Goal: Task Accomplishment & Management: Manage account settings

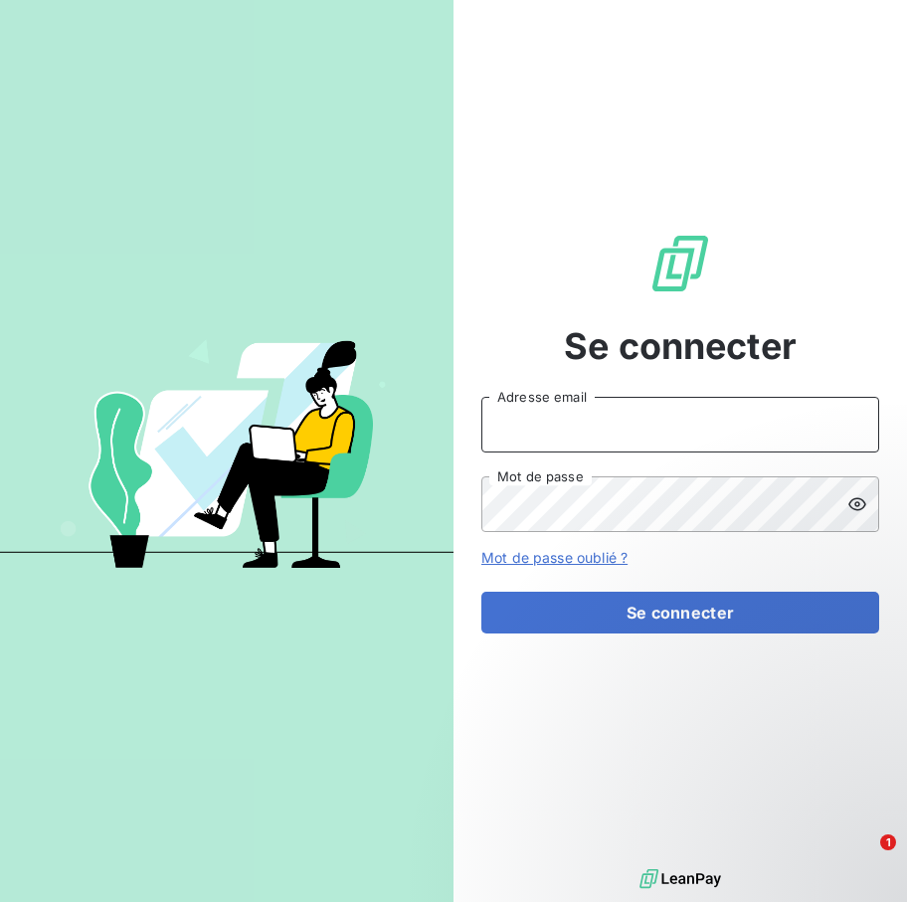
type input "[EMAIL_ADDRESS][DOMAIN_NAME]"
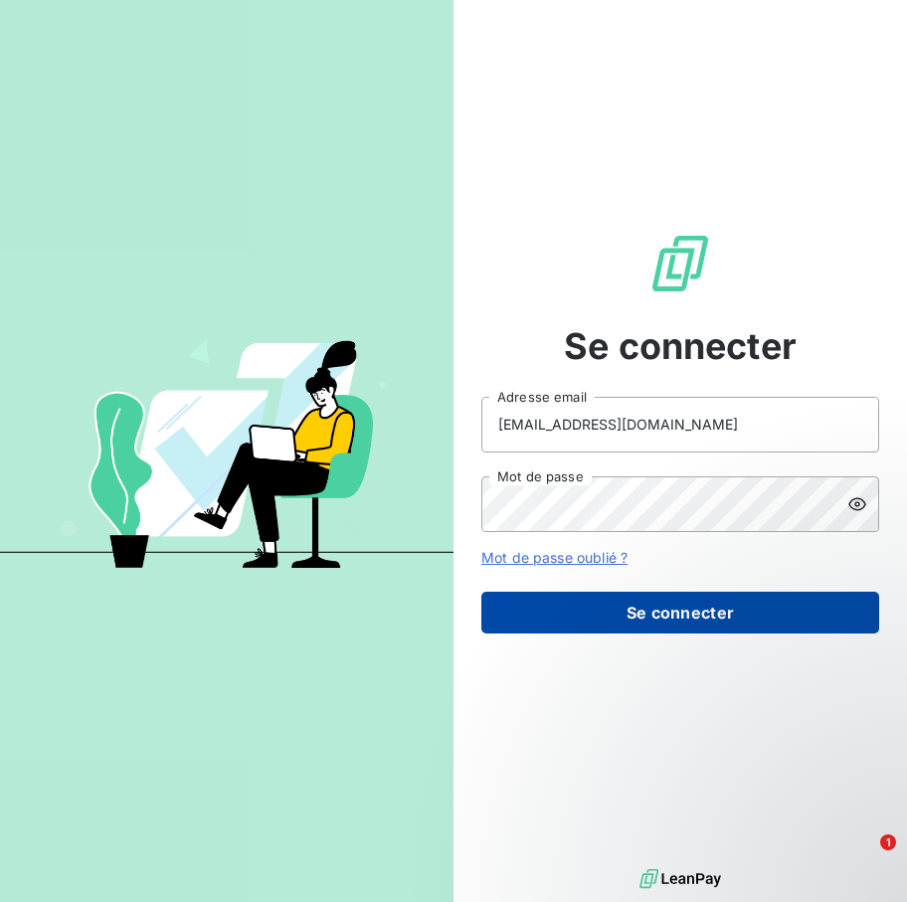
click at [622, 602] on button "Se connecter" at bounding box center [680, 613] width 398 height 42
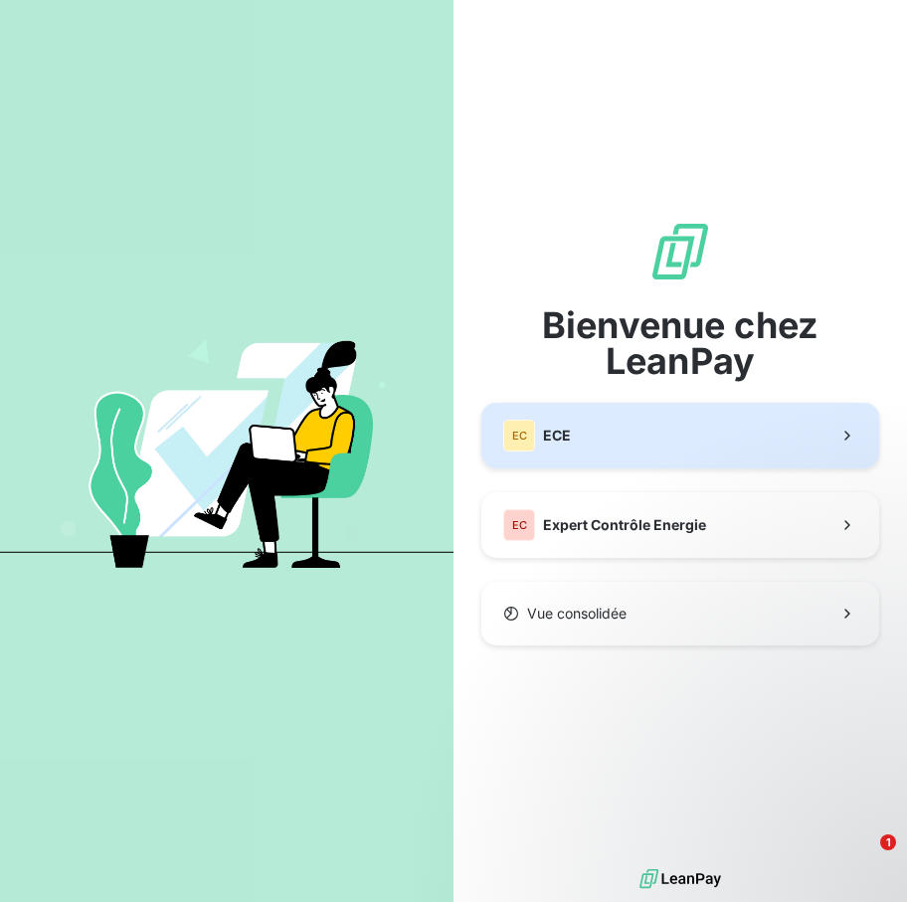
click at [589, 426] on button "EC ECE" at bounding box center [680, 436] width 398 height 66
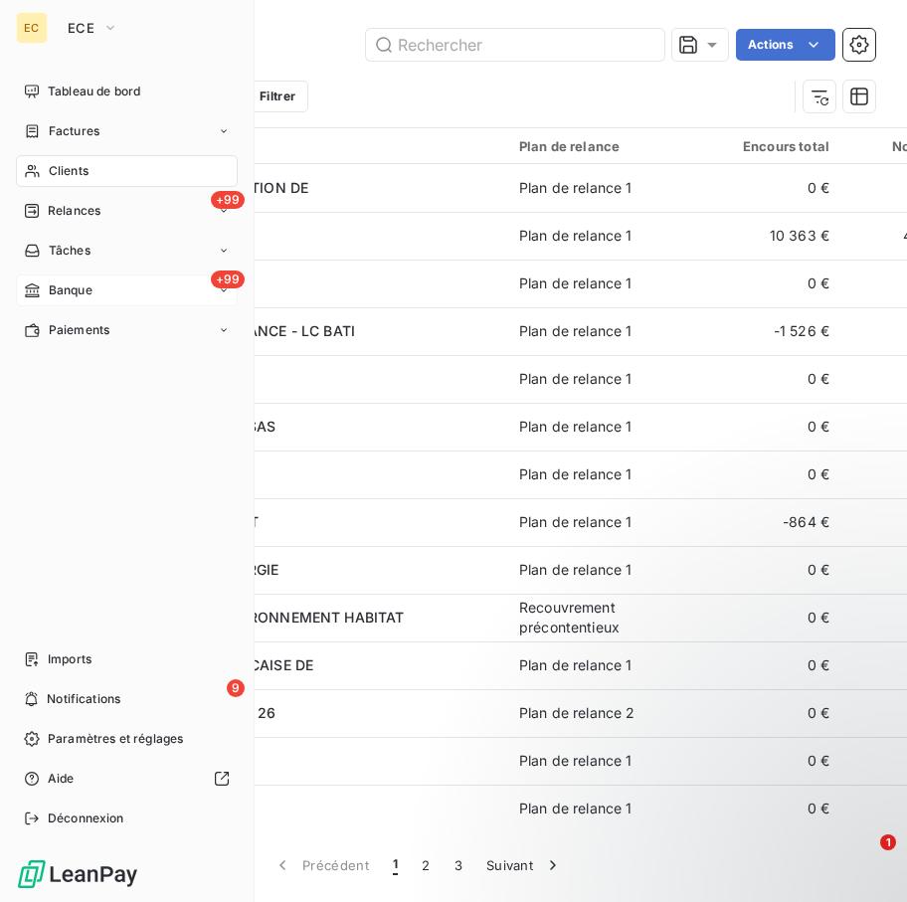
click at [101, 291] on div "+99 Banque" at bounding box center [127, 291] width 222 height 32
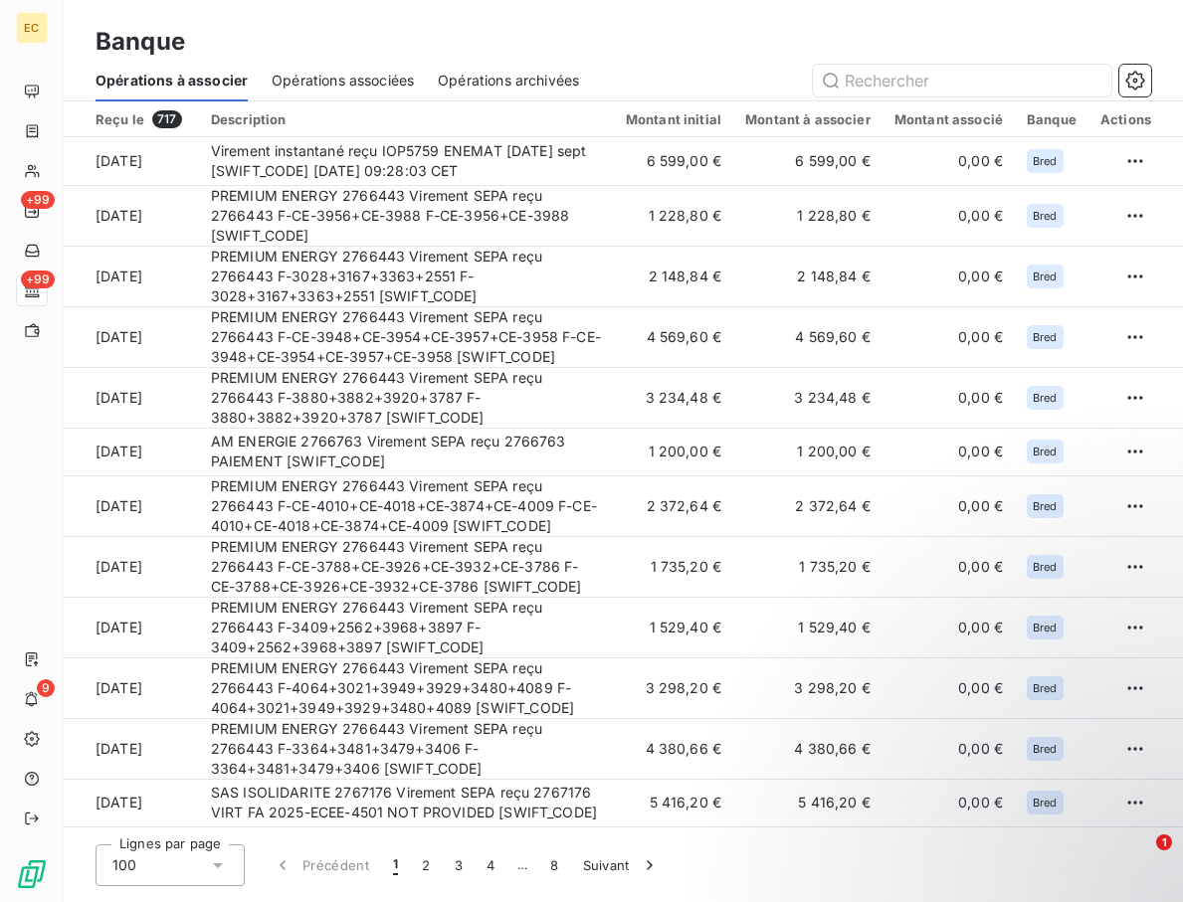
click at [331, 72] on span "Opérations associées" at bounding box center [343, 81] width 142 height 20
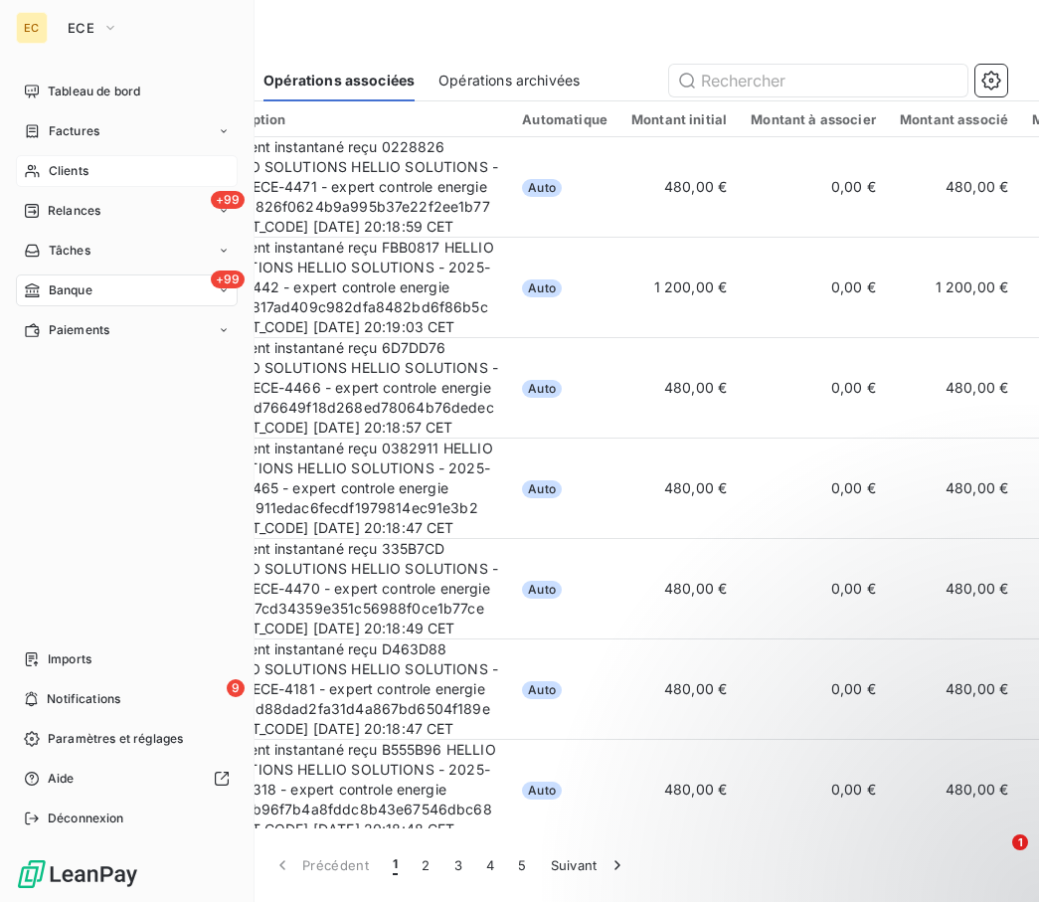
click at [88, 177] on span "Clients" at bounding box center [69, 171] width 40 height 18
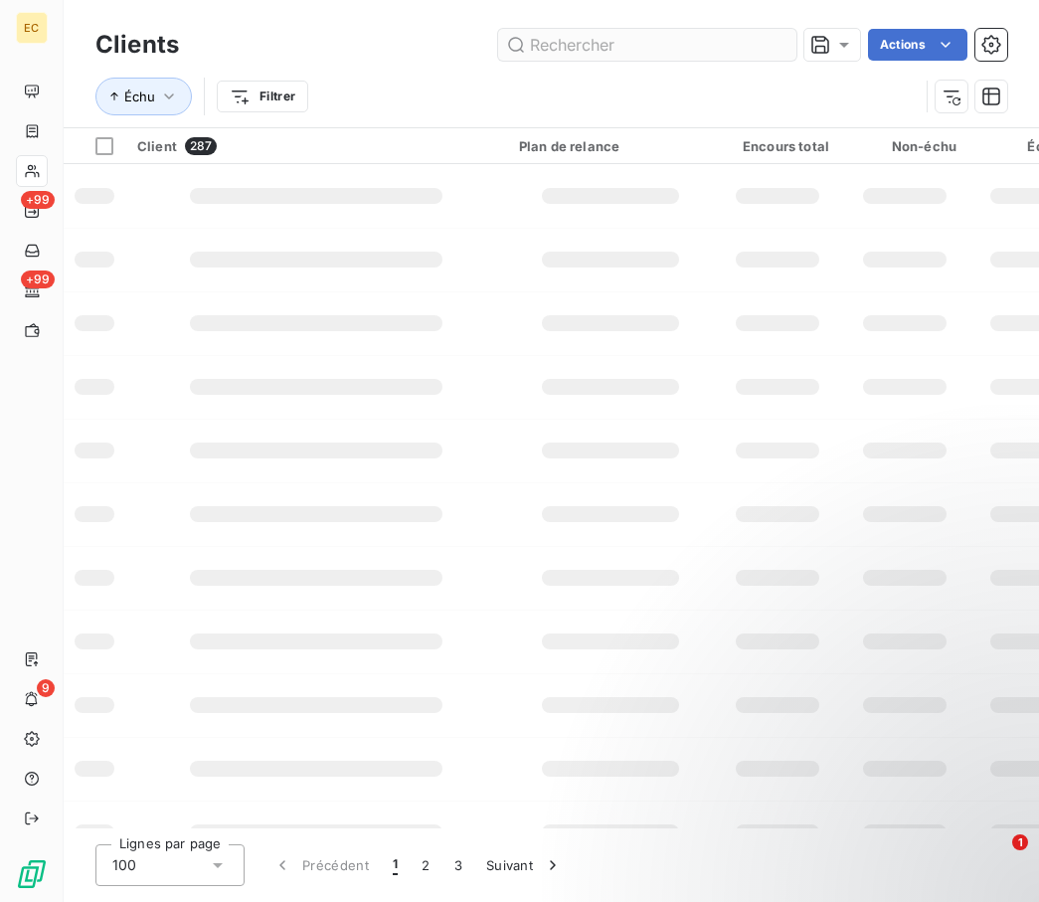
click at [724, 77] on div "Échu Filtrer" at bounding box center [551, 97] width 912 height 62
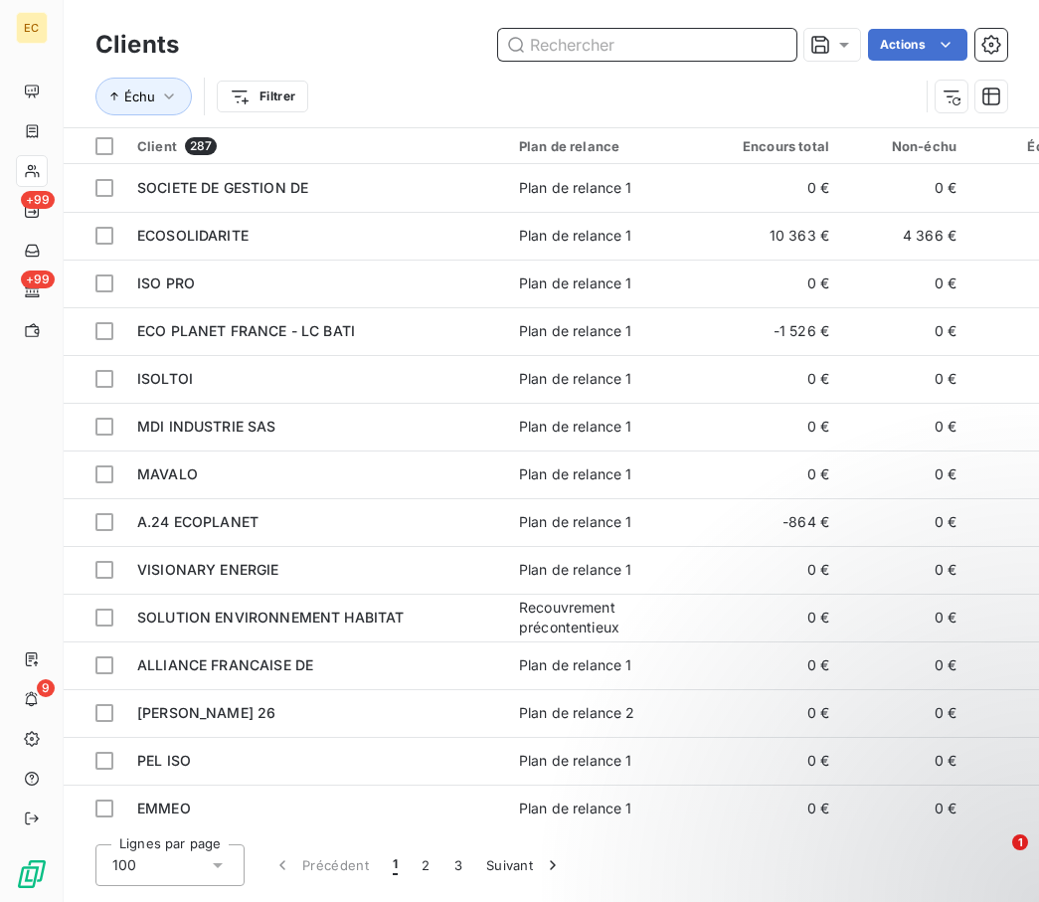
click at [641, 49] on input "text" at bounding box center [647, 45] width 298 height 32
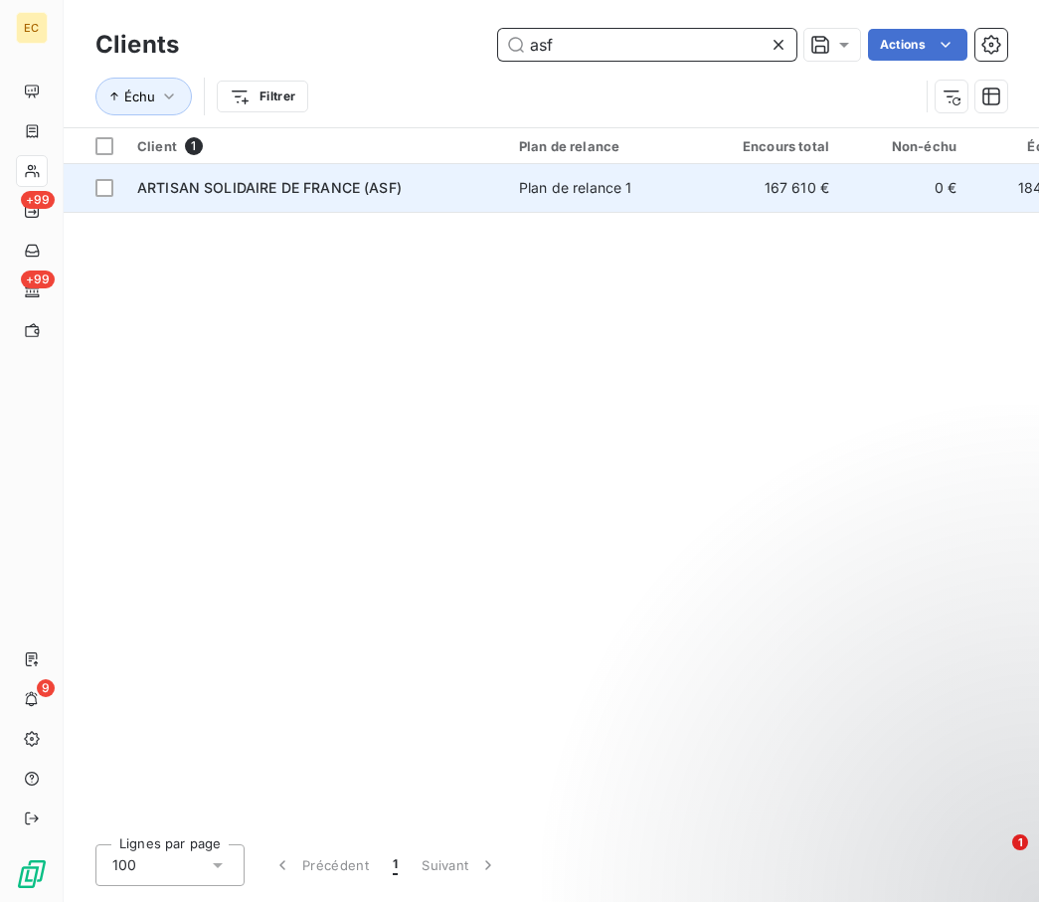
type input "asf"
click at [355, 183] on span "ARTISAN SOLIDAIRE DE FRANCE (ASF)" at bounding box center [269, 187] width 265 height 17
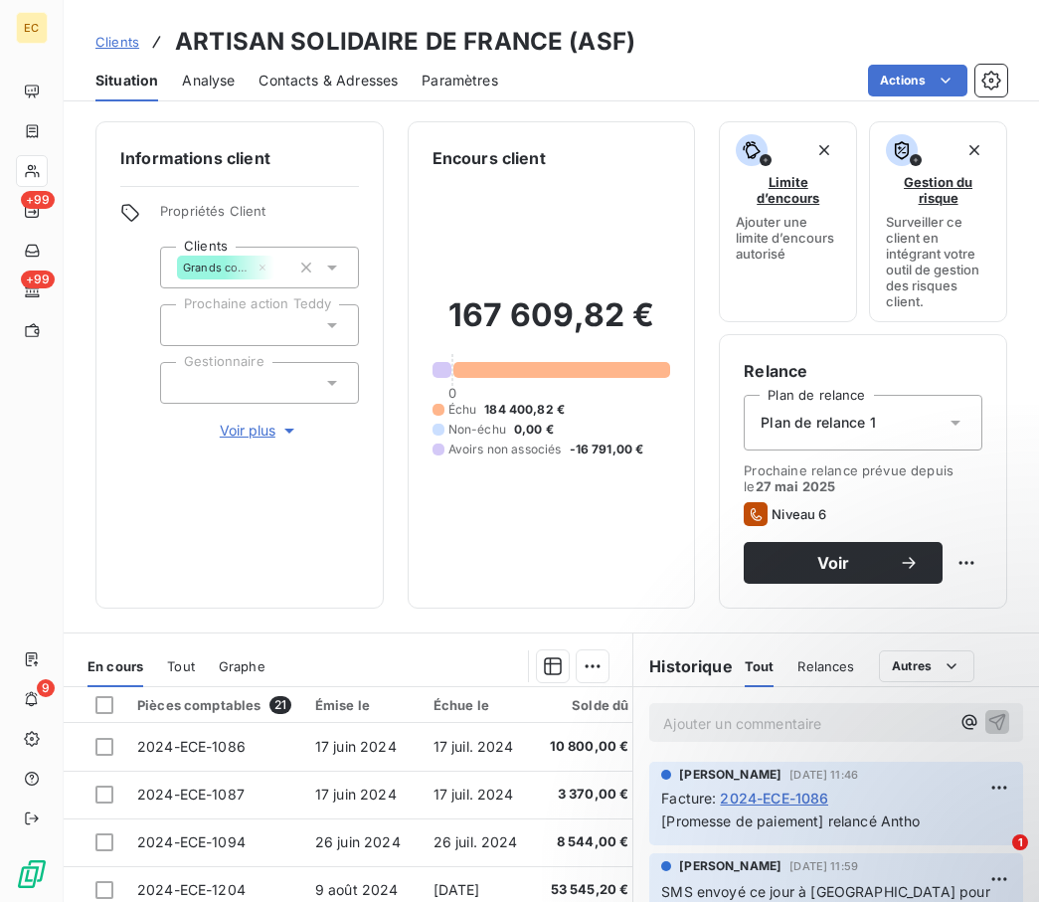
click at [887, 425] on div "Plan de relance 1" at bounding box center [863, 423] width 239 height 56
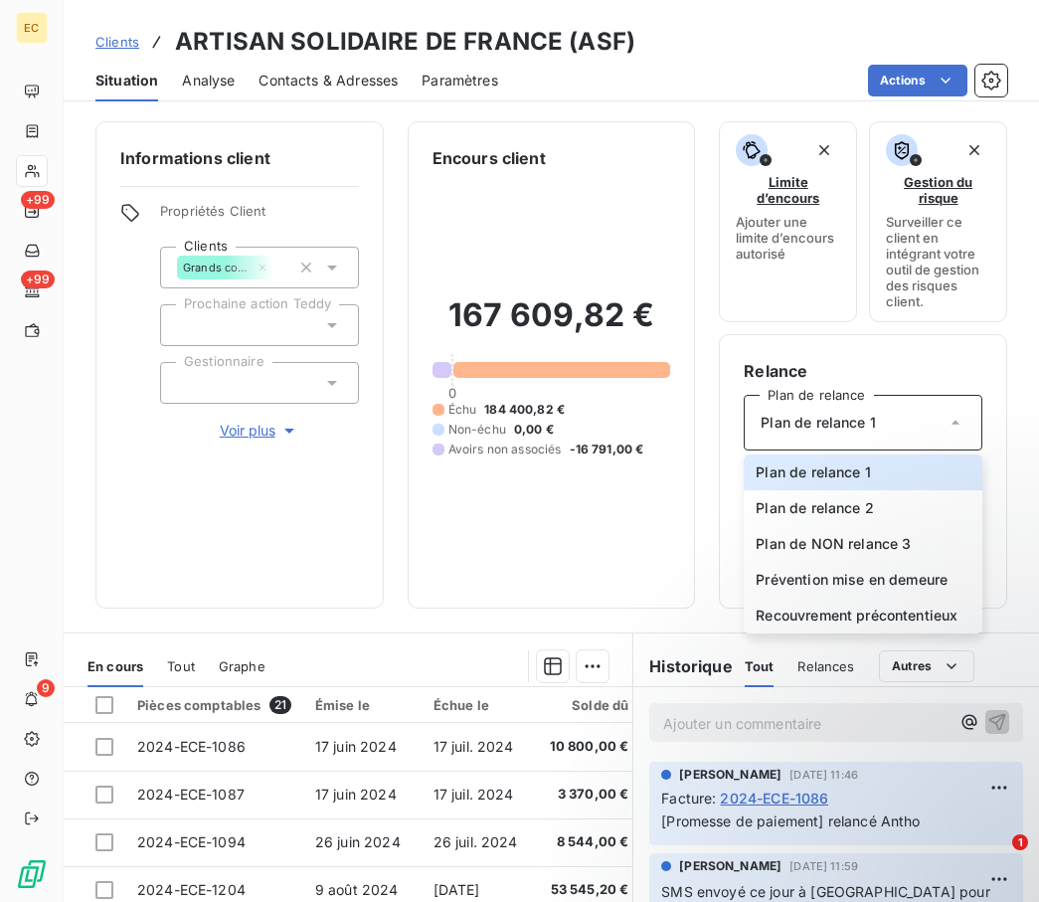
click at [708, 528] on div "Informations client Propriétés Client Clients Grands comptes Délégation de paie…" at bounding box center [552, 364] width 976 height 487
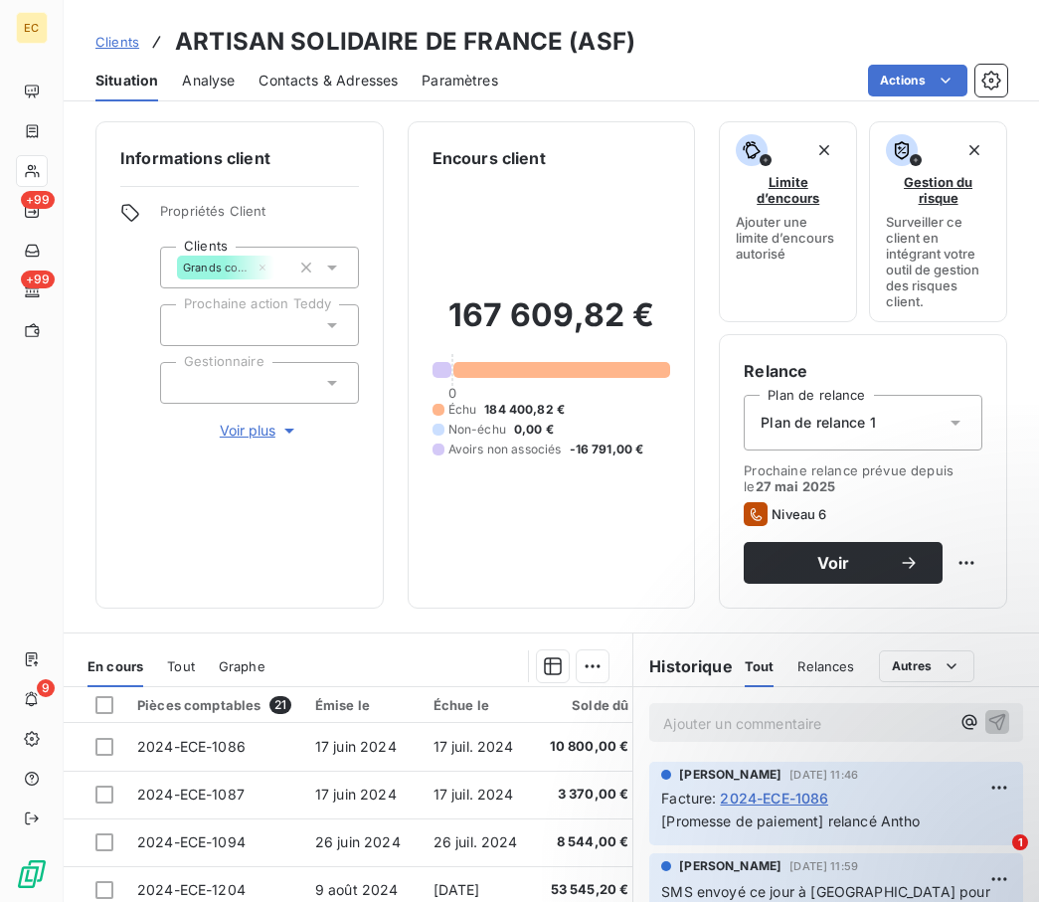
click at [888, 417] on div "Plan de relance 1" at bounding box center [863, 423] width 239 height 56
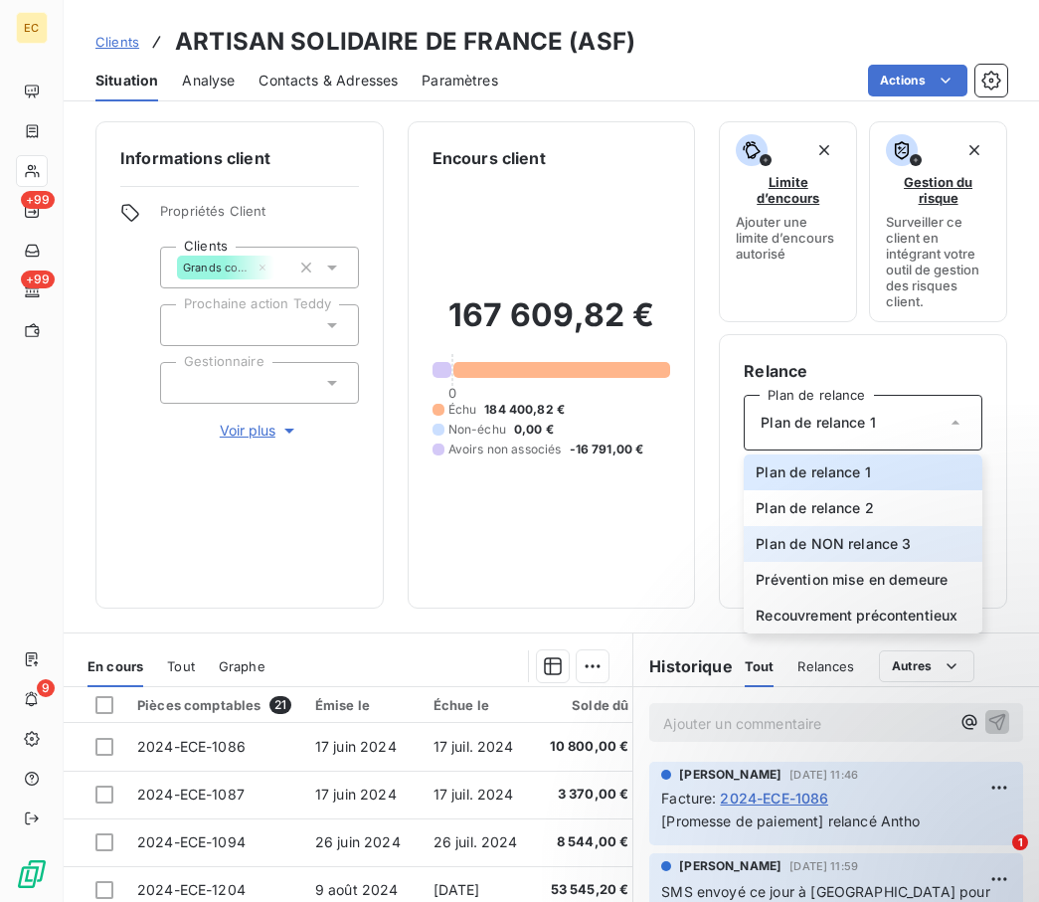
click at [849, 545] on span "Plan de NON relance 3" at bounding box center [833, 544] width 155 height 20
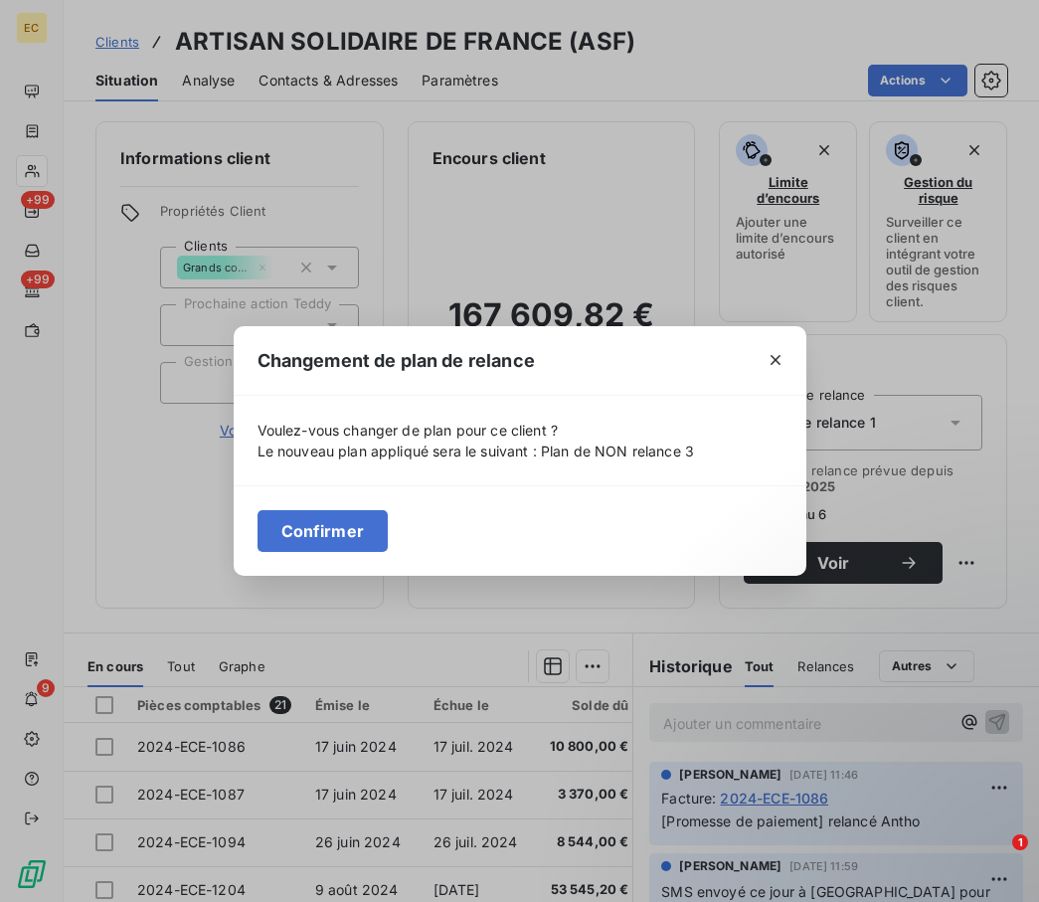
drag, startPoint x: 316, startPoint y: 544, endPoint x: 381, endPoint y: 532, distance: 65.7
click at [320, 541] on button "Confirmer" at bounding box center [323, 531] width 131 height 42
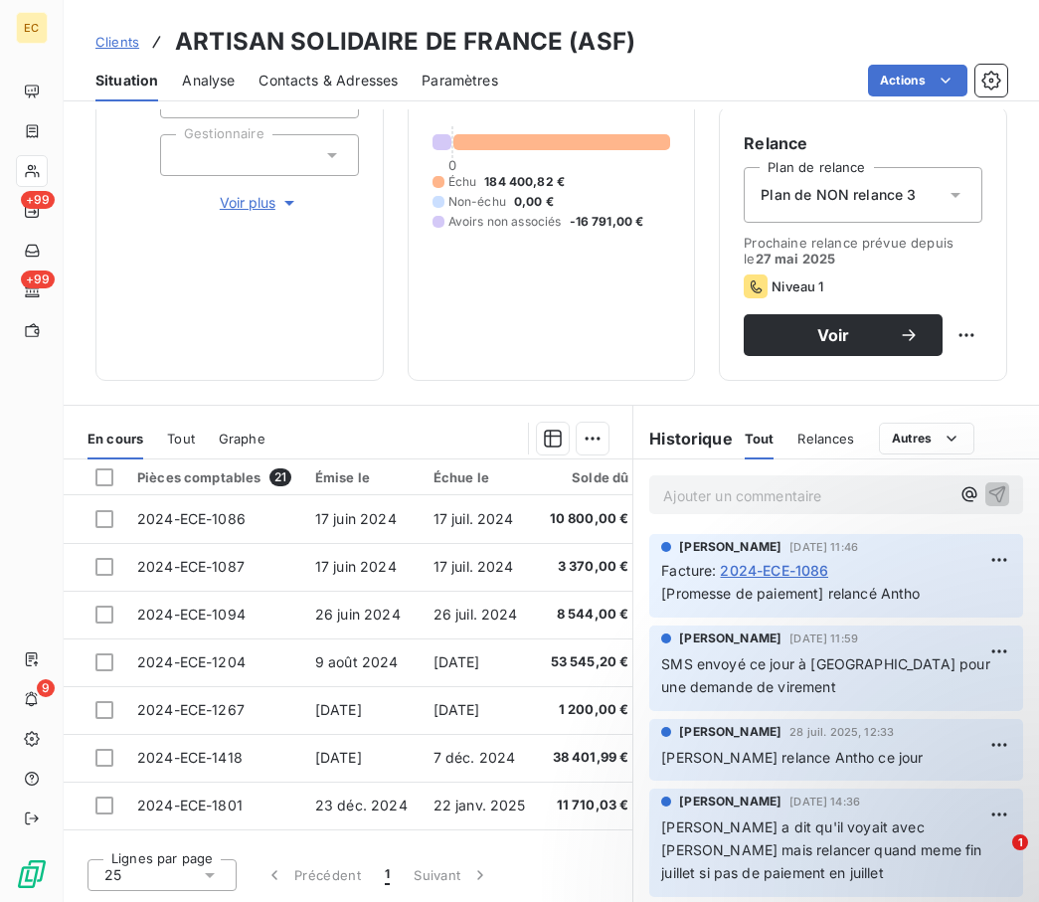
click at [799, 485] on p "Ajouter un commentaire ﻿" at bounding box center [806, 495] width 286 height 25
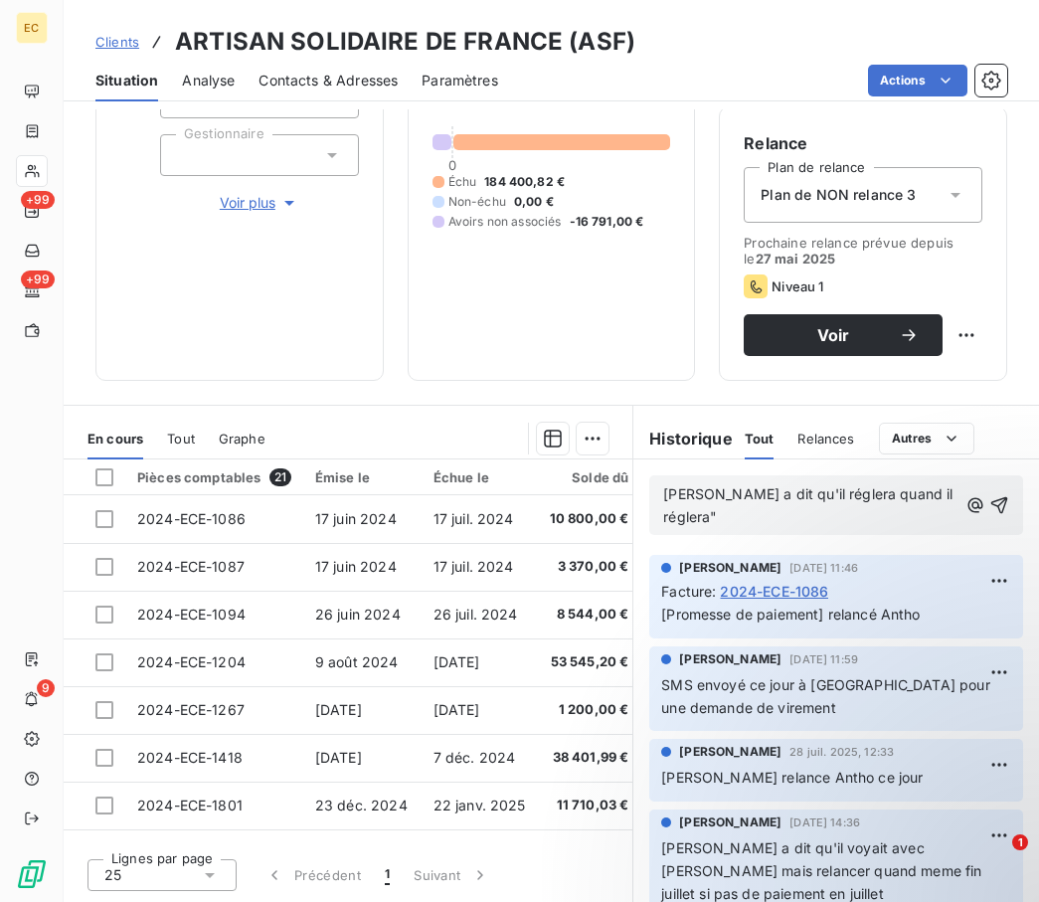
click at [751, 485] on span "Anthony a dit qu'il réglera quand il réglera"" at bounding box center [809, 505] width 293 height 40
click at [744, 511] on p "Anthony a dit "qu'il réglera quand il réglera"" at bounding box center [810, 506] width 294 height 46
click at [906, 506] on icon "button" at bounding box center [1000, 505] width 20 height 20
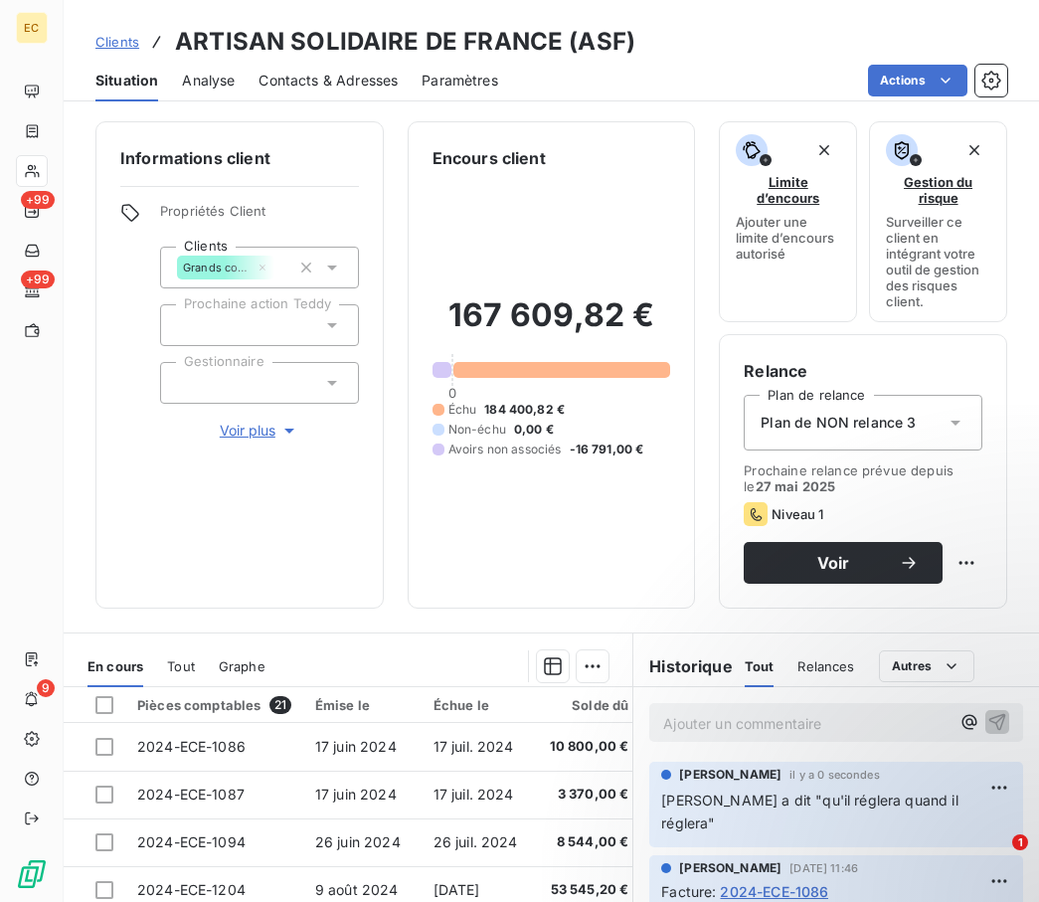
click at [334, 265] on icon at bounding box center [332, 268] width 20 height 20
click at [537, 613] on div "Informations client Propriétés Client Clients Grands comptes Délégation de paie…" at bounding box center [552, 505] width 976 height 793
click at [334, 278] on div "Grands comptes Délégation de paiement" at bounding box center [259, 268] width 199 height 42
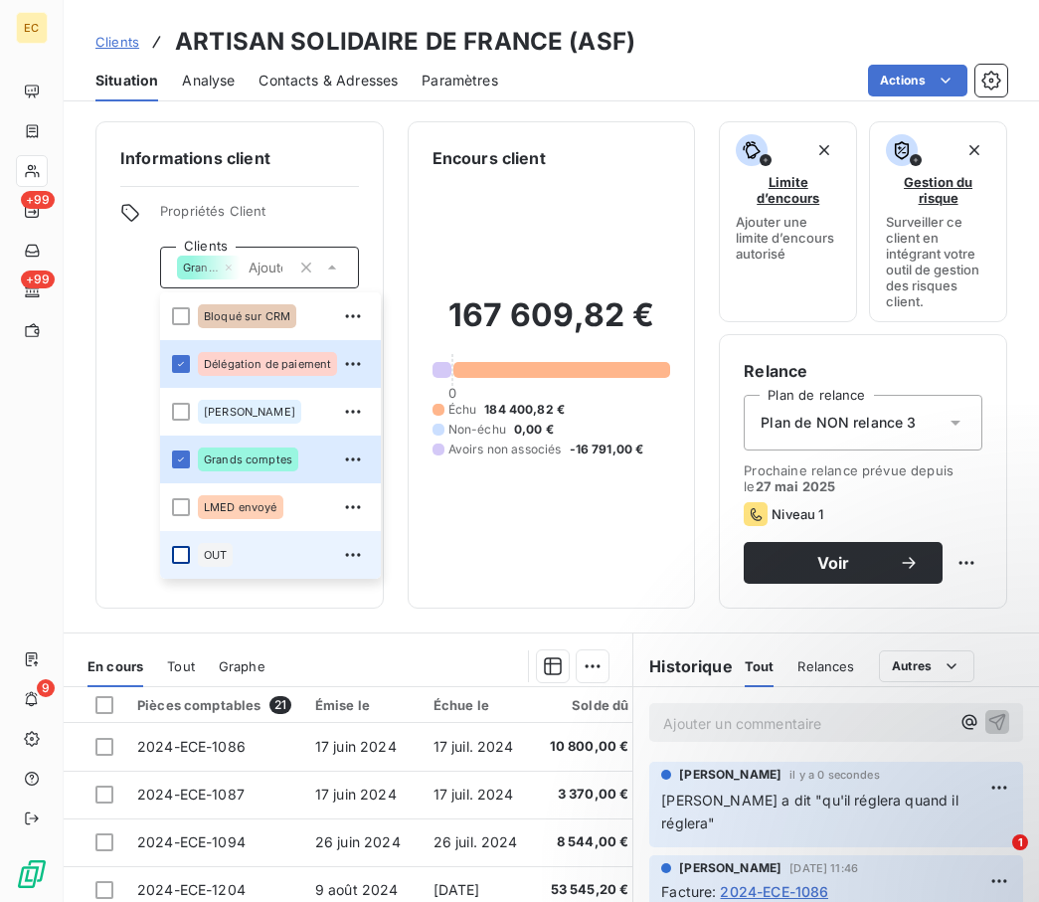
click at [178, 557] on div at bounding box center [181, 555] width 18 height 18
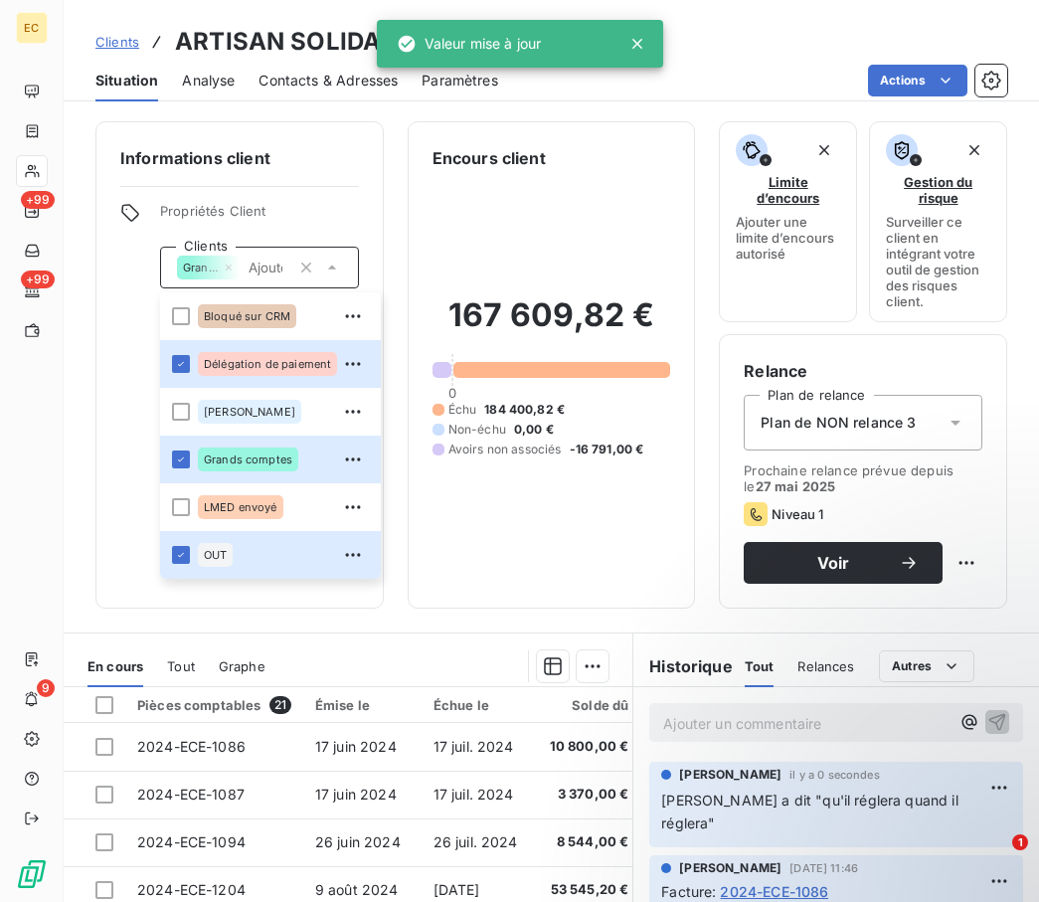
click at [701, 639] on div "Historique Tout Relances Commentaires Portail client Tout Relances Autres" at bounding box center [837, 661] width 406 height 54
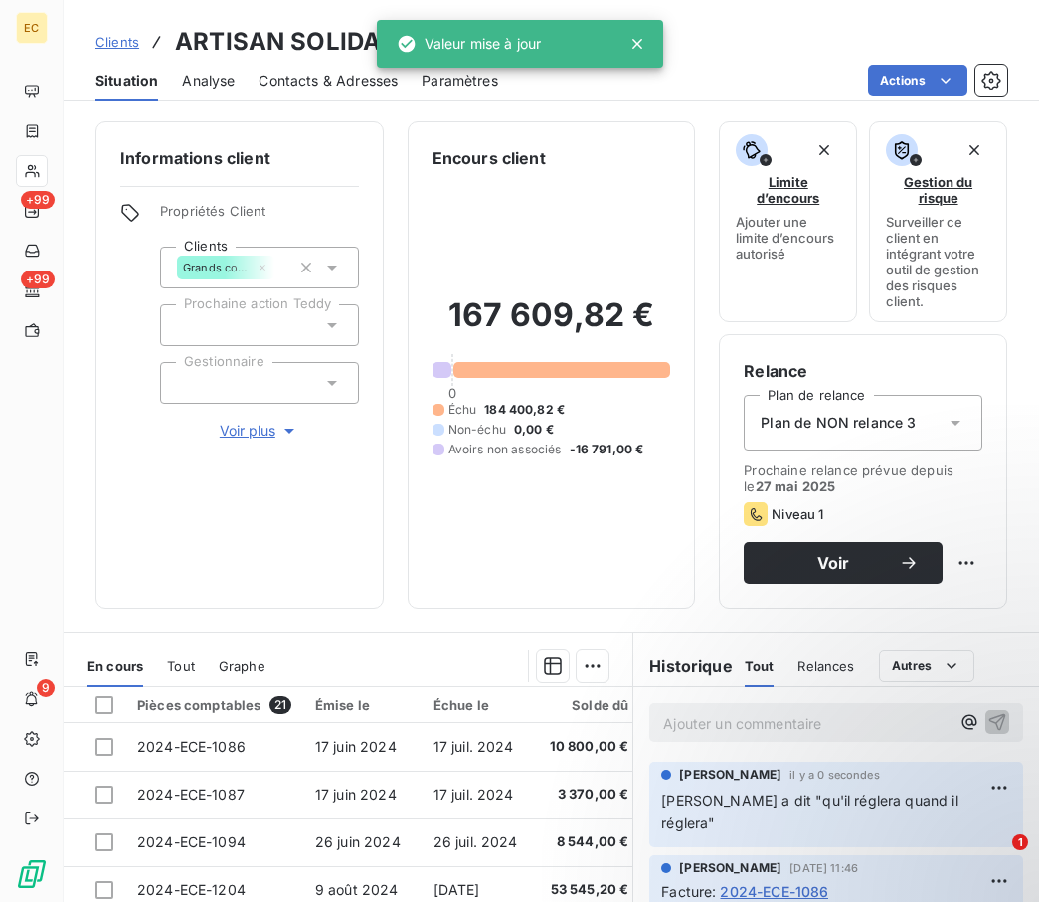
click at [108, 36] on span "Clients" at bounding box center [117, 42] width 44 height 16
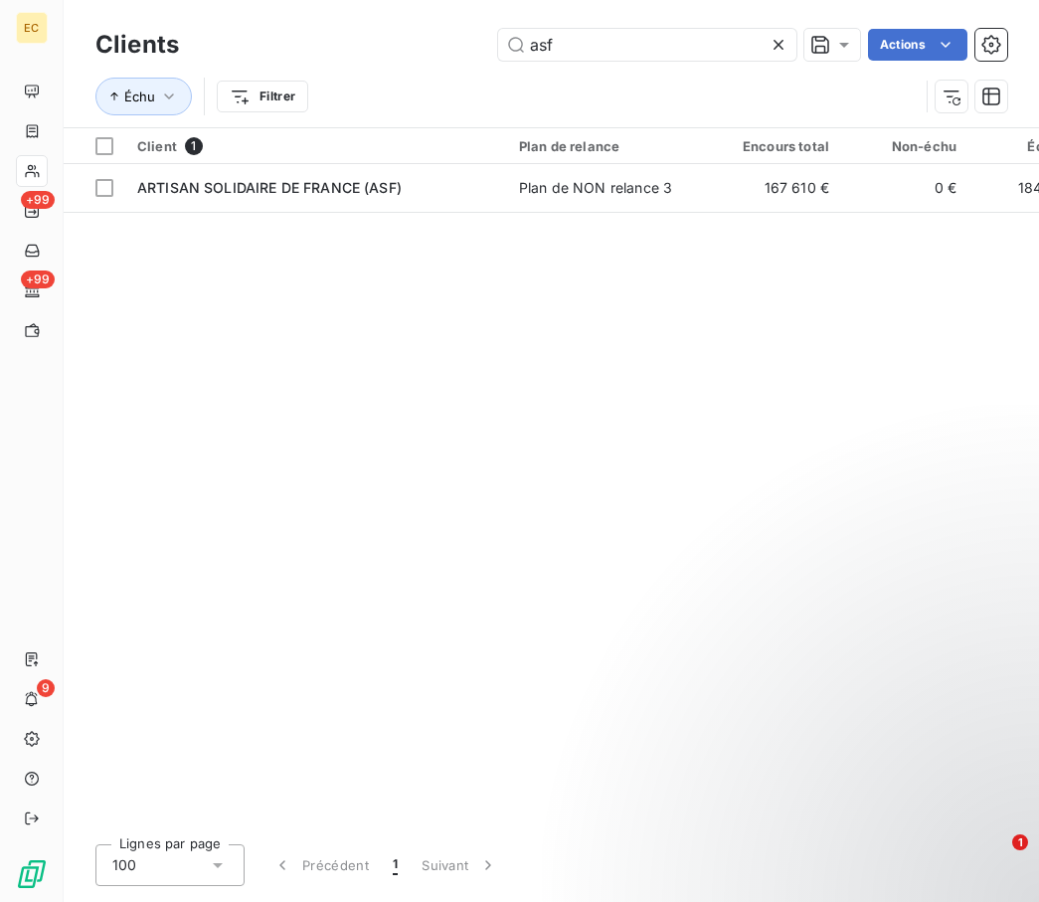
click at [776, 42] on icon at bounding box center [779, 45] width 20 height 20
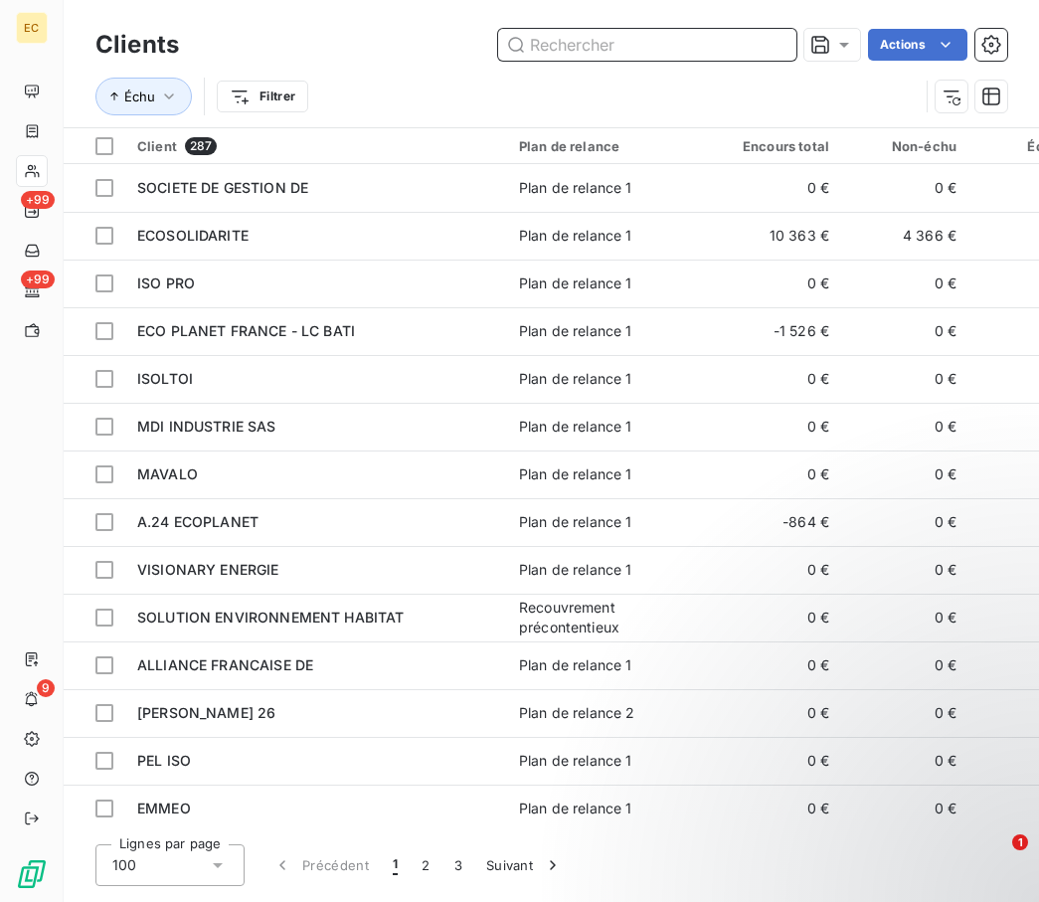
click at [632, 43] on input "text" at bounding box center [647, 45] width 298 height 32
click at [145, 90] on span "Échu" at bounding box center [139, 97] width 31 height 16
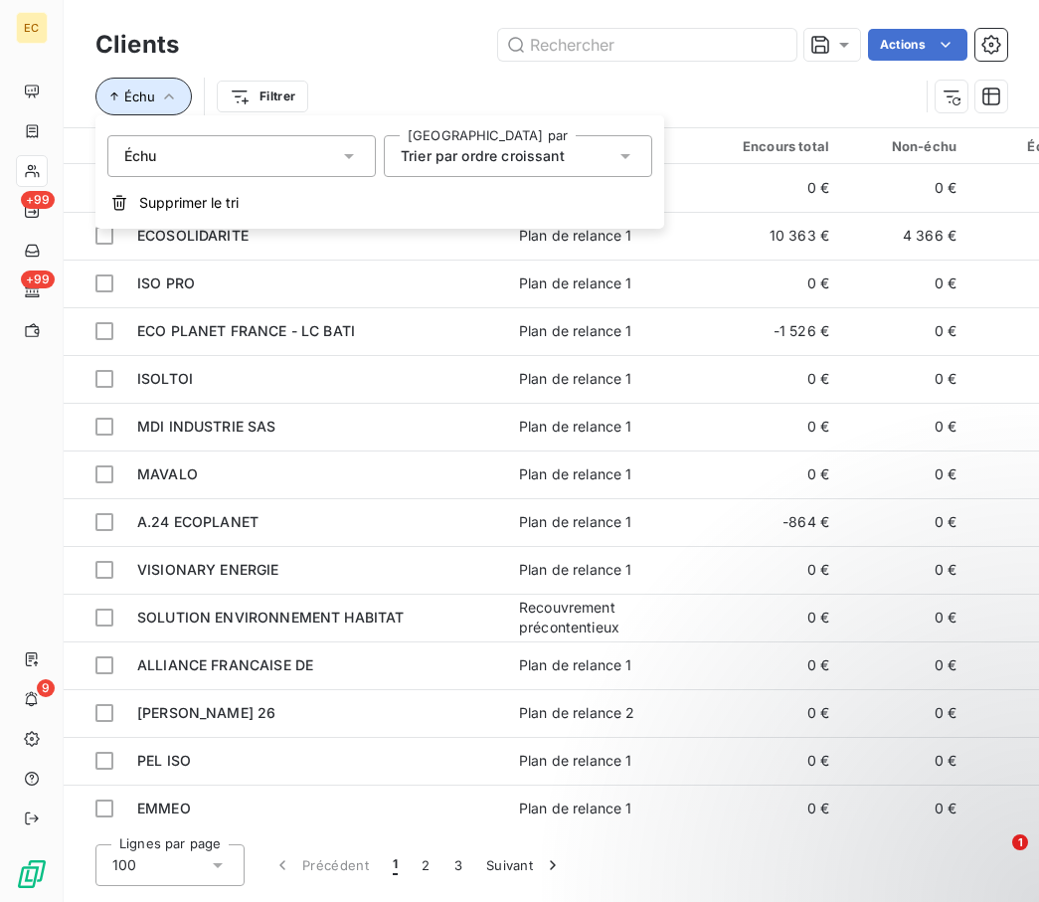
click at [148, 89] on span "Échu" at bounding box center [139, 97] width 31 height 16
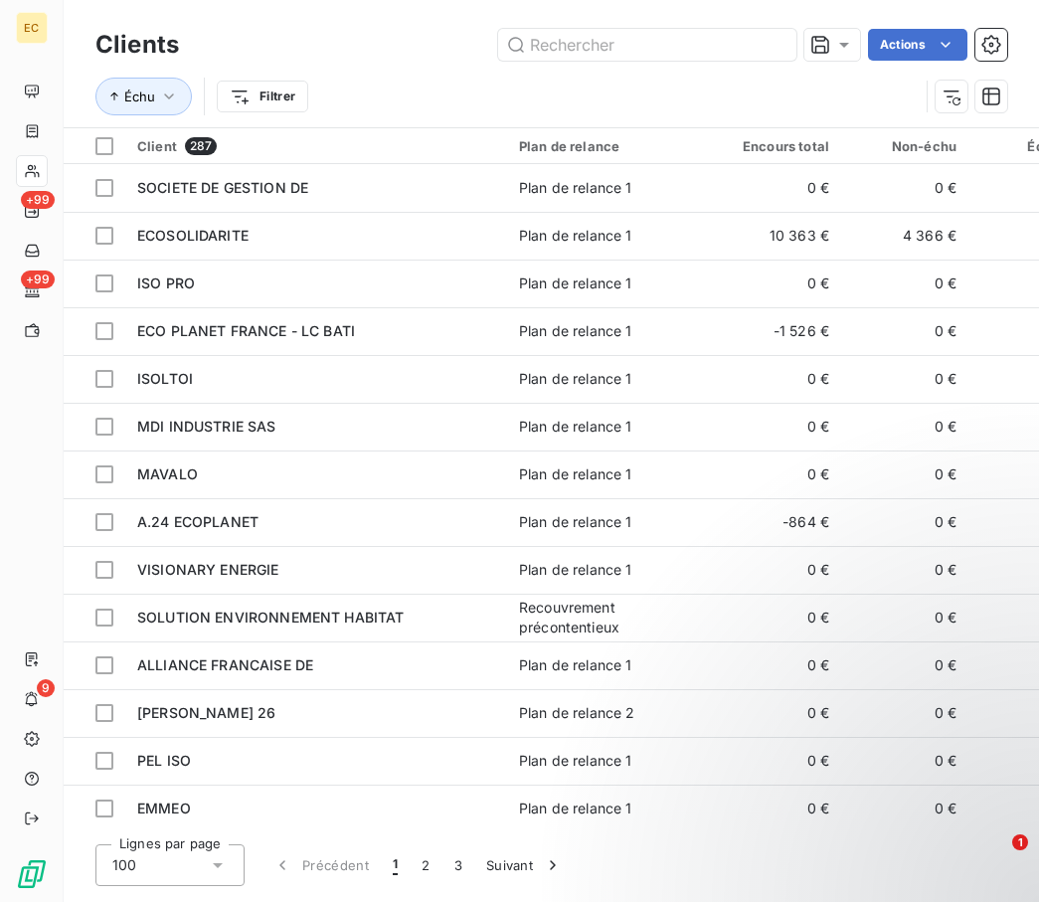
click at [261, 85] on html "EC +99 +99 9 Clients Actions Échu Filtrer Client 287 Plan de relance Encours to…" at bounding box center [519, 451] width 1039 height 902
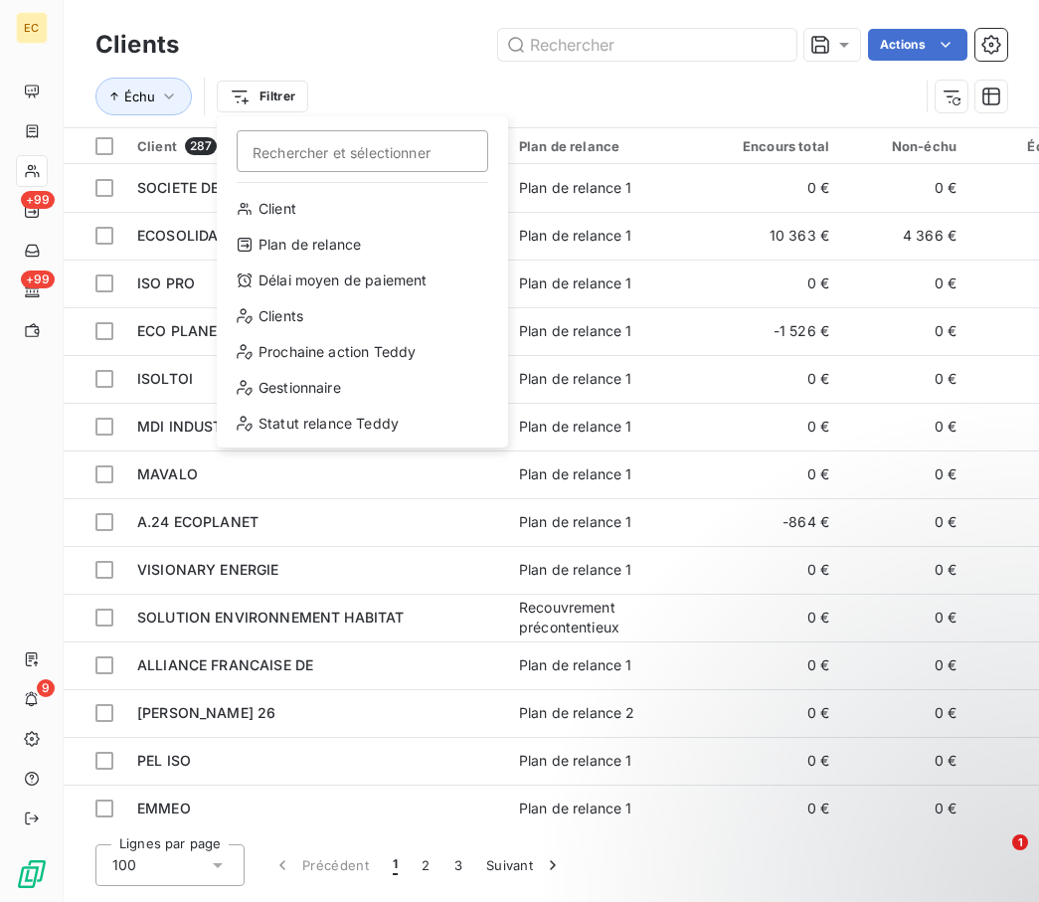
click at [140, 89] on html "EC +99 +99 9 Clients Actions Échu Filtrer Rechercher et sélectionner Client Pla…" at bounding box center [519, 451] width 1039 height 902
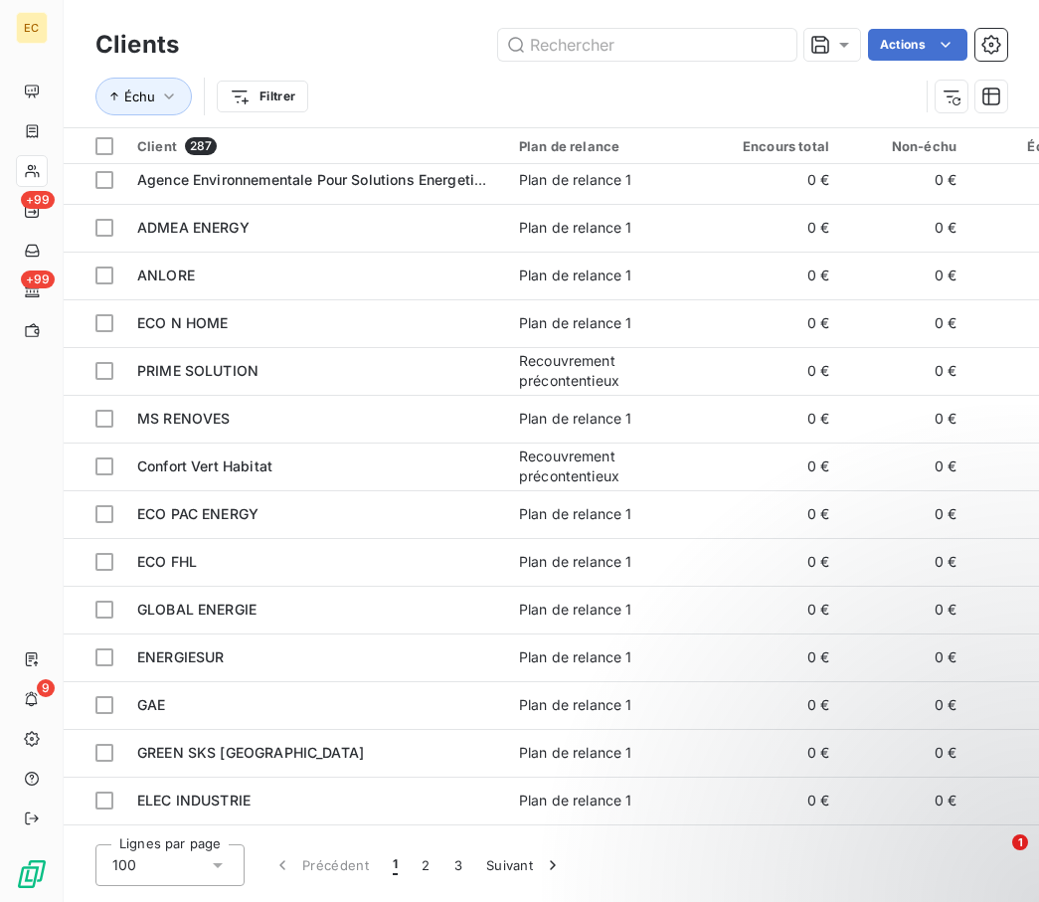
scroll to position [4119, 0]
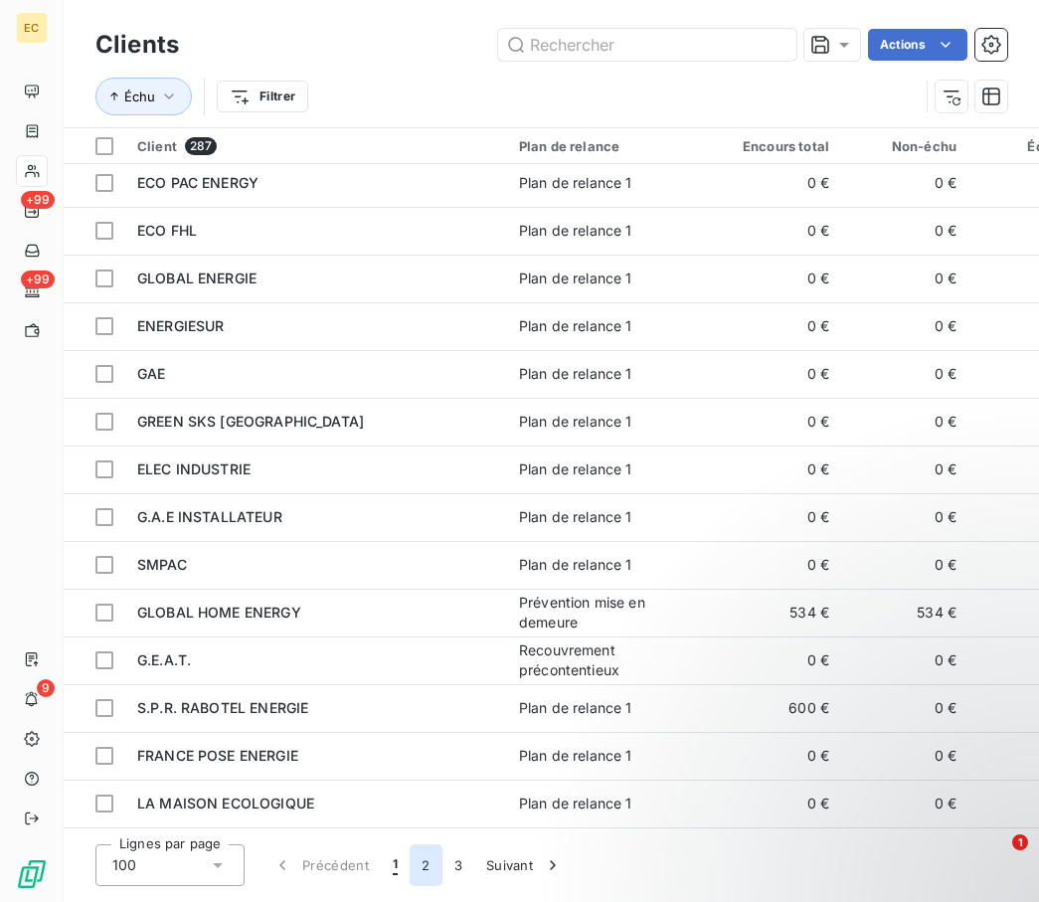
click at [421, 867] on button "2" at bounding box center [426, 865] width 32 height 42
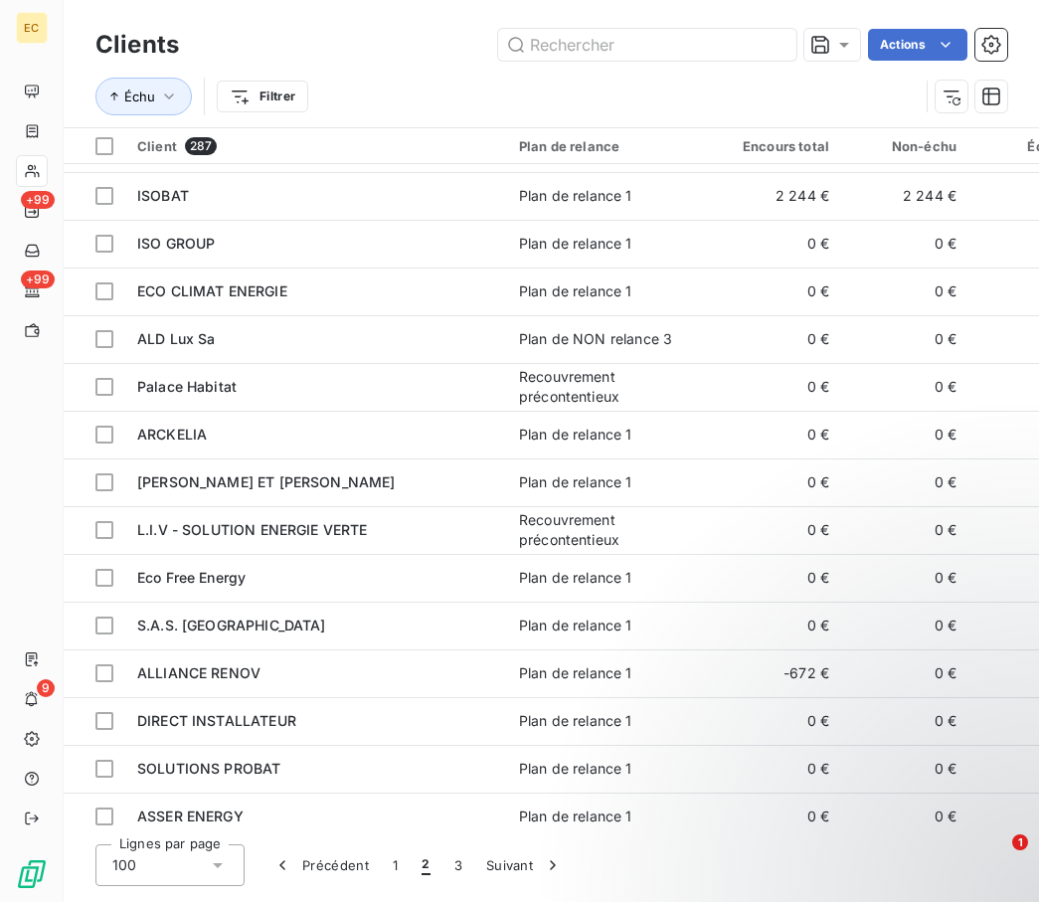
scroll to position [936, 0]
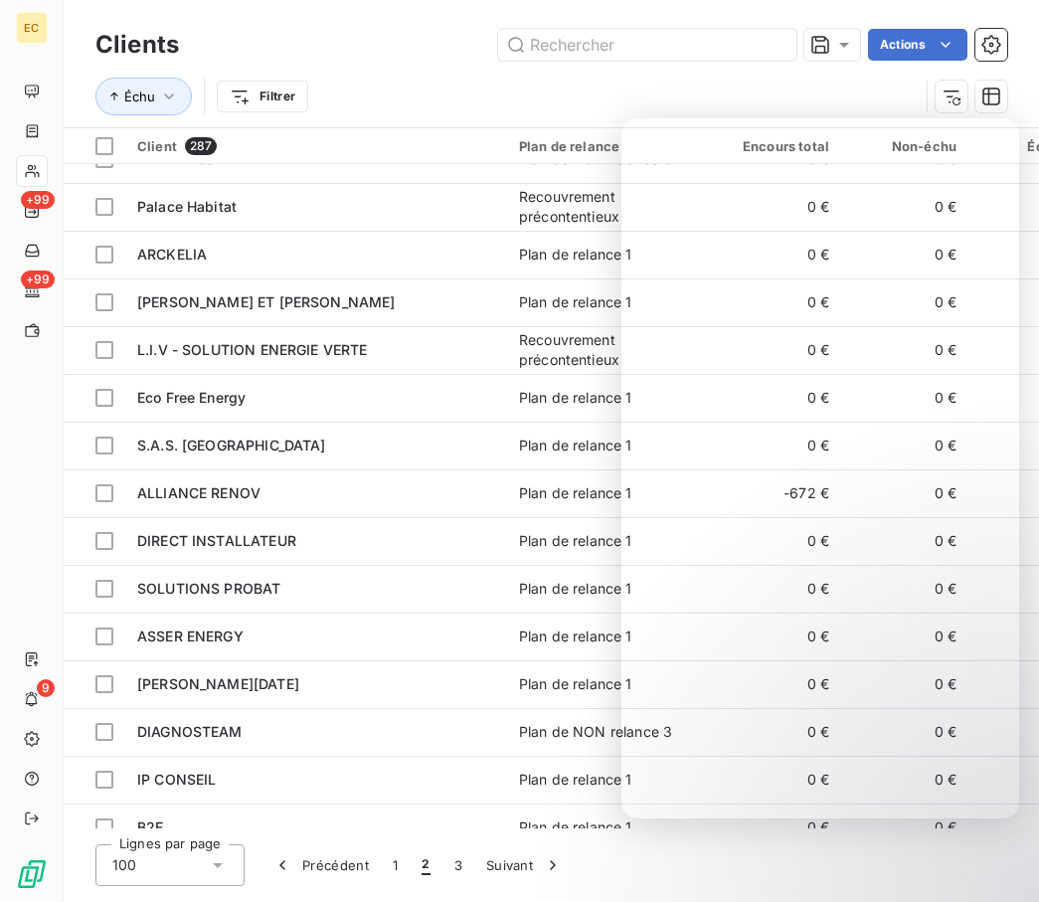
drag, startPoint x: 694, startPoint y: 856, endPoint x: 704, endPoint y: 855, distance: 10.0
click at [704, 855] on div "Lignes par page 100 Précédent 1 2 3 Suivant" at bounding box center [551, 865] width 912 height 42
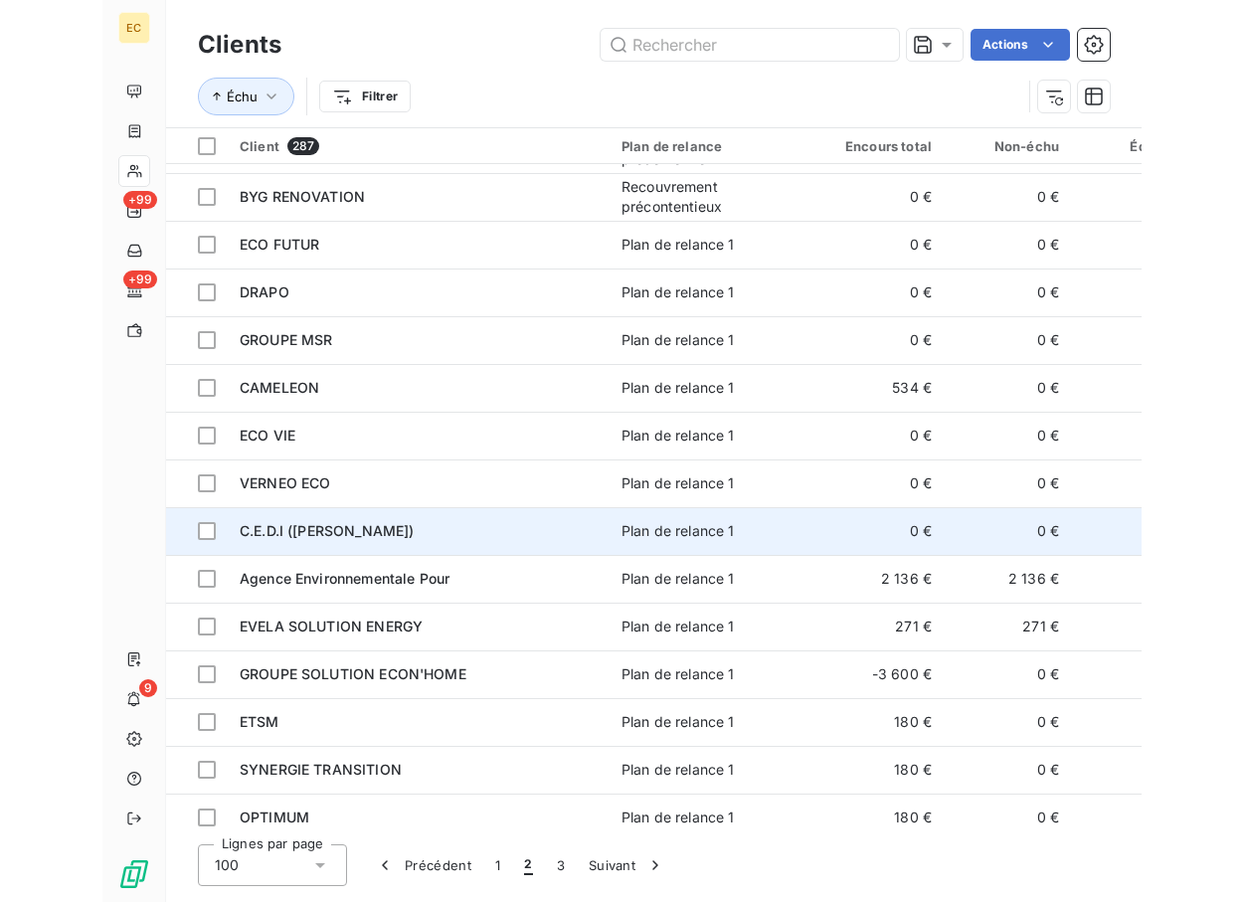
scroll to position [1732, 0]
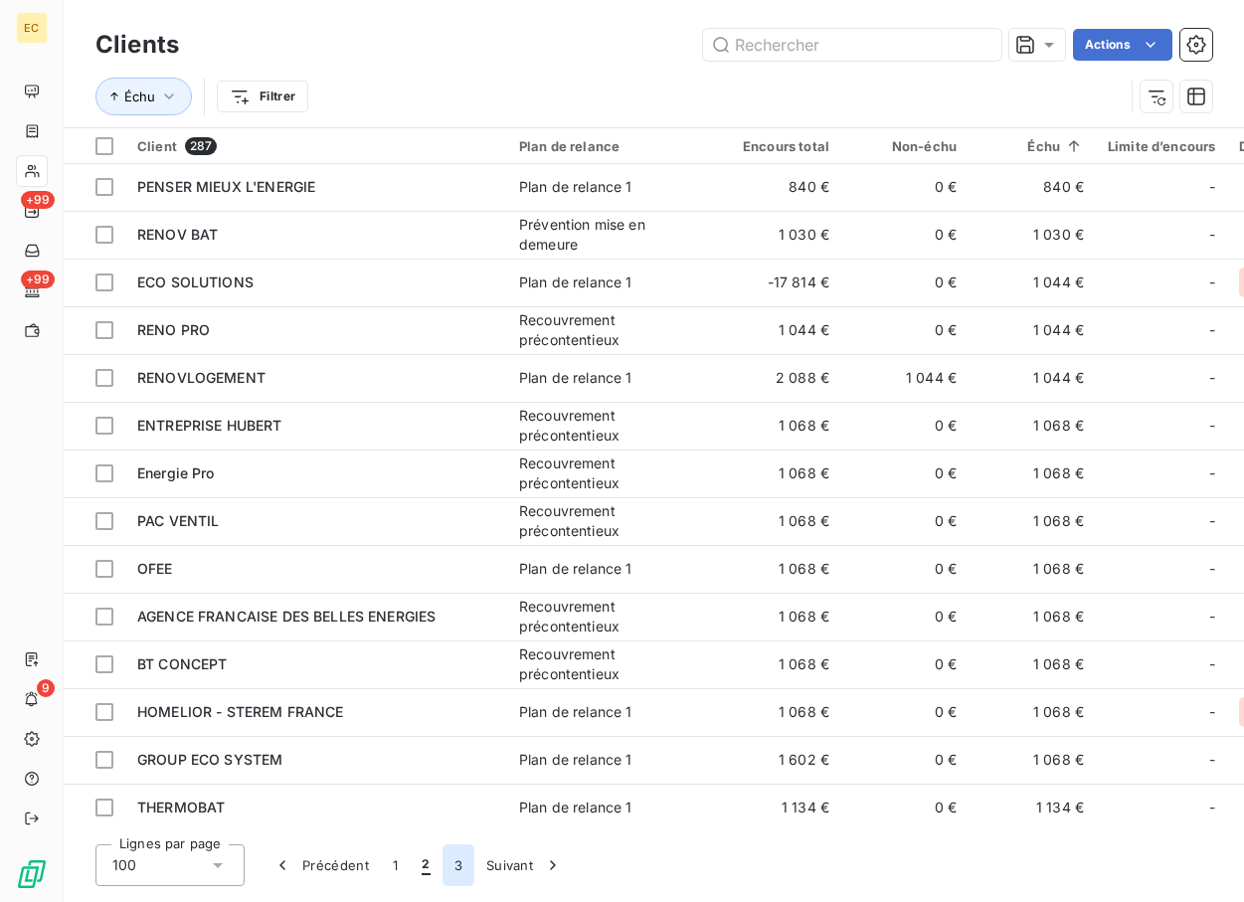
click at [469, 849] on button "3" at bounding box center [459, 865] width 32 height 42
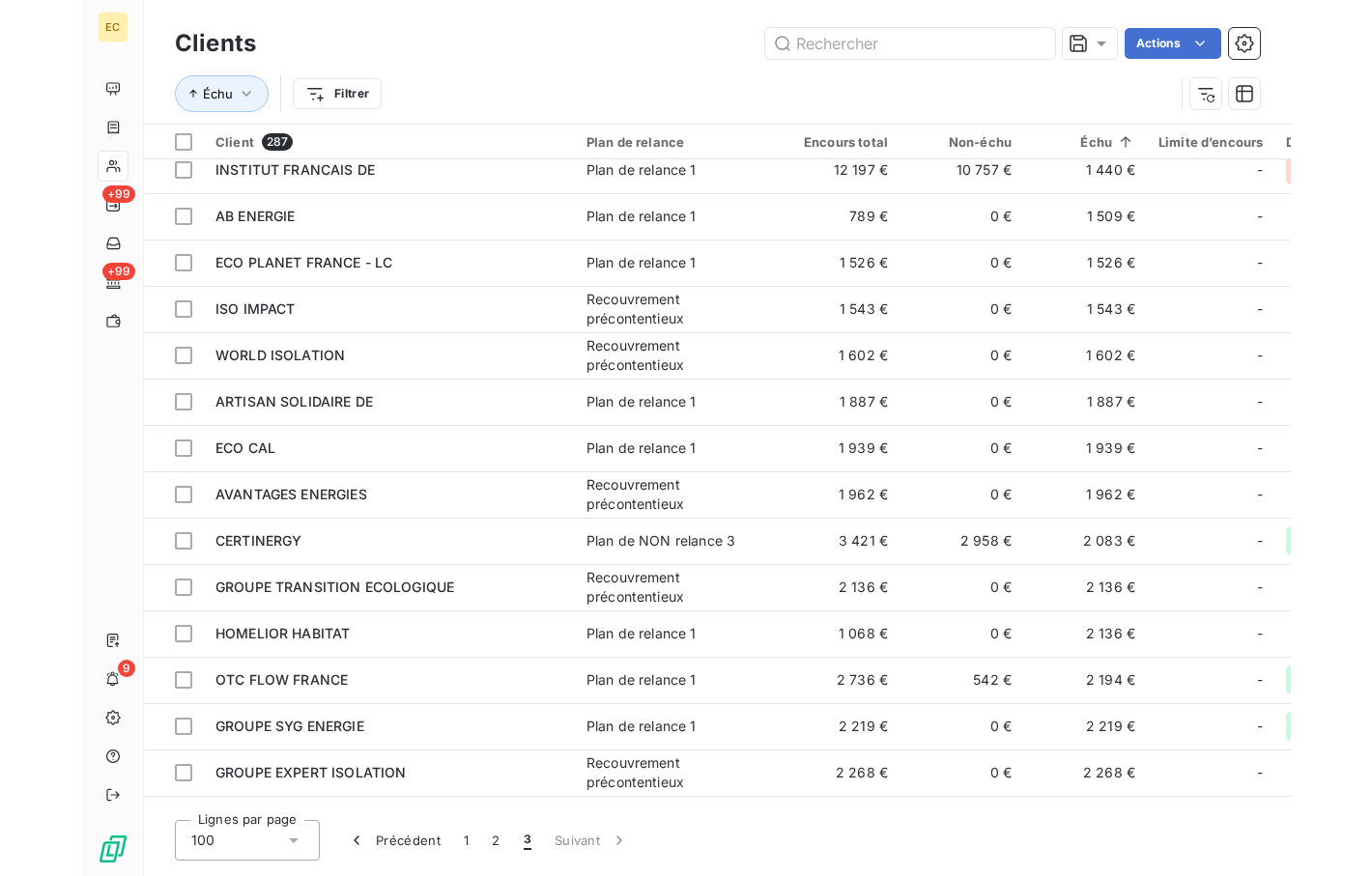
scroll to position [3397, 0]
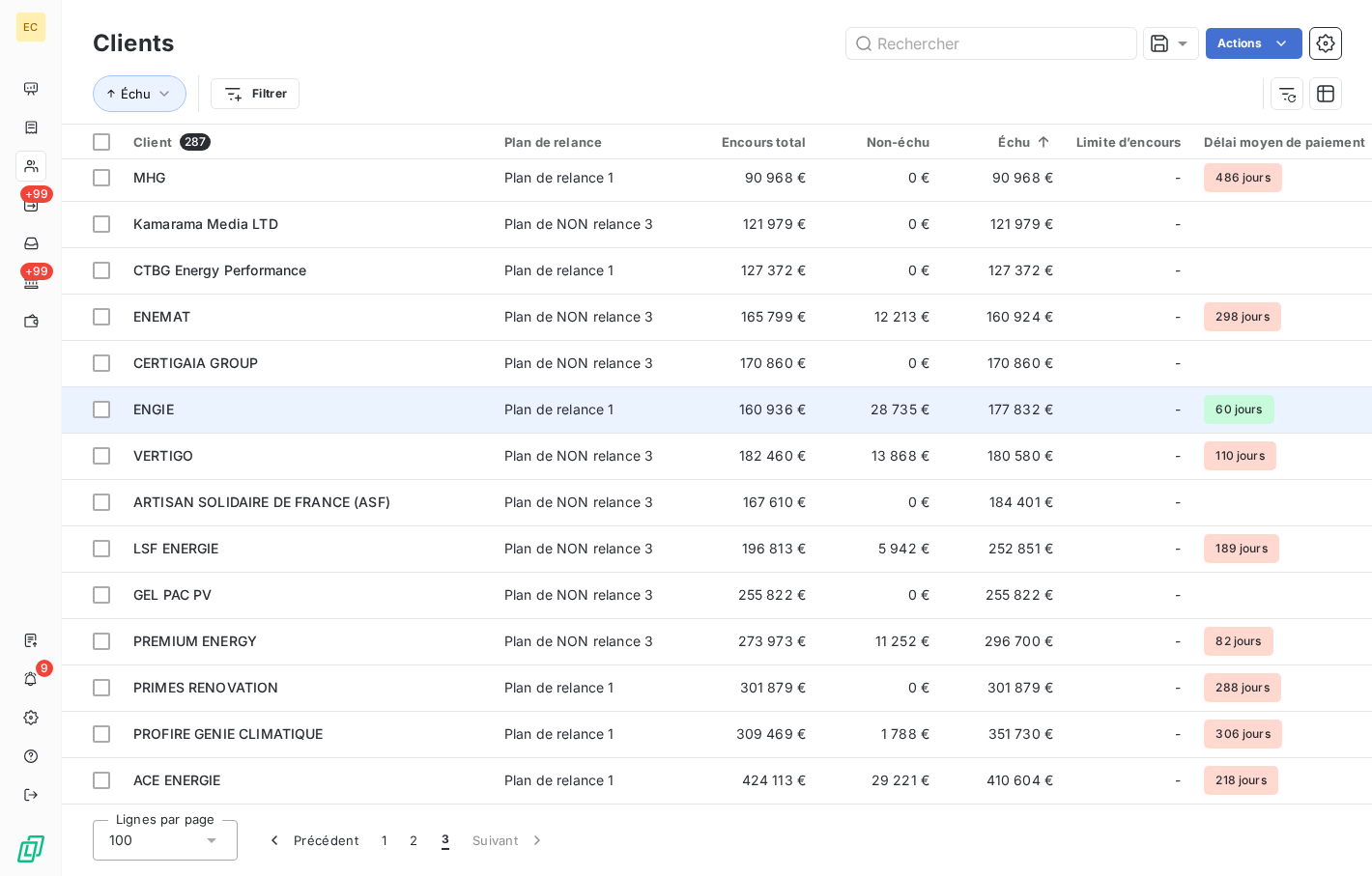
click at [234, 406] on div "ENGIE" at bounding box center [307, 410] width 348 height 19
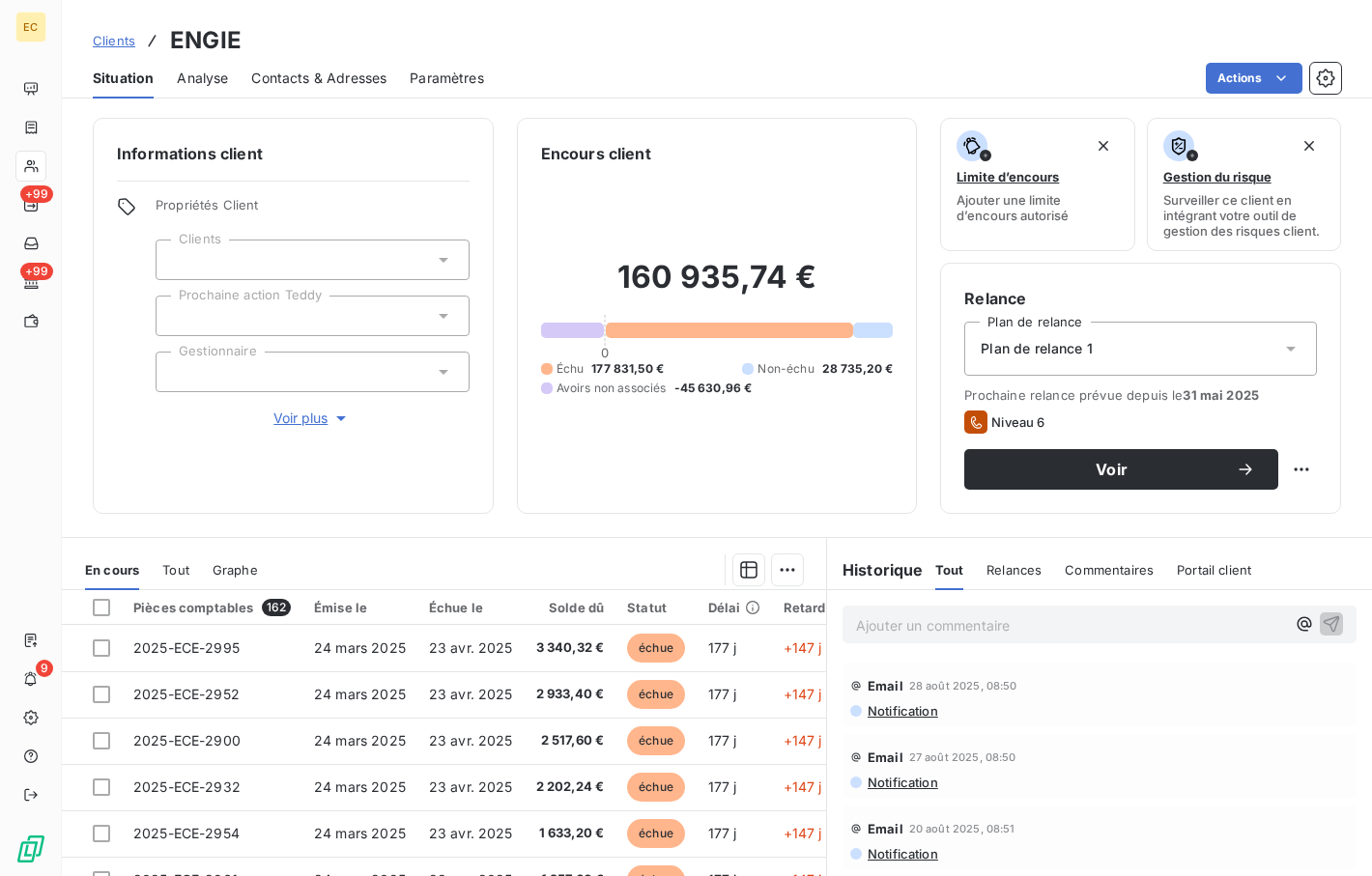
click at [880, 622] on p "Ajouter un commentaire ﻿" at bounding box center [1071, 625] width 429 height 24
click at [600, 490] on div "Encours client 160 935,74 € 0 Échu 177 831,50 € Non-échu 28 735,20 € Avoirs non…" at bounding box center [717, 316] width 401 height 396
click at [880, 625] on p "Relancer ENGIE sur ses factures non réglées" at bounding box center [1071, 624] width 429 height 22
drag, startPoint x: 1073, startPoint y: 627, endPoint x: 703, endPoint y: 621, distance: 370.0
click at [697, 621] on div "En cours Tout Graphe Pièces comptables 162 Émise le Échue le Solde dû Statut Dé…" at bounding box center [717, 778] width 1311 height 483
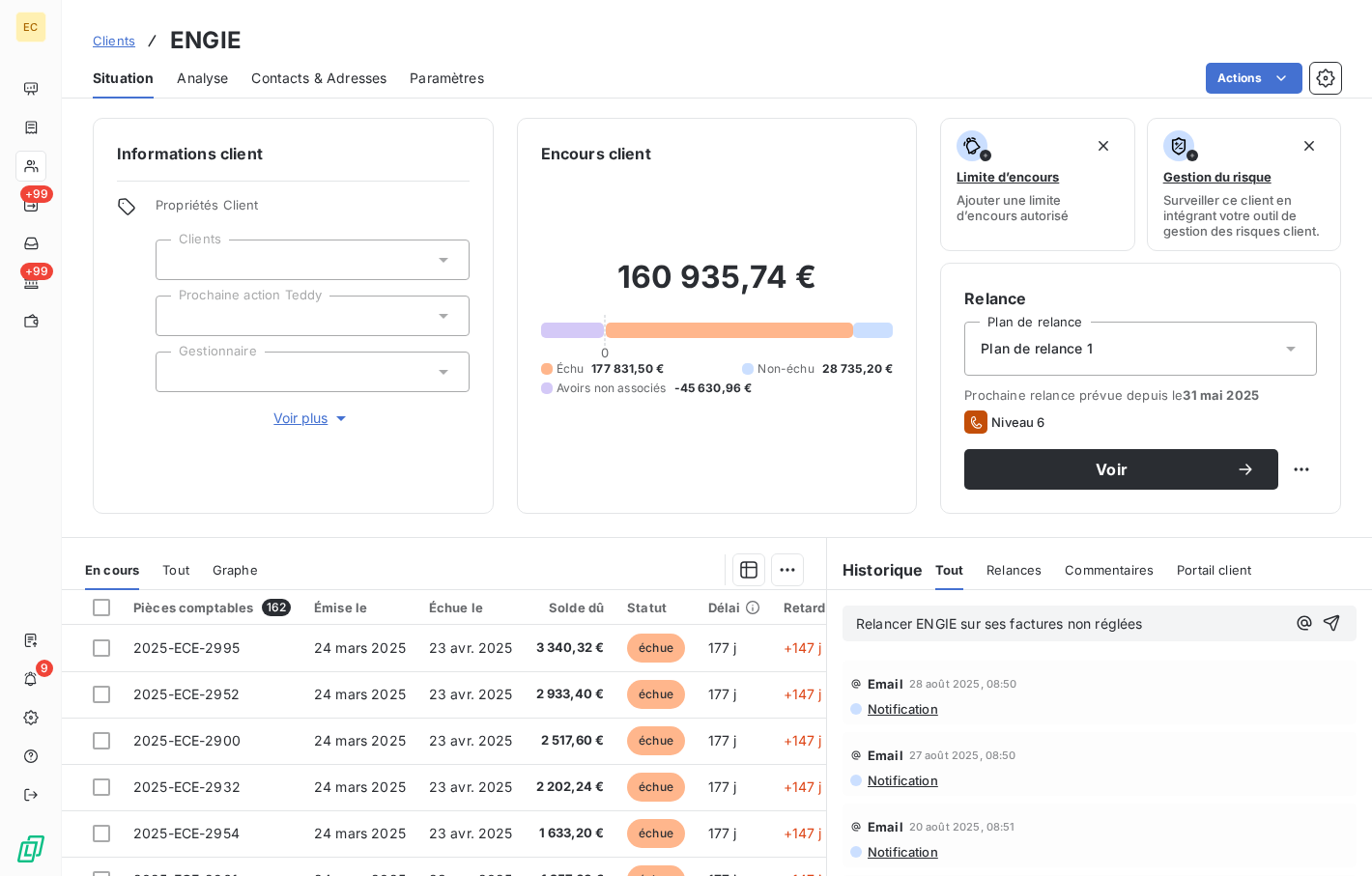
copy span "Relancer ENGIE sur ses factures non réglées"
click at [880, 615] on p "Relancer ENGIE sur ses factures non réglées" at bounding box center [1071, 624] width 429 height 22
click at [617, 511] on div "Encours client 160 935,74 € 0 Échu 177 831,50 € Non-échu 28 735,20 € Avoirs non…" at bounding box center [717, 316] width 401 height 396
click at [880, 615] on p "Relancer ENGIE sur ses factures non réglées" at bounding box center [1071, 624] width 429 height 22
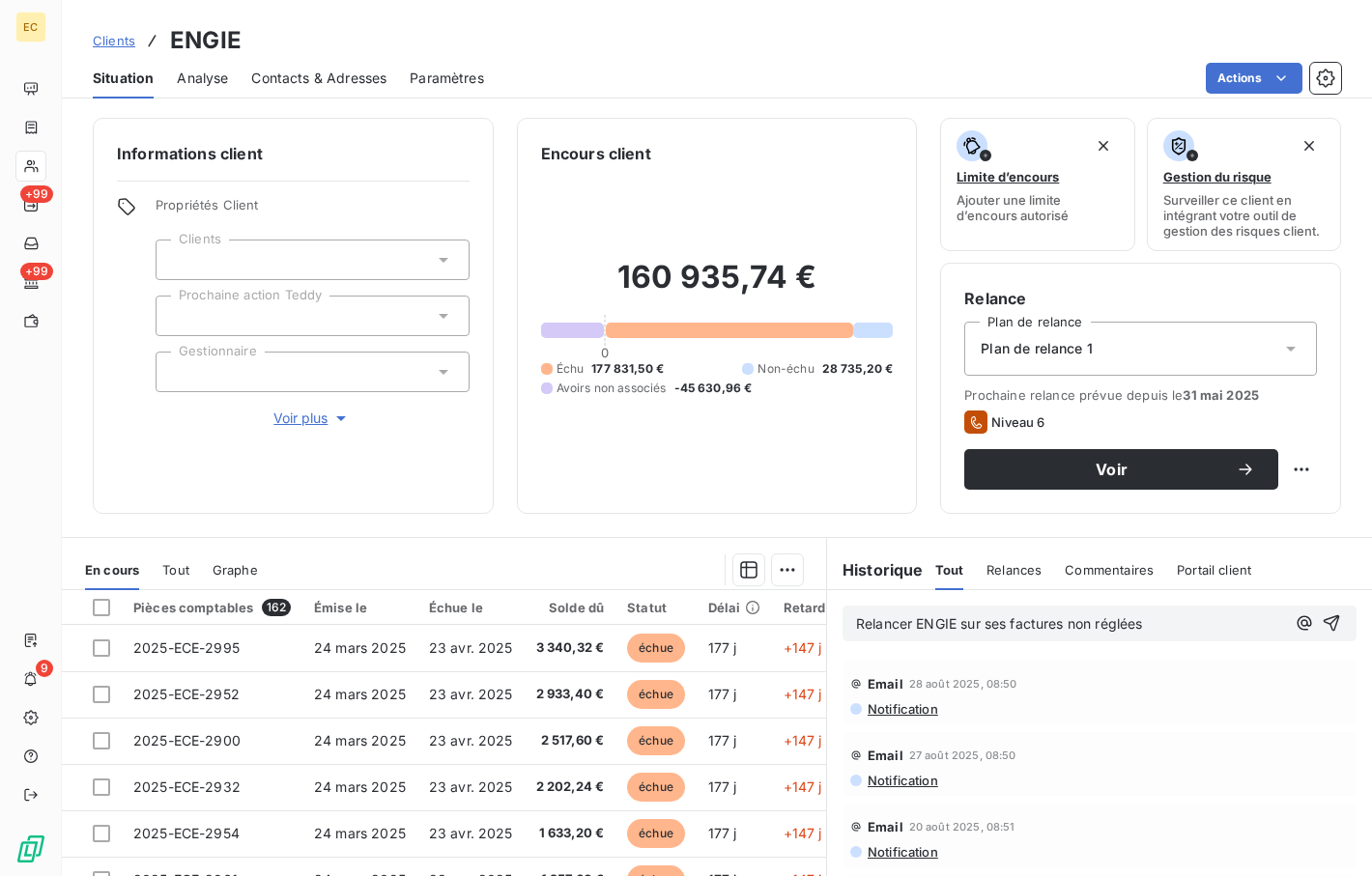
click at [880, 616] on span "Relancer ENGIE sur ses factures non réglées" at bounding box center [999, 623] width 286 height 17
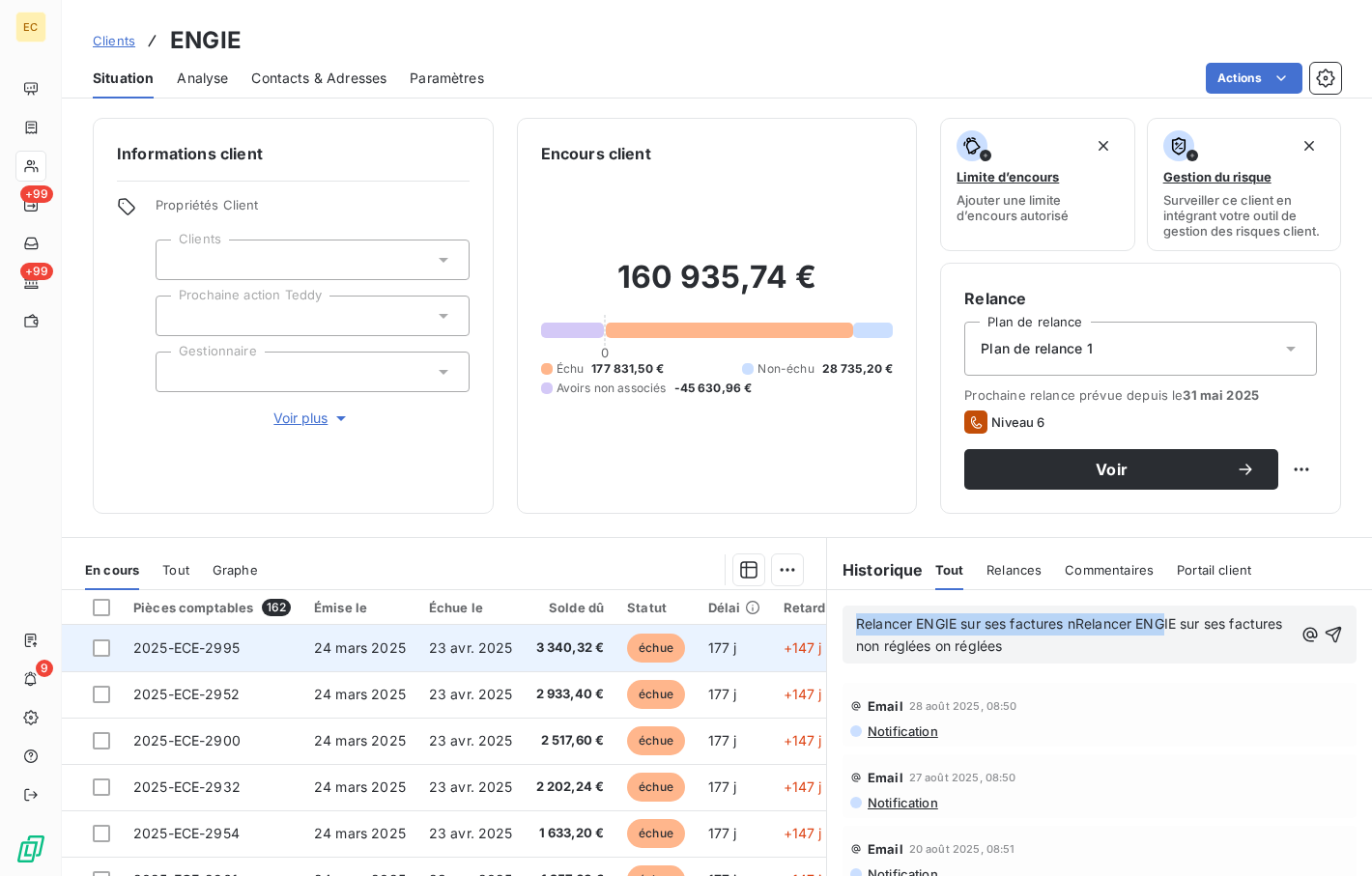
click at [786, 632] on div "En cours Tout Graphe Pièces comptables 162 Émise le Échue le Solde dû Statut Dé…" at bounding box center [717, 778] width 1311 height 483
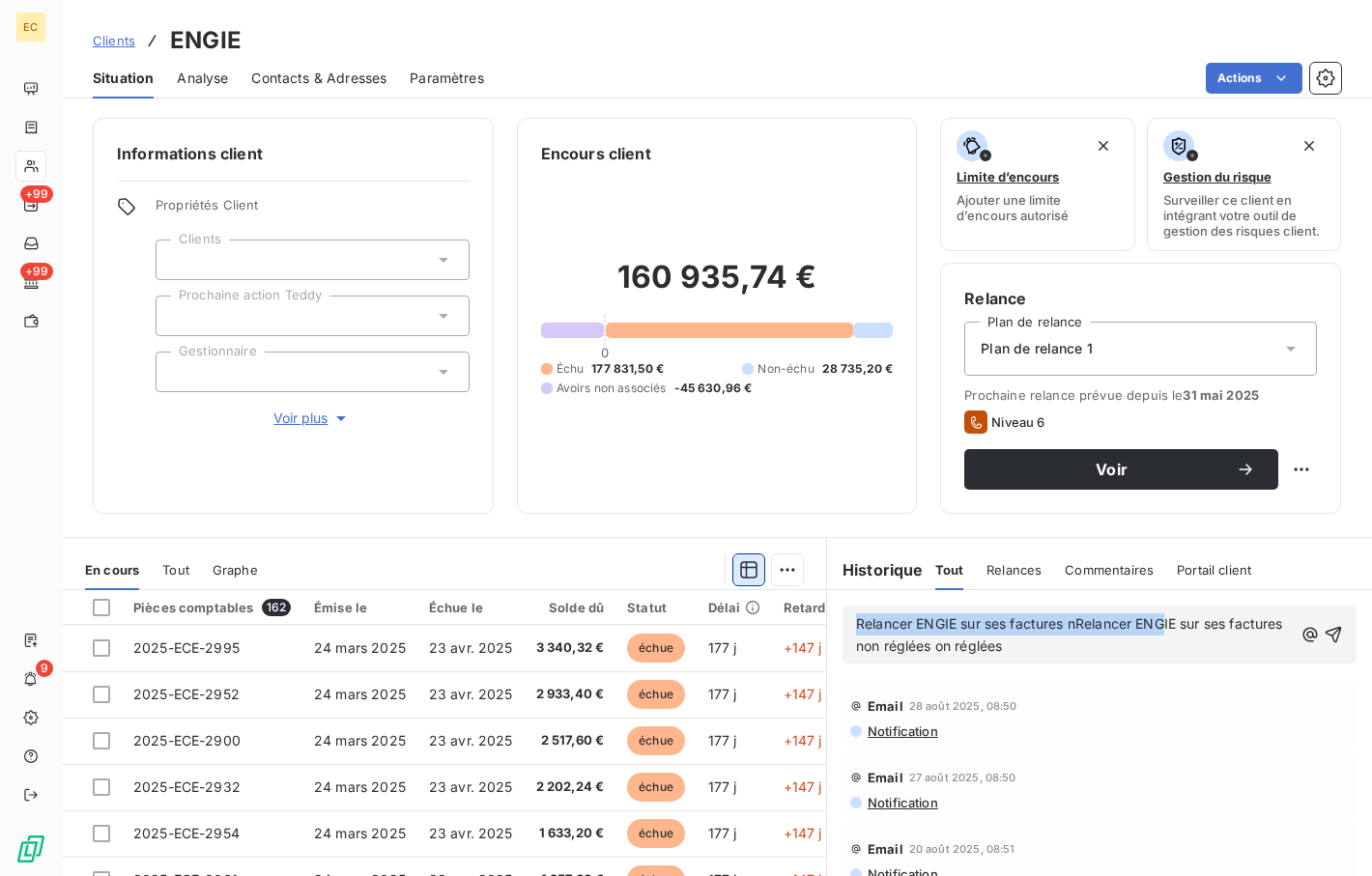
drag, startPoint x: 1098, startPoint y: 637, endPoint x: 735, endPoint y: 579, distance: 367.6
click at [735, 579] on div "En cours Tout Graphe Pièces comptables 162 Émise le Échue le Solde dû Statut Dé…" at bounding box center [717, 778] width 1311 height 483
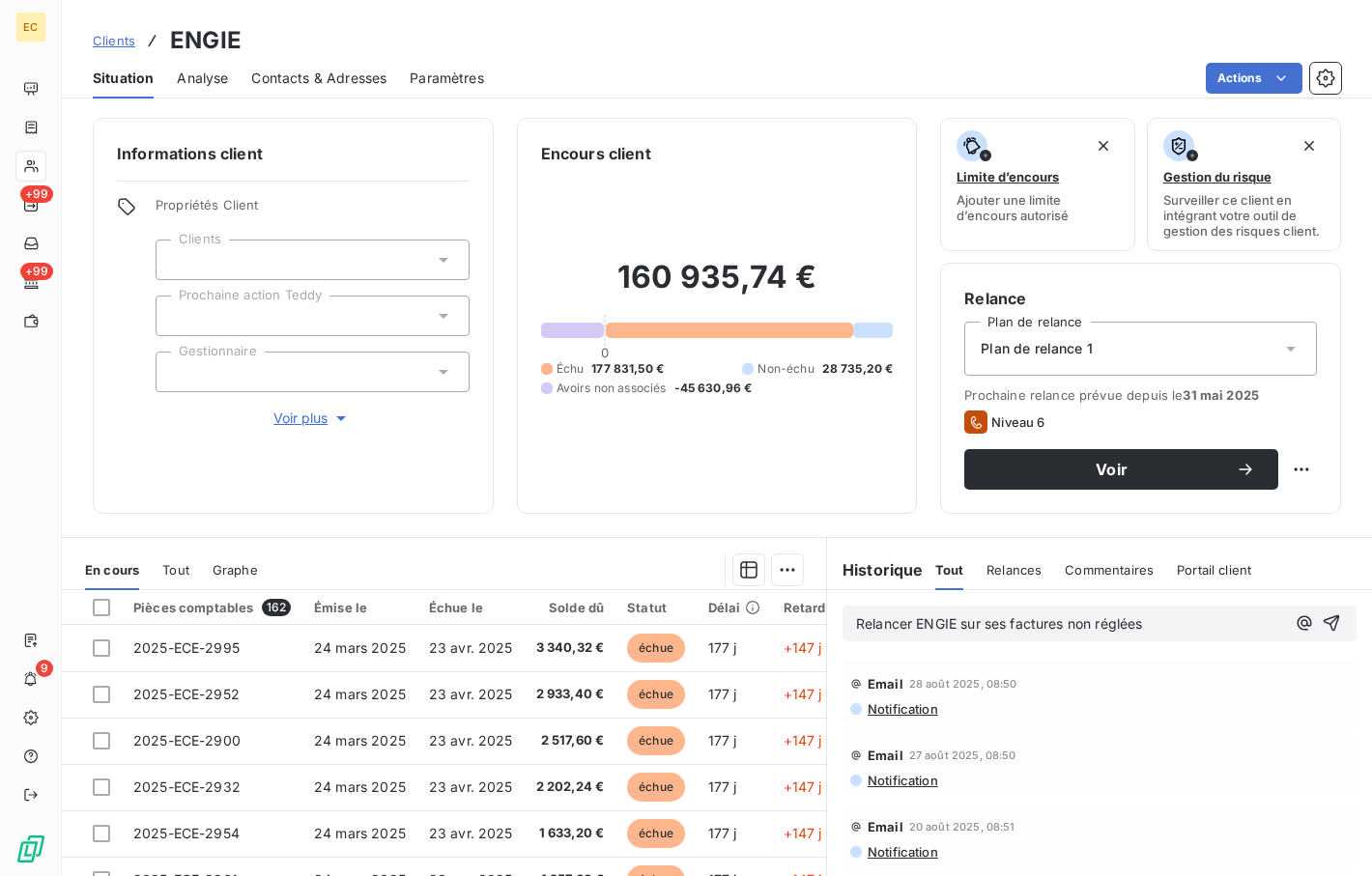
drag, startPoint x: 1183, startPoint y: 623, endPoint x: 757, endPoint y: 619, distance: 426.0
click at [757, 619] on div "En cours Tout Graphe Pièces comptables 162 Émise le Échue le Solde dû Statut Dé…" at bounding box center [717, 778] width 1311 height 483
click at [595, 517] on div "Informations client Propriétés Client Clients Prochaine action Teddy Gestionnai…" at bounding box center [717, 490] width 1311 height 770
click at [880, 610] on div "Relancer ENGIE sur ses factures non réglées" at bounding box center [1099, 623] width 514 height 36
click at [880, 611] on div "Relancer ENGIE sur ses factures non réglées" at bounding box center [1099, 623] width 514 height 36
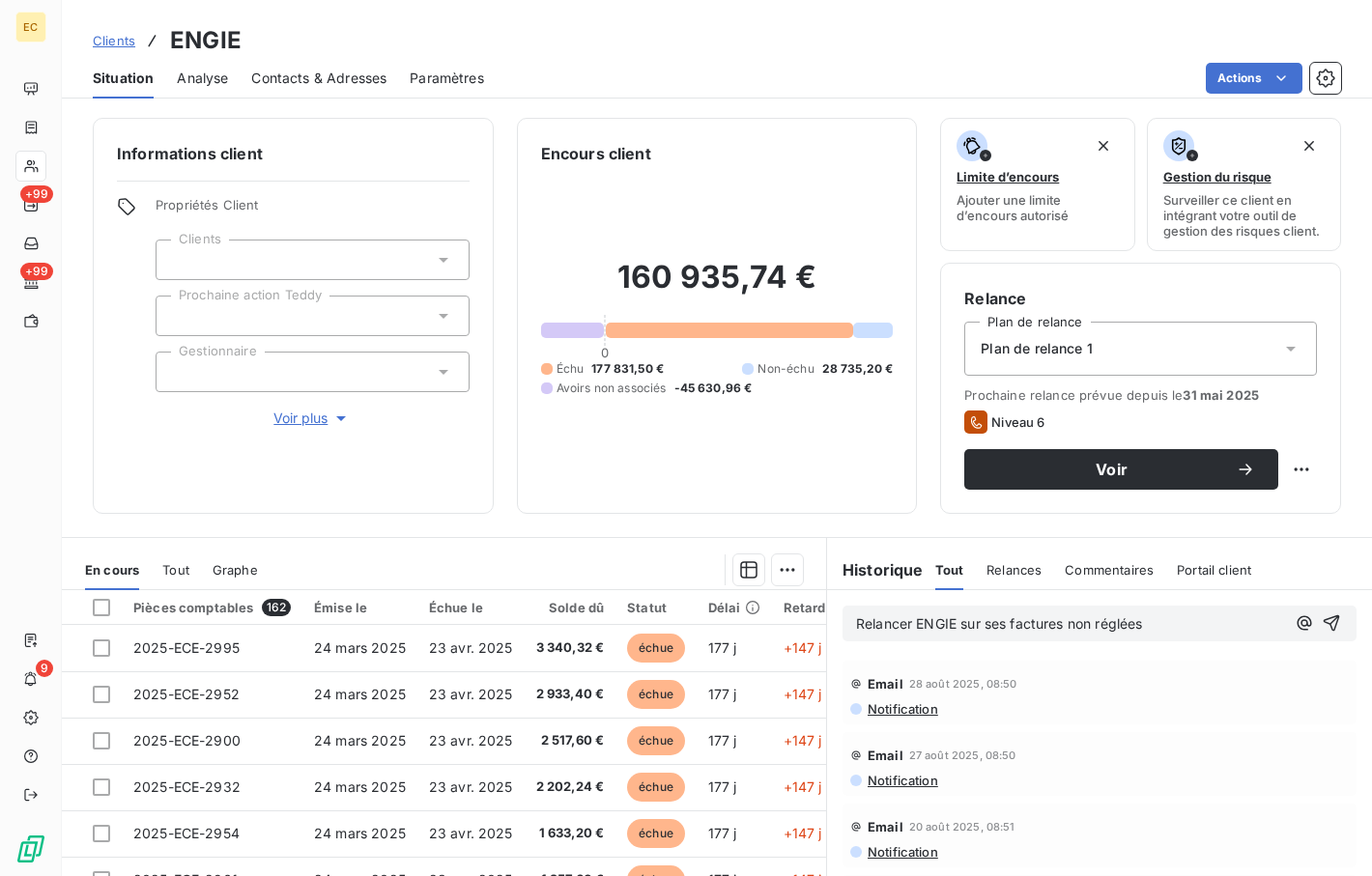
click at [880, 623] on span "Relancer ENGIE sur ses factures non réglées" at bounding box center [999, 623] width 286 height 17
drag, startPoint x: 849, startPoint y: 622, endPoint x: 871, endPoint y: 651, distance: 36.4
click at [856, 622] on span "Engie n'a jamais payé les fctures 2992, 3109, 3097 et 2975" at bounding box center [1050, 623] width 389 height 17
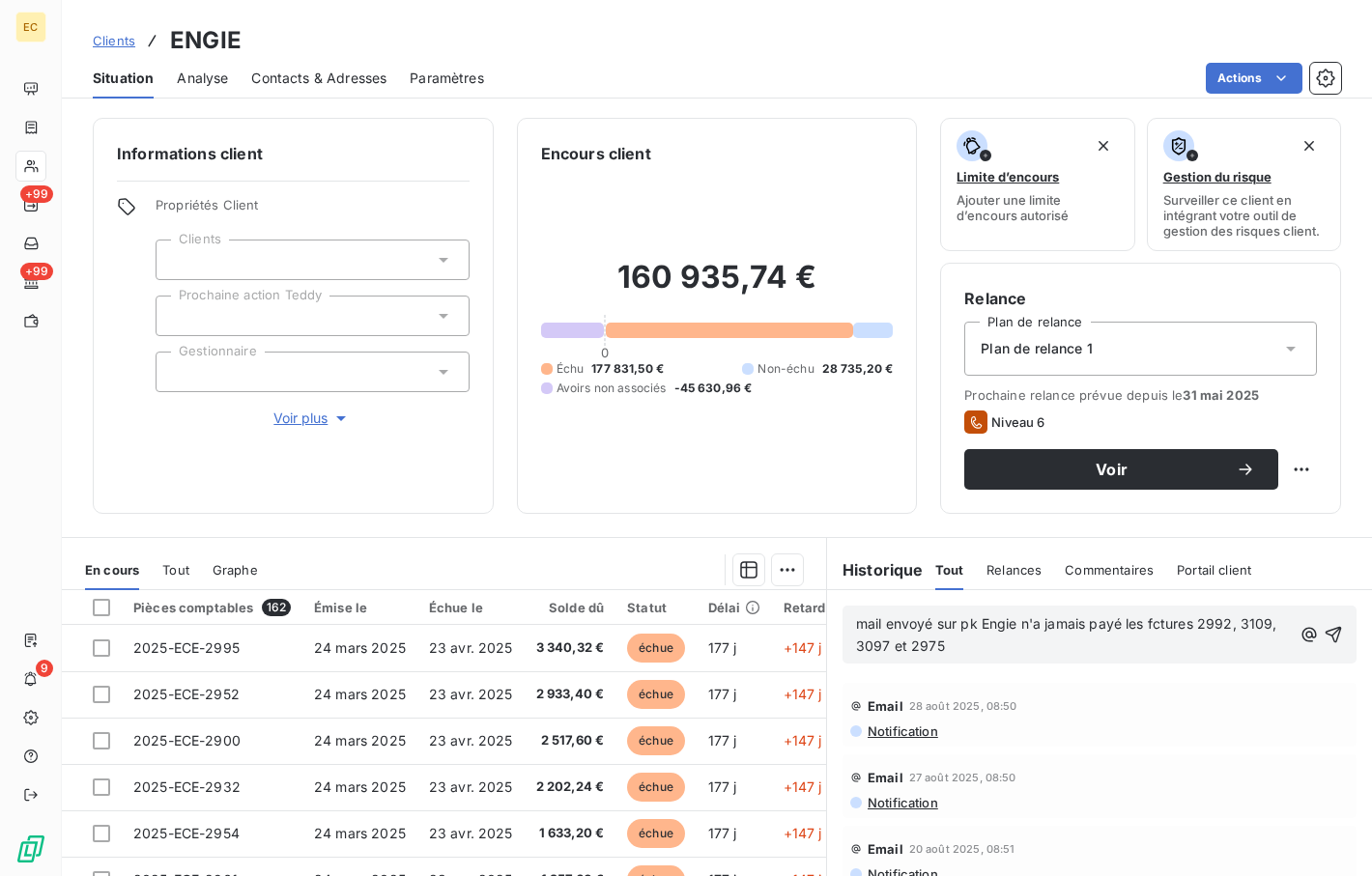
click at [880, 623] on span "mail envoyé sur pk Engie n'a jamais payé les fctures 2992, 3109, 3097 et 2975" at bounding box center [1069, 635] width 426 height 39
click at [880, 654] on p "mail envoyé sur pk Engie n'a jamais payé les factures 2992, 3109, 3097 et 2975" at bounding box center [1075, 636] width 437 height 45
click at [880, 620] on span "mail envoyé sur pk Engie n'a jamais payé les factures 2992, 3109, 3097 et 2975" at bounding box center [1073, 635] width 433 height 39
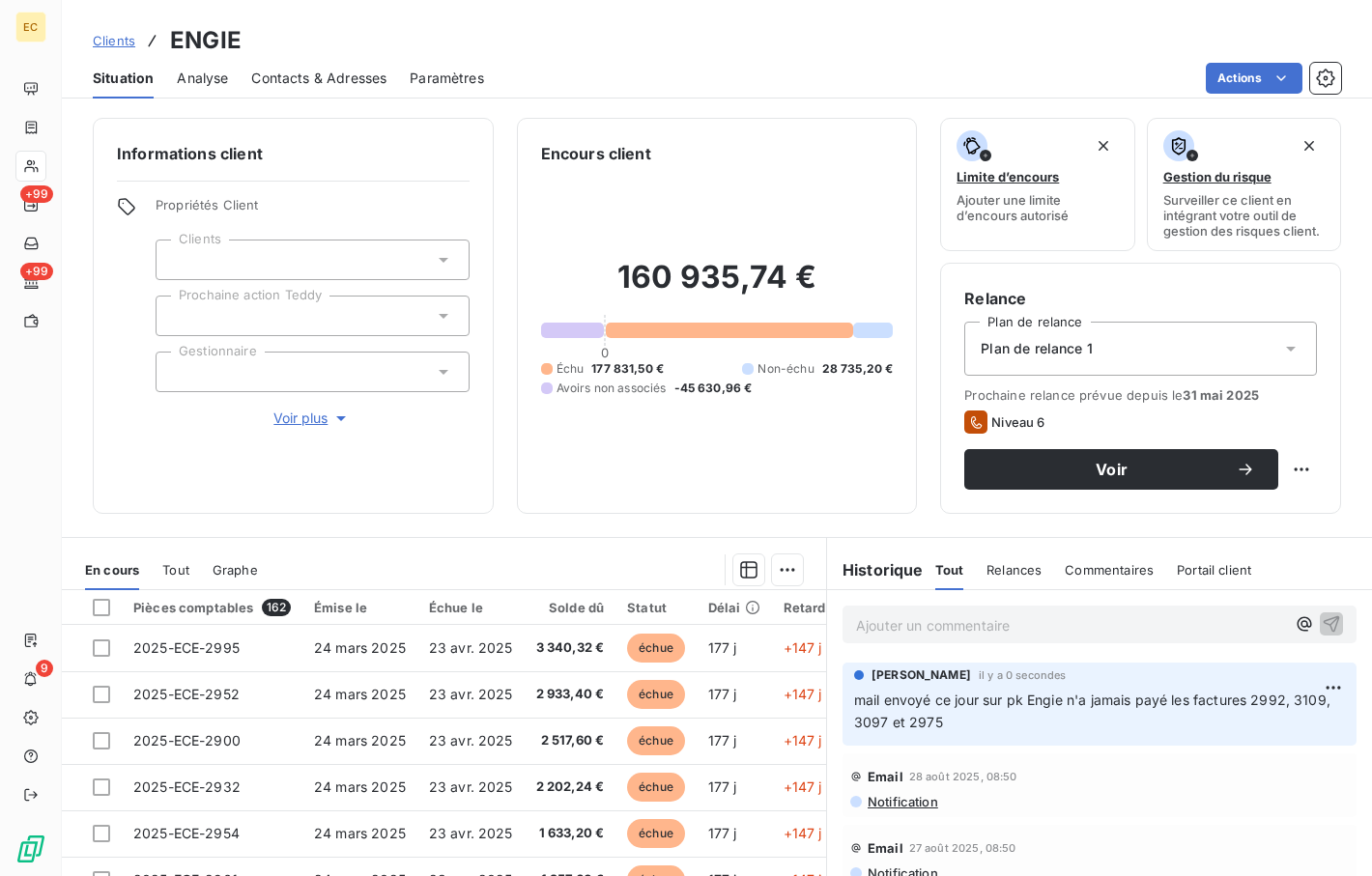
click at [105, 38] on span "Clients" at bounding box center [114, 41] width 43 height 16
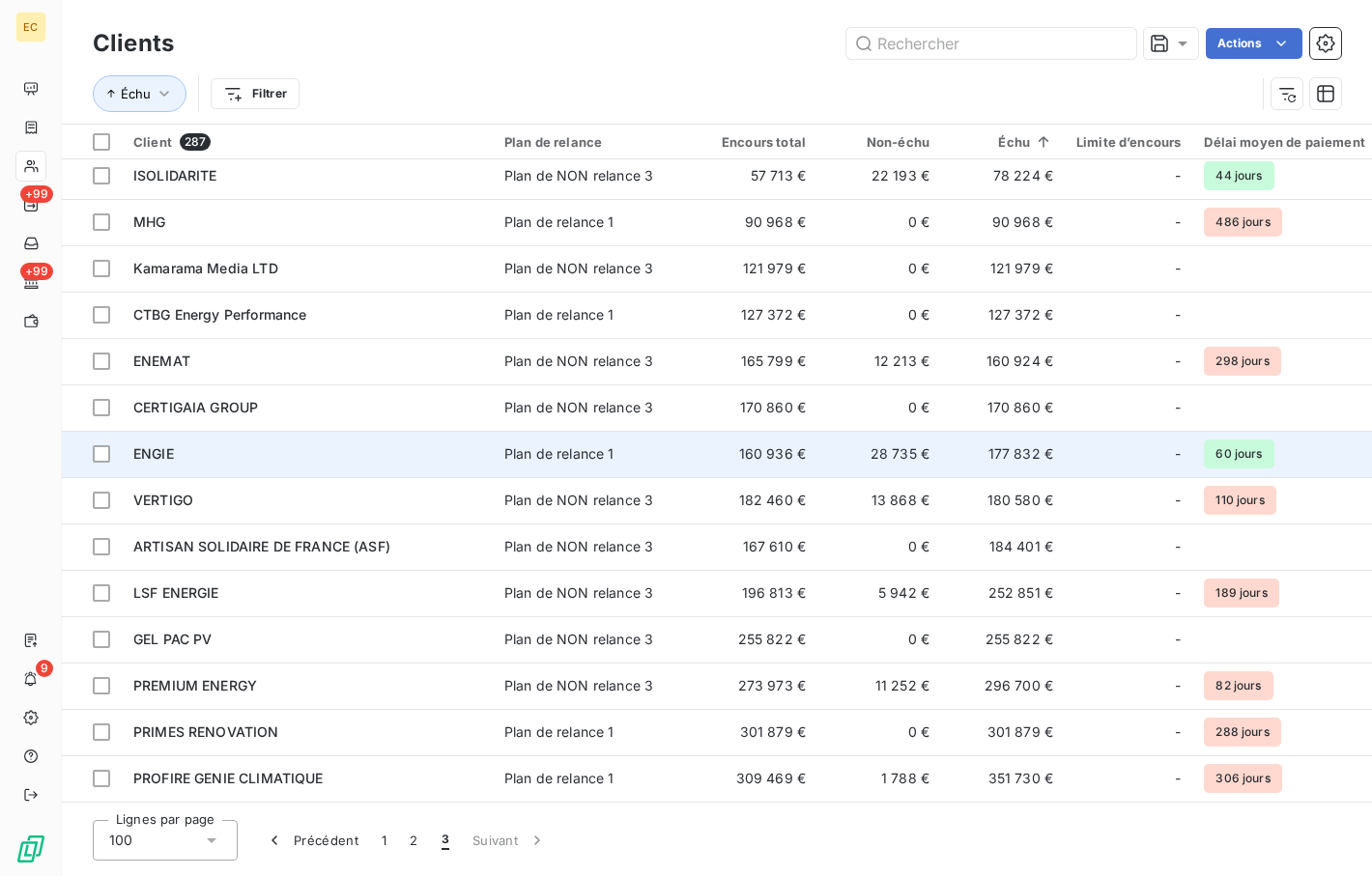
scroll to position [3301, 0]
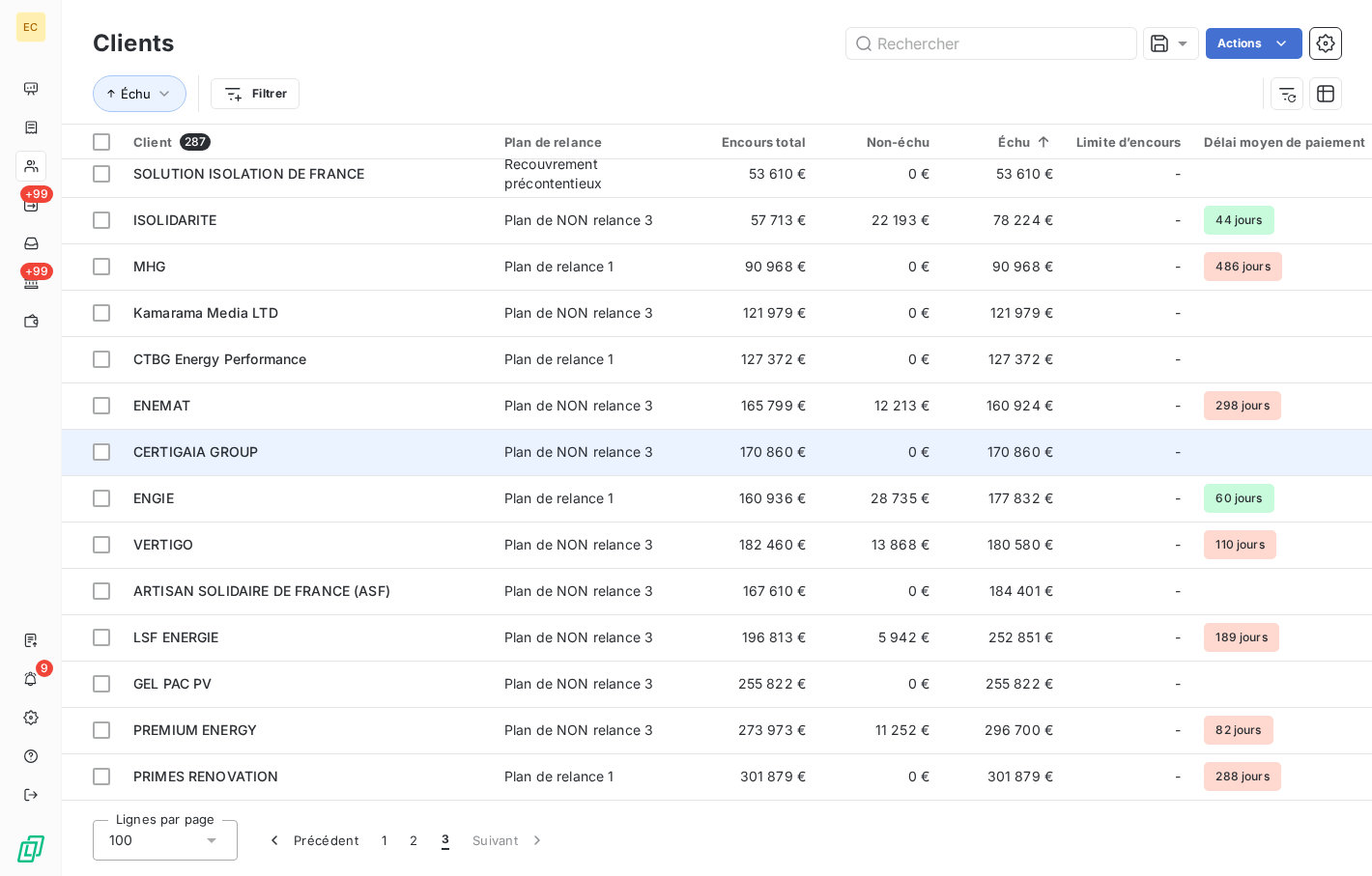
click at [281, 455] on div "CERTIGAIA GROUP" at bounding box center [307, 453] width 348 height 19
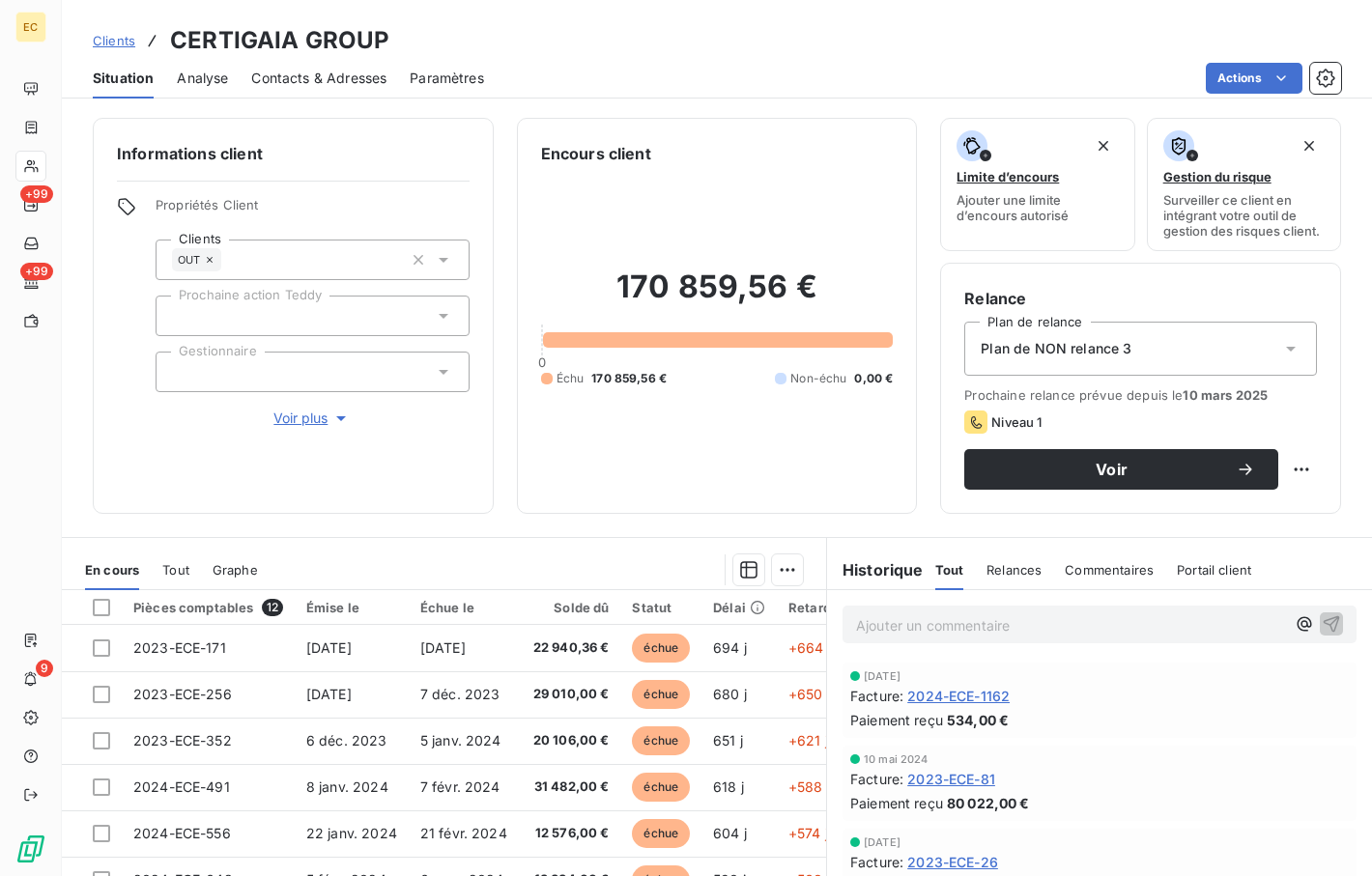
click at [113, 37] on span "Clients" at bounding box center [114, 41] width 43 height 16
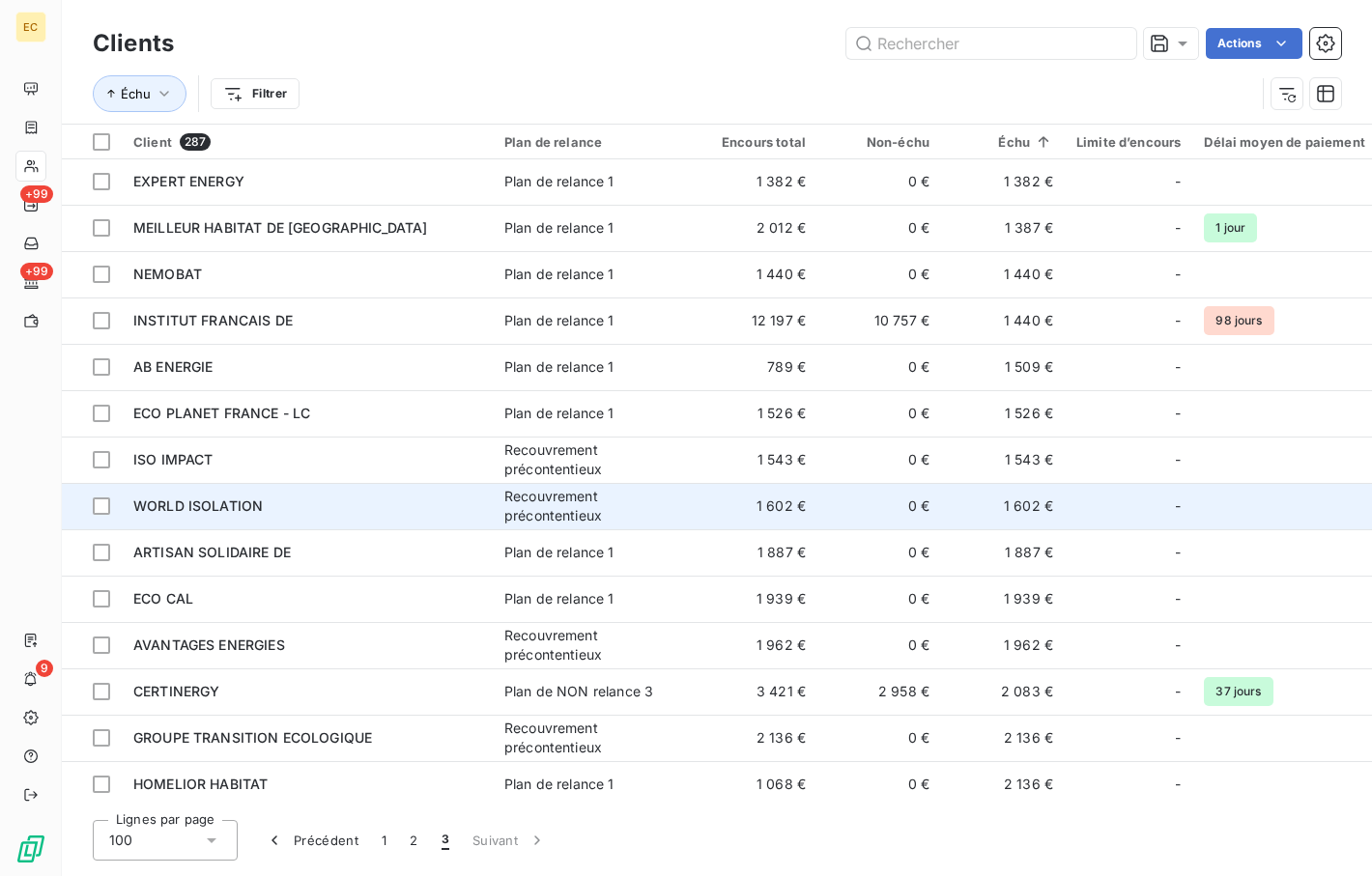
scroll to position [387, 0]
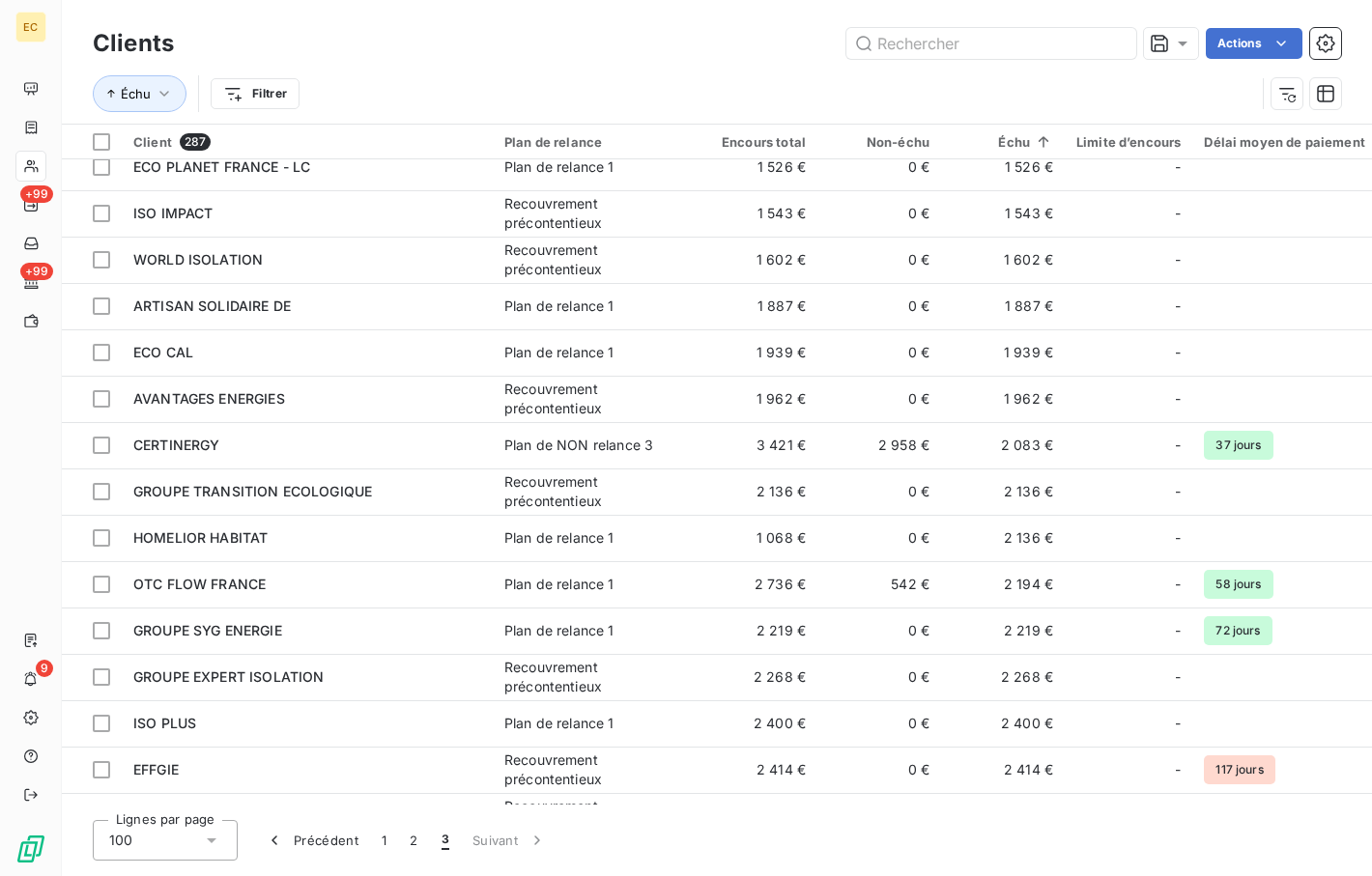
click at [251, 77] on div "Échu Filtrer" at bounding box center [673, 94] width 1162 height 37
click at [264, 92] on html "EC +99 +99 9 Clients Actions Échu Filtrer Client 287 Plan de relance Encours to…" at bounding box center [686, 438] width 1372 height 876
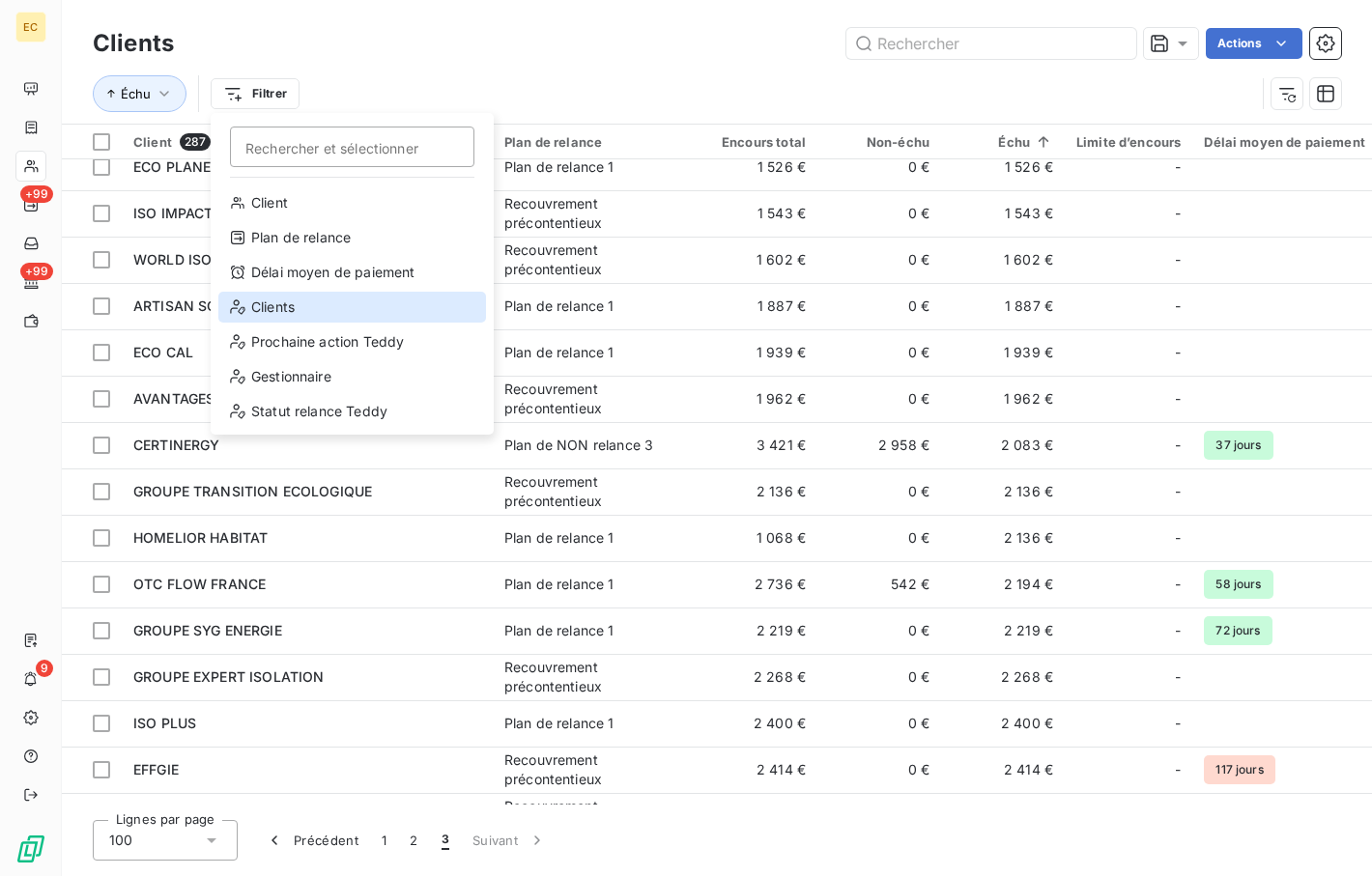
click at [300, 305] on div "Clients" at bounding box center [353, 307] width 268 height 31
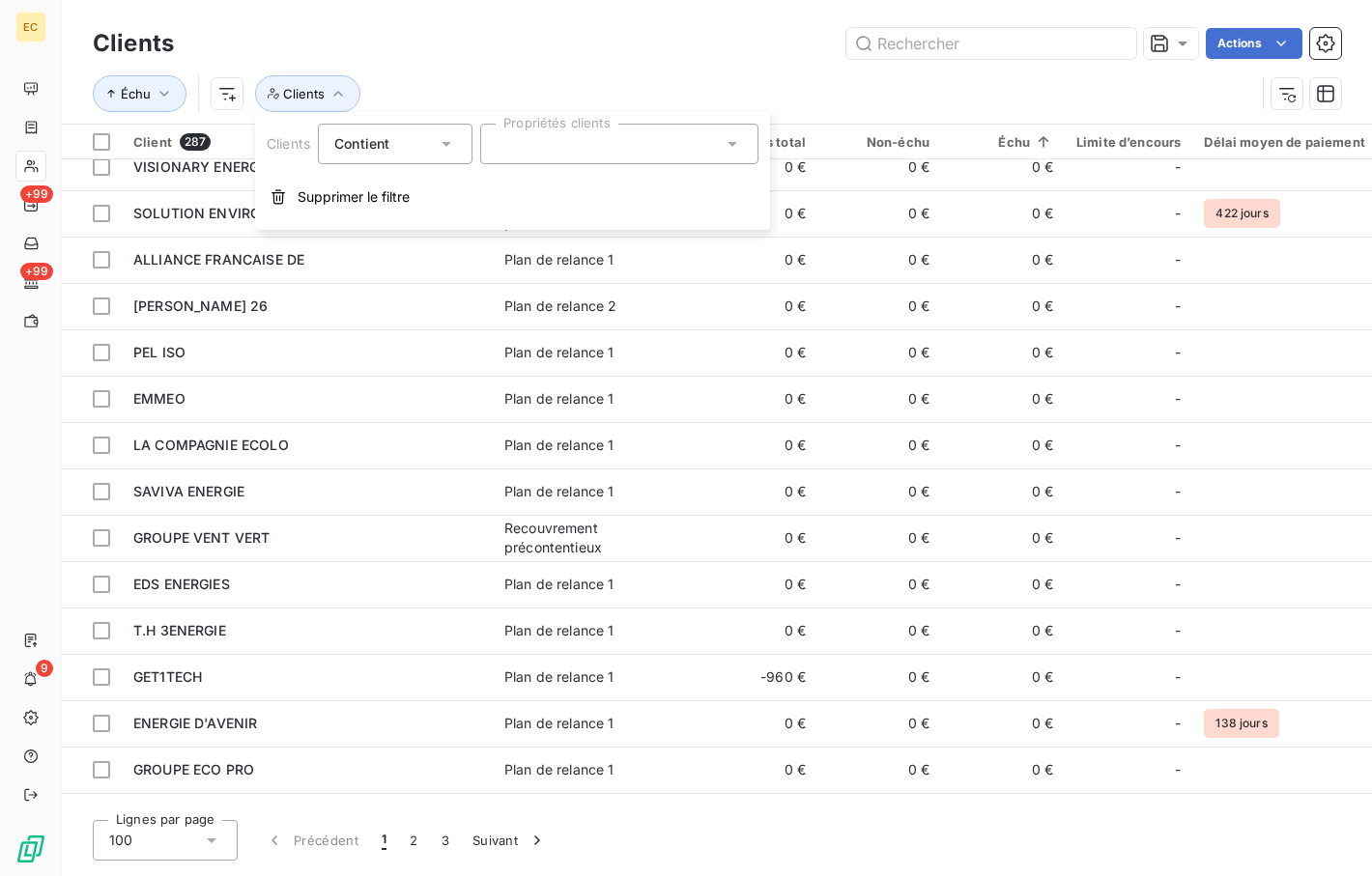
click at [603, 155] on div at bounding box center [619, 144] width 278 height 41
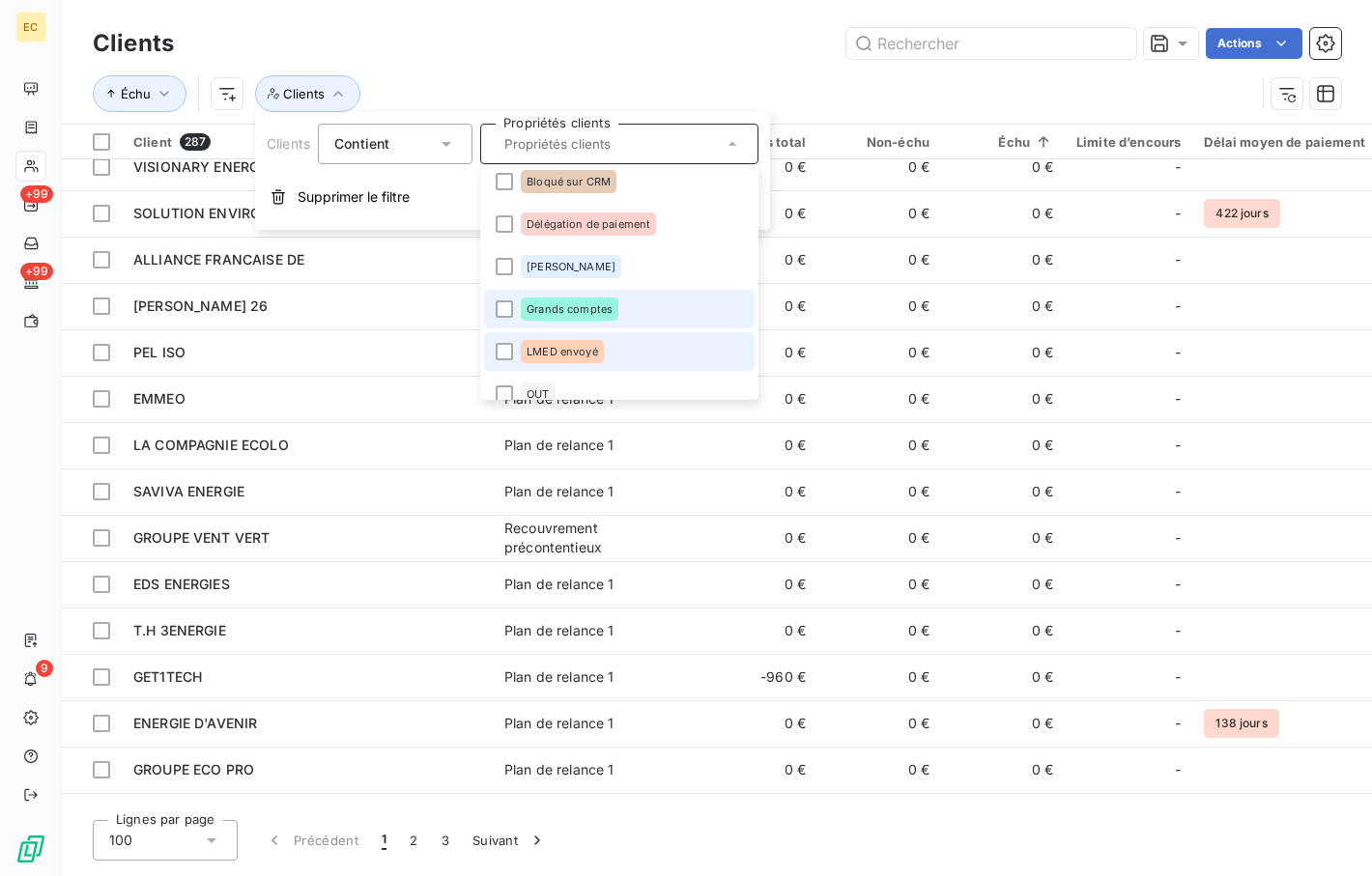
scroll to position [27, 0]
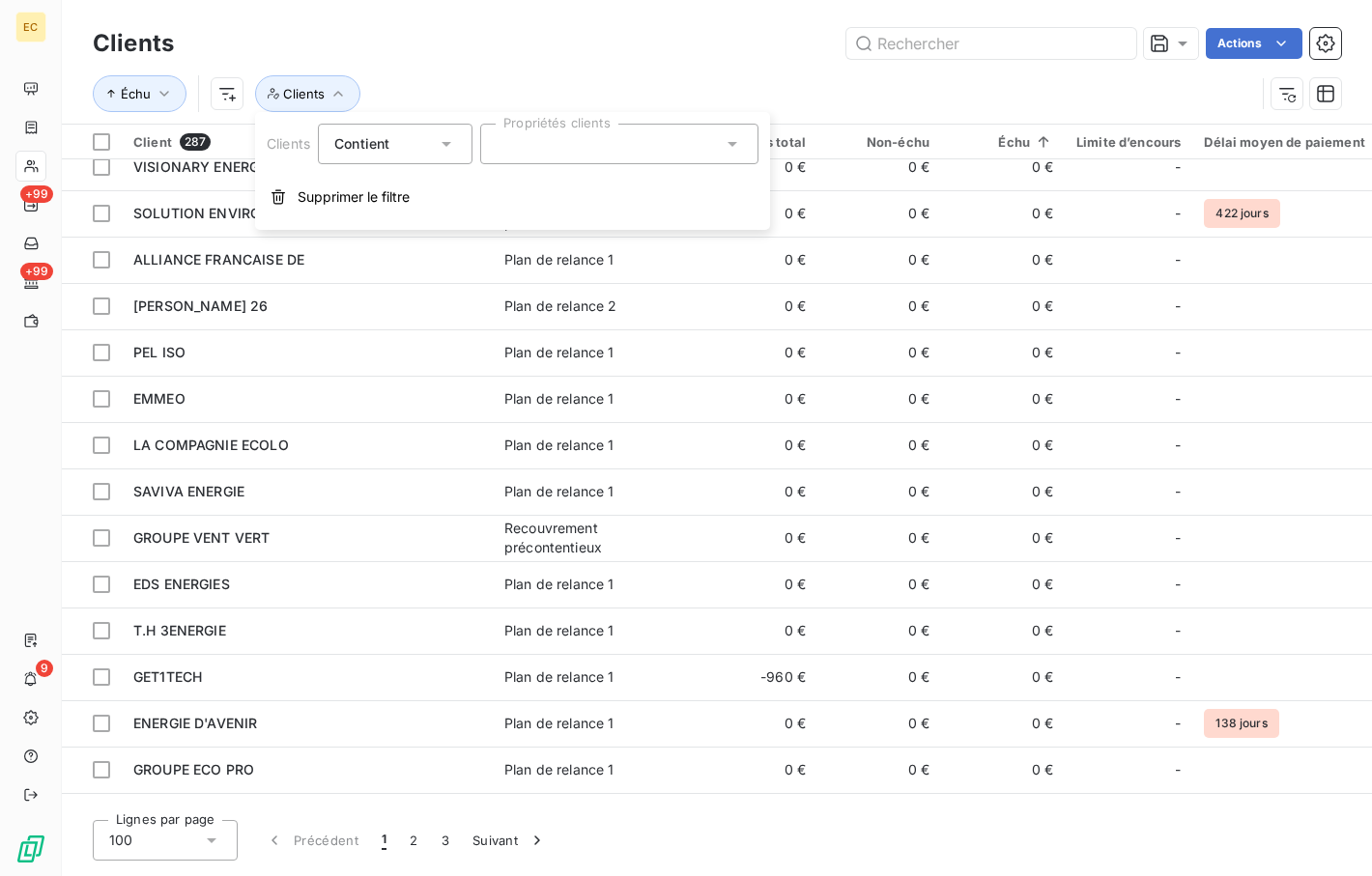
drag, startPoint x: 371, startPoint y: 132, endPoint x: 421, endPoint y: 163, distance: 58.8
click at [372, 132] on div "Contient" at bounding box center [385, 144] width 102 height 27
click at [393, 220] on span "Ne contient pas" at bounding box center [408, 223] width 104 height 17
click at [563, 140] on div at bounding box center [619, 144] width 278 height 41
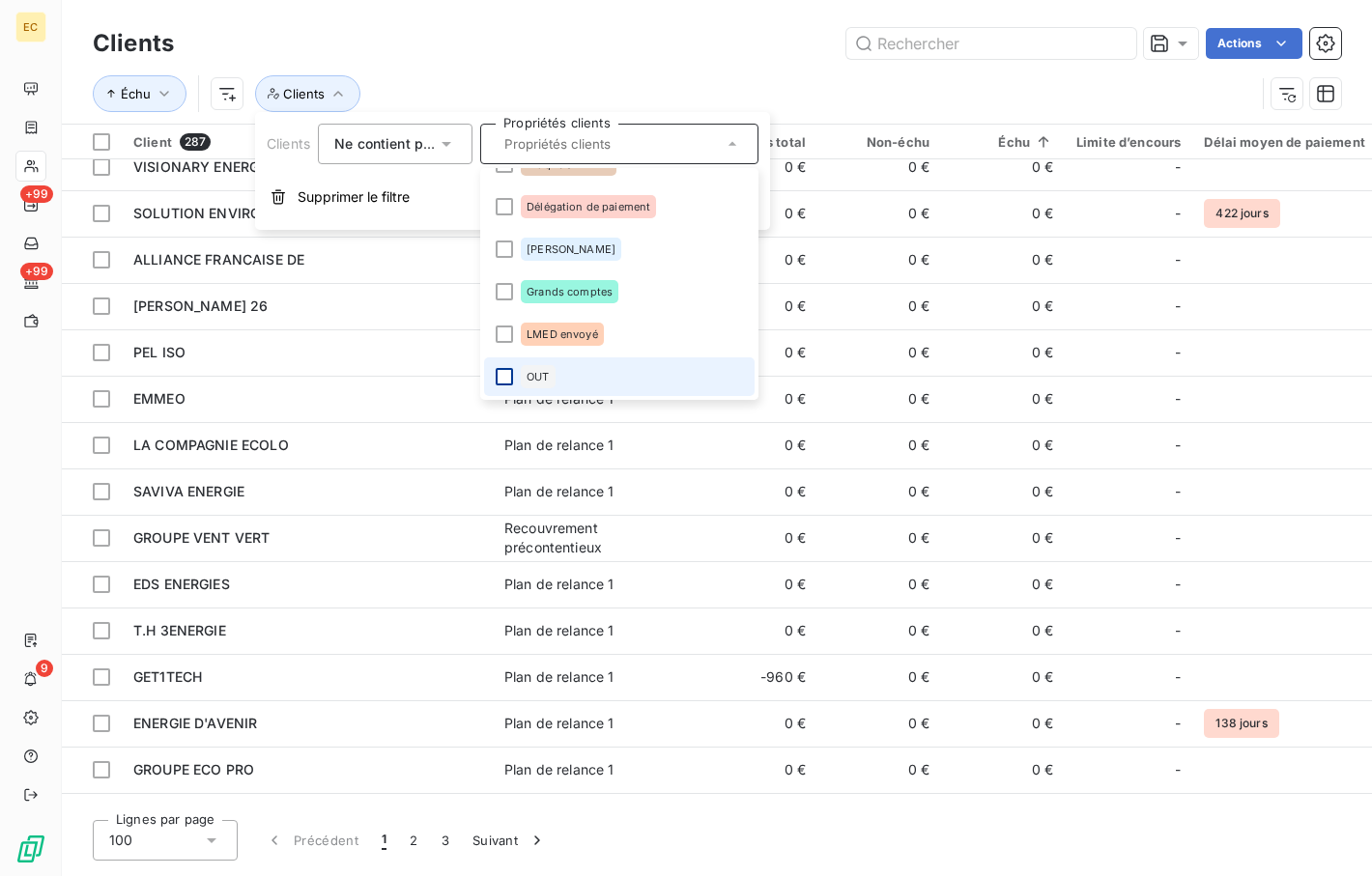
click at [502, 372] on div at bounding box center [504, 377] width 17 height 17
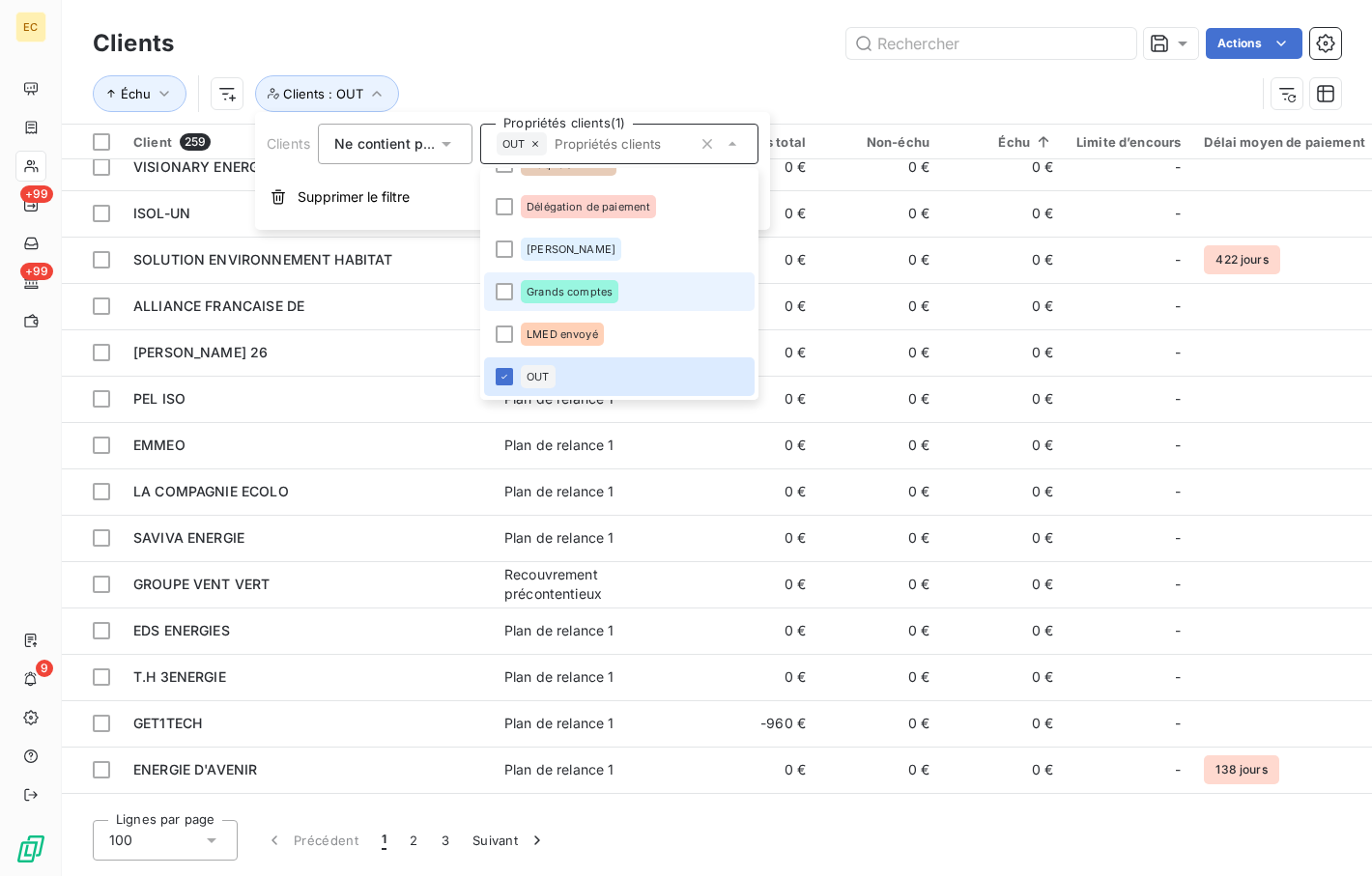
scroll to position [0, 0]
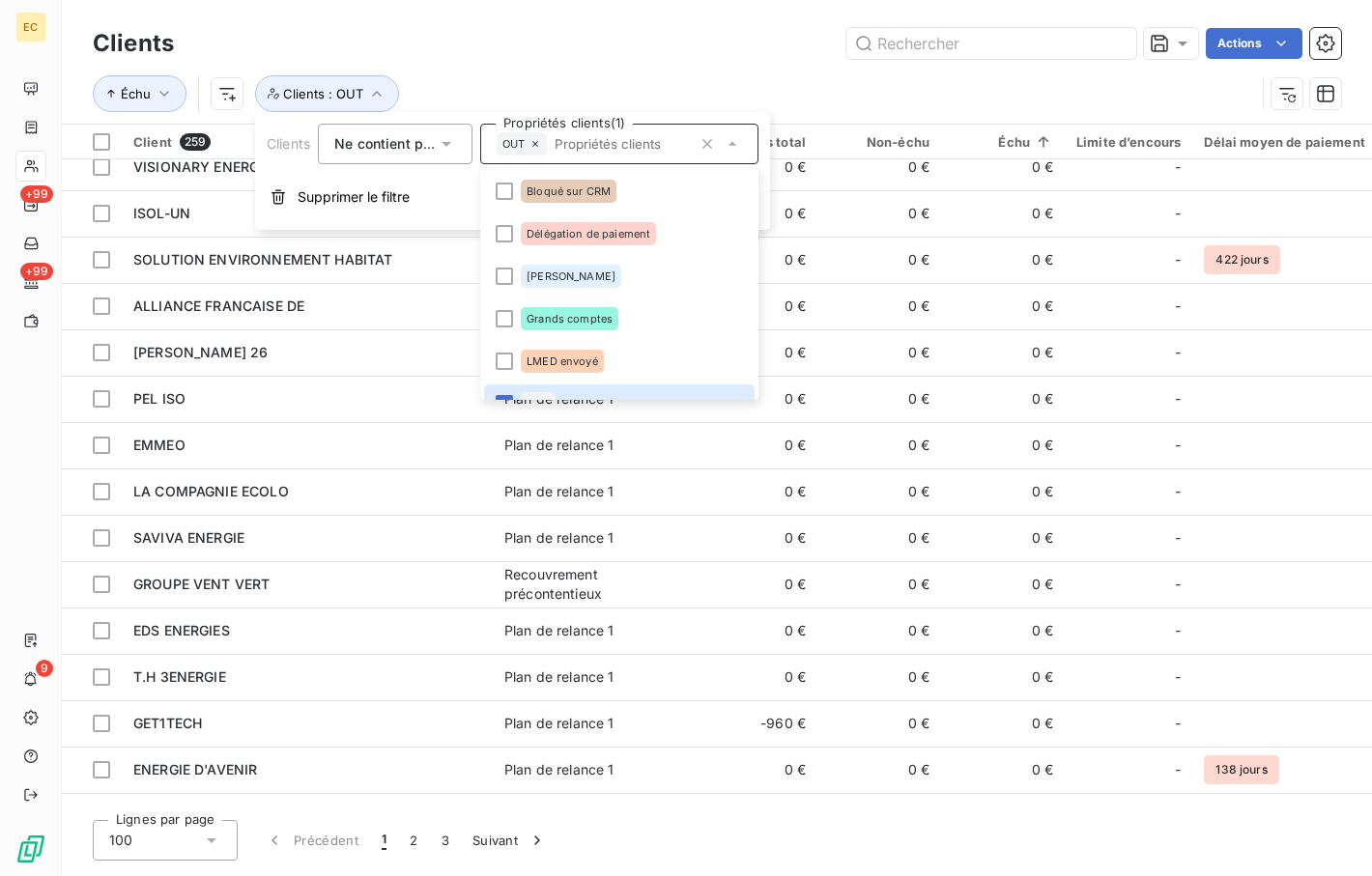
click at [536, 37] on div "Actions" at bounding box center [770, 44] width 1145 height 31
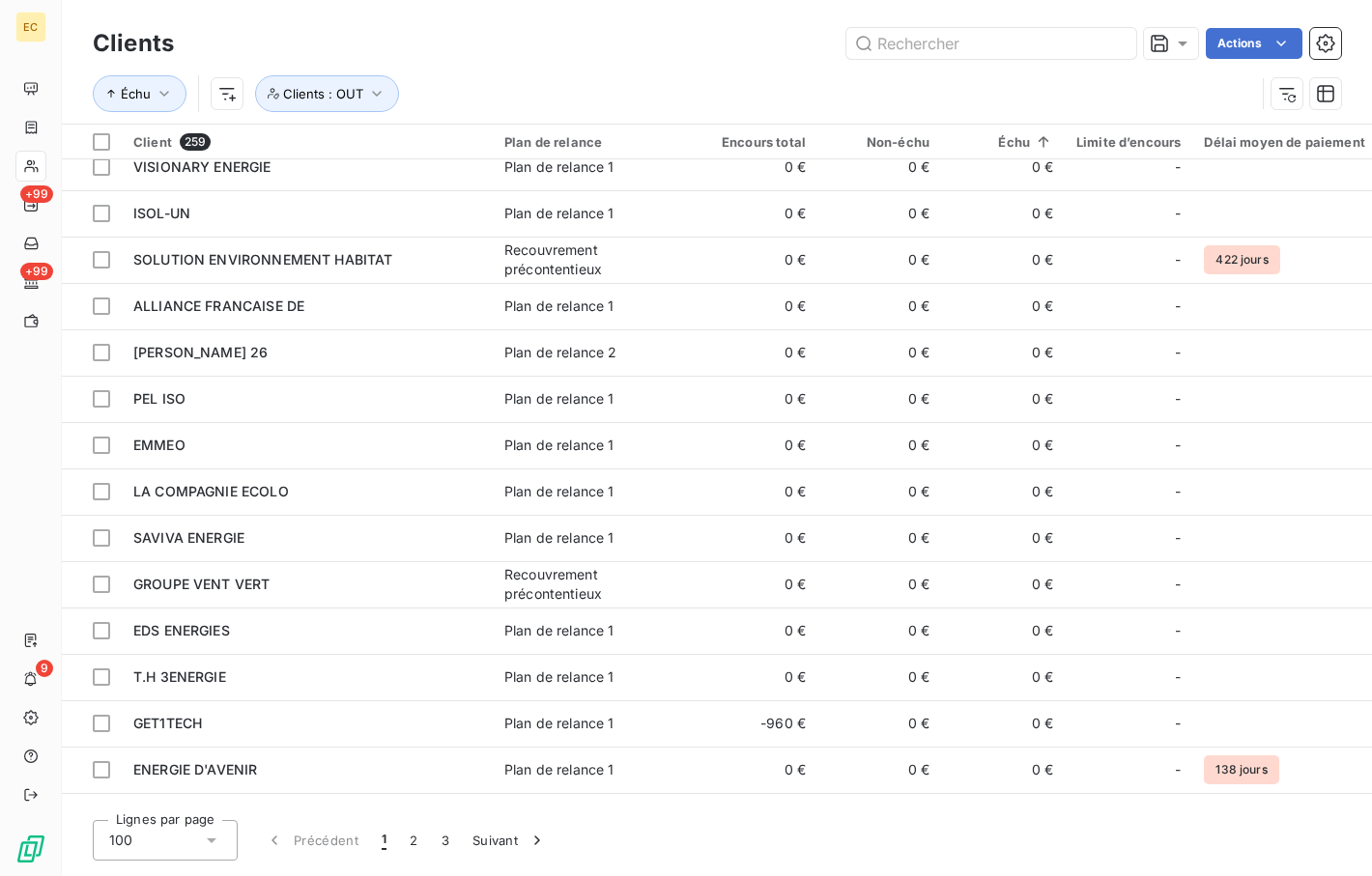
drag, startPoint x: 445, startPoint y: 845, endPoint x: 455, endPoint y: 797, distance: 49.0
click at [444, 845] on button "3" at bounding box center [446, 840] width 31 height 41
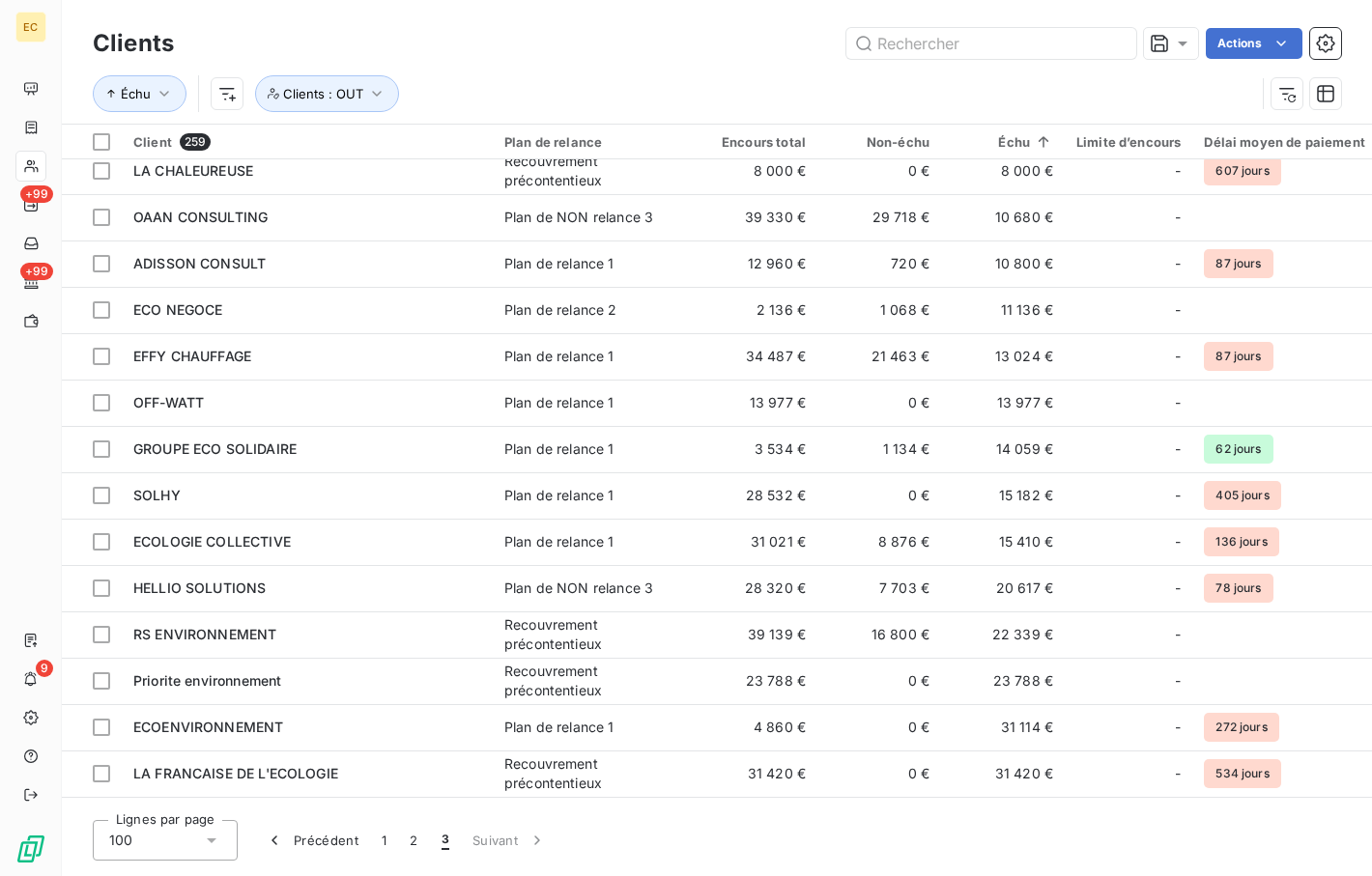
scroll to position [1230, 0]
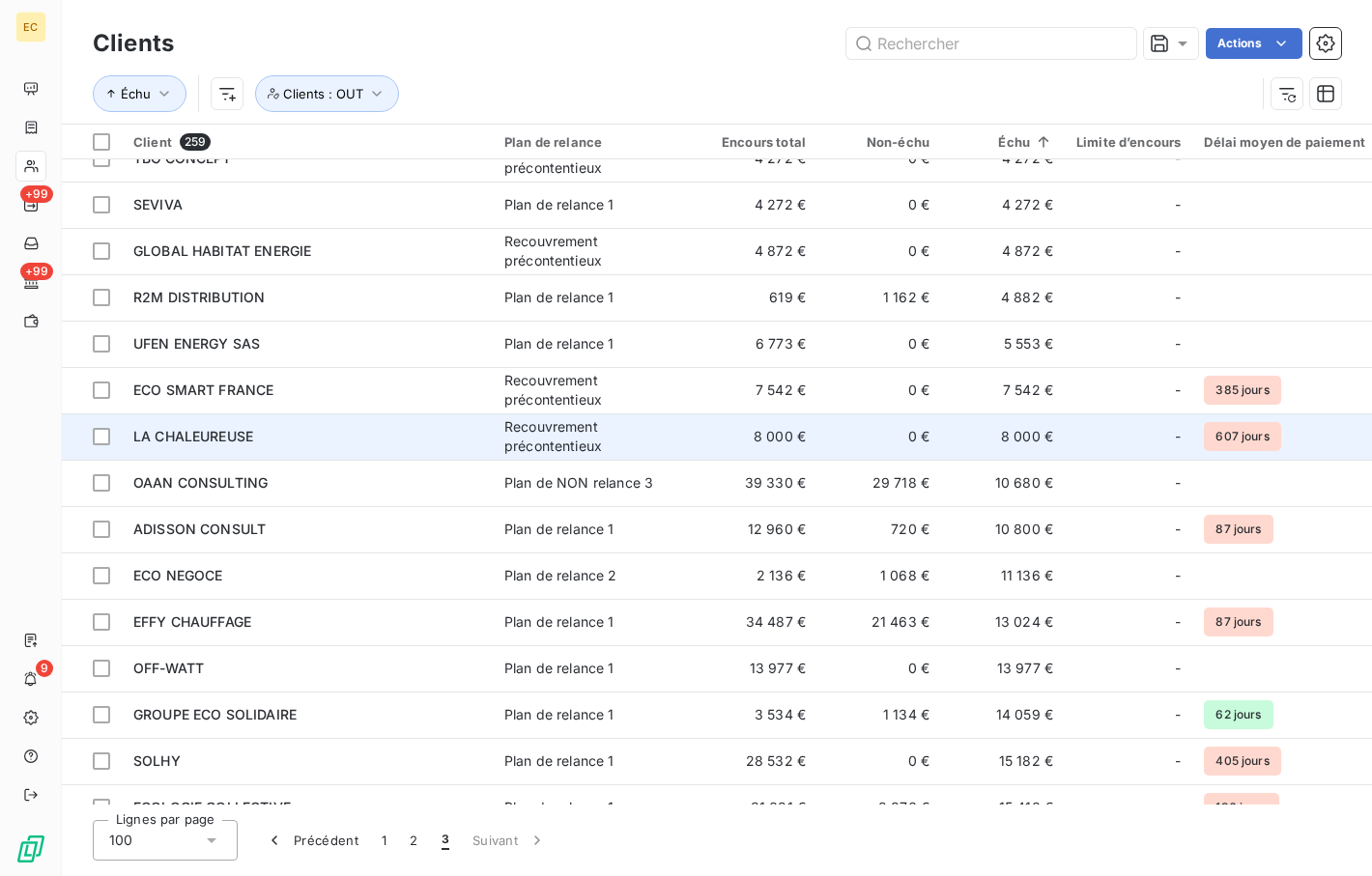
drag, startPoint x: 338, startPoint y: 391, endPoint x: 496, endPoint y: 449, distance: 168.3
click at [338, 391] on div "ECO SMART FRANCE" at bounding box center [307, 390] width 348 height 19
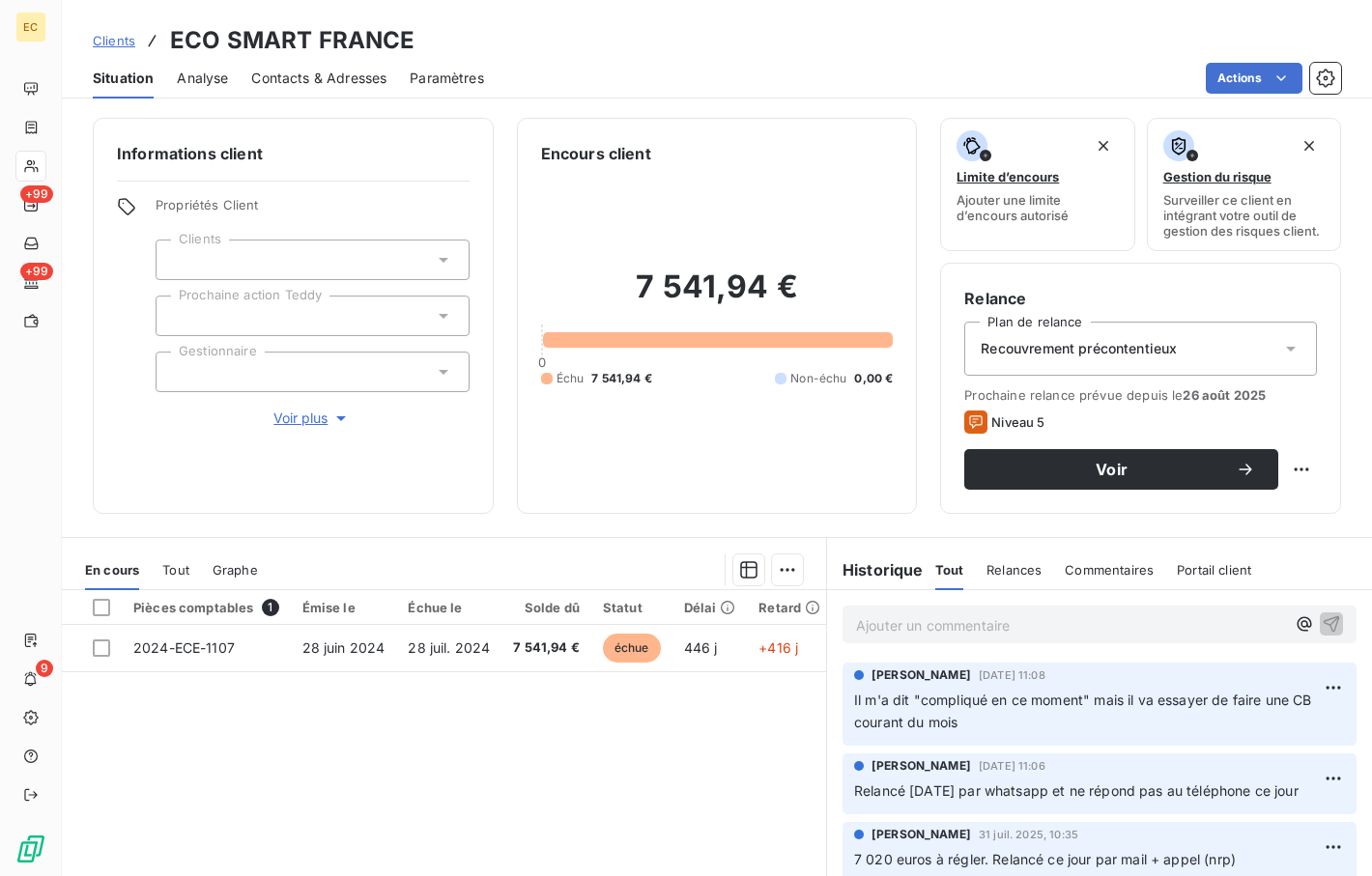
click at [133, 43] on span "Clients" at bounding box center [114, 41] width 43 height 16
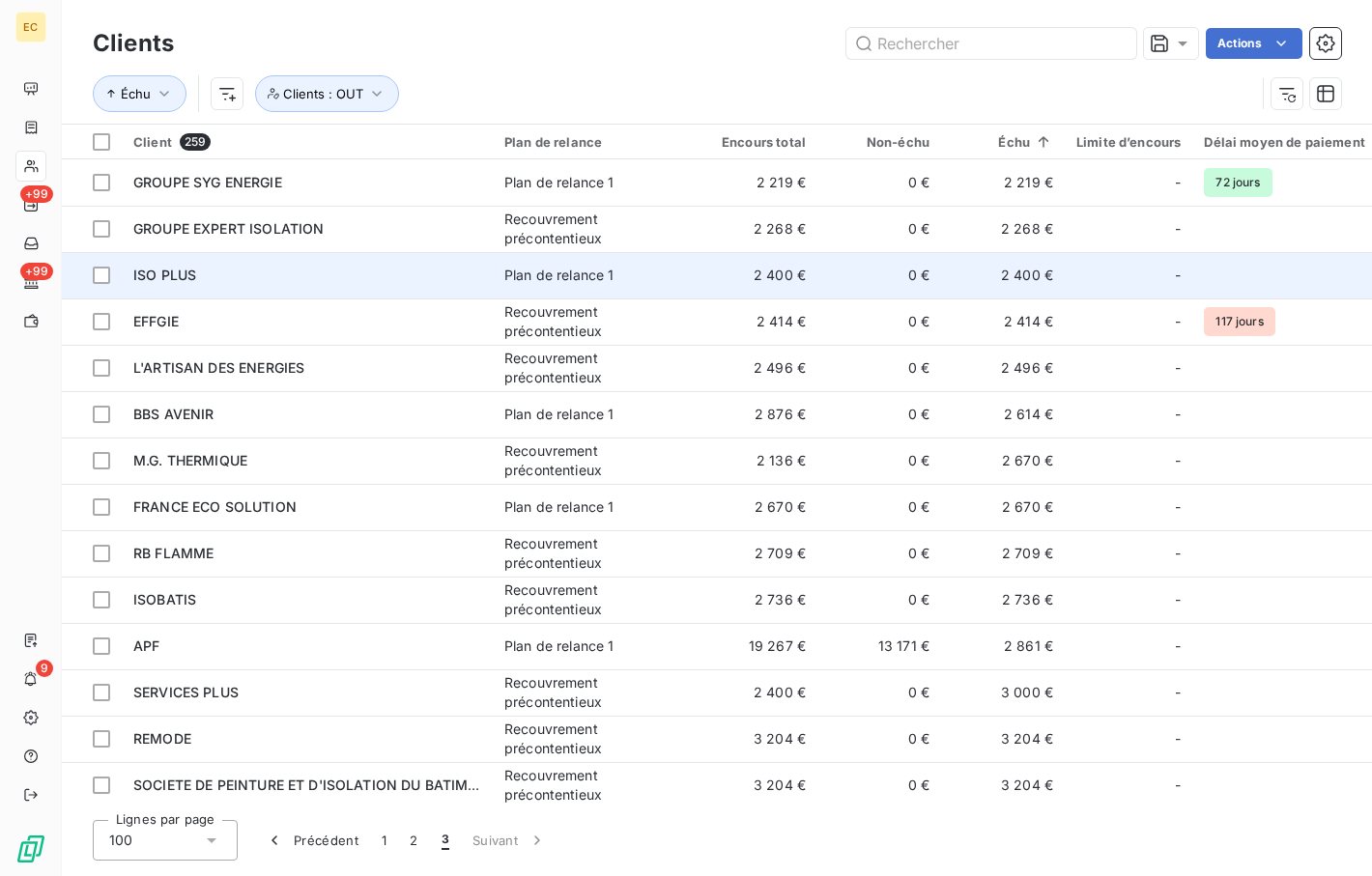
click at [418, 277] on div "ISO PLUS" at bounding box center [307, 276] width 348 height 19
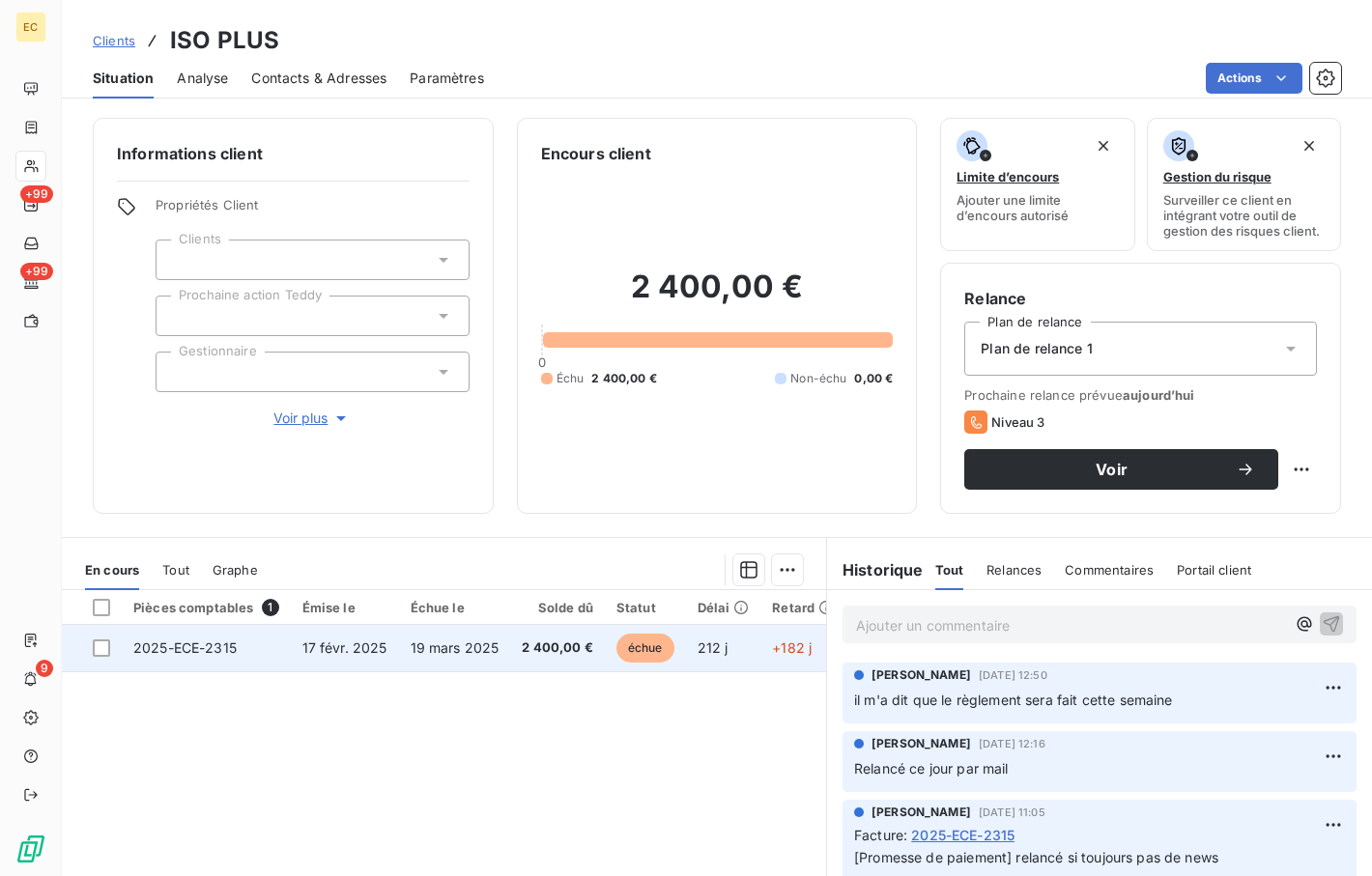
drag, startPoint x: 106, startPoint y: 646, endPoint x: 148, endPoint y: 632, distance: 44.3
click at [110, 644] on td at bounding box center [92, 649] width 60 height 47
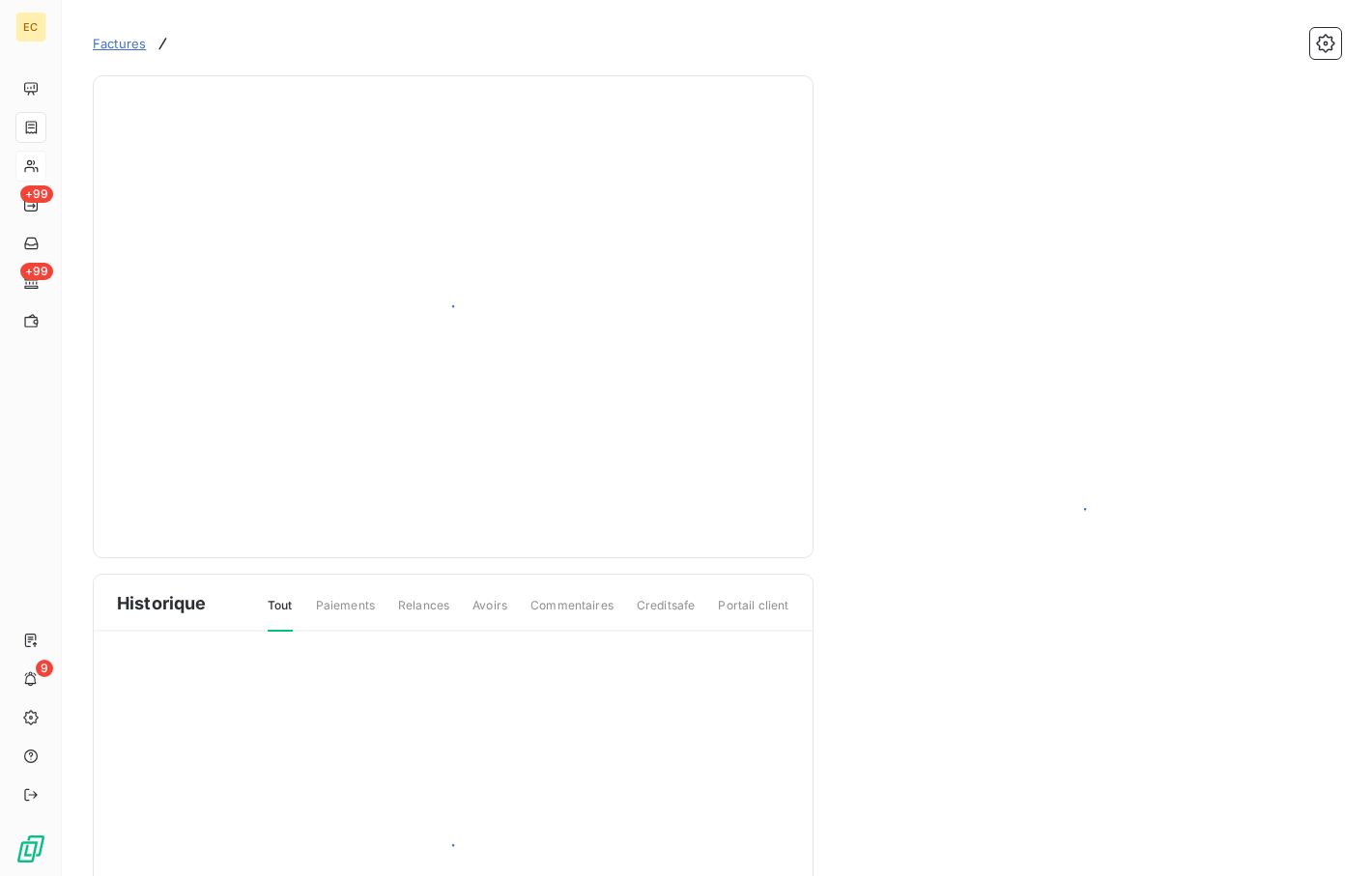
click at [780, 567] on div "Historique Tout Paiements Relances Avoirs Commentaires Creditsafe Portail client" at bounding box center [453, 550] width 721 height 948
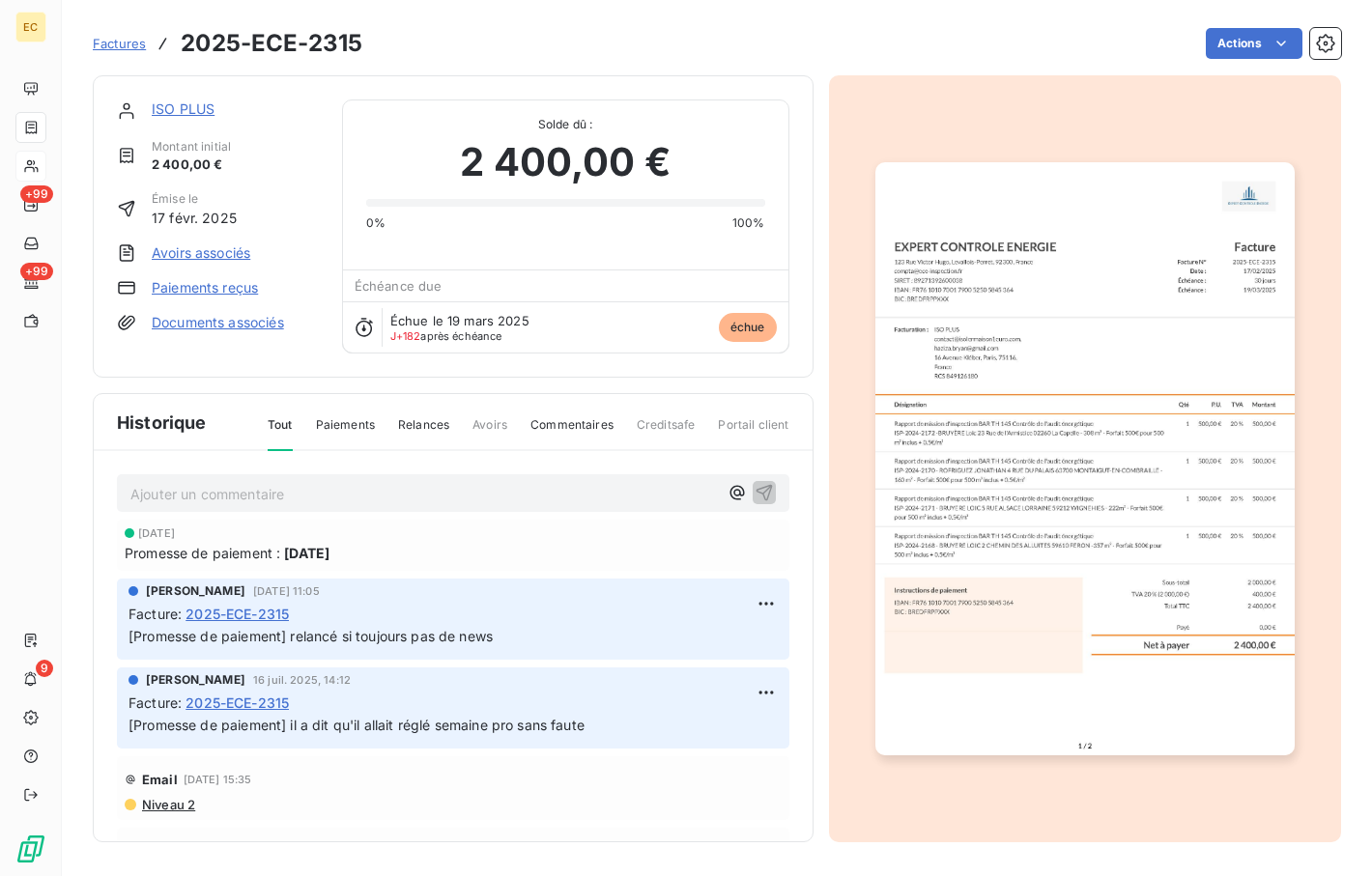
drag, startPoint x: 188, startPoint y: 107, endPoint x: 246, endPoint y: 159, distance: 77.9
click at [189, 106] on link "ISO PLUS" at bounding box center [183, 108] width 63 height 17
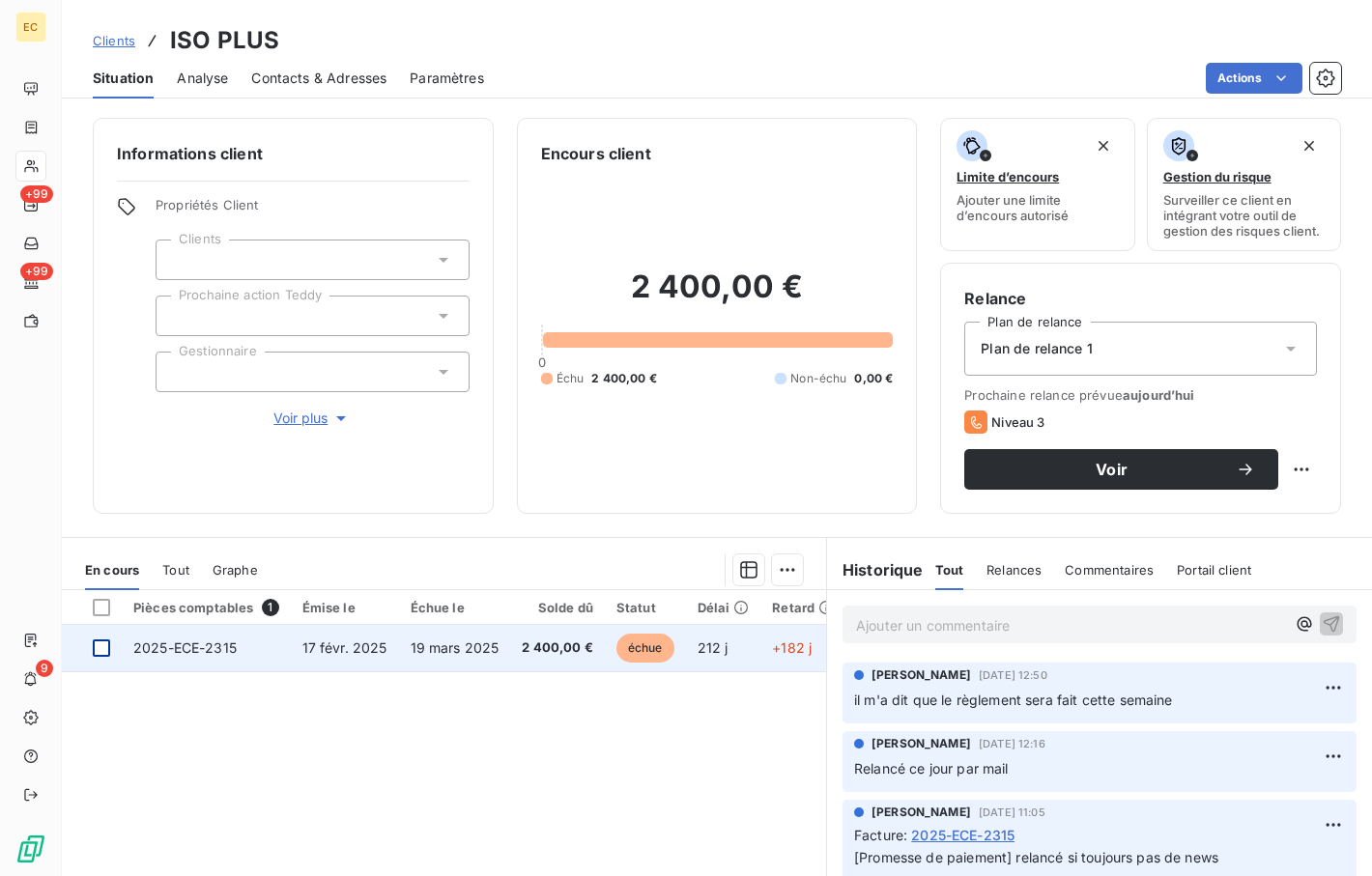
click at [103, 644] on div at bounding box center [101, 648] width 17 height 17
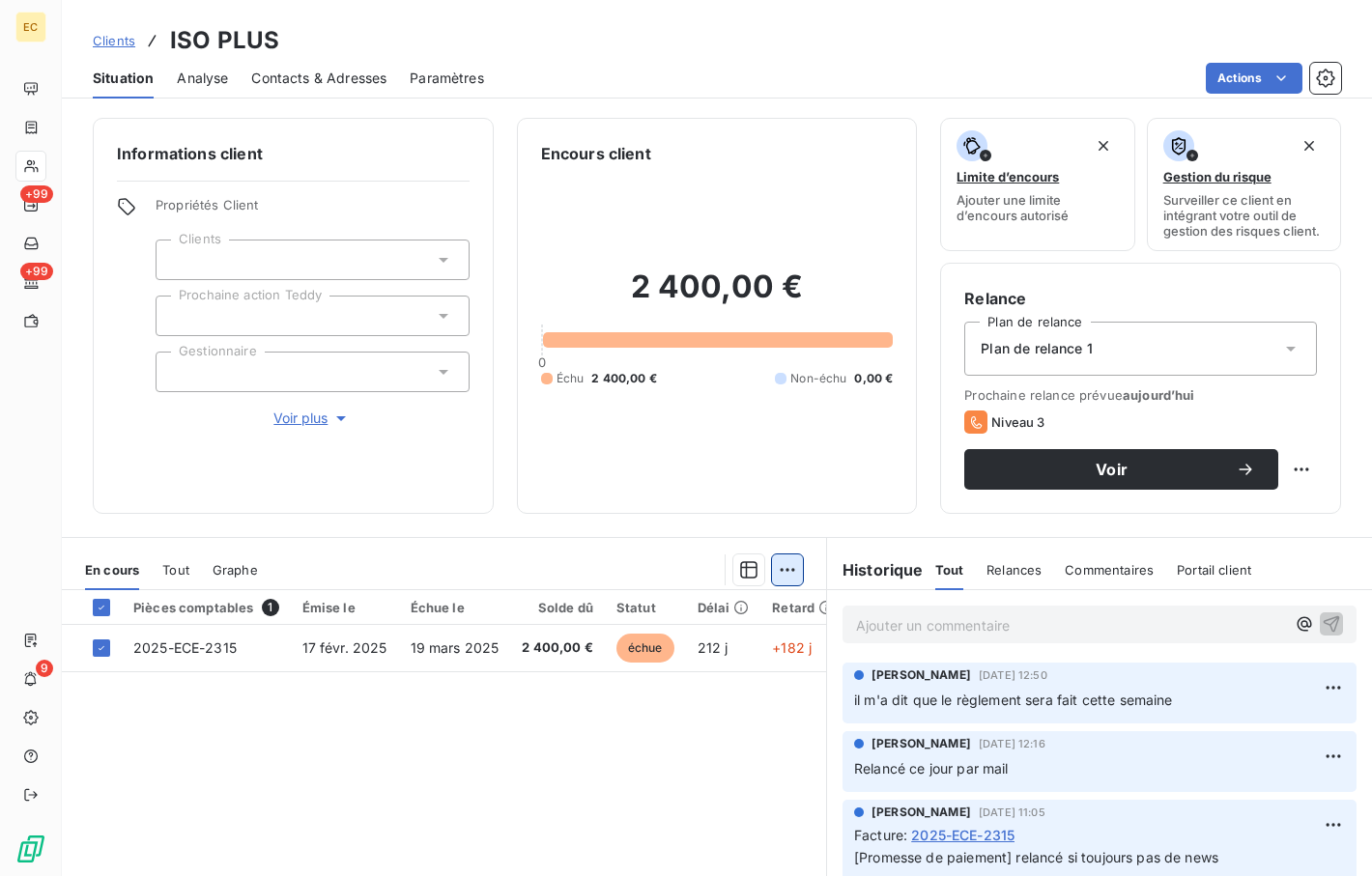
click at [781, 571] on html "EC +99 +99 9 Clients ISO PLUS Situation Analyse Contacts & Adresses Paramètres …" at bounding box center [686, 438] width 1372 height 876
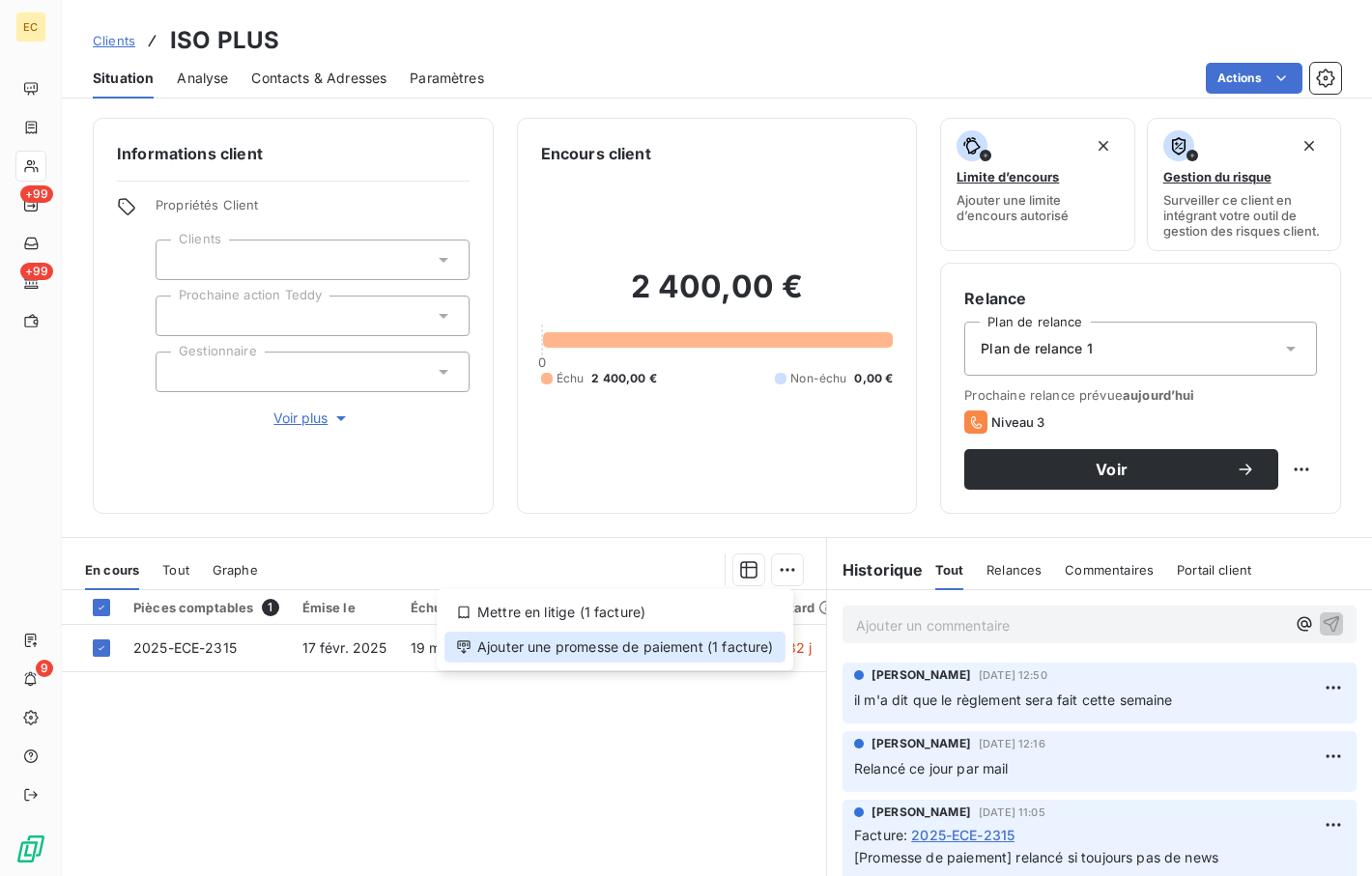
click at [742, 645] on div "Ajouter une promesse de paiement (1 facture)" at bounding box center [615, 647] width 341 height 31
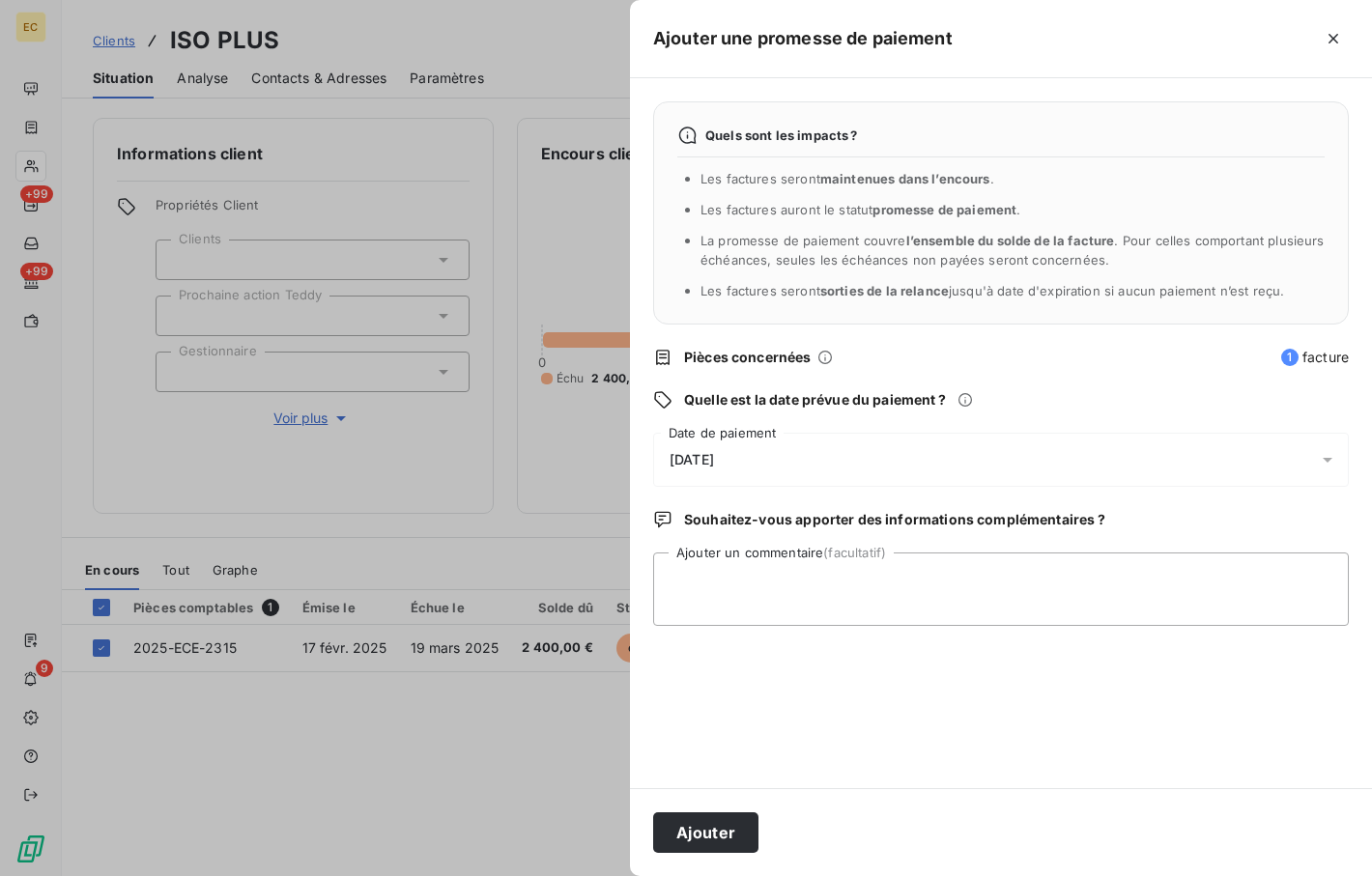
click at [858, 464] on div "[DATE]" at bounding box center [1001, 460] width 696 height 54
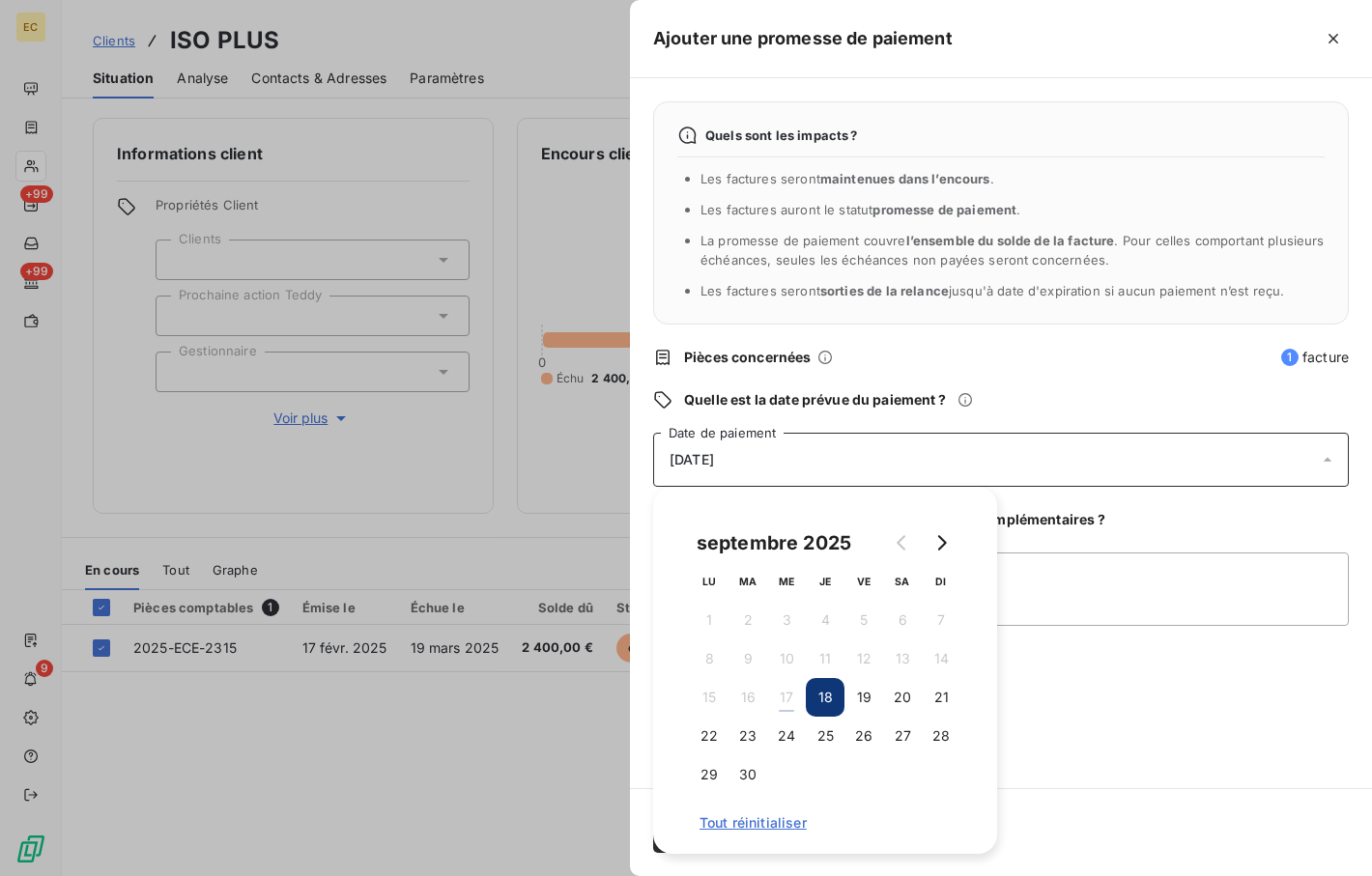
click at [824, 693] on button "18" at bounding box center [825, 697] width 39 height 39
click at [880, 656] on div "Quels sont les impacts ? Les factures seront maintenues dans l’encours . Les fa…" at bounding box center [1001, 433] width 742 height 710
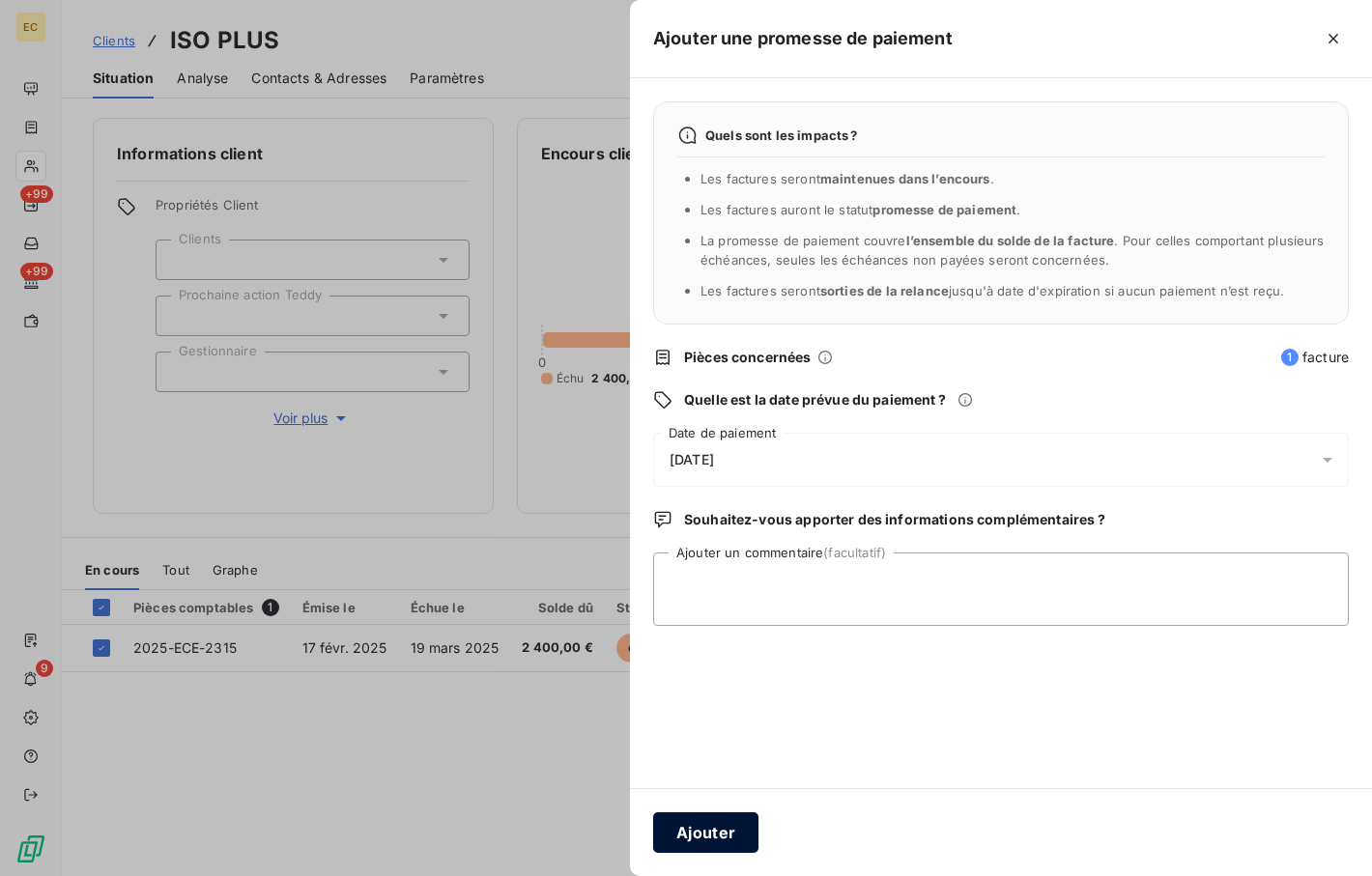
click at [727, 838] on button "Ajouter" at bounding box center [705, 832] width 105 height 41
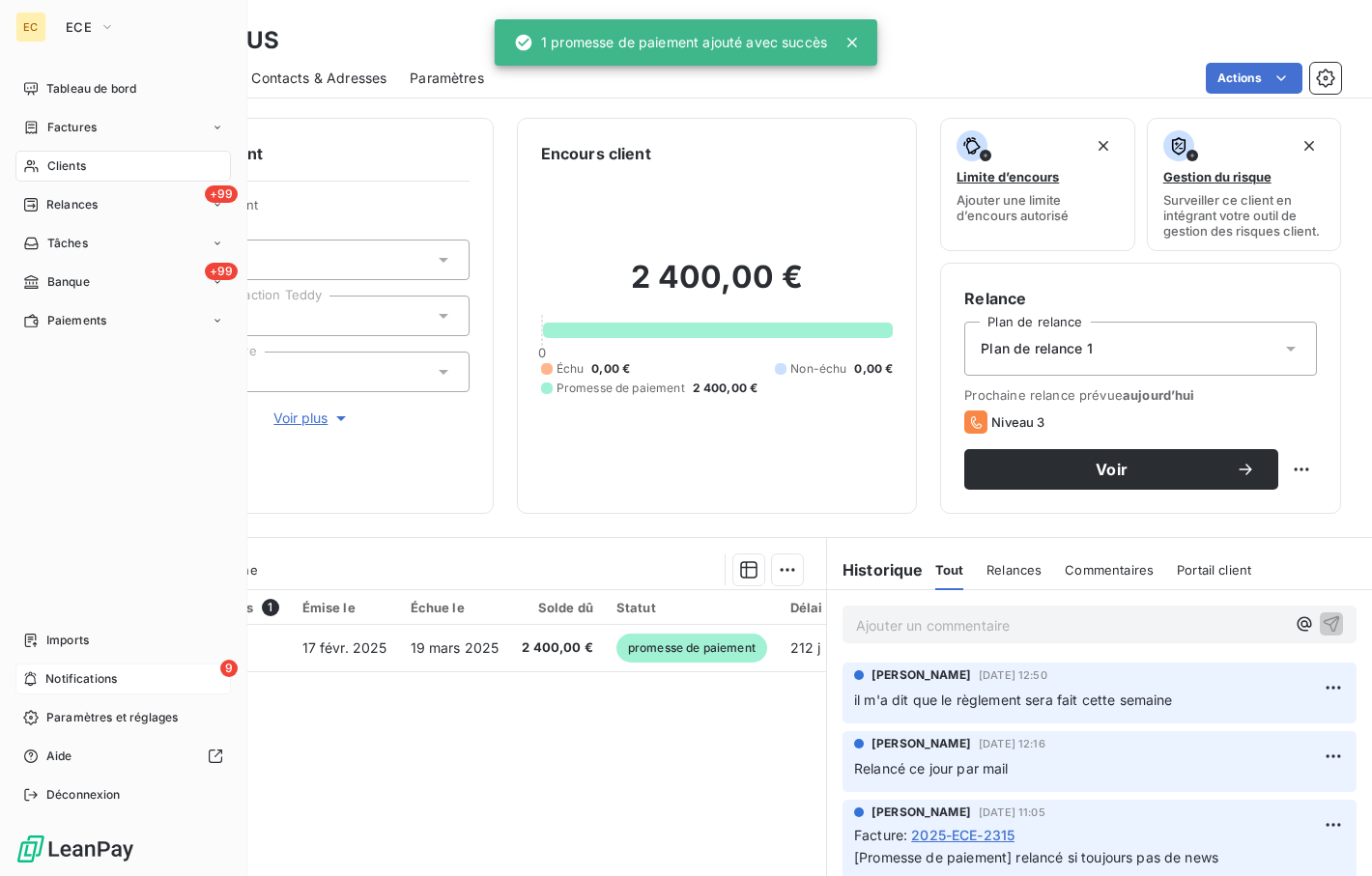
click at [112, 676] on span "Notifications" at bounding box center [82, 679] width 72 height 17
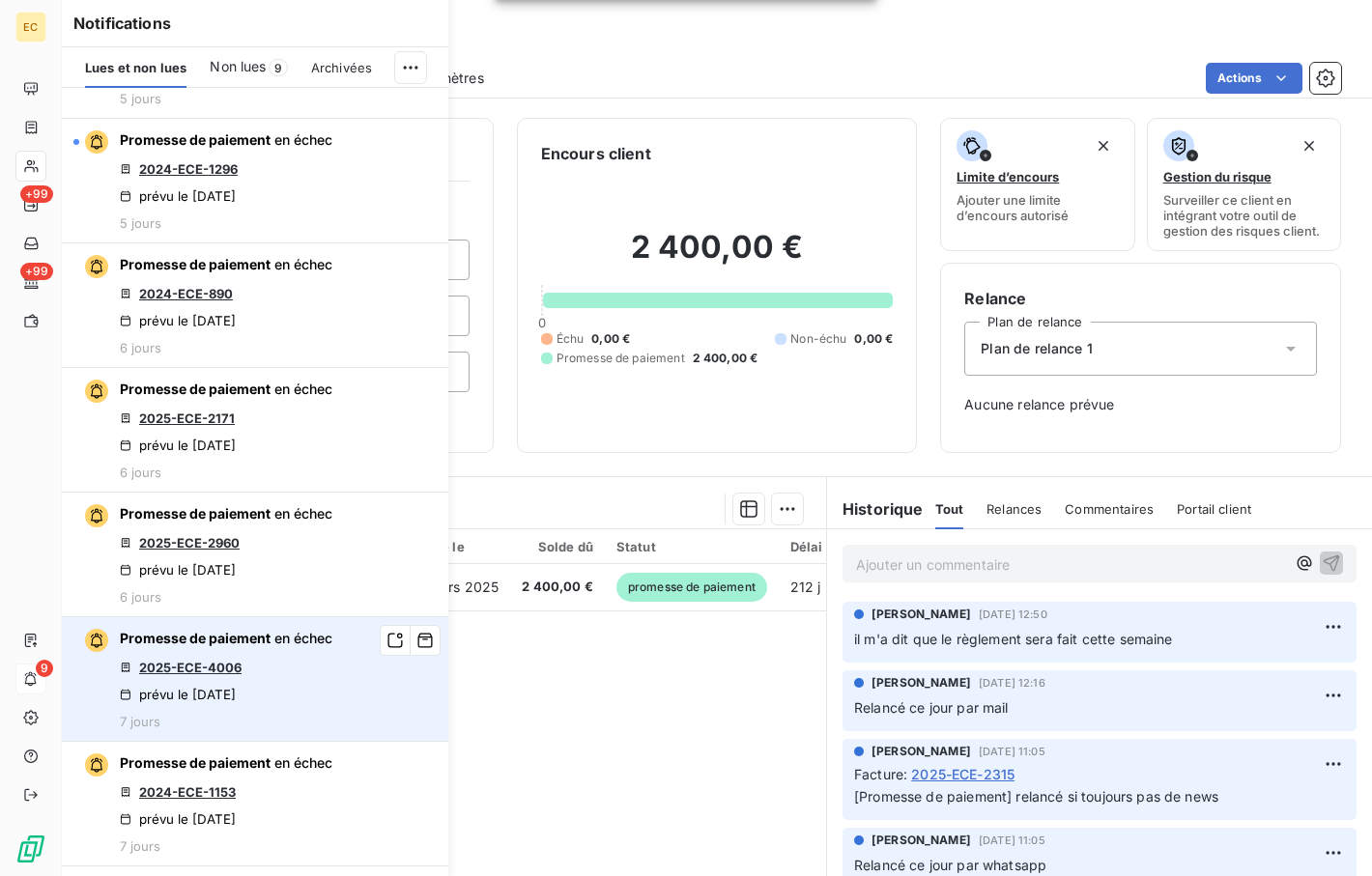
scroll to position [773, 0]
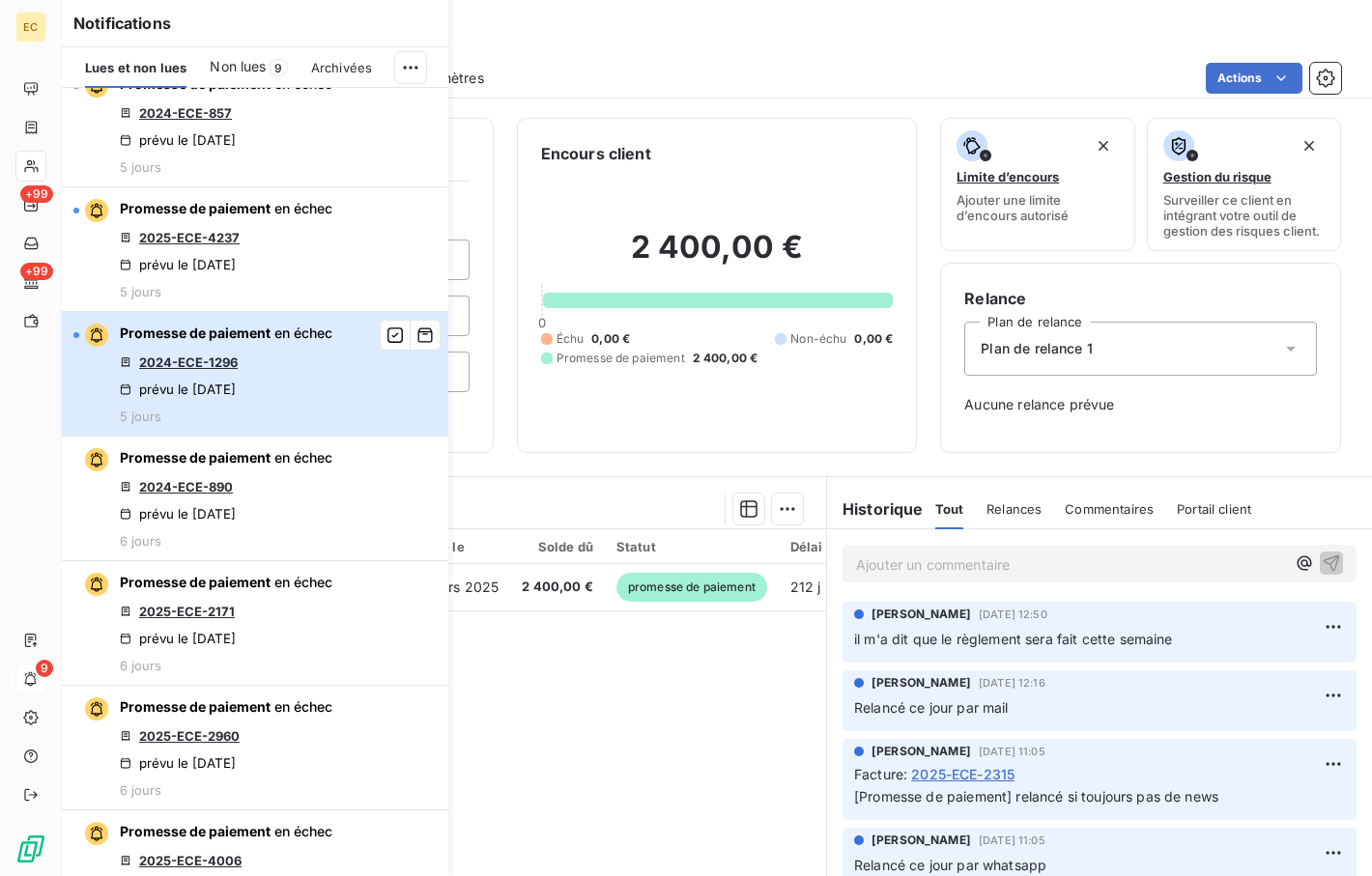
click at [226, 372] on div "Promesse de paiement en échec 2024-ECE-1296 prévu le 11 sept. 2025 5 jours" at bounding box center [225, 373] width 213 height 100
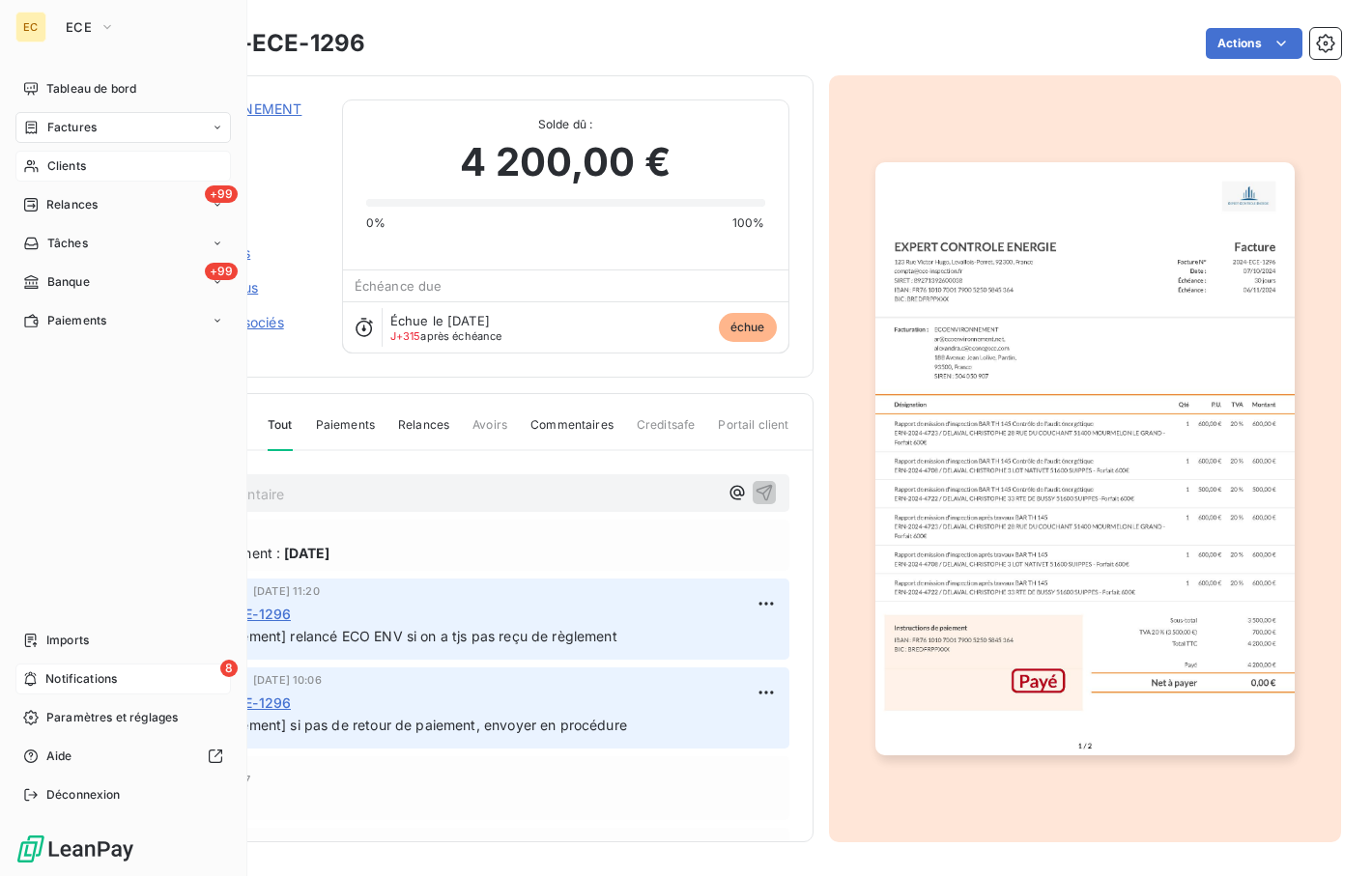
click at [49, 680] on span "Notifications" at bounding box center [82, 679] width 72 height 17
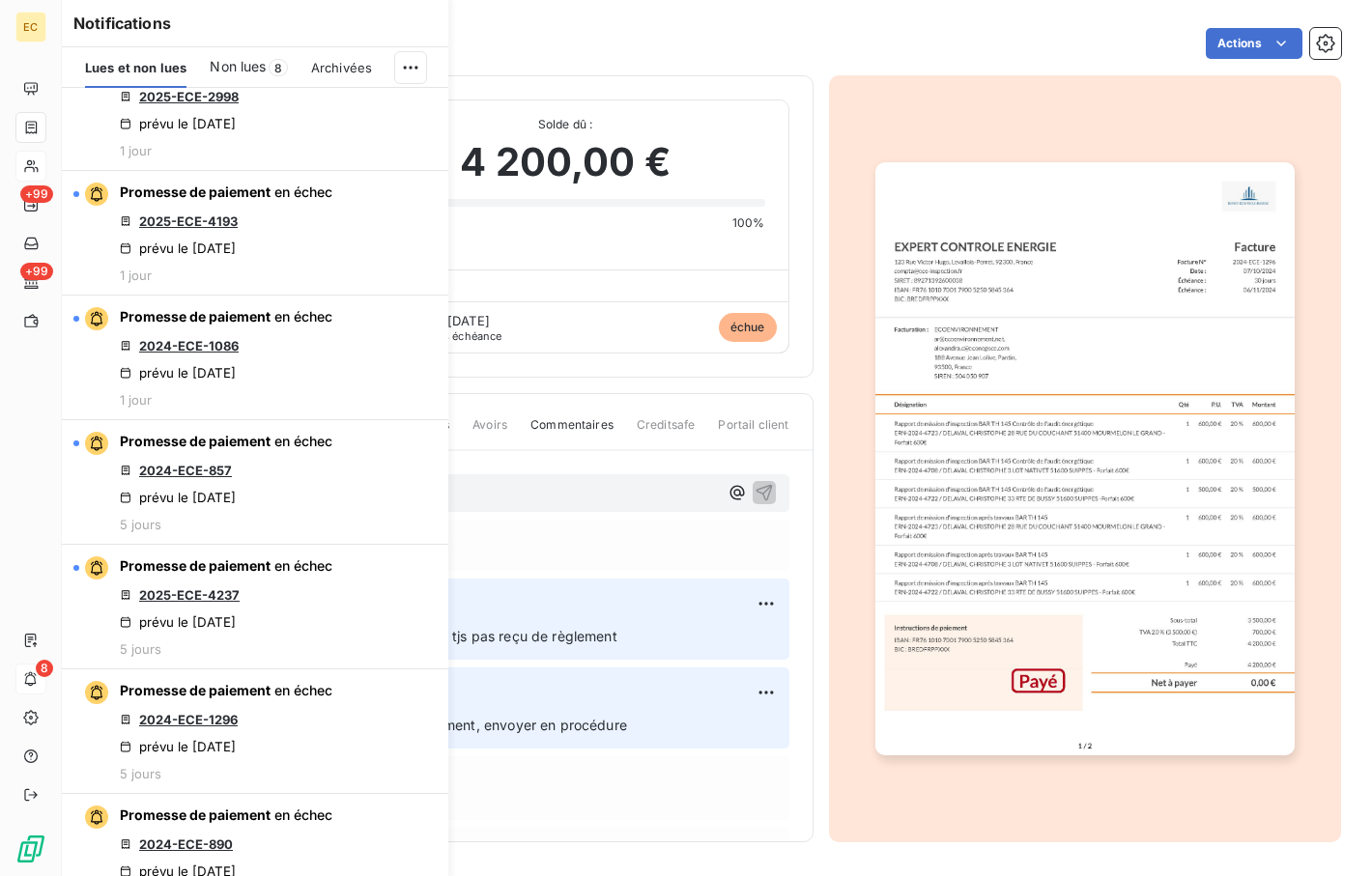
scroll to position [676, 0]
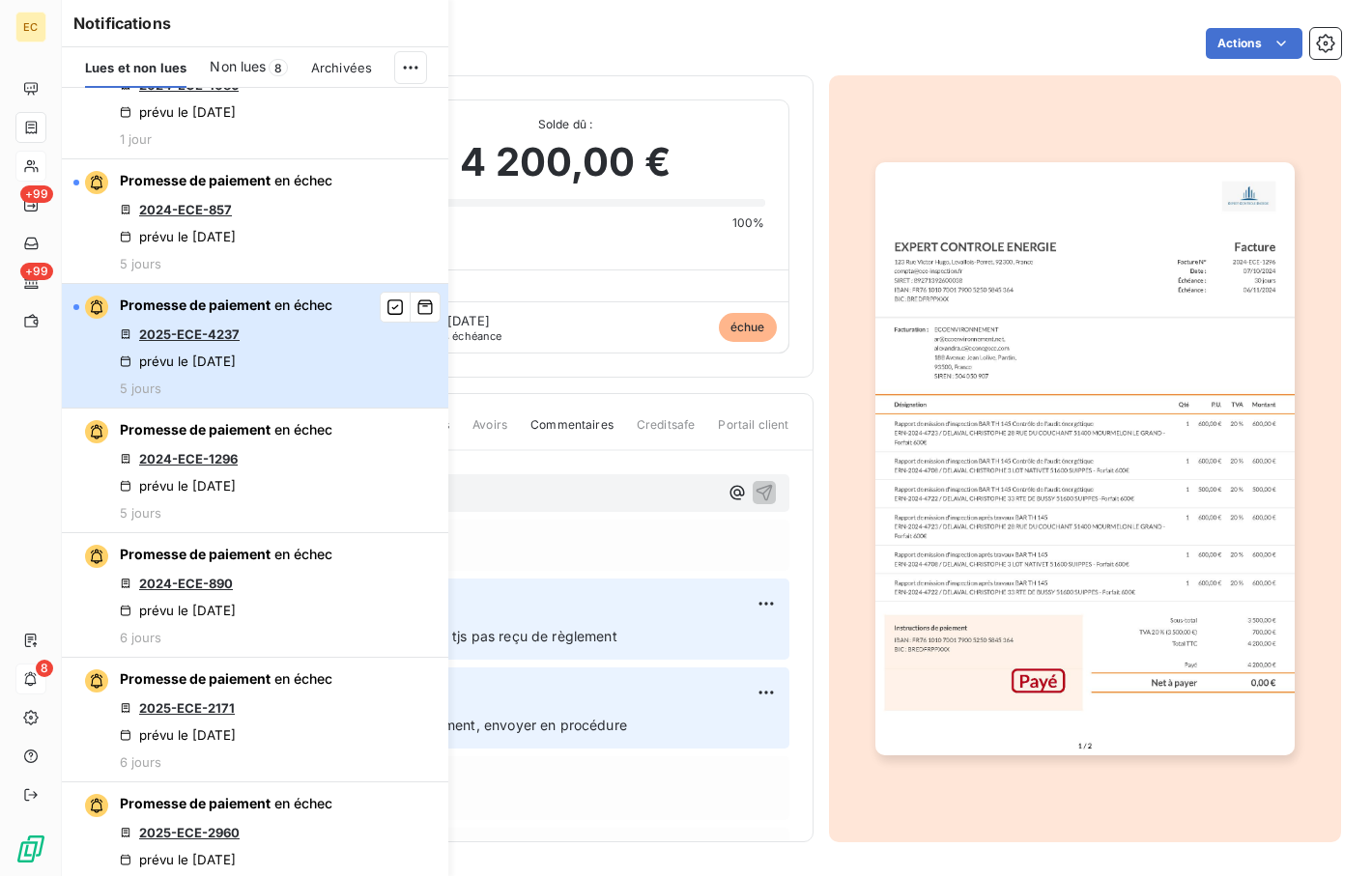
click at [231, 347] on div "Promesse de paiement en échec 2025-ECE-4237 prévu le 11 sept. 2025 5 jours" at bounding box center [225, 345] width 213 height 100
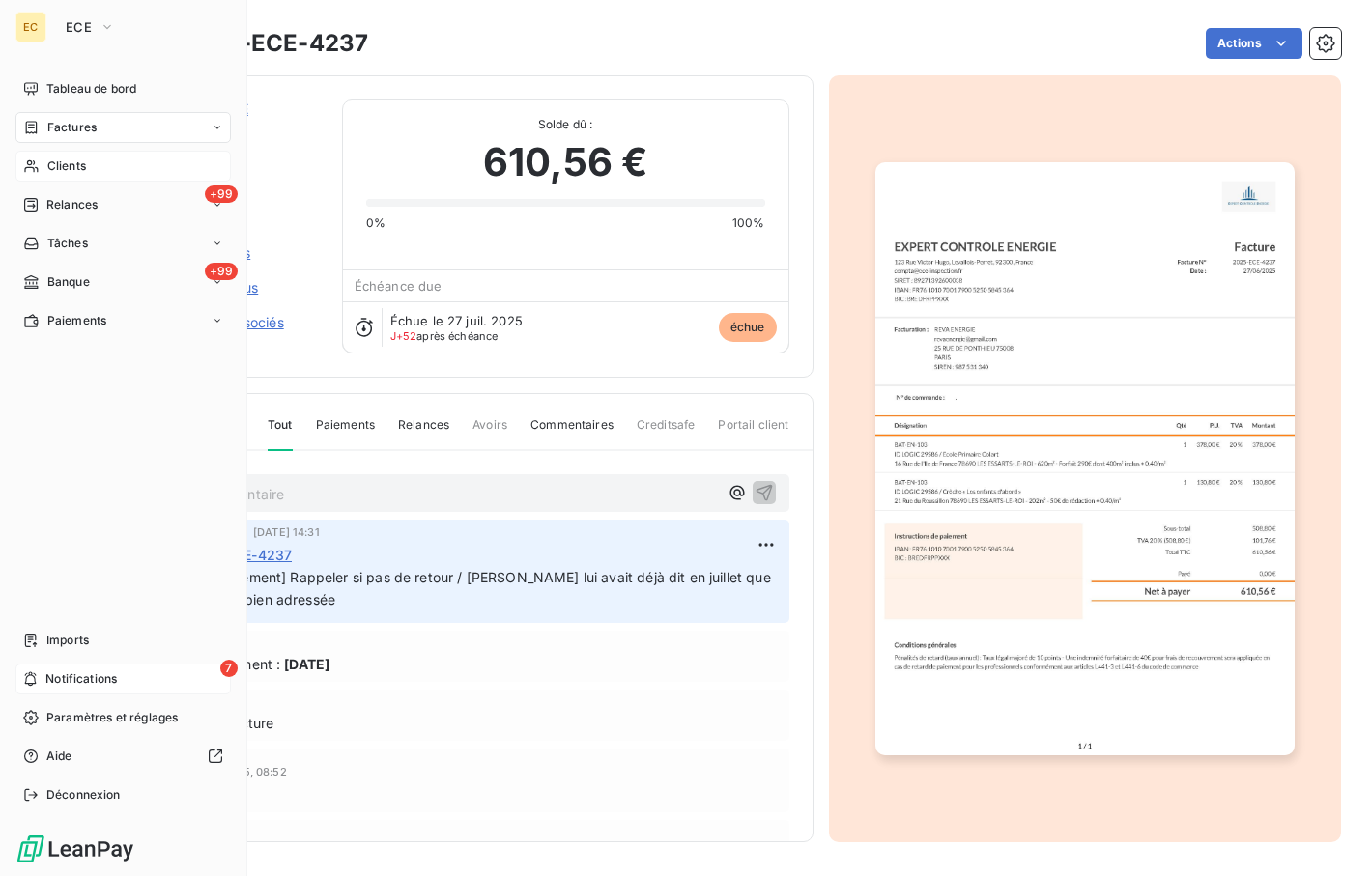
click at [51, 678] on span "Notifications" at bounding box center [82, 679] width 72 height 17
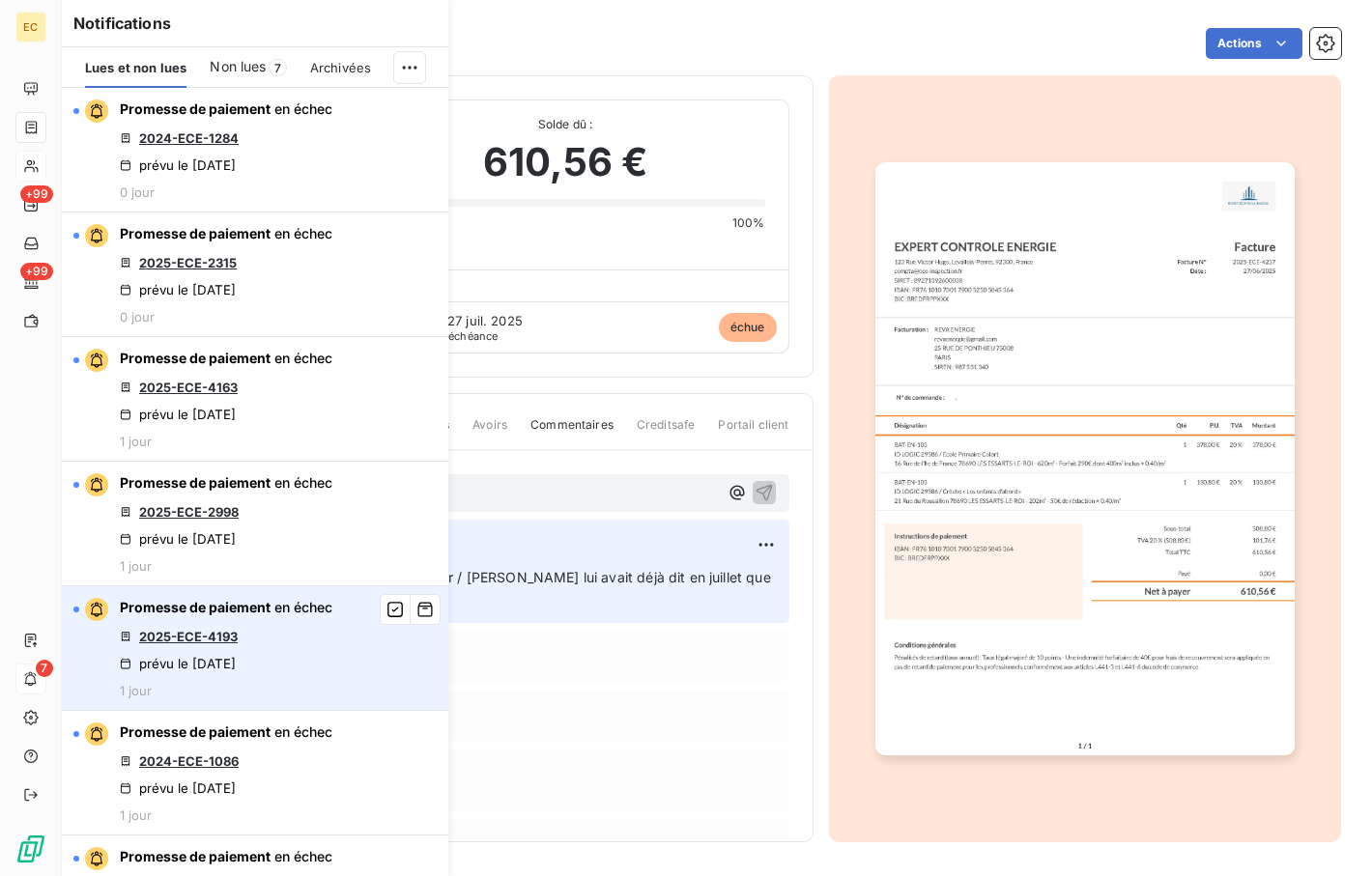
scroll to position [387, 0]
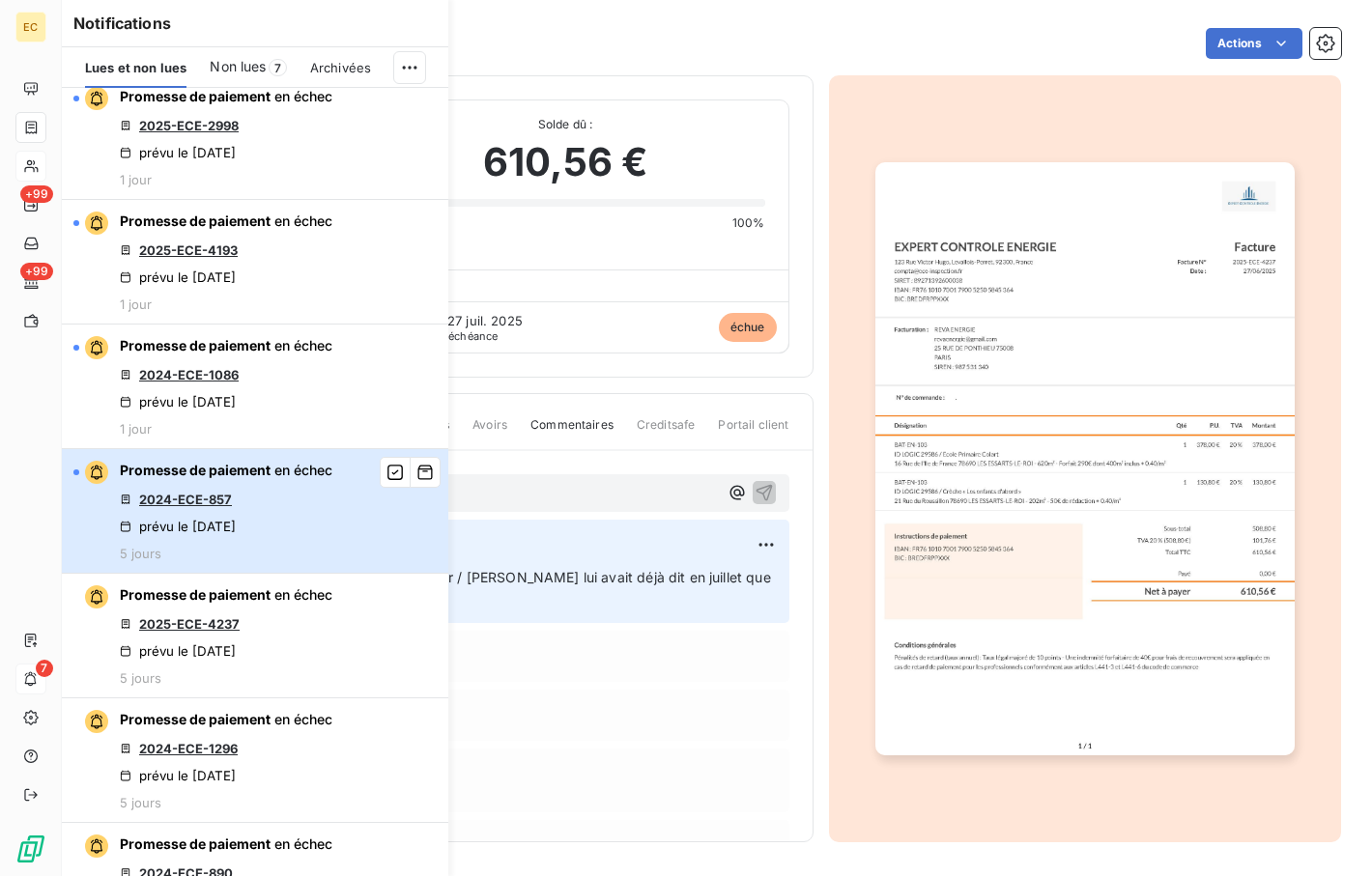
click at [223, 508] on div "Promesse de paiement en échec 2024-ECE-857 prévu le 11 sept. 2025 5 jours" at bounding box center [225, 510] width 213 height 100
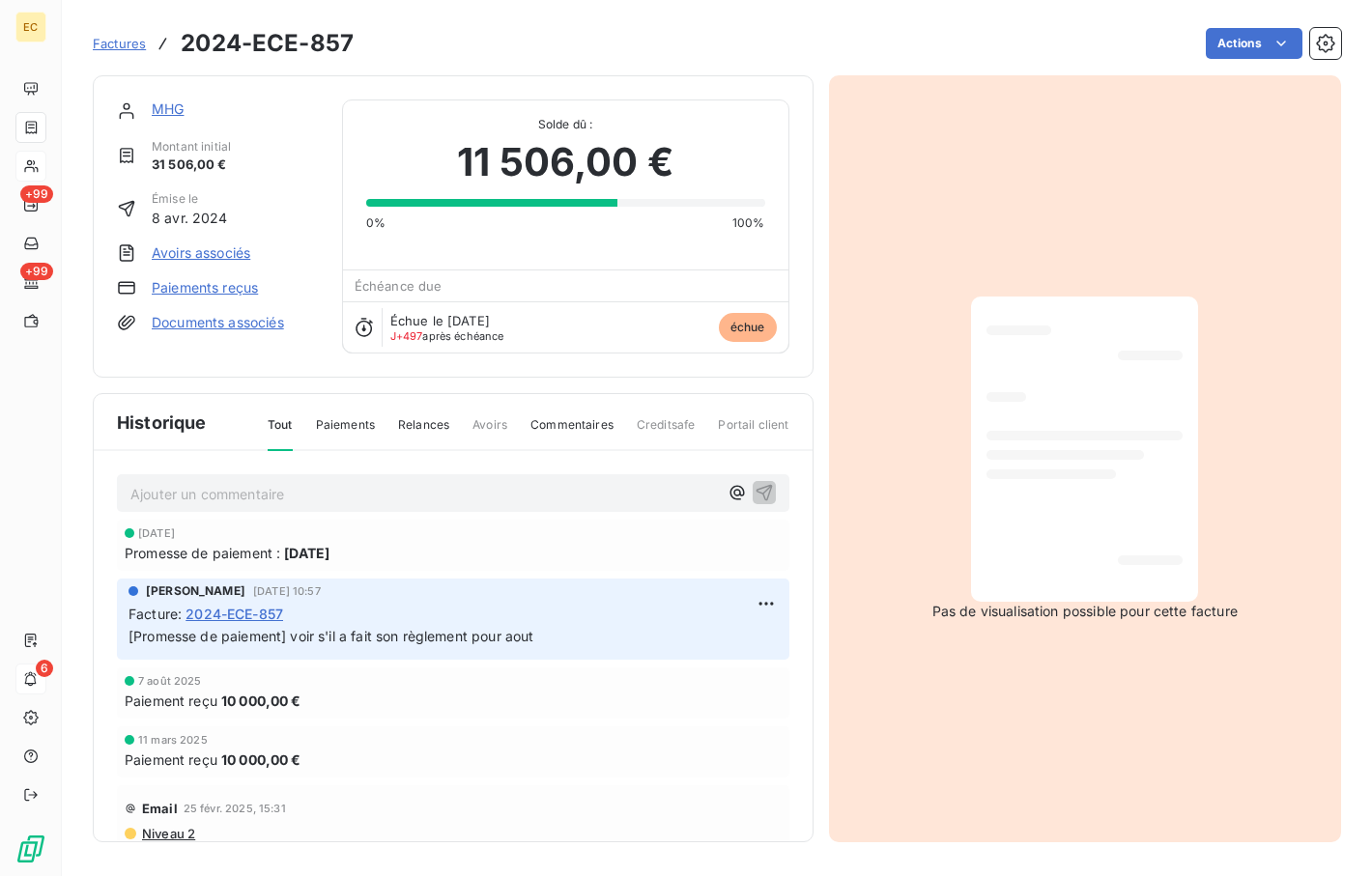
click at [166, 107] on link "MHG" at bounding box center [167, 108] width 32 height 17
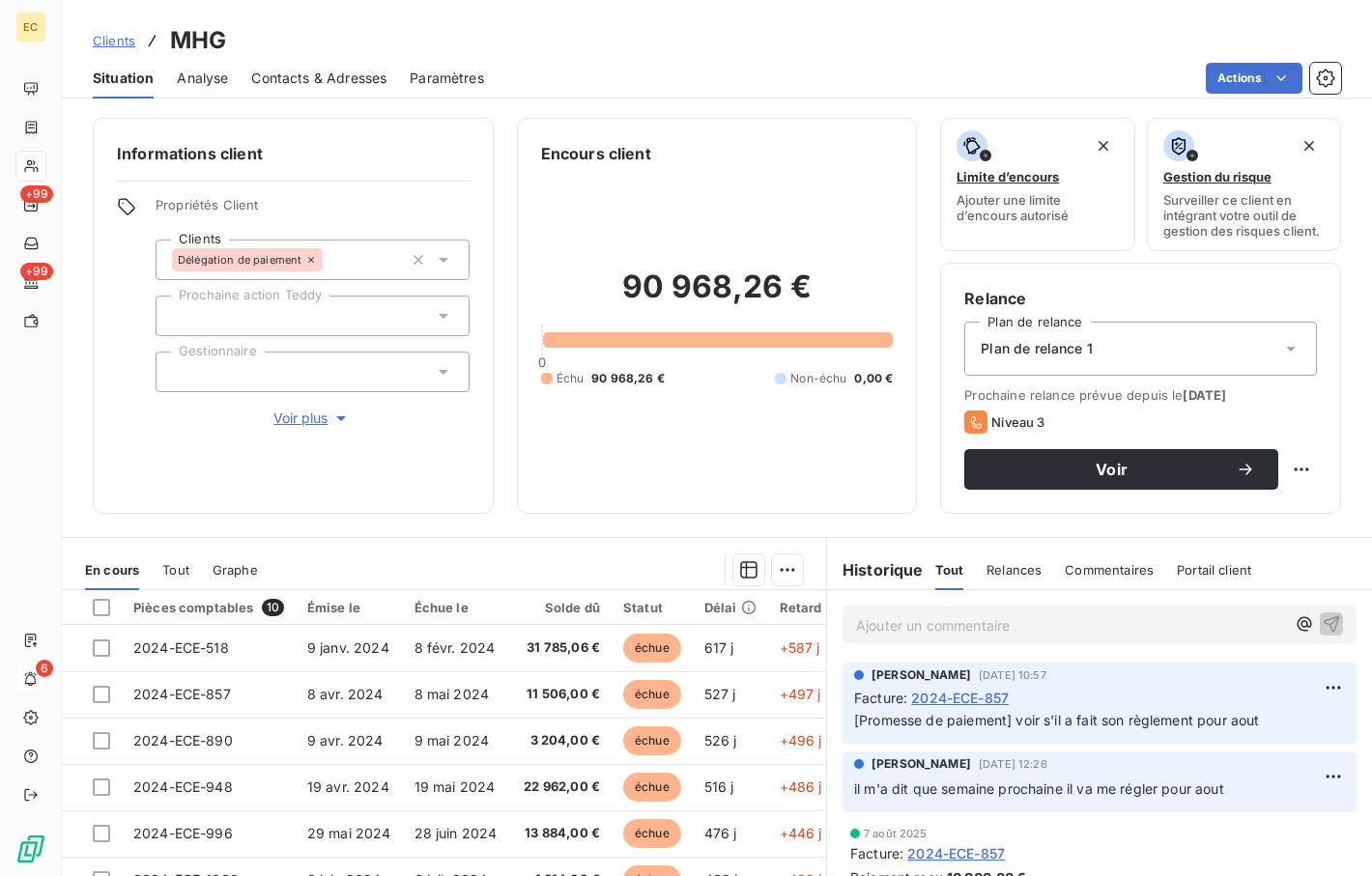
click at [880, 623] on p "Ajouter un commentaire ﻿" at bounding box center [1071, 625] width 429 height 24
click at [880, 624] on icon "button" at bounding box center [1332, 623] width 17 height 17
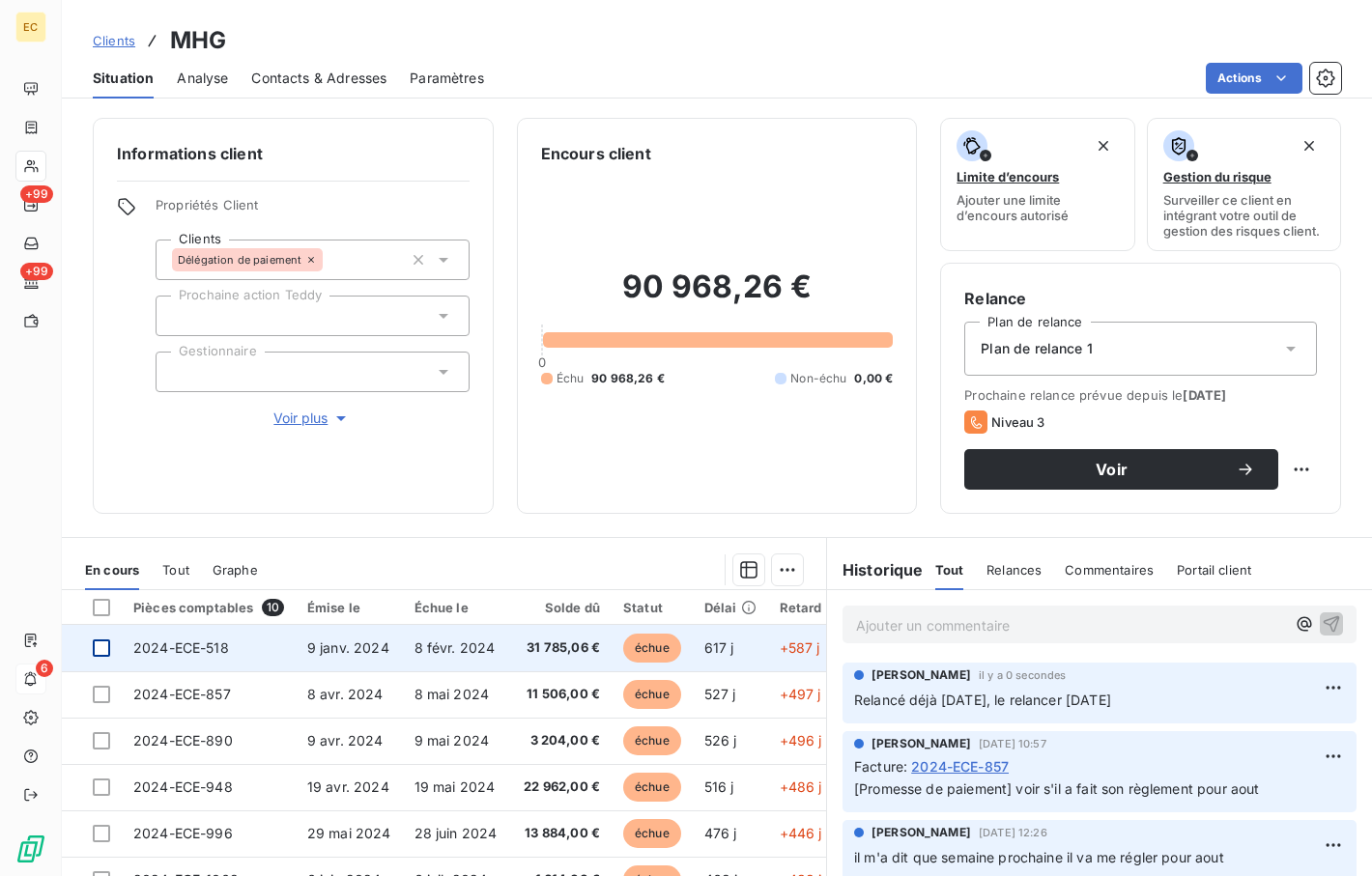
click at [95, 644] on div at bounding box center [101, 648] width 17 height 17
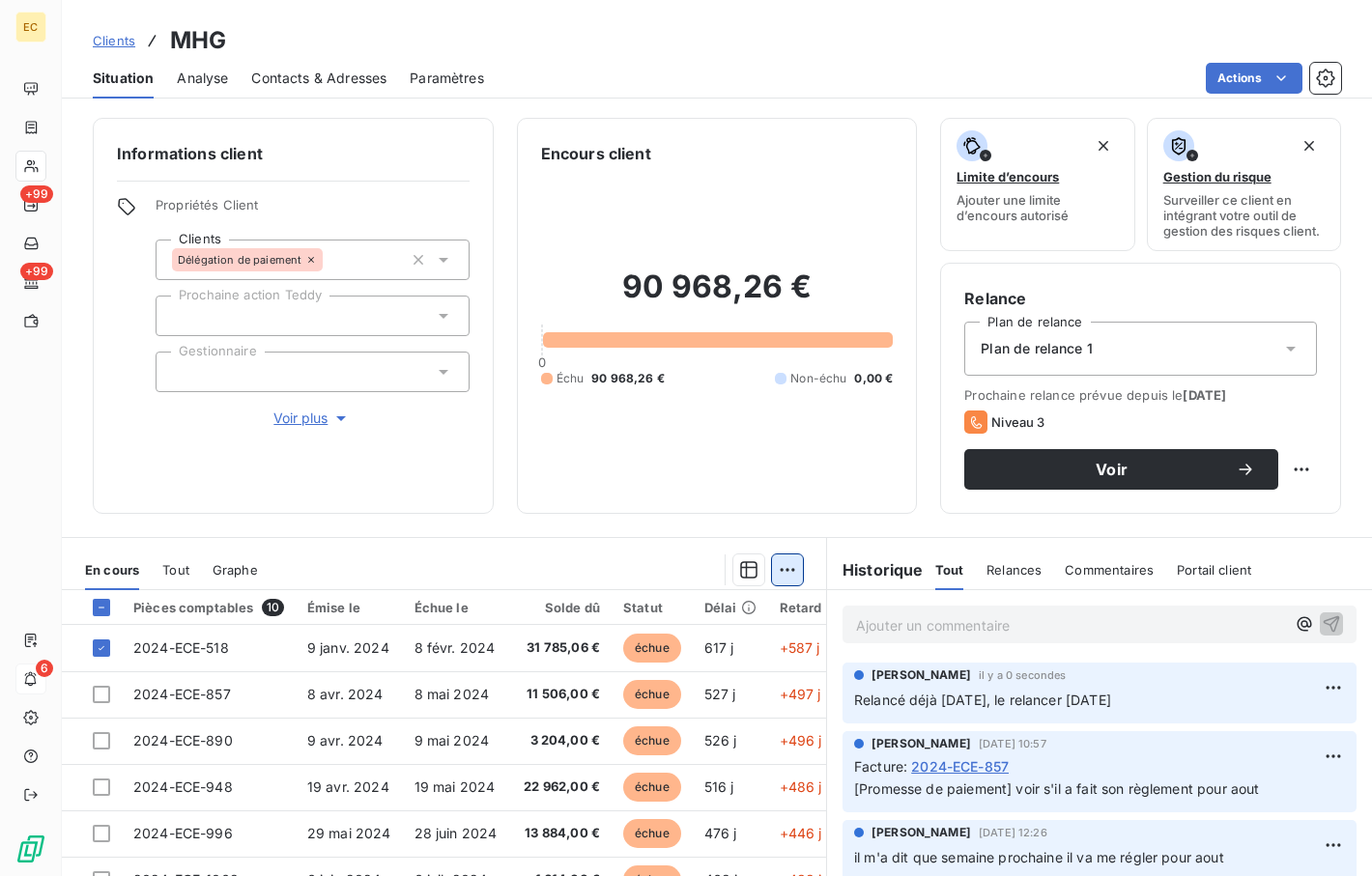
click at [792, 573] on html "EC +99 +99 6 Clients MHG Situation Analyse Contacts & Adresses Paramètres Actio…" at bounding box center [686, 438] width 1372 height 876
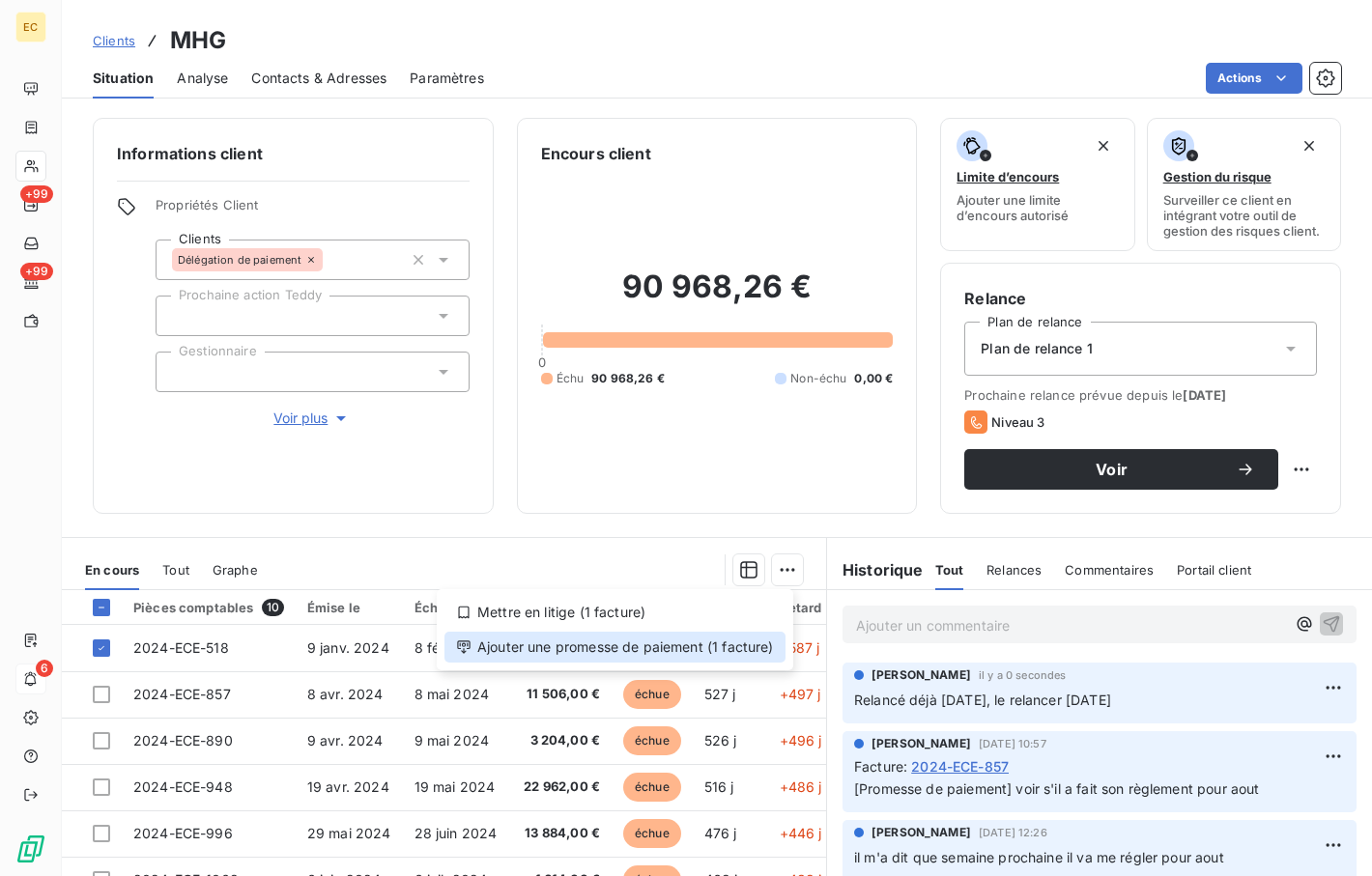
click at [731, 656] on div "Ajouter une promesse de paiement (1 facture)" at bounding box center [615, 647] width 341 height 31
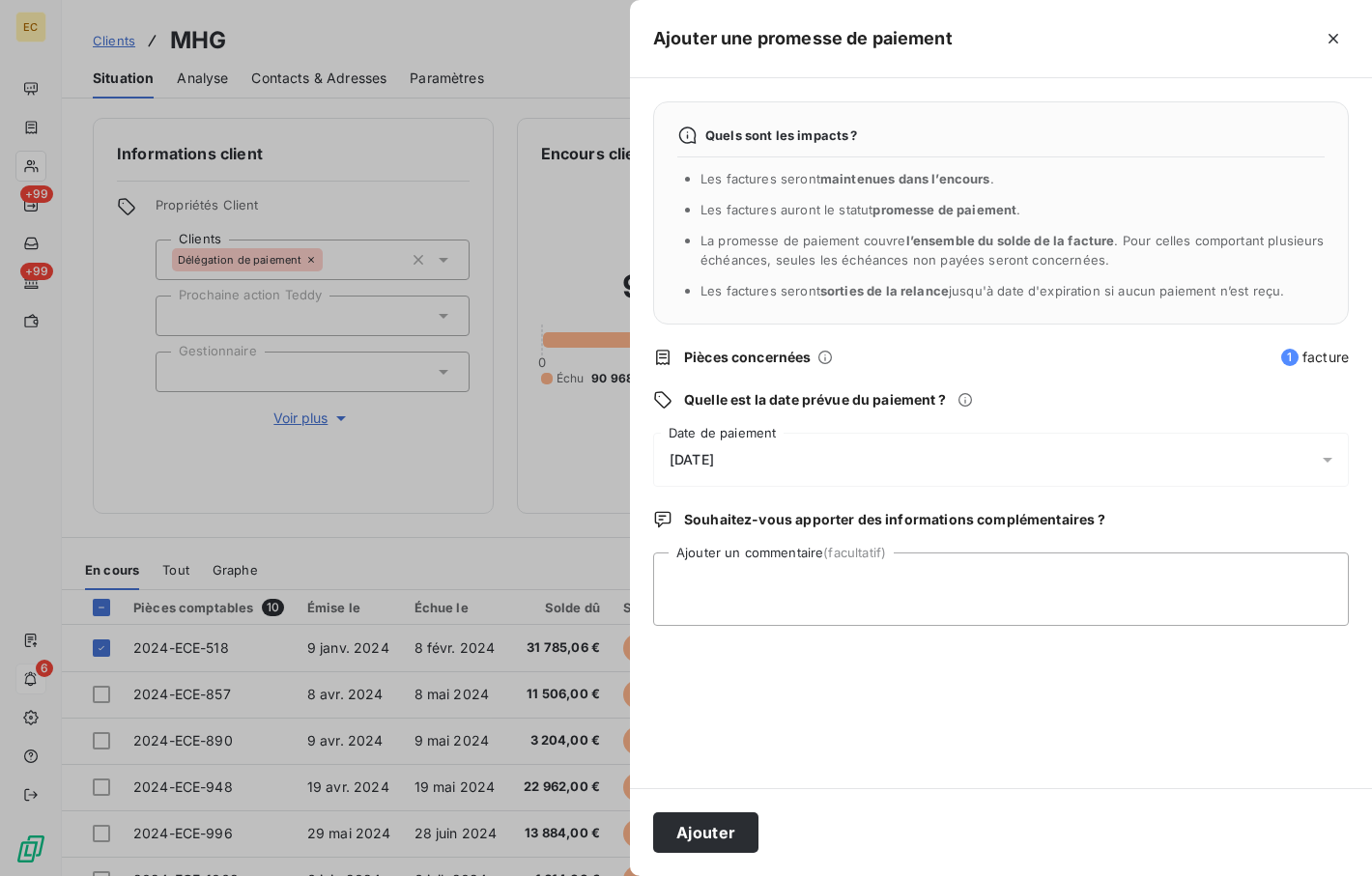
drag, startPoint x: 761, startPoint y: 447, endPoint x: 498, endPoint y: 507, distance: 269.8
click at [760, 448] on div "[DATE]" at bounding box center [1001, 460] width 696 height 54
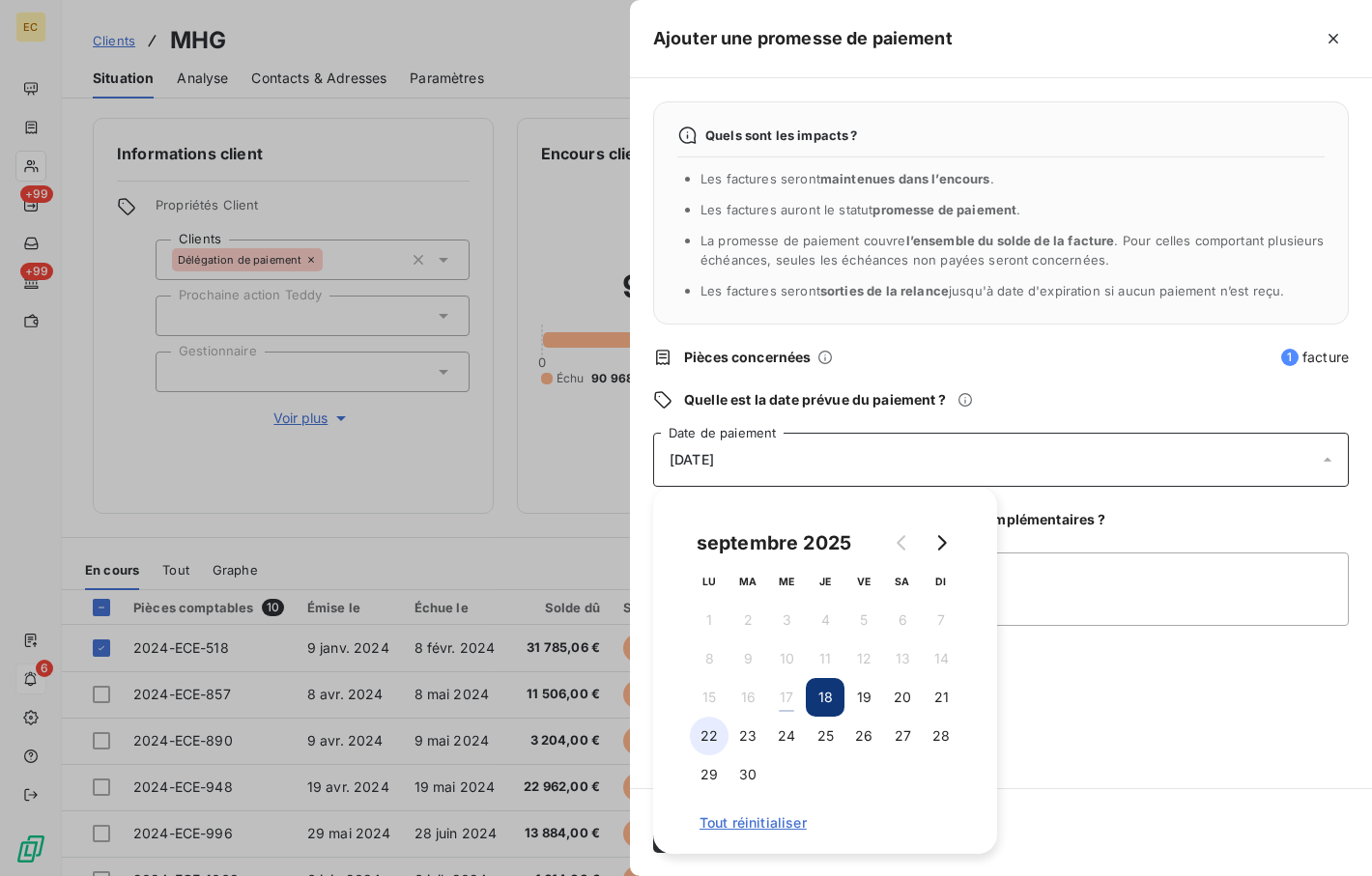
click at [711, 728] on button "22" at bounding box center [709, 736] width 39 height 39
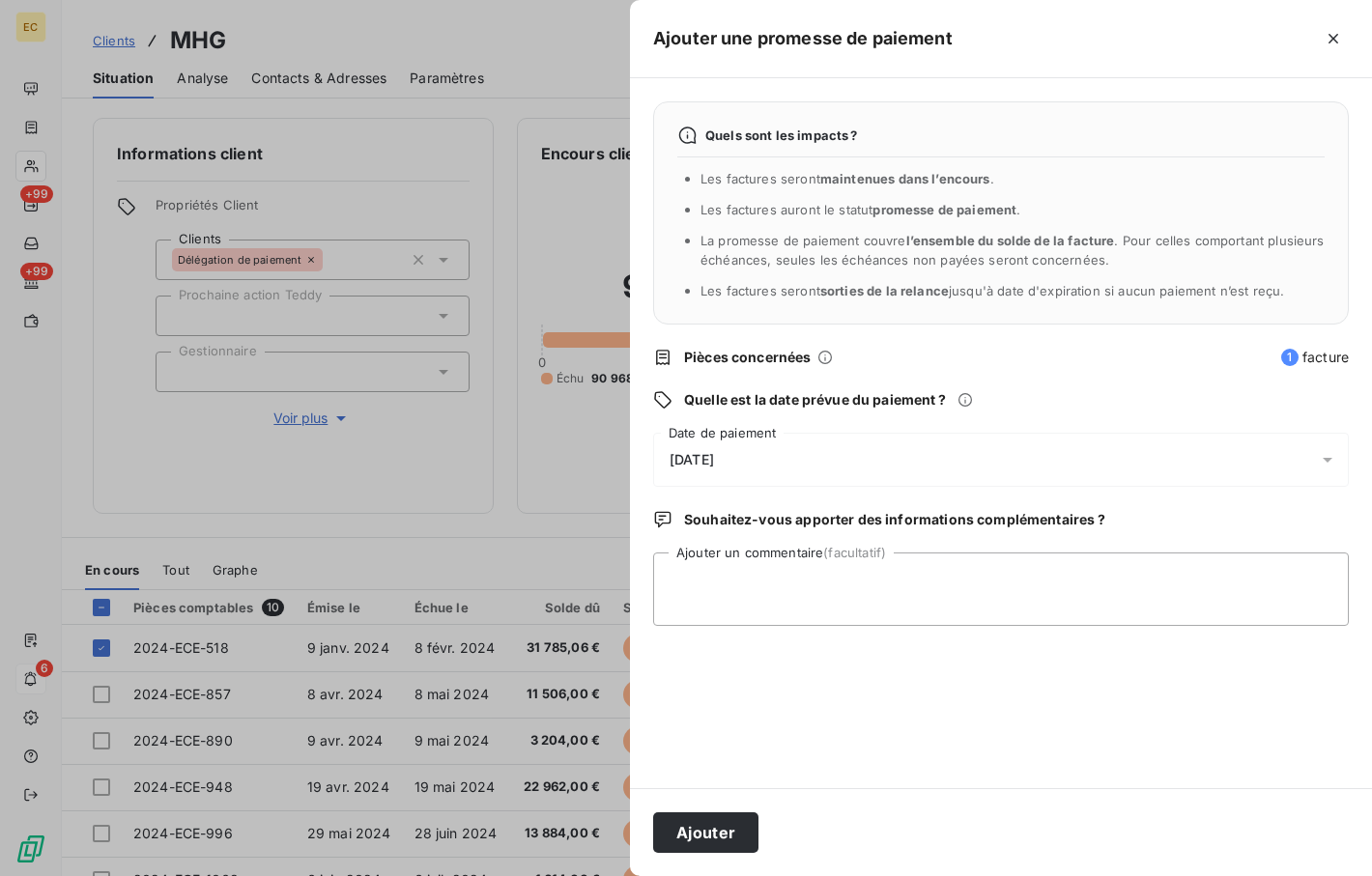
click at [880, 724] on div "Quels sont les impacts ? Les factures seront maintenues dans l’encours . Les fa…" at bounding box center [1001, 433] width 742 height 710
click at [684, 836] on button "Ajouter" at bounding box center [705, 832] width 105 height 41
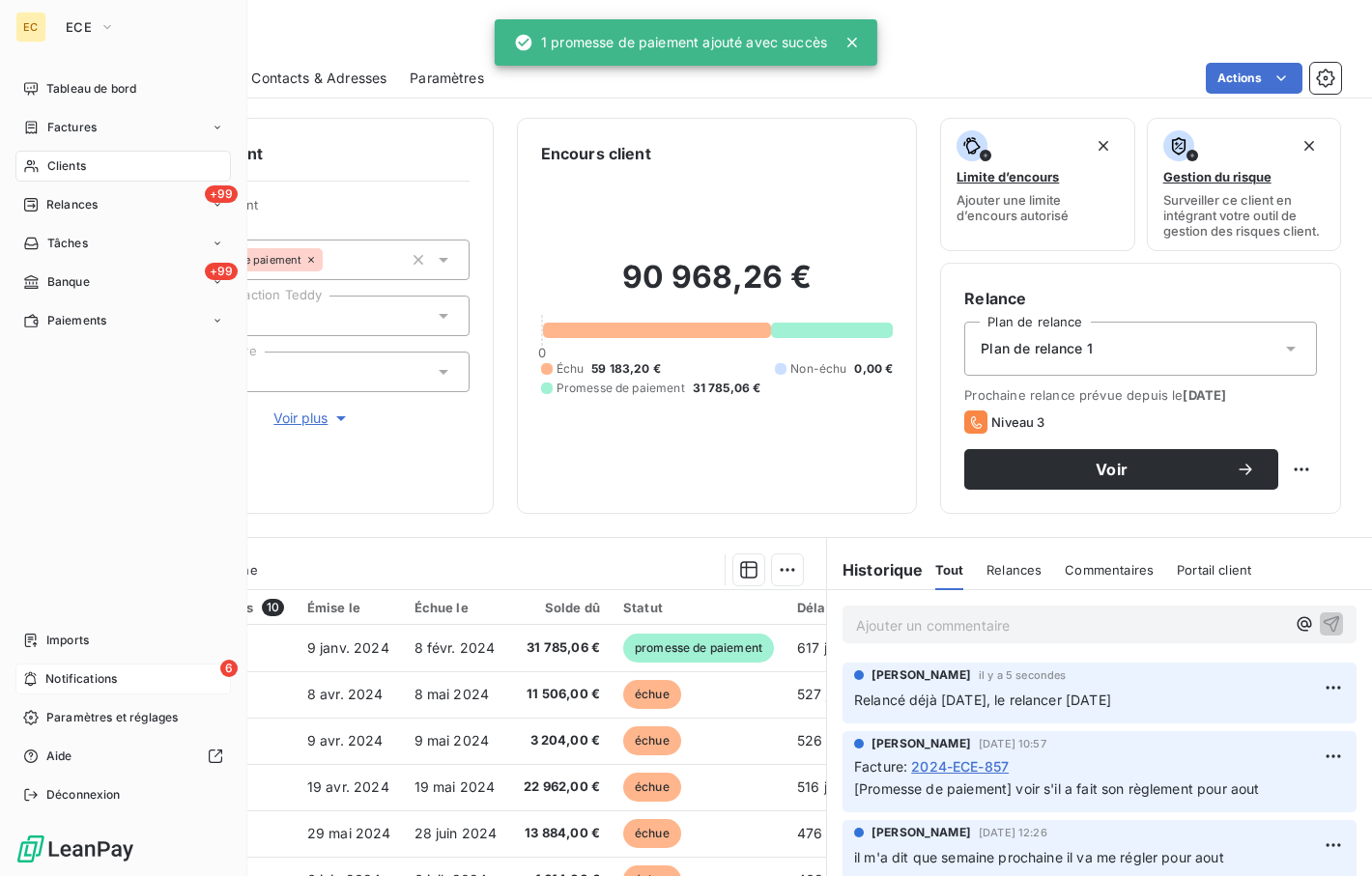
click at [39, 672] on div "6 Notifications" at bounding box center [123, 679] width 216 height 31
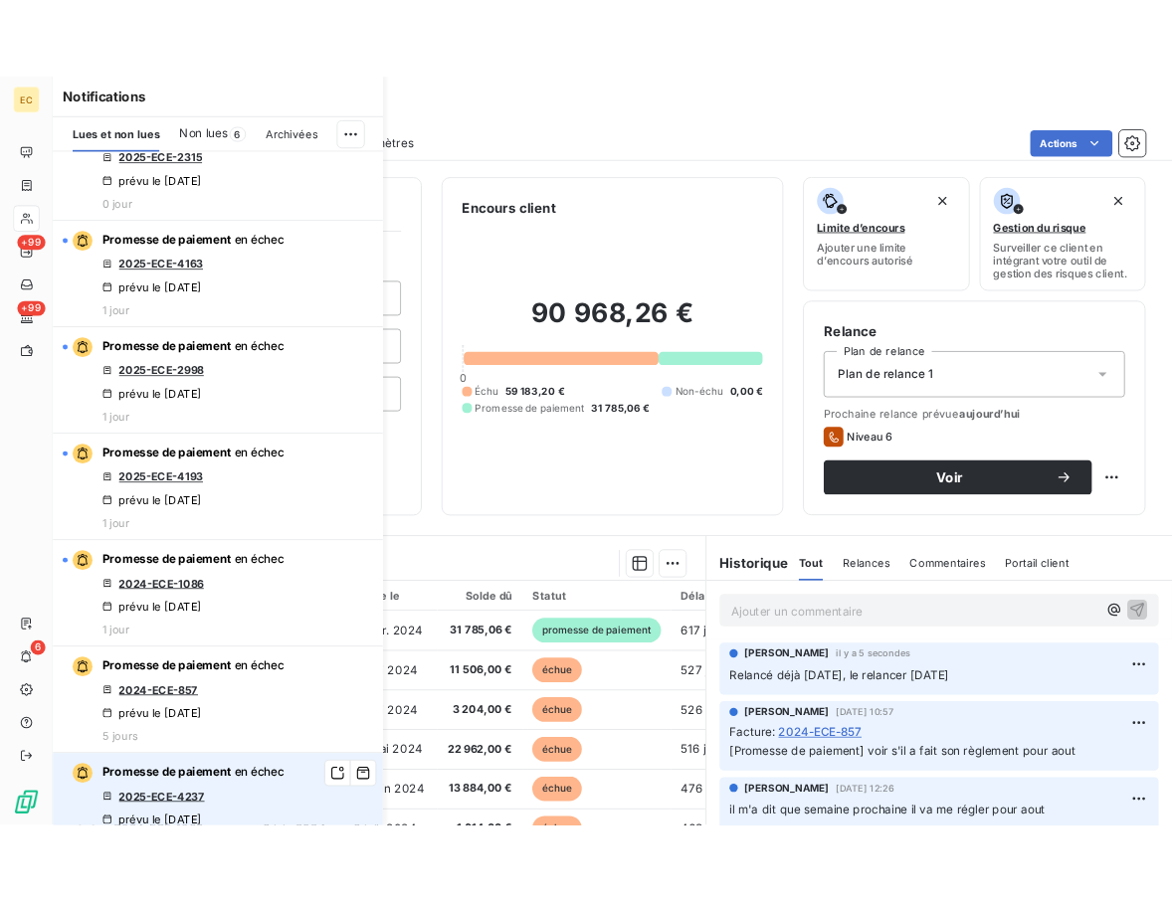
scroll to position [398, 0]
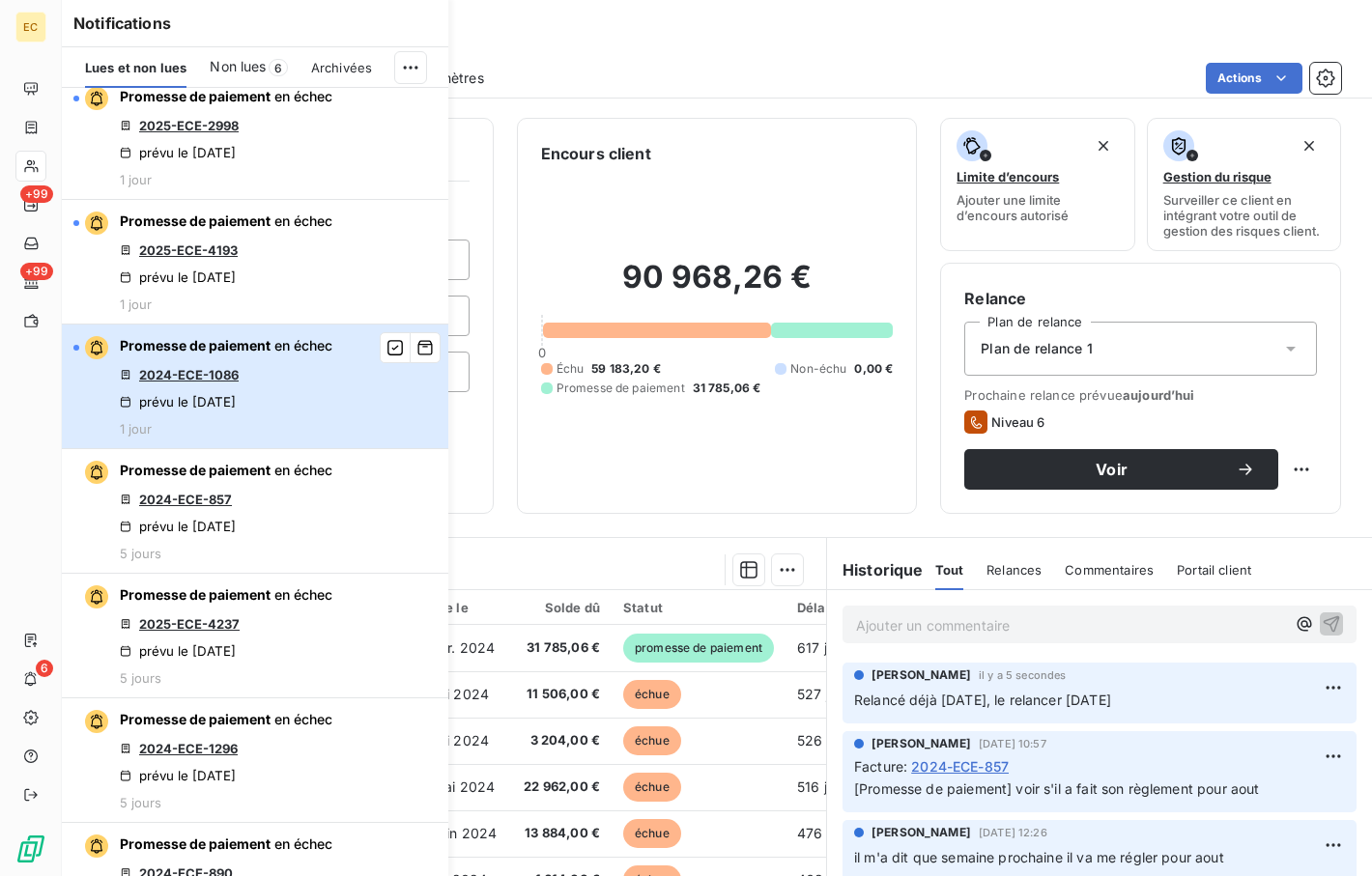
click at [204, 362] on div "Promesse de paiement en échec 2024-ECE-1086 prévu le 15 sept. 2025 1 jour" at bounding box center [225, 386] width 213 height 100
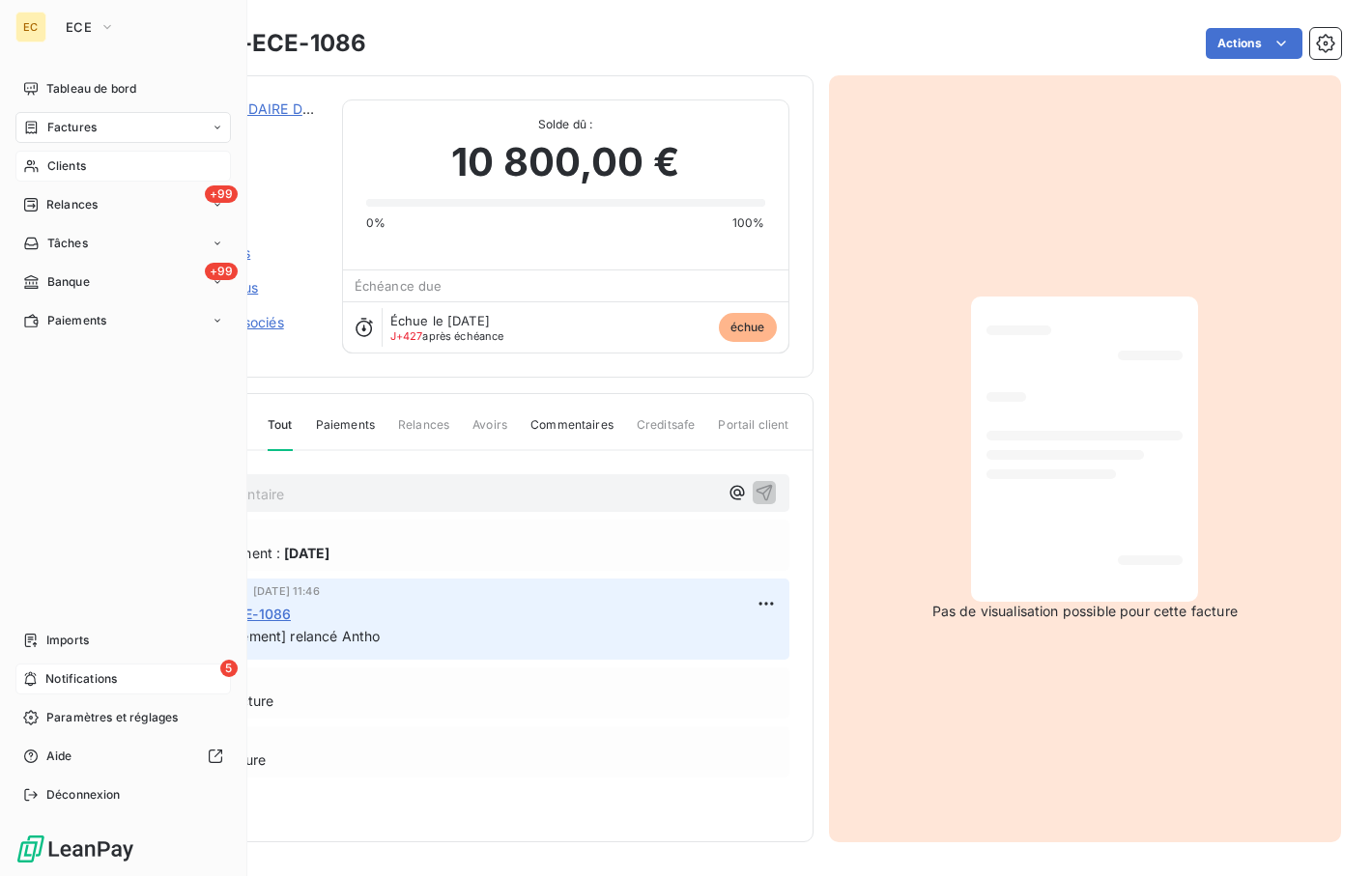
click at [130, 674] on div "5 Notifications" at bounding box center [123, 679] width 216 height 31
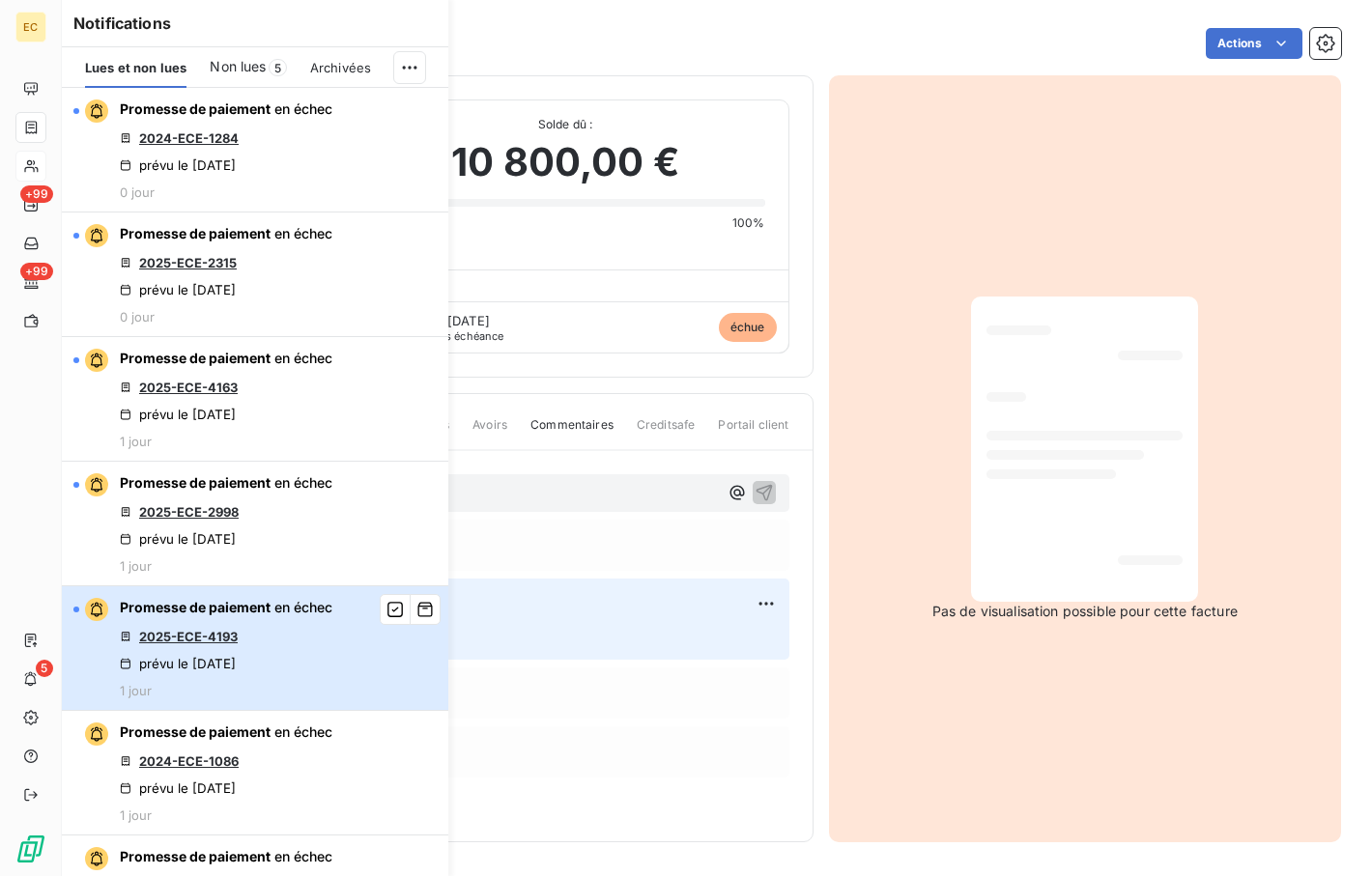
click at [240, 627] on div "Promesse de paiement en échec 2025-ECE-4193 prévu le 15 sept. 2025 1 jour" at bounding box center [225, 648] width 213 height 100
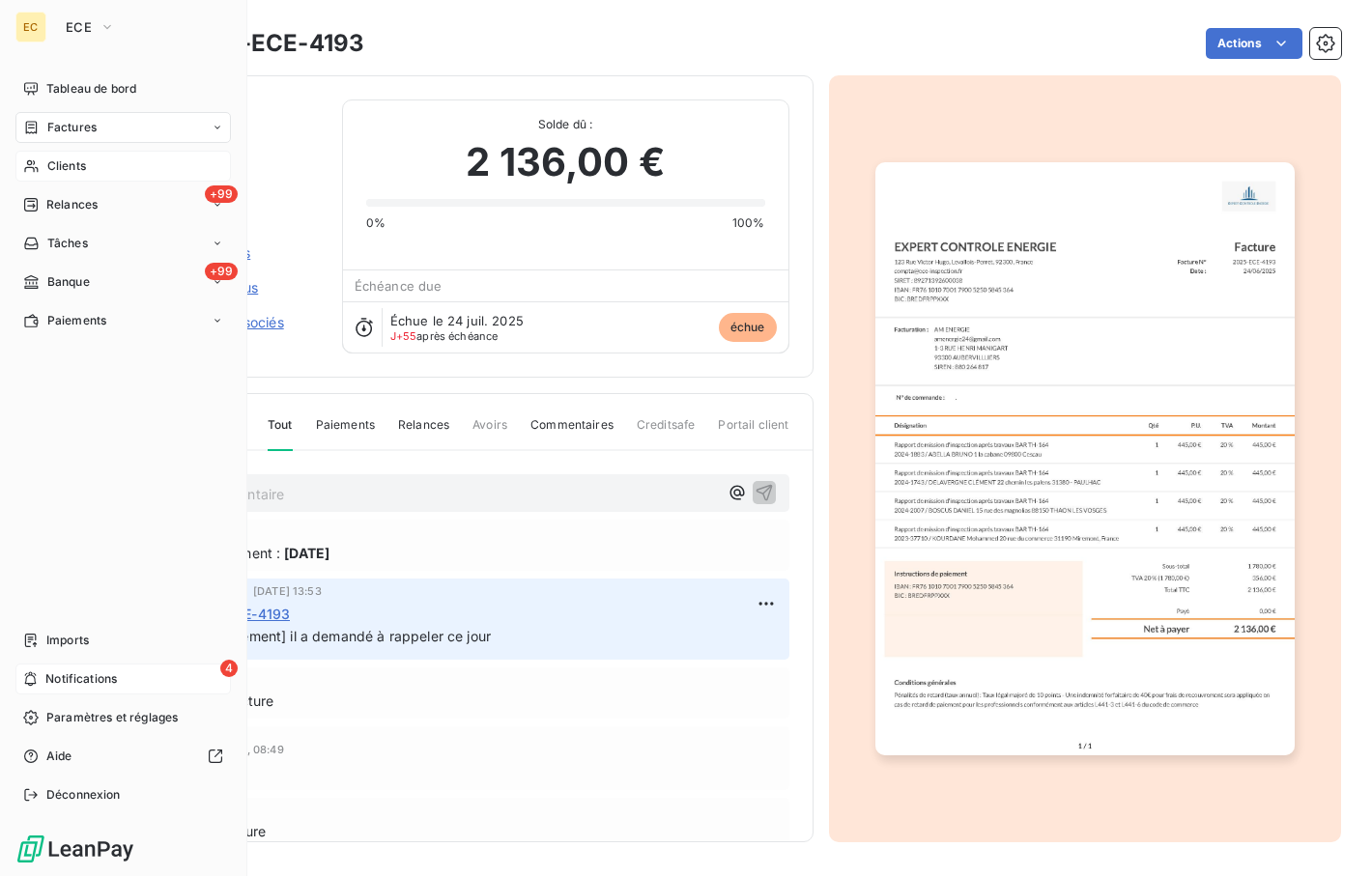
click at [58, 682] on span "Notifications" at bounding box center [82, 679] width 72 height 17
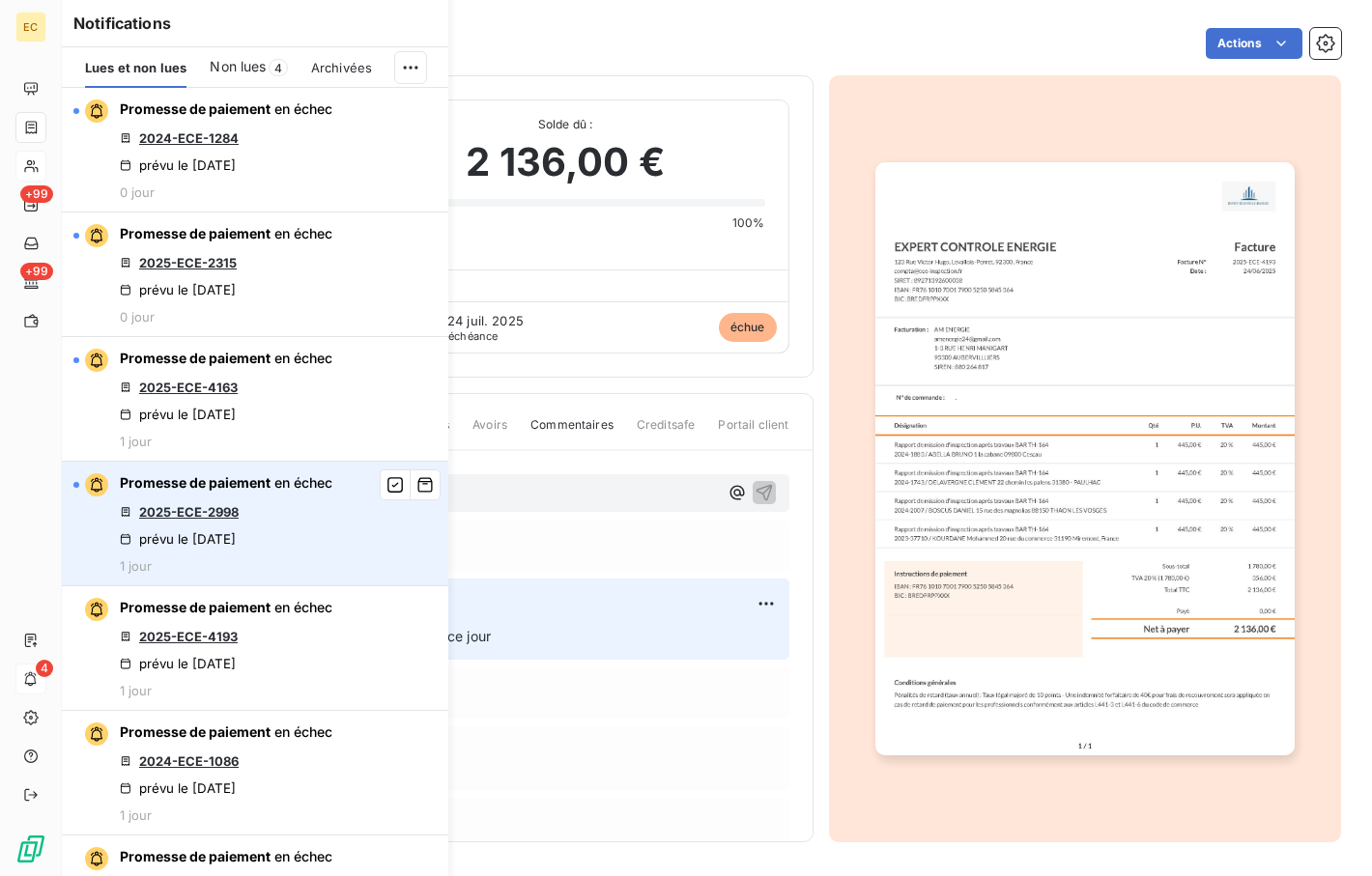
click at [232, 508] on link "2025-ECE-2998" at bounding box center [189, 512] width 99 height 16
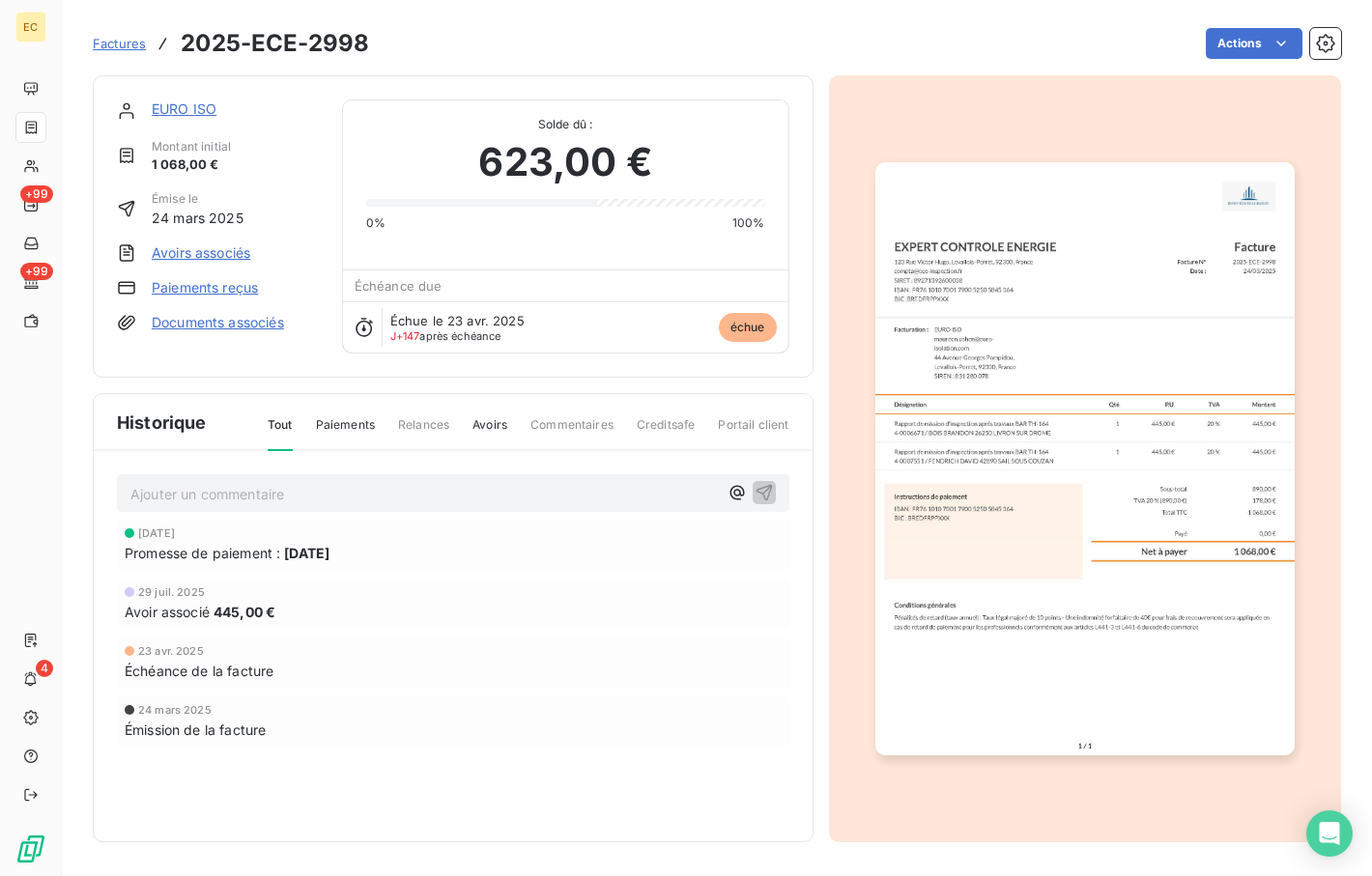
click at [194, 101] on link "EURO ISO" at bounding box center [184, 108] width 65 height 17
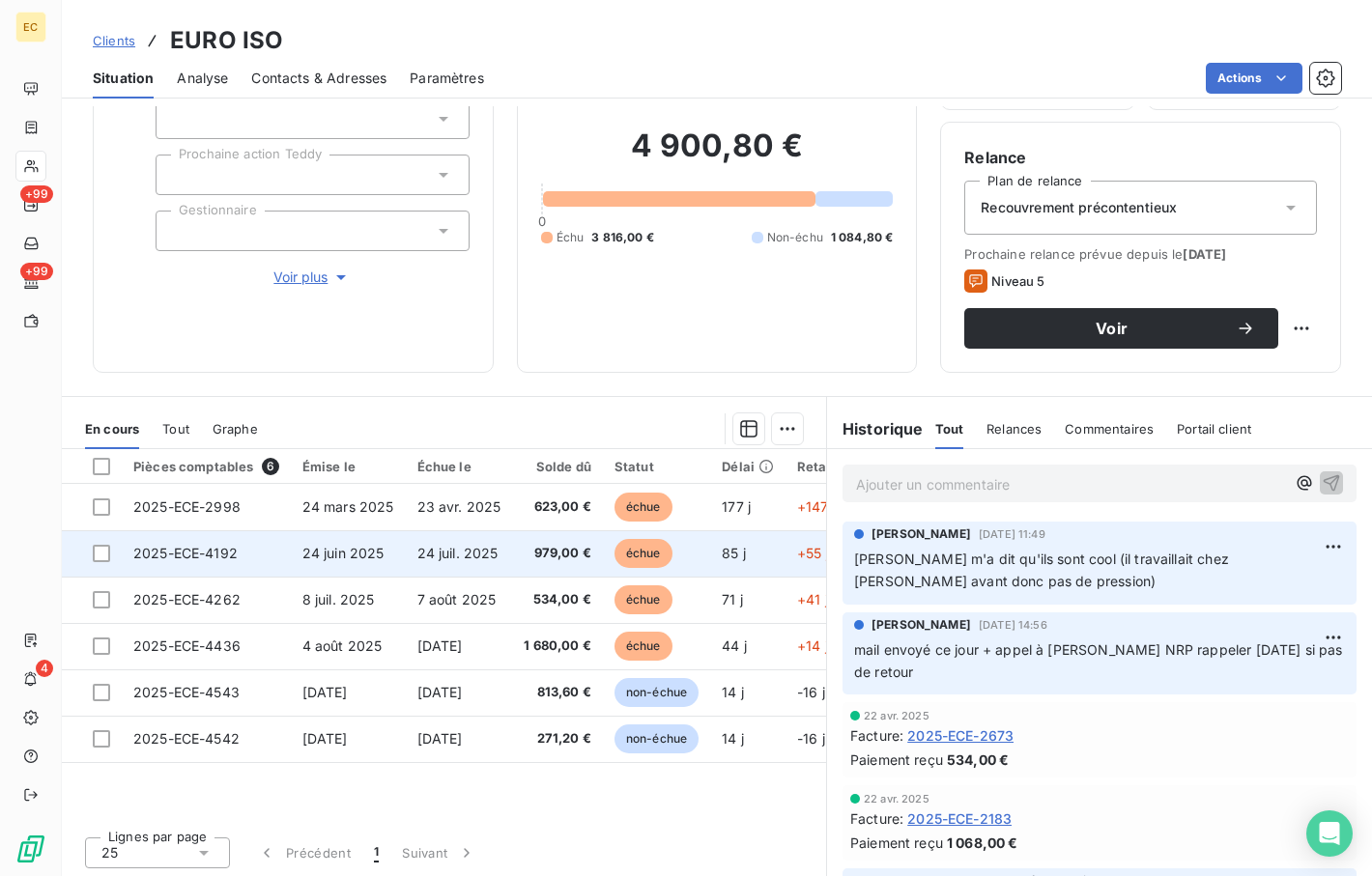
scroll to position [144, 0]
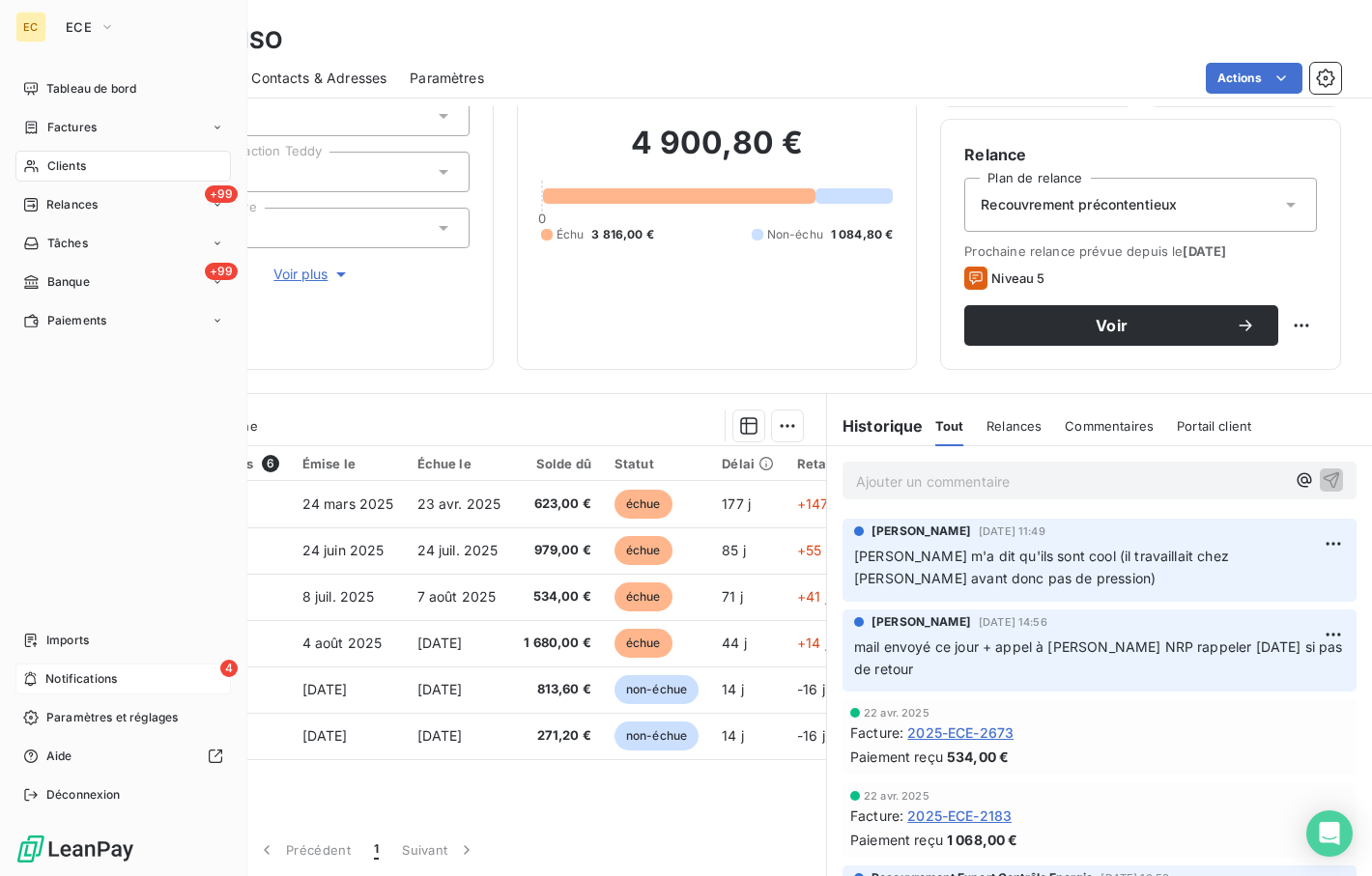
click at [41, 675] on div "4 Notifications" at bounding box center [123, 679] width 216 height 31
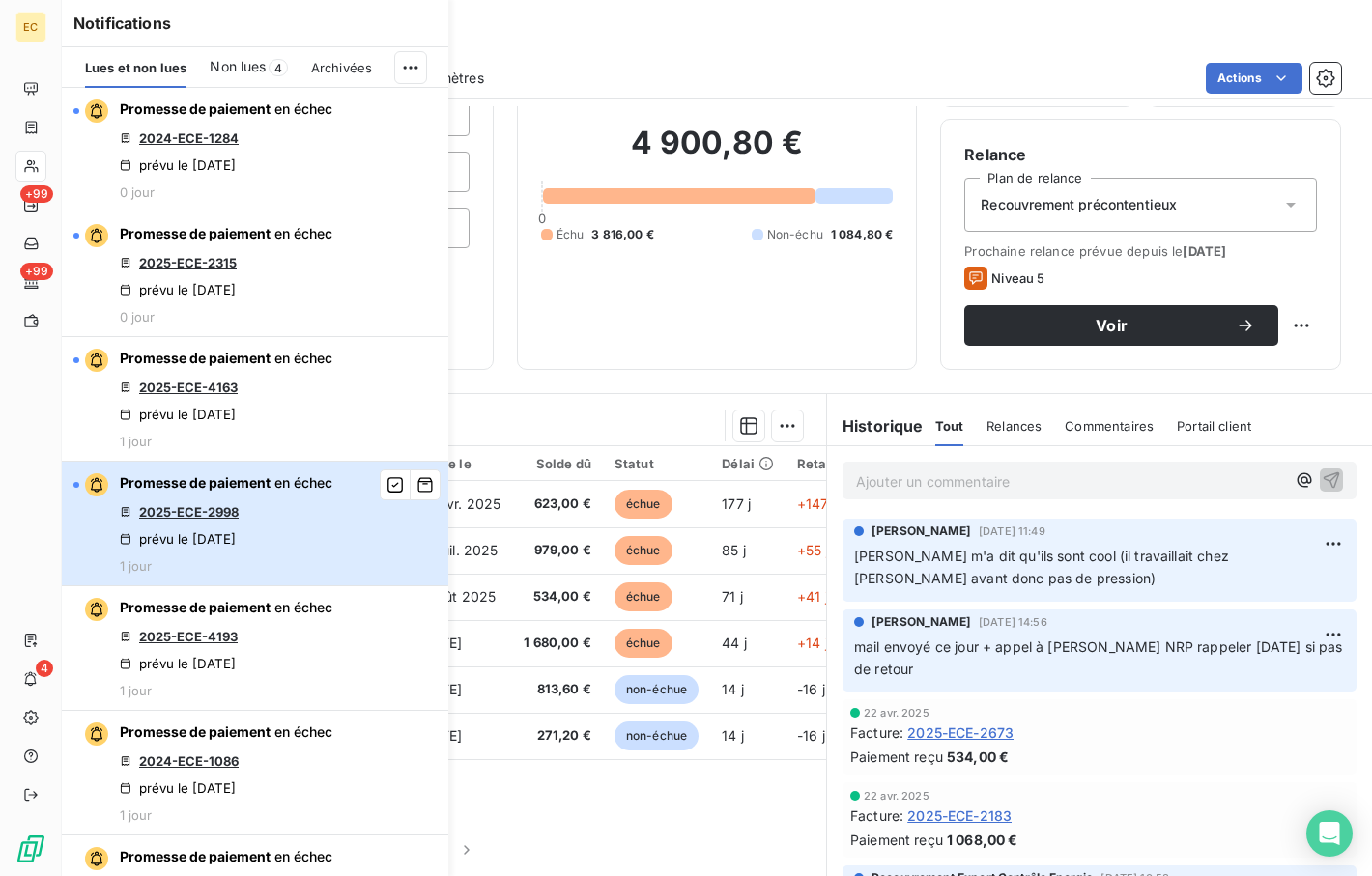
click at [253, 503] on div "Promesse de paiement en échec 2025-ECE-2998 prévu le [DATE] 1 jour" at bounding box center [225, 522] width 213 height 100
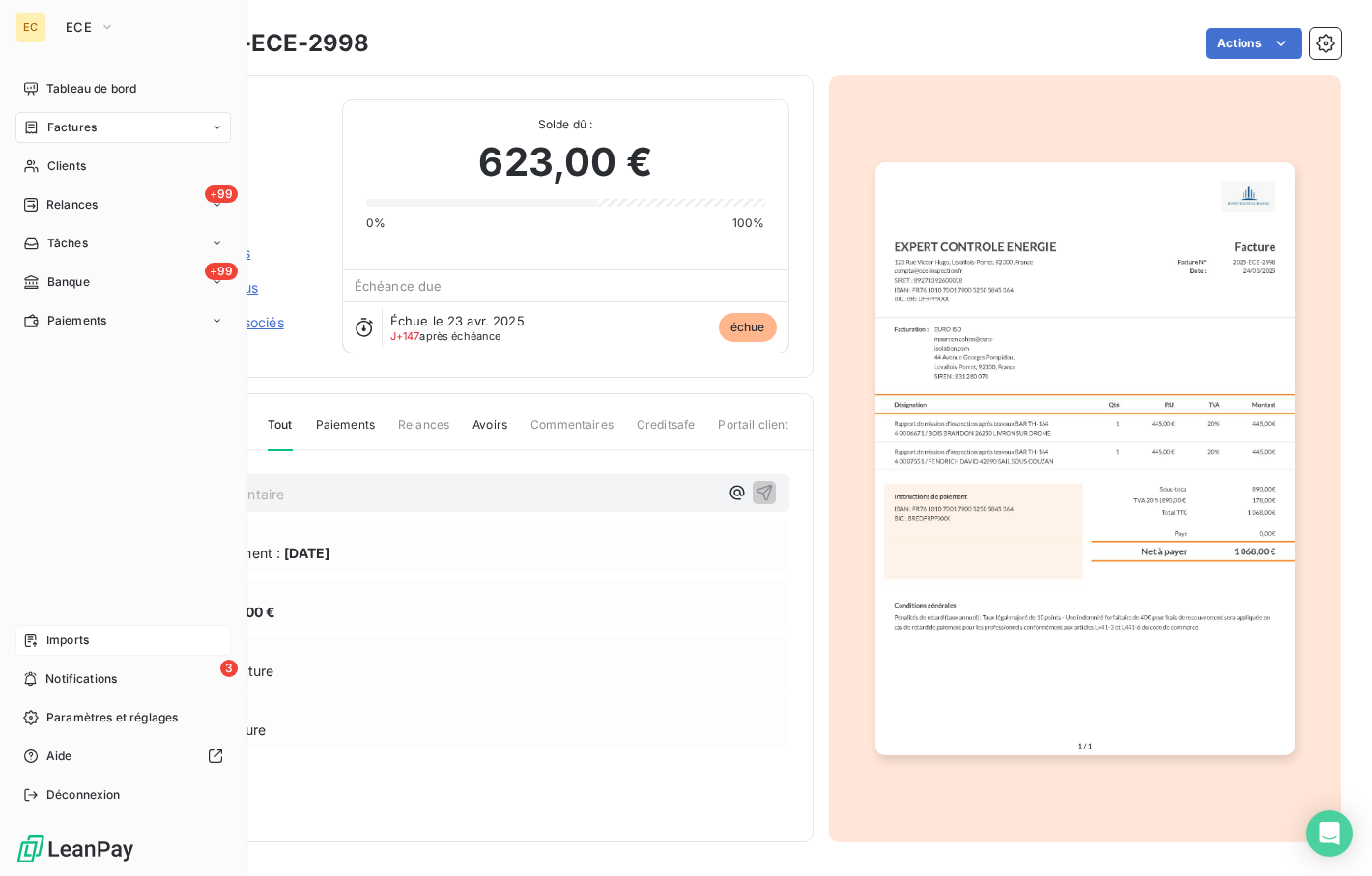
drag, startPoint x: 96, startPoint y: 676, endPoint x: 120, endPoint y: 650, distance: 35.4
click at [96, 675] on span "Notifications" at bounding box center [82, 679] width 72 height 17
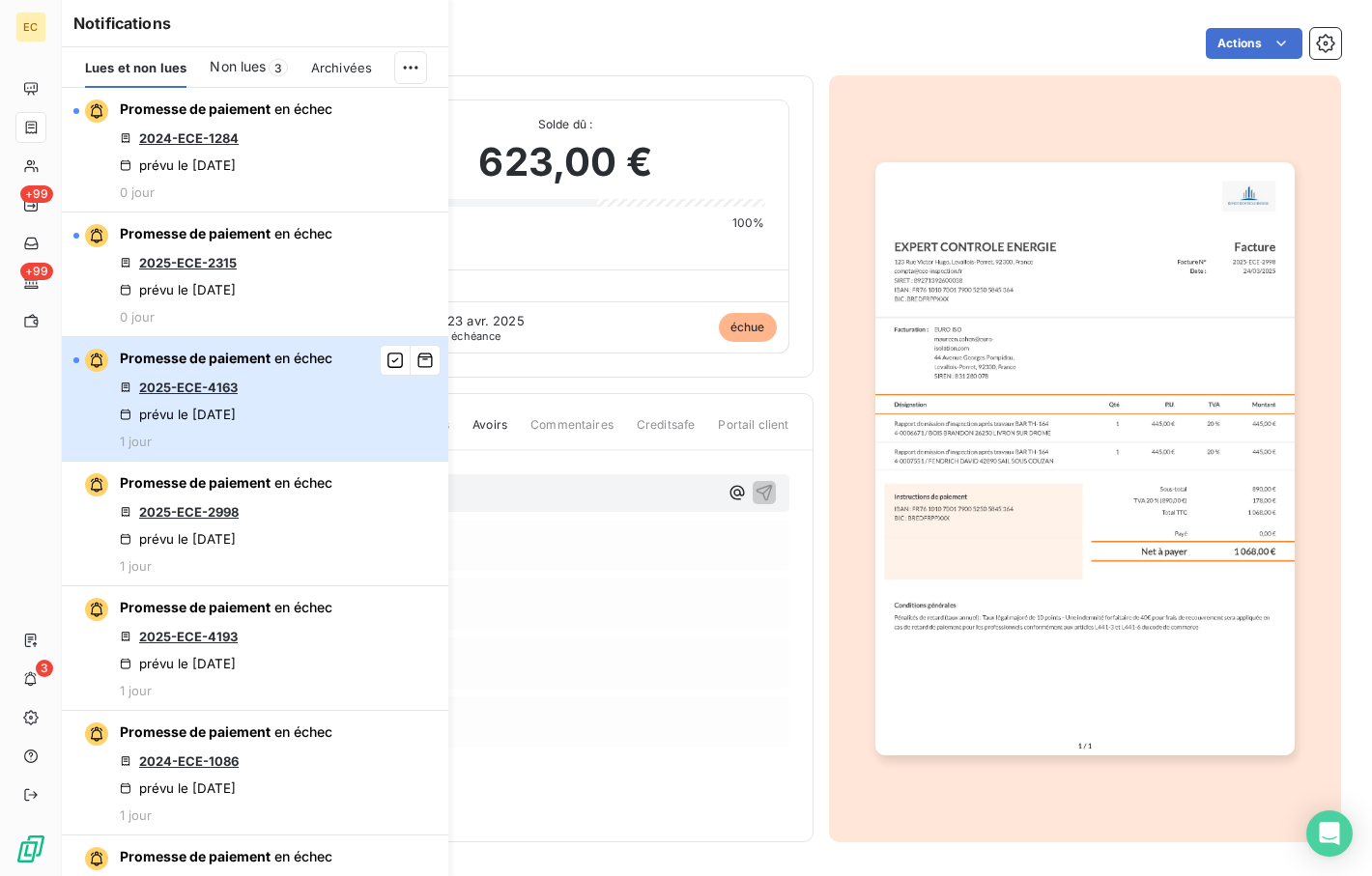
click at [268, 384] on div "Promesse de paiement en échec 2025-ECE-4163 prévu le [DATE] 1 jour" at bounding box center [225, 398] width 213 height 100
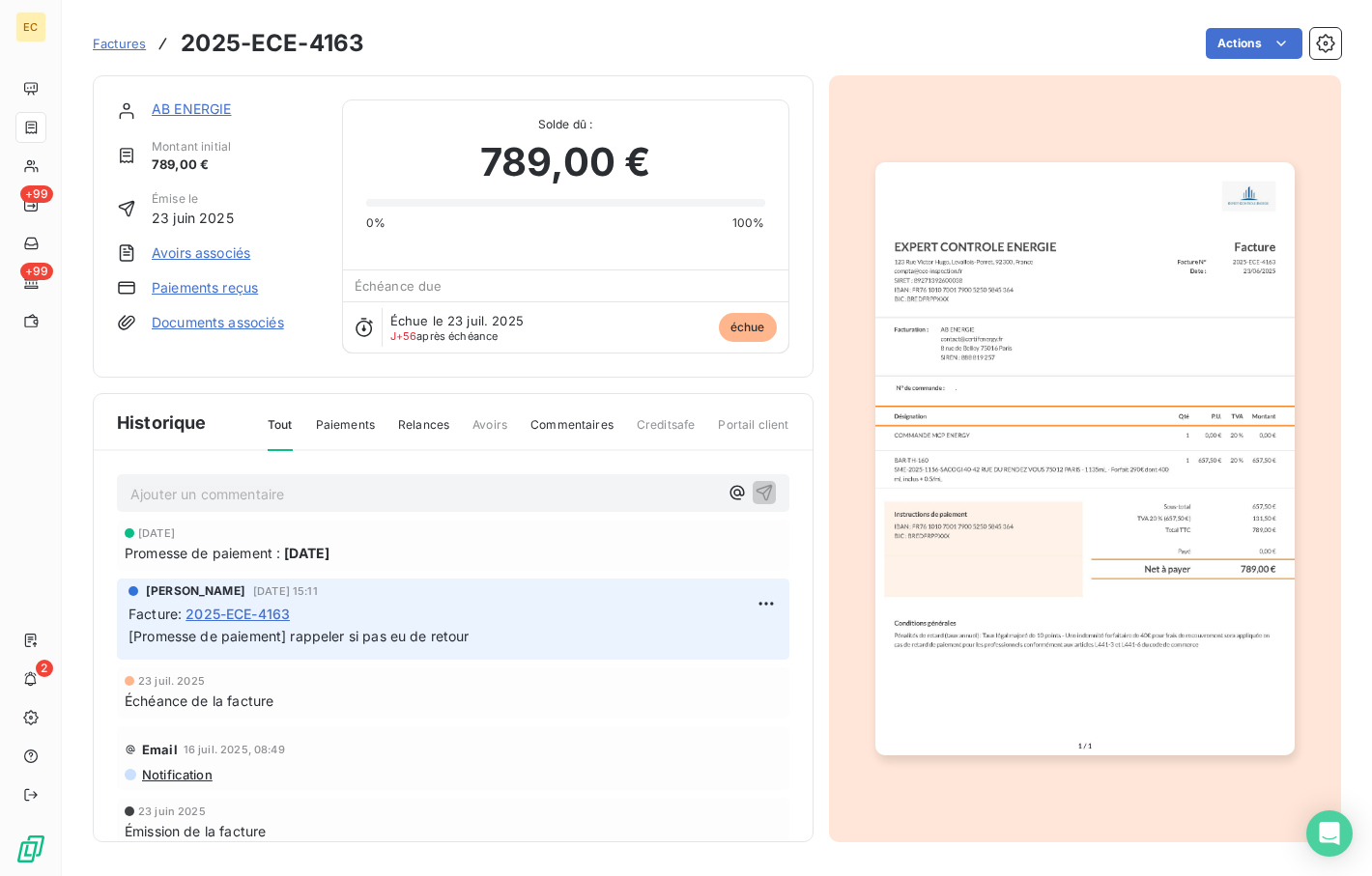
click at [200, 114] on link "AB ENERGIE" at bounding box center [191, 108] width 81 height 17
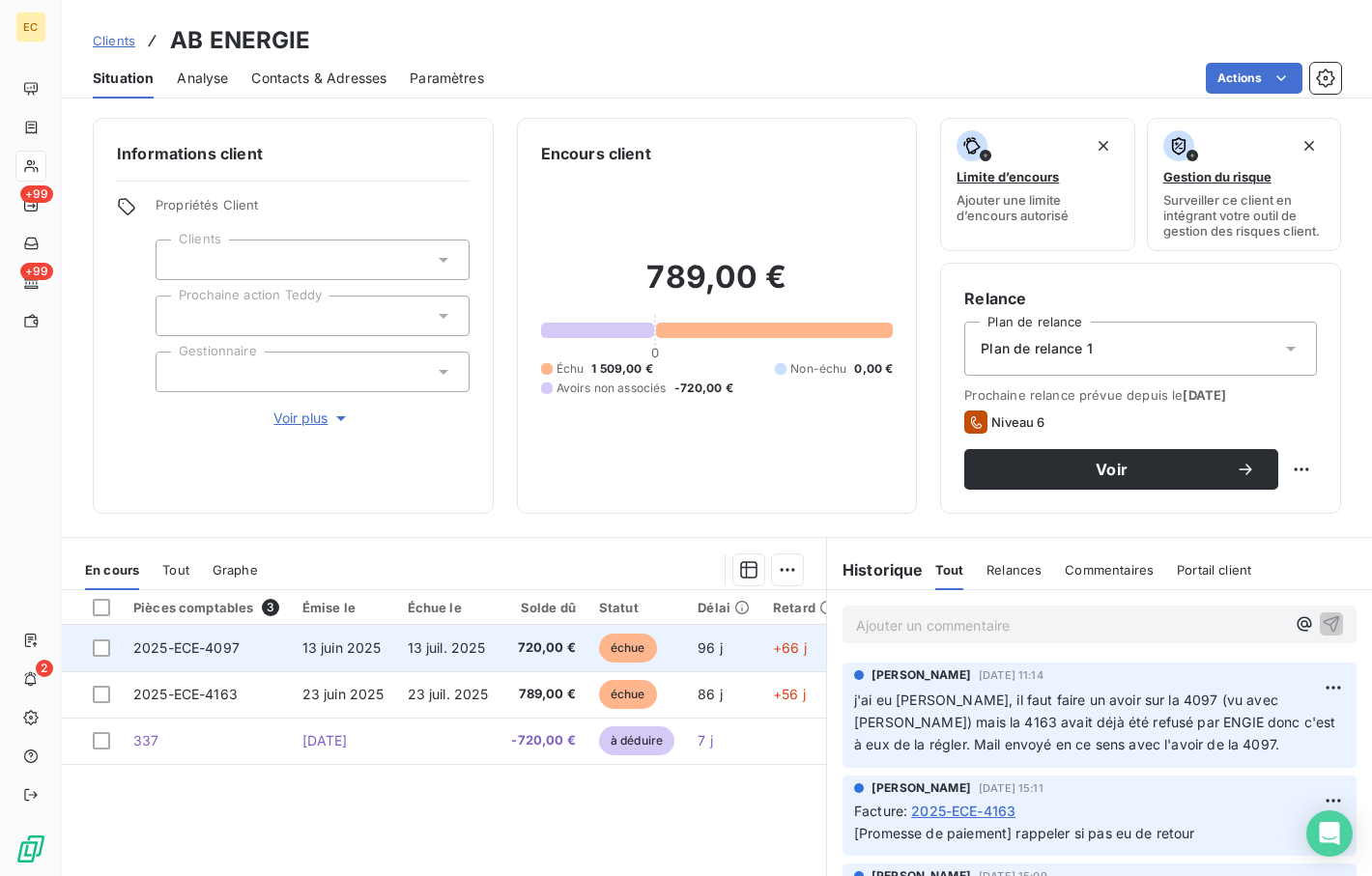
click at [242, 648] on td "2025-ECE-4097" at bounding box center [206, 649] width 169 height 47
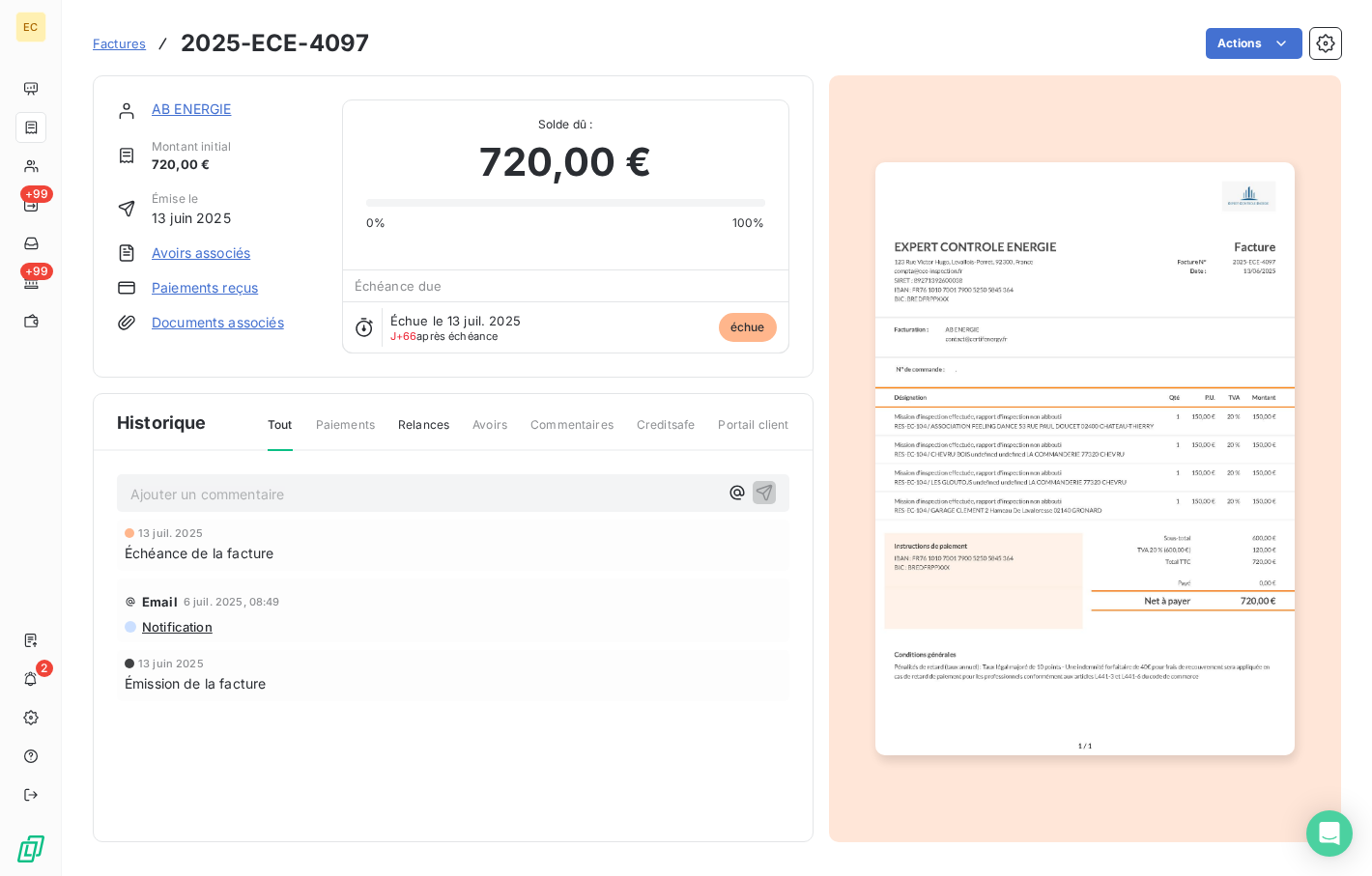
click at [214, 292] on link "Paiements reçus" at bounding box center [204, 287] width 106 height 19
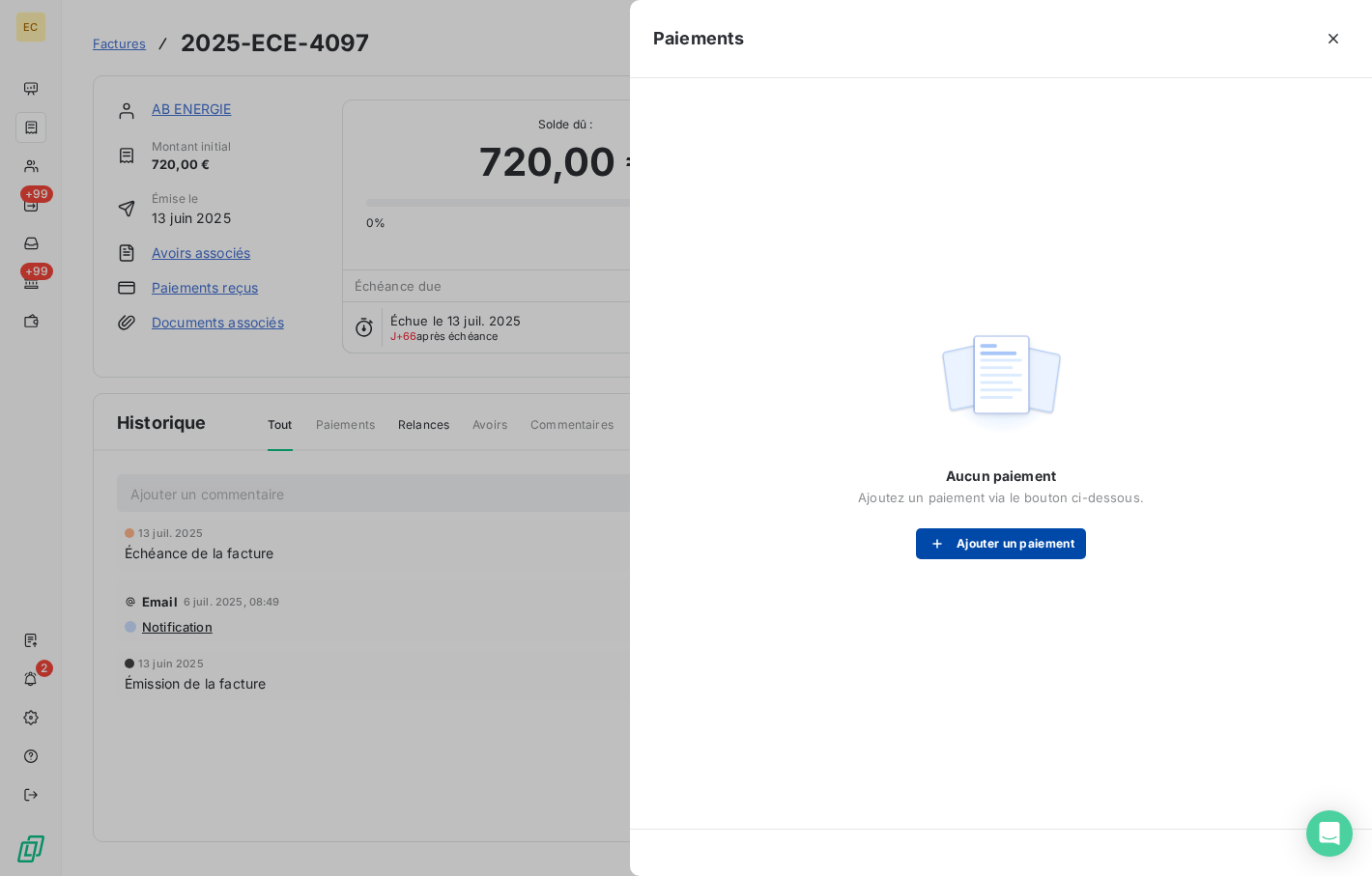
click at [1026, 543] on button "Ajouter un paiement" at bounding box center [1001, 544] width 170 height 31
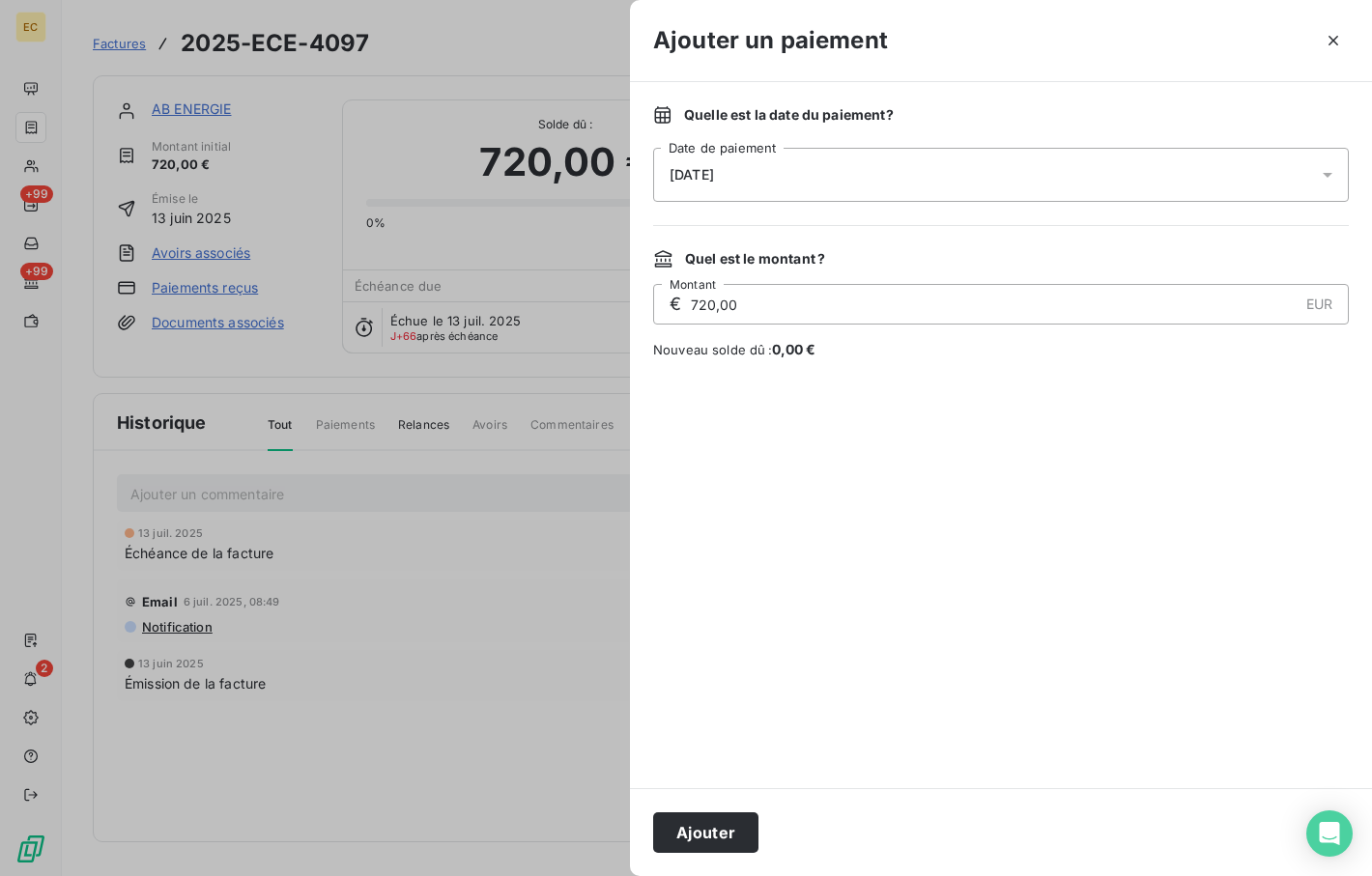
drag, startPoint x: 421, startPoint y: 598, endPoint x: 275, endPoint y: 331, distance: 304.3
click at [421, 596] on div at bounding box center [686, 438] width 1372 height 876
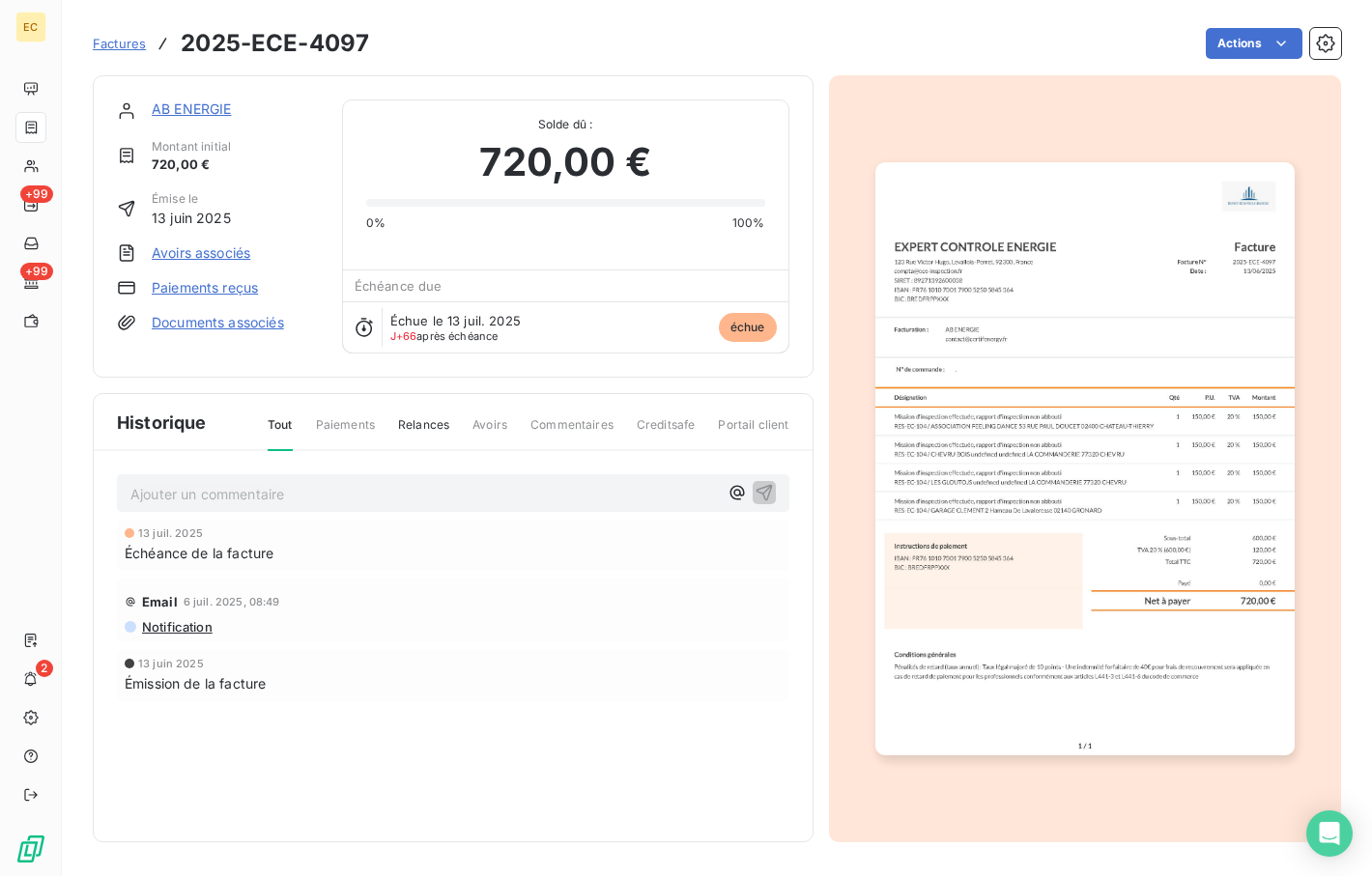
click at [210, 249] on link "Avoirs associés" at bounding box center [200, 253] width 98 height 19
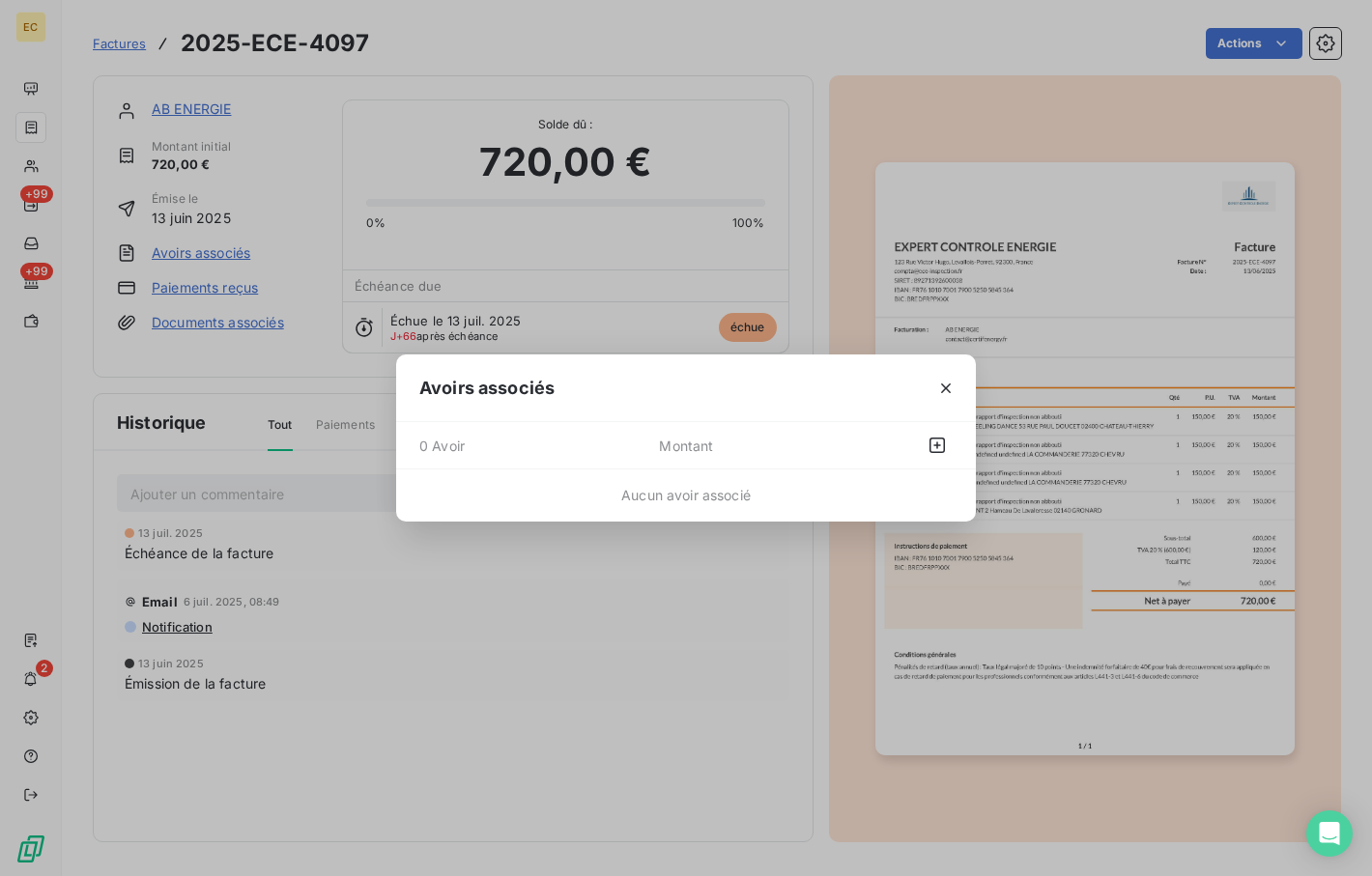
drag, startPoint x: 657, startPoint y: 428, endPoint x: 673, endPoint y: 433, distance: 16.8
click at [673, 433] on div "0 Avoir Montant" at bounding box center [686, 446] width 580 height 48
drag, startPoint x: 673, startPoint y: 433, endPoint x: 901, endPoint y: 450, distance: 228.6
click at [921, 447] on div at bounding box center [899, 446] width 106 height 31
click at [937, 454] on icon "button" at bounding box center [938, 446] width 19 height 19
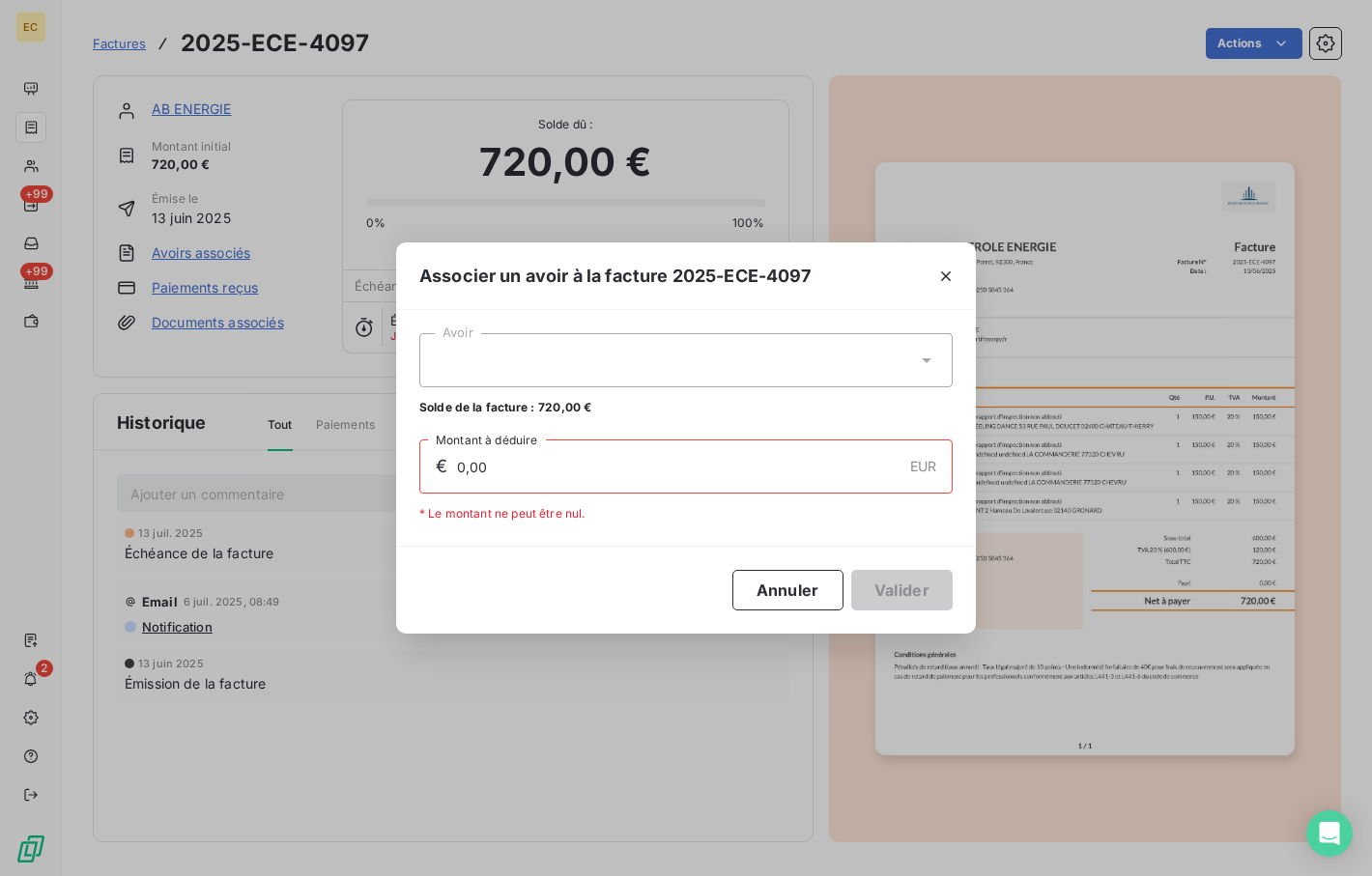
click at [571, 361] on div at bounding box center [686, 360] width 533 height 54
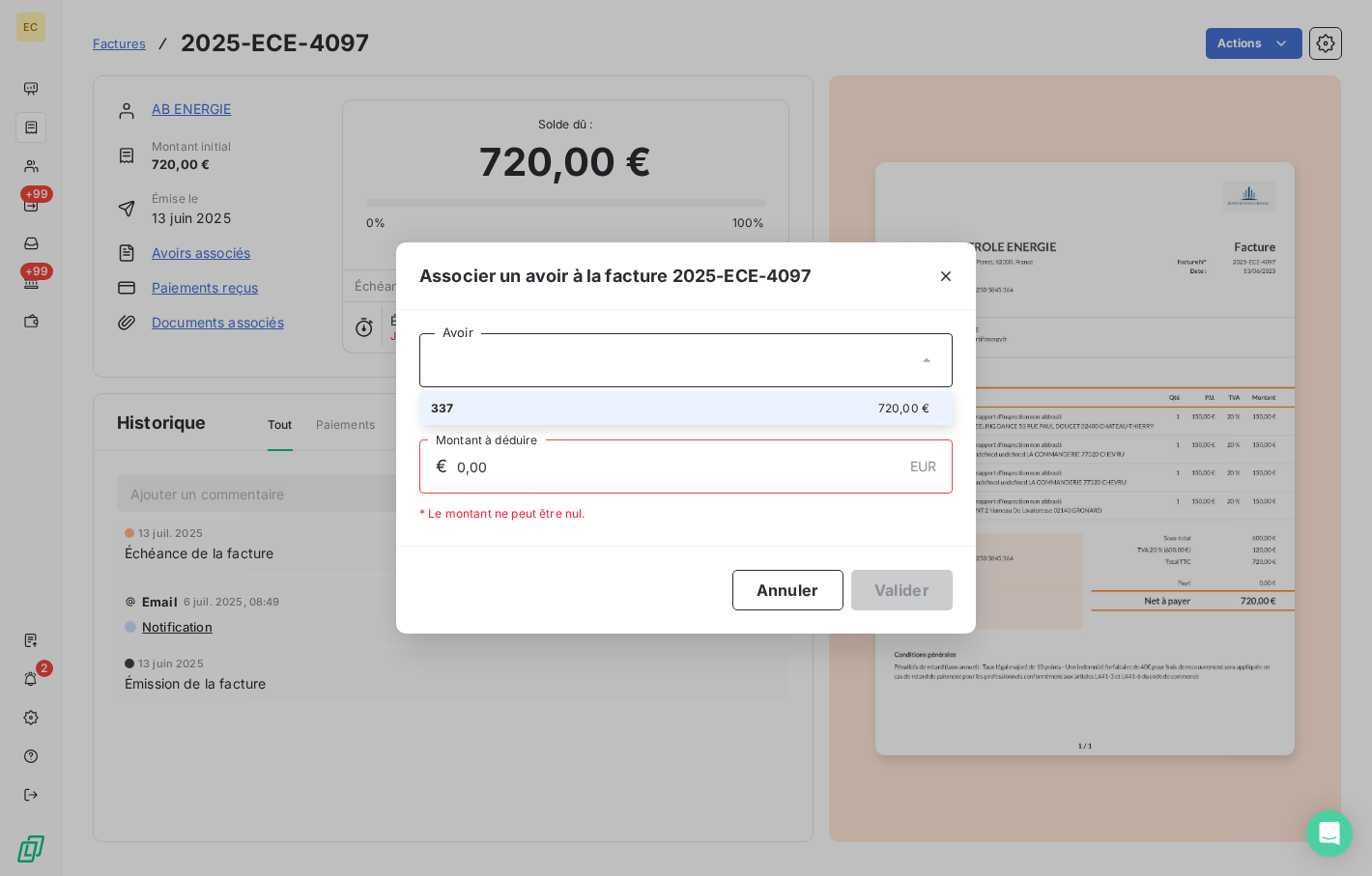
click at [530, 417] on div "337 720,00 €" at bounding box center [686, 408] width 510 height 18
type input "720,00"
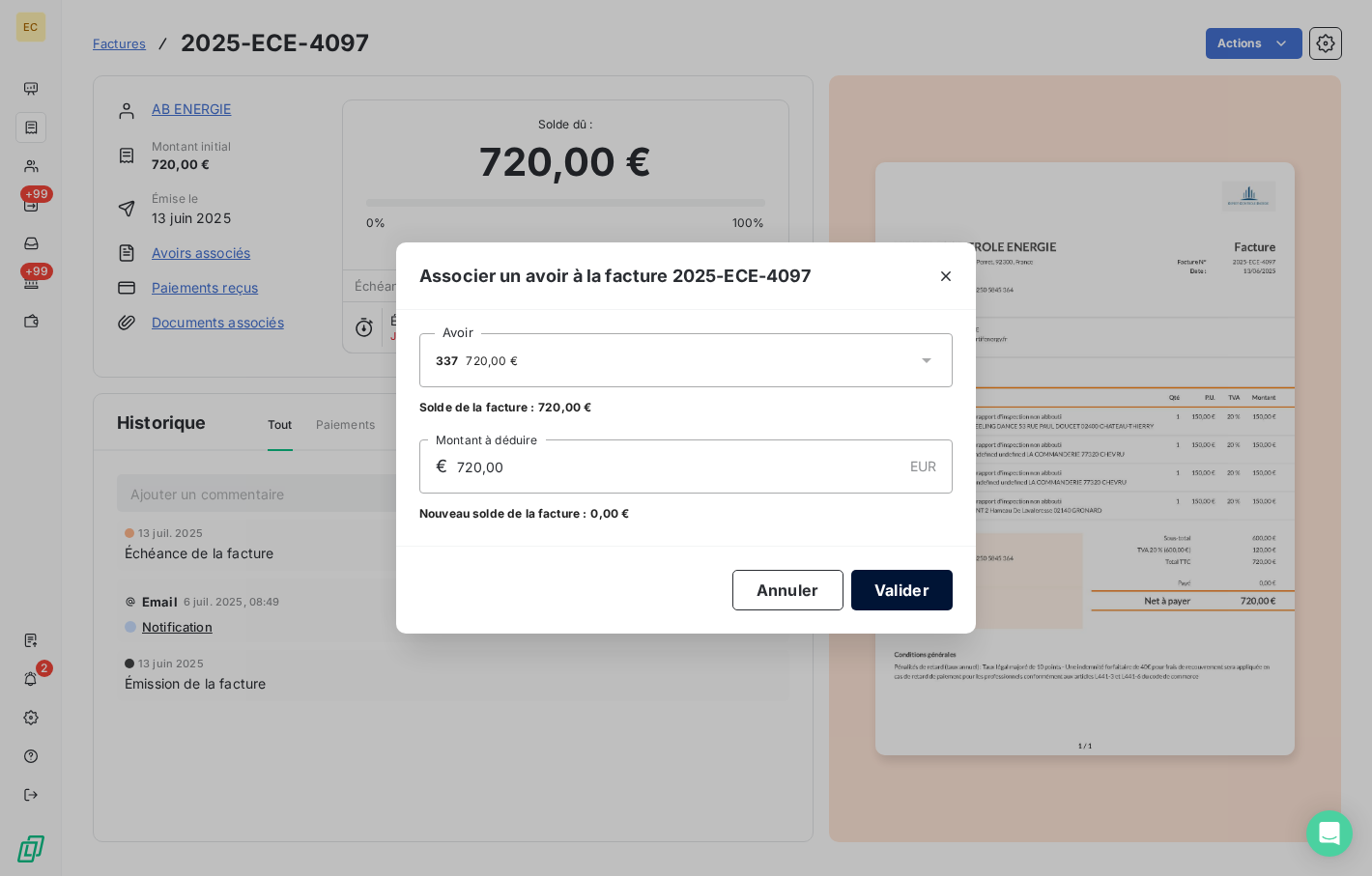
click at [901, 576] on button "Valider" at bounding box center [902, 590] width 101 height 41
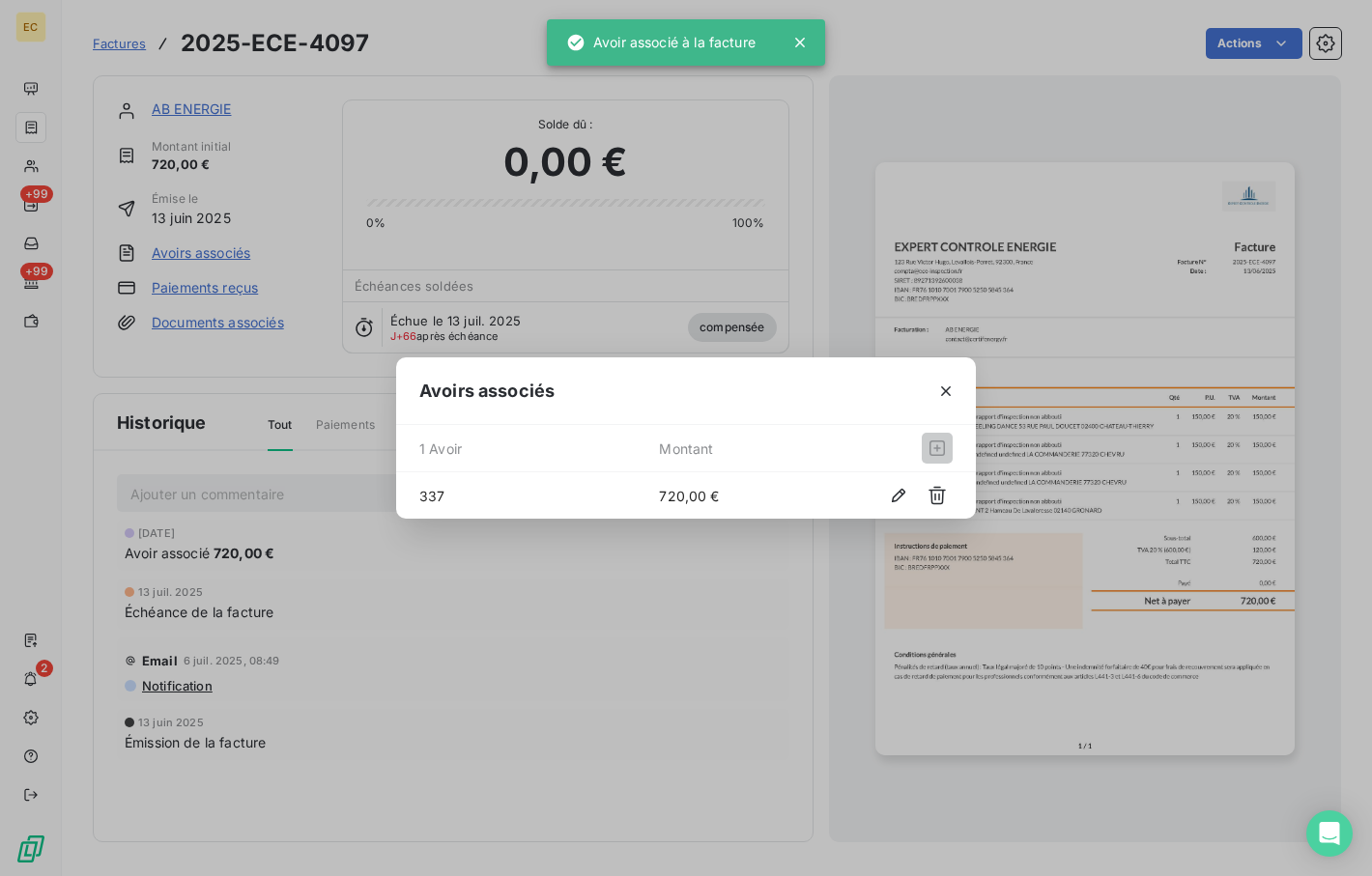
click at [113, 49] on div "Avoirs associés 1 Avoir Montant 337 720,00 €" at bounding box center [686, 438] width 1372 height 876
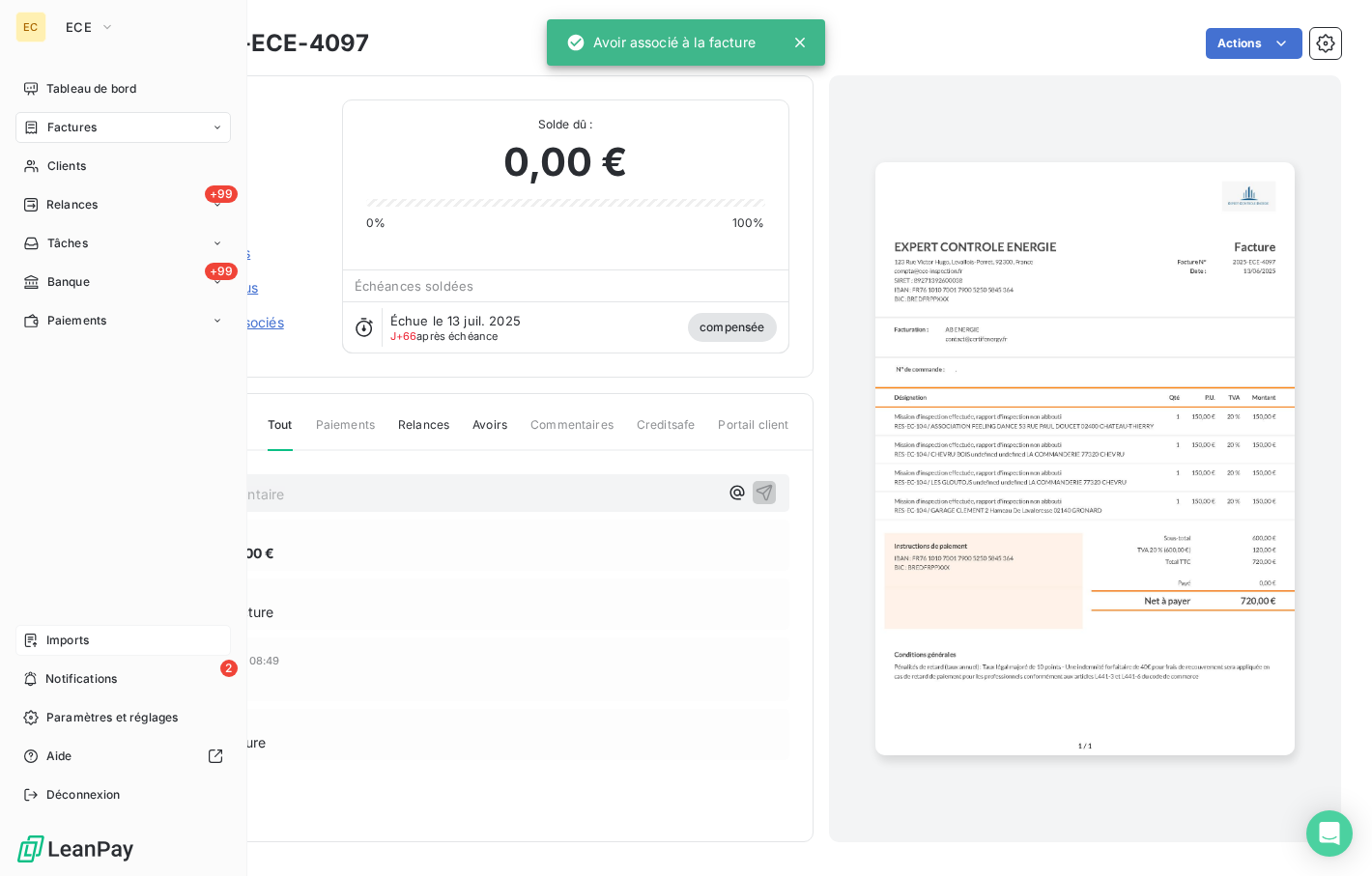
click at [52, 680] on span "Notifications" at bounding box center [82, 679] width 72 height 17
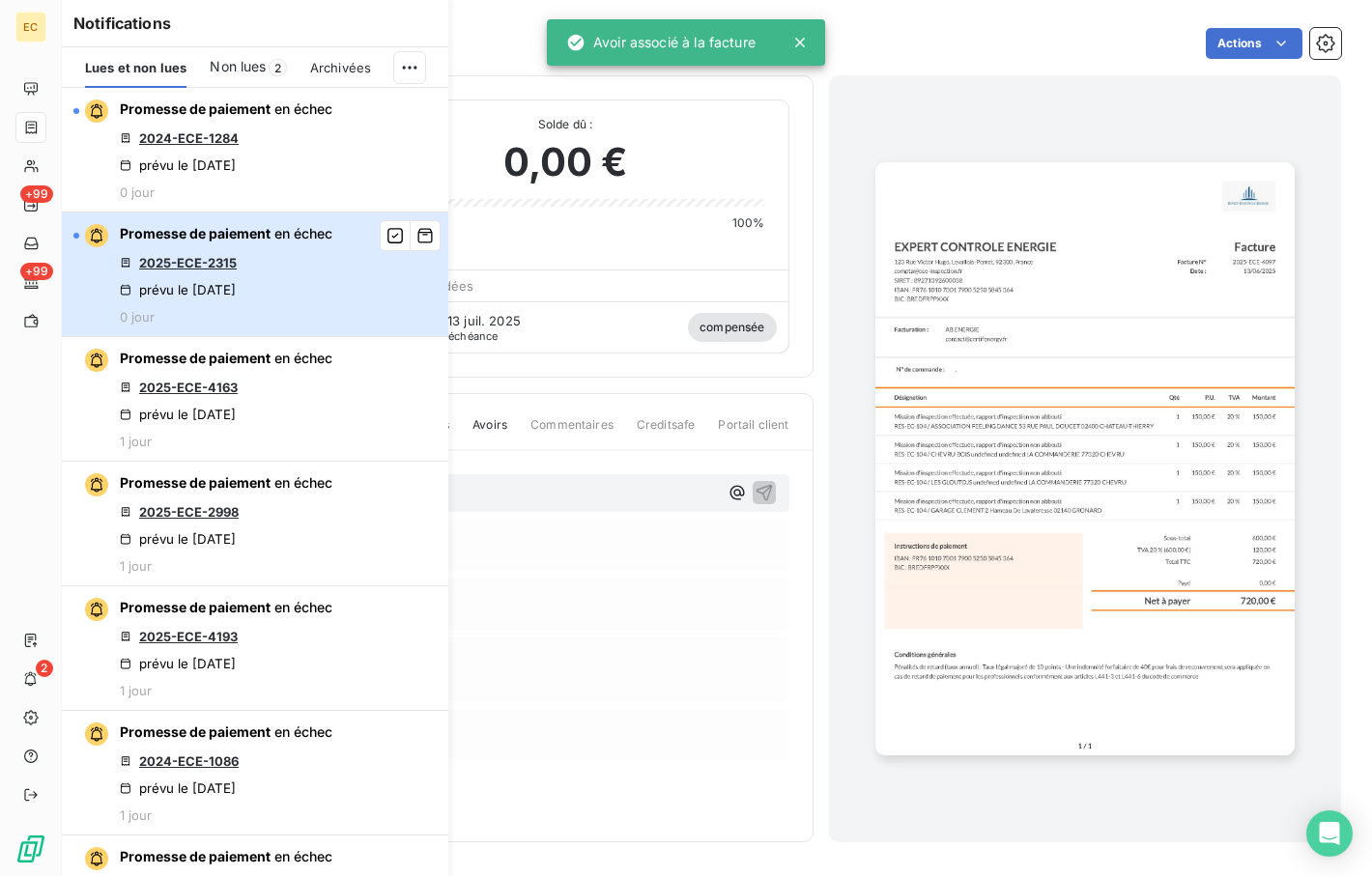
click at [215, 250] on div "Promesse de paiement en échec 2025-ECE-2315 prévu le [DATE] 0 jour" at bounding box center [225, 274] width 213 height 100
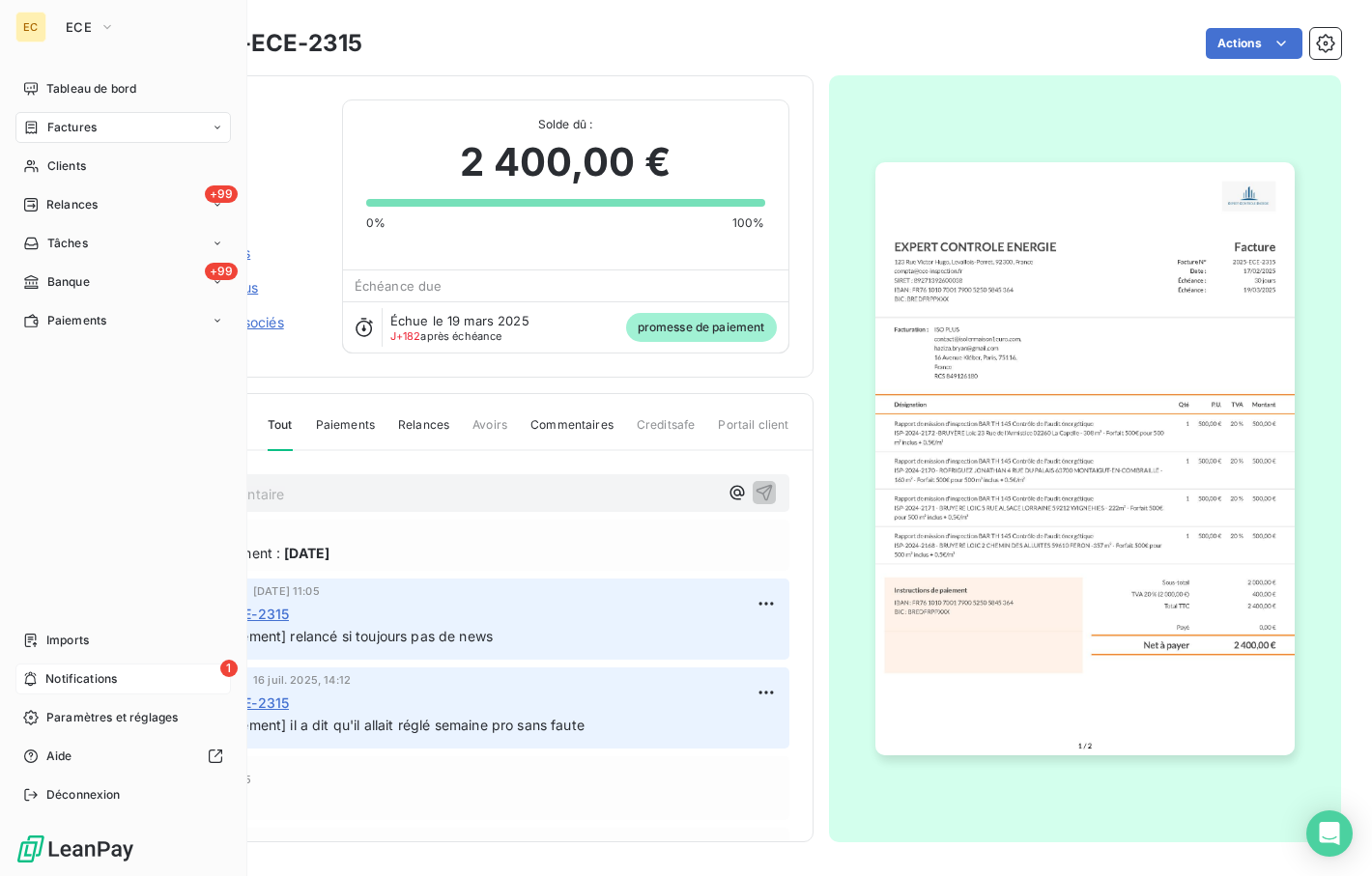
click at [70, 679] on span "Notifications" at bounding box center [82, 679] width 72 height 17
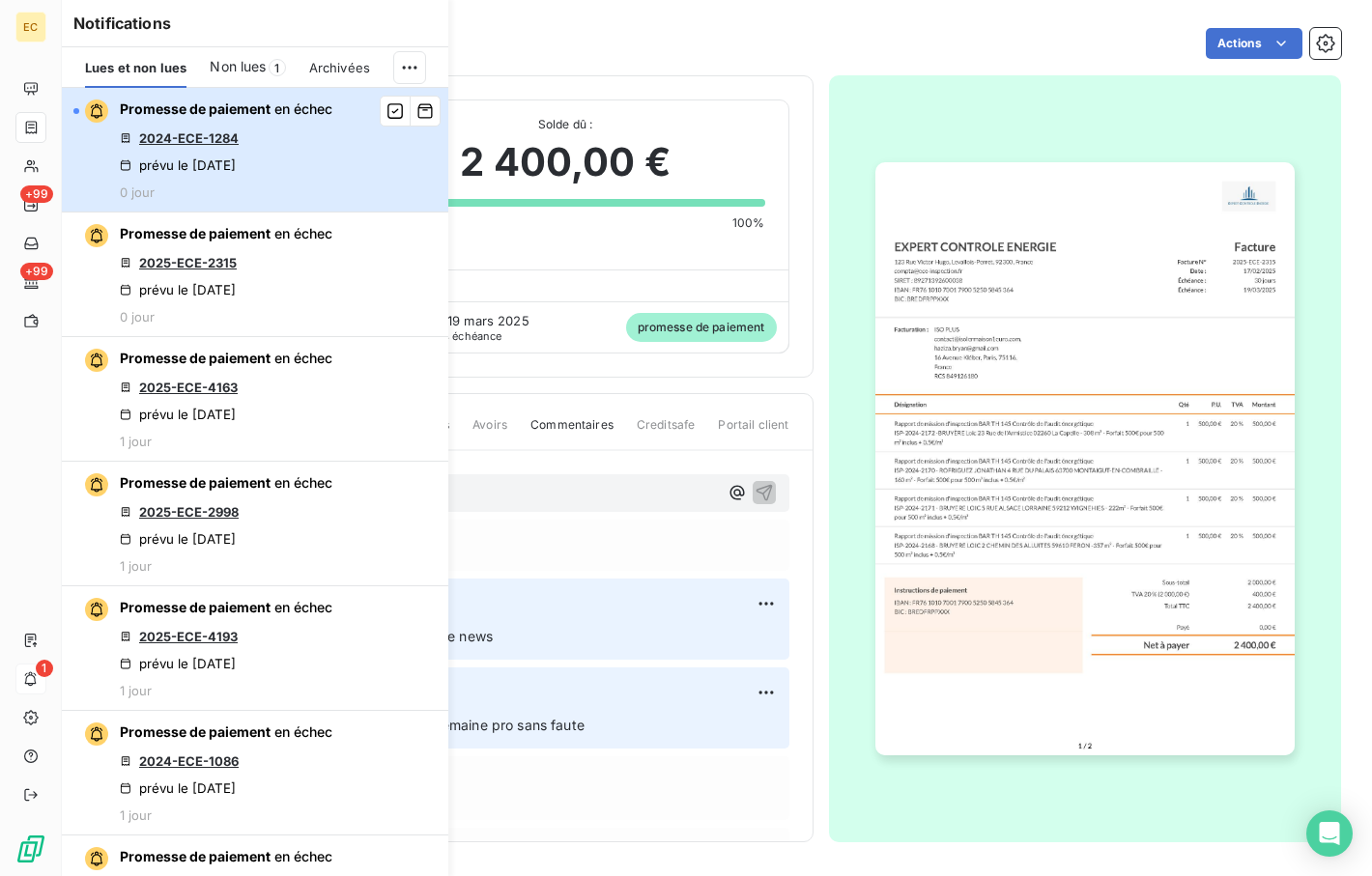
click at [251, 140] on div "Promesse de paiement en échec 2024-ECE-1284 prévu le [DATE] 0 jour" at bounding box center [225, 149] width 213 height 100
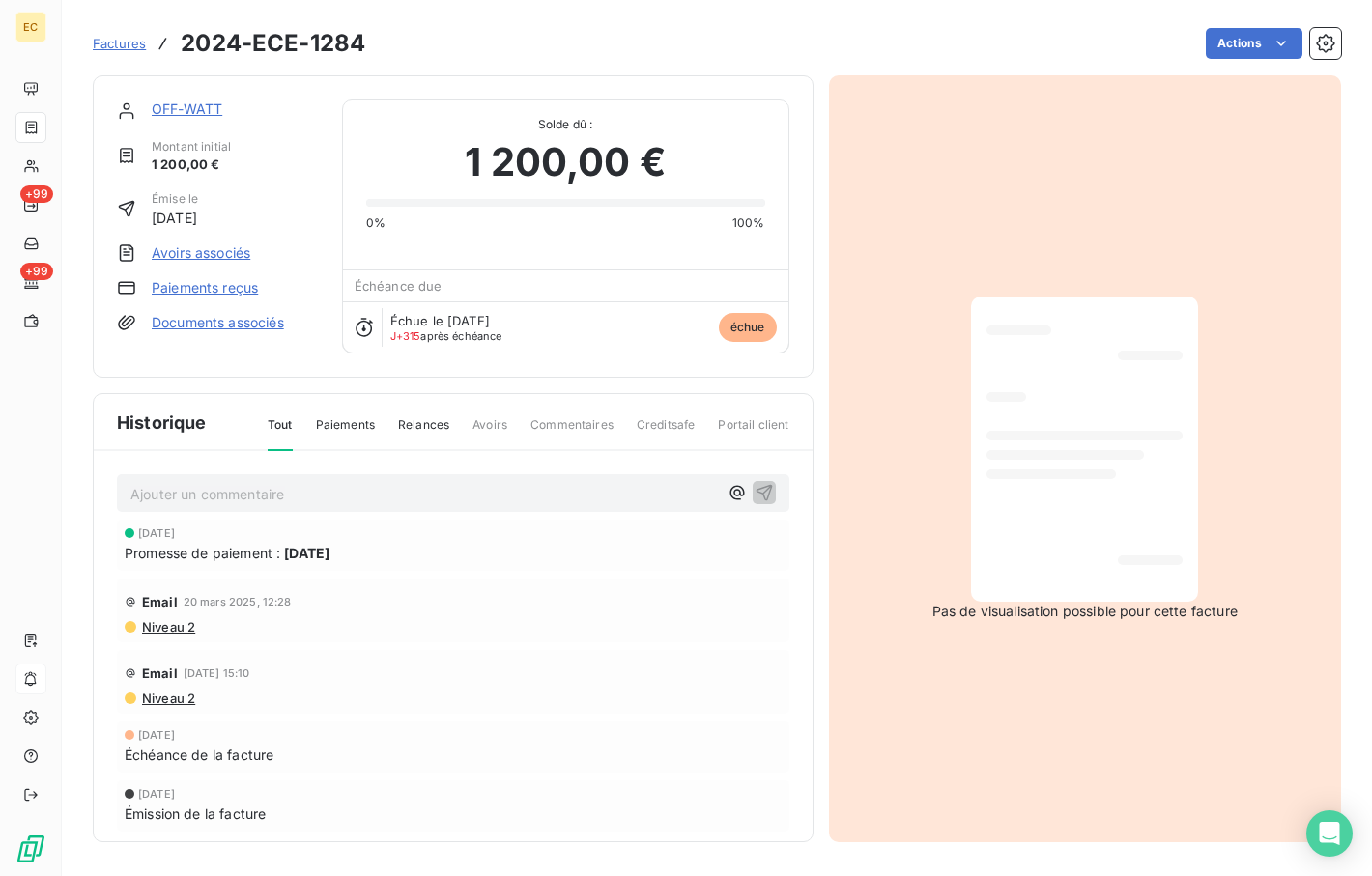
click at [184, 111] on link "OFF-WATT" at bounding box center [187, 108] width 71 height 17
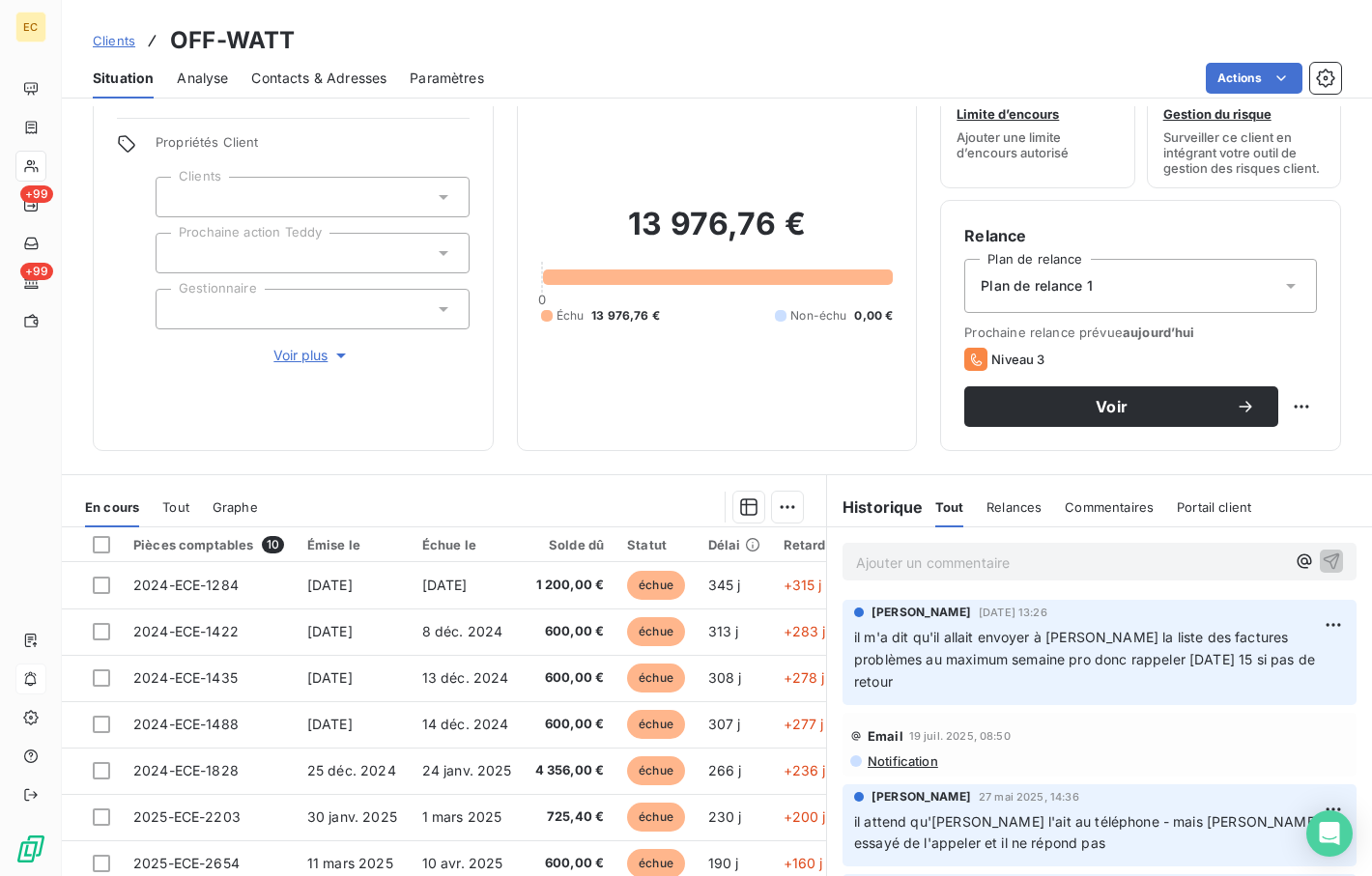
scroll to position [96, 0]
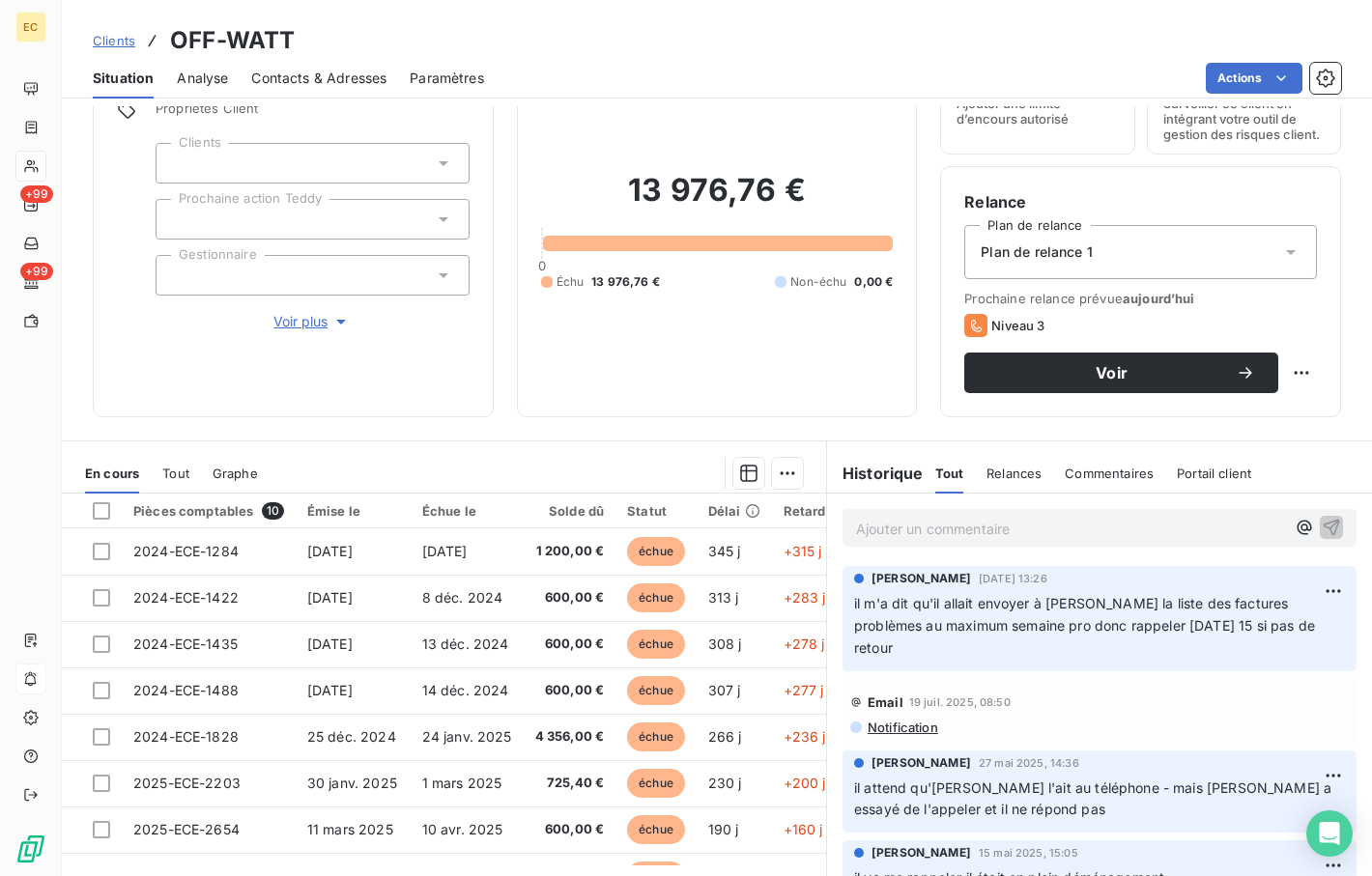
click at [109, 40] on span "Clients" at bounding box center [114, 41] width 43 height 16
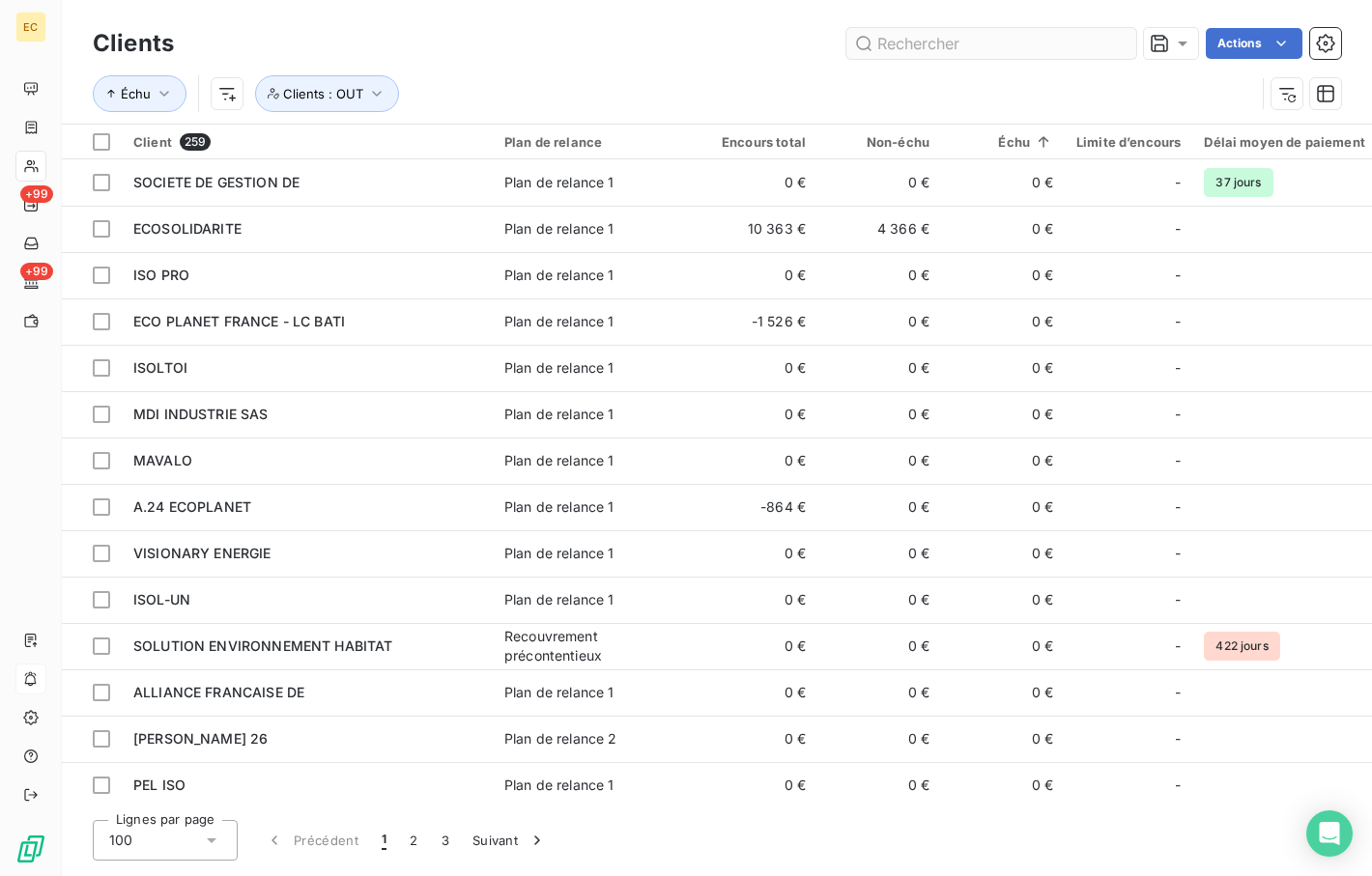
click at [924, 30] on input "text" at bounding box center [991, 44] width 290 height 31
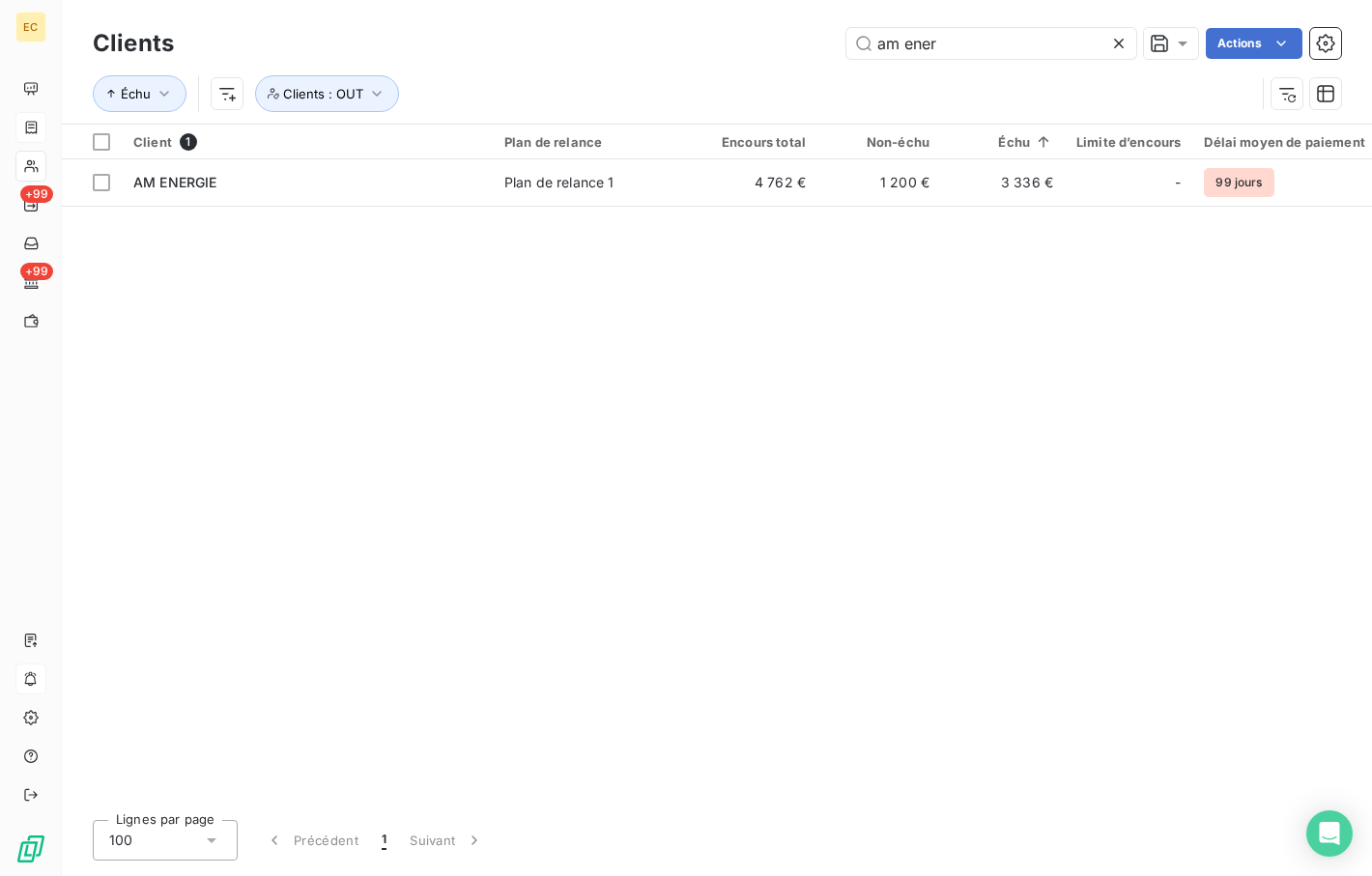
type input "am ener"
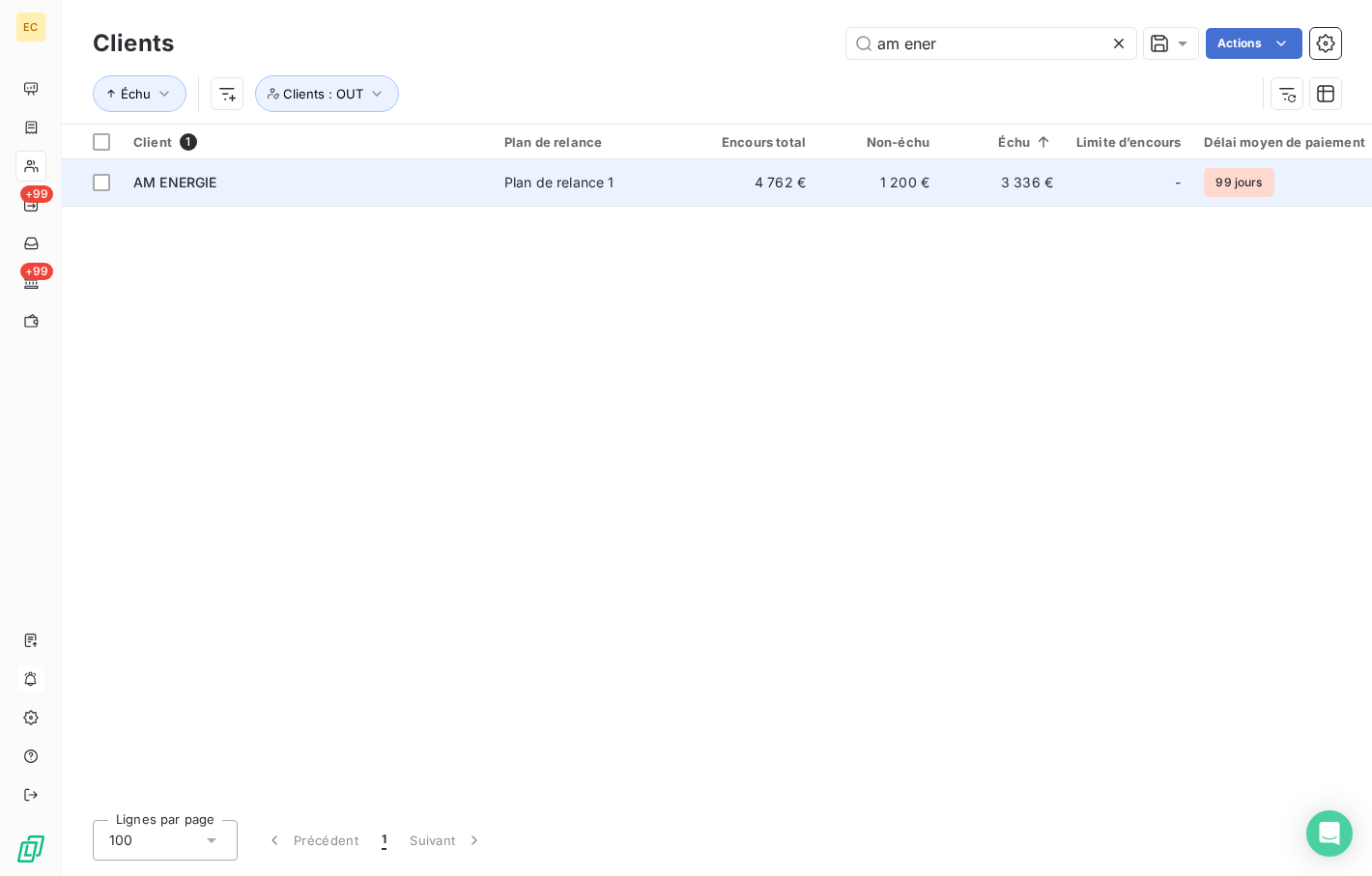
drag, startPoint x: 568, startPoint y: 193, endPoint x: 549, endPoint y: 198, distance: 19.6
click at [566, 193] on td "Plan de relance 1" at bounding box center [593, 183] width 201 height 47
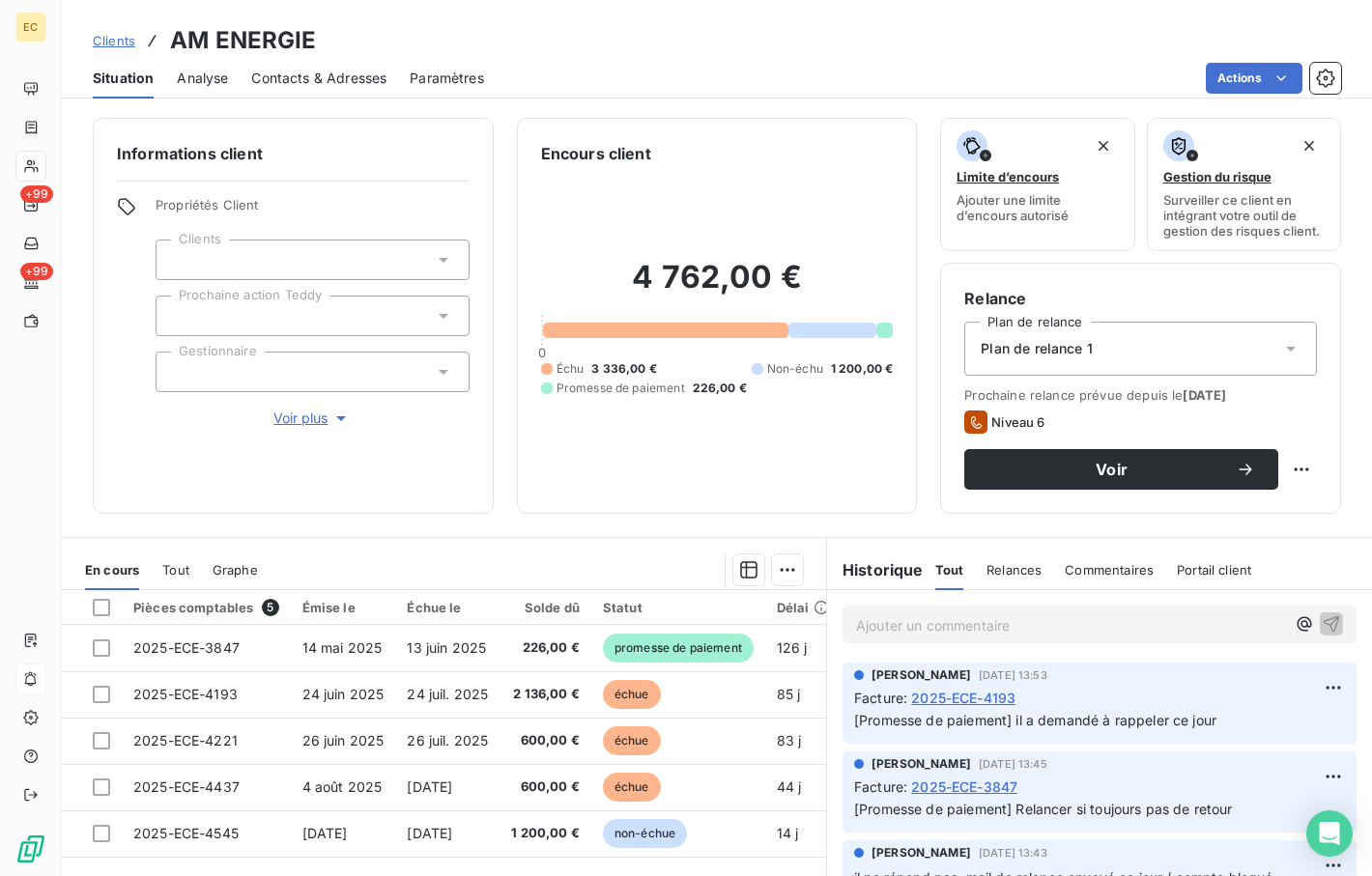
drag, startPoint x: 586, startPoint y: 539, endPoint x: 595, endPoint y: 534, distance: 10.3
click at [588, 537] on div "En cours Tout Graphe Pièces comptables 5 Émise le Échue le Solde dû Statut Déla…" at bounding box center [717, 778] width 1311 height 483
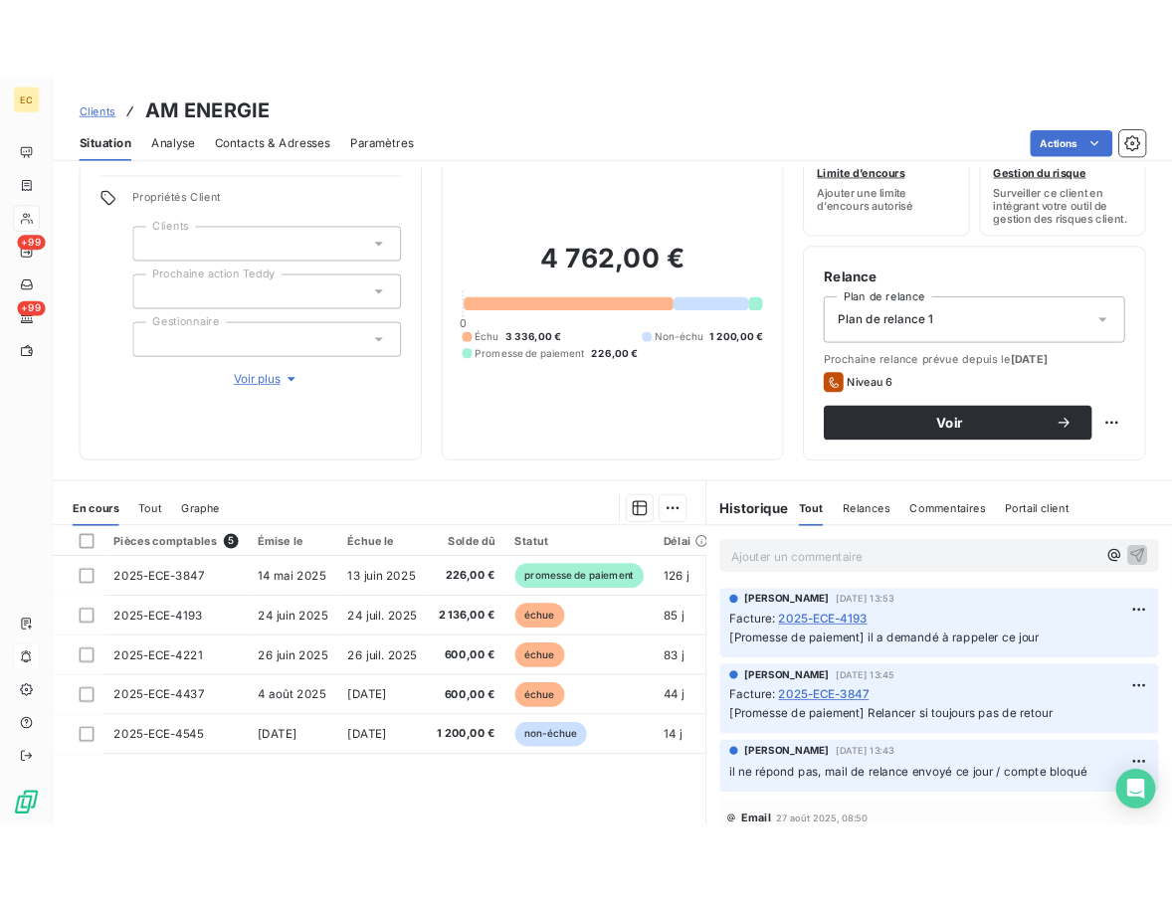
scroll to position [148, 0]
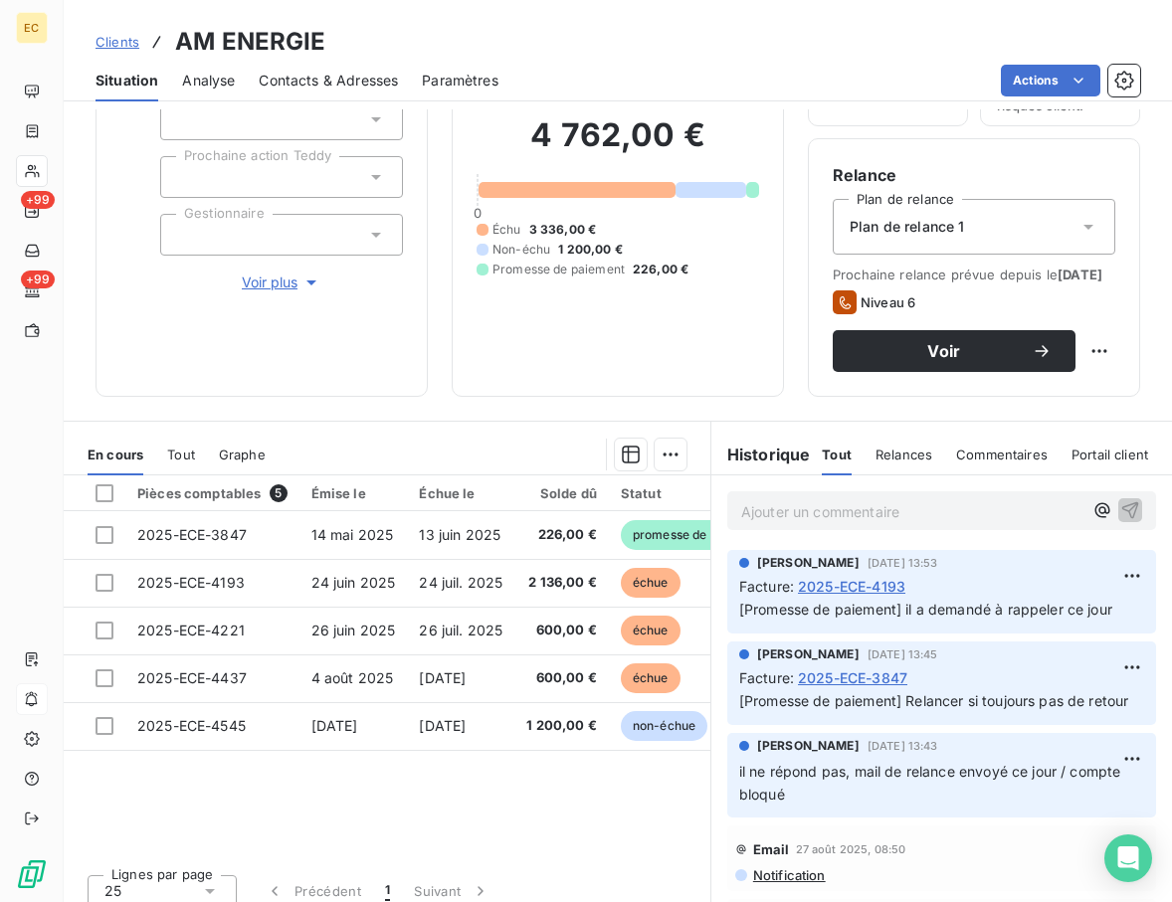
click at [324, 389] on div "Informations client Propriétés Client Clients Prochaine action Teddy Gestionnai…" at bounding box center [261, 185] width 332 height 424
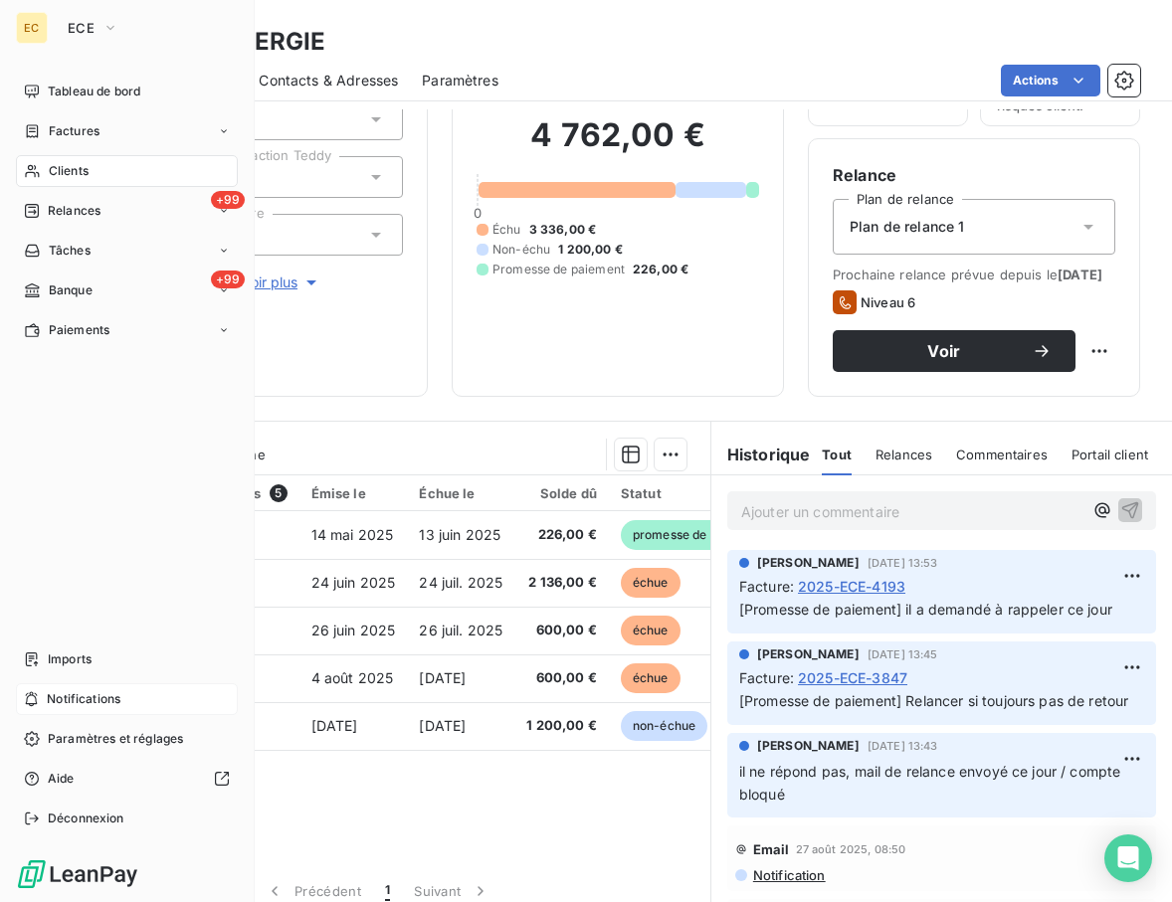
click at [87, 167] on span "Clients" at bounding box center [69, 171] width 40 height 18
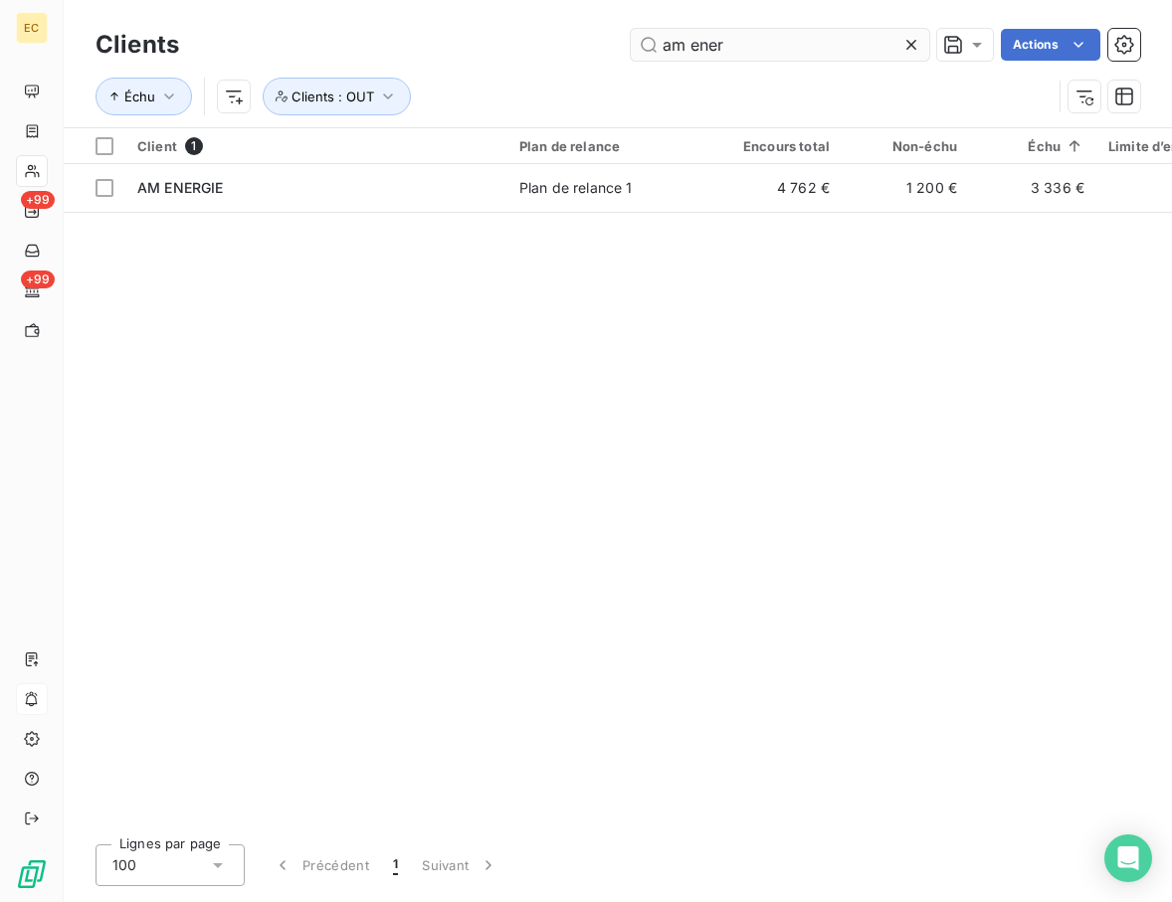
click at [904, 44] on icon at bounding box center [911, 45] width 20 height 20
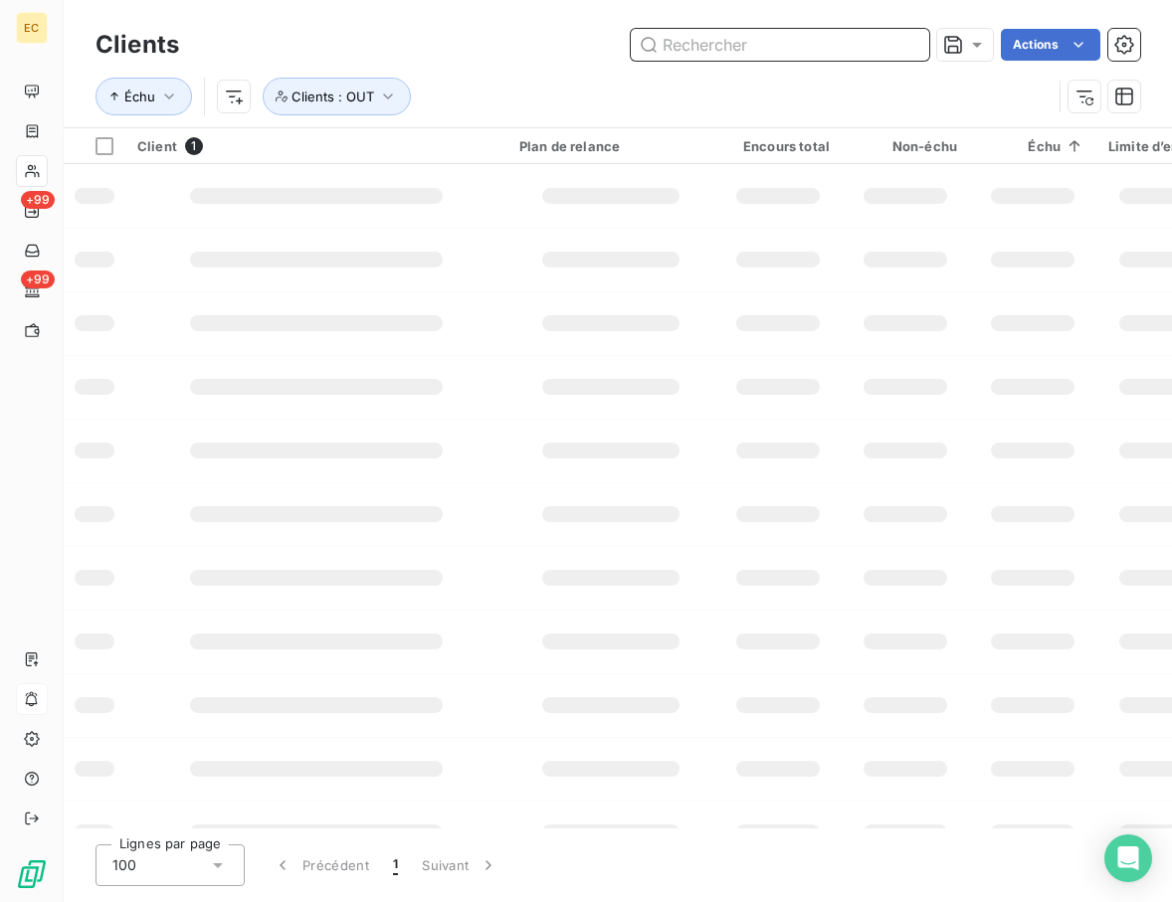
click at [783, 46] on input "text" at bounding box center [780, 45] width 298 height 32
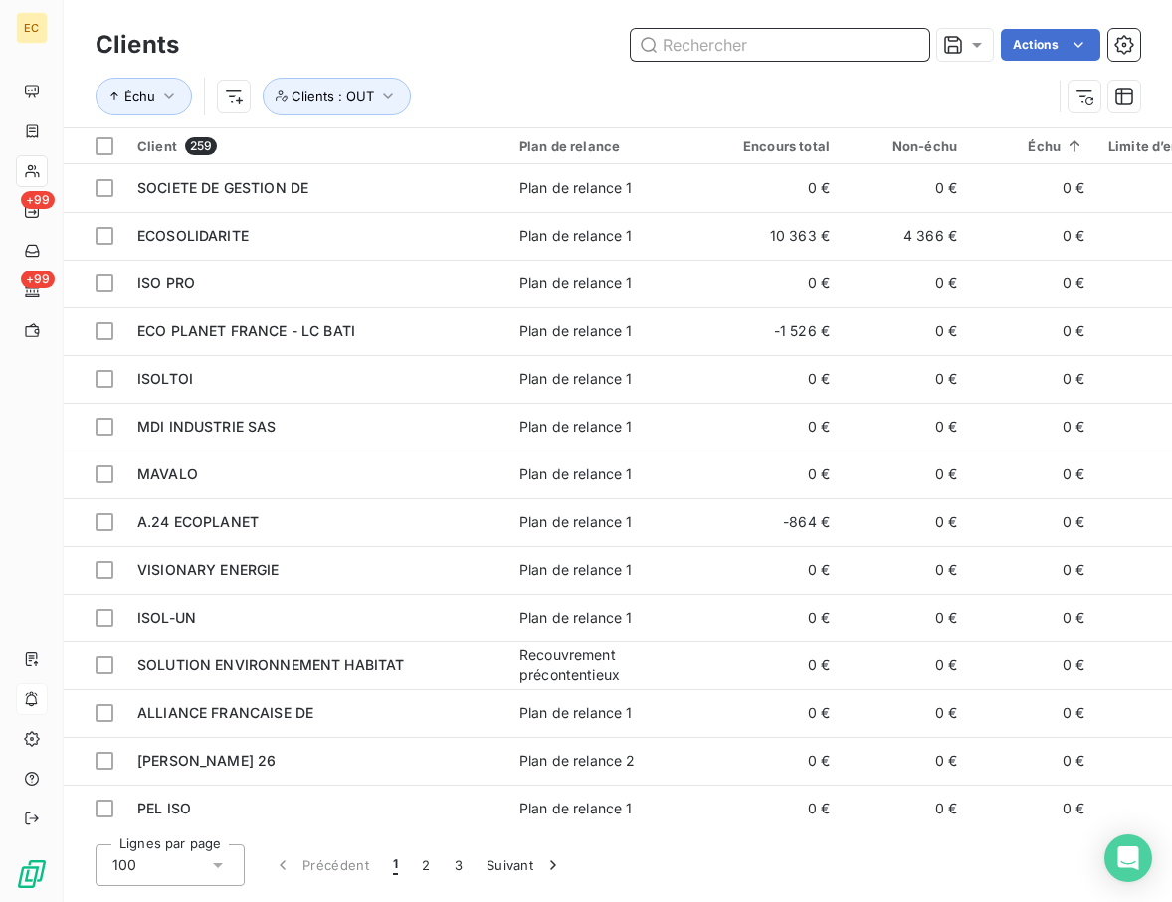
click at [727, 44] on input "text" at bounding box center [780, 45] width 298 height 32
drag, startPoint x: 556, startPoint y: 44, endPoint x: 549, endPoint y: 56, distance: 13.8
click at [556, 44] on div "Actions" at bounding box center [671, 45] width 937 height 32
click at [791, 44] on input "text" at bounding box center [780, 45] width 298 height 32
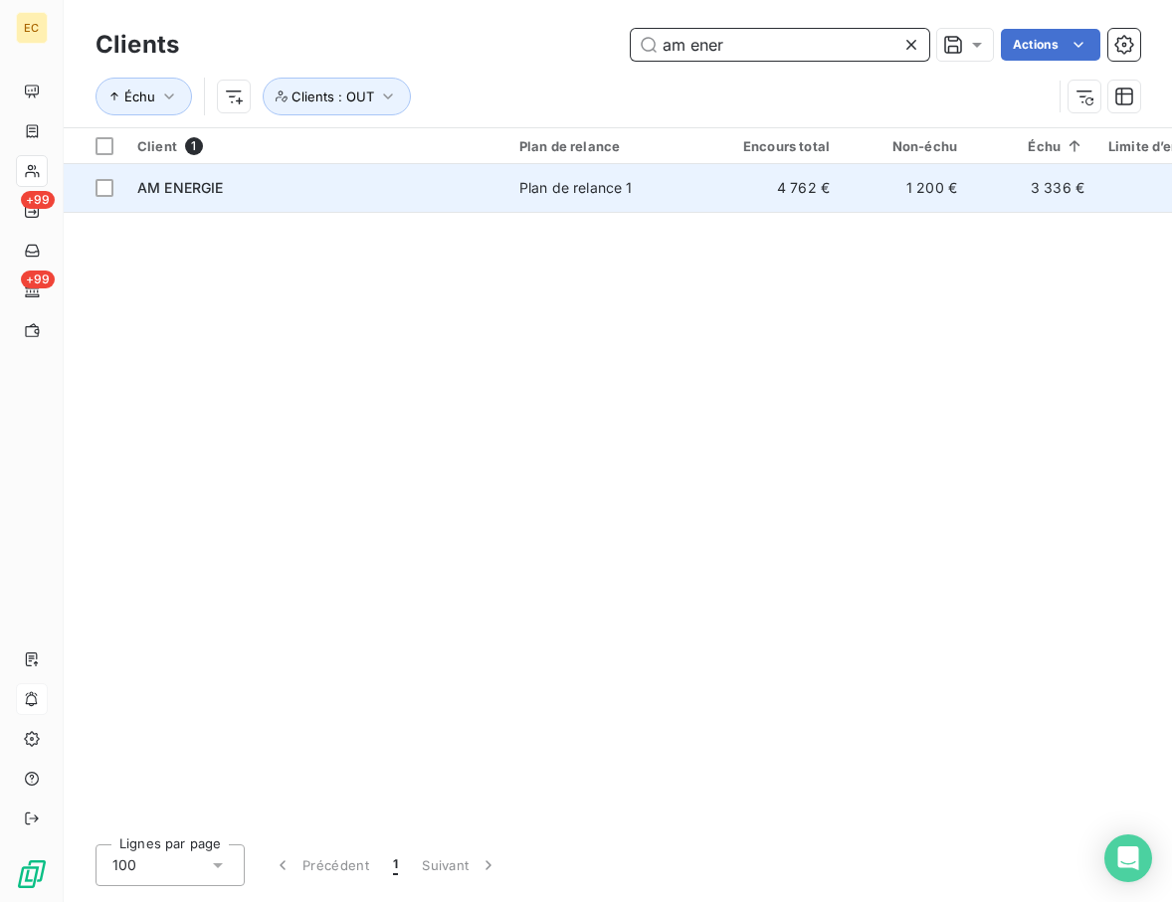
type input "am ener"
click at [280, 189] on div "AM ENERGIE" at bounding box center [316, 188] width 358 height 20
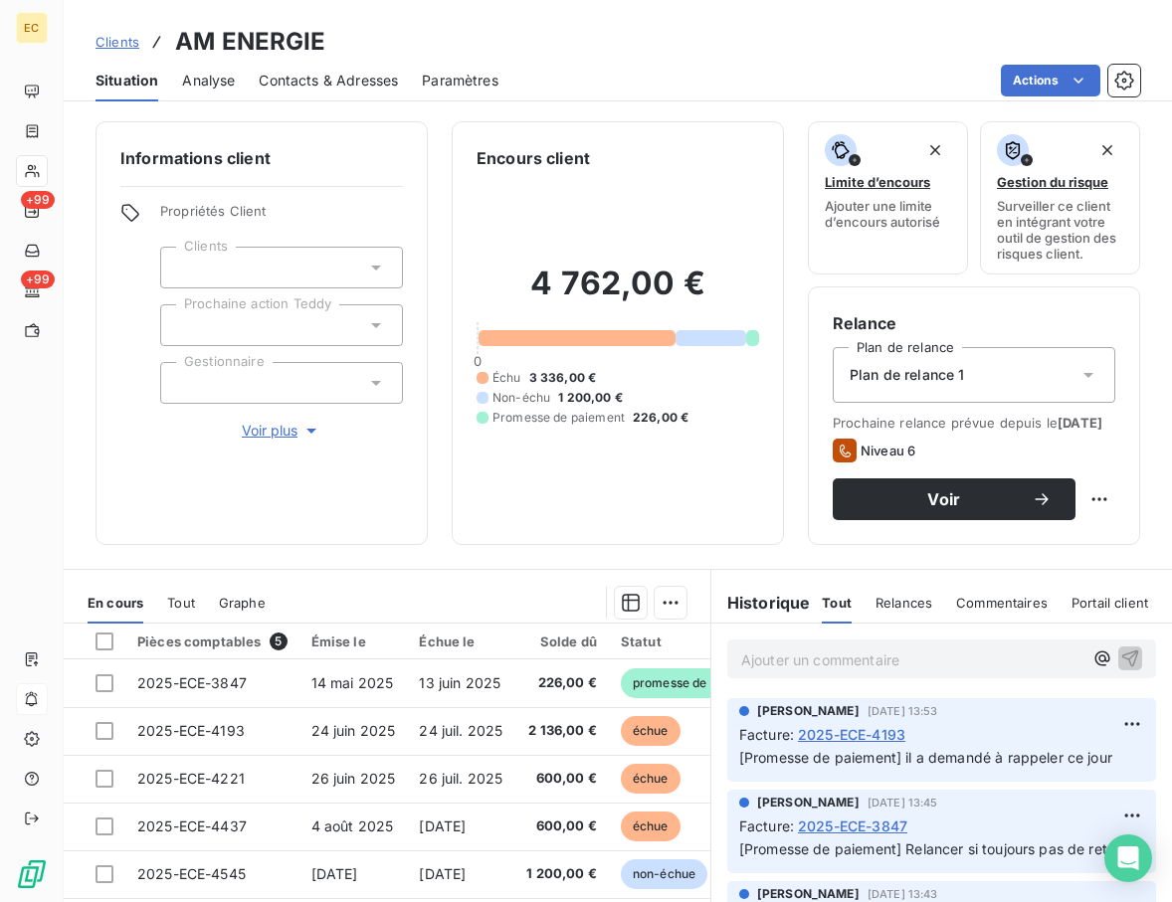
click at [825, 672] on p "Ajouter un commentaire ﻿" at bounding box center [911, 659] width 341 height 25
click at [108, 38] on span "Clients" at bounding box center [117, 42] width 44 height 16
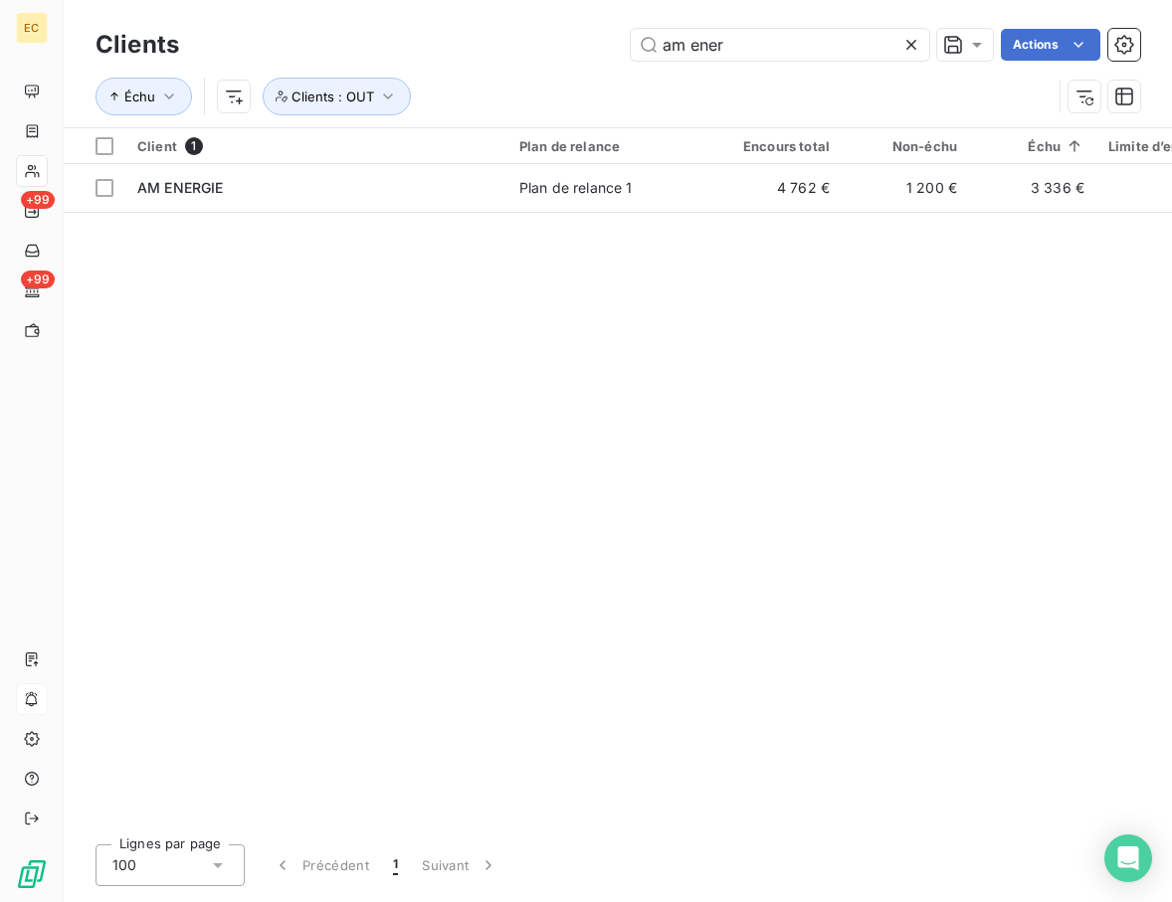
click at [901, 46] on icon at bounding box center [911, 45] width 20 height 20
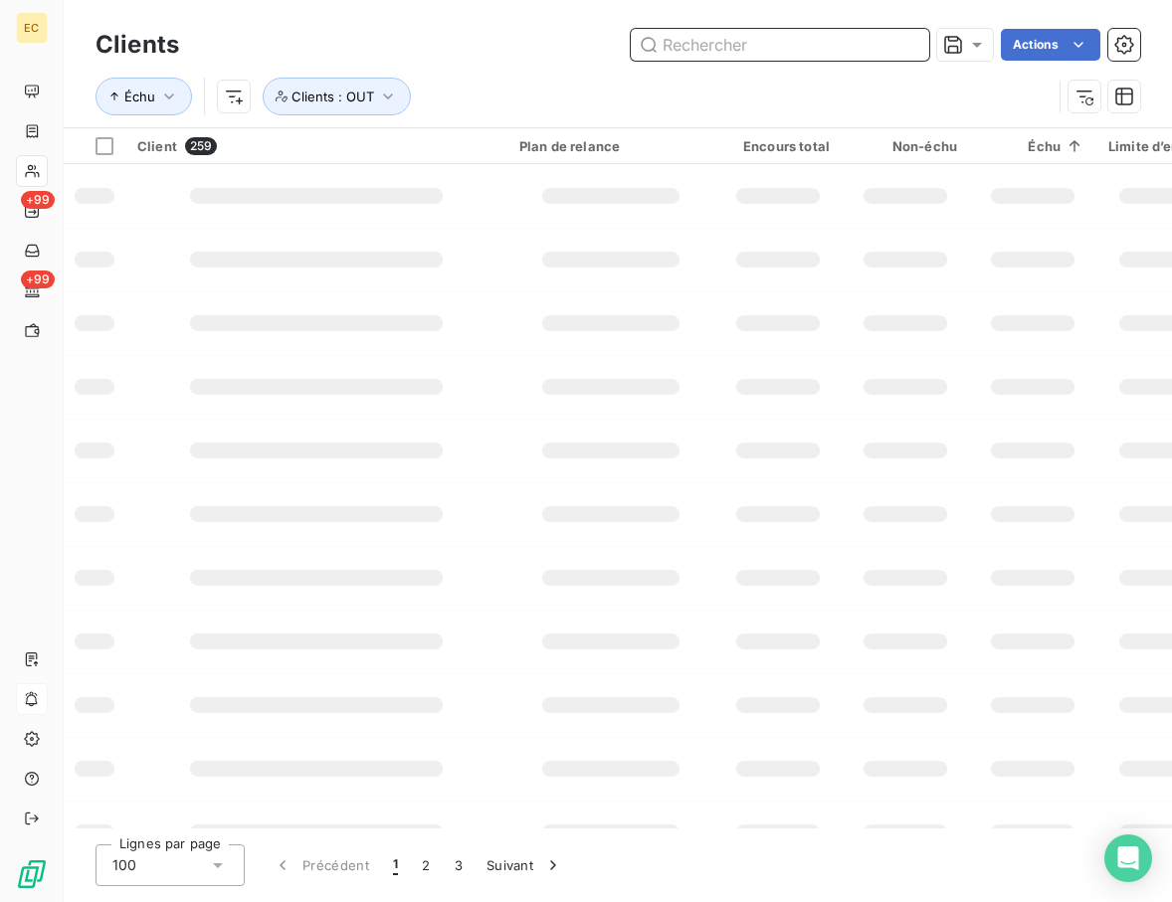
click at [735, 46] on input "text" at bounding box center [780, 45] width 298 height 32
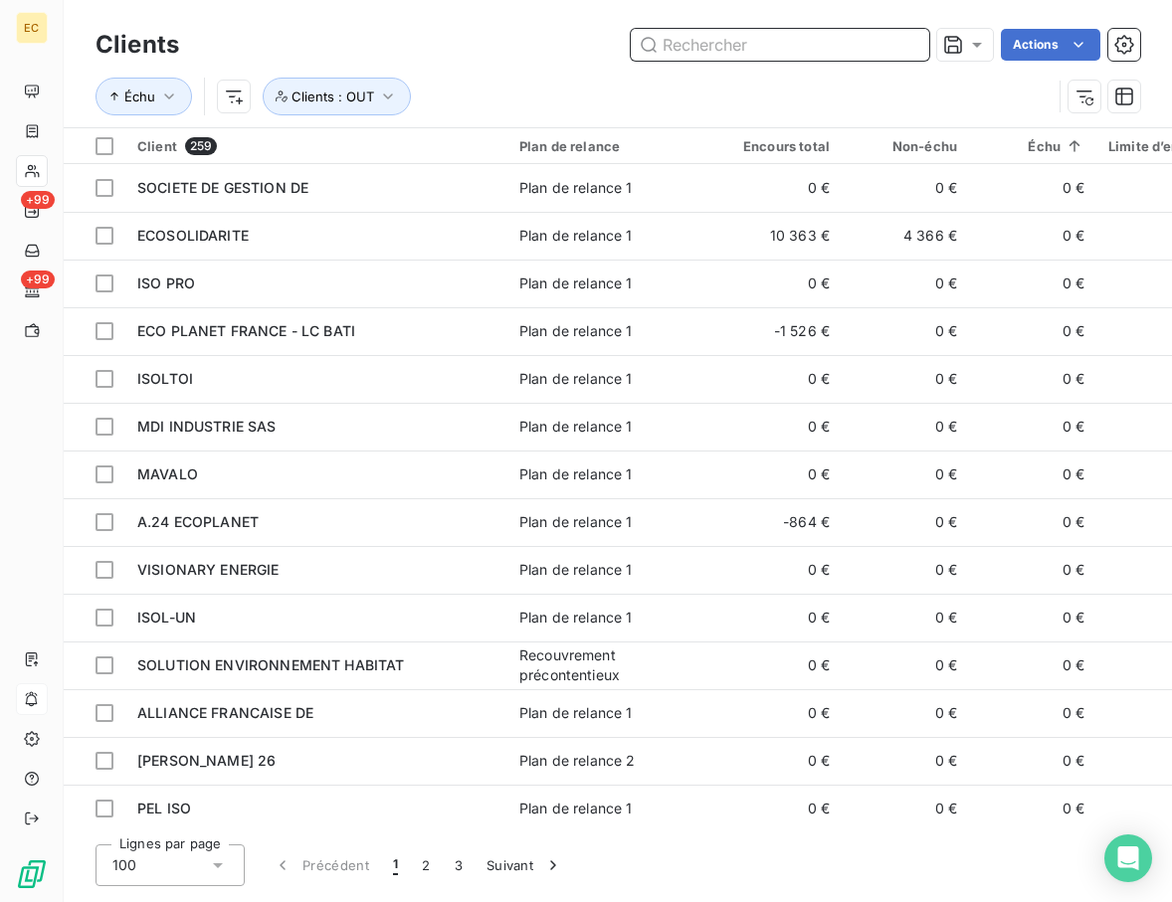
click at [761, 47] on input "text" at bounding box center [780, 45] width 298 height 32
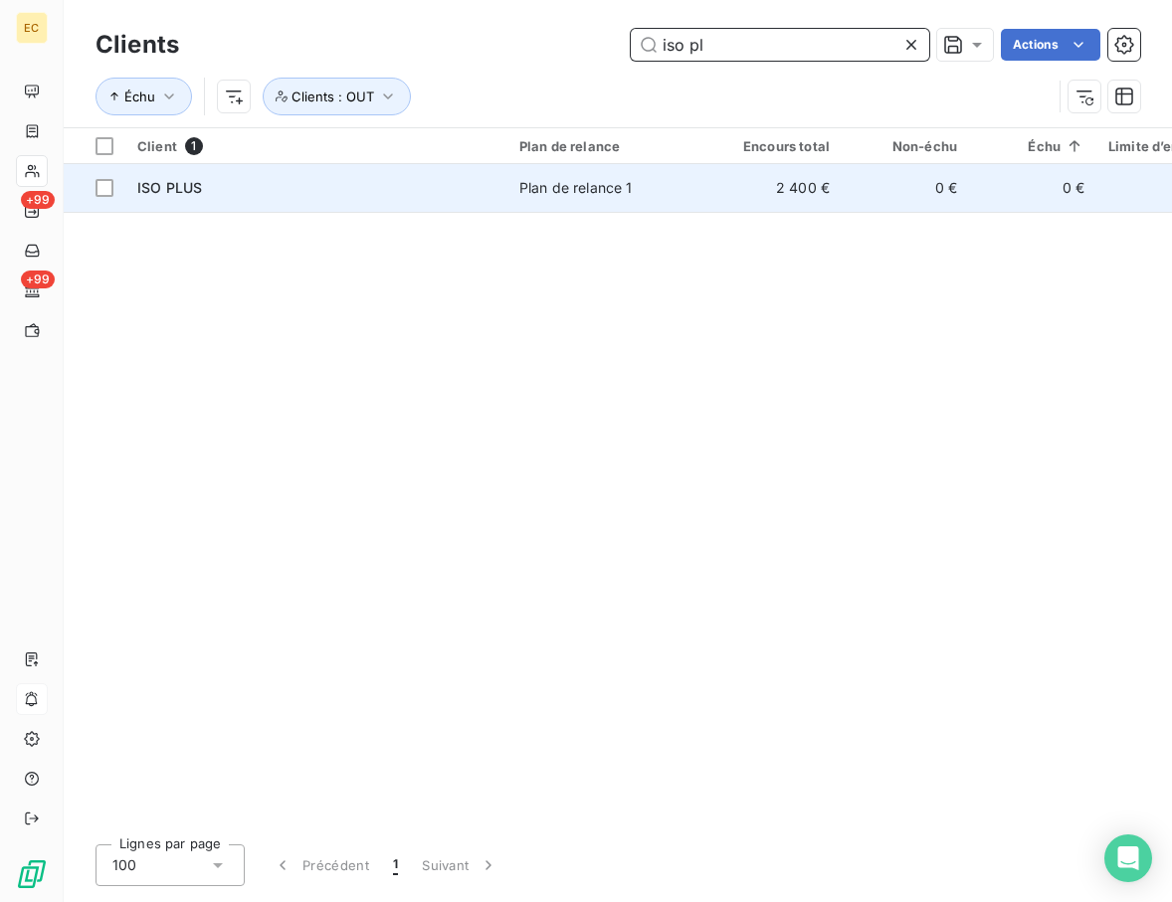
type input "iso pl"
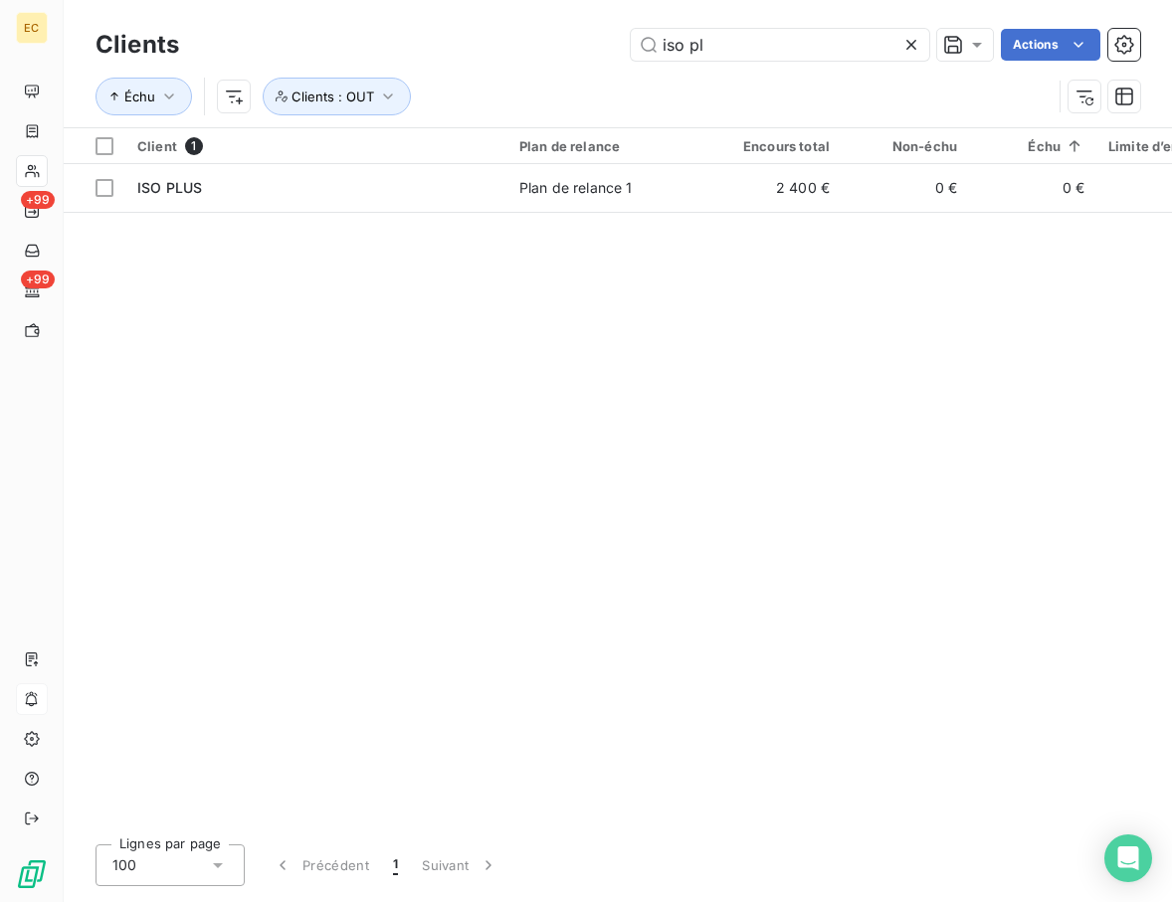
drag, startPoint x: 424, startPoint y: 178, endPoint x: 634, endPoint y: 312, distance: 249.1
click at [424, 175] on td "ISO PLUS" at bounding box center [316, 188] width 382 height 48
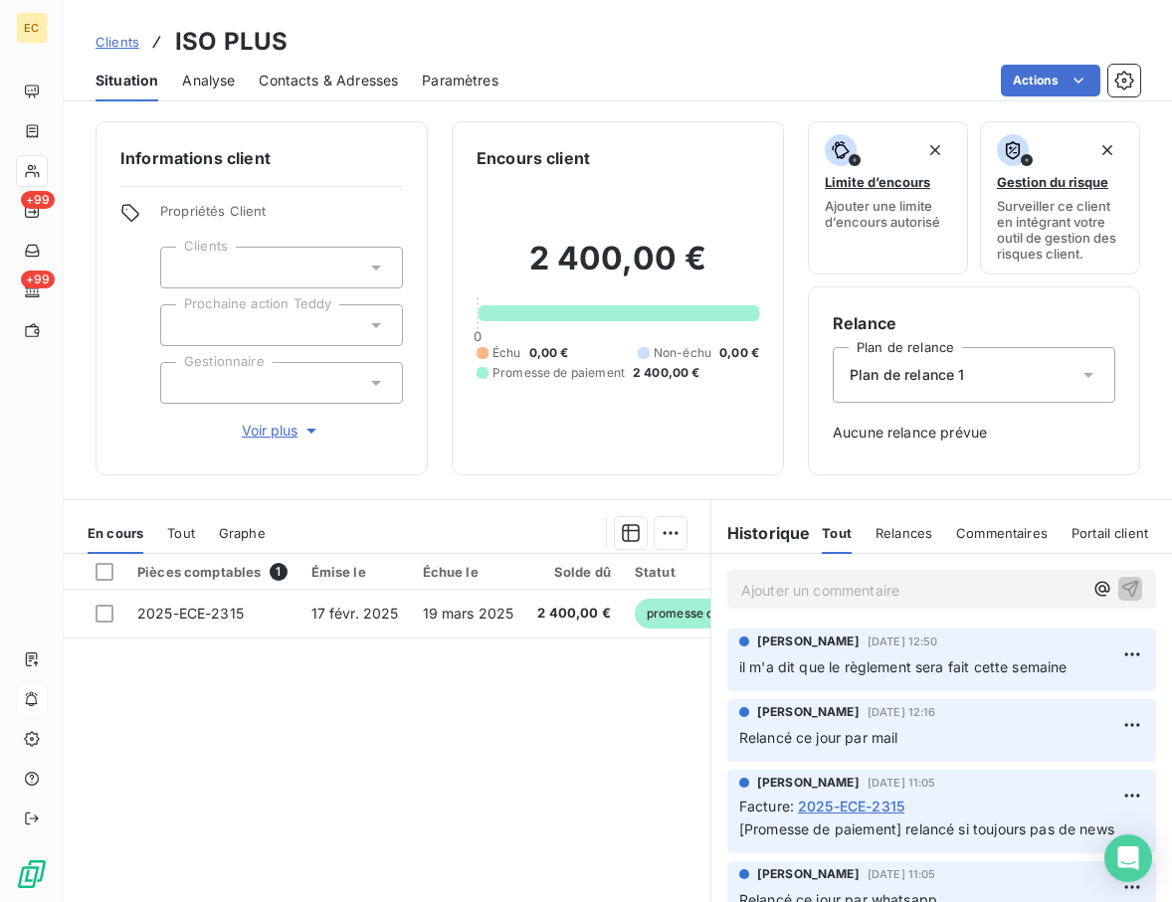
click at [800, 583] on p "Ajouter un commentaire ﻿" at bounding box center [911, 590] width 341 height 25
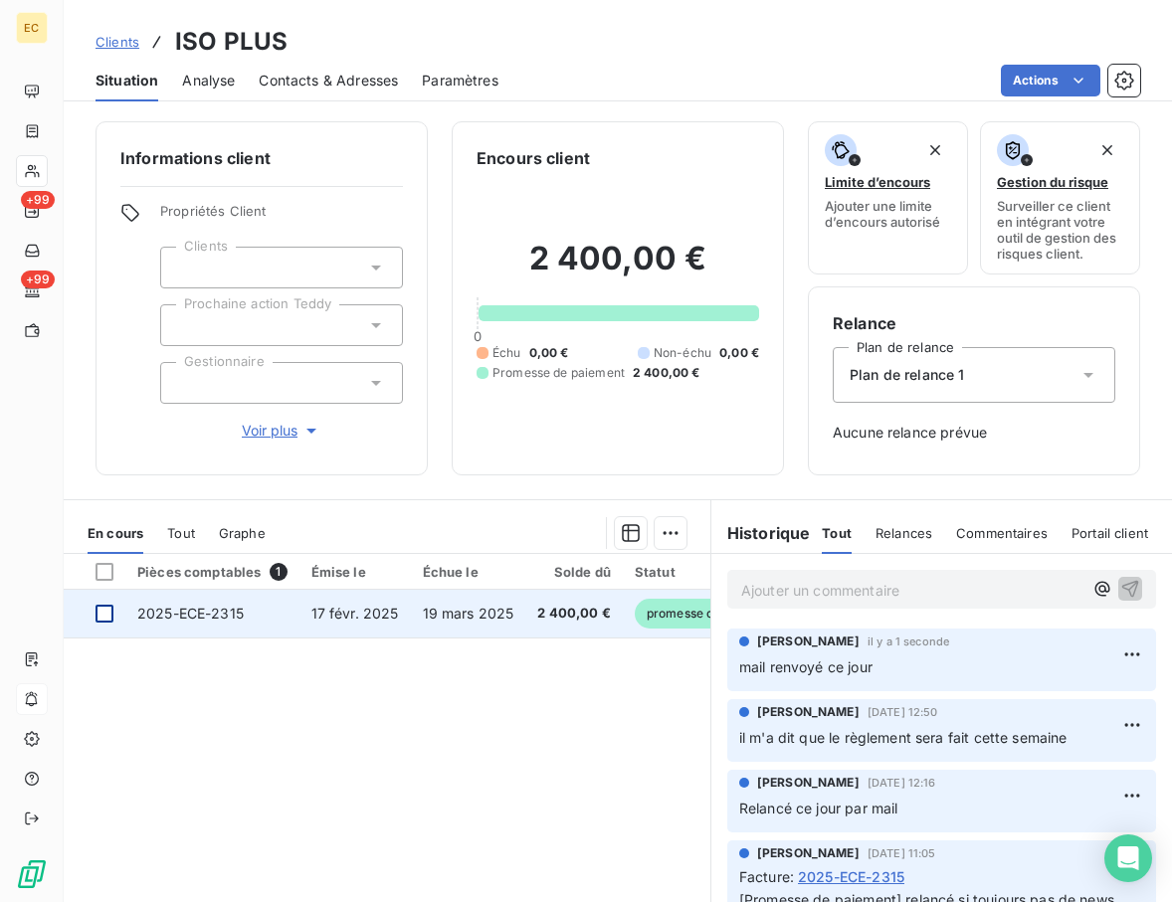
click at [107, 614] on div at bounding box center [104, 614] width 18 height 18
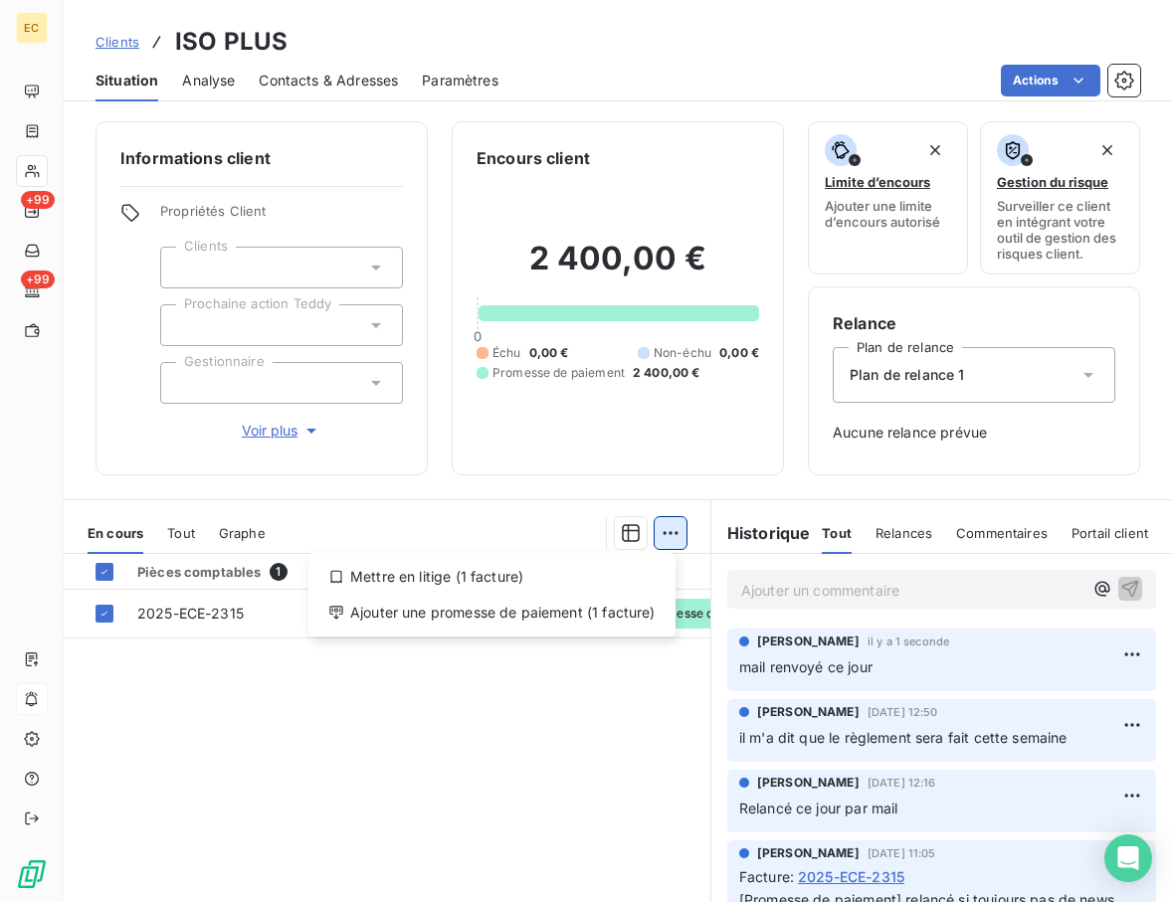
click at [657, 537] on html "EC +99 +99 Clients ISO PLUS Situation Analyse Contacts & Adresses Paramètres Ac…" at bounding box center [586, 451] width 1172 height 902
drag, startPoint x: 596, startPoint y: 617, endPoint x: 577, endPoint y: 610, distance: 20.1
click at [597, 618] on div "Ajouter une promesse de paiement (1 facture)" at bounding box center [491, 613] width 351 height 32
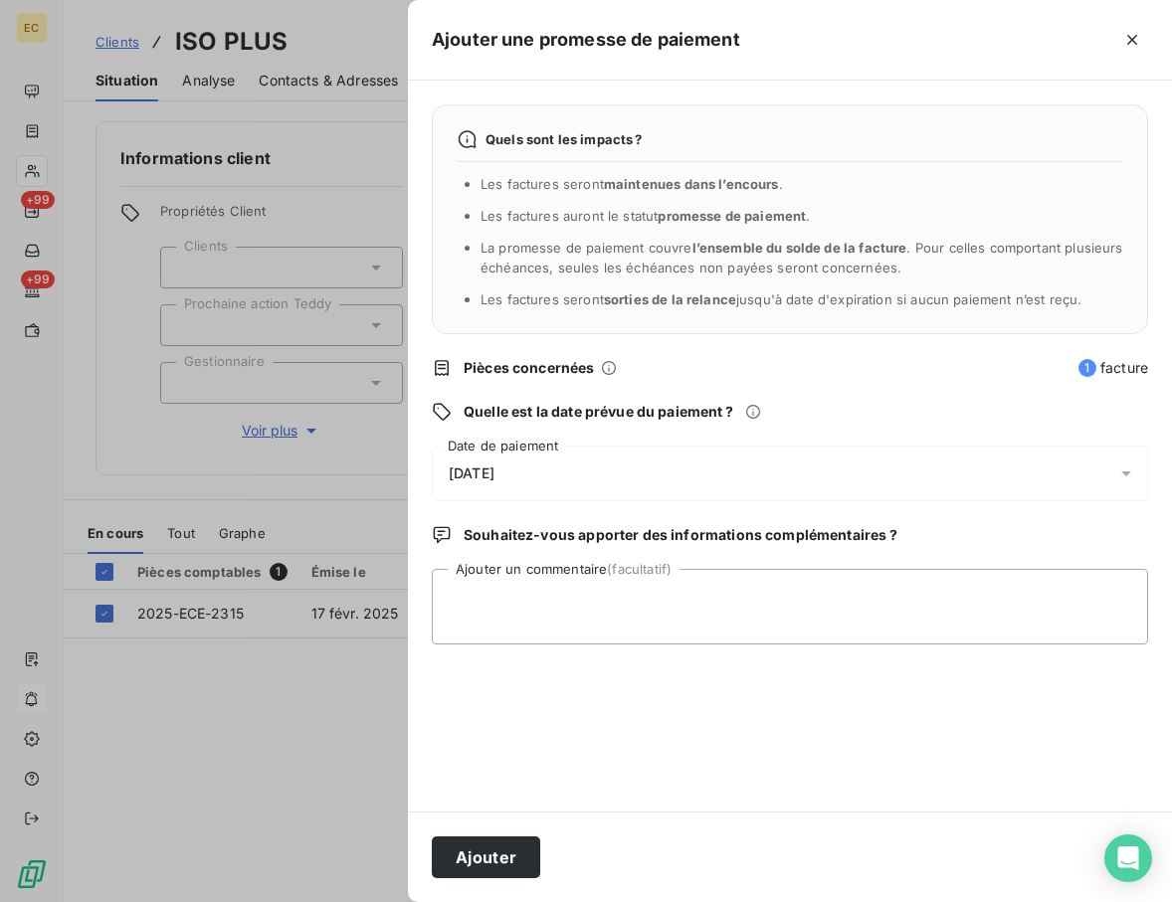
drag, startPoint x: 569, startPoint y: 474, endPoint x: 544, endPoint y: 482, distance: 26.1
click at [567, 474] on div "[DATE]" at bounding box center [790, 474] width 716 height 56
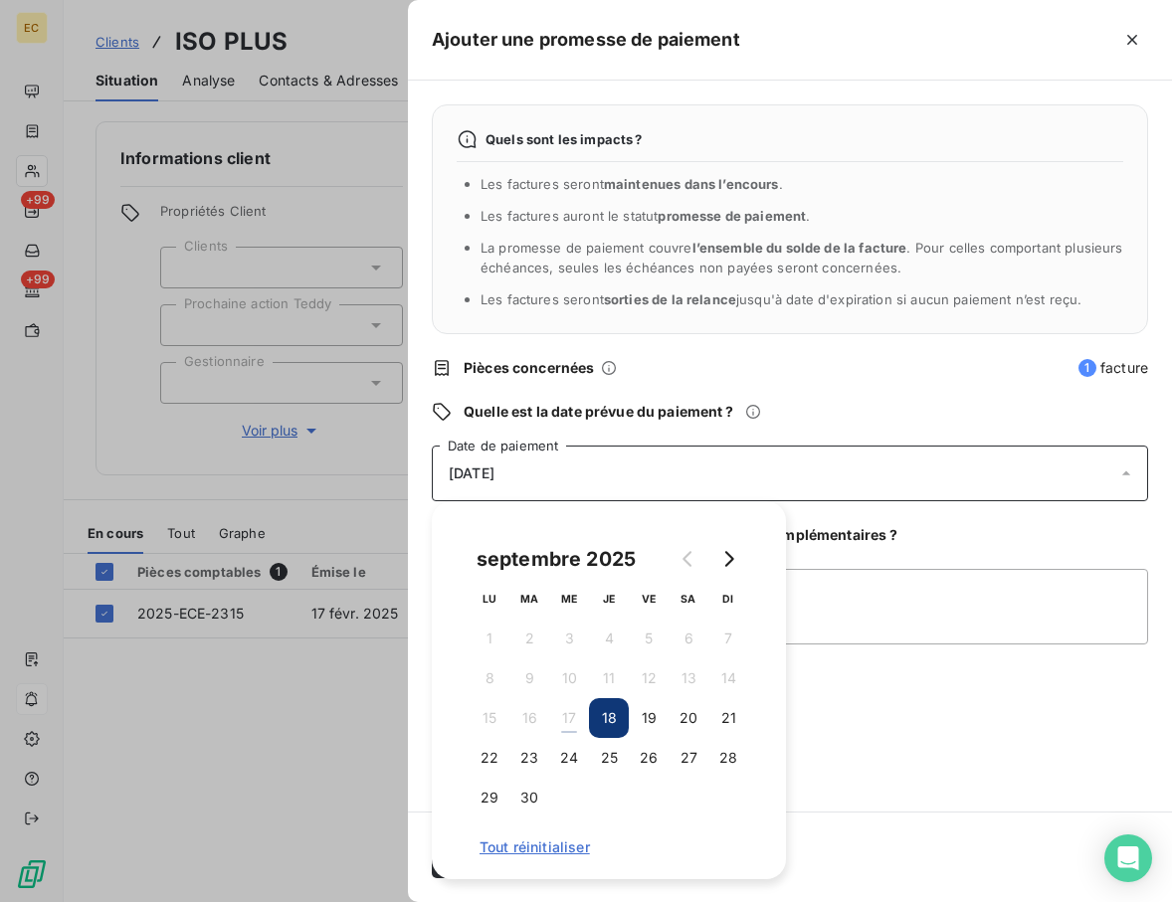
drag, startPoint x: 485, startPoint y: 759, endPoint x: 785, endPoint y: 761, distance: 299.4
click at [488, 759] on button "22" at bounding box center [489, 758] width 40 height 40
click at [980, 756] on div "Quels sont les impacts ? Les factures seront maintenues dans l’encours . Les fa…" at bounding box center [790, 446] width 764 height 731
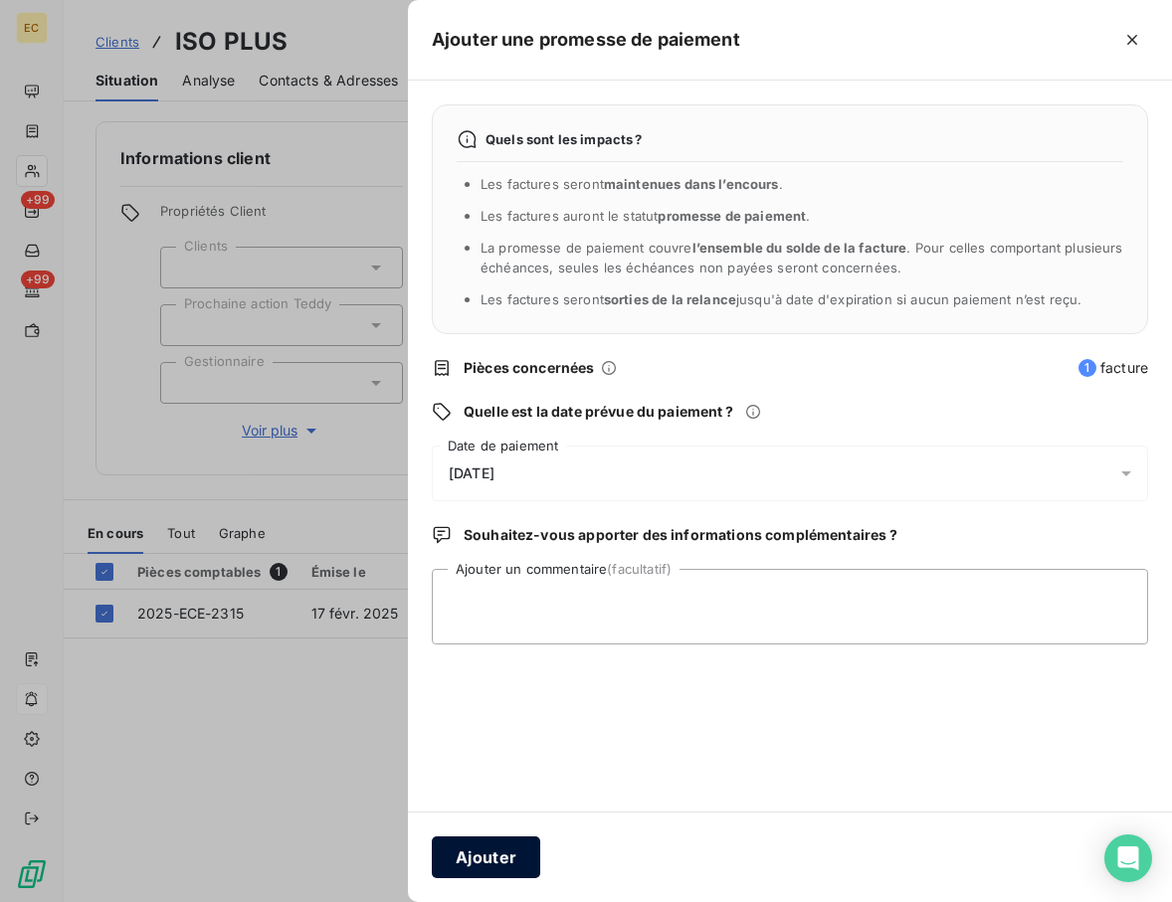
click at [519, 856] on button "Ajouter" at bounding box center [486, 857] width 108 height 42
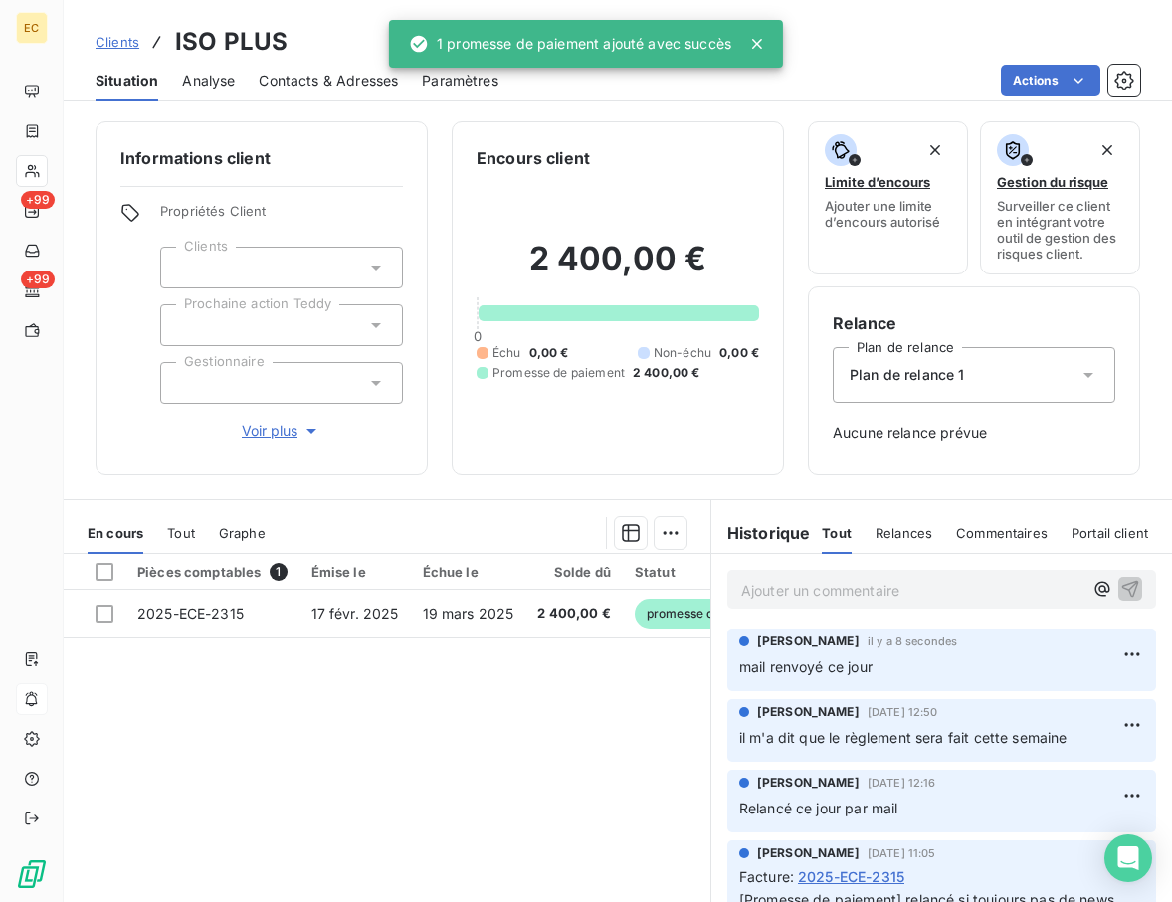
drag, startPoint x: 136, startPoint y: 42, endPoint x: 595, endPoint y: 60, distance: 458.9
click at [135, 41] on span "Clients" at bounding box center [117, 42] width 44 height 16
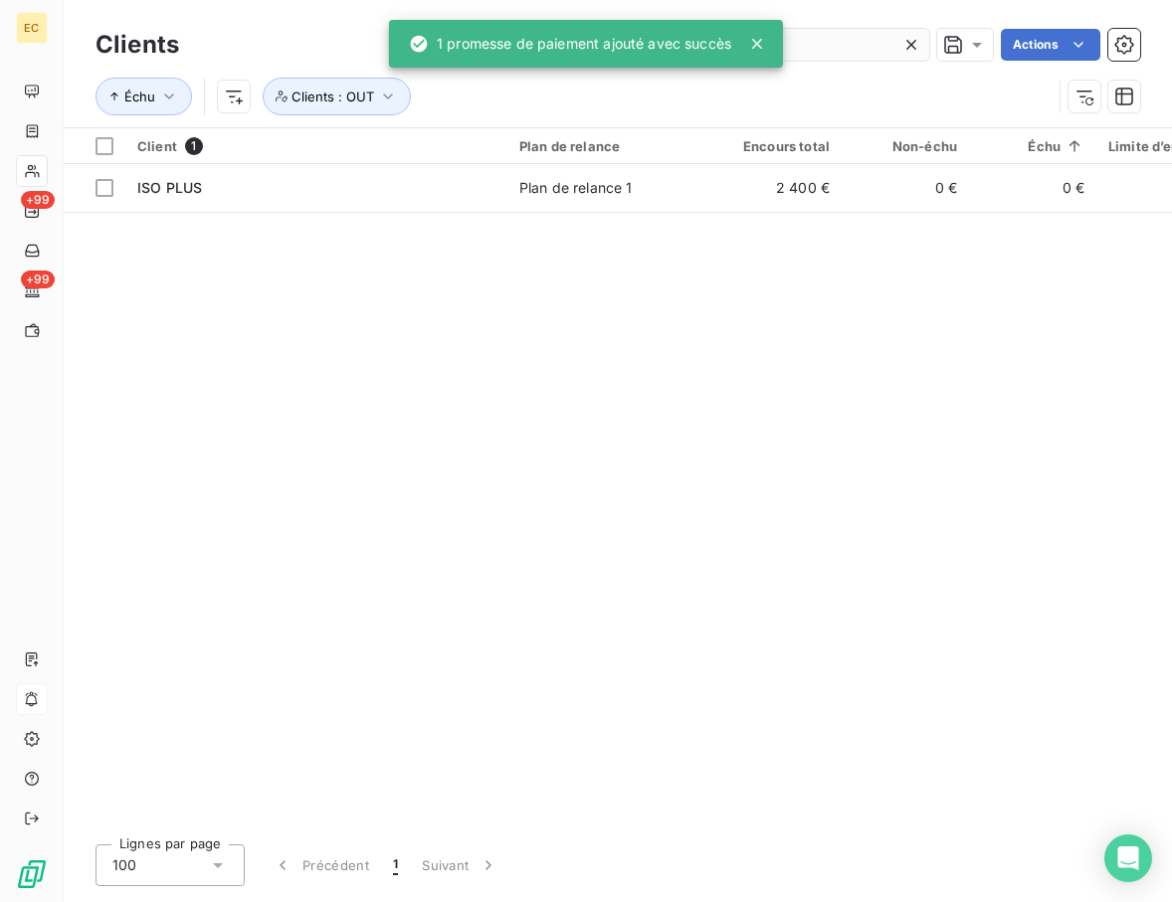
click at [864, 44] on input "iso pl" at bounding box center [780, 45] width 298 height 32
drag, startPoint x: 854, startPoint y: 41, endPoint x: 530, endPoint y: 23, distance: 324.7
click at [527, 22] on div "EC +99 +99 Clients iso pl Actions Échu Clients : OUT Client 1 Plan de relance E…" at bounding box center [586, 451] width 1172 height 902
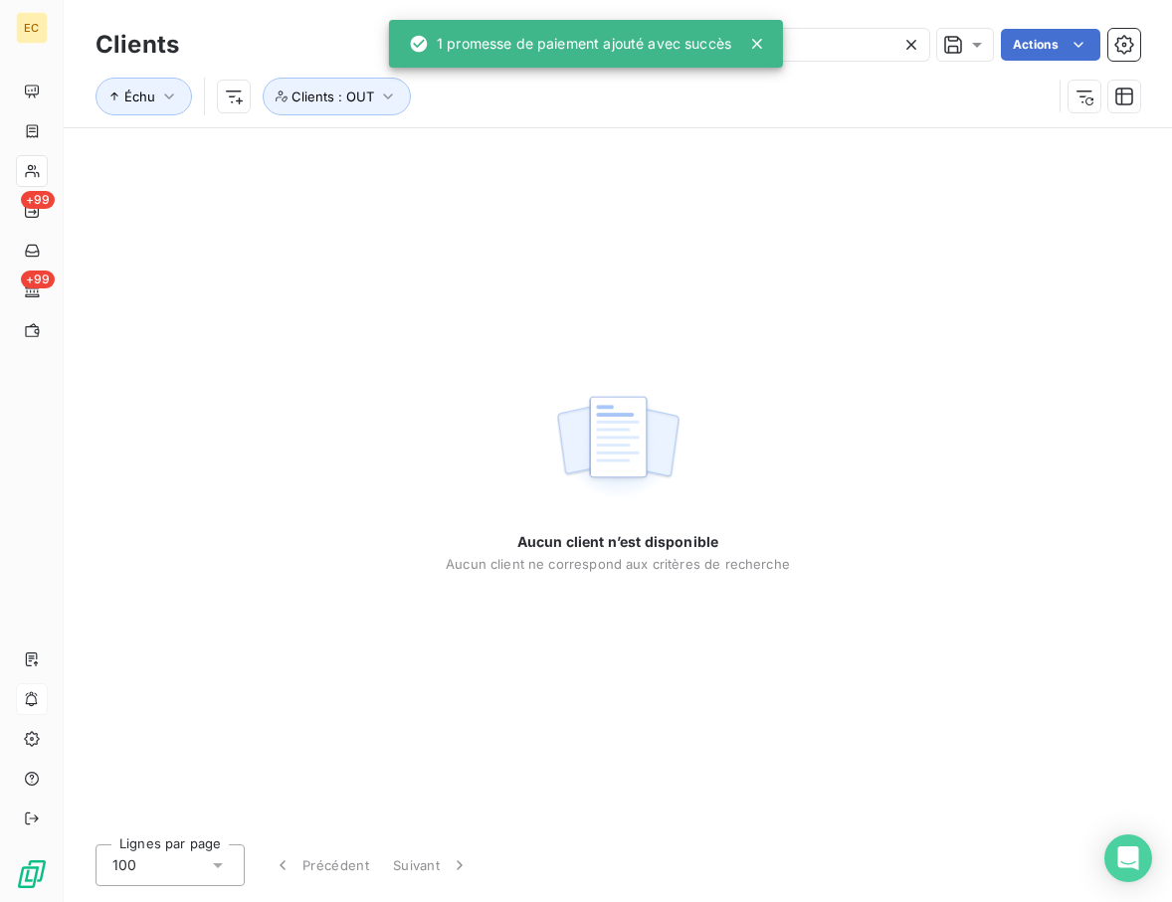
drag, startPoint x: 755, startPoint y: 38, endPoint x: 842, endPoint y: 36, distance: 87.5
click at [757, 36] on icon at bounding box center [757, 44] width 20 height 20
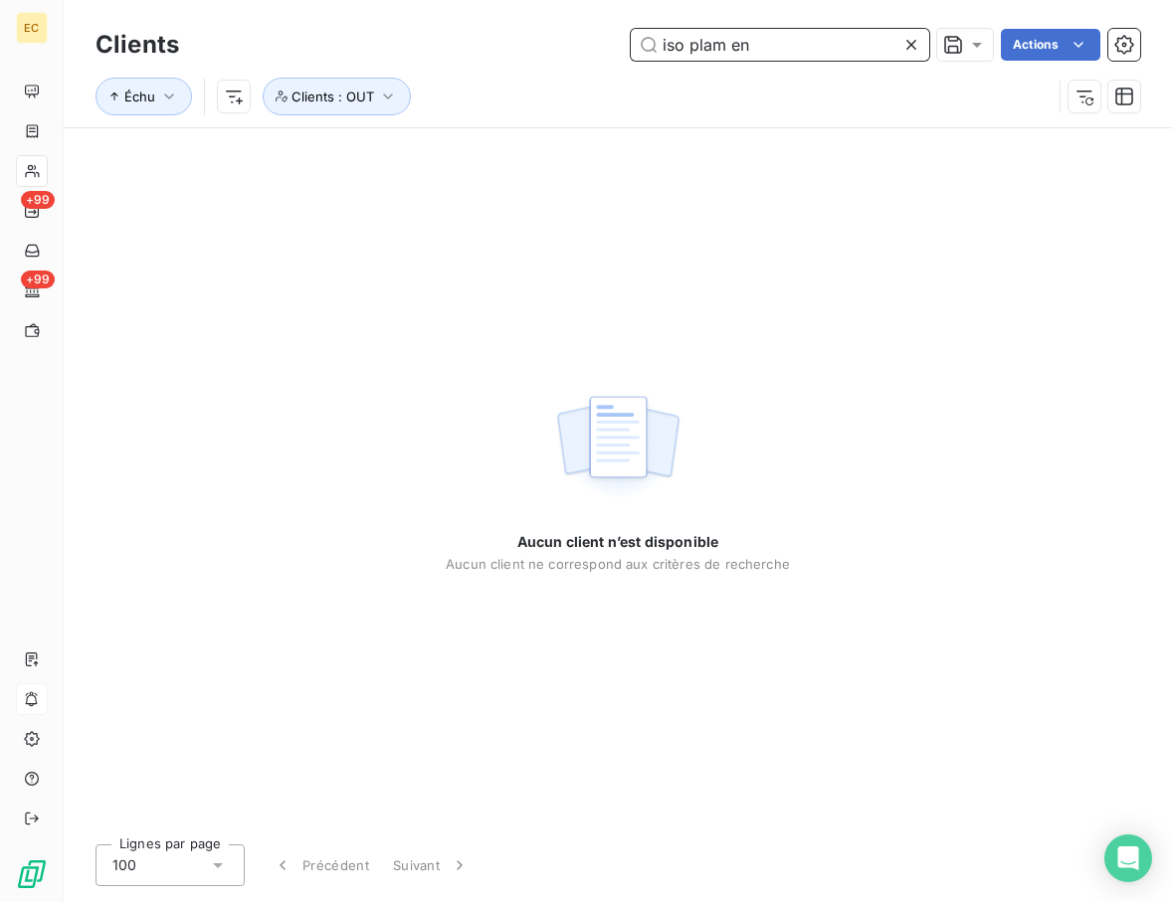
click at [800, 47] on input "iso plam en" at bounding box center [780, 45] width 298 height 32
drag, startPoint x: 829, startPoint y: 41, endPoint x: 421, endPoint y: 19, distance: 409.4
click at [421, 19] on div "Clients iso plam en Actions Échu Clients : OUT" at bounding box center [618, 63] width 1108 height 127
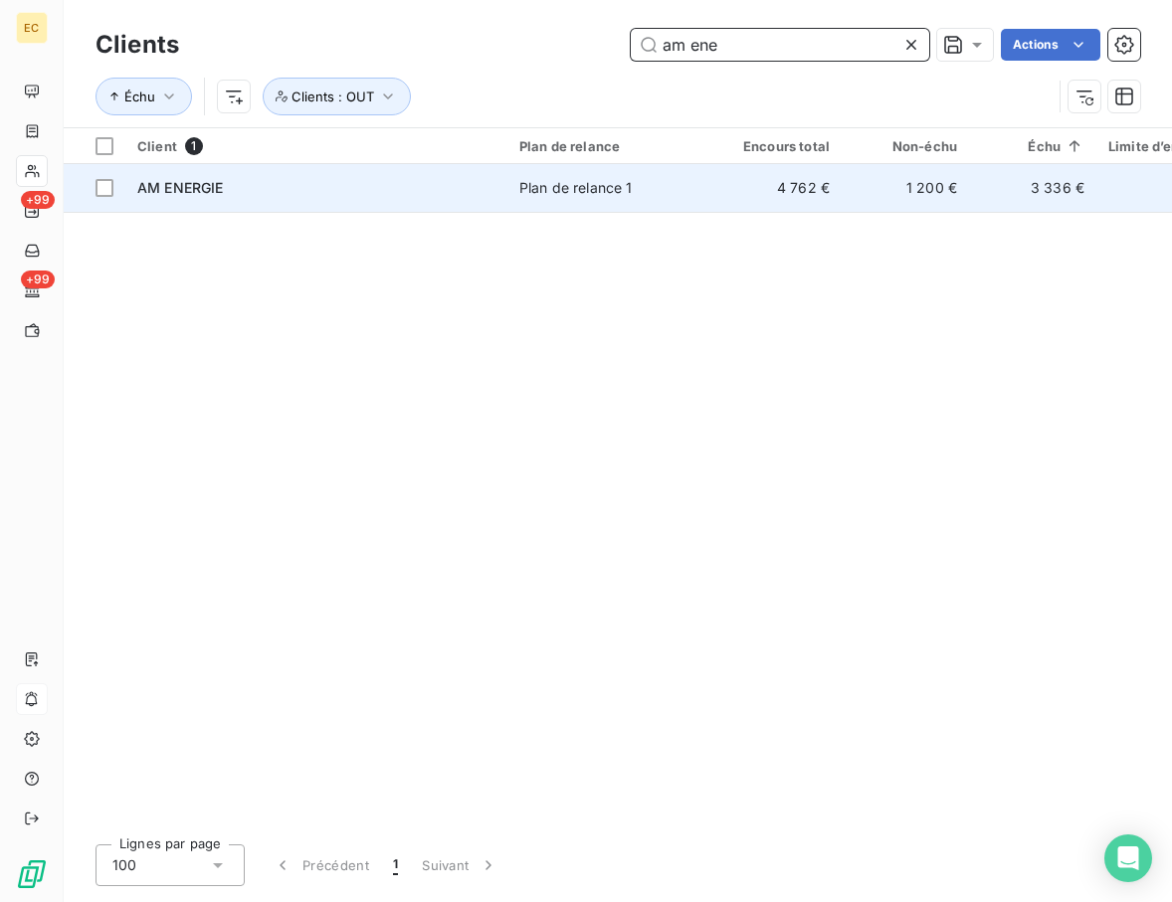
type input "am ene"
click at [375, 193] on div "AM ENERGIE" at bounding box center [316, 188] width 358 height 20
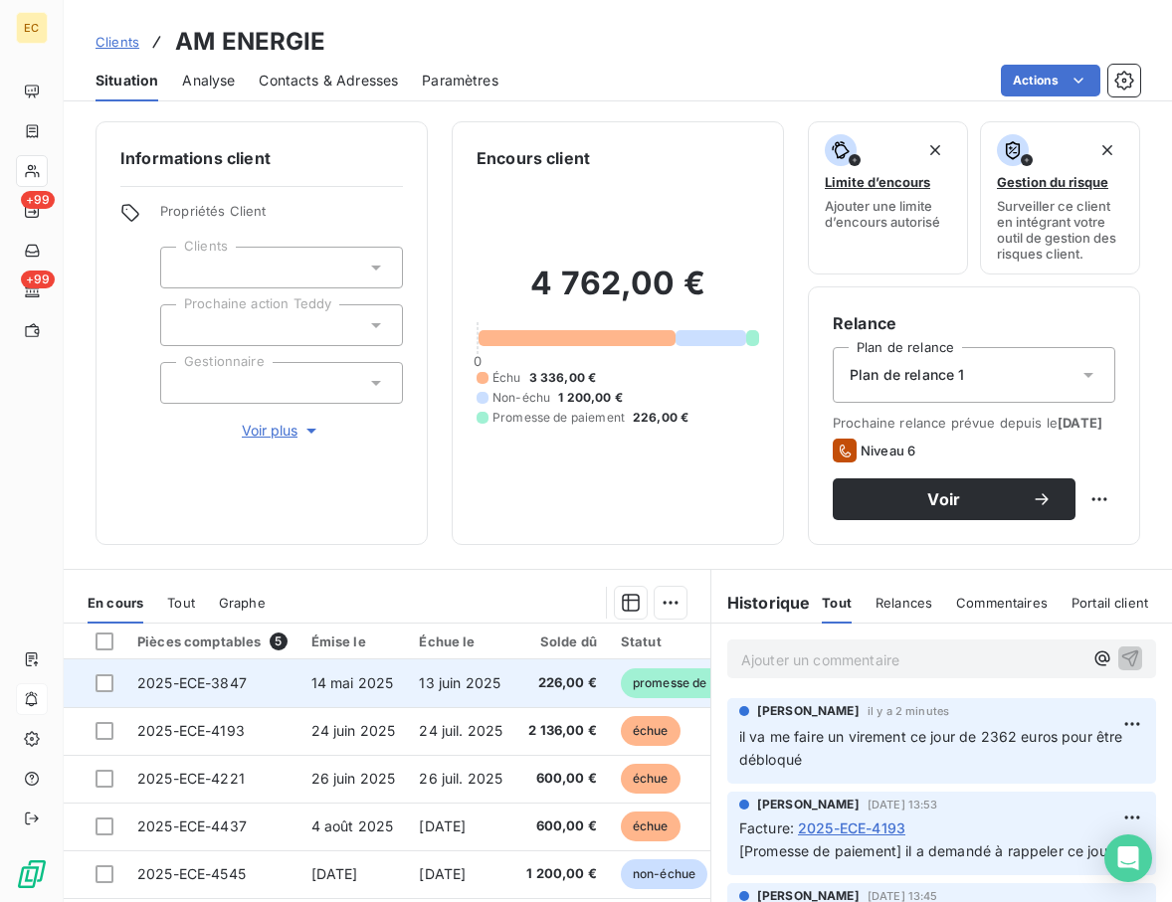
click at [524, 689] on td "226,00 €" at bounding box center [561, 683] width 94 height 48
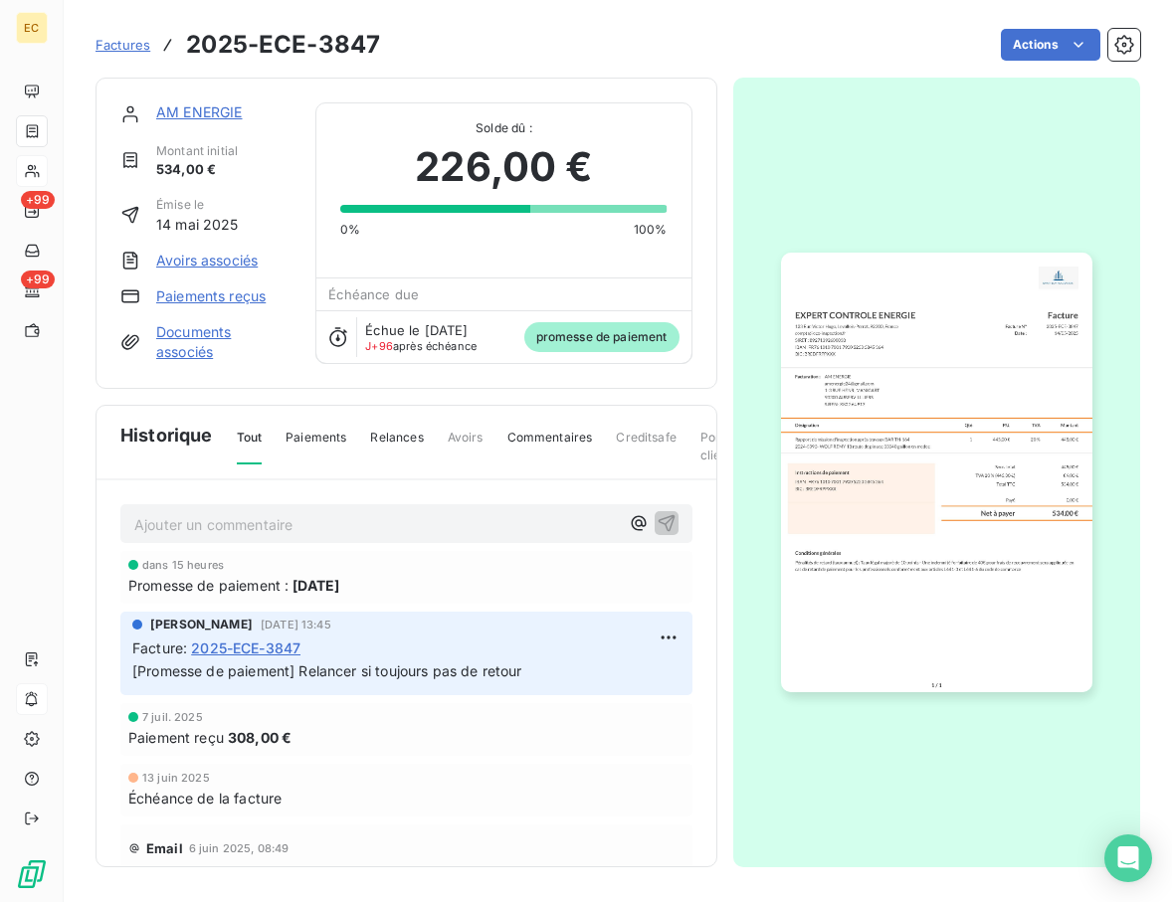
click at [213, 110] on link "AM ENERGIE" at bounding box center [199, 111] width 87 height 17
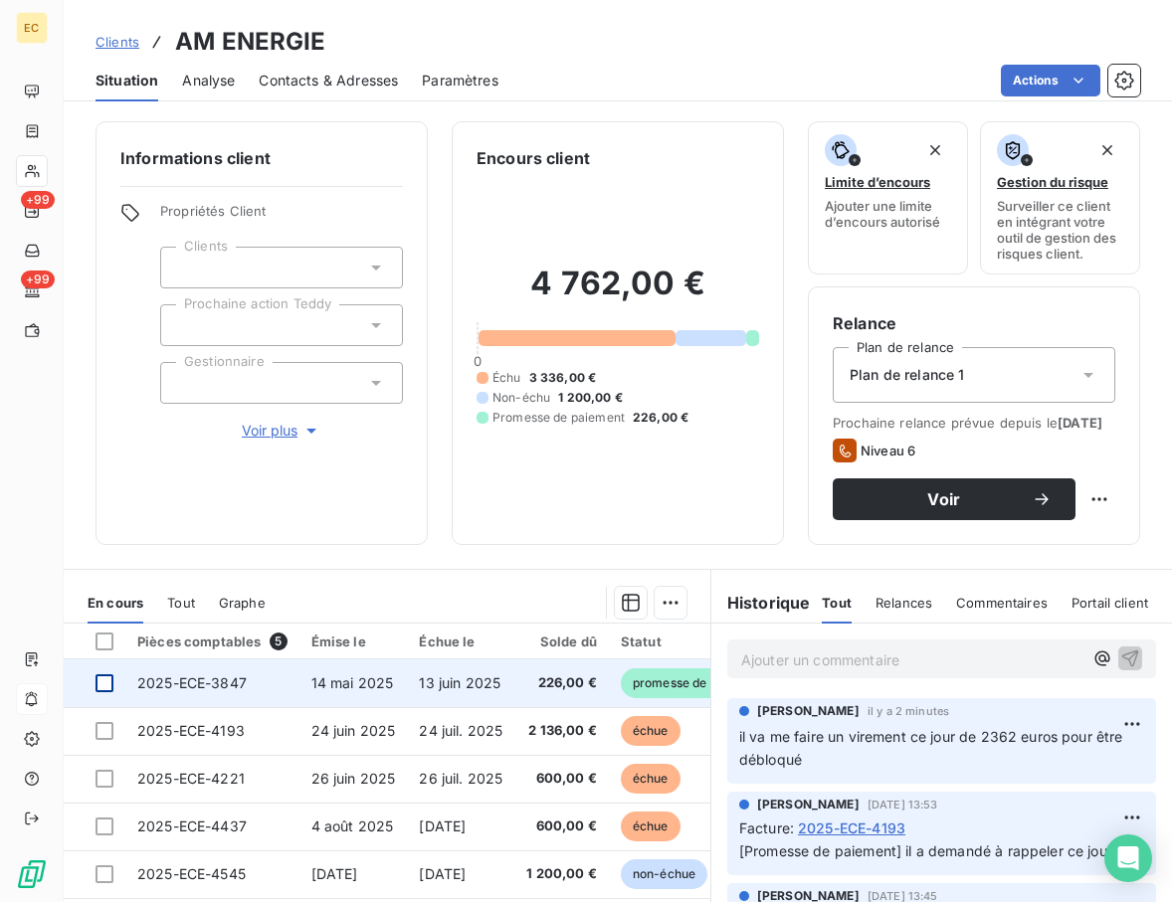
click at [104, 692] on div at bounding box center [104, 683] width 18 height 18
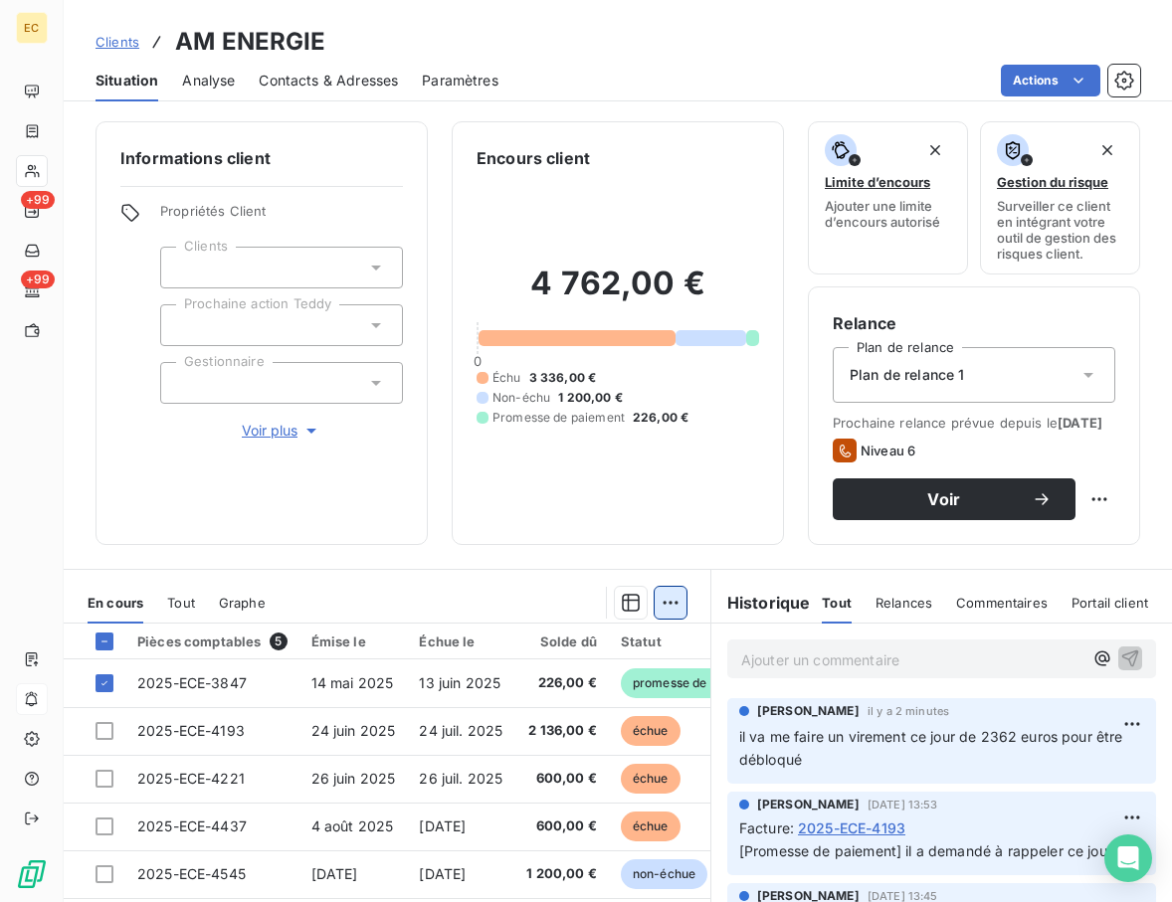
click at [674, 613] on html "EC +99 +99 Clients AM ENERGIE Situation Analyse Contacts & Adresses Paramètres …" at bounding box center [586, 451] width 1172 height 902
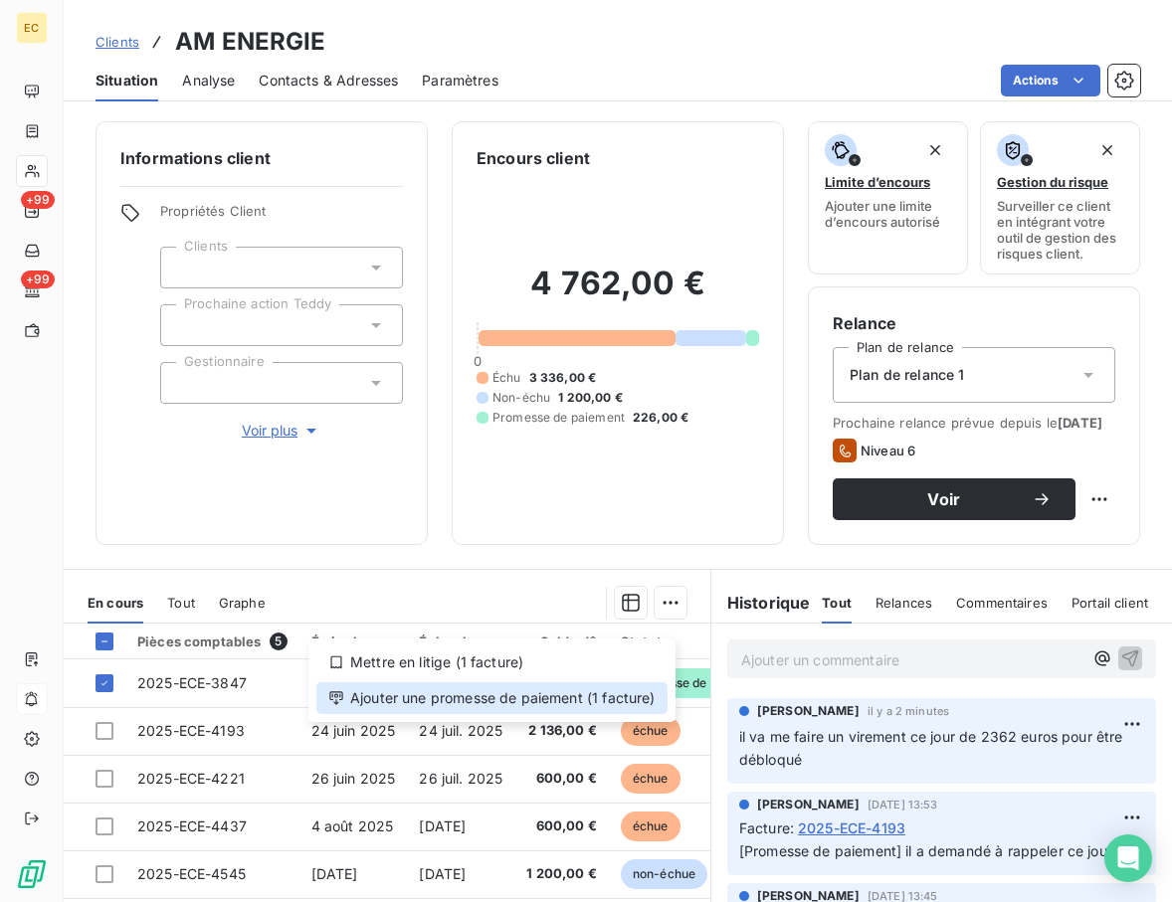
click at [615, 702] on div "Ajouter une promesse de paiement (1 facture)" at bounding box center [491, 698] width 351 height 32
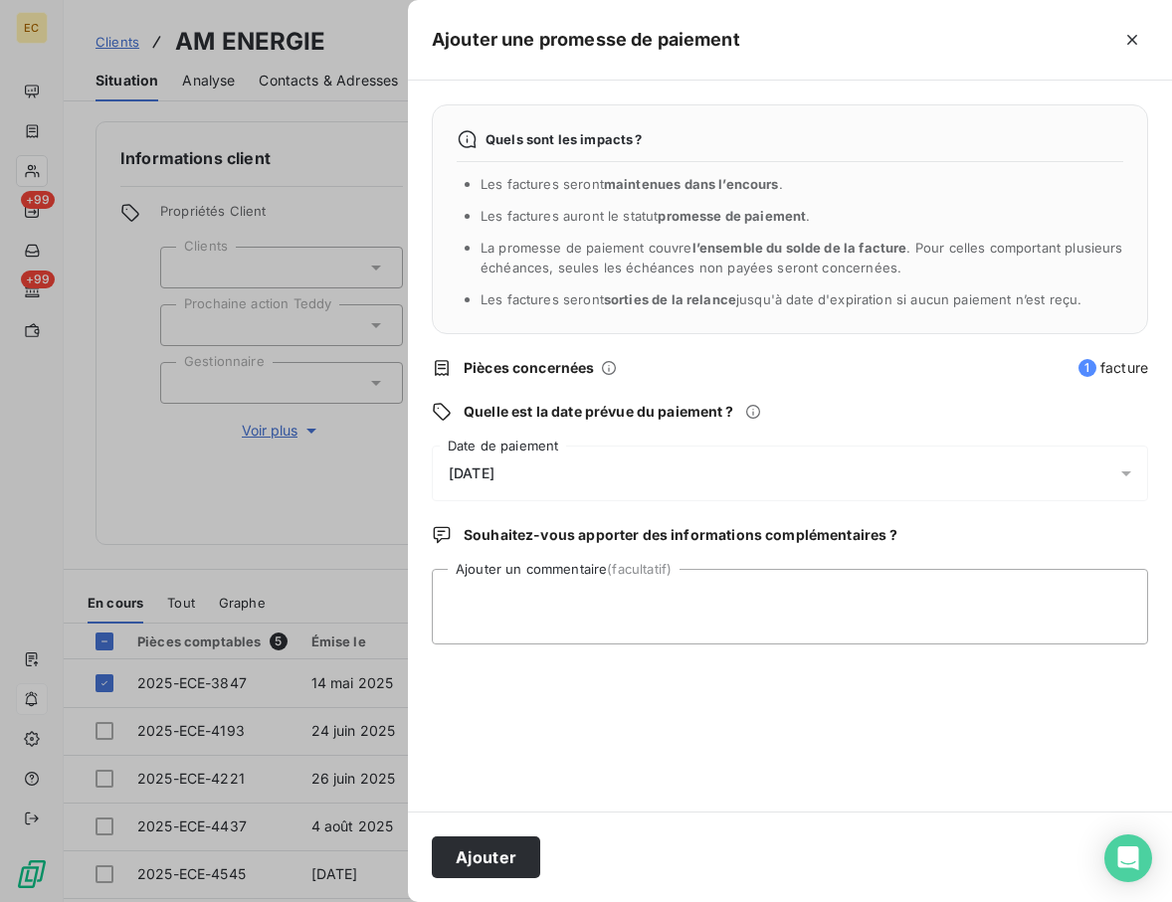
click at [602, 484] on div "[DATE]" at bounding box center [790, 474] width 716 height 56
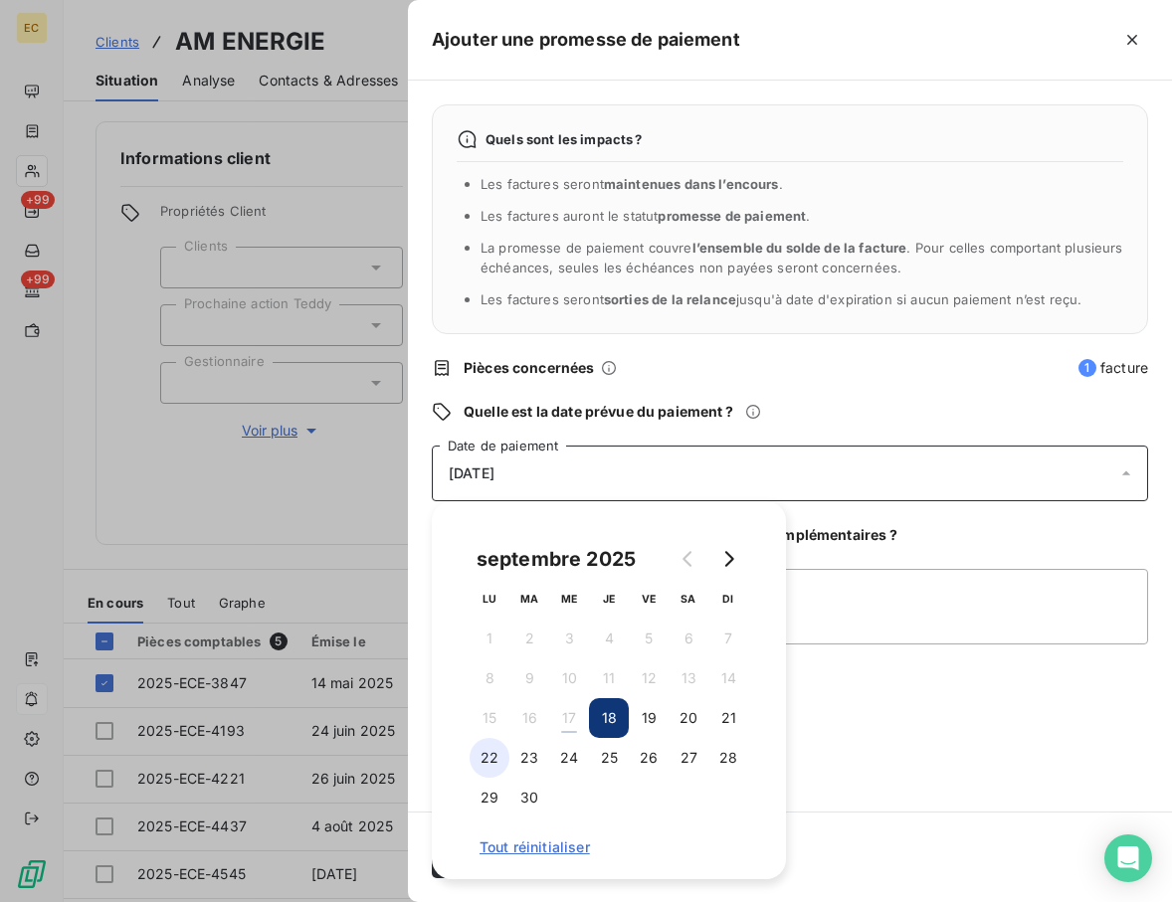
drag, startPoint x: 464, startPoint y: 760, endPoint x: 484, endPoint y: 754, distance: 20.8
click at [468, 759] on div "septembre 2025 LU MA ME JE VE SA DI 1 2 3 4 5 6 7 8 9 10 11 12 13 14 15 16 17 1…" at bounding box center [609, 690] width 306 height 330
click at [492, 749] on button "22" at bounding box center [489, 758] width 40 height 40
click at [995, 578] on textarea "Ajouter un commentaire (facultatif)" at bounding box center [790, 607] width 716 height 76
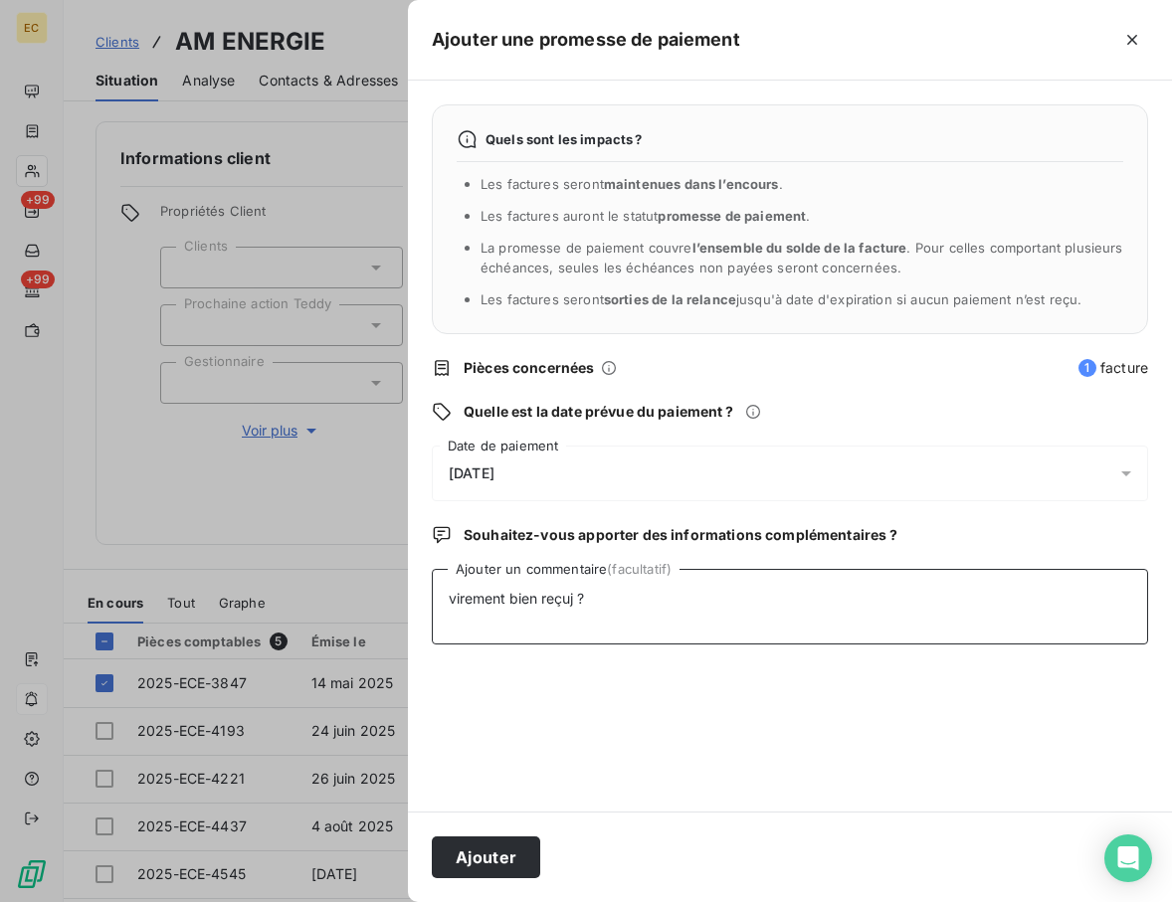
click at [572, 604] on textarea "virement bien reçuj ?" at bounding box center [790, 607] width 716 height 76
click at [576, 604] on textarea "virement bien reçuj ?" at bounding box center [790, 607] width 716 height 76
type textarea "virement bien reçu ?"
click at [486, 852] on button "Ajouter" at bounding box center [486, 857] width 108 height 42
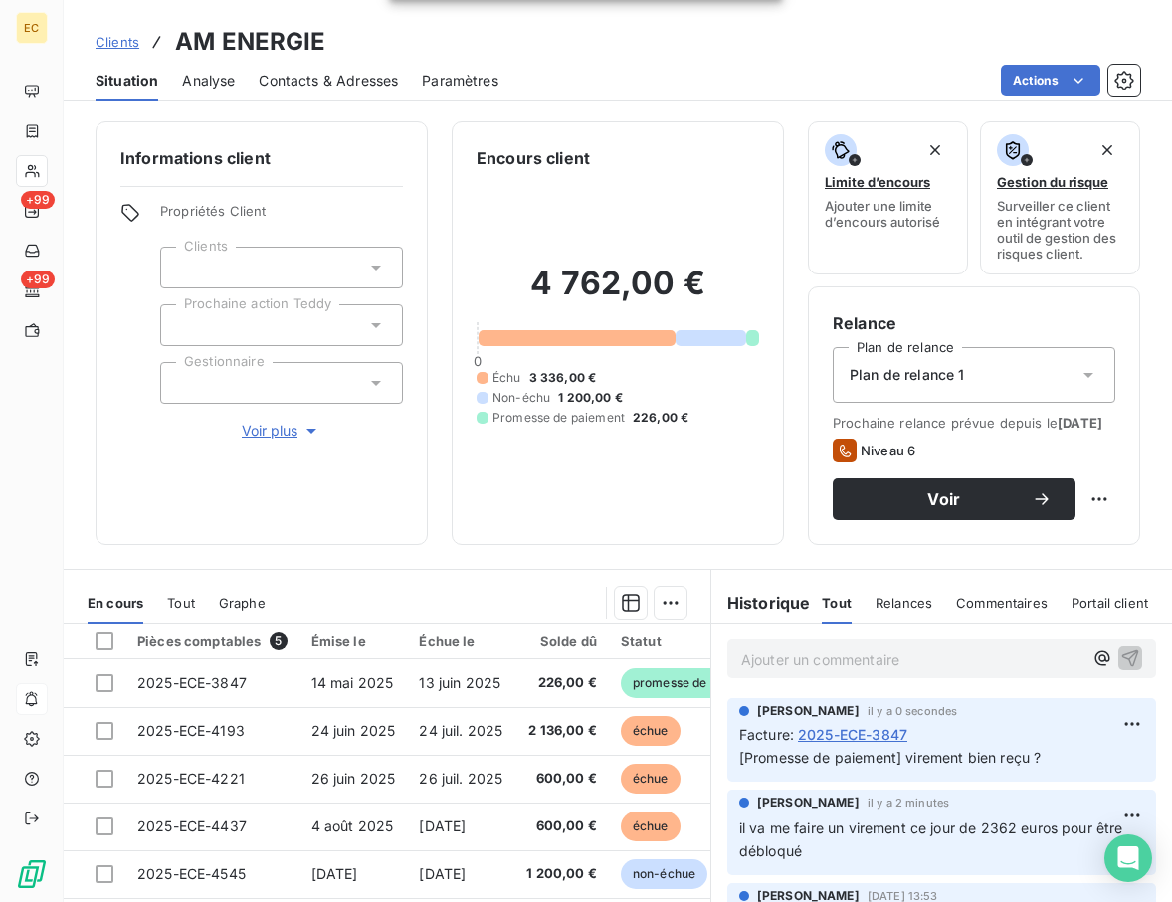
click at [121, 46] on span "Clients" at bounding box center [117, 42] width 44 height 16
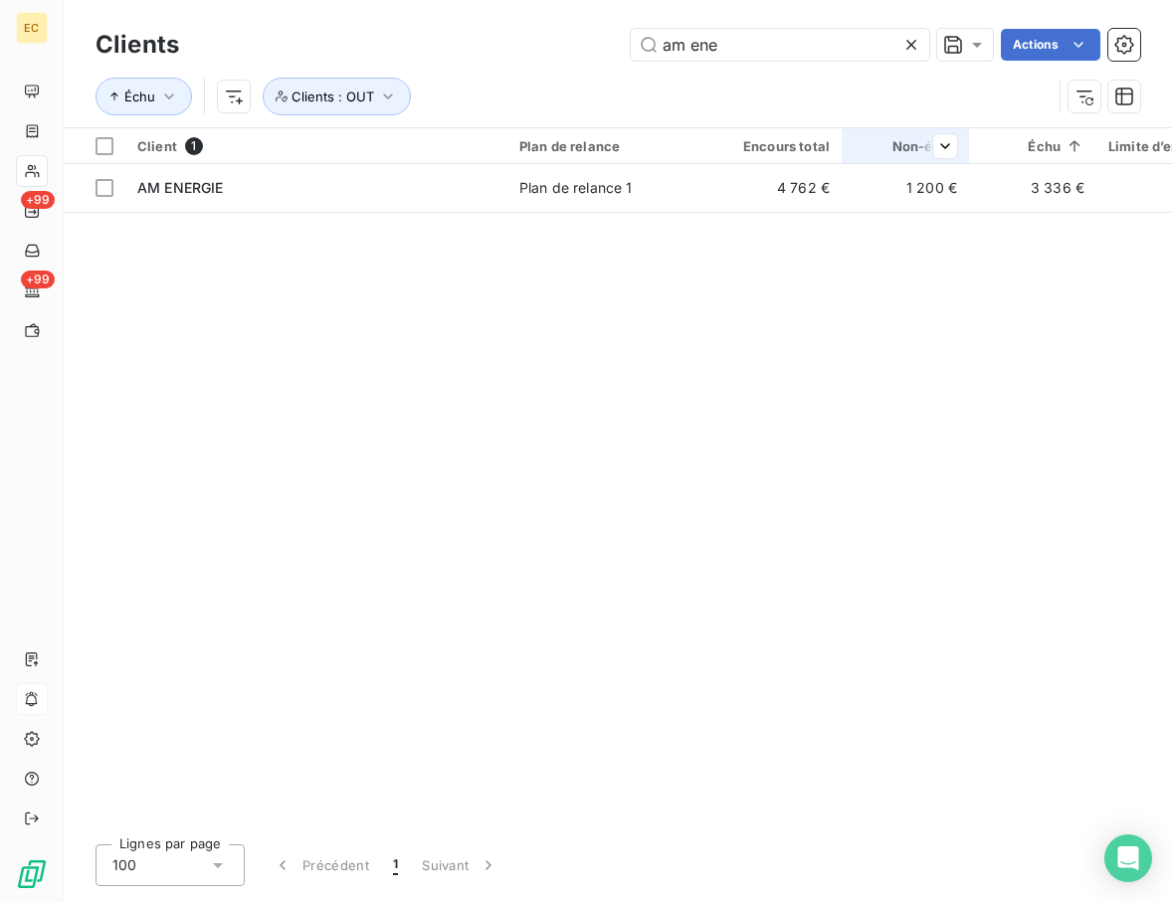
drag, startPoint x: 910, startPoint y: 38, endPoint x: 860, endPoint y: 134, distance: 108.5
click at [911, 38] on icon at bounding box center [911, 45] width 20 height 20
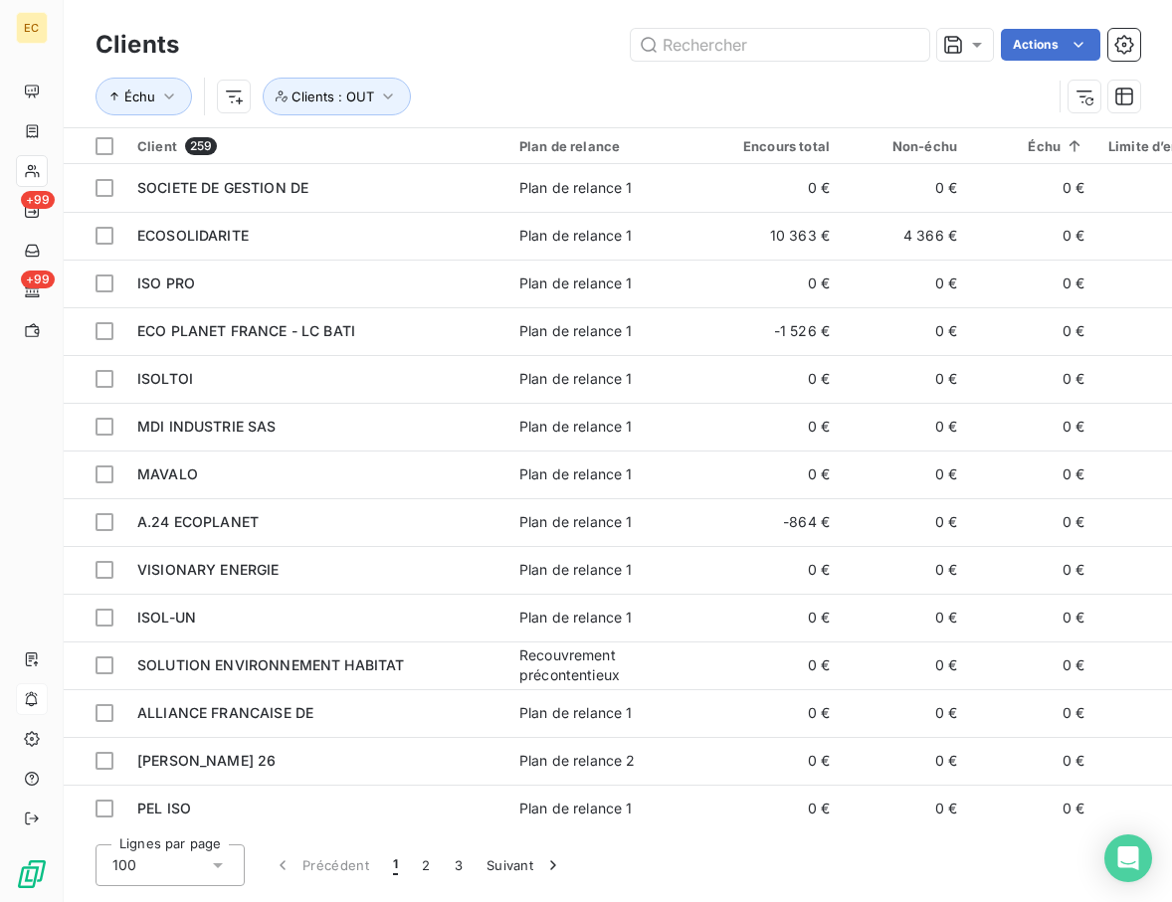
click at [528, 56] on div "Actions" at bounding box center [671, 45] width 937 height 32
click at [768, 41] on input "text" at bounding box center [780, 45] width 298 height 32
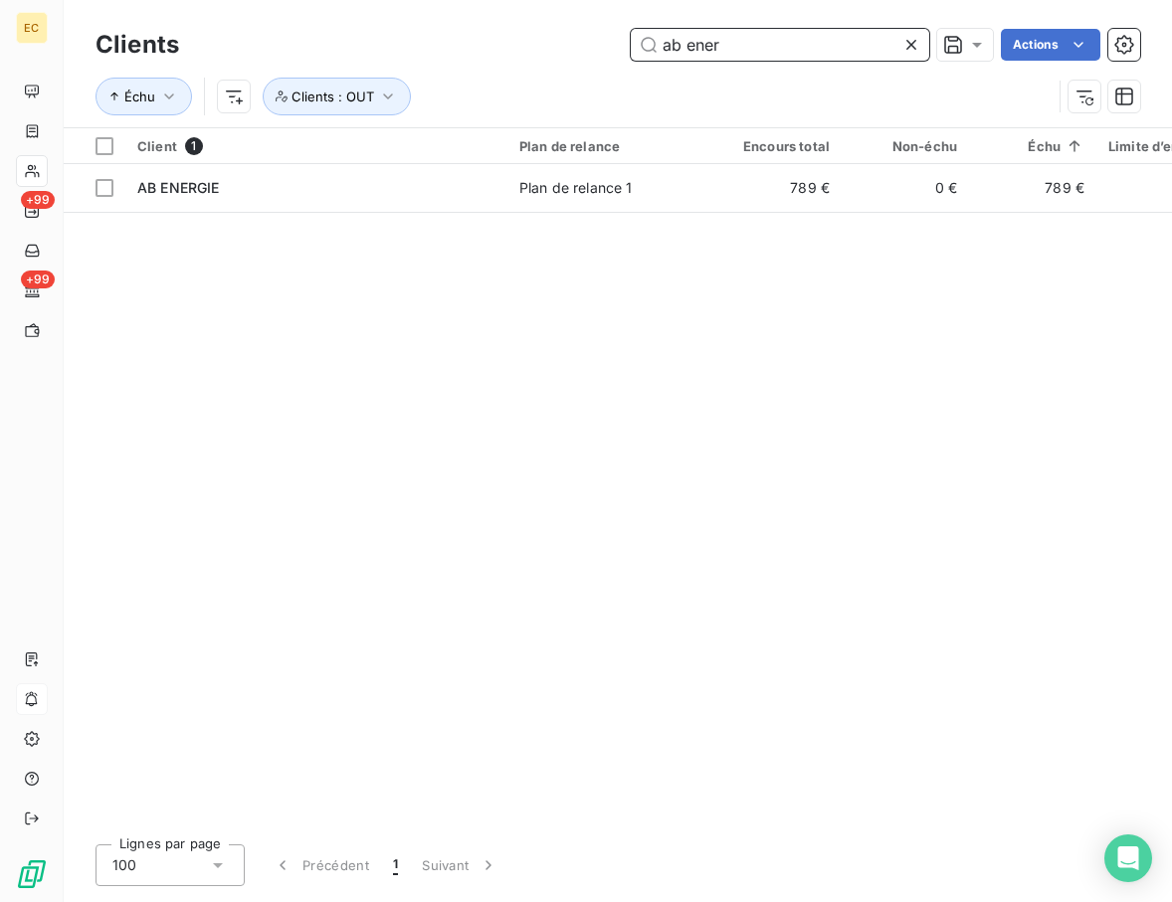
type input "ab ener"
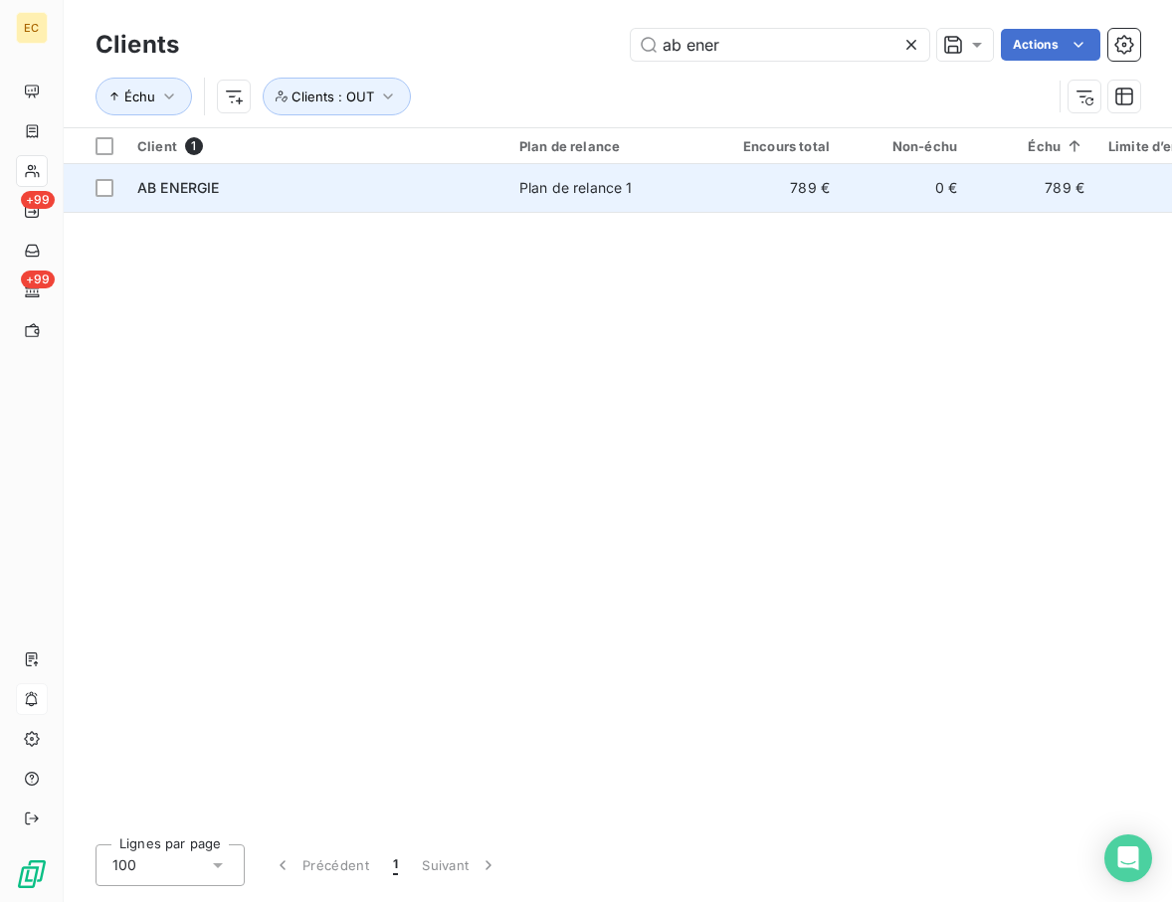
click at [258, 182] on div "AB ENERGIE" at bounding box center [316, 188] width 358 height 20
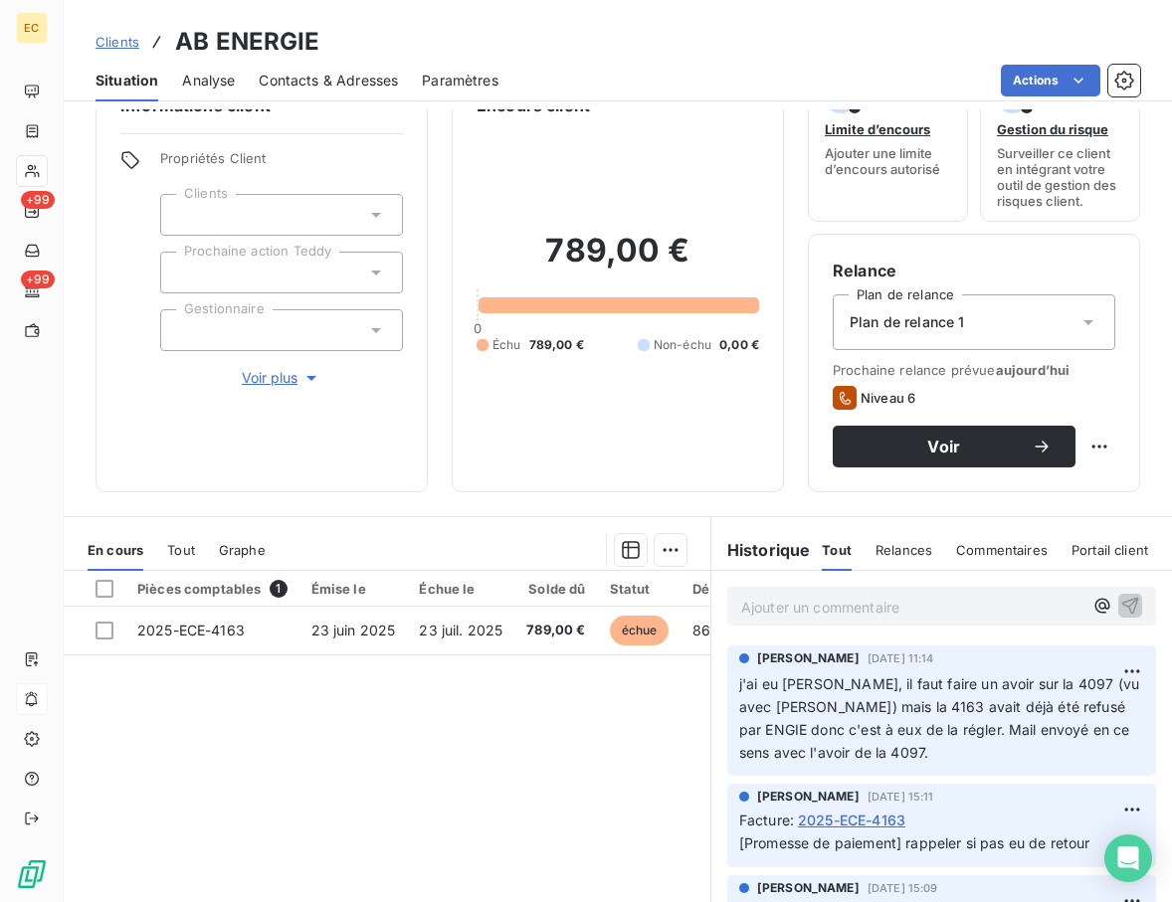
scroll to position [99, 0]
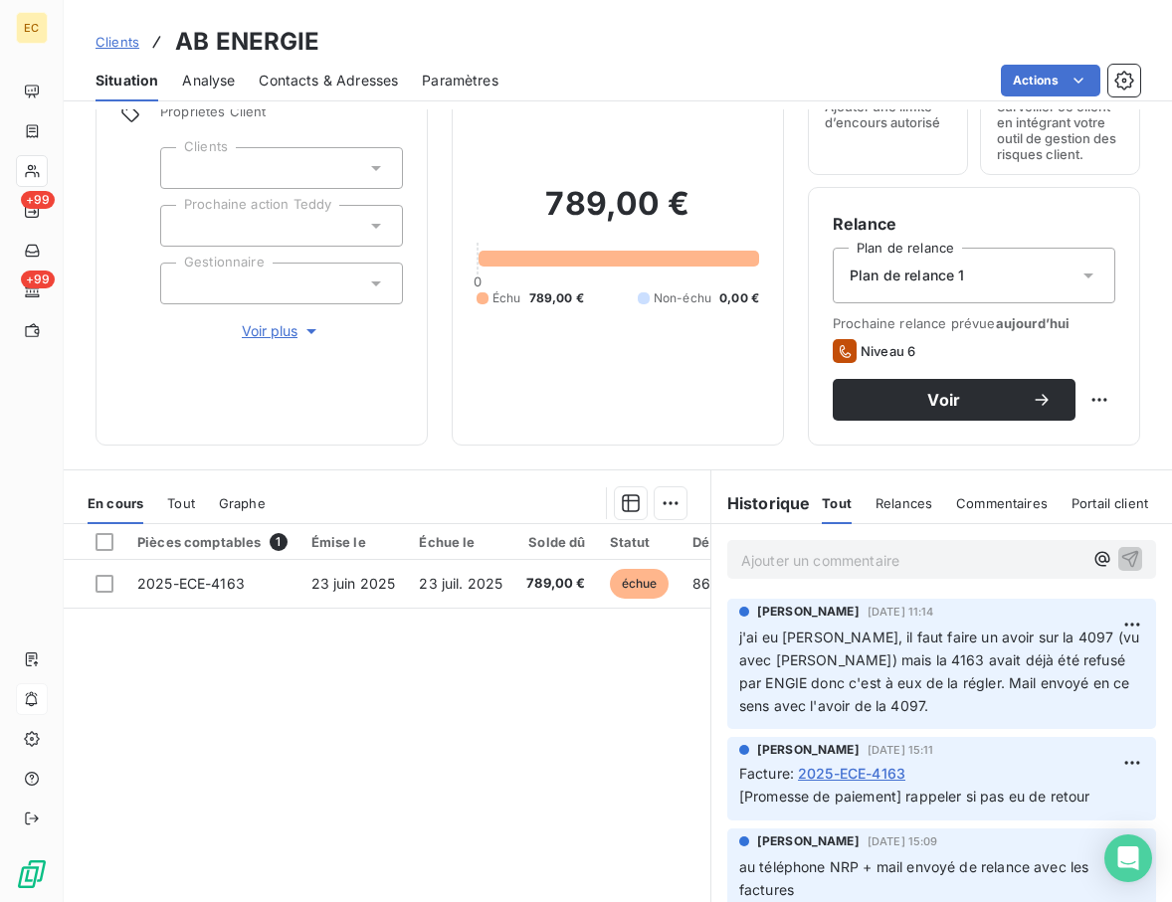
click at [843, 573] on div "Ajouter un commentaire ﻿" at bounding box center [941, 559] width 429 height 39
click at [853, 571] on p "Ajouter un commentaire ﻿" at bounding box center [911, 560] width 341 height 25
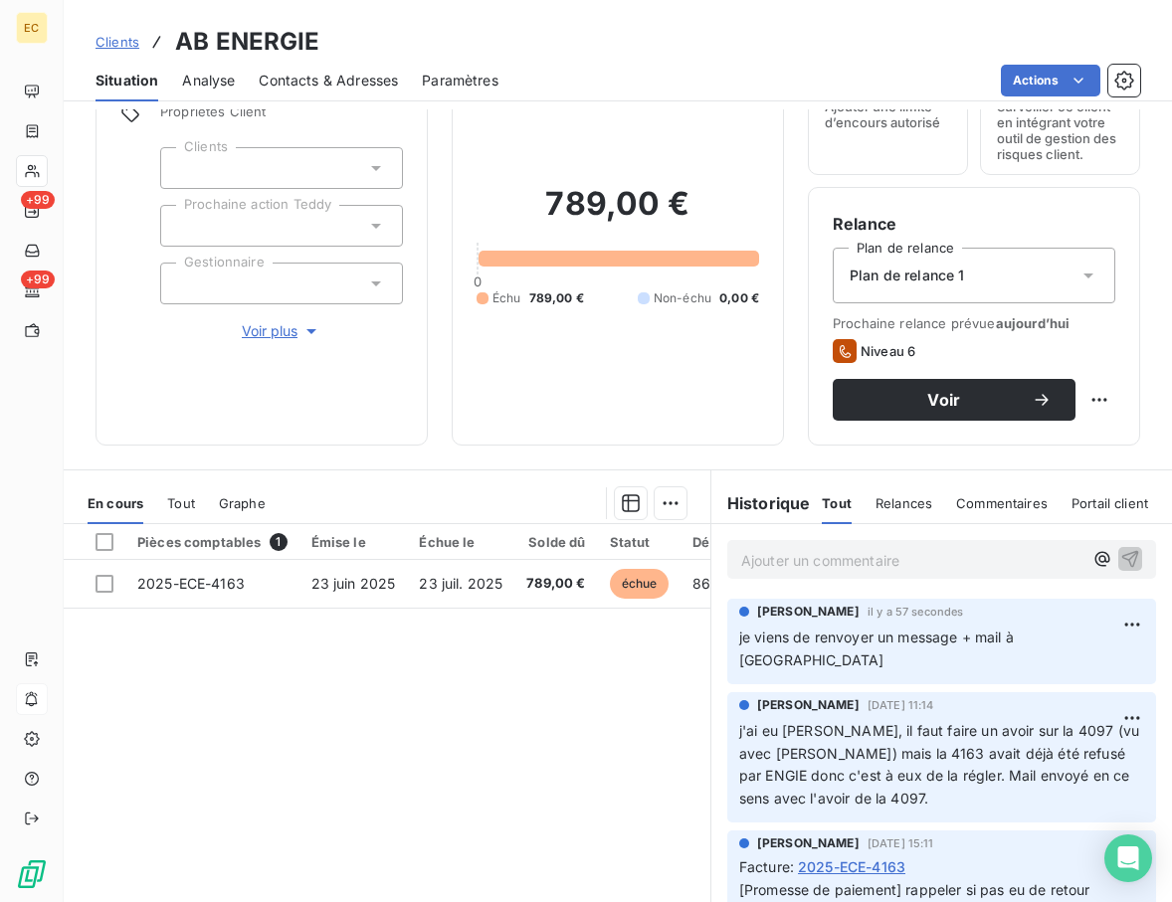
click at [446, 809] on div "Pièces comptables 1 Émise le Échue le Solde dû Statut Délai Retard 2025-ECE-416…" at bounding box center [387, 715] width 646 height 383
click at [118, 45] on span "Clients" at bounding box center [117, 42] width 44 height 16
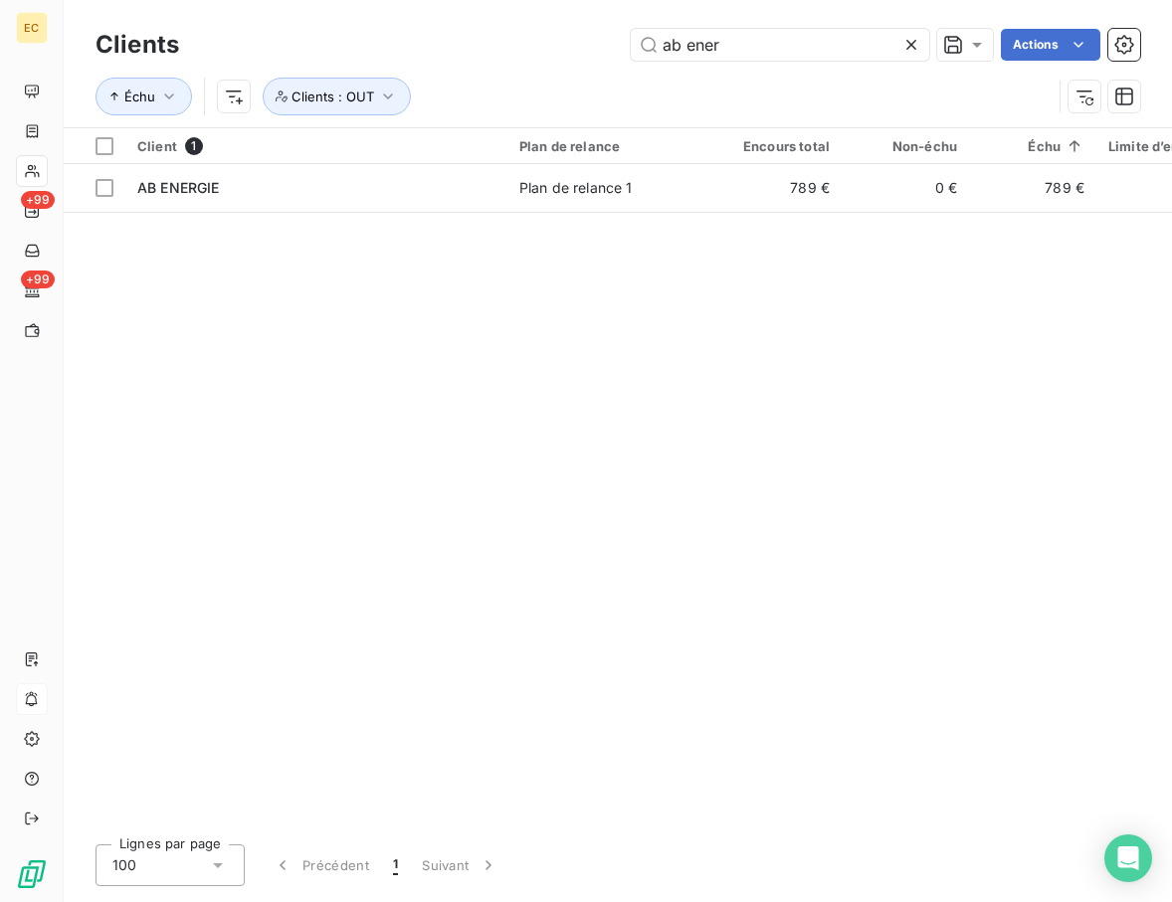
click at [460, 500] on div "Client 1 Plan de relance Encours total Non-échu Échu Limite d’encours Délai moy…" at bounding box center [618, 478] width 1108 height 700
drag, startPoint x: 768, startPoint y: 48, endPoint x: 440, endPoint y: 26, distance: 328.9
click at [440, 26] on div "Clients ab ener Actions" at bounding box center [617, 45] width 1044 height 42
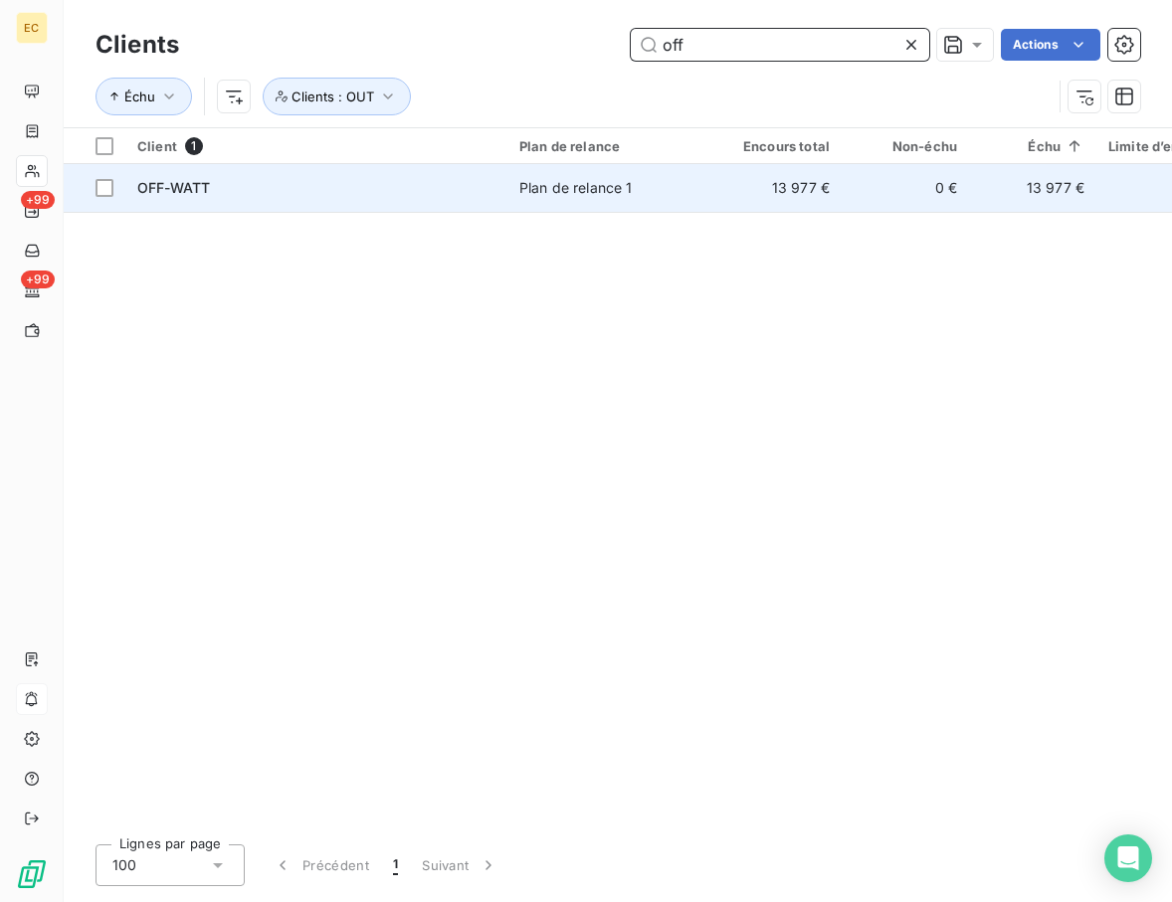
type input "off"
click at [451, 174] on td "OFF-WATT" at bounding box center [316, 188] width 382 height 48
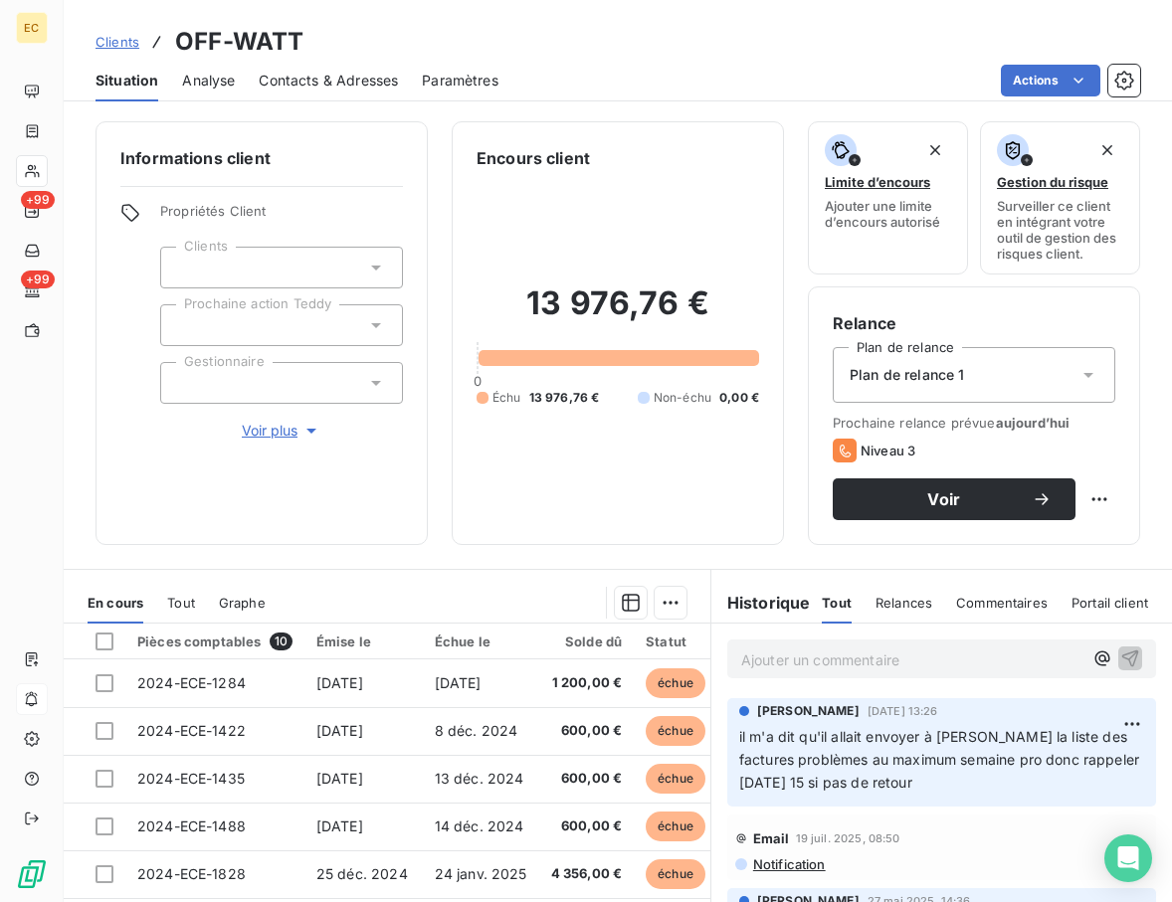
click at [804, 654] on p "Ajouter un commentaire ﻿" at bounding box center [911, 659] width 341 height 25
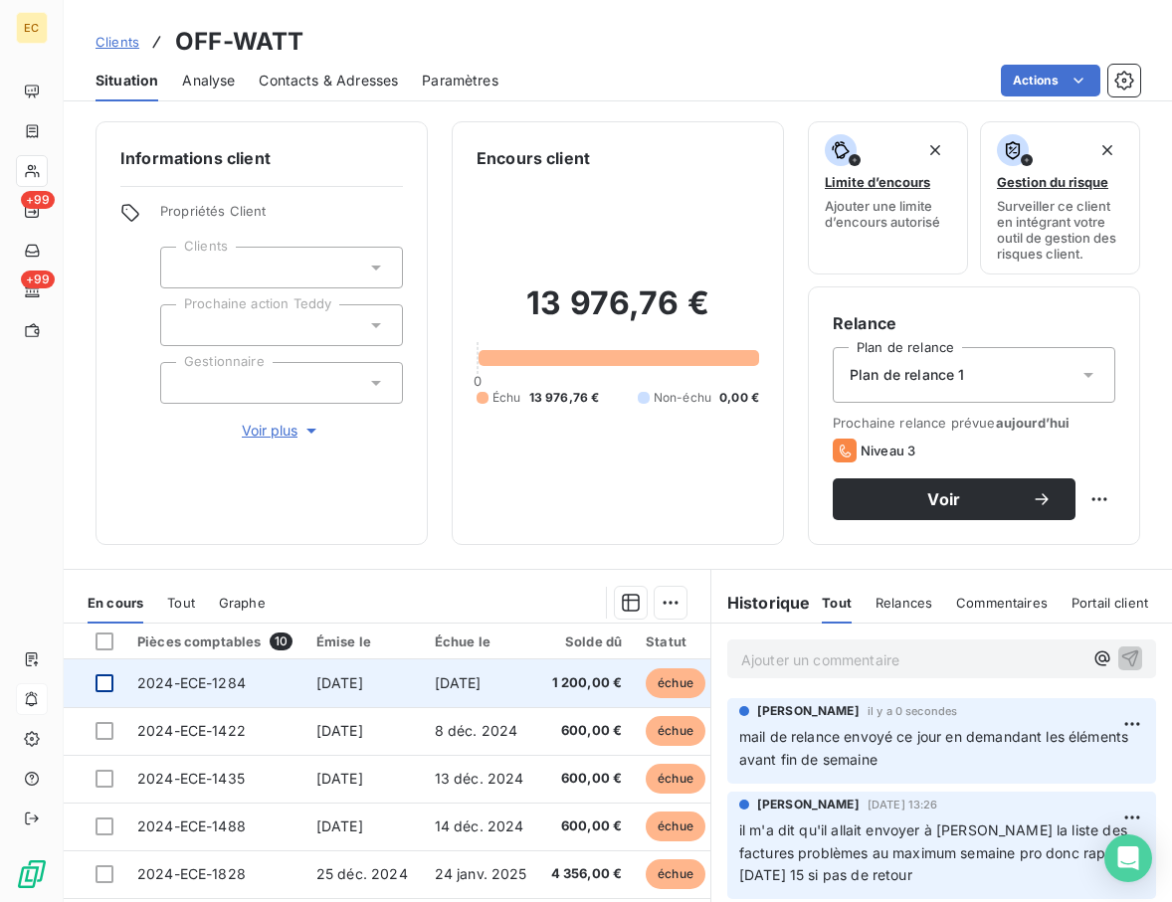
click at [105, 676] on div at bounding box center [104, 683] width 18 height 18
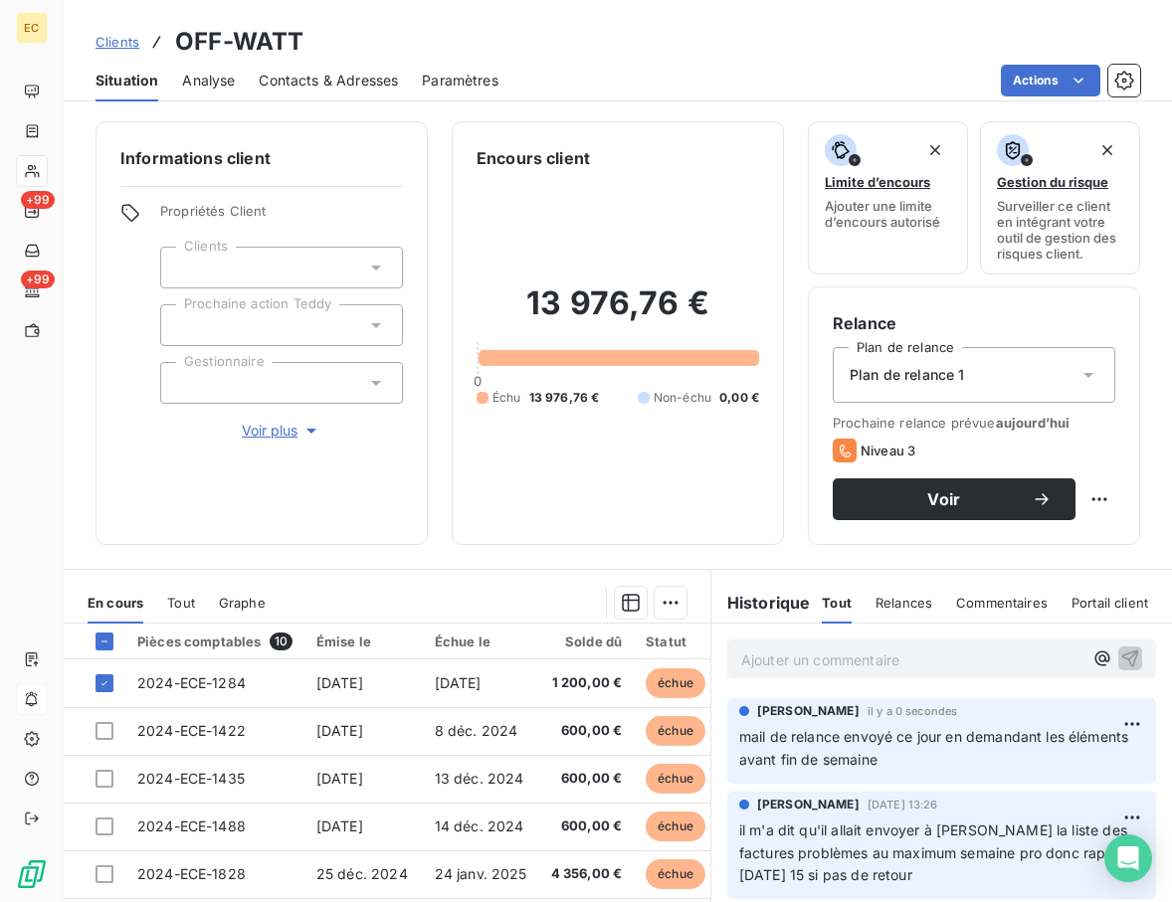
click at [641, 600] on div at bounding box center [487, 603] width 397 height 32
click at [661, 613] on html "EC +99 +99 Clients OFF-WATT Situation Analyse Contacts & Adresses Paramètres Ac…" at bounding box center [586, 451] width 1172 height 902
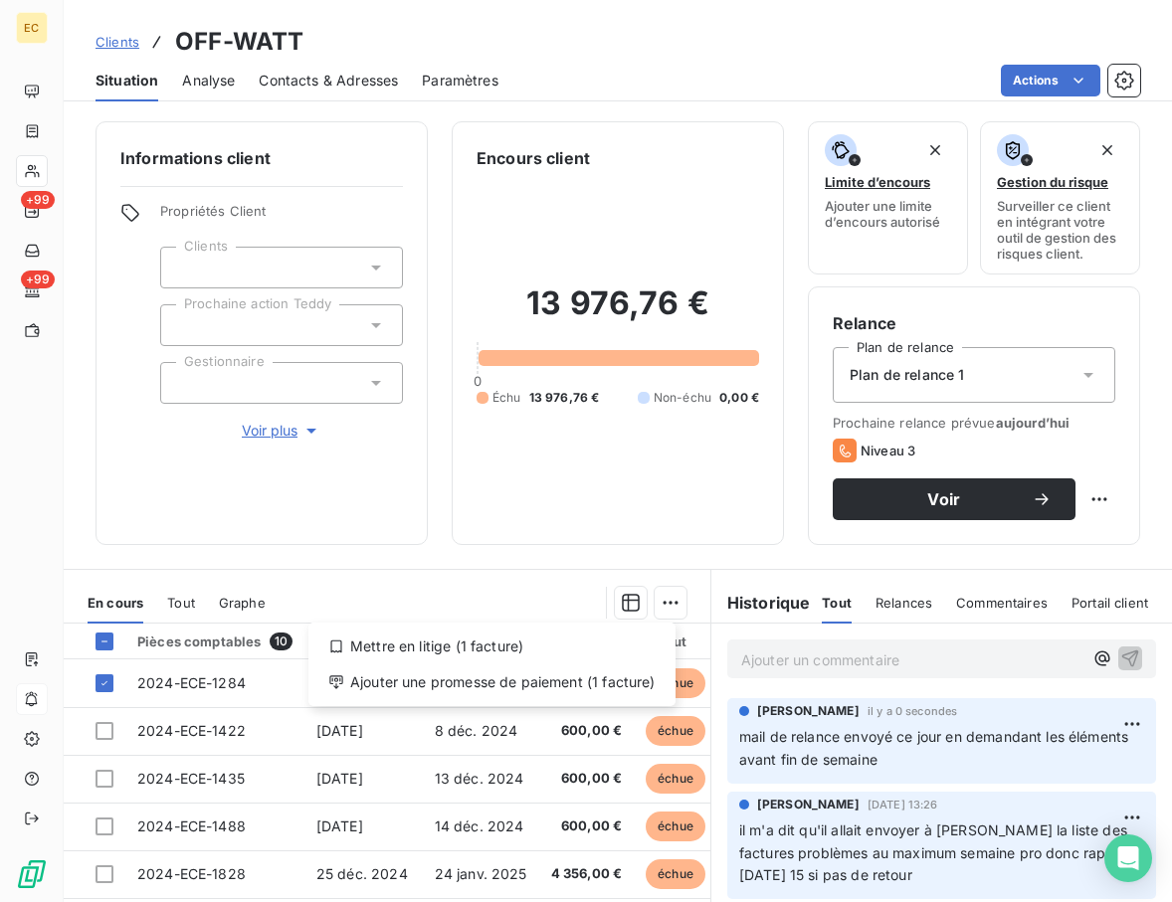
click at [625, 662] on div "Mettre en litige (1 facture) Ajouter une promesse de paiement (1 facture)" at bounding box center [491, 665] width 367 height 84
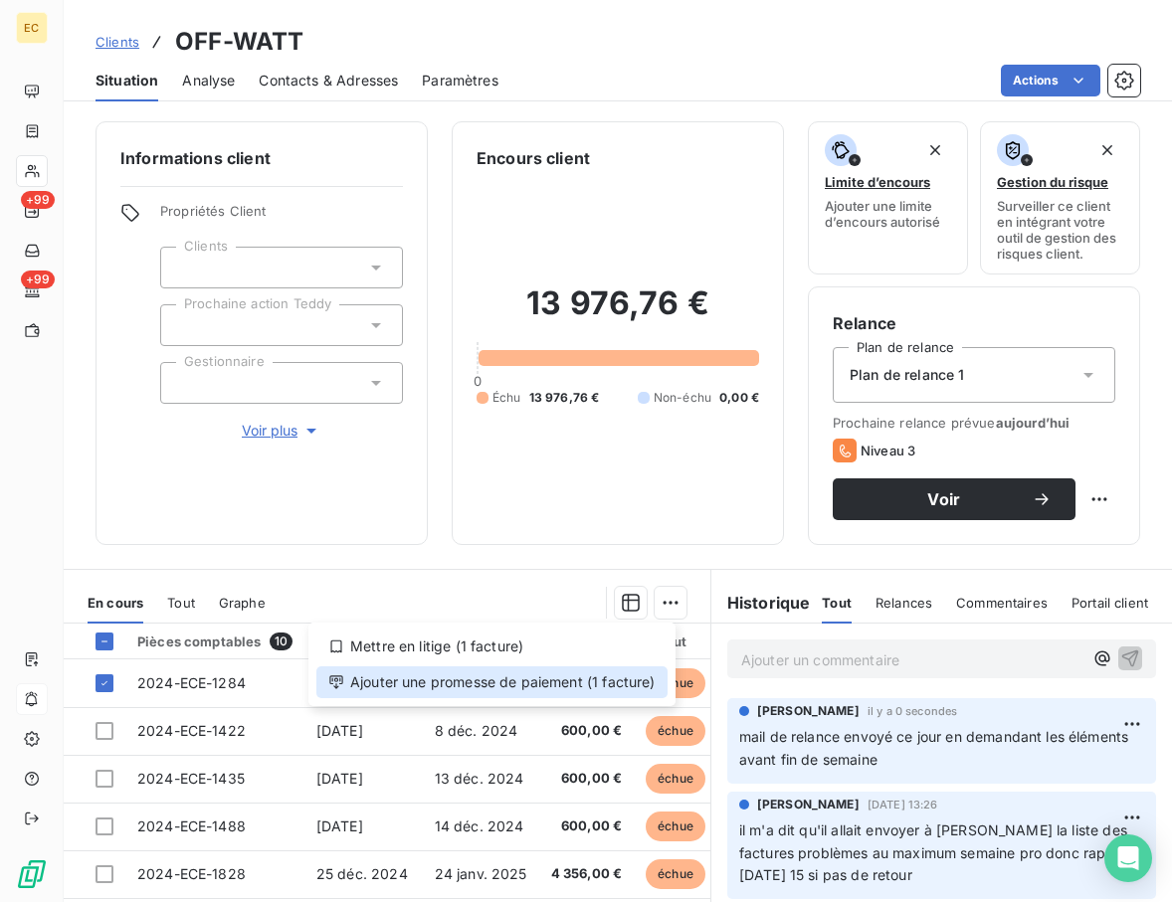
click at [534, 678] on div "Ajouter une promesse de paiement (1 facture)" at bounding box center [491, 682] width 351 height 32
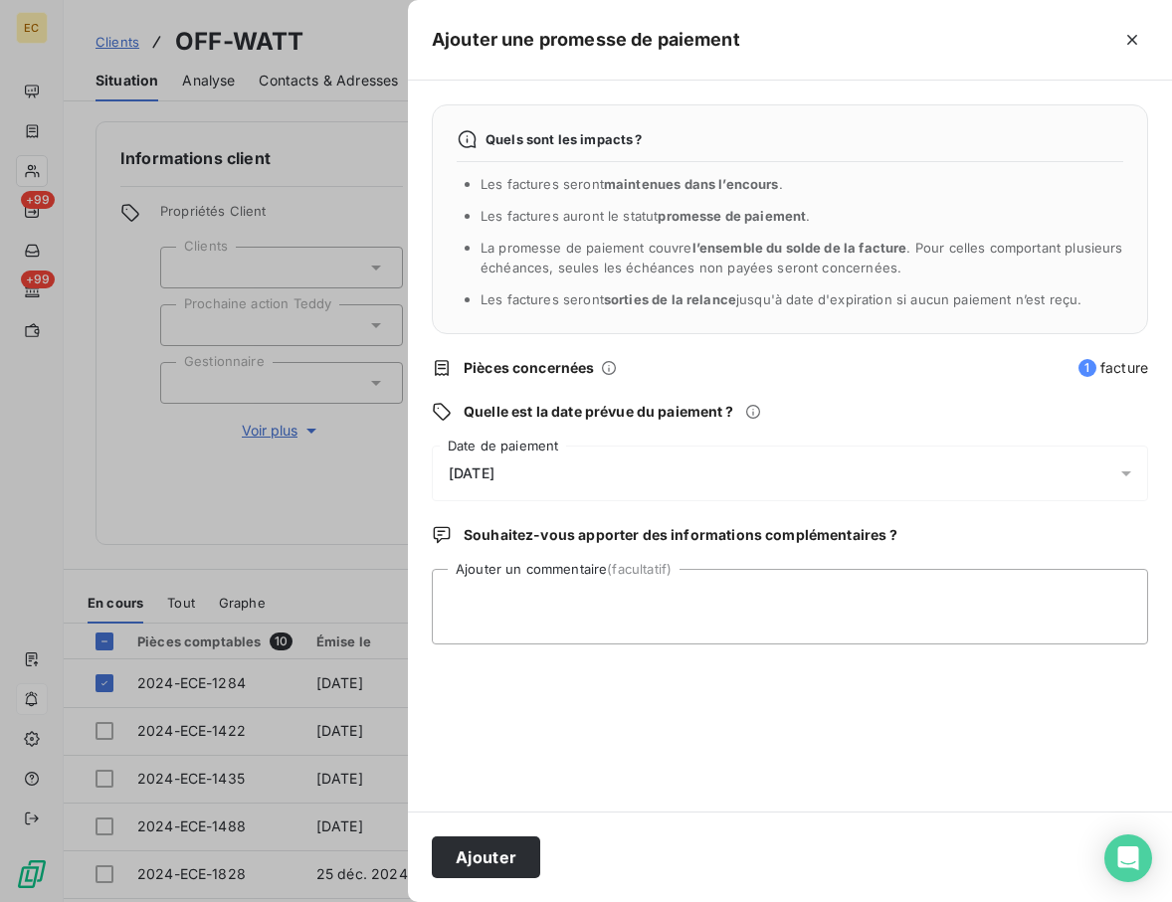
drag, startPoint x: 529, startPoint y: 457, endPoint x: 407, endPoint y: 504, distance: 131.3
click at [527, 460] on div "[DATE]" at bounding box center [790, 474] width 716 height 56
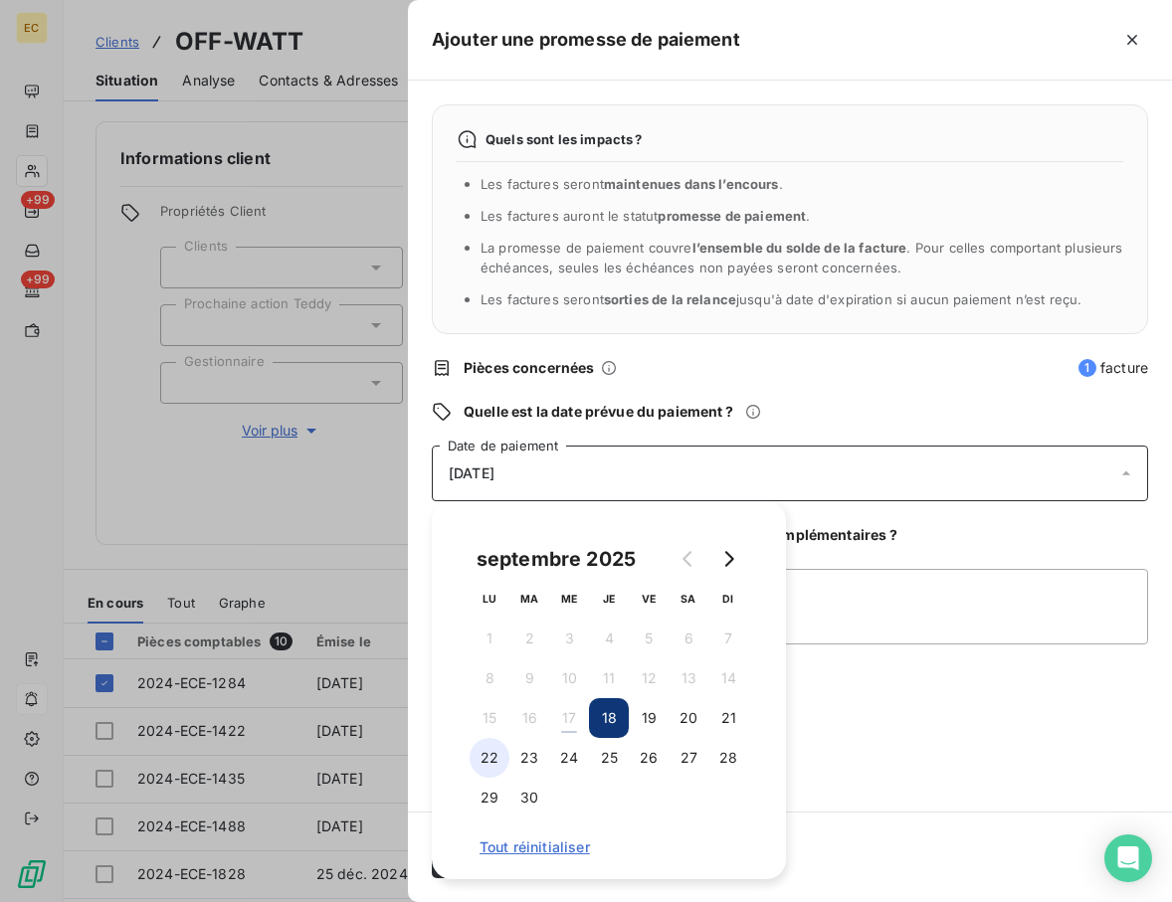
drag, startPoint x: 471, startPoint y: 759, endPoint x: 668, endPoint y: 744, distance: 197.5
click at [473, 759] on button "22" at bounding box center [489, 758] width 40 height 40
drag, startPoint x: 885, startPoint y: 742, endPoint x: 868, endPoint y: 745, distance: 17.2
click at [886, 742] on div "Quels sont les impacts ? Les factures seront maintenues dans l’encours . Les fa…" at bounding box center [790, 446] width 764 height 731
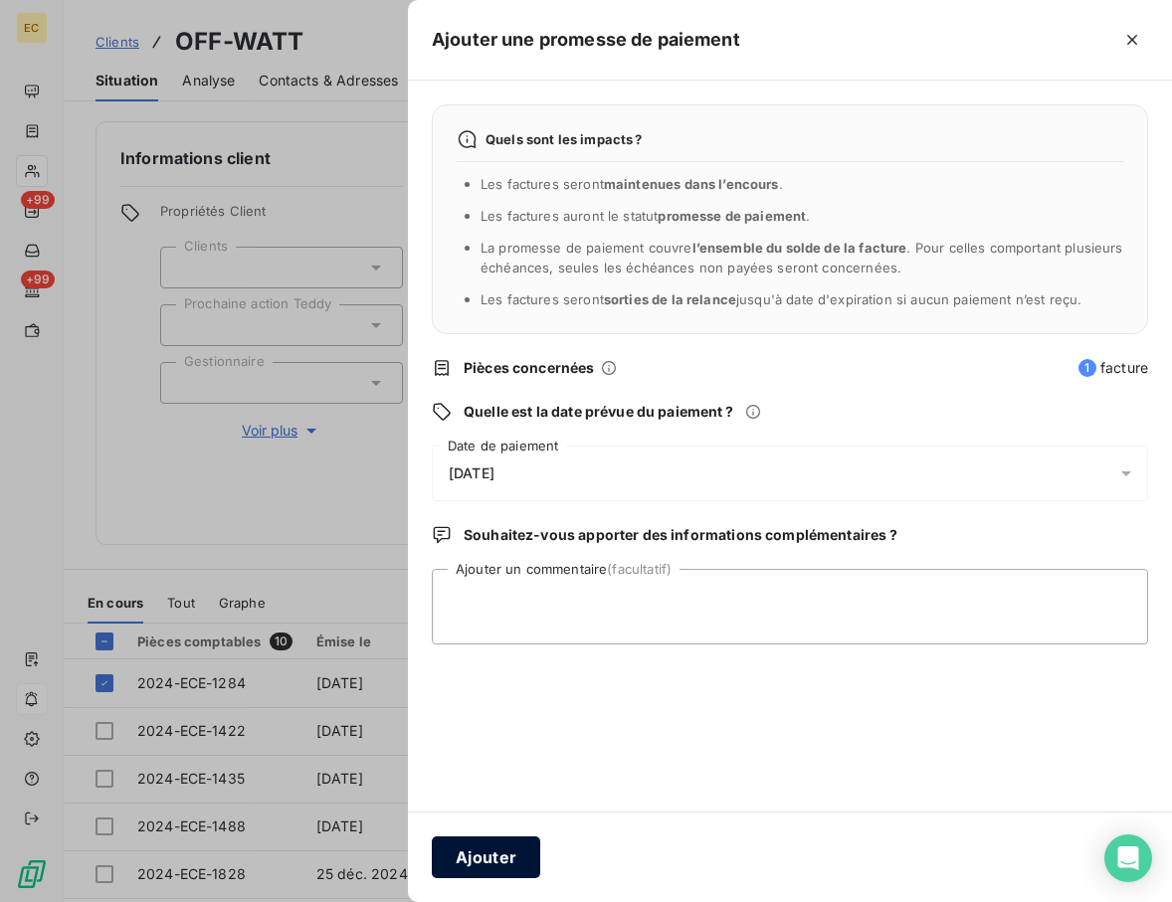
click at [505, 849] on button "Ajouter" at bounding box center [486, 857] width 108 height 42
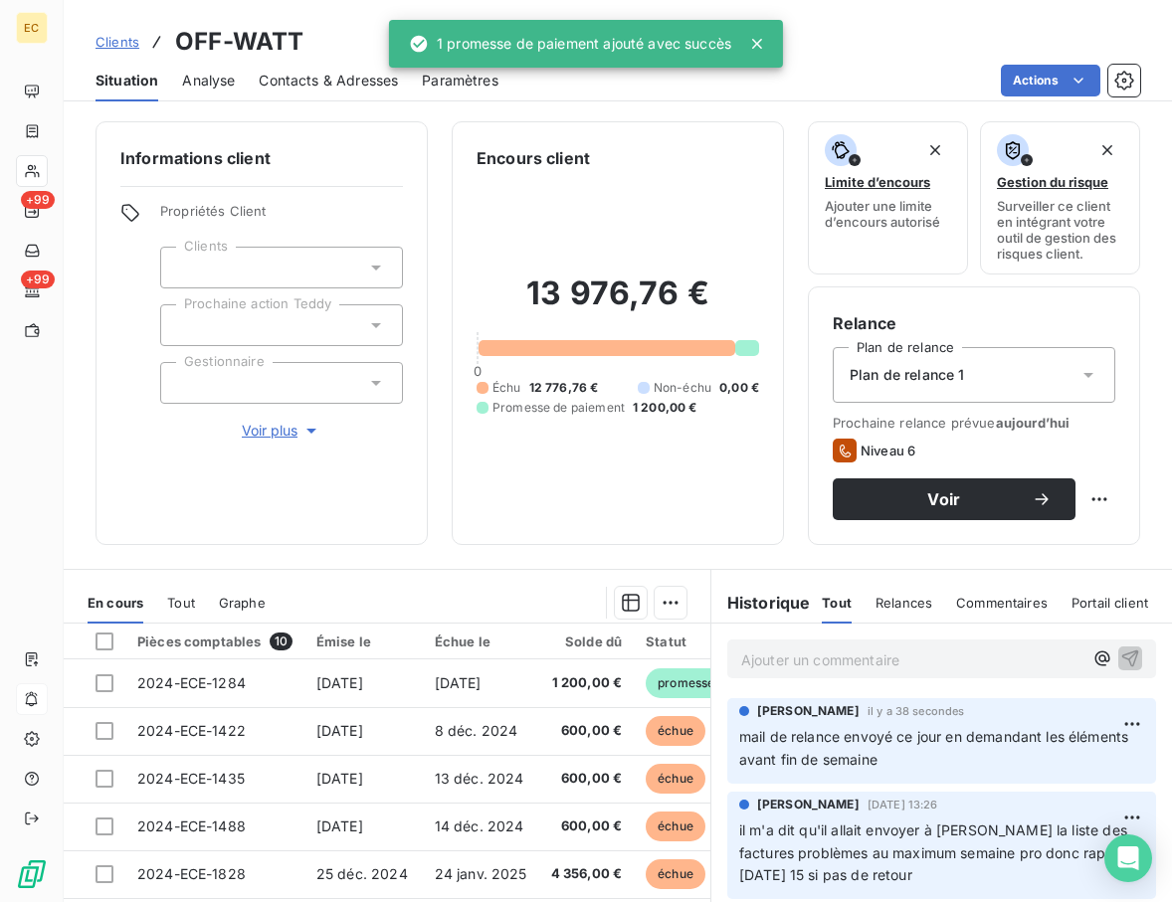
click at [123, 32] on link "Clients" at bounding box center [117, 42] width 44 height 20
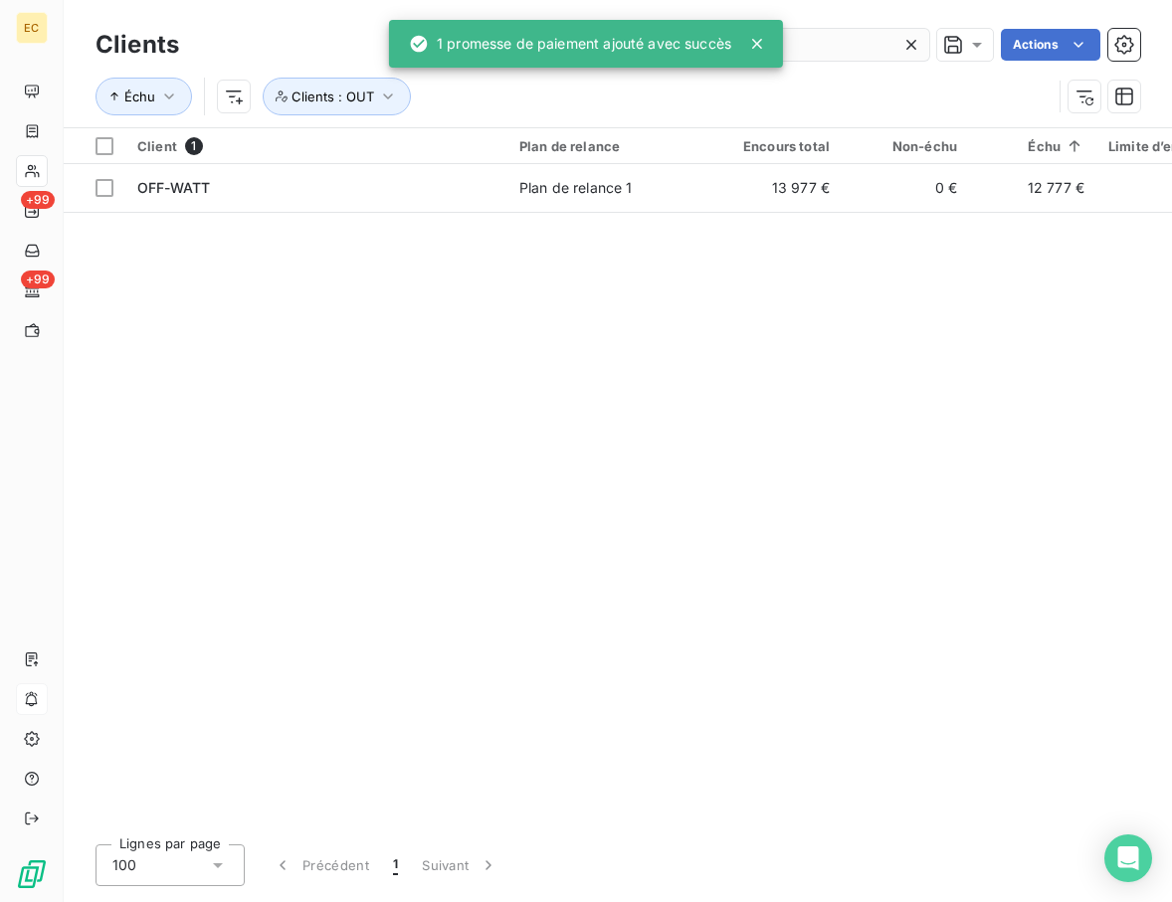
drag, startPoint x: 828, startPoint y: 44, endPoint x: 846, endPoint y: 46, distance: 19.0
click at [828, 43] on input "off" at bounding box center [780, 45] width 298 height 32
drag, startPoint x: 846, startPoint y: 46, endPoint x: 437, endPoint y: 33, distance: 410.0
click at [451, 33] on div "EC +99 +99 Clients off Actions Échu Clients : OUT Client 1 Plan de relance Enco…" at bounding box center [586, 451] width 1172 height 902
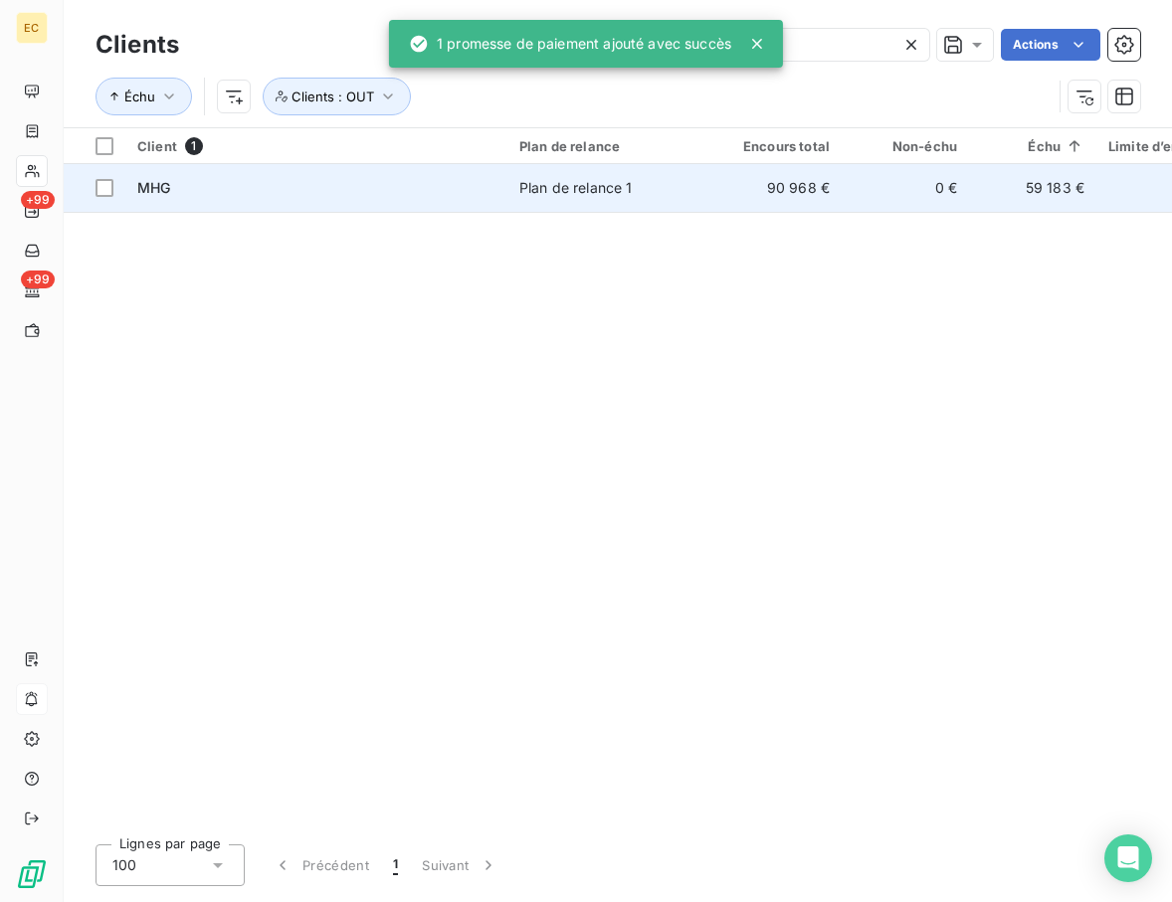
type input "mh"
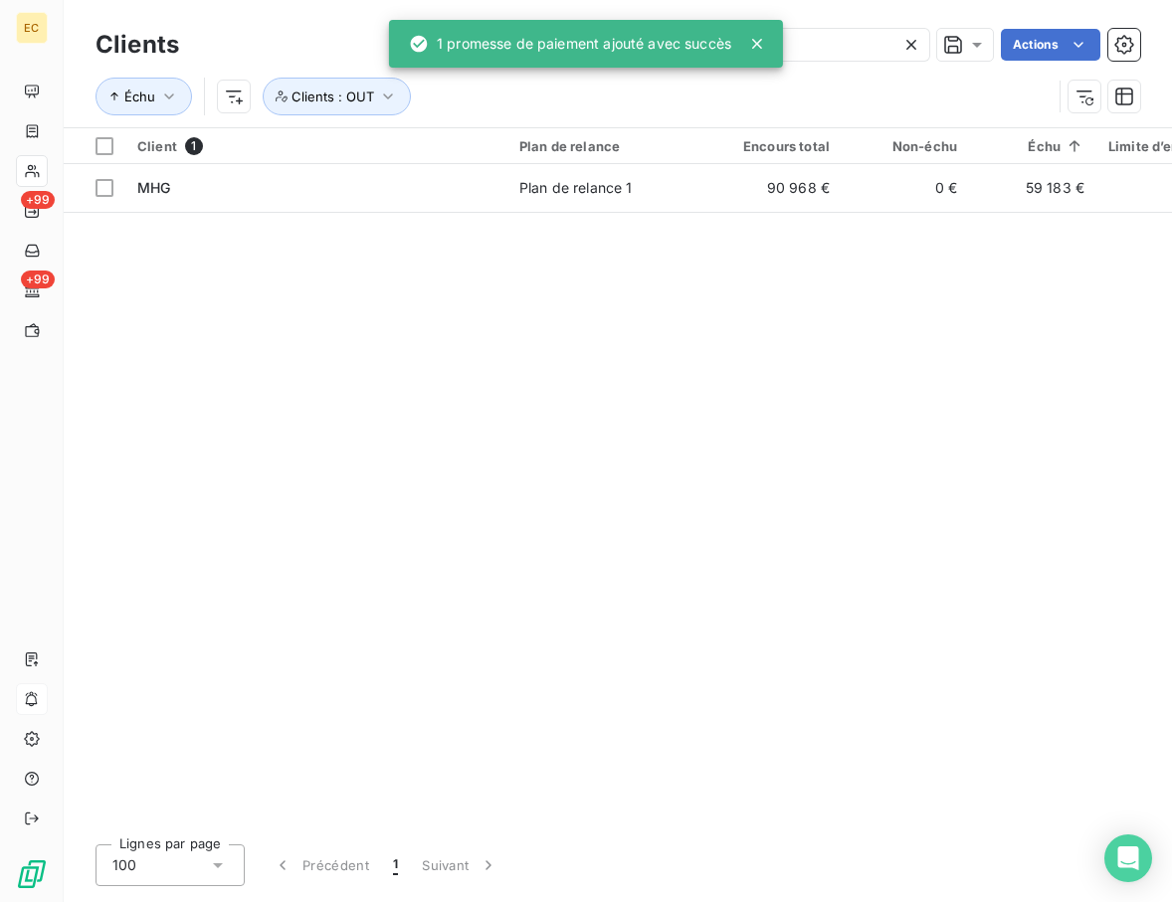
drag, startPoint x: 346, startPoint y: 191, endPoint x: 504, endPoint y: 247, distance: 167.7
click at [346, 189] on div "MHG" at bounding box center [316, 188] width 358 height 20
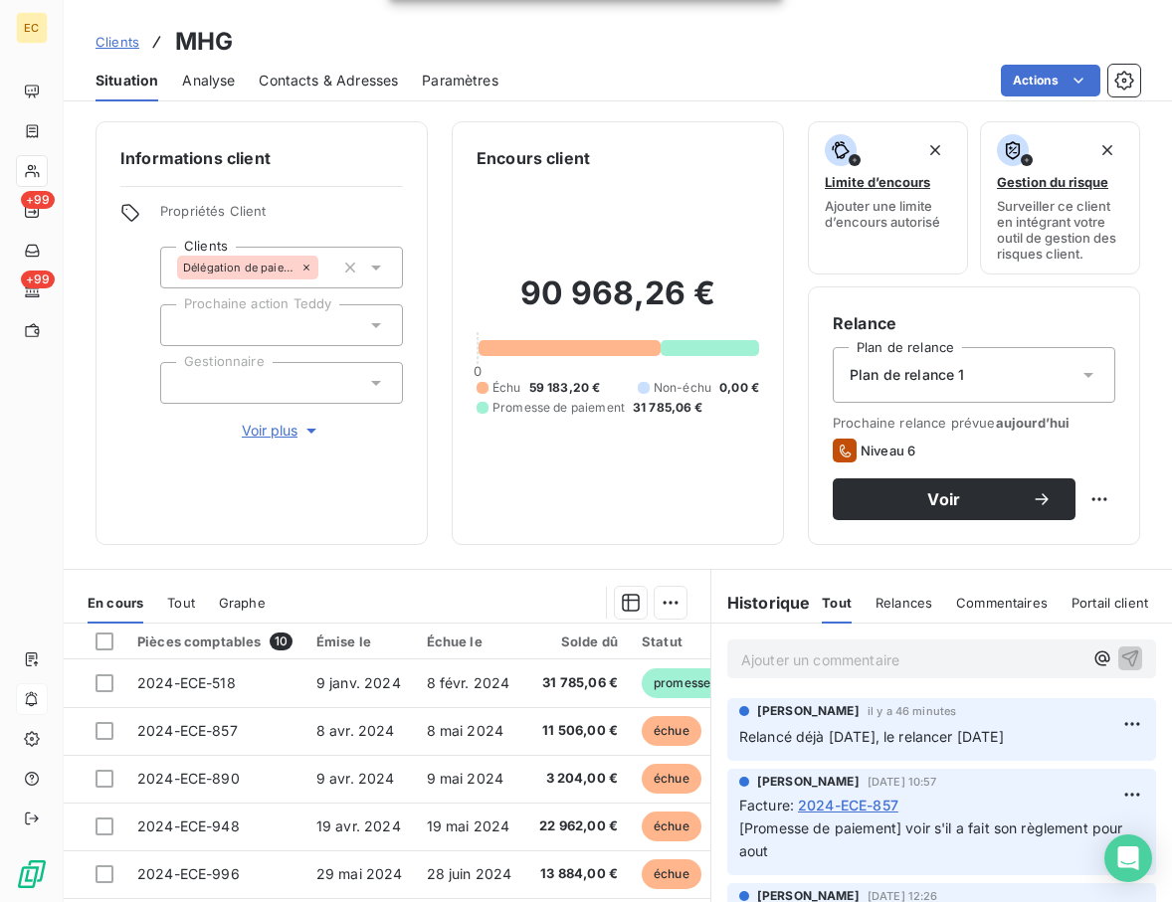
click at [800, 655] on p "Ajouter un commentaire ﻿" at bounding box center [911, 659] width 341 height 25
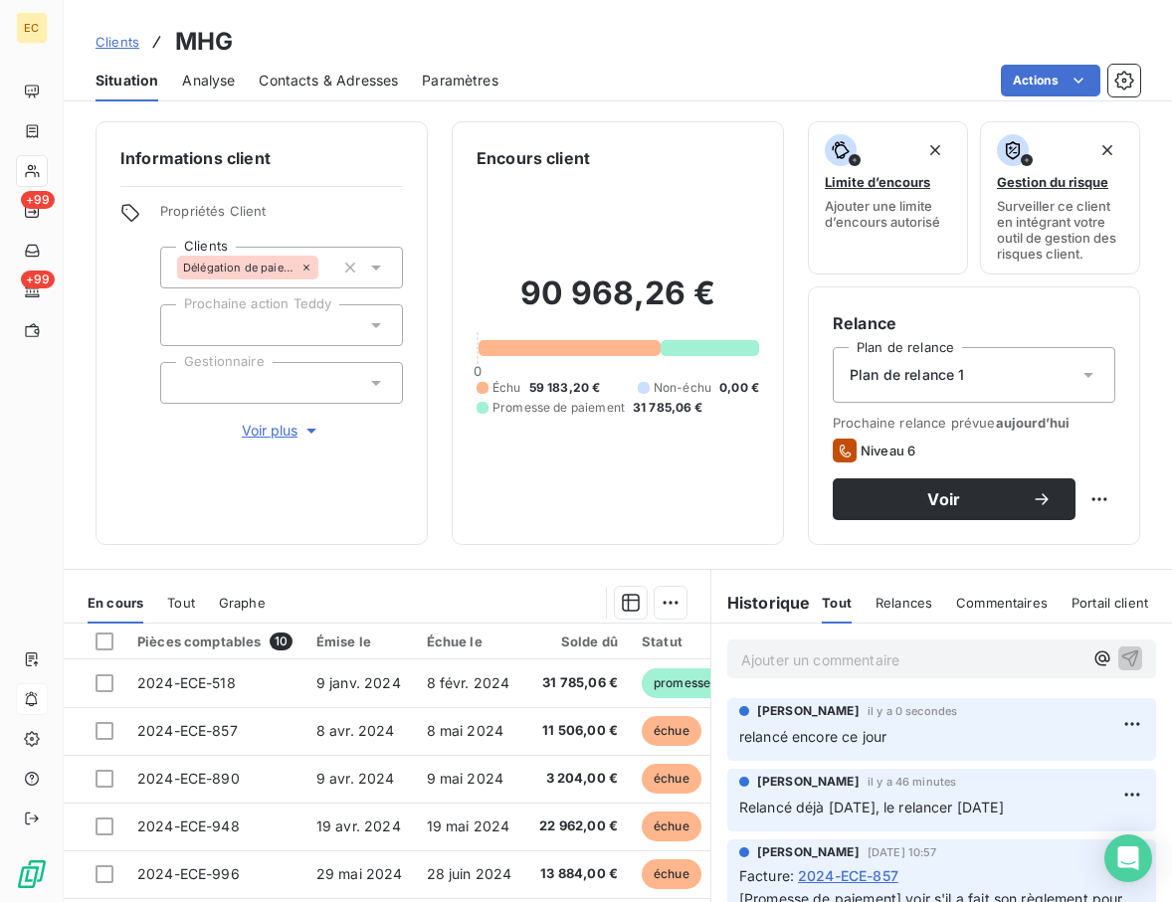
click at [524, 516] on div "90 968,26 € 0 Échu 59 183,20 € Non-échu 0,00 € Promesse de paiement 31 785,06 €" at bounding box center [617, 345] width 282 height 350
click at [703, 519] on div "90 968,26 € 0 Échu 59 183,20 € Non-échu 0,00 € Promesse de paiement 31 785,06 €" at bounding box center [617, 345] width 282 height 350
click at [586, 566] on div "Informations client Propriétés Client Clients Délégation de paiement Prochaine …" at bounding box center [618, 505] width 1108 height 793
click at [459, 582] on div "En cours Tout Graphe" at bounding box center [387, 603] width 646 height 42
click at [460, 517] on div "Encours client 90 968,26 € 0 Échu 59 183,20 € Non-échu 0,00 € Promesse de paiem…" at bounding box center [618, 333] width 332 height 424
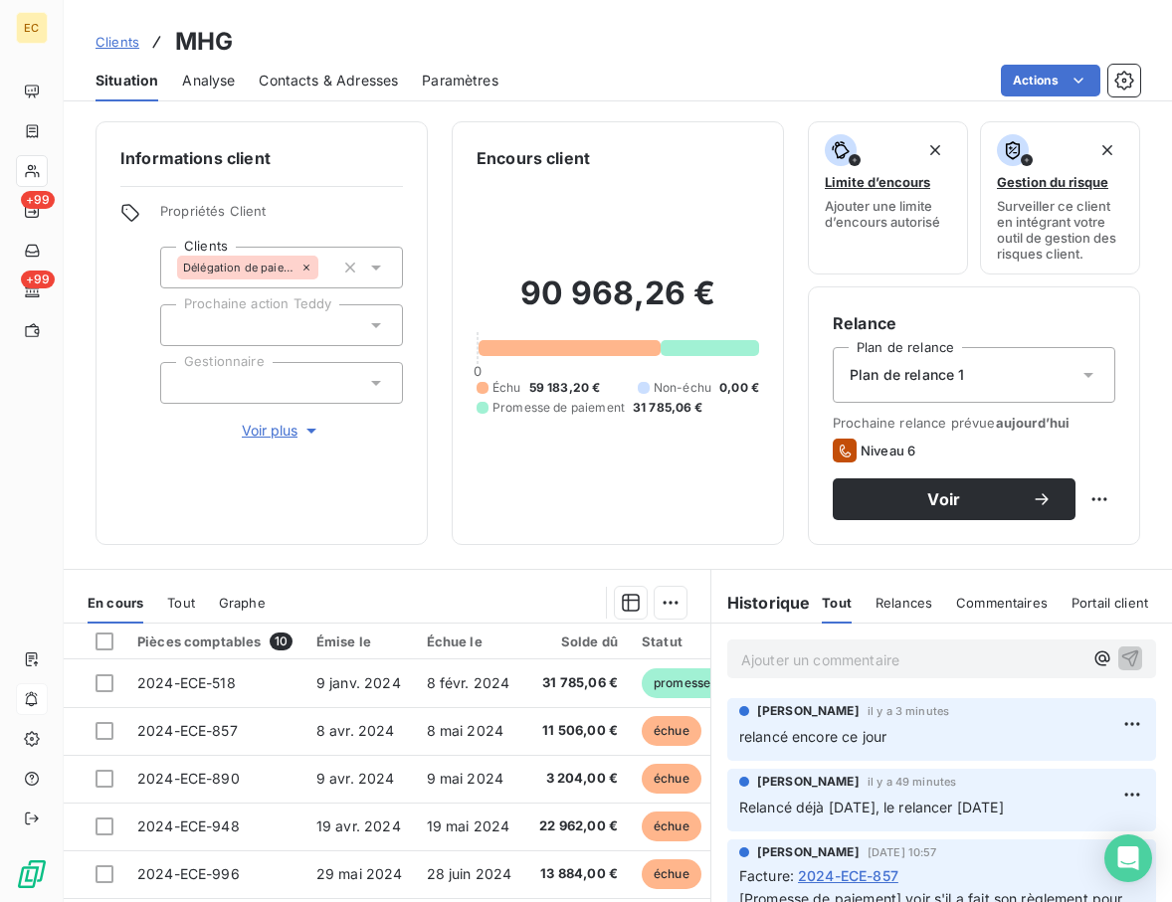
drag, startPoint x: 126, startPoint y: 34, endPoint x: 1, endPoint y: 17, distance: 126.5
click at [125, 34] on span "Clients" at bounding box center [117, 42] width 44 height 16
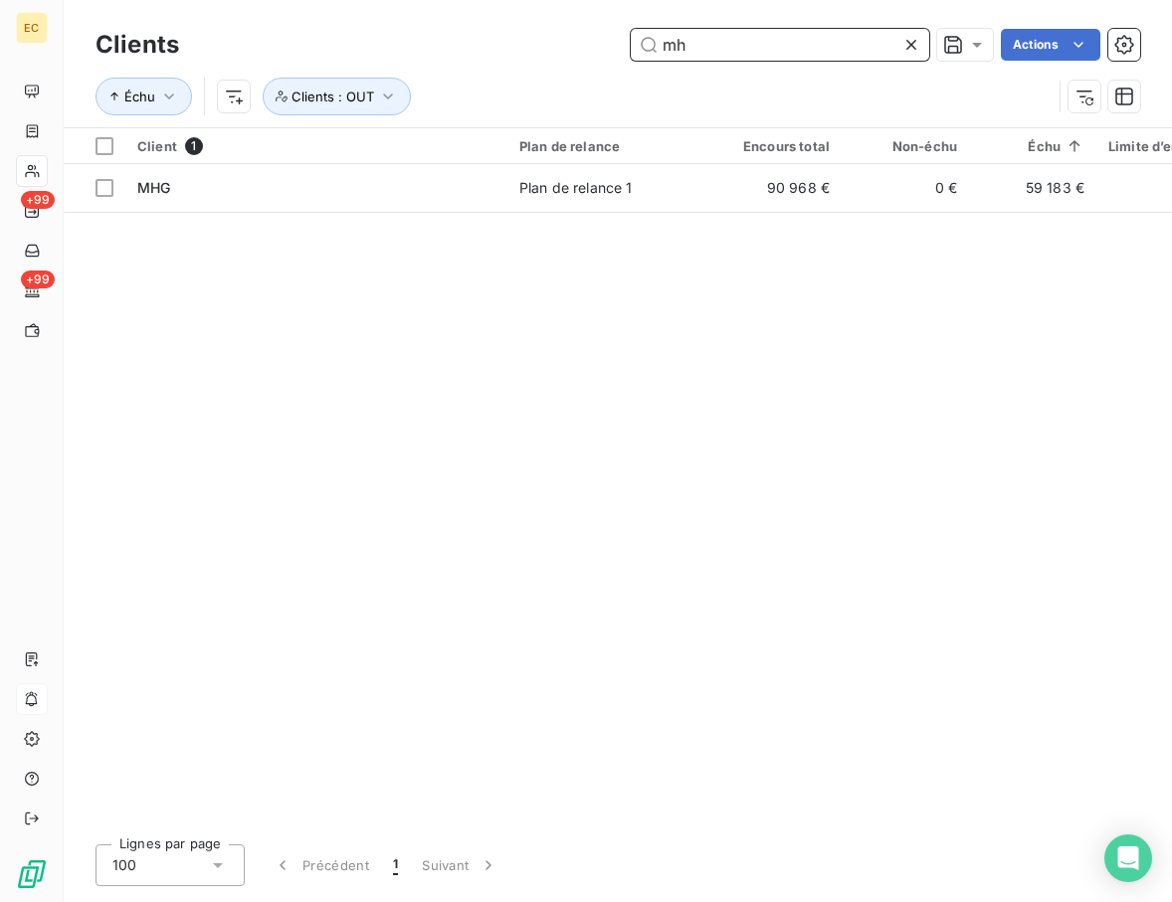
drag, startPoint x: 688, startPoint y: 49, endPoint x: 418, endPoint y: 47, distance: 270.5
click at [418, 47] on div "mh Actions" at bounding box center [671, 45] width 937 height 32
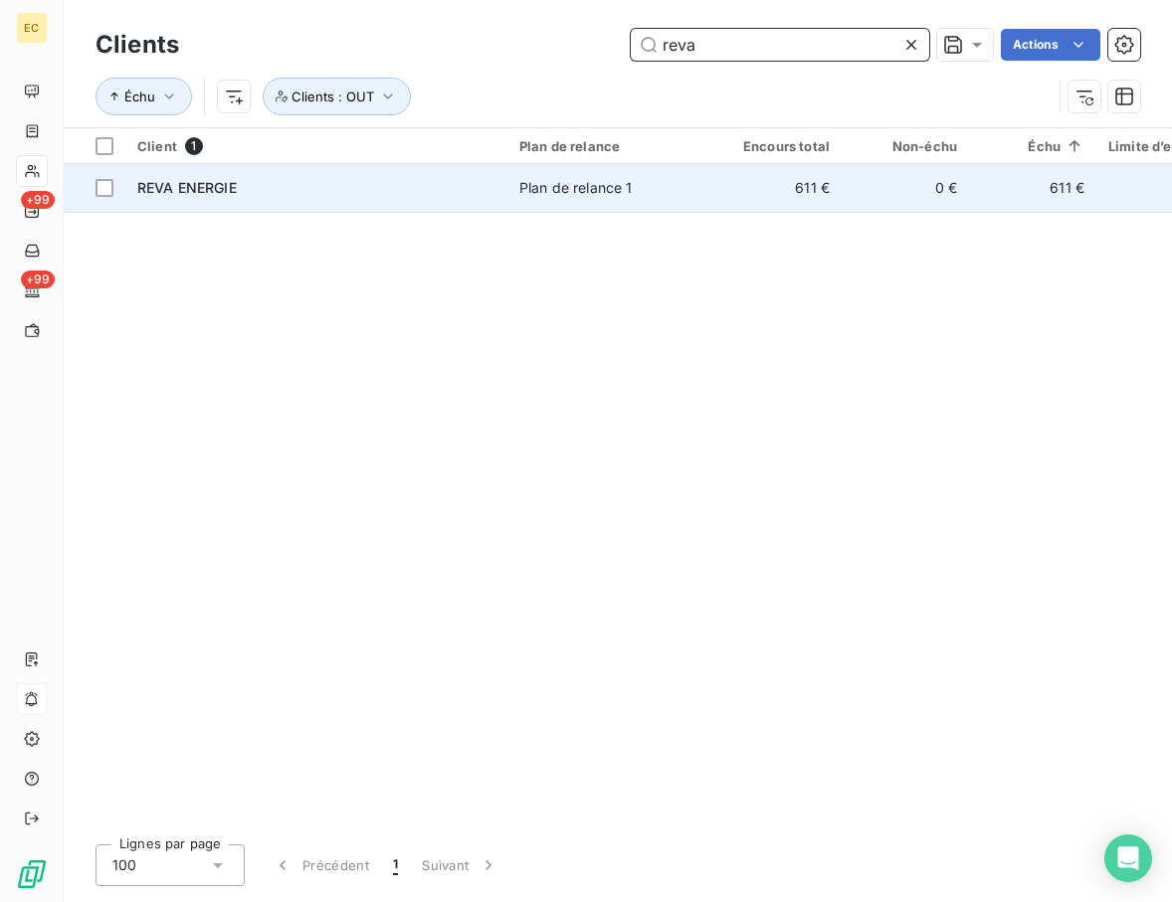
type input "reva"
click at [310, 194] on div "REVA ENERGIE" at bounding box center [316, 188] width 358 height 20
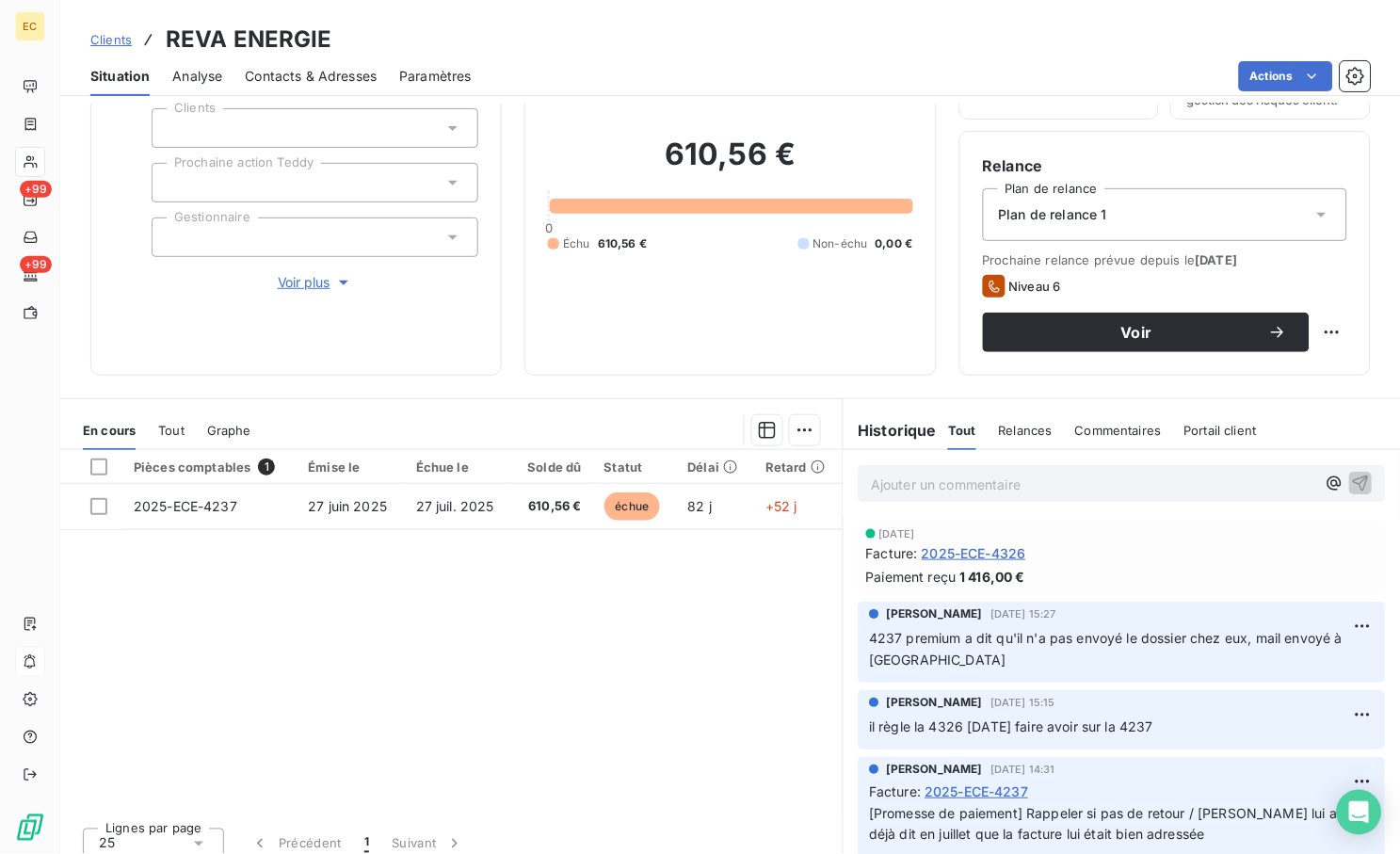
scroll to position [140, 0]
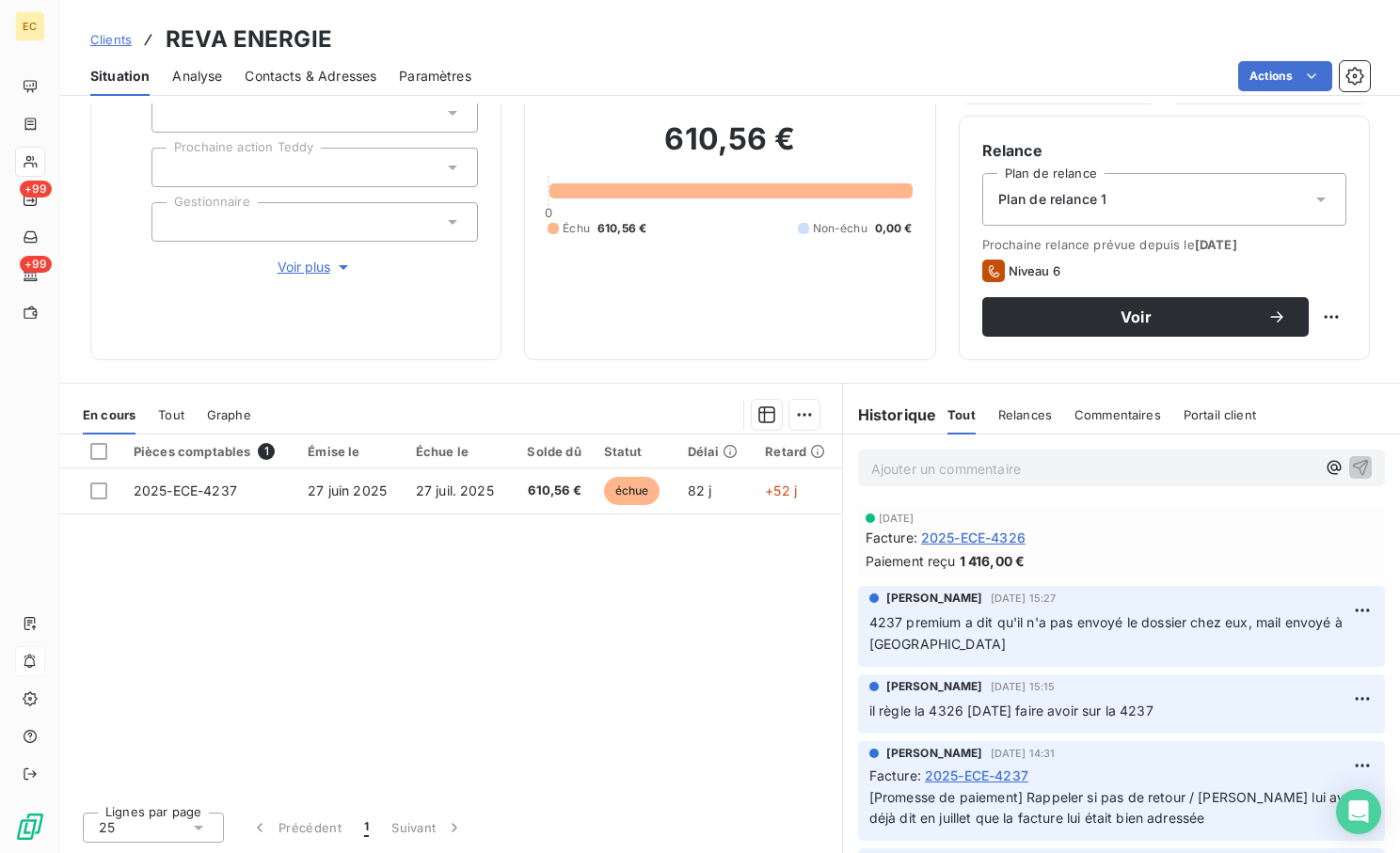
click at [722, 549] on div "Pièces comptables 1 Émise le Échue le Solde dû Statut Délai Retard 2025-ECE-423…" at bounding box center [451, 616] width 782 height 362
click at [948, 468] on p "Ajouter un commentaire ﻿" at bounding box center [1093, 468] width 444 height 24
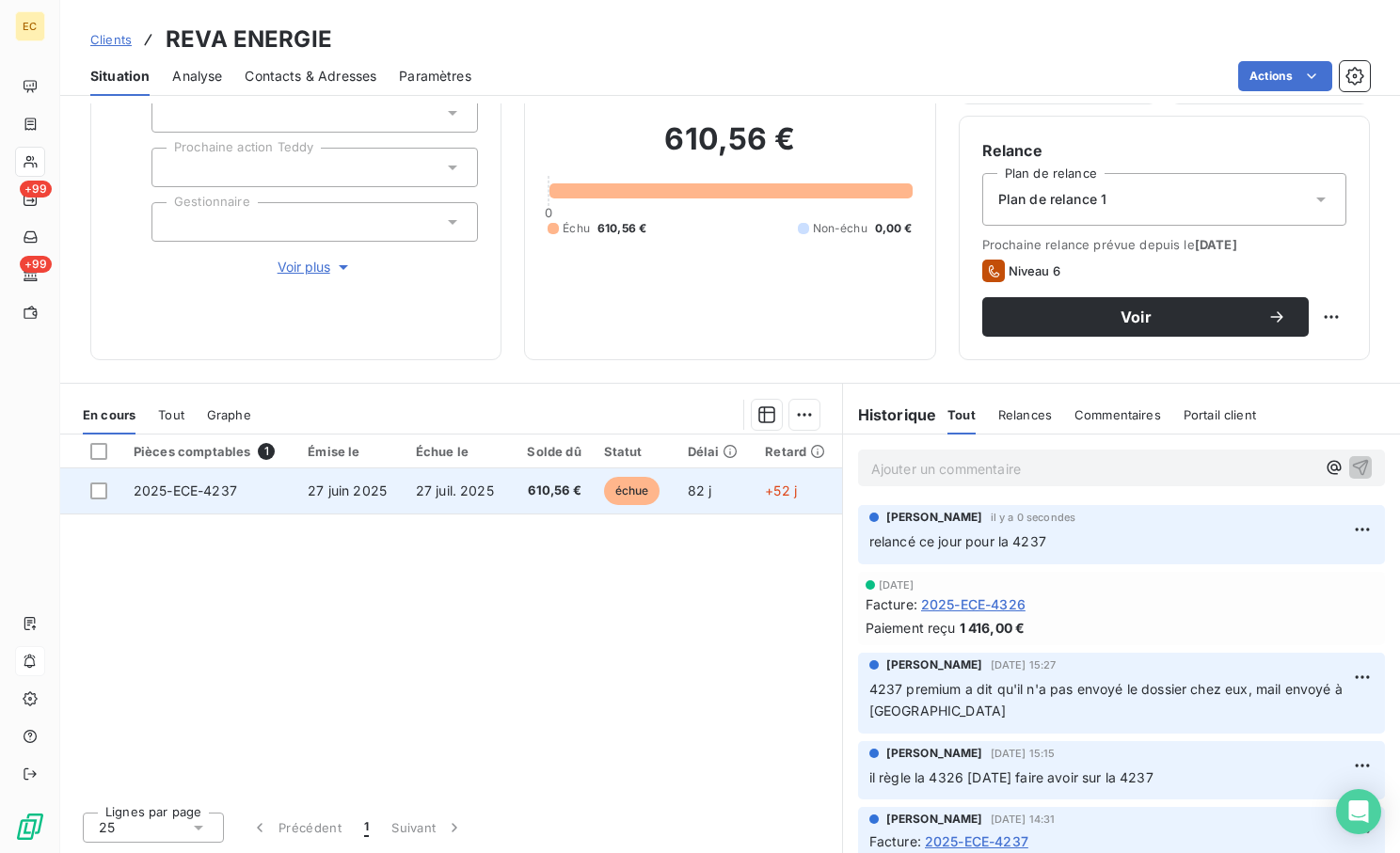
drag, startPoint x: 94, startPoint y: 491, endPoint x: 168, endPoint y: 487, distance: 74.1
click at [97, 490] on div at bounding box center [98, 491] width 17 height 17
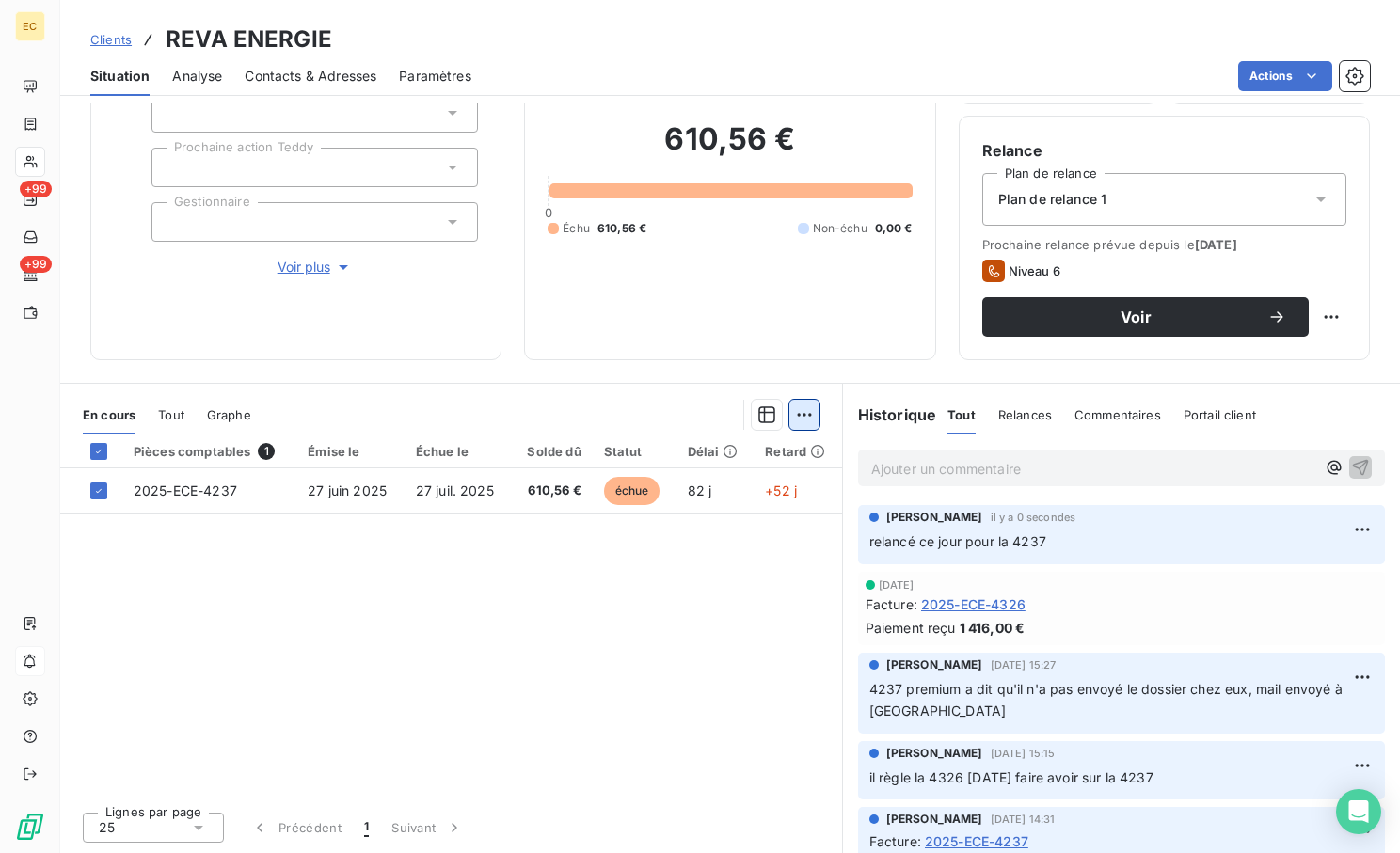
click at [796, 414] on html "EC +99 +99 Clients REVA ENERGIE Situation Analyse Contacts & Adresses Paramètre…" at bounding box center [700, 426] width 1400 height 853
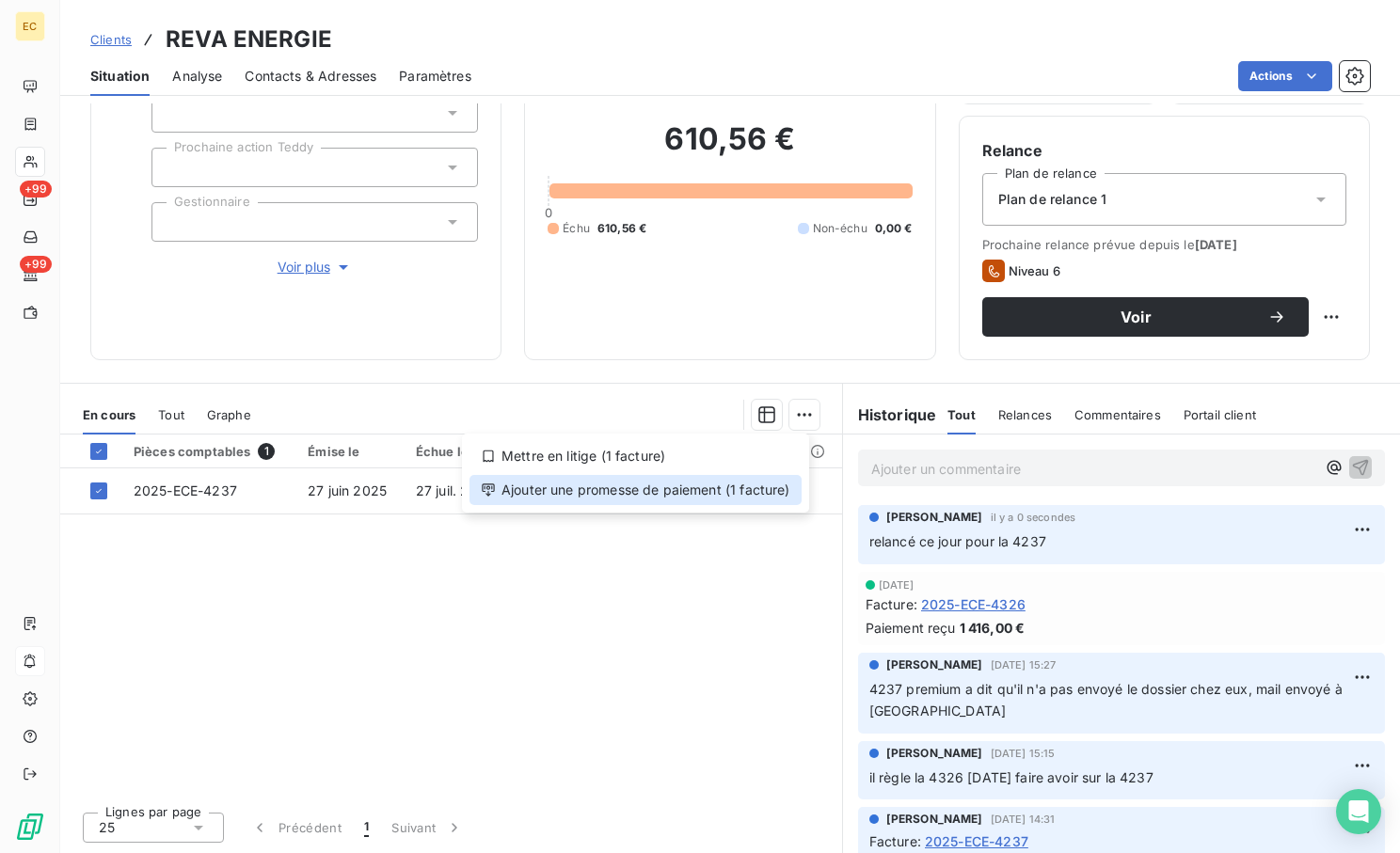
click at [722, 491] on div "Ajouter une promesse de paiement (1 facture)" at bounding box center [635, 490] width 332 height 30
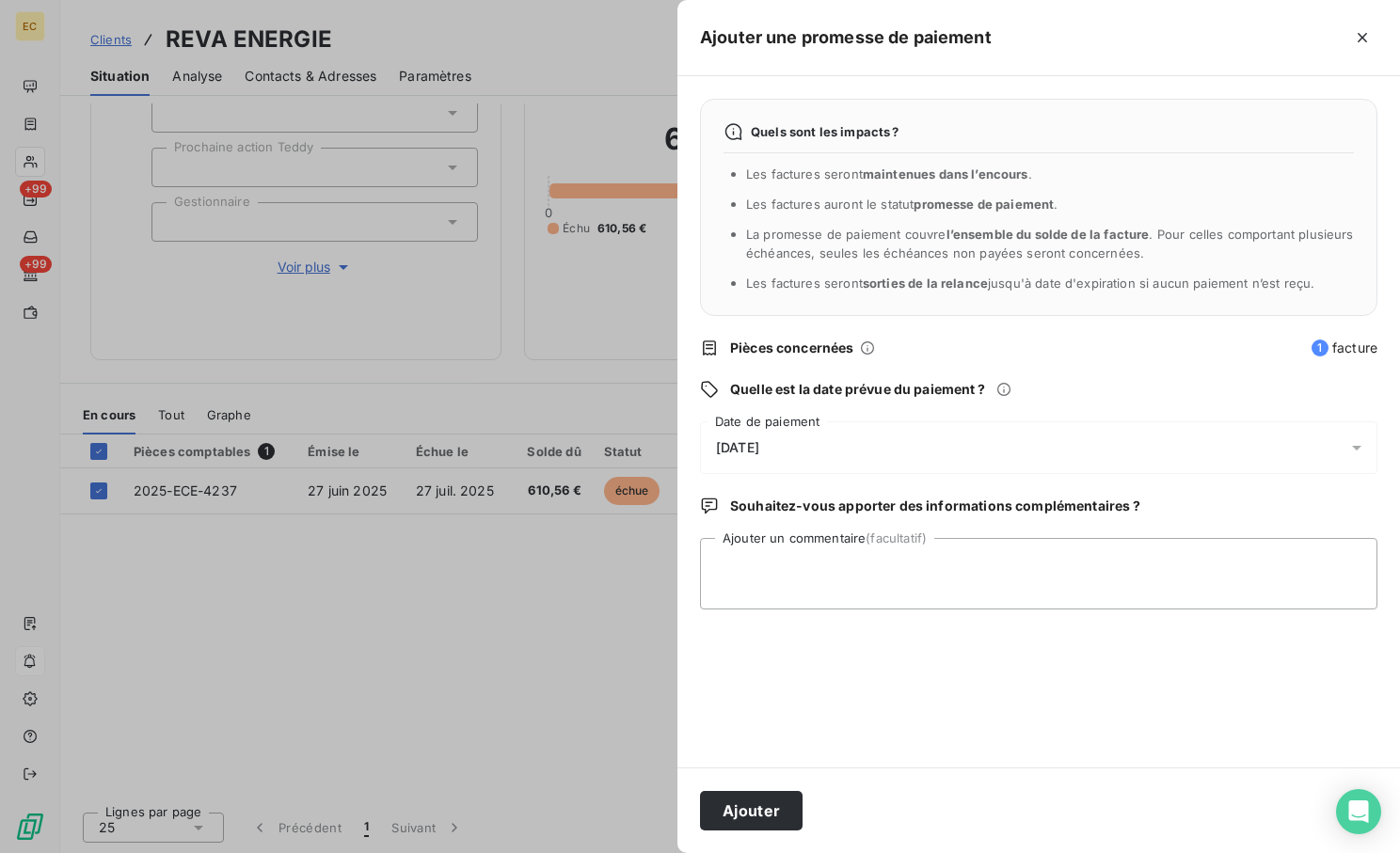
click at [869, 442] on div "[DATE]" at bounding box center [1039, 448] width 677 height 53
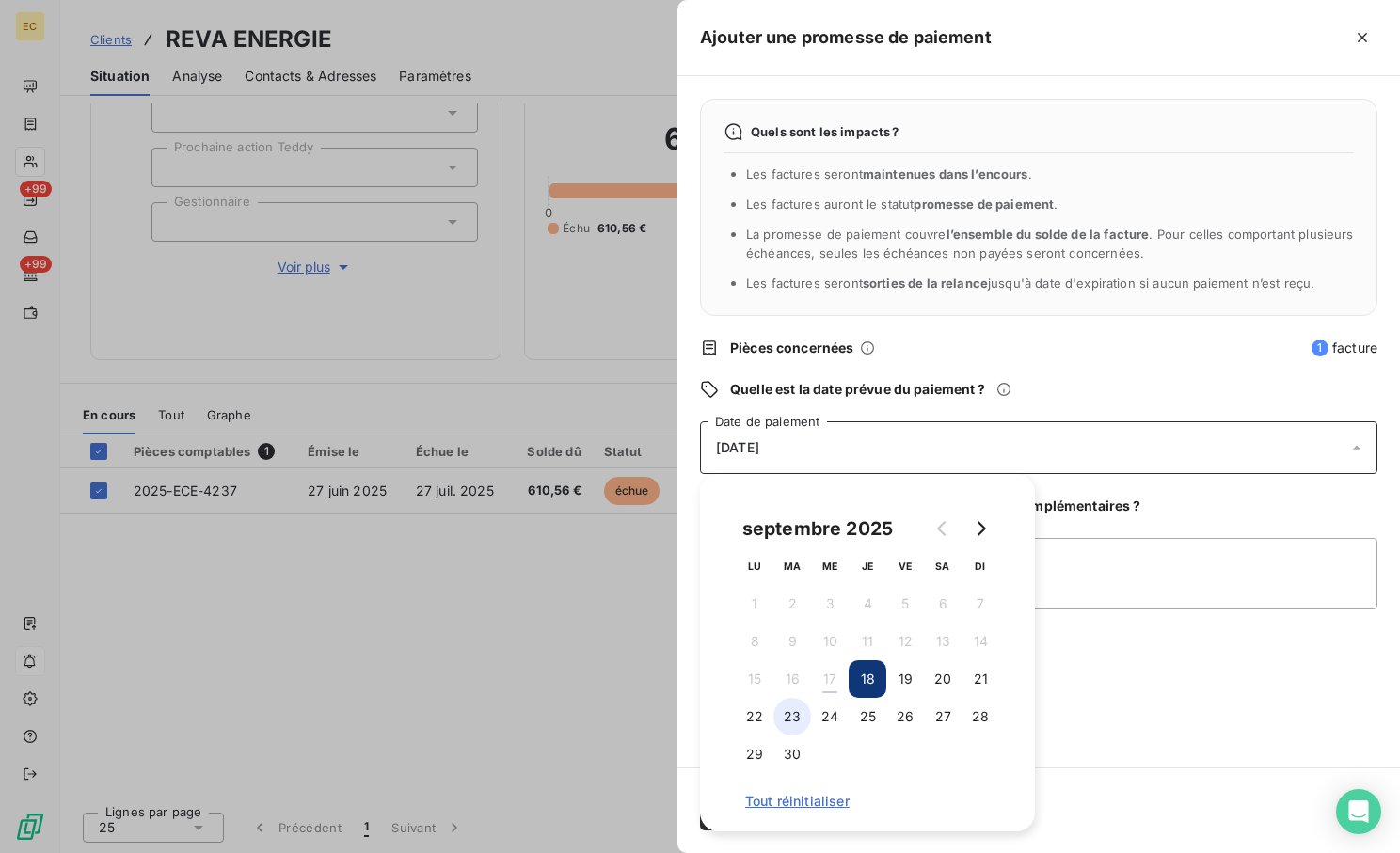
drag, startPoint x: 751, startPoint y: 726, endPoint x: 780, endPoint y: 725, distance: 29.0
click at [761, 725] on button "22" at bounding box center [755, 717] width 38 height 38
click at [1192, 669] on div "Quels sont les impacts ? Les factures seront maintenues dans l’encours . Les fa…" at bounding box center [1038, 422] width 723 height 691
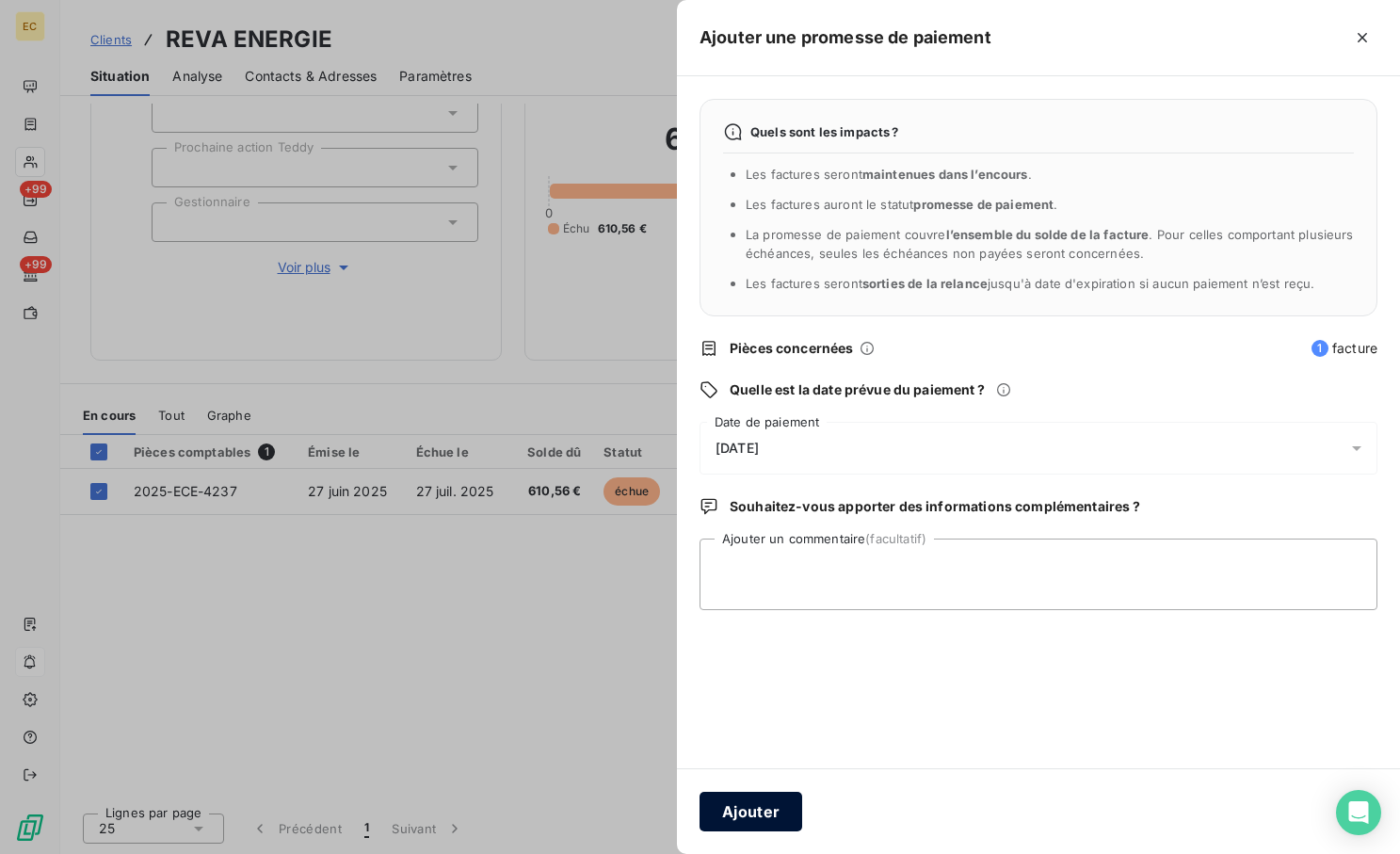
click at [776, 813] on button "Ajouter" at bounding box center [751, 811] width 102 height 40
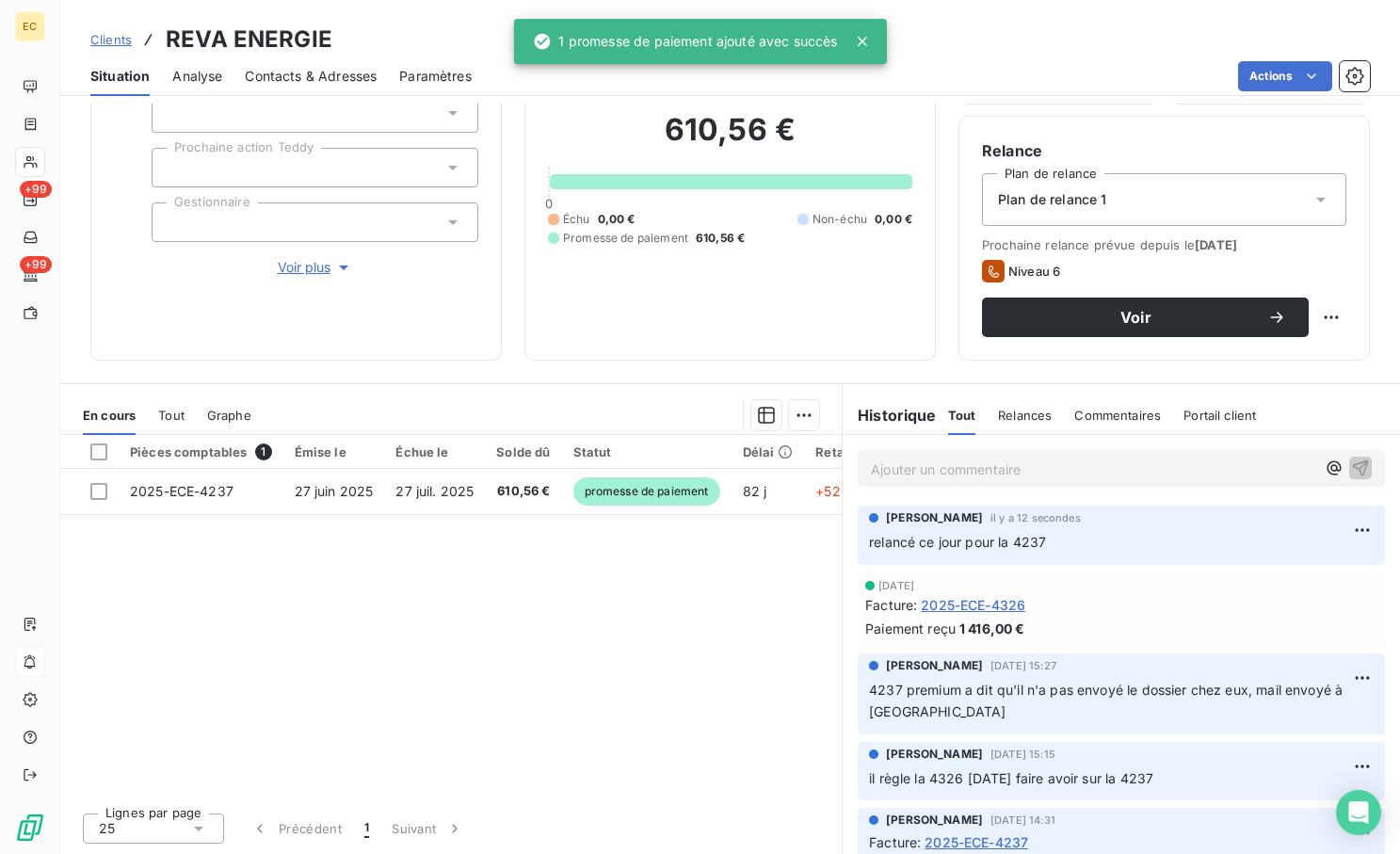
scroll to position [81, 0]
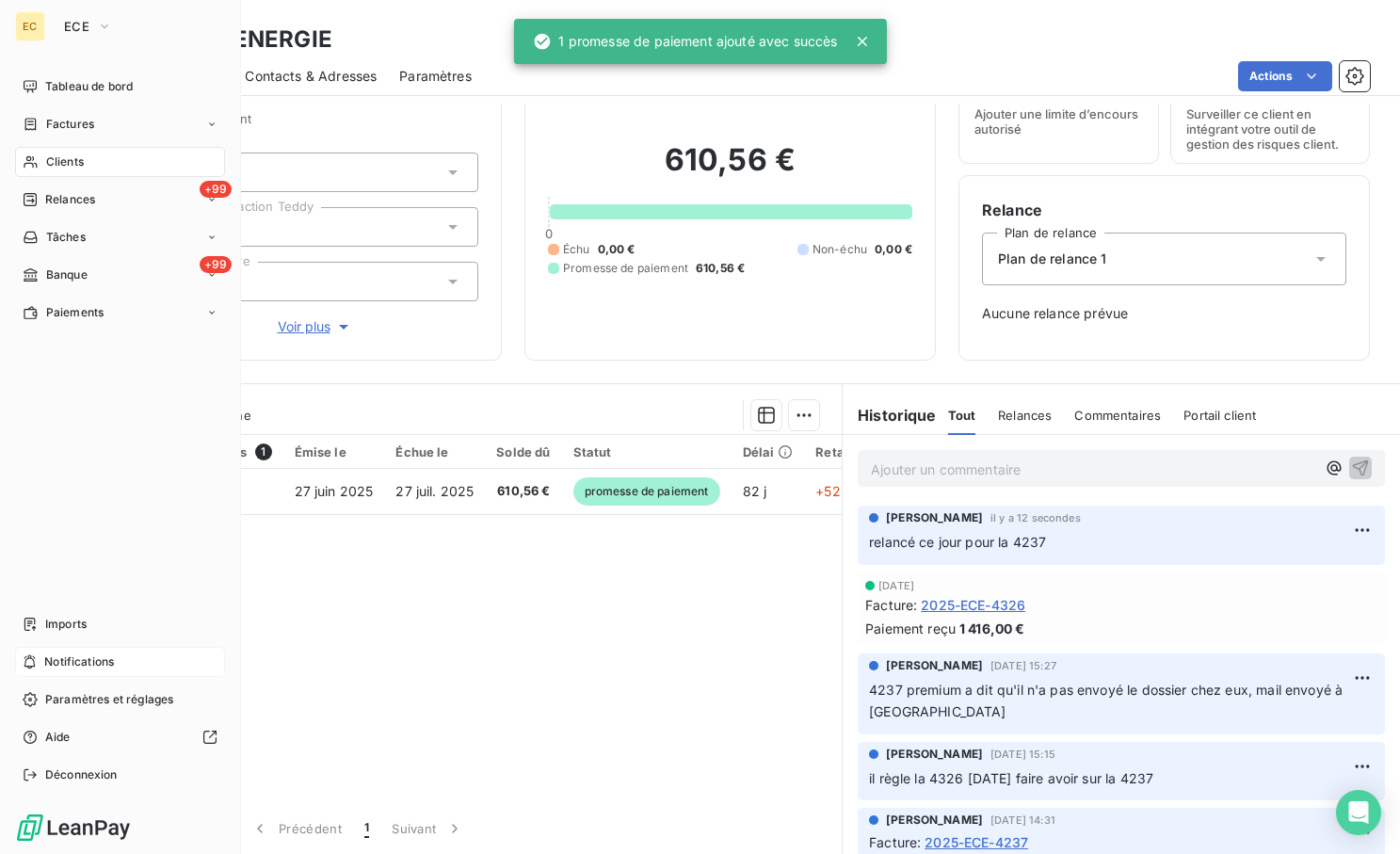
click at [80, 160] on span "Clients" at bounding box center [65, 162] width 38 height 17
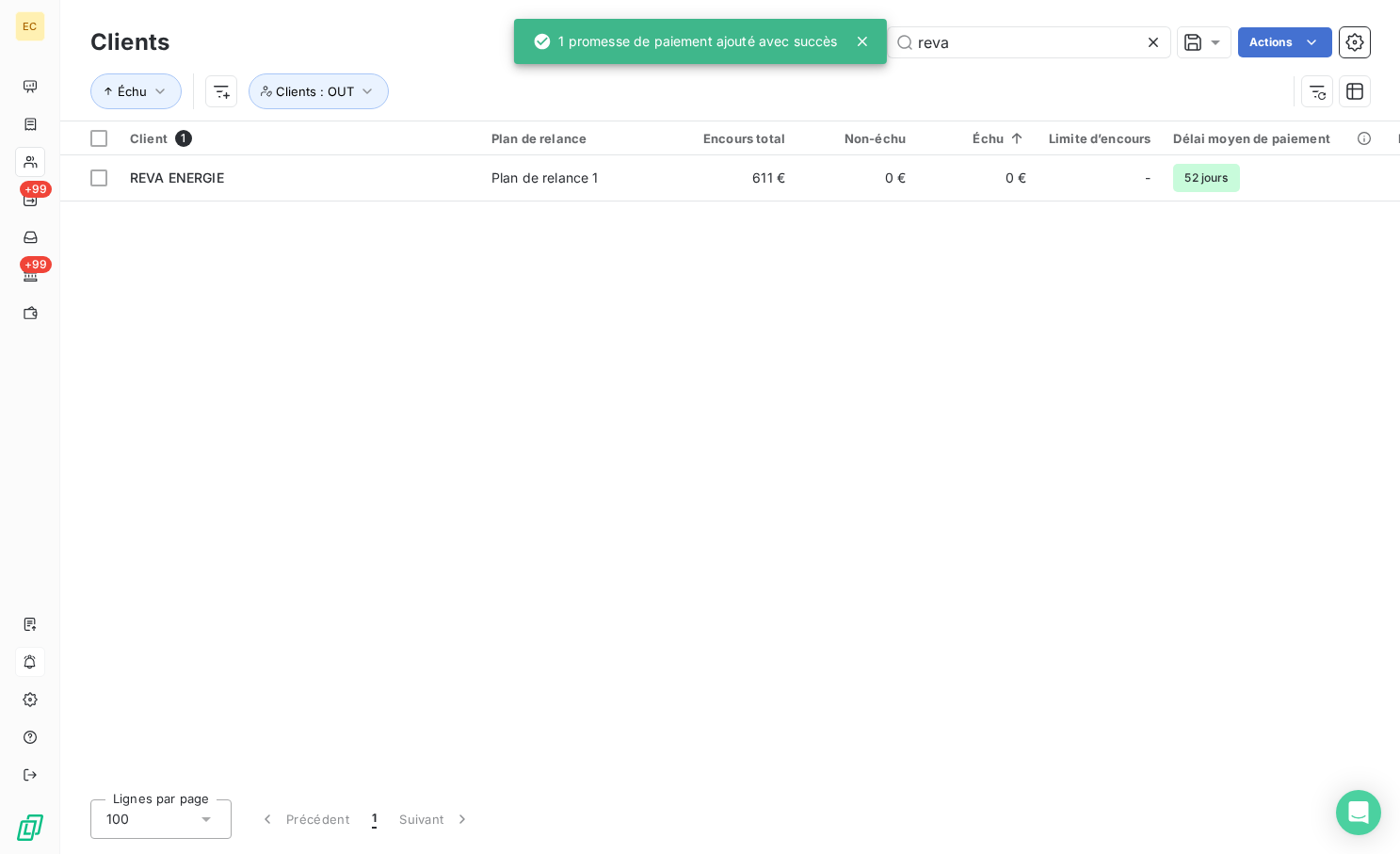
click at [1153, 39] on icon at bounding box center [1153, 43] width 19 height 19
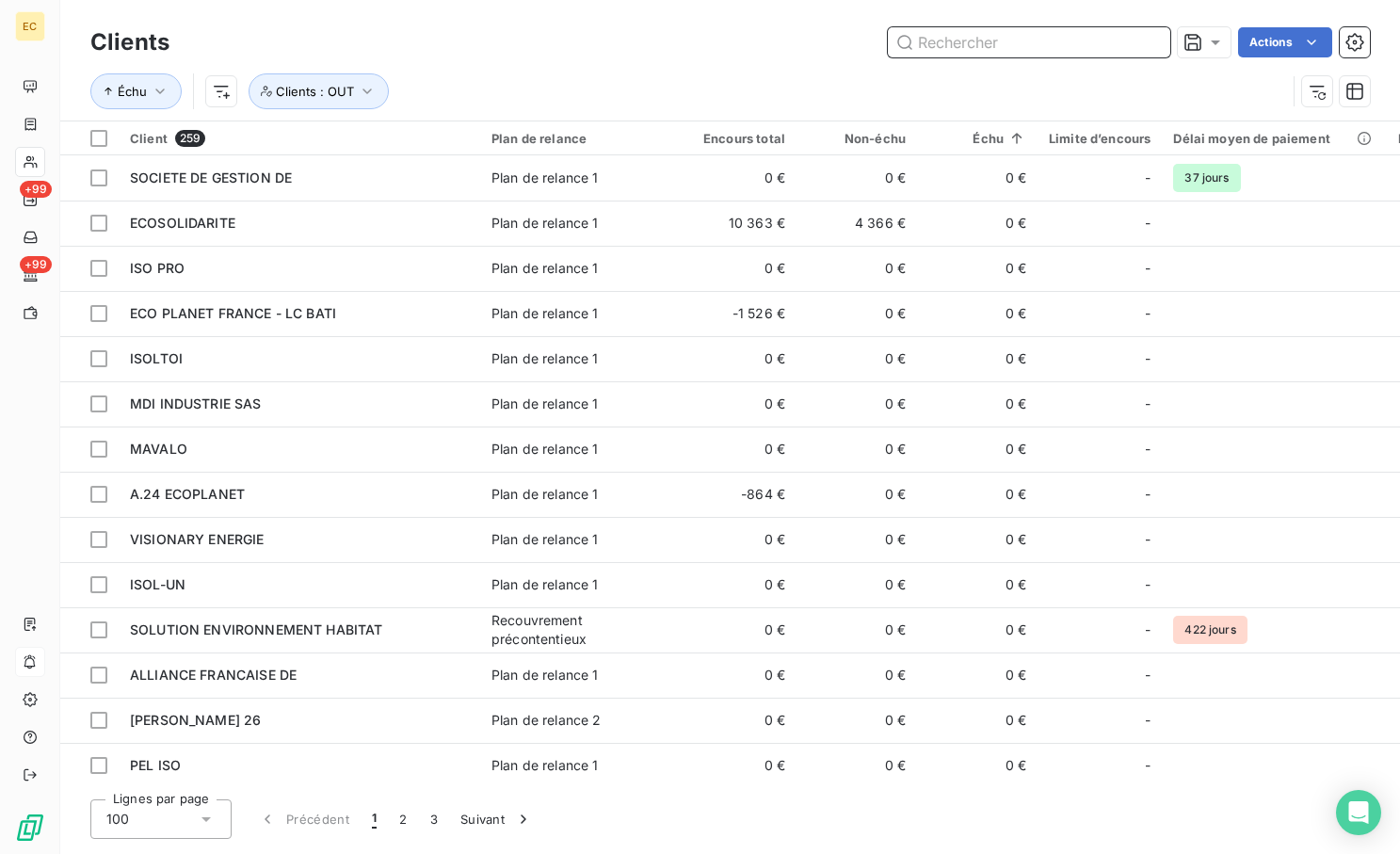
click at [1042, 36] on input "text" at bounding box center [1029, 43] width 282 height 30
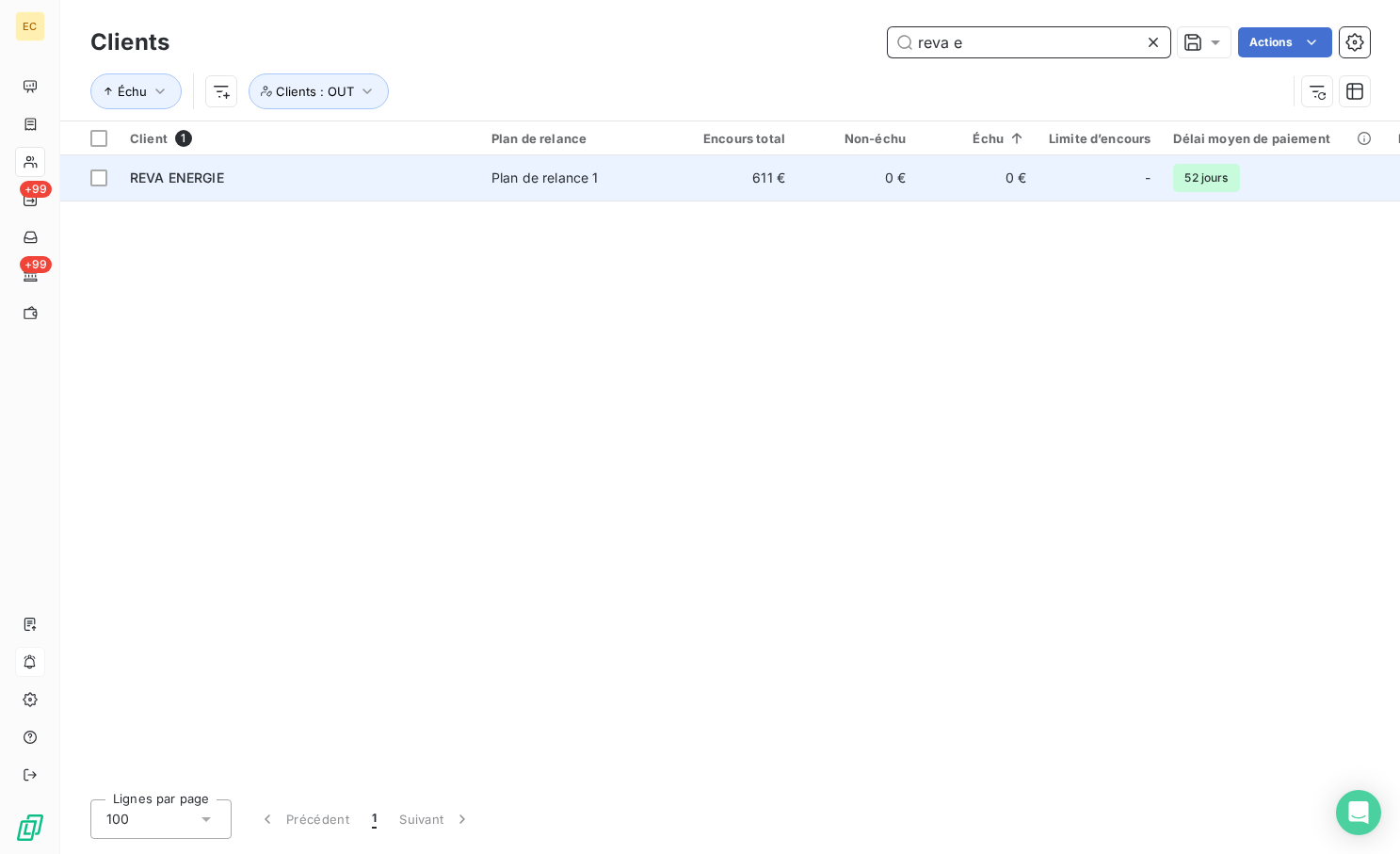
type input "reva e"
click at [363, 169] on div "REVA ENERGIE" at bounding box center [299, 178] width 339 height 19
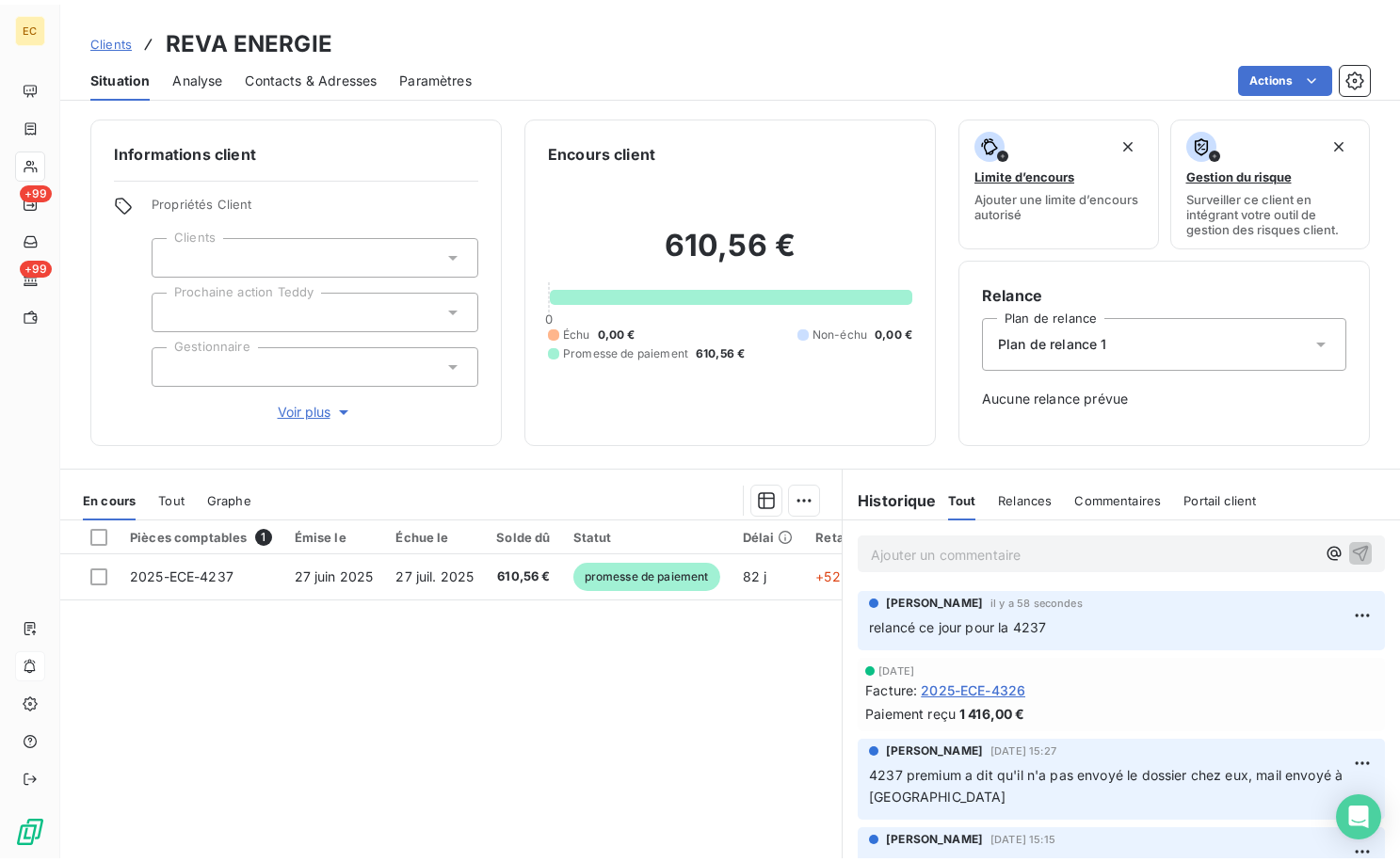
scroll to position [94, 0]
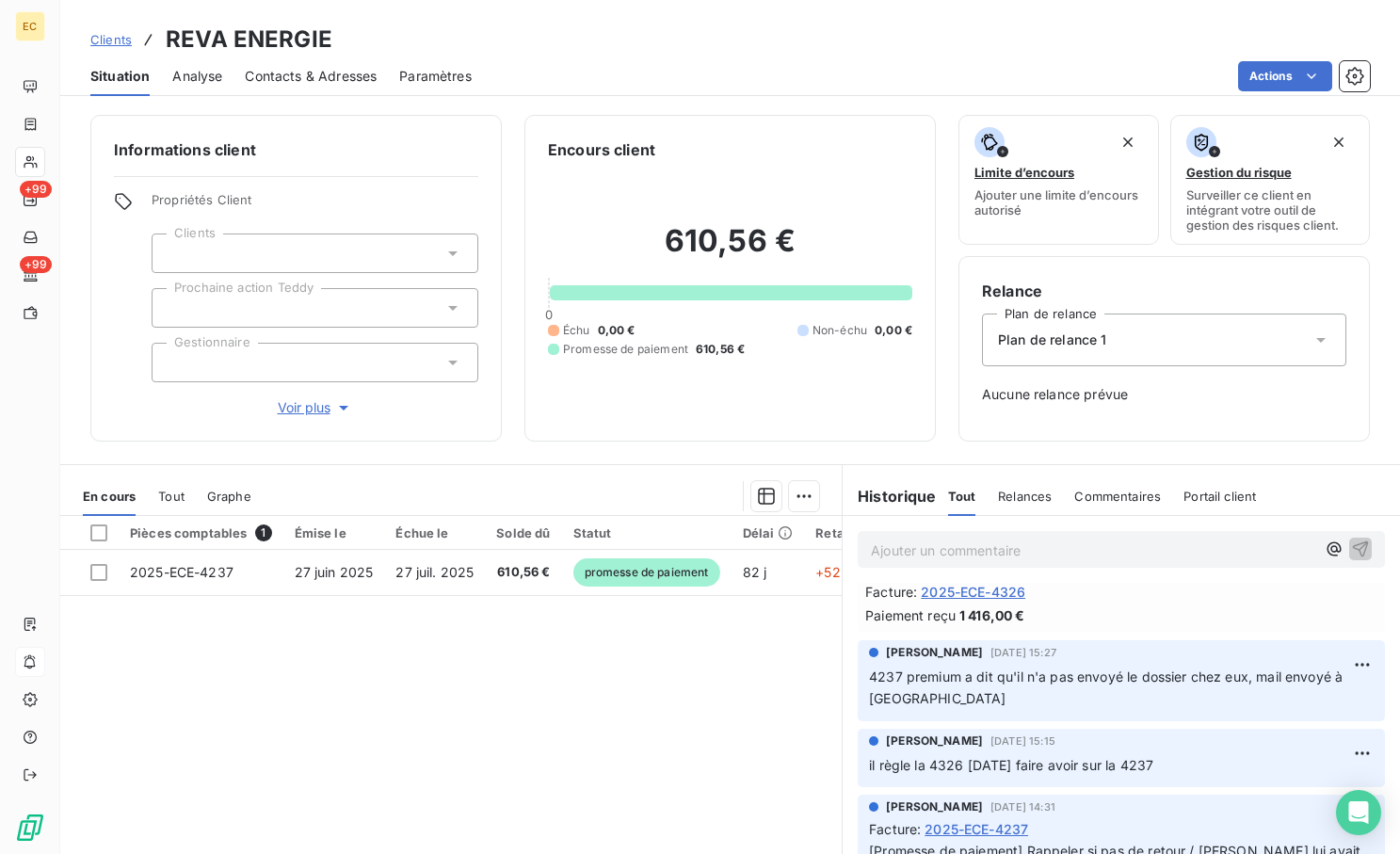
click at [130, 47] on link "Clients" at bounding box center [111, 40] width 42 height 19
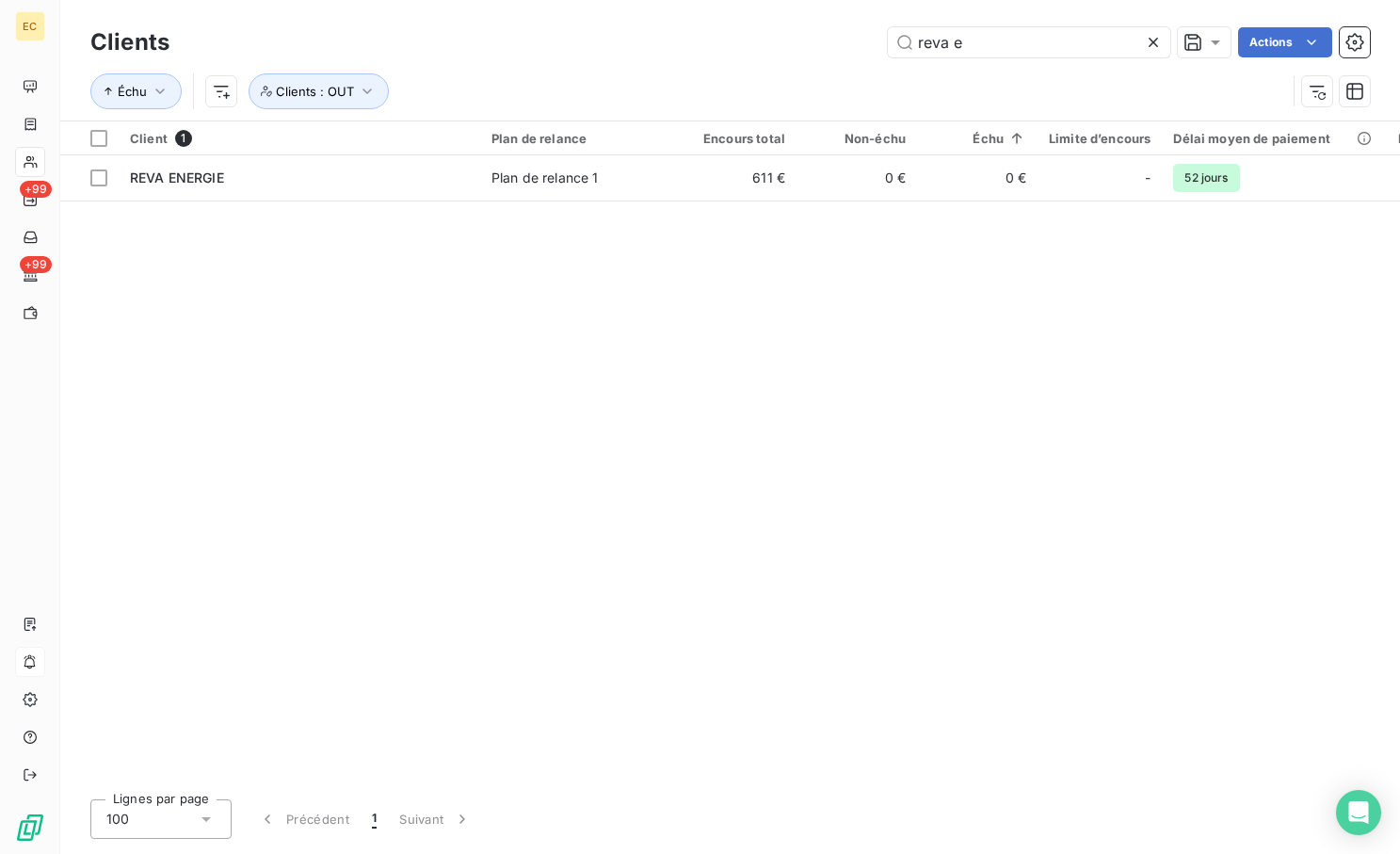
drag, startPoint x: 985, startPoint y: 44, endPoint x: 682, endPoint y: 8, distance: 305.1
click at [734, 23] on div "Clients reva e Actions" at bounding box center [730, 43] width 1280 height 40
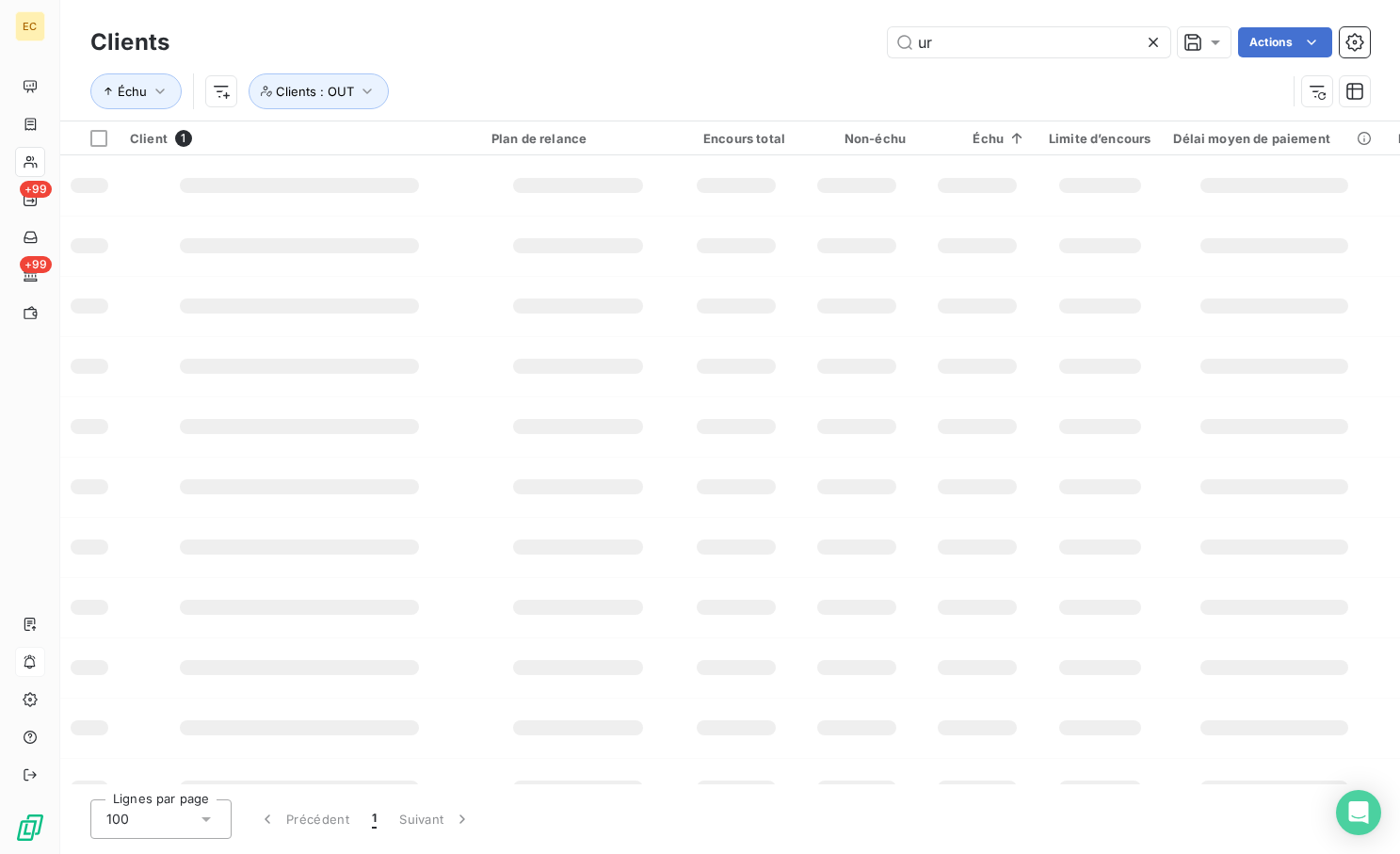
type input "u"
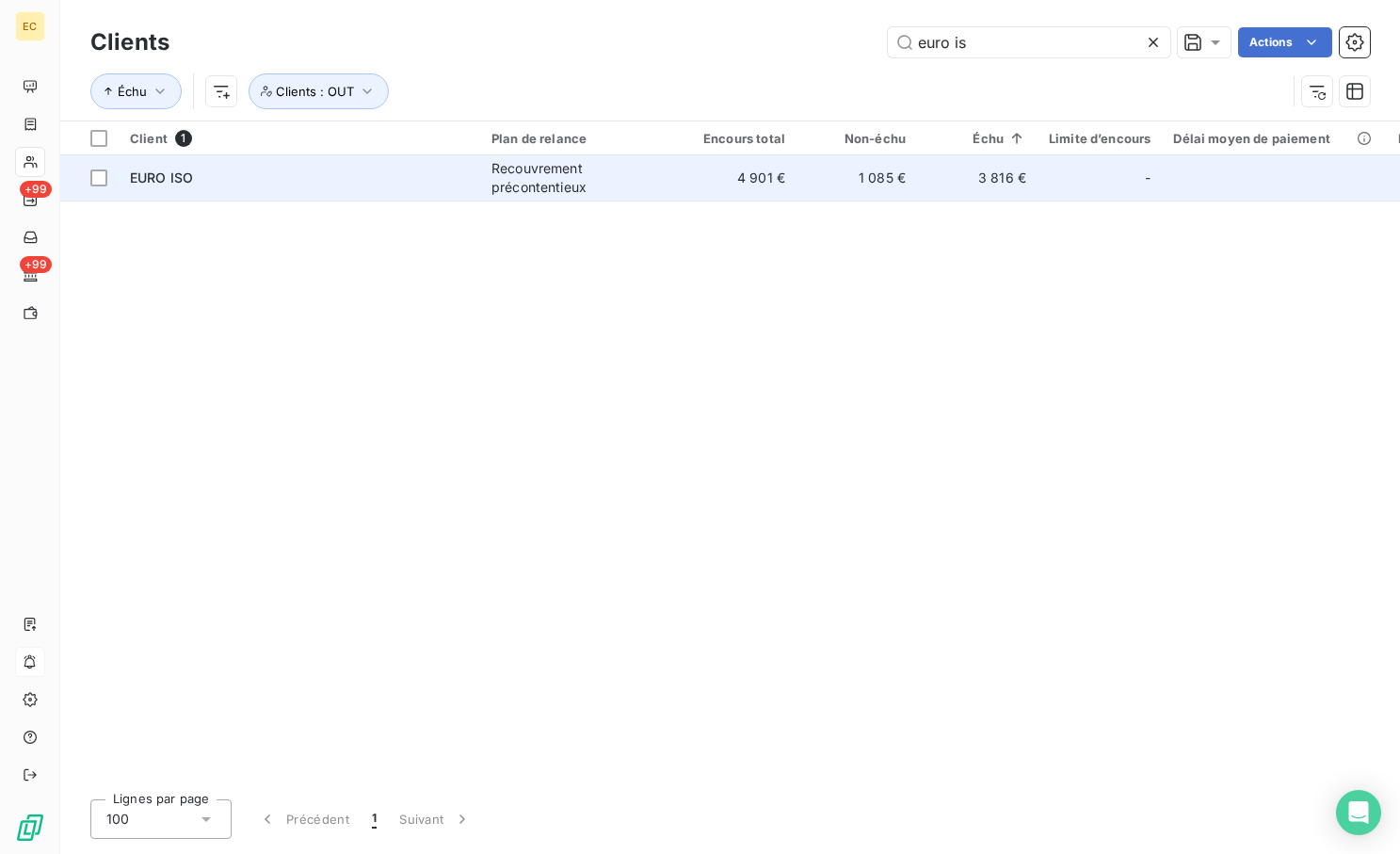
type input "euro is"
click at [669, 183] on td "Recouvrement précontentieux" at bounding box center [577, 178] width 196 height 45
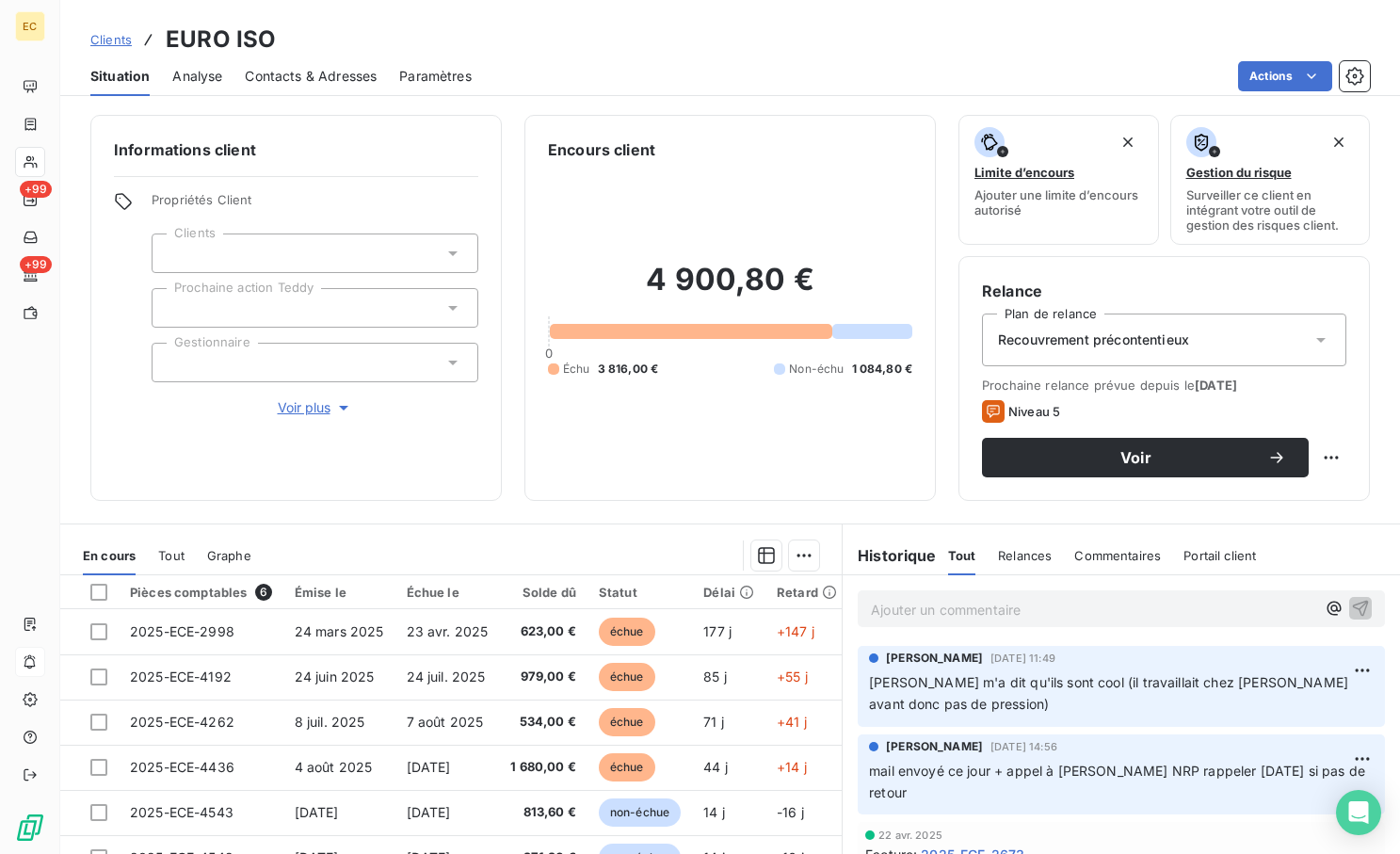
click at [122, 38] on span "Clients" at bounding box center [111, 40] width 42 height 15
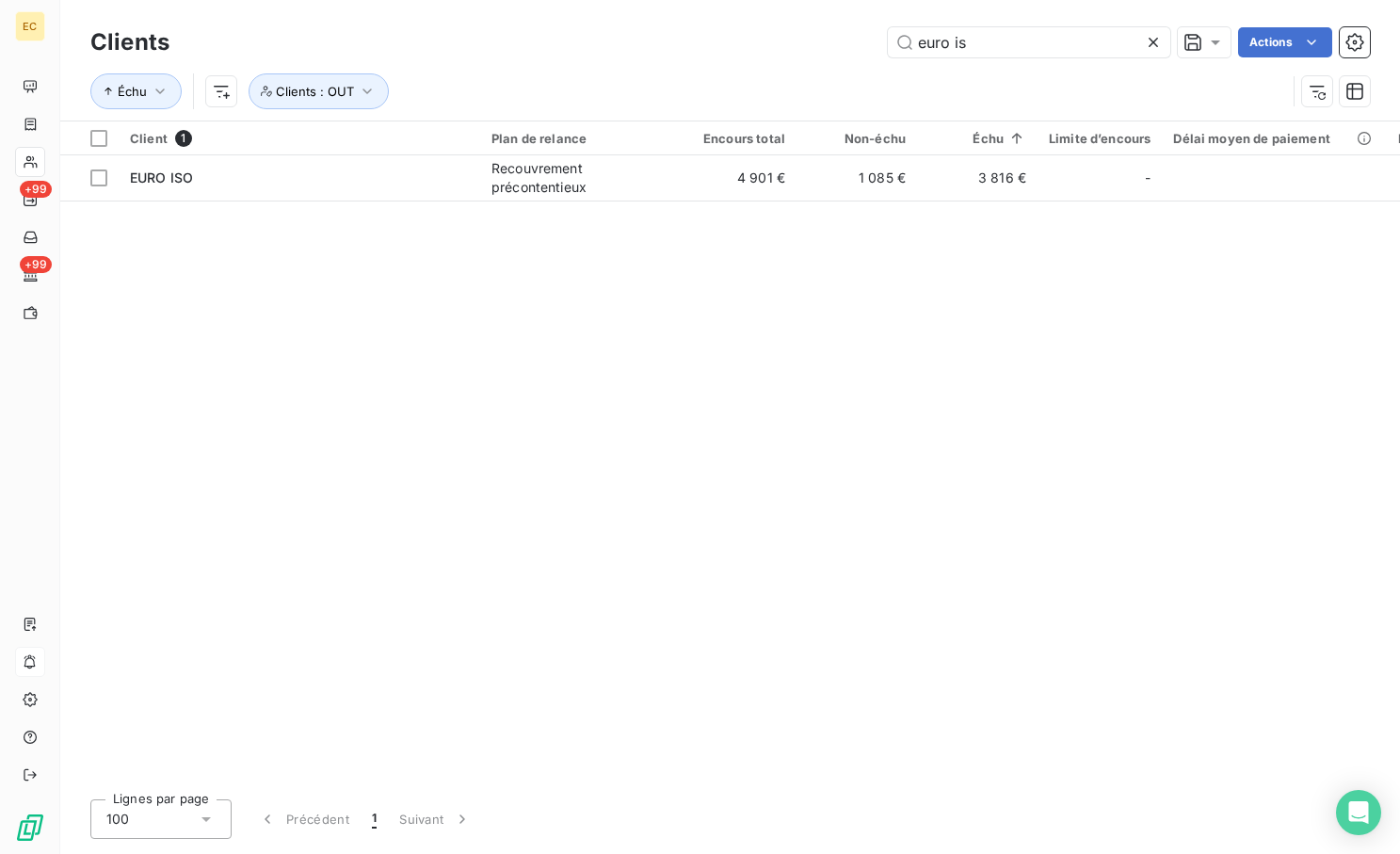
drag, startPoint x: 1011, startPoint y: 36, endPoint x: 721, endPoint y: 36, distance: 290.0
click at [722, 37] on div "euro is Actions" at bounding box center [781, 43] width 1178 height 30
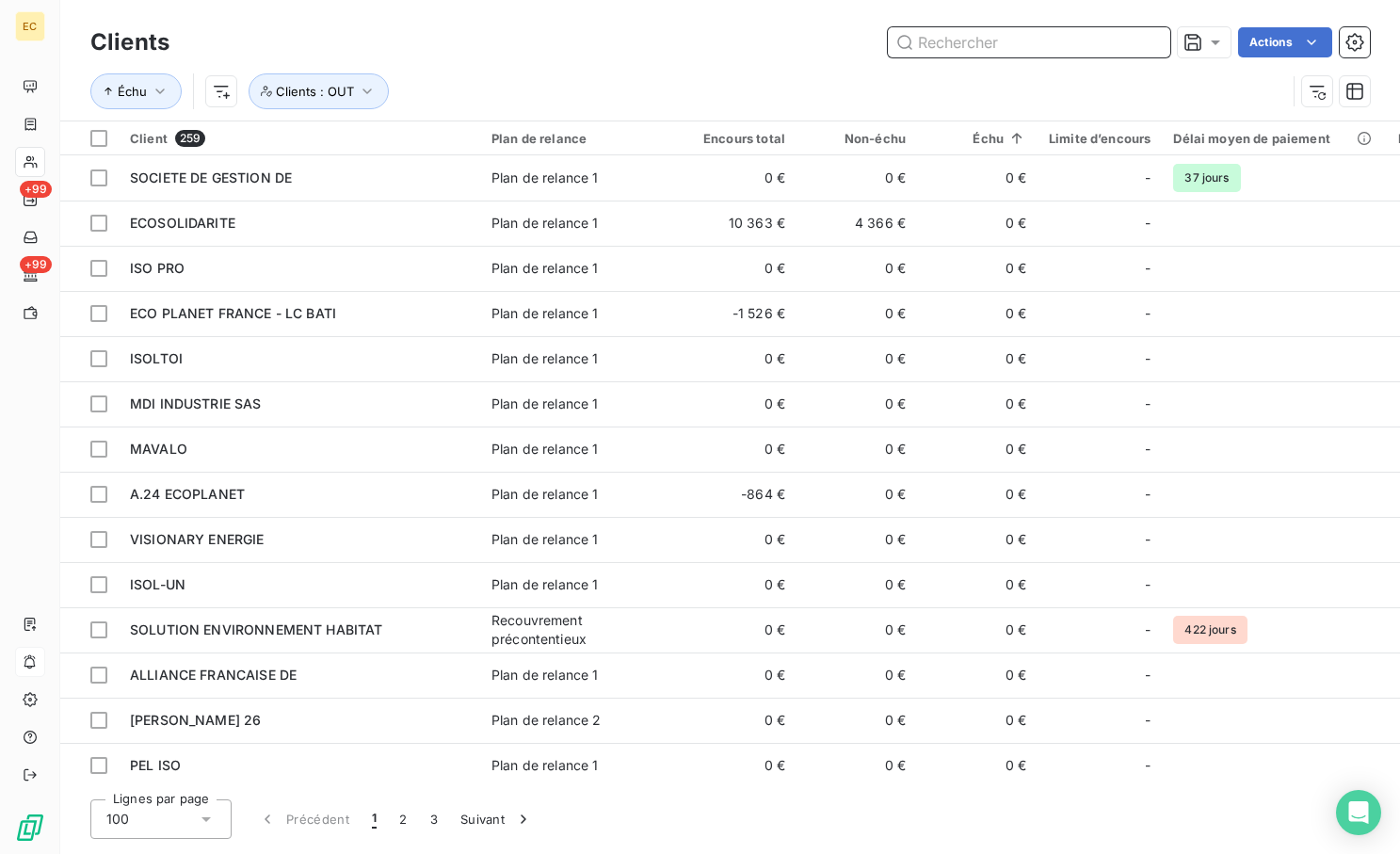
click at [997, 52] on input "text" at bounding box center [1029, 43] width 282 height 30
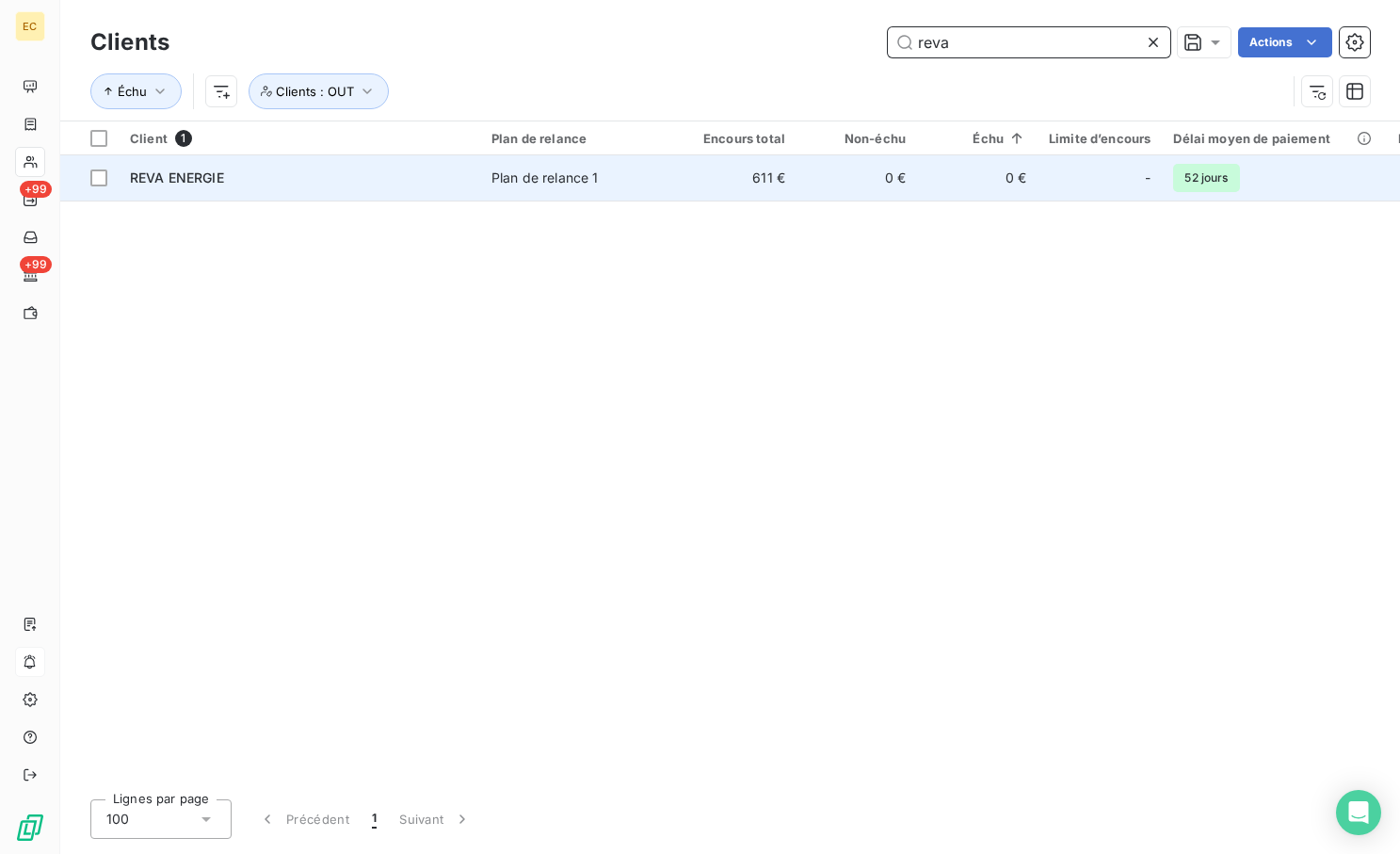
type input "reva"
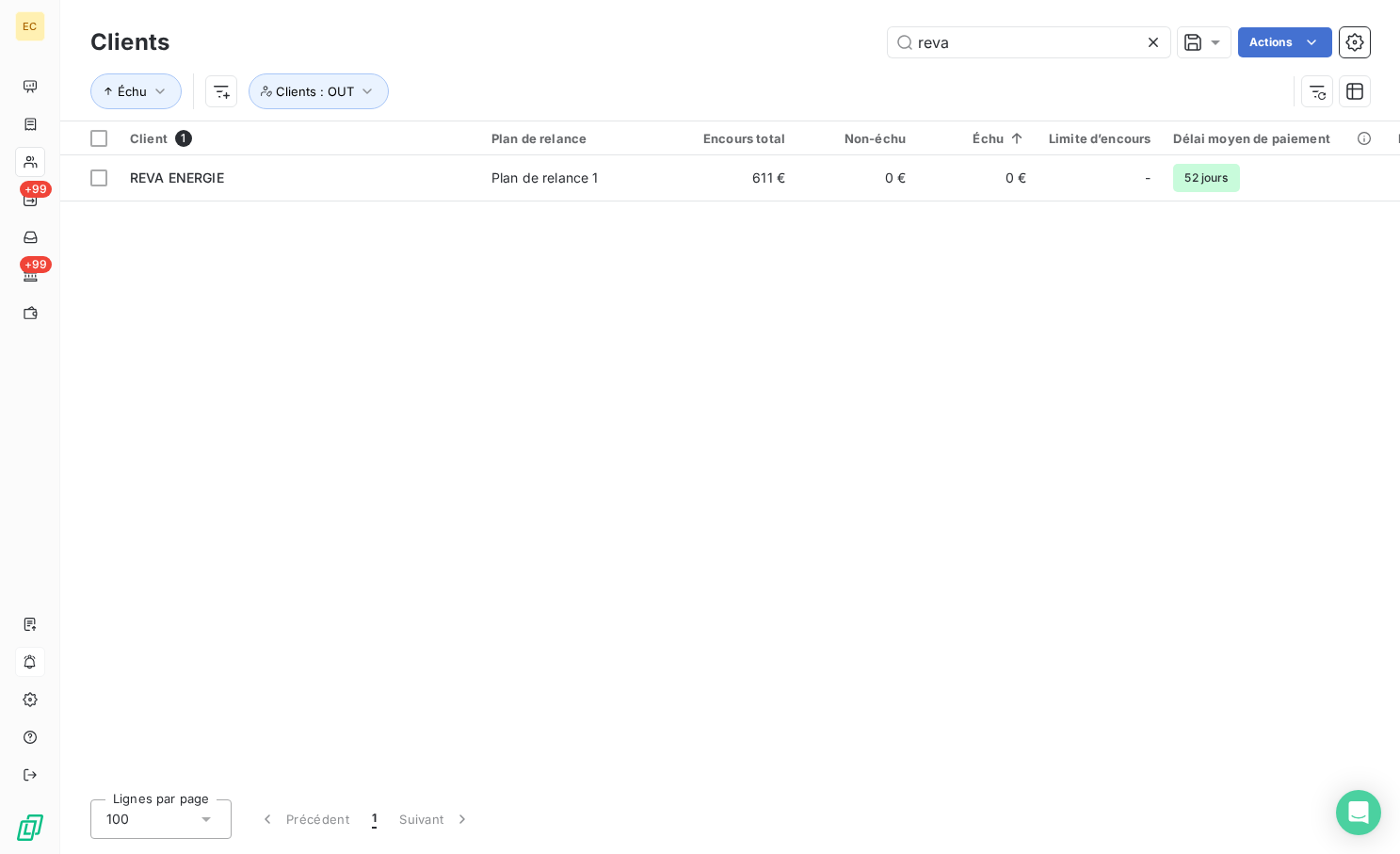
drag, startPoint x: 328, startPoint y: 183, endPoint x: 928, endPoint y: 442, distance: 653.5
click at [328, 182] on div "REVA ENERGIE" at bounding box center [299, 178] width 339 height 19
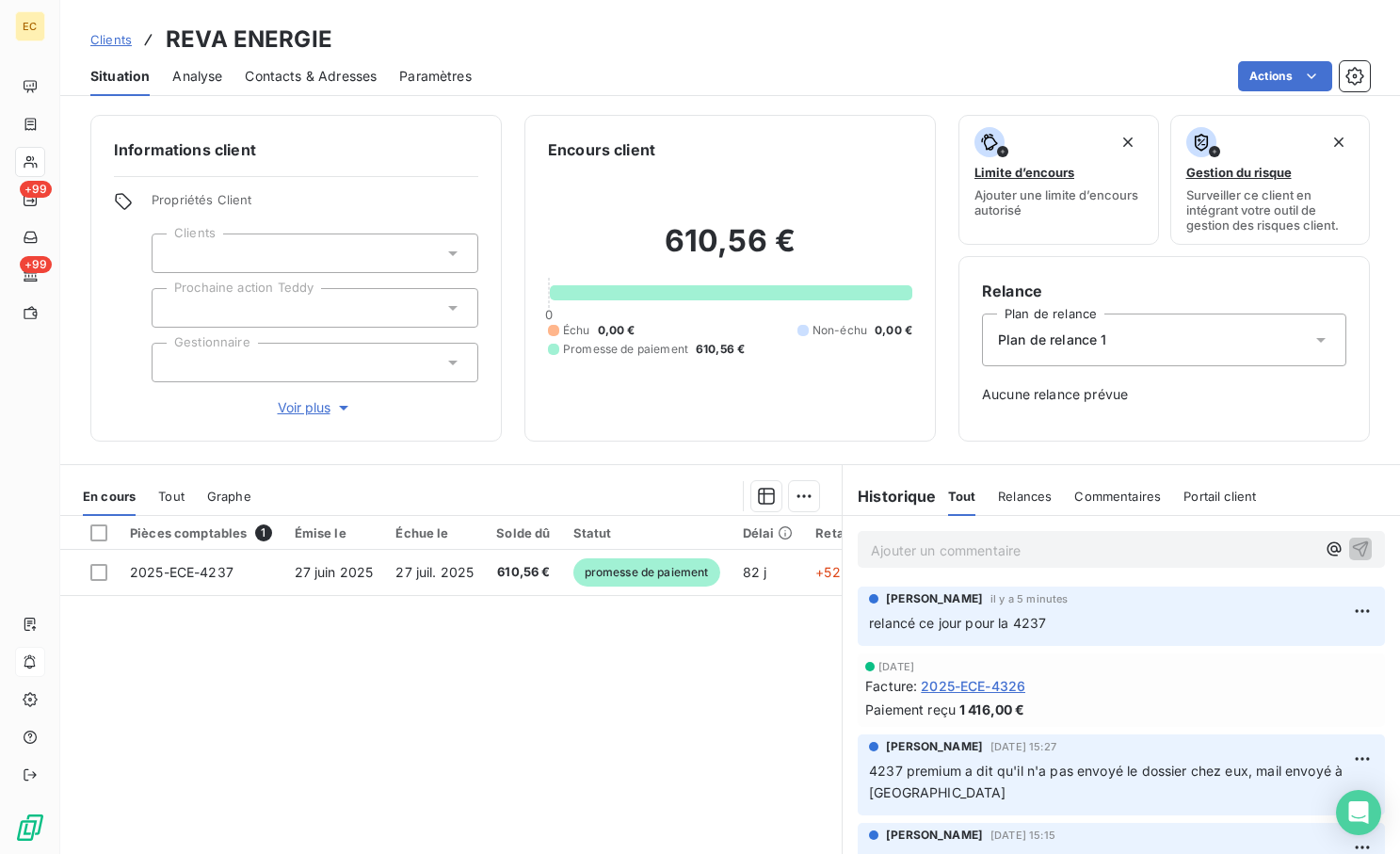
click at [984, 545] on p "Ajouter un commentaire ﻿" at bounding box center [1092, 550] width 444 height 24
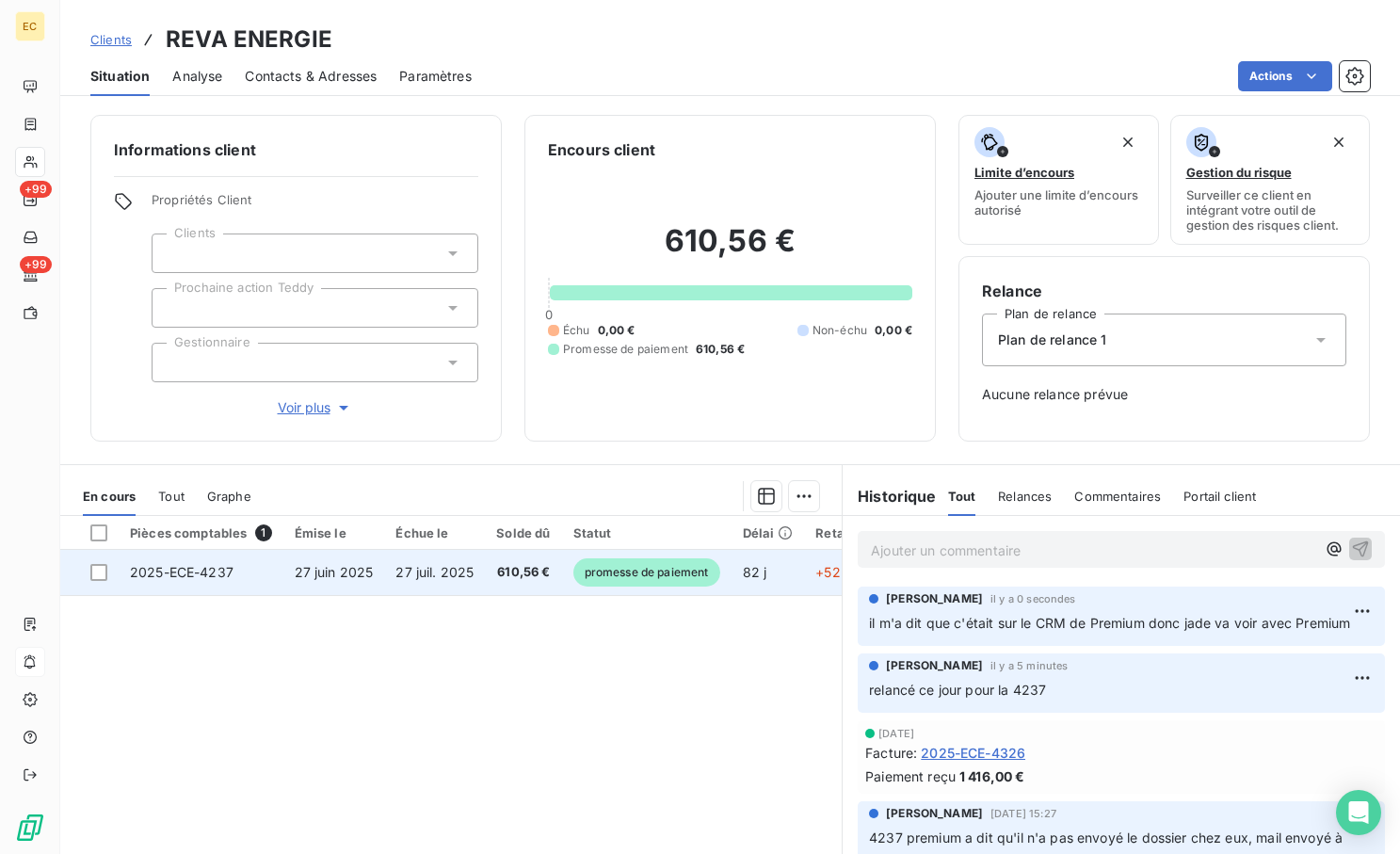
click at [101, 562] on td at bounding box center [90, 573] width 59 height 45
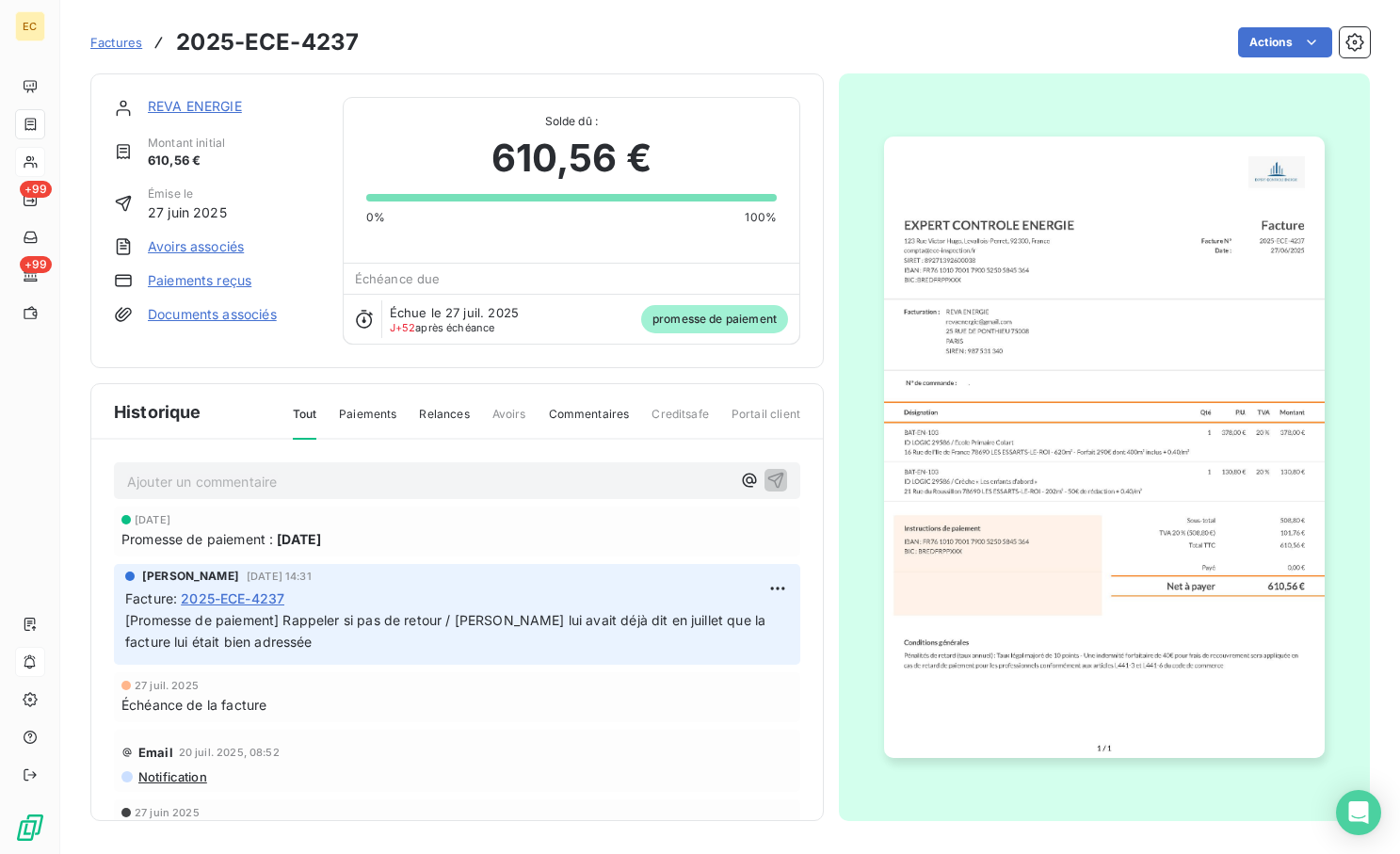
click at [179, 87] on div "REVA ENERGIE Montant initial 610,56 € Émise le 27 juin 2025 Avoirs associés Pai…" at bounding box center [456, 221] width 734 height 294
click at [209, 111] on link "REVA ENERGIE" at bounding box center [194, 105] width 94 height 16
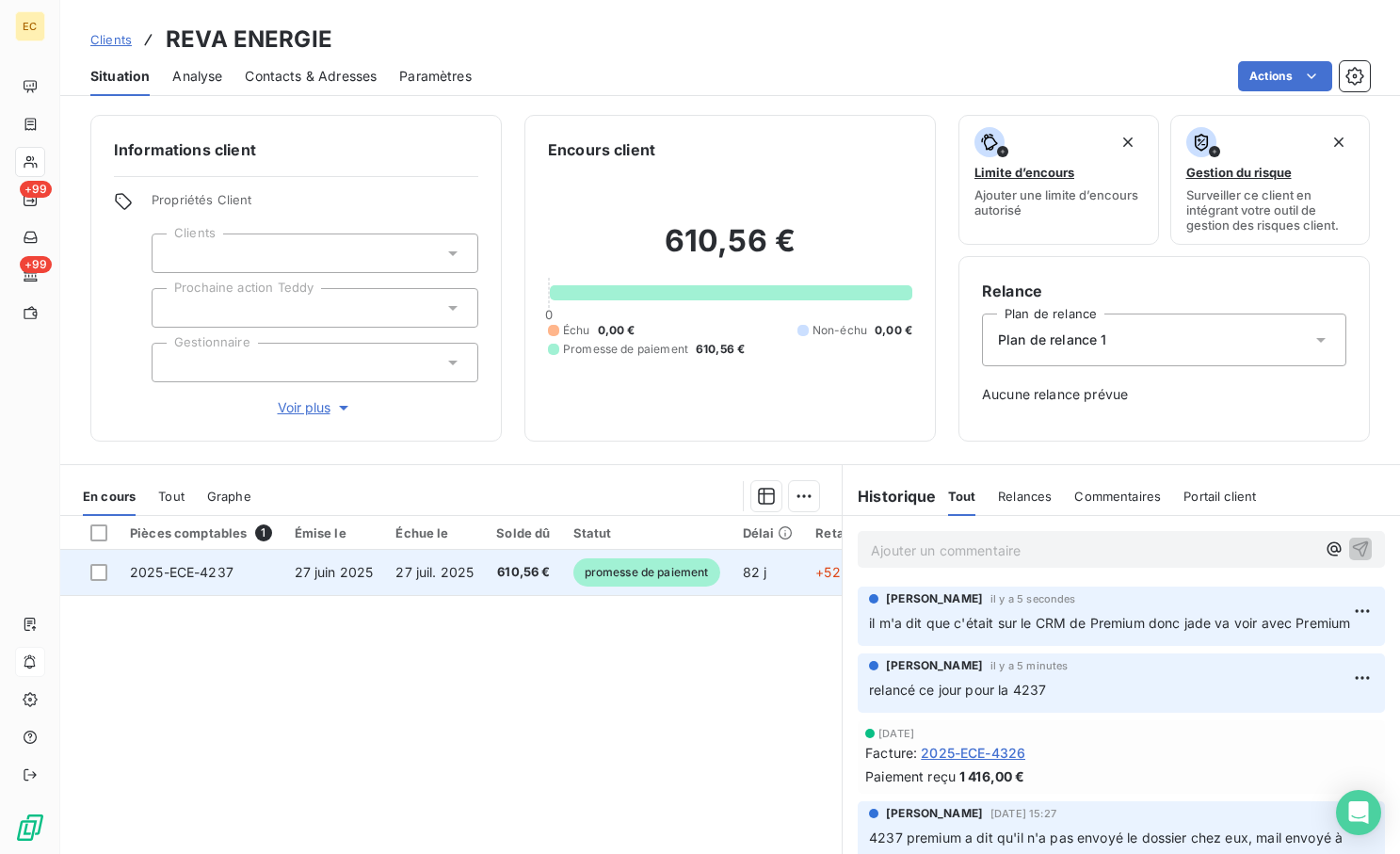
drag, startPoint x: 100, startPoint y: 570, endPoint x: 122, endPoint y: 574, distance: 22.4
click at [100, 571] on div at bounding box center [98, 573] width 17 height 17
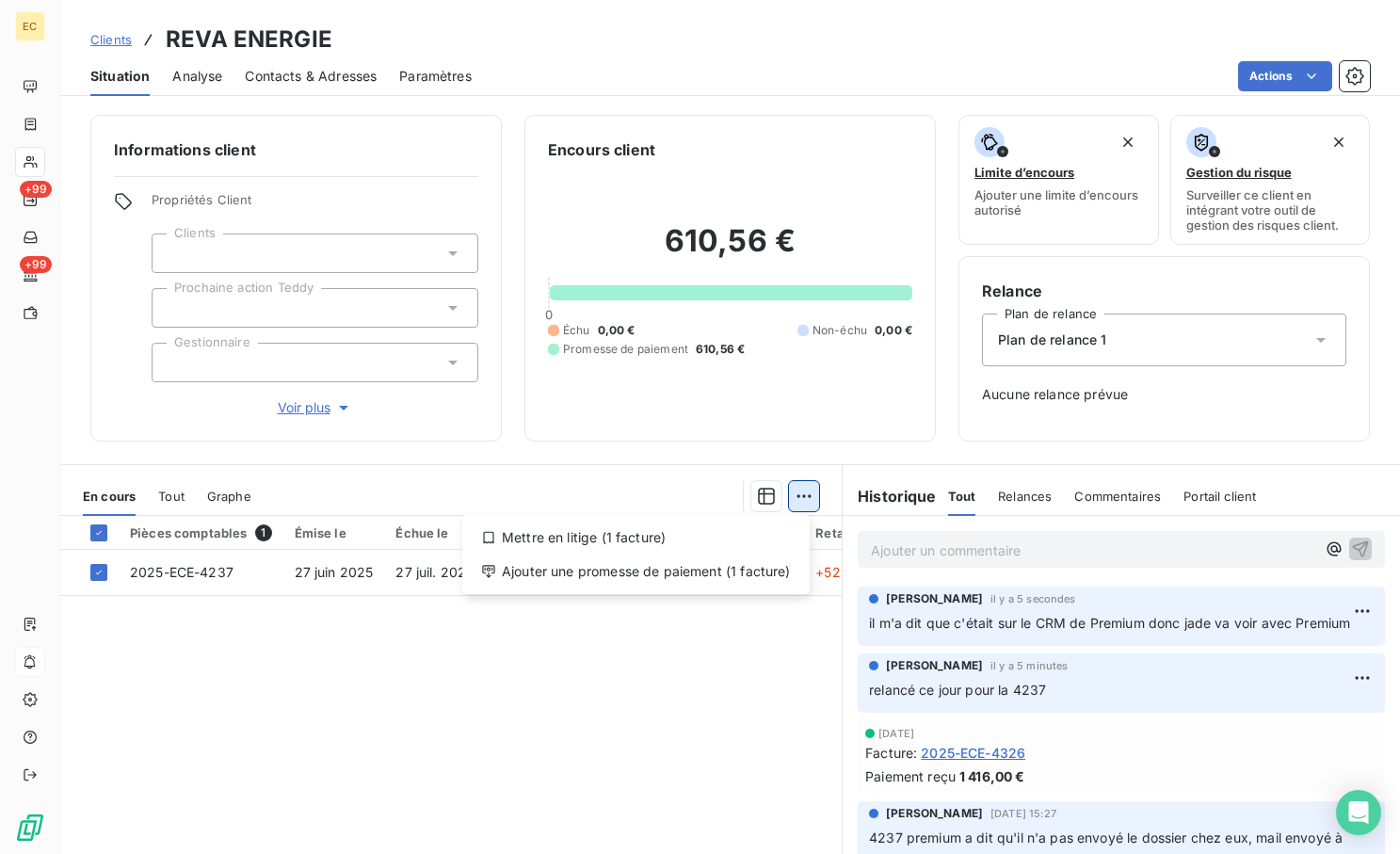
click at [798, 496] on html "EC +99 +99 Clients REVA ENERGIE Situation Analyse Contacts & Adresses Paramètre…" at bounding box center [700, 427] width 1400 height 854
click at [726, 564] on div "Ajouter une promesse de paiement (1 facture)" at bounding box center [635, 572] width 332 height 30
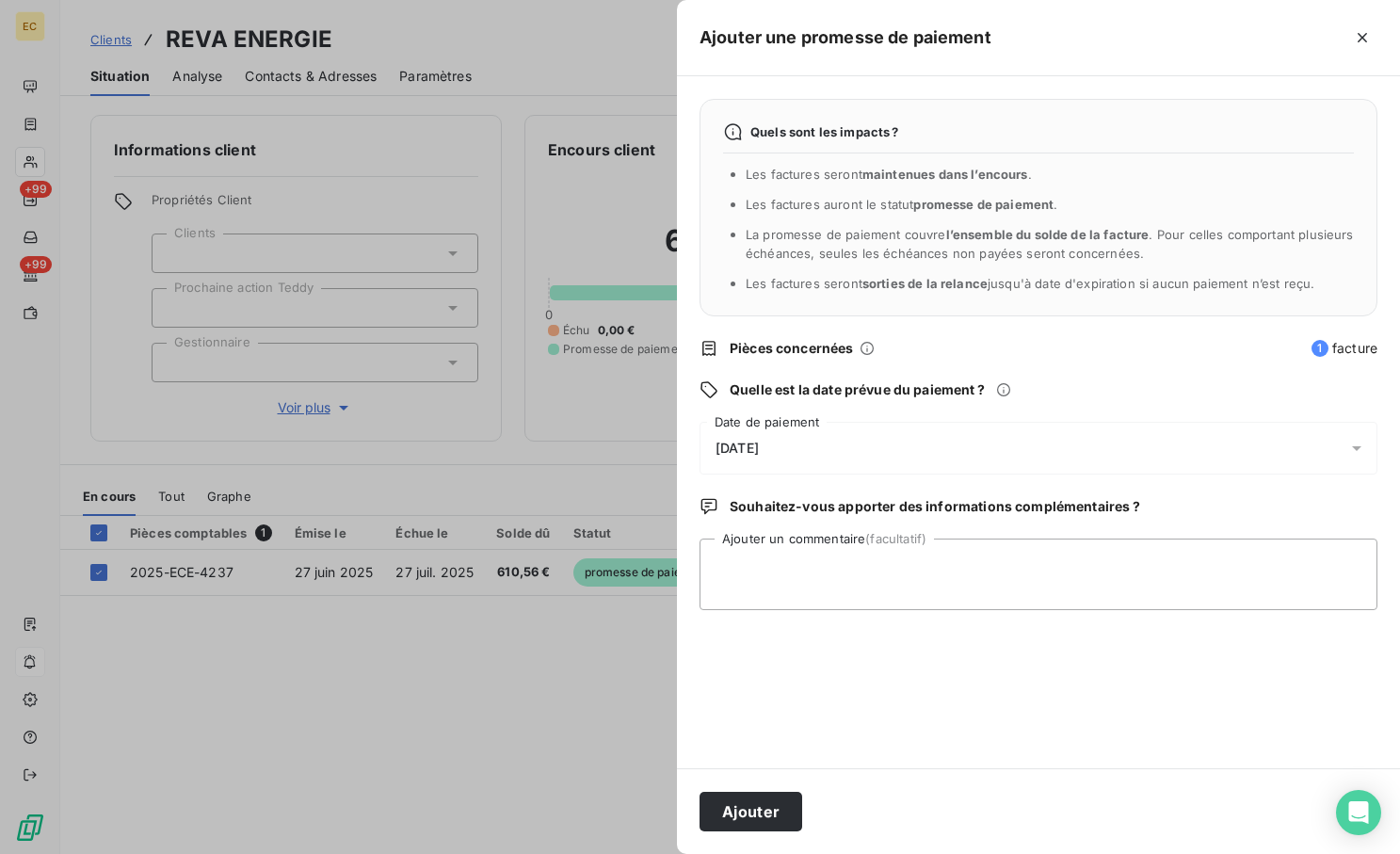
click at [824, 463] on div "[DATE]" at bounding box center [1038, 449] width 678 height 53
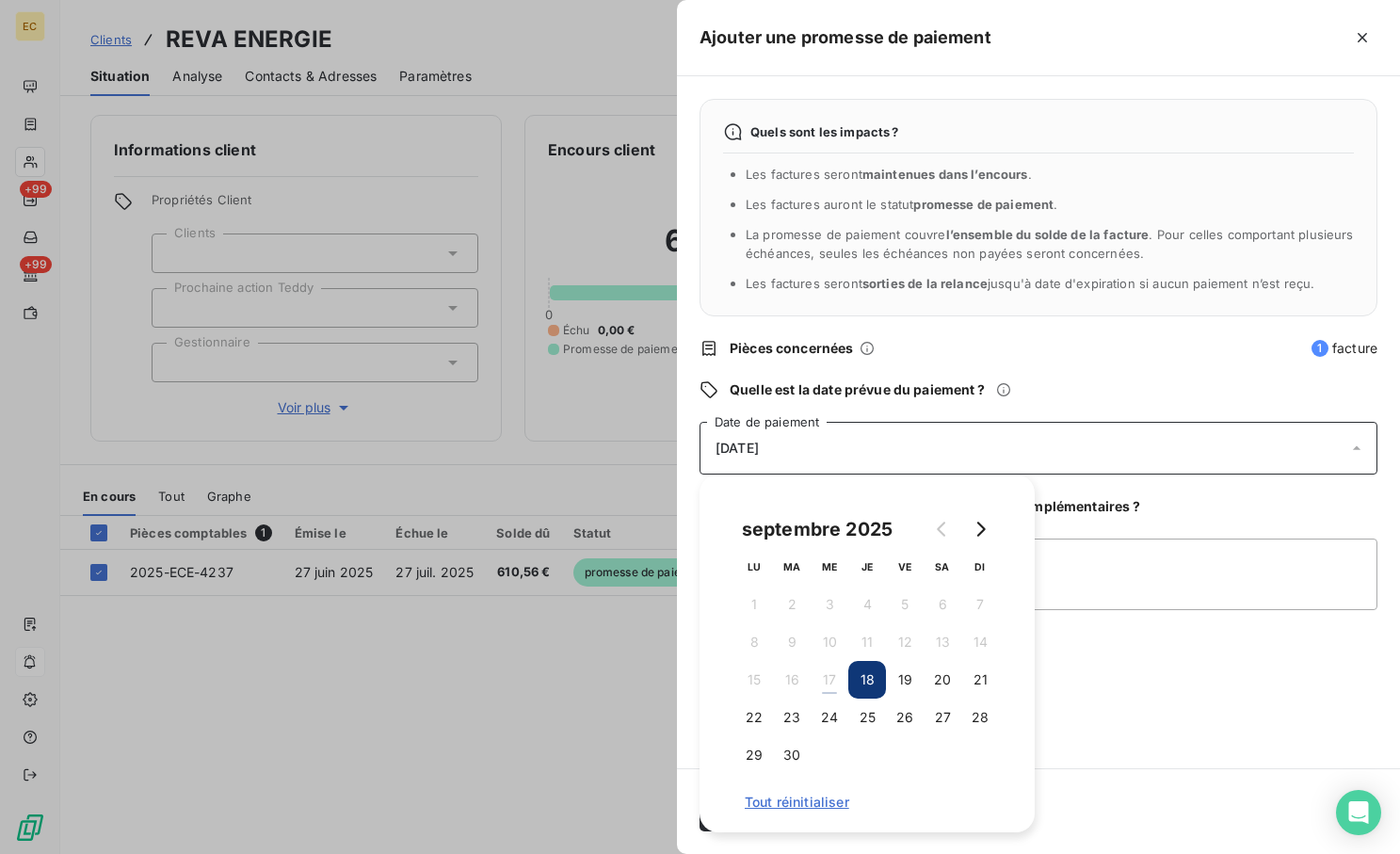
drag, startPoint x: 859, startPoint y: 718, endPoint x: 842, endPoint y: 761, distance: 46.2
click at [859, 719] on button "25" at bounding box center [867, 718] width 38 height 38
click at [1146, 694] on div "Quels sont les impacts ? Les factures seront maintenues dans l’encours . Les fa…" at bounding box center [1038, 422] width 723 height 692
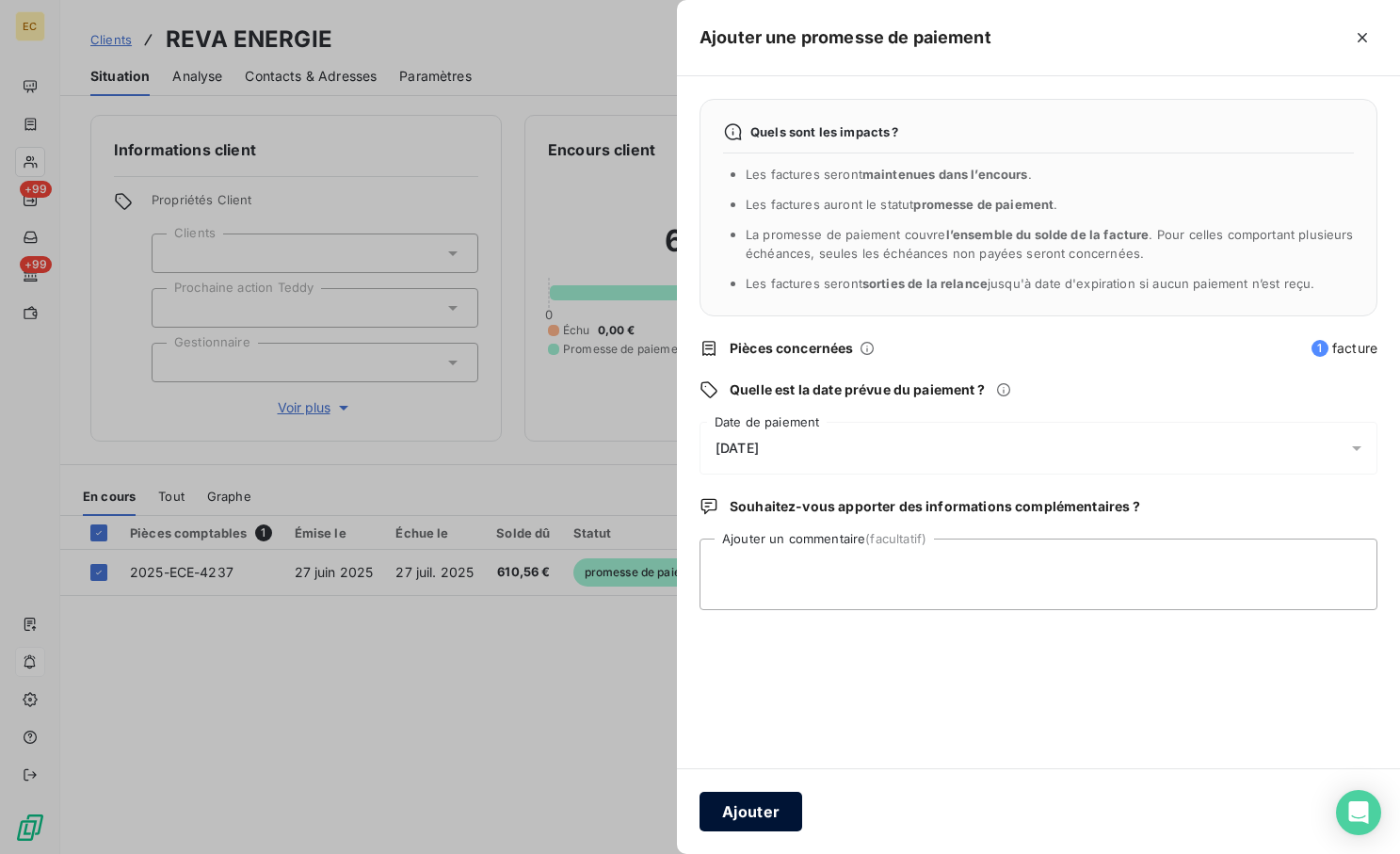
click at [740, 813] on button "Ajouter" at bounding box center [751, 811] width 102 height 40
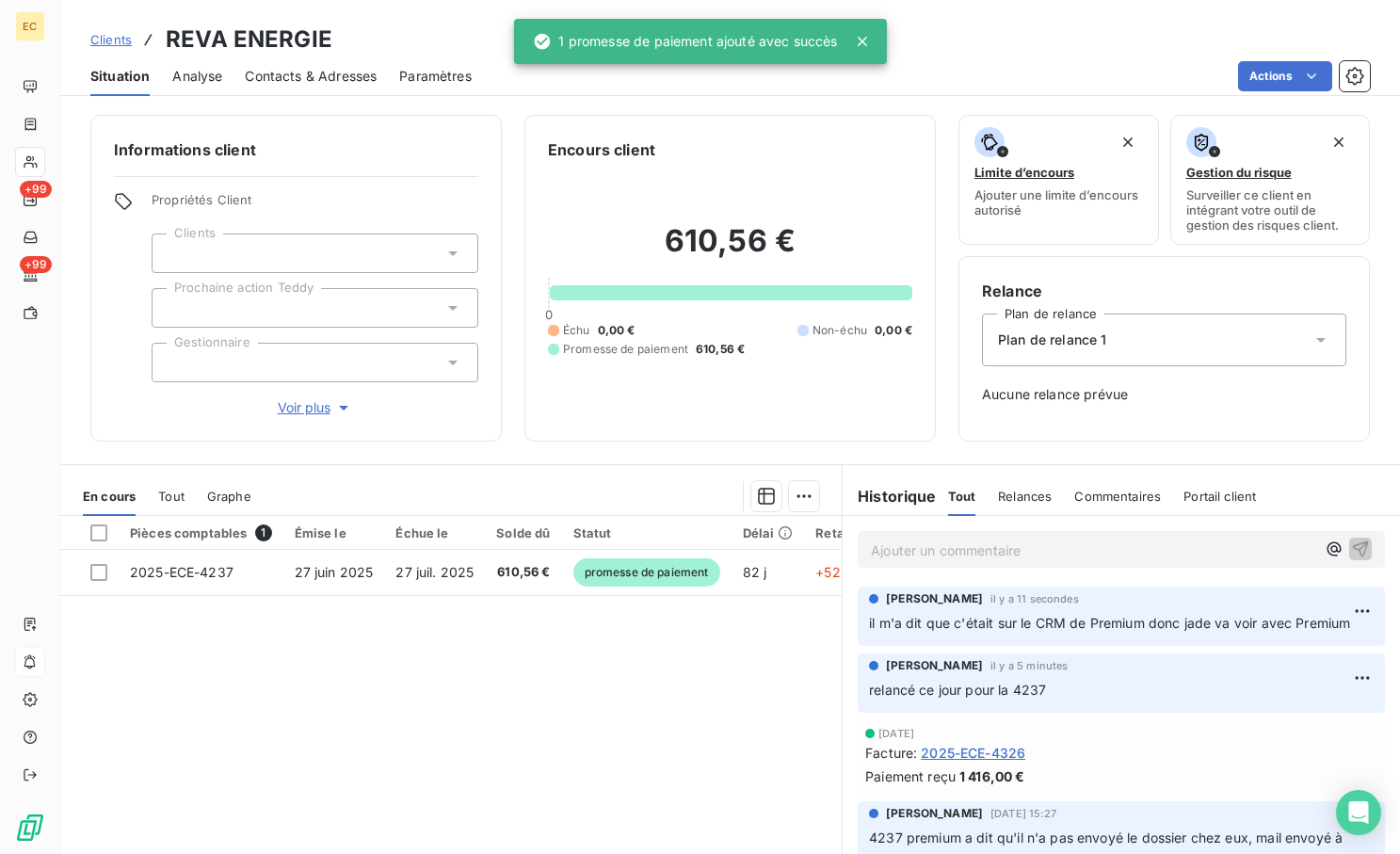
click at [114, 41] on span "Clients" at bounding box center [111, 40] width 42 height 15
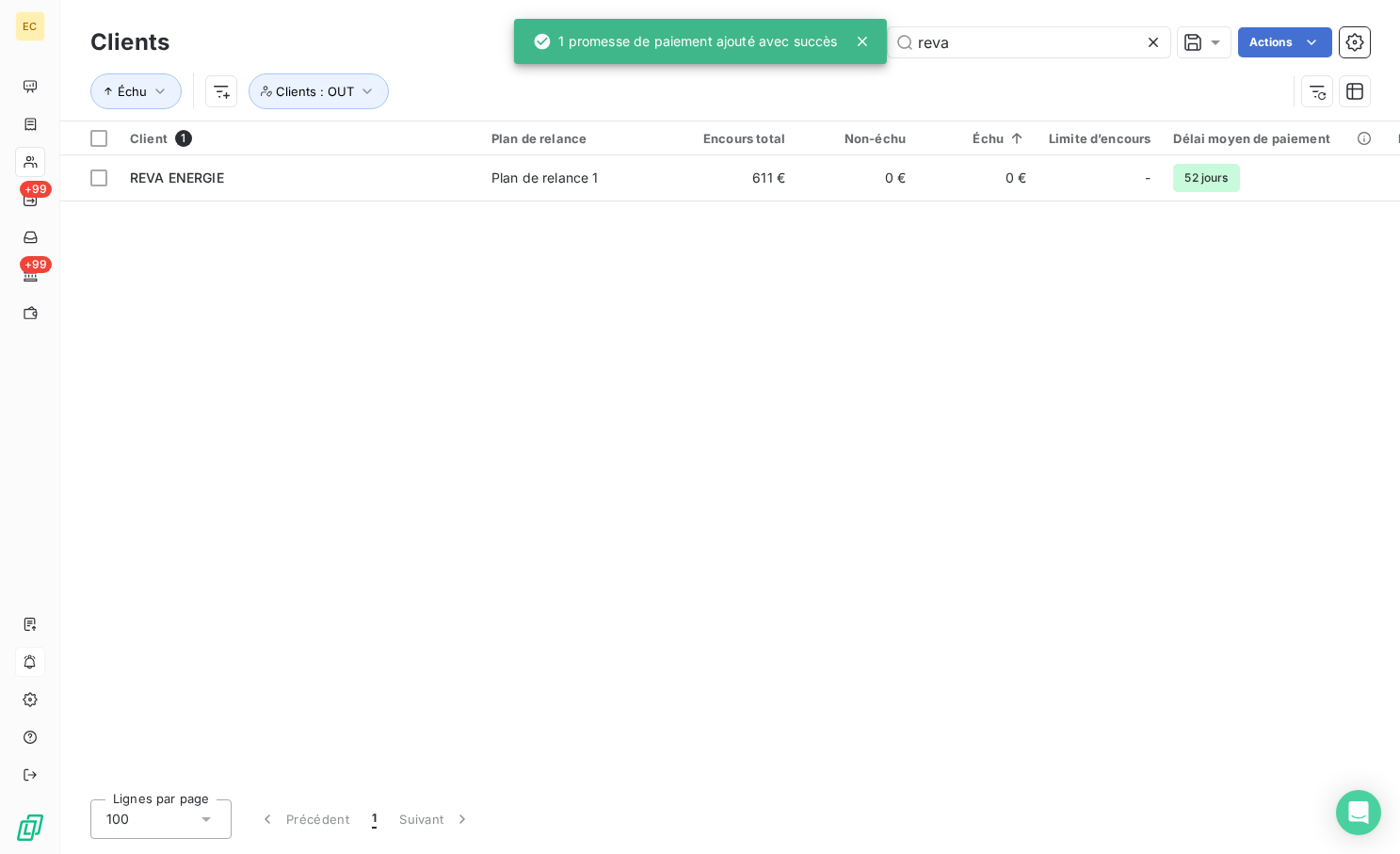
drag, startPoint x: 392, startPoint y: 375, endPoint x: 400, endPoint y: 388, distance: 15.3
click at [392, 375] on div "Client 1 Plan de relance Encours total Non-échu Échu Limite d’encours Délai moy…" at bounding box center [730, 453] width 1339 height 663
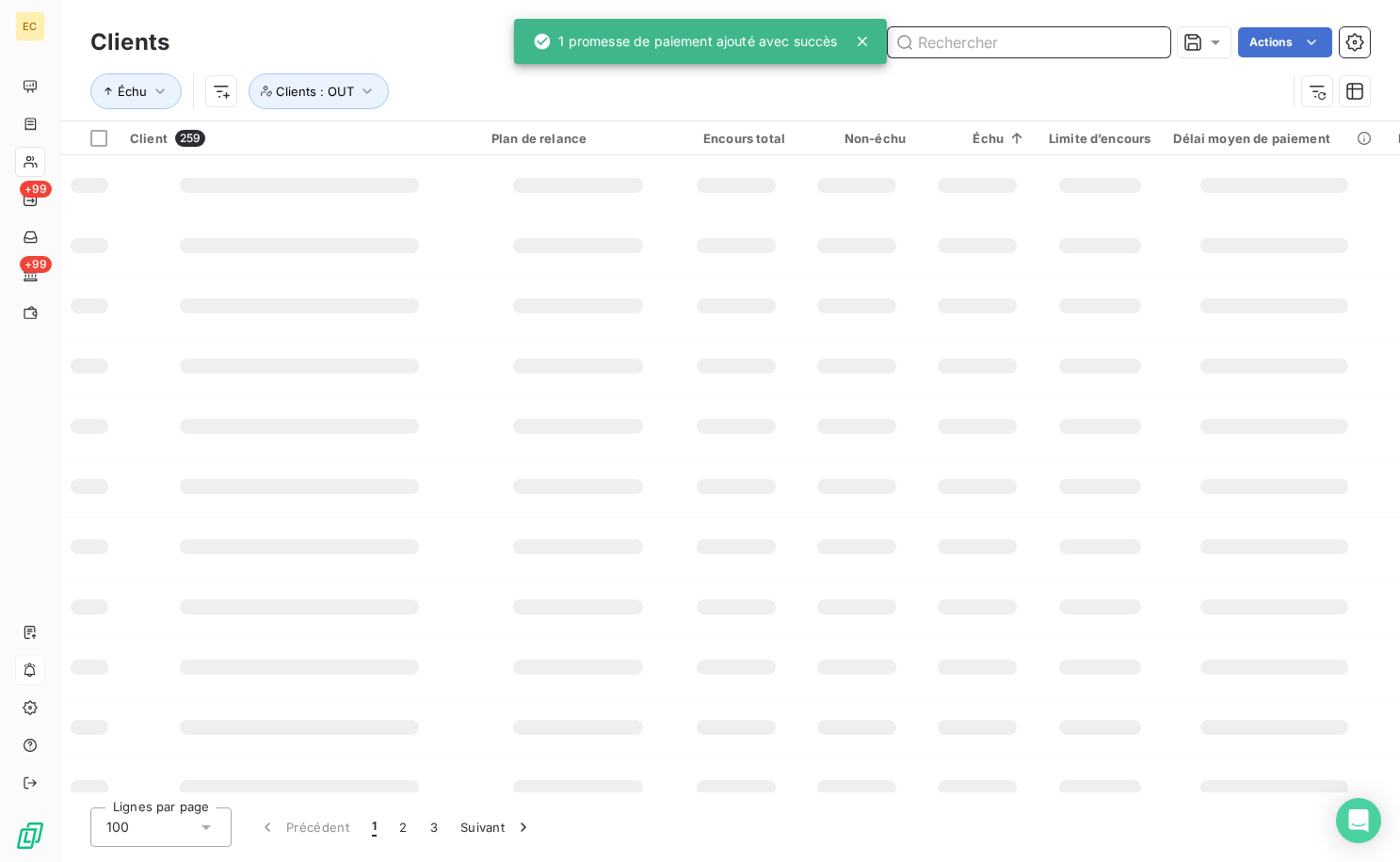
click at [943, 30] on input "text" at bounding box center [1029, 43] width 282 height 30
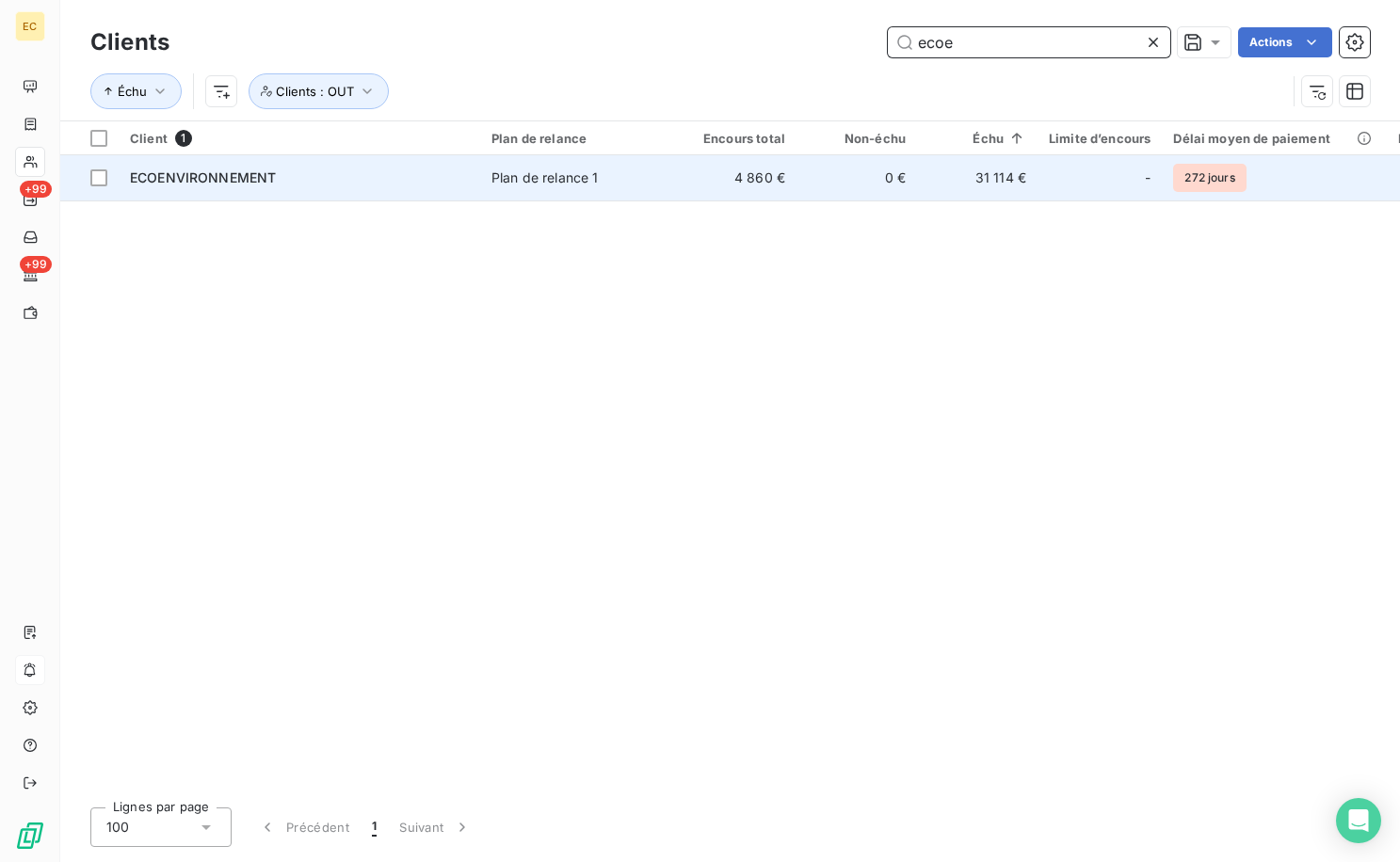
type input "ecoe"
drag, startPoint x: 738, startPoint y: 178, endPoint x: 717, endPoint y: 168, distance: 23.3
click at [736, 178] on td "4 860 €" at bounding box center [735, 178] width 120 height 45
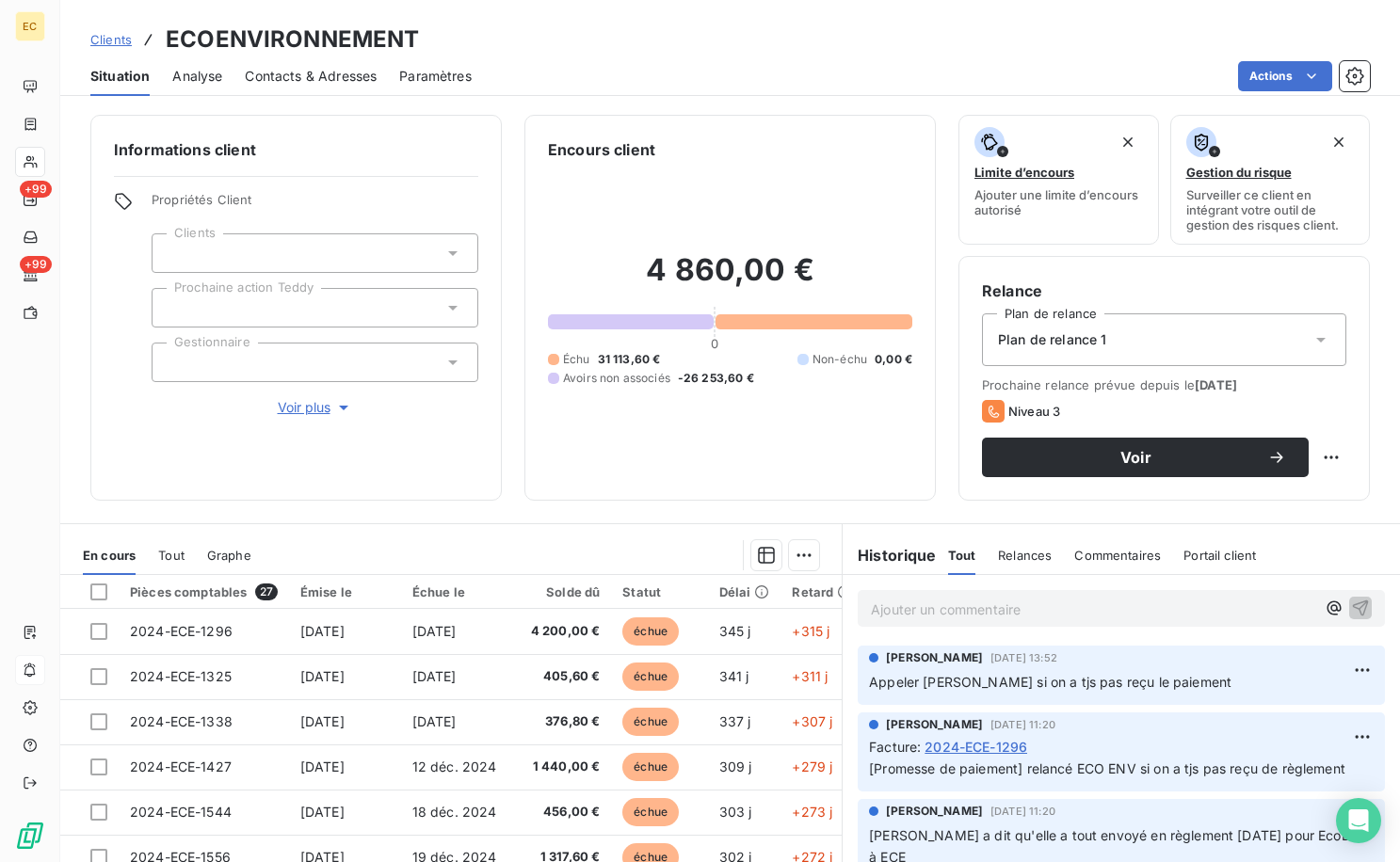
click at [951, 619] on p "Ajouter un commentaire ﻿" at bounding box center [1092, 609] width 444 height 24
click at [1079, 604] on p "Yohanna ne répond pas" at bounding box center [1092, 608] width 444 height 22
click at [105, 34] on span "Clients" at bounding box center [111, 40] width 42 height 15
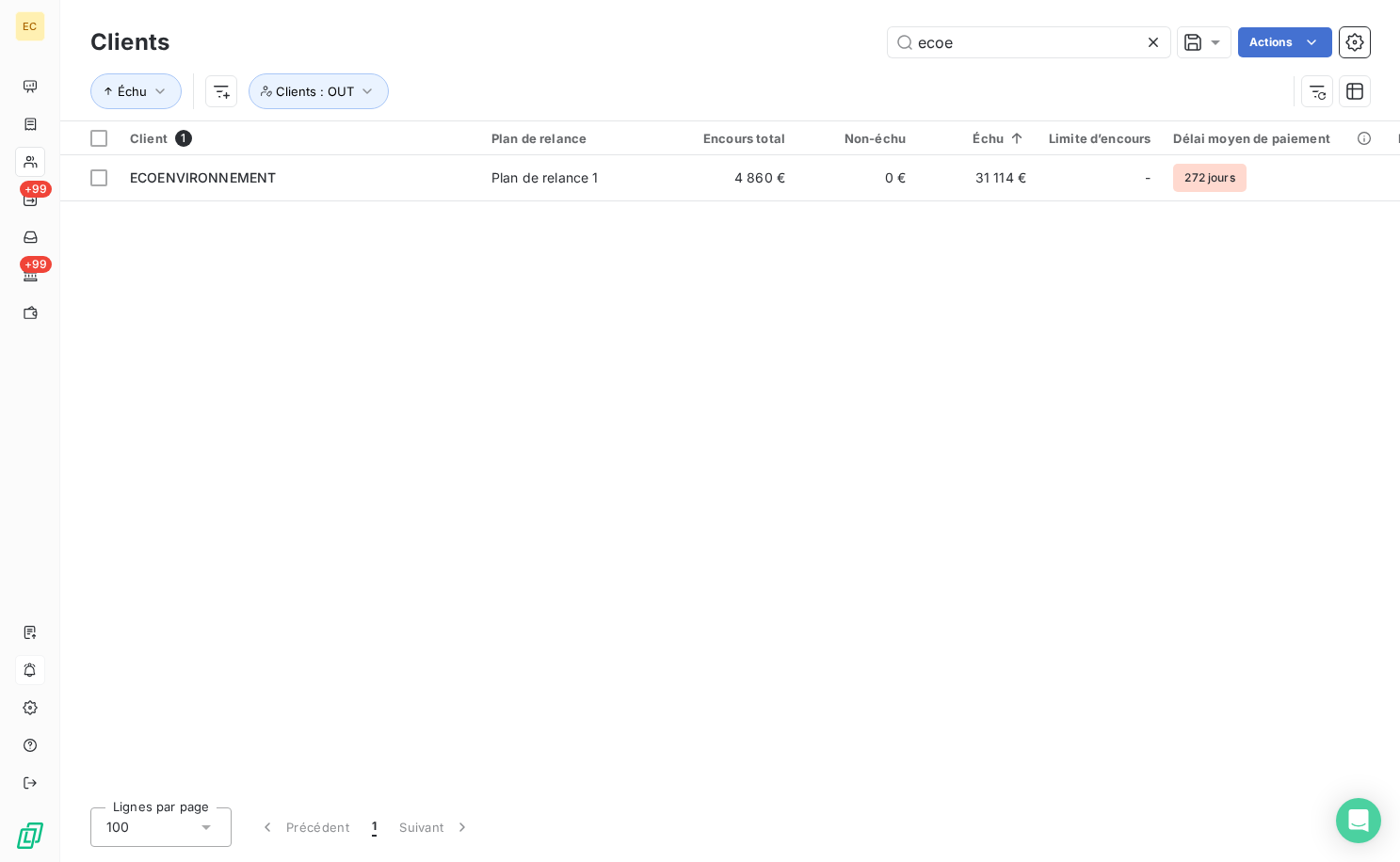
drag, startPoint x: 966, startPoint y: 41, endPoint x: 697, endPoint y: 22, distance: 269.7
click at [697, 22] on div "Clients ecoe Actions Échu Clients : OUT" at bounding box center [730, 60] width 1339 height 120
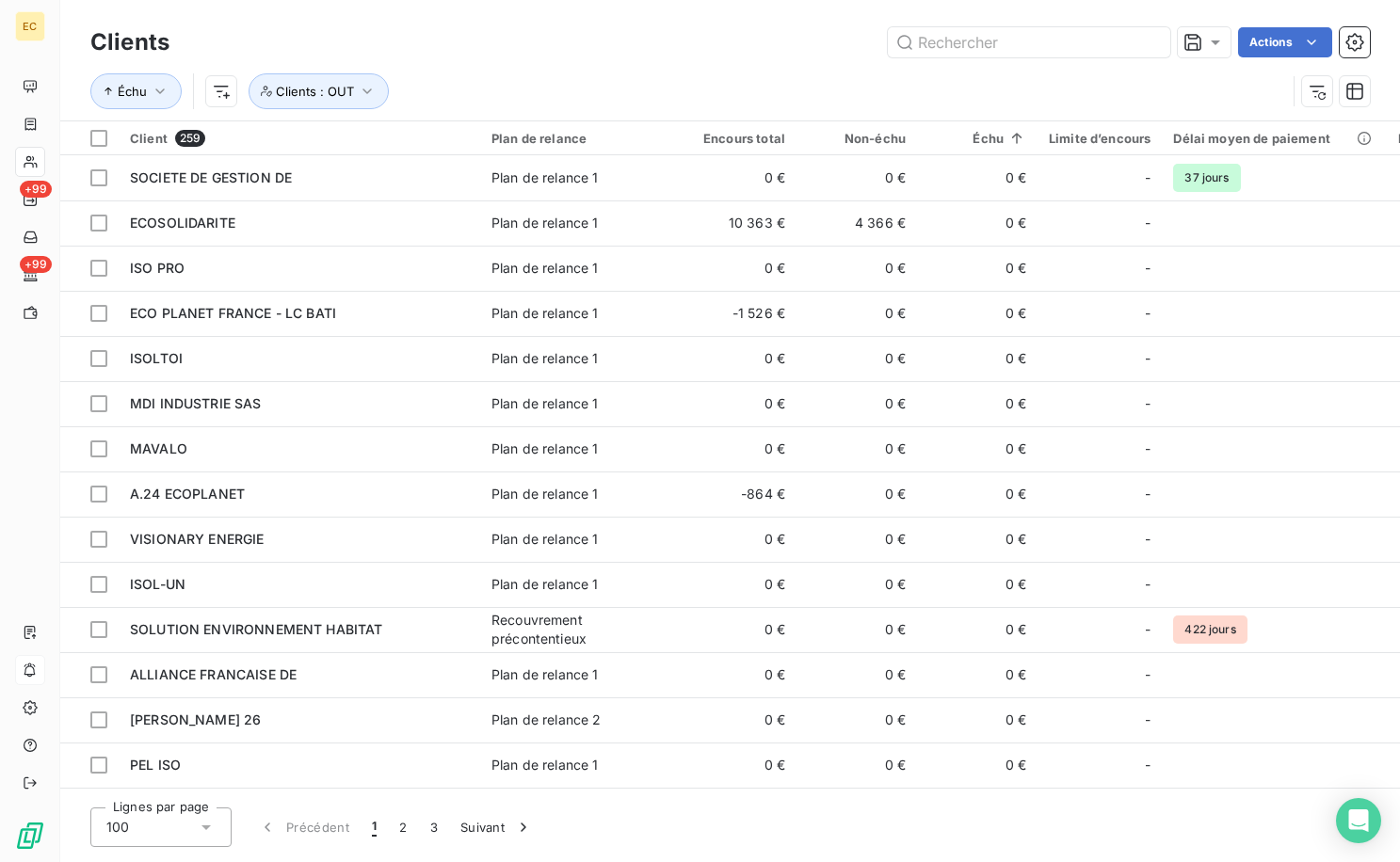
drag, startPoint x: 494, startPoint y: 54, endPoint x: 536, endPoint y: 53, distance: 42.0
click at [494, 53] on div "Actions" at bounding box center [781, 43] width 1178 height 30
click at [1013, 33] on input "text" at bounding box center [1029, 43] width 282 height 30
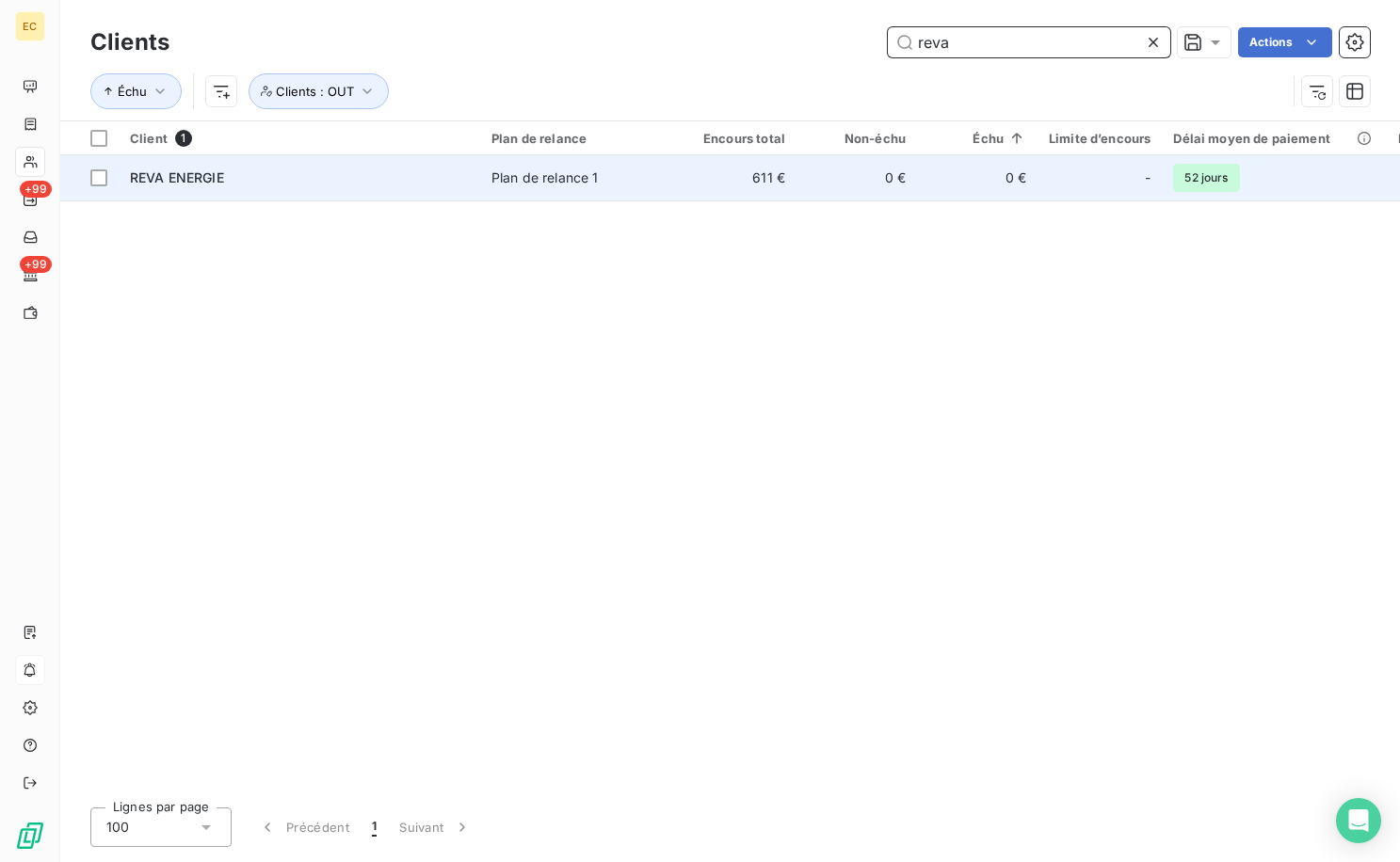
type input "reva"
click at [628, 175] on span "Plan de relance 1" at bounding box center [577, 178] width 173 height 19
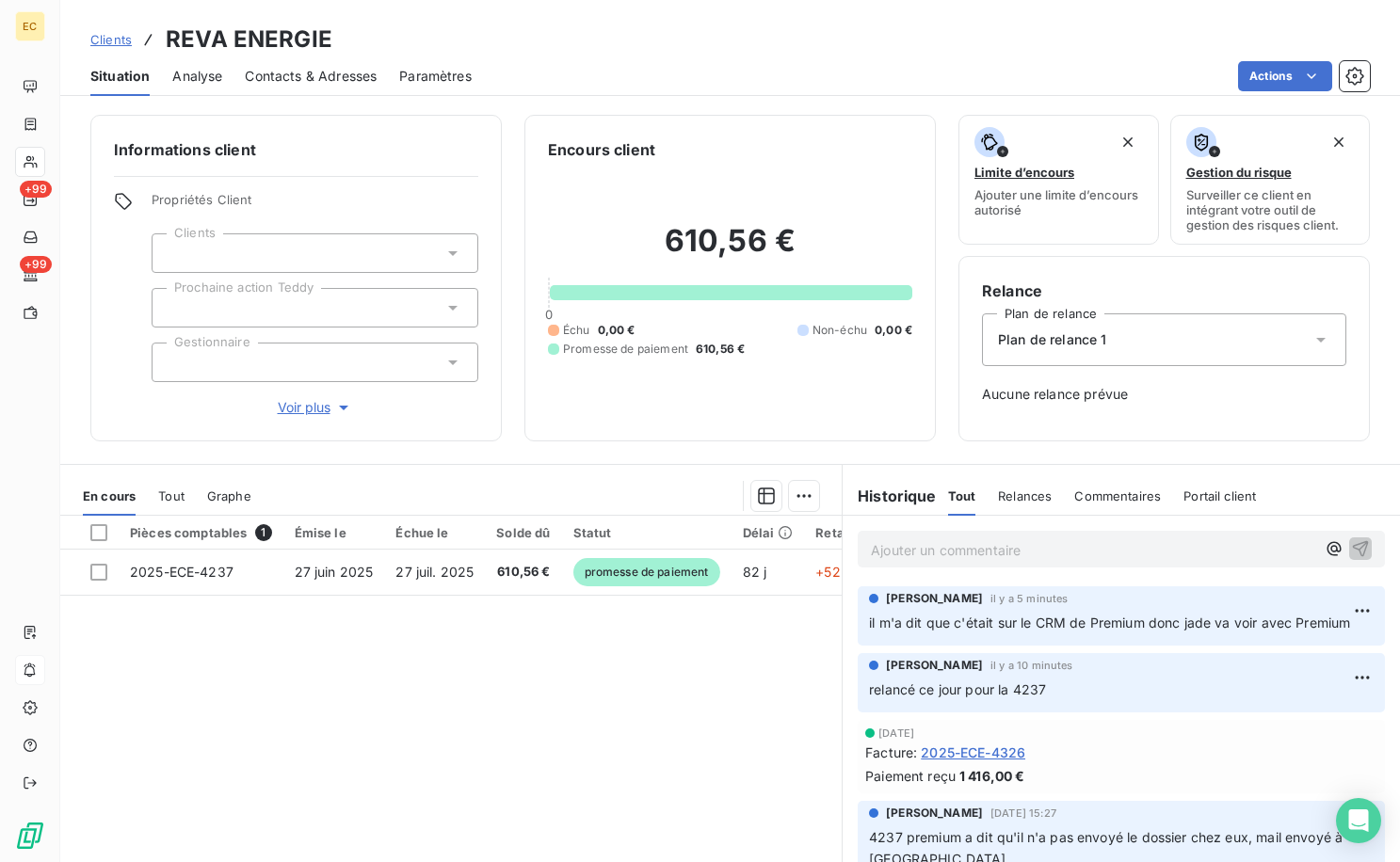
click at [962, 561] on p "Ajouter un commentaire ﻿" at bounding box center [1092, 550] width 444 height 24
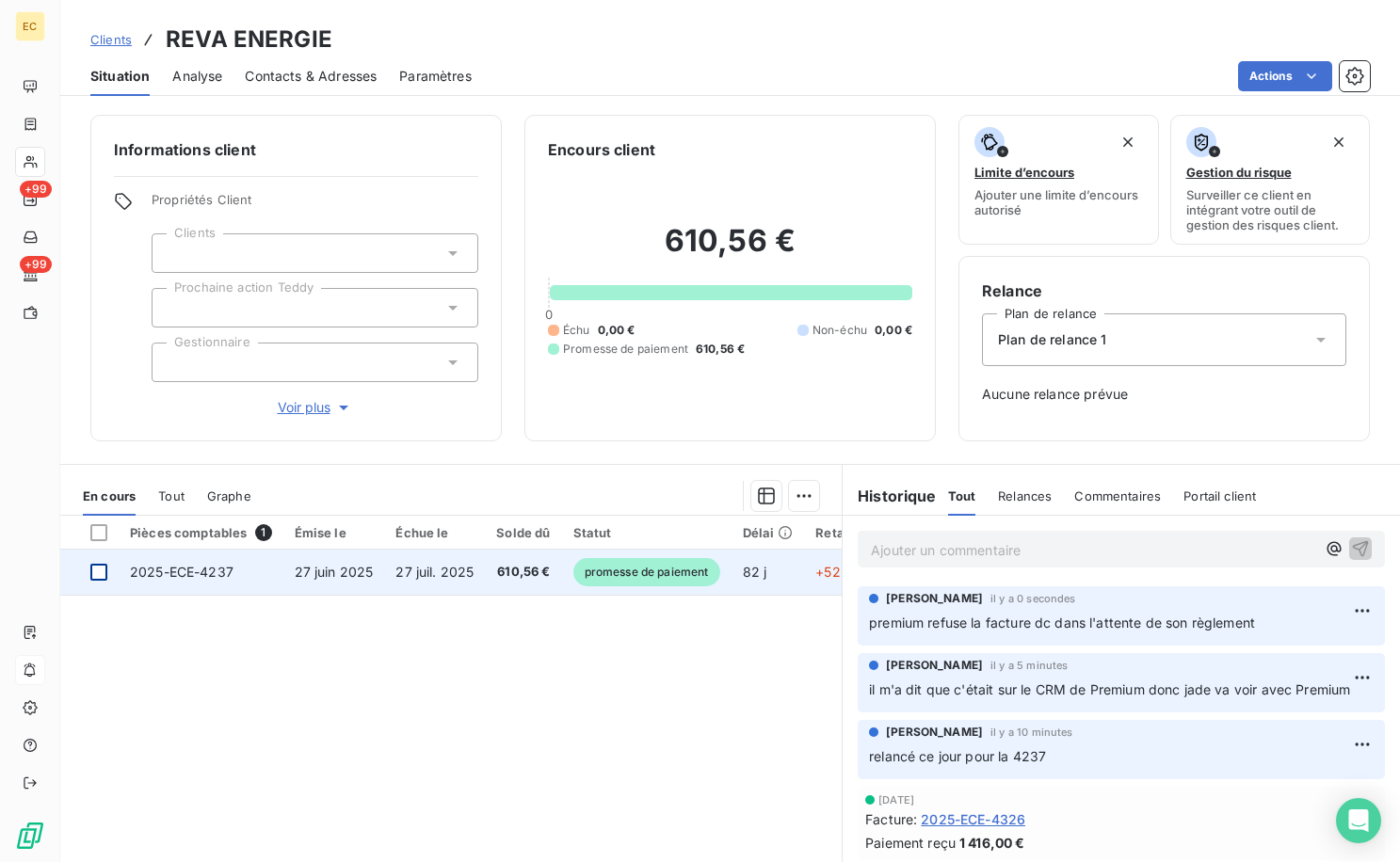
click at [97, 576] on div at bounding box center [98, 572] width 17 height 17
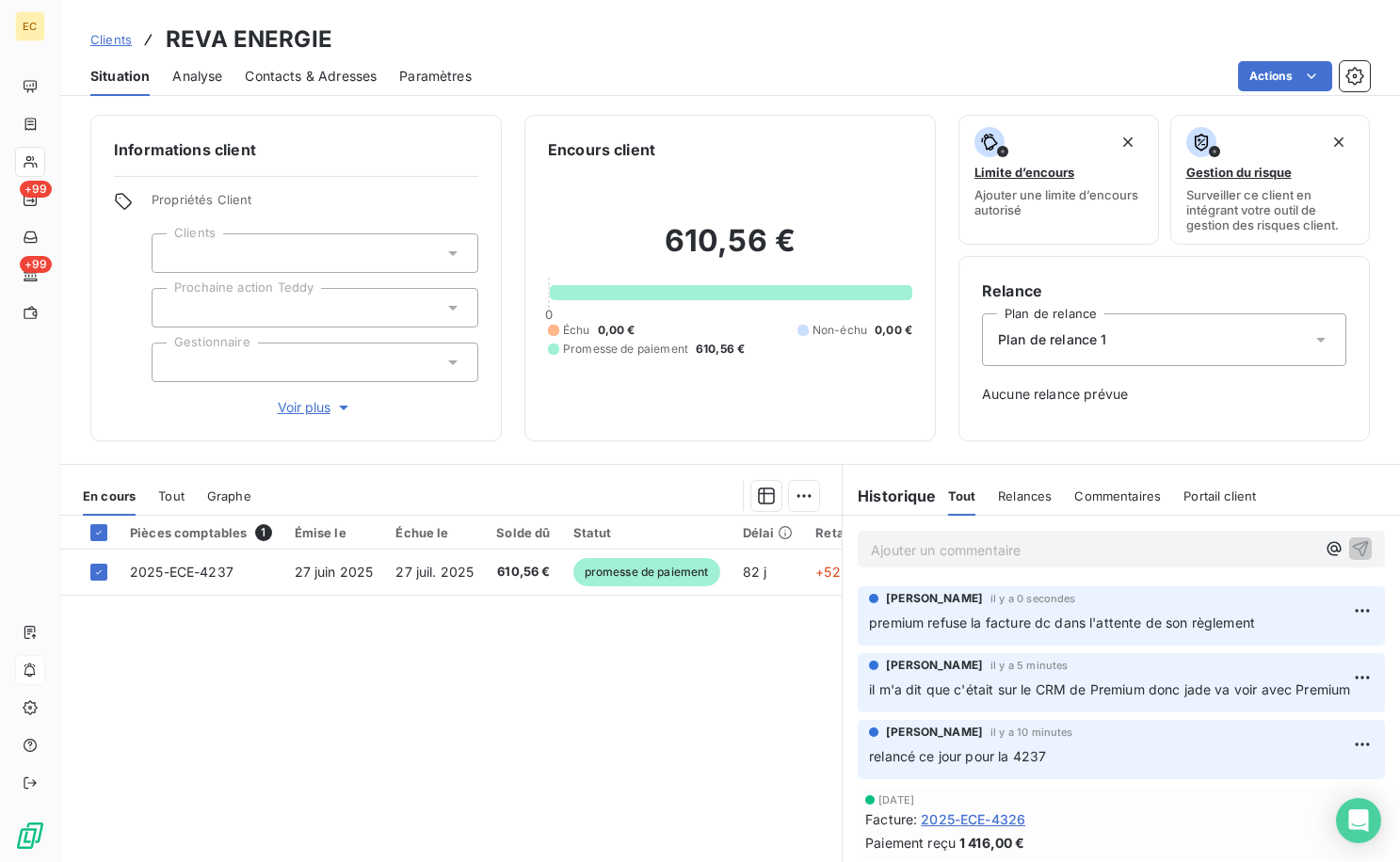
click at [789, 504] on html "EC +99 +99 Clients REVA ENERGIE Situation Analyse Contacts & Adresses Paramètre…" at bounding box center [700, 431] width 1400 height 862
click at [700, 560] on div "Ajouter une promesse de paiement (1 facture)" at bounding box center [635, 572] width 332 height 30
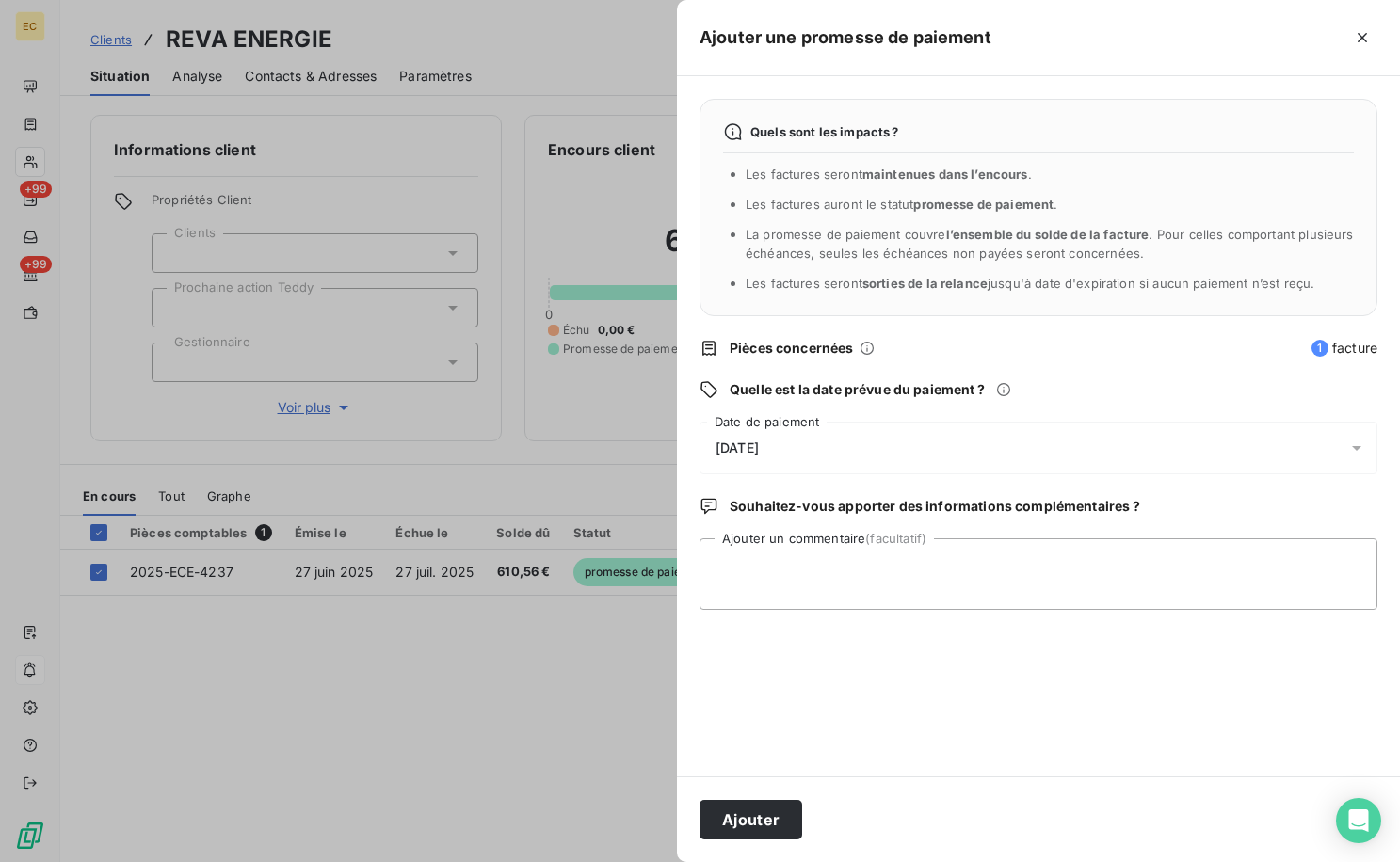
drag, startPoint x: 869, startPoint y: 441, endPoint x: 643, endPoint y: 491, distance: 231.5
click at [868, 442] on div "[DATE]" at bounding box center [1038, 449] width 678 height 53
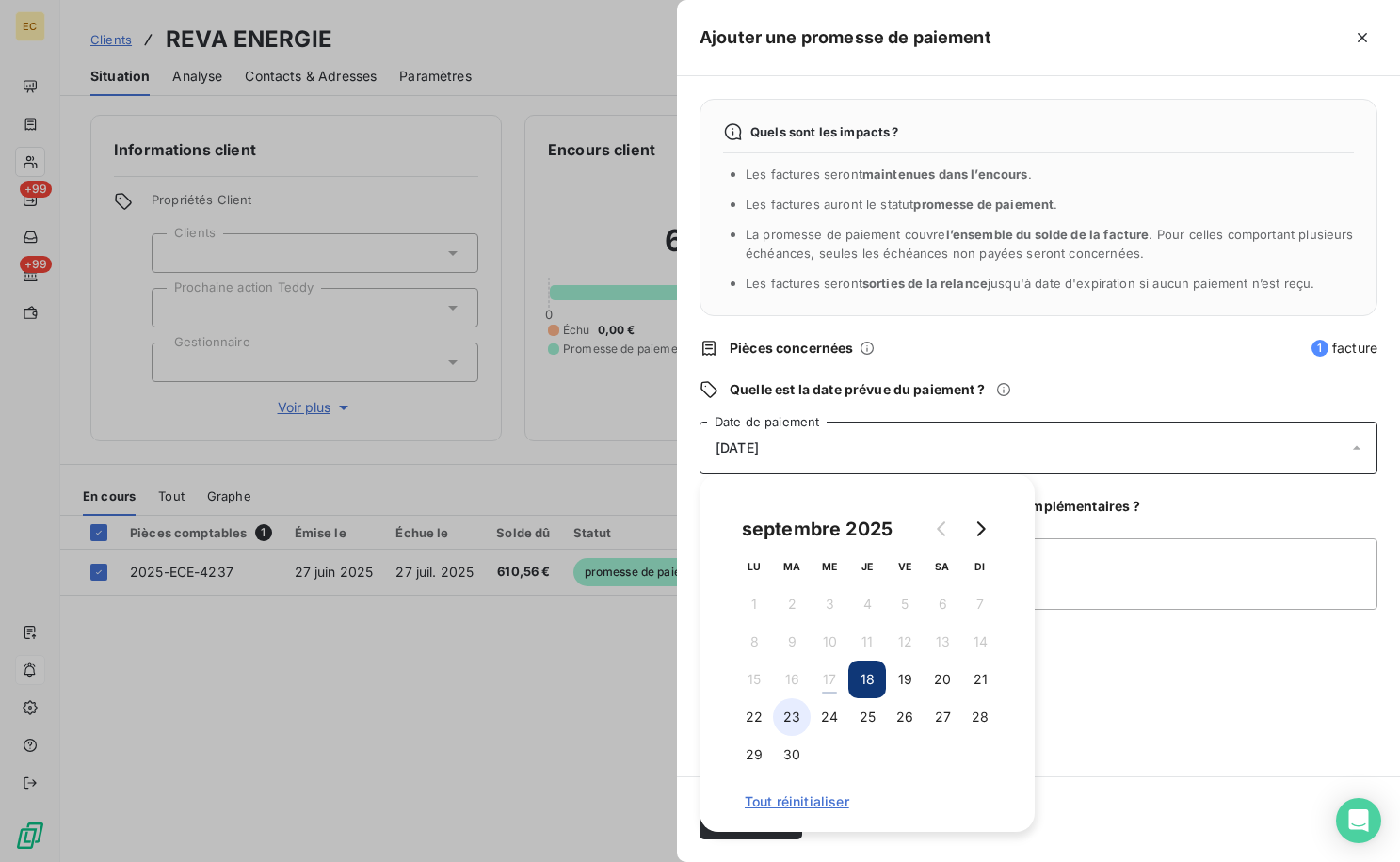
click at [806, 709] on button "23" at bounding box center [792, 717] width 38 height 38
click at [858, 730] on button "25" at bounding box center [867, 717] width 38 height 38
click at [1141, 717] on div "Quels sont les impacts ? Les factures seront maintenues dans l’encours . Les fa…" at bounding box center [1038, 427] width 723 height 700
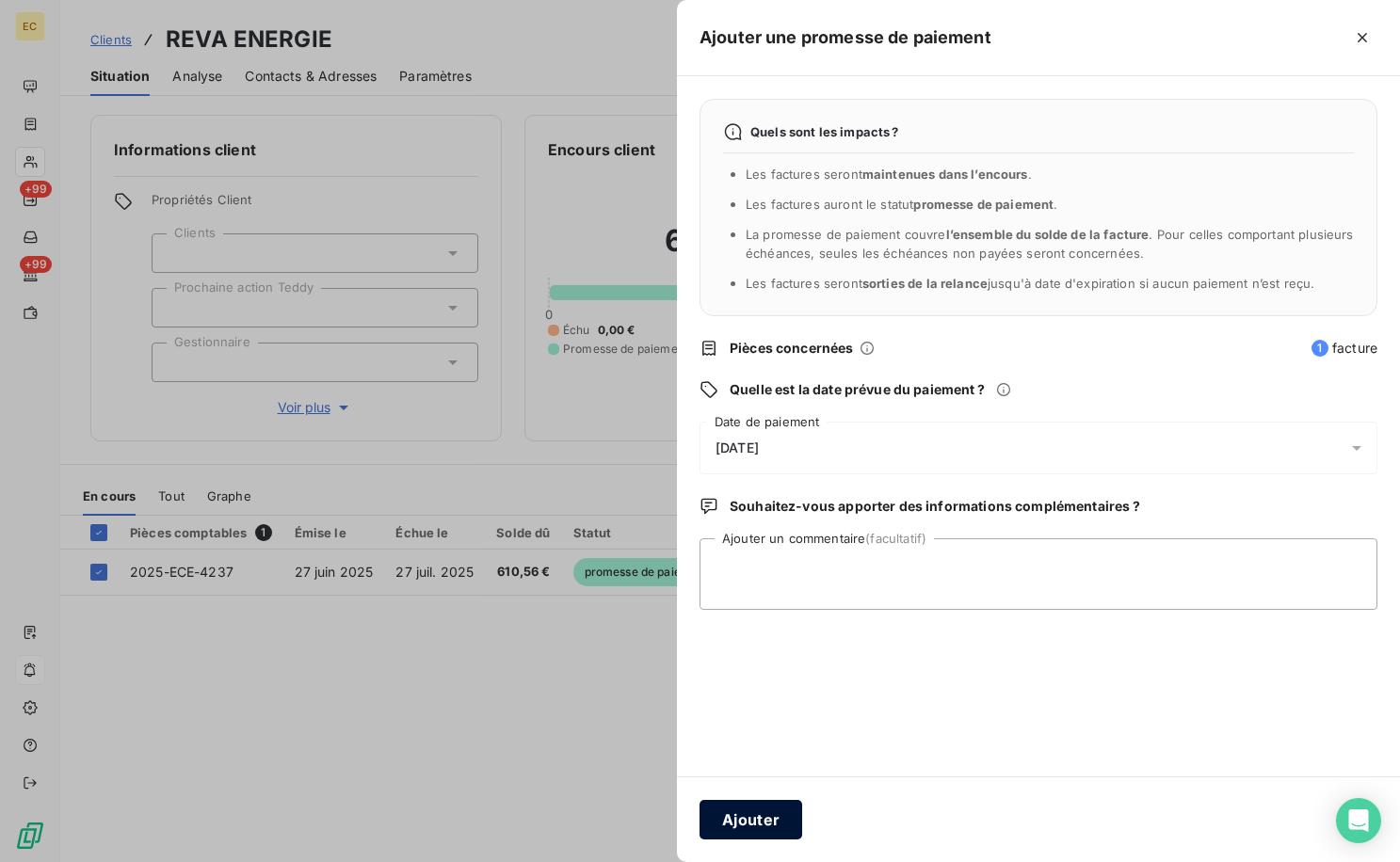
click at [744, 809] on button "Ajouter" at bounding box center [751, 819] width 102 height 40
click at [523, 703] on div at bounding box center [700, 431] width 1400 height 862
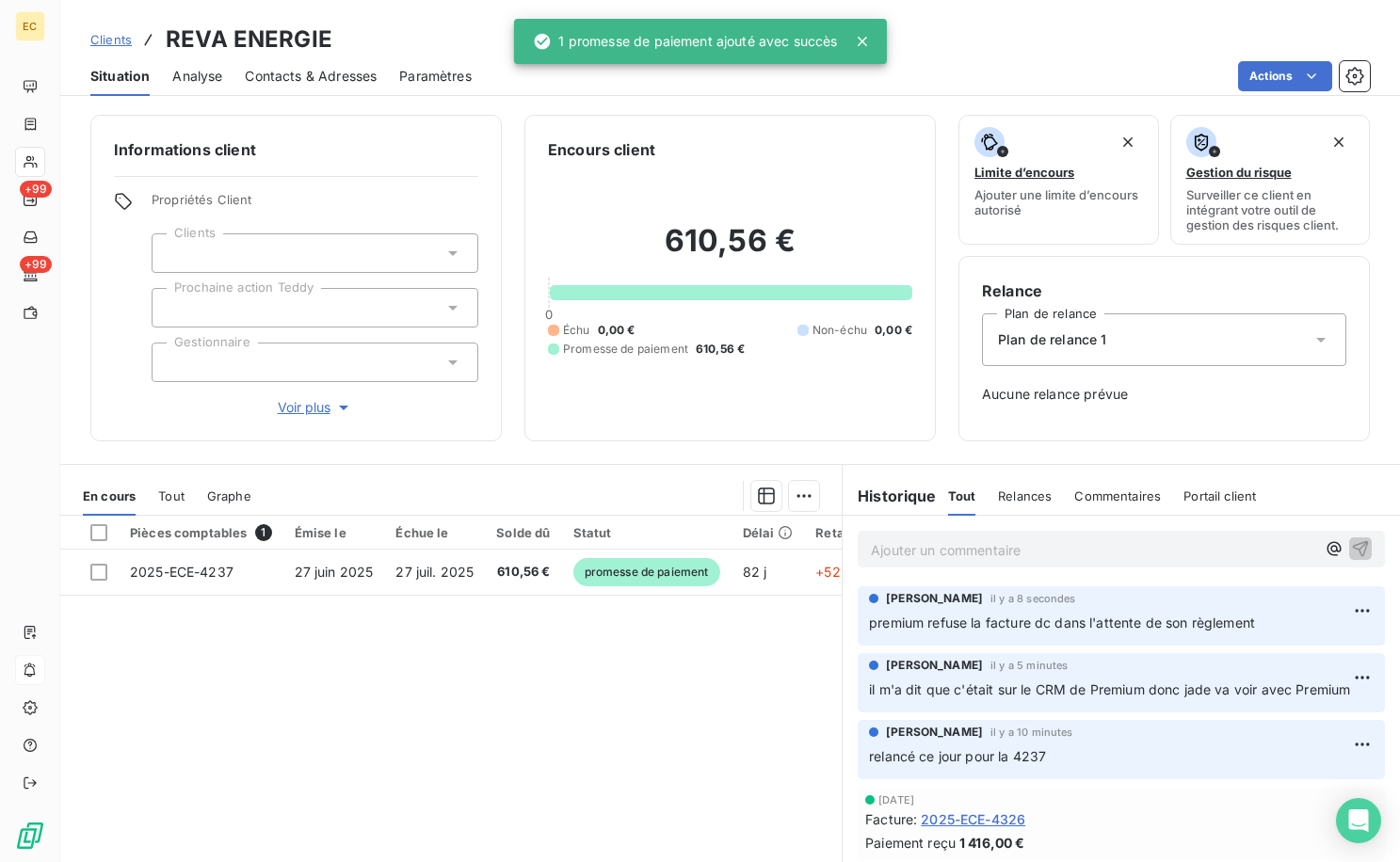
drag, startPoint x: 112, startPoint y: 36, endPoint x: 31, endPoint y: 98, distance: 102.0
click at [112, 37] on span "Clients" at bounding box center [111, 40] width 42 height 15
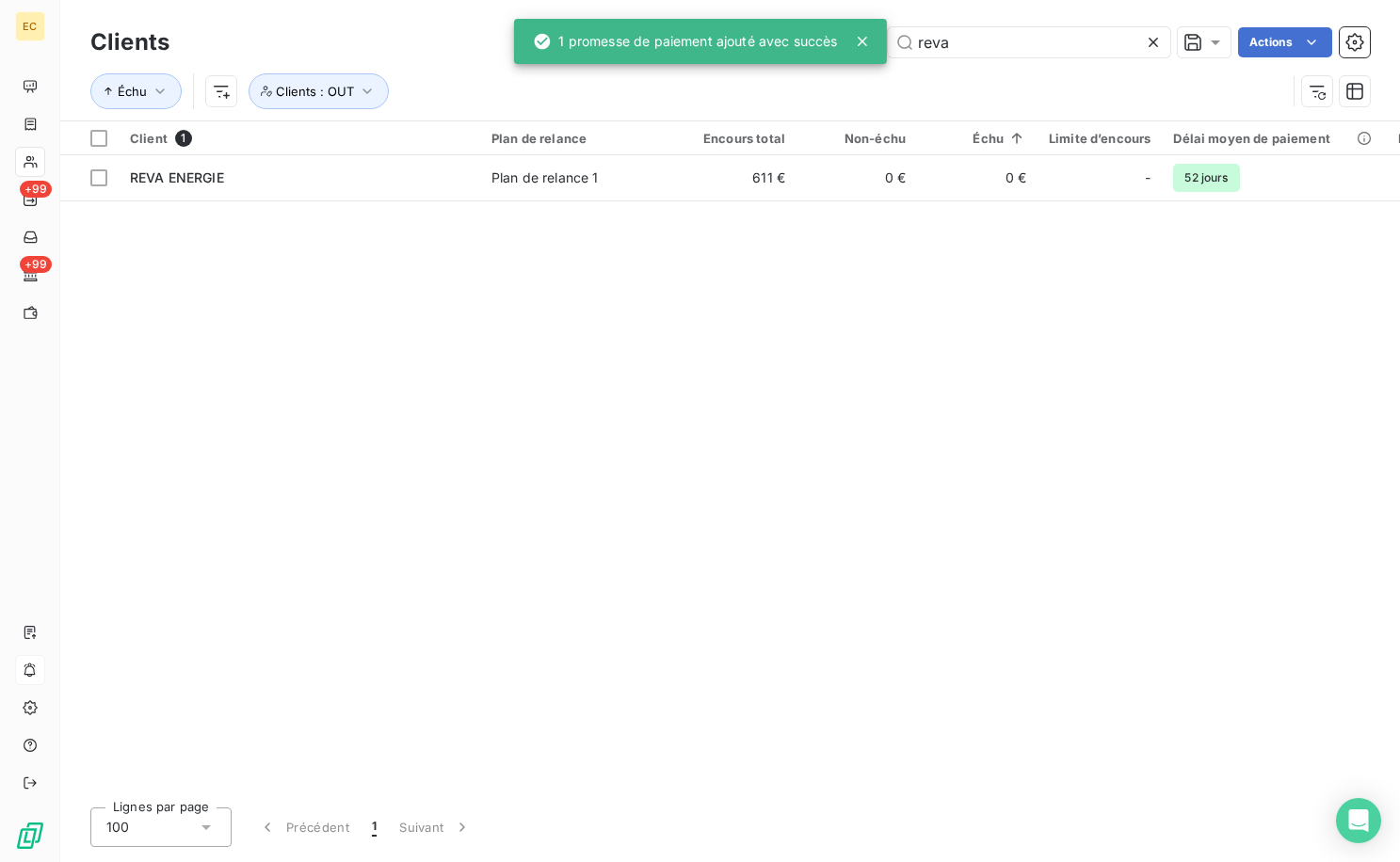
drag, startPoint x: 978, startPoint y: 39, endPoint x: 646, endPoint y: -3, distance: 334.6
click at [646, 0] on html "EC +99 +99 Clients reva Actions Échu Clients : OUT Client 1 Plan de relance Enc…" at bounding box center [700, 431] width 1400 height 862
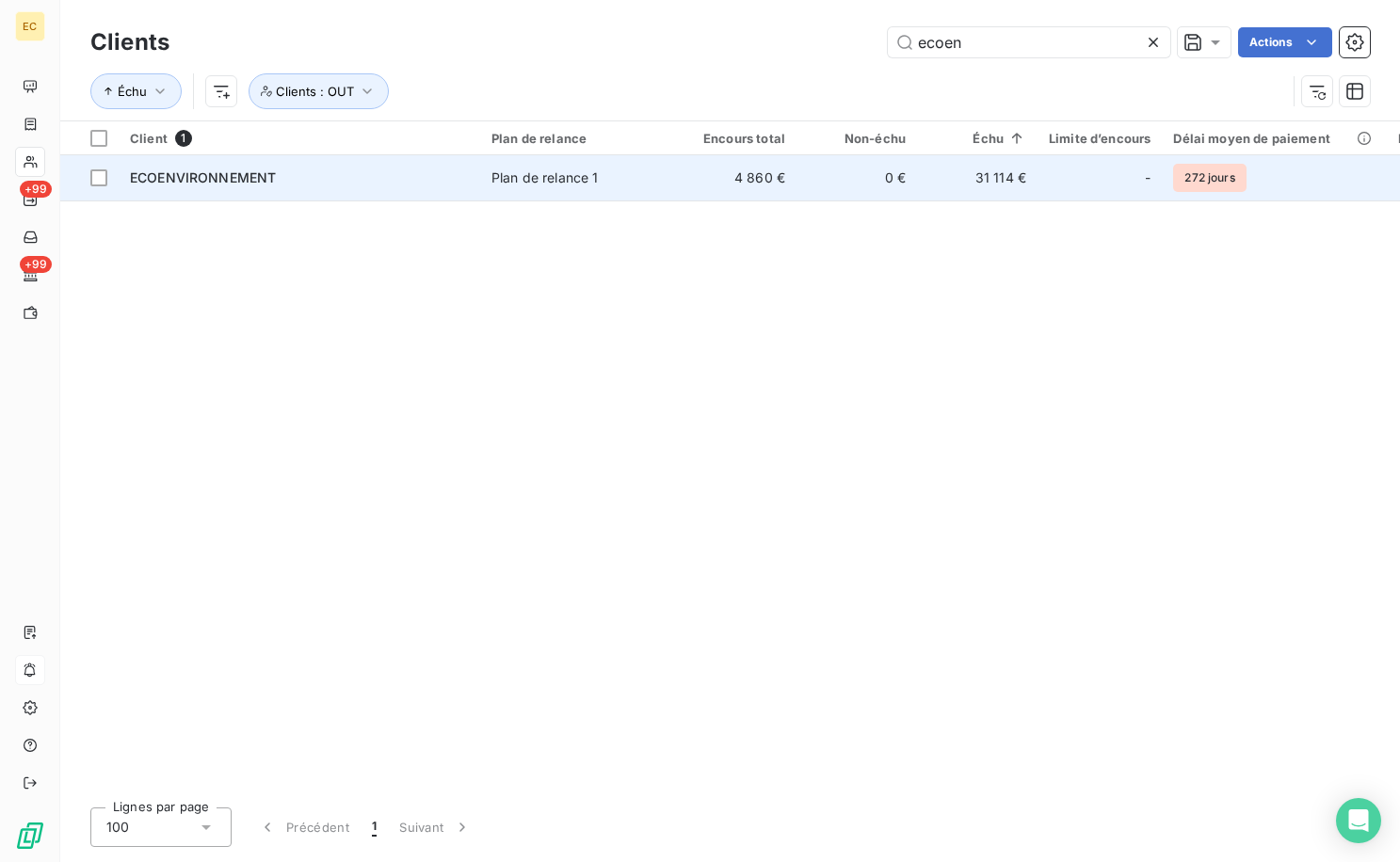
type input "ecoen"
click at [518, 172] on div "Plan de relance 1" at bounding box center [544, 178] width 107 height 19
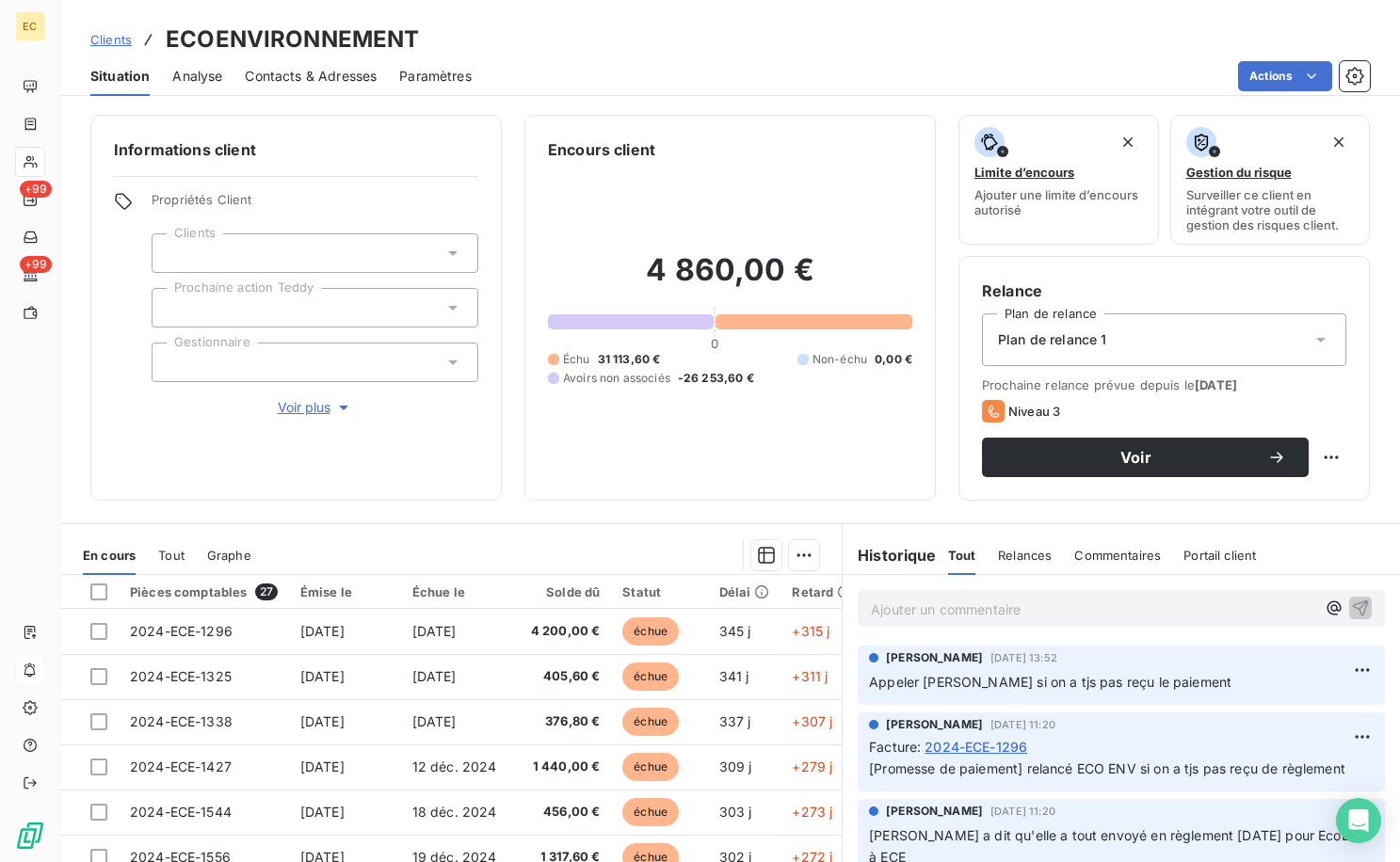
click at [579, 489] on div "Encours client 4 860,00 € 0 Échu 31 113,60 € Non-échu 0,00 € Avoirs non associé…" at bounding box center [730, 308] width 412 height 386
click at [584, 486] on div "Encours client 4 860,00 € 0 Échu 31 113,60 € Non-échu 0,00 € Avoirs non associé…" at bounding box center [730, 308] width 412 height 386
click at [932, 599] on p "Ajouter un commentaire ﻿" at bounding box center [1092, 609] width 444 height 24
drag, startPoint x: 635, startPoint y: 533, endPoint x: 635, endPoint y: 509, distance: 24.0
click at [635, 528] on section "En cours Tout Graphe Pièces comptables 27 Émise le Échue le Solde dû Statut Dél…" at bounding box center [452, 759] width 782 height 469
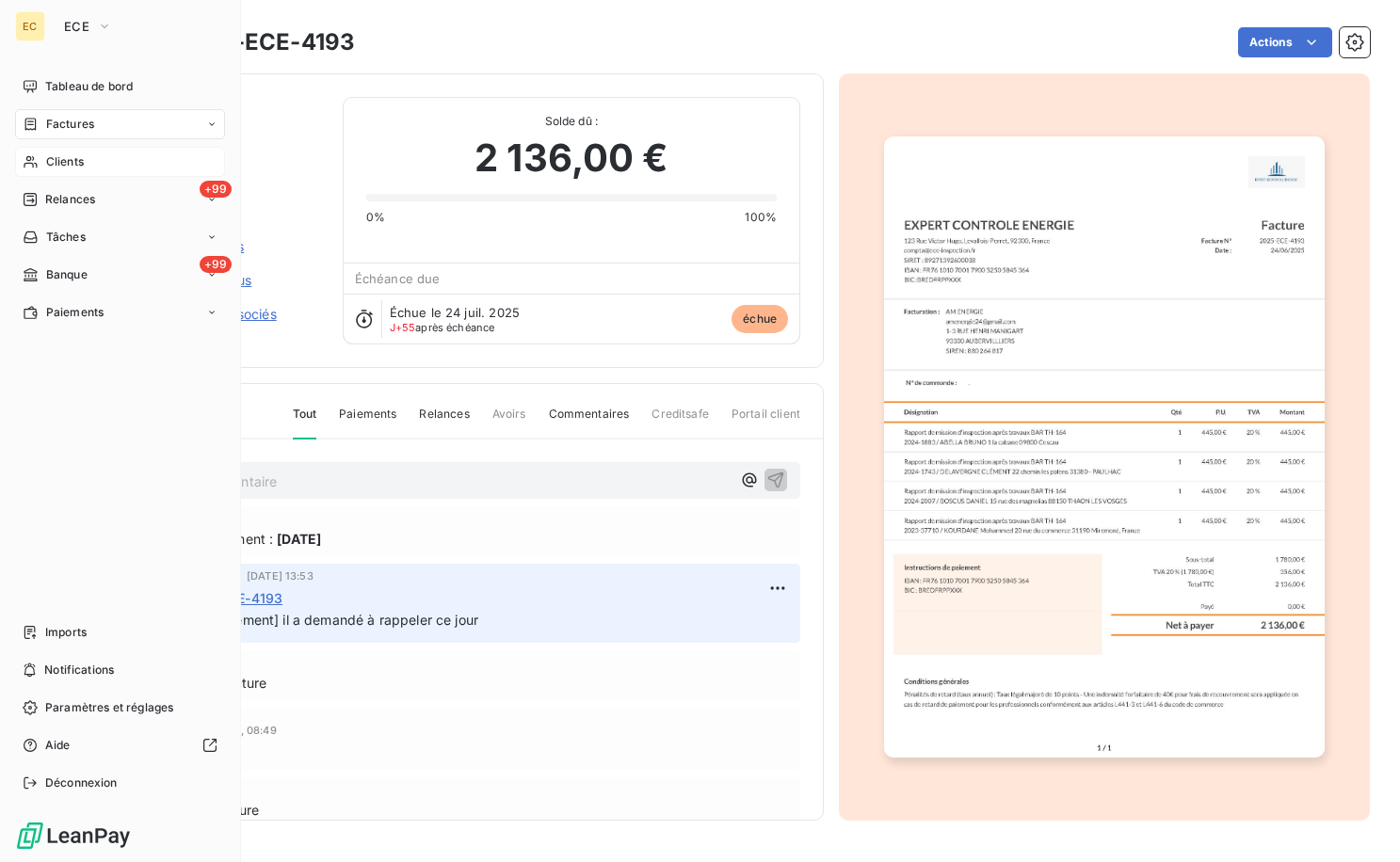
click at [81, 161] on span "Clients" at bounding box center [65, 162] width 38 height 17
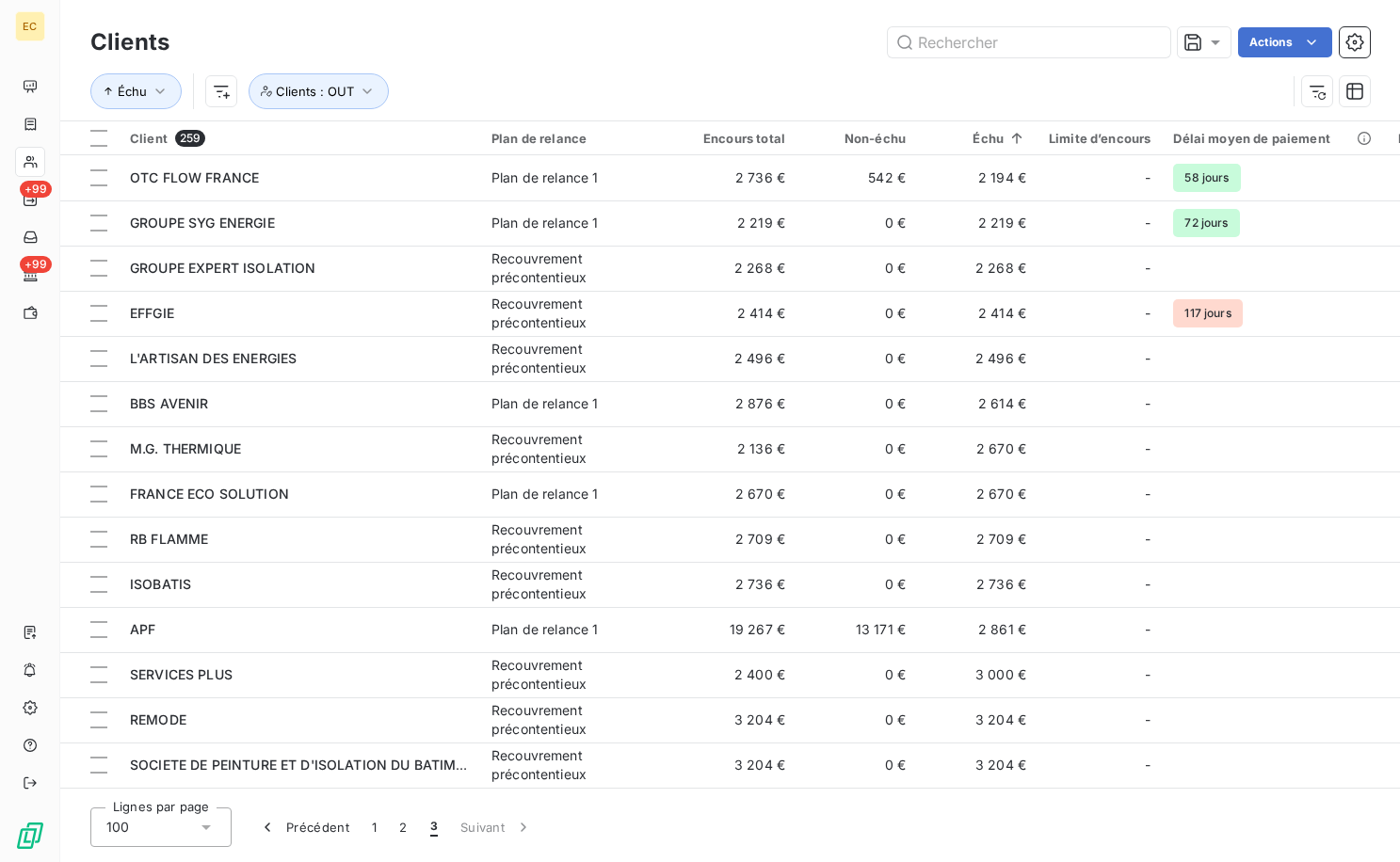
drag, startPoint x: 541, startPoint y: 84, endPoint x: 452, endPoint y: 20, distance: 109.6
click at [541, 83] on div "Échu Clients : OUT" at bounding box center [687, 92] width 1196 height 36
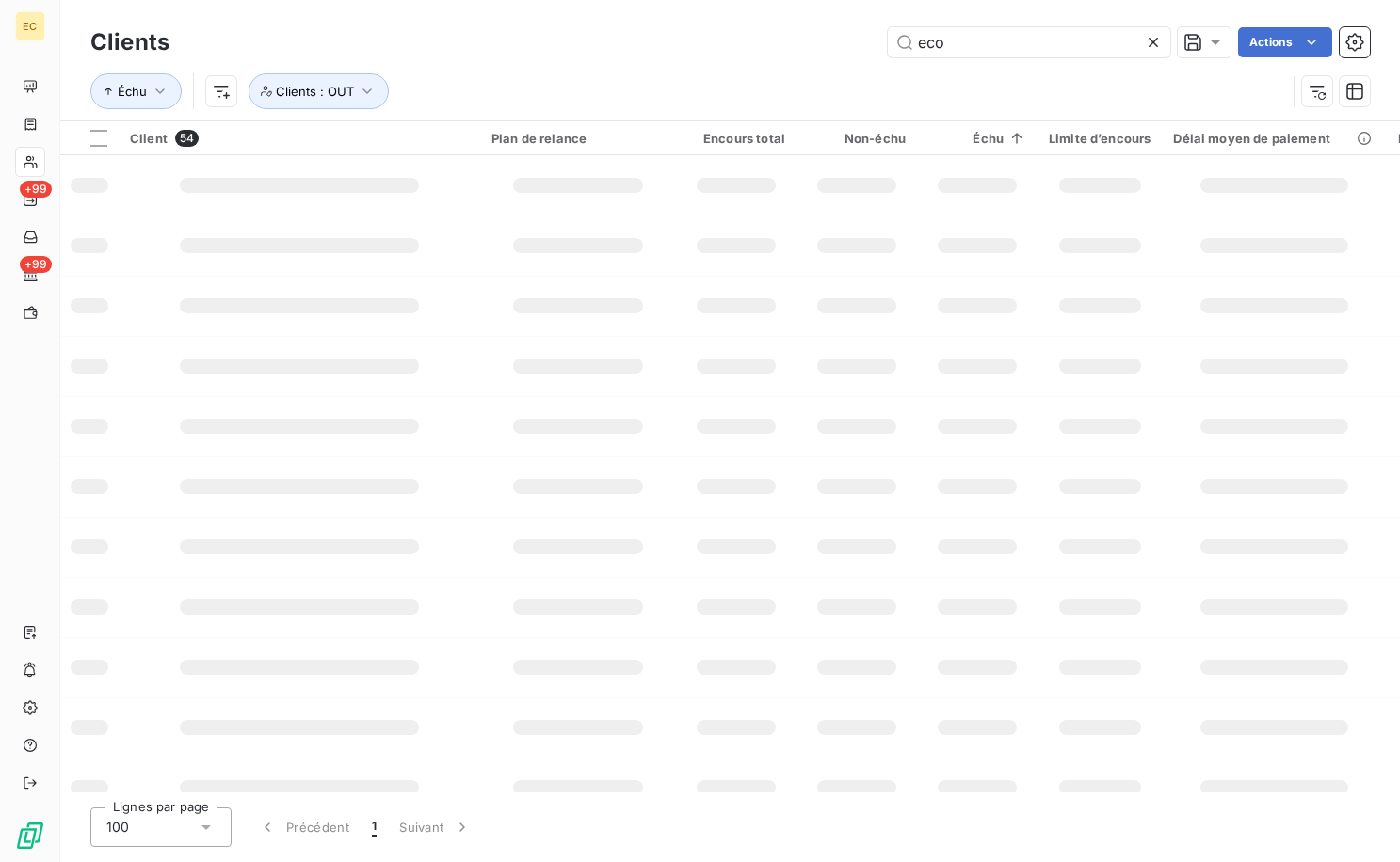
type input "ecoe"
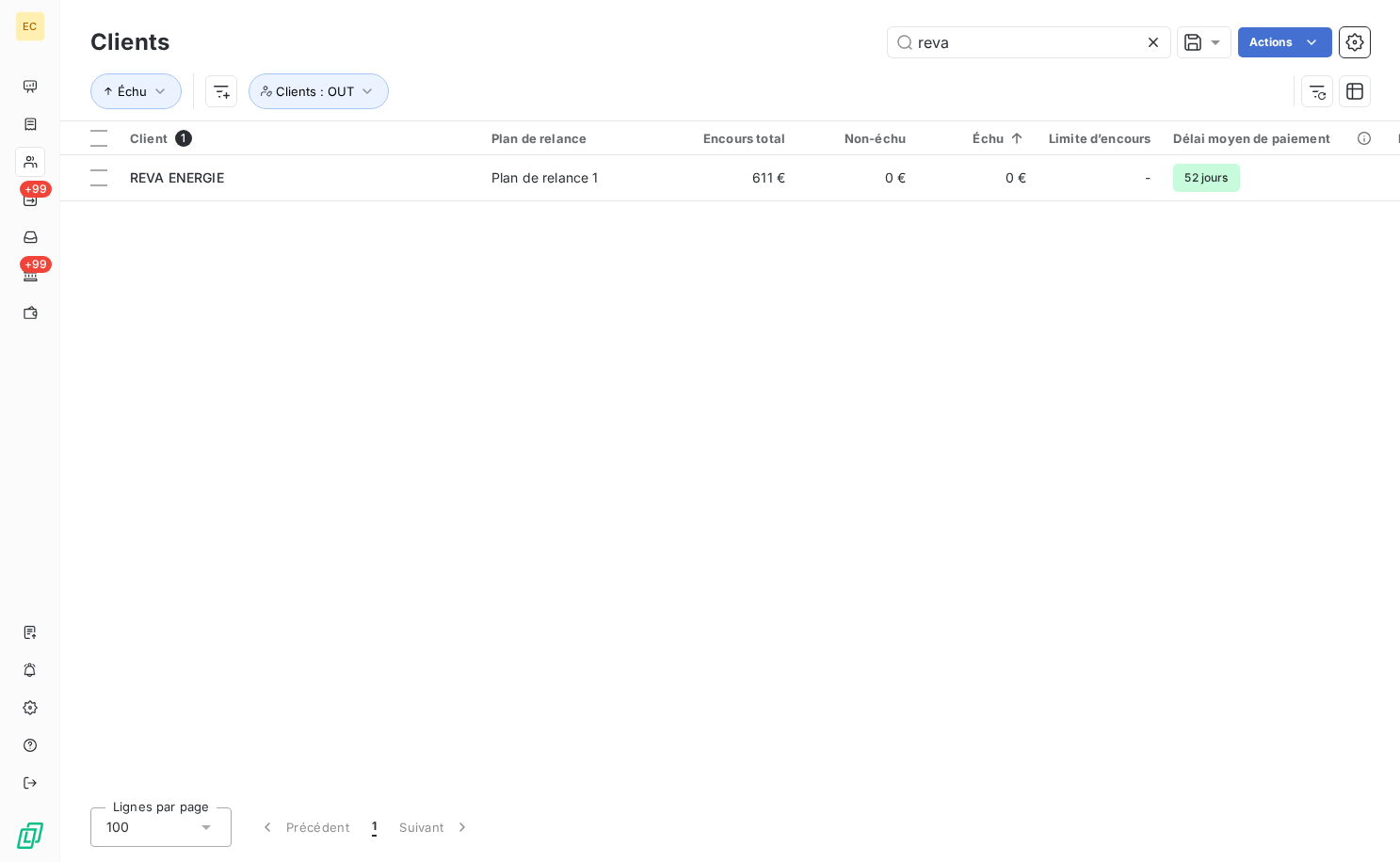
type input "ecoen"
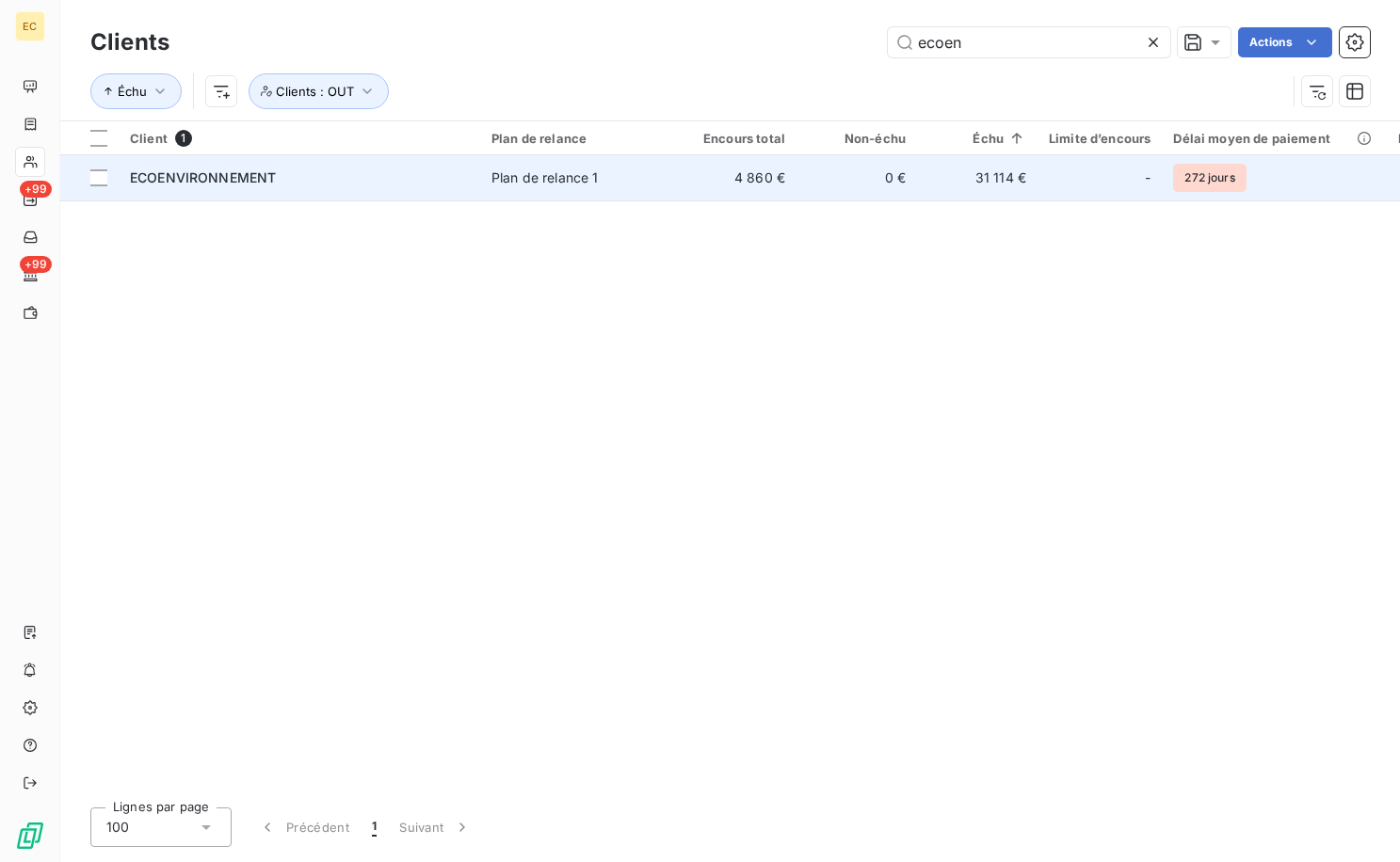
click at [520, 168] on div "Plan de relance 1" at bounding box center [544, 178] width 107 height 19
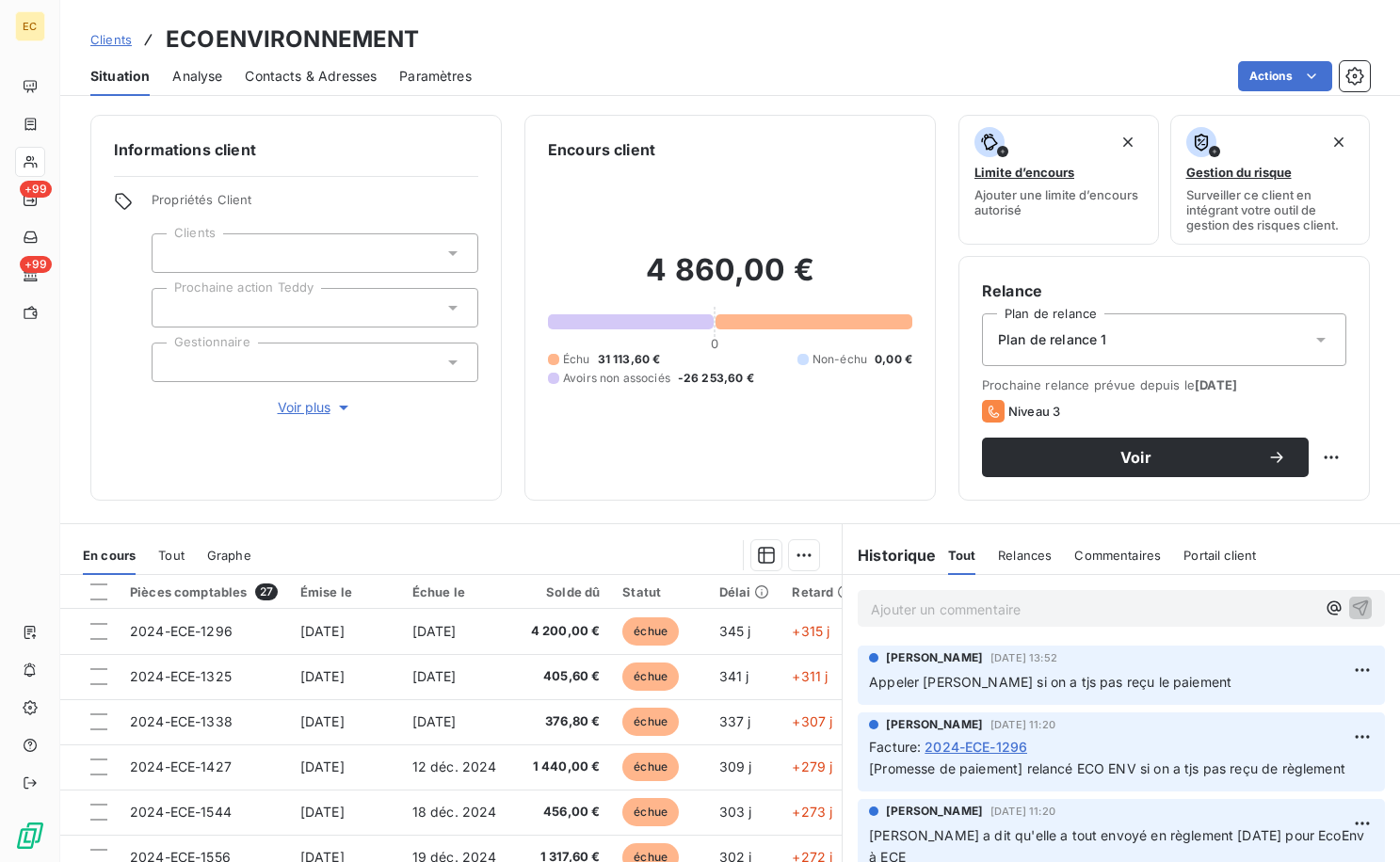
click at [941, 607] on p "Ajouter un commentaire ﻿" at bounding box center [1092, 609] width 444 height 24
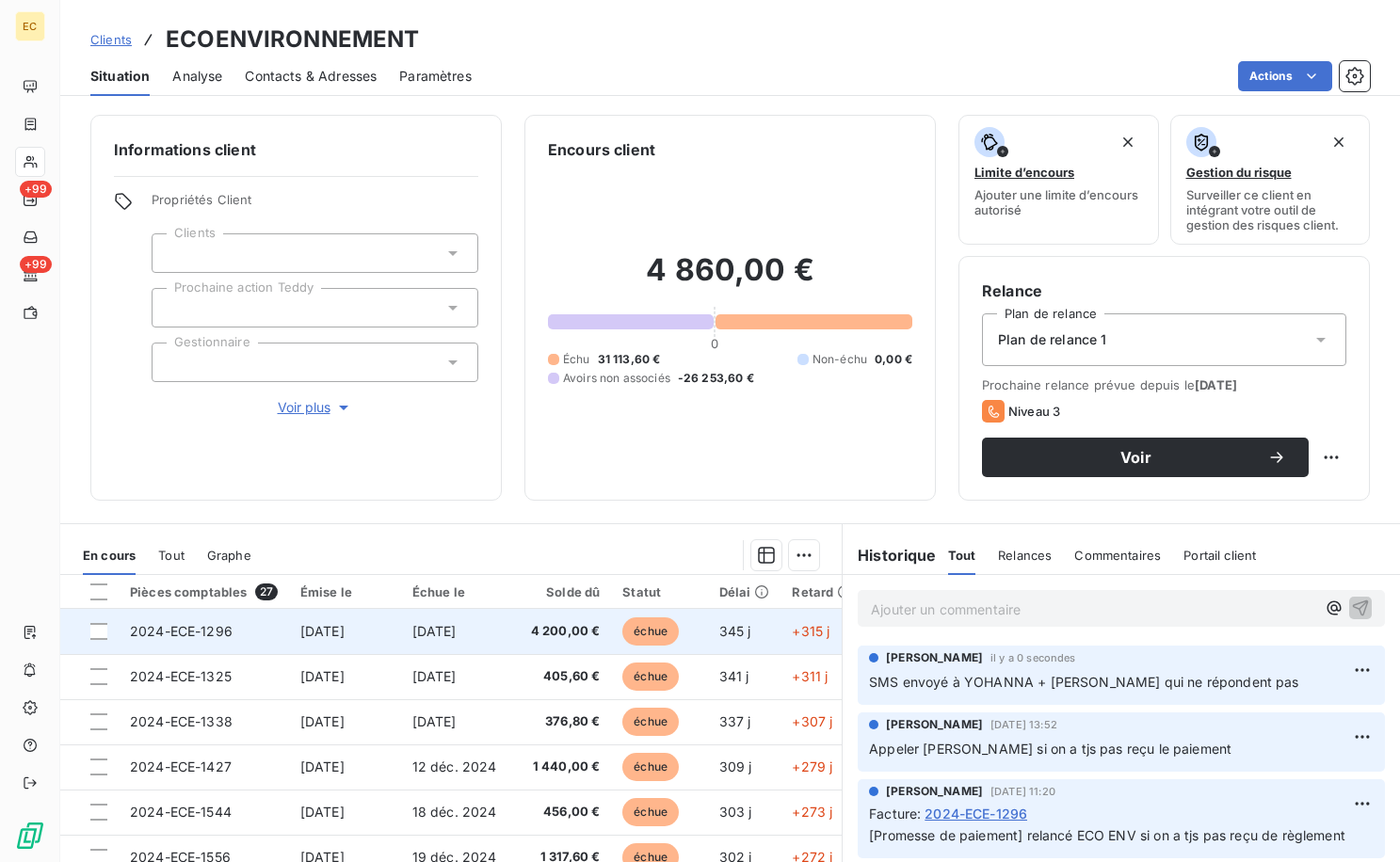
click at [101, 629] on div at bounding box center [98, 631] width 17 height 17
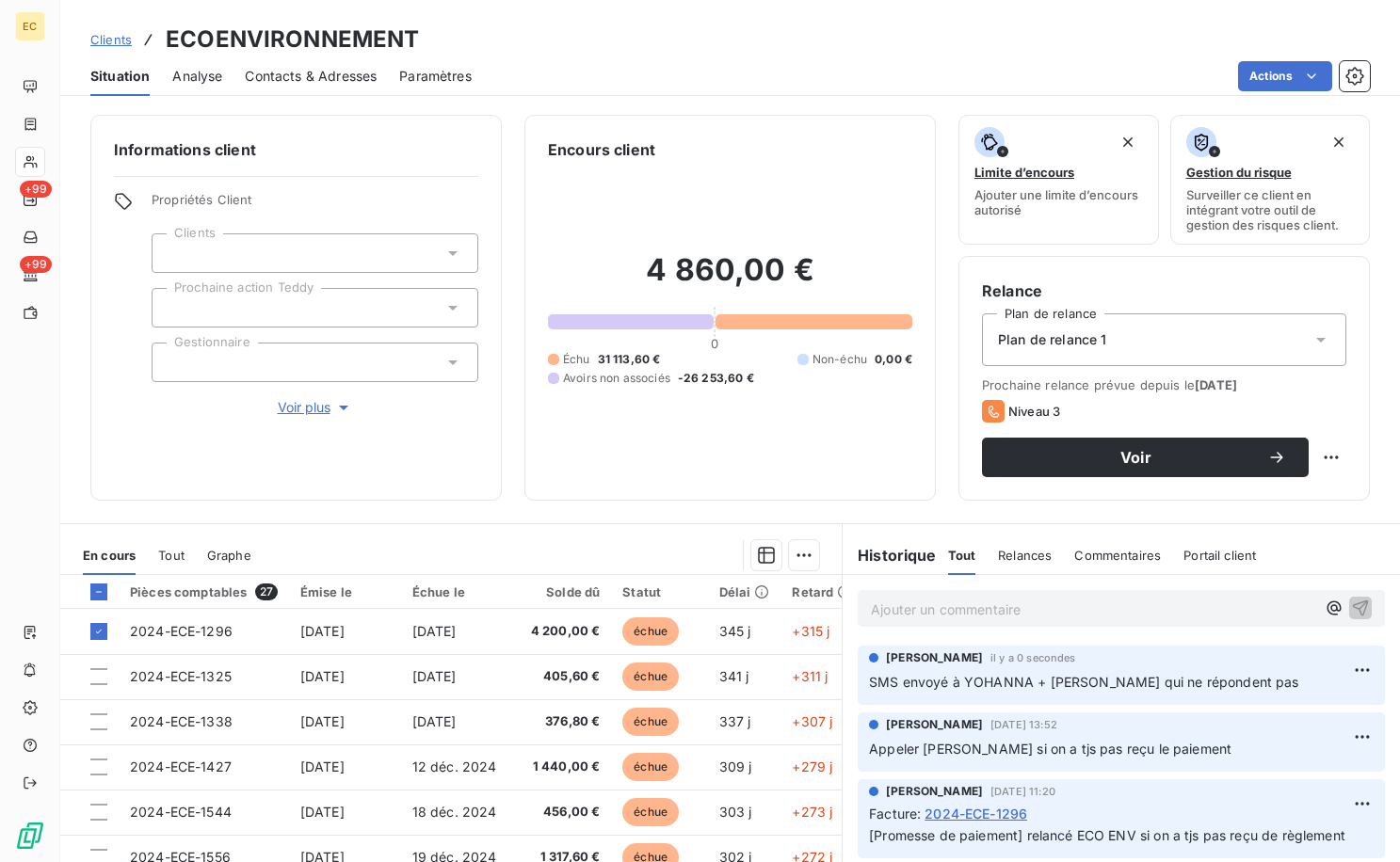
click at [792, 553] on html "EC +99 +99 Clients ECOENVIRONNEMENT Situation Analyse Contacts & Adresses Param…" at bounding box center [700, 431] width 1400 height 862
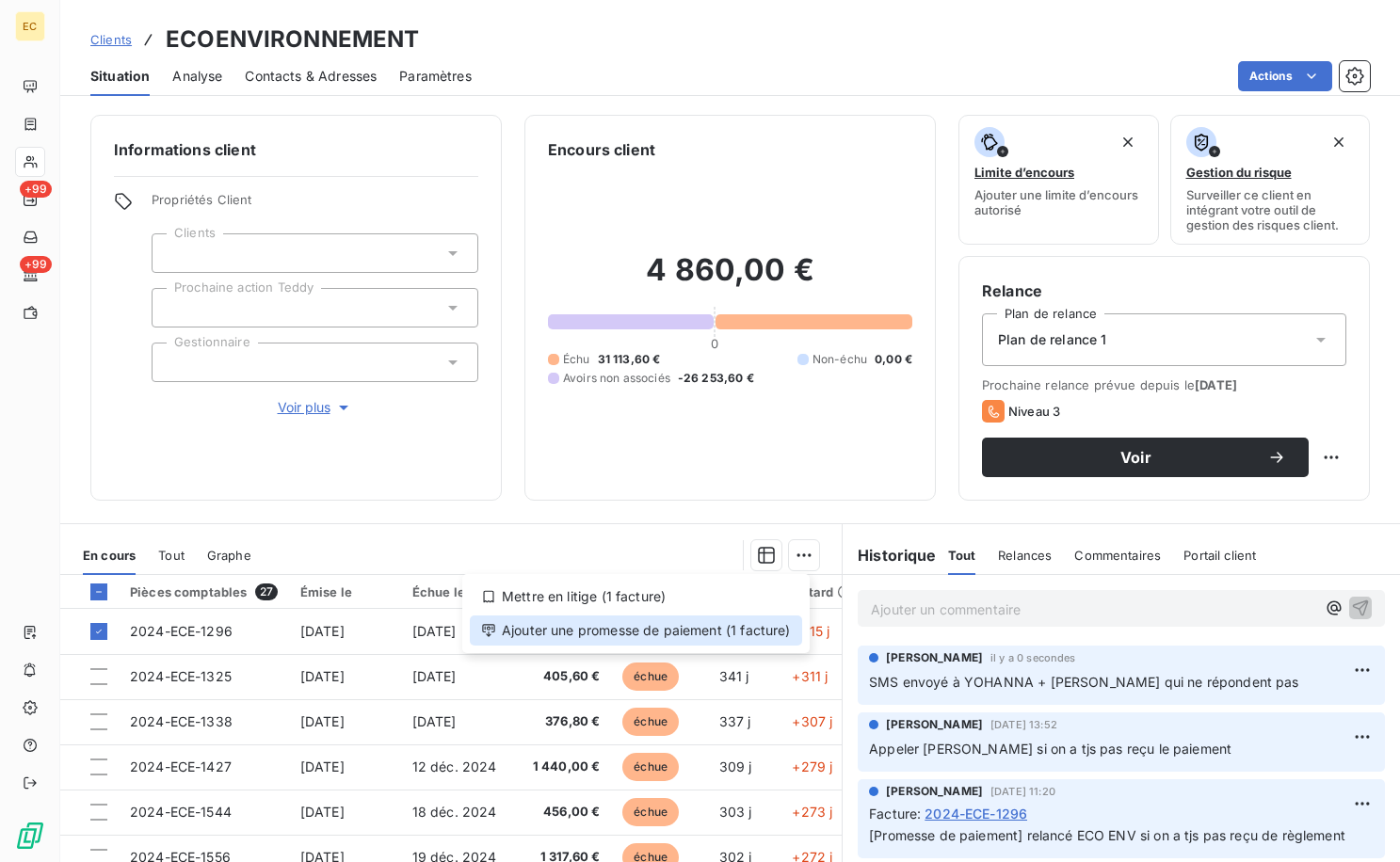
click at [675, 630] on div "Ajouter une promesse de paiement (1 facture)" at bounding box center [635, 630] width 332 height 30
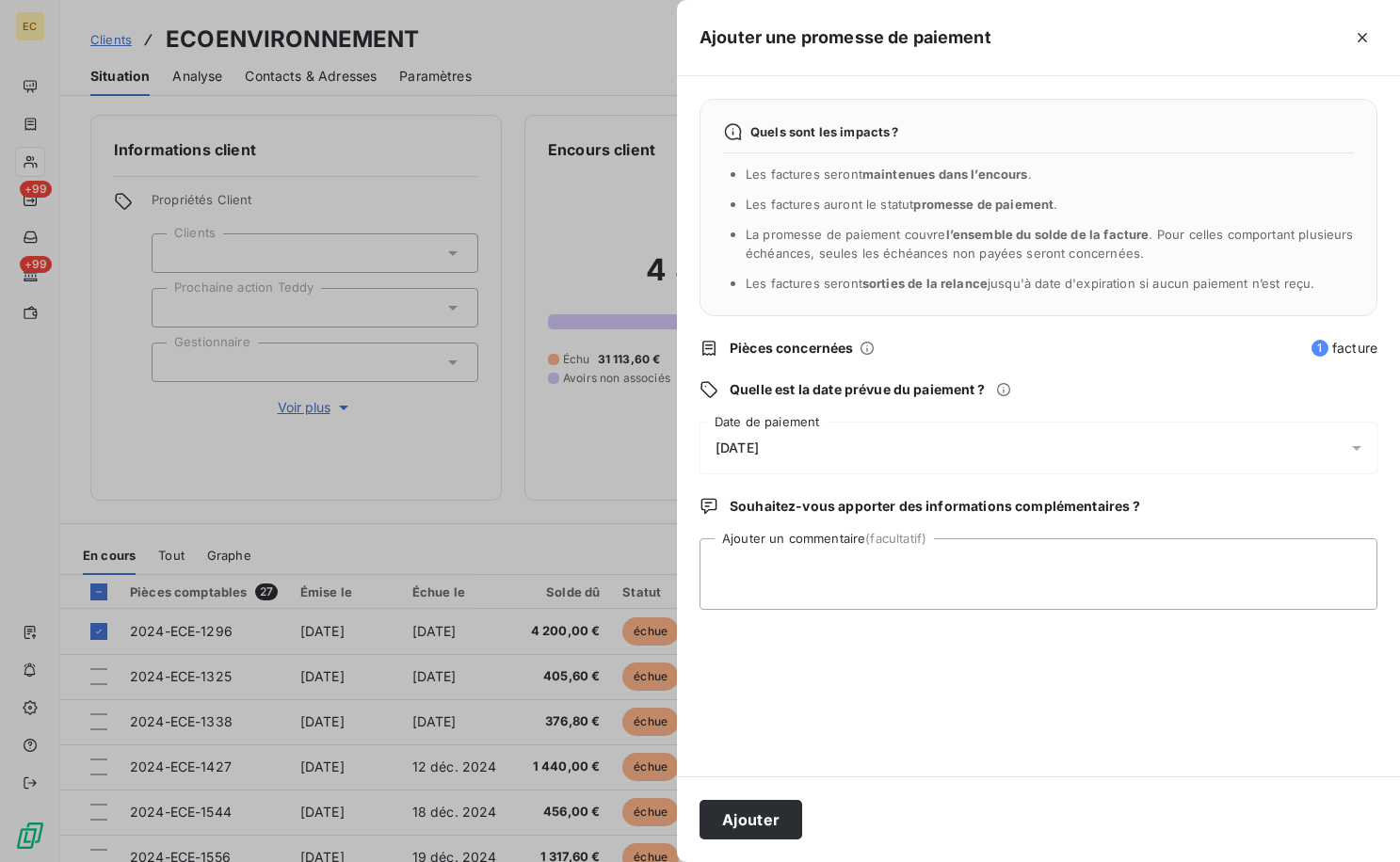
click at [756, 451] on span "[DATE]" at bounding box center [737, 448] width 44 height 15
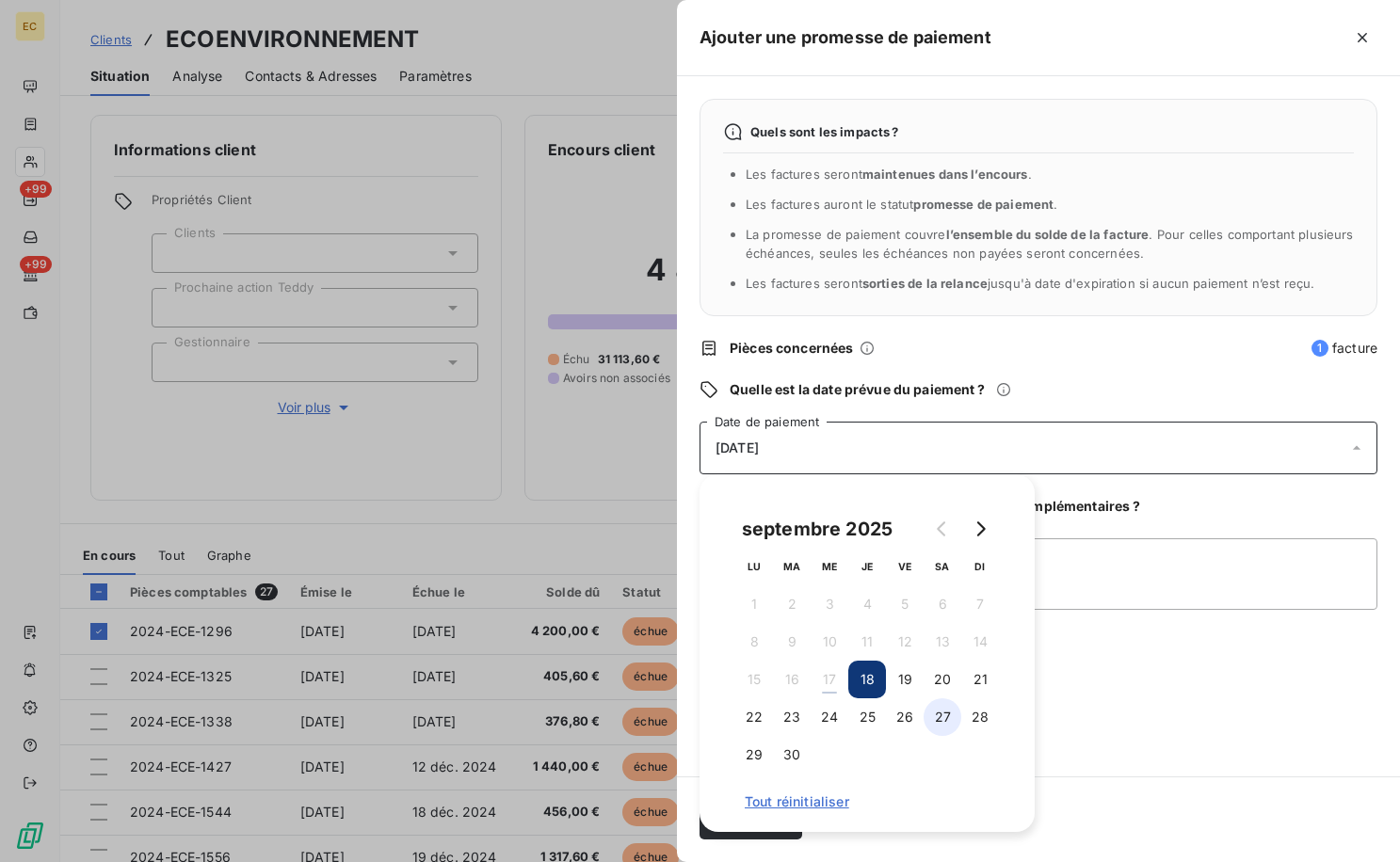
drag, startPoint x: 862, startPoint y: 713, endPoint x: 945, endPoint y: 722, distance: 83.5
click at [866, 713] on button "25" at bounding box center [867, 717] width 38 height 38
drag, startPoint x: 1338, startPoint y: 712, endPoint x: 1325, endPoint y: 712, distance: 13.0
click at [1329, 712] on div "Quels sont les impacts ? Les factures seront maintenues dans l’encours . Les fa…" at bounding box center [1038, 427] width 723 height 700
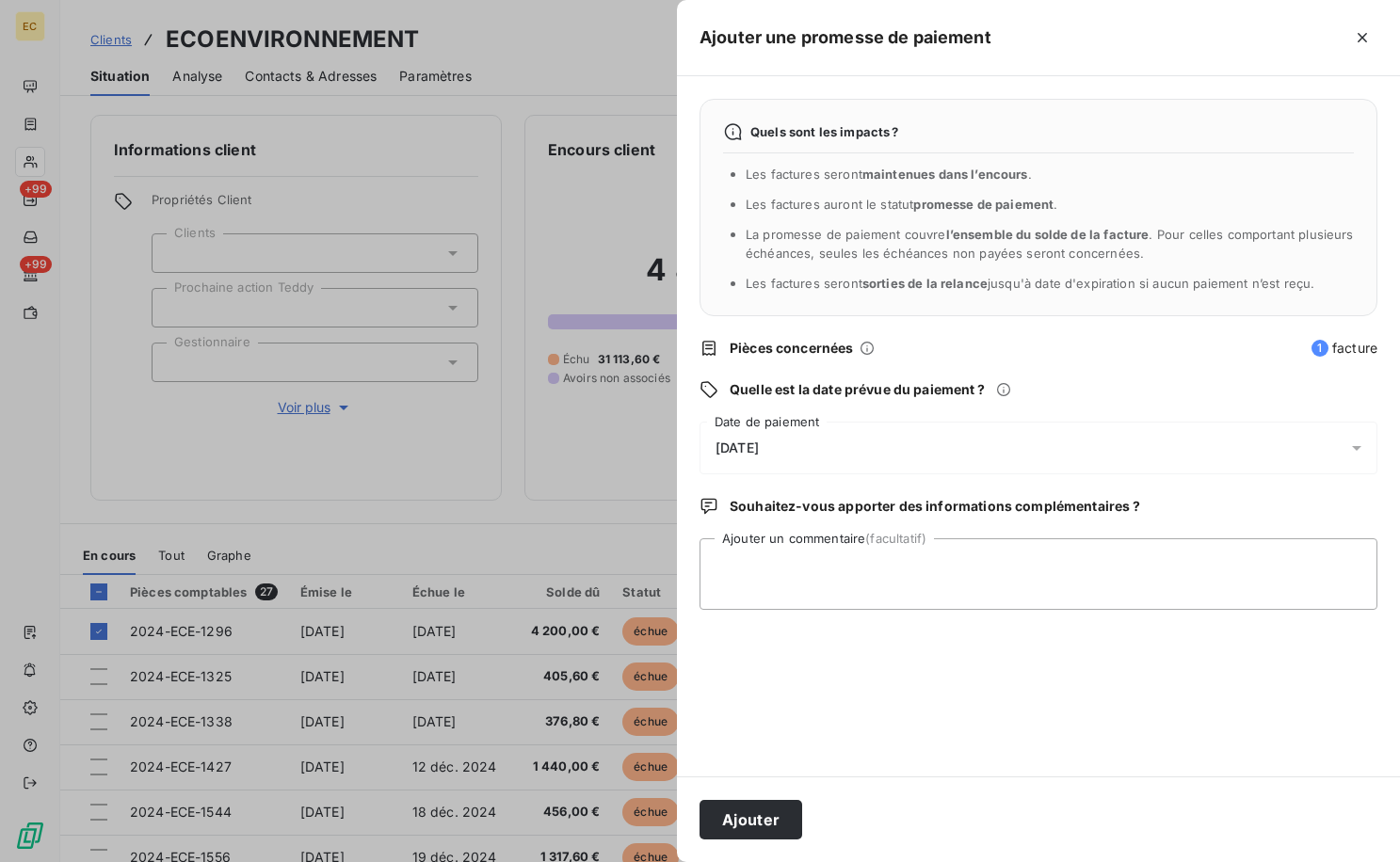
click at [761, 794] on div "Ajouter" at bounding box center [1038, 819] width 723 height 86
click at [761, 806] on button "Ajouter" at bounding box center [751, 819] width 102 height 40
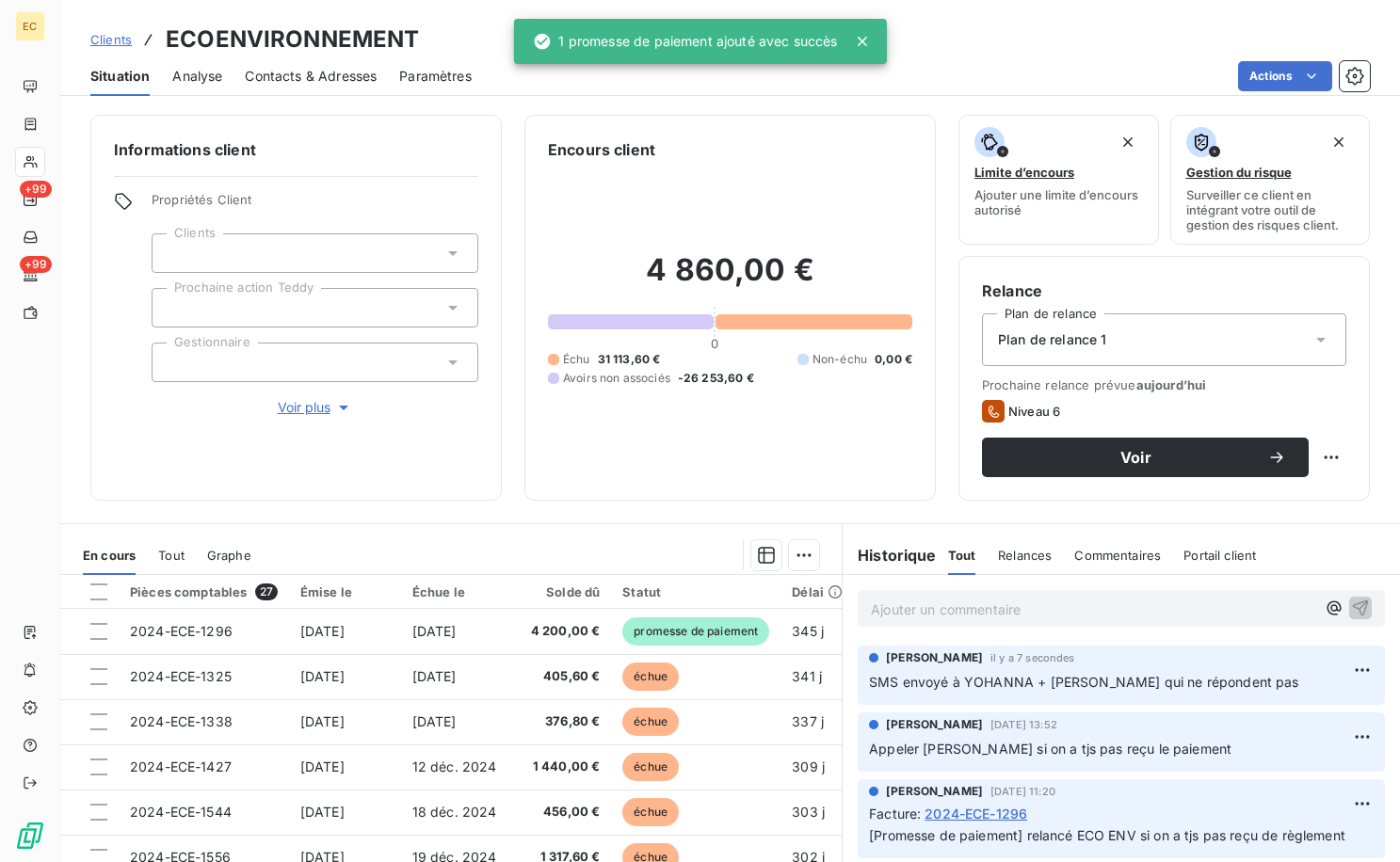
click at [478, 530] on section "En cours Tout Graphe Pièces comptables 27 Émise le Échue le Solde dû Statut Dél…" at bounding box center [452, 759] width 782 height 469
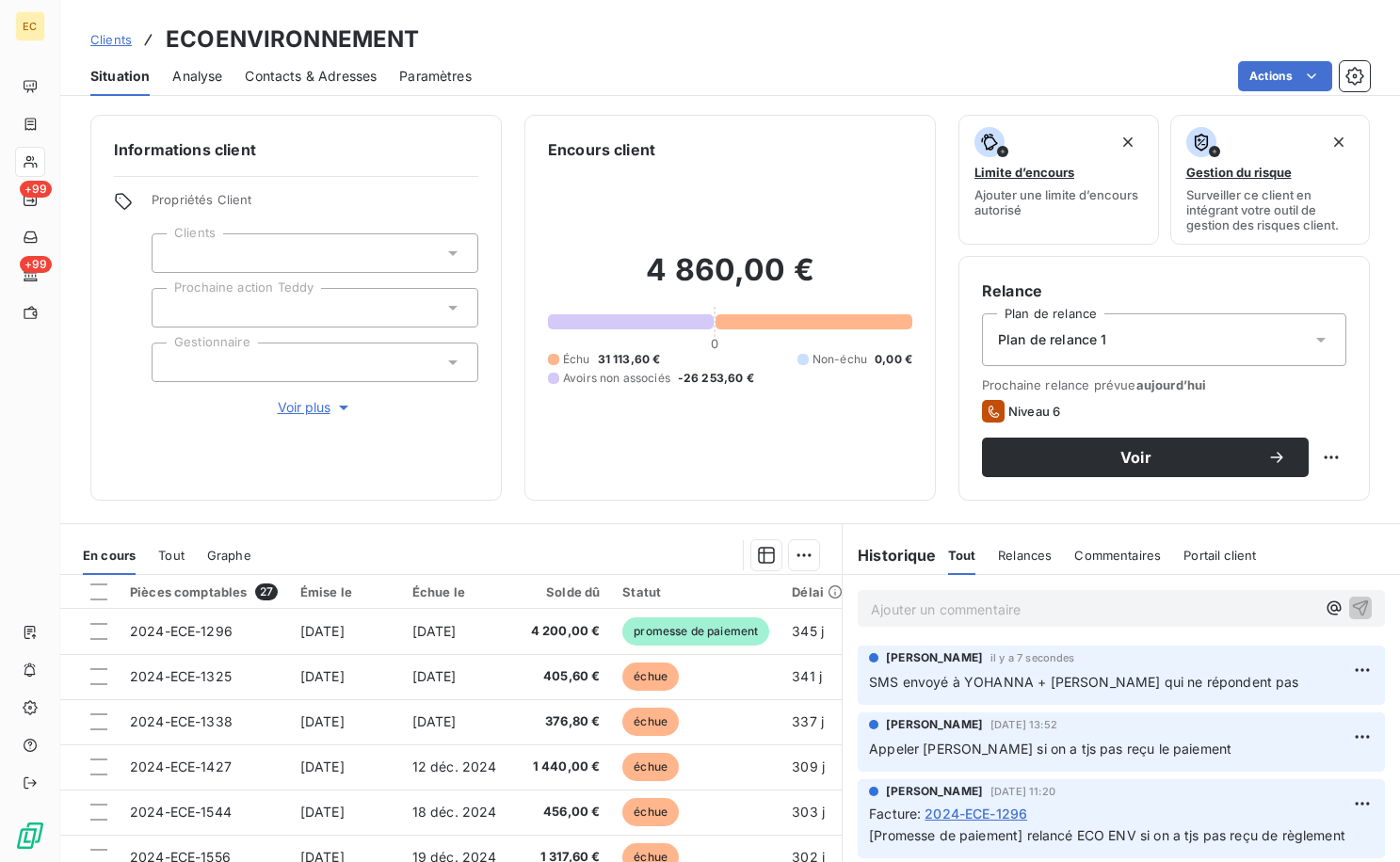
click at [570, 505] on div "Informations client Propriétés Client Clients Prochaine action Teddy Gestionnai…" at bounding box center [730, 483] width 1339 height 759
click at [500, 538] on div "En cours Tout Graphe" at bounding box center [452, 555] width 782 height 40
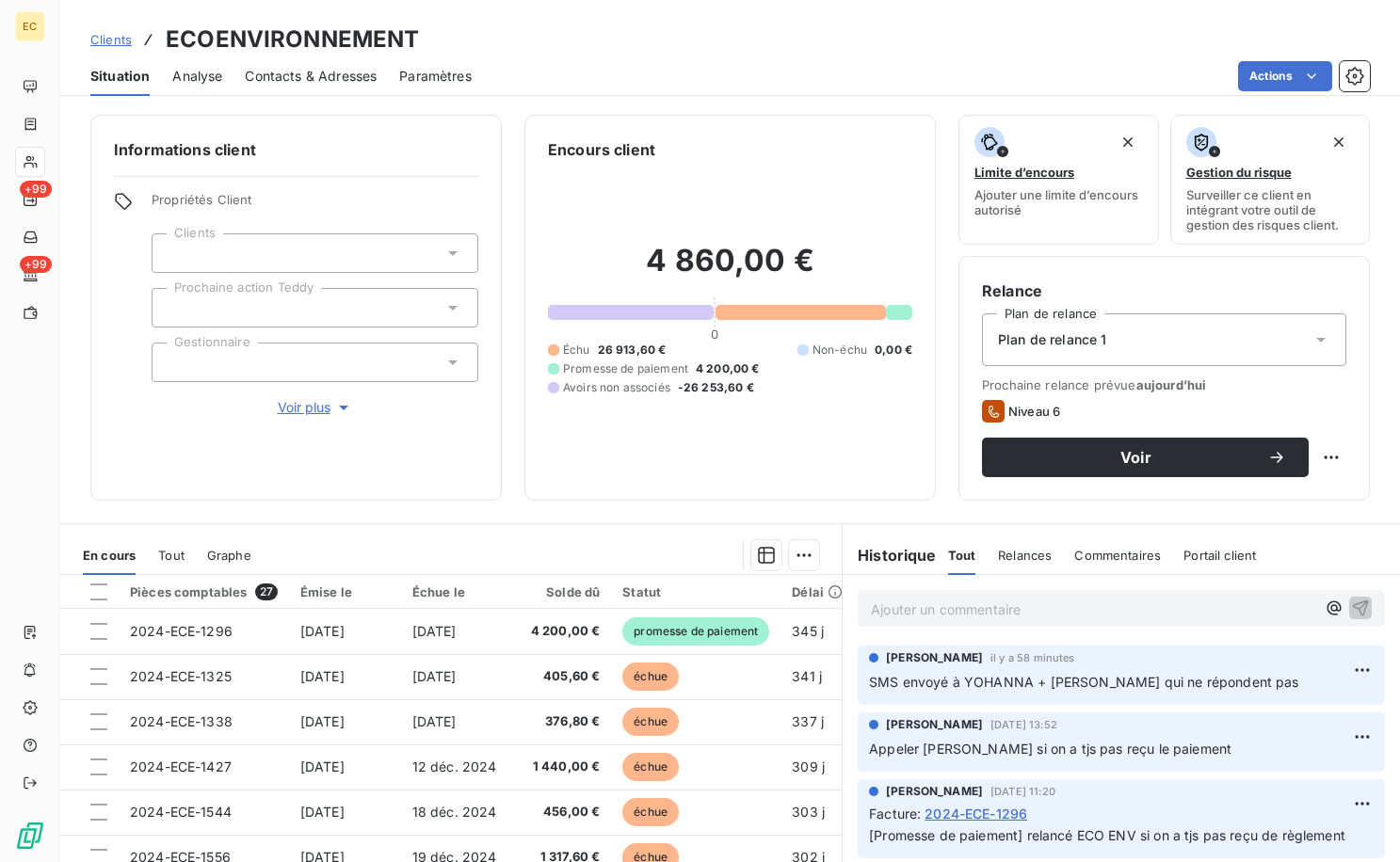
click at [534, 527] on section "En cours Tout Graphe Pièces comptables 27 Émise le Échue le Solde dû Statut Dél…" at bounding box center [452, 759] width 782 height 469
click at [100, 33] on span "Clients" at bounding box center [111, 40] width 42 height 15
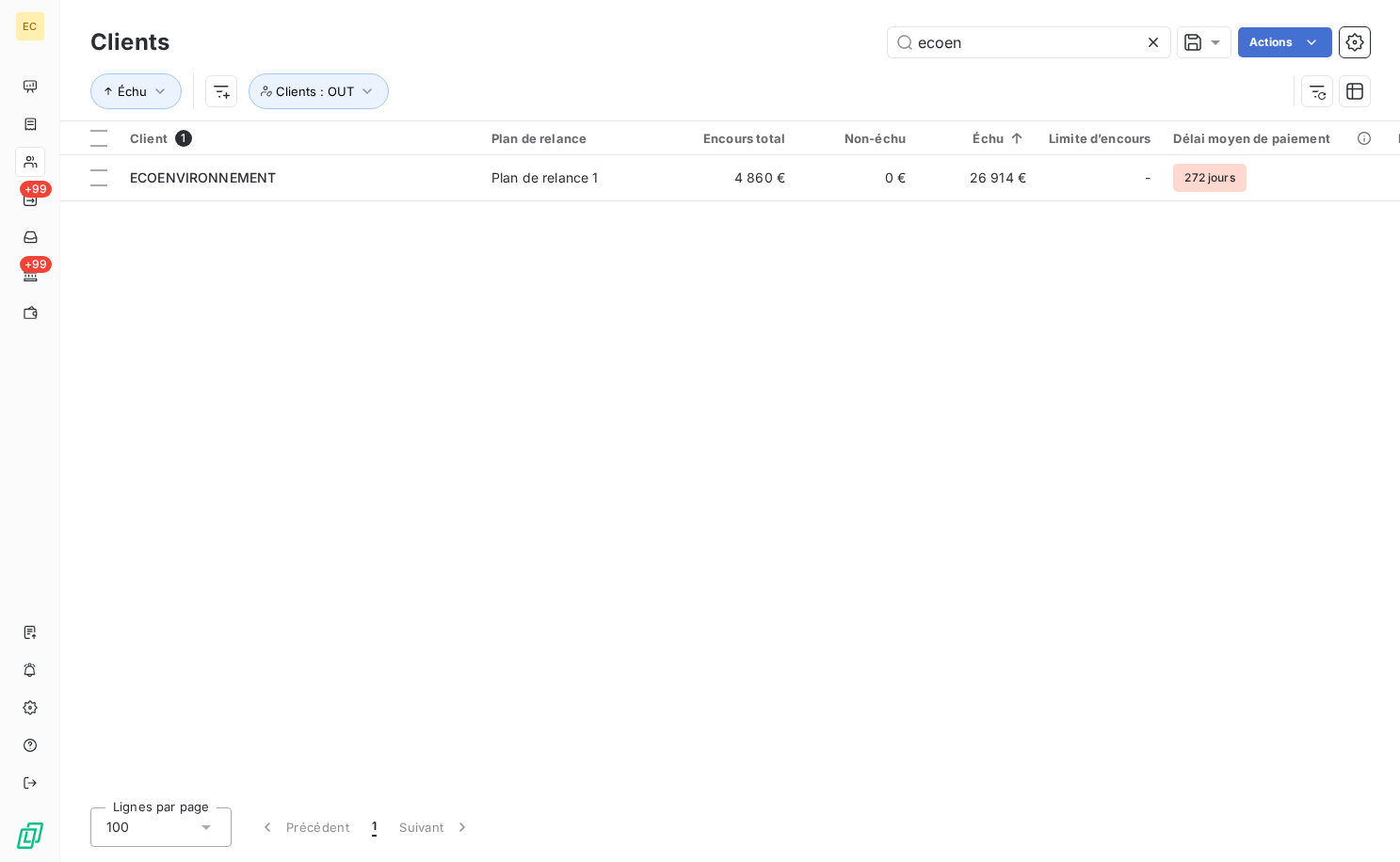
drag, startPoint x: 797, startPoint y: 43, endPoint x: 710, endPoint y: 36, distance: 87.3
click at [710, 37] on div "ecoen Actions" at bounding box center [781, 43] width 1178 height 30
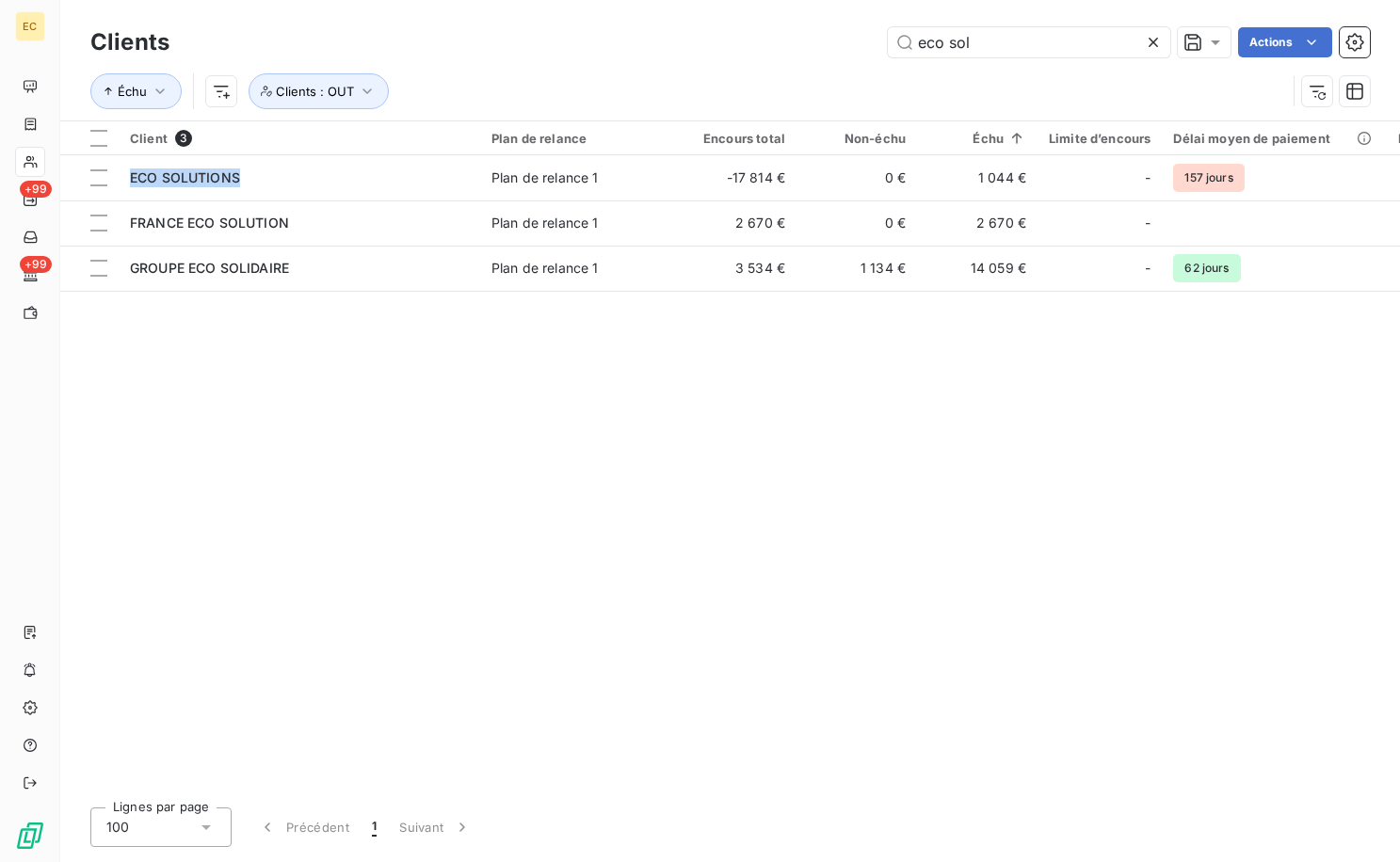
drag, startPoint x: 286, startPoint y: 170, endPoint x: 482, endPoint y: 501, distance: 384.7
click at [482, 501] on div "Client 3 Plan de relance Encours total Non-échu Échu Limite d’encours Délai moy…" at bounding box center [730, 456] width 1339 height 671
click at [955, 40] on input "eco sol" at bounding box center [1029, 43] width 282 height 30
click at [951, 42] on input "eco sol" at bounding box center [1029, 43] width 282 height 30
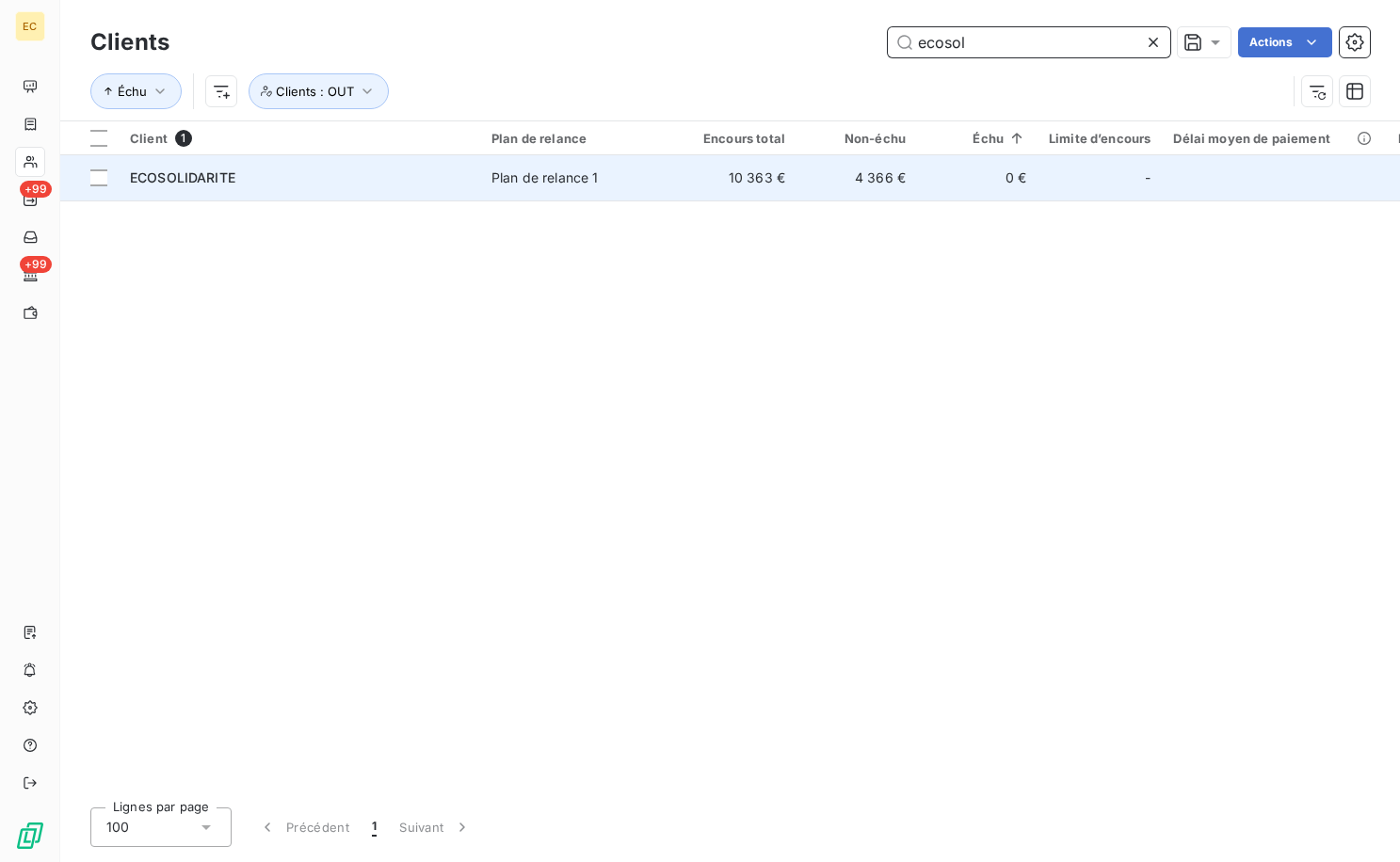
type input "ecosol"
click at [662, 166] on td "Plan de relance 1" at bounding box center [577, 178] width 196 height 45
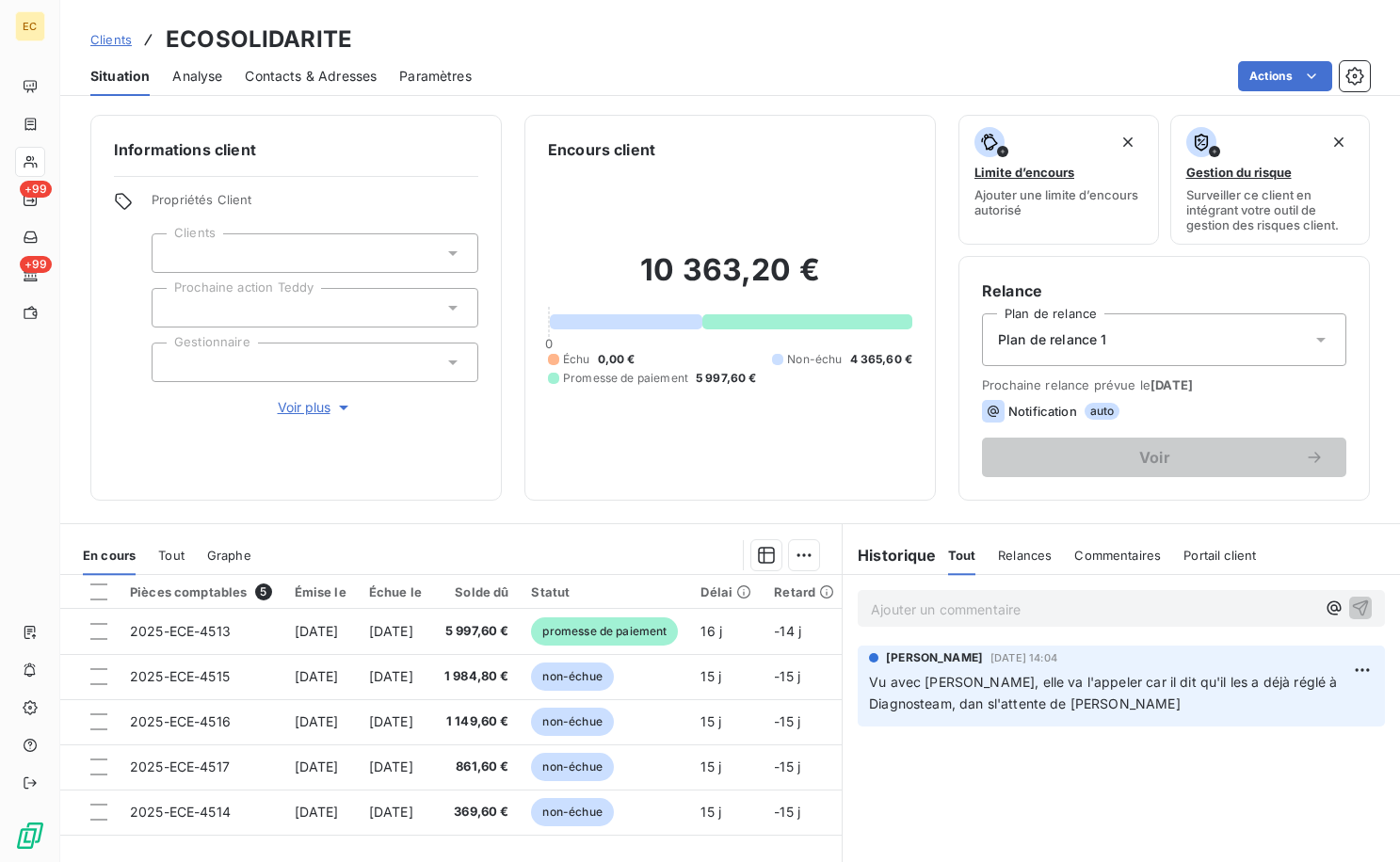
click at [937, 606] on p "Ajouter un commentaire ﻿" at bounding box center [1092, 609] width 444 height 24
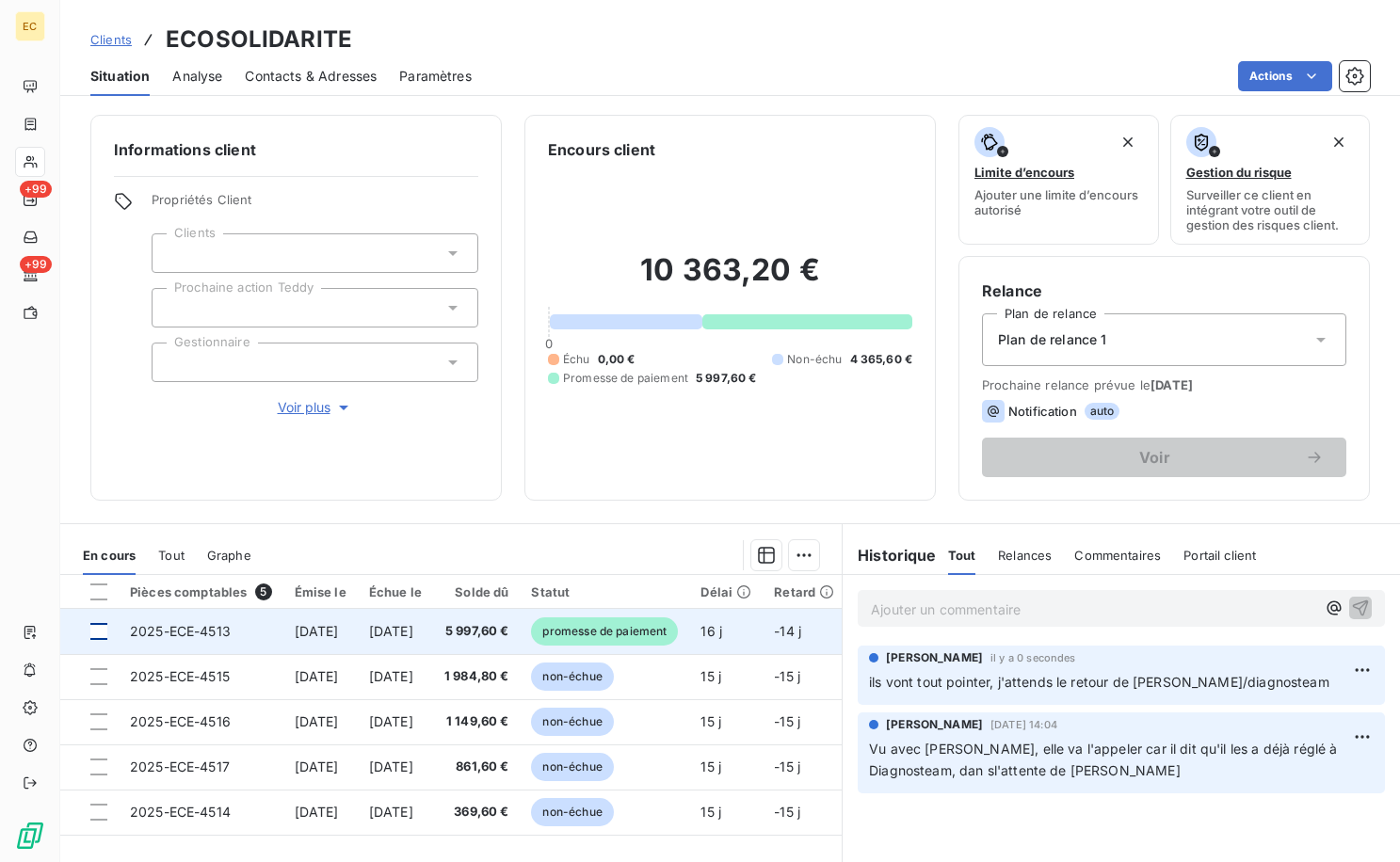
click at [97, 631] on div at bounding box center [98, 631] width 17 height 17
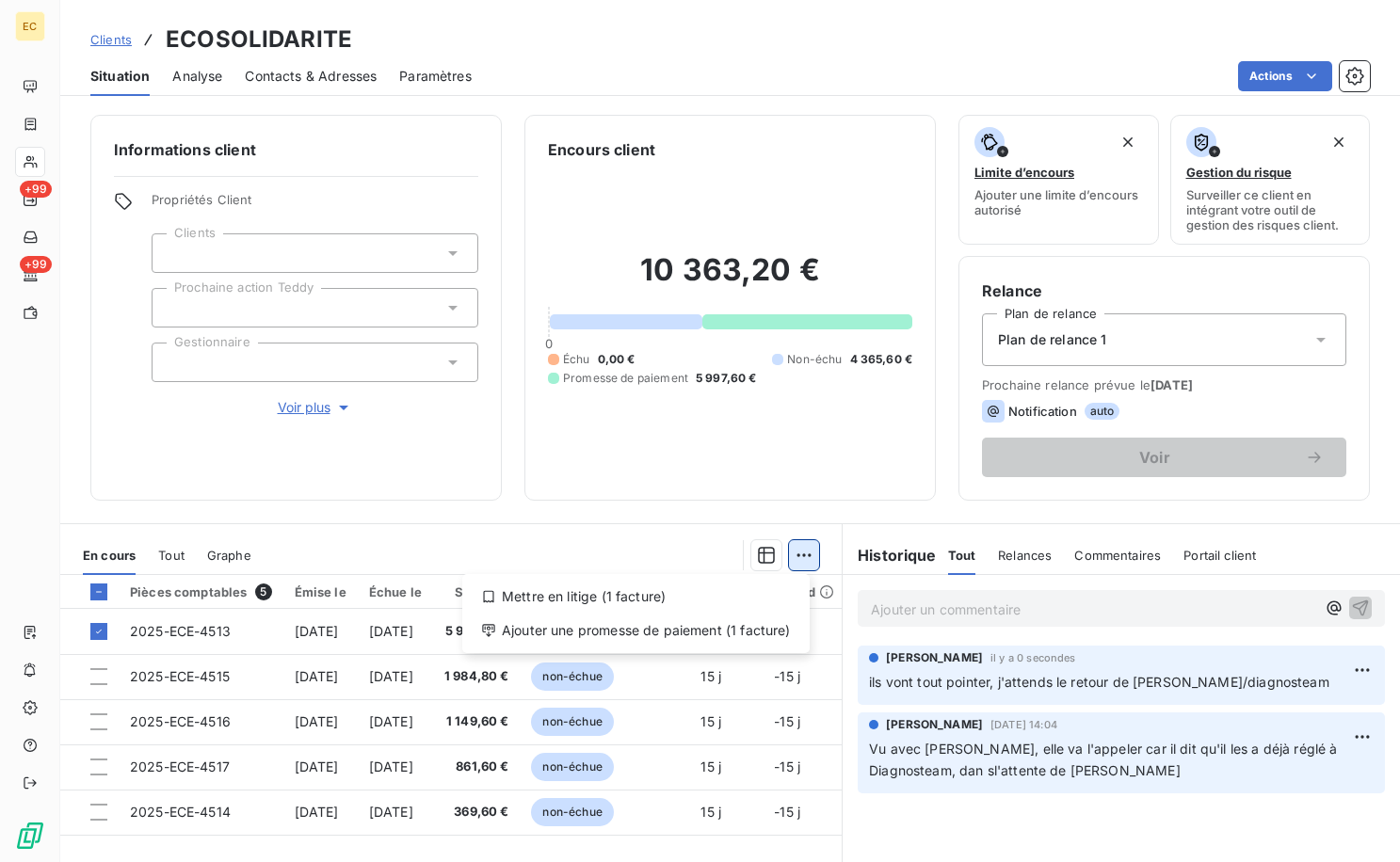
click at [806, 557] on html "EC +99 +99 Clients ECOSOLIDARITE Situation Analyse Contacts & Adresses Paramètr…" at bounding box center [700, 431] width 1400 height 862
click at [741, 626] on div "Ajouter une promesse de paiement (1 facture)" at bounding box center [635, 630] width 332 height 30
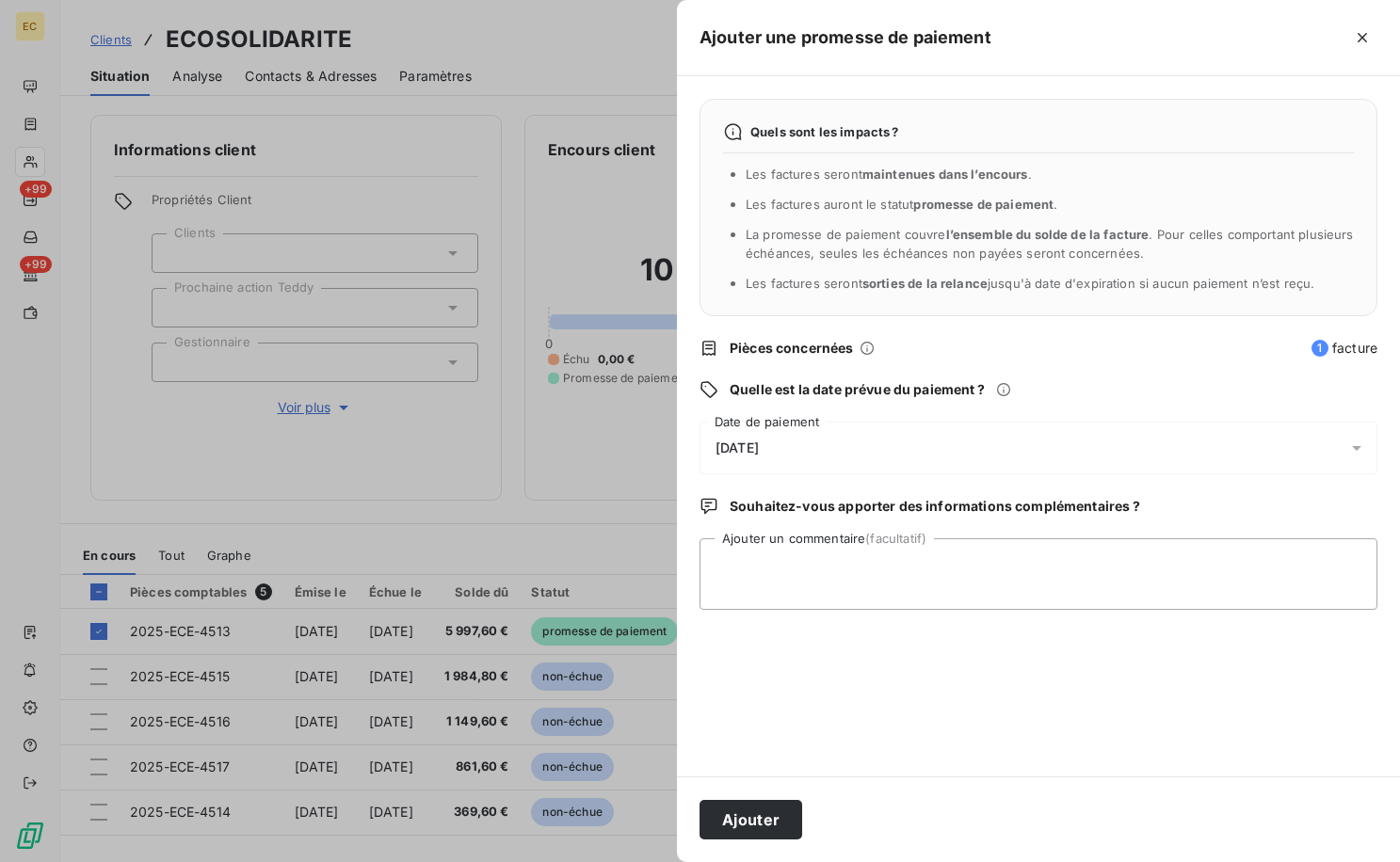
drag, startPoint x: 796, startPoint y: 441, endPoint x: 780, endPoint y: 453, distance: 20.0
click at [797, 443] on div "[DATE]" at bounding box center [1038, 449] width 678 height 53
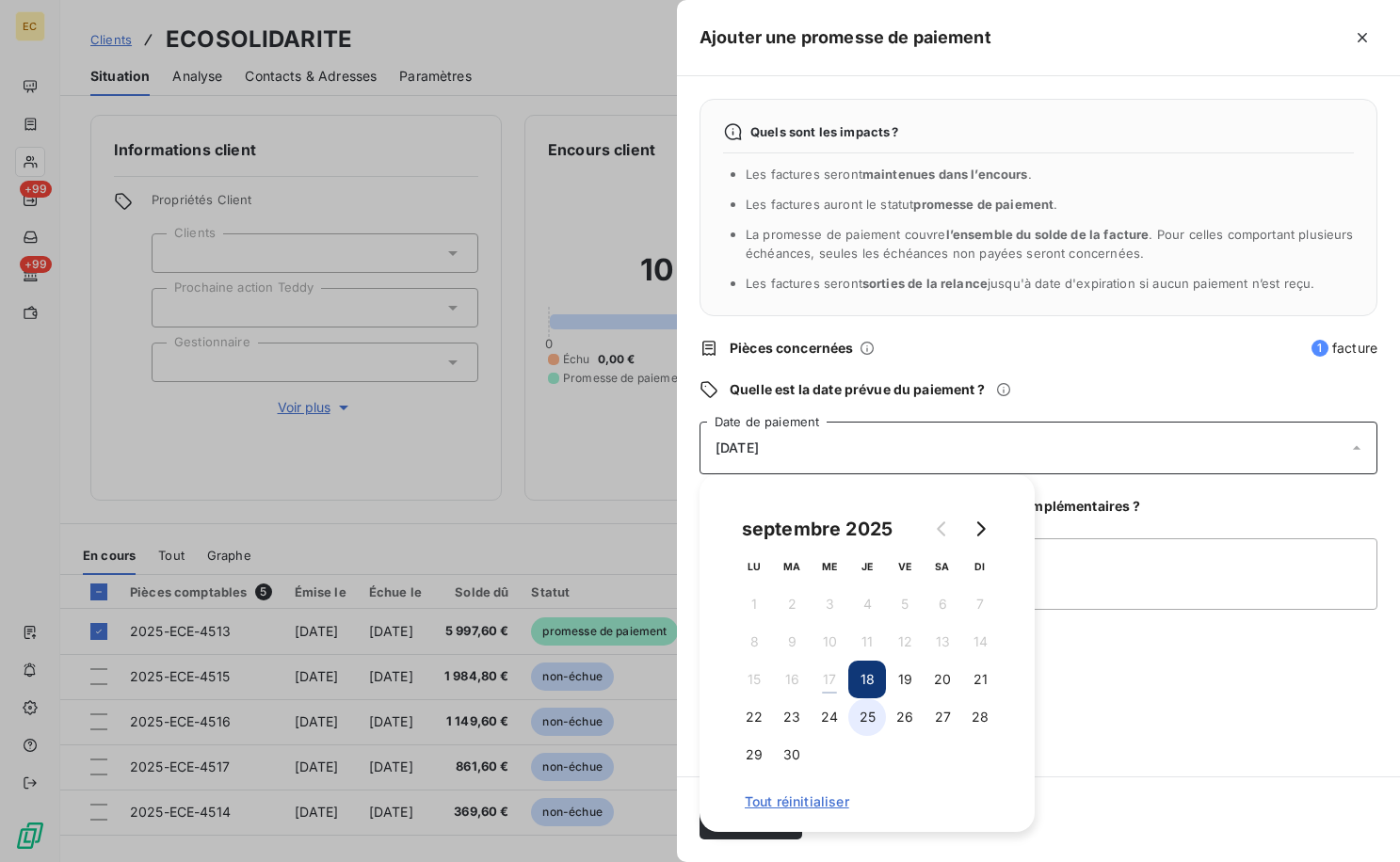
click at [862, 717] on button "25" at bounding box center [867, 717] width 38 height 38
click at [1227, 694] on div "Quels sont les impacts ? Les factures seront maintenues dans l’encours . Les fa…" at bounding box center [1038, 427] width 723 height 700
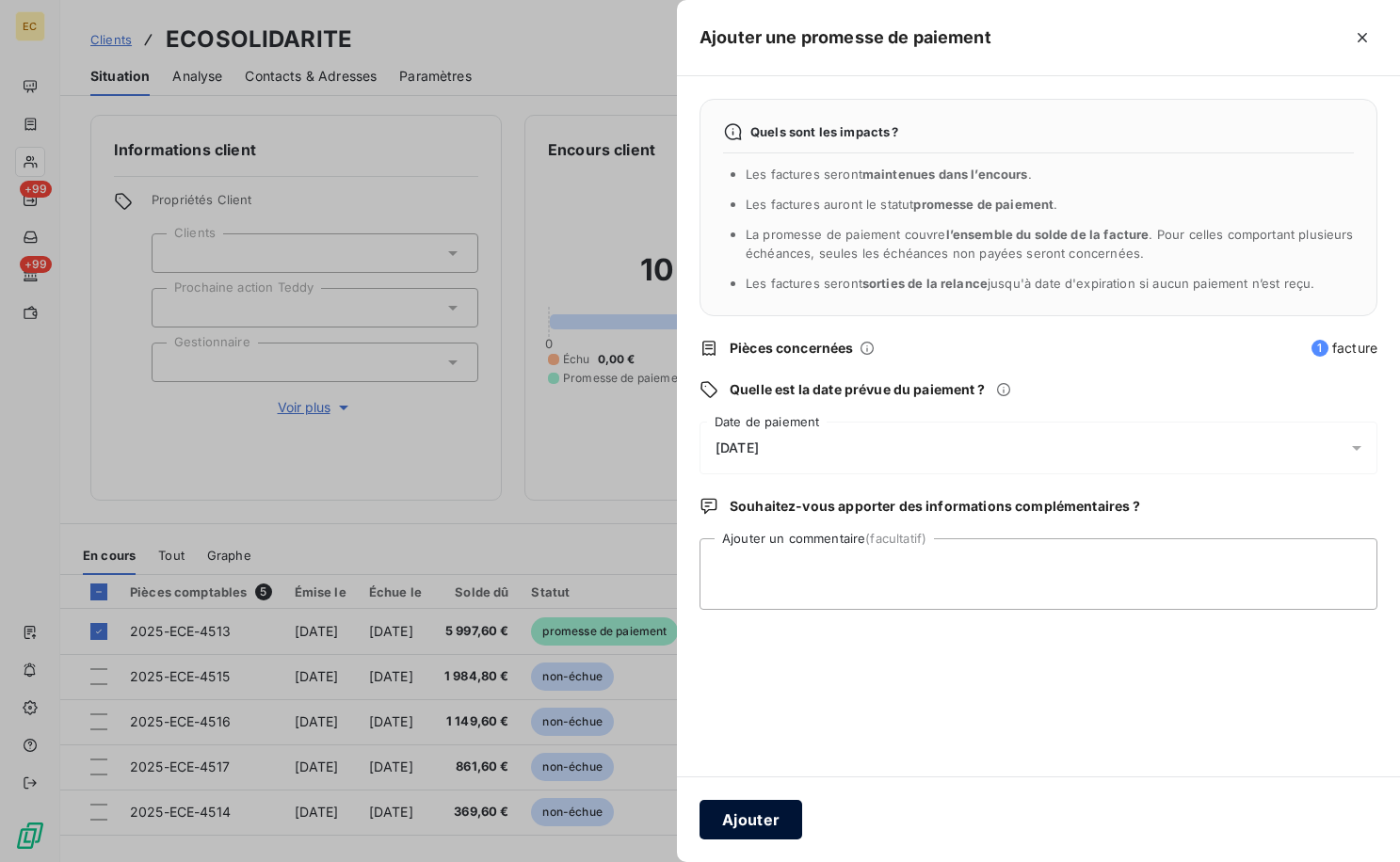
click at [772, 833] on button "Ajouter" at bounding box center [751, 819] width 102 height 40
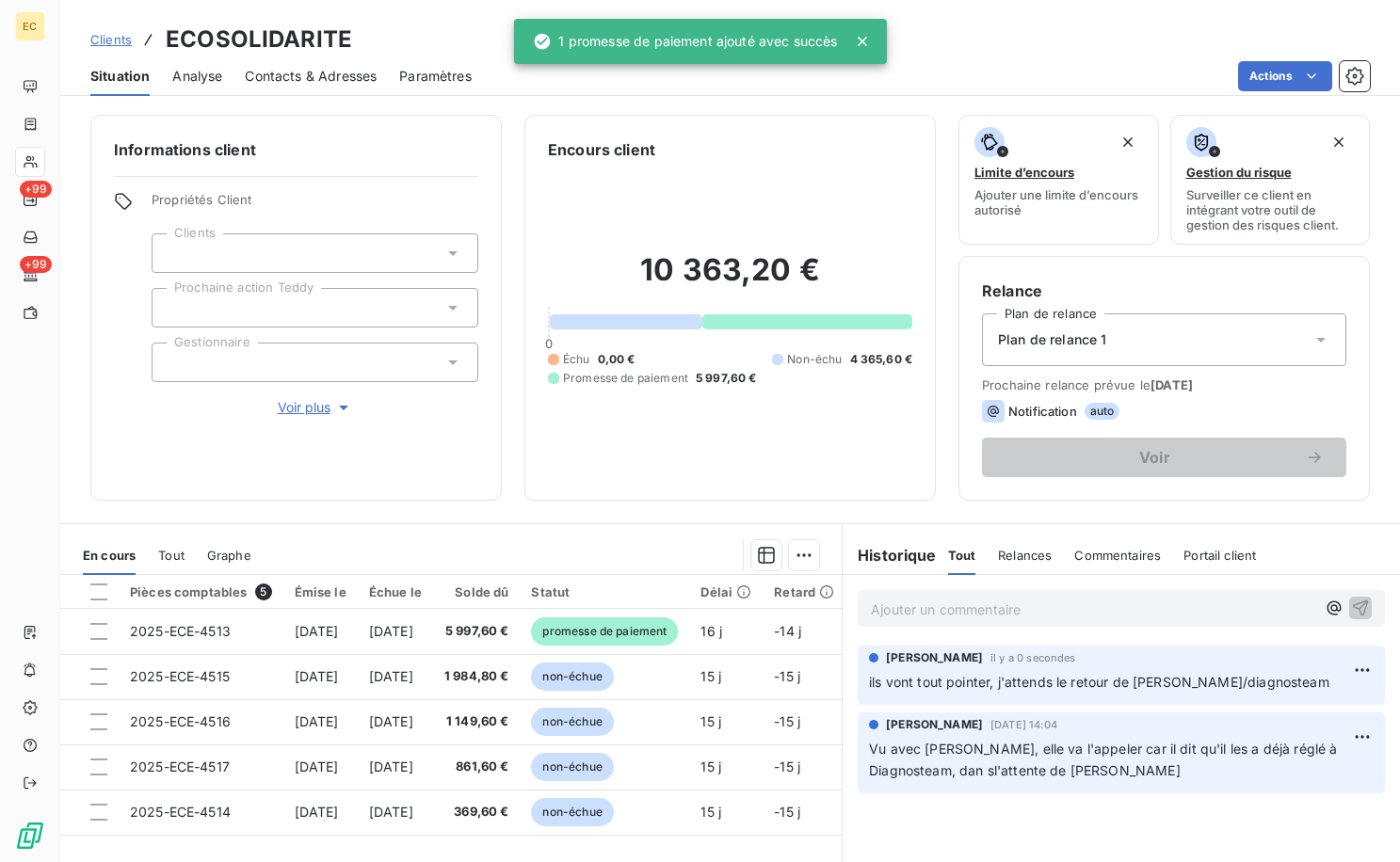
click at [113, 35] on span "Clients" at bounding box center [111, 40] width 42 height 15
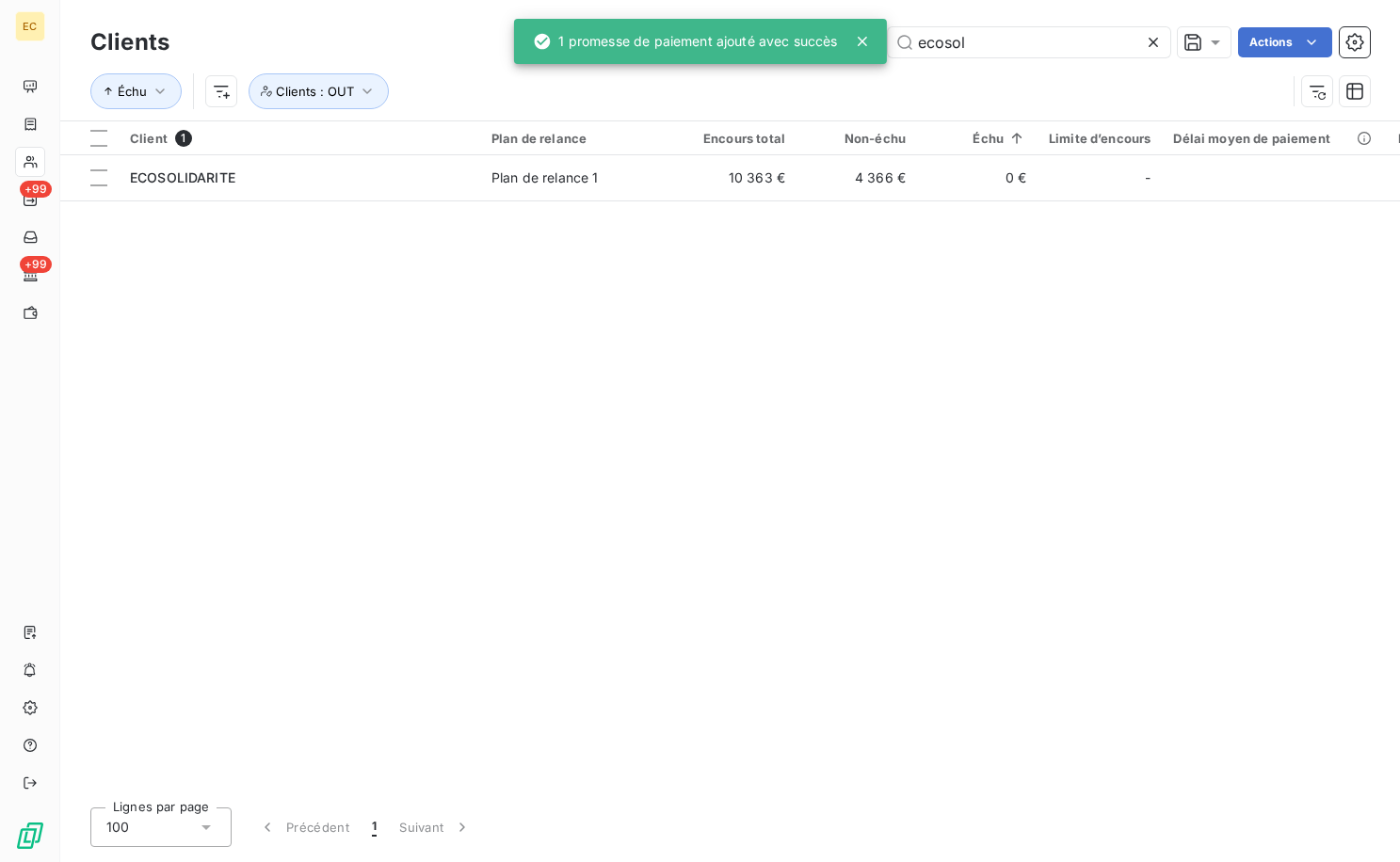
click at [487, 439] on div "Client 1 Plan de relance Encours total Non-échu Échu Limite d’encours Délai moy…" at bounding box center [730, 456] width 1339 height 671
drag, startPoint x: 971, startPoint y: 43, endPoint x: 697, endPoint y: 8, distance: 276.2
click at [706, 9] on div "Clients ecosol Actions Échu Clients : OUT" at bounding box center [730, 60] width 1339 height 120
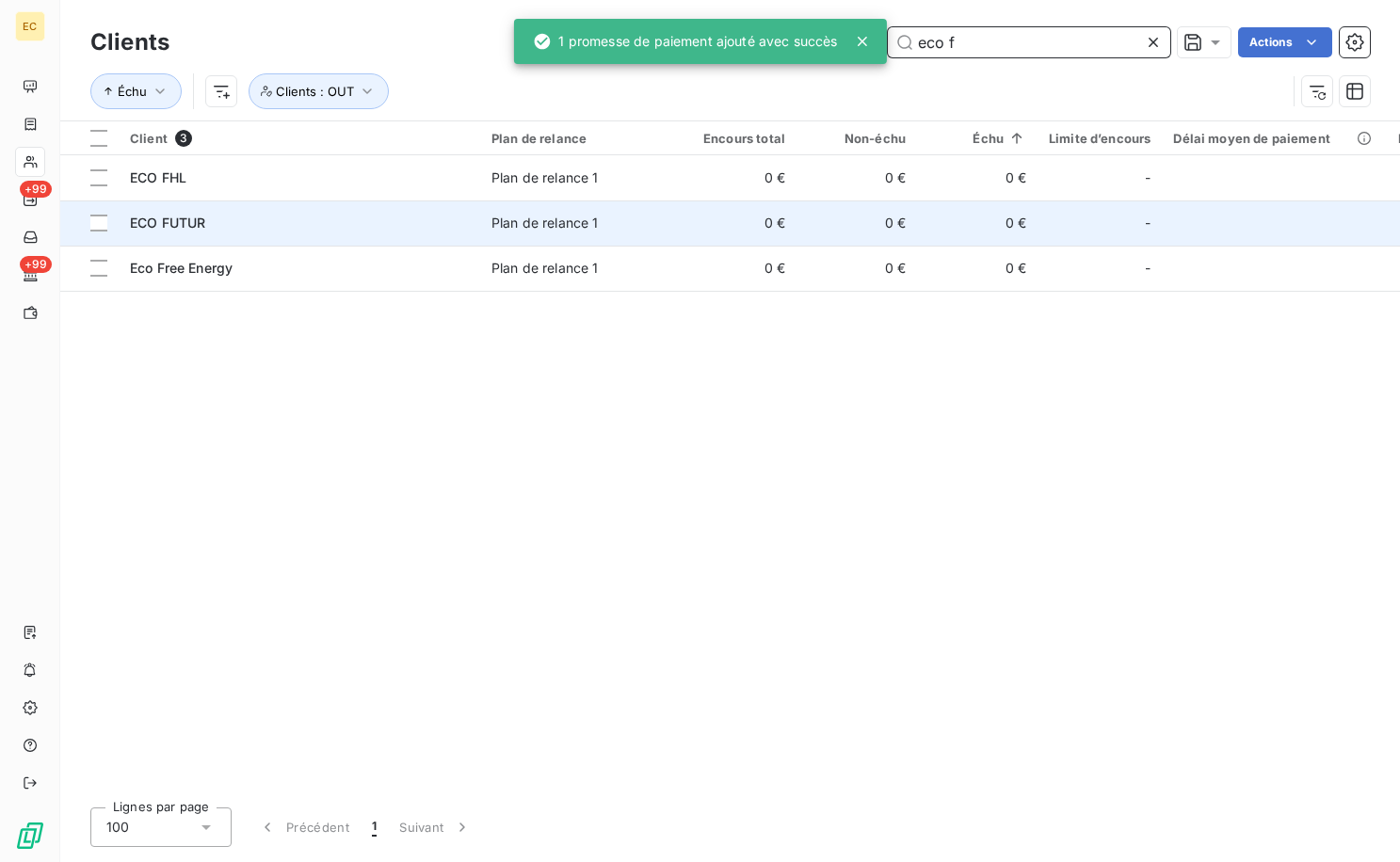
type input "eco f"
click at [273, 229] on div "ECO FUTUR" at bounding box center [299, 223] width 339 height 19
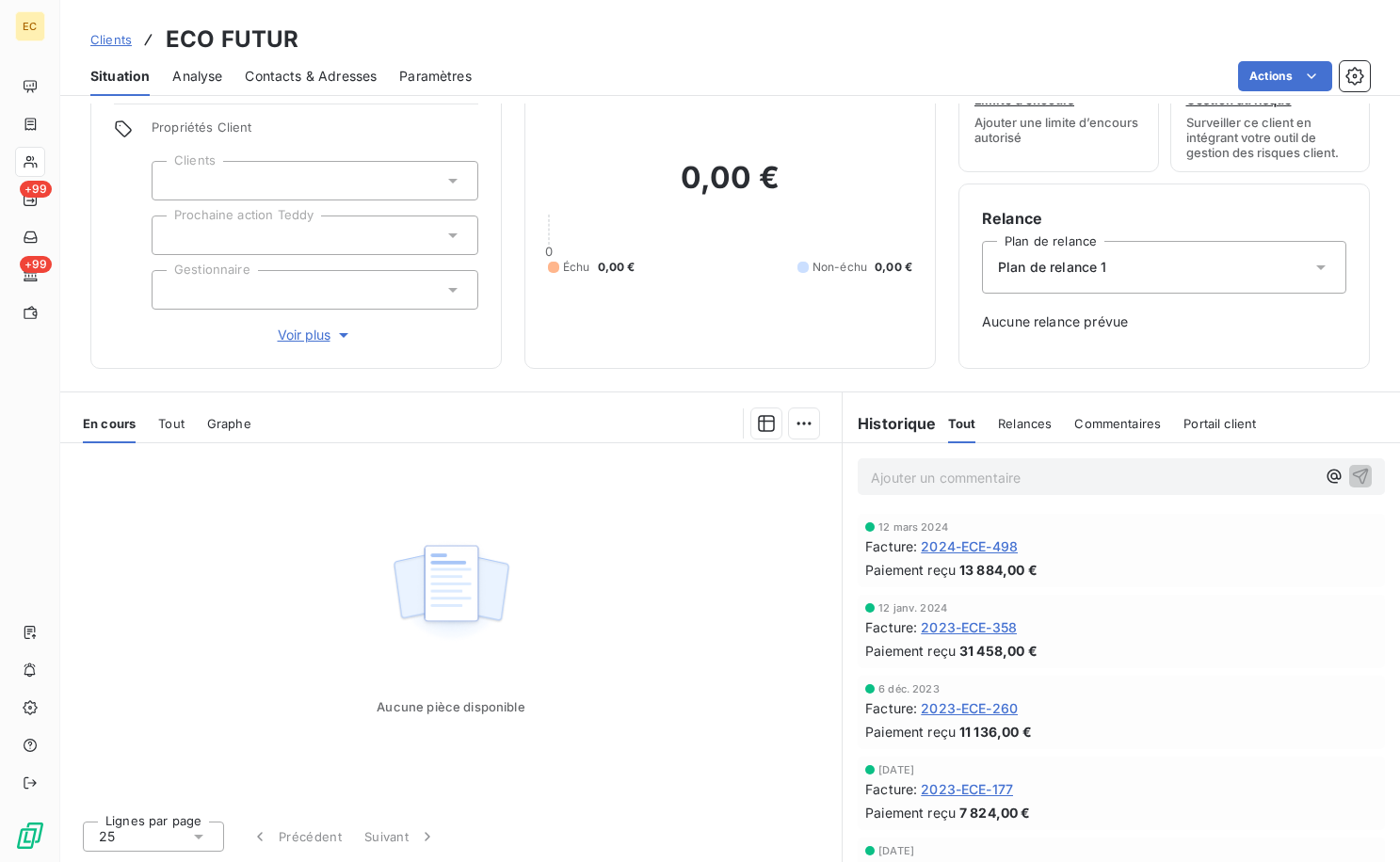
click at [110, 34] on span "Clients" at bounding box center [111, 40] width 42 height 15
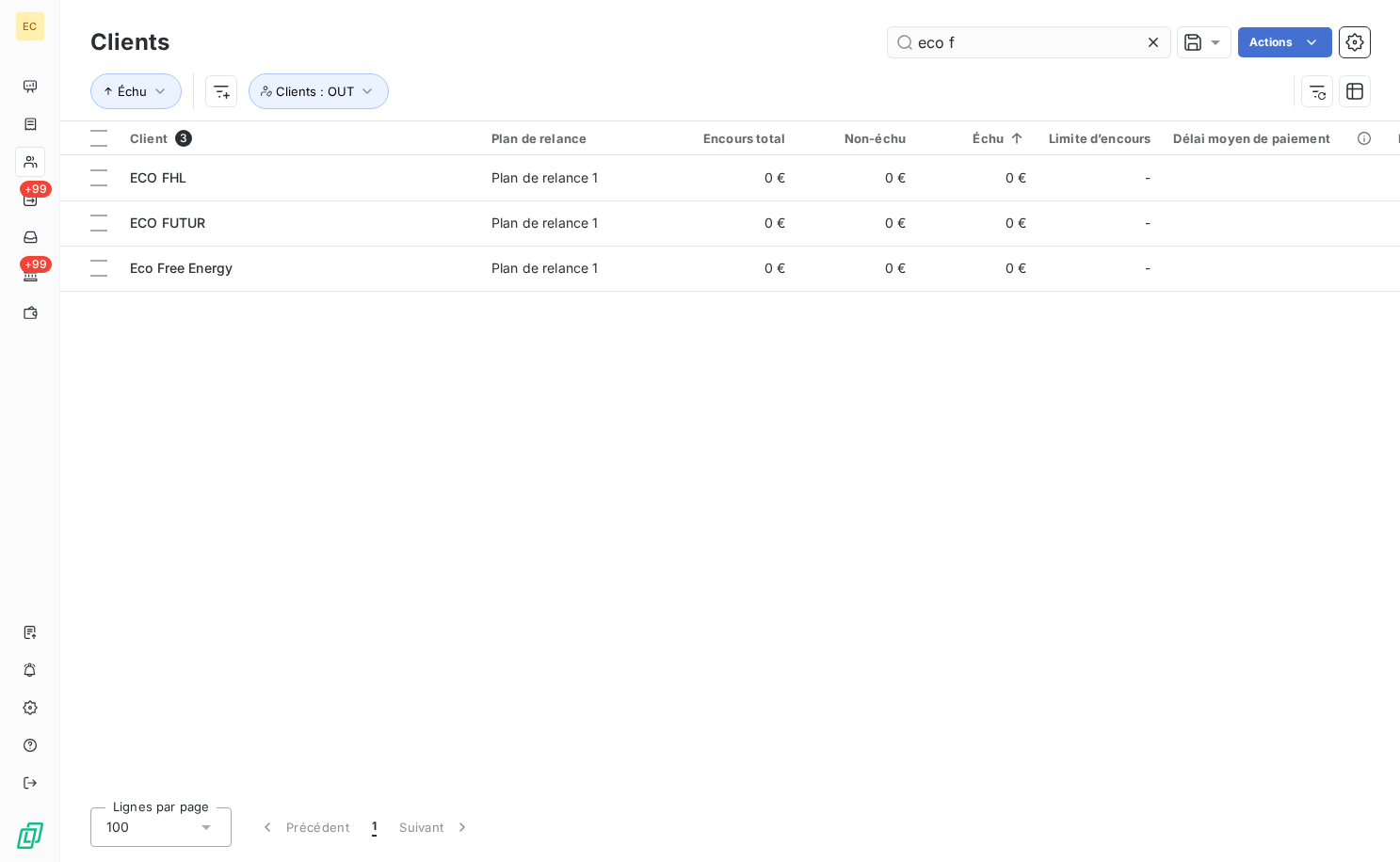
click at [948, 36] on input "eco f" at bounding box center [1029, 43] width 282 height 30
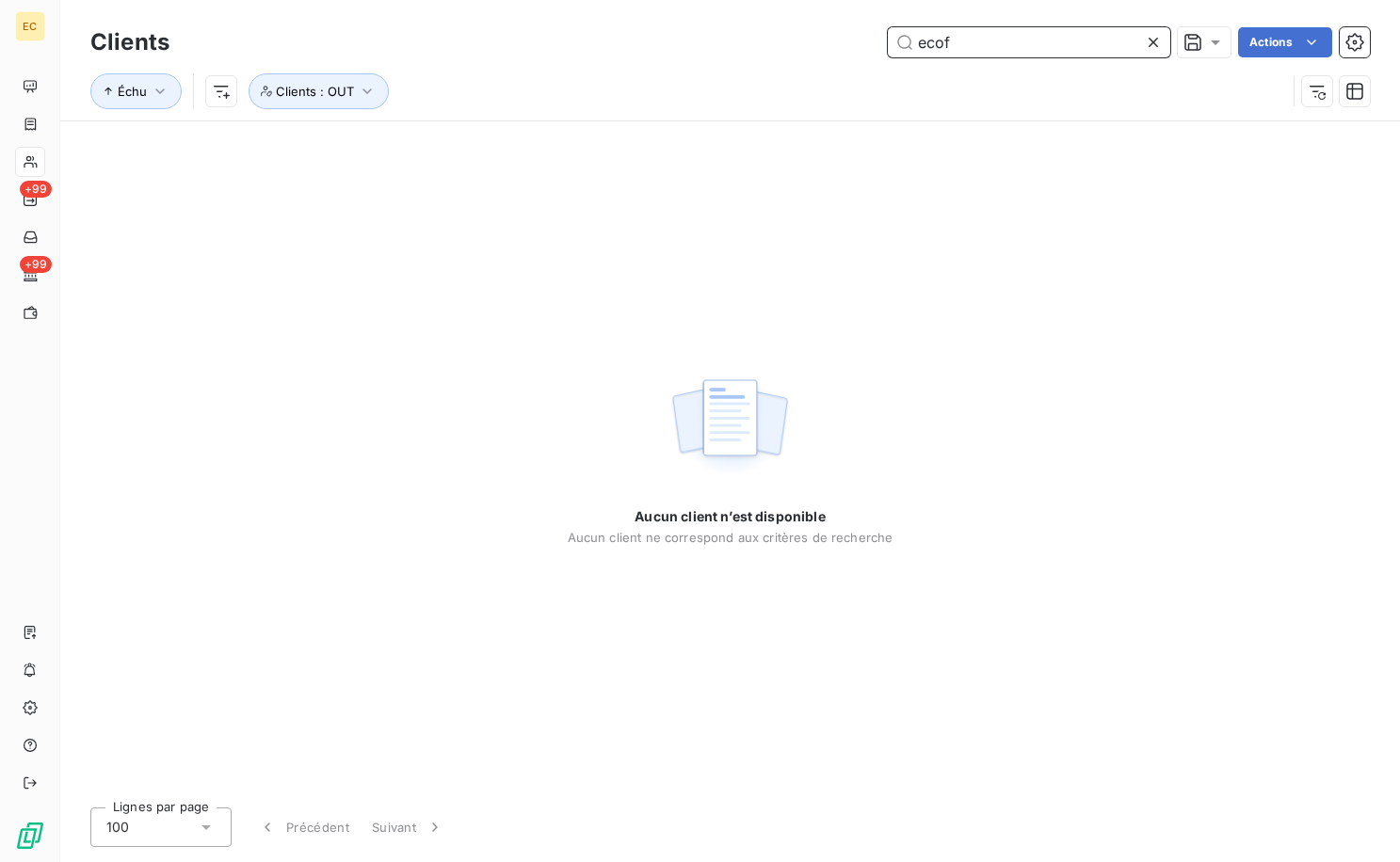
drag, startPoint x: 901, startPoint y: 37, endPoint x: 780, endPoint y: 30, distance: 121.2
click at [784, 30] on div "ecof Actions" at bounding box center [781, 43] width 1178 height 30
type input "lead"
drag, startPoint x: 375, startPoint y: 86, endPoint x: 363, endPoint y: 88, distance: 12.2
click at [372, 87] on button "Clients : OUT" at bounding box center [319, 92] width 140 height 36
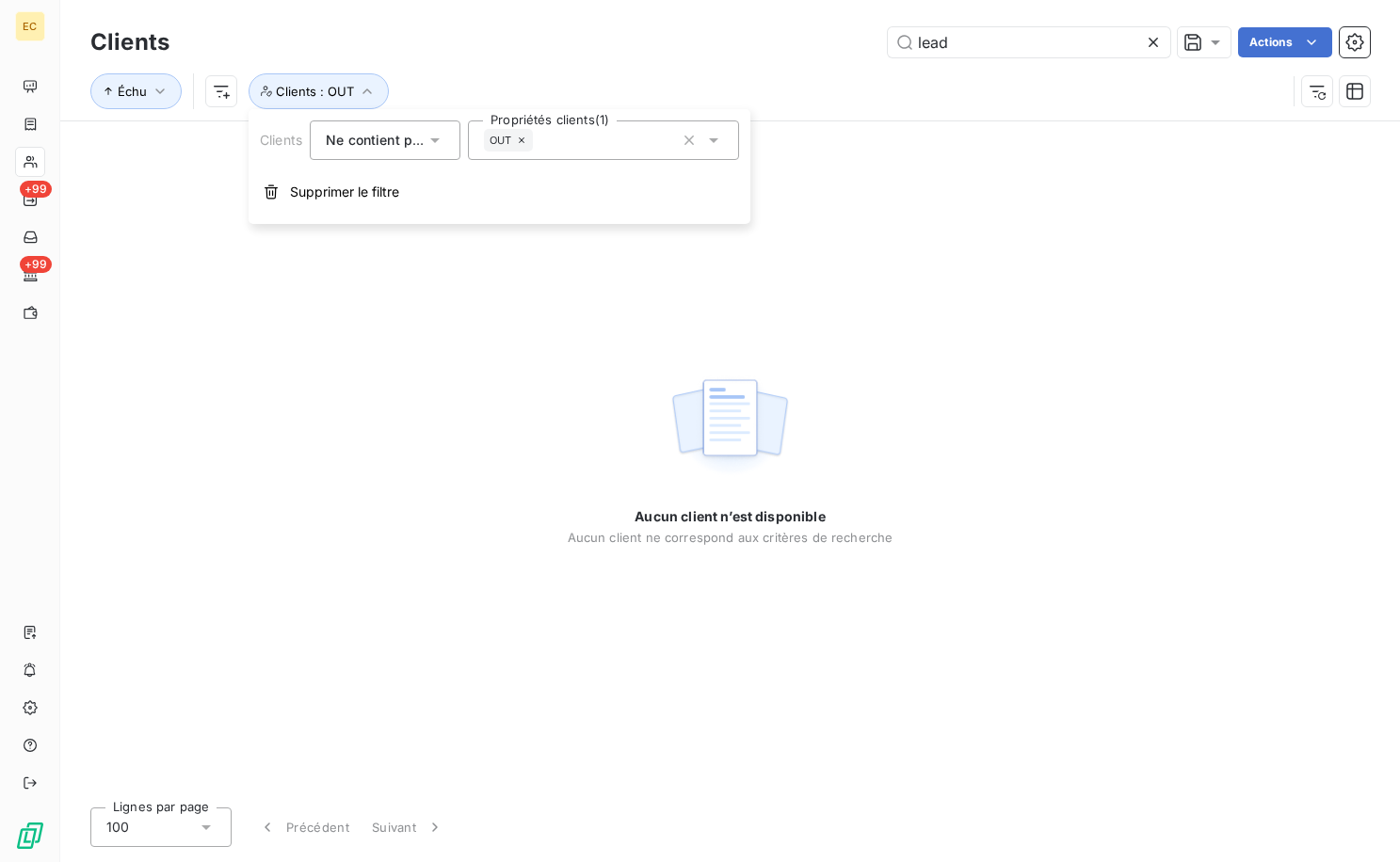
click at [691, 132] on icon "button" at bounding box center [689, 140] width 19 height 19
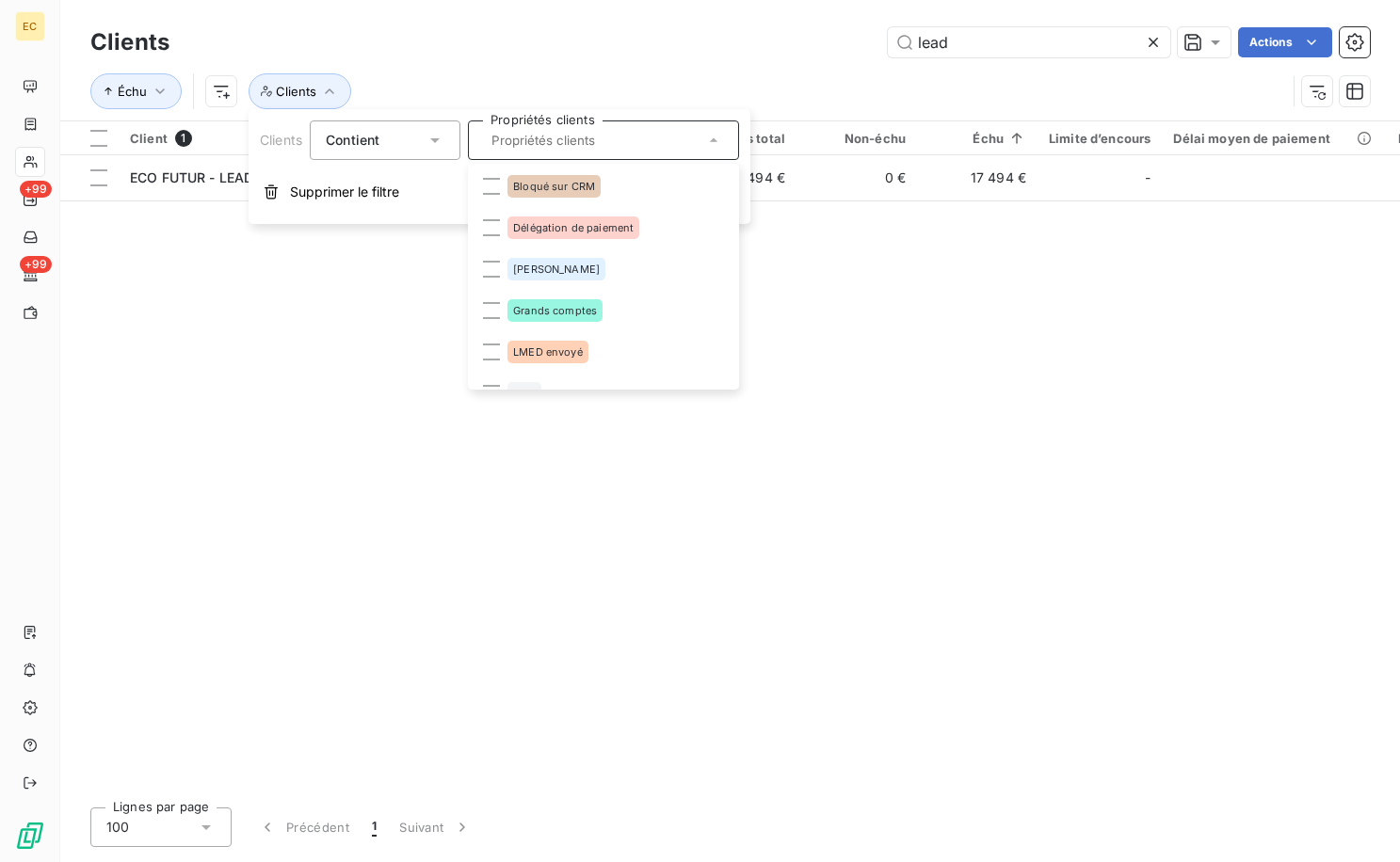
click at [212, 359] on div "Client 1 Plan de relance Encours total Non-échu Échu Limite d’encours Délai moy…" at bounding box center [730, 456] width 1339 height 671
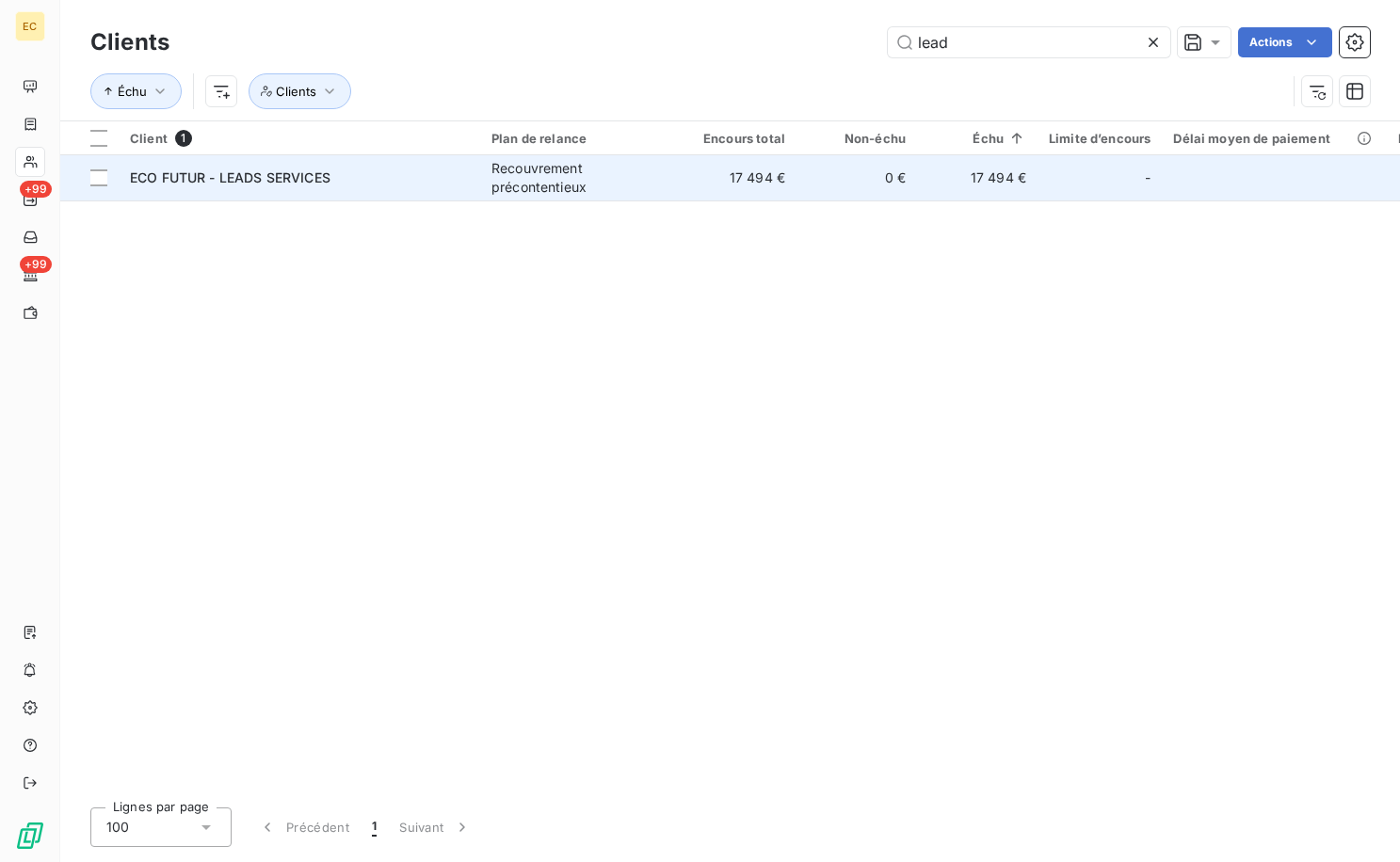
click at [399, 182] on div "ECO FUTUR - LEADS SERVICES" at bounding box center [299, 178] width 339 height 19
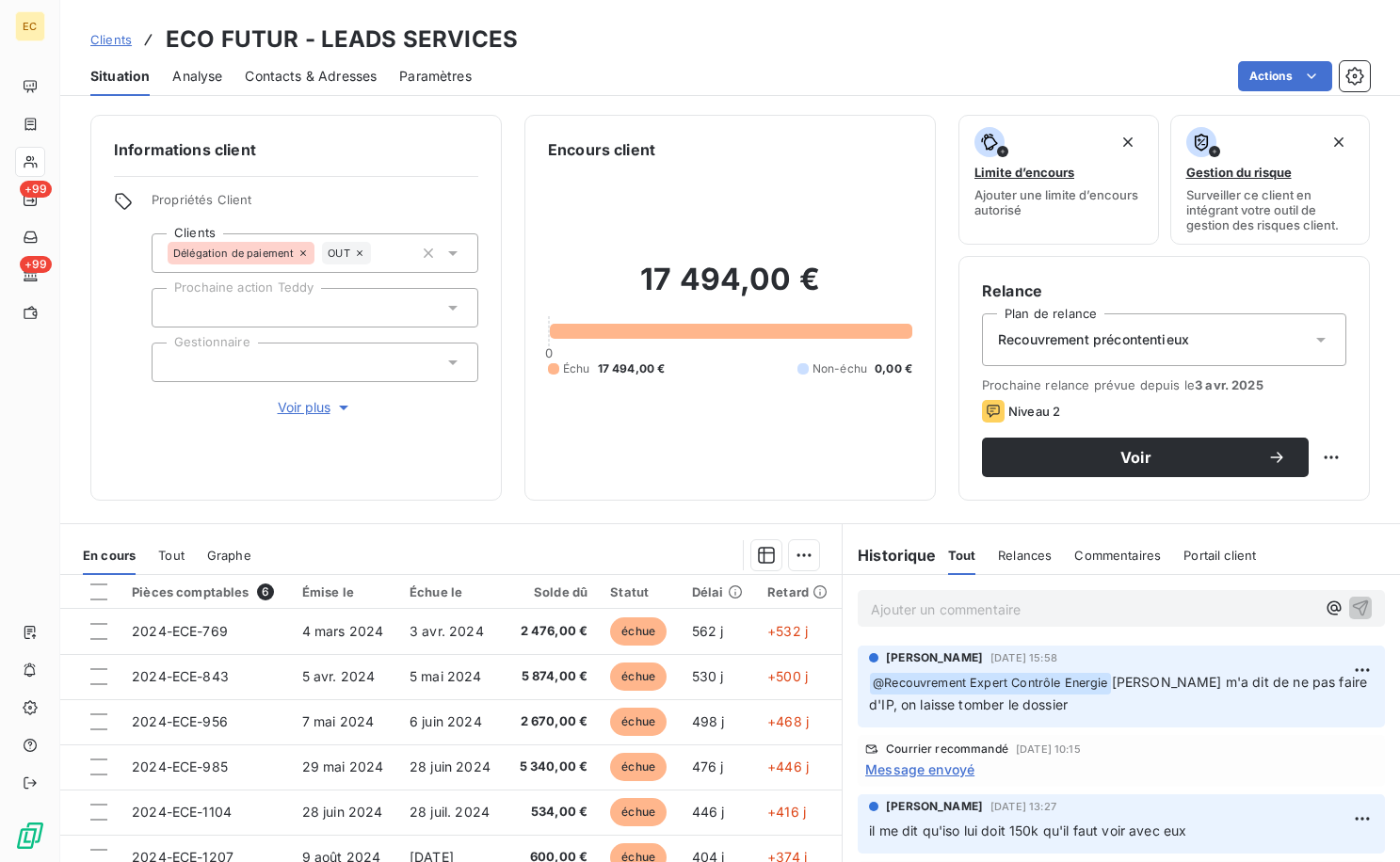
click at [470, 514] on div "Informations client Propriétés Client Clients Délégation de paiement OUT Procha…" at bounding box center [730, 483] width 1339 height 759
click at [113, 39] on span "Clients" at bounding box center [111, 40] width 42 height 15
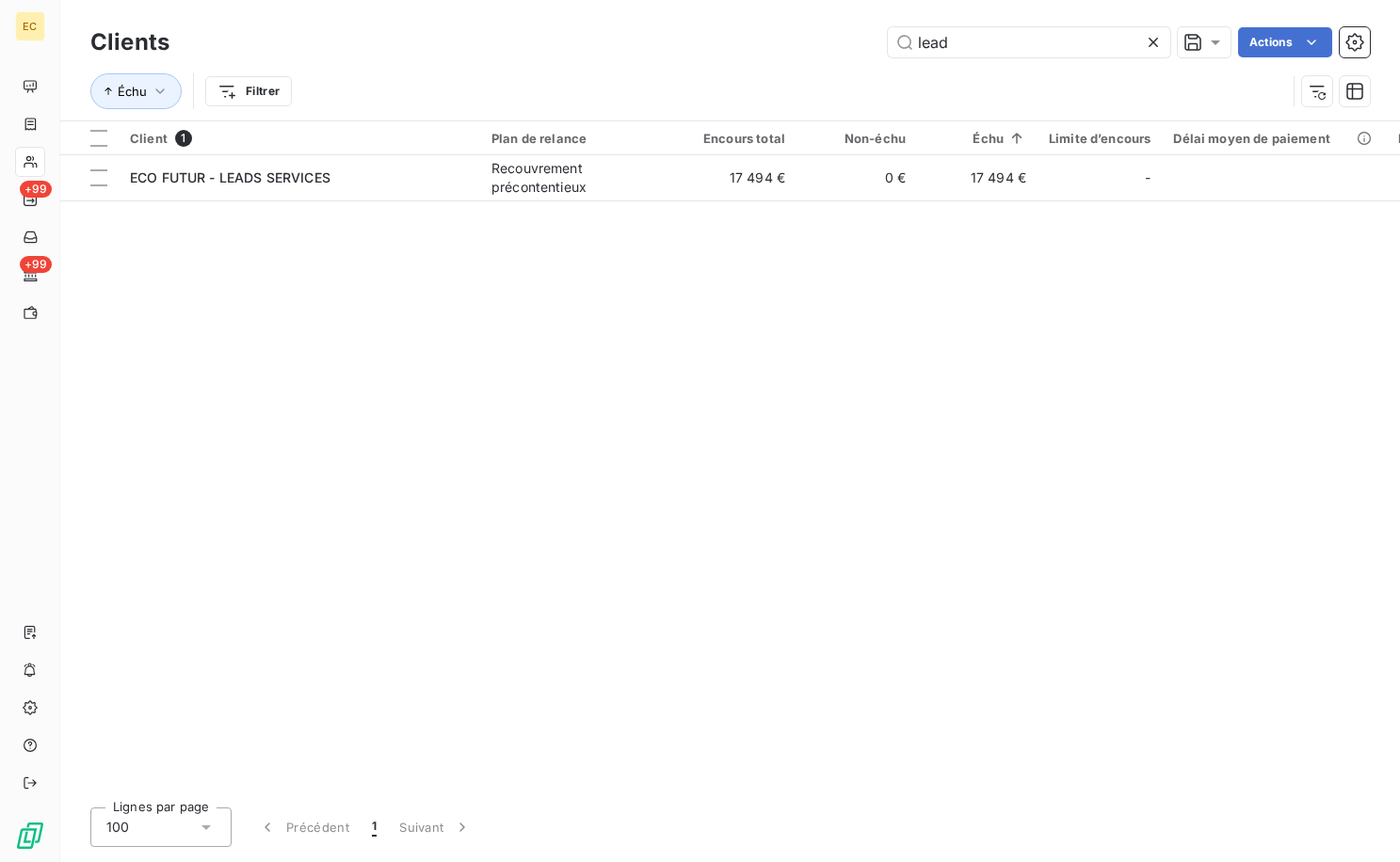
drag, startPoint x: 299, startPoint y: 565, endPoint x: 473, endPoint y: 354, distance: 273.5
click at [307, 552] on div "Client 1 Plan de relance Encours total Non-échu Échu Limite d’encours Délai moy…" at bounding box center [730, 456] width 1339 height 671
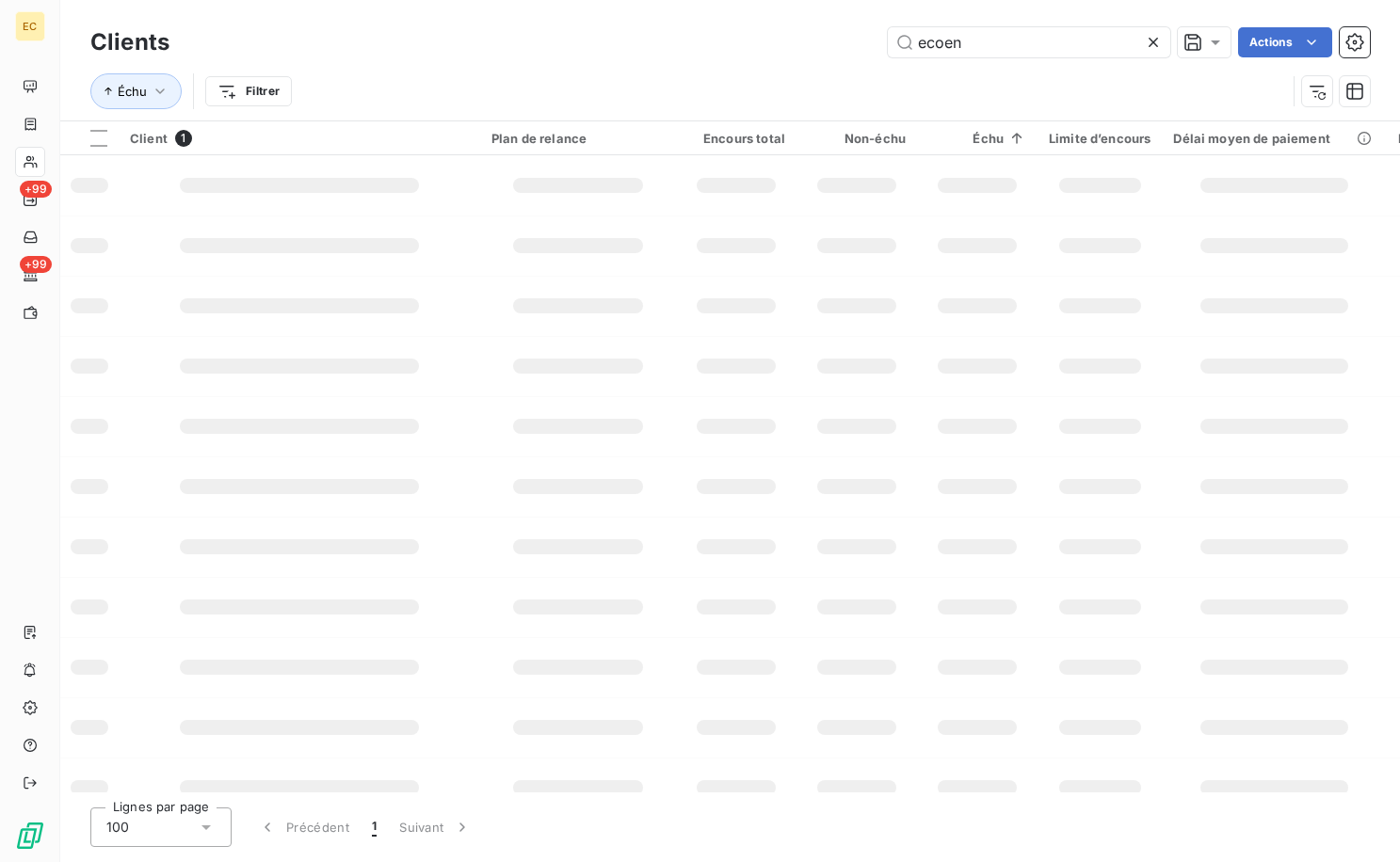
type input "ecoen"
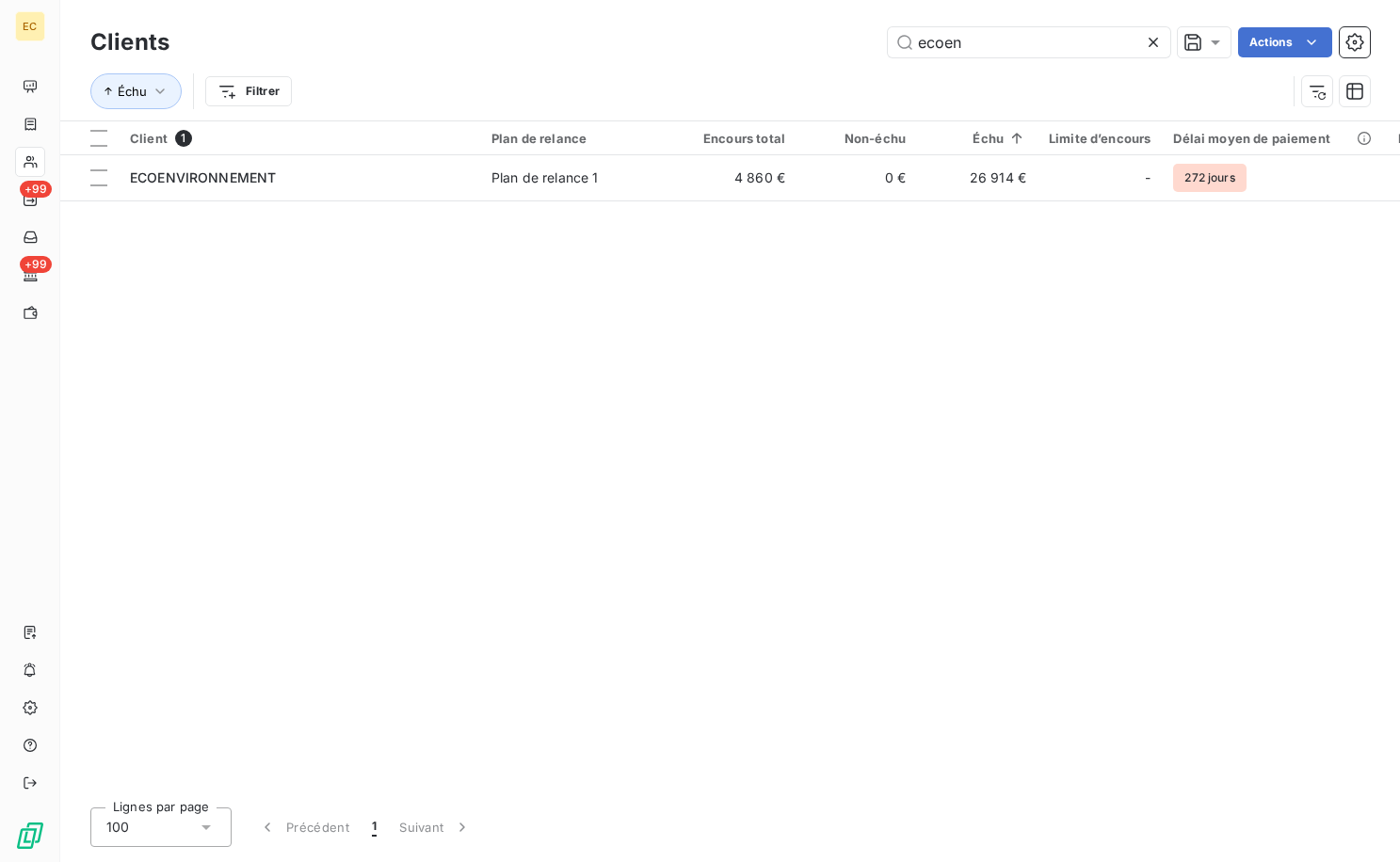
click at [1399, 228] on html "EC +99 +99 Clients ecoen Actions Échu Filtrer Client 1 Plan de relance Encours …" at bounding box center [700, 431] width 1400 height 862
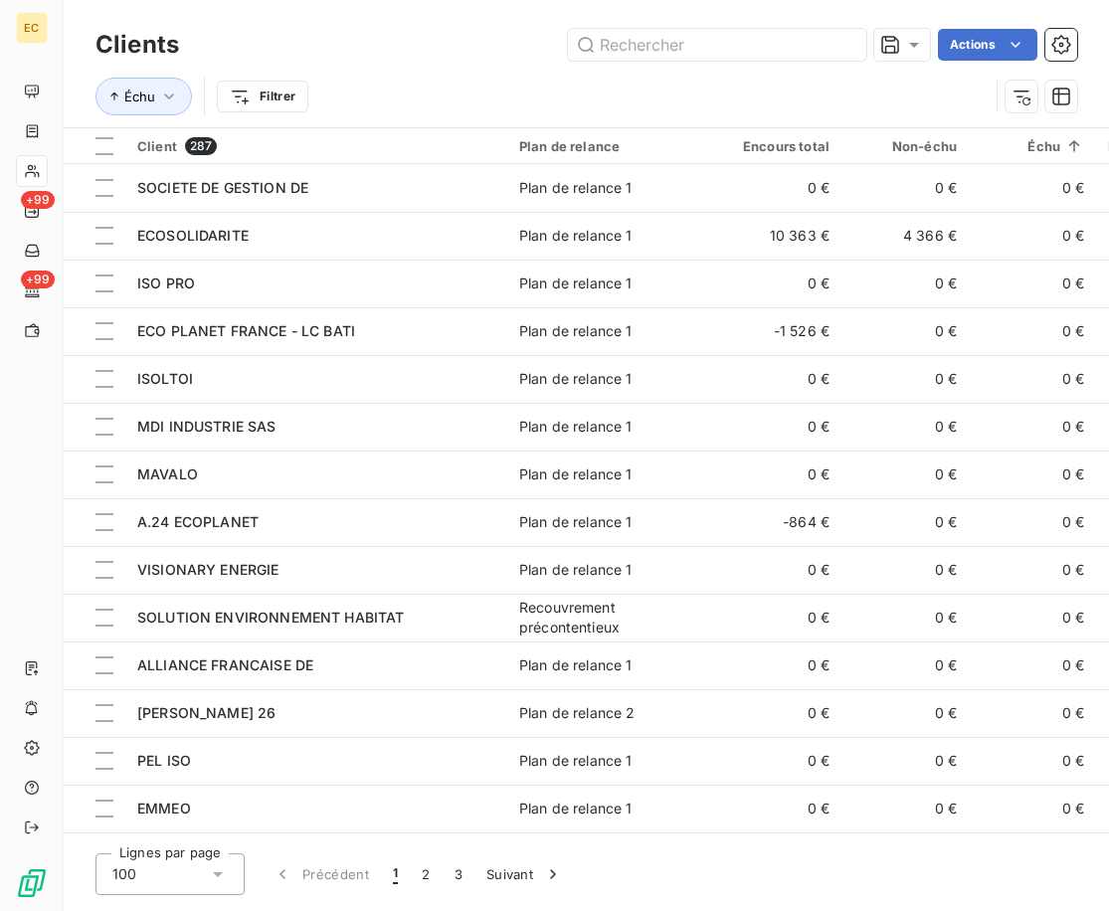
click at [429, 58] on div "Actions" at bounding box center [640, 45] width 874 height 32
click at [644, 54] on input "text" at bounding box center [717, 45] width 298 height 32
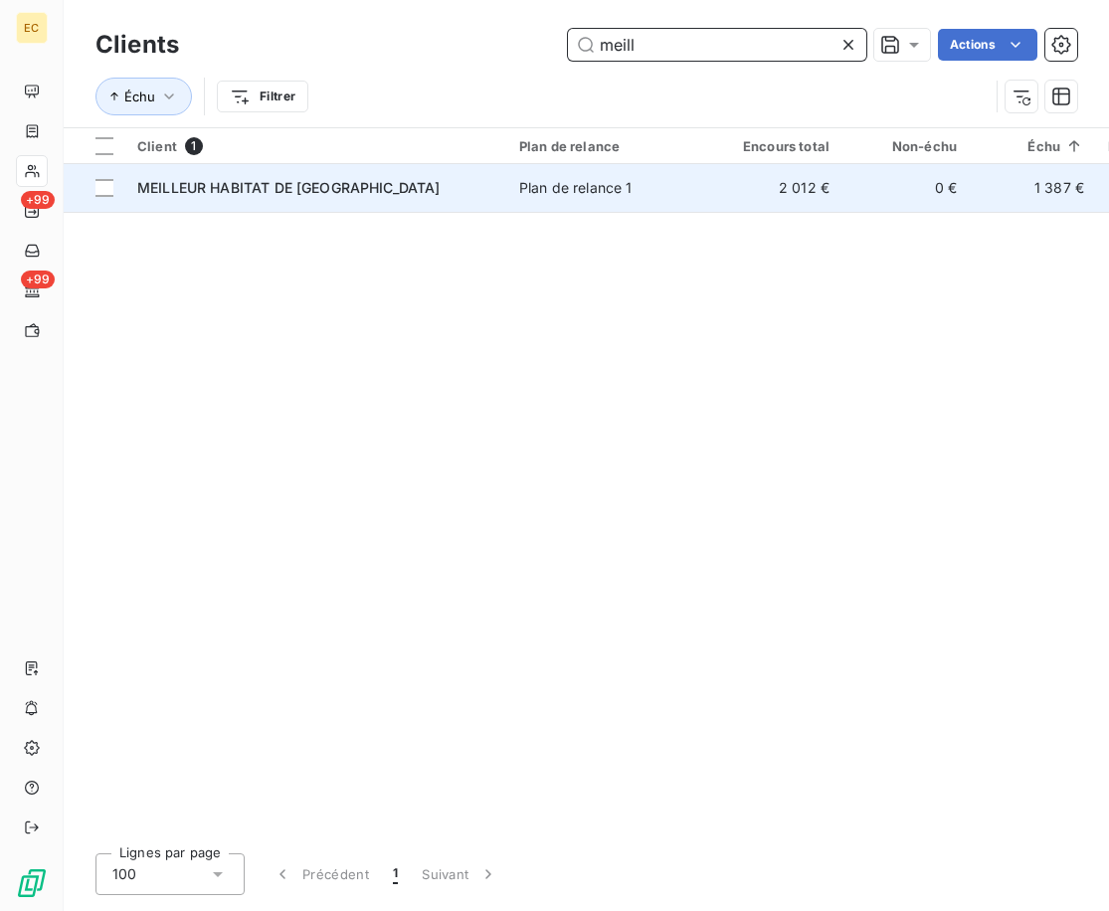
type input "meill"
click at [303, 175] on td "MEILLEUR HABITAT DE FRANCE" at bounding box center [316, 188] width 382 height 48
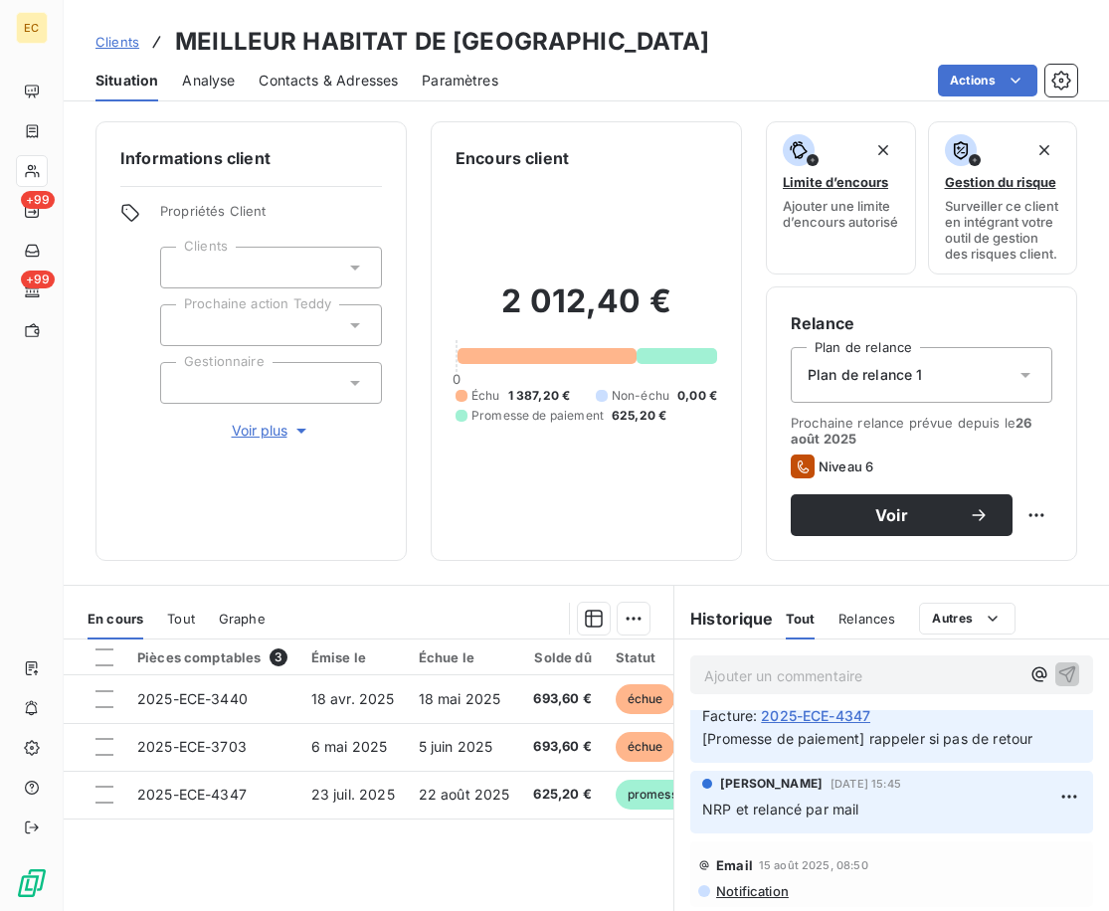
click at [862, 684] on p "Ajouter un commentaire ﻿" at bounding box center [861, 675] width 315 height 25
click at [491, 561] on div "Encours client 2 012,40 € 0 Échu 1 387,20 € Non-échu 0,00 € Promesse de paiemen…" at bounding box center [586, 341] width 311 height 440
click at [864, 686] on p "NRP ce jour" at bounding box center [861, 674] width 315 height 23
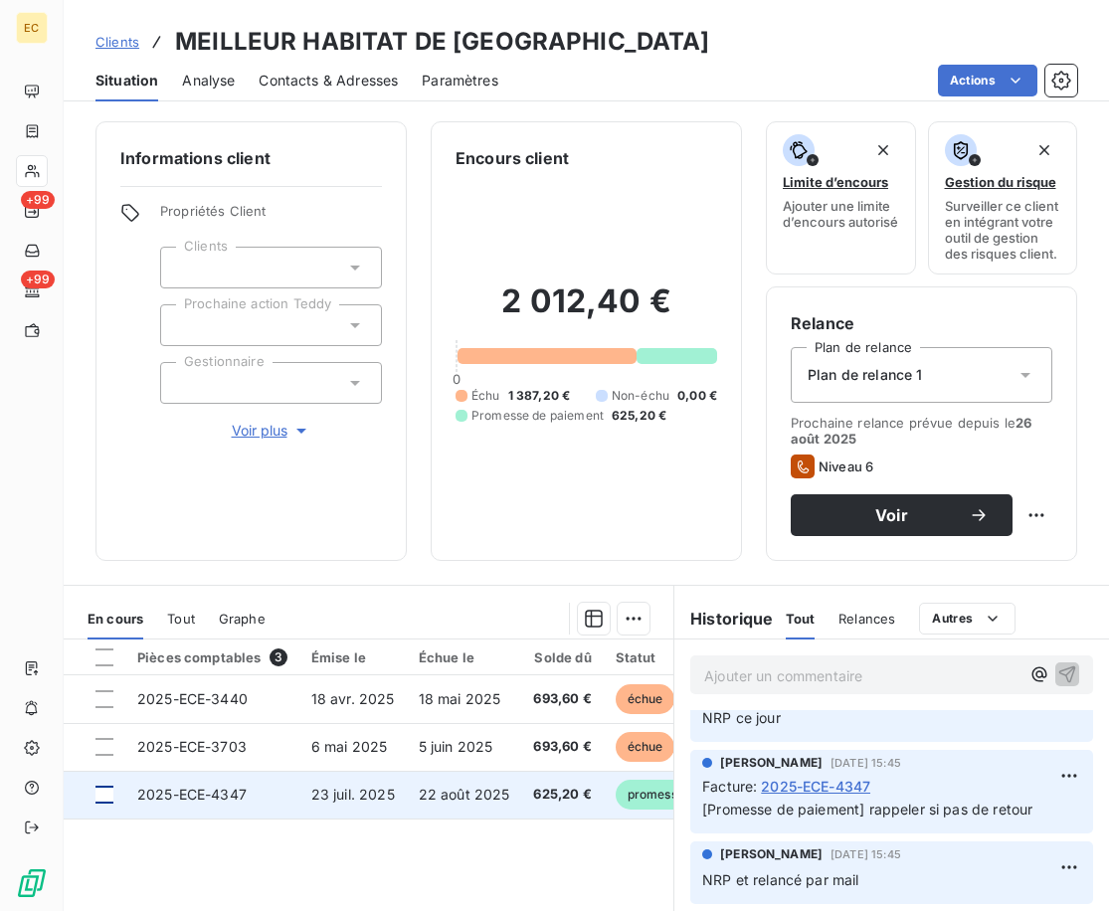
click at [98, 804] on div at bounding box center [104, 795] width 18 height 18
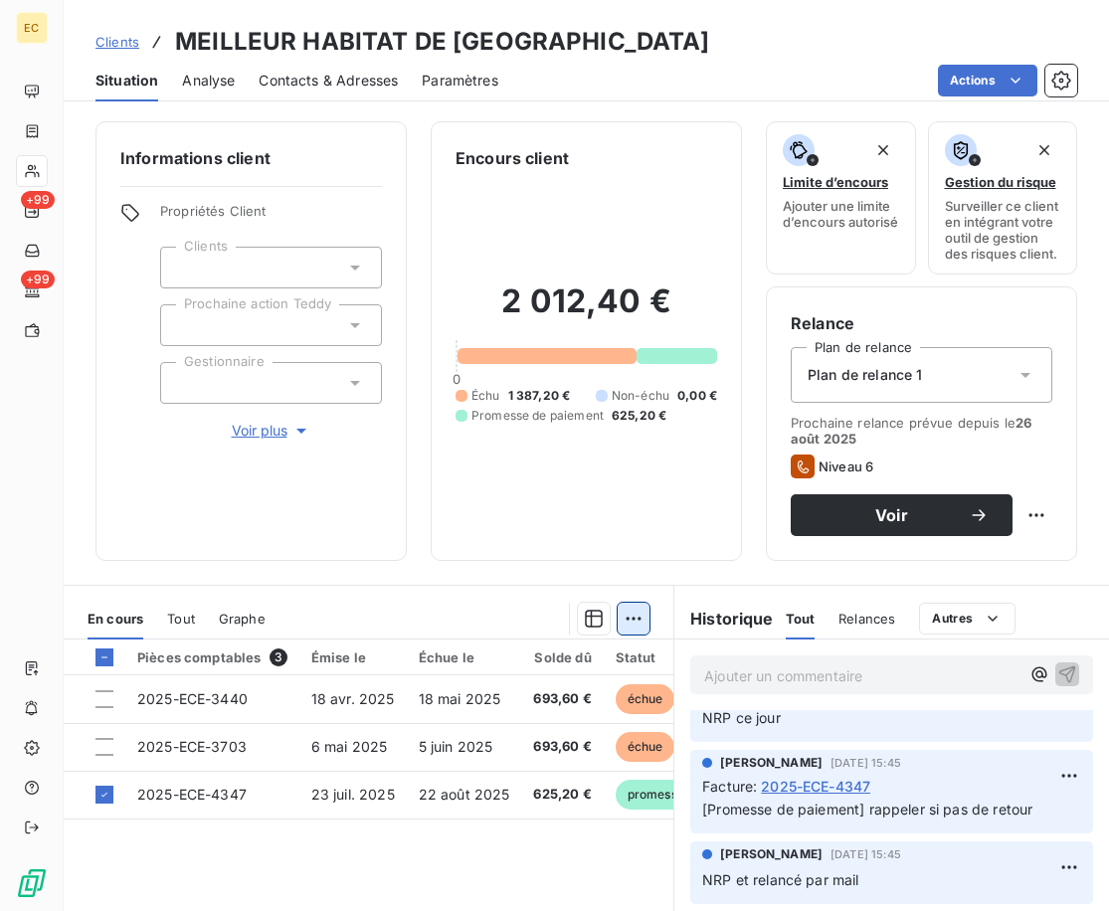
click at [633, 621] on html "EC +99 +99 Clients MEILLEUR HABITAT DE FRANCE Situation Analyse Contacts & Adre…" at bounding box center [554, 455] width 1109 height 911
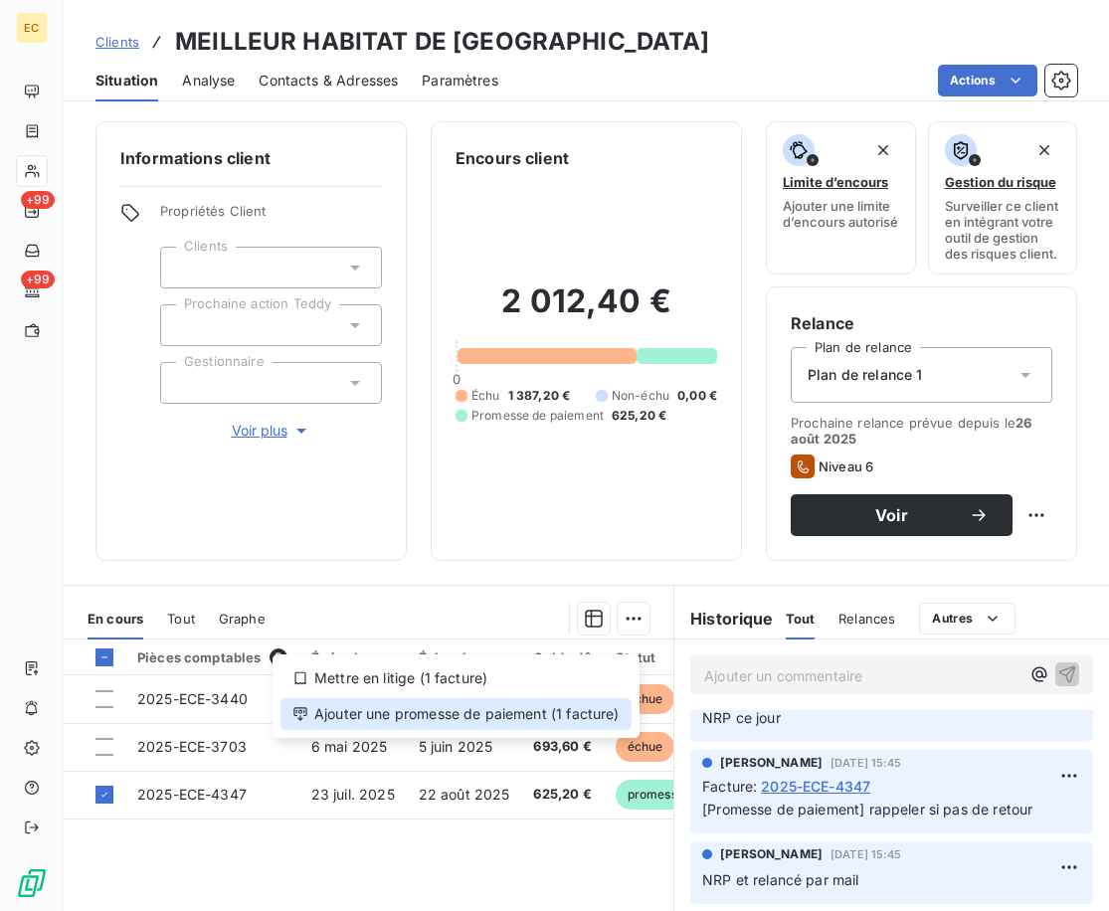
click at [482, 707] on div "Ajouter une promesse de paiement (1 facture)" at bounding box center [455, 714] width 351 height 32
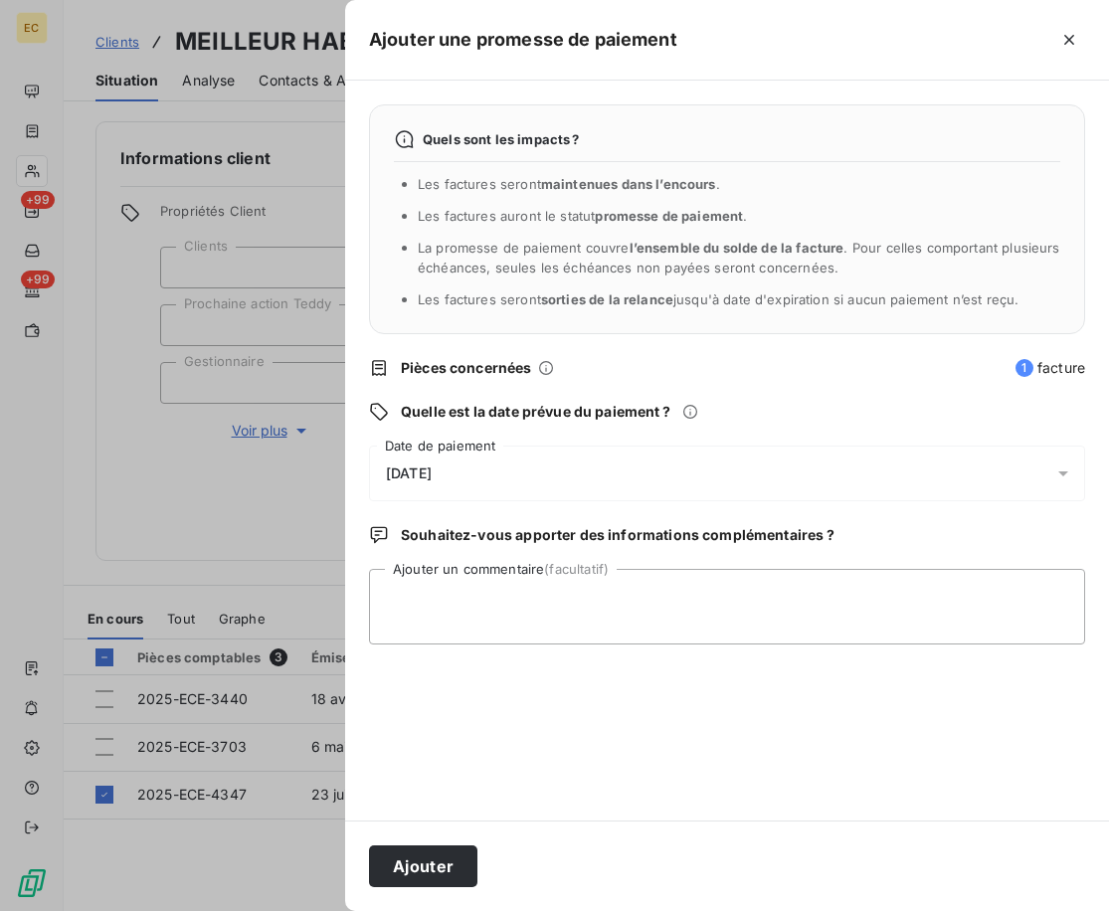
drag, startPoint x: 525, startPoint y: 479, endPoint x: 503, endPoint y: 500, distance: 30.2
click at [515, 485] on div "[DATE]" at bounding box center [727, 474] width 716 height 56
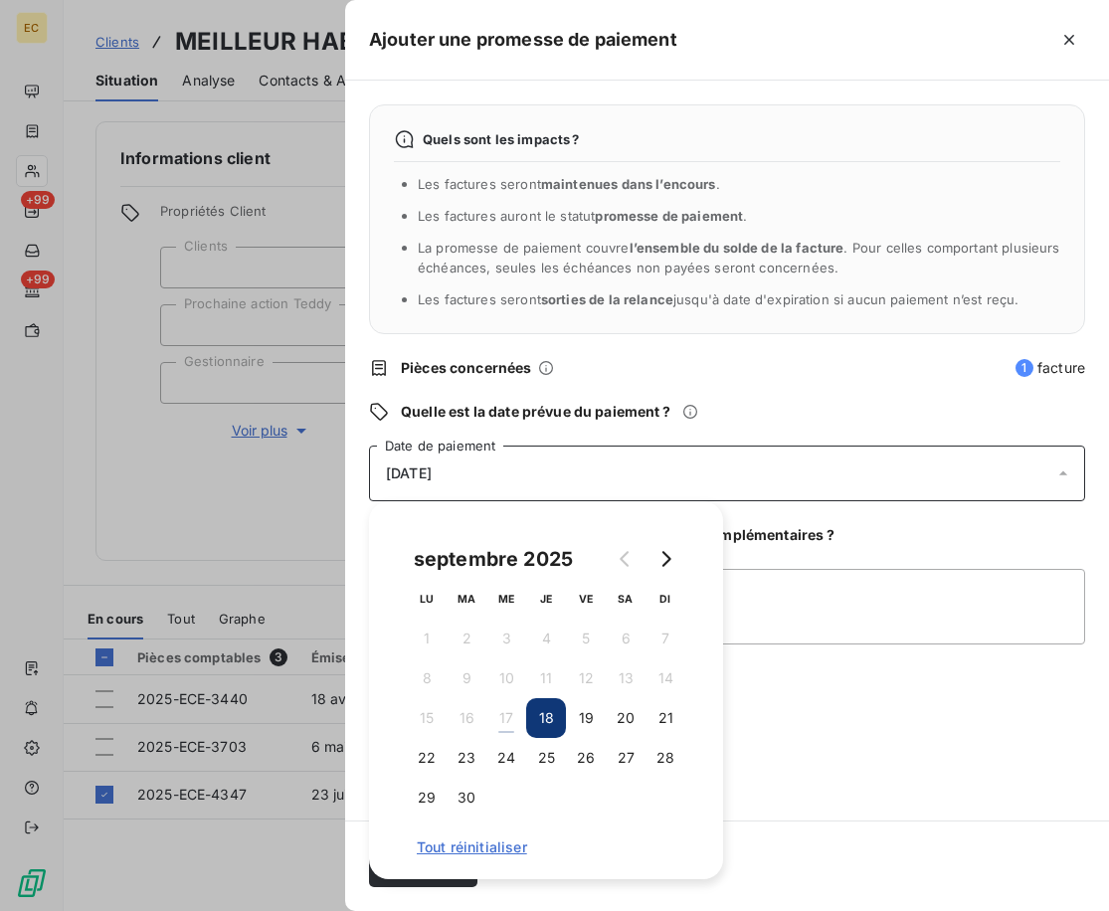
drag, startPoint x: 584, startPoint y: 715, endPoint x: 401, endPoint y: 842, distance: 222.9
click at [574, 716] on button "19" at bounding box center [586, 718] width 40 height 40
drag, startPoint x: 882, startPoint y: 818, endPoint x: 723, endPoint y: 818, distance: 159.1
click at [860, 818] on div "Quels sont les impacts ? Les factures seront maintenues dans l’encours . Les fa…" at bounding box center [727, 451] width 764 height 740
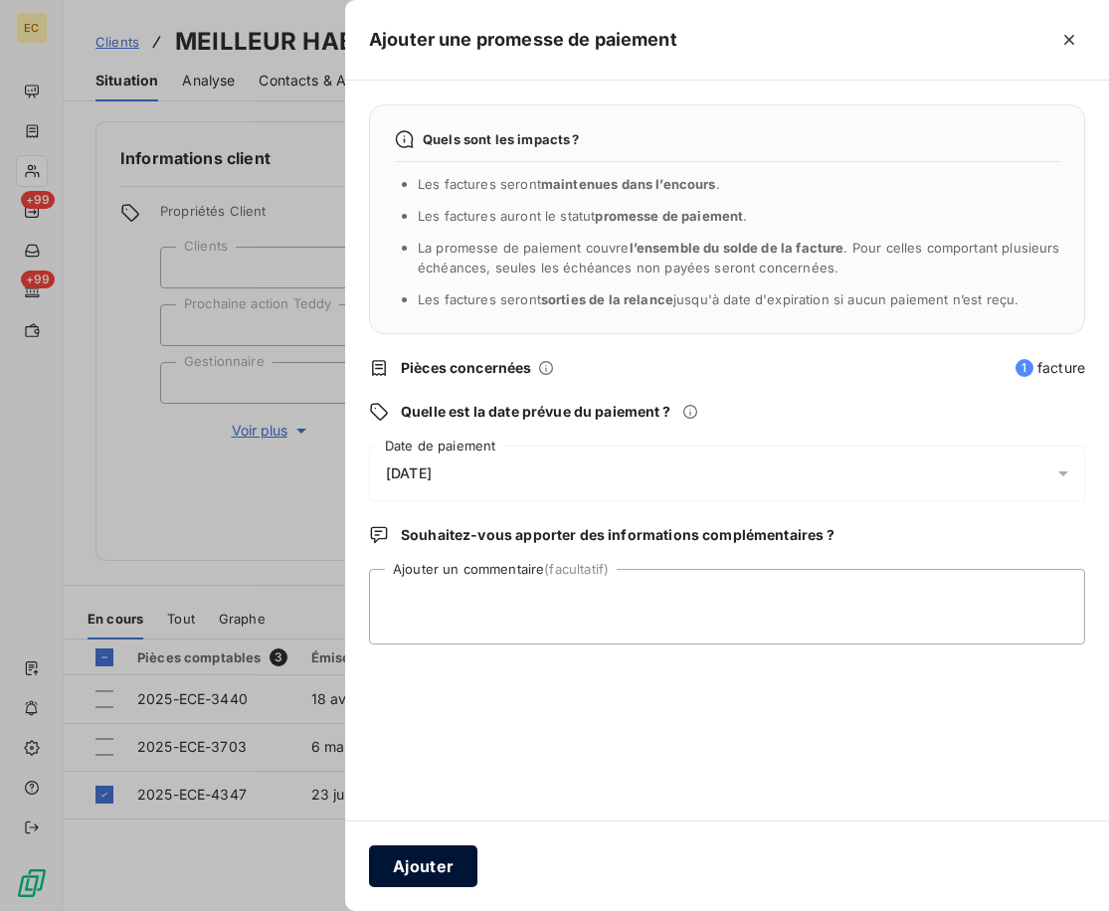
click at [412, 860] on button "Ajouter" at bounding box center [423, 866] width 108 height 42
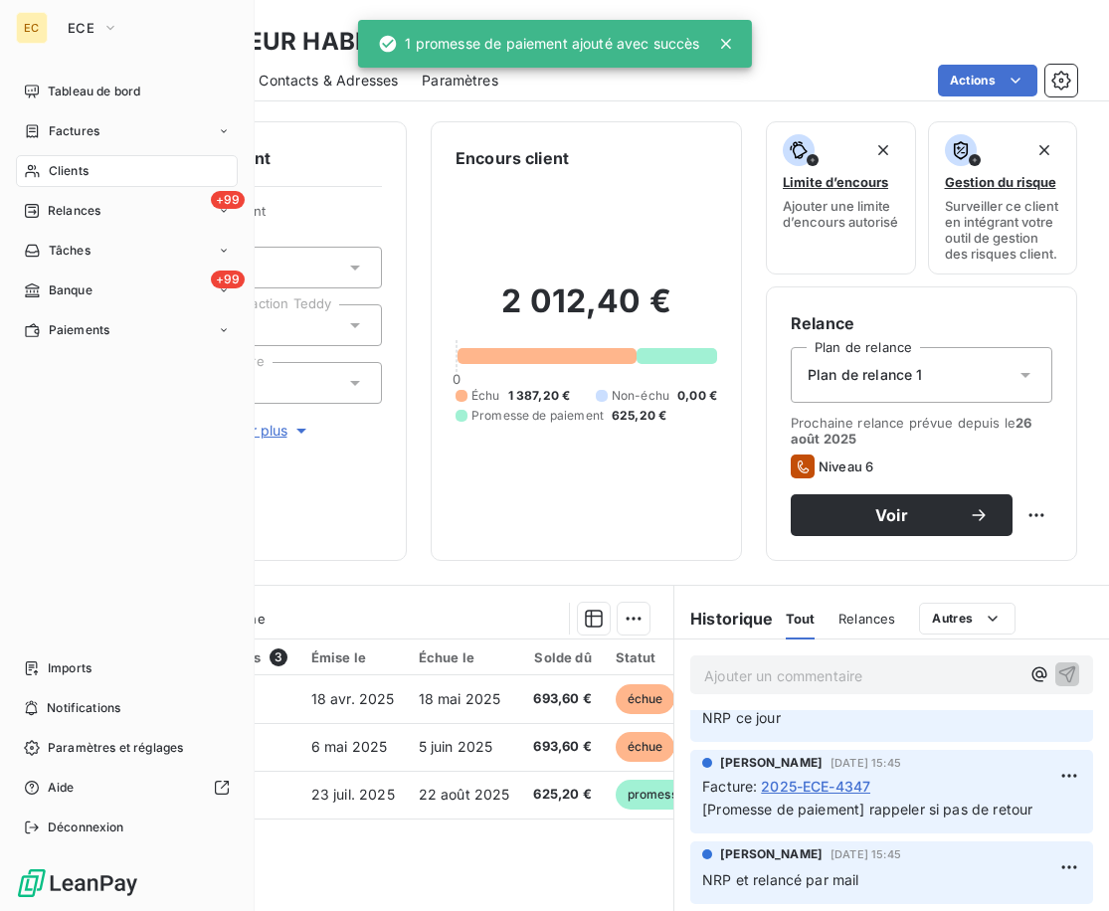
drag, startPoint x: 91, startPoint y: 168, endPoint x: 180, endPoint y: 234, distance: 111.0
click at [90, 170] on div "Clients" at bounding box center [127, 171] width 222 height 32
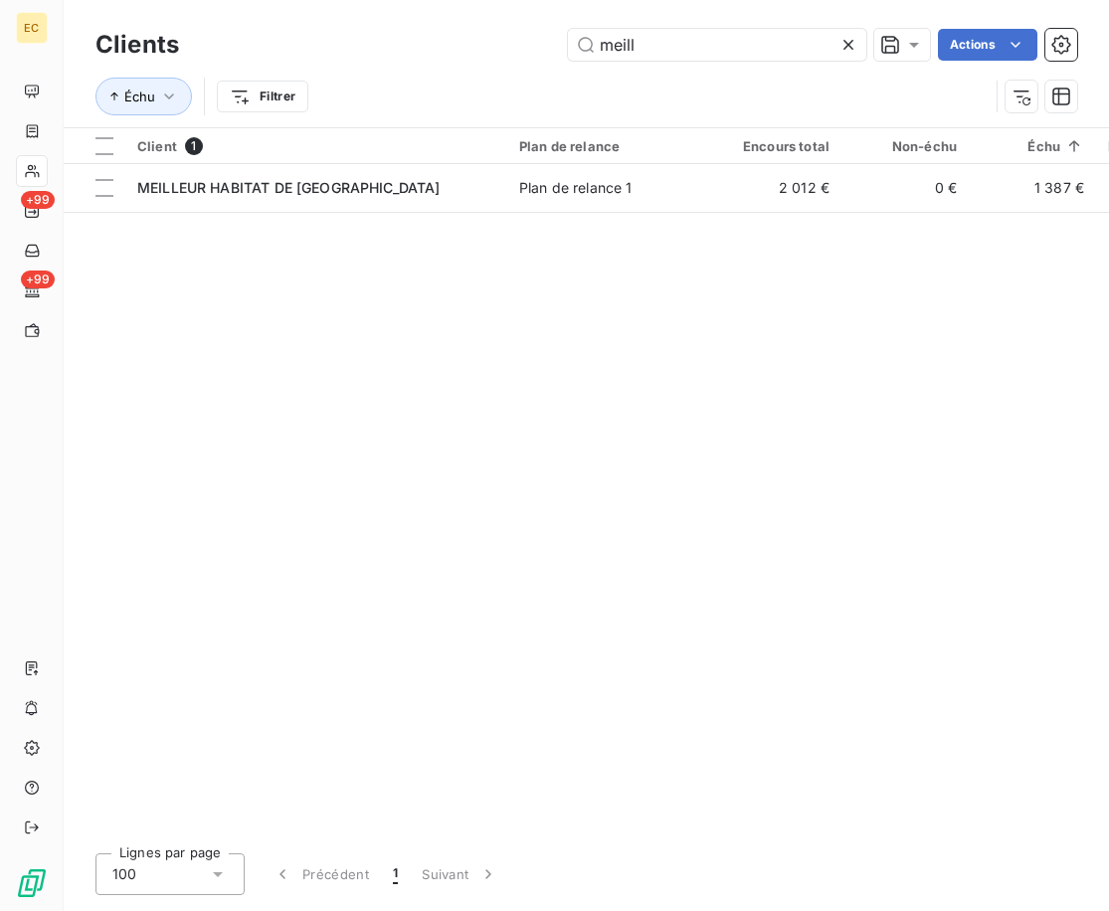
click at [850, 42] on icon at bounding box center [848, 45] width 10 height 10
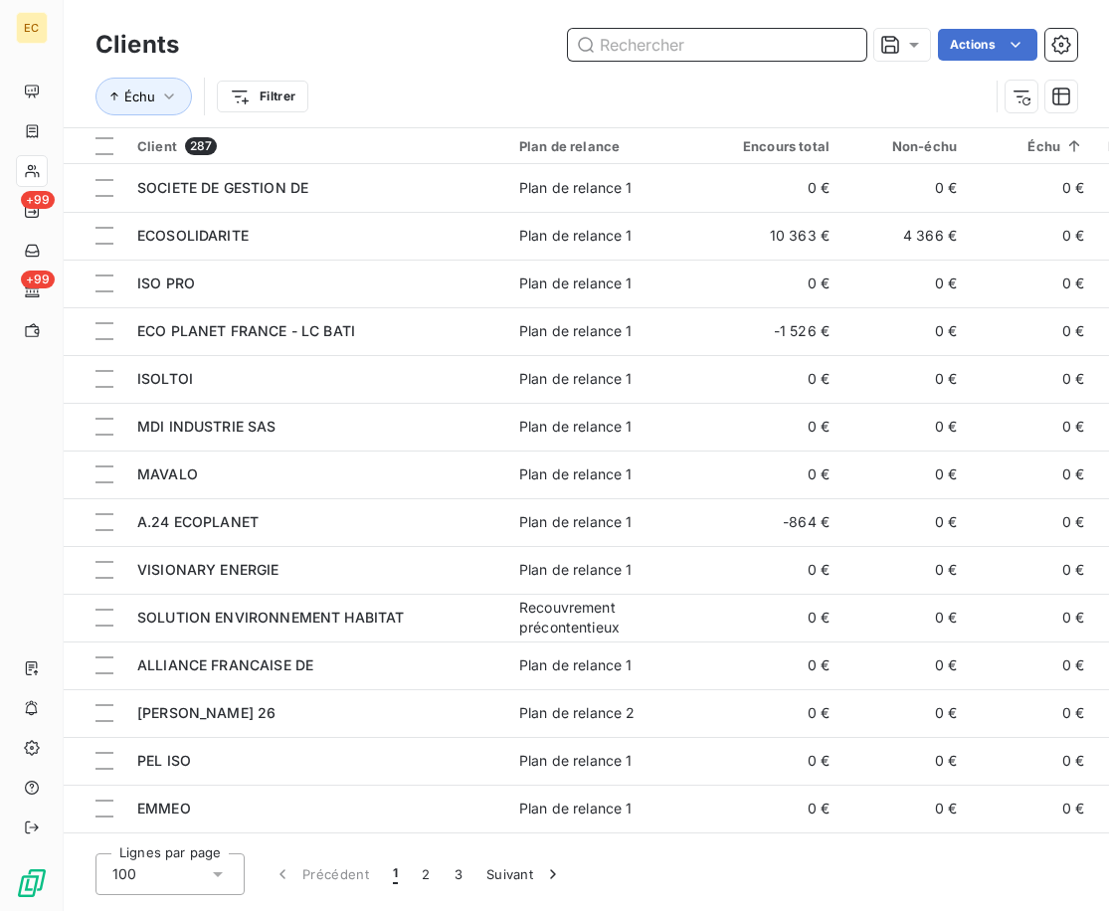
click at [699, 42] on input "text" at bounding box center [717, 45] width 298 height 32
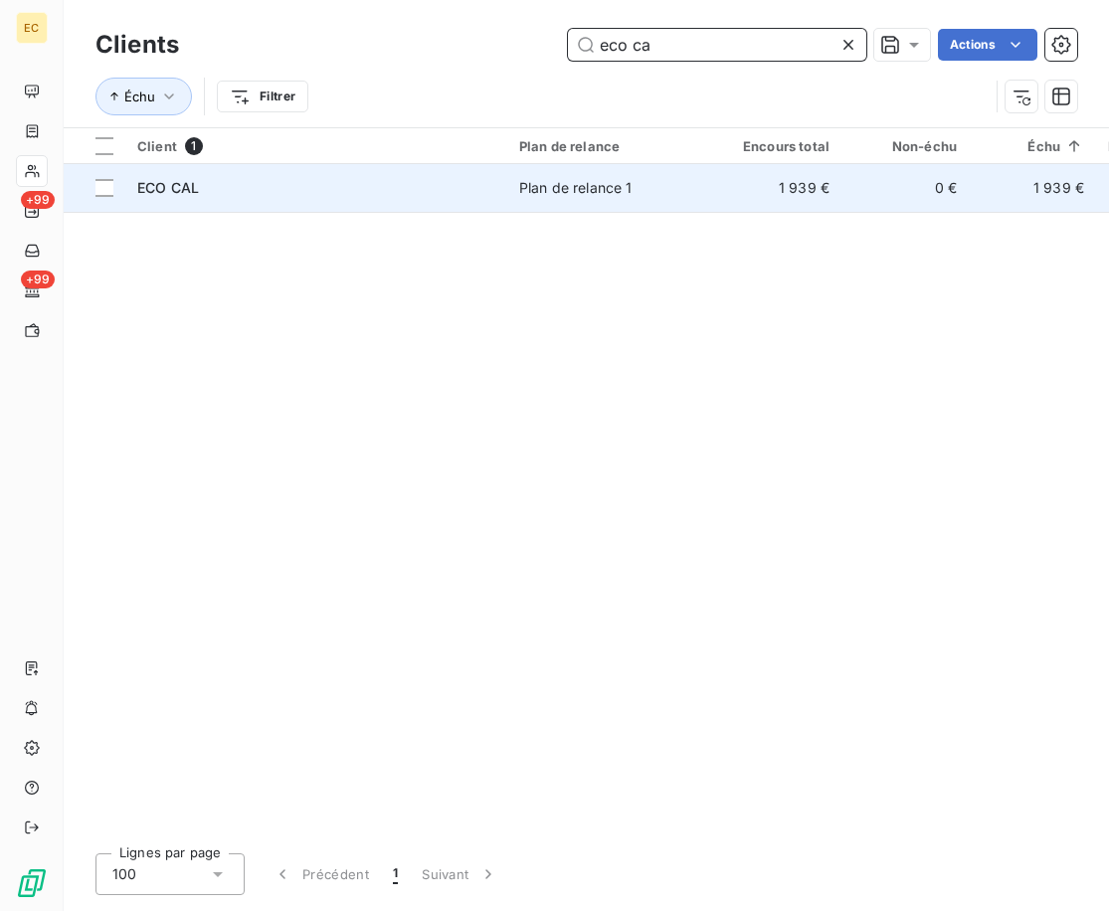
type input "eco ca"
click at [400, 186] on div "ECO CAL" at bounding box center [316, 188] width 358 height 20
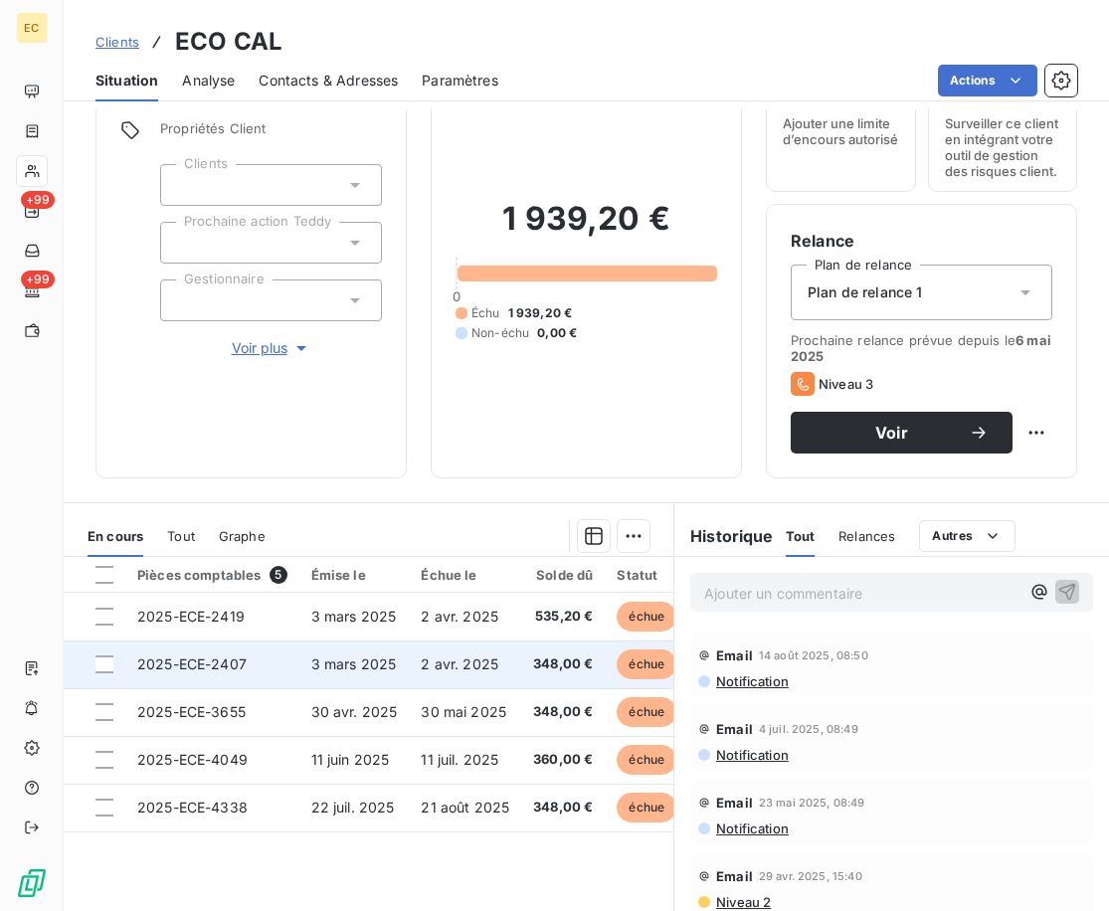
scroll to position [187, 0]
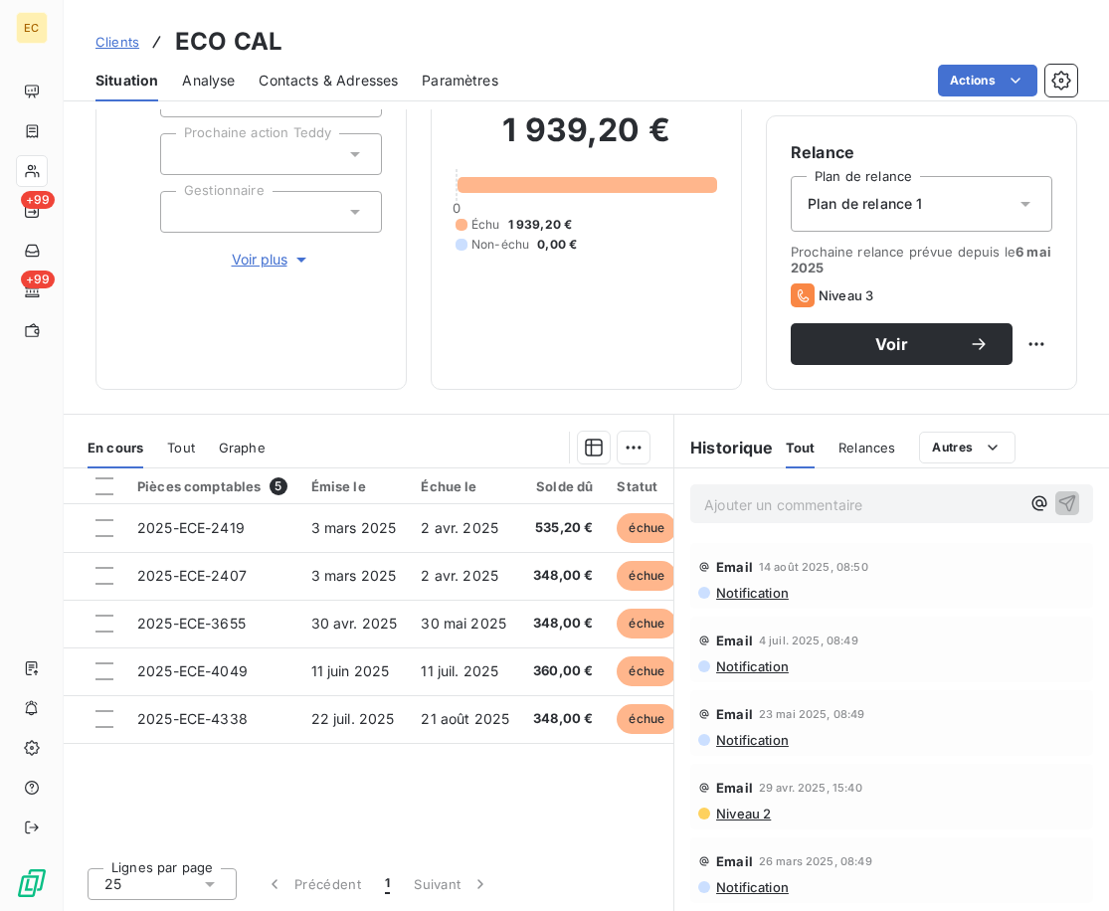
click at [877, 508] on p "Ajouter un commentaire ﻿" at bounding box center [861, 504] width 315 height 25
click at [296, 73] on span "Contacts & Adresses" at bounding box center [328, 81] width 139 height 20
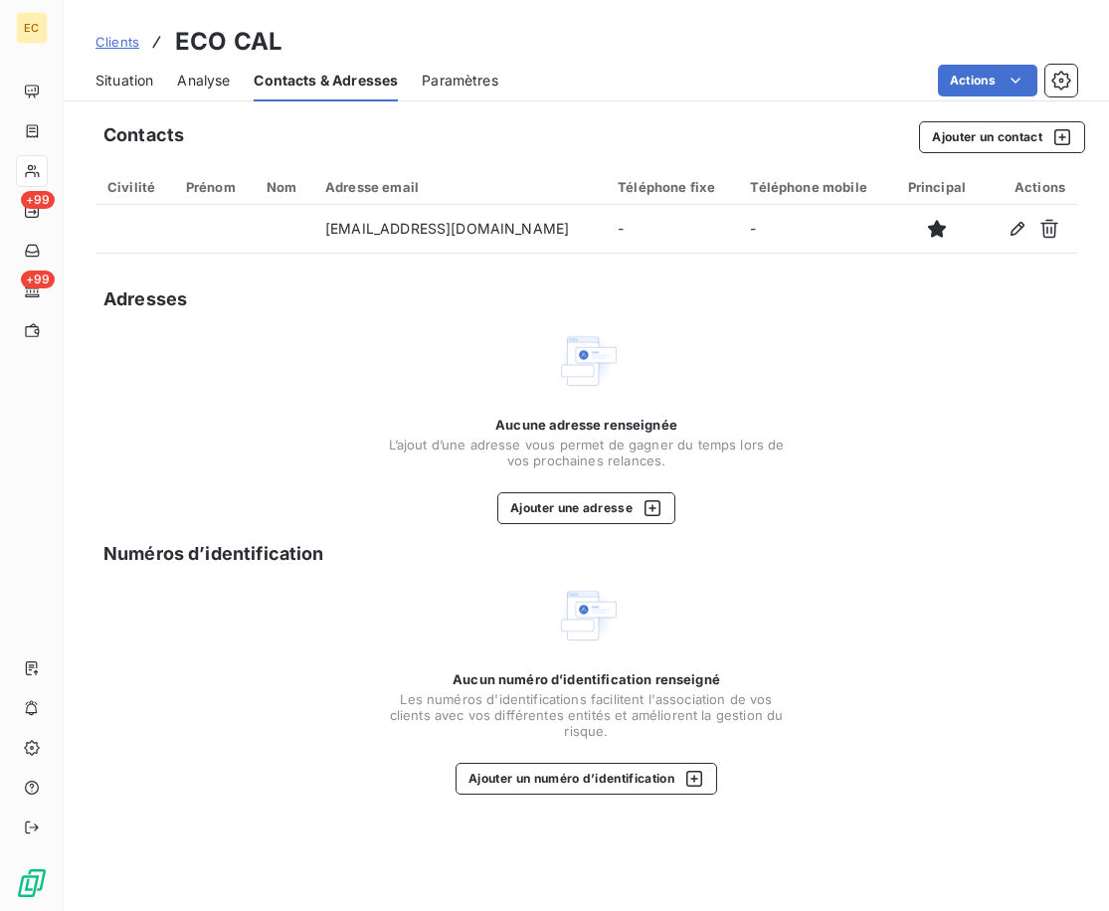
click at [125, 71] on span "Situation" at bounding box center [124, 81] width 58 height 20
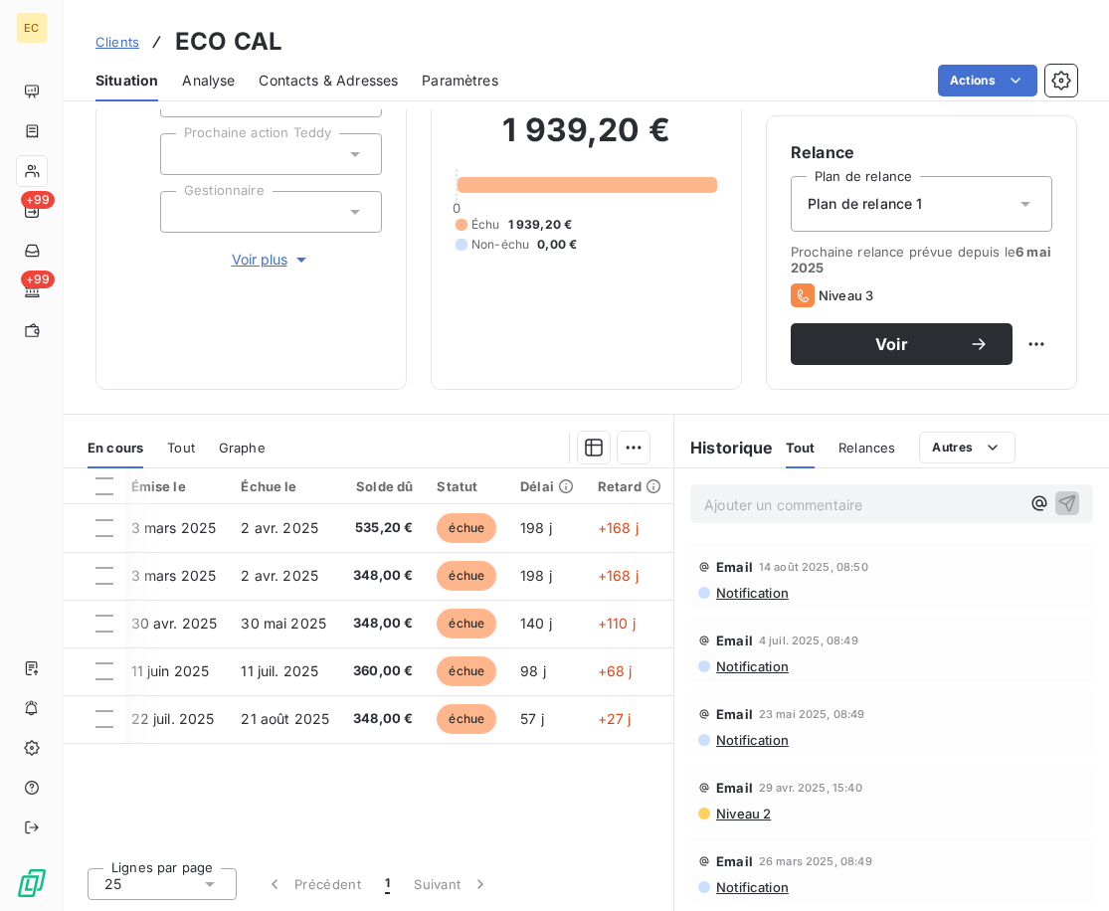
scroll to position [0, 0]
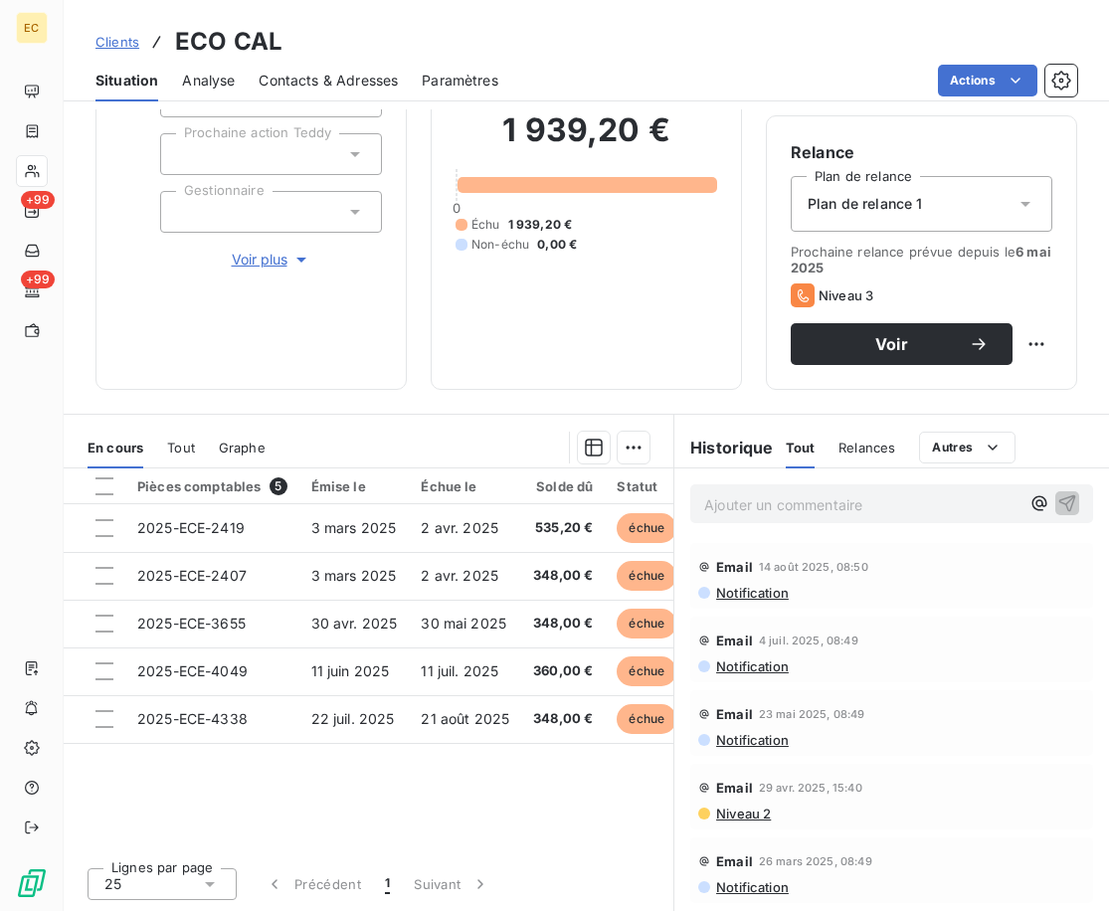
click at [437, 763] on div "Pièces comptables 5 Émise le Échue le Solde dû Statut Délai Retard 2025-ECE-241…" at bounding box center [369, 659] width 610 height 383
click at [480, 393] on div "Informations client Propriétés Client Clients Prochaine action Teddy Gestionnai…" at bounding box center [586, 510] width 1045 height 802
click at [863, 524] on div "Ajouter un commentaire ﻿" at bounding box center [891, 503] width 435 height 71
drag, startPoint x: 852, startPoint y: 508, endPoint x: 828, endPoint y: 516, distance: 25.2
click at [849, 509] on p "Ajouter un commentaire ﻿" at bounding box center [861, 504] width 315 height 25
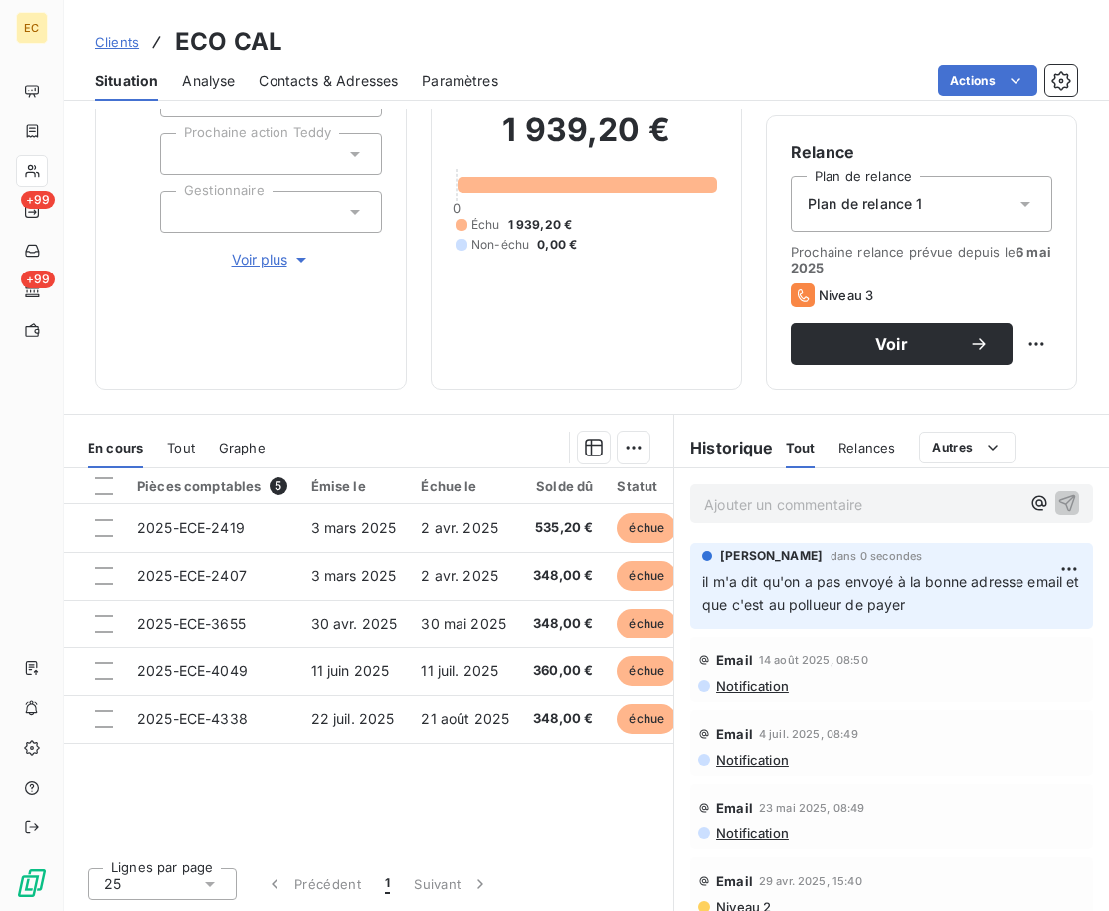
click at [658, 398] on div "Informations client Propriétés Client Clients Prochaine action Teddy Gestionnai…" at bounding box center [586, 510] width 1045 height 802
click at [839, 510] on p "Ajouter un commentaire ﻿" at bounding box center [861, 504] width 315 height 25
click at [845, 510] on p "Ajouter un commentaire ﻿" at bounding box center [861, 504] width 315 height 25
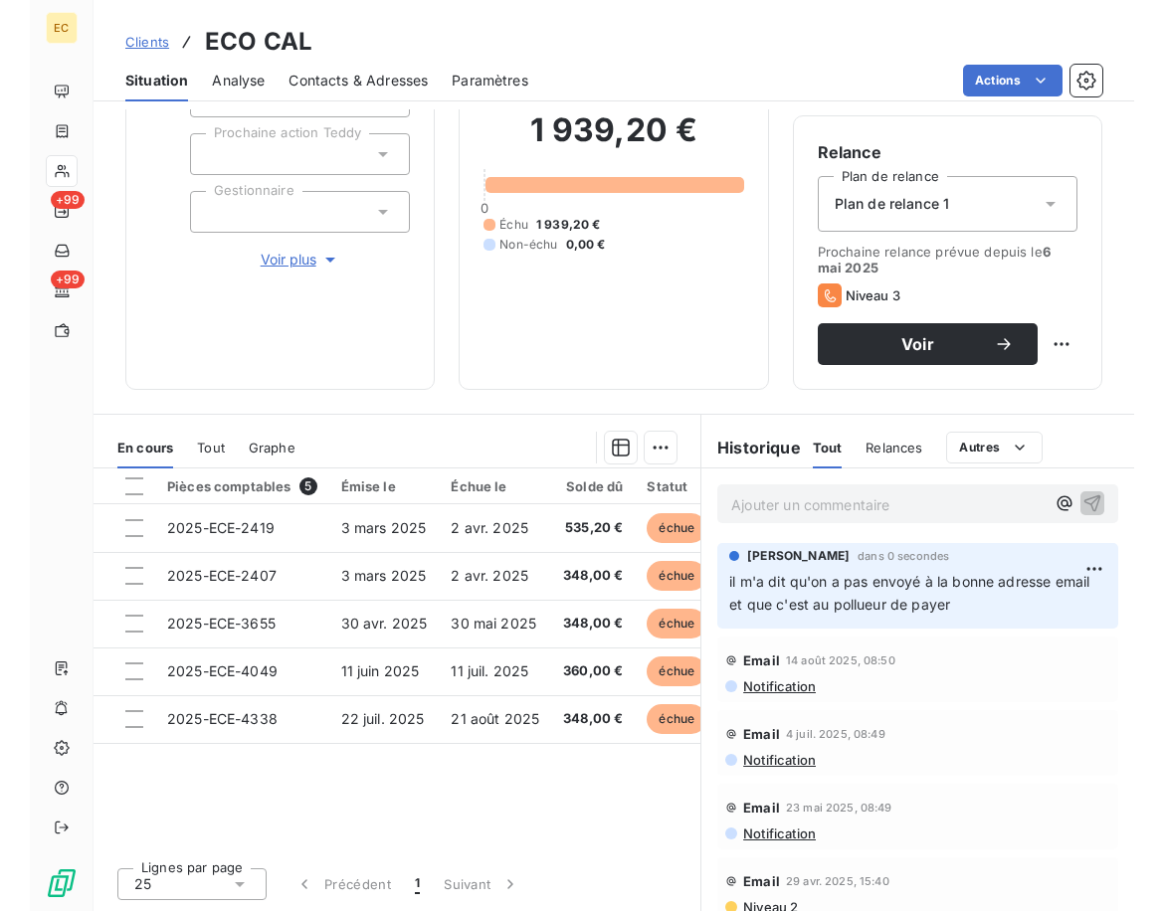
scroll to position [171, 0]
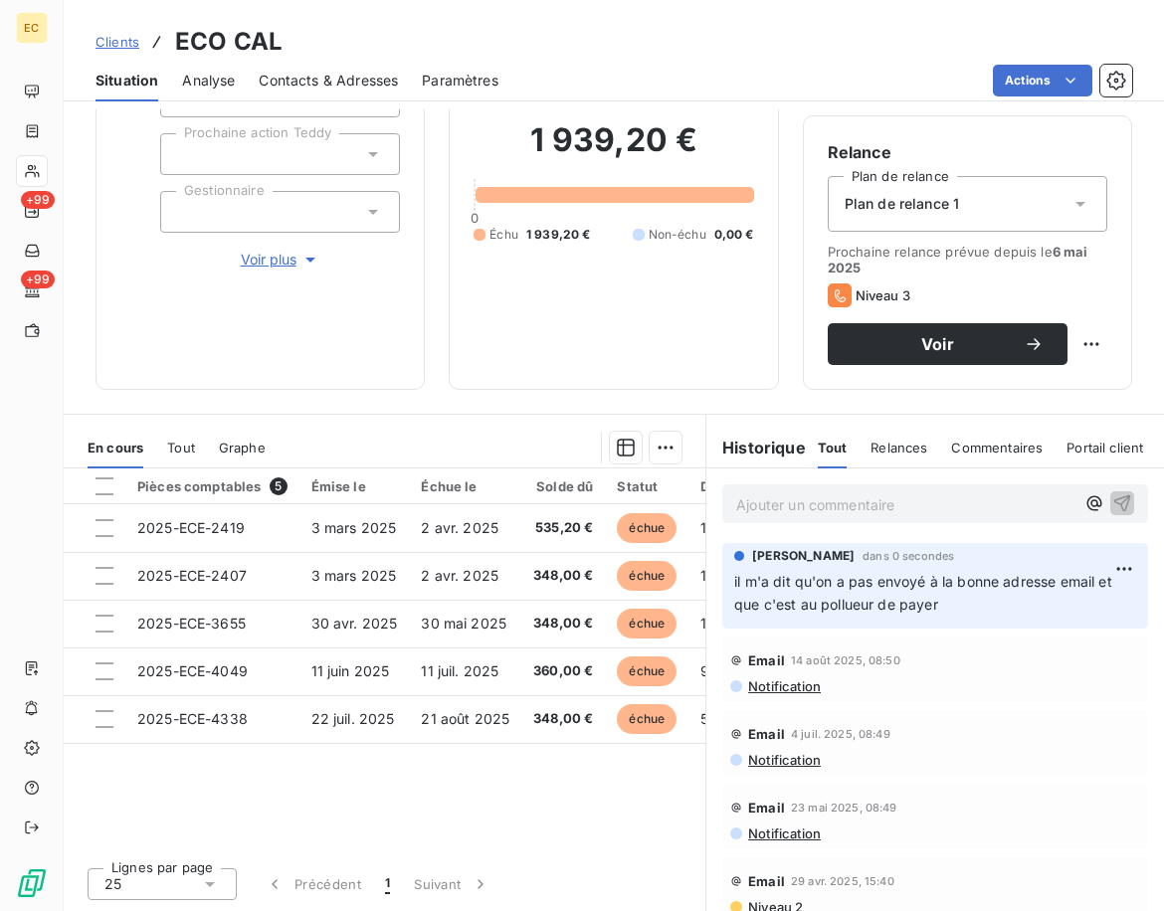
click at [682, 330] on div "1 939,20 € 0 Échu 1 939,20 € Non-échu 0,00 €" at bounding box center [612, 182] width 279 height 366
click at [590, 398] on div "Informations client Propriétés Client Clients Prochaine action Teddy Gestionnai…" at bounding box center [614, 510] width 1100 height 802
click at [860, 510] on p "Ajouter un commentaire ﻿" at bounding box center [905, 504] width 338 height 25
click at [1094, 552] on html "EC +99 +99 Clients ECO CAL Situation Analyse Contacts & Adresses Paramètres Act…" at bounding box center [582, 455] width 1164 height 911
click at [1048, 624] on div "Editer" at bounding box center [1046, 613] width 111 height 32
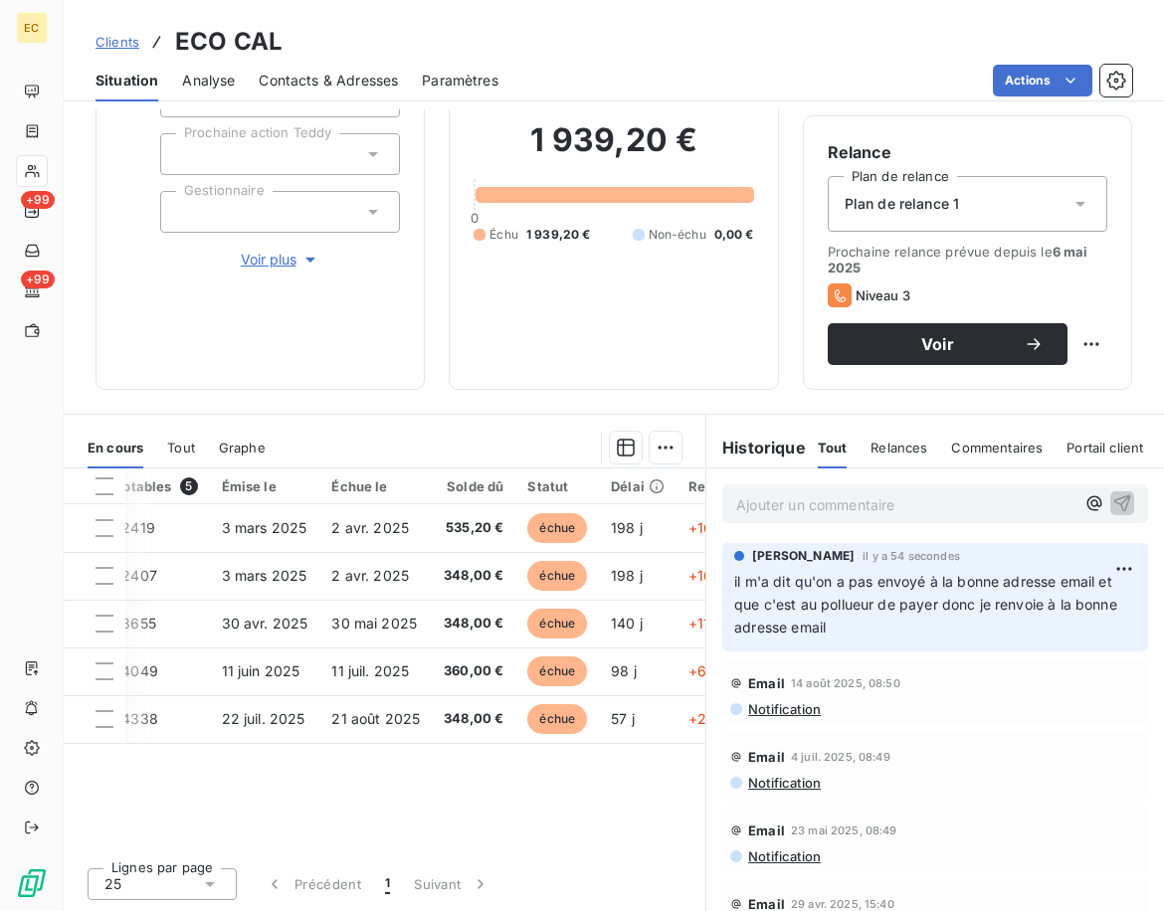
scroll to position [0, 0]
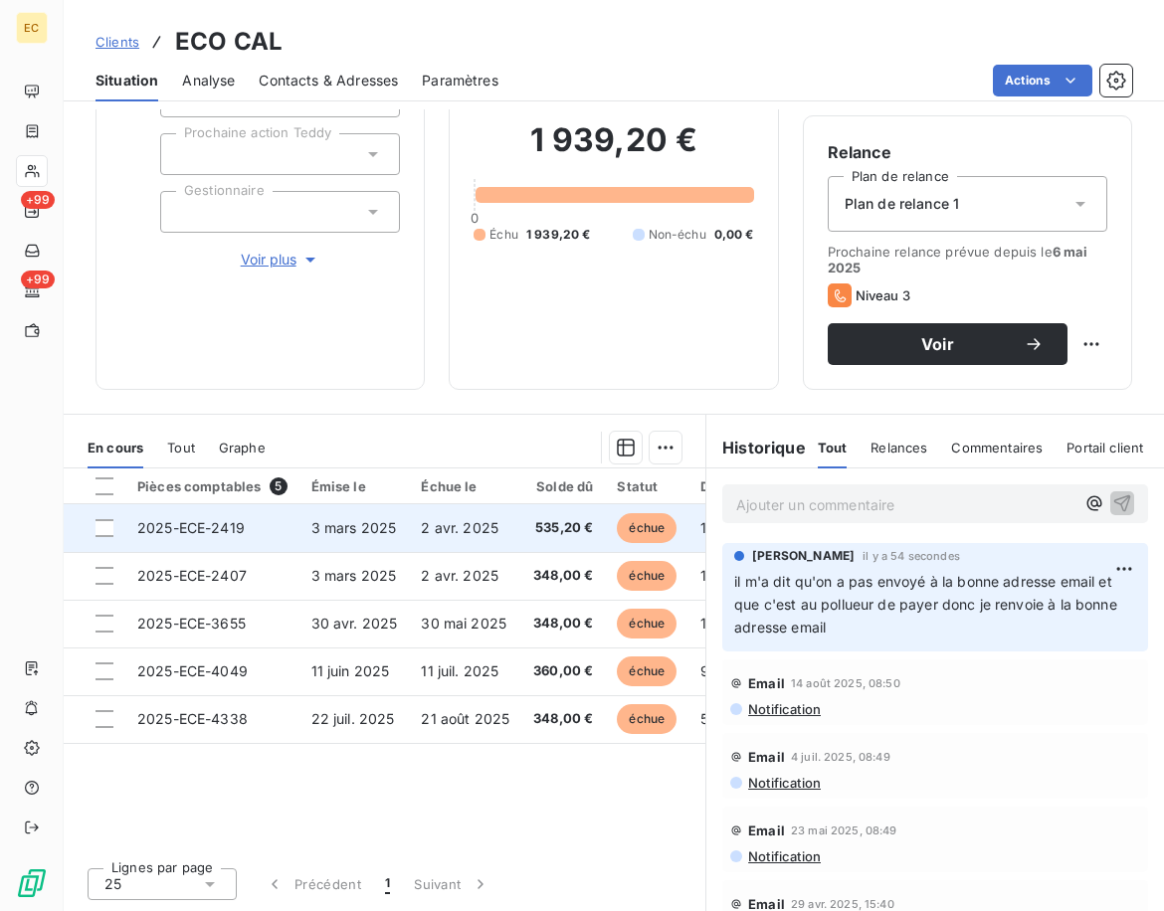
click at [286, 540] on td "2025-ECE-2419" at bounding box center [212, 528] width 174 height 48
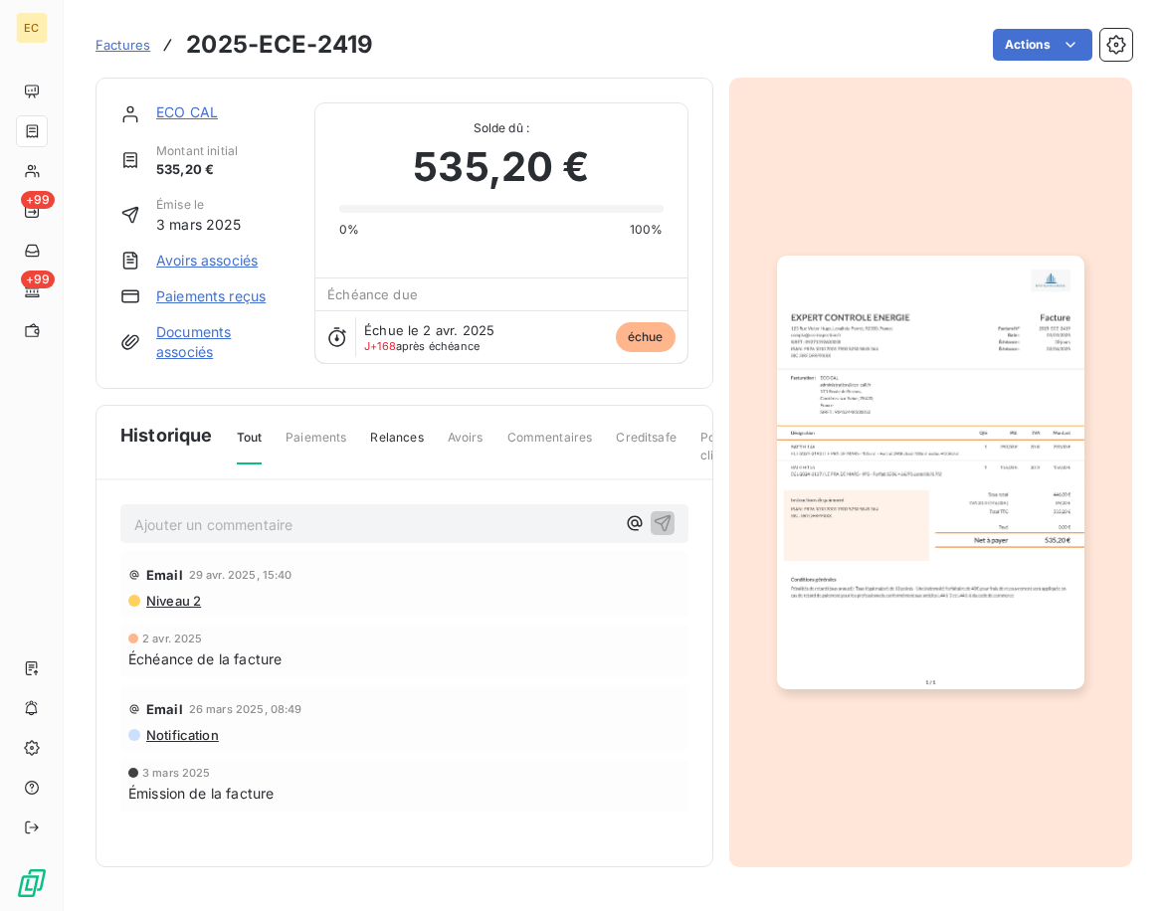
click at [910, 475] on img "button" at bounding box center [930, 473] width 307 height 434
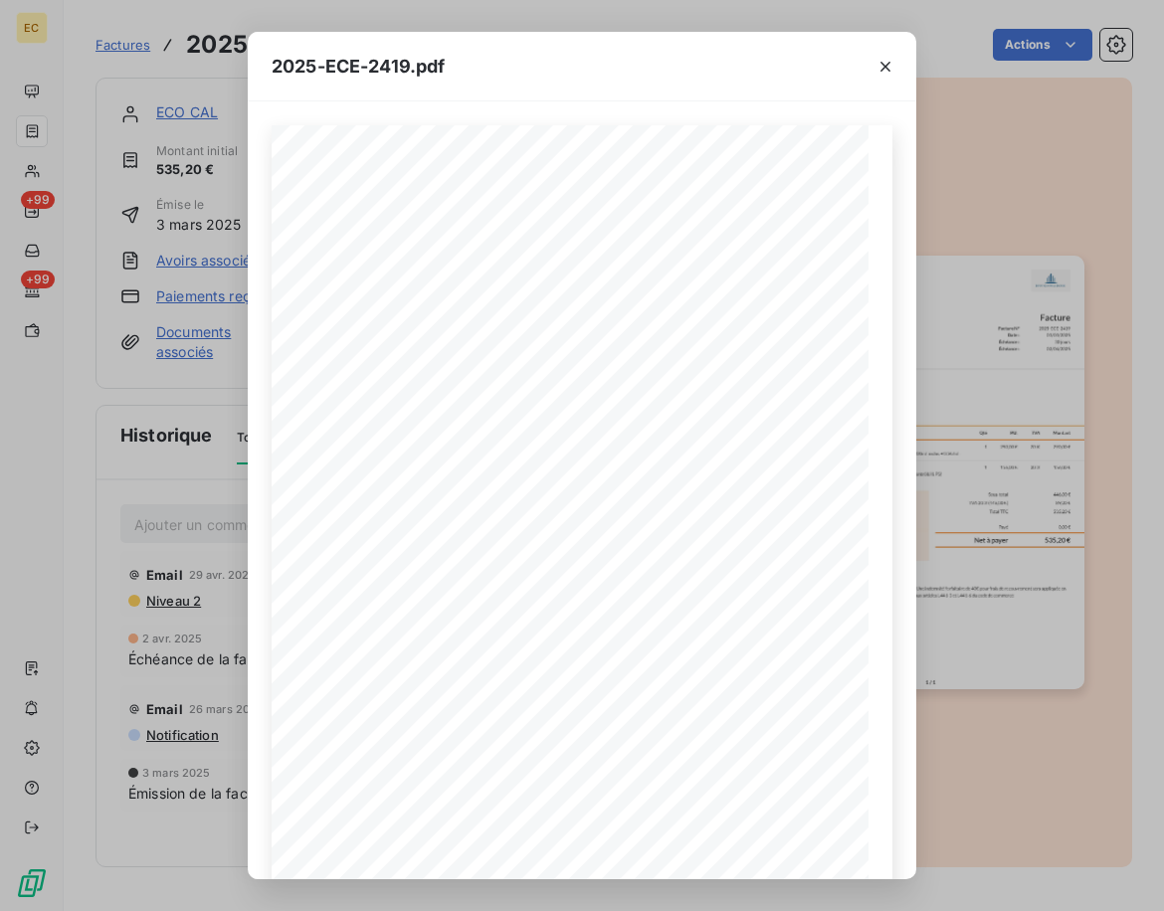
click at [208, 501] on div "2025-ECE-2419.pdf Facture N° 2025-ECE-2419 Date : 03/03/2025 Échéance : 30 jour…" at bounding box center [582, 455] width 1164 height 911
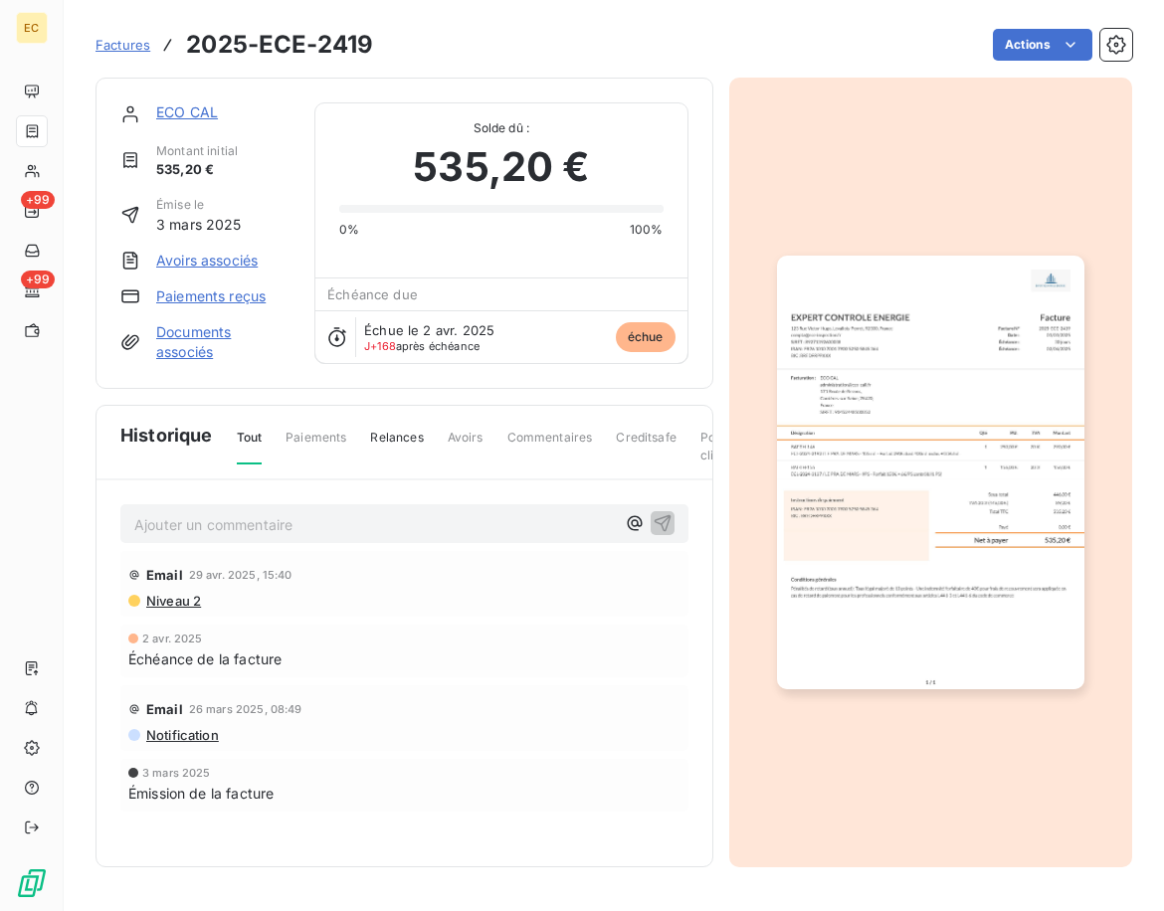
click at [181, 101] on div "ECO CAL Montant initial 535,20 € Émise le 3 mars 2025 Avoirs associés Paiements…" at bounding box center [404, 233] width 618 height 311
click at [187, 106] on link "ECO CAL" at bounding box center [187, 111] width 62 height 17
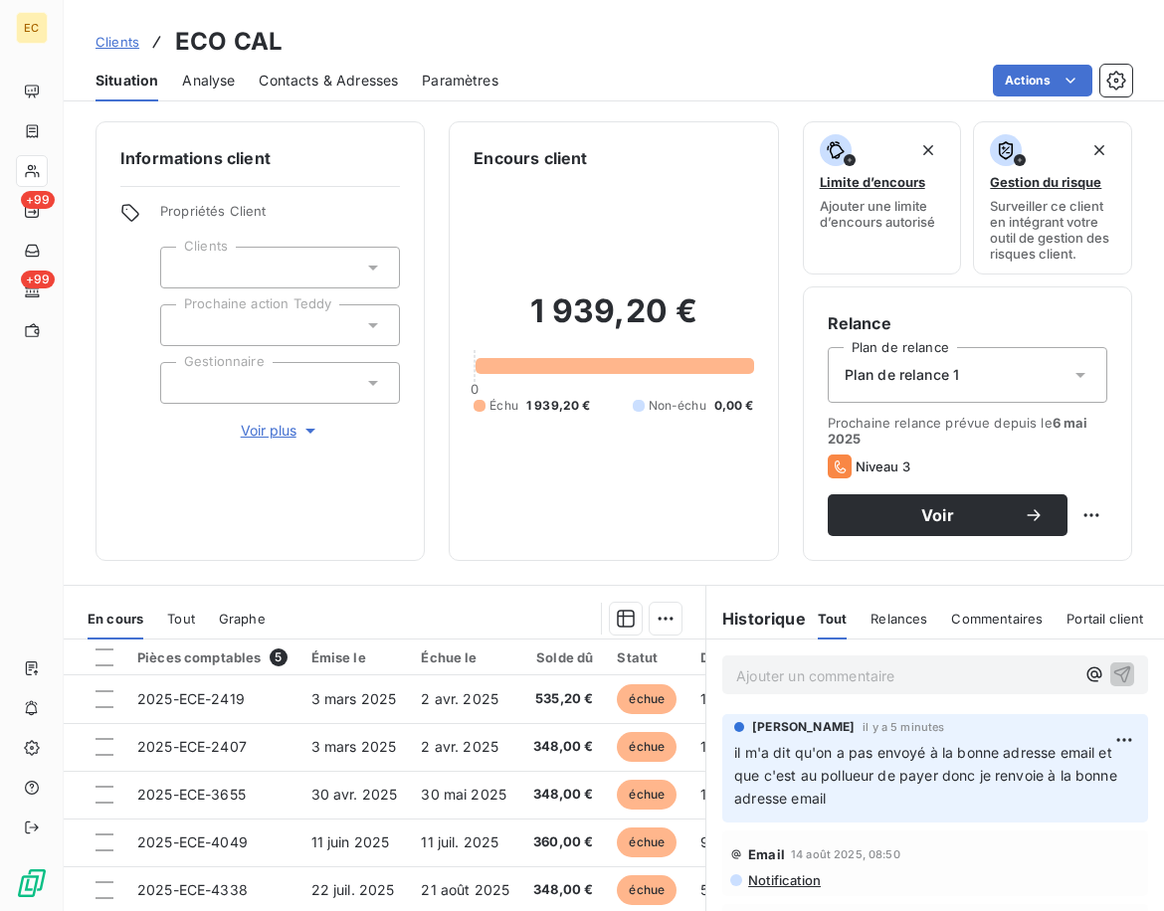
click at [873, 682] on p "Ajouter un commentaire ﻿" at bounding box center [905, 675] width 338 height 25
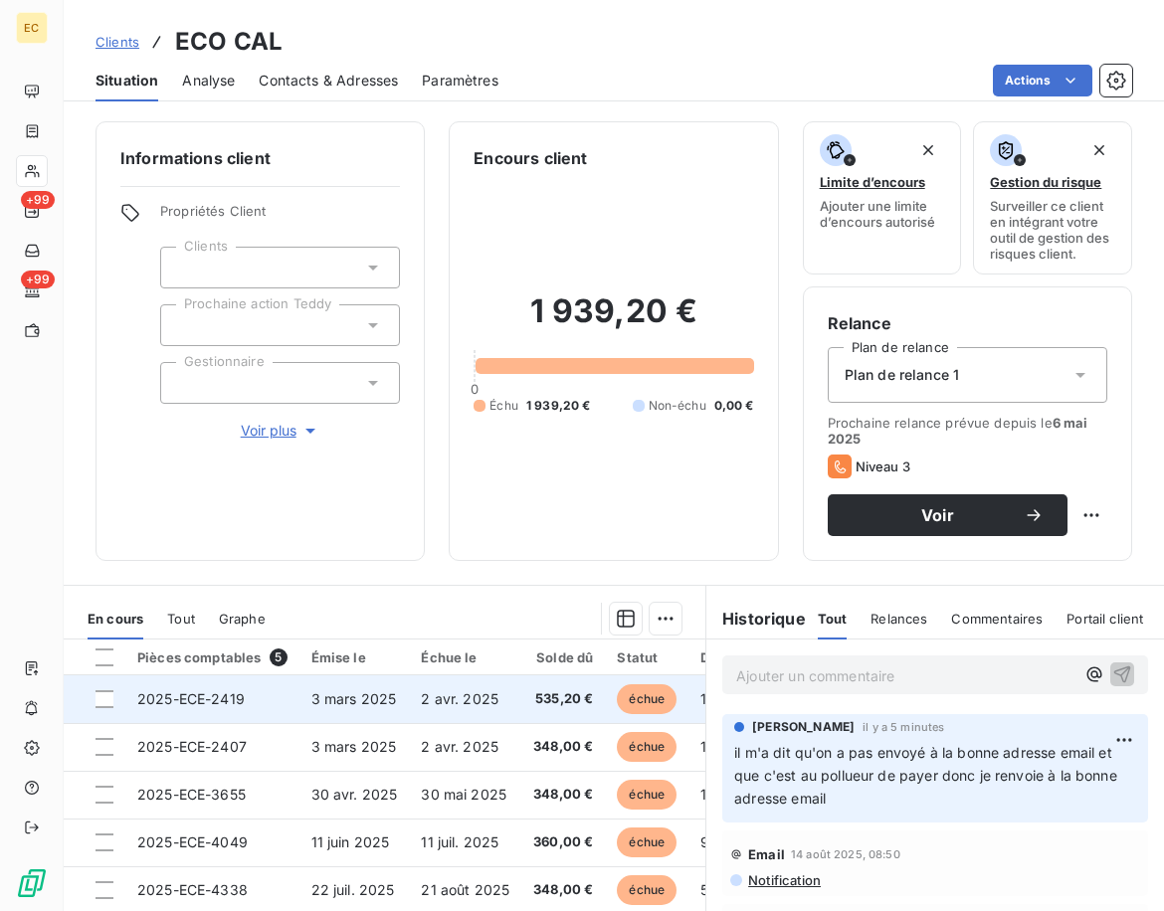
click at [105, 708] on td at bounding box center [95, 699] width 62 height 48
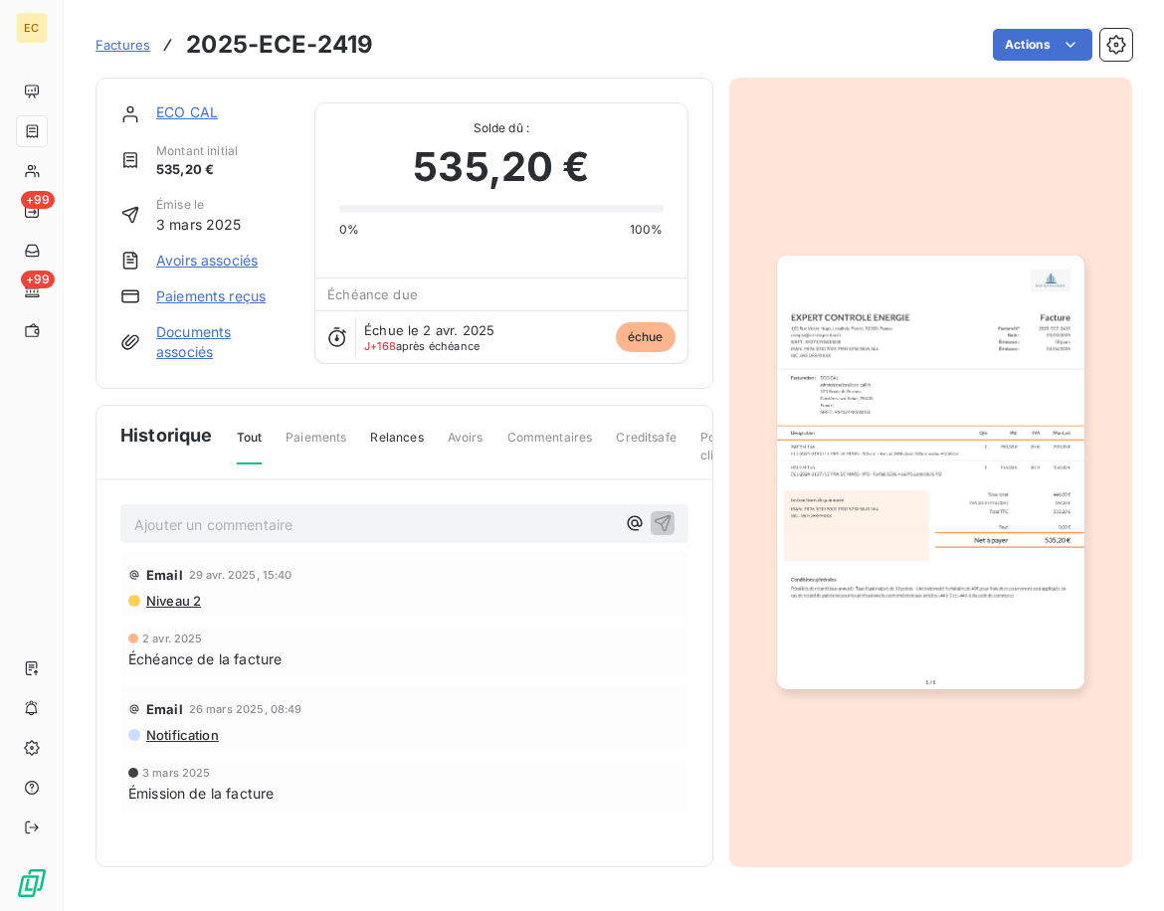
click at [183, 113] on link "ECO CAL" at bounding box center [187, 111] width 62 height 17
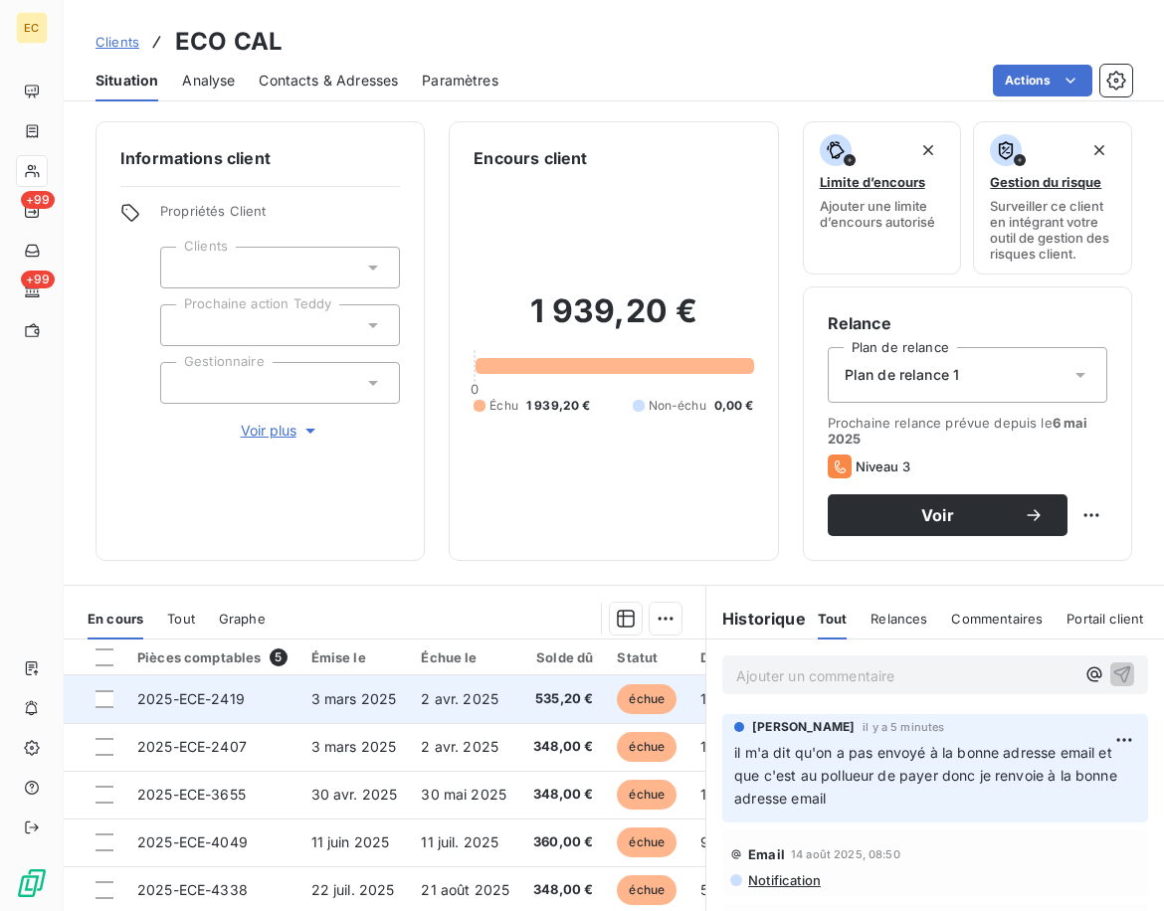
click at [99, 695] on div at bounding box center [104, 699] width 18 height 18
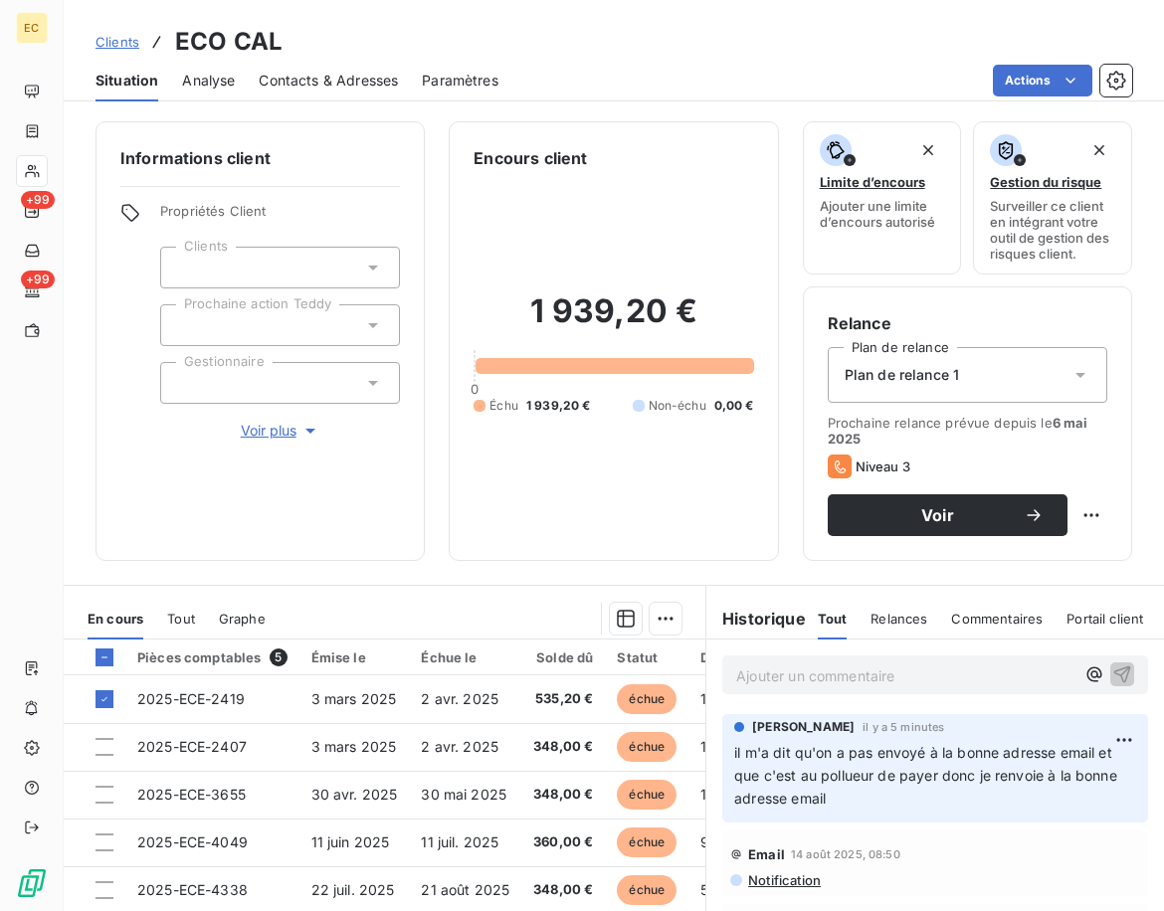
click at [657, 621] on html "EC +99 +99 Clients ECO CAL Situation Analyse Contacts & Adresses Paramètres Act…" at bounding box center [582, 455] width 1164 height 911
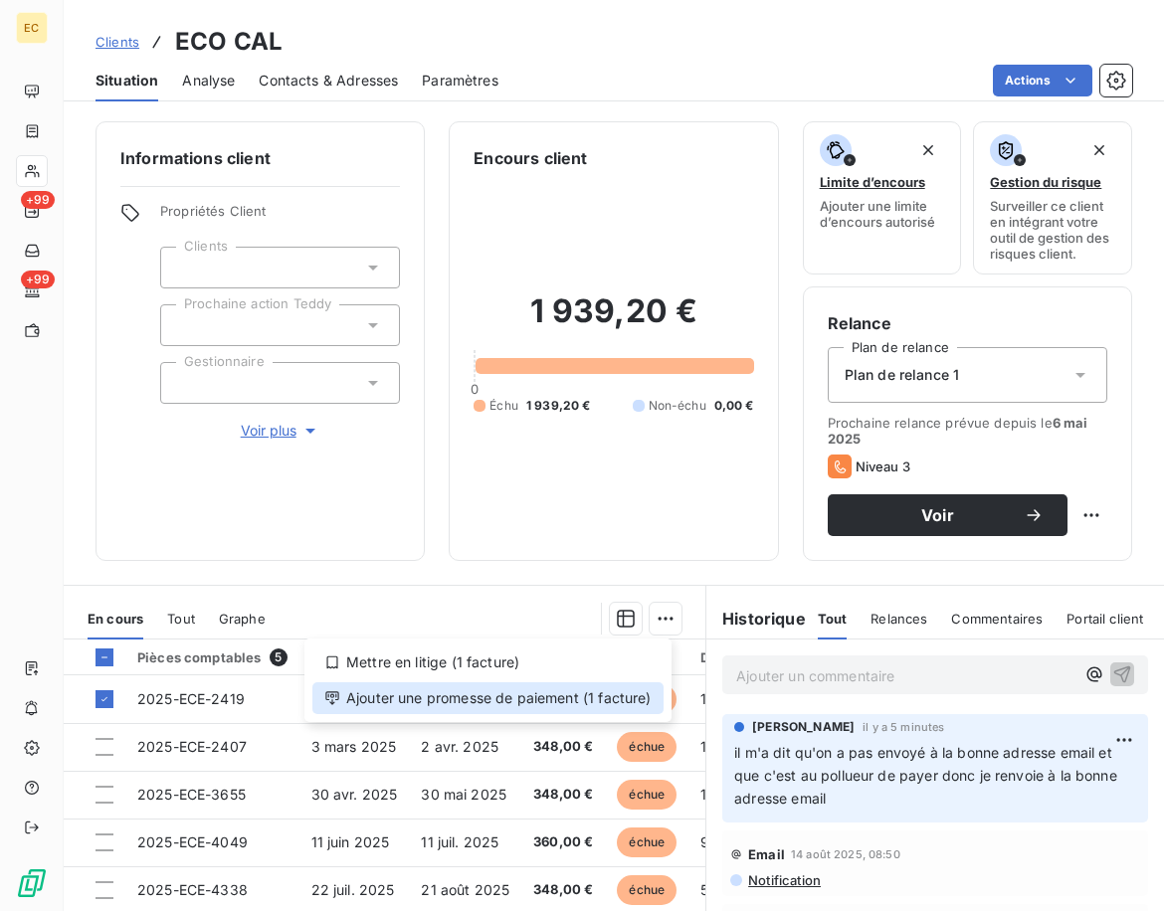
click at [595, 696] on div "Ajouter une promesse de paiement (1 facture)" at bounding box center [487, 698] width 351 height 32
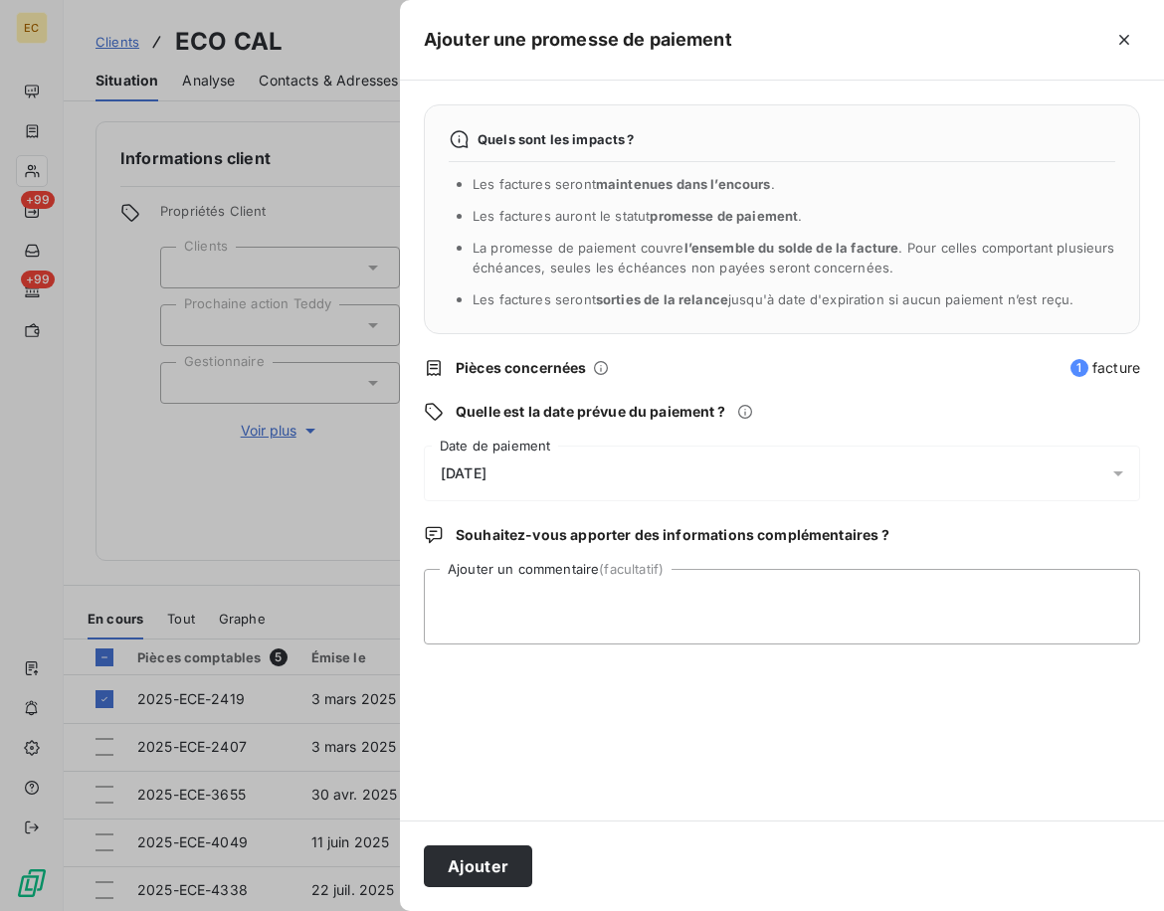
drag, startPoint x: 528, startPoint y: 465, endPoint x: 476, endPoint y: 495, distance: 59.7
click at [524, 467] on div "[DATE]" at bounding box center [782, 474] width 716 height 56
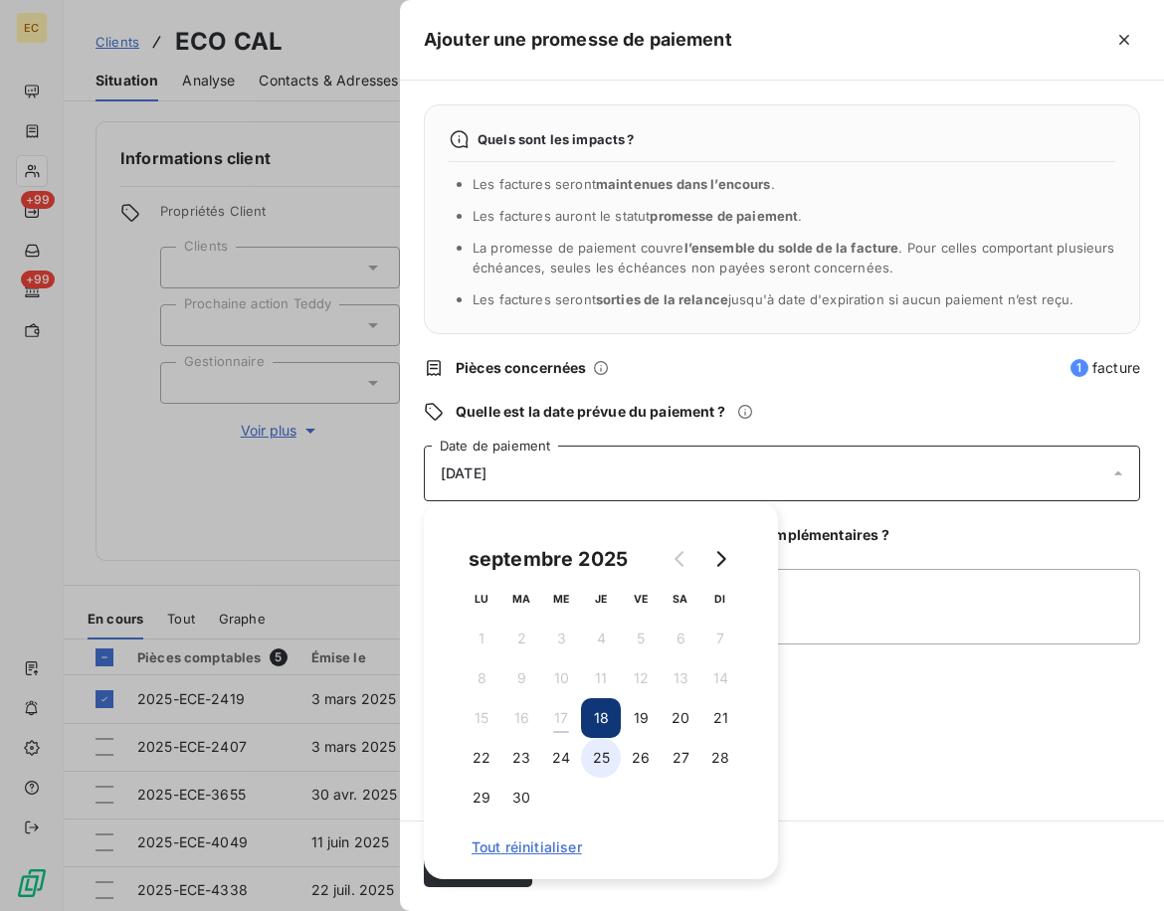
drag, startPoint x: 588, startPoint y: 754, endPoint x: 614, endPoint y: 754, distance: 25.9
click at [589, 754] on button "25" at bounding box center [601, 758] width 40 height 40
click at [944, 590] on textarea "Ajouter un commentaire (facultatif)" at bounding box center [782, 607] width 716 height 76
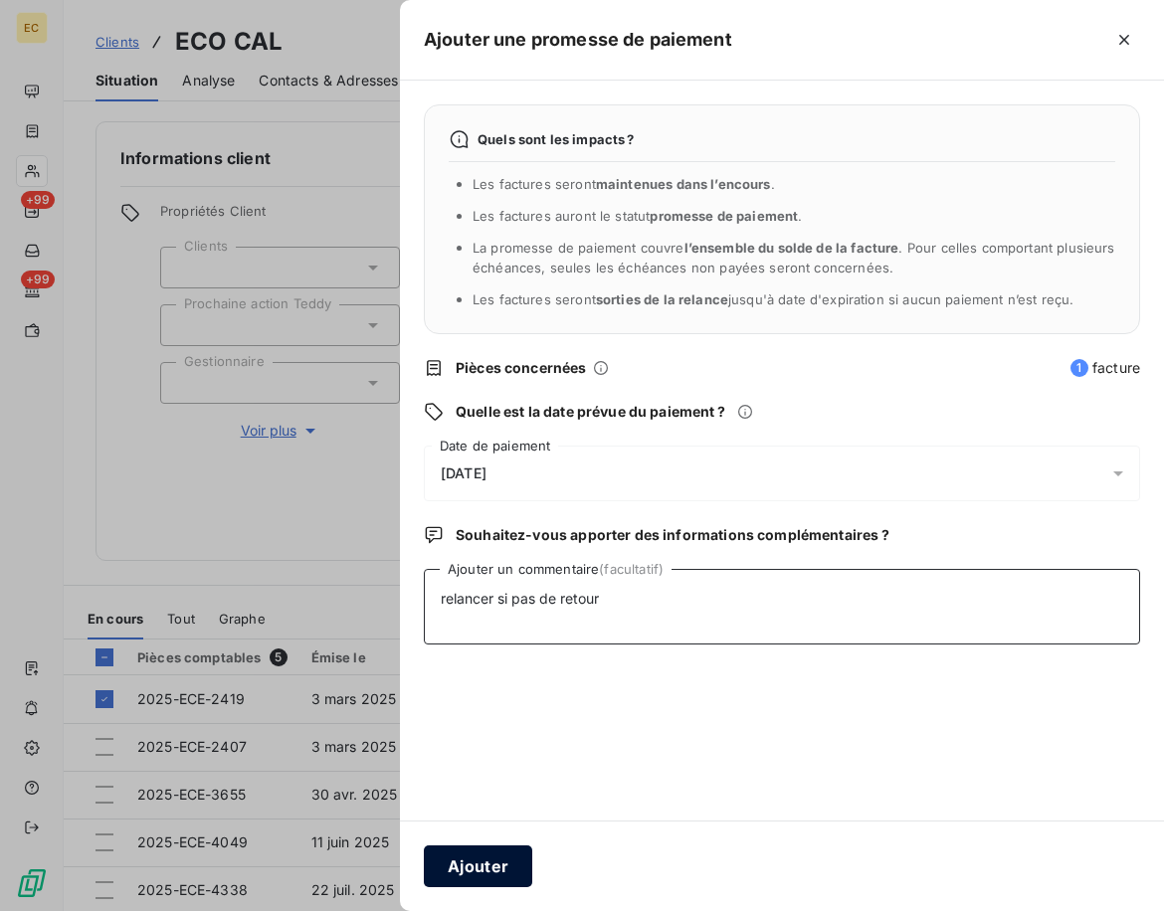
type textarea "relancer si pas de retour"
click at [475, 859] on button "Ajouter" at bounding box center [478, 866] width 108 height 42
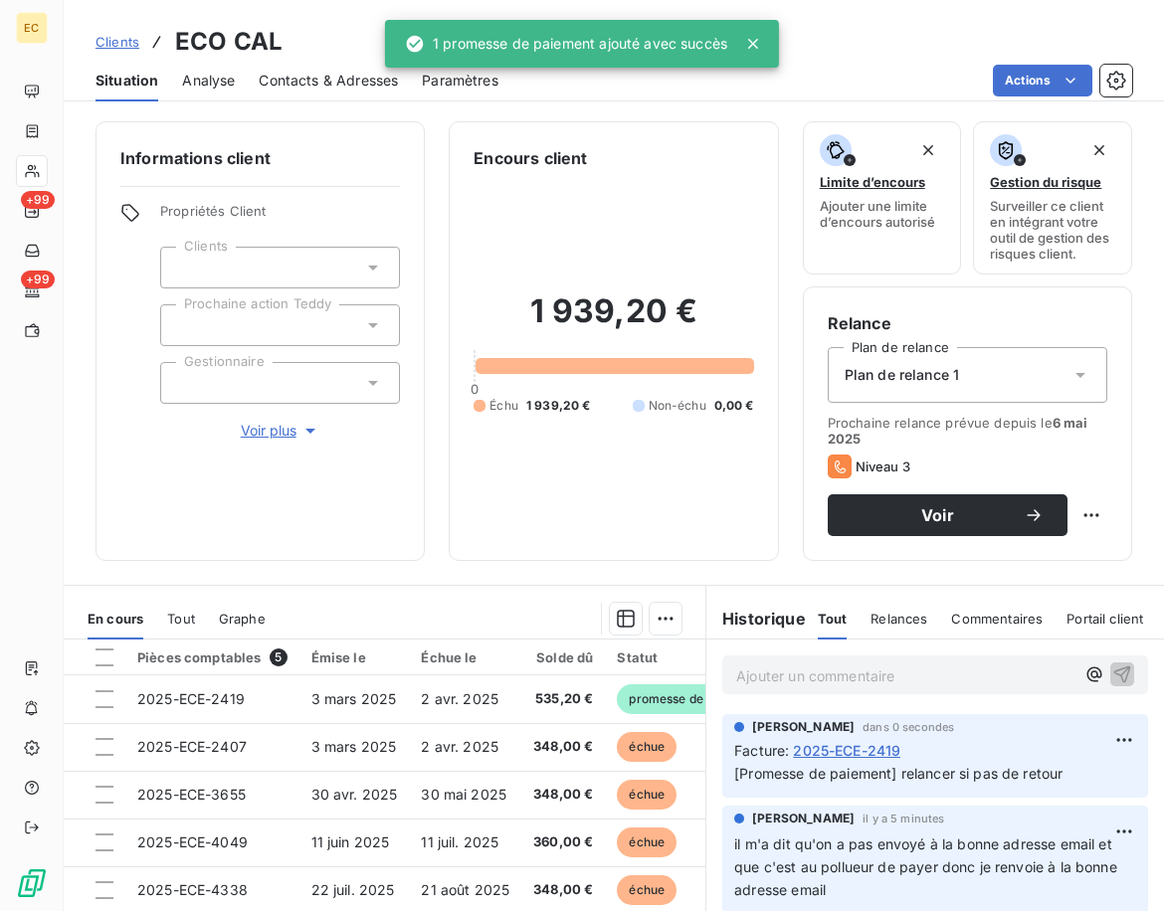
click at [128, 40] on span "Clients" at bounding box center [117, 42] width 44 height 16
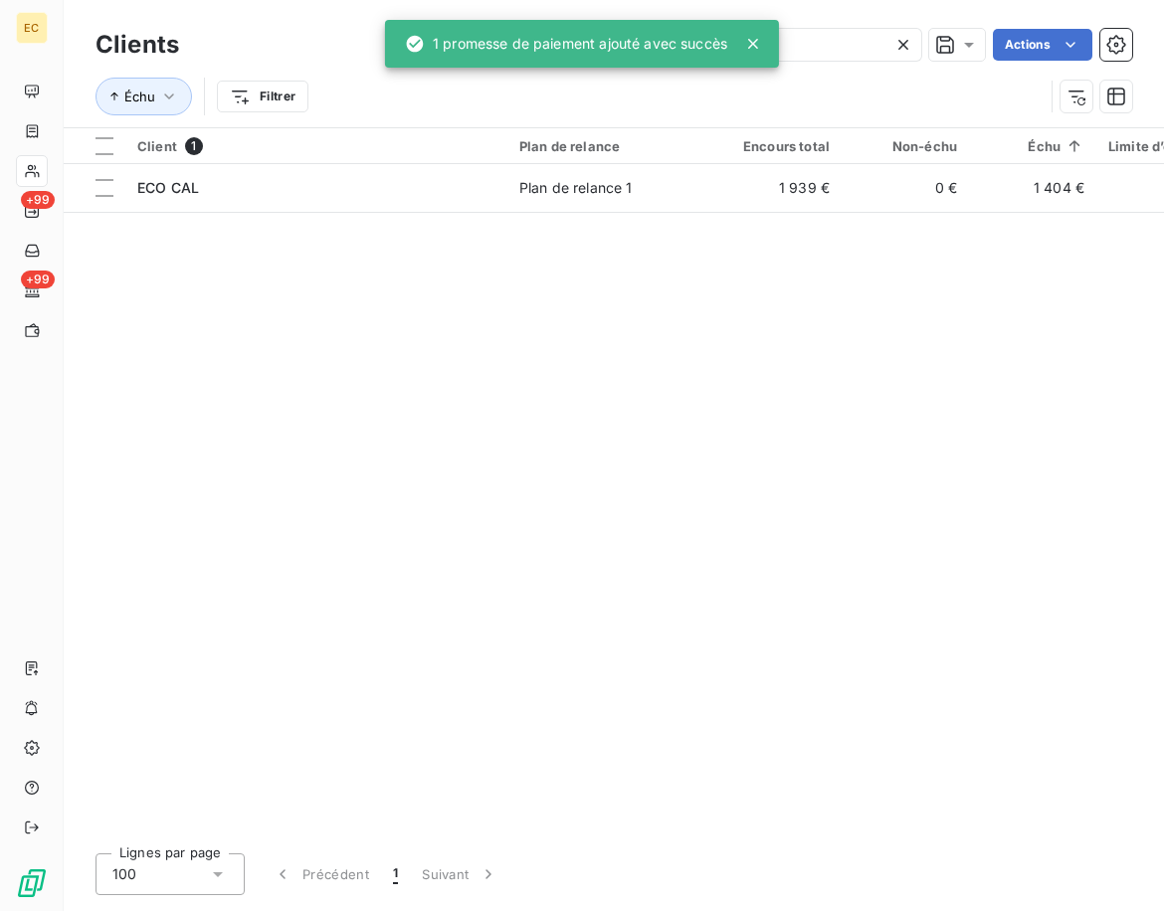
click at [498, 561] on div "Client 1 Plan de relance Encours total Non-échu Échu Limite d’encours Délai moy…" at bounding box center [614, 482] width 1100 height 709
click at [904, 40] on icon at bounding box center [903, 45] width 20 height 20
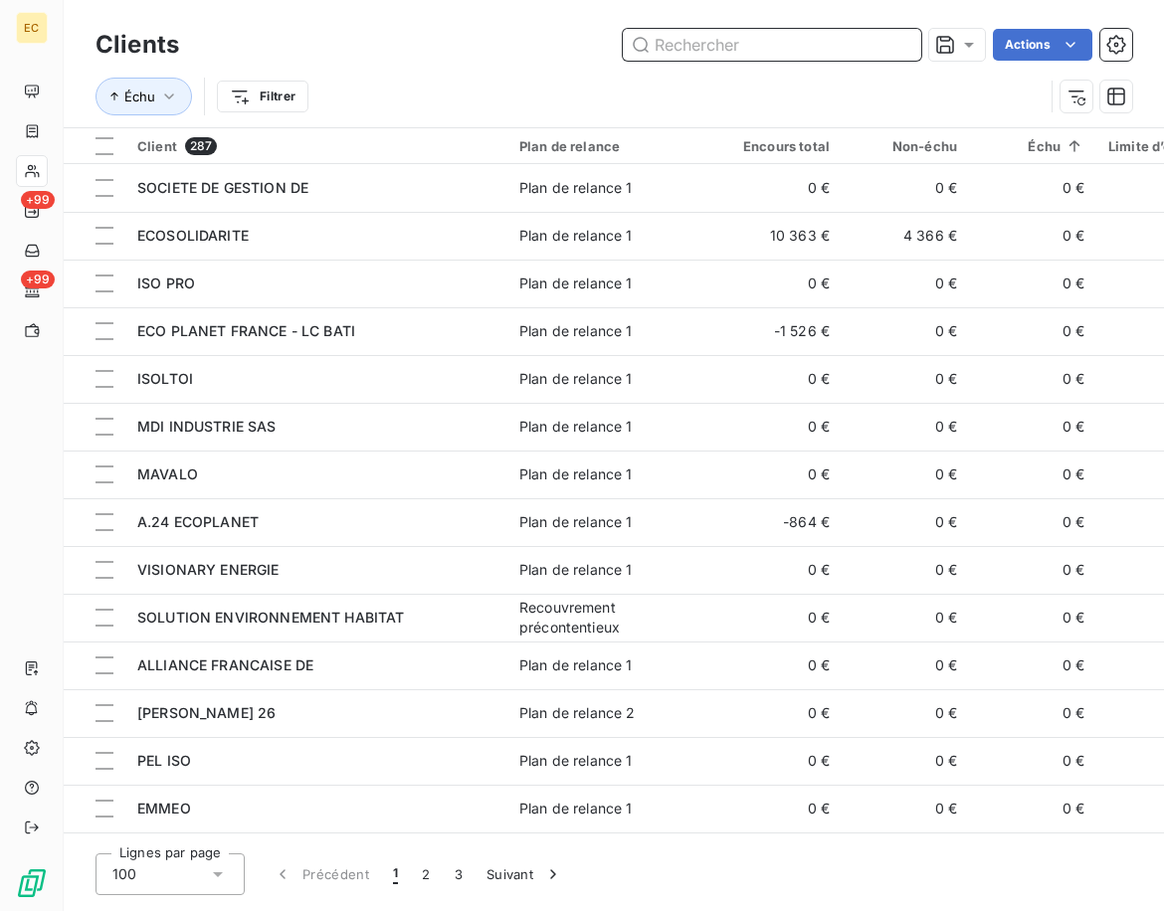
click at [685, 41] on input "text" at bounding box center [772, 45] width 298 height 32
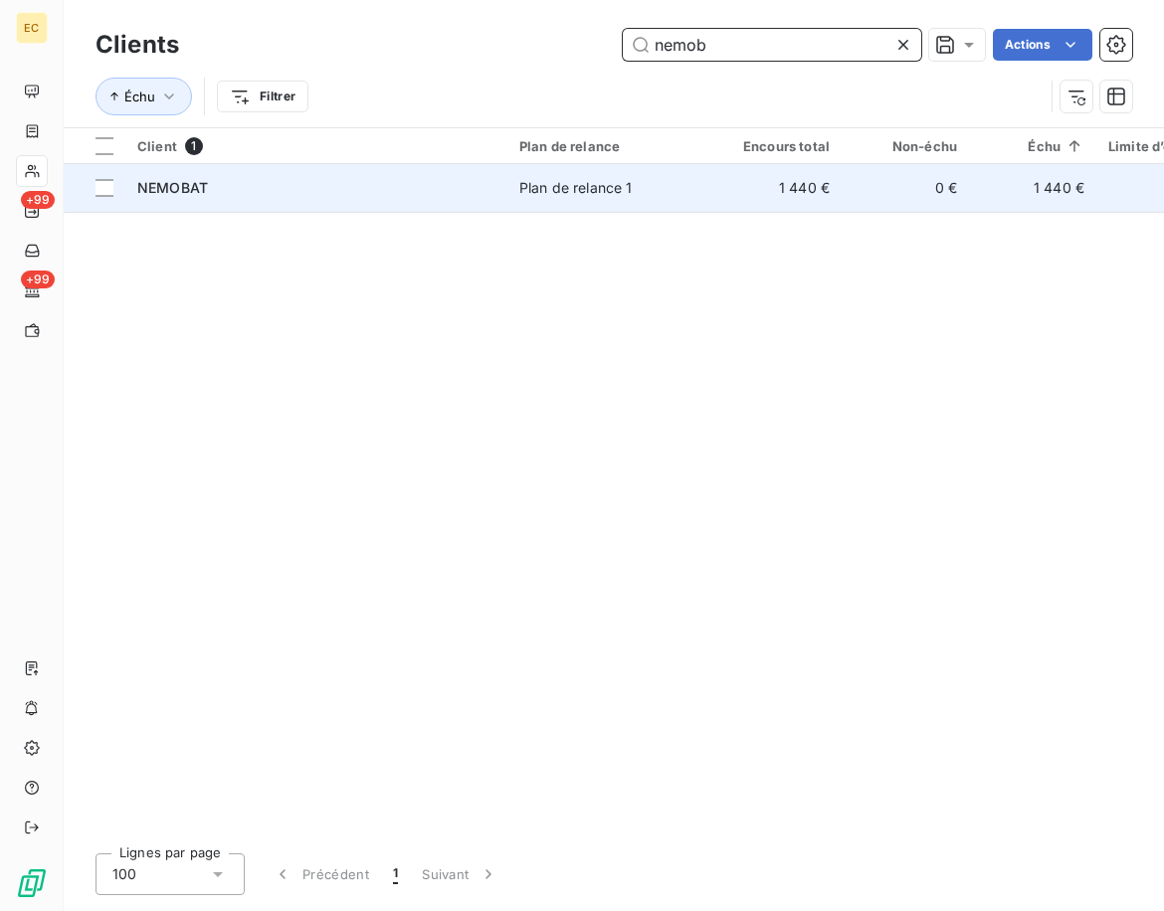
type input "nemob"
click at [394, 184] on div "NEMOBAT" at bounding box center [316, 188] width 358 height 20
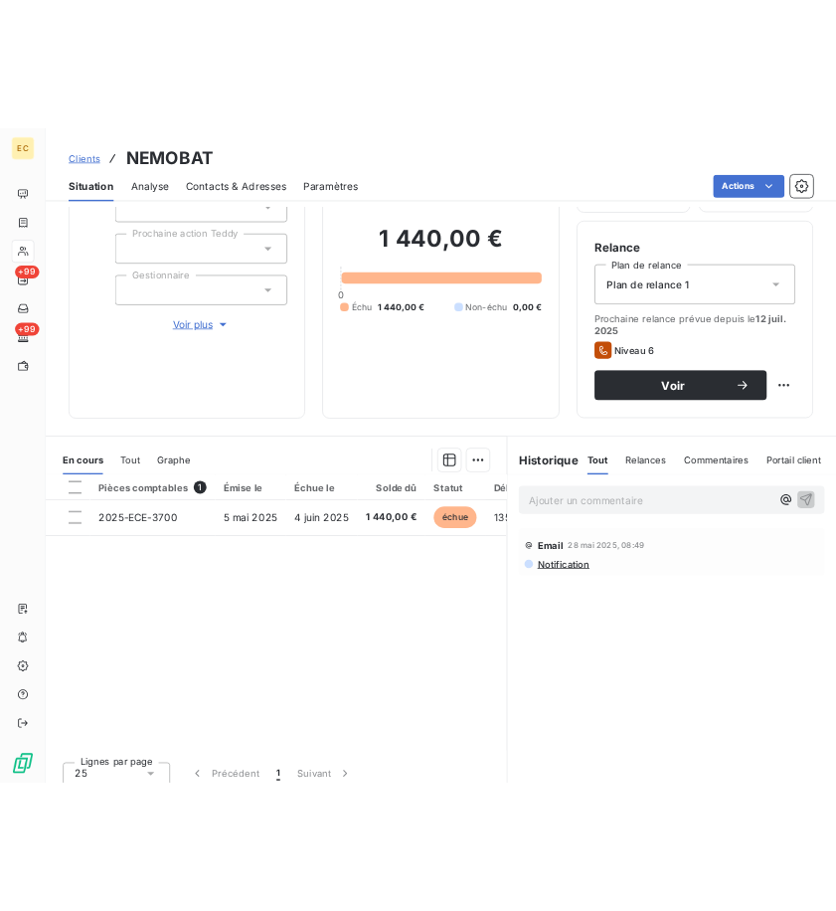
scroll to position [171, 0]
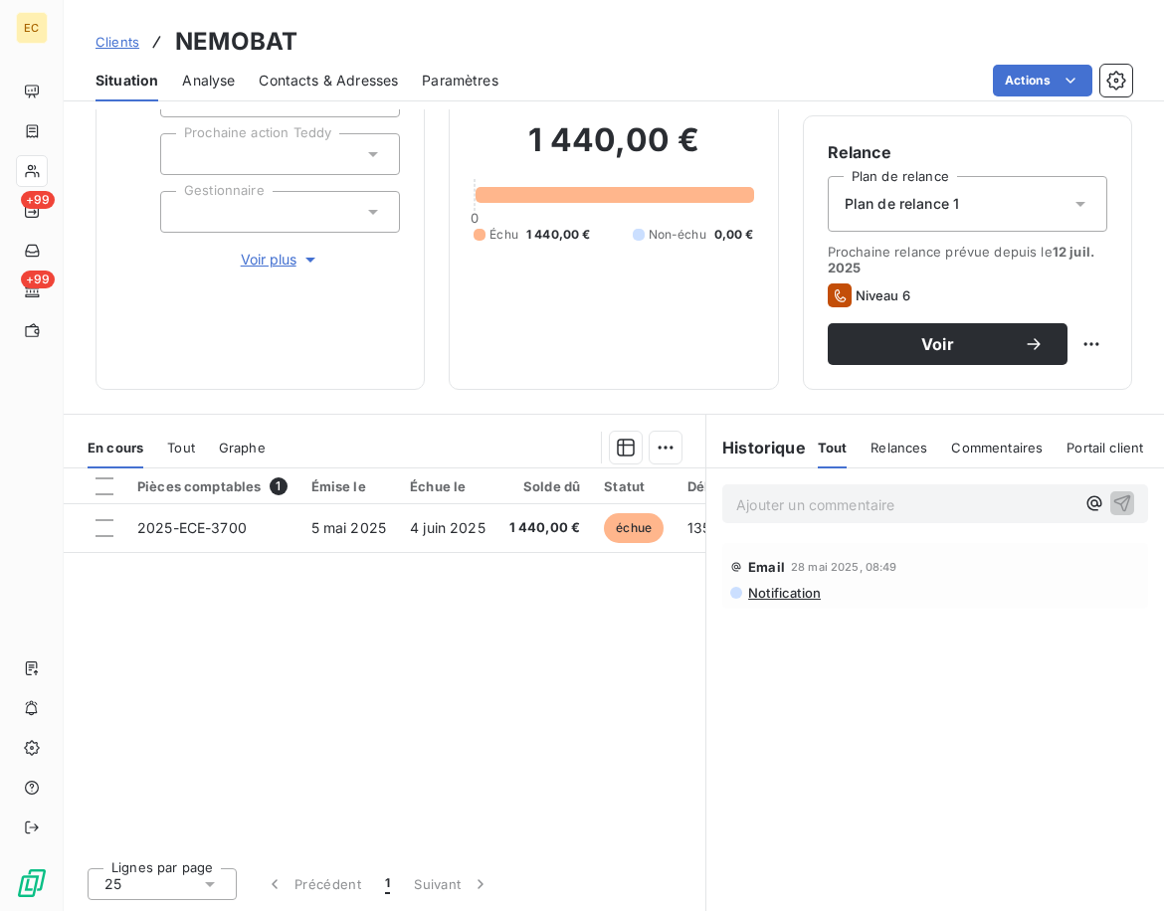
click at [113, 35] on span "Clients" at bounding box center [117, 42] width 44 height 16
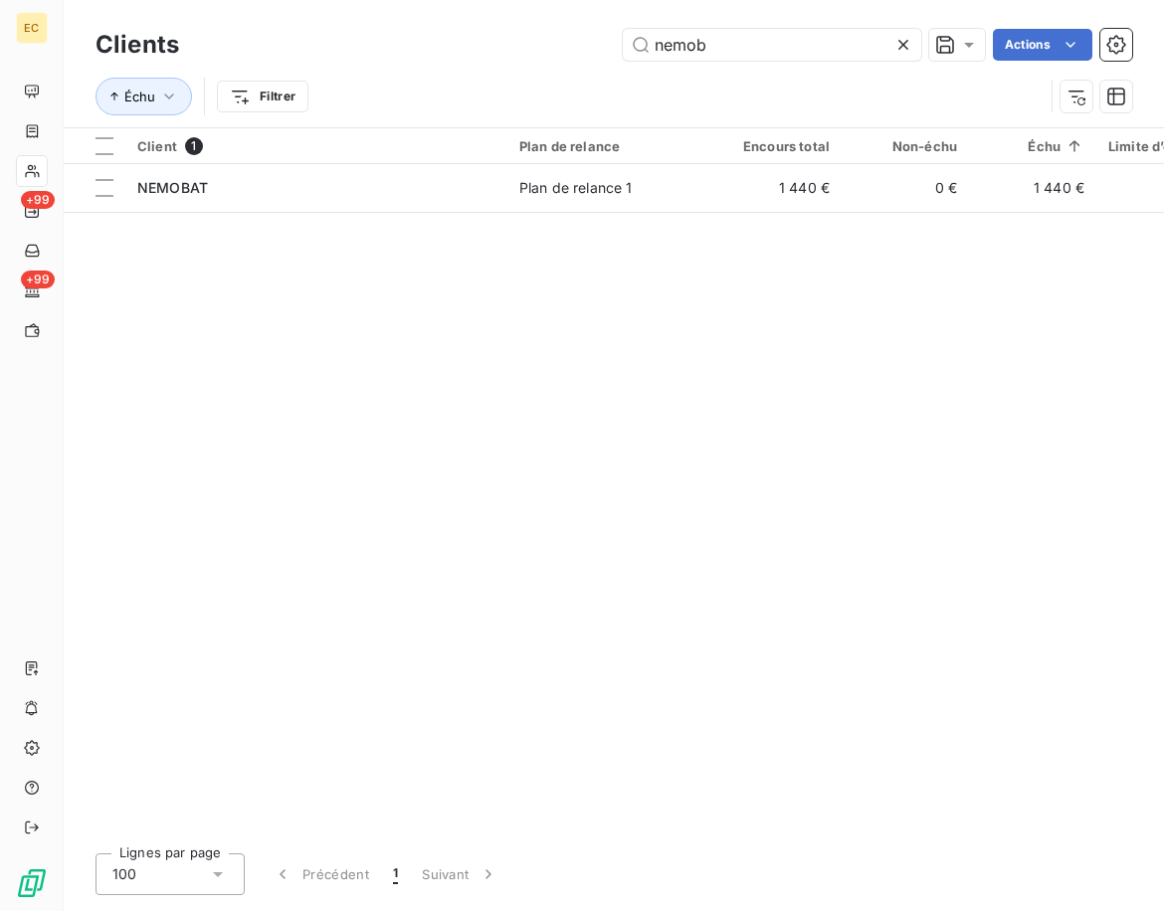
drag, startPoint x: 761, startPoint y: 44, endPoint x: 516, endPoint y: 44, distance: 244.7
click at [531, 44] on div "nemob Actions" at bounding box center [667, 45] width 929 height 32
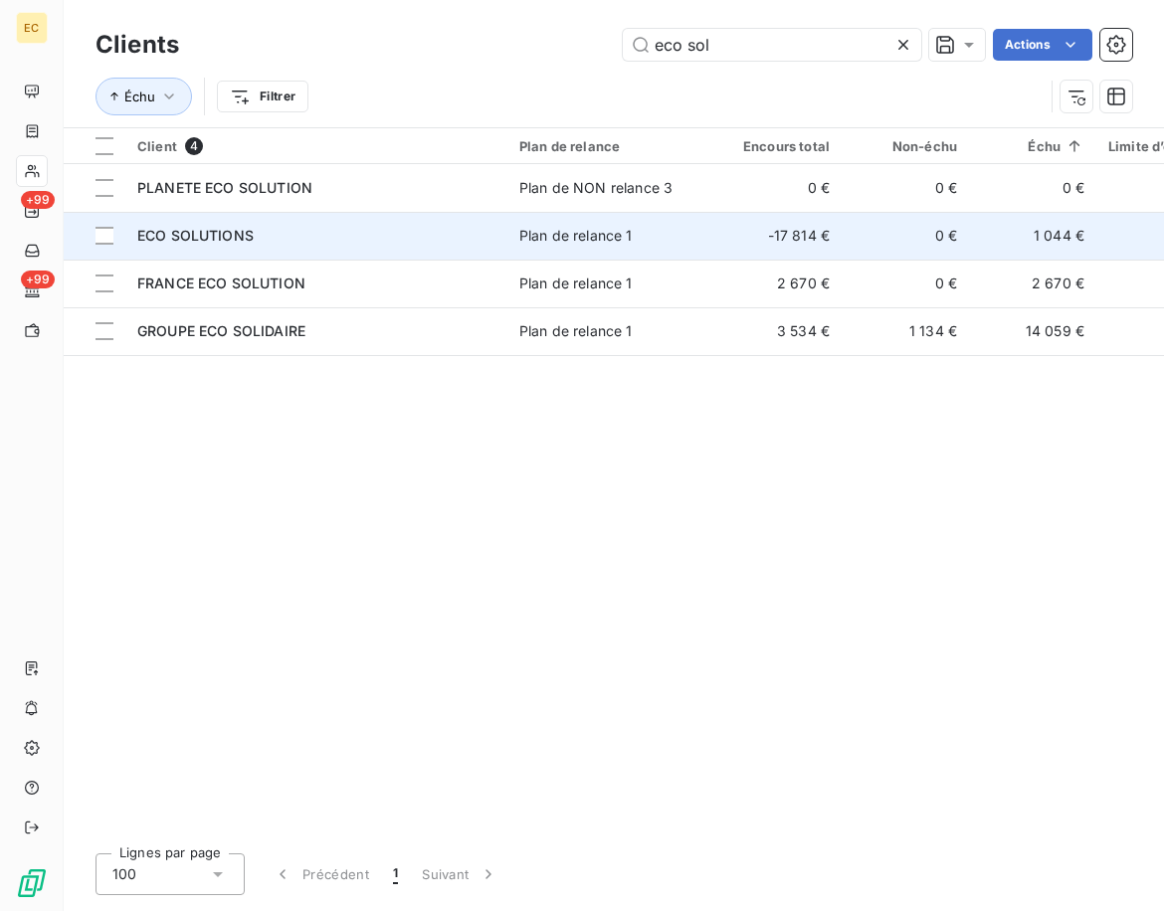
type input "eco sol"
click at [312, 237] on div "ECO SOLUTIONS" at bounding box center [316, 236] width 358 height 20
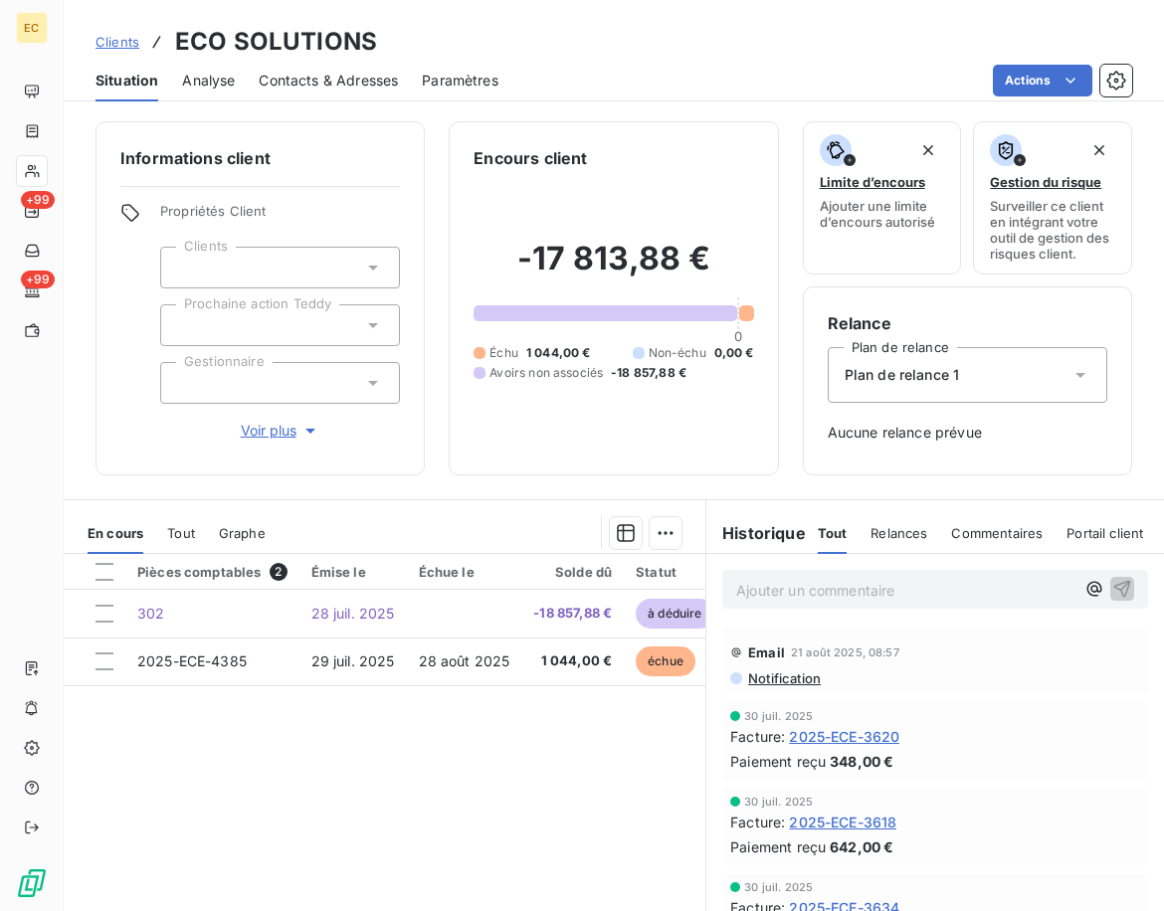
click at [908, 576] on div "Ajouter un commentaire ﻿" at bounding box center [905, 589] width 338 height 27
click at [830, 573] on div "Ajouter un commentaire ﻿" at bounding box center [935, 589] width 426 height 39
click at [828, 596] on p "Ajouter un commentaire ﻿" at bounding box center [905, 590] width 338 height 25
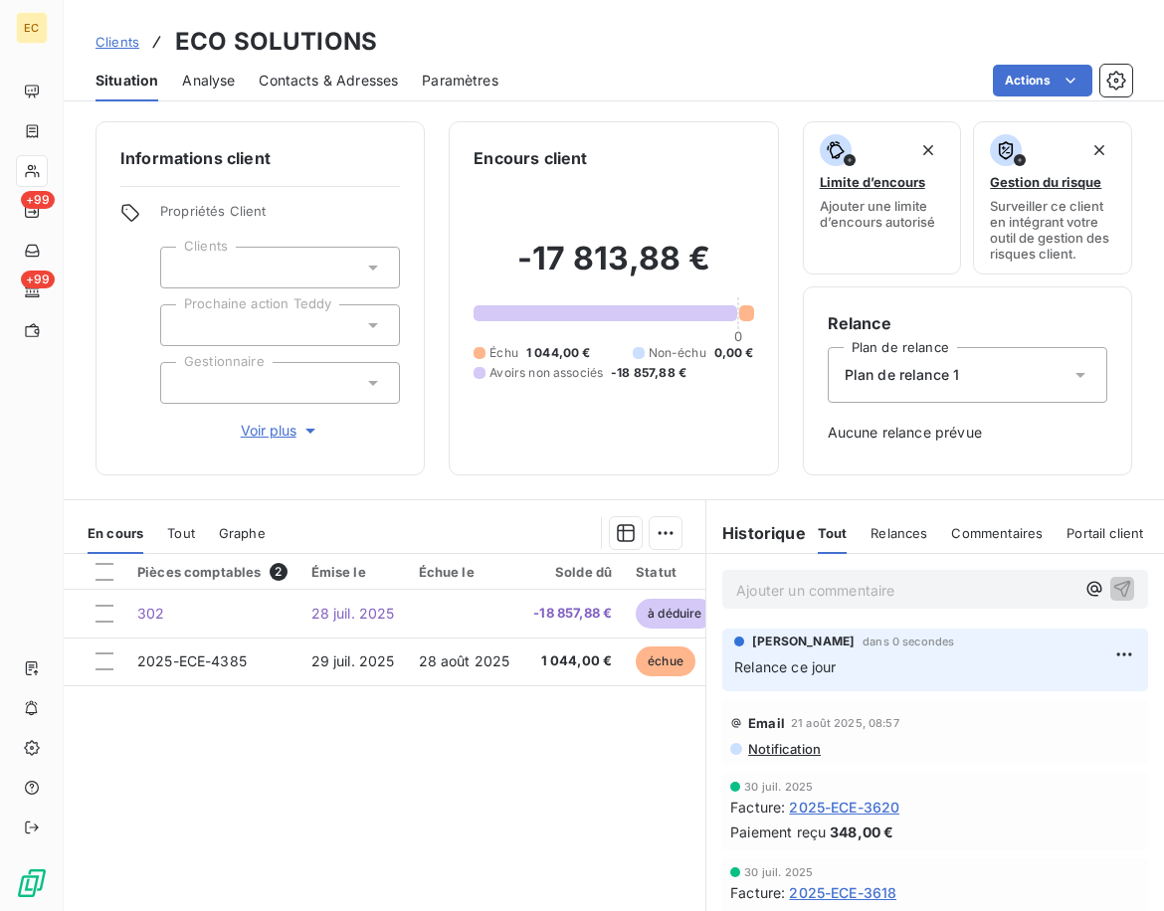
click at [114, 38] on span "Clients" at bounding box center [117, 42] width 44 height 16
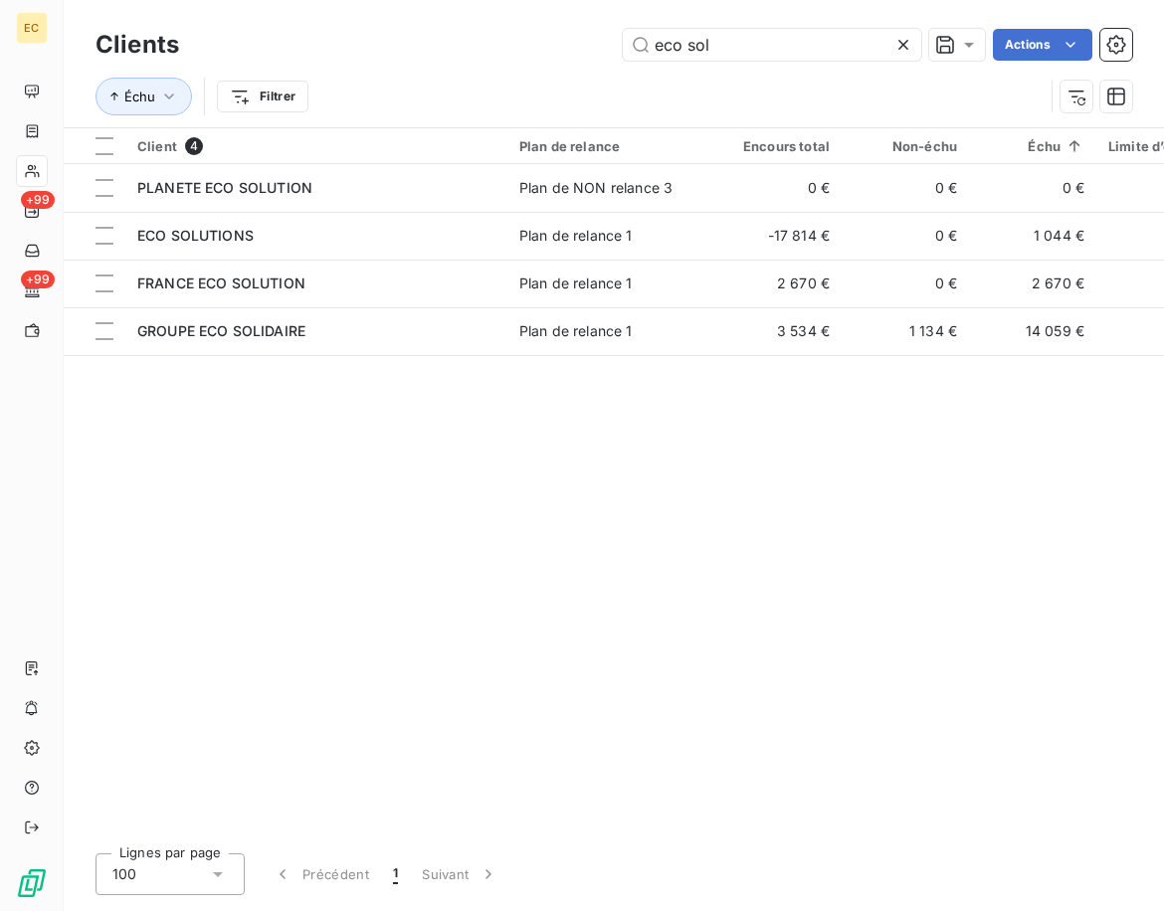
drag, startPoint x: 771, startPoint y: 41, endPoint x: 375, endPoint y: 39, distance: 395.9
click at [379, 40] on div "eco sol Actions" at bounding box center [667, 45] width 929 height 32
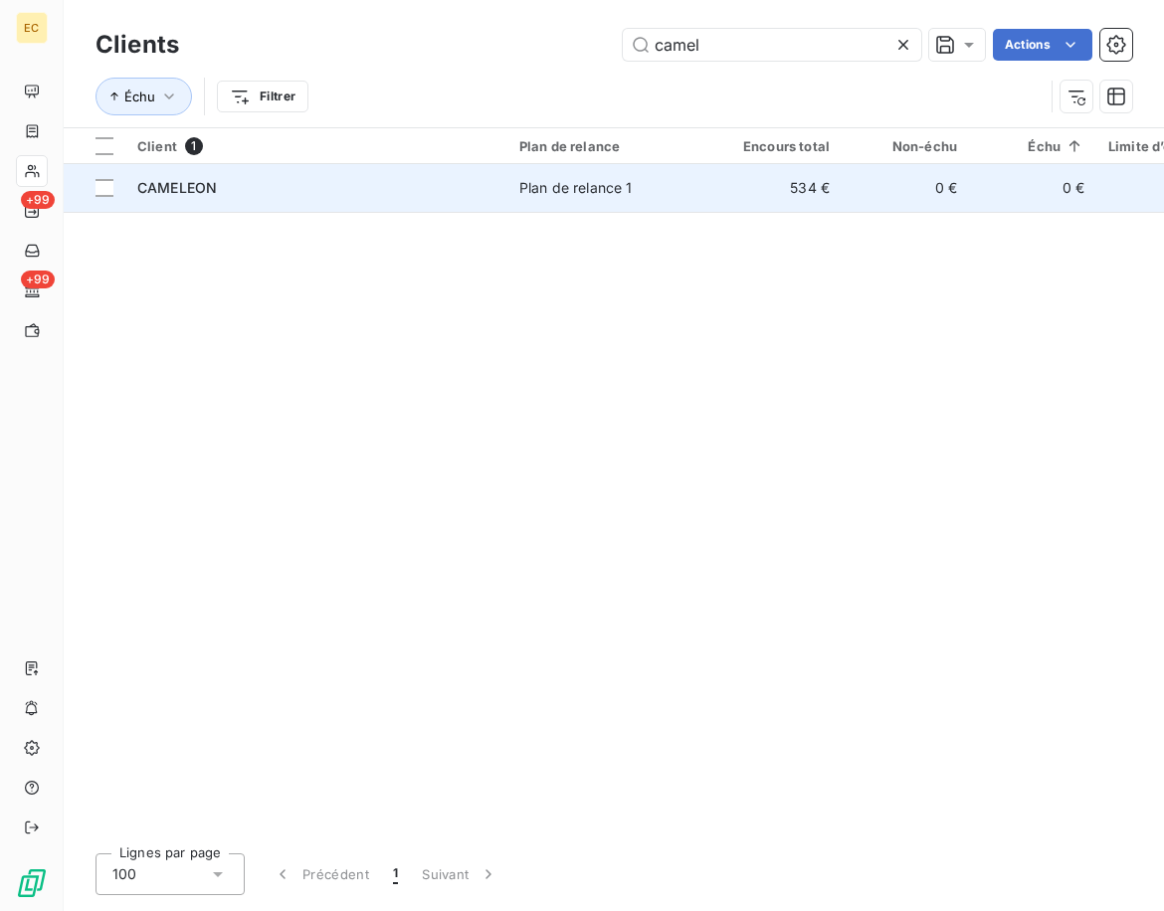
type input "camel"
click at [634, 202] on td "Plan de relance 1" at bounding box center [610, 188] width 207 height 48
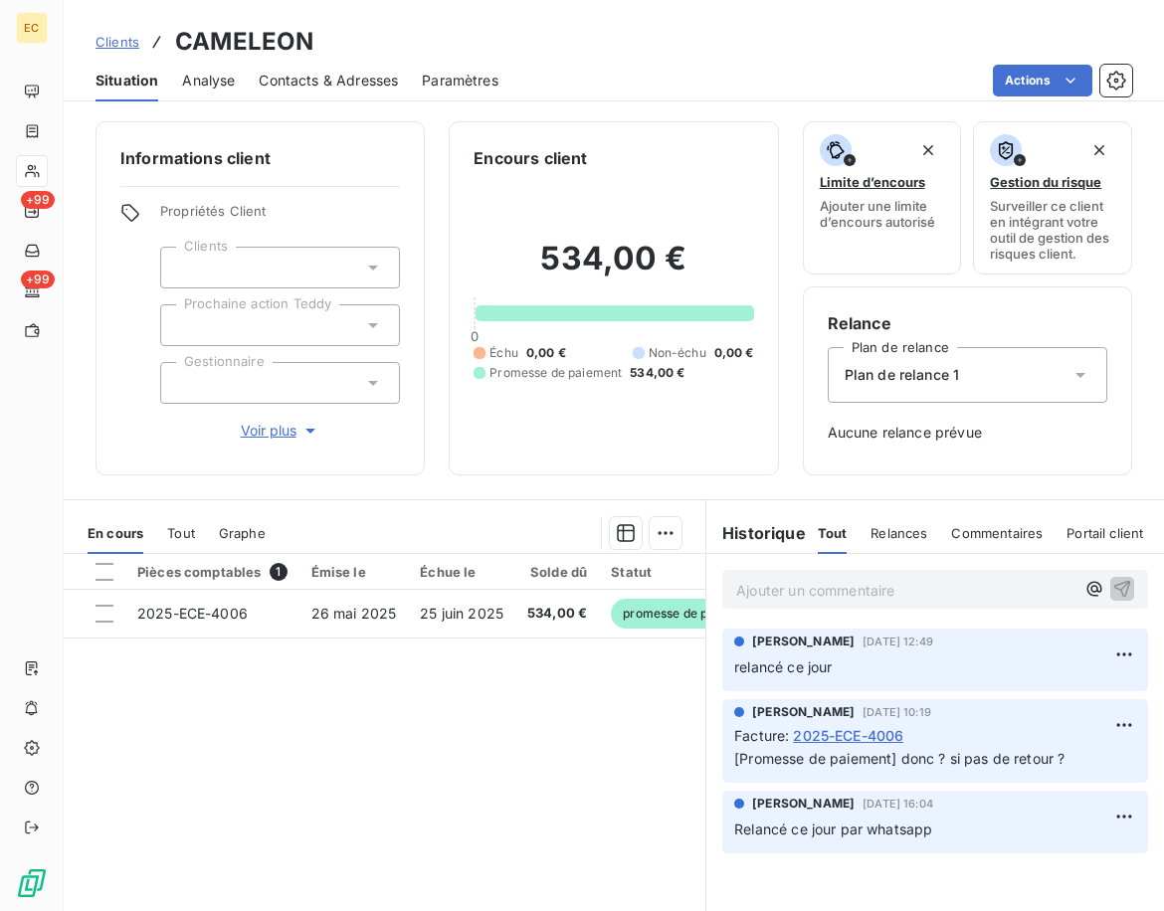
click at [323, 699] on div "Pièces comptables 1 Émise le Échue le Solde dû Statut Délai Retard 2025-ECE-400…" at bounding box center [385, 745] width 642 height 383
click at [841, 577] on div "Ajouter un commentaire ﻿" at bounding box center [905, 589] width 338 height 27
drag, startPoint x: 817, startPoint y: 584, endPoint x: 651, endPoint y: 674, distance: 188.3
click at [815, 584] on p "Ajouter un commentaire ﻿" at bounding box center [905, 590] width 338 height 25
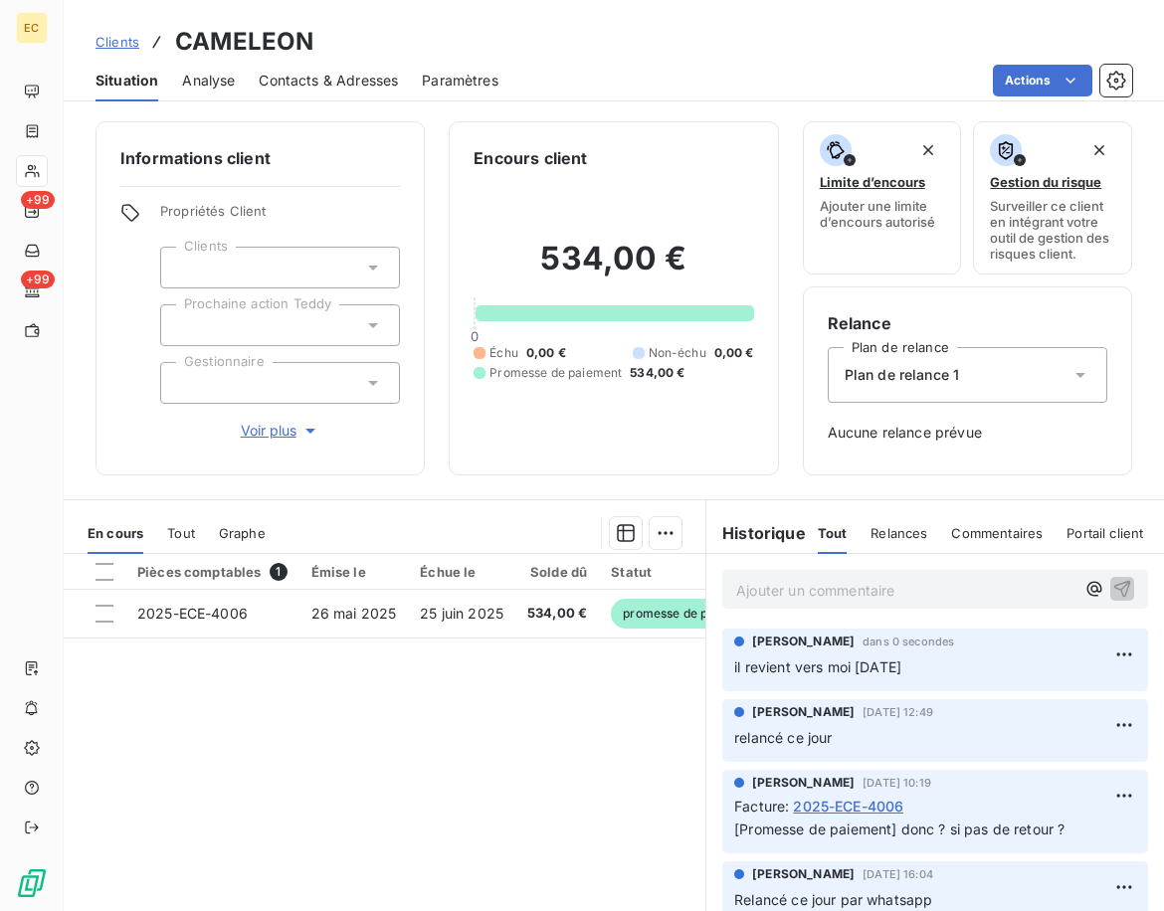
click at [98, 39] on span "Clients" at bounding box center [117, 42] width 44 height 16
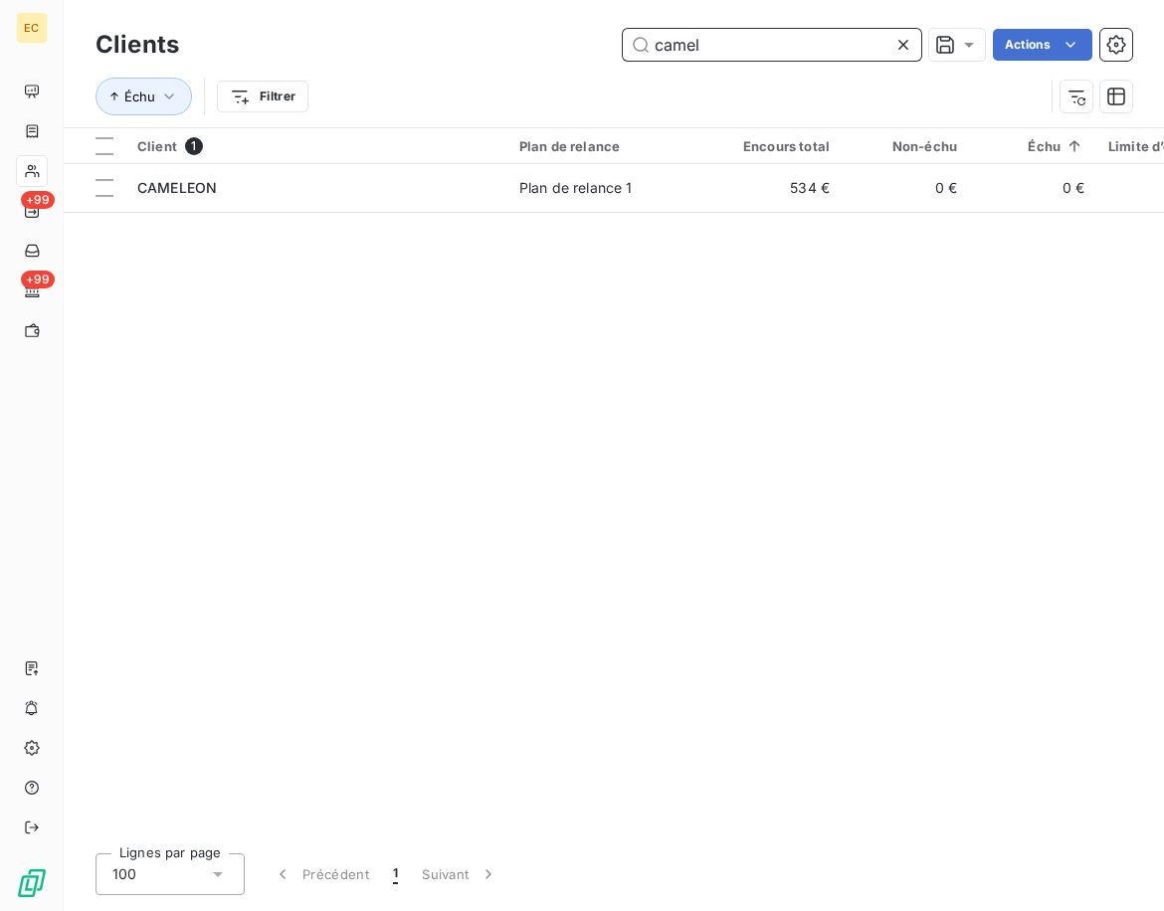
drag, startPoint x: 630, startPoint y: 41, endPoint x: 531, endPoint y: 35, distance: 98.6
click at [537, 41] on div "camel Actions" at bounding box center [667, 45] width 929 height 32
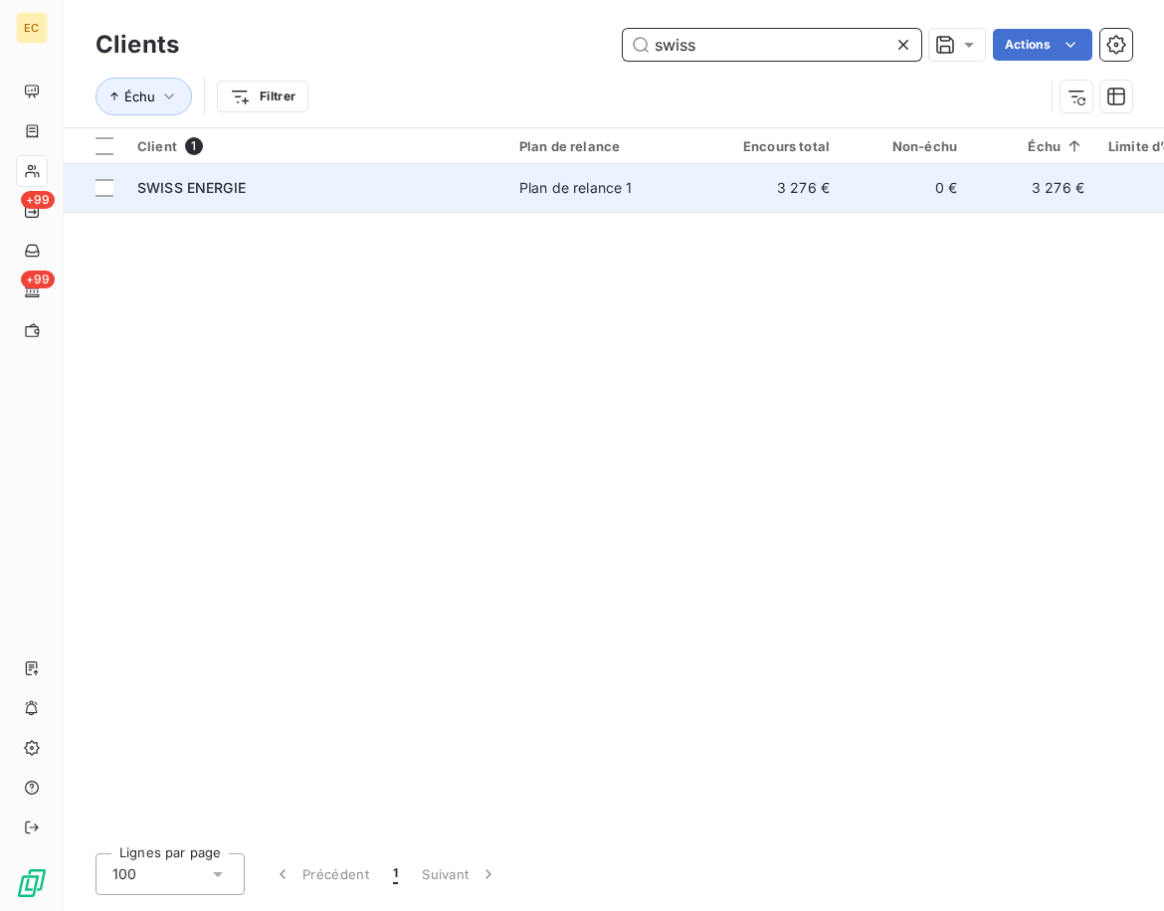
type input "swiss"
click at [362, 185] on div "SWISS ENERGIE" at bounding box center [316, 188] width 358 height 20
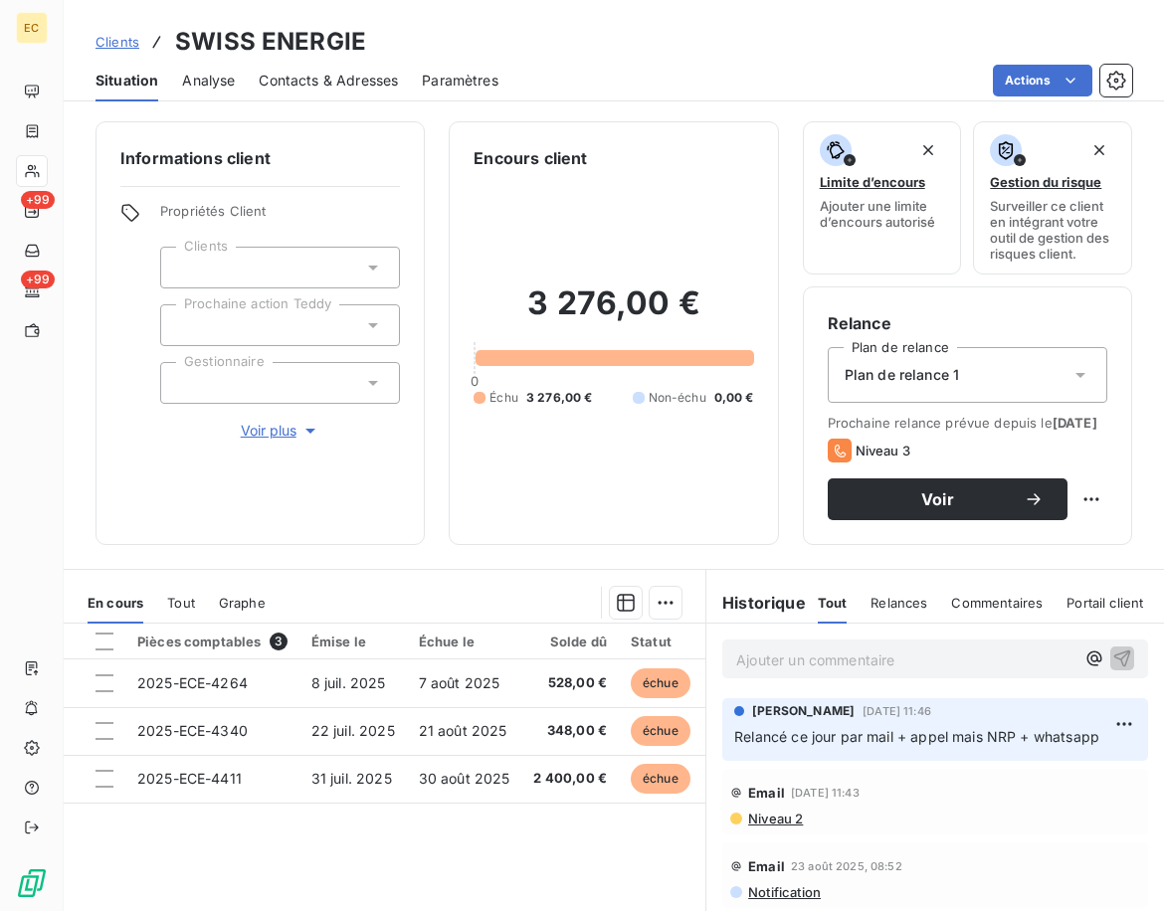
click at [812, 672] on p "Ajouter un commentaire ﻿" at bounding box center [905, 659] width 338 height 25
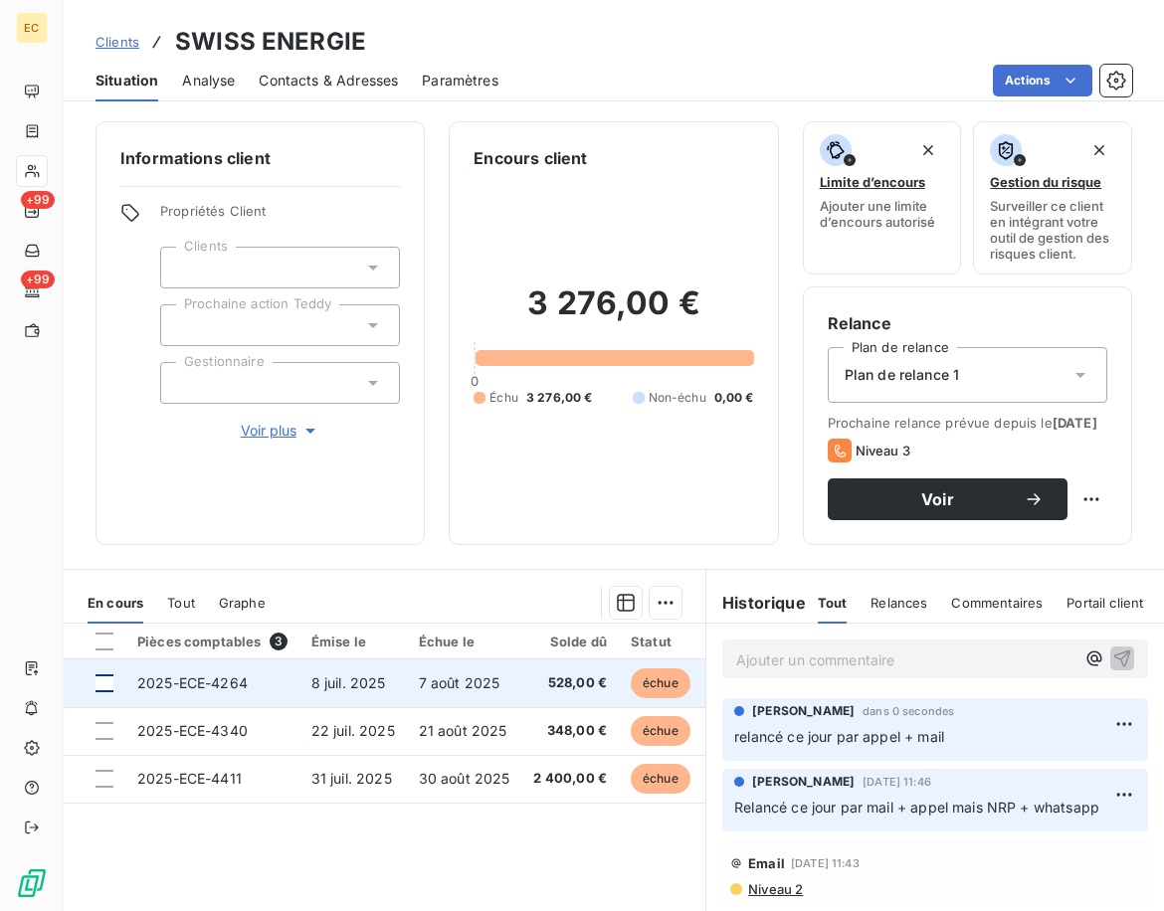
click at [110, 692] on div at bounding box center [104, 683] width 18 height 18
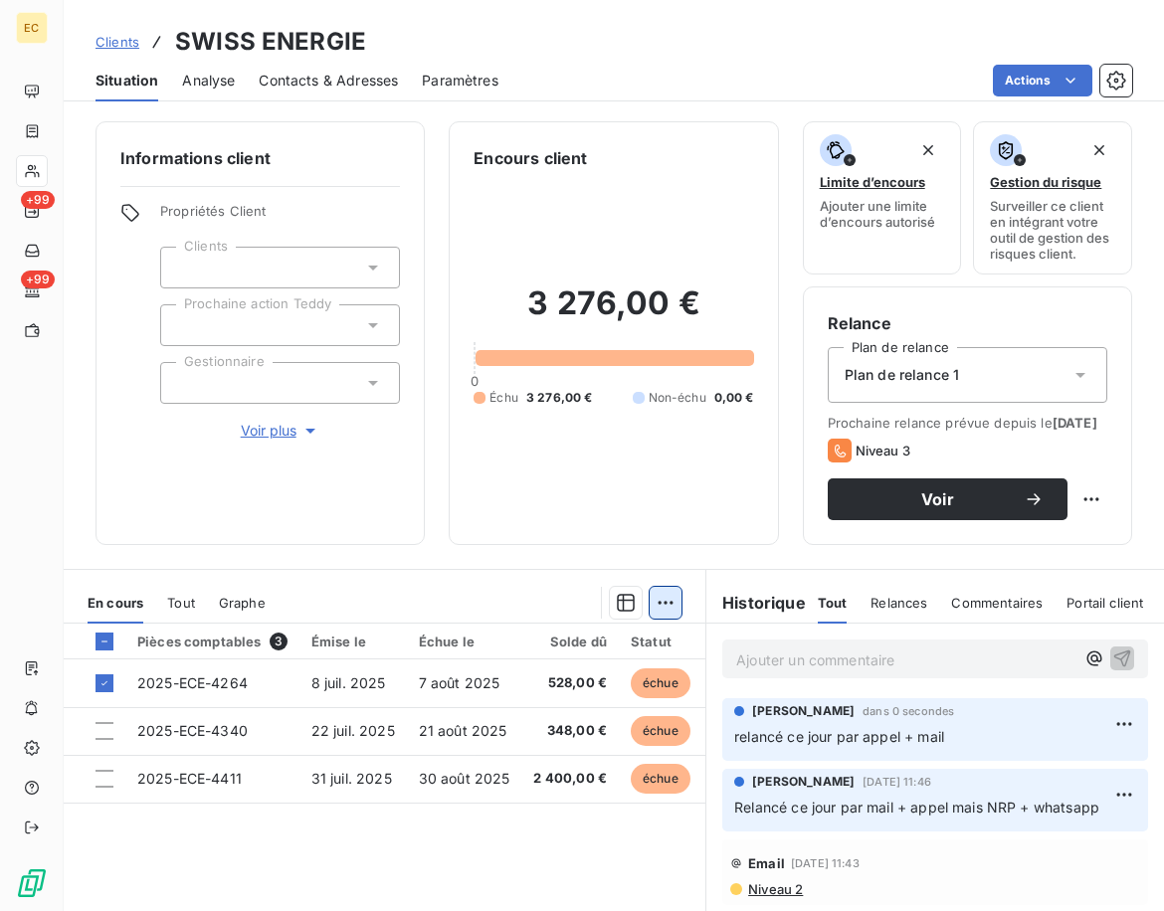
click at [658, 620] on html "EC +99 +99 Clients SWISS ENERGIE Situation Analyse Contacts & Adresses Paramètr…" at bounding box center [582, 455] width 1164 height 911
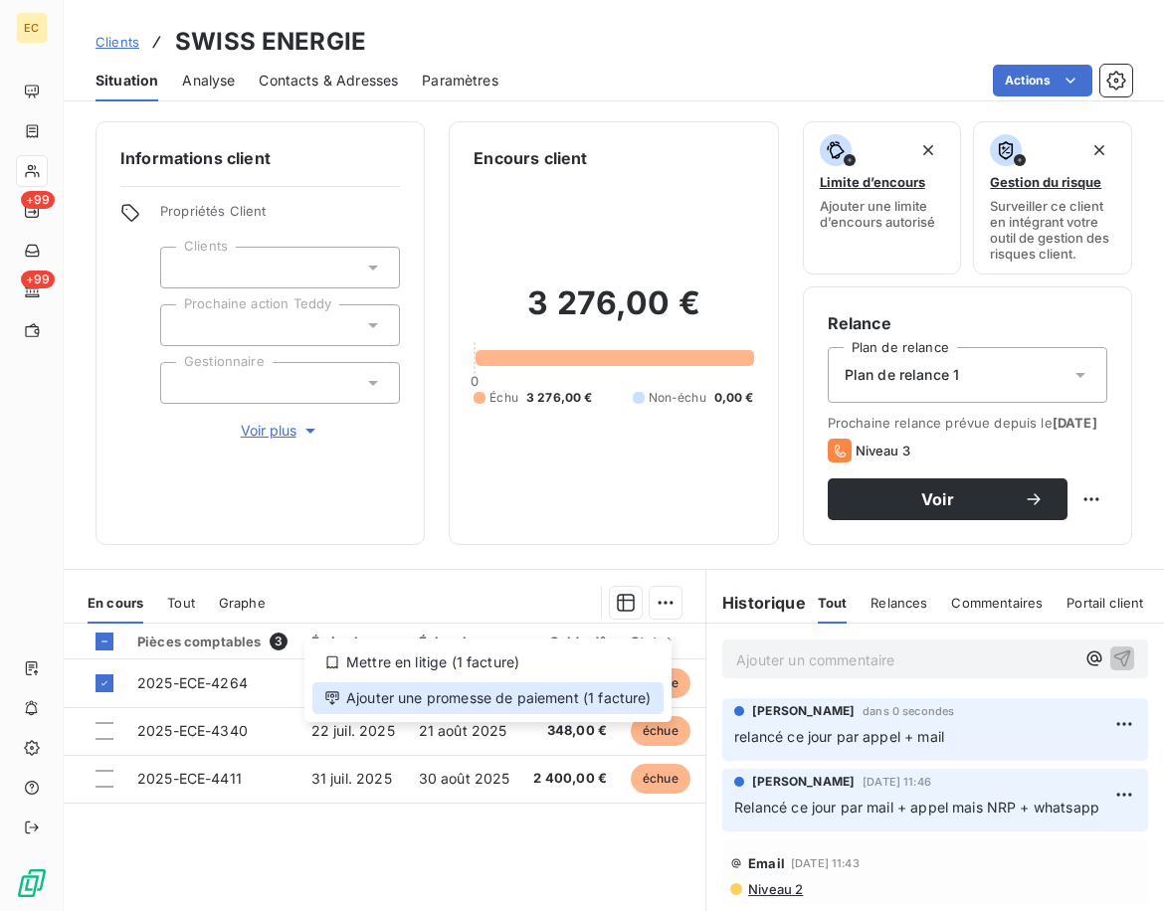
click at [600, 690] on div "Ajouter une promesse de paiement (1 facture)" at bounding box center [487, 698] width 351 height 32
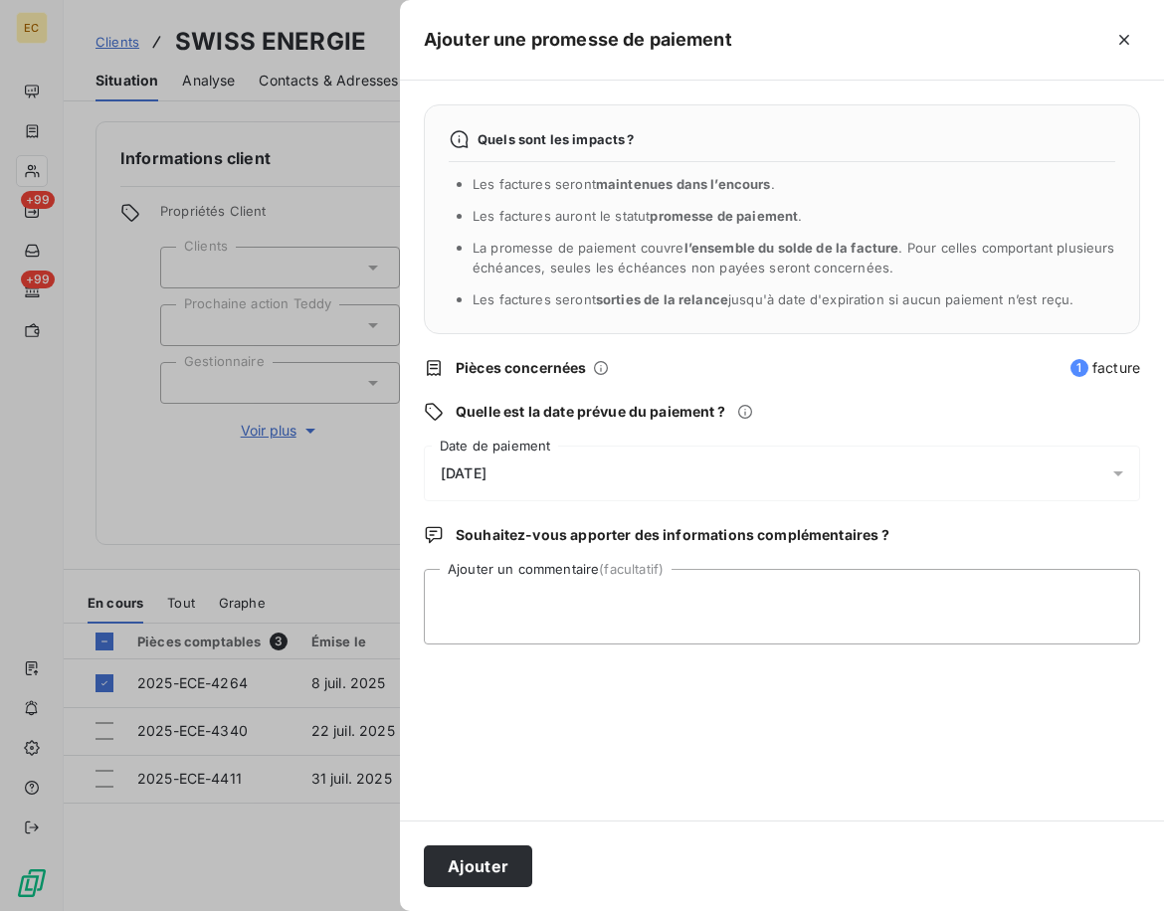
click at [546, 482] on div "[DATE]" at bounding box center [782, 474] width 716 height 56
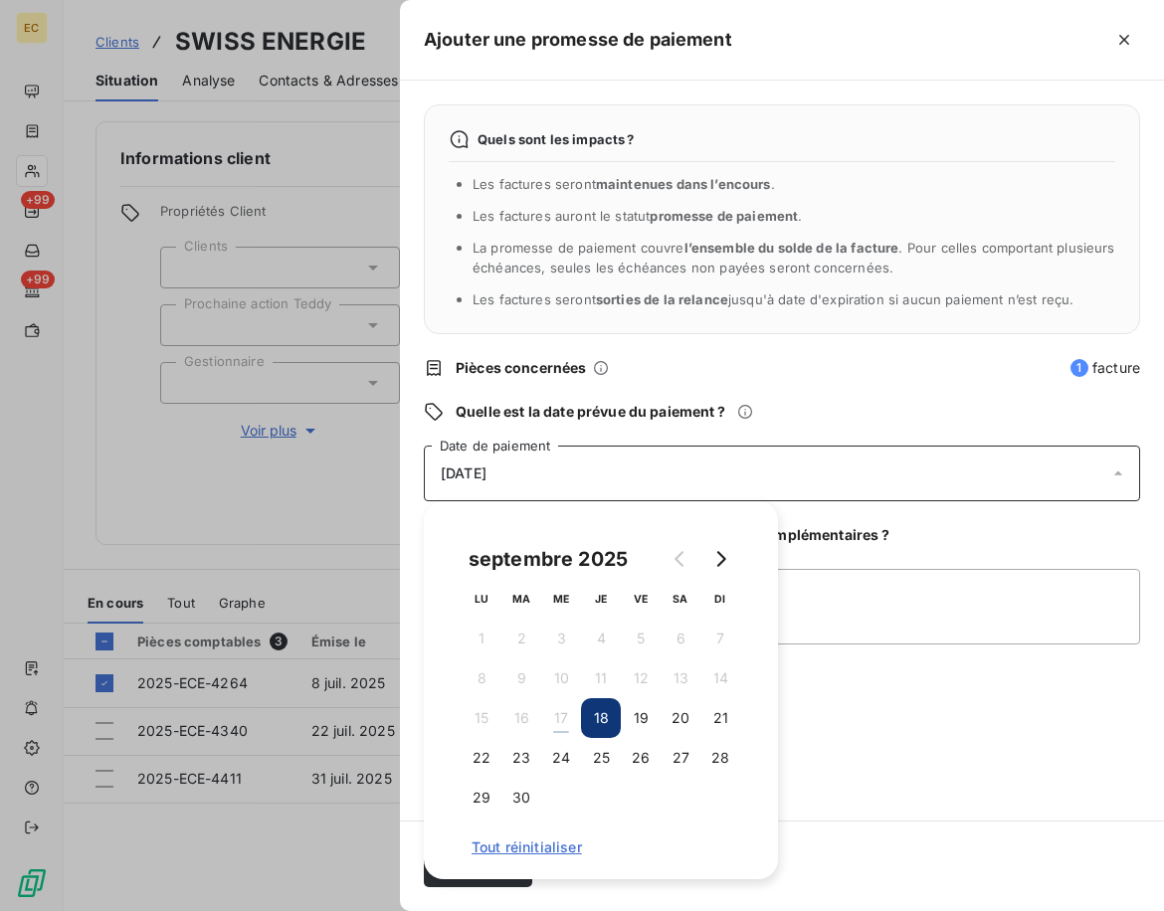
drag, startPoint x: 584, startPoint y: 753, endPoint x: 929, endPoint y: 763, distance: 345.3
click at [585, 753] on button "25" at bounding box center [601, 758] width 40 height 40
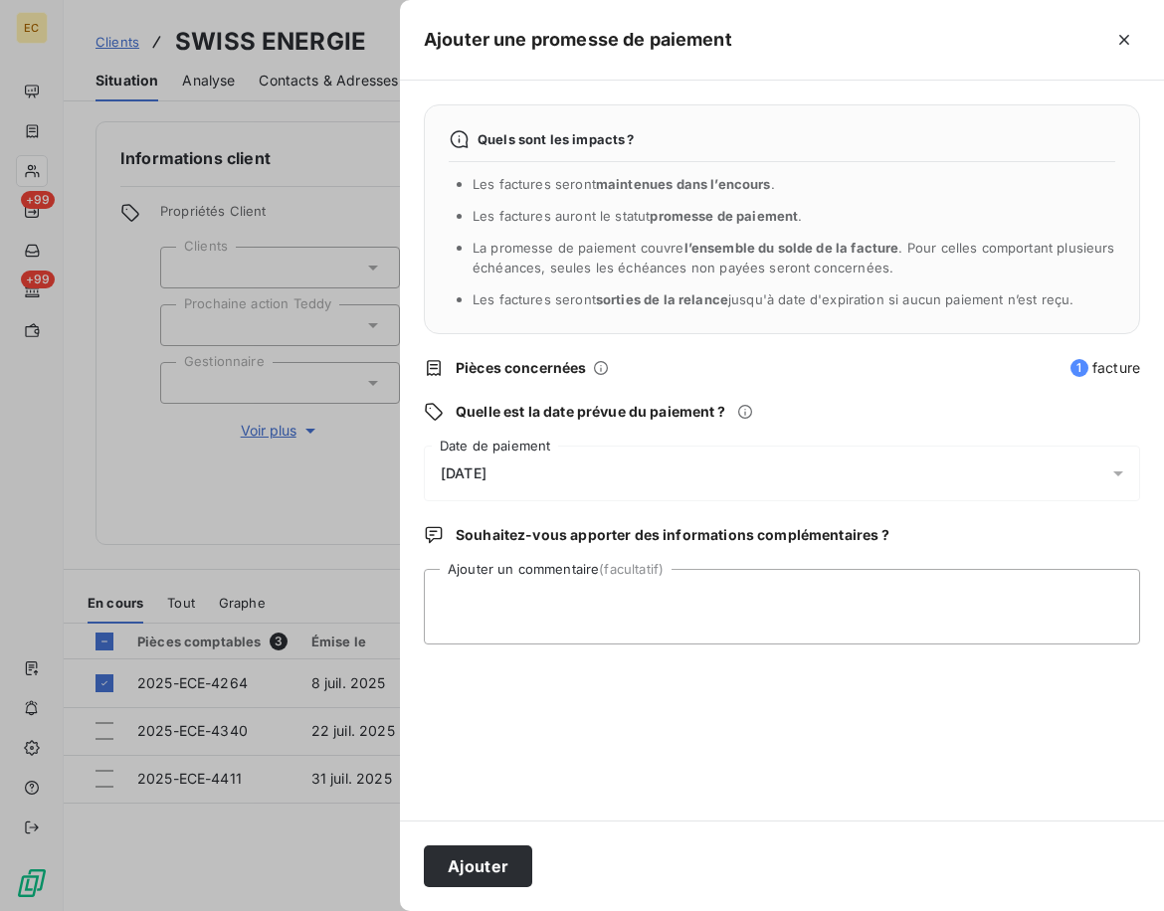
drag, startPoint x: 960, startPoint y: 763, endPoint x: 932, endPoint y: 762, distance: 27.9
click at [943, 762] on div "Quels sont les impacts ? Les factures seront maintenues dans l’encours . Les fa…" at bounding box center [782, 451] width 764 height 740
click at [495, 866] on button "Ajouter" at bounding box center [478, 866] width 108 height 42
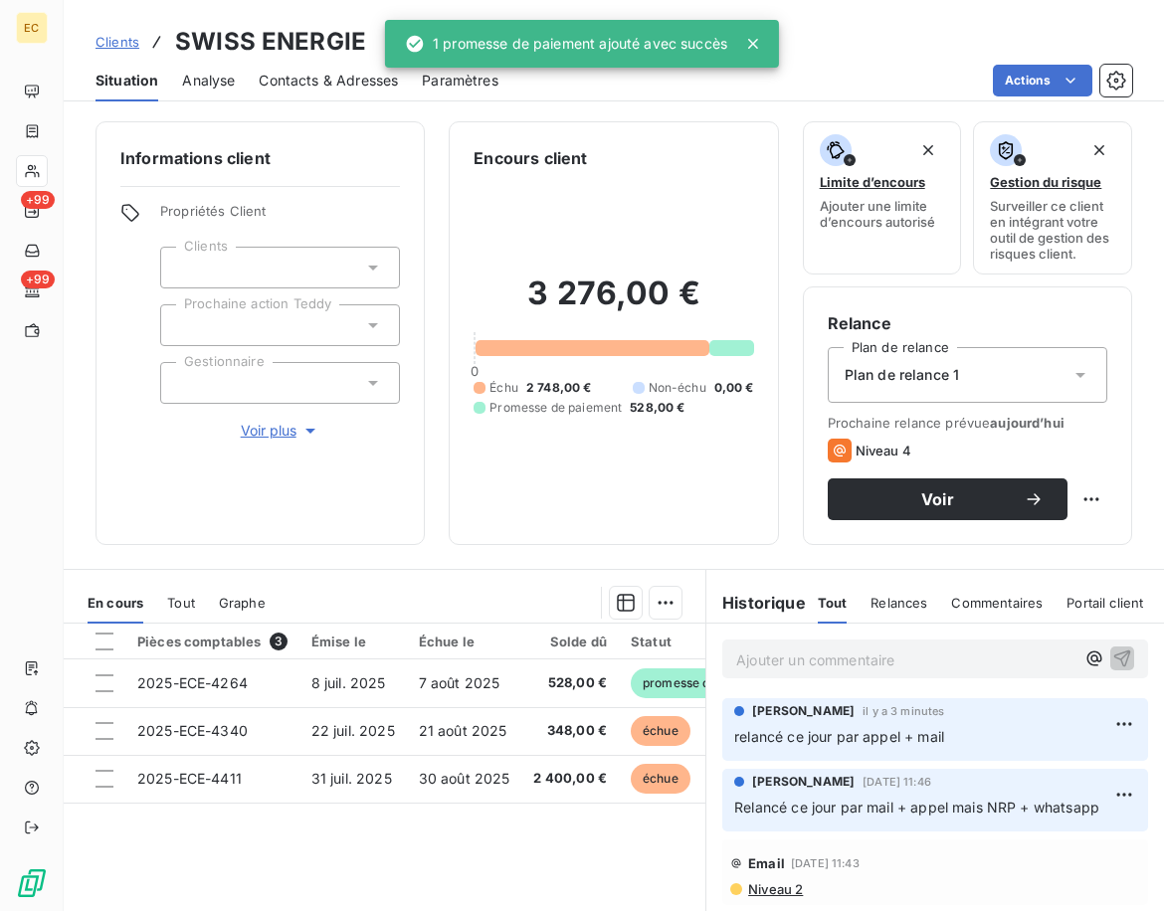
click at [506, 548] on div "Informations client Propriétés Client Clients Prochaine action Teddy Gestionnai…" at bounding box center [614, 510] width 1100 height 802
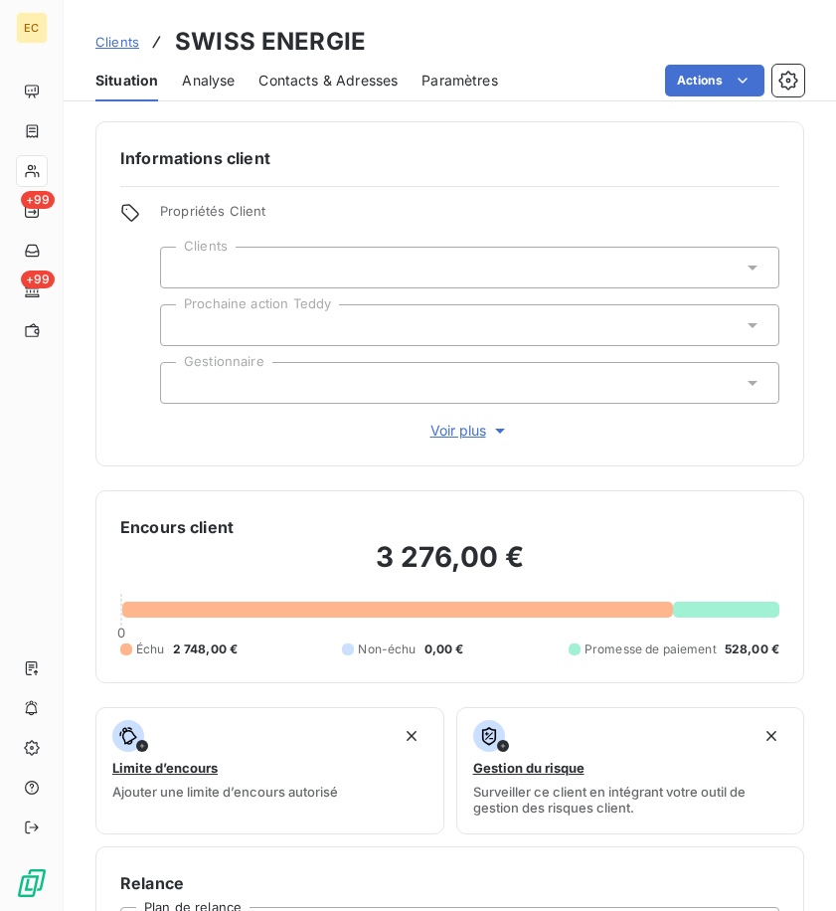
drag, startPoint x: 125, startPoint y: 42, endPoint x: 136, endPoint y: 42, distance: 10.9
click at [125, 42] on span "Clients" at bounding box center [117, 42] width 44 height 16
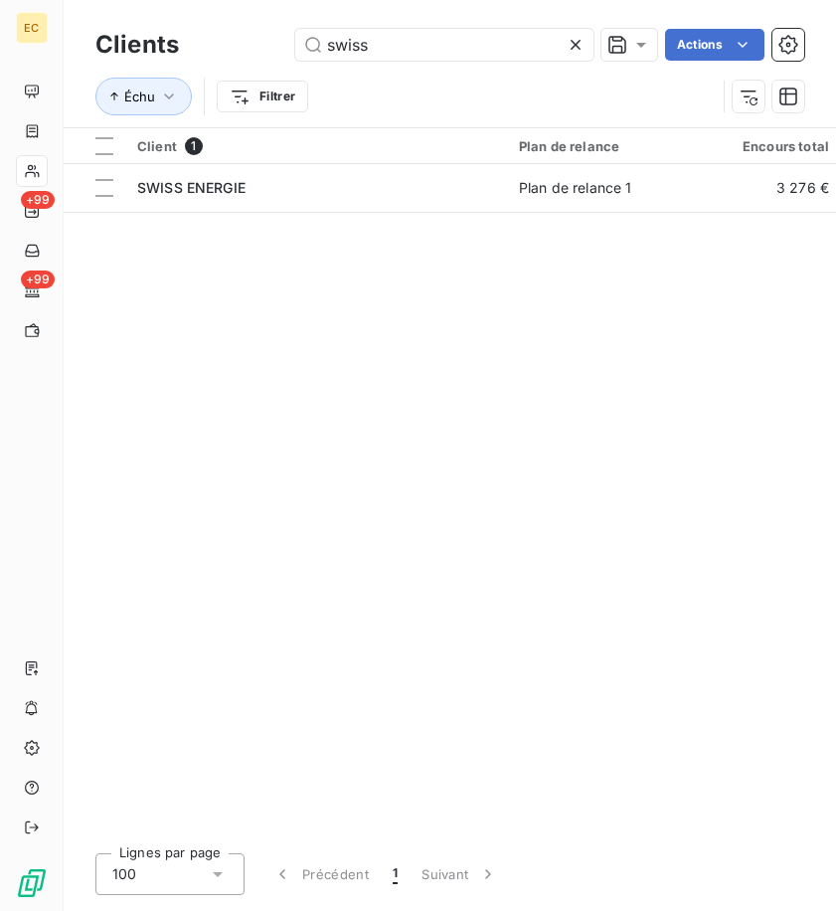
drag, startPoint x: 419, startPoint y: 44, endPoint x: 13, endPoint y: 41, distance: 405.8
click at [13, 41] on div "EC +99 +99 Clients swiss Actions Échu Filtrer Client 1 Plan de relance Encours …" at bounding box center [418, 455] width 836 height 911
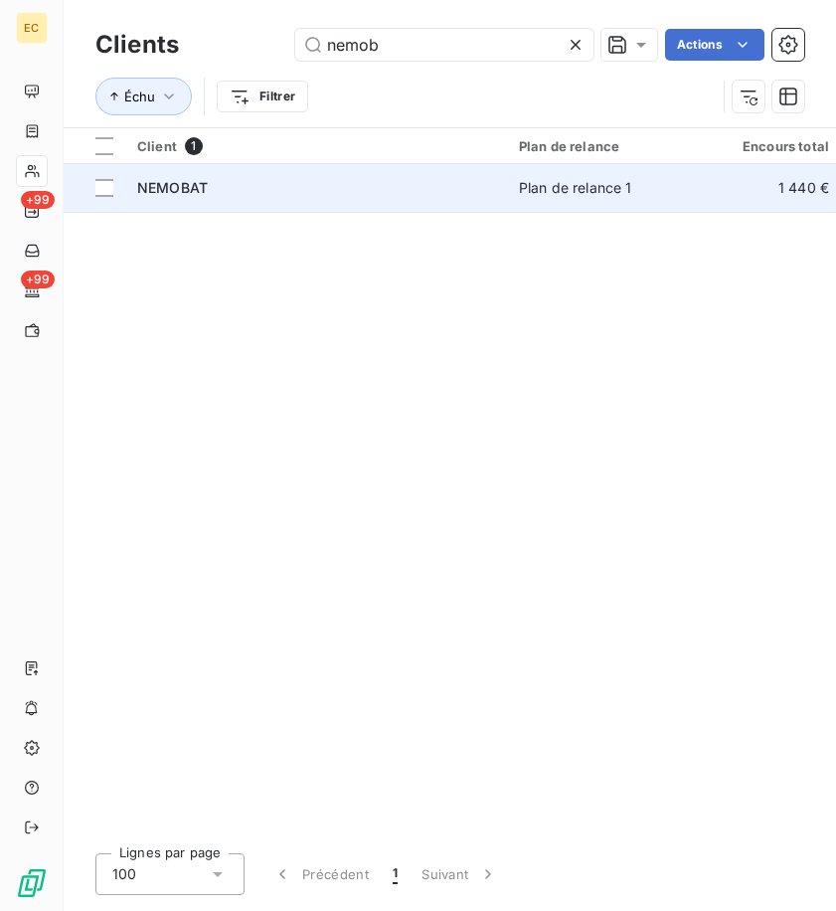
type input "nemob"
click at [488, 181] on div "NEMOBAT" at bounding box center [316, 188] width 358 height 20
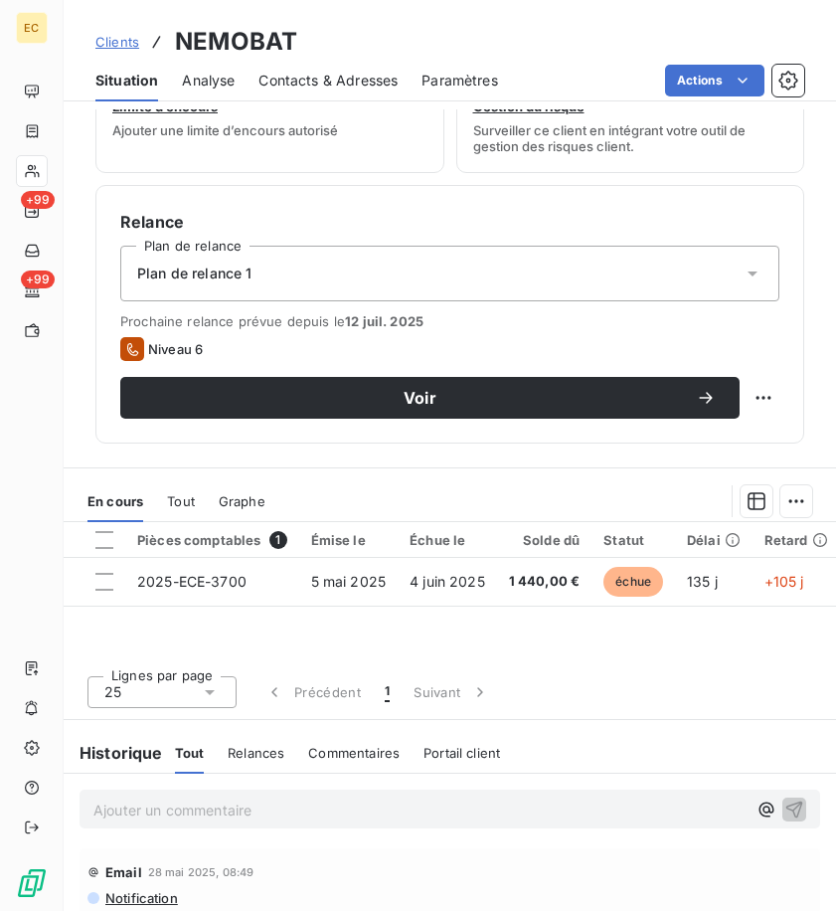
scroll to position [715, 0]
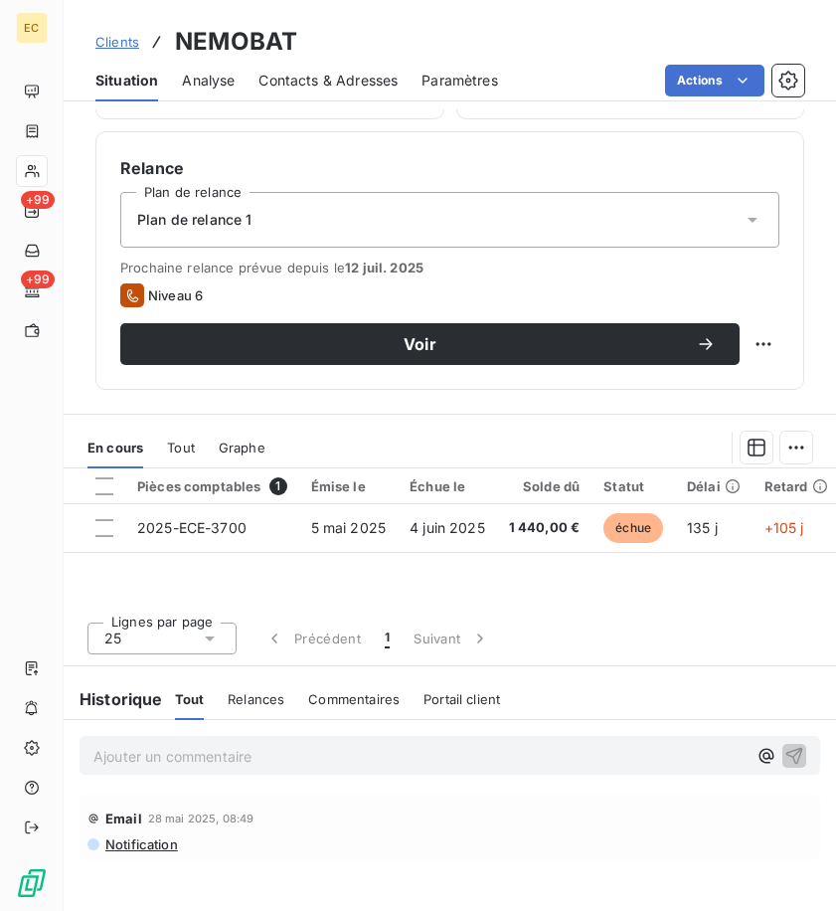
drag, startPoint x: 284, startPoint y: 753, endPoint x: 266, endPoint y: 741, distance: 22.4
click at [274, 752] on p "Ajouter un commentaire ﻿" at bounding box center [419, 756] width 653 height 25
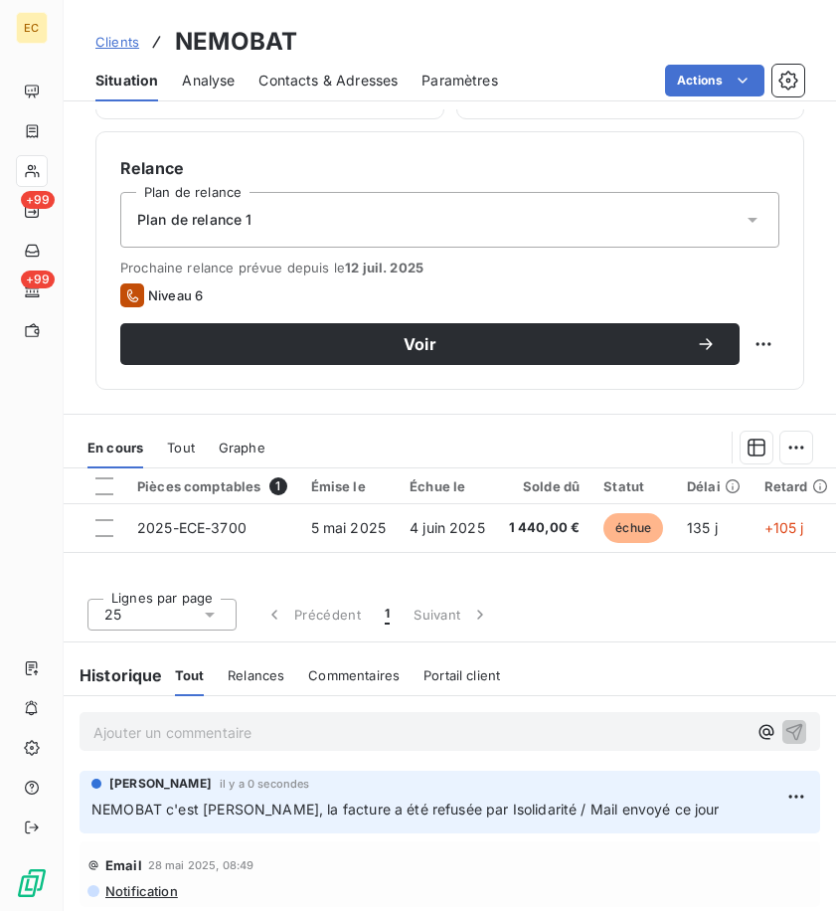
drag, startPoint x: 118, startPoint y: 36, endPoint x: 145, endPoint y: 41, distance: 27.3
click at [118, 36] on span "Clients" at bounding box center [117, 42] width 44 height 16
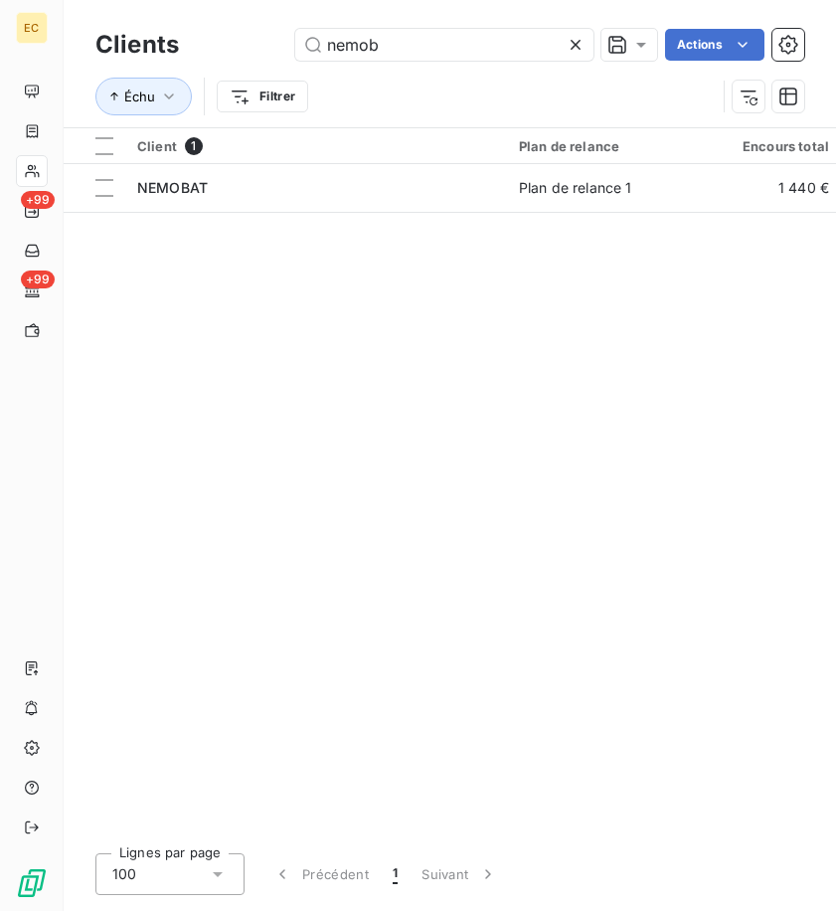
click at [117, 55] on div "Clients nemob Actions" at bounding box center [449, 45] width 709 height 42
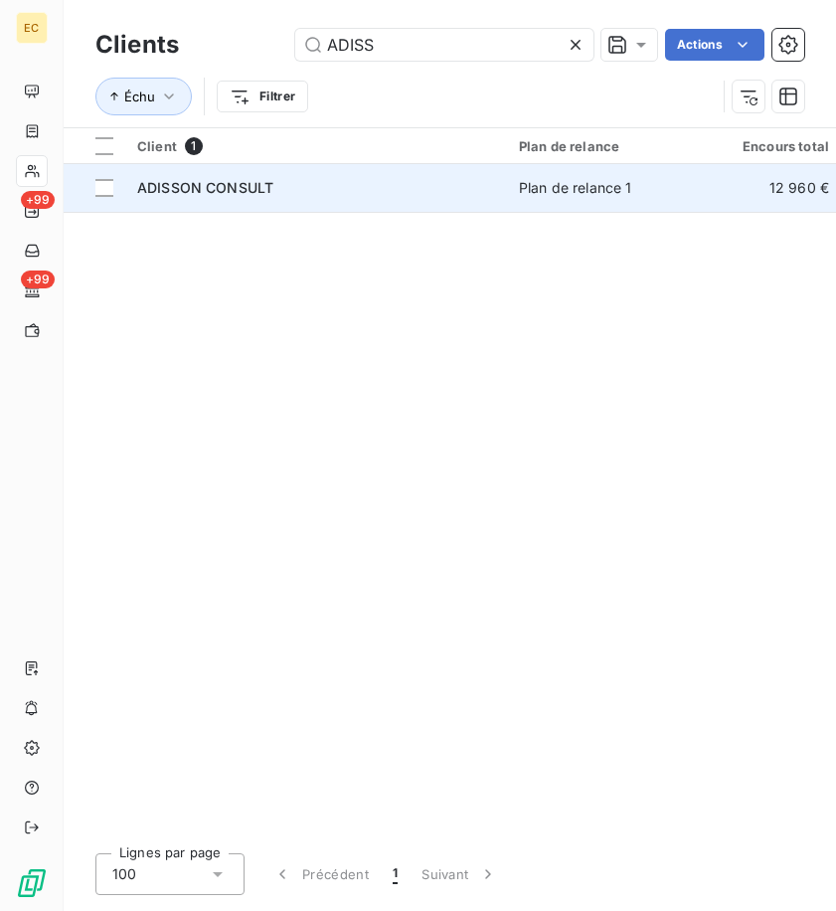
type input "ADISS"
click at [371, 204] on td "ADISSON CONSULT" at bounding box center [316, 188] width 382 height 48
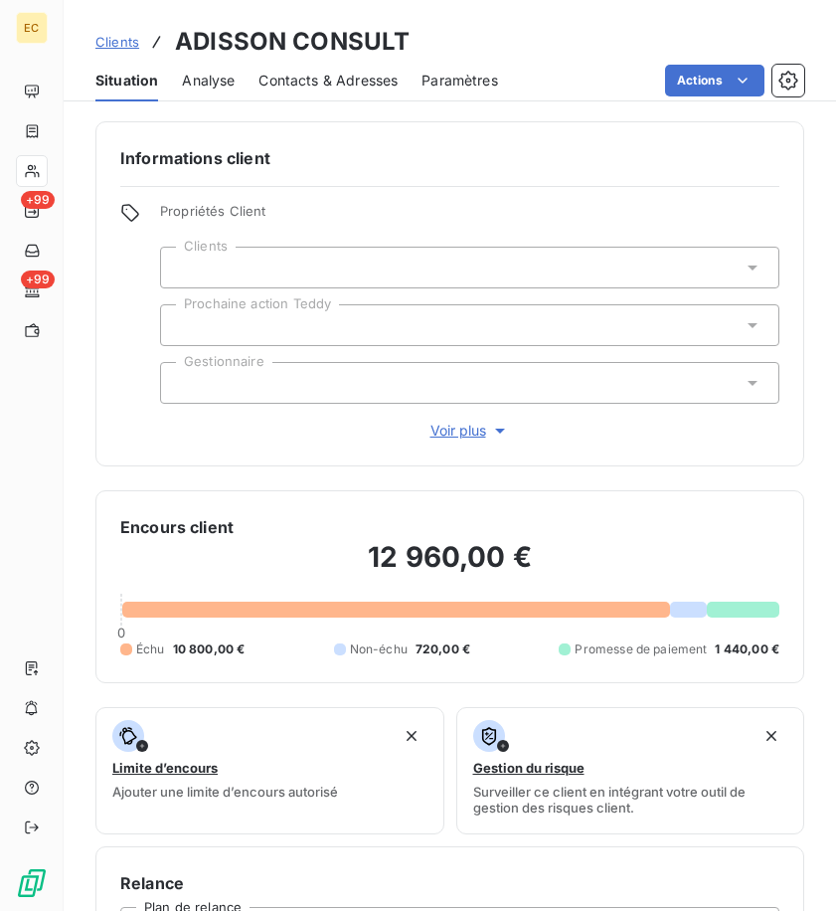
click at [115, 40] on span "Clients" at bounding box center [117, 42] width 44 height 16
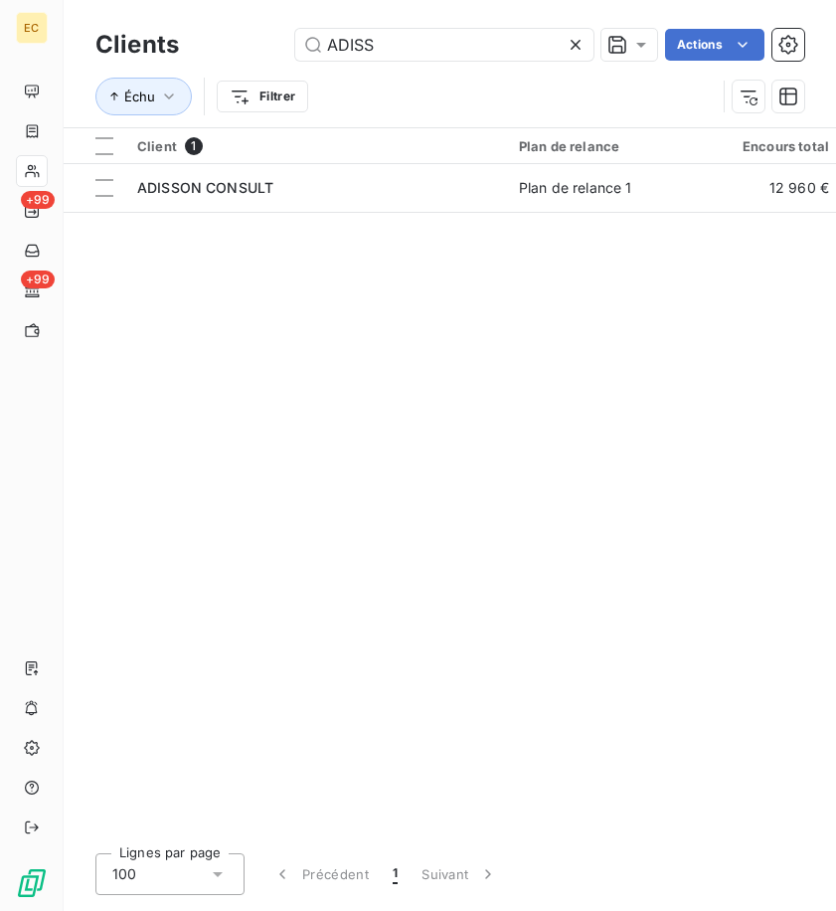
drag, startPoint x: 206, startPoint y: 36, endPoint x: 7, endPoint y: 22, distance: 199.4
click at [0, 36] on html "EC +99 +99 Clients ADISS Actions Échu Filtrer Client 1 Plan de relance Encours …" at bounding box center [418, 455] width 836 height 911
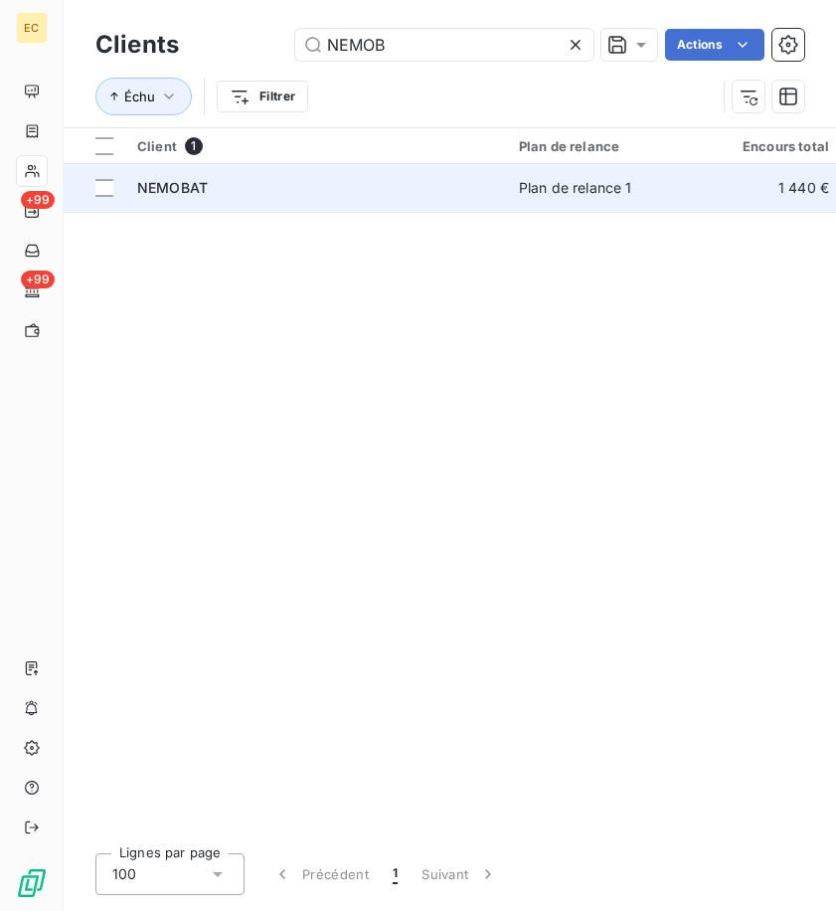
type input "NEMOB"
click at [418, 169] on td "NEMOBAT" at bounding box center [316, 188] width 382 height 48
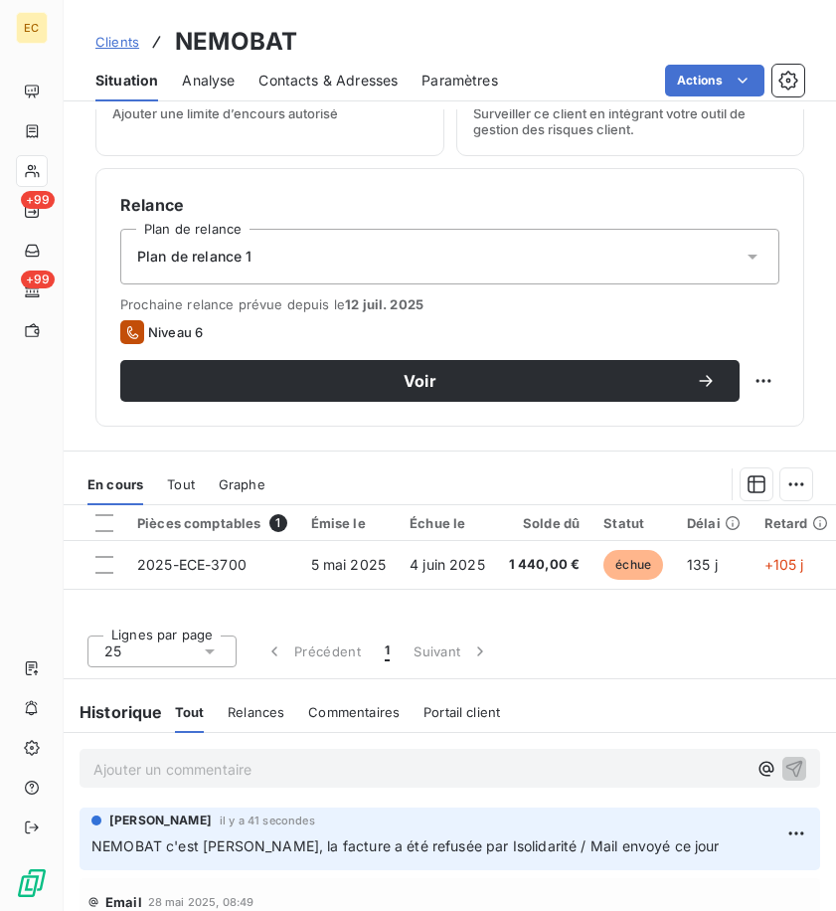
scroll to position [715, 0]
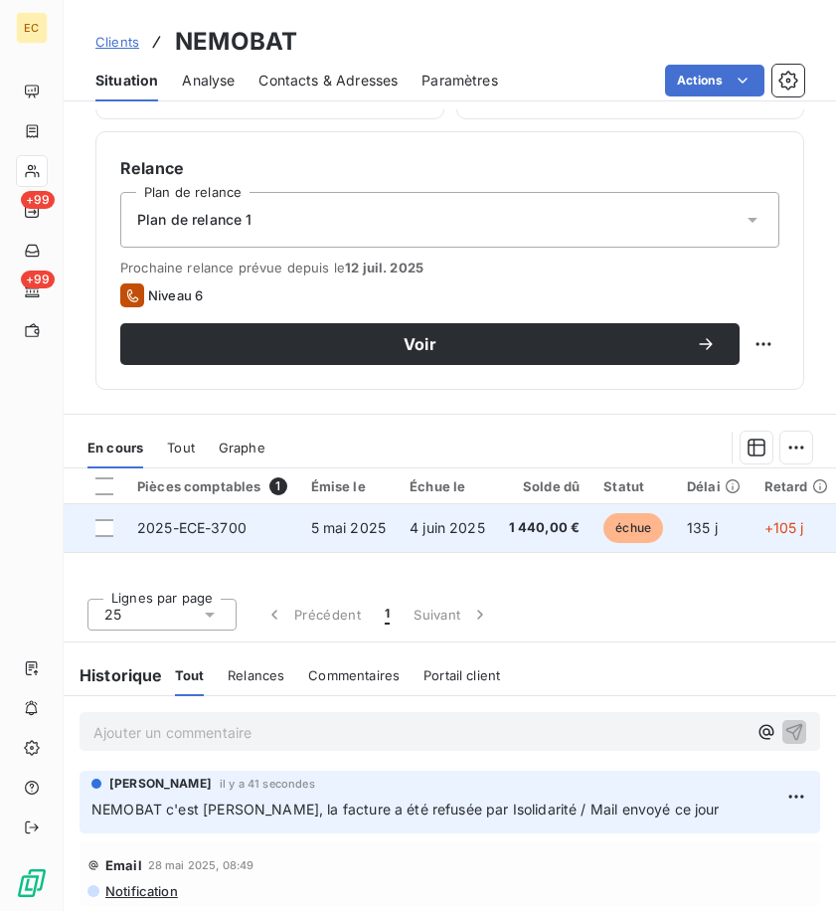
click at [227, 531] on span "2025-ECE-3700" at bounding box center [191, 527] width 109 height 17
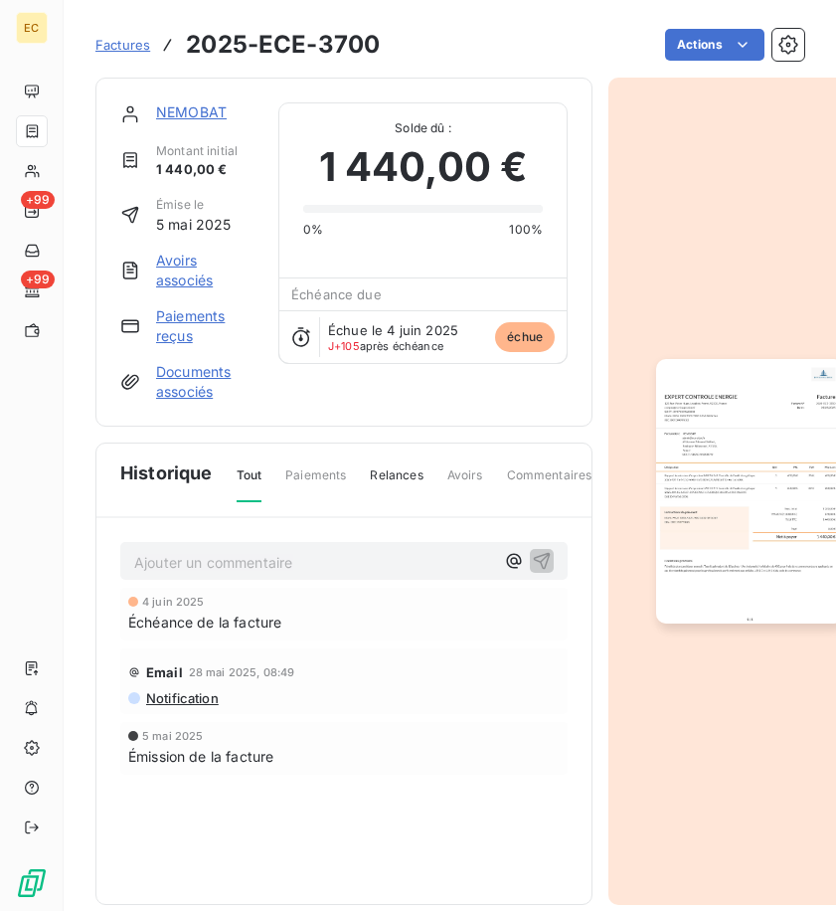
drag, startPoint x: 183, startPoint y: 105, endPoint x: 175, endPoint y: 114, distance: 12.0
click at [178, 105] on link "NEMOBAT" at bounding box center [191, 111] width 71 height 17
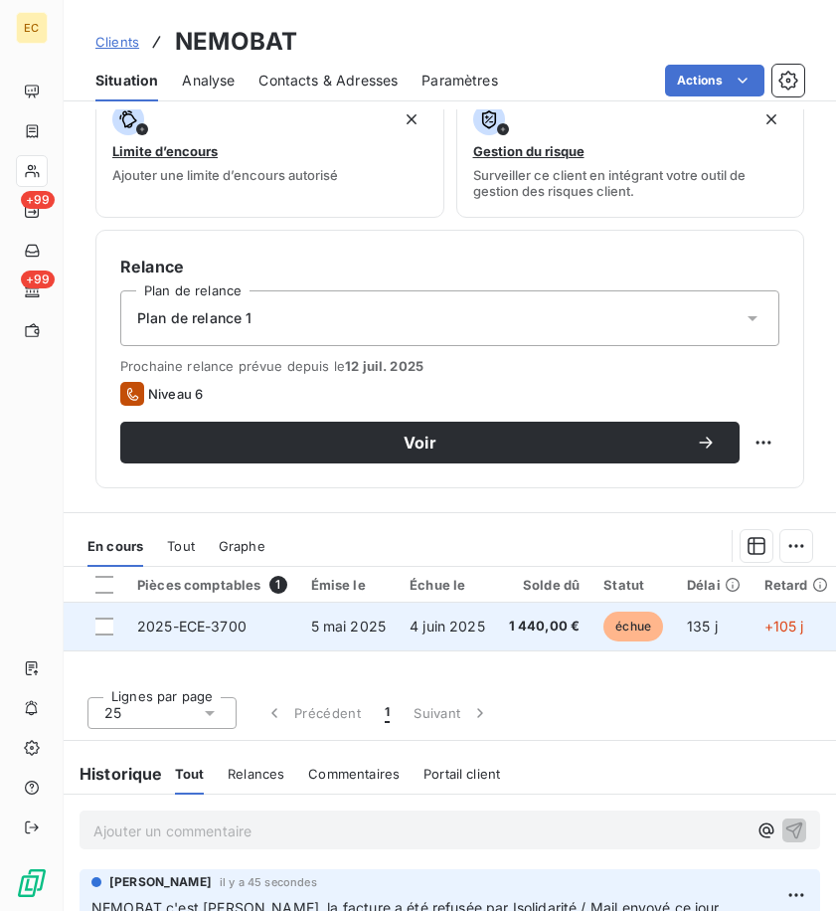
scroll to position [715, 0]
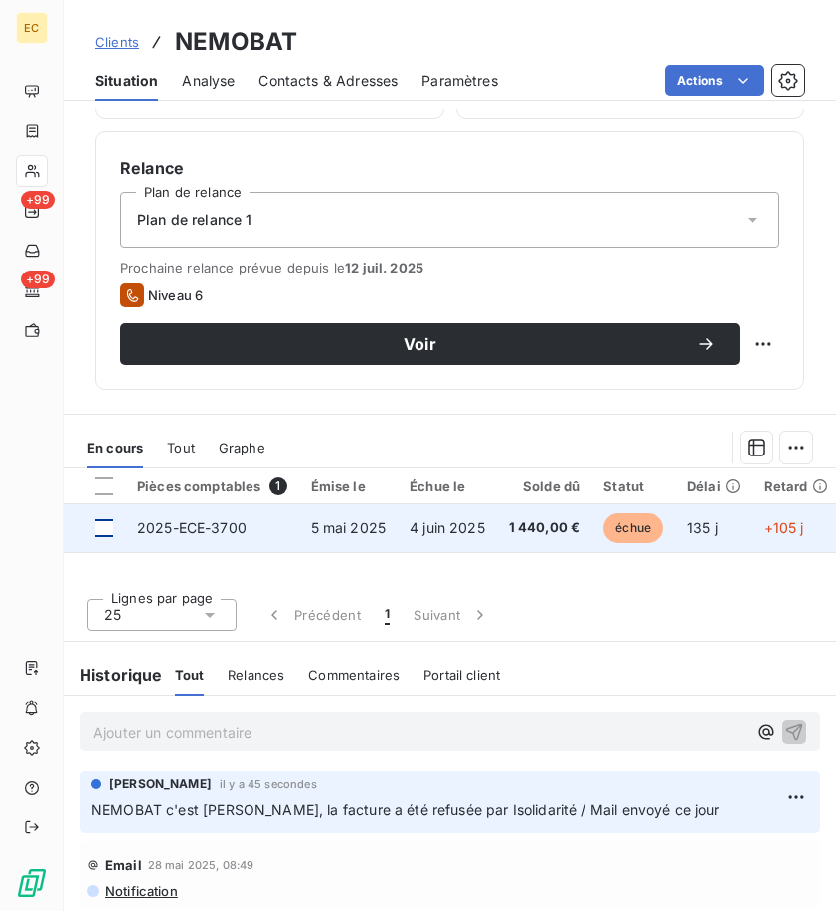
click at [103, 533] on div at bounding box center [104, 528] width 18 height 18
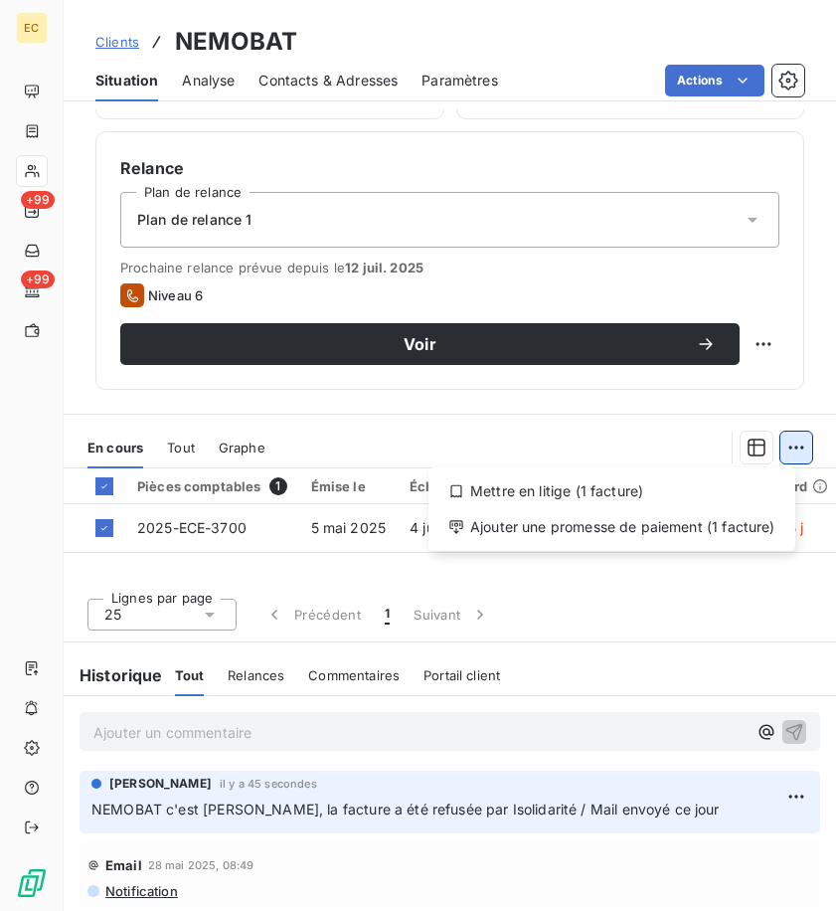
click at [775, 456] on html "EC +99 +99 Clients NEMOBAT Situation Analyse Contacts & Adresses Paramètres Act…" at bounding box center [418, 455] width 836 height 911
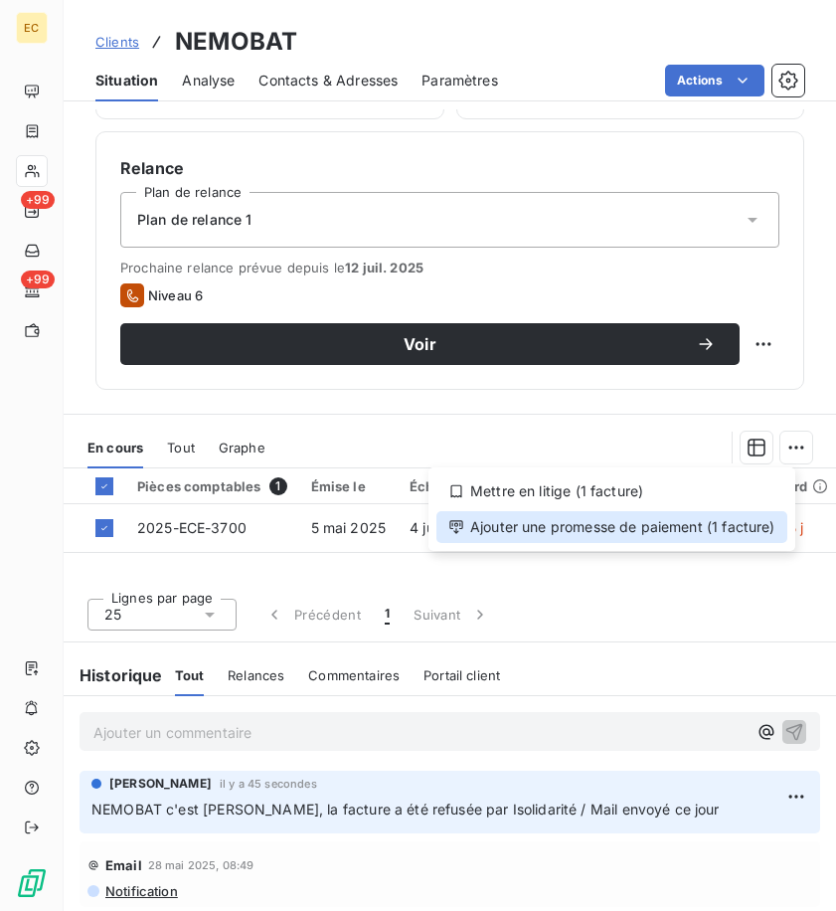
click at [637, 527] on div "Ajouter une promesse de paiement (1 facture)" at bounding box center [612, 527] width 351 height 32
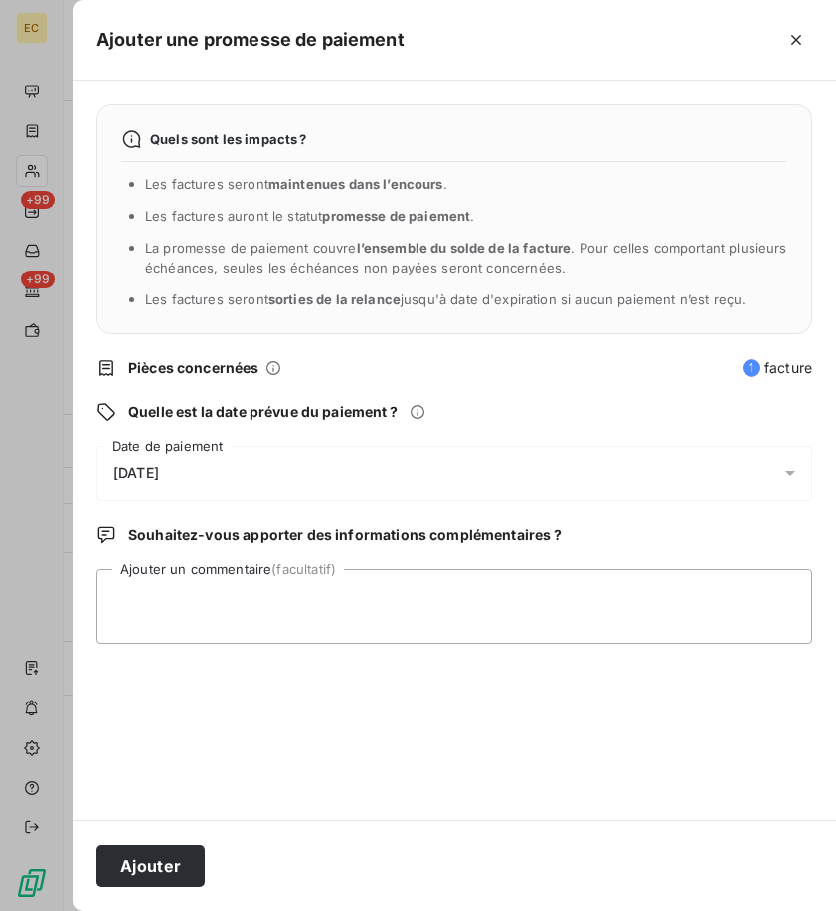
click at [191, 457] on div "[DATE]" at bounding box center [454, 474] width 716 height 56
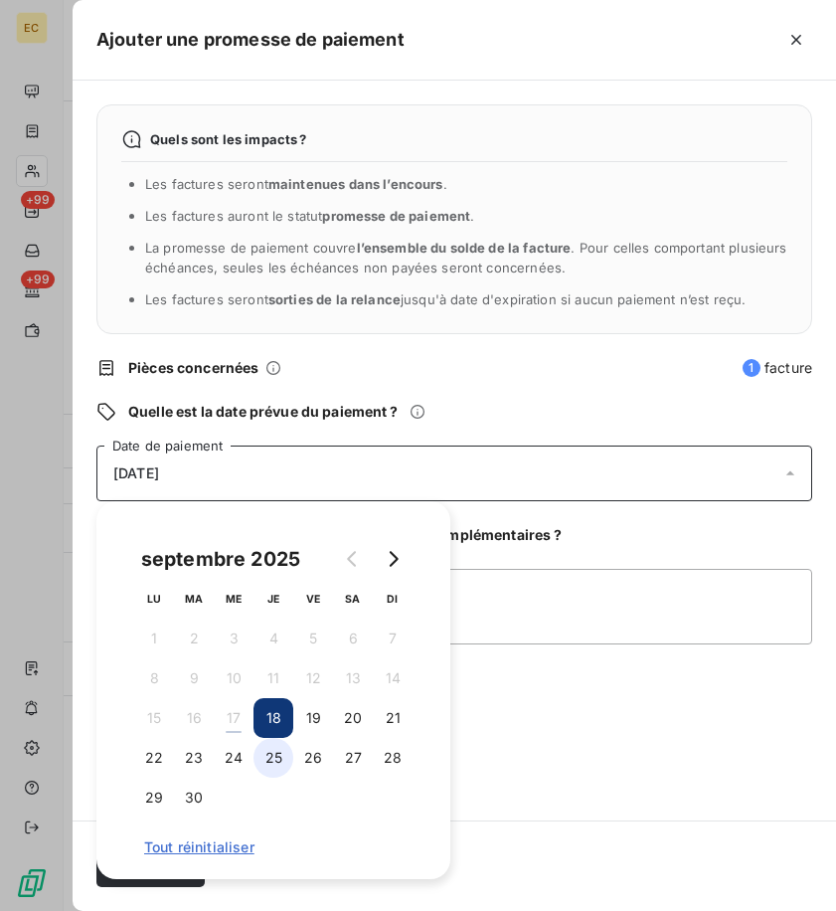
click at [258, 754] on button "25" at bounding box center [274, 758] width 40 height 40
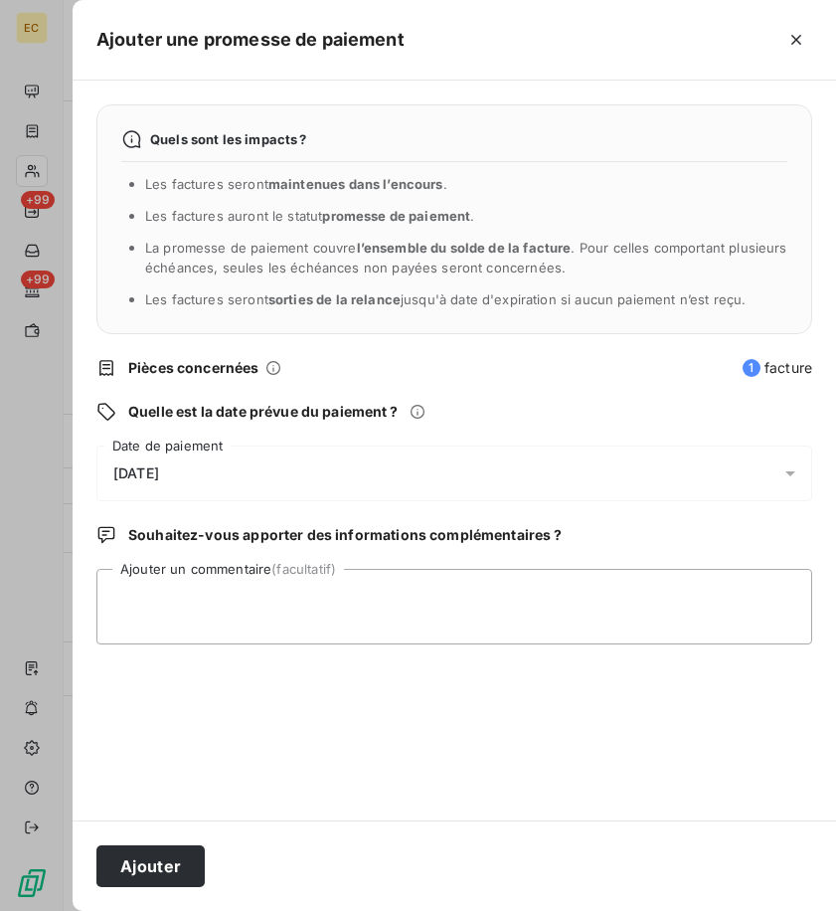
drag, startPoint x: 546, startPoint y: 708, endPoint x: 211, endPoint y: 796, distance: 346.4
click at [537, 709] on div "Quels sont les impacts ? Les factures seront maintenues dans l’encours . Les fa…" at bounding box center [455, 451] width 764 height 740
click at [159, 862] on button "Ajouter" at bounding box center [150, 866] width 108 height 42
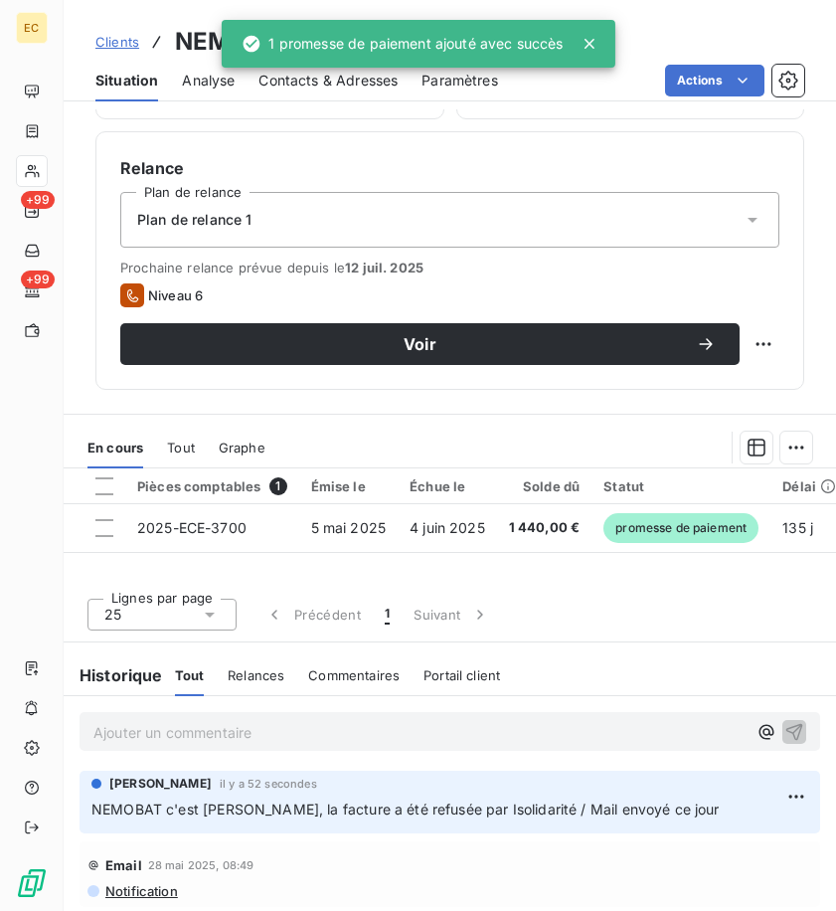
scroll to position [645, 0]
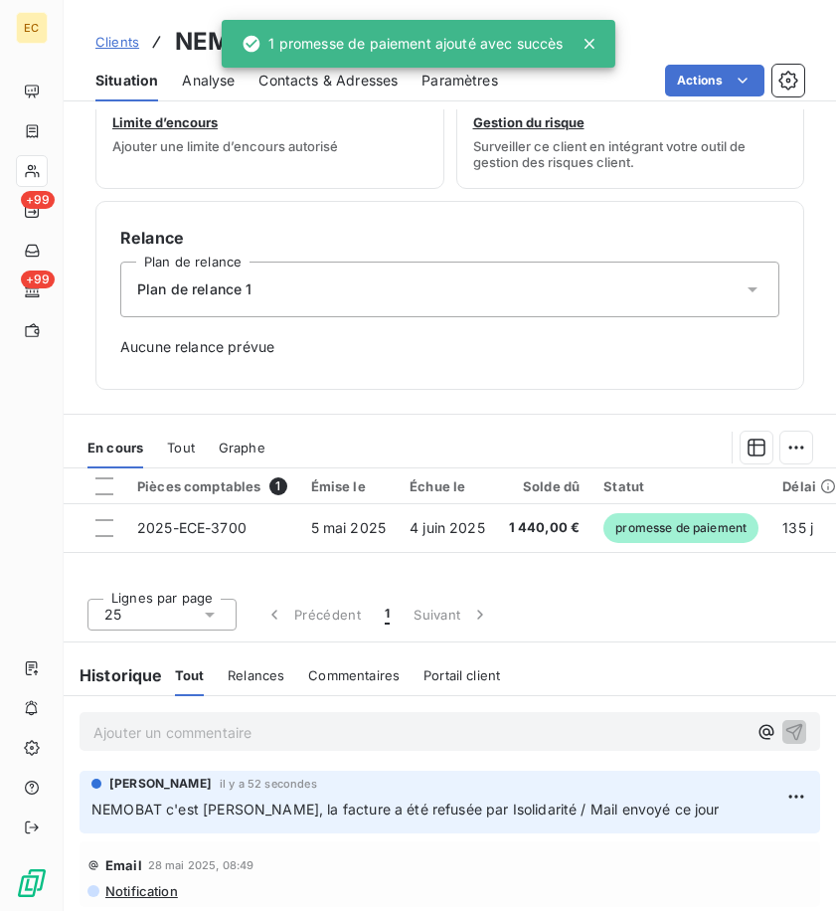
drag, startPoint x: 115, startPoint y: 42, endPoint x: 283, endPoint y: 42, distance: 168.1
click at [115, 42] on span "Clients" at bounding box center [117, 42] width 44 height 16
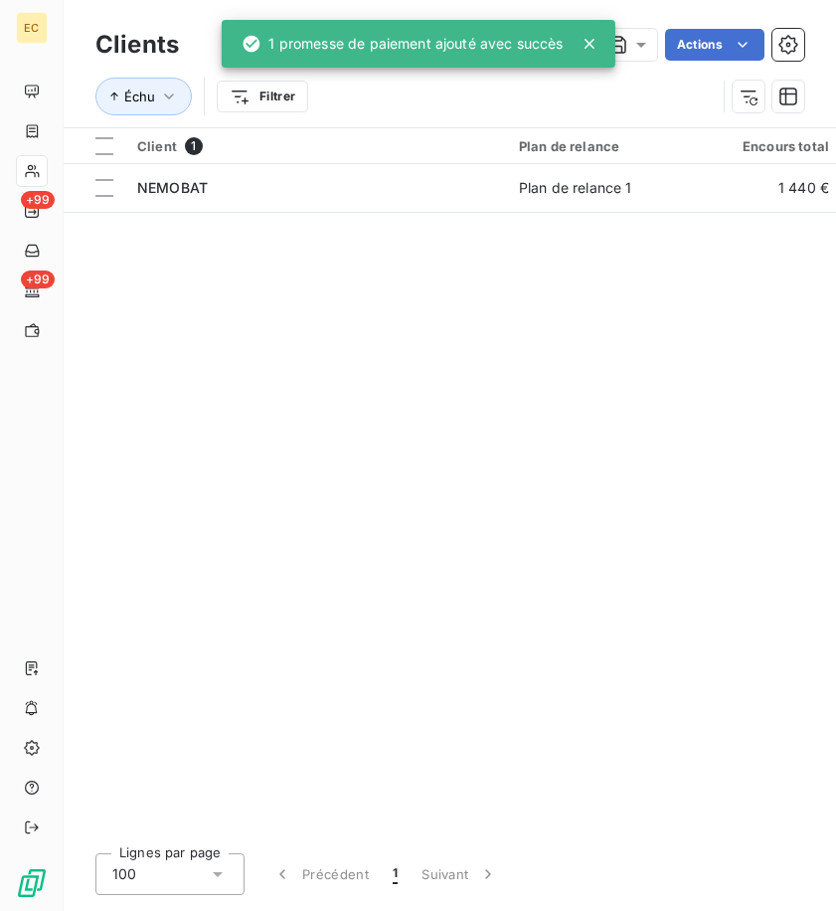
click at [578, 388] on div "Client 1 Plan de relance Encours total Non-échu Échu Limite d’encours Délai moy…" at bounding box center [450, 482] width 773 height 709
click at [335, 493] on div "Client 1 Plan de relance Encours total Non-échu Échu Limite d’encours Délai moy…" at bounding box center [450, 482] width 773 height 709
click at [552, 366] on div "Client 1 Plan de relance Encours total Non-échu Échu Limite d’encours Délai moy…" at bounding box center [450, 482] width 773 height 709
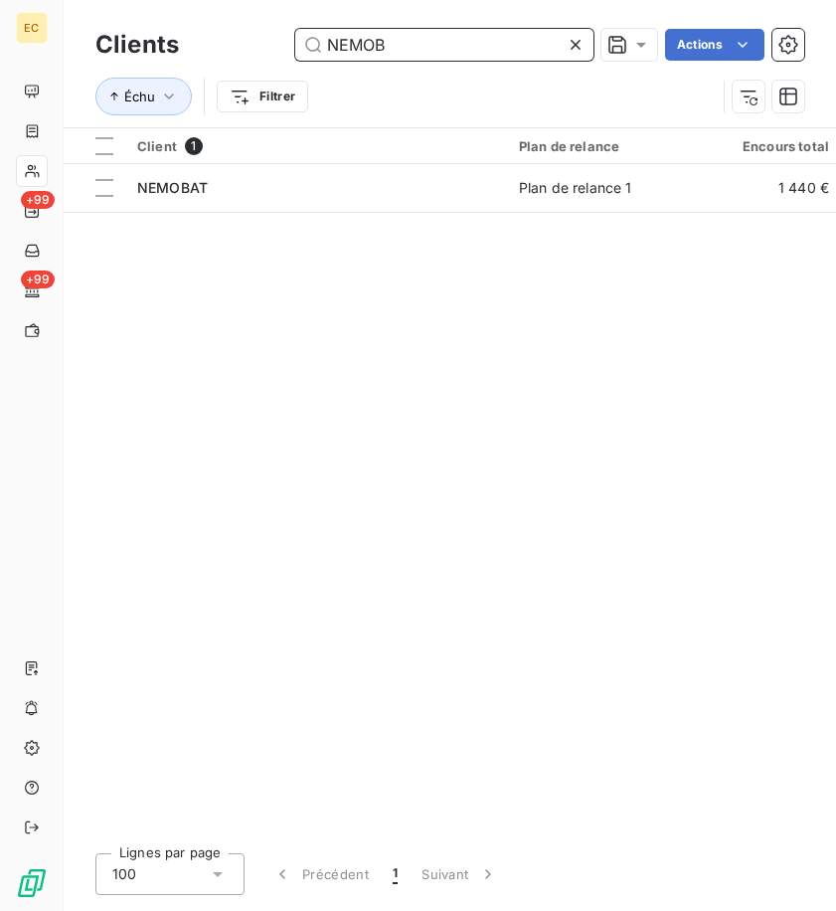
drag, startPoint x: 438, startPoint y: 41, endPoint x: 259, endPoint y: 22, distance: 180.0
click at [274, 25] on div "Clients NEMOB Actions" at bounding box center [449, 45] width 709 height 42
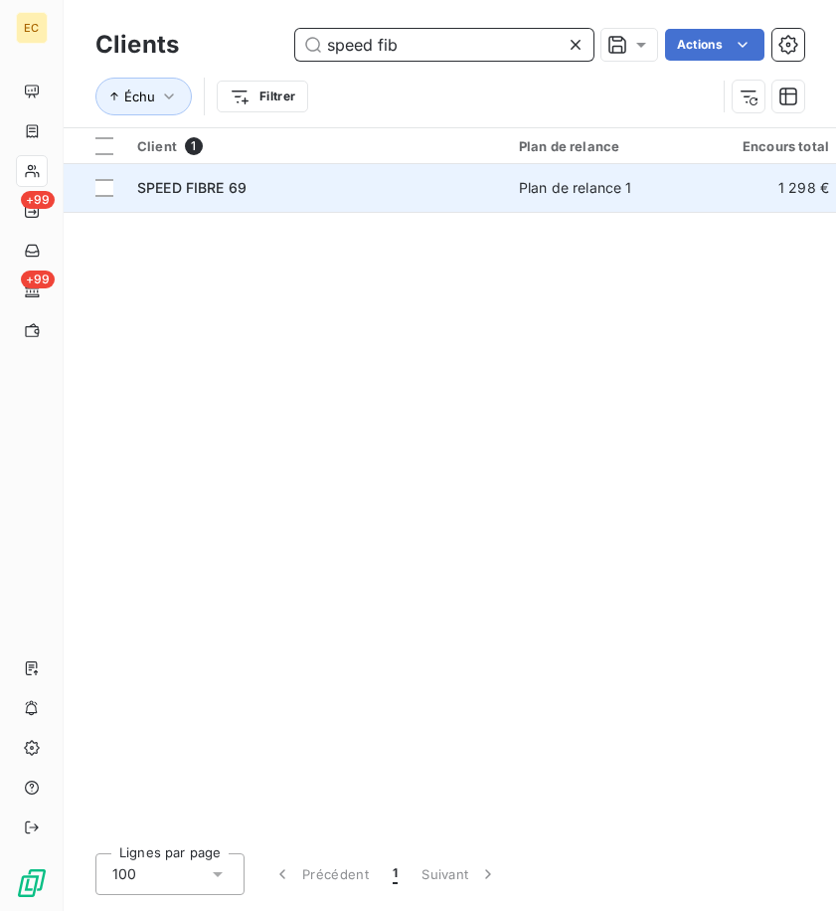
type input "speed fib"
click at [336, 170] on td "SPEED FIBRE 69" at bounding box center [316, 188] width 382 height 48
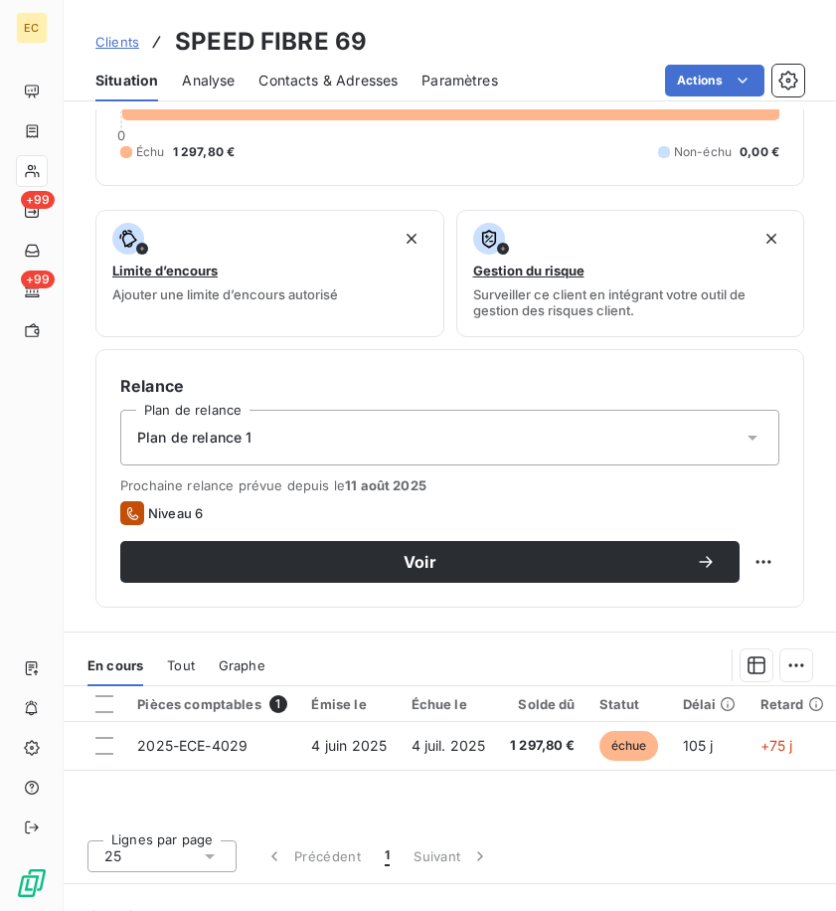
scroll to position [715, 0]
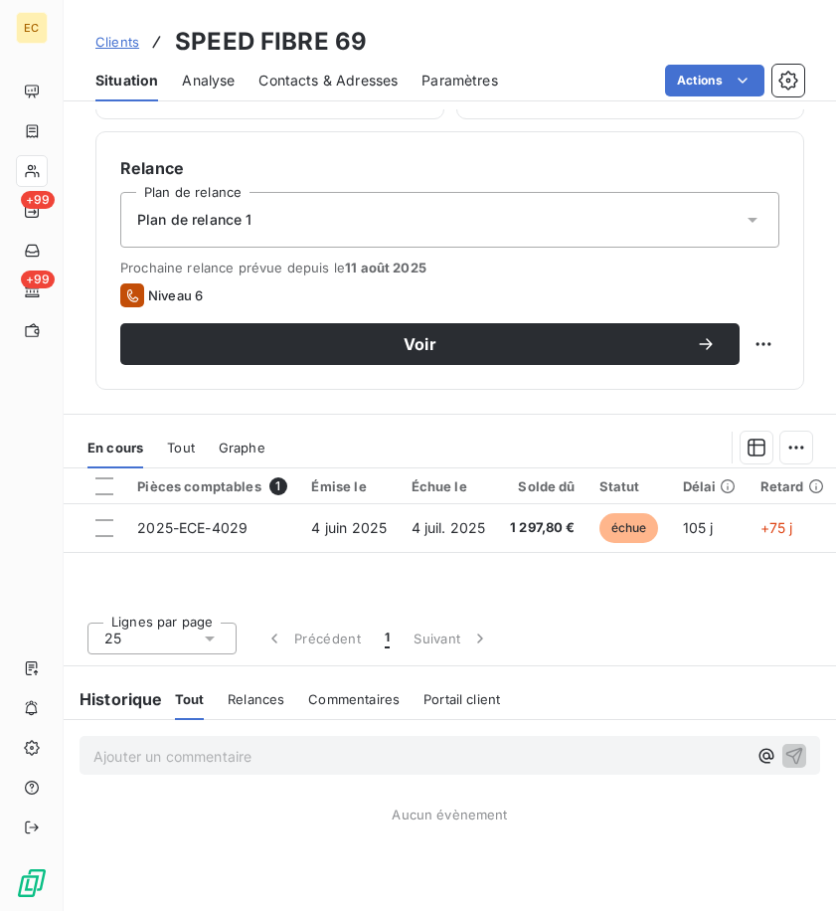
click at [338, 756] on p "Ajouter un commentaire ﻿" at bounding box center [419, 756] width 653 height 25
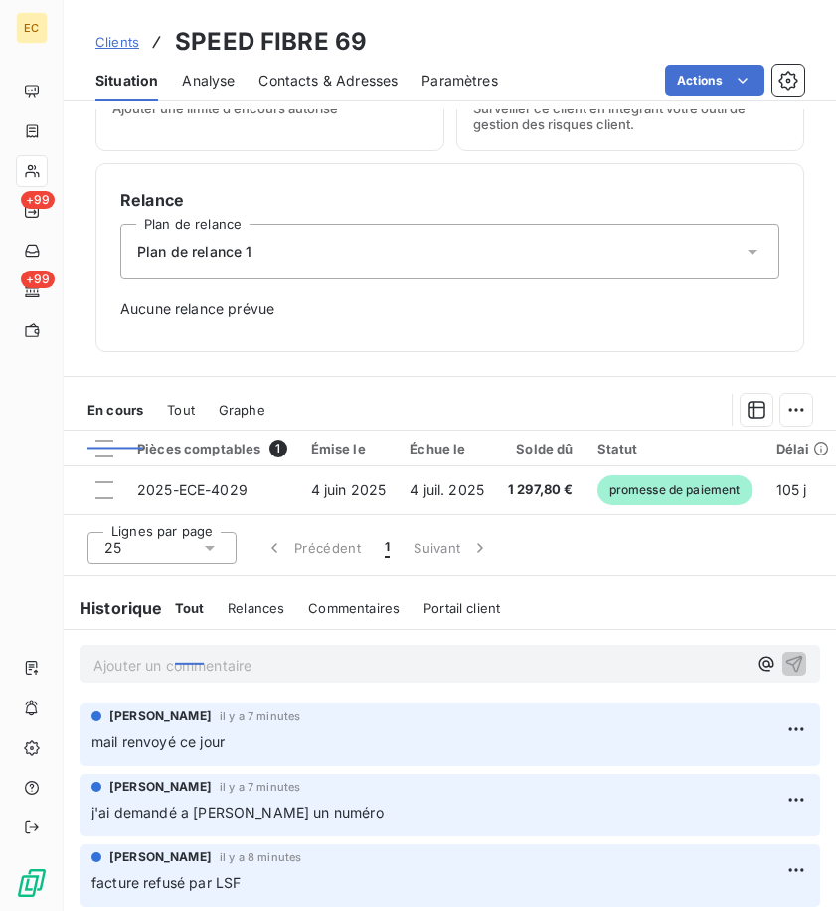
scroll to position [691, 0]
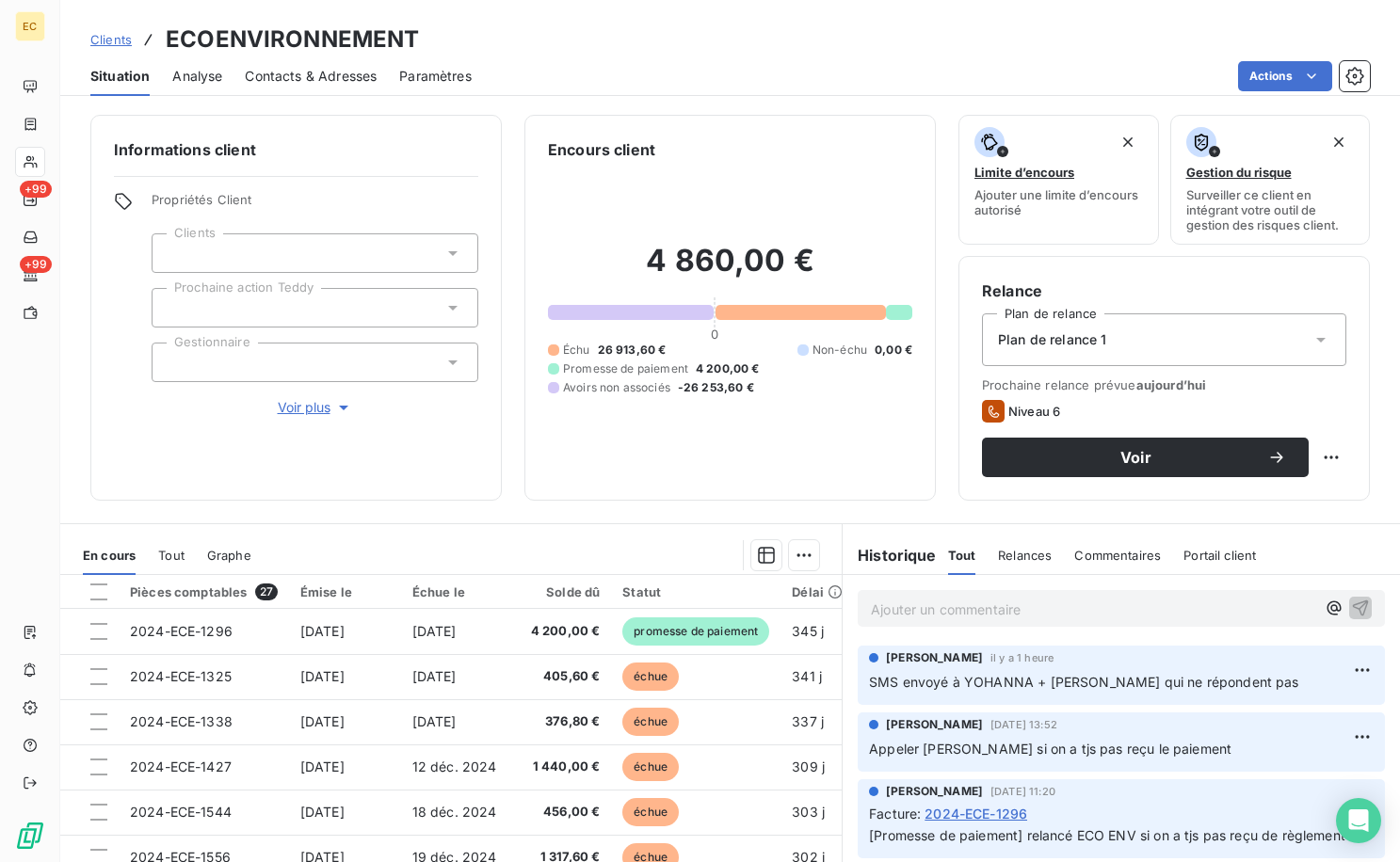
click at [479, 522] on div "Informations client Propriétés Client Clients Prochaine action Teddy Gestionnai…" at bounding box center [730, 483] width 1339 height 759
click at [520, 507] on div "Informations client Propriétés Client Clients Prochaine action Teddy Gestionnai…" at bounding box center [730, 483] width 1339 height 759
drag, startPoint x: 119, startPoint y: 34, endPoint x: 150, endPoint y: 51, distance: 35.4
click at [119, 34] on span "Clients" at bounding box center [111, 40] width 42 height 15
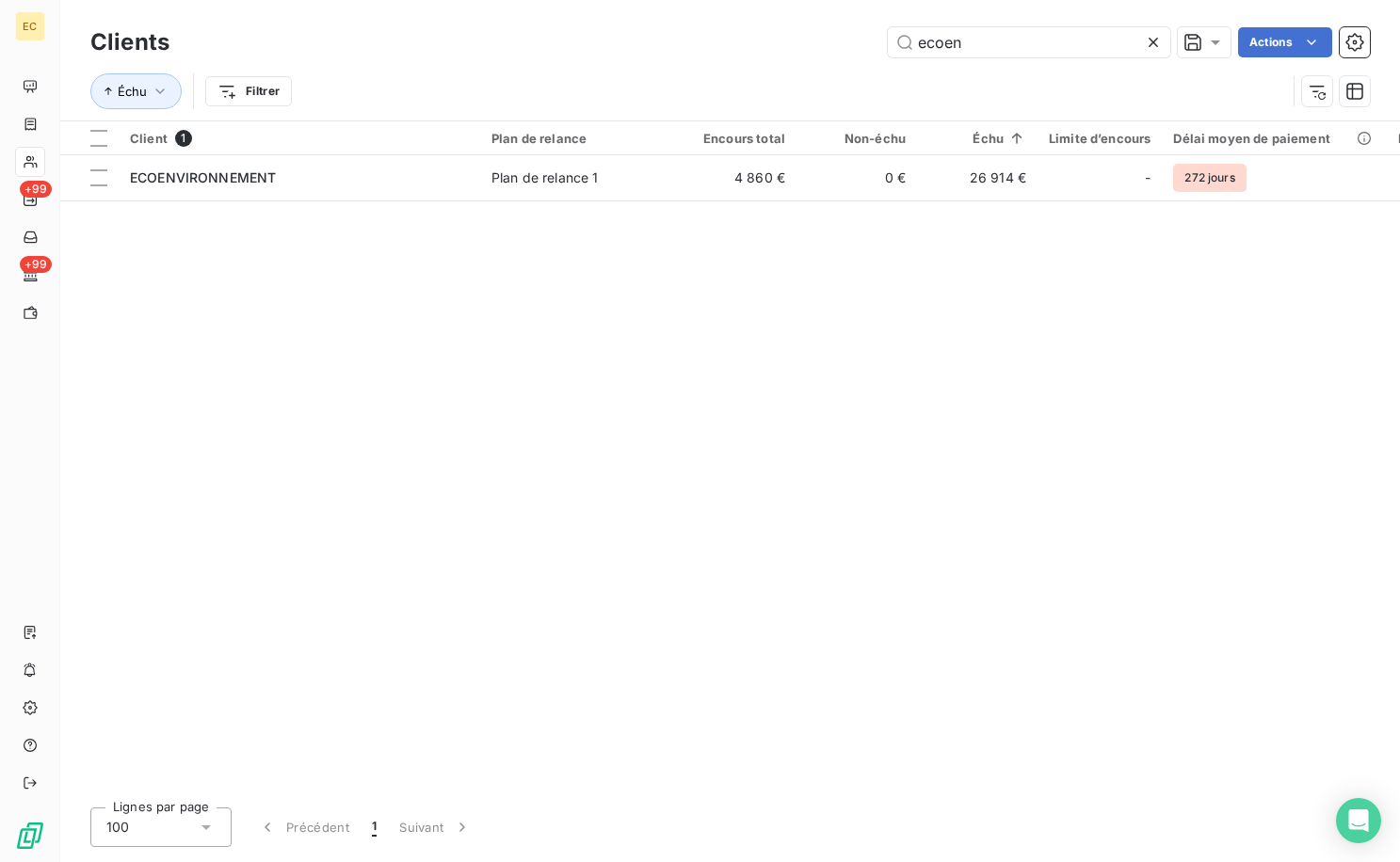
click at [523, 484] on div "Client 1 Plan de relance Encours total Non-échu Échu Limite d’encours Délai moy…" at bounding box center [730, 456] width 1339 height 671
click at [411, 425] on div "Client 1 Plan de relance Encours total Non-échu Échu Limite d’encours Délai moy…" at bounding box center [730, 456] width 1339 height 671
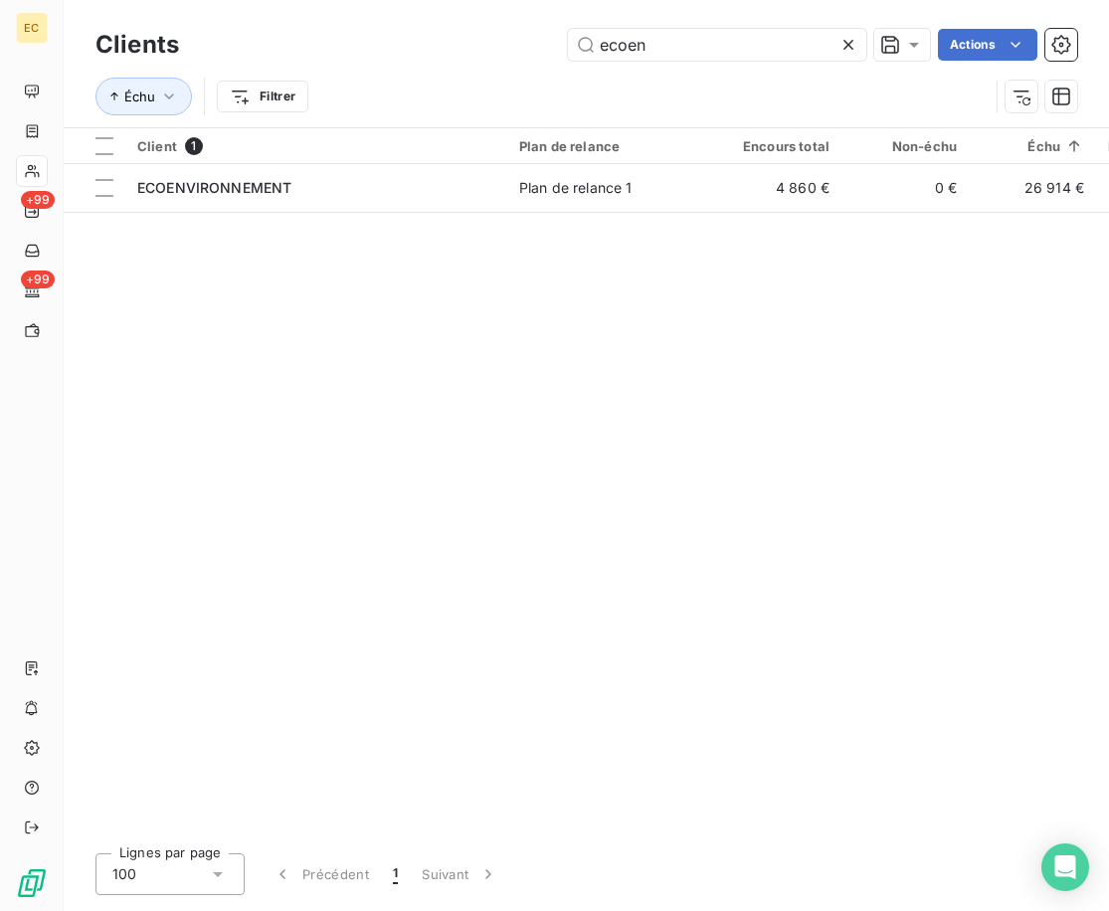
click at [838, 43] on icon at bounding box center [848, 45] width 20 height 20
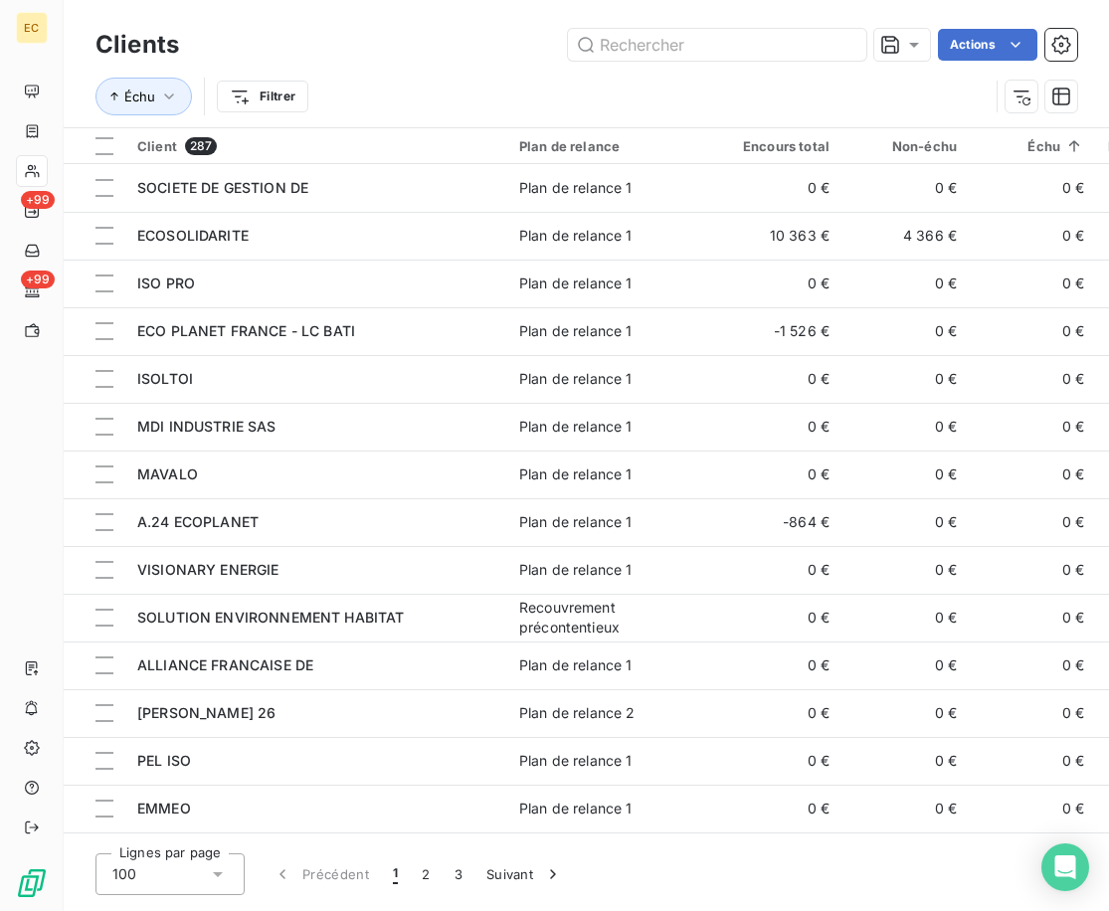
type input "meill"
type input "eco ca"
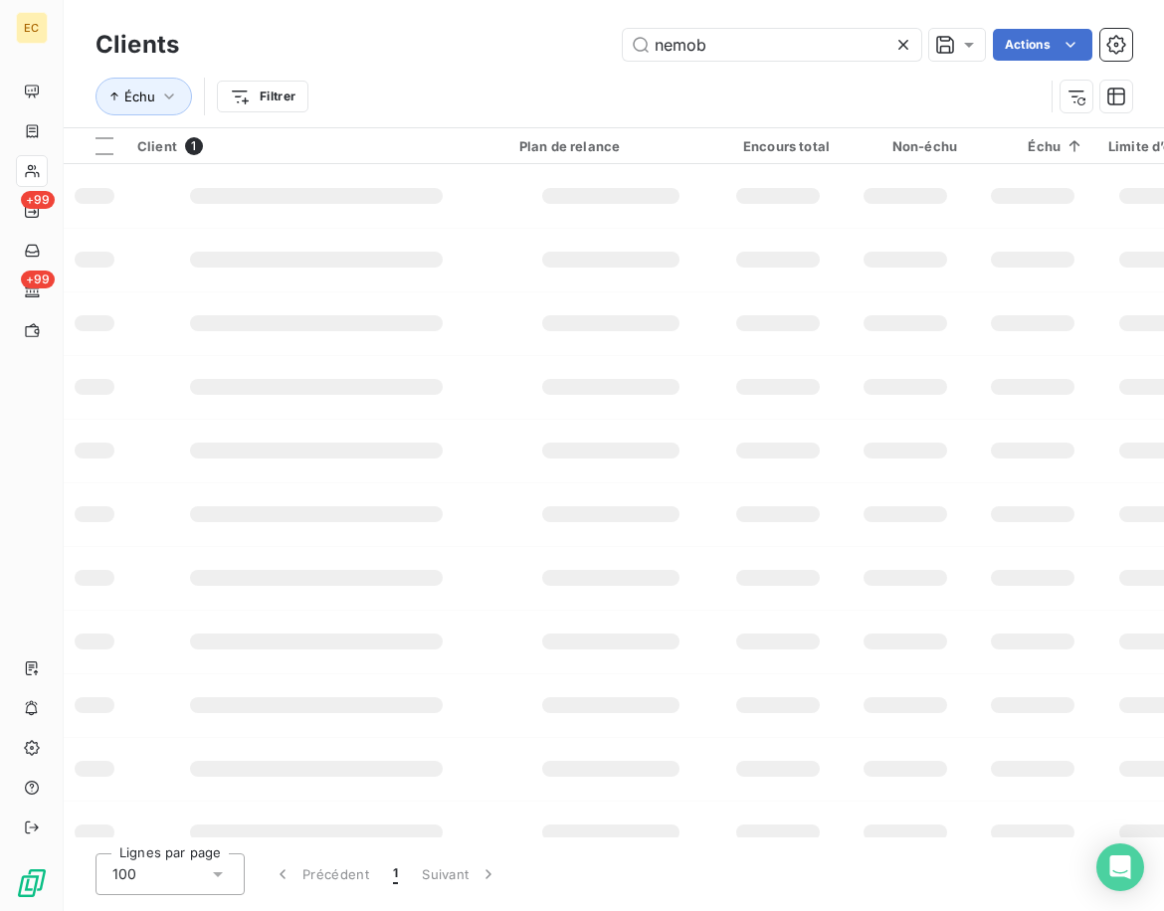
type input "speed fib"
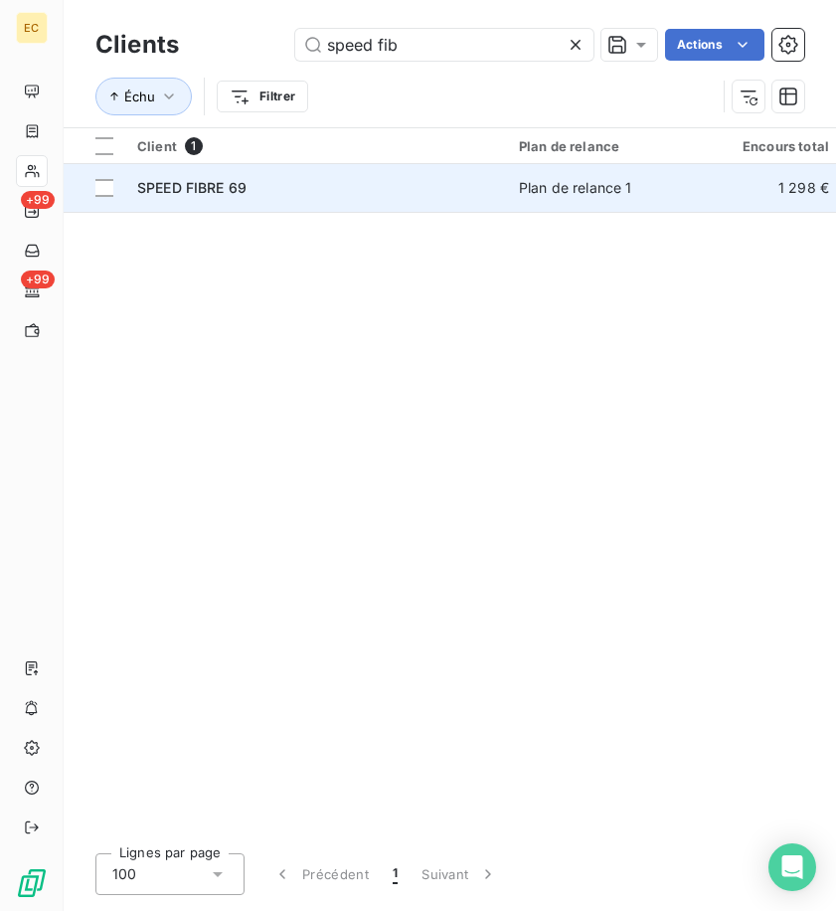
click at [415, 189] on div "SPEED FIBRE 69" at bounding box center [316, 188] width 358 height 20
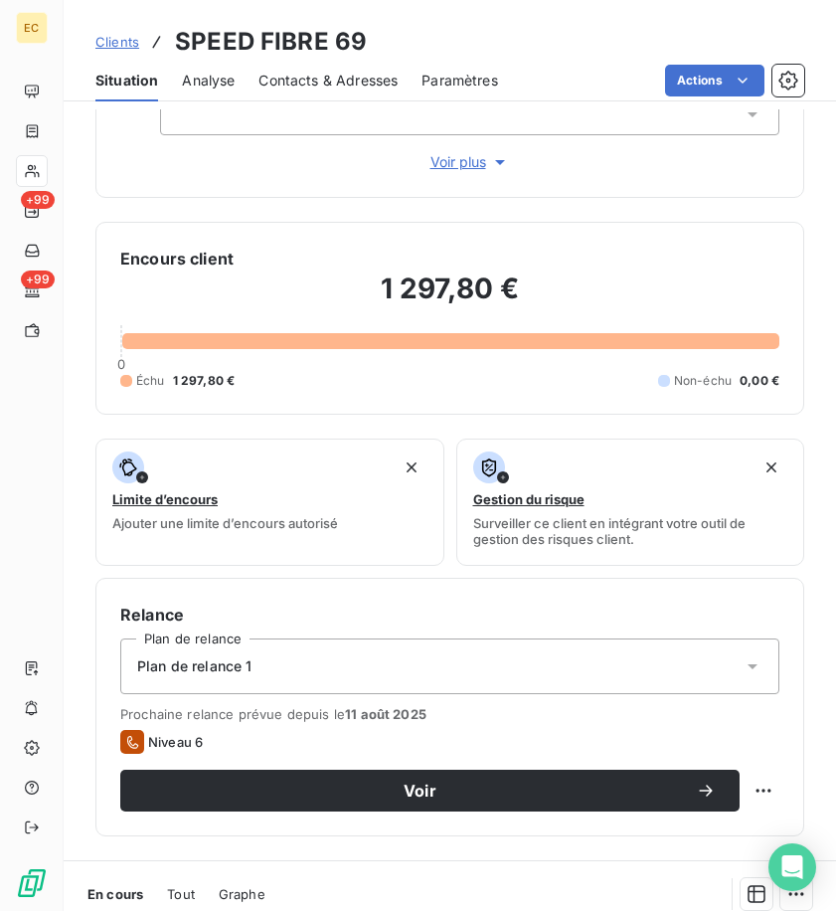
scroll to position [99, 0]
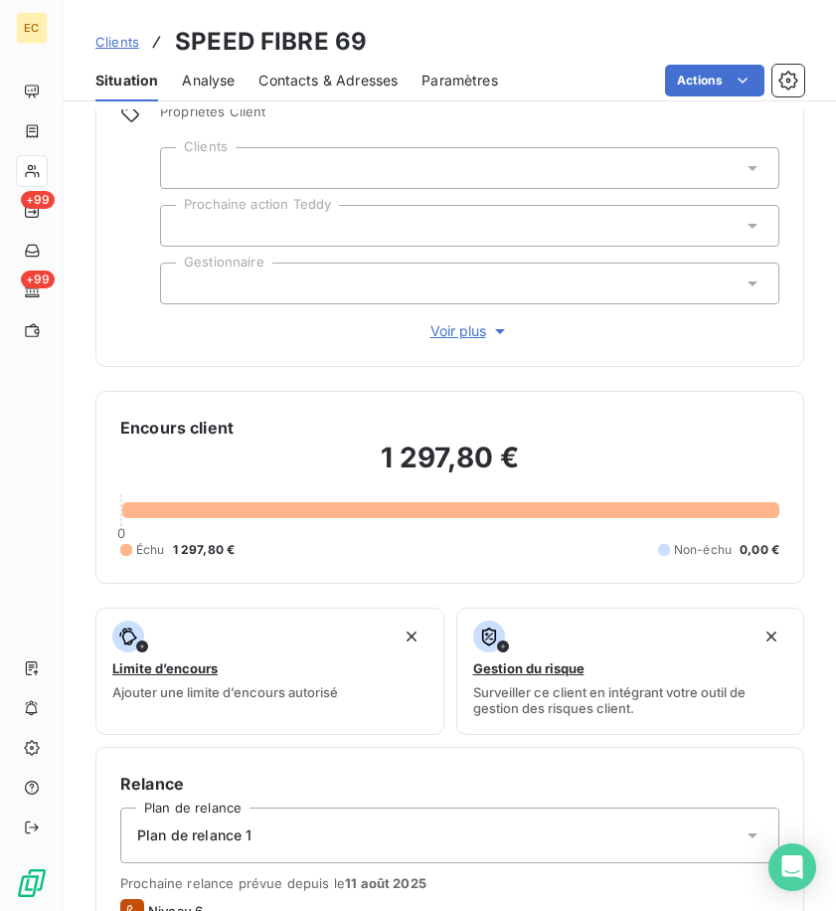
click at [223, 80] on span "Analyse" at bounding box center [208, 81] width 53 height 20
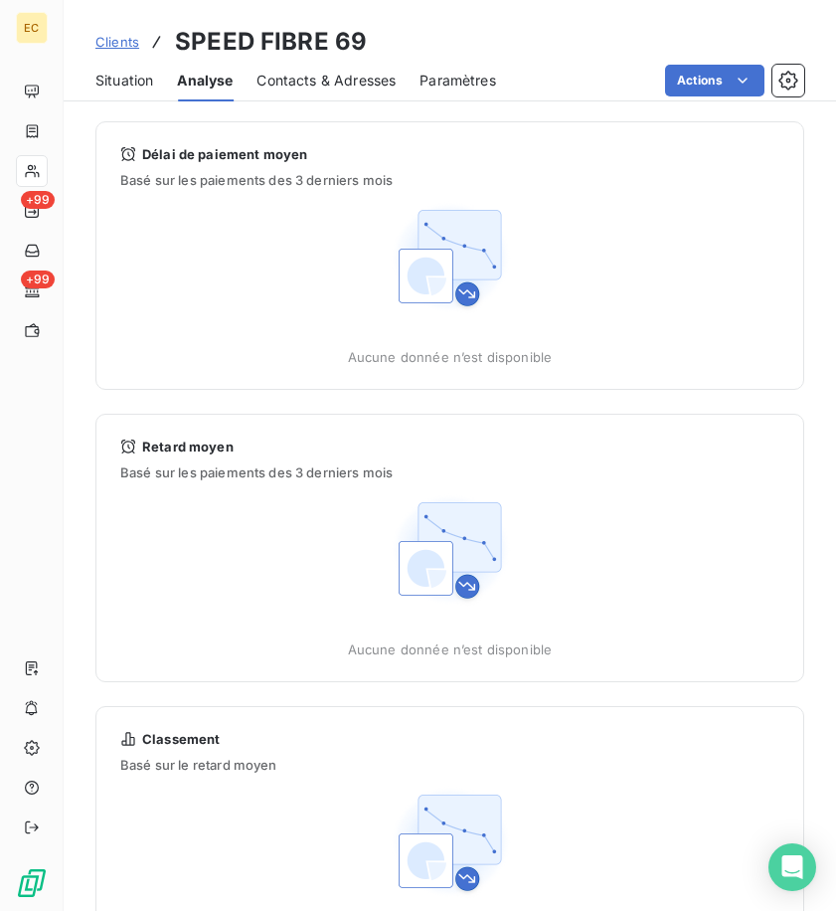
click at [309, 80] on span "Contacts & Adresses" at bounding box center [326, 81] width 139 height 20
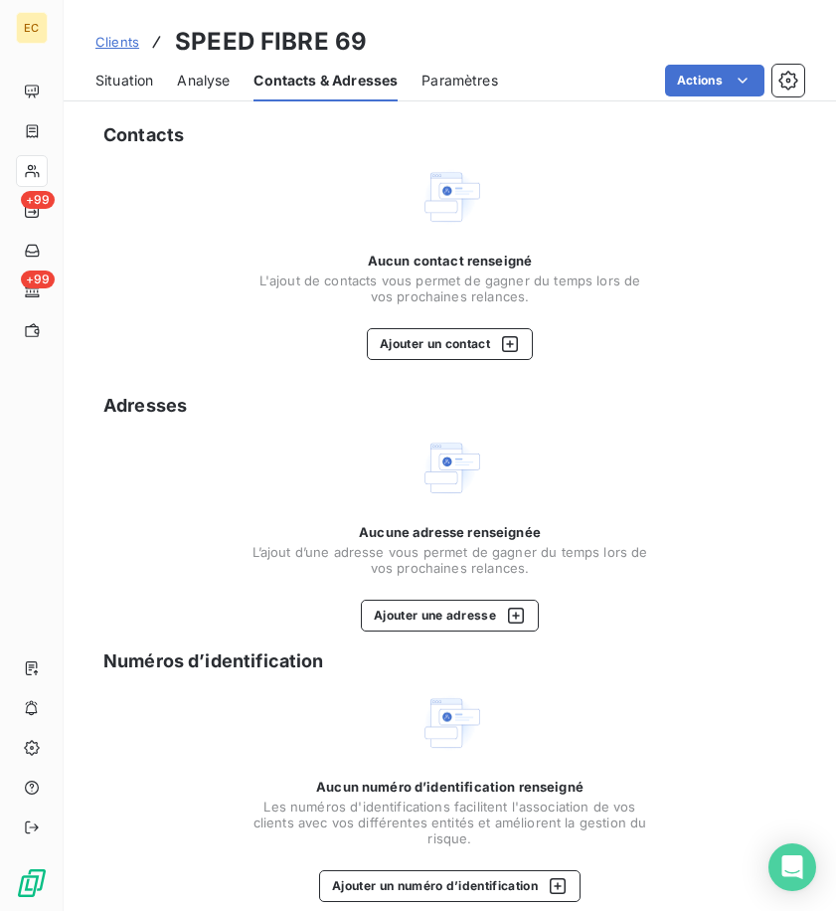
click at [124, 89] on span "Situation" at bounding box center [124, 81] width 58 height 20
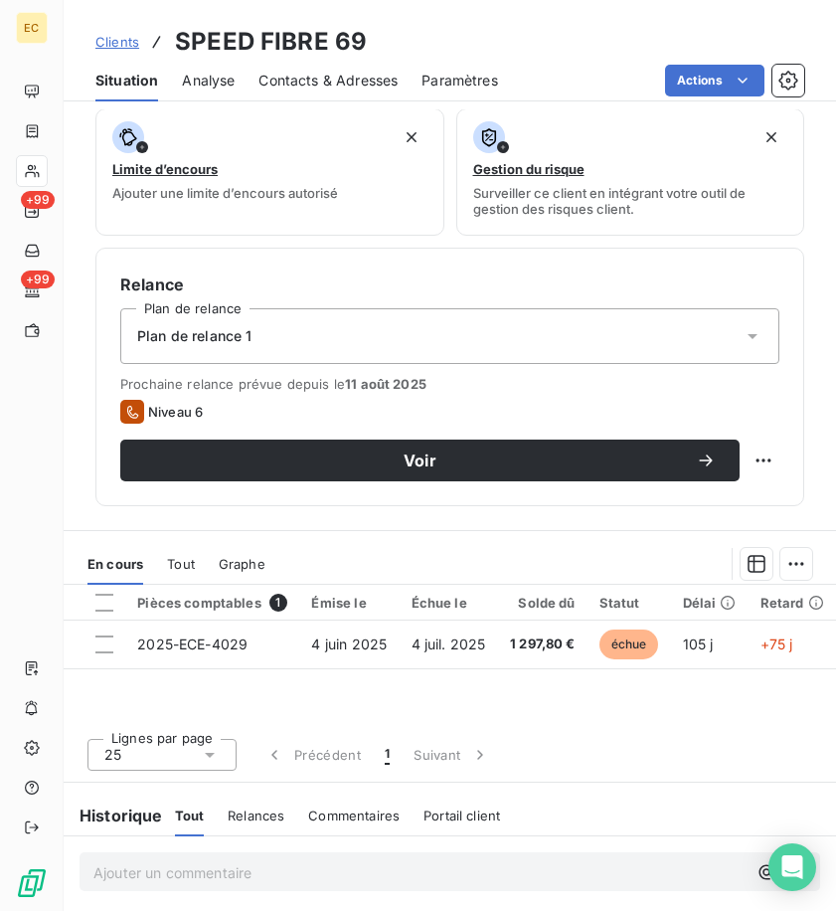
scroll to position [715, 0]
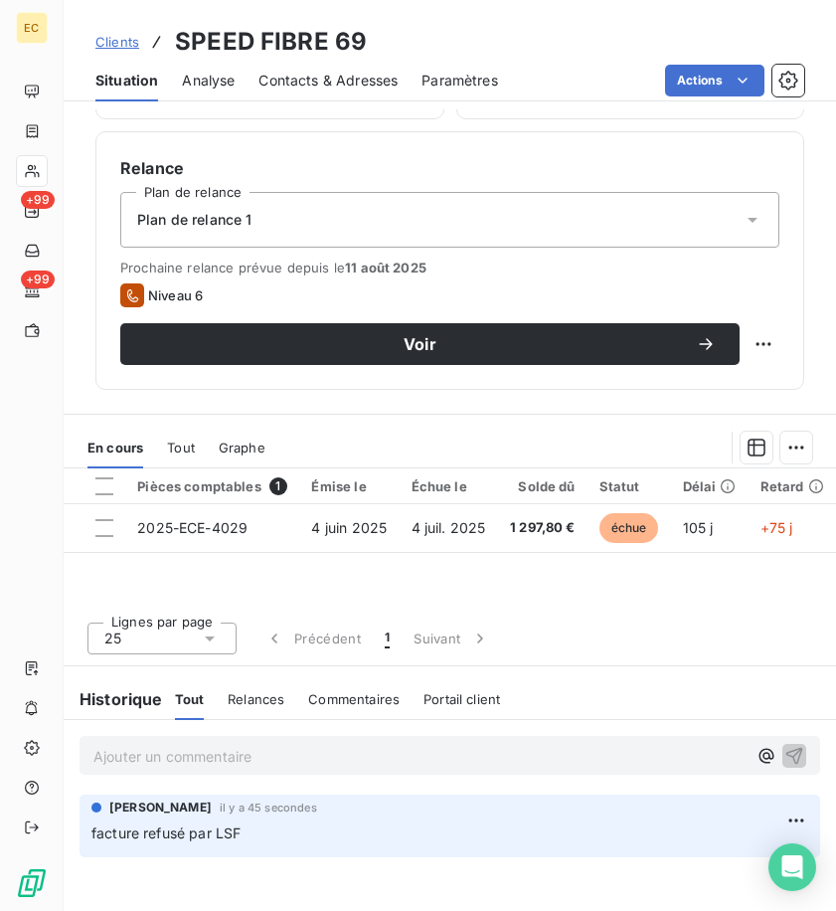
click at [227, 761] on p "Ajouter un commentaire ﻿" at bounding box center [419, 756] width 653 height 25
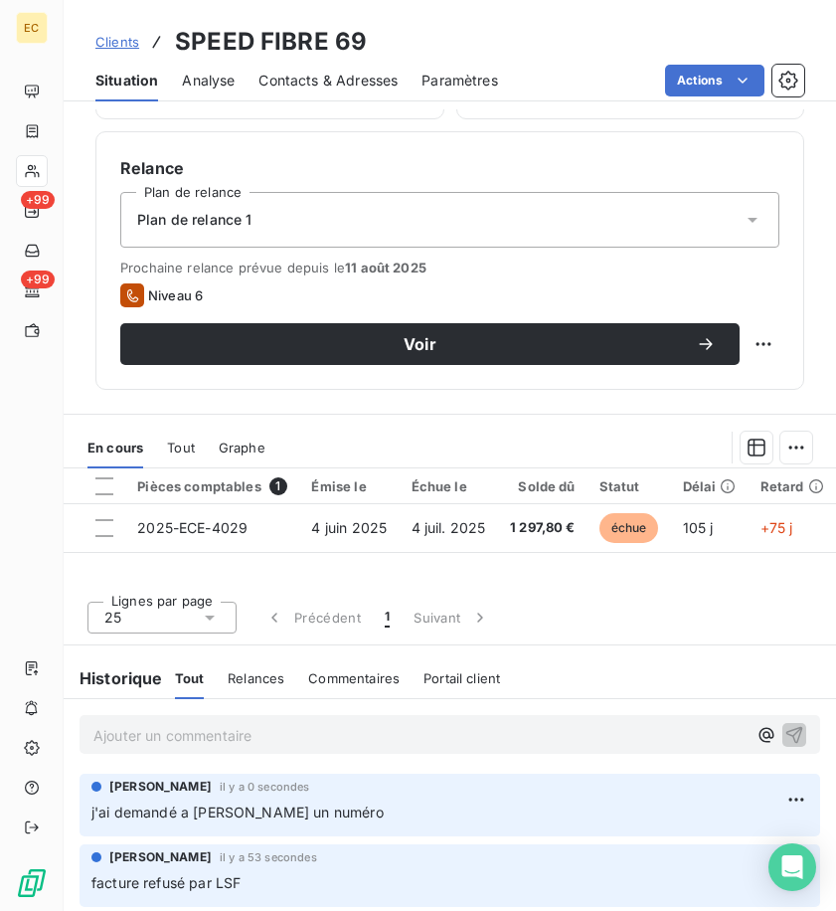
click at [312, 735] on p "Ajouter un commentaire ﻿" at bounding box center [419, 735] width 653 height 25
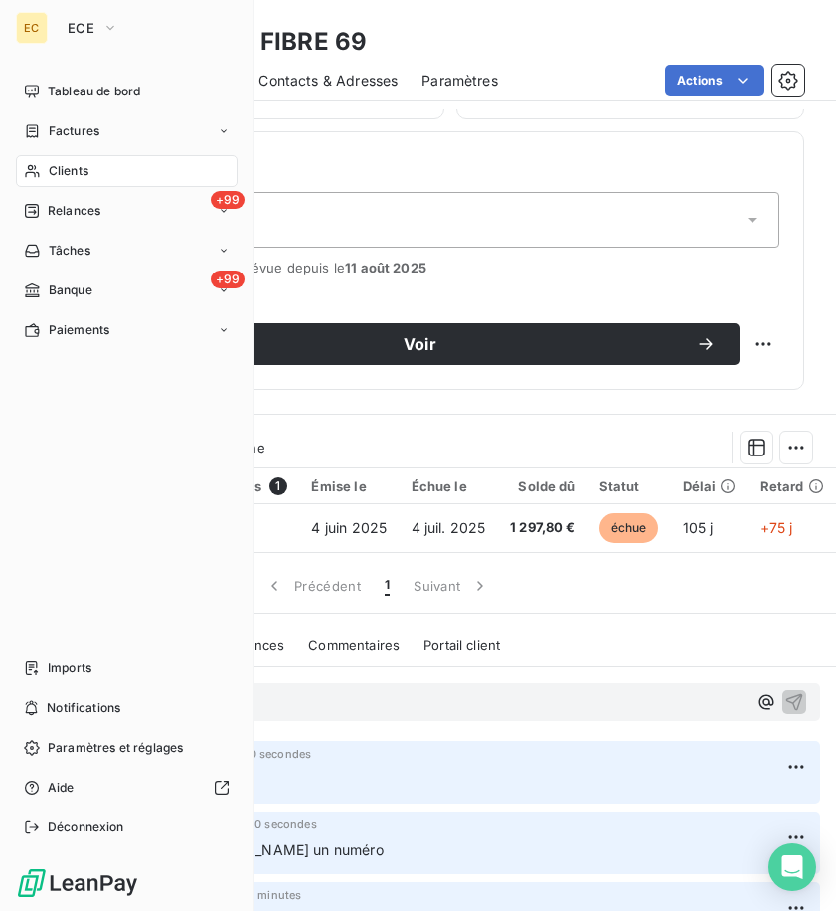
click at [60, 169] on span "Clients" at bounding box center [69, 171] width 40 height 18
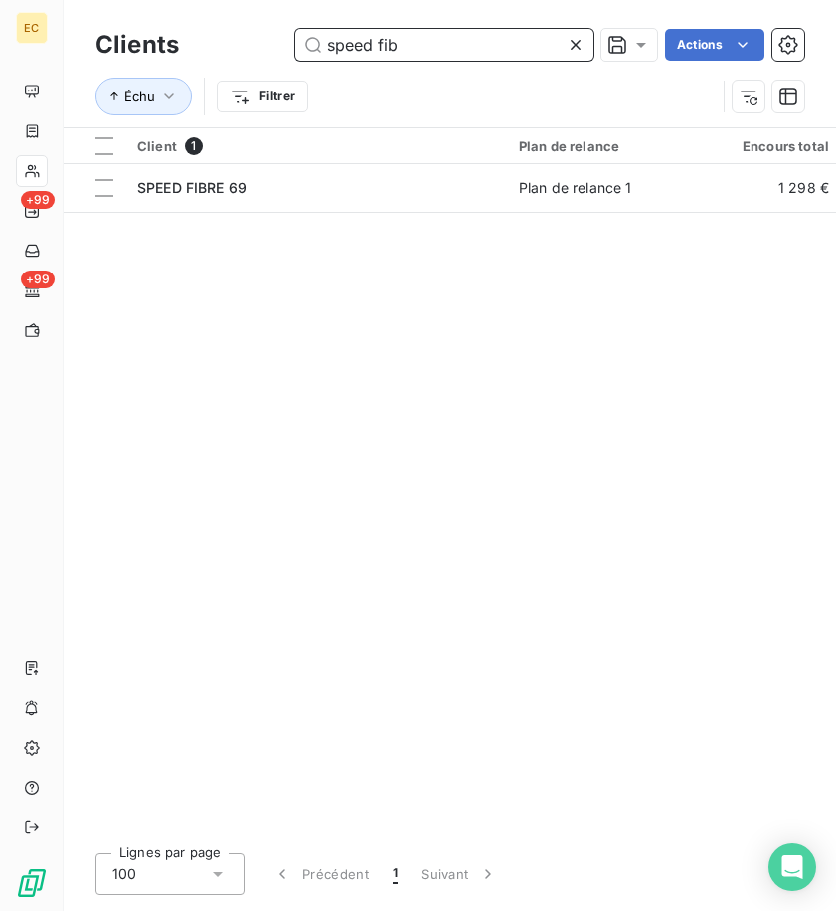
drag, startPoint x: 442, startPoint y: 35, endPoint x: 138, endPoint y: 14, distance: 304.1
click at [138, 14] on div "Clients speed fib Actions Échu Filtrer" at bounding box center [450, 63] width 773 height 127
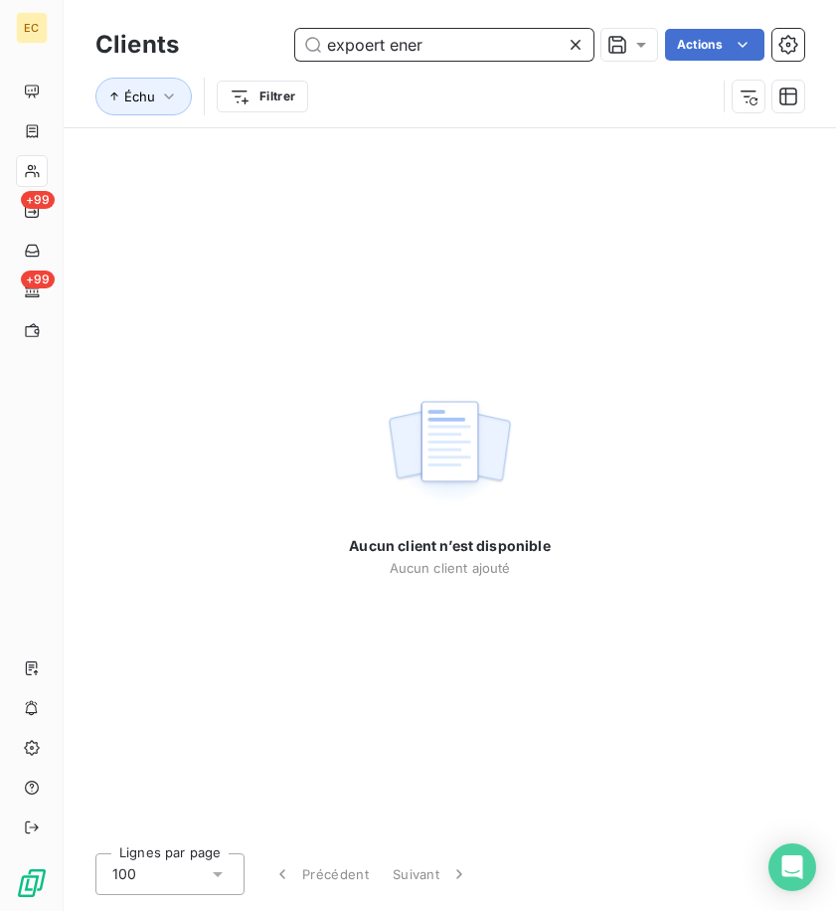
click at [360, 36] on input "expoert ener" at bounding box center [444, 45] width 298 height 32
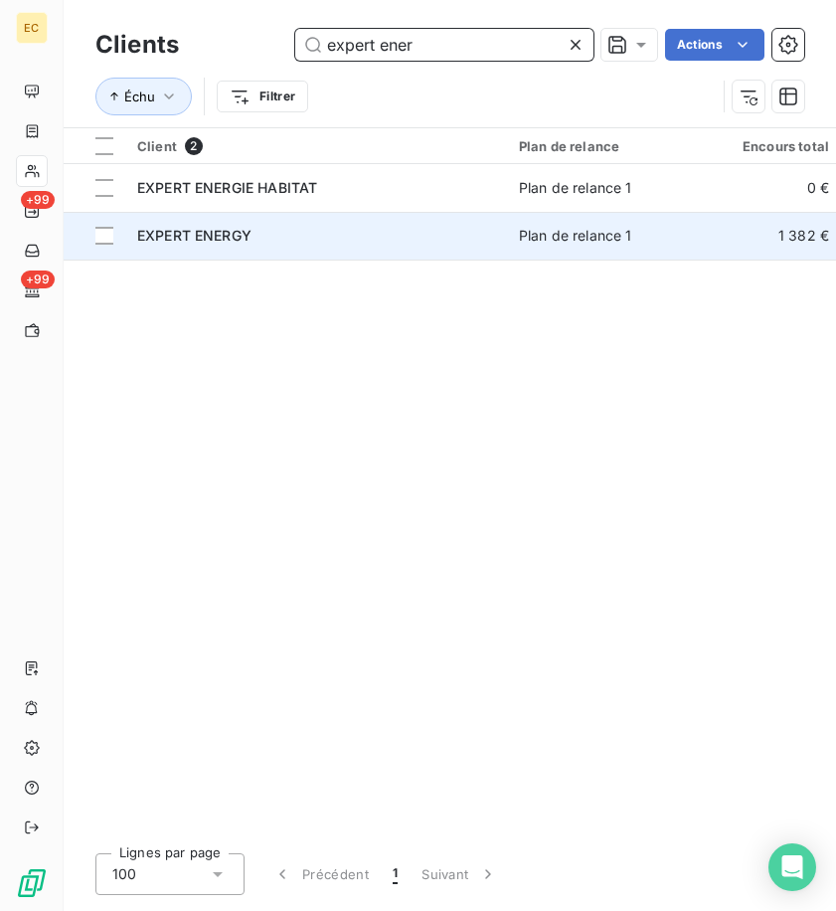
type input "expert ener"
click at [324, 229] on div "EXPERT ENERGY" at bounding box center [316, 236] width 358 height 20
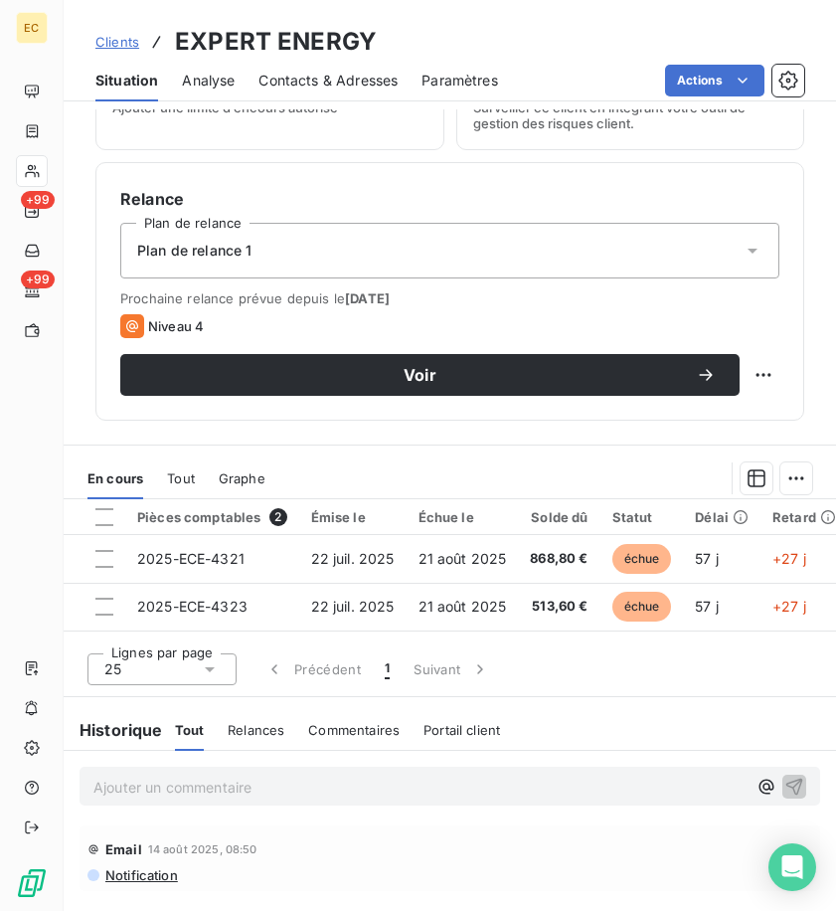
scroll to position [715, 0]
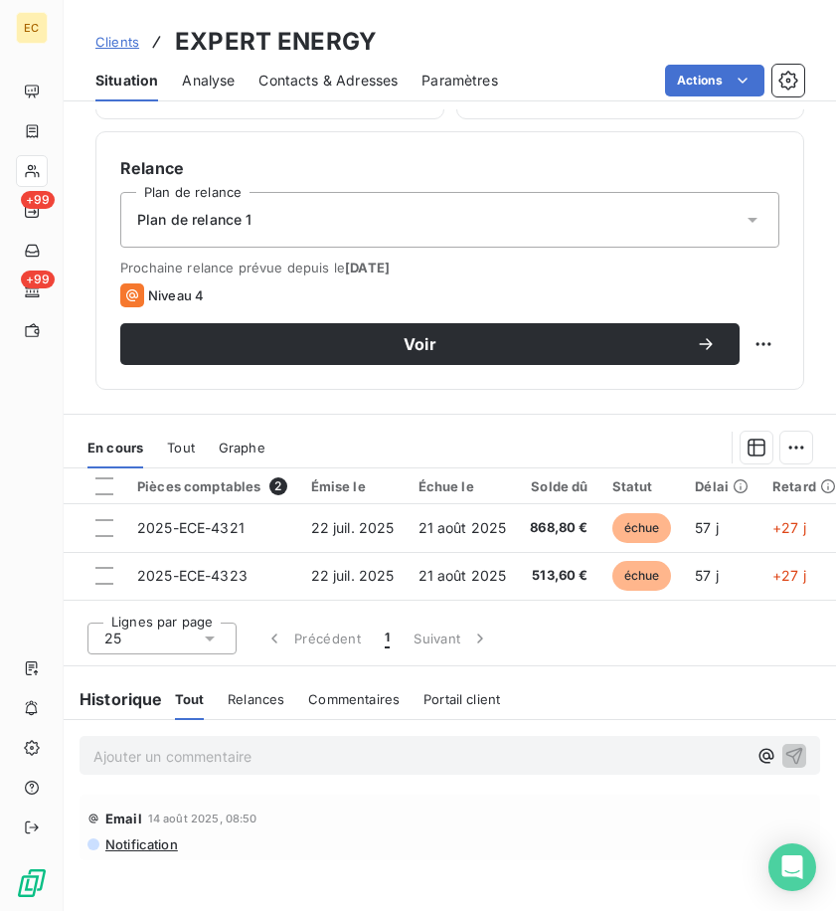
click at [276, 749] on p "Ajouter un commentaire ﻿" at bounding box center [419, 756] width 653 height 25
click at [528, 753] on p "Relancé ce jour" at bounding box center [419, 755] width 653 height 23
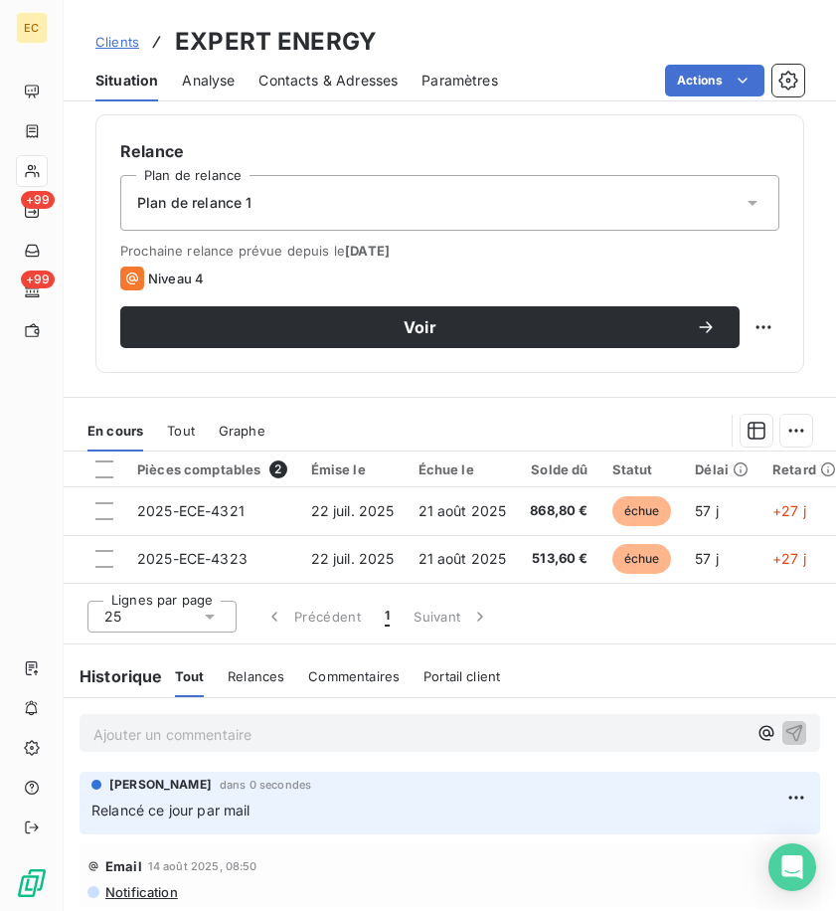
scroll to position [741, 0]
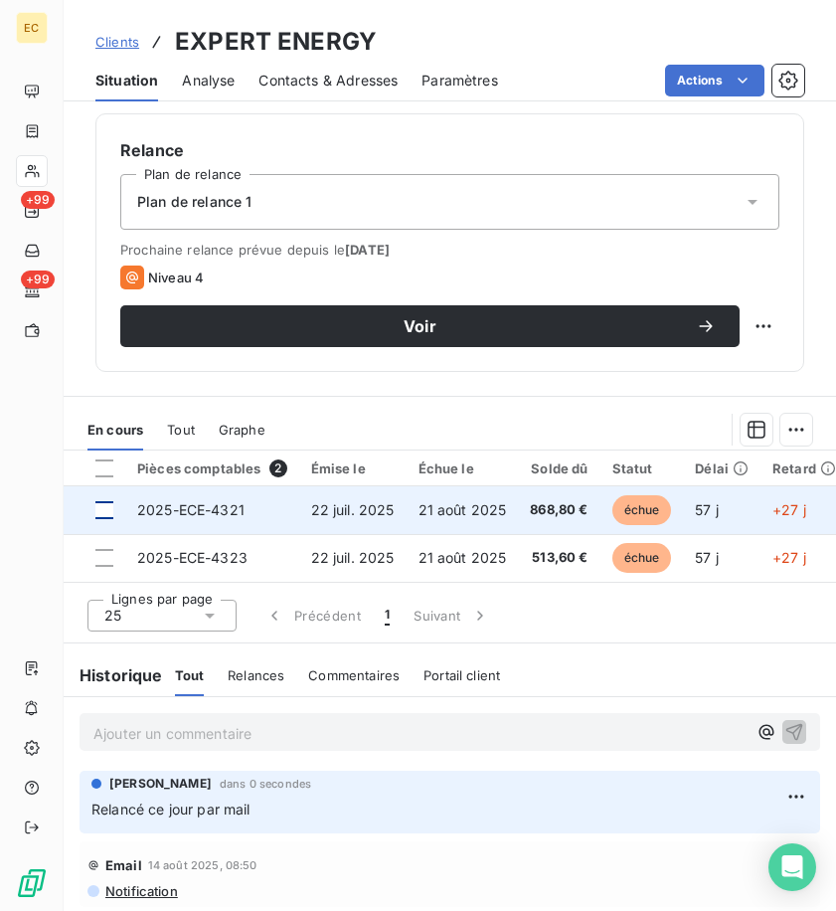
click at [102, 501] on div at bounding box center [104, 510] width 18 height 18
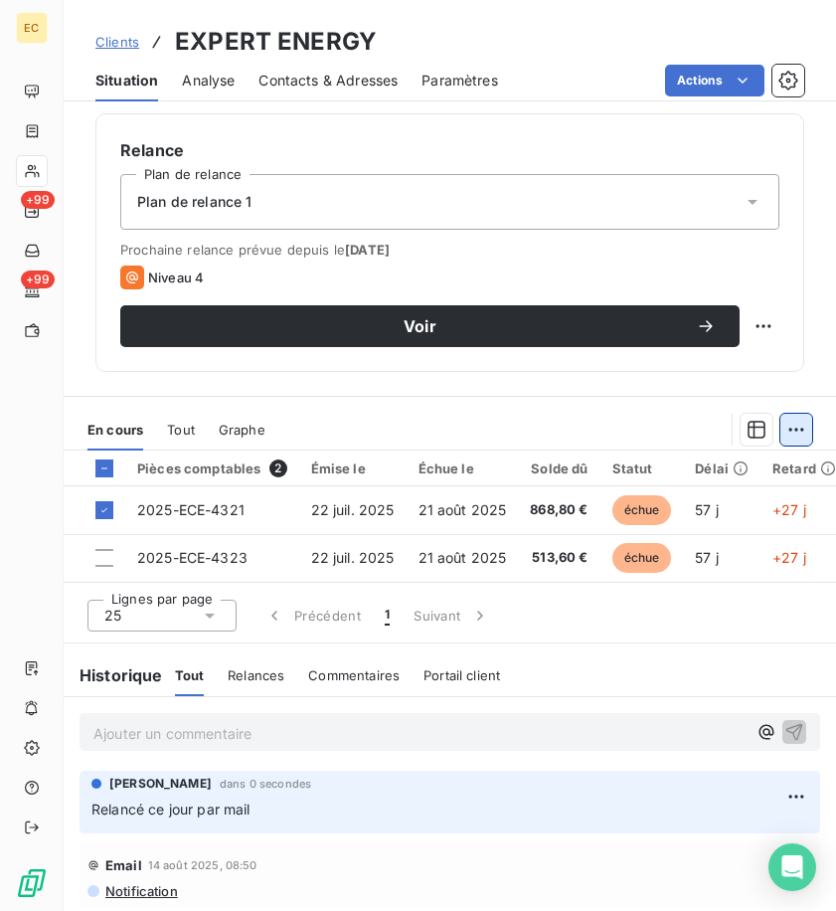
click at [784, 420] on html "EC +99 +99 Clients EXPERT ENERGY Situation Analyse Contacts & Adresses Paramètr…" at bounding box center [418, 455] width 836 height 911
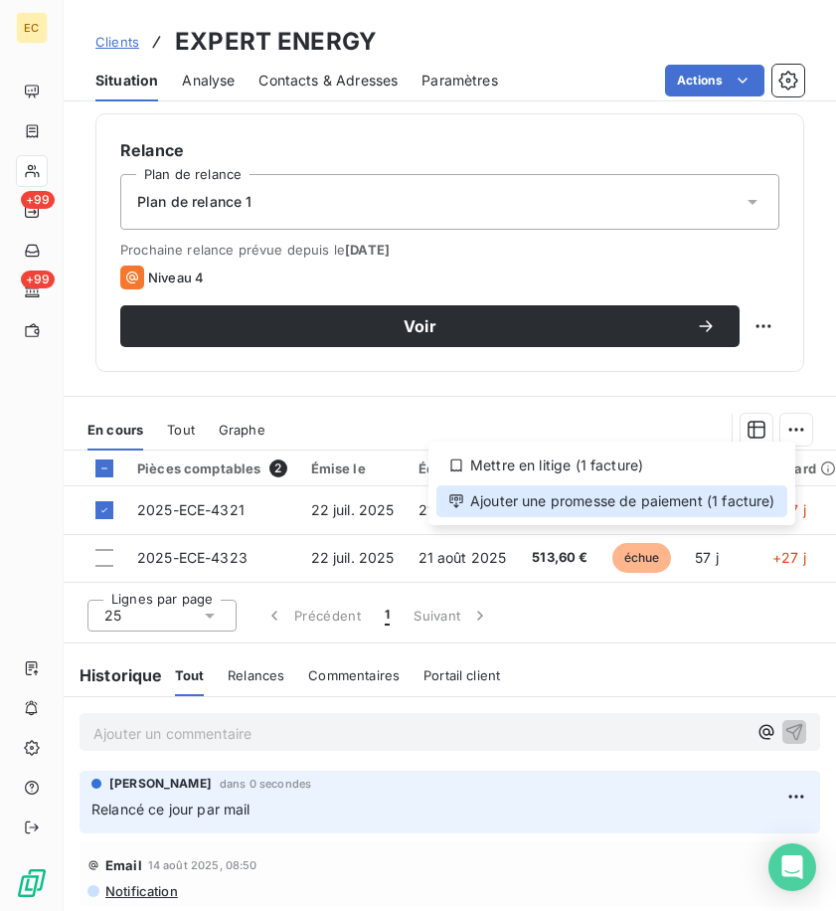
click at [688, 503] on div "Ajouter une promesse de paiement (1 facture)" at bounding box center [612, 501] width 351 height 32
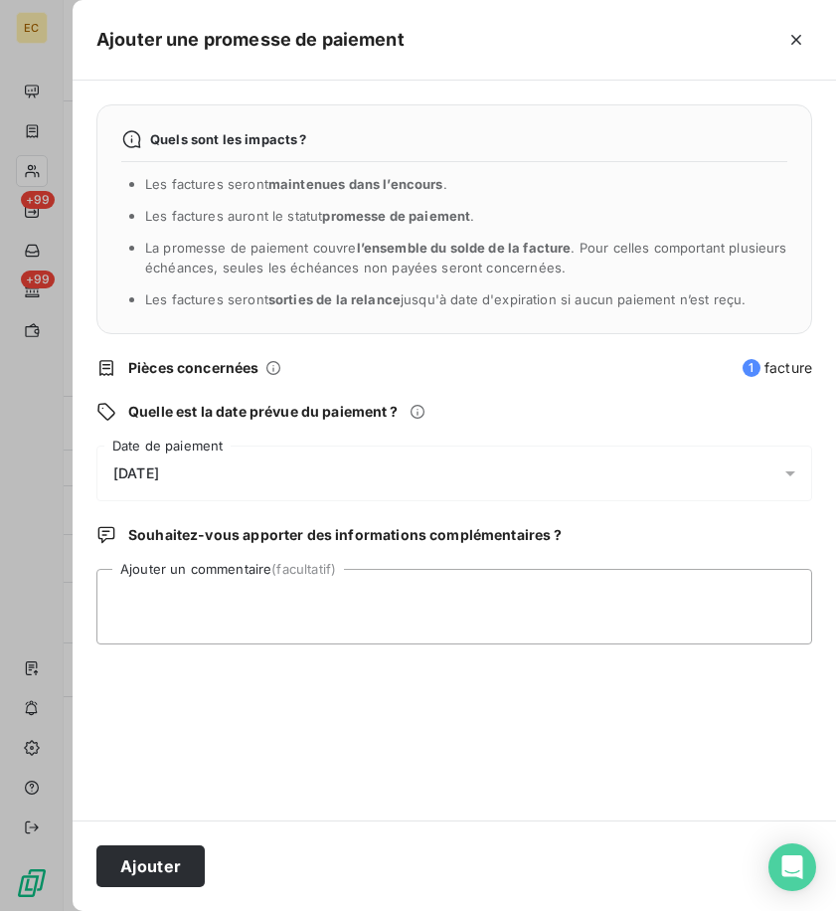
drag, startPoint x: 224, startPoint y: 445, endPoint x: 217, endPoint y: 454, distance: 11.3
click at [222, 445] on div "Quels sont les impacts ? Les factures seront maintenues dans l’encours . Les fa…" at bounding box center [455, 451] width 764 height 740
click at [194, 470] on div "[DATE]" at bounding box center [454, 474] width 716 height 56
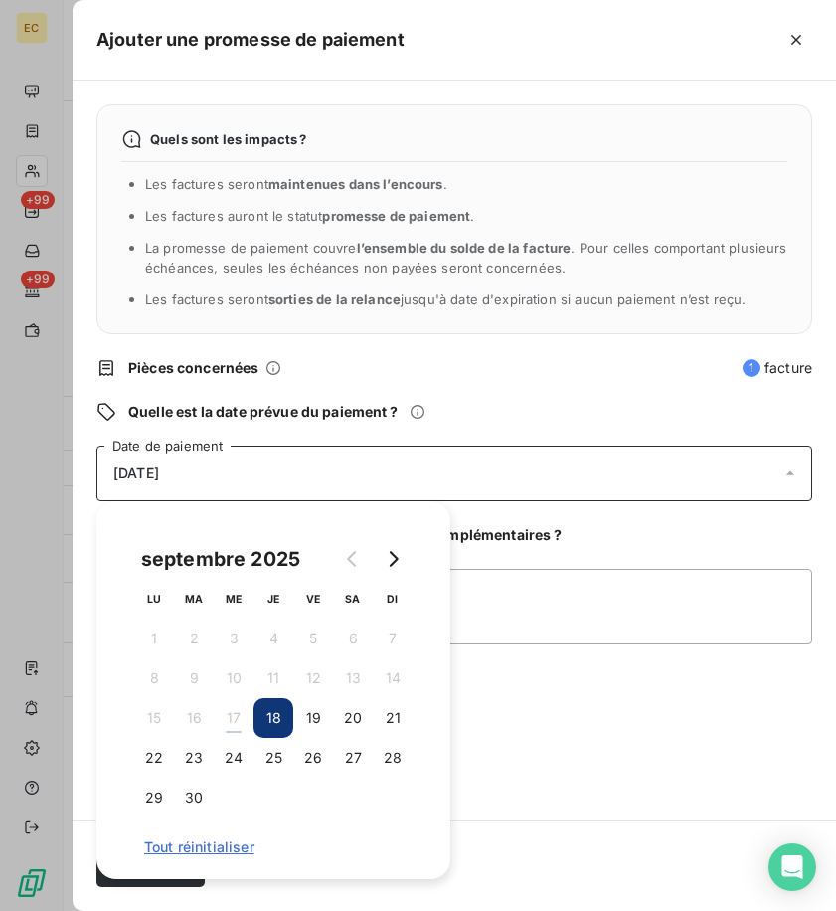
click at [275, 735] on button "18" at bounding box center [274, 718] width 40 height 40
click at [284, 748] on button "25" at bounding box center [274, 758] width 40 height 40
drag, startPoint x: 530, startPoint y: 751, endPoint x: 296, endPoint y: 819, distance: 243.3
click at [522, 754] on div "Quels sont les impacts ? Les factures seront maintenues dans l’encours . Les fa…" at bounding box center [455, 451] width 764 height 740
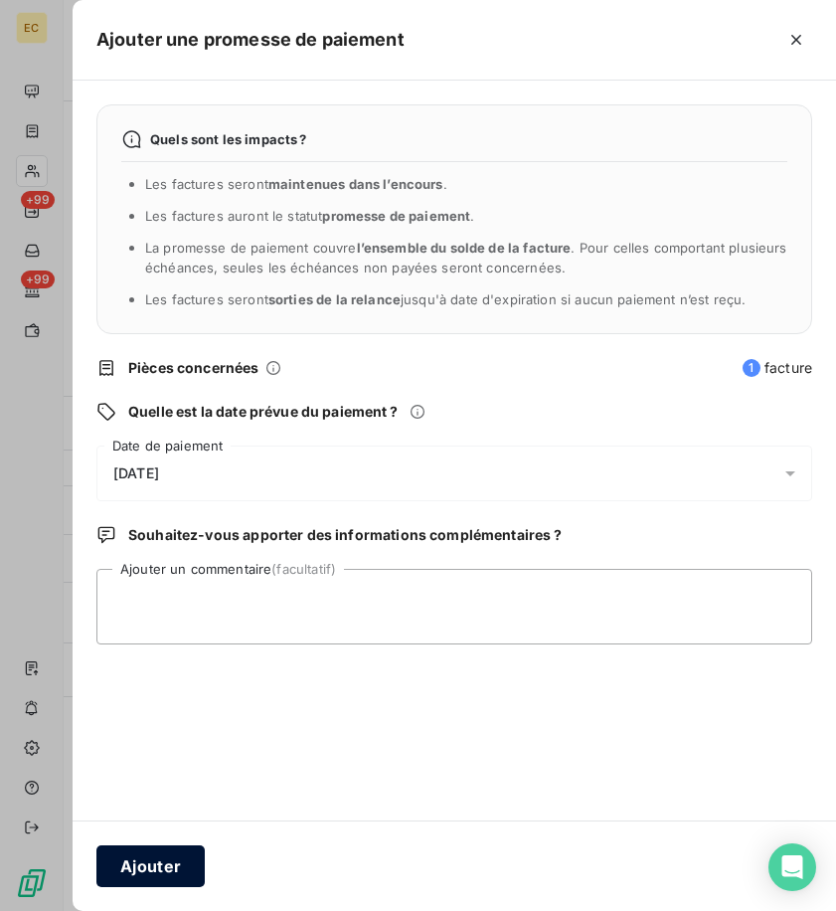
click at [170, 876] on button "Ajouter" at bounding box center [150, 866] width 108 height 42
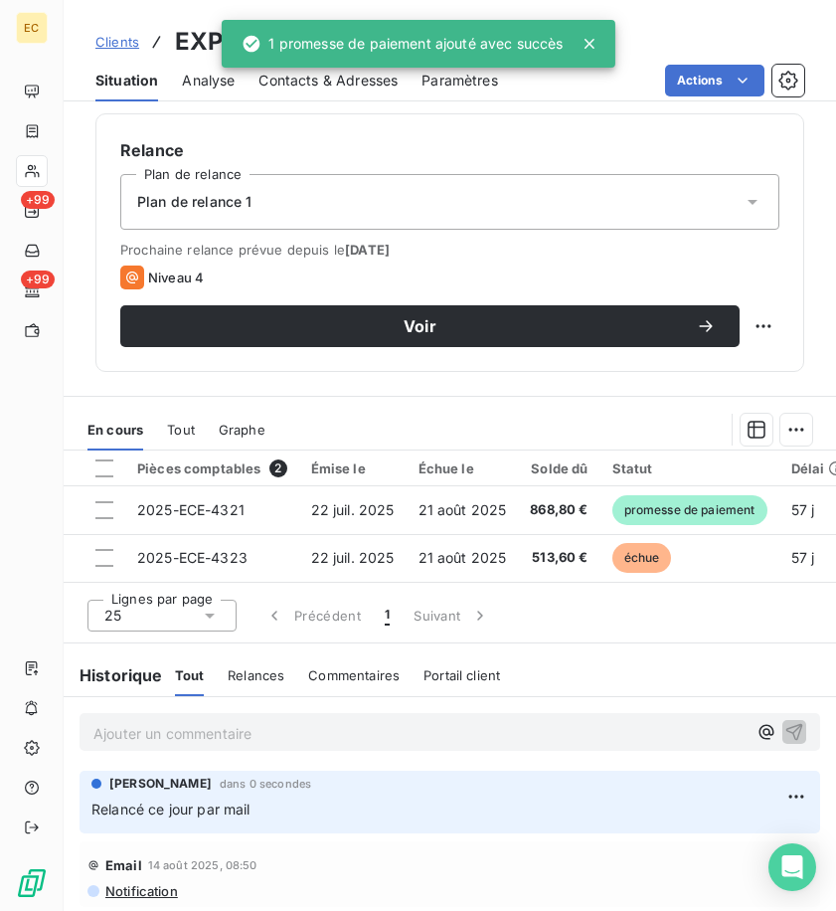
click at [116, 39] on span "Clients" at bounding box center [117, 42] width 44 height 16
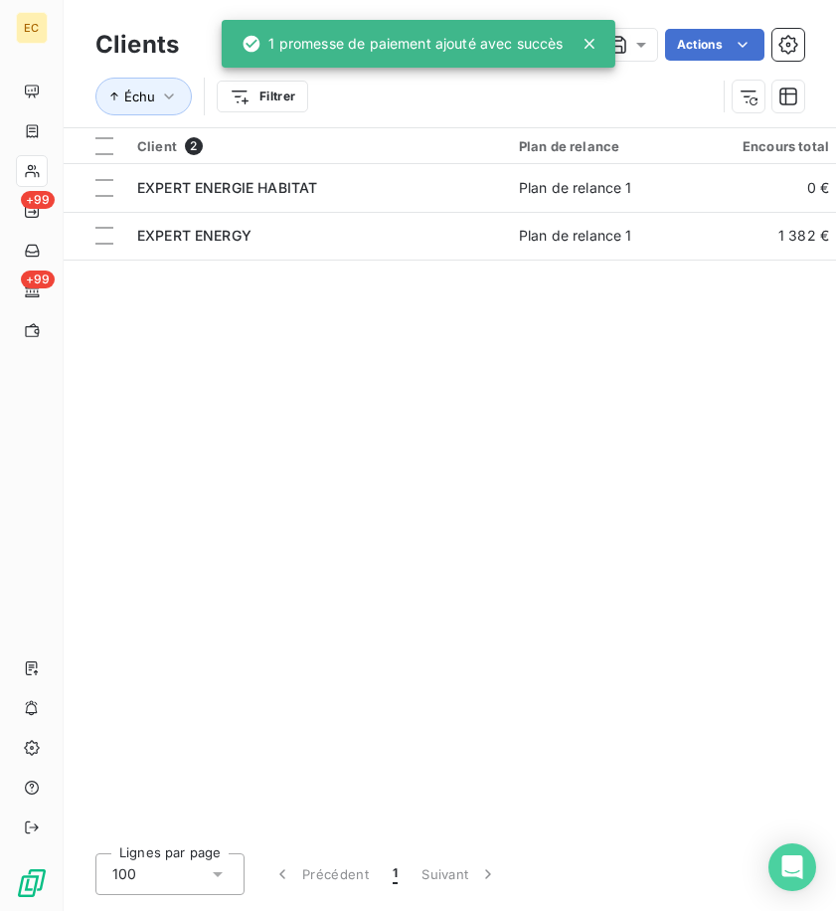
click at [585, 43] on icon at bounding box center [590, 44] width 20 height 20
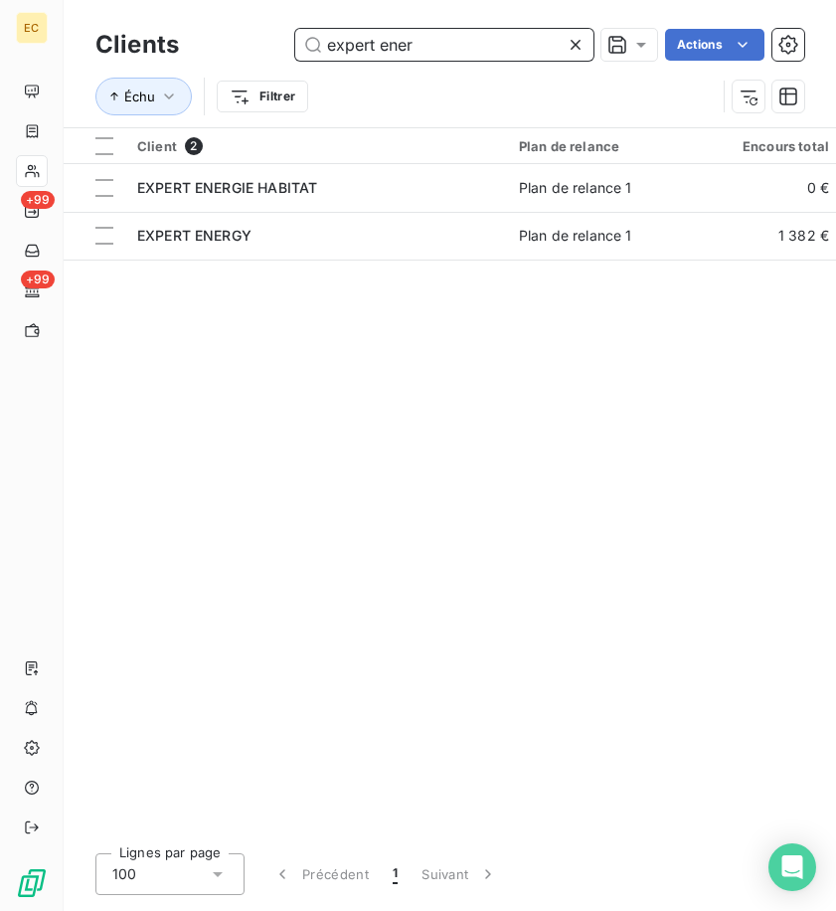
drag, startPoint x: 455, startPoint y: 41, endPoint x: 210, endPoint y: 41, distance: 244.7
click at [214, 41] on div "expert ener Actions" at bounding box center [504, 45] width 602 height 32
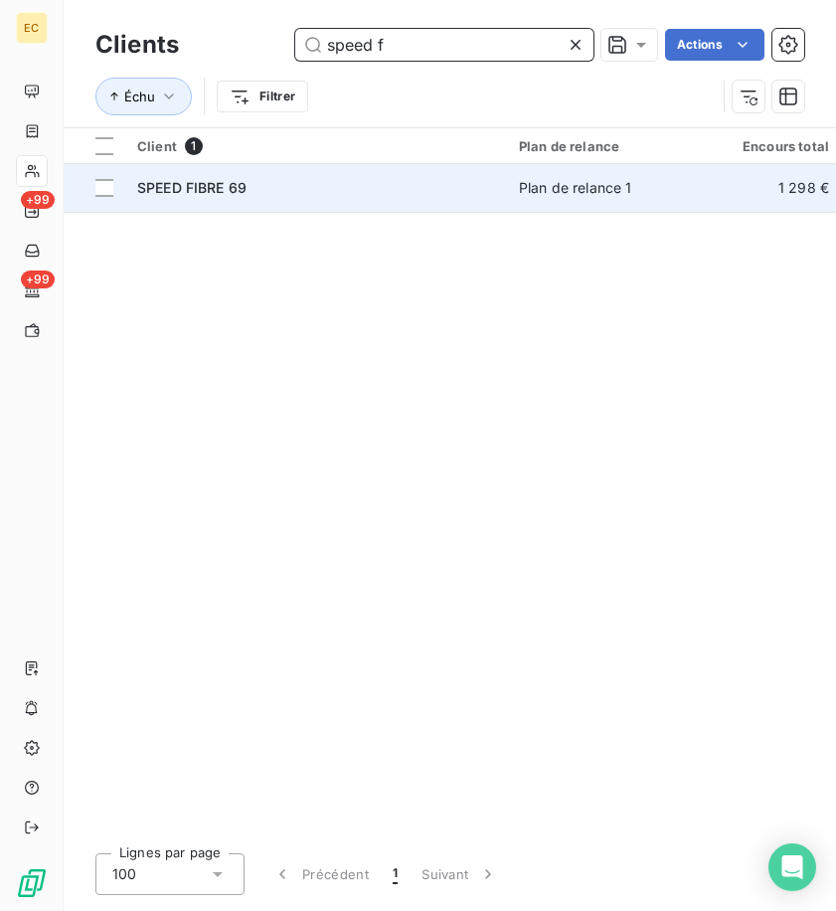
type input "speed f"
click at [272, 186] on div "SPEED FIBRE 69" at bounding box center [316, 188] width 358 height 20
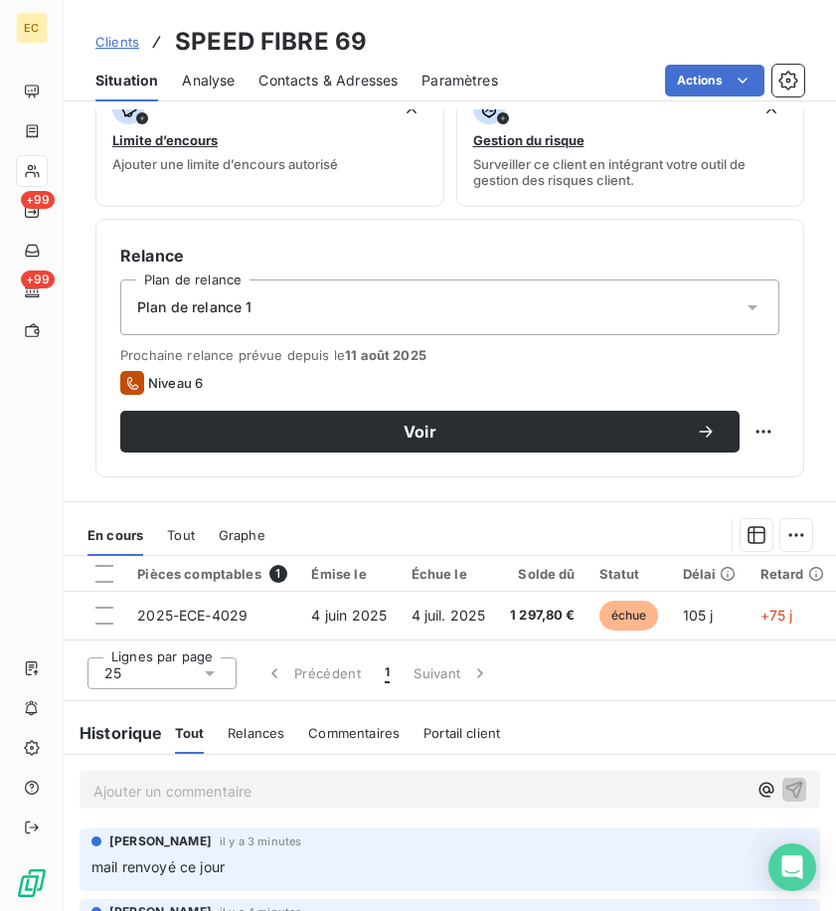
scroll to position [761, 0]
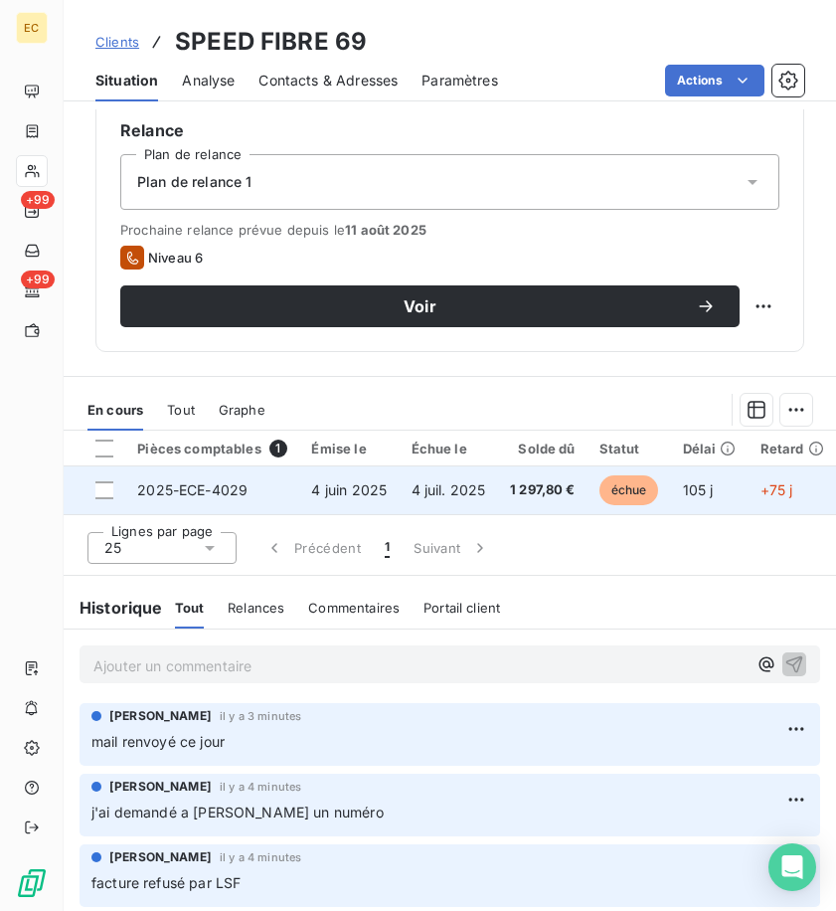
click at [101, 481] on div at bounding box center [104, 490] width 18 height 18
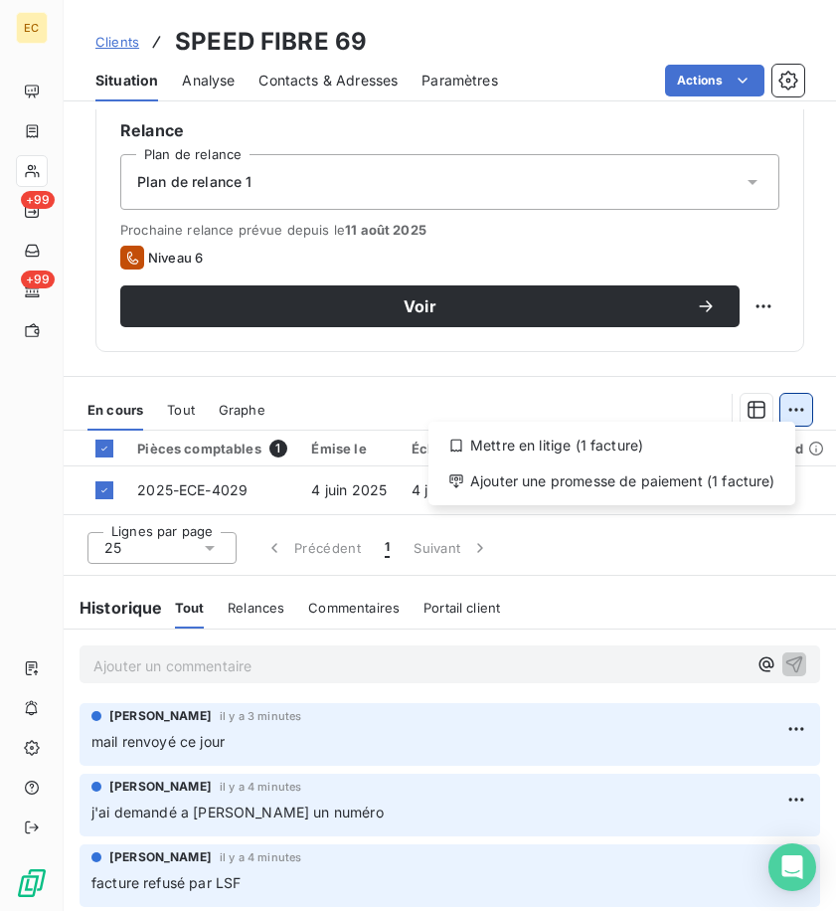
click at [778, 390] on html "EC +99 +99 Clients SPEED FIBRE 69 Situation Analyse Contacts & Adresses Paramèt…" at bounding box center [418, 455] width 836 height 911
click at [656, 505] on html "EC +99 +99 Clients SPEED FIBRE 69 Situation Analyse Contacts & Adresses Paramèt…" at bounding box center [418, 455] width 836 height 911
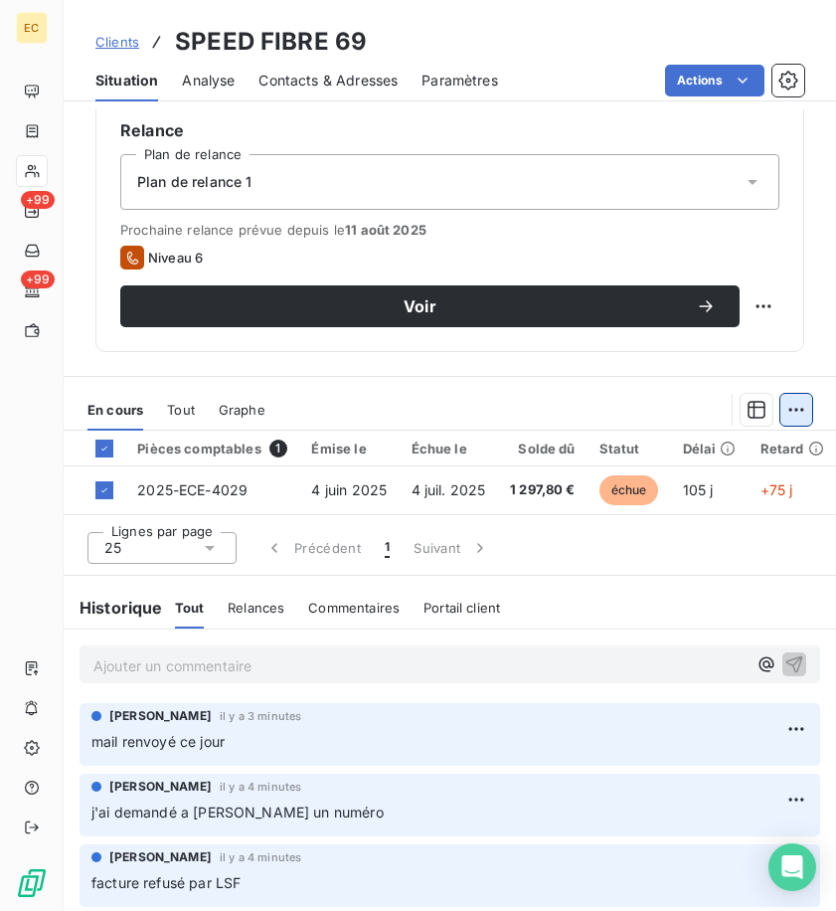
click at [777, 414] on html "EC +99 +99 Clients SPEED FIBRE 69 Situation Analyse Contacts & Adresses Paramèt…" at bounding box center [418, 455] width 836 height 911
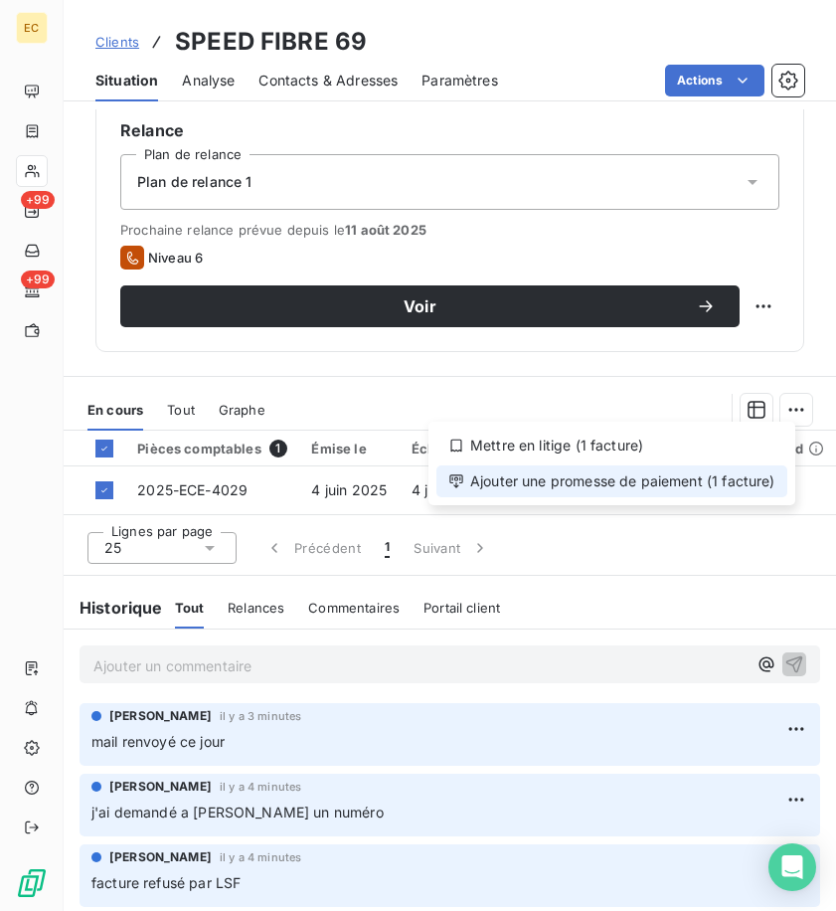
click at [676, 482] on div "Ajouter une promesse de paiement (1 facture)" at bounding box center [612, 481] width 351 height 32
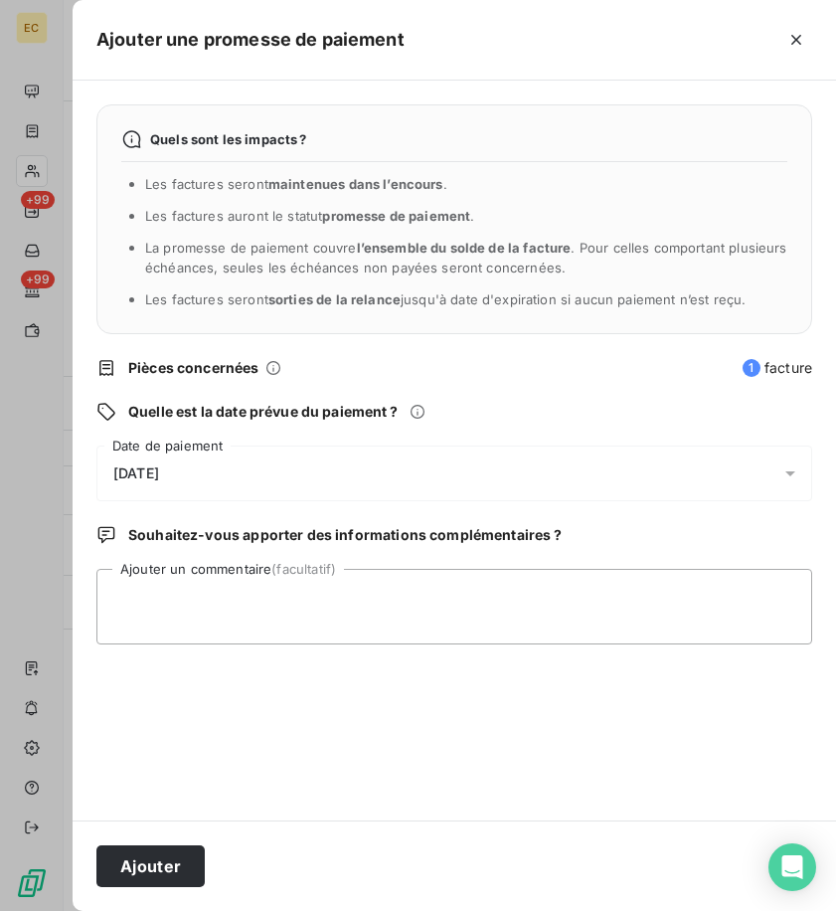
click at [197, 465] on div "[DATE]" at bounding box center [454, 474] width 716 height 56
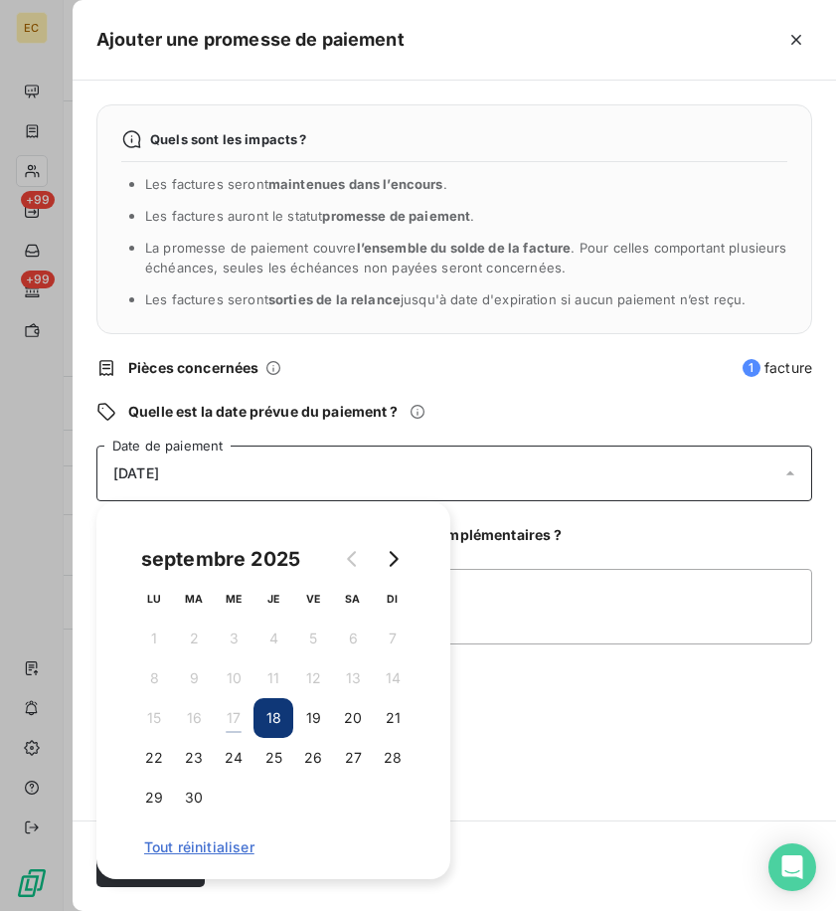
drag, startPoint x: 274, startPoint y: 760, endPoint x: 497, endPoint y: 758, distance: 223.8
click at [274, 759] on button "25" at bounding box center [274, 758] width 40 height 40
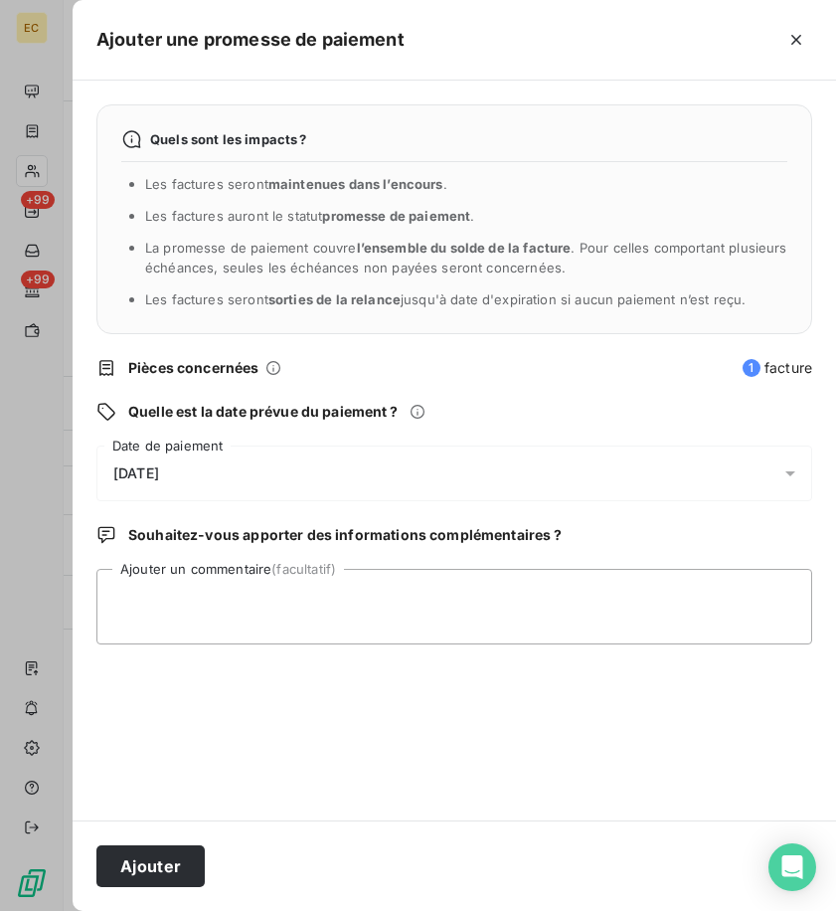
drag, startPoint x: 552, startPoint y: 753, endPoint x: 484, endPoint y: 770, distance: 69.7
click at [517, 761] on div "Quels sont les impacts ? Les factures seront maintenues dans l’encours . Les fa…" at bounding box center [455, 451] width 764 height 740
drag, startPoint x: 172, startPoint y: 873, endPoint x: 182, endPoint y: 825, distance: 49.7
click at [171, 872] on button "Ajouter" at bounding box center [150, 866] width 108 height 42
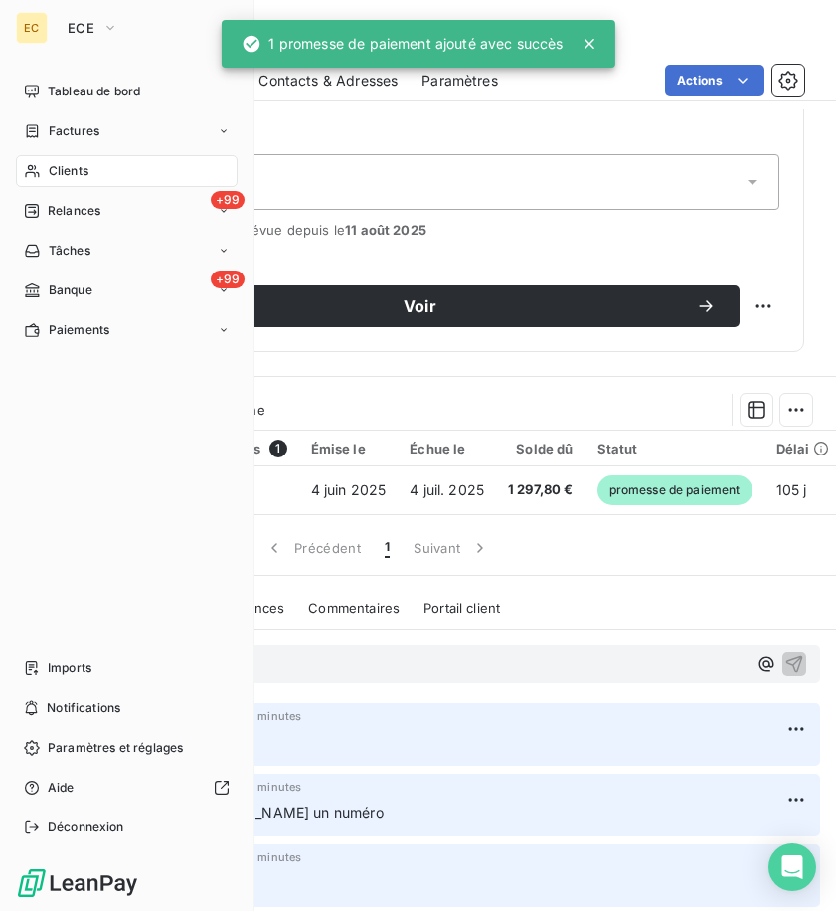
click at [54, 172] on span "Clients" at bounding box center [69, 171] width 40 height 18
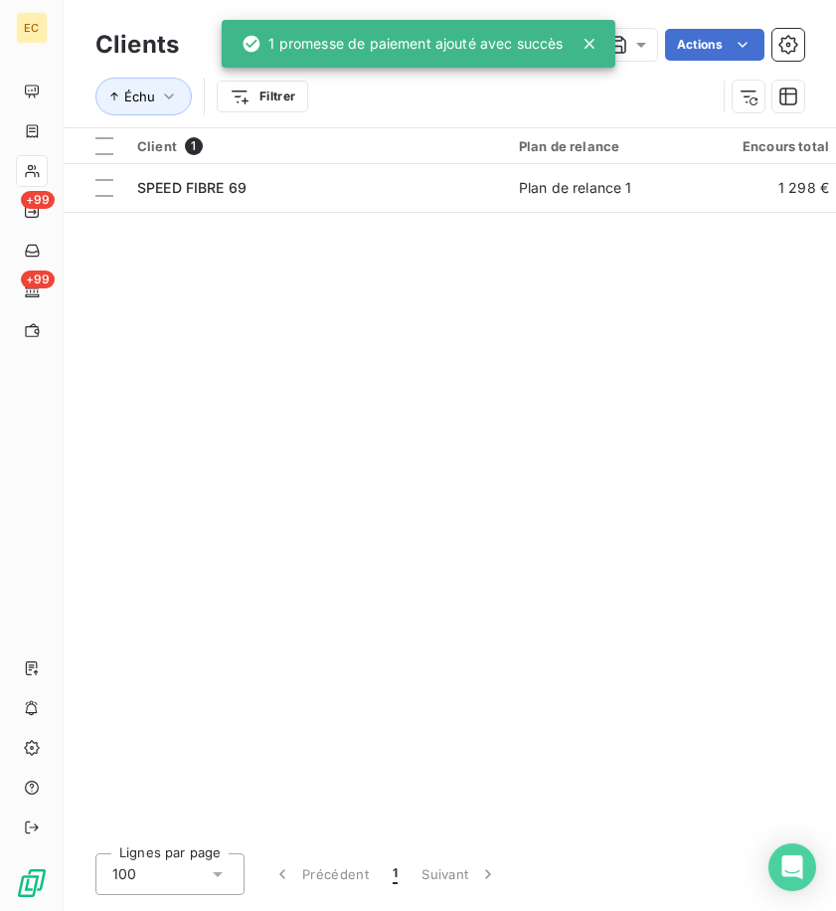
drag, startPoint x: 596, startPoint y: 34, endPoint x: 571, endPoint y: 49, distance: 29.0
click at [596, 36] on icon at bounding box center [590, 44] width 20 height 20
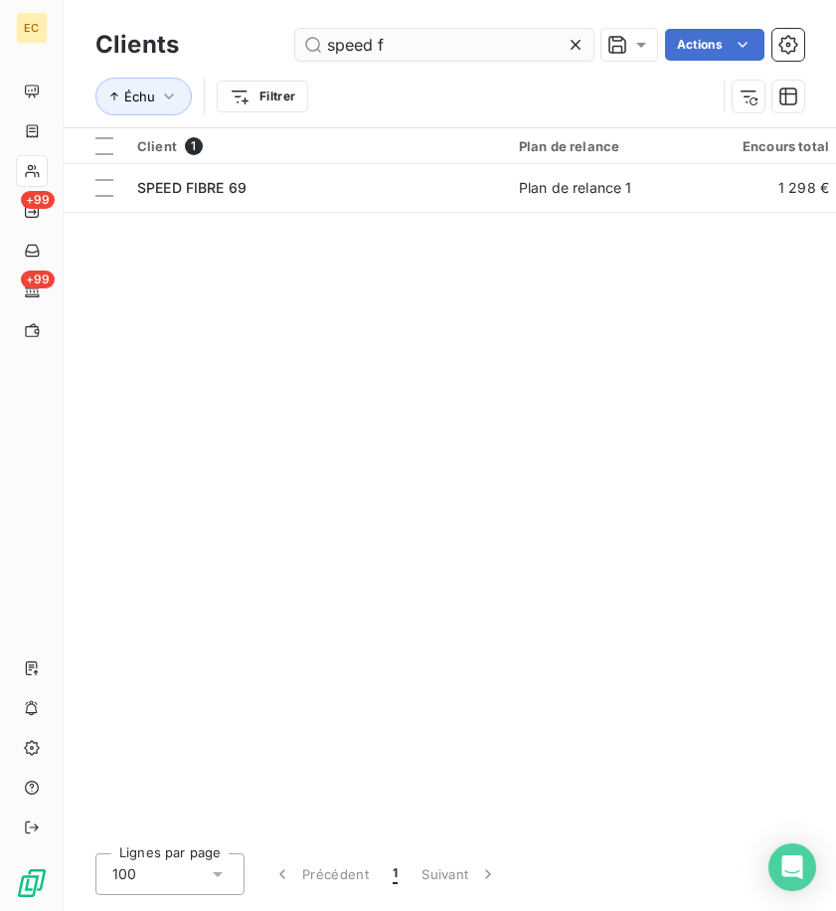
drag, startPoint x: 565, startPoint y: 46, endPoint x: 501, endPoint y: 55, distance: 64.3
click at [562, 46] on div "speed f" at bounding box center [444, 45] width 298 height 32
click at [467, 51] on input "speed f" at bounding box center [444, 45] width 298 height 32
drag, startPoint x: 416, startPoint y: 41, endPoint x: 184, endPoint y: 39, distance: 231.7
click at [190, 41] on div "Clients speed f Actions" at bounding box center [449, 45] width 709 height 42
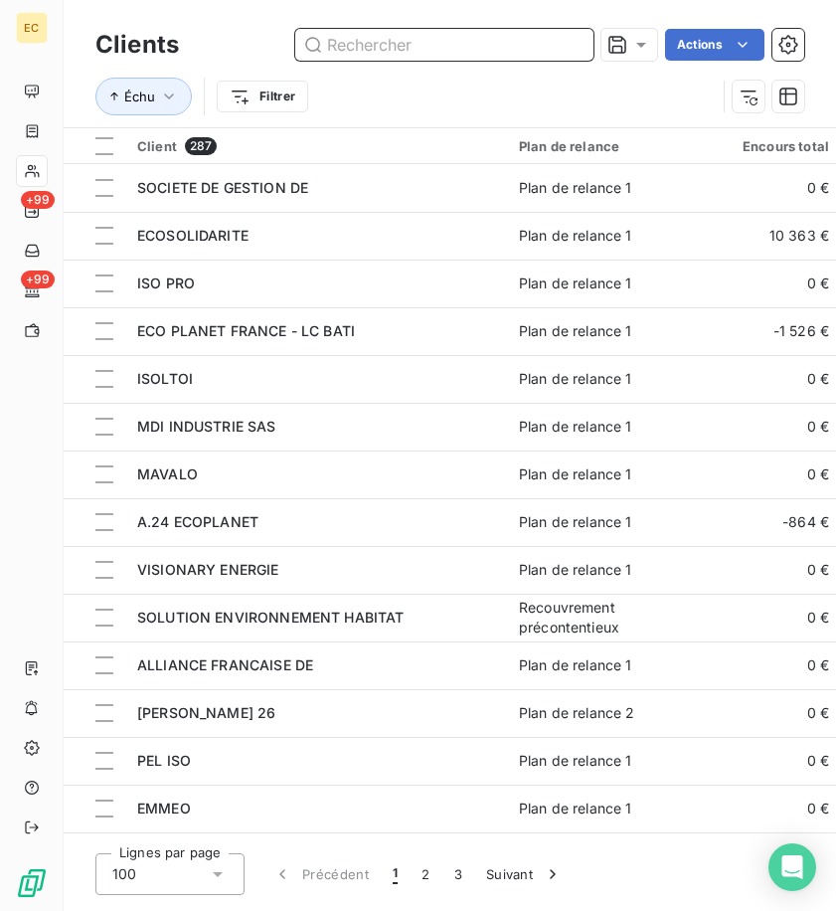
click at [365, 40] on input "text" at bounding box center [444, 45] width 298 height 32
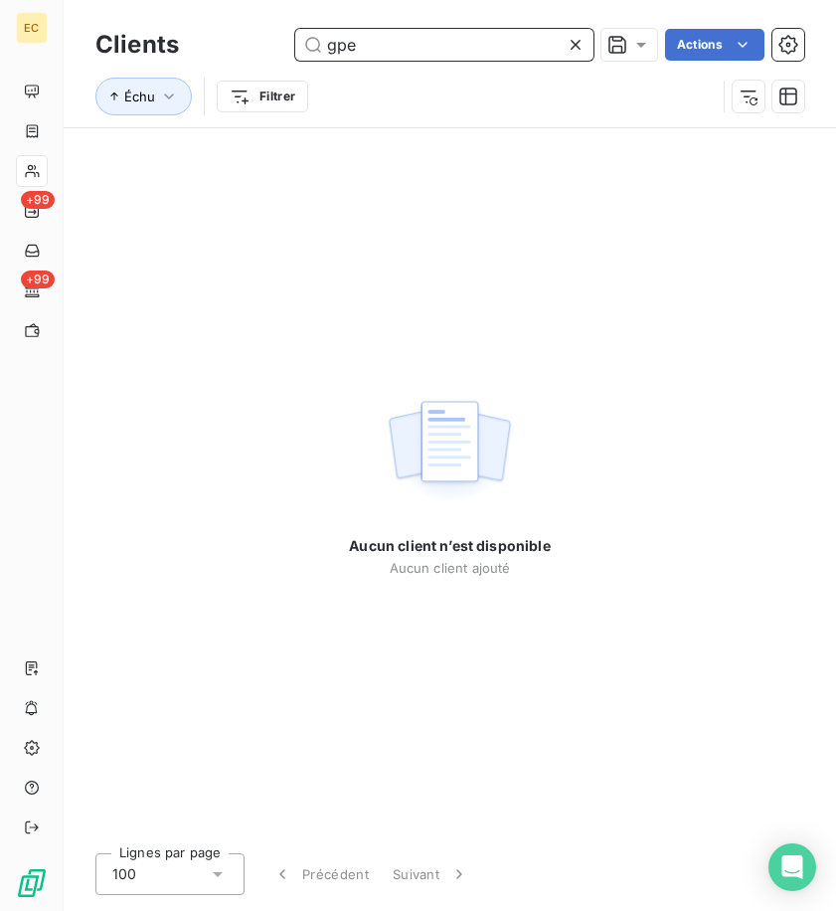
click at [336, 45] on input "gpe" at bounding box center [444, 45] width 298 height 32
click at [355, 44] on input "g.pe" at bounding box center [444, 45] width 298 height 32
click at [351, 46] on input "g.pe" at bounding box center [444, 45] width 298 height 32
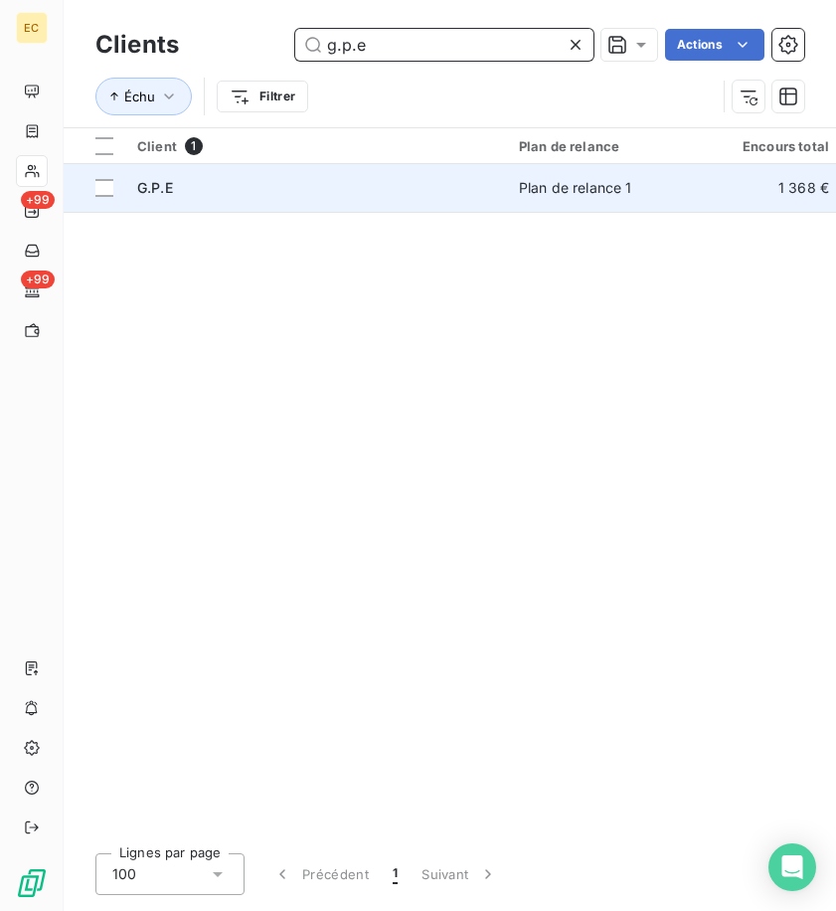
type input "g.p.e"
click at [417, 170] on td "G.P.E" at bounding box center [316, 188] width 382 height 48
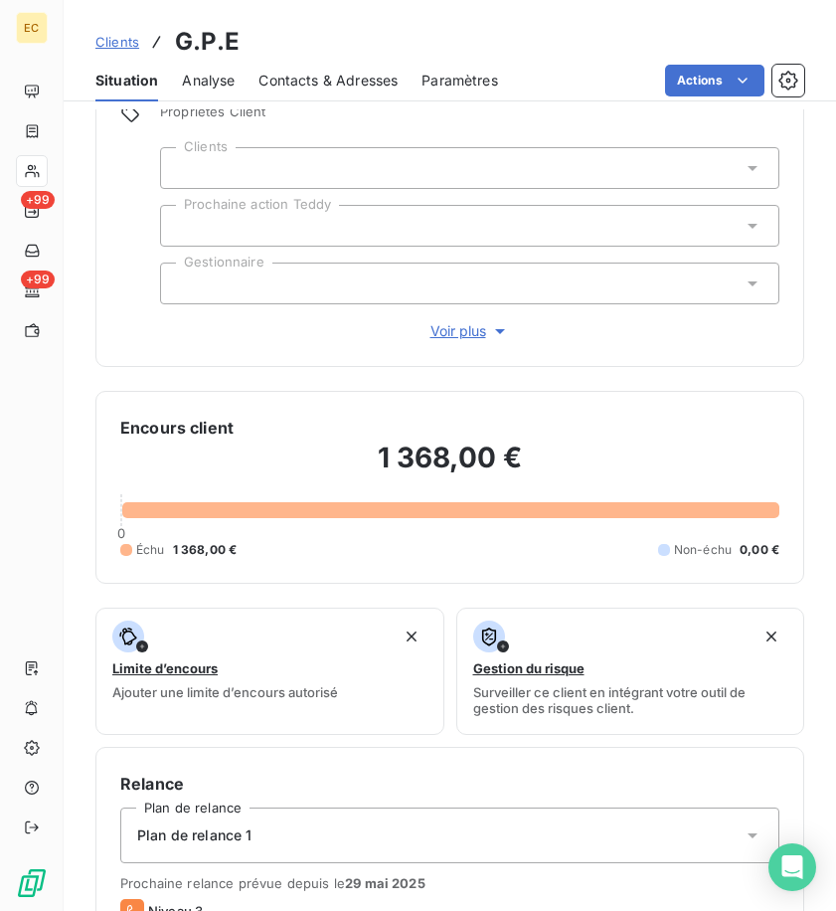
scroll to position [715, 0]
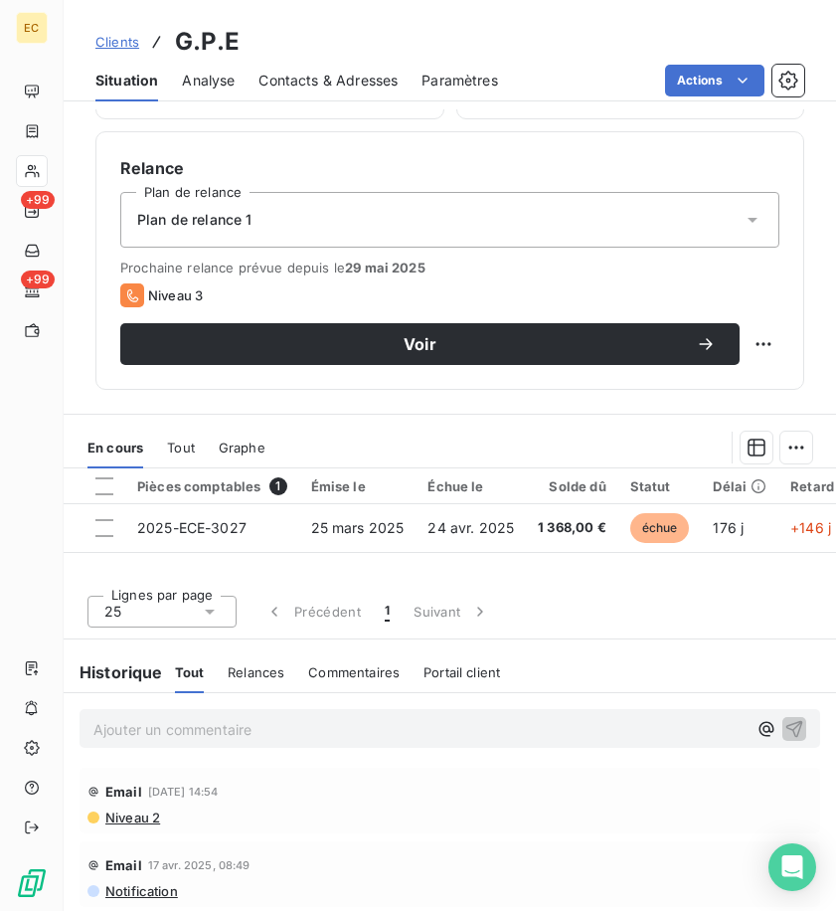
click at [117, 40] on span "Clients" at bounding box center [117, 42] width 44 height 16
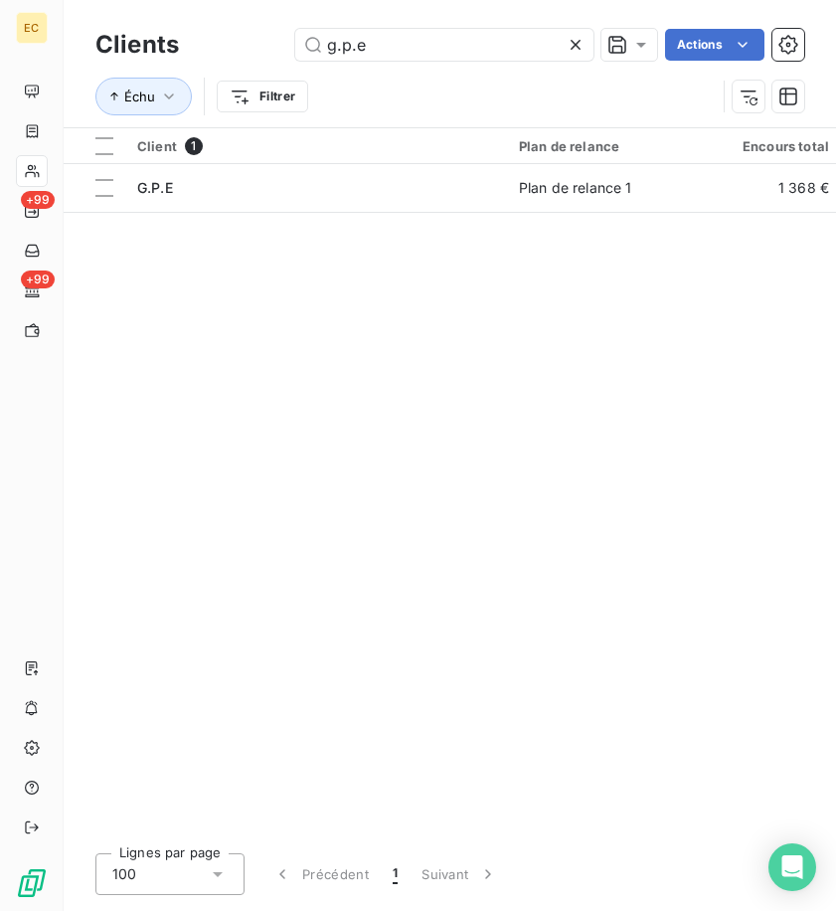
drag, startPoint x: 483, startPoint y: 49, endPoint x: 0, endPoint y: 20, distance: 484.2
click at [115, 40] on div "Clients g.p.e Actions" at bounding box center [449, 45] width 709 height 42
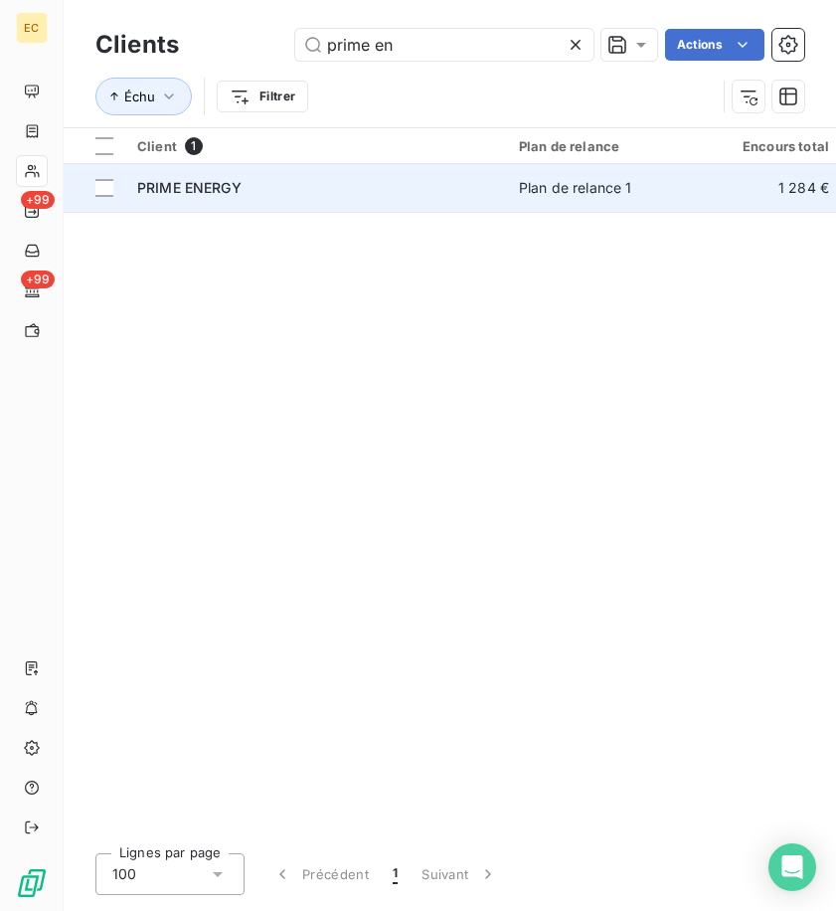
type input "prime en"
click at [289, 189] on div "PRIME ENERGY" at bounding box center [316, 188] width 358 height 20
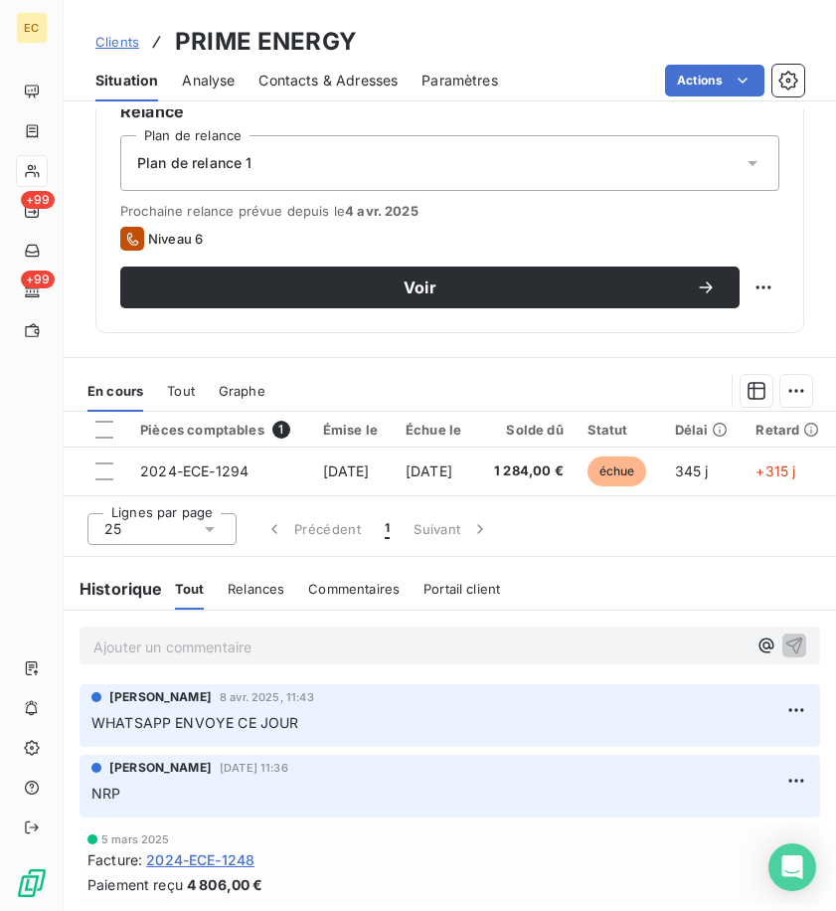
scroll to position [922, 0]
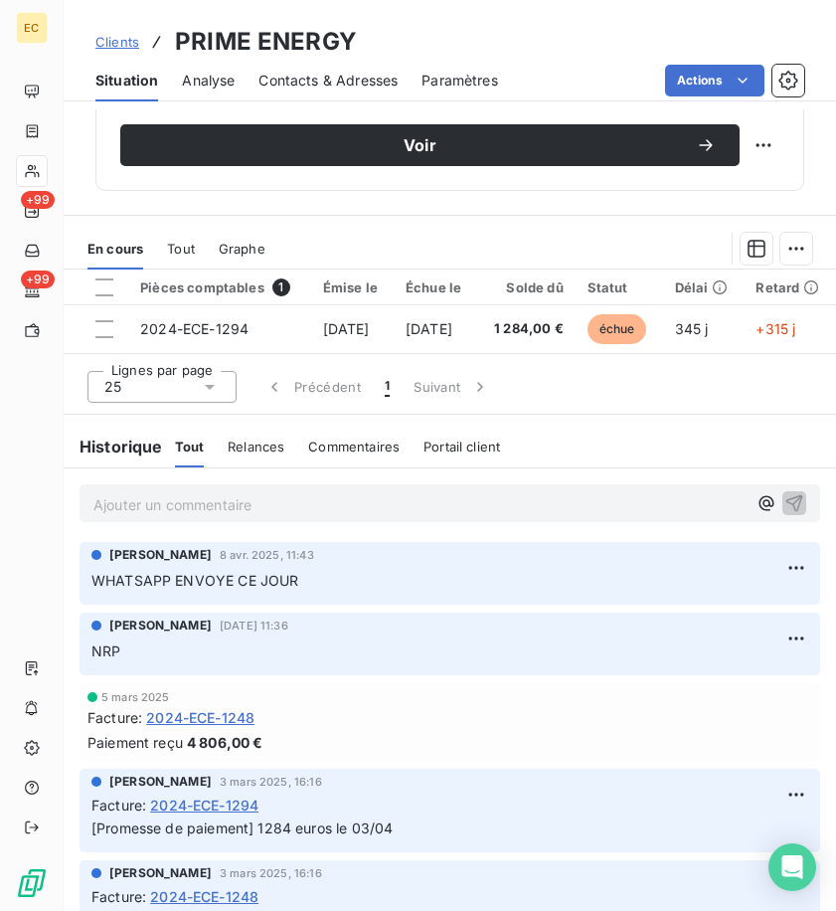
click at [237, 505] on p "Ajouter un commentaire ﻿" at bounding box center [419, 504] width 653 height 25
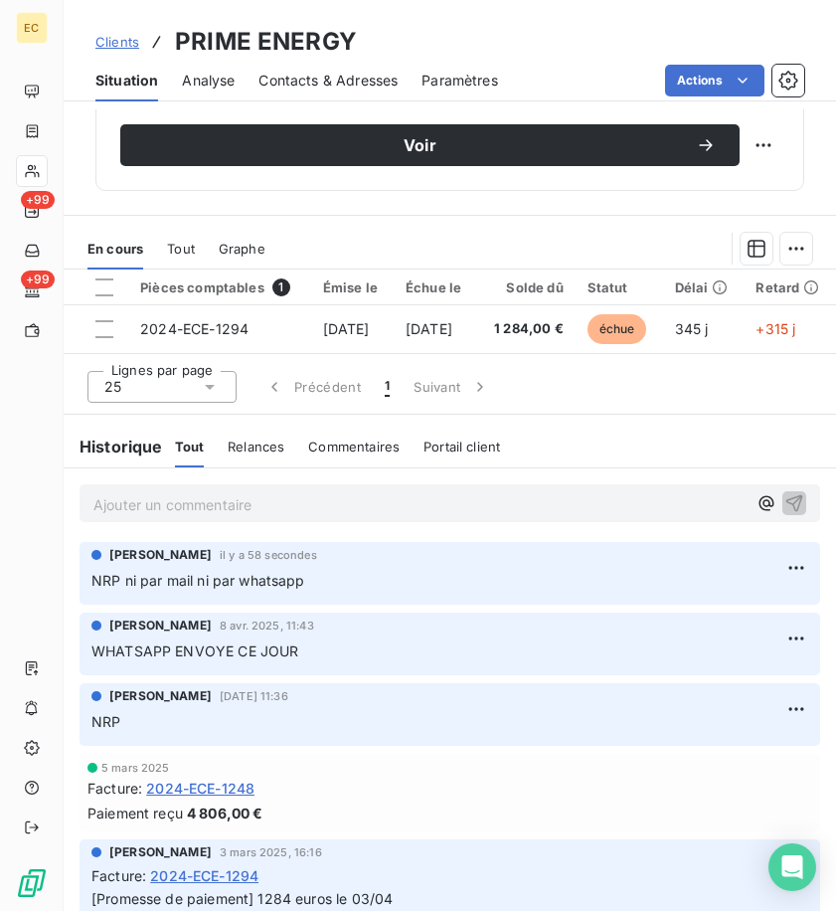
click at [251, 498] on p "Ajouter un commentaire ﻿" at bounding box center [419, 504] width 653 height 25
click at [775, 566] on html "EC +99 +99 Clients PRIME ENERGY Situation Analyse Contacts & Adresses Paramètre…" at bounding box center [418, 455] width 836 height 911
click at [300, 486] on html "EC +99 +99 Clients PRIME ENERGY Situation Analyse Contacts & Adresses Paramètre…" at bounding box center [418, 455] width 836 height 911
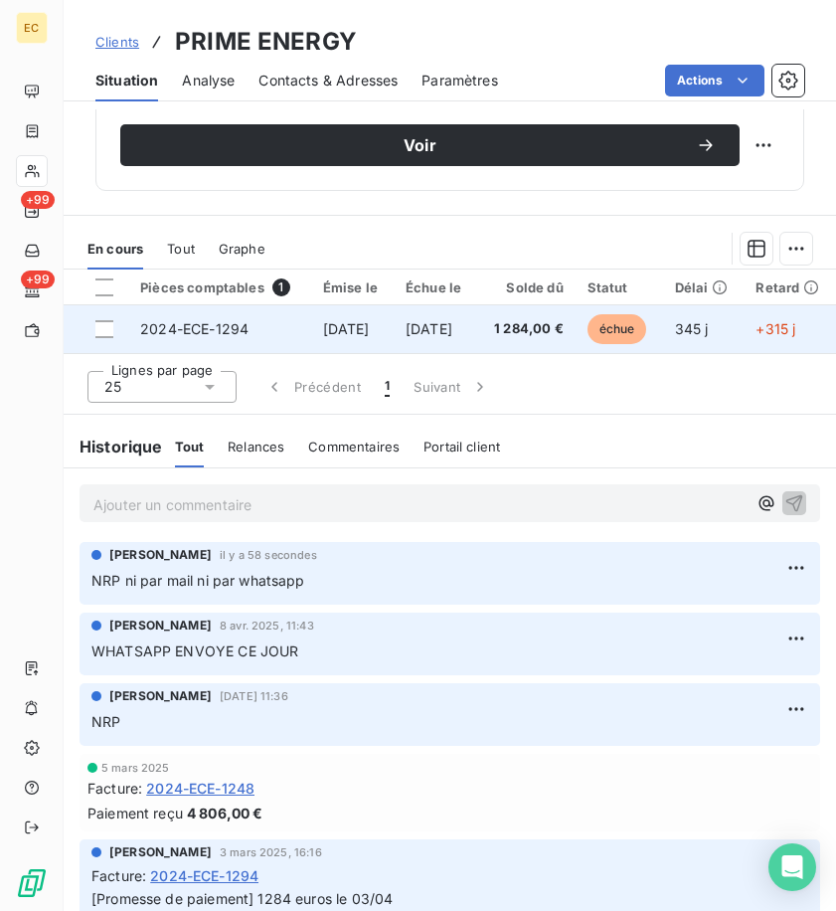
click at [101, 320] on div at bounding box center [104, 329] width 18 height 18
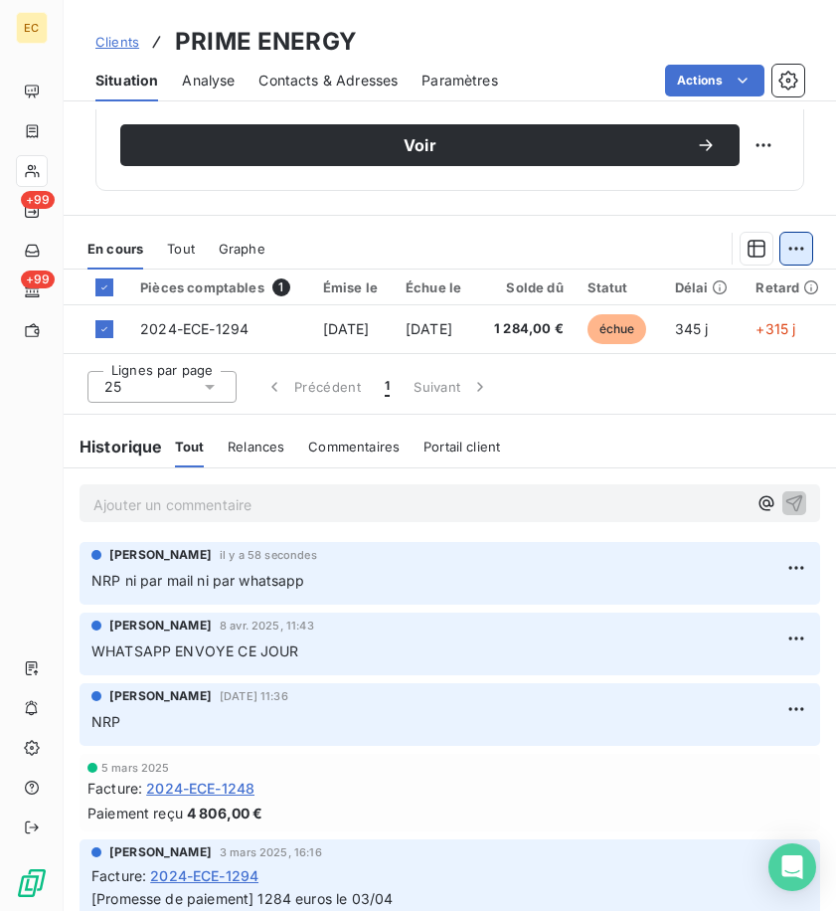
click at [774, 237] on html "EC +99 +99 Clients PRIME ENERGY Situation Analyse Contacts & Adresses Paramètre…" at bounding box center [418, 455] width 836 height 911
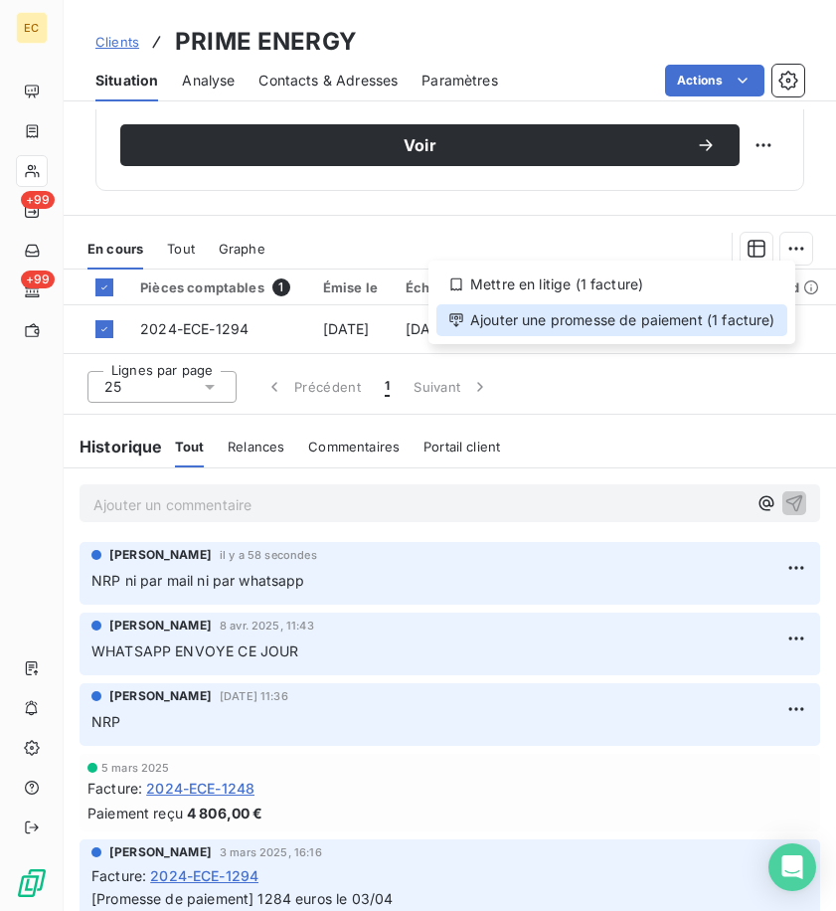
click at [643, 329] on div "Ajouter une promesse de paiement (1 facture)" at bounding box center [612, 320] width 351 height 32
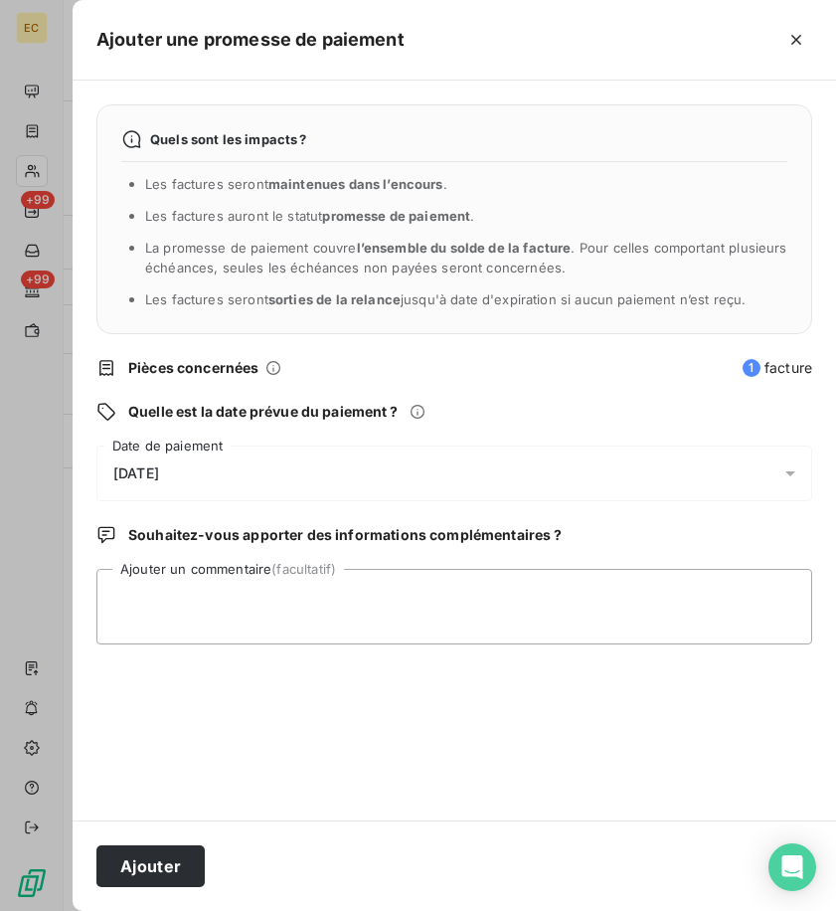
click at [171, 446] on div "[DATE]" at bounding box center [454, 474] width 716 height 56
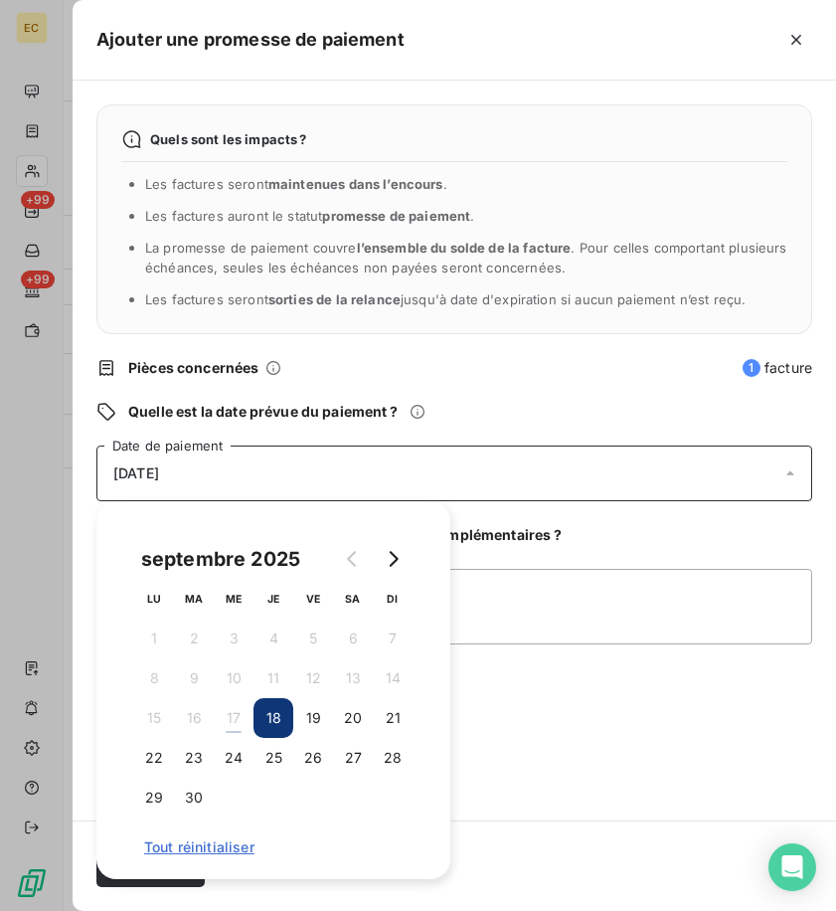
drag, startPoint x: 271, startPoint y: 745, endPoint x: 448, endPoint y: 744, distance: 177.0
click at [278, 744] on button "25" at bounding box center [274, 758] width 40 height 40
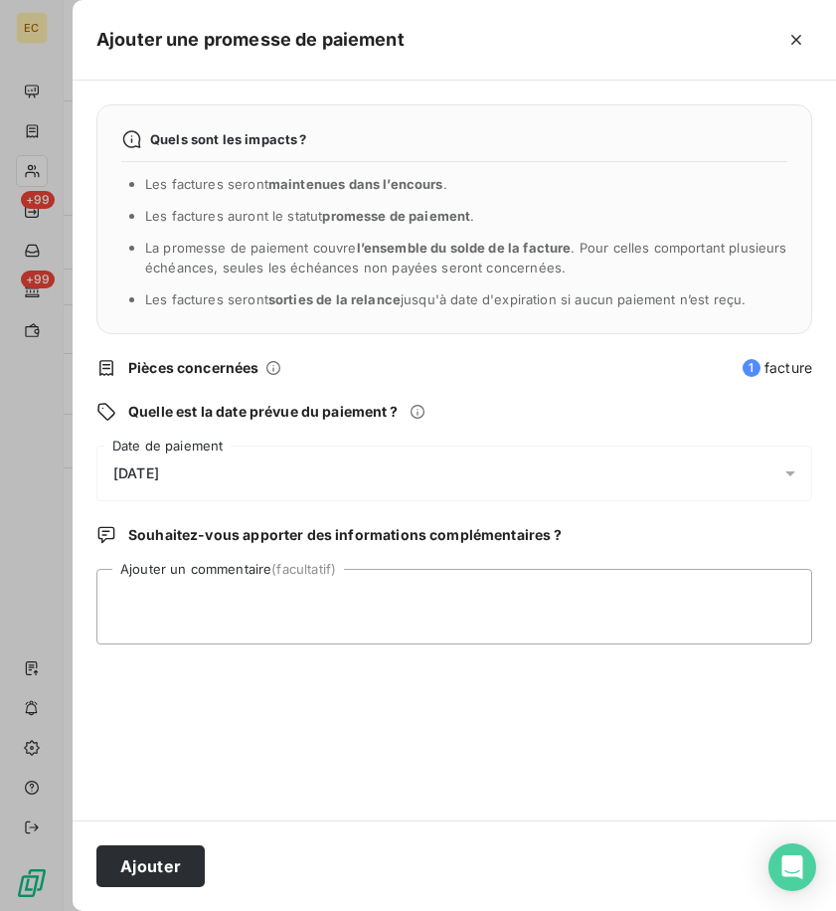
drag, startPoint x: 556, startPoint y: 738, endPoint x: 397, endPoint y: 837, distance: 187.7
click at [532, 745] on div "Quels sont les impacts ? Les factures seront maintenues dans l’encours . Les fa…" at bounding box center [455, 451] width 764 height 740
click at [153, 866] on button "Ajouter" at bounding box center [150, 866] width 108 height 42
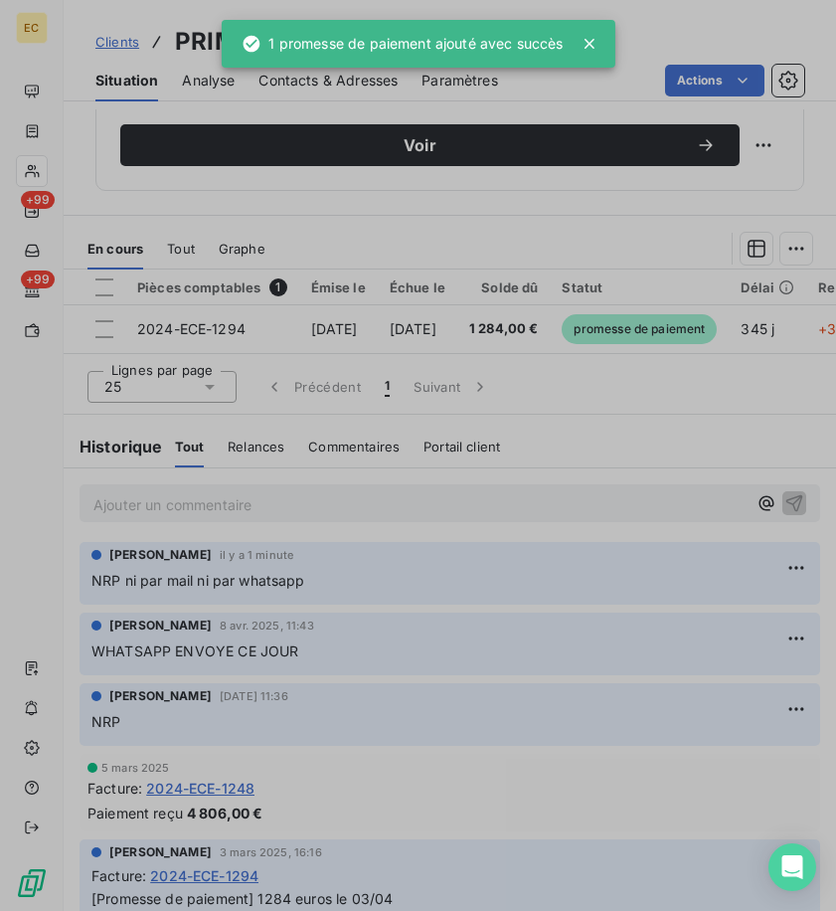
scroll to position [852, 0]
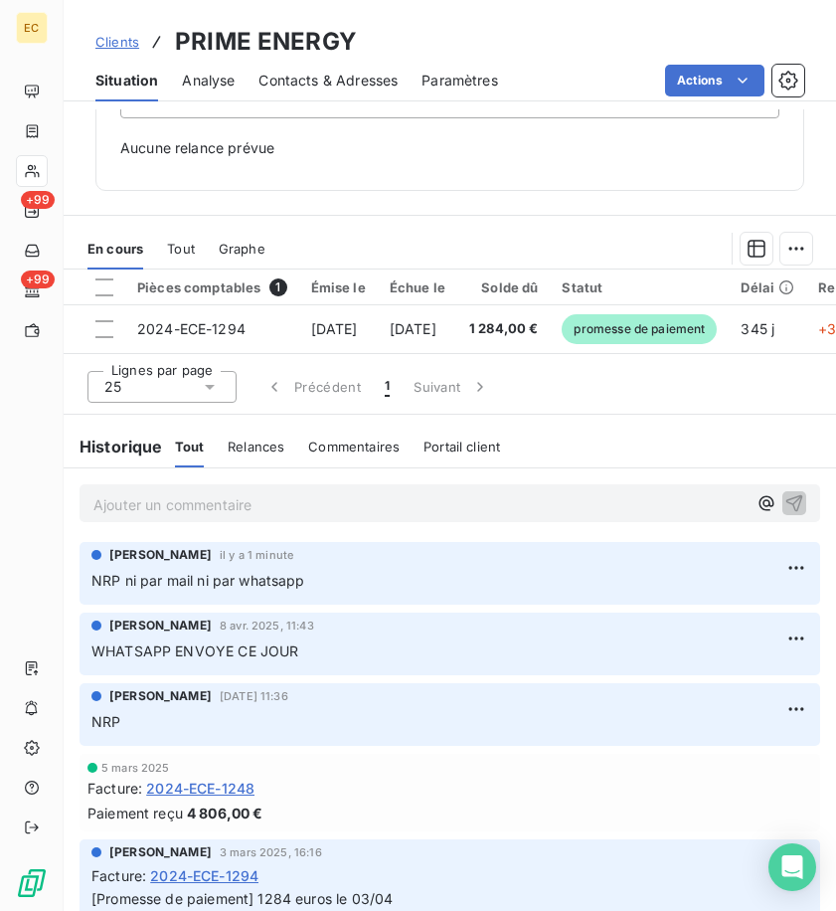
click at [126, 44] on span "Clients" at bounding box center [117, 42] width 44 height 16
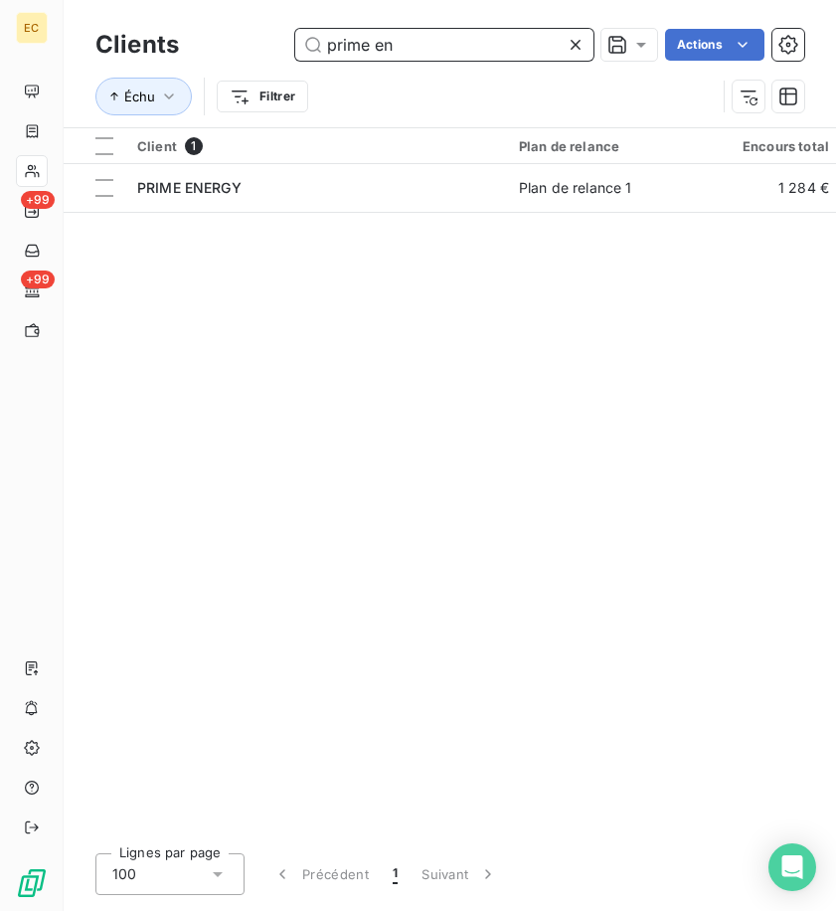
drag, startPoint x: 443, startPoint y: 36, endPoint x: 160, endPoint y: 49, distance: 282.8
click at [160, 49] on div "Clients prime en Actions" at bounding box center [449, 45] width 709 height 42
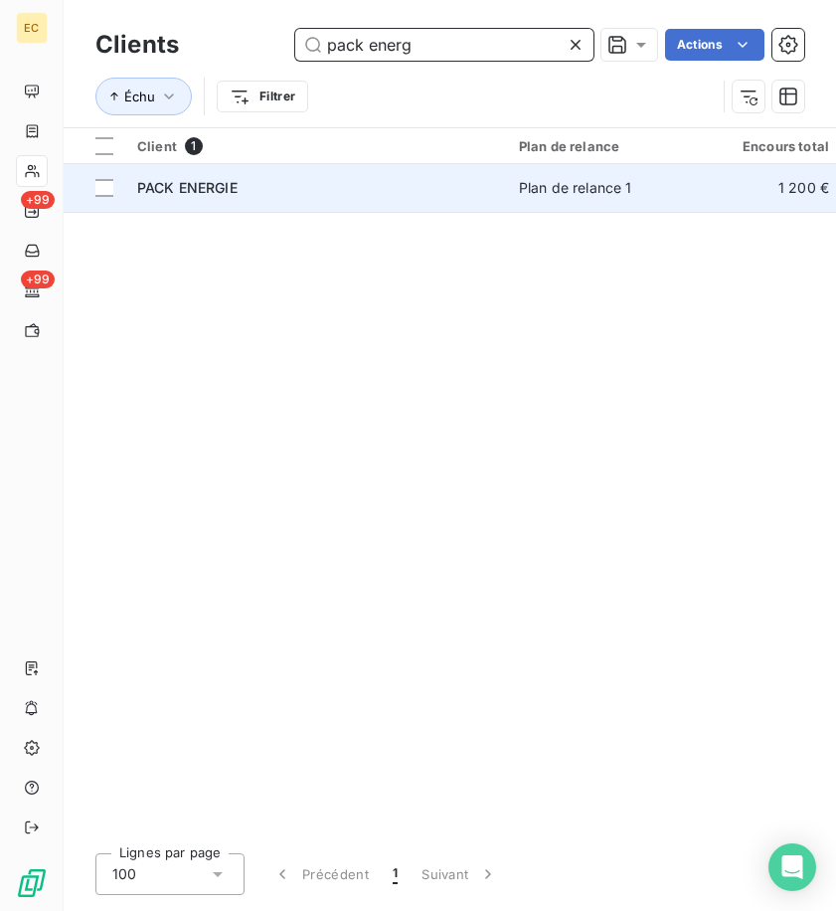
type input "pack energ"
drag, startPoint x: 393, startPoint y: 195, endPoint x: 383, endPoint y: 197, distance: 10.1
click at [391, 195] on div "PACK ENERGIE" at bounding box center [316, 188] width 358 height 20
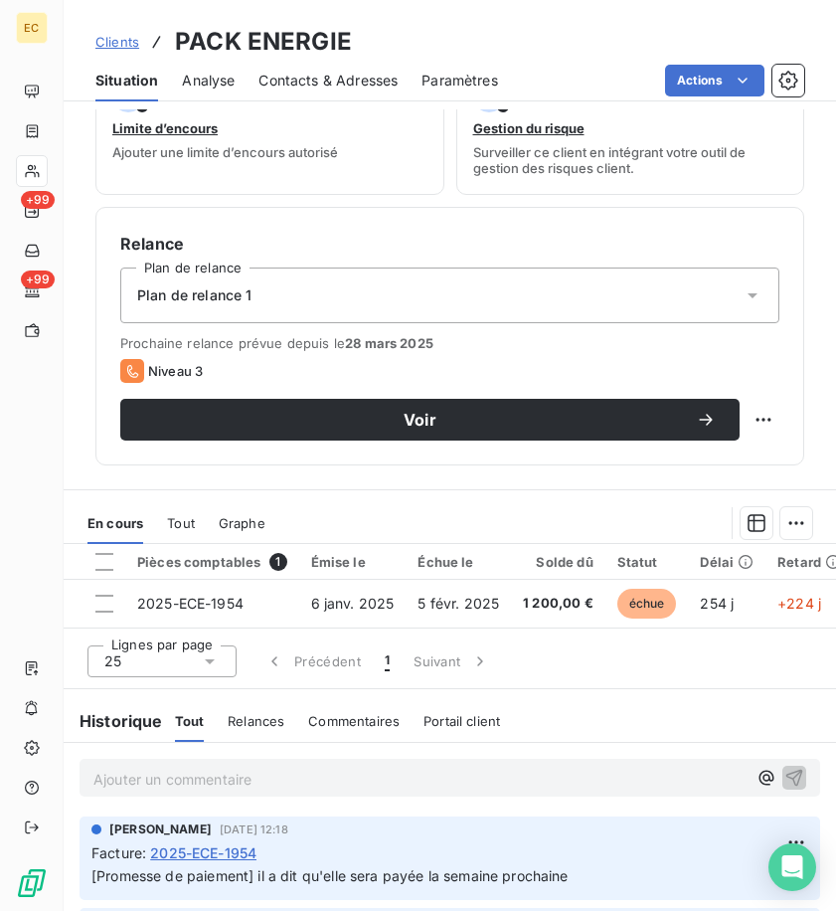
scroll to position [785, 0]
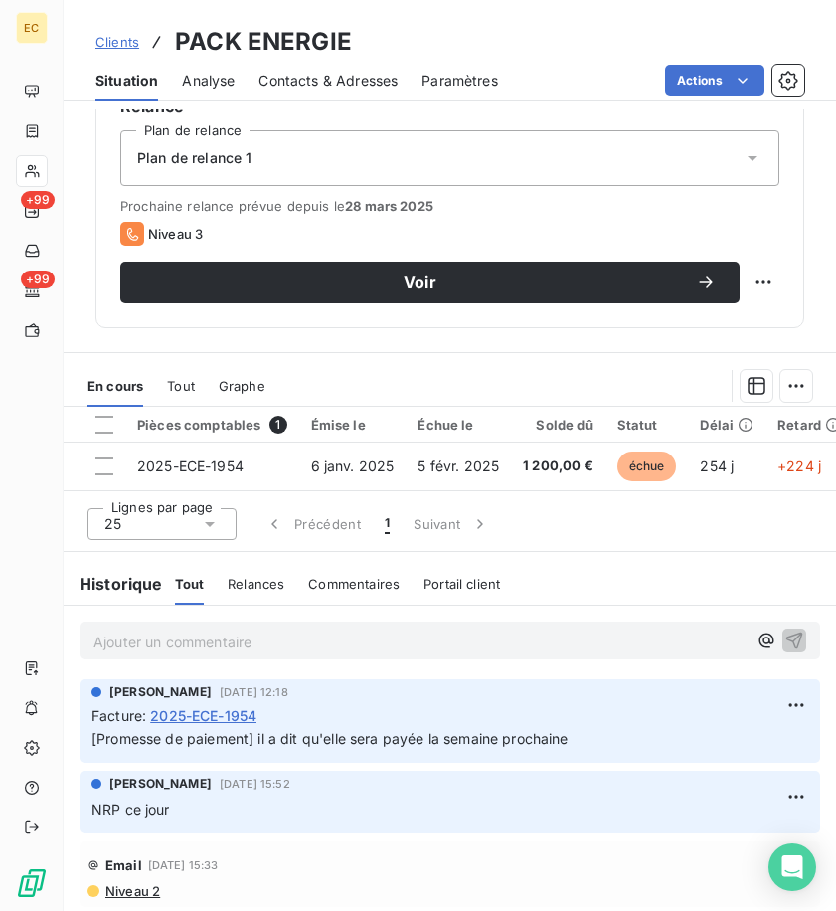
click at [274, 637] on p "Ajouter un commentaire ﻿" at bounding box center [419, 642] width 653 height 25
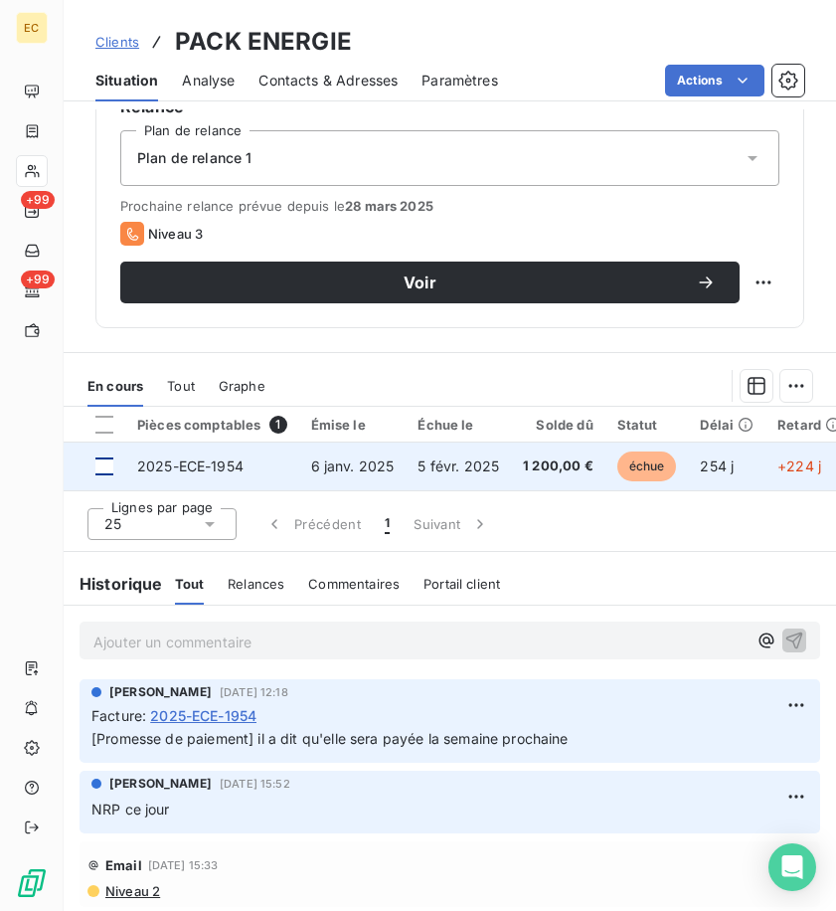
click at [103, 459] on div at bounding box center [104, 467] width 18 height 18
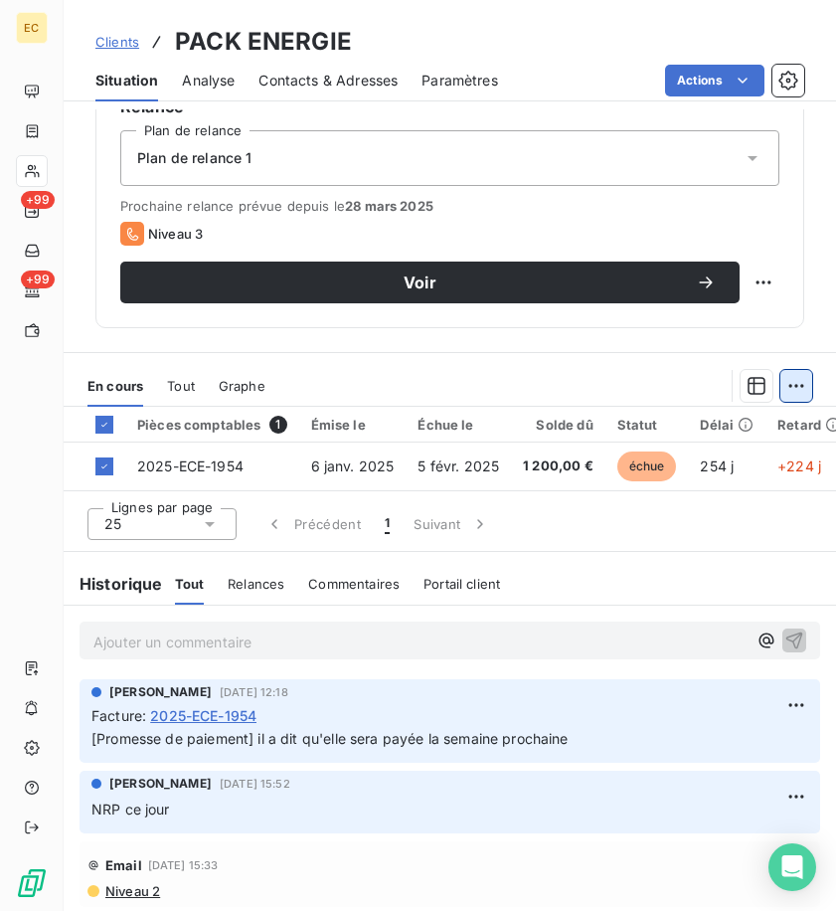
click at [773, 377] on html "EC +99 +99 Clients PACK ENERGIE Situation Analyse Contacts & Adresses Paramètre…" at bounding box center [418, 455] width 836 height 911
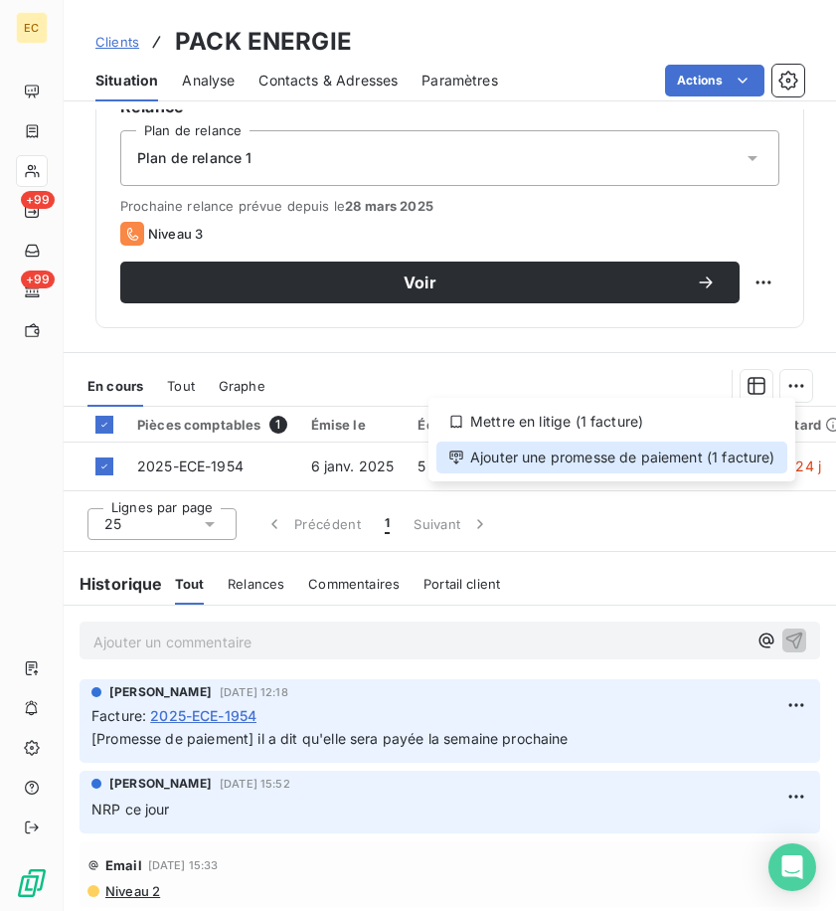
click at [598, 464] on div "Ajouter une promesse de paiement (1 facture)" at bounding box center [612, 458] width 351 height 32
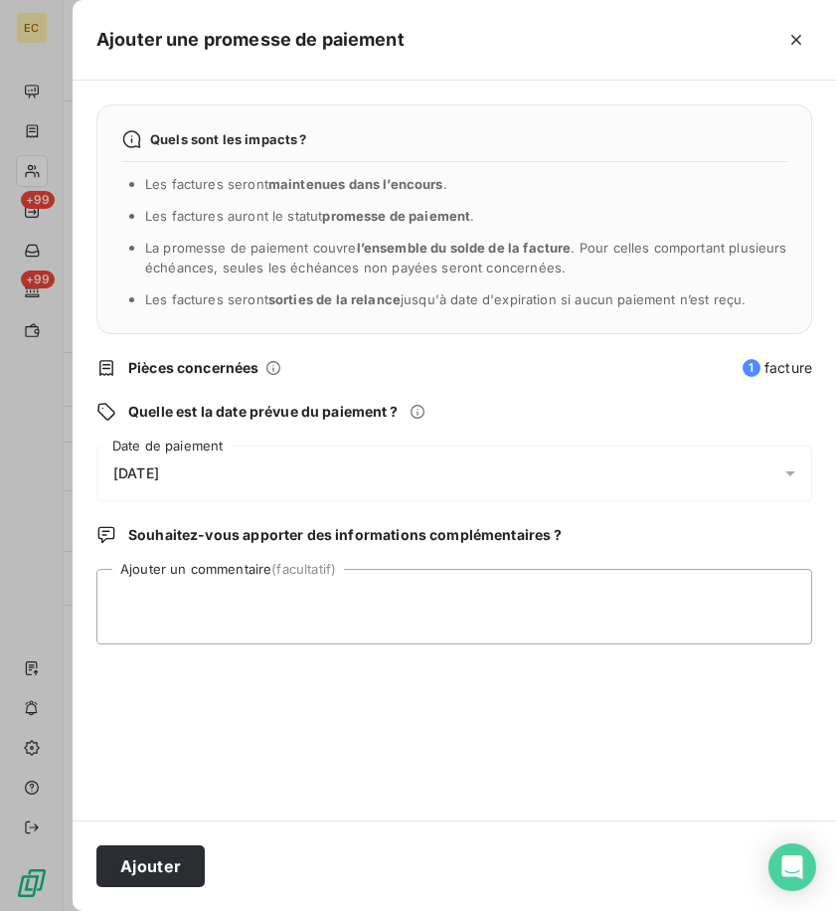
drag, startPoint x: 261, startPoint y: 462, endPoint x: 236, endPoint y: 472, distance: 26.8
click at [258, 462] on div "[DATE]" at bounding box center [454, 474] width 716 height 56
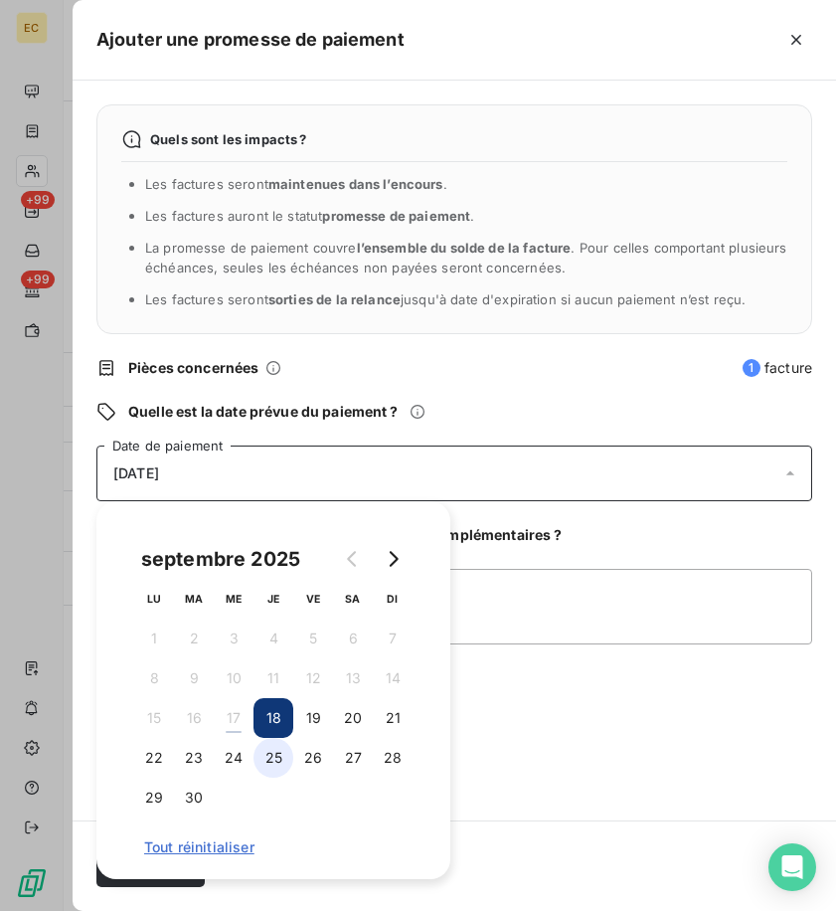
click at [273, 759] on button "25" at bounding box center [274, 758] width 40 height 40
click at [610, 583] on textarea "Ajouter un commentaire (facultatif)" at bounding box center [454, 607] width 716 height 76
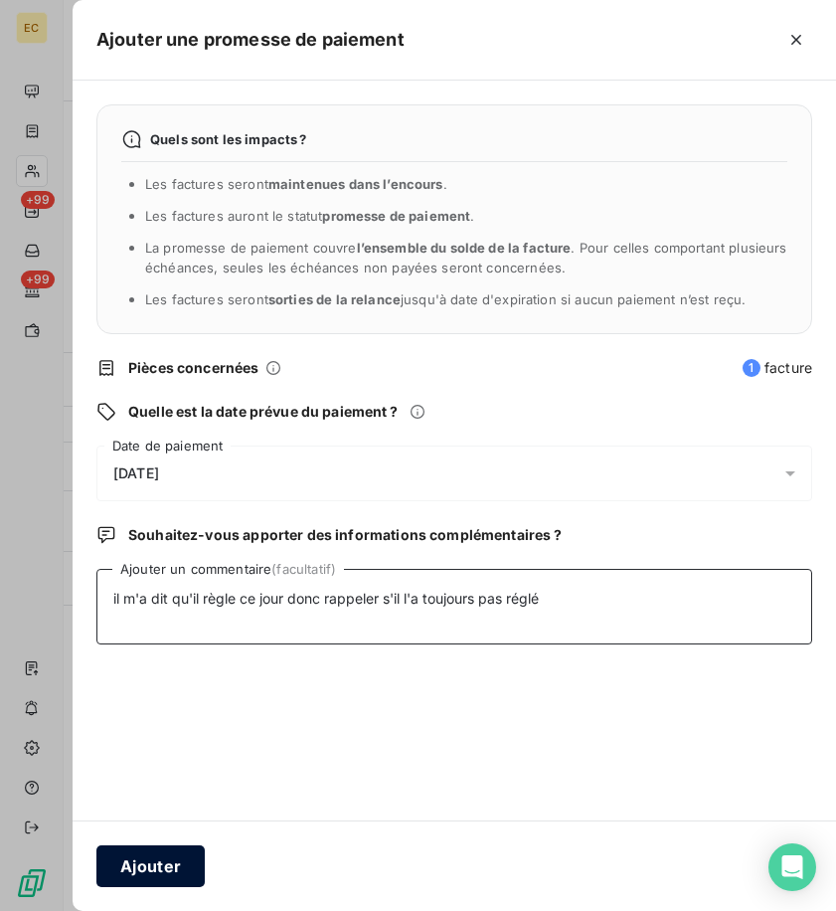
type textarea "il m'a dit qu'il règle ce jour donc rappeler s'il l'a toujours pas réglé"
click at [144, 858] on button "Ajouter" at bounding box center [150, 866] width 108 height 42
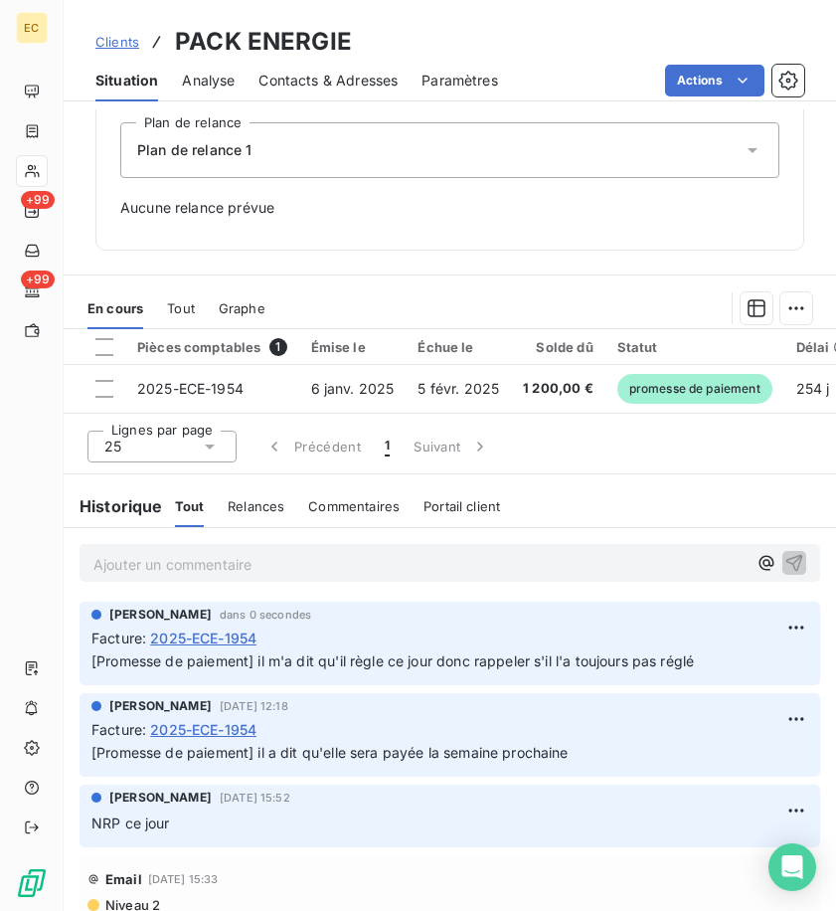
click at [573, 542] on div "Ajouter un commentaire ﻿" at bounding box center [450, 563] width 773 height 71
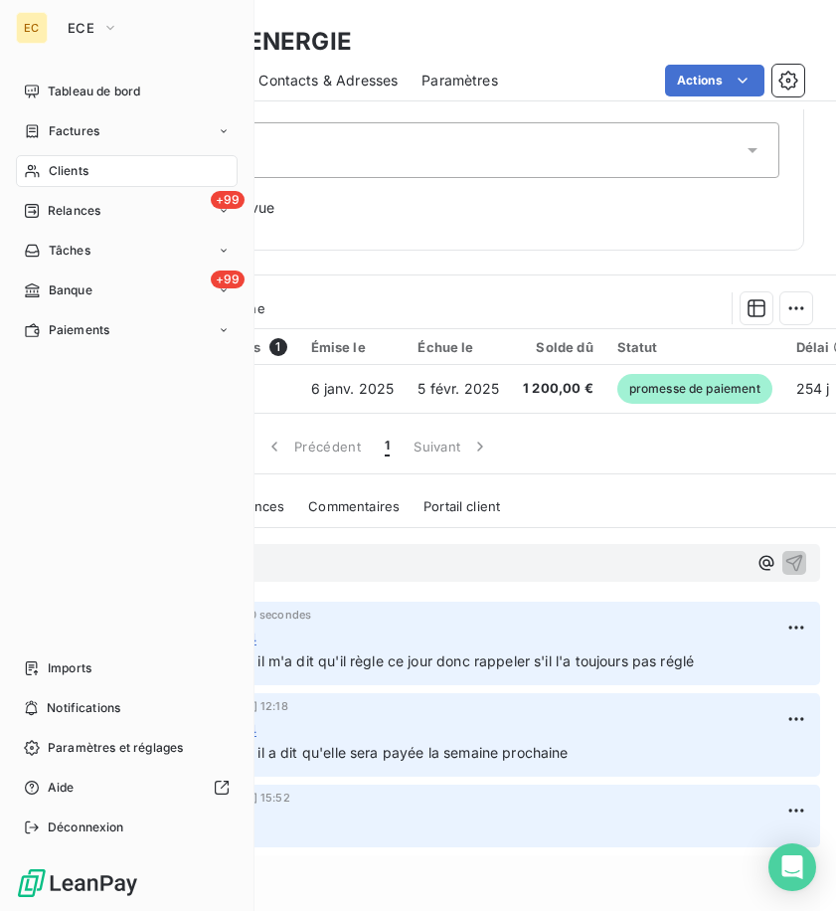
click at [114, 167] on div "Clients" at bounding box center [127, 171] width 222 height 32
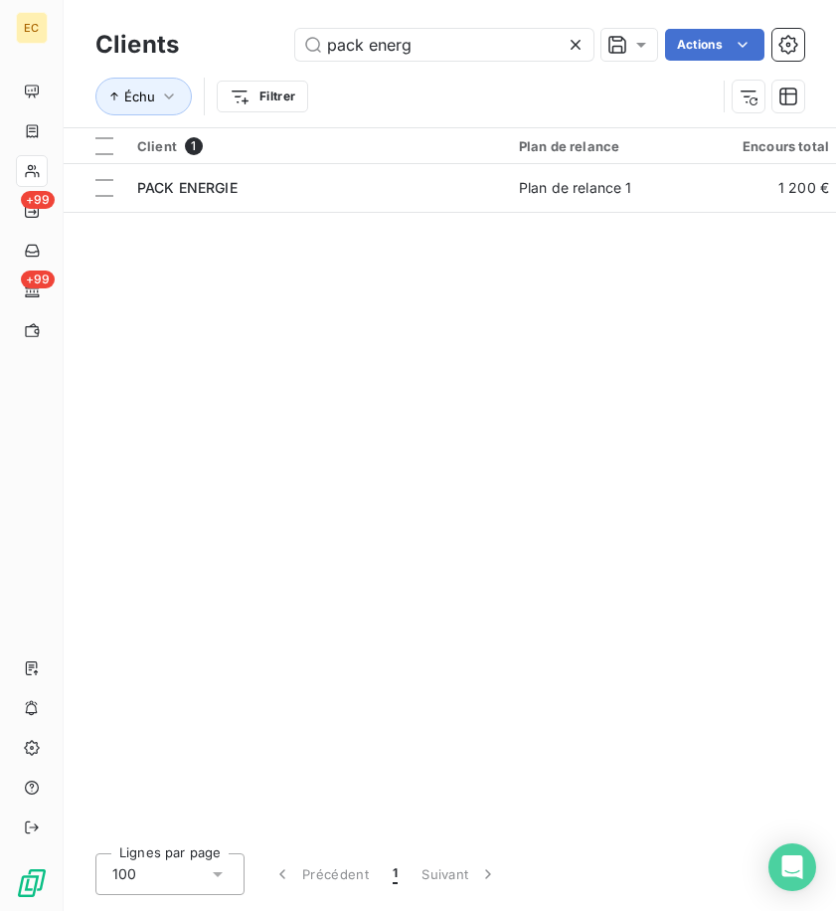
drag, startPoint x: 444, startPoint y: 42, endPoint x: 249, endPoint y: 42, distance: 194.9
click at [249, 42] on div "pack energ Actions" at bounding box center [504, 45] width 602 height 32
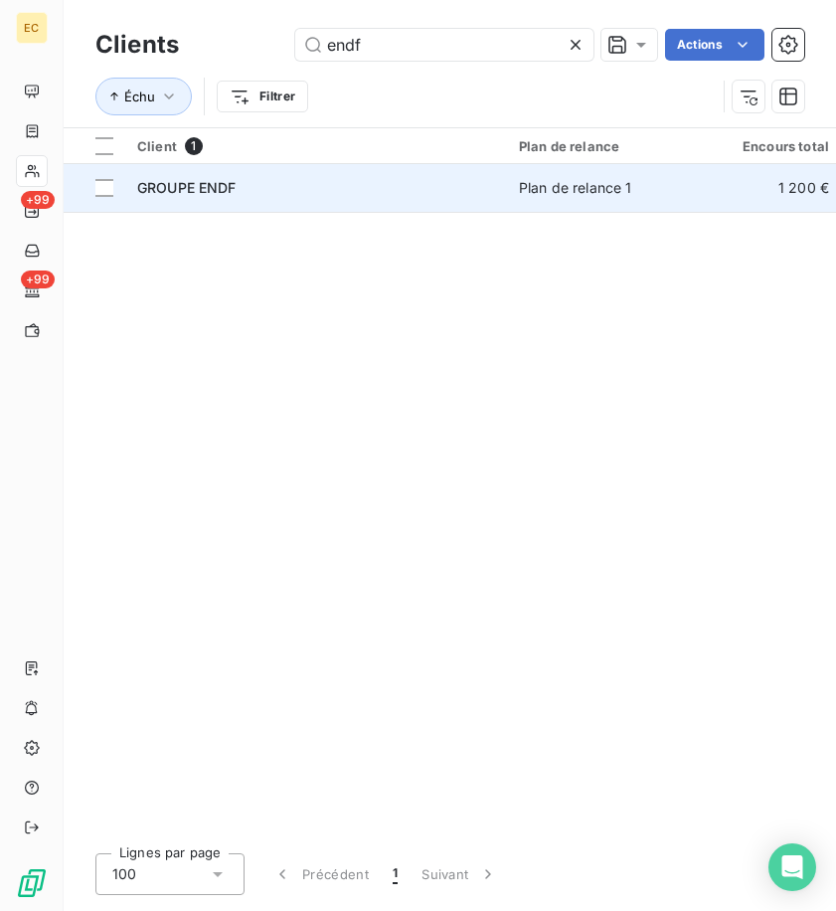
type input "endf"
click at [335, 192] on div "GROUPE ENDF" at bounding box center [316, 188] width 358 height 20
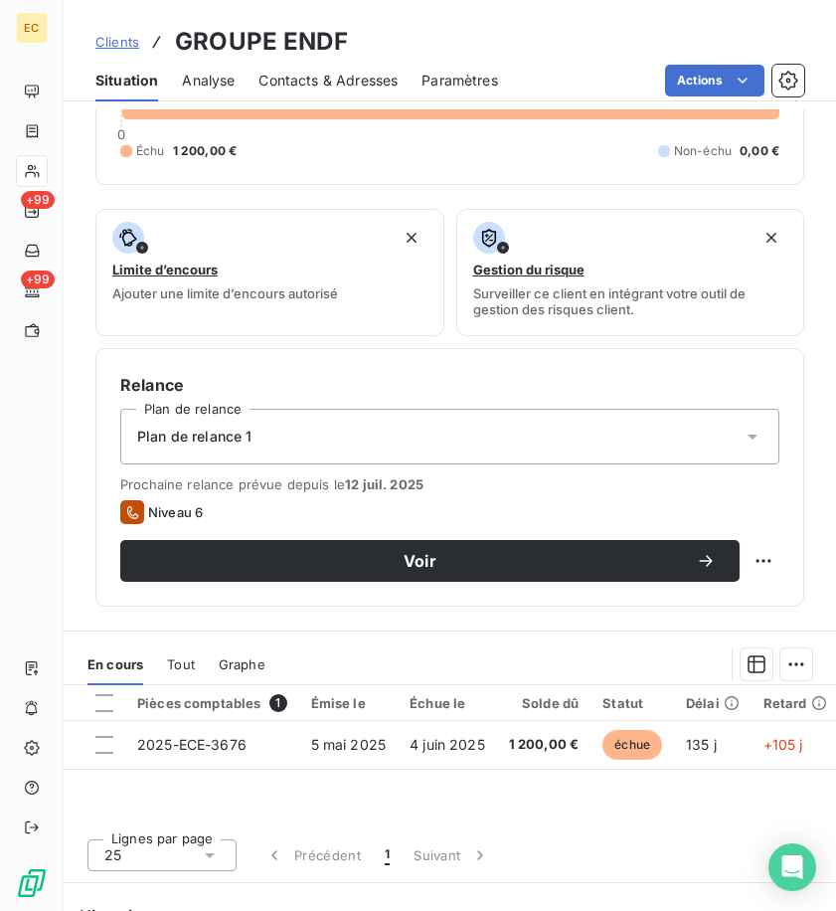
scroll to position [497, 0]
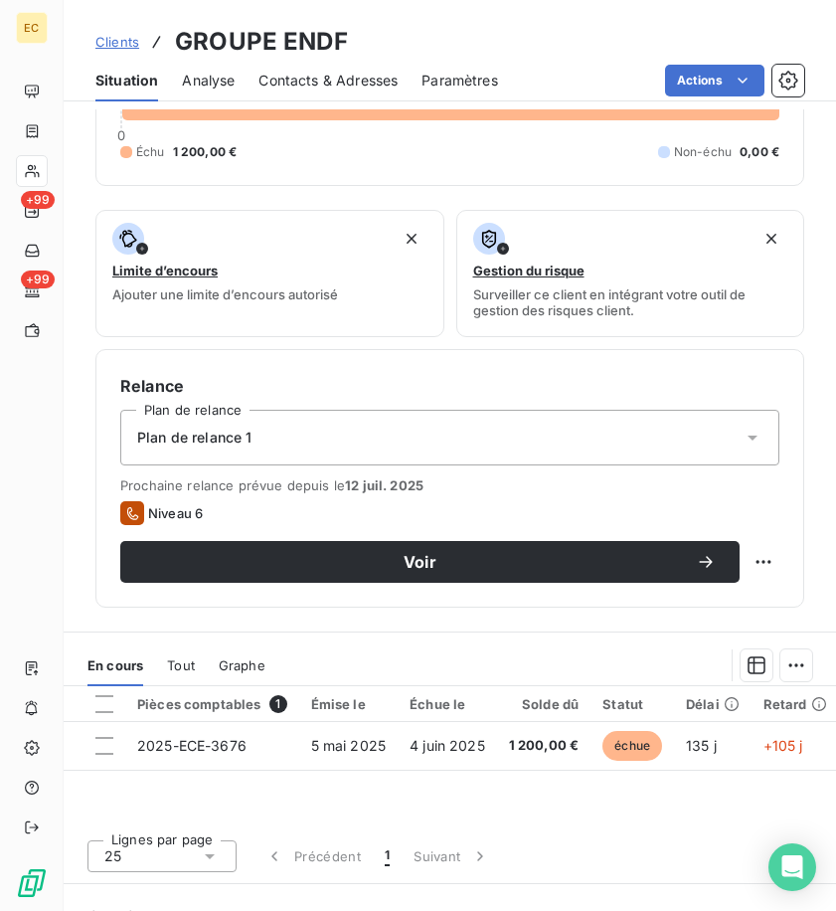
click at [413, 186] on div "Informations client Propriétés Client Clients Prochaine action Teddy Gestionnai…" at bounding box center [450, 116] width 773 height 984
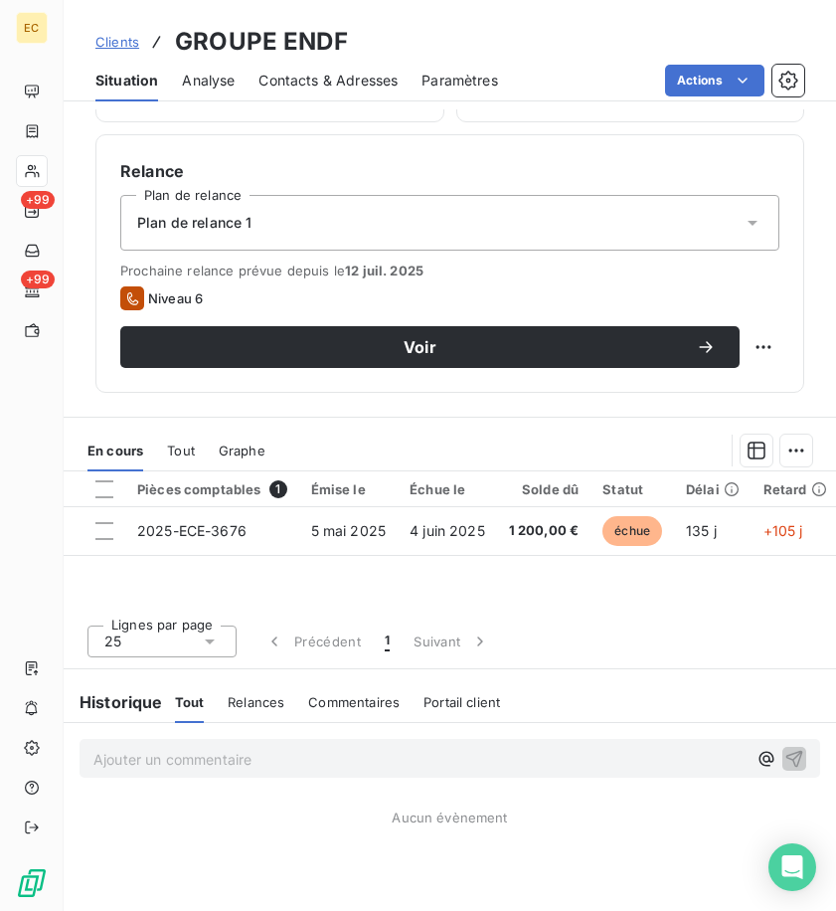
scroll to position [715, 0]
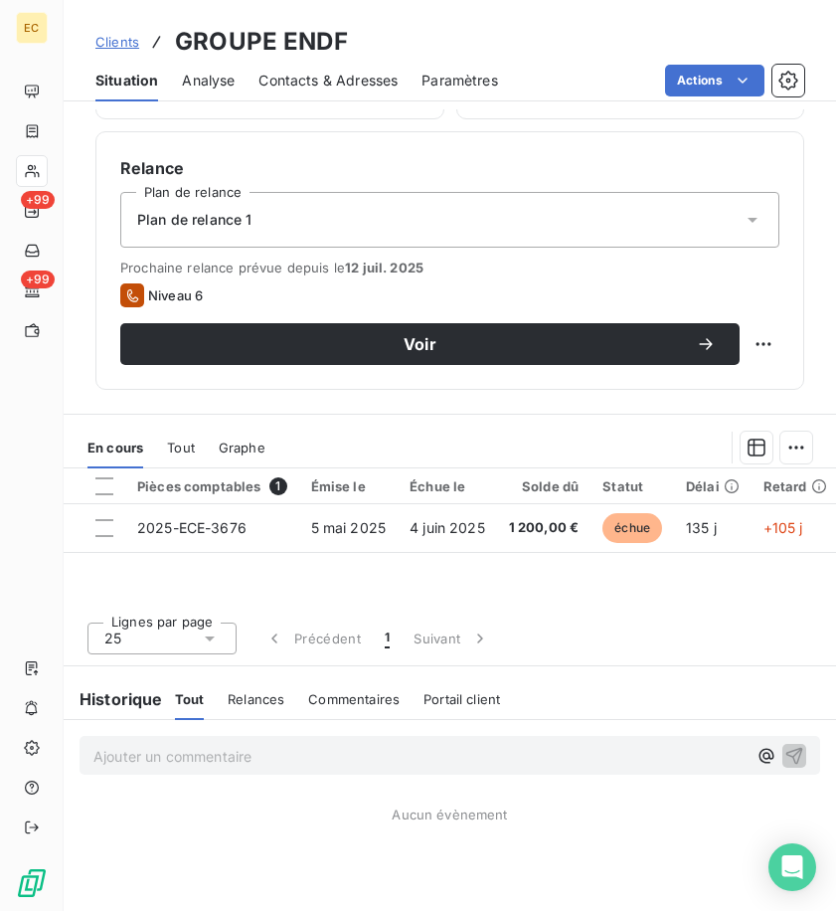
click at [334, 752] on p "Ajouter un commentaire ﻿" at bounding box center [419, 756] width 653 height 25
click at [233, 761] on p "Ajouter un commentaire ﻿" at bounding box center [419, 756] width 653 height 25
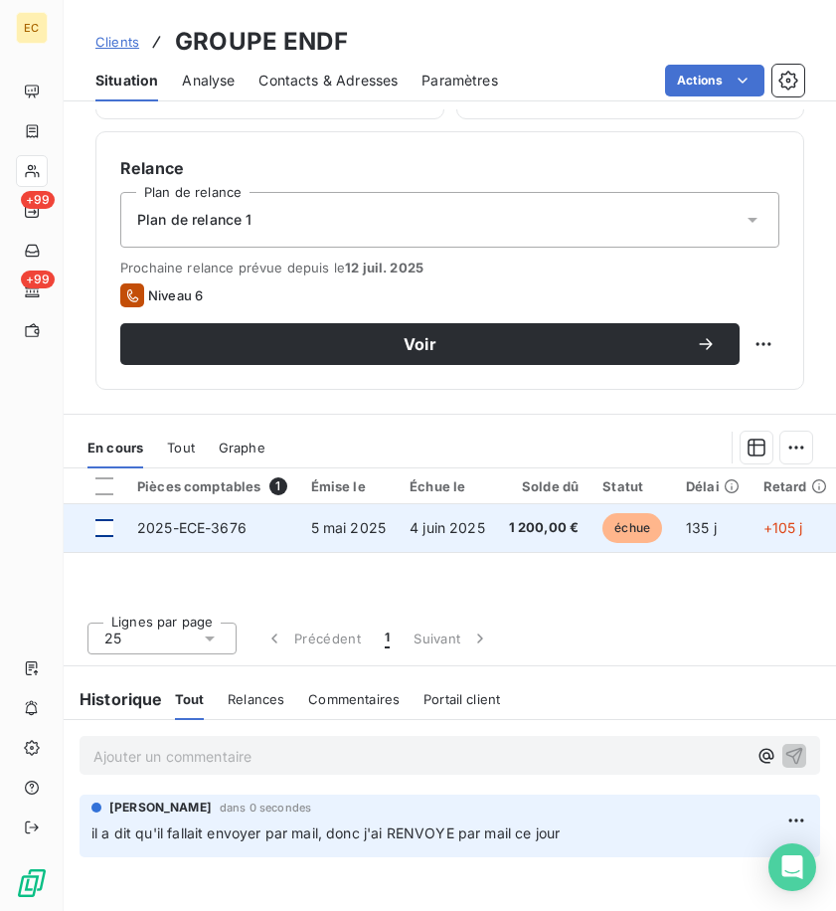
click at [107, 523] on div at bounding box center [104, 528] width 18 height 18
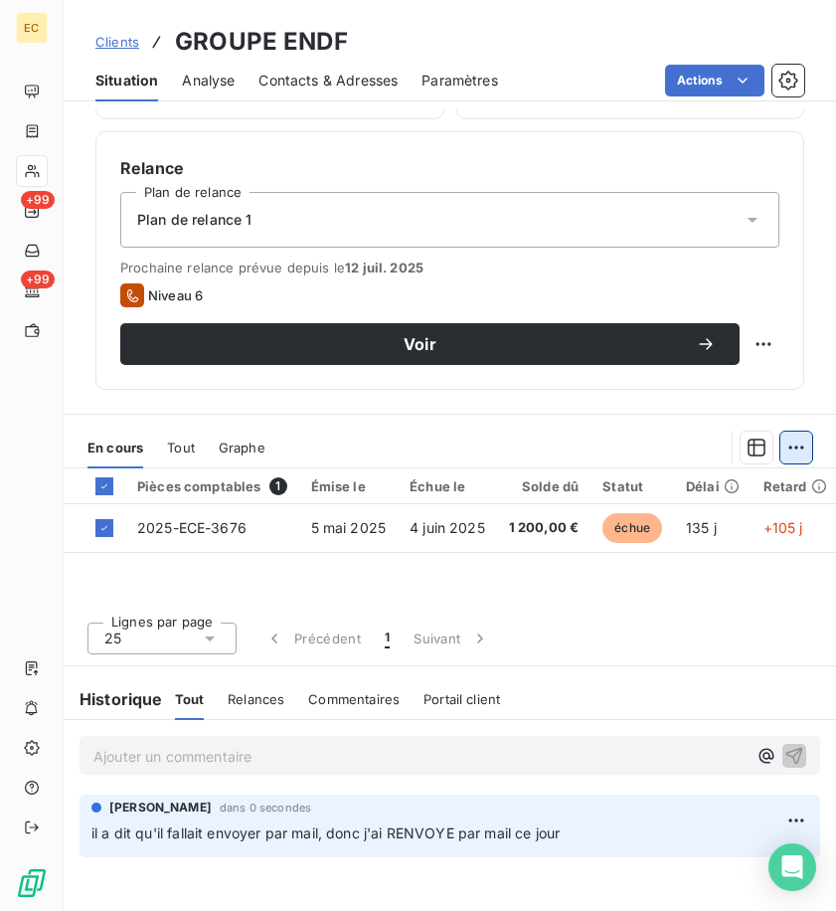
click at [770, 453] on html "EC +99 +99 Clients GROUPE ENDF Situation Analyse Contacts & Adresses Paramètres…" at bounding box center [418, 455] width 836 height 911
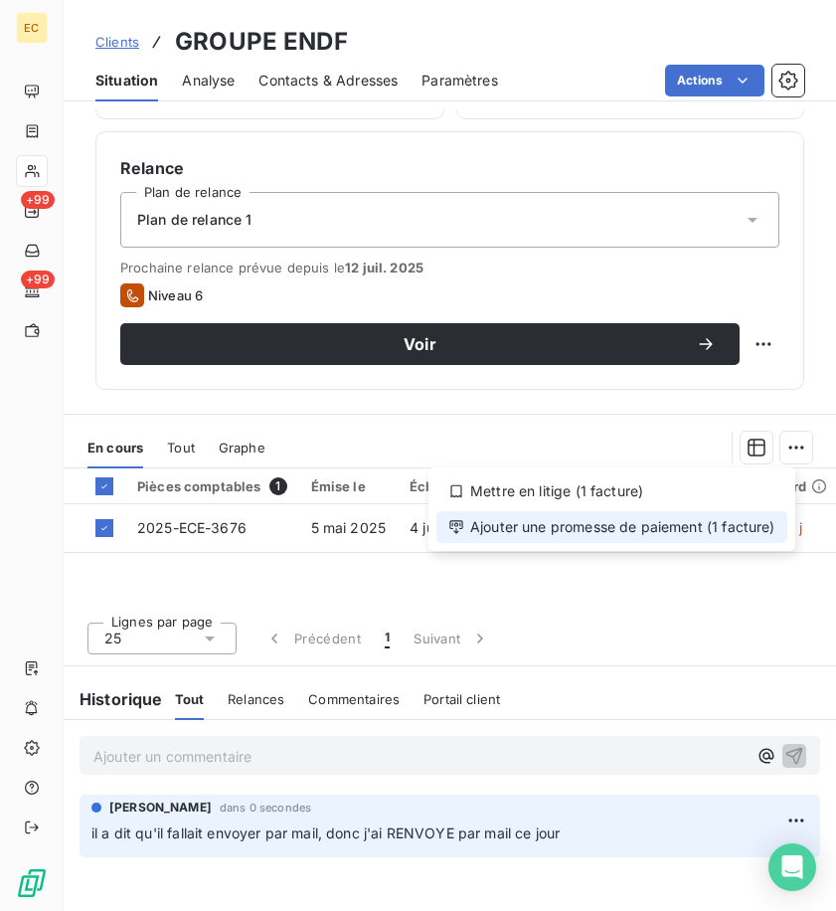
click at [658, 536] on div "Ajouter une promesse de paiement (1 facture)" at bounding box center [612, 527] width 351 height 32
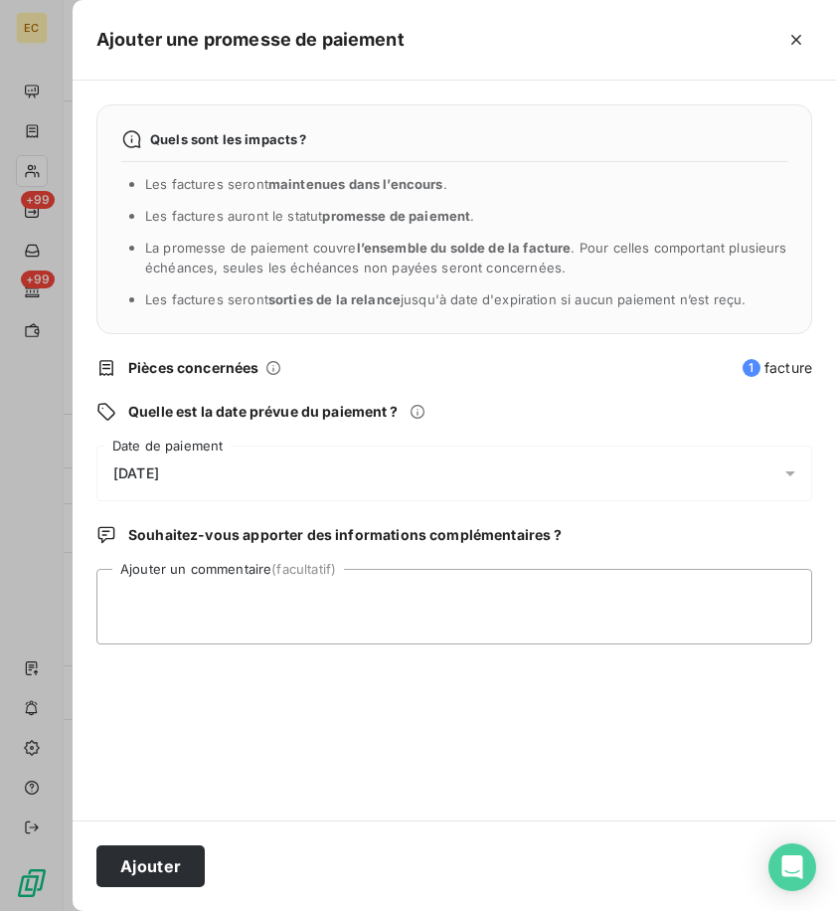
drag, startPoint x: 363, startPoint y: 478, endPoint x: 309, endPoint y: 496, distance: 56.6
click at [350, 481] on div "[DATE]" at bounding box center [454, 474] width 716 height 56
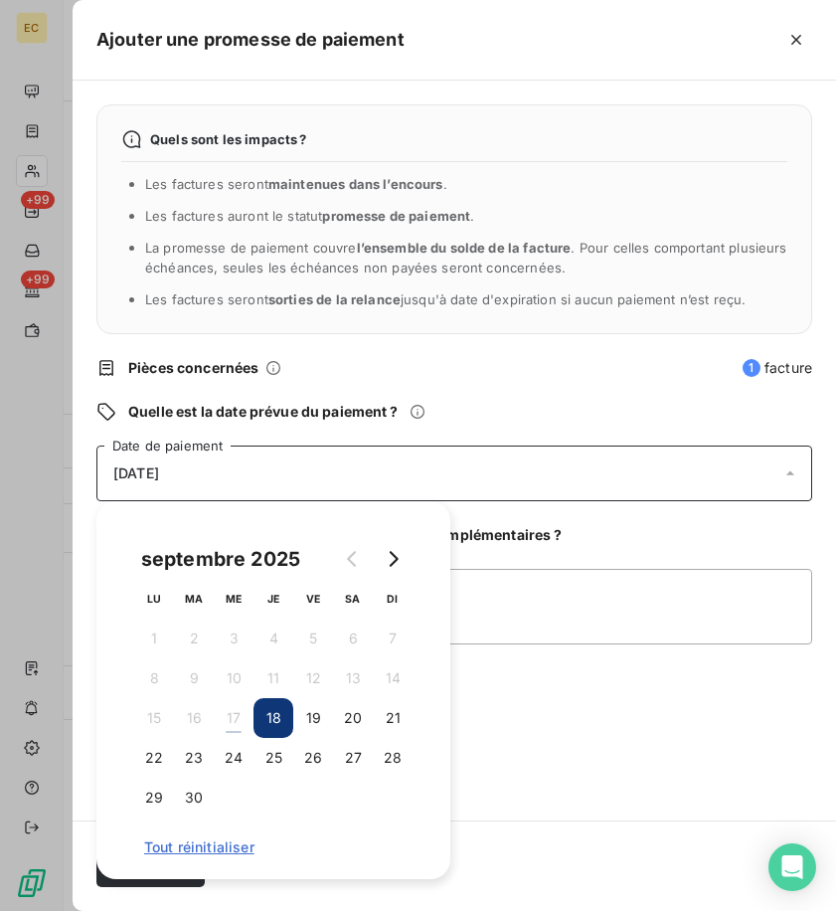
drag, startPoint x: 266, startPoint y: 762, endPoint x: 604, endPoint y: 749, distance: 338.4
click at [274, 761] on button "25" at bounding box center [274, 758] width 40 height 40
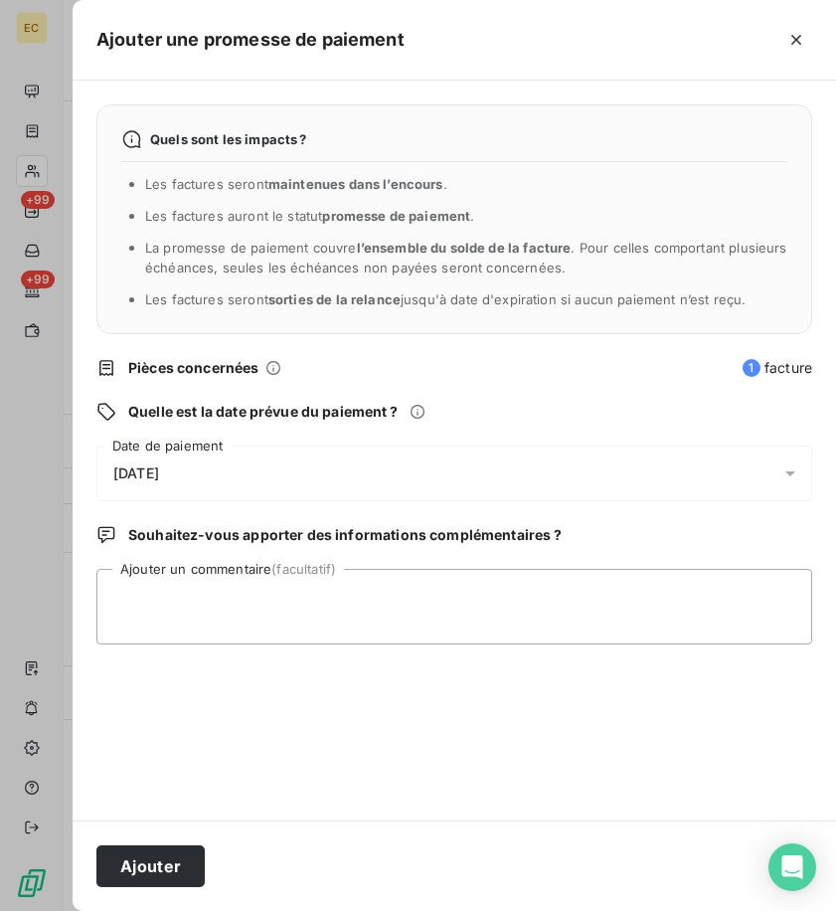
drag, startPoint x: 607, startPoint y: 749, endPoint x: 512, endPoint y: 769, distance: 96.6
click at [586, 748] on div "Quels sont les impacts ? Les factures seront maintenues dans l’encours . Les fa…" at bounding box center [455, 451] width 764 height 740
click at [176, 867] on button "Ajouter" at bounding box center [150, 866] width 108 height 42
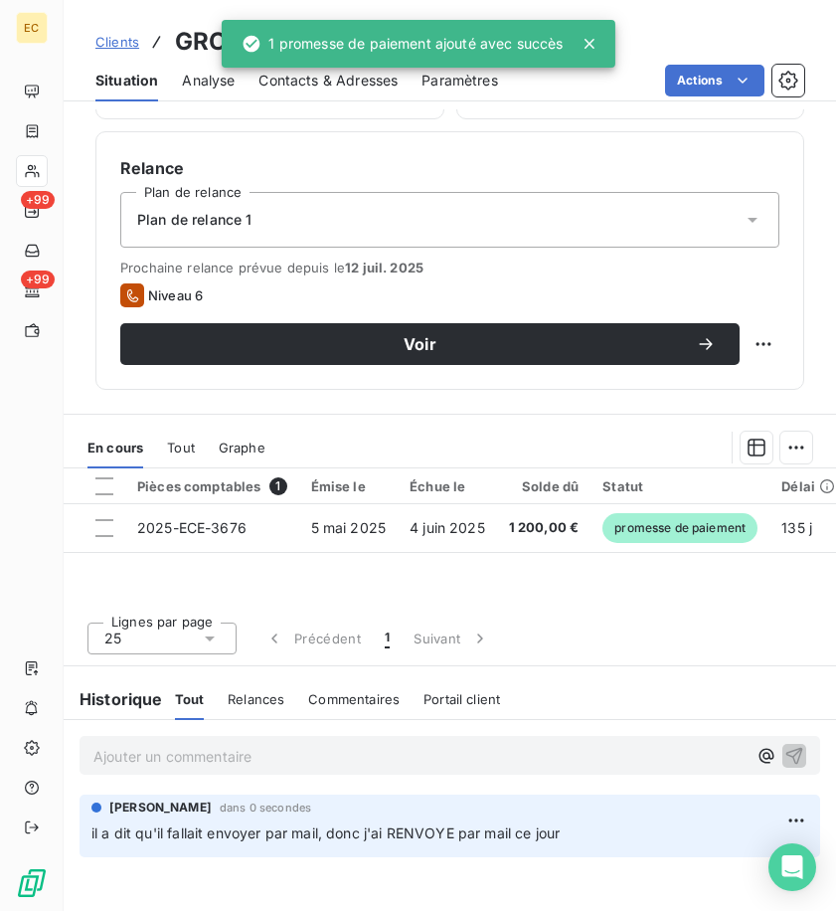
scroll to position [645, 0]
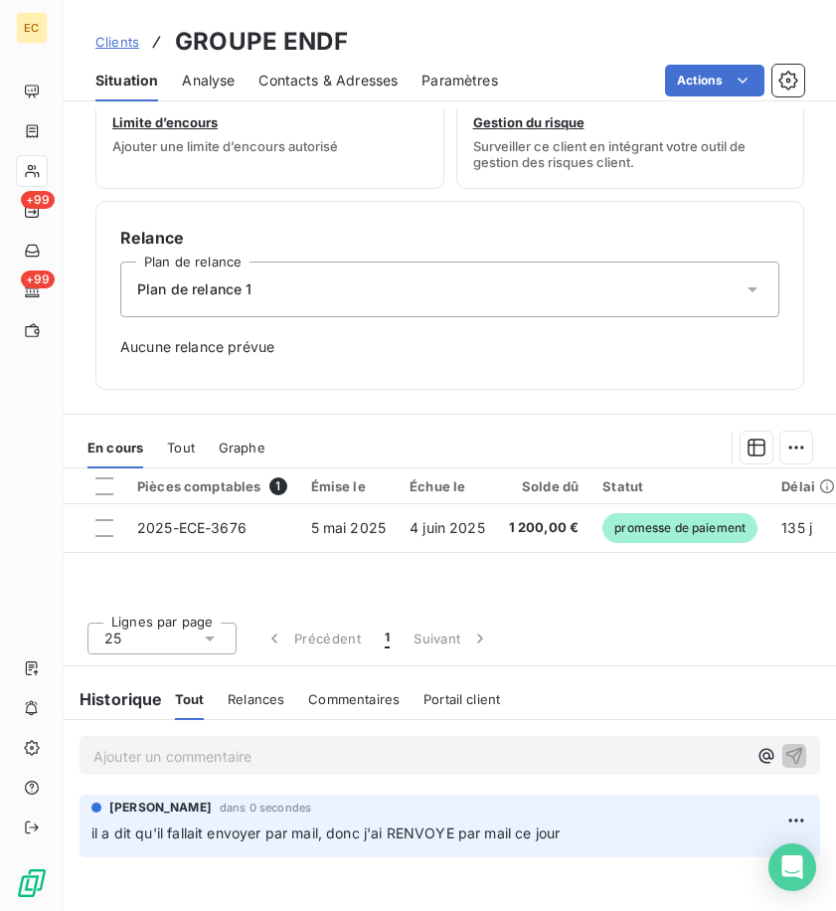
click at [104, 38] on span "Clients" at bounding box center [117, 42] width 44 height 16
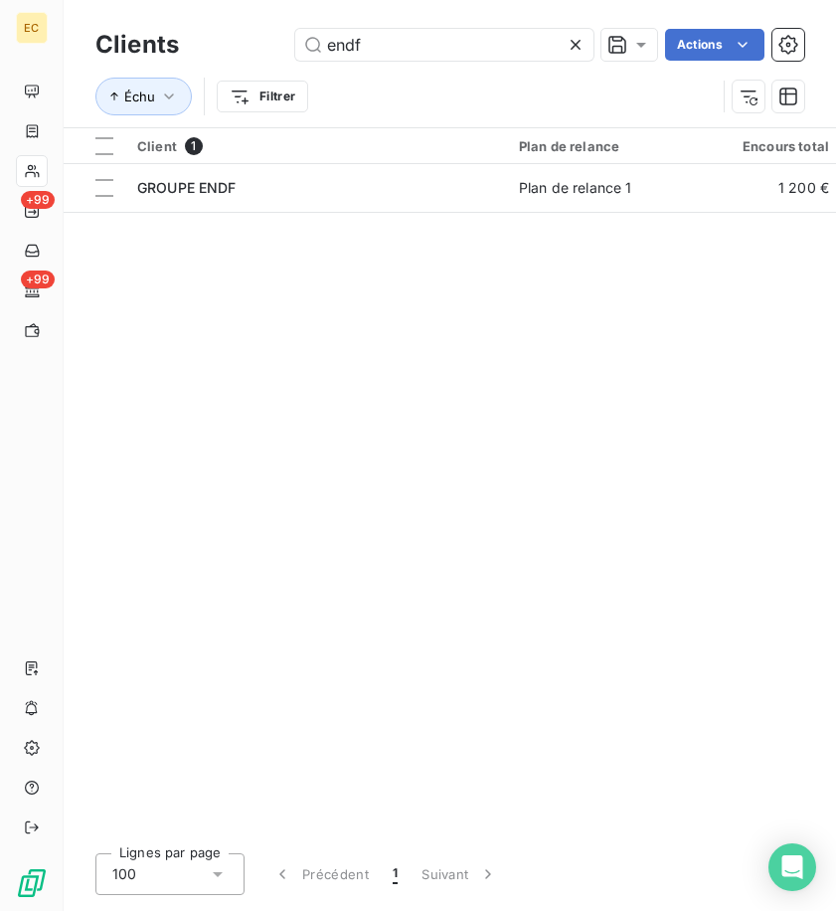
drag, startPoint x: 432, startPoint y: 37, endPoint x: 223, endPoint y: 35, distance: 208.9
click at [229, 35] on div "endf Actions" at bounding box center [504, 45] width 602 height 32
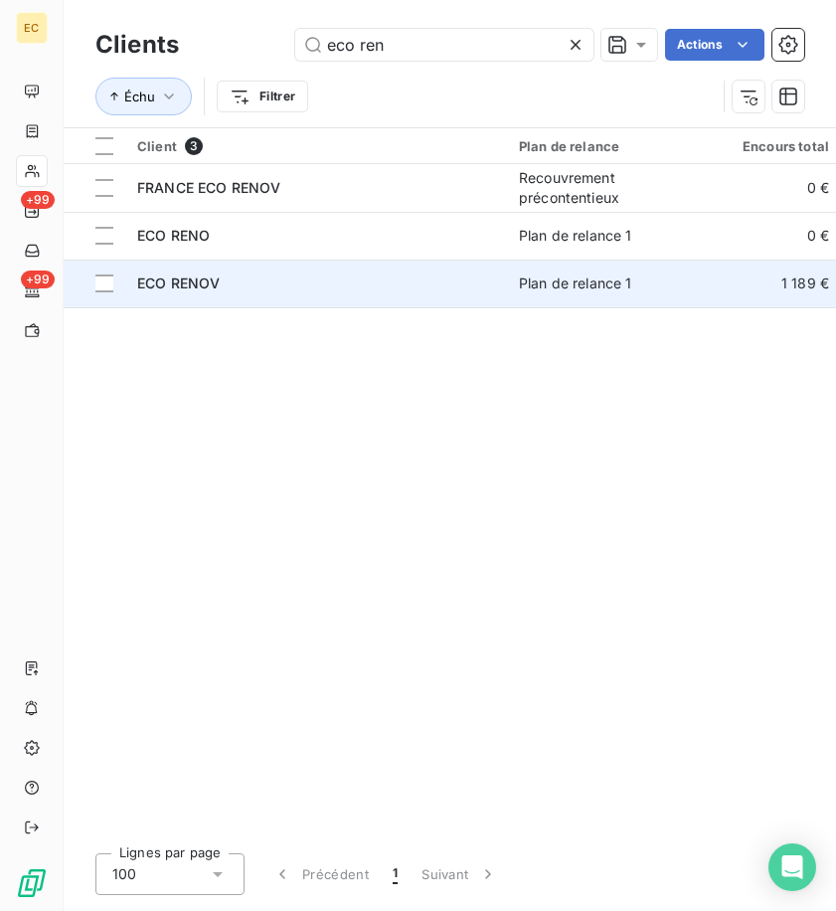
type input "eco ren"
click at [326, 285] on div "ECO RENOV" at bounding box center [316, 284] width 358 height 20
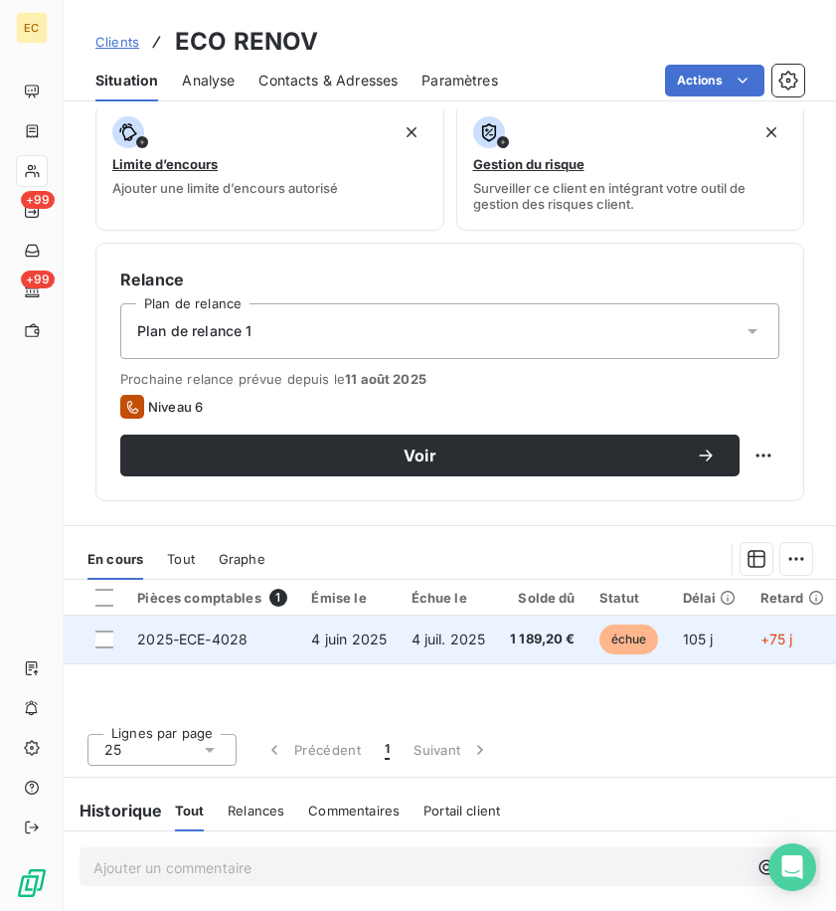
scroll to position [715, 0]
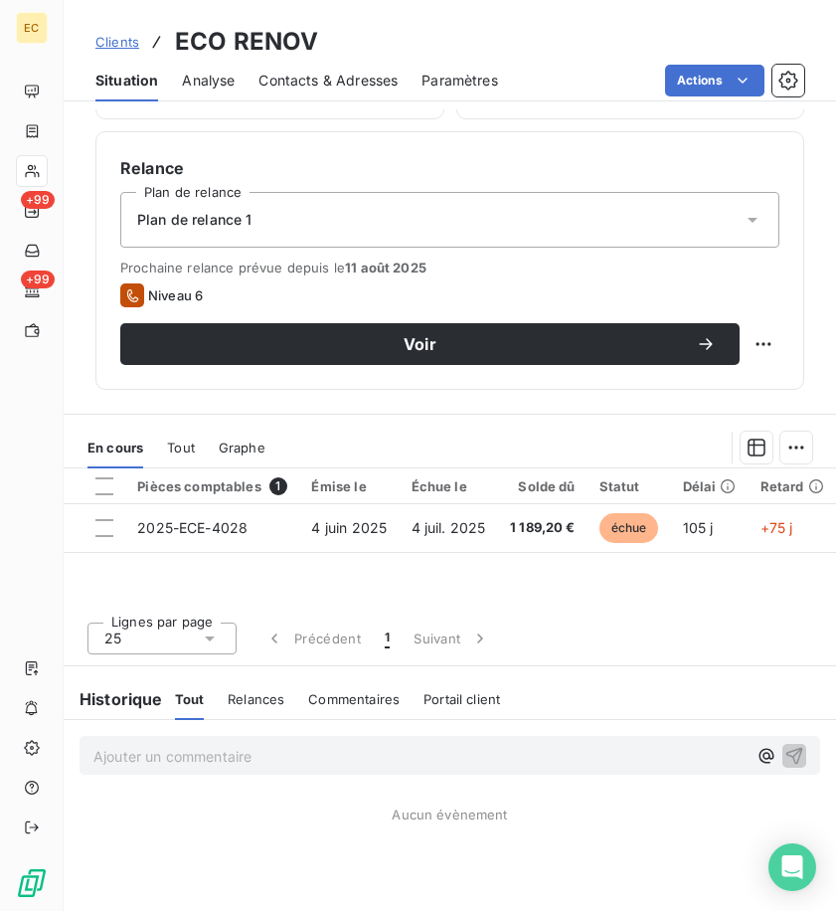
click at [129, 36] on span "Clients" at bounding box center [117, 42] width 44 height 16
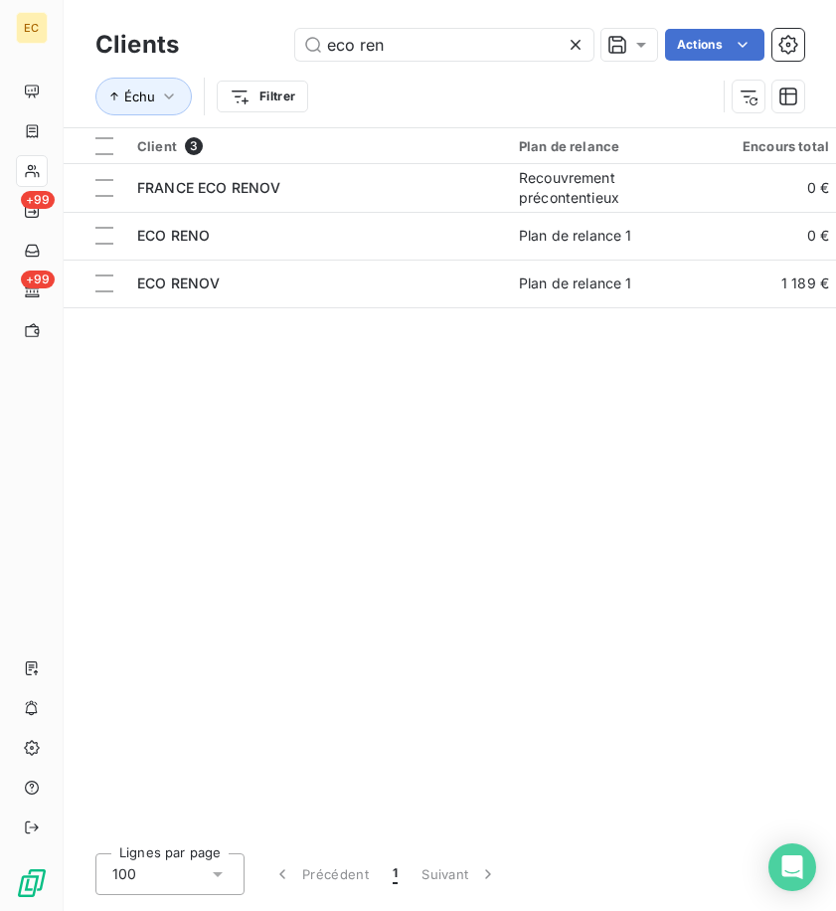
click at [216, 35] on div "eco ren Actions" at bounding box center [504, 45] width 602 height 32
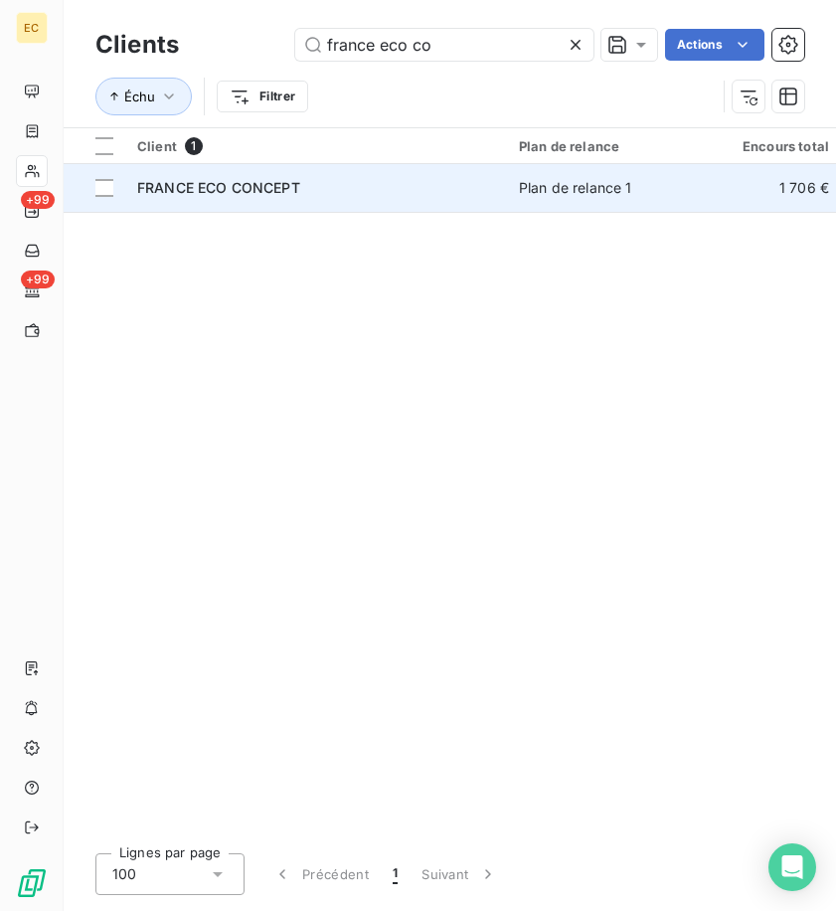
type input "france eco co"
click at [477, 182] on div "FRANCE ECO CONCEPT" at bounding box center [316, 188] width 358 height 20
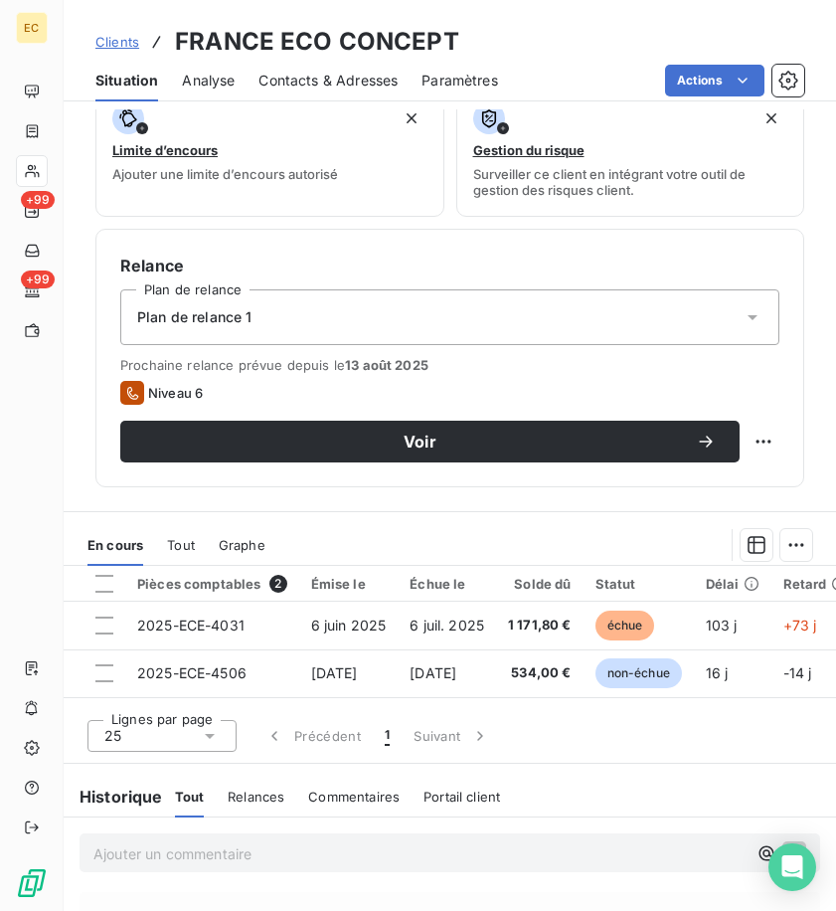
scroll to position [715, 0]
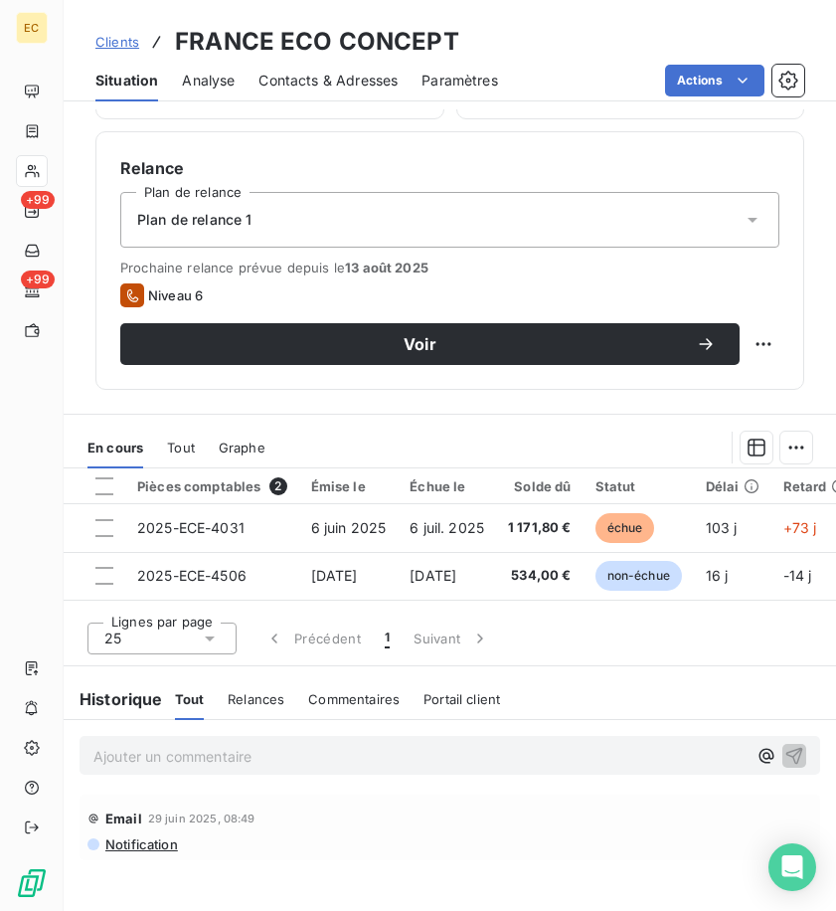
click at [322, 740] on div "Ajouter un commentaire ﻿" at bounding box center [450, 755] width 741 height 39
drag, startPoint x: 302, startPoint y: 795, endPoint x: 311, endPoint y: 787, distance: 12.0
click at [311, 787] on div "Ajouter un commentaire ﻿ Email 29 juin 2025, 08:49 Notification" at bounding box center [450, 815] width 773 height 191
click at [240, 743] on div "Ajouter un commentaire ﻿" at bounding box center [450, 755] width 741 height 39
click at [260, 742] on div "Ajouter un commentaire ﻿" at bounding box center [450, 755] width 741 height 39
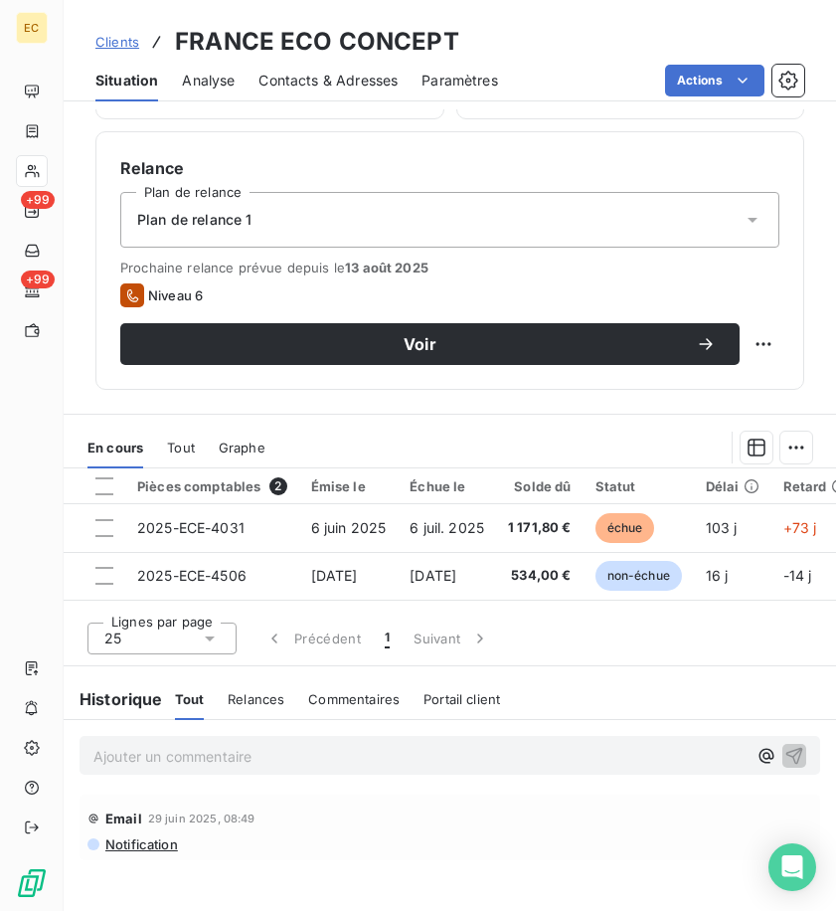
click at [276, 747] on p "Ajouter un commentaire ﻿" at bounding box center [419, 756] width 653 height 25
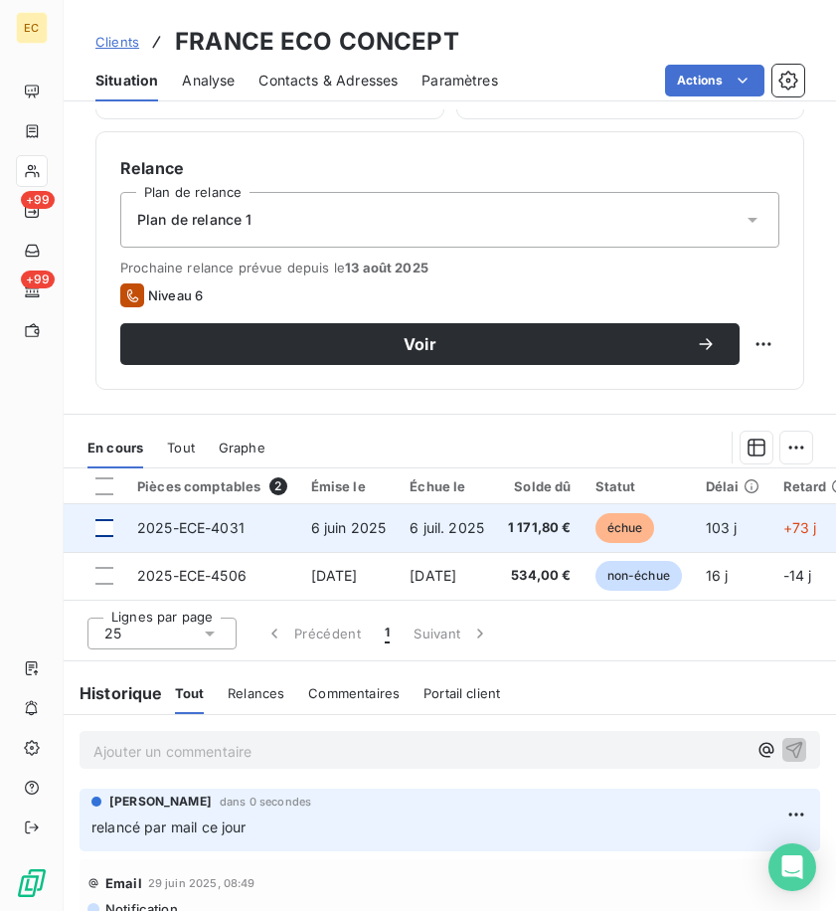
click at [109, 523] on div at bounding box center [104, 528] width 18 height 18
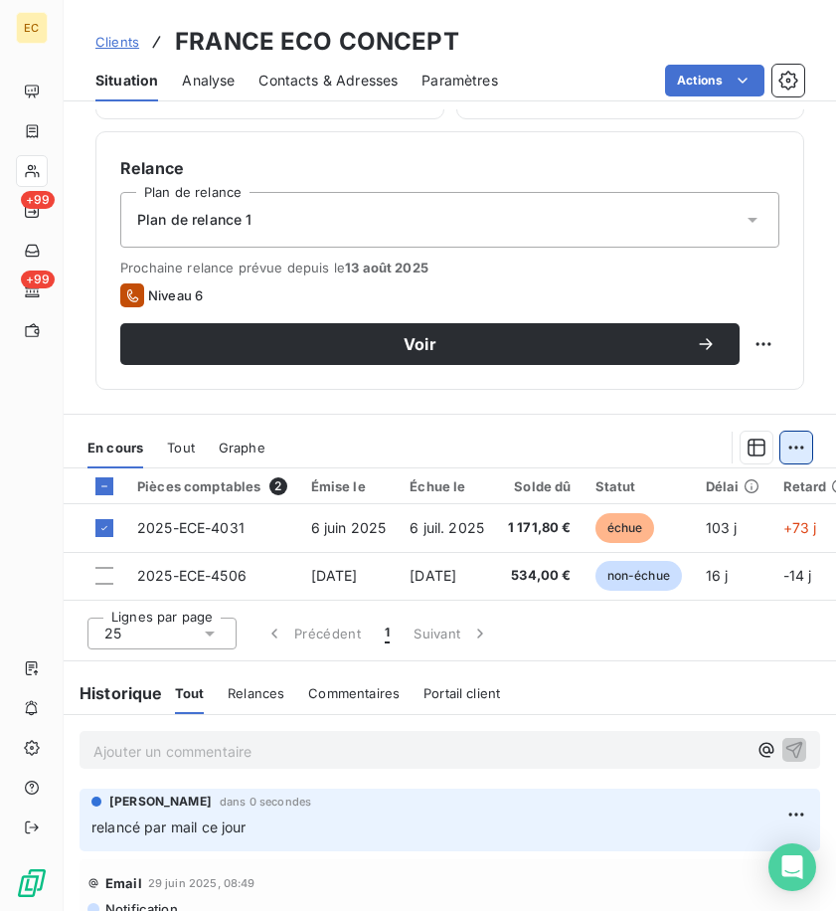
click at [778, 445] on html "EC +99 +99 Clients FRANCE ECO CONCEPT Situation Analyse Contacts & Adresses Par…" at bounding box center [418, 455] width 836 height 911
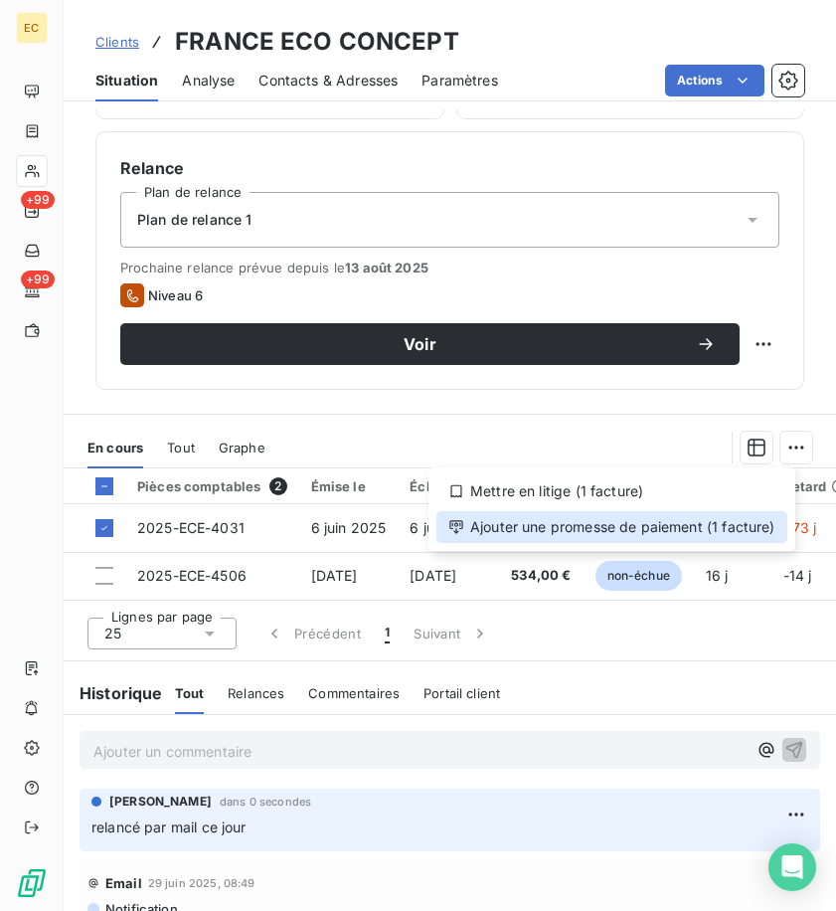
click at [691, 528] on div "Ajouter une promesse de paiement (1 facture)" at bounding box center [612, 527] width 351 height 32
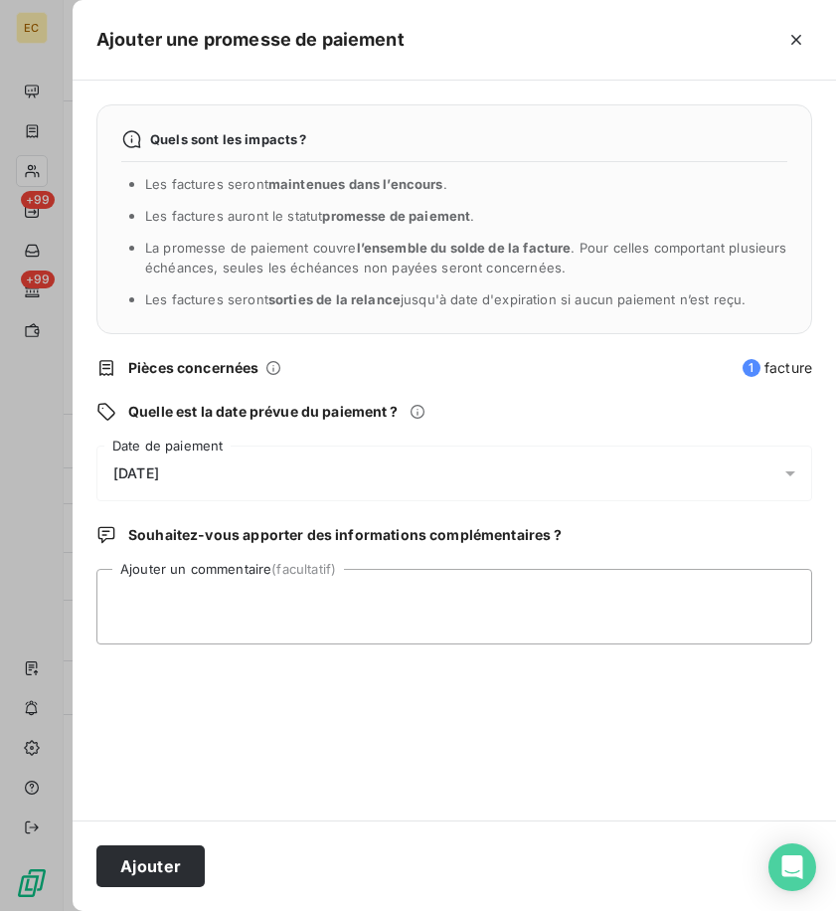
drag, startPoint x: 397, startPoint y: 475, endPoint x: 366, endPoint y: 498, distance: 38.4
click at [393, 479] on div "[DATE]" at bounding box center [454, 474] width 716 height 56
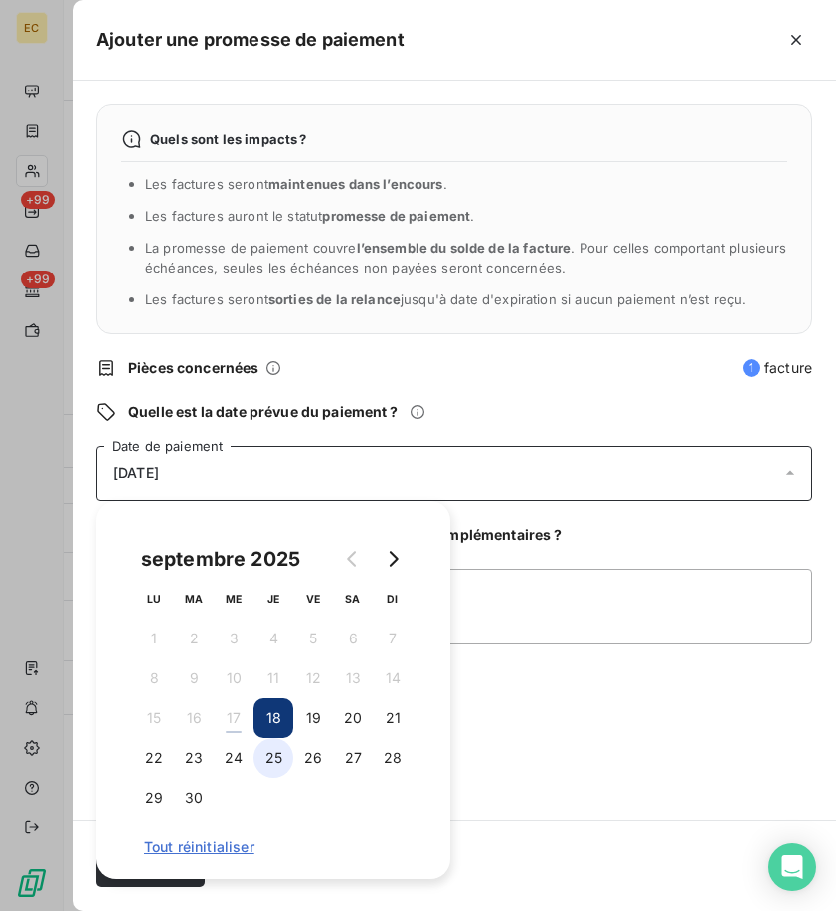
click at [284, 753] on button "25" at bounding box center [274, 758] width 40 height 40
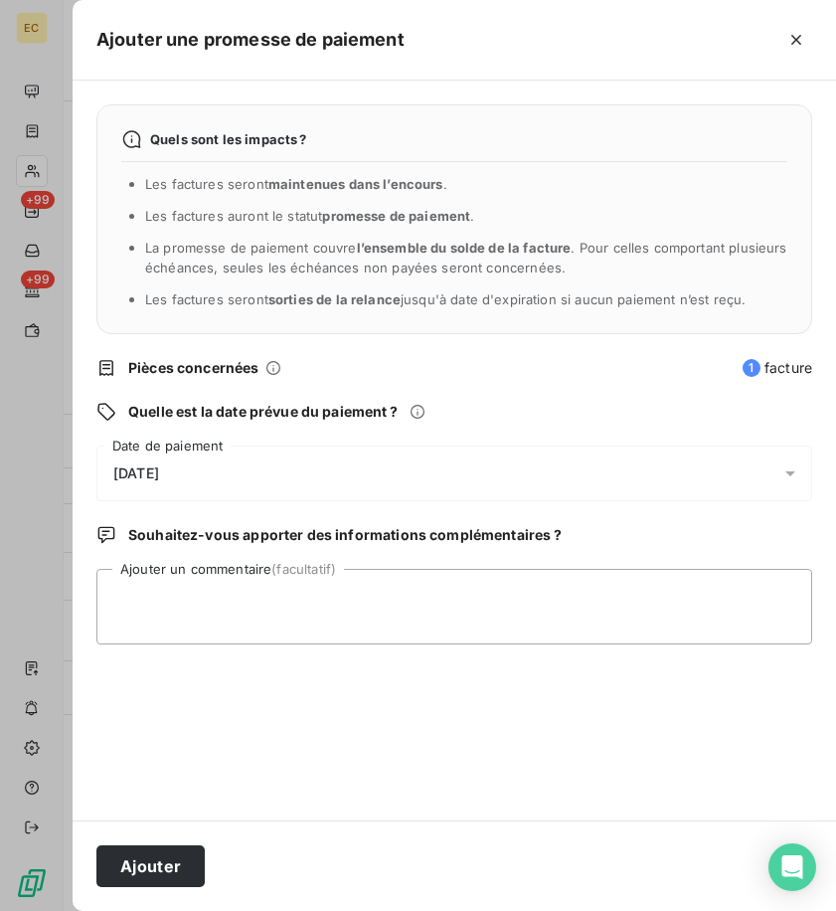
drag, startPoint x: 513, startPoint y: 761, endPoint x: 311, endPoint y: 806, distance: 206.8
click at [503, 761] on div "Quels sont les impacts ? Les factures seront maintenues dans l’encours . Les fa…" at bounding box center [455, 451] width 764 height 740
click at [143, 863] on button "Ajouter" at bounding box center [150, 866] width 108 height 42
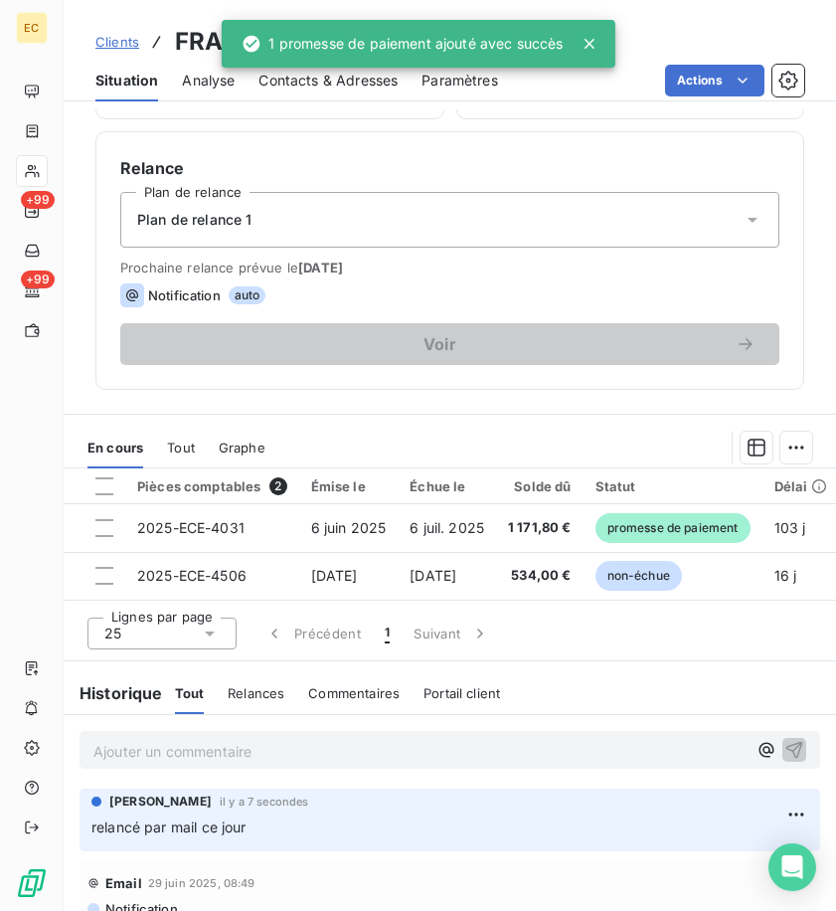
click at [108, 30] on div "Clients FRANCE ECO CONCEPT" at bounding box center [277, 42] width 364 height 36
click at [122, 37] on span "Clients" at bounding box center [117, 42] width 44 height 16
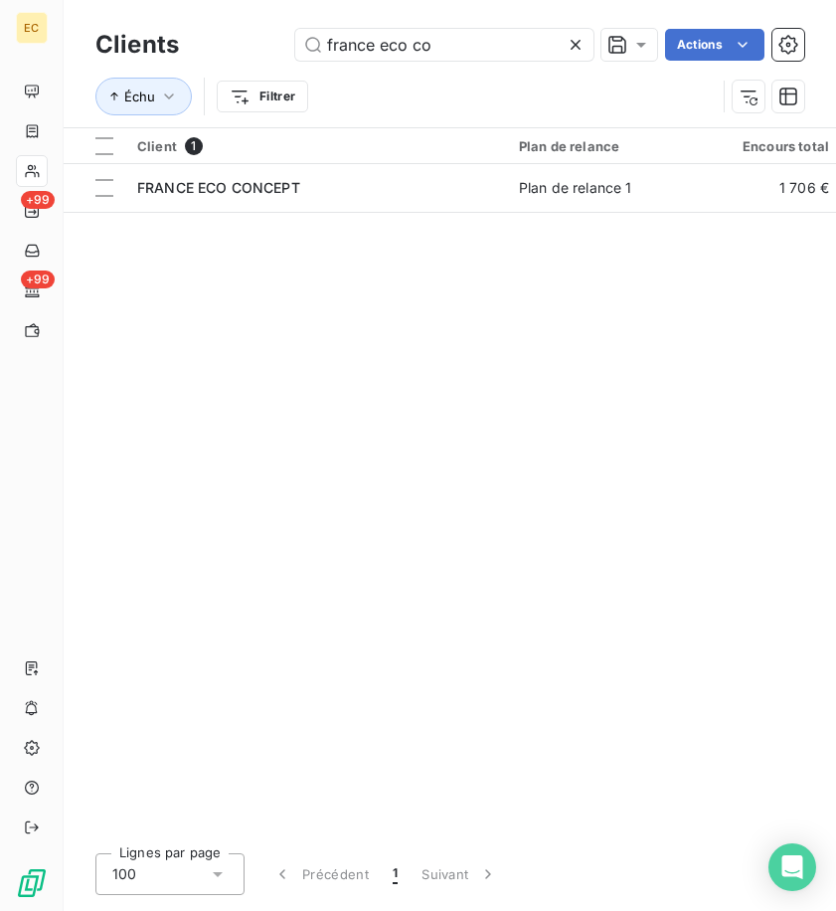
drag, startPoint x: 457, startPoint y: 51, endPoint x: 95, endPoint y: 24, distance: 362.0
click at [79, 35] on div "Clients france eco co Actions Échu Filtrer" at bounding box center [450, 63] width 773 height 127
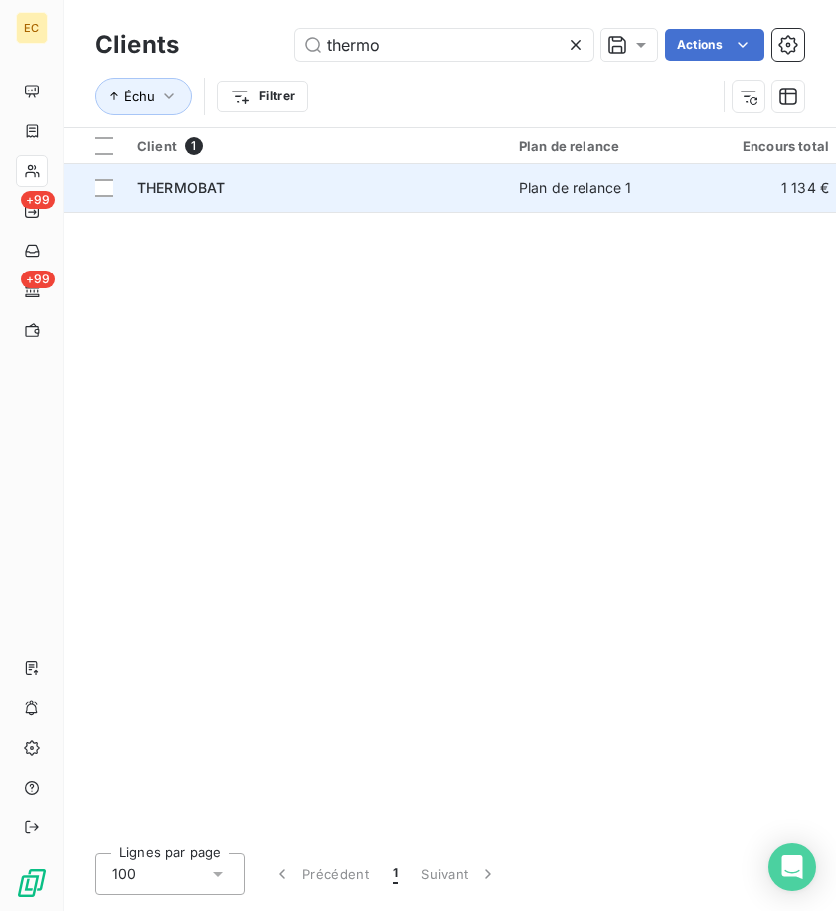
type input "thermo"
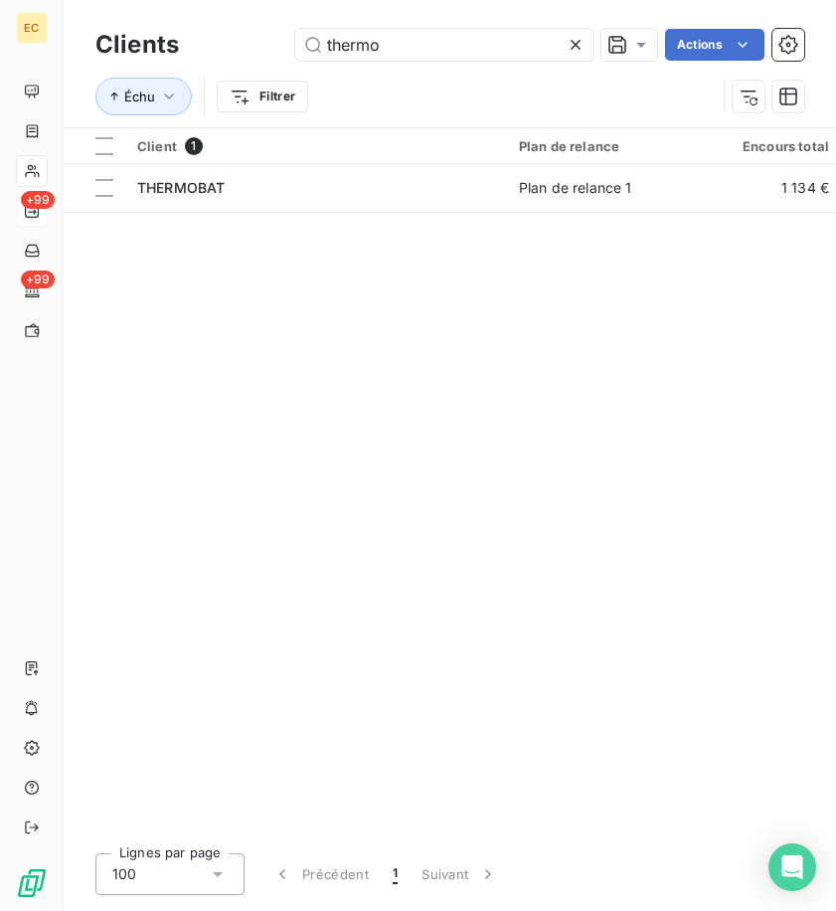
drag, startPoint x: 351, startPoint y: 175, endPoint x: 22, endPoint y: 195, distance: 329.8
click at [351, 175] on td "THERMOBAT" at bounding box center [316, 188] width 382 height 48
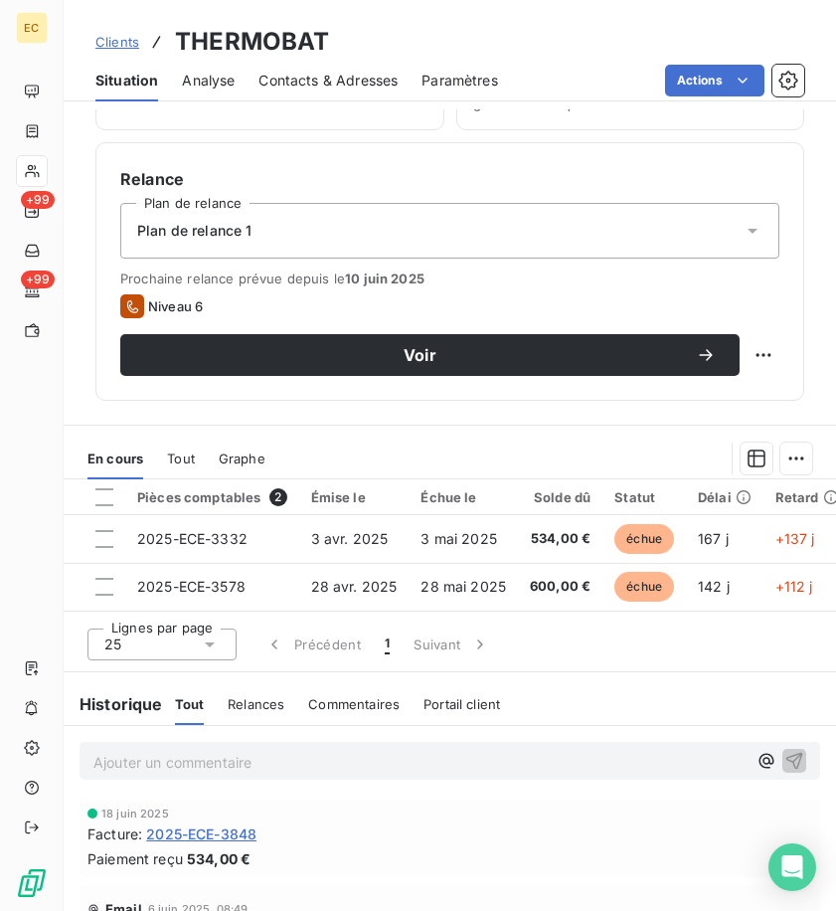
scroll to position [895, 0]
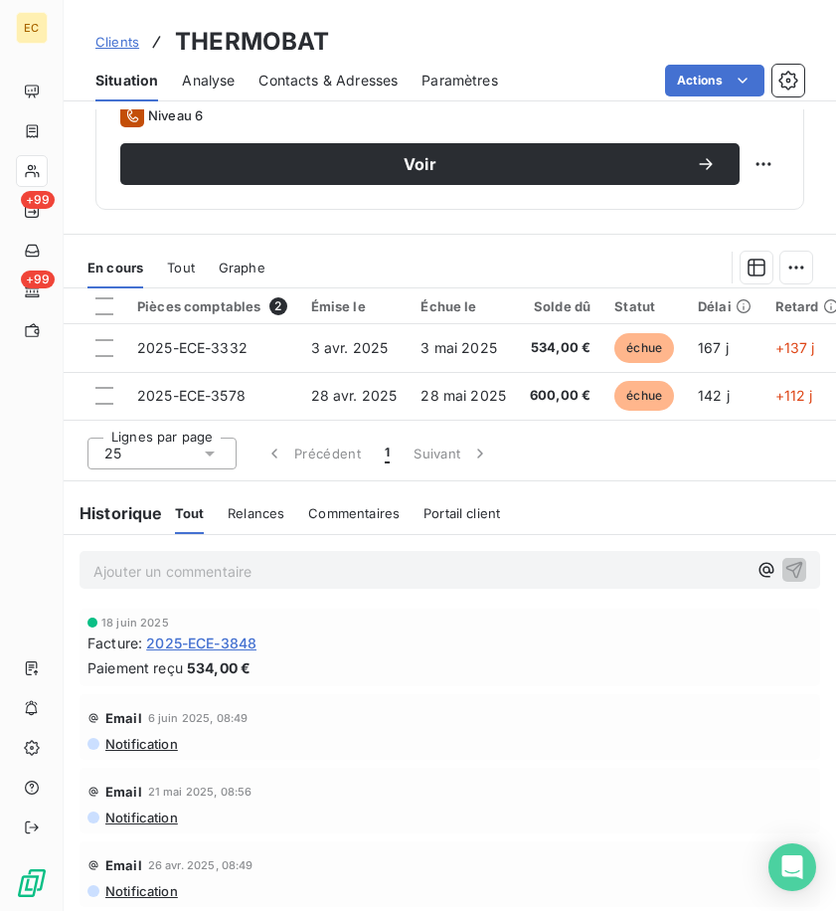
click at [308, 575] on p "Ajouter un commentaire ﻿" at bounding box center [419, 571] width 653 height 25
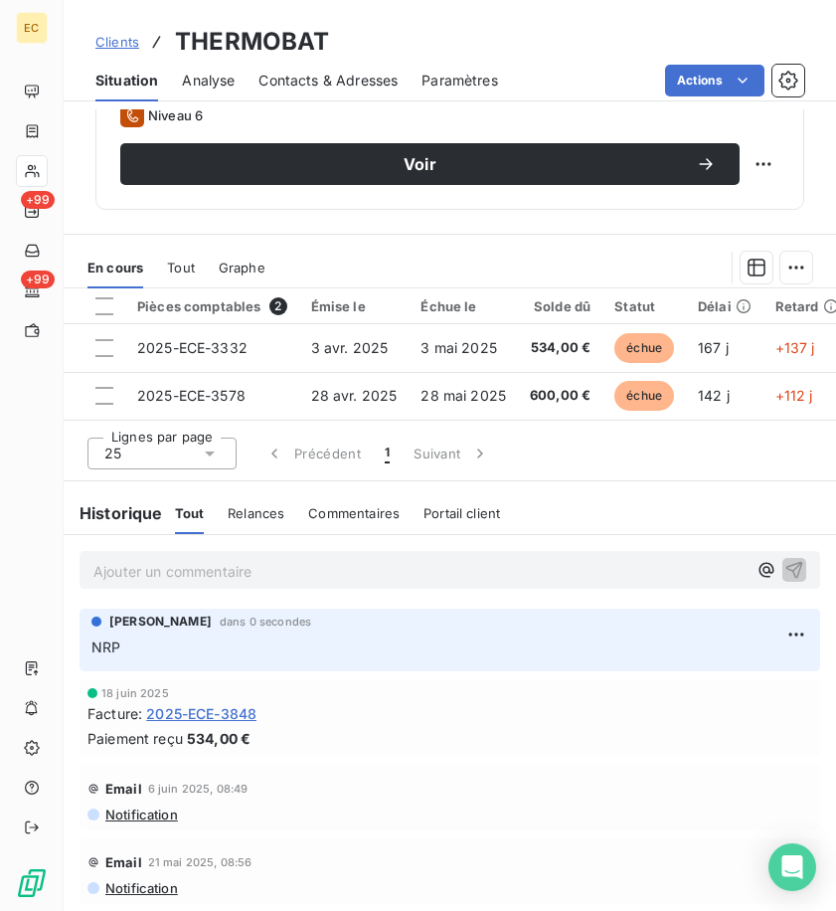
click at [303, 571] on p "Ajouter un commentaire ﻿" at bounding box center [419, 571] width 653 height 25
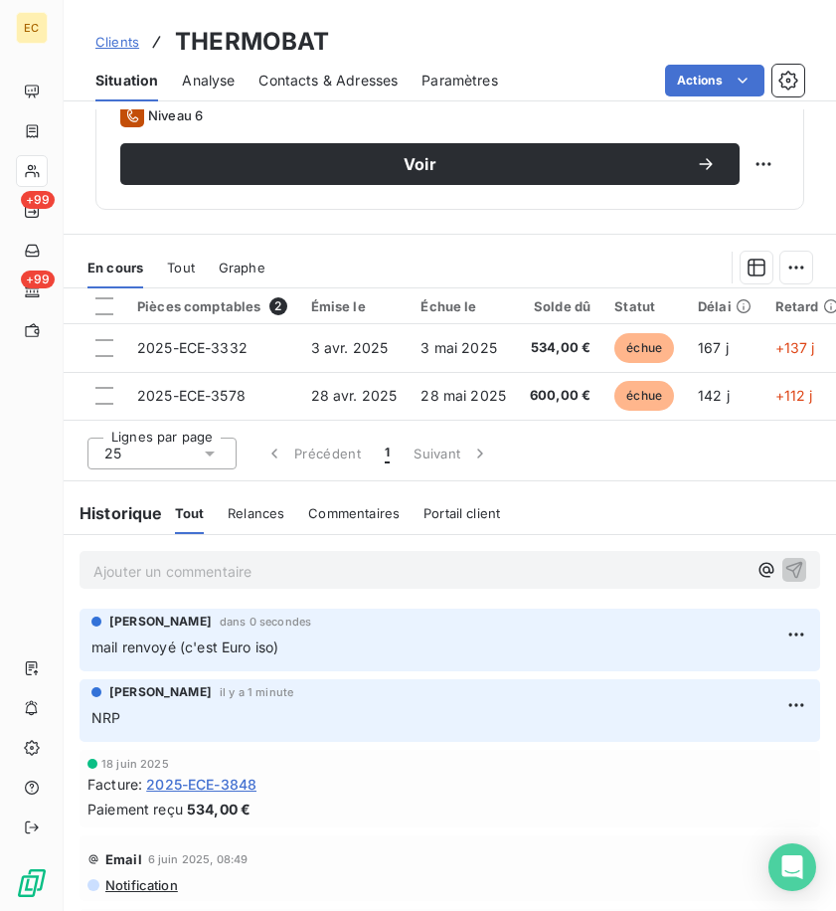
click at [294, 575] on p "Ajouter un commentaire ﻿" at bounding box center [419, 571] width 653 height 25
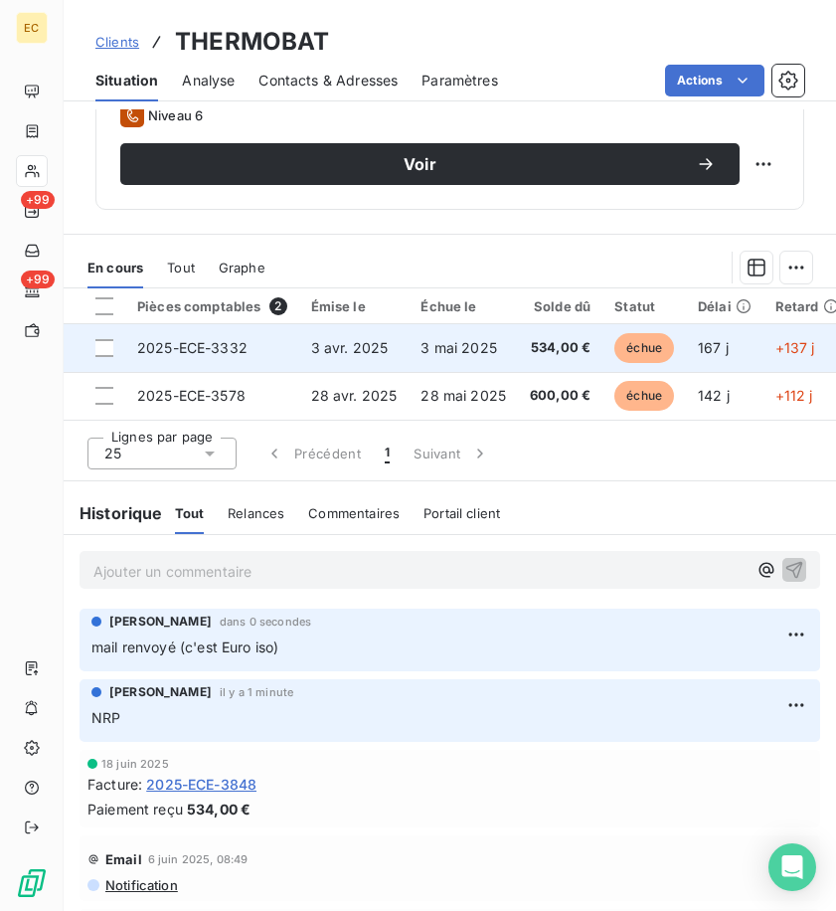
drag, startPoint x: 108, startPoint y: 349, endPoint x: 661, endPoint y: 349, distance: 553.0
click at [108, 348] on div at bounding box center [104, 348] width 18 height 18
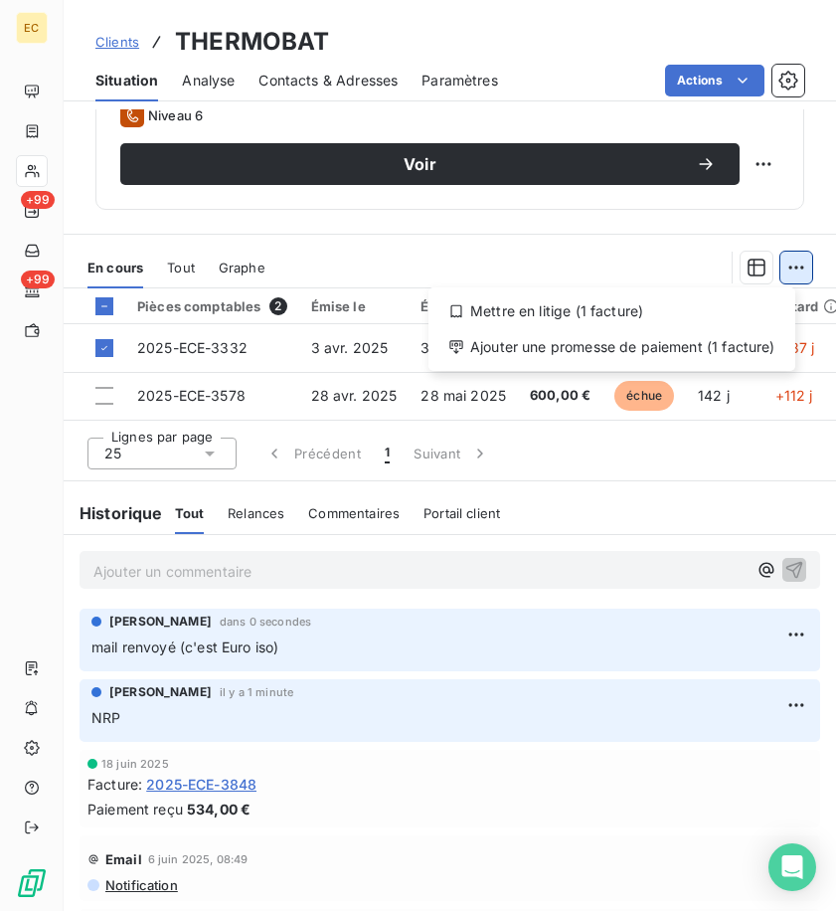
click at [786, 270] on html "EC +99 +99 Clients THERMOBAT Situation Analyse Contacts & Adresses Paramètres A…" at bounding box center [418, 455] width 836 height 911
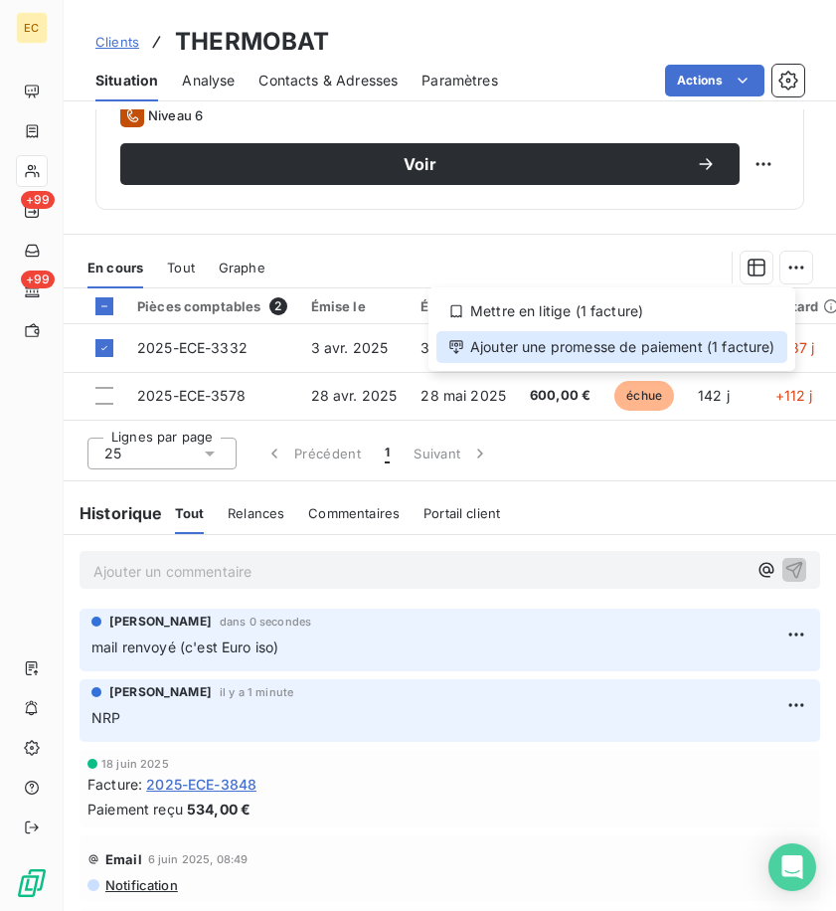
click at [726, 355] on div "Ajouter une promesse de paiement (1 facture)" at bounding box center [612, 347] width 351 height 32
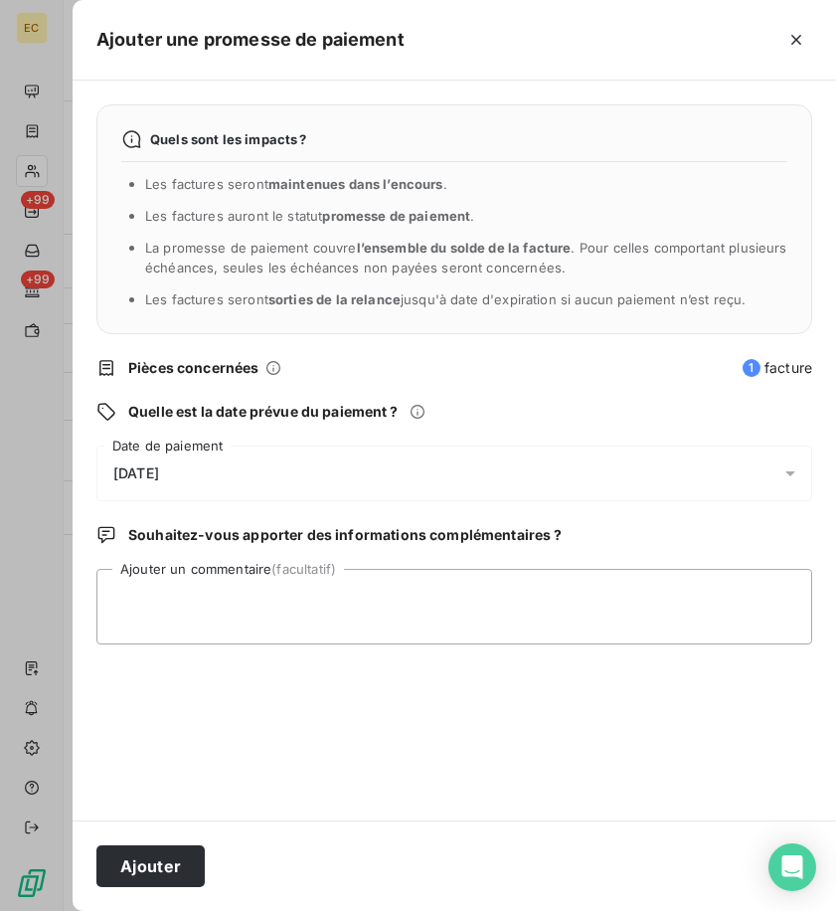
drag, startPoint x: 381, startPoint y: 479, endPoint x: 378, endPoint y: 489, distance: 10.4
click at [382, 478] on div "[DATE]" at bounding box center [454, 474] width 716 height 56
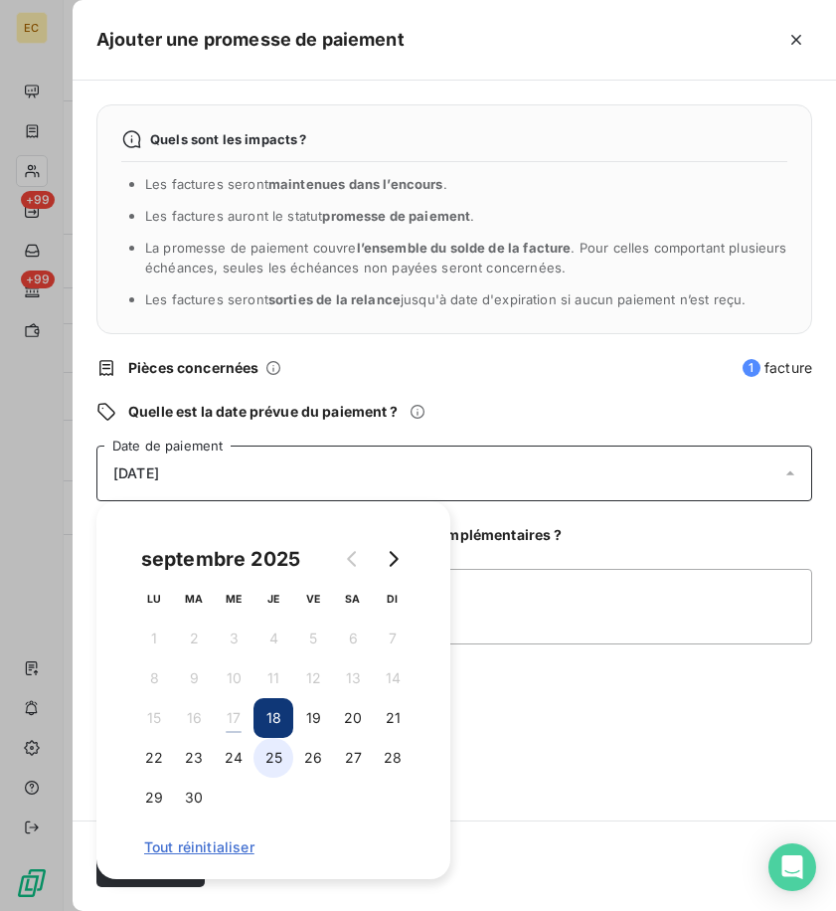
click at [278, 760] on button "25" at bounding box center [274, 758] width 40 height 40
drag, startPoint x: 557, startPoint y: 767, endPoint x: 350, endPoint y: 821, distance: 213.7
click at [546, 766] on div "Quels sont les impacts ? Les factures seront maintenues dans l’encours . Les fa…" at bounding box center [455, 451] width 764 height 740
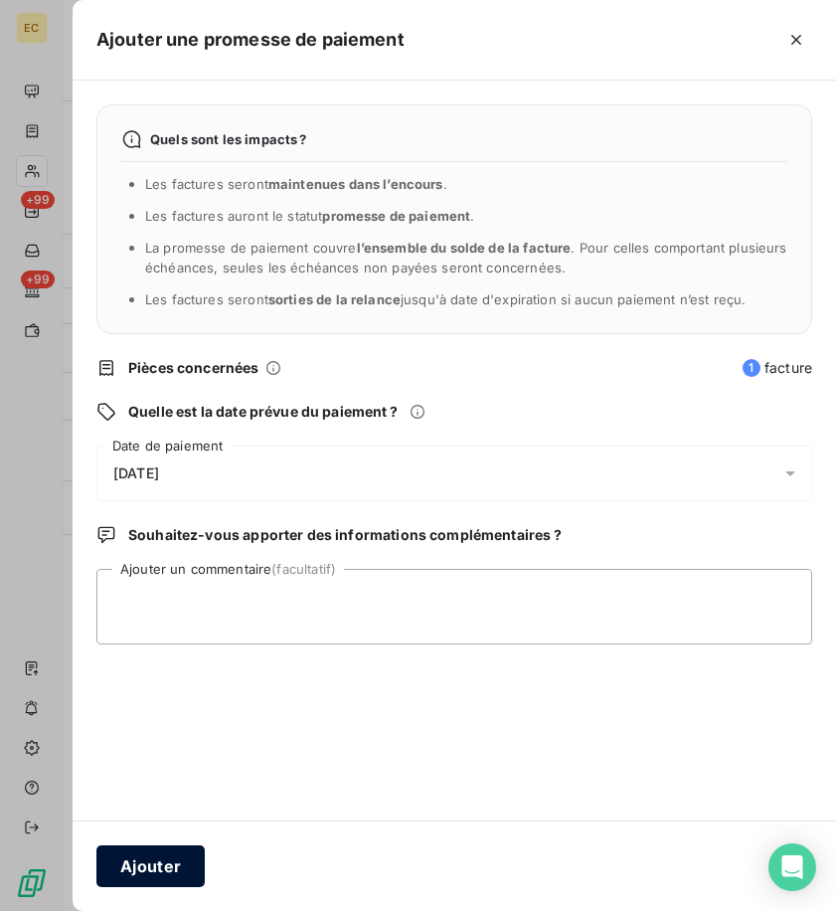
click at [179, 865] on button "Ajouter" at bounding box center [150, 866] width 108 height 42
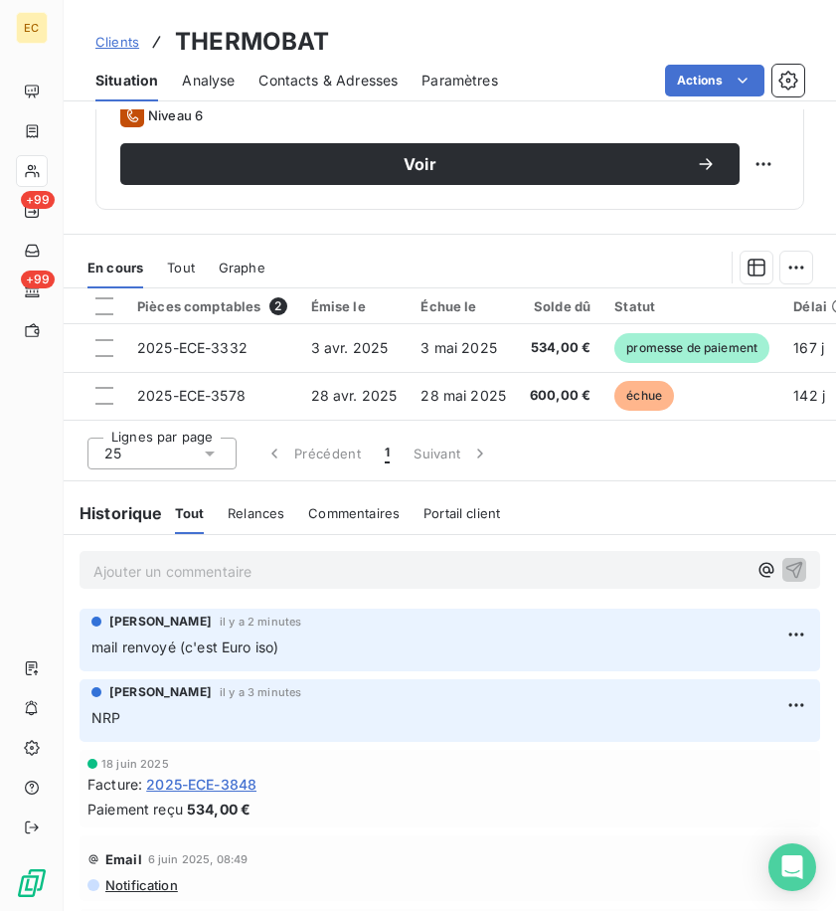
click at [128, 40] on span "Clients" at bounding box center [117, 42] width 44 height 16
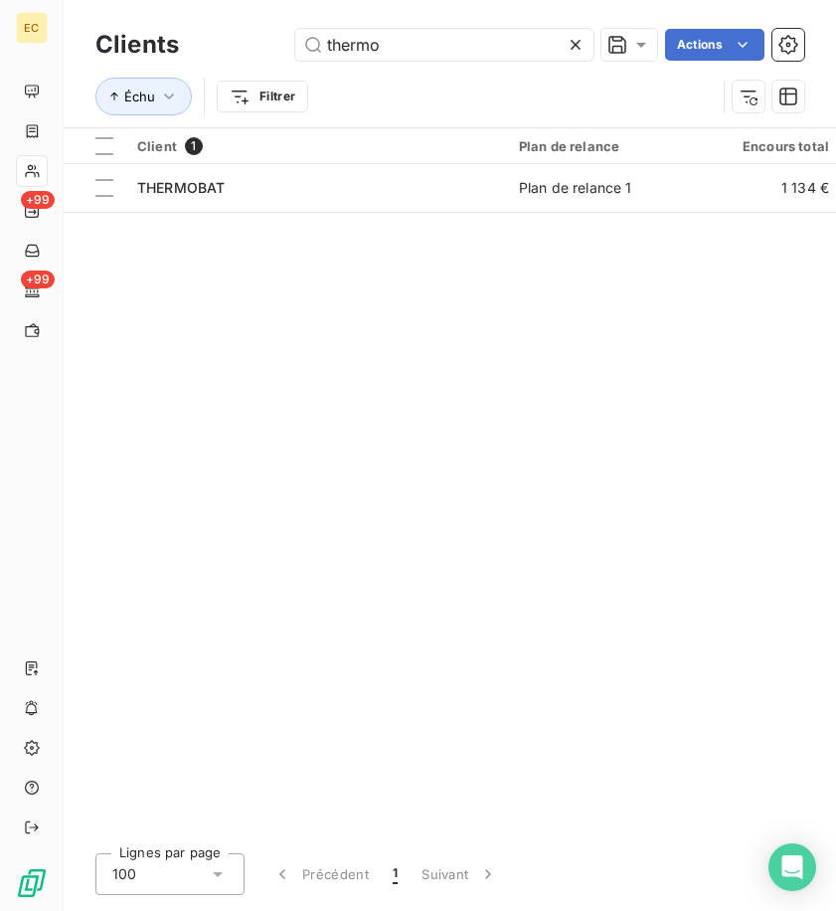
drag, startPoint x: 260, startPoint y: 41, endPoint x: 77, endPoint y: 9, distance: 185.8
click at [83, 26] on div "Clients thermo Actions Échu Filtrer" at bounding box center [450, 63] width 773 height 127
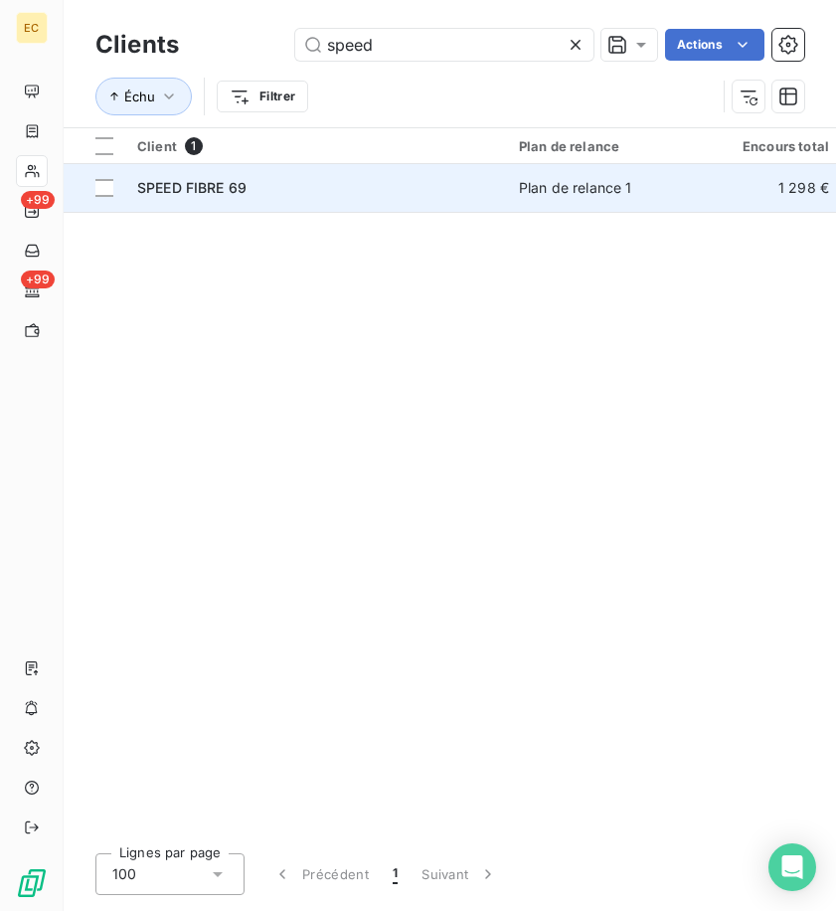
type input "speed"
click at [341, 186] on div "SPEED FIBRE 69" at bounding box center [316, 188] width 358 height 20
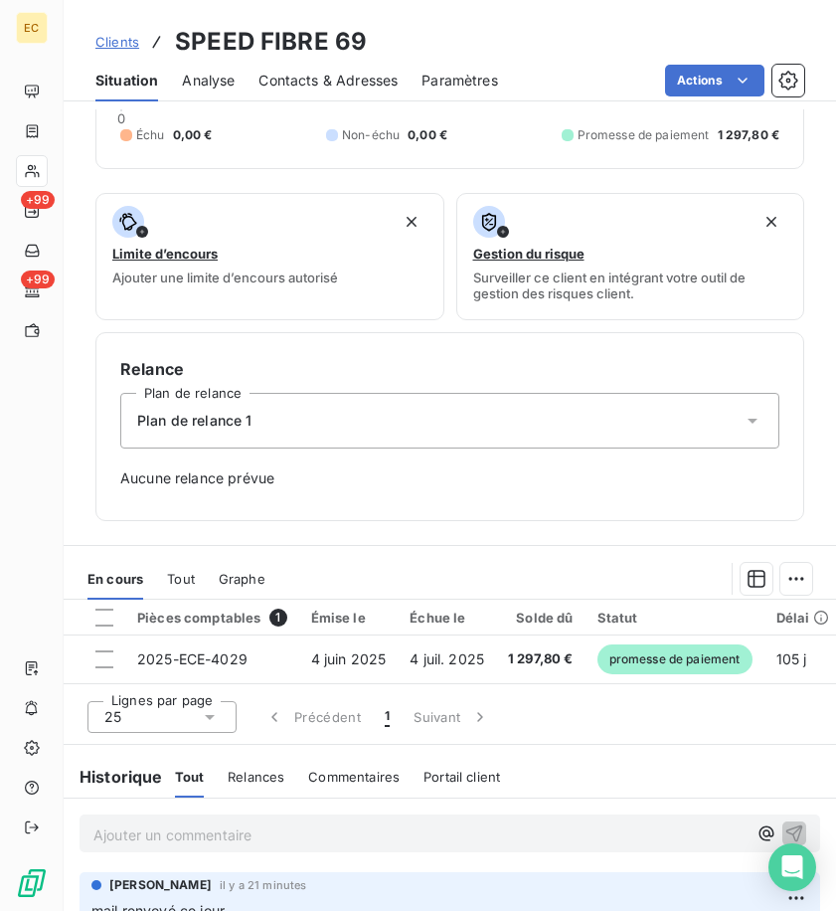
scroll to position [691, 0]
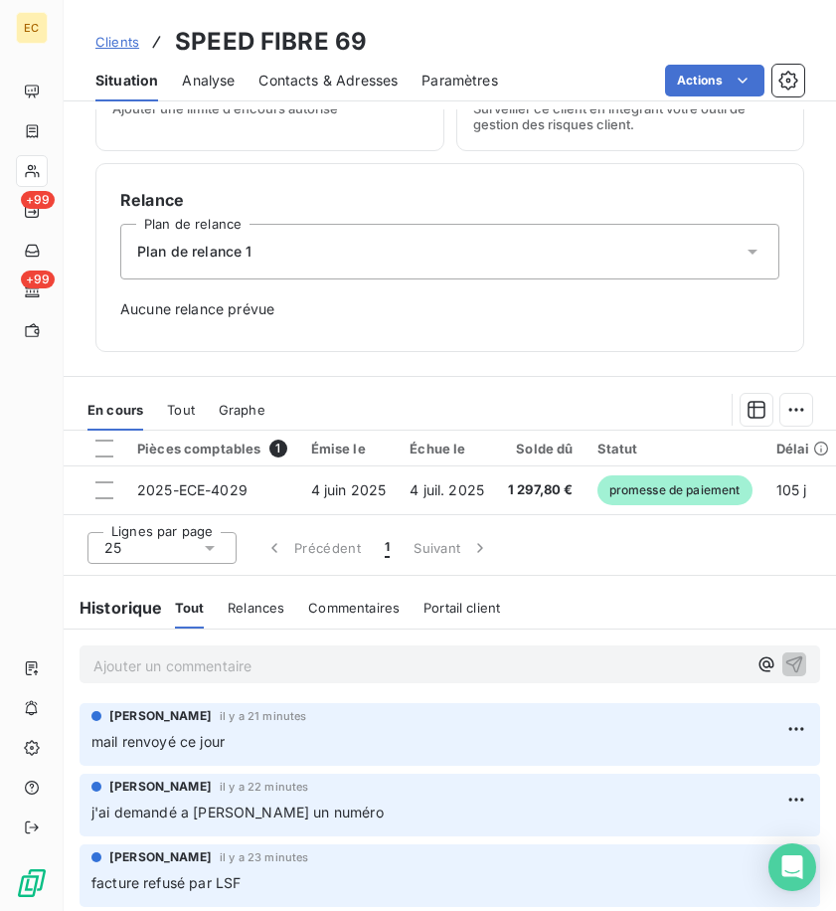
click at [316, 654] on p "Ajouter un commentaire ﻿" at bounding box center [419, 665] width 653 height 25
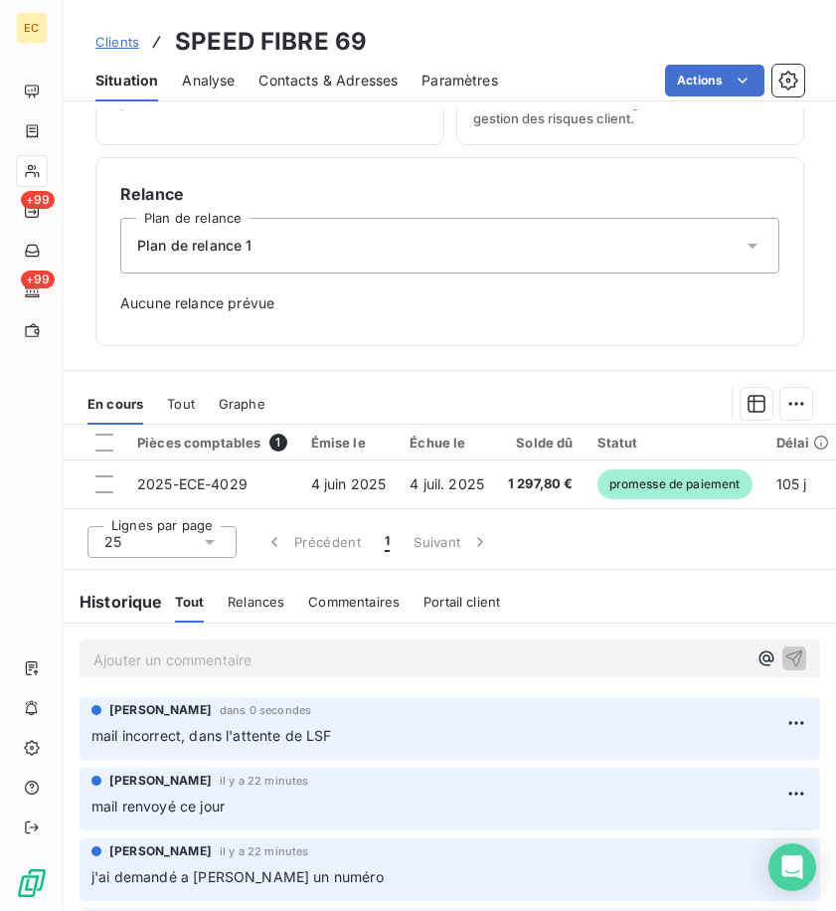
drag, startPoint x: 113, startPoint y: 40, endPoint x: 157, endPoint y: 42, distance: 43.8
click at [116, 39] on span "Clients" at bounding box center [117, 42] width 44 height 16
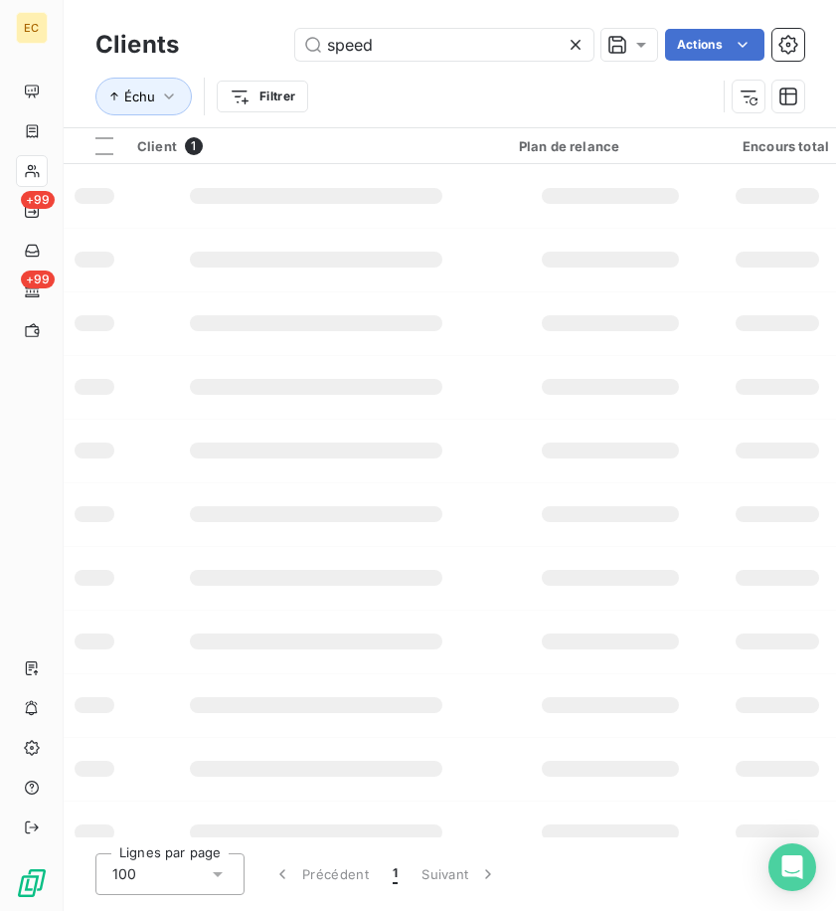
drag, startPoint x: 98, startPoint y: 41, endPoint x: 67, endPoint y: 32, distance: 33.1
click at [78, 36] on div "Clients speed Actions Échu Filtrer" at bounding box center [450, 63] width 773 height 127
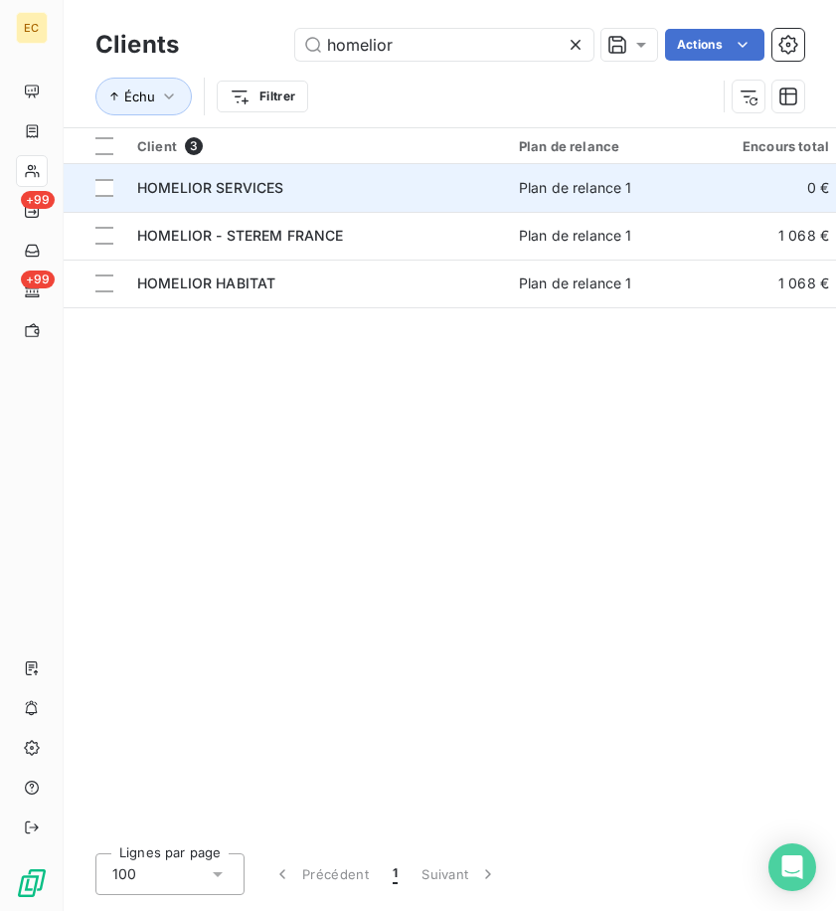
type input "homelior"
click at [310, 175] on td "HOMELIOR SERVICES" at bounding box center [316, 188] width 382 height 48
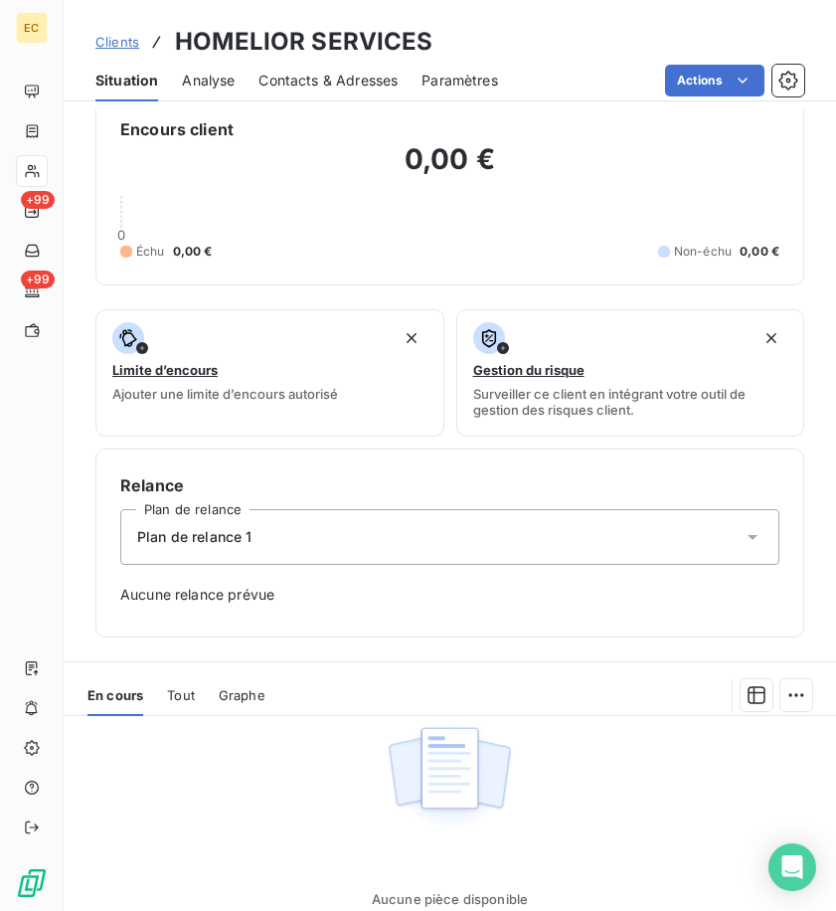
scroll to position [648, 0]
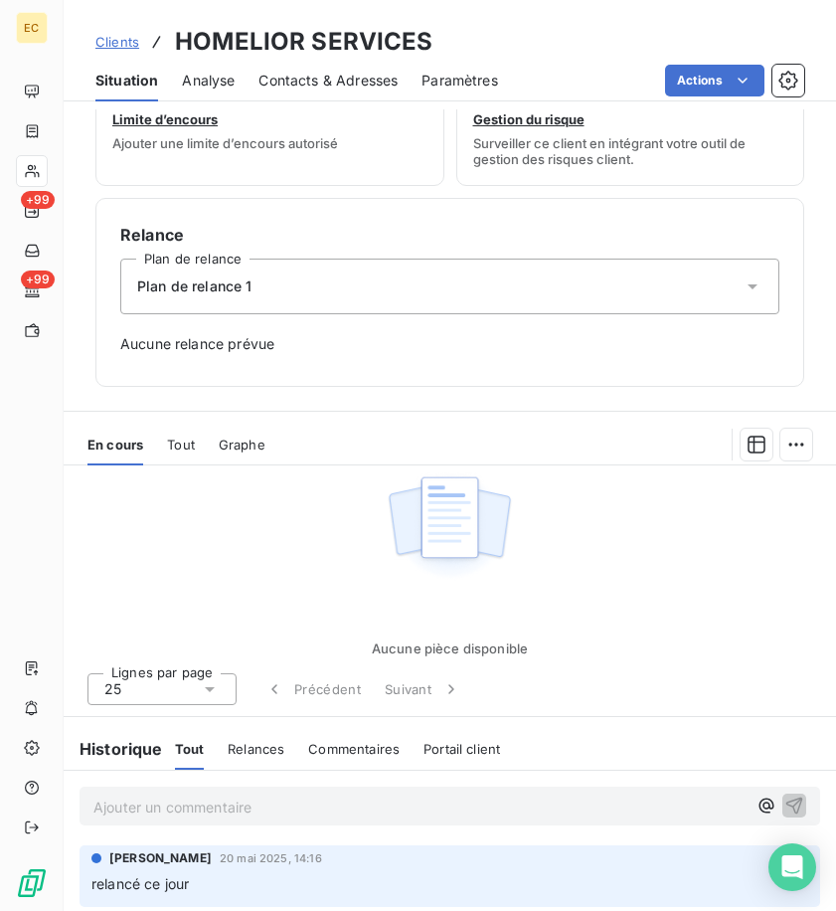
click at [335, 797] on p "Ajouter un commentaire ﻿" at bounding box center [419, 807] width 653 height 25
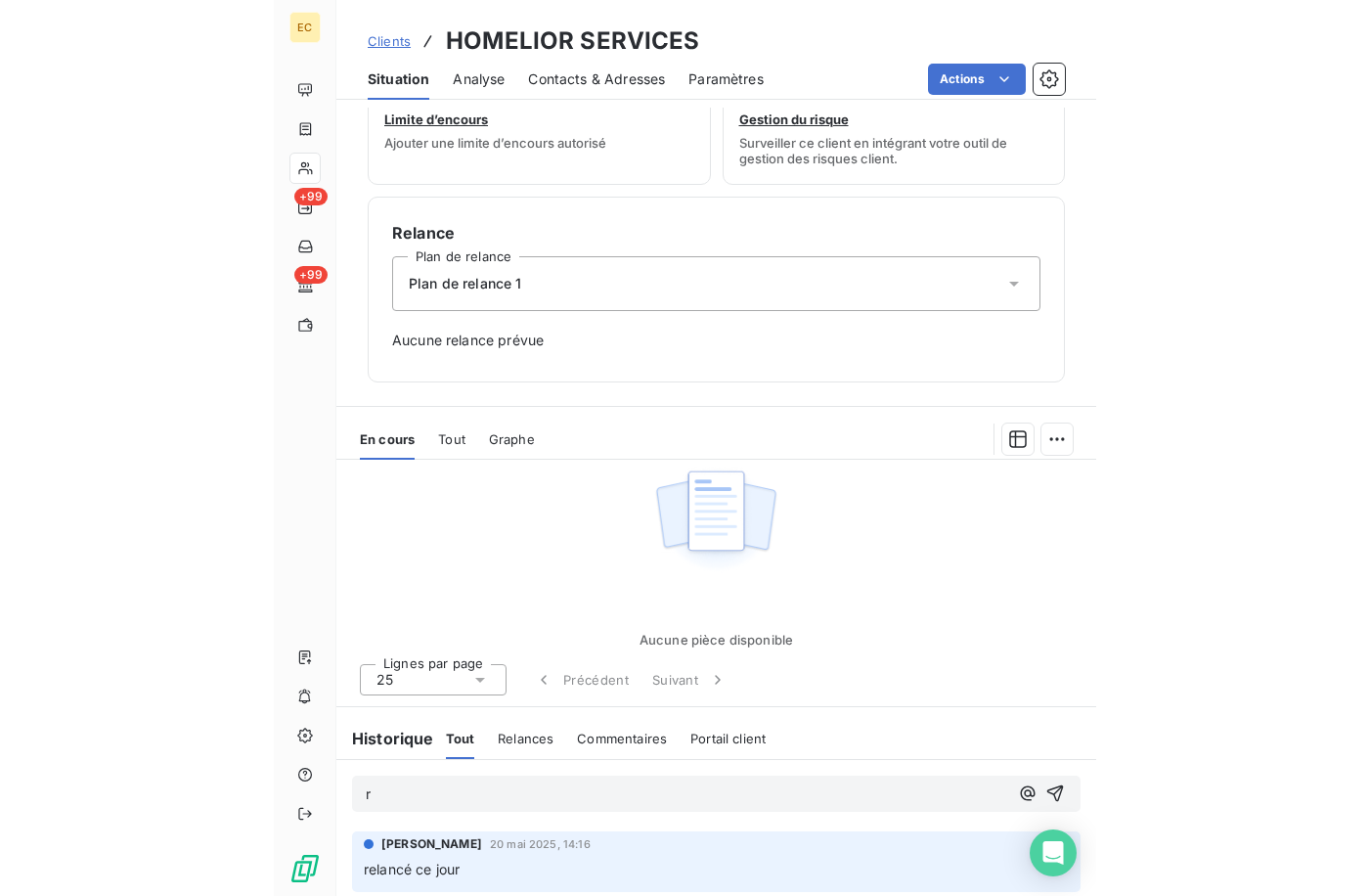
scroll to position [635, 0]
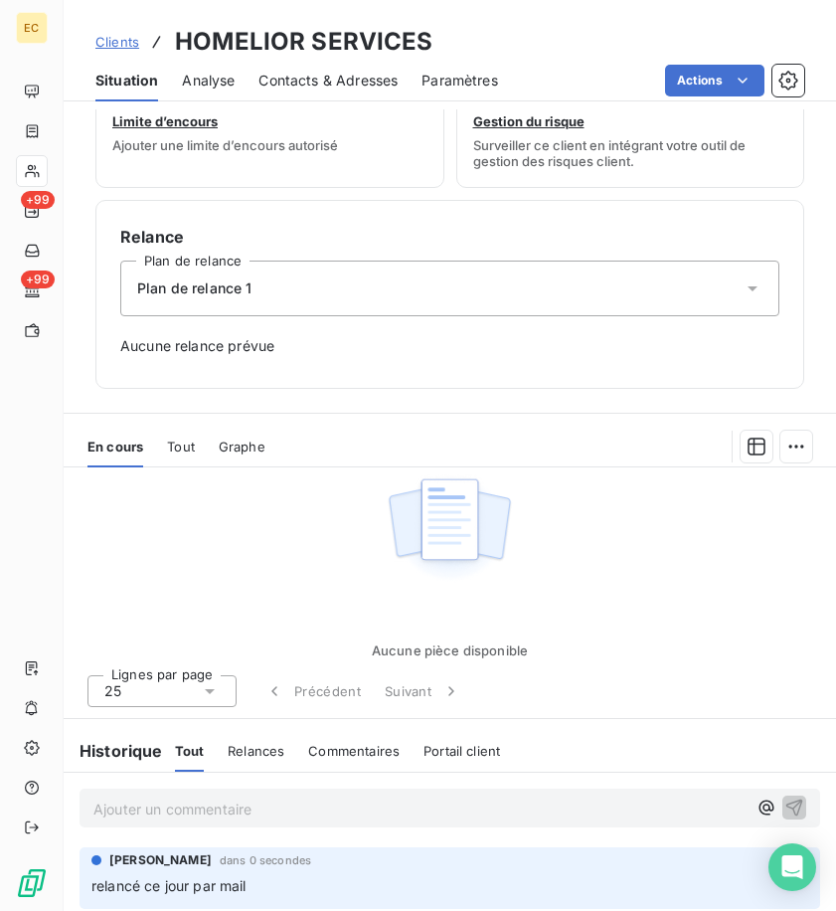
click at [128, 38] on span "Clients" at bounding box center [117, 42] width 44 height 16
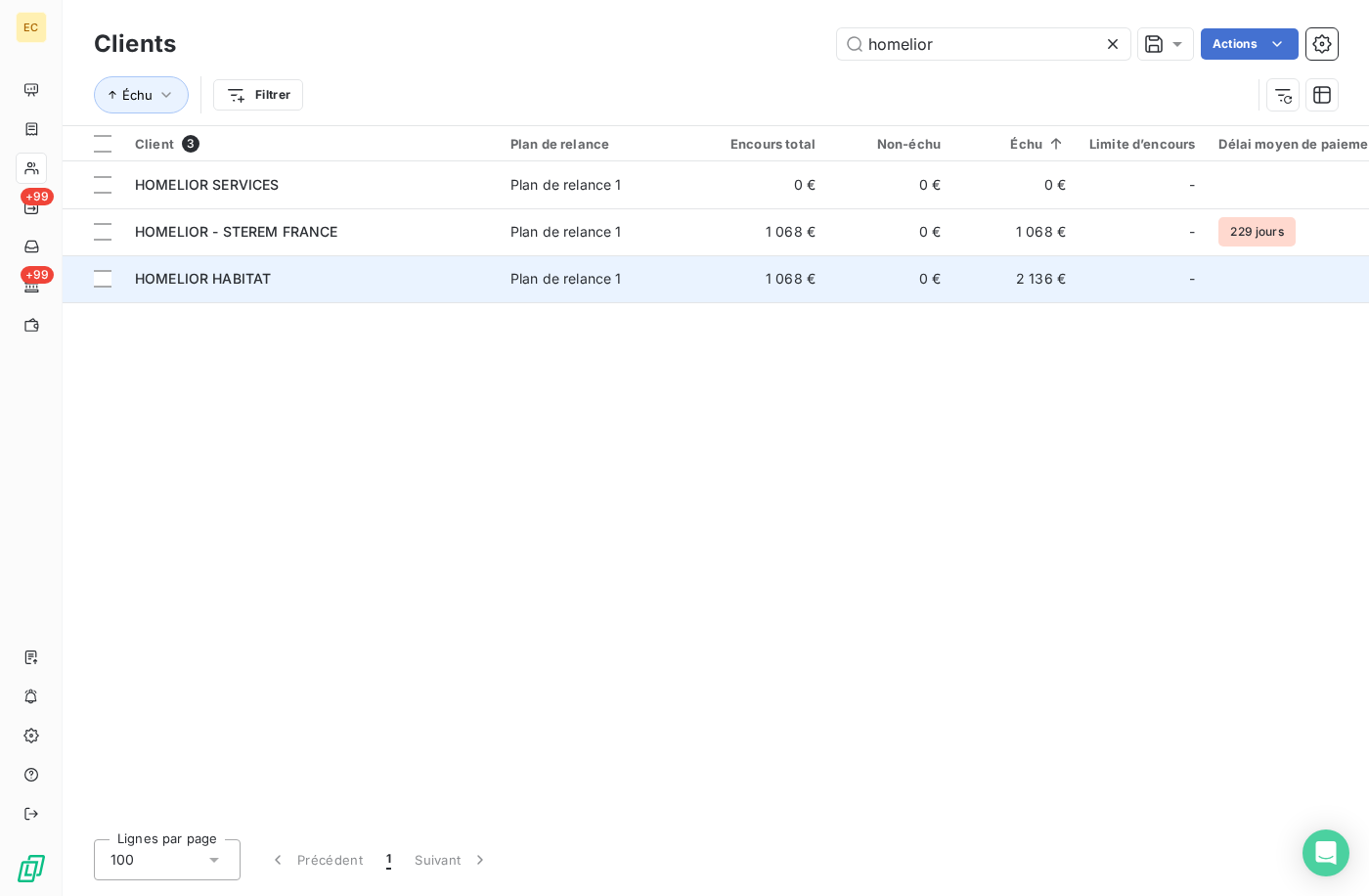
type input "homelior"
drag, startPoint x: 761, startPoint y: 268, endPoint x: 749, endPoint y: 270, distance: 12.2
click at [759, 268] on td "1 068 €" at bounding box center [764, 279] width 125 height 47
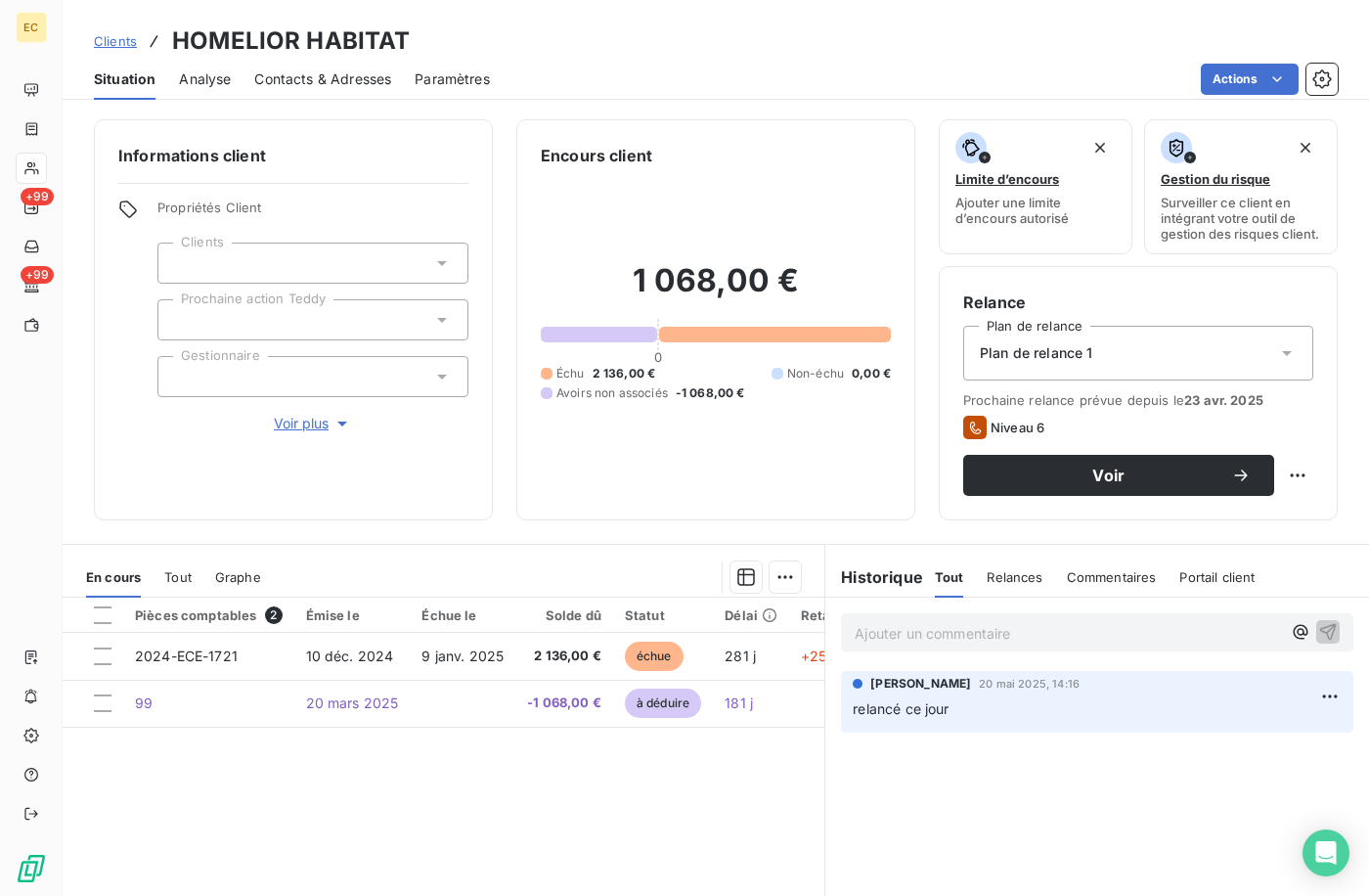
click at [122, 34] on span "Clients" at bounding box center [115, 41] width 43 height 16
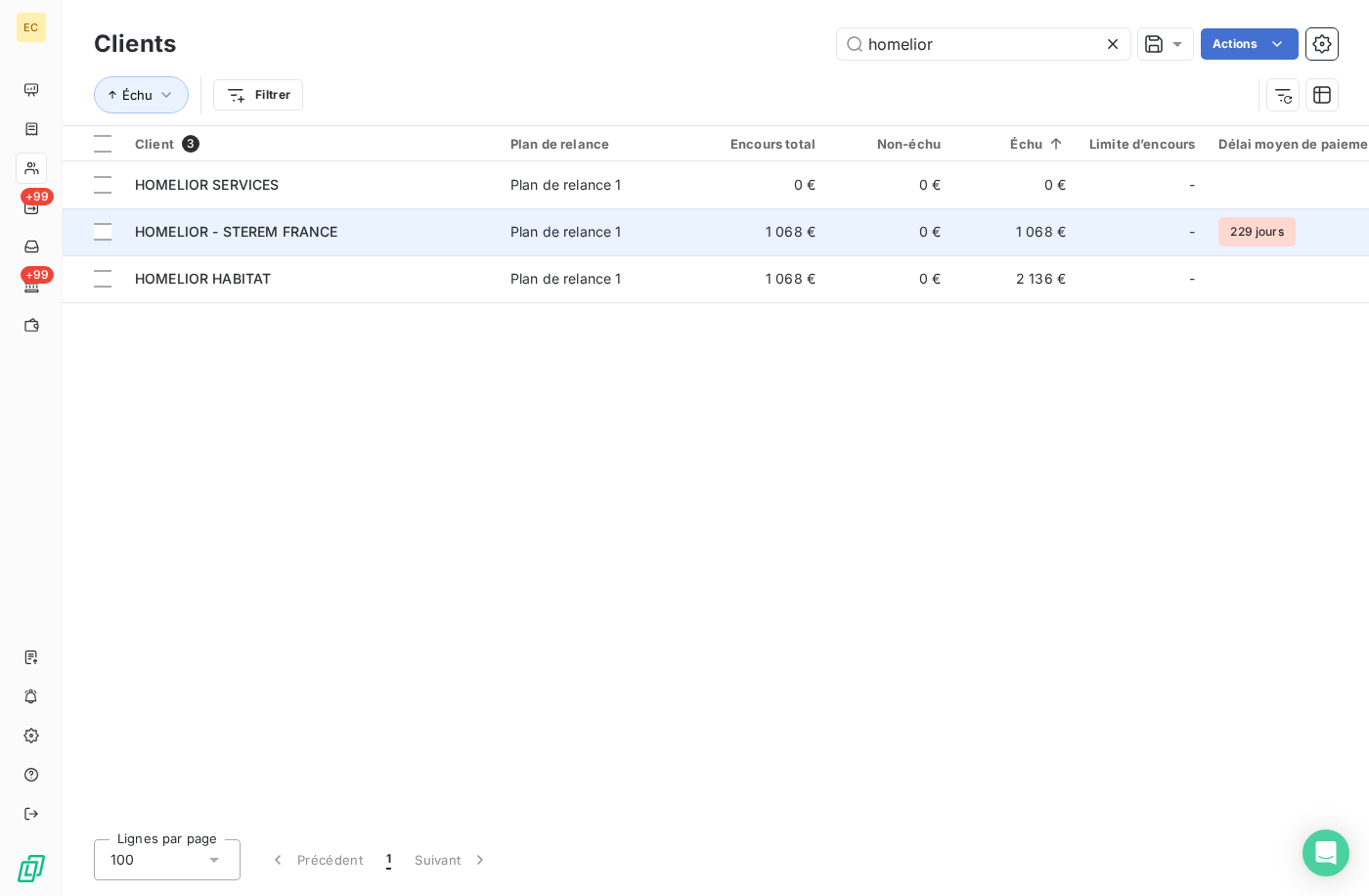
click at [460, 220] on td "HOMELIOR - STEREM FRANCE" at bounding box center [311, 232] width 376 height 47
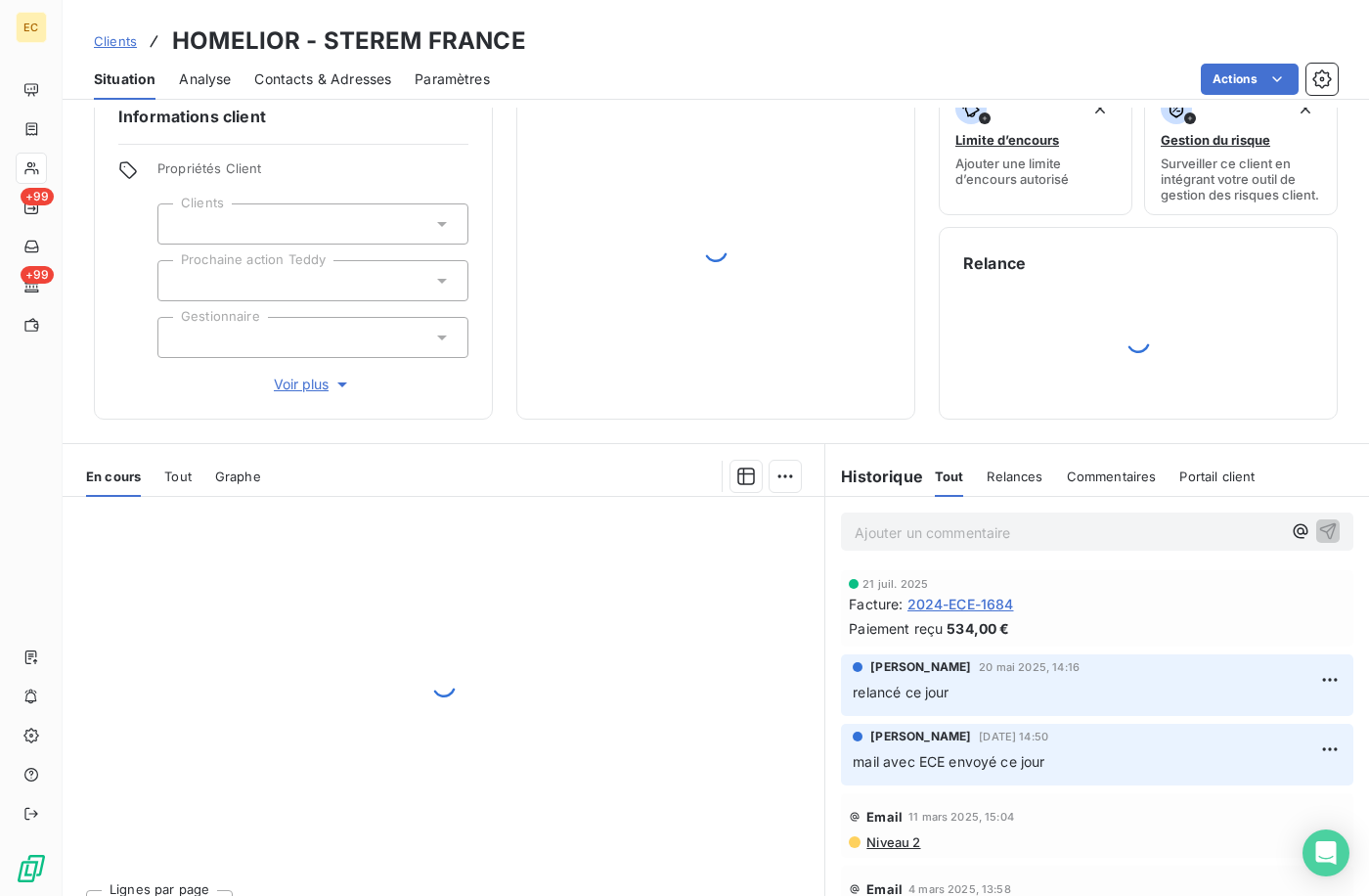
scroll to position [76, 0]
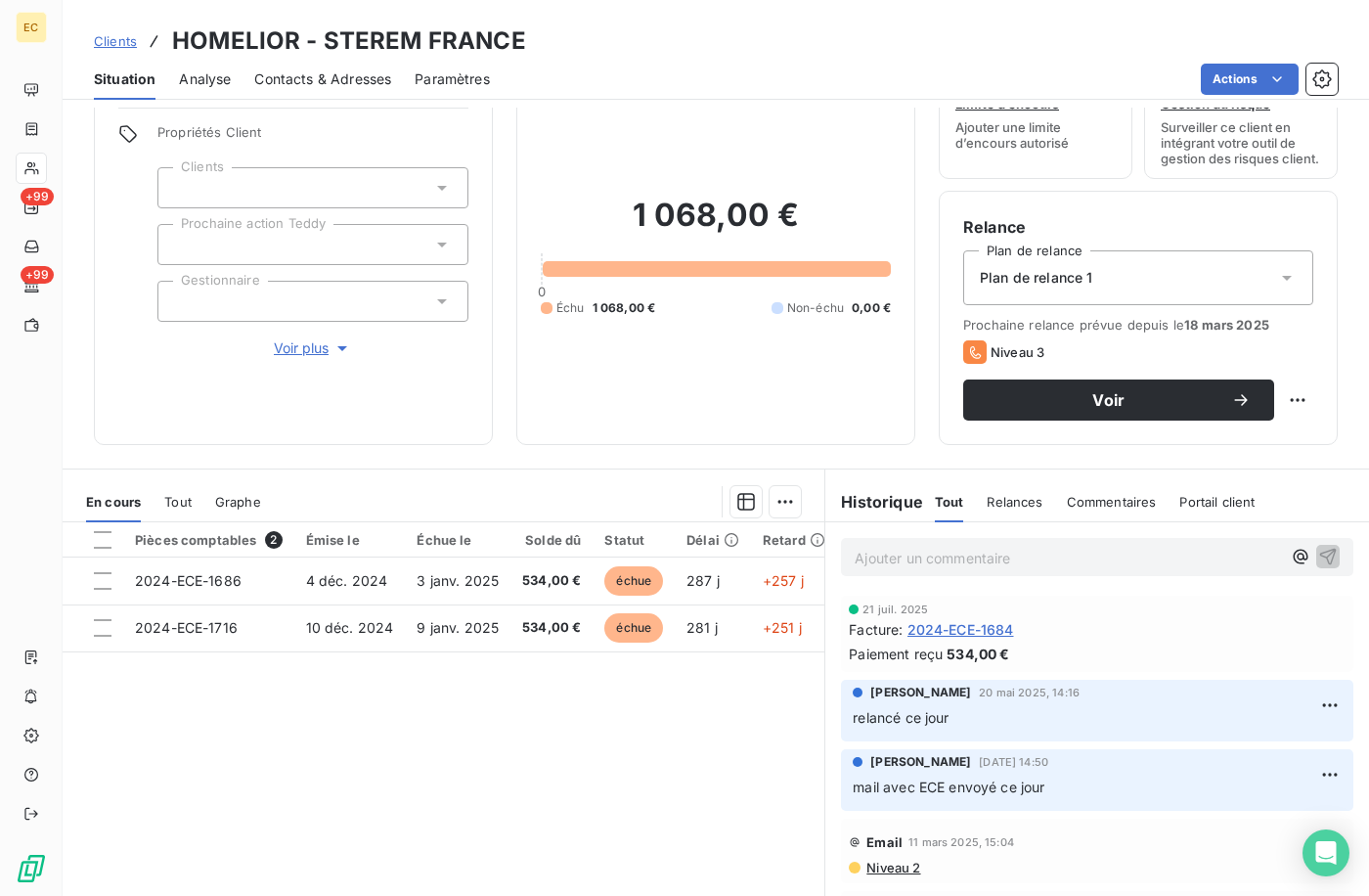
click at [939, 562] on p "Ajouter un commentaire ﻿" at bounding box center [1068, 558] width 427 height 25
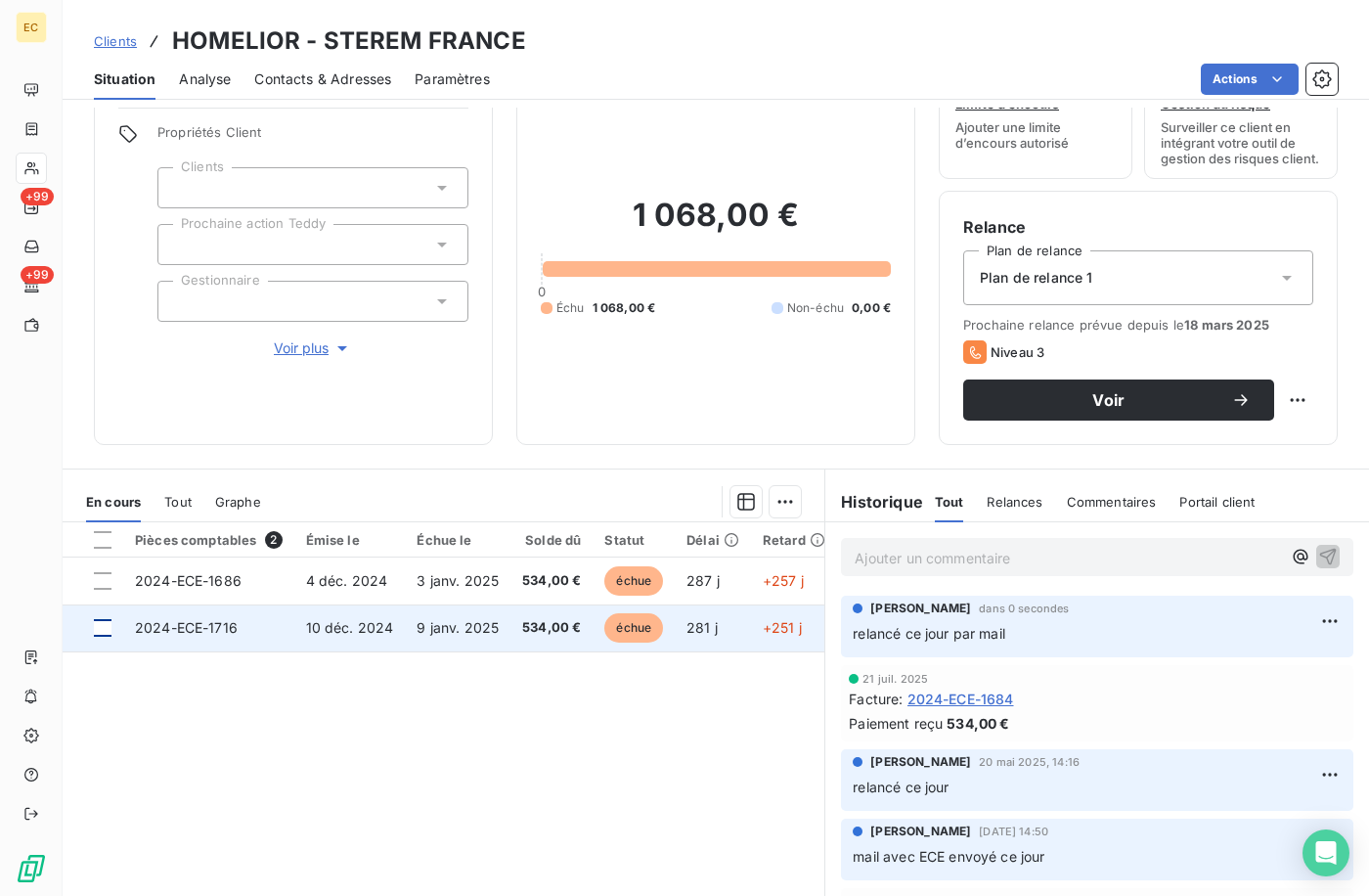
click at [101, 636] on div at bounding box center [102, 628] width 18 height 18
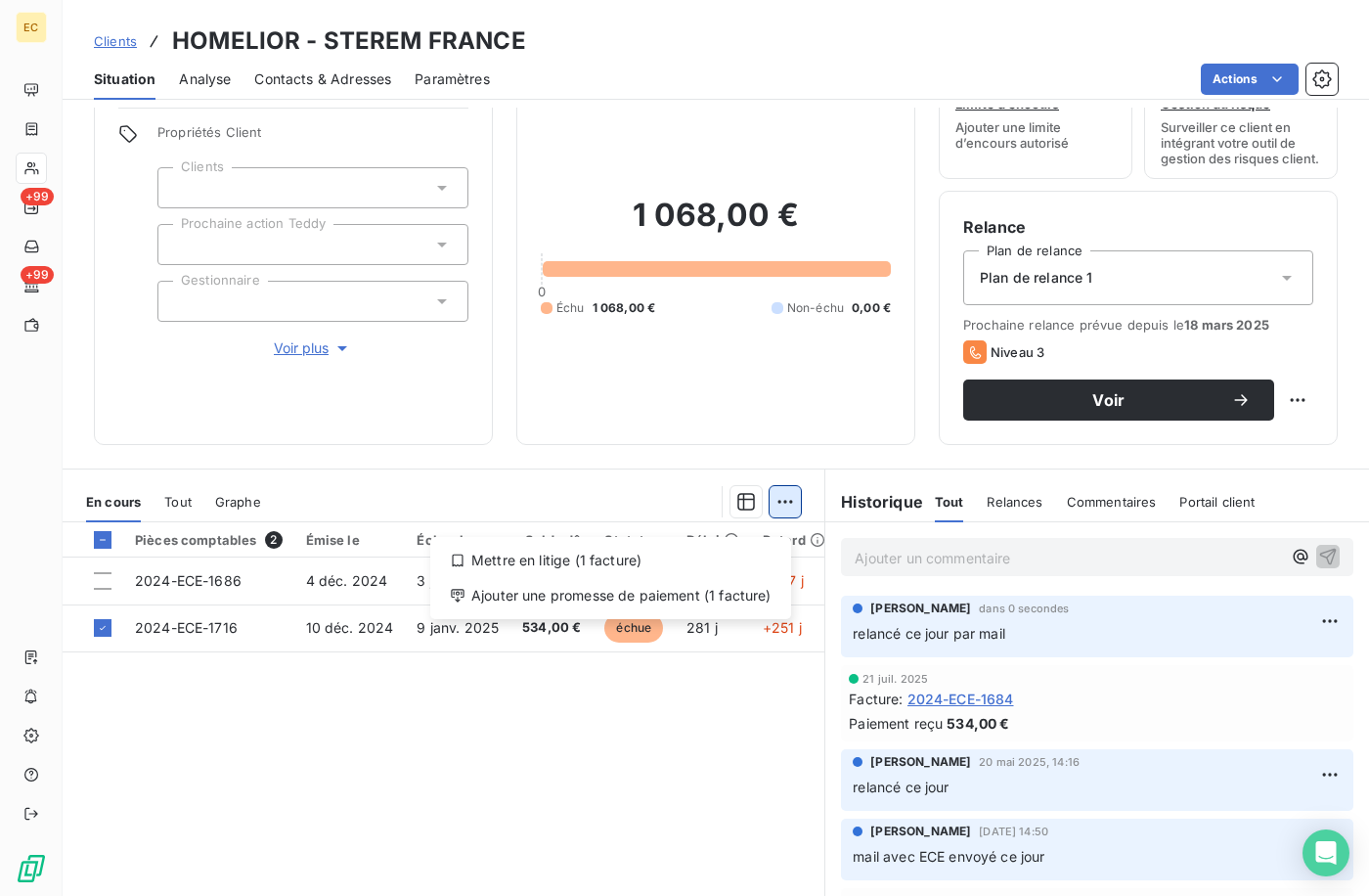
click at [778, 511] on html "EC +99 +99 Clients HOMELIOR - STEREM FRANCE Situation Analyse Contacts & Adress…" at bounding box center [684, 448] width 1369 height 896
click at [695, 591] on div "Ajouter une promesse de paiement (1 facture)" at bounding box center [611, 596] width 345 height 31
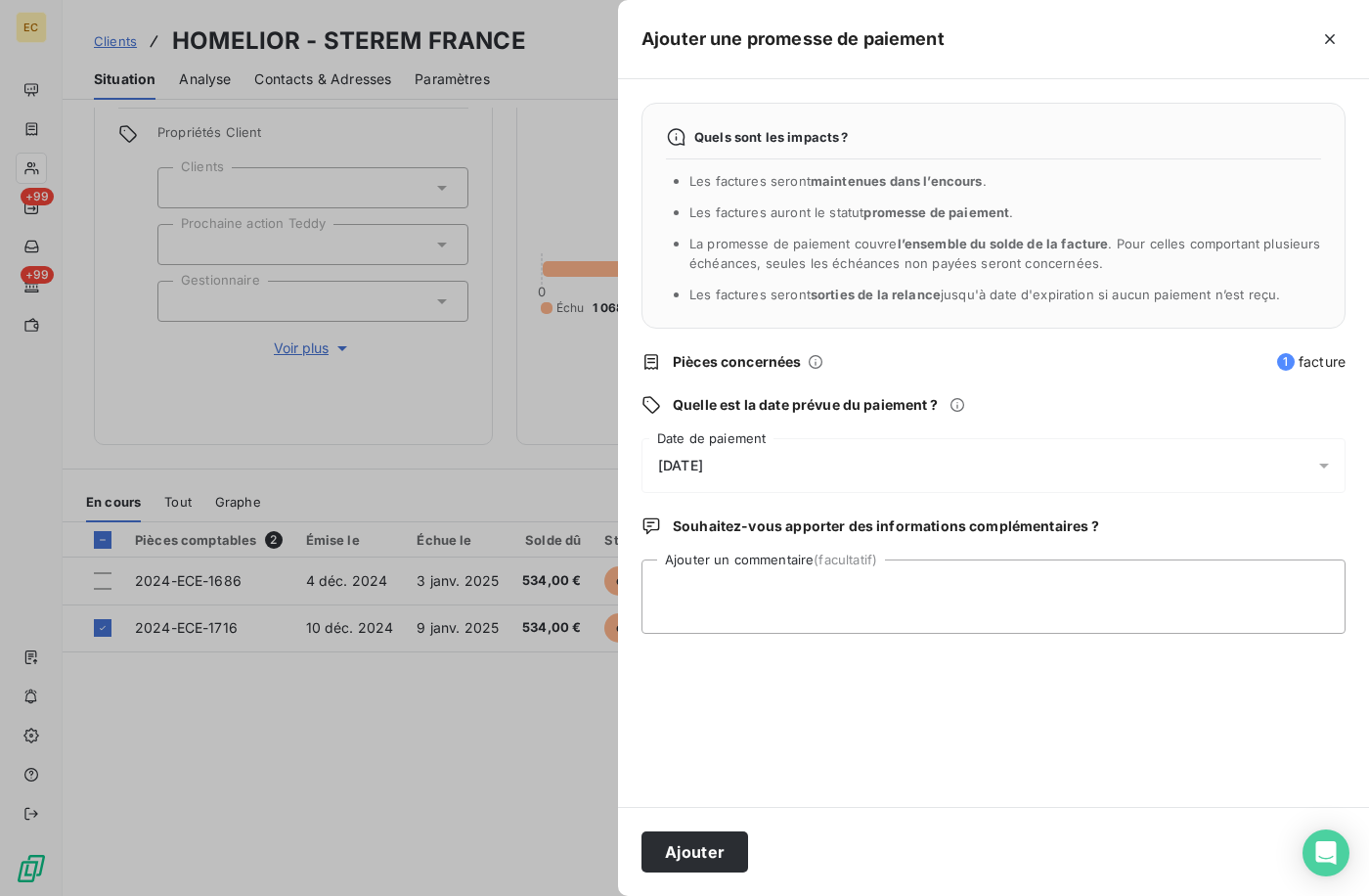
drag, startPoint x: 750, startPoint y: 464, endPoint x: 757, endPoint y: 479, distance: 16.6
click at [751, 465] on div "[DATE]" at bounding box center [993, 466] width 704 height 55
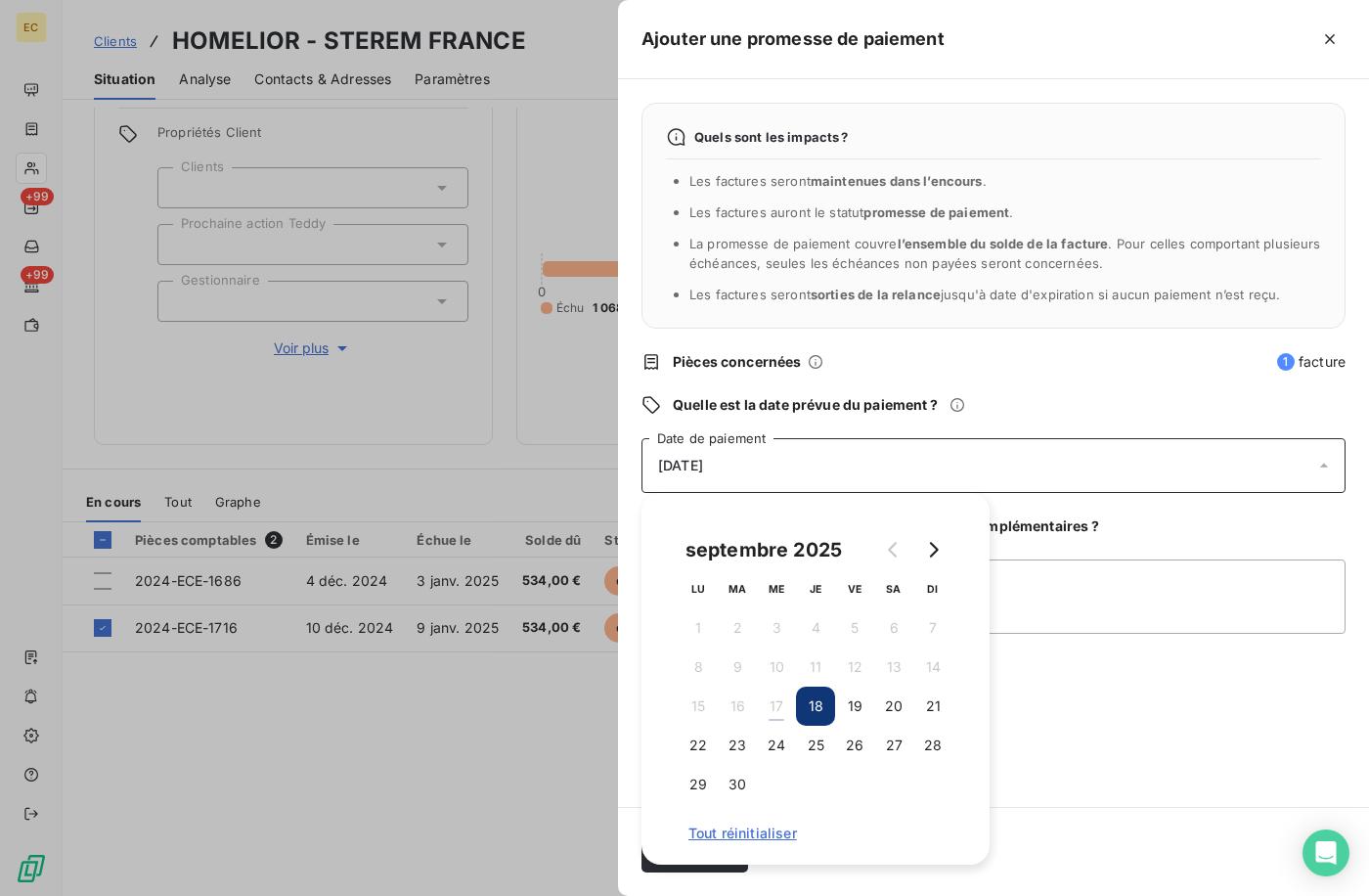
drag, startPoint x: 825, startPoint y: 745, endPoint x: 1123, endPoint y: 774, distance: 299.4
click at [827, 746] on button "25" at bounding box center [816, 746] width 39 height 39
click at [1152, 774] on div "Quels sont les impacts ? Les factures seront maintenues dans l’encours . Les fa…" at bounding box center [994, 444] width 751 height 728
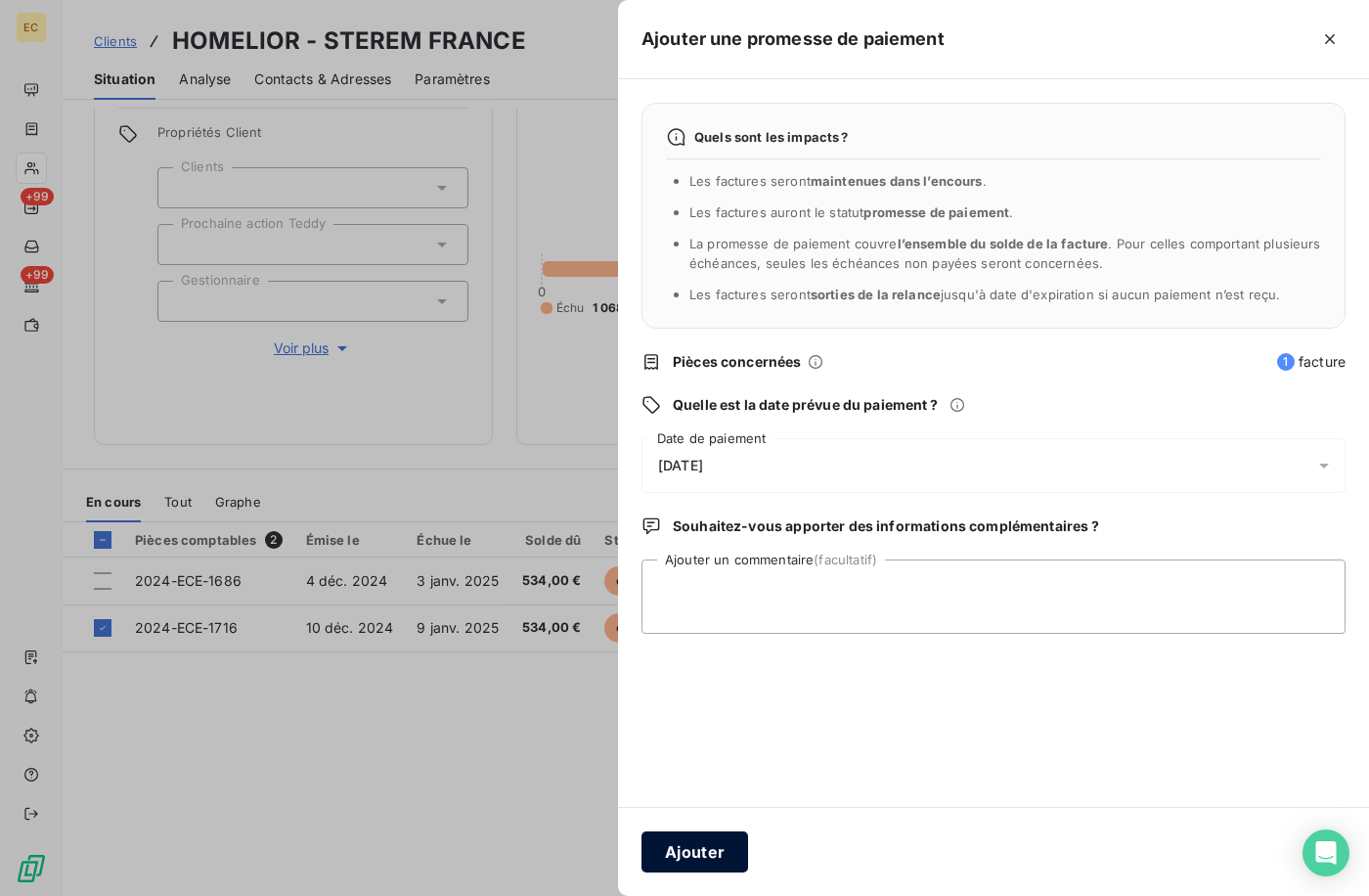
click at [716, 849] on button "Ajouter" at bounding box center [694, 852] width 106 height 41
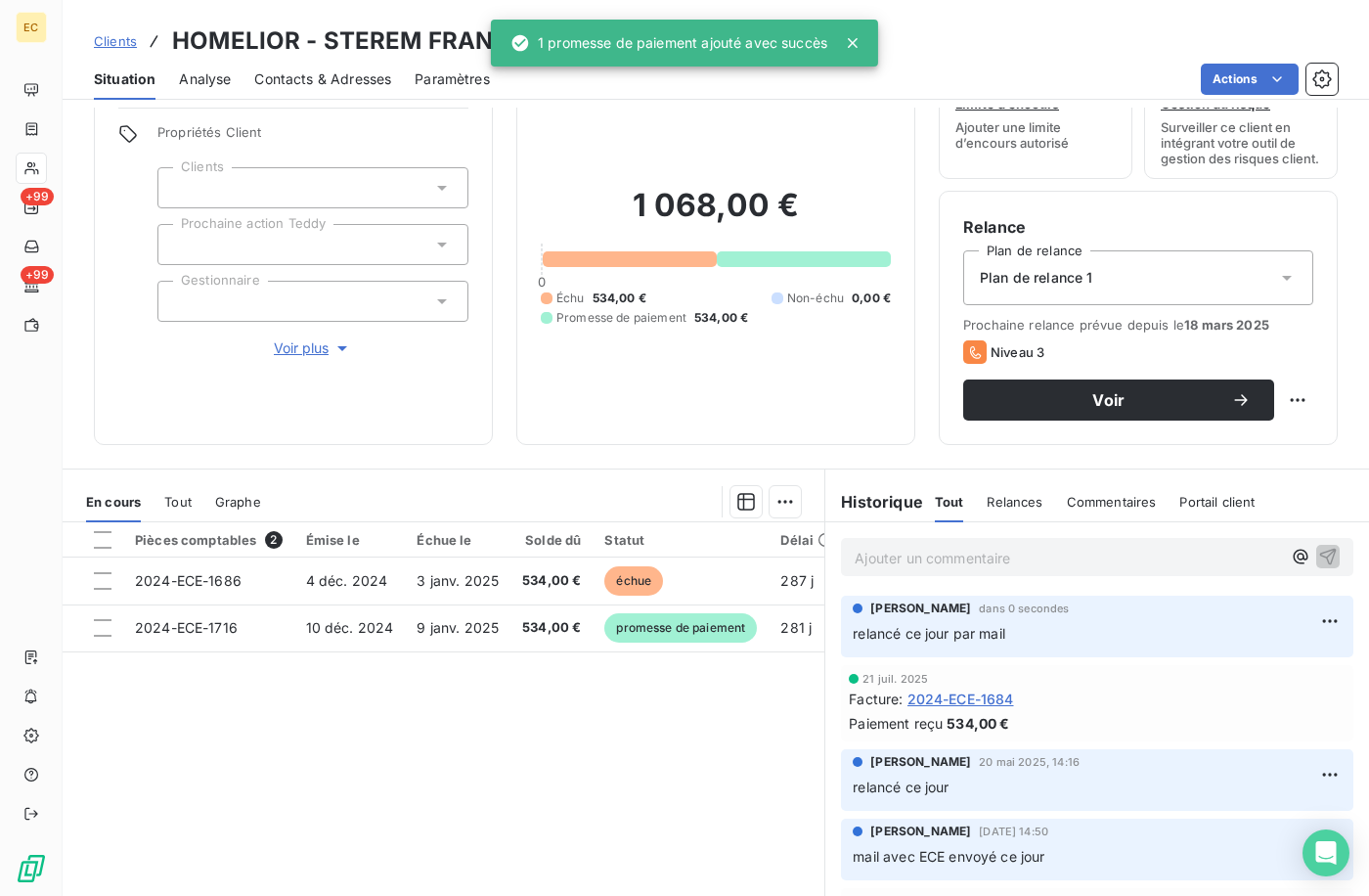
click at [129, 33] on span "Clients" at bounding box center [115, 41] width 43 height 16
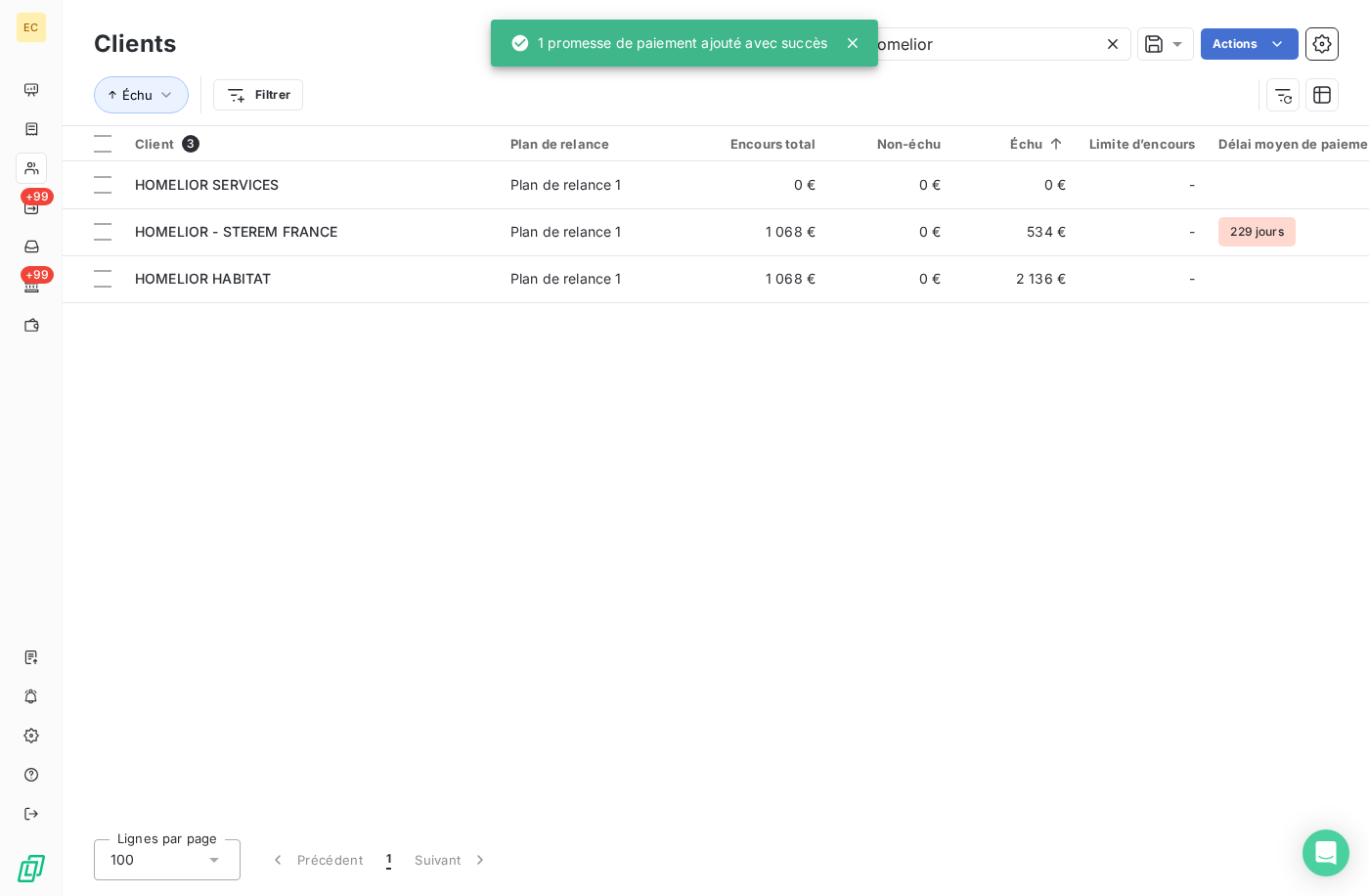
drag, startPoint x: 1000, startPoint y: 37, endPoint x: 649, endPoint y: 37, distance: 351.0
click at [660, 37] on div "EC +99 +99 Clients homelior Actions Échu Filtrer Client 3 Plan de relance Encou…" at bounding box center [684, 448] width 1369 height 896
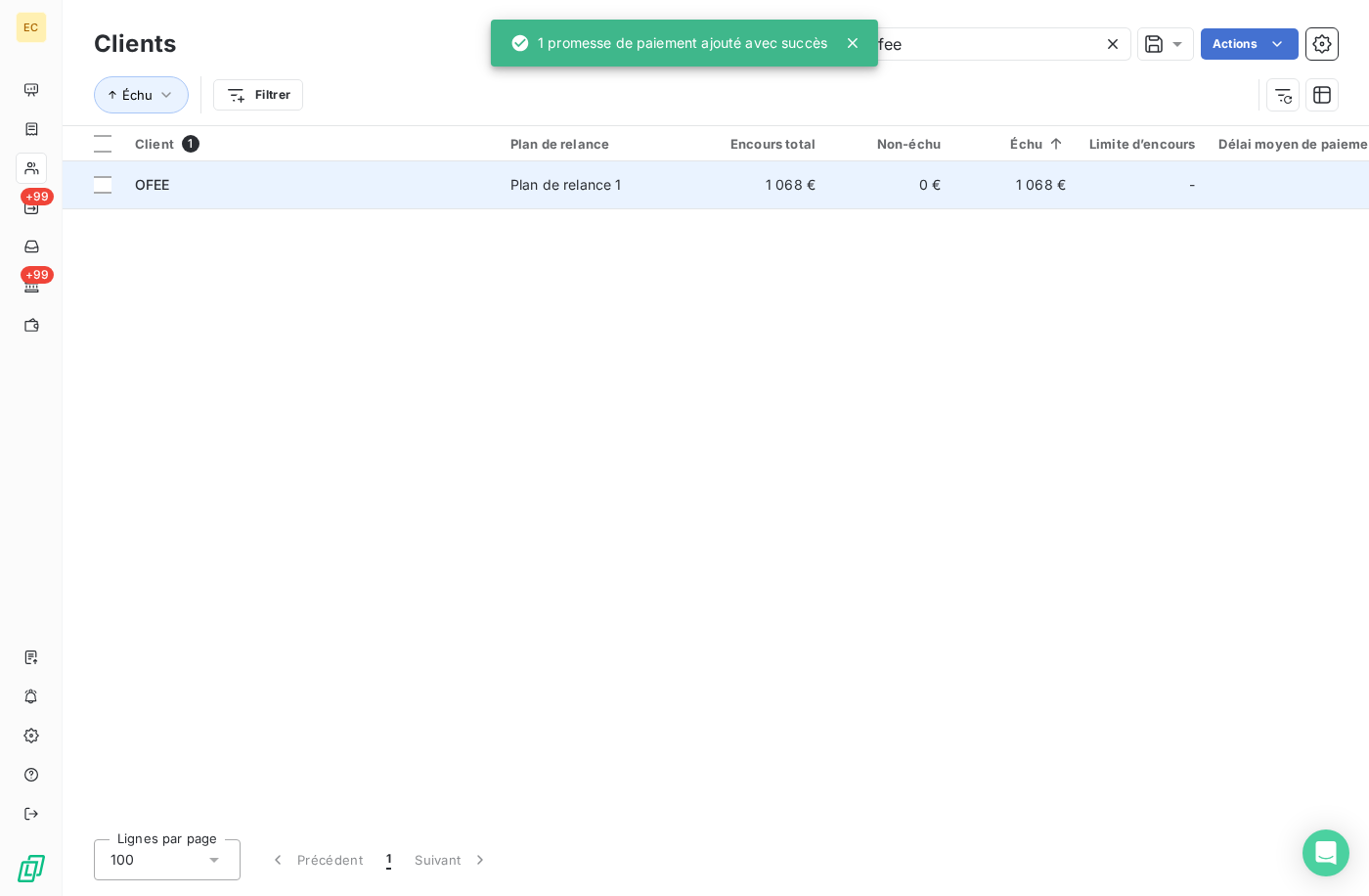
type input "ofee"
click at [650, 184] on span "Plan de relance 1" at bounding box center [600, 185] width 180 height 20
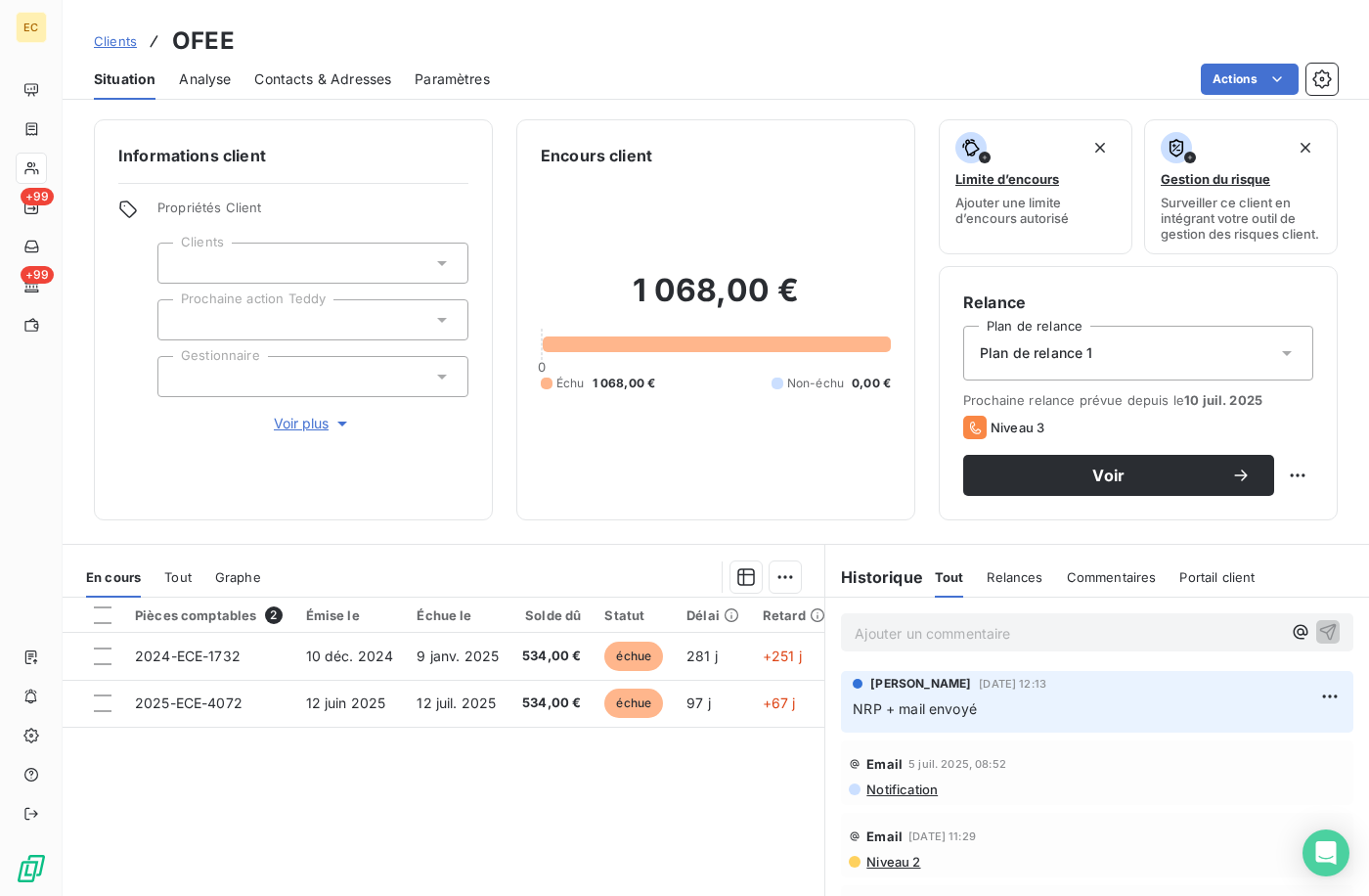
drag, startPoint x: 128, startPoint y: 36, endPoint x: 176, endPoint y: 39, distance: 48.1
click at [128, 36] on span "Clients" at bounding box center [115, 41] width 43 height 16
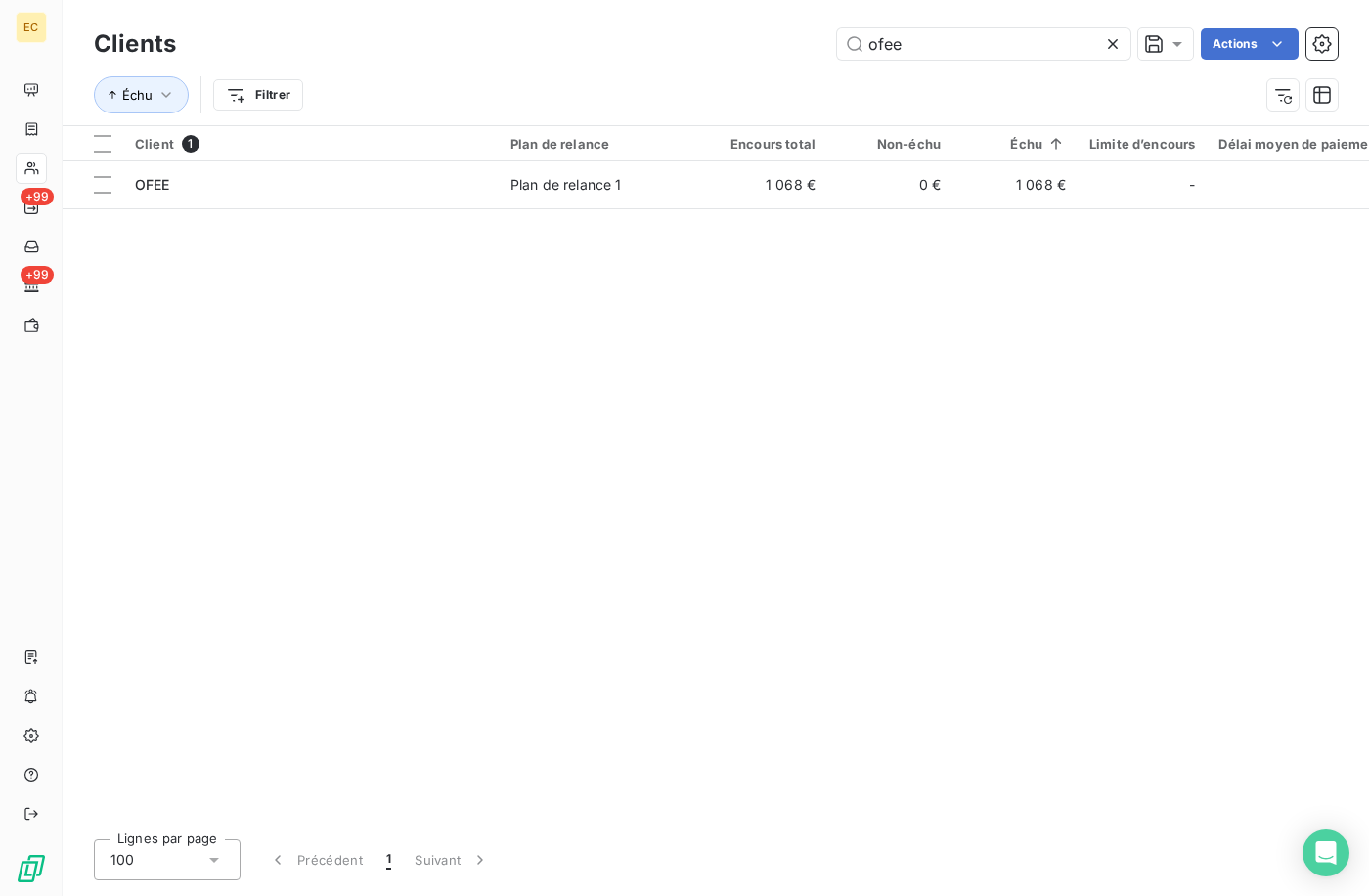
drag, startPoint x: 923, startPoint y: 38, endPoint x: 668, endPoint y: 21, distance: 255.6
click at [689, 38] on div "ofee Actions" at bounding box center [769, 44] width 1139 height 31
type input "prime en"
click at [576, 209] on div "Client 1 Plan de relance Encours total Non-échu Échu Limite d’encours Délai moy…" at bounding box center [716, 474] width 1307 height 697
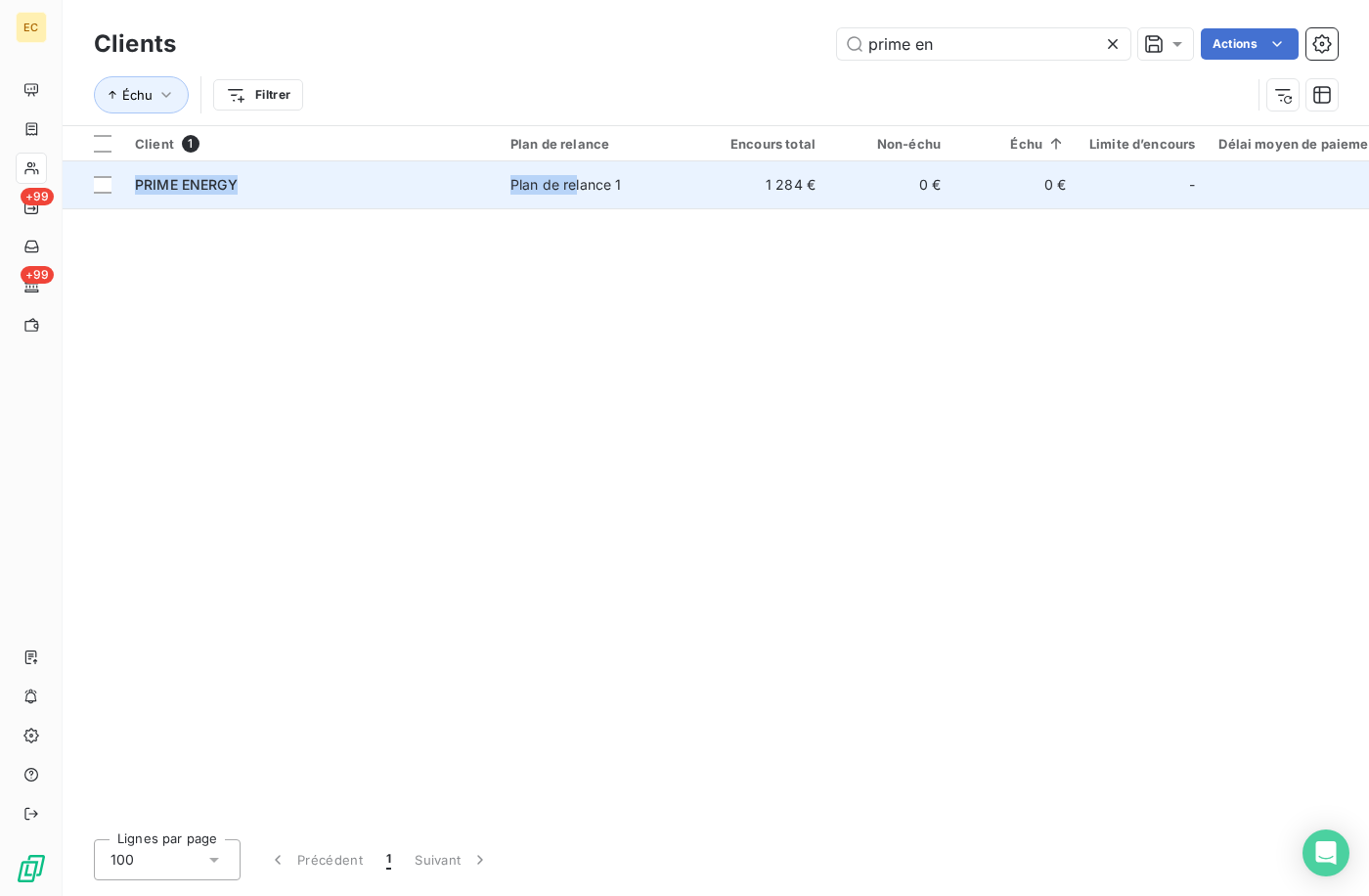
click at [526, 178] on div "Plan de relance 1" at bounding box center [565, 185] width 111 height 20
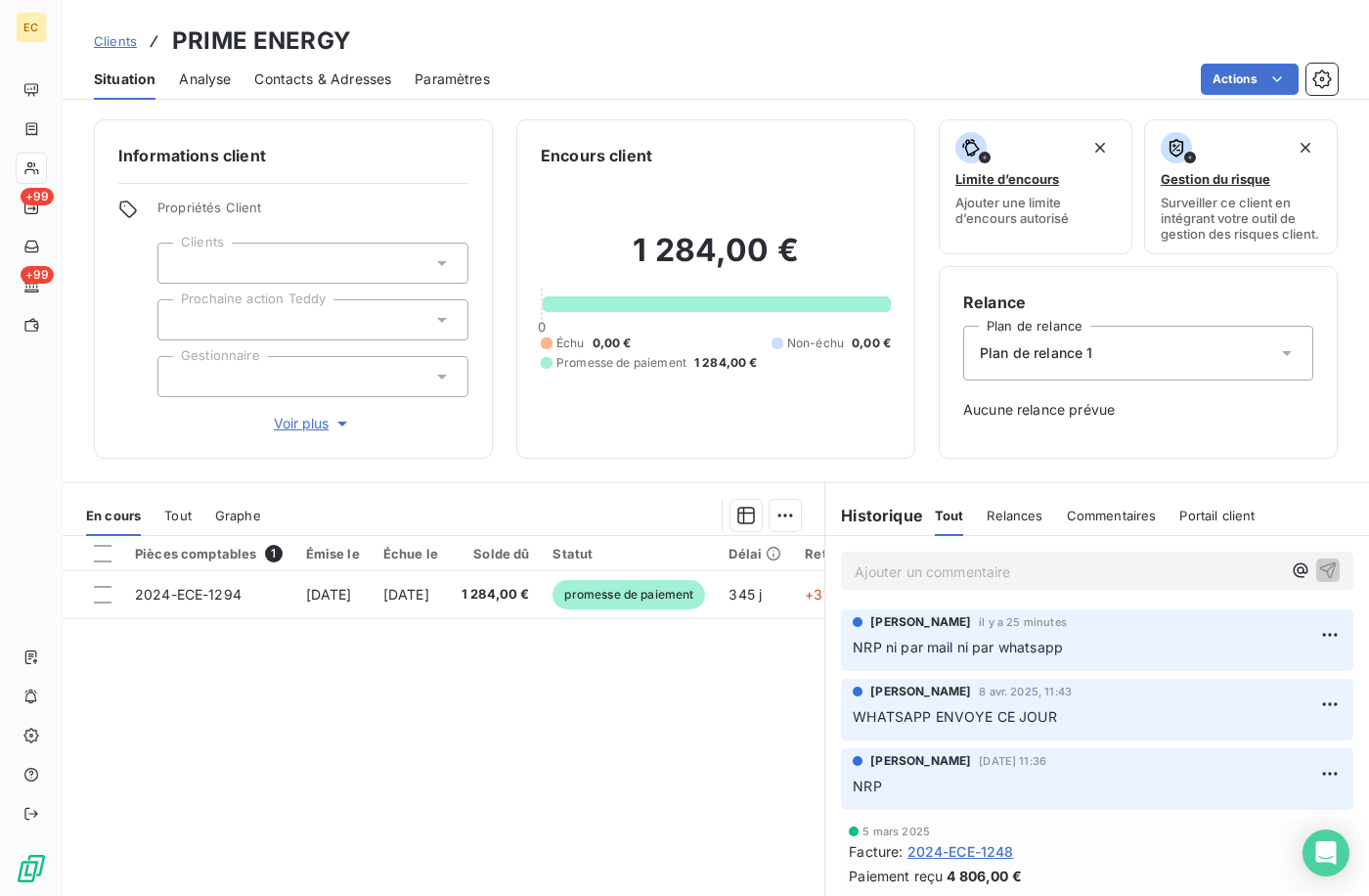
click at [271, 368] on div at bounding box center [313, 377] width 311 height 41
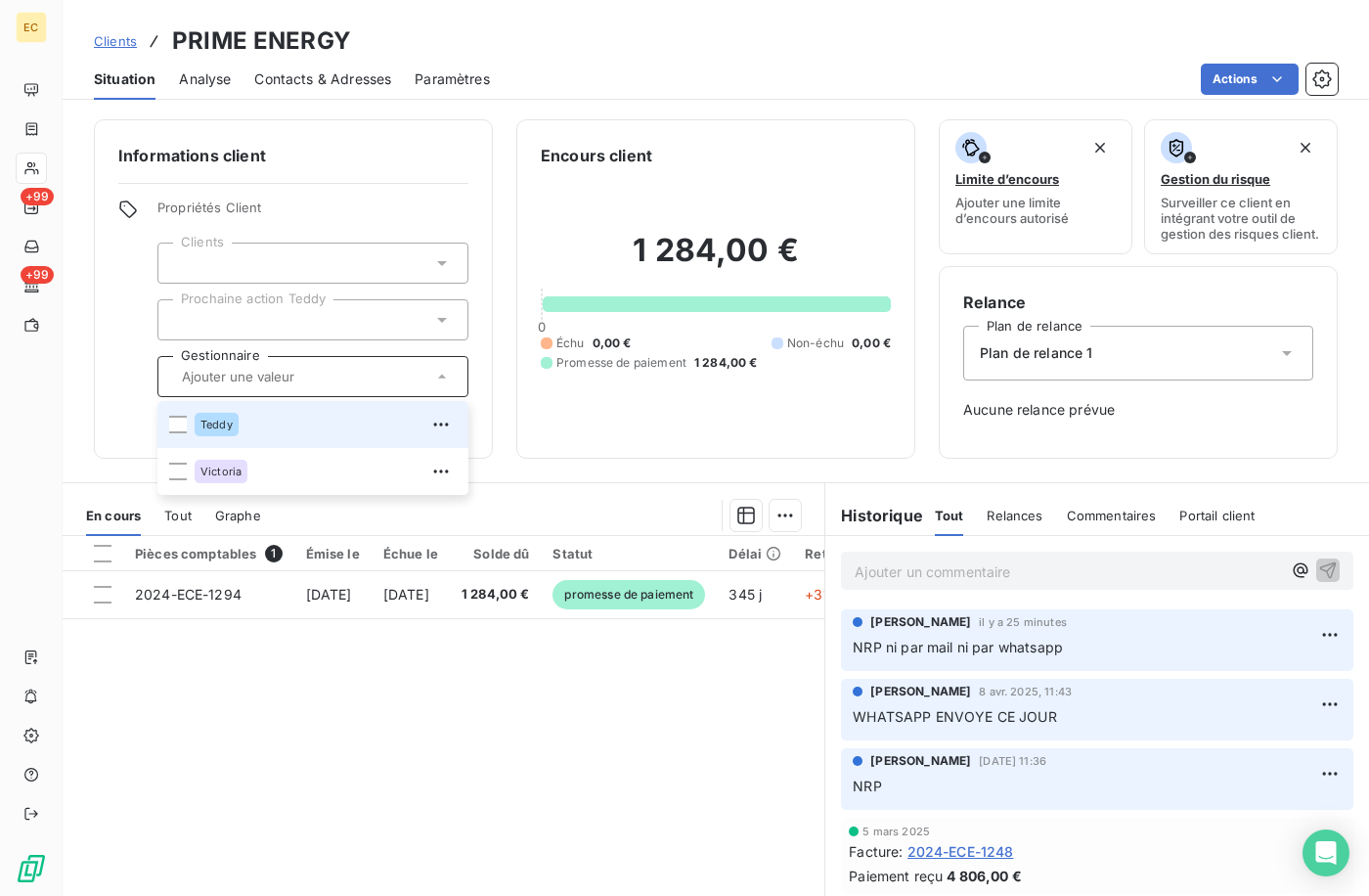
click at [263, 310] on div at bounding box center [313, 320] width 311 height 41
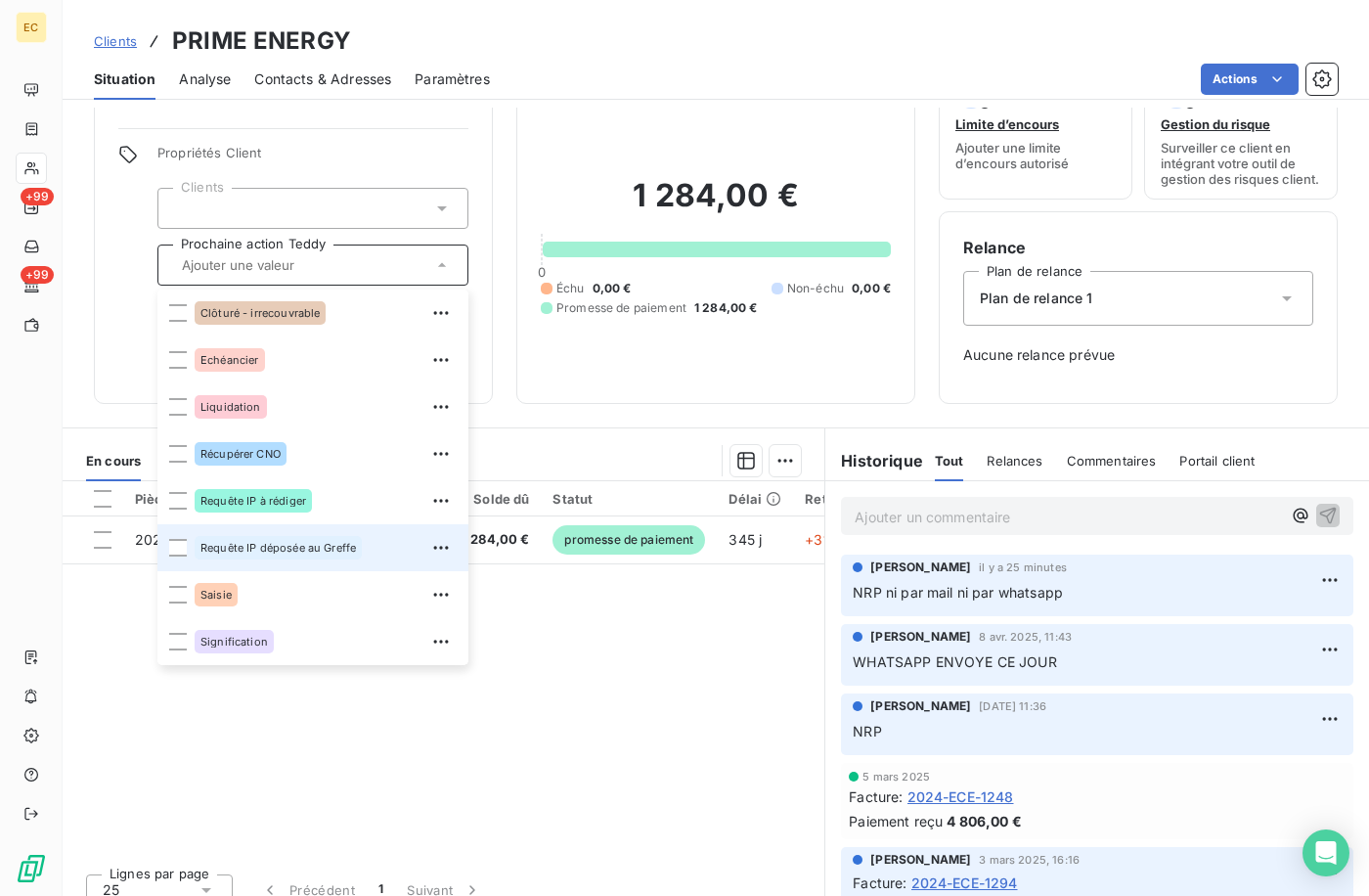
scroll to position [85, 0]
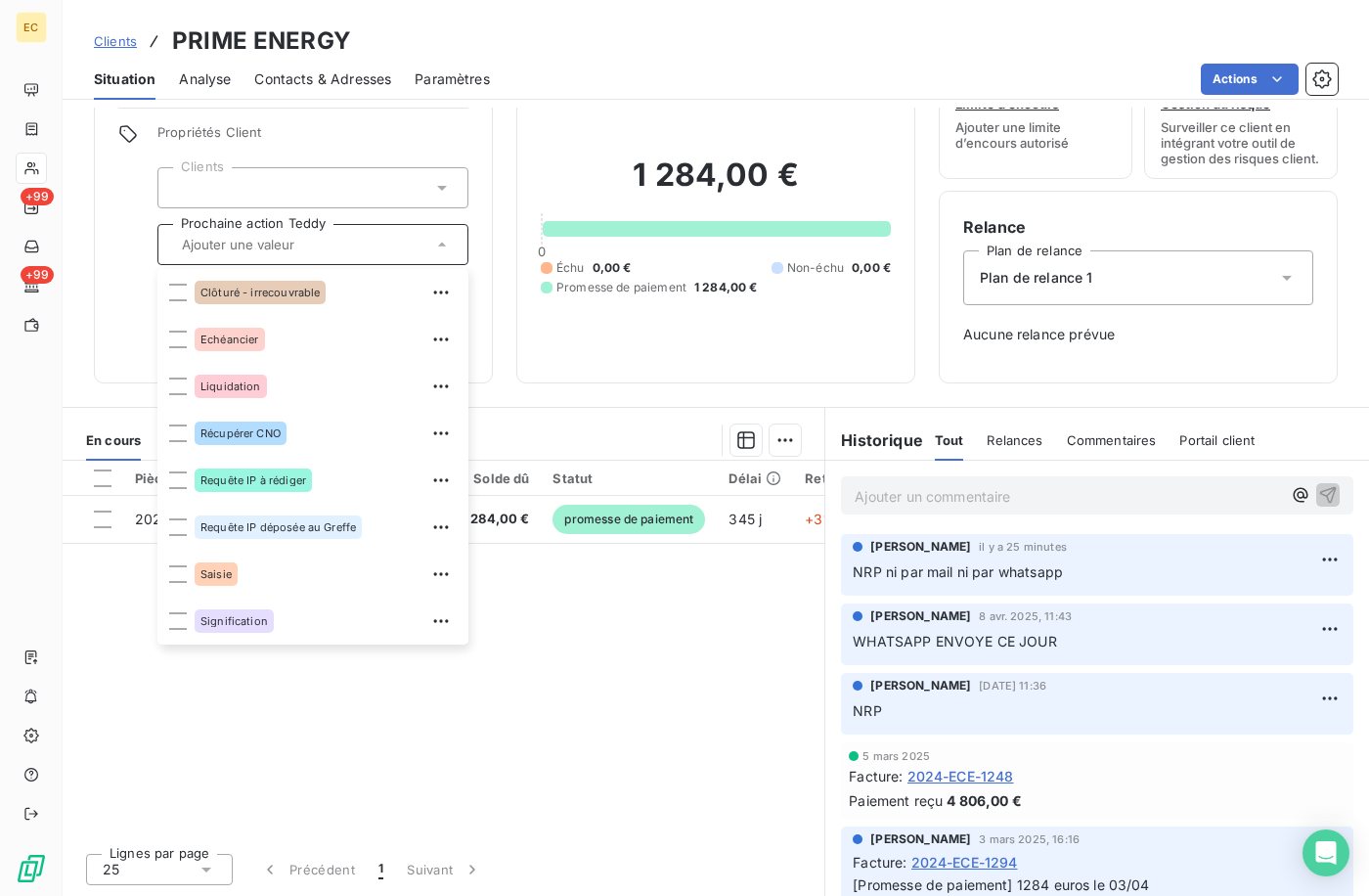
click at [320, 153] on div "Propriétés Client Clients Prochaine action Teddy Clôturé - irrecouvrable Echéan…" at bounding box center [313, 241] width 311 height 235
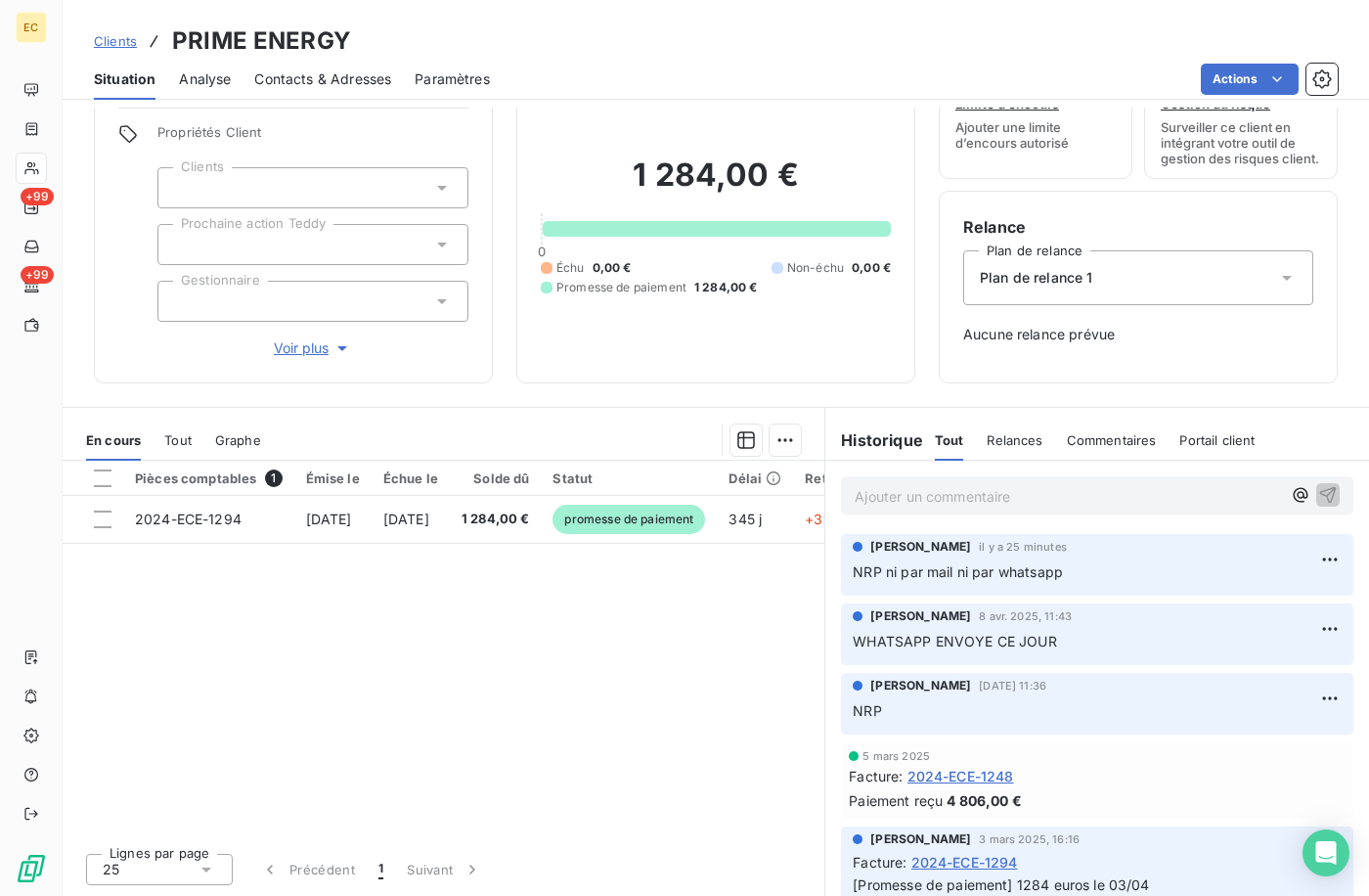
click at [314, 170] on div at bounding box center [313, 188] width 311 height 41
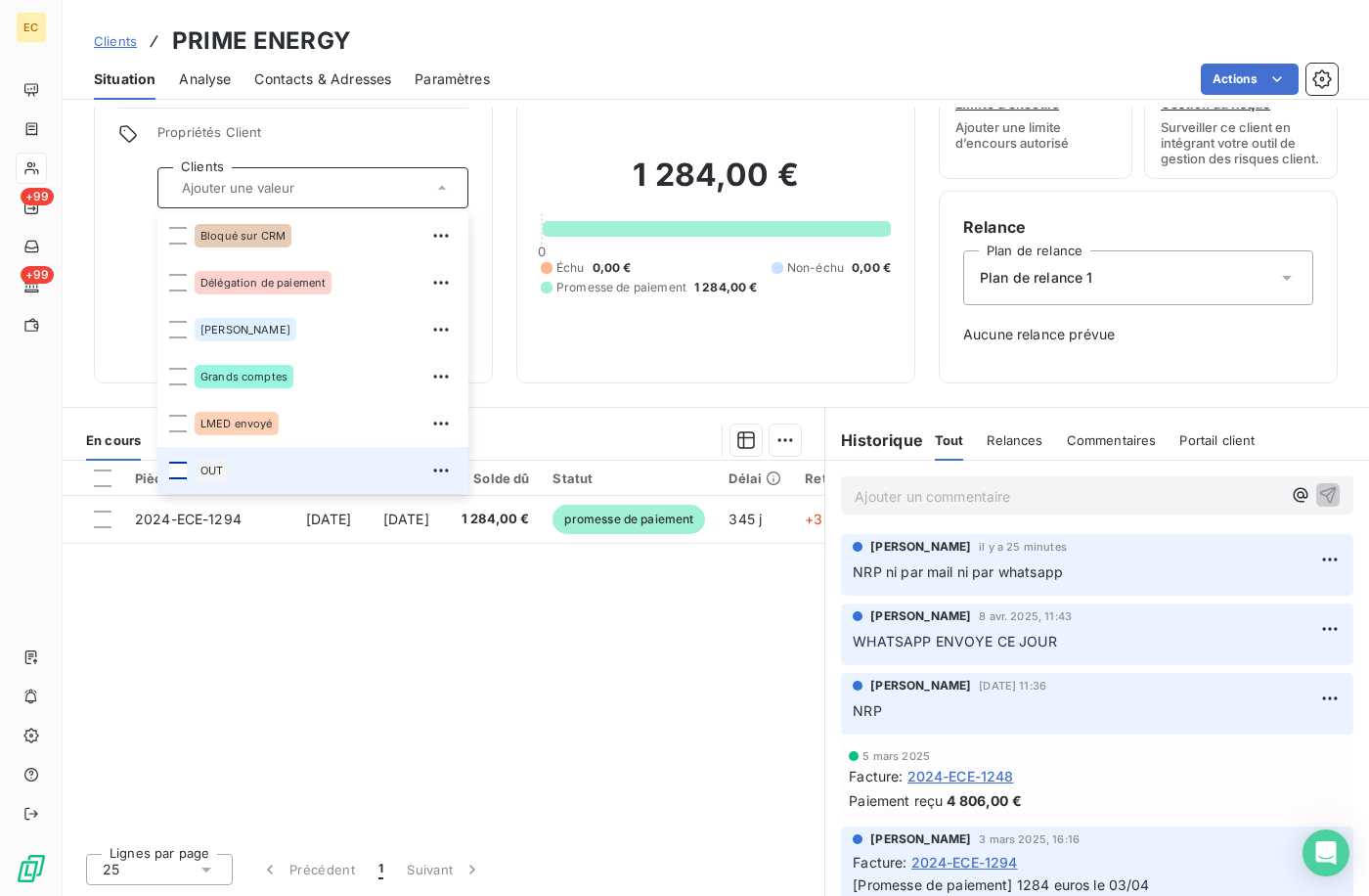
click at [170, 454] on li "OUT" at bounding box center [313, 471] width 311 height 47
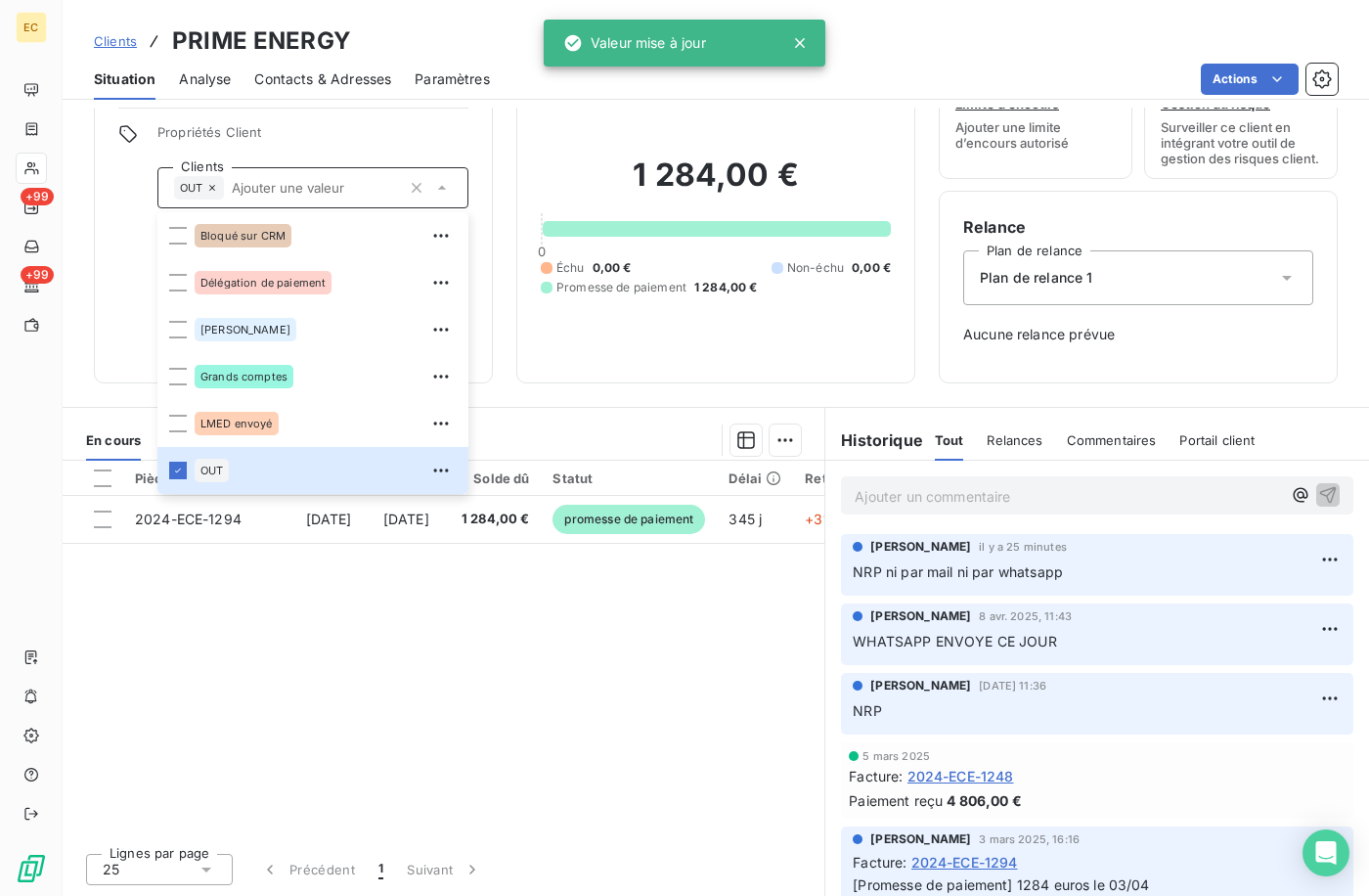
click at [528, 656] on div "Pièces comptables 1 Émise le Échue le Solde dû Statut Délai Retard 2024-ECE-129…" at bounding box center [444, 648] width 762 height 377
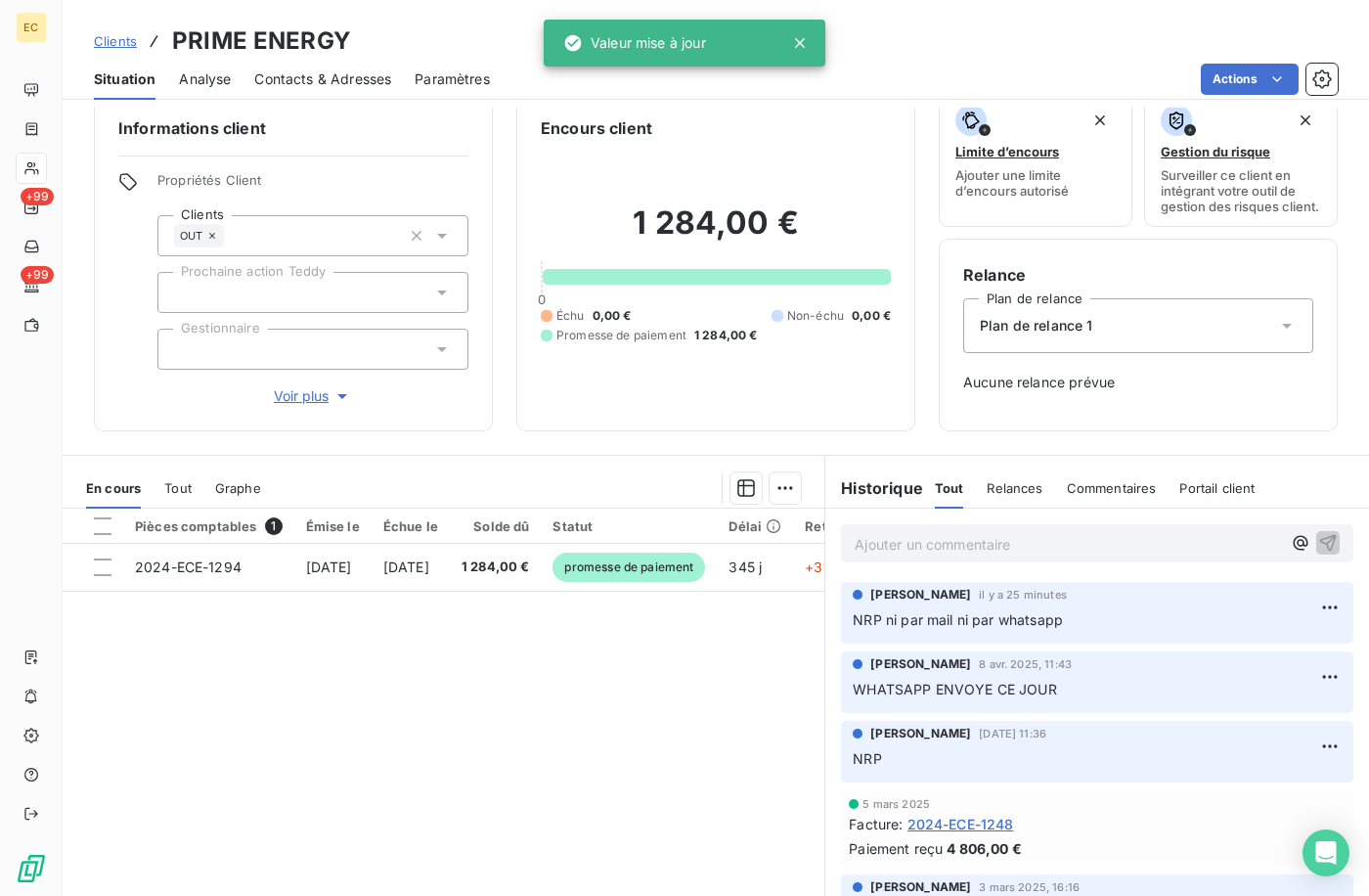
scroll to position [0, 0]
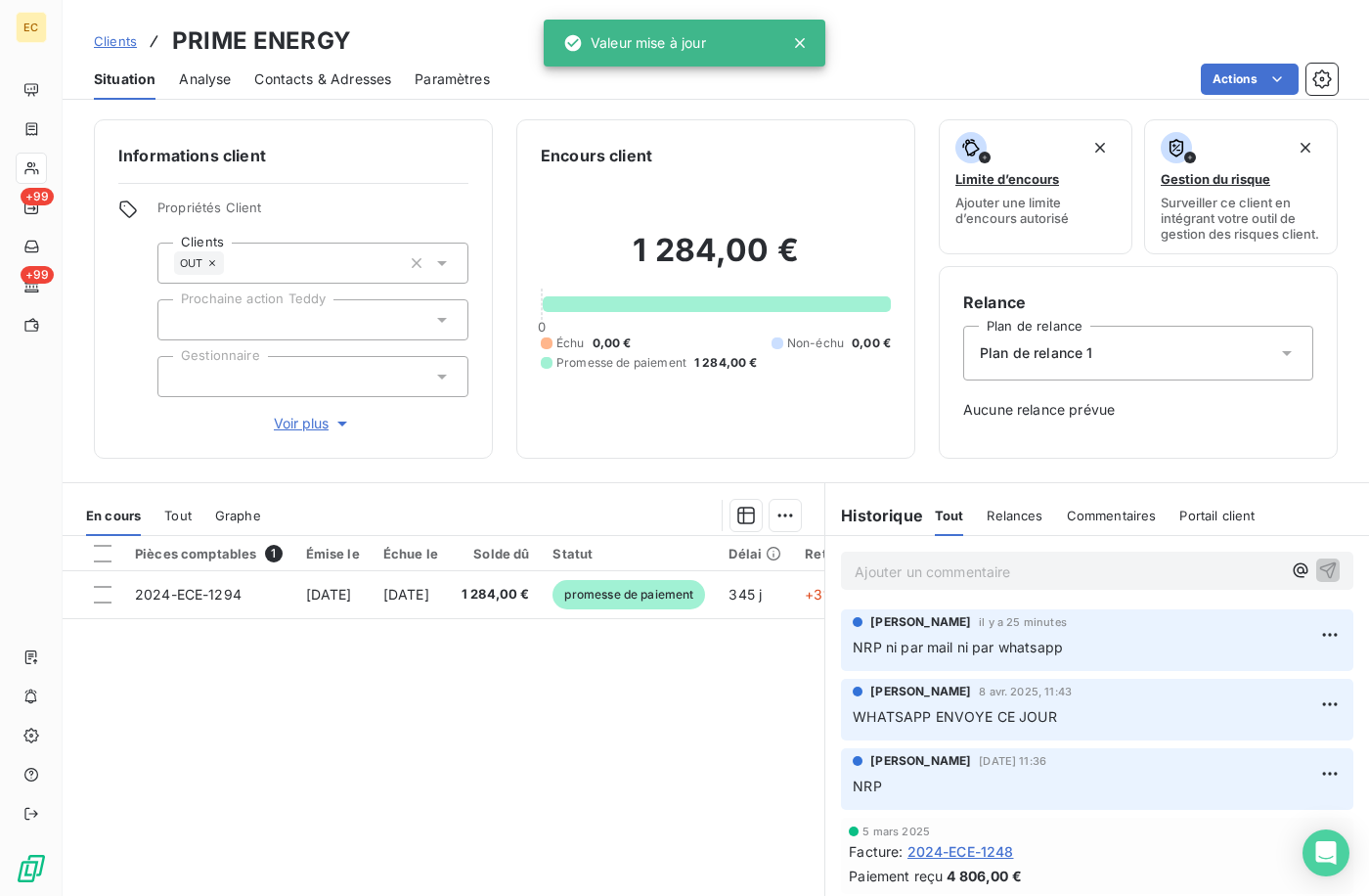
click at [118, 34] on span "Clients" at bounding box center [115, 41] width 43 height 16
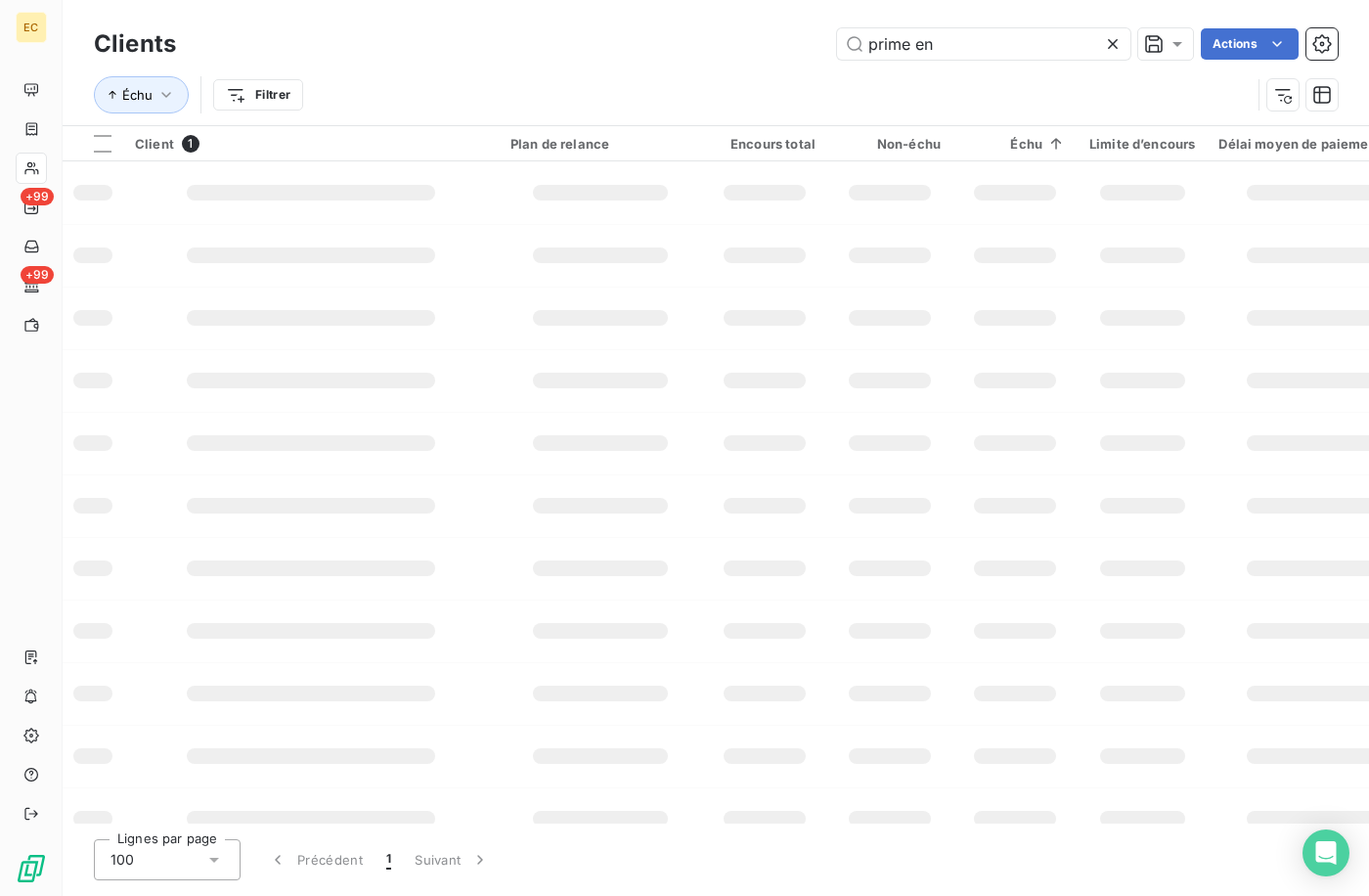
click at [1108, 38] on div "prime en" at bounding box center [983, 44] width 293 height 31
click at [1109, 38] on icon at bounding box center [1113, 44] width 20 height 20
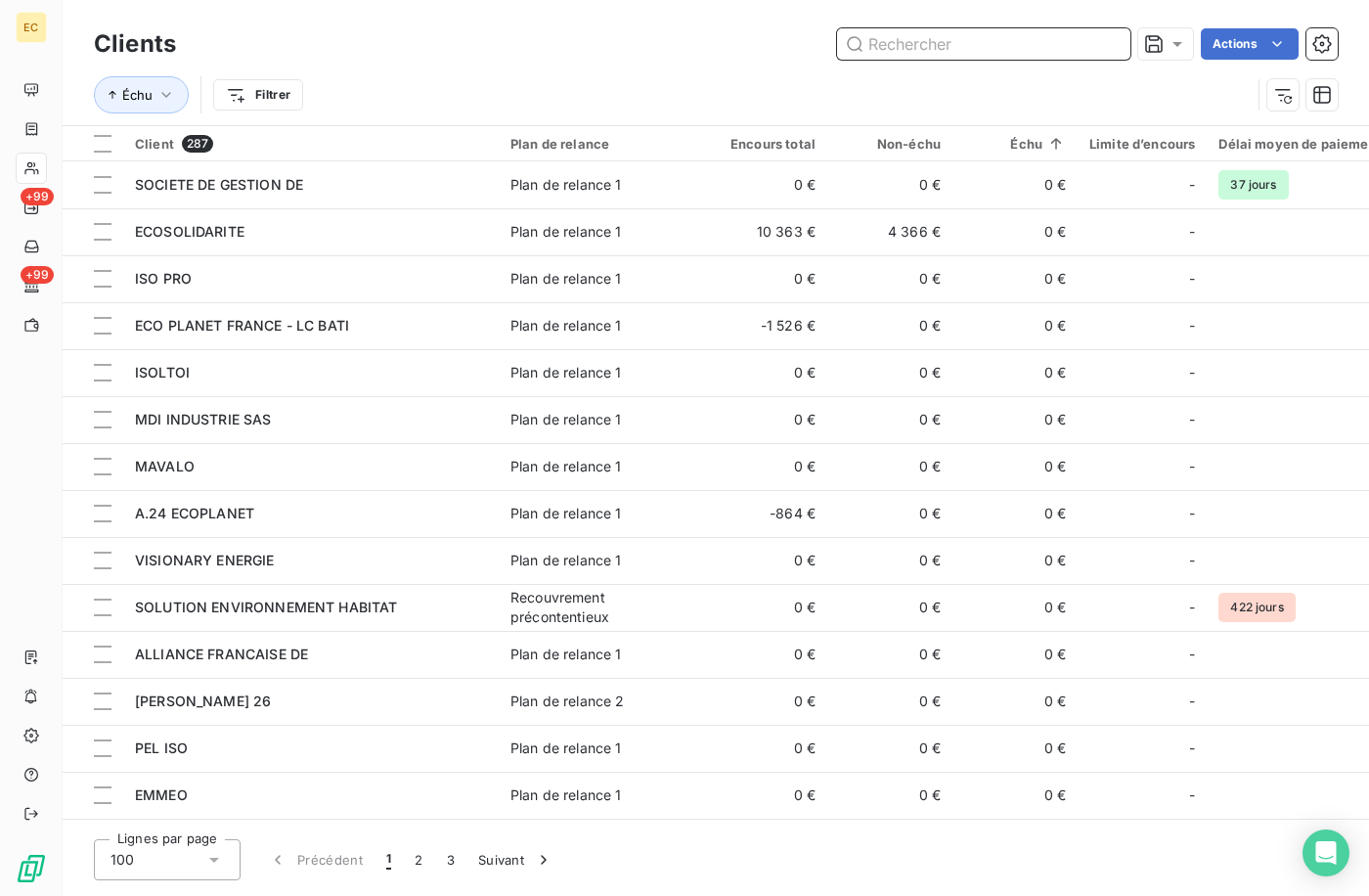
click at [956, 53] on input "text" at bounding box center [983, 44] width 293 height 31
drag, startPoint x: 465, startPoint y: 51, endPoint x: 826, endPoint y: 72, distance: 361.6
click at [469, 51] on div "Actions" at bounding box center [769, 44] width 1139 height 31
click at [916, 42] on input "text" at bounding box center [983, 44] width 293 height 31
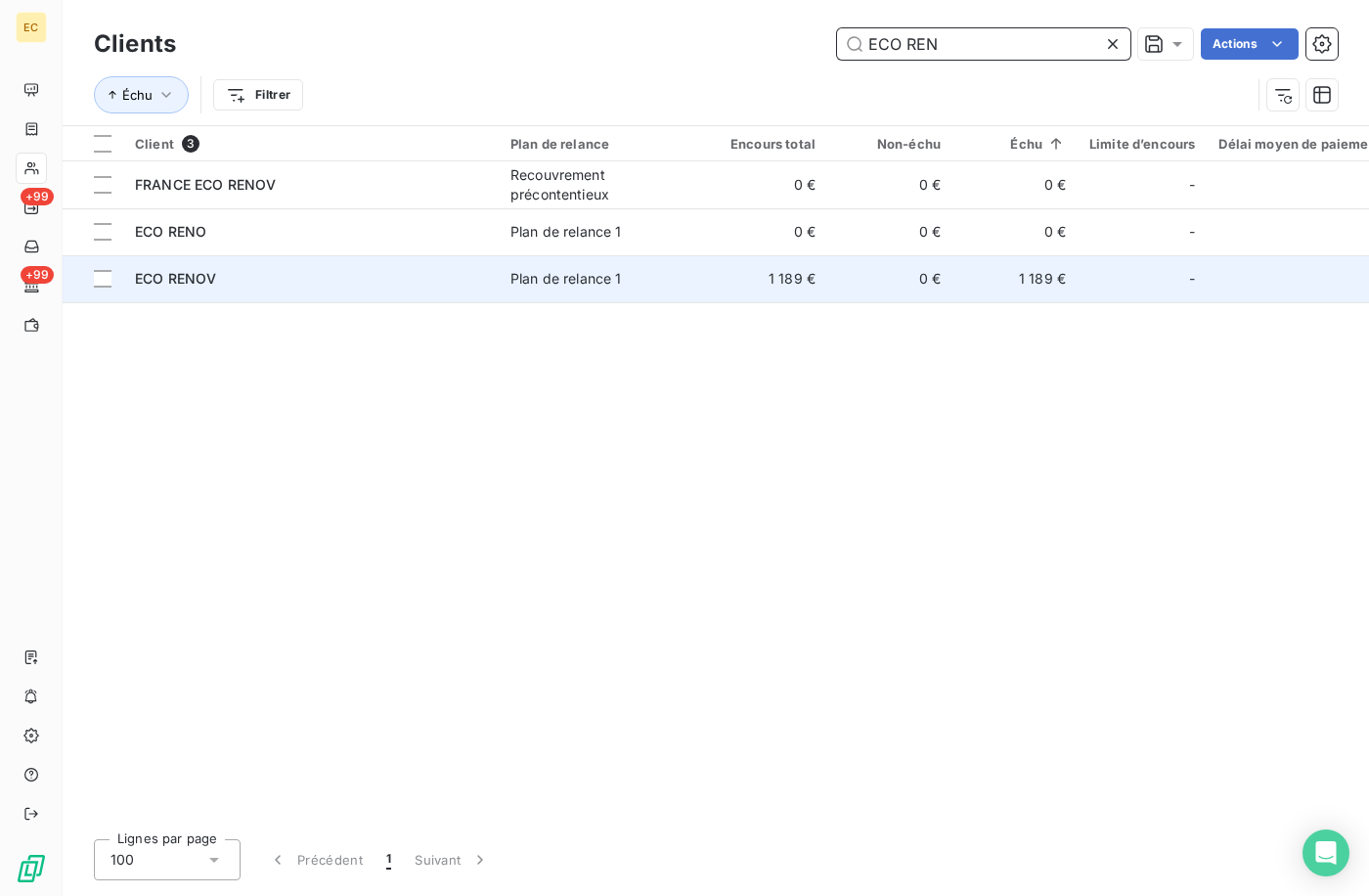
type input "ECO REN"
click at [347, 263] on td "ECO RENOV" at bounding box center [311, 279] width 376 height 47
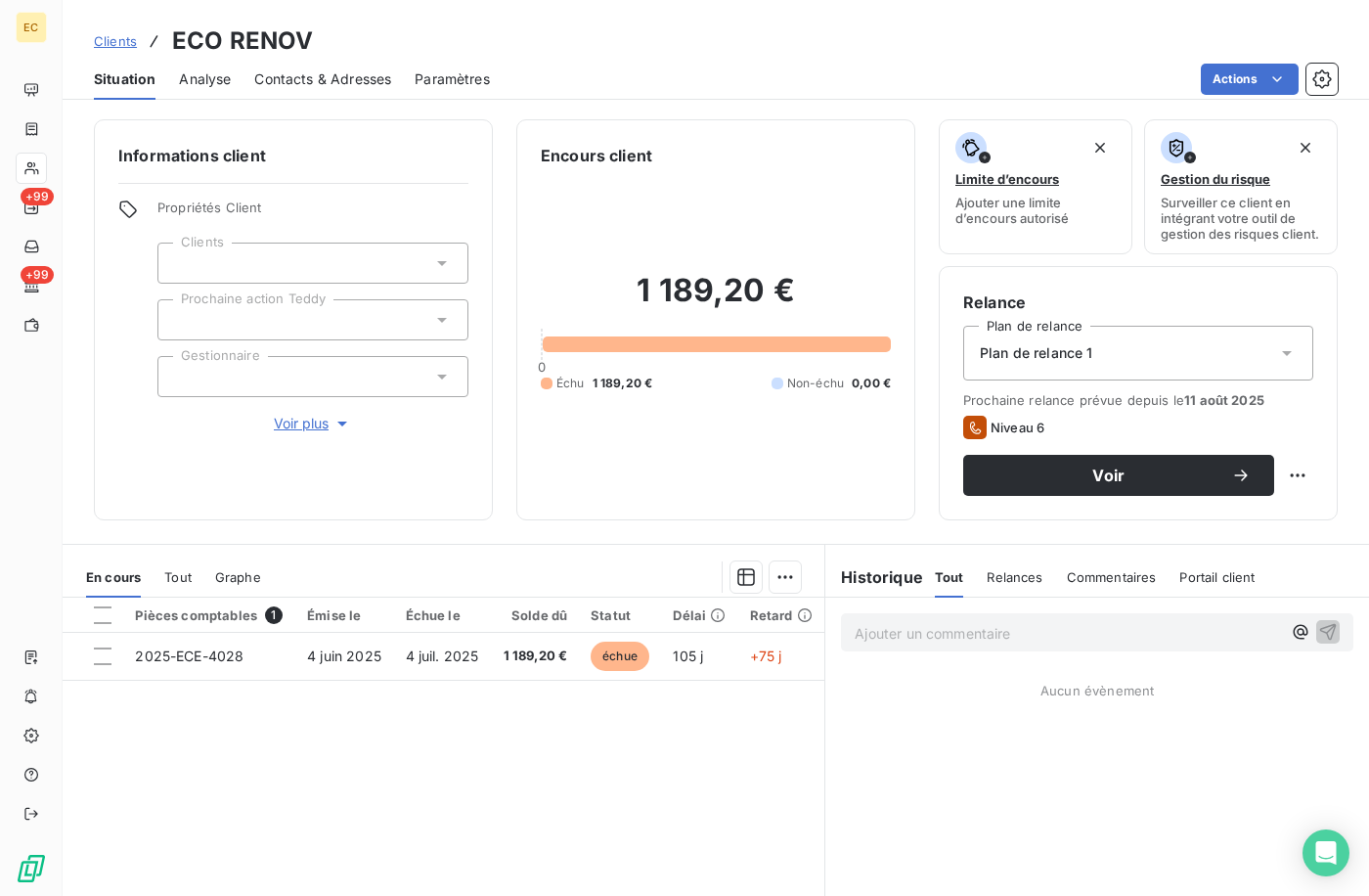
click at [995, 642] on p "Ajouter un commentaire ﻿" at bounding box center [1068, 633] width 427 height 25
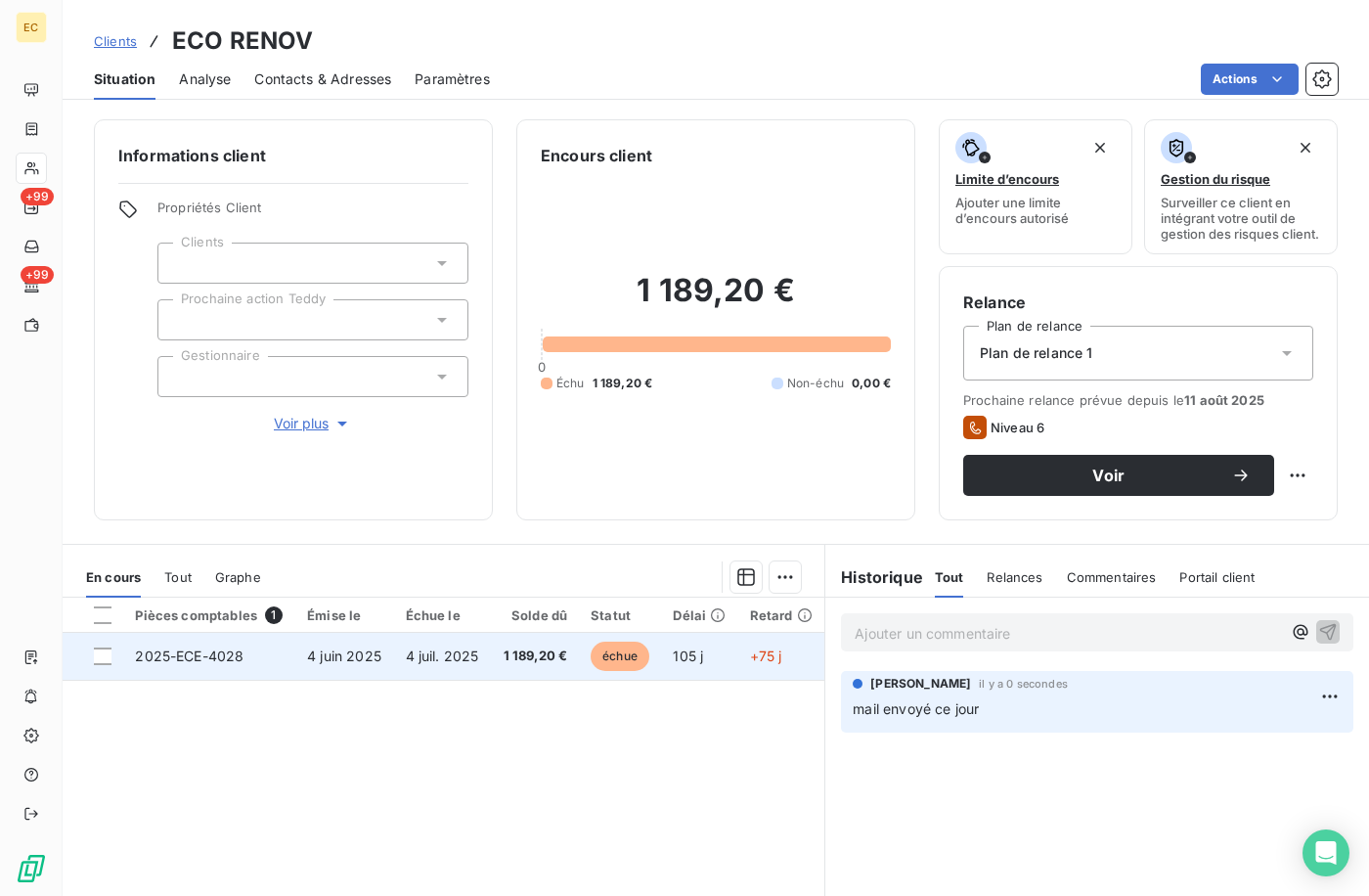
click at [101, 663] on div at bounding box center [102, 656] width 18 height 18
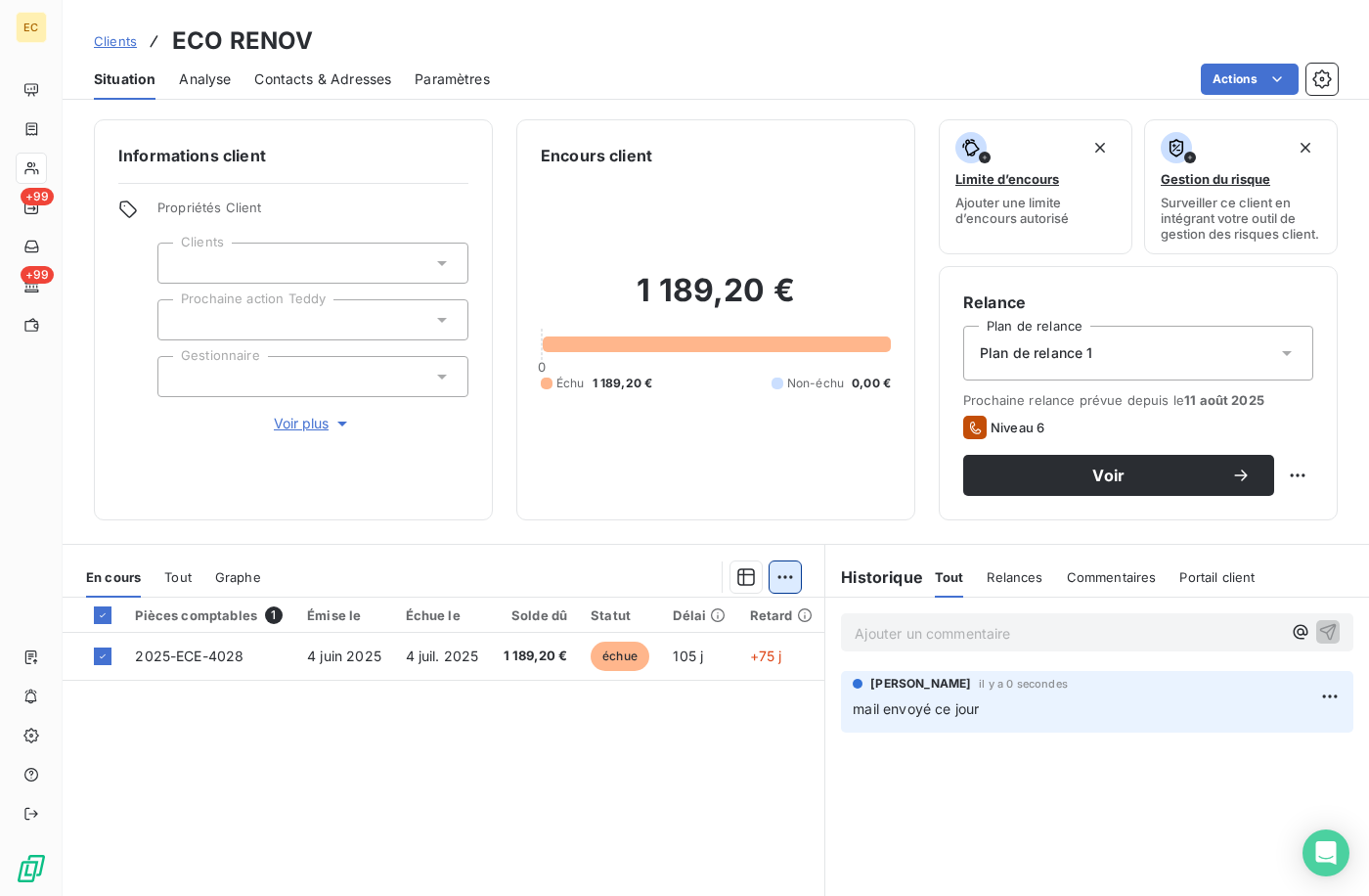
click at [777, 594] on html "EC +99 +99 Clients ECO RENOV Situation Analyse Contacts & Adresses Paramètres A…" at bounding box center [684, 448] width 1369 height 896
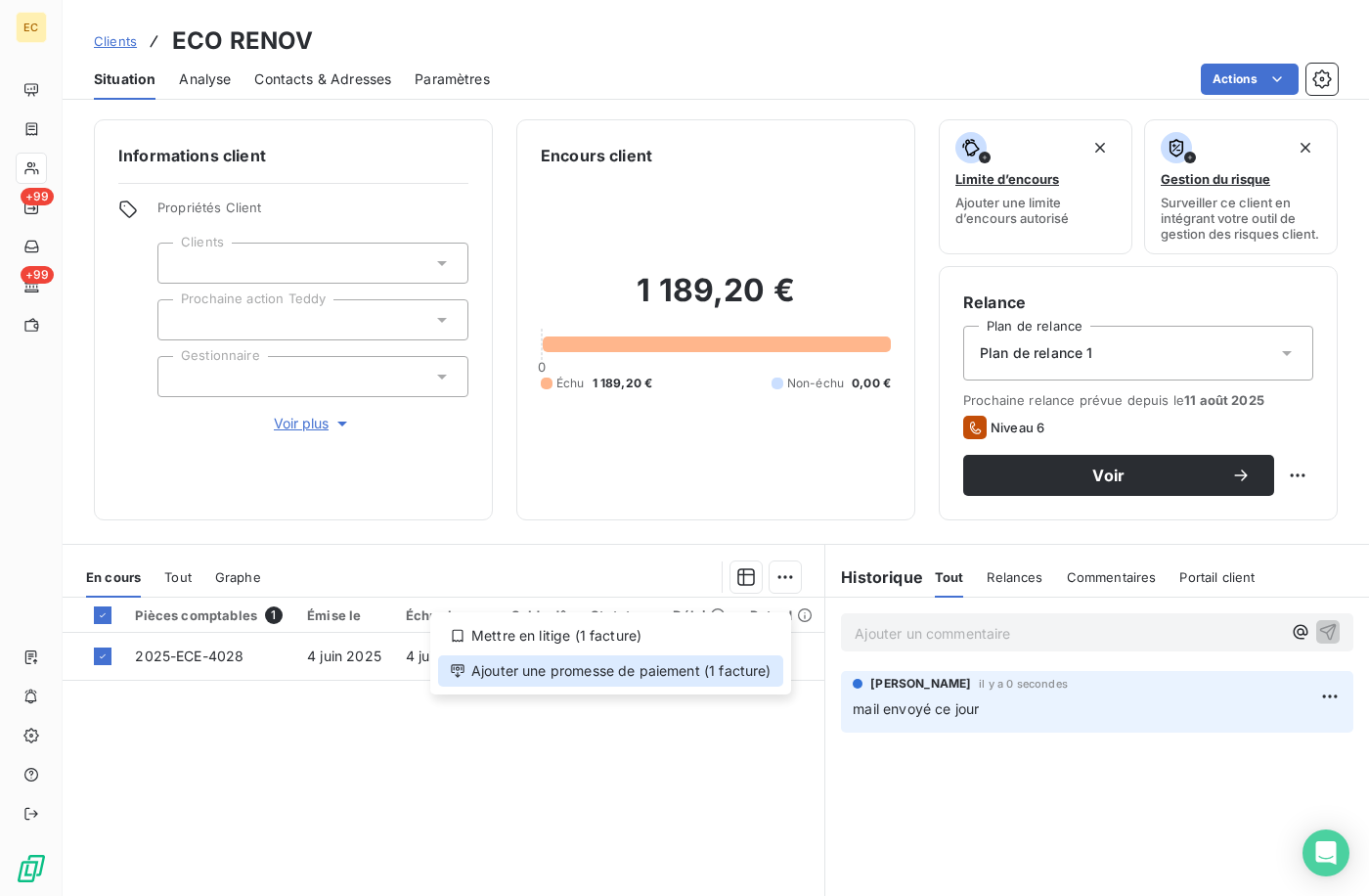
click at [694, 669] on div "Ajouter une promesse de paiement (1 facture)" at bounding box center [611, 671] width 345 height 31
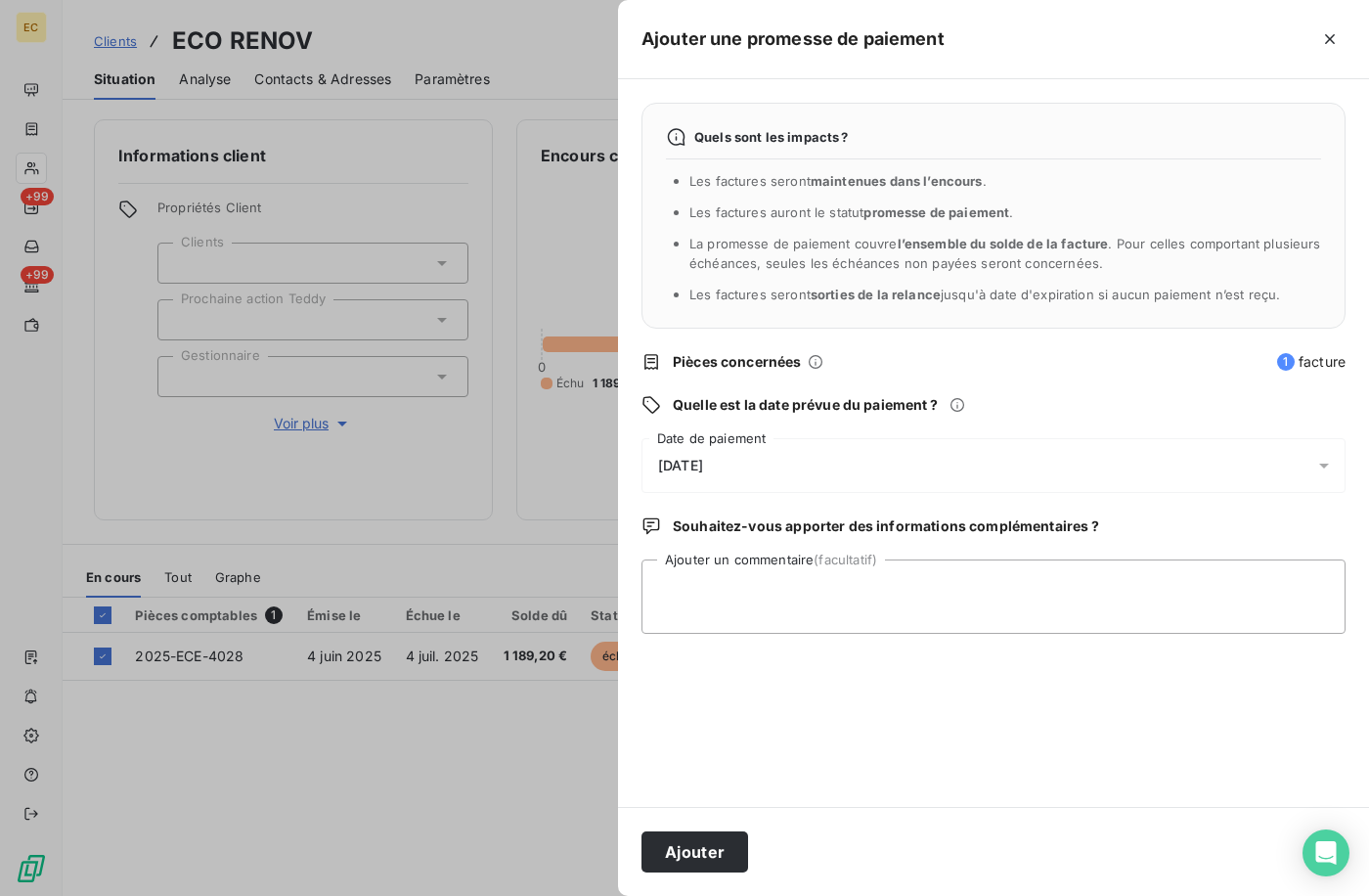
click at [772, 472] on div "[DATE]" at bounding box center [993, 466] width 704 height 55
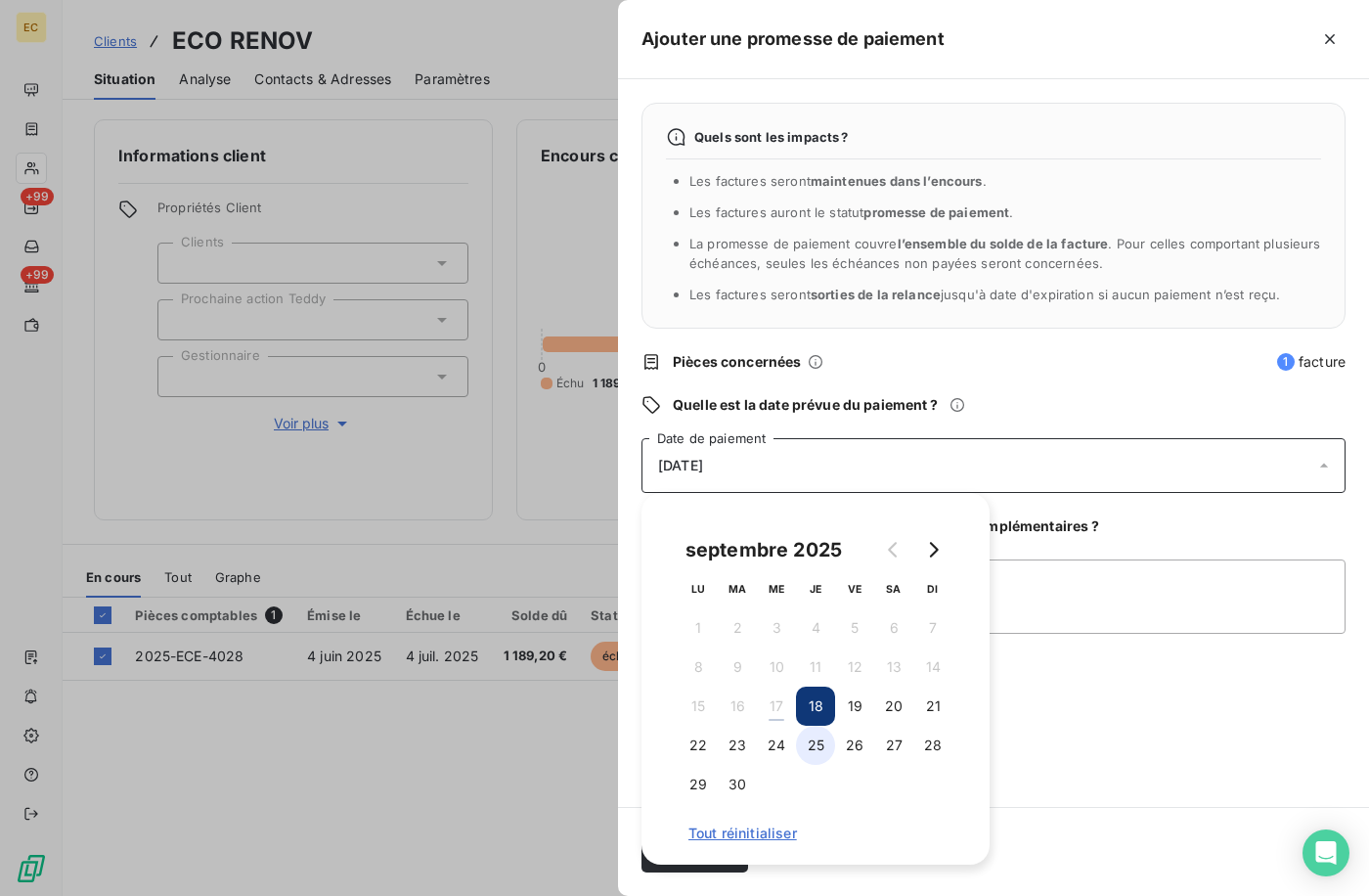
click at [820, 738] on button "25" at bounding box center [816, 746] width 39 height 39
drag, startPoint x: 1050, startPoint y: 748, endPoint x: 940, endPoint y: 775, distance: 113.3
click at [1041, 748] on div "Quels sont les impacts ? Les factures seront maintenues dans l’encours . Les fa…" at bounding box center [994, 444] width 751 height 728
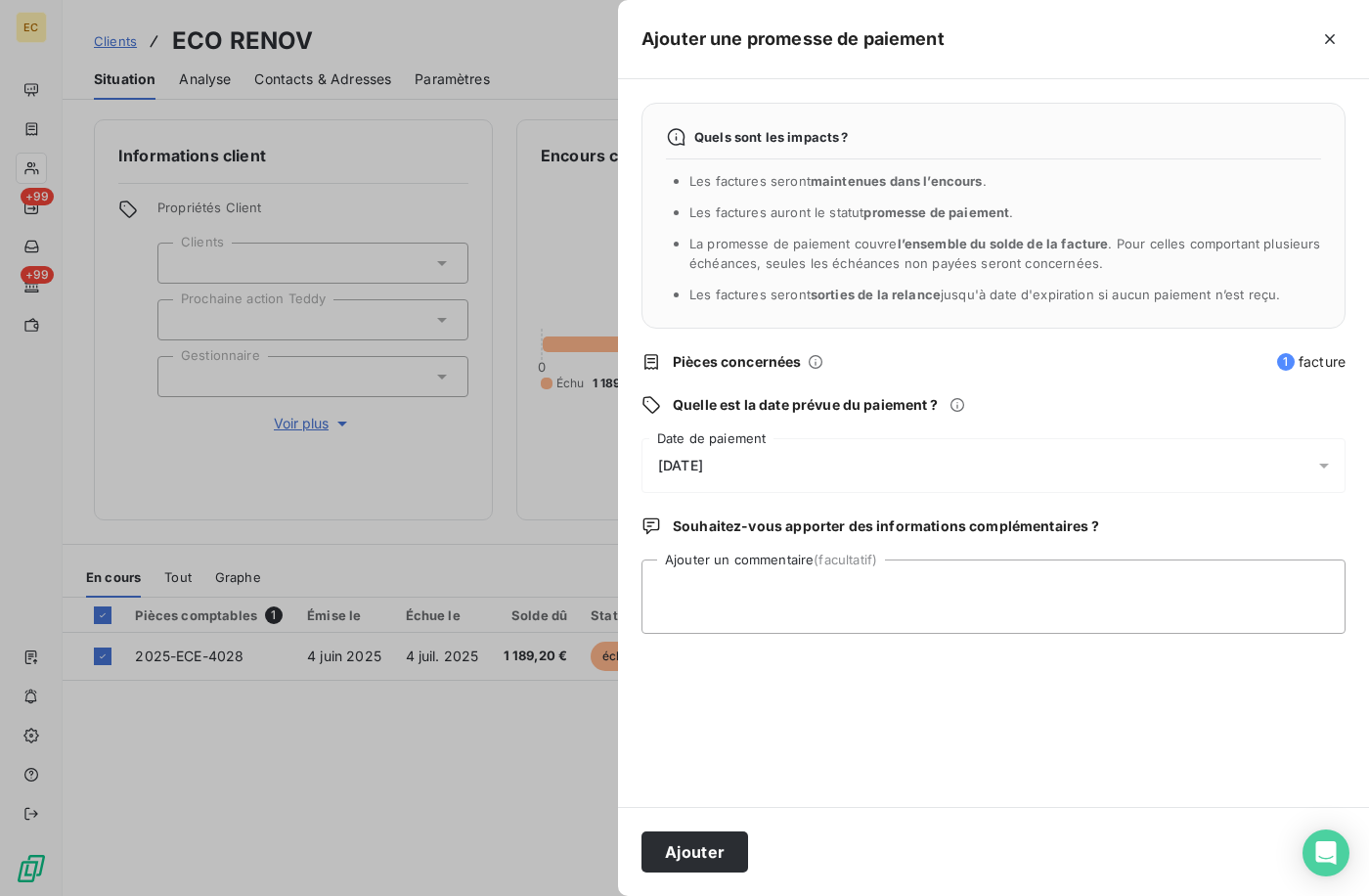
drag, startPoint x: 710, startPoint y: 851, endPoint x: 874, endPoint y: 785, distance: 176.8
click at [713, 851] on button "Ajouter" at bounding box center [694, 852] width 106 height 41
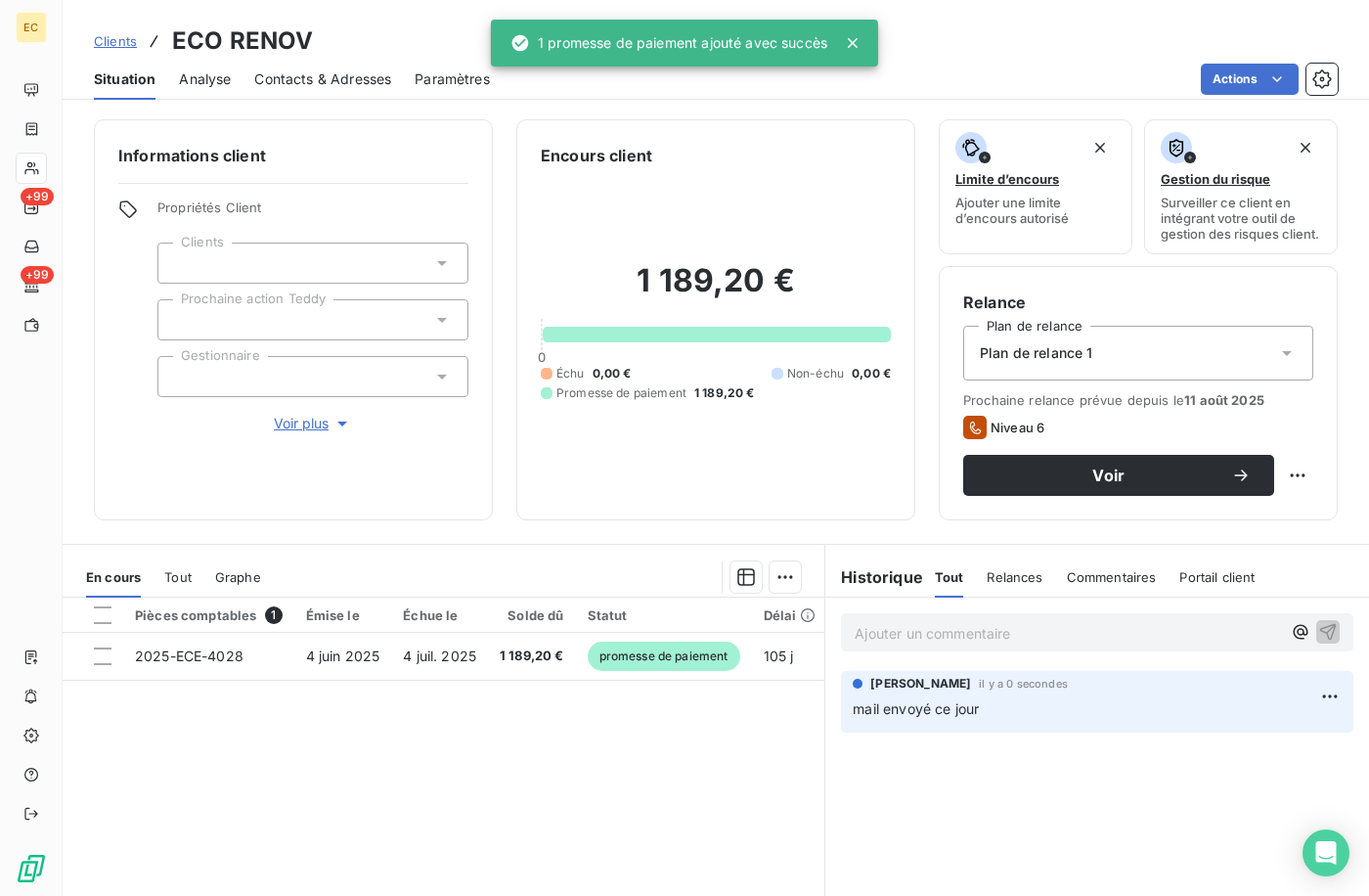
drag, startPoint x: 950, startPoint y: 662, endPoint x: 938, endPoint y: 654, distance: 14.4
click at [950, 651] on div "Ajouter un commentaire ﻿" at bounding box center [1097, 632] width 512 height 38
click at [922, 642] on p "Ajouter un commentaire ﻿" at bounding box center [1068, 633] width 427 height 25
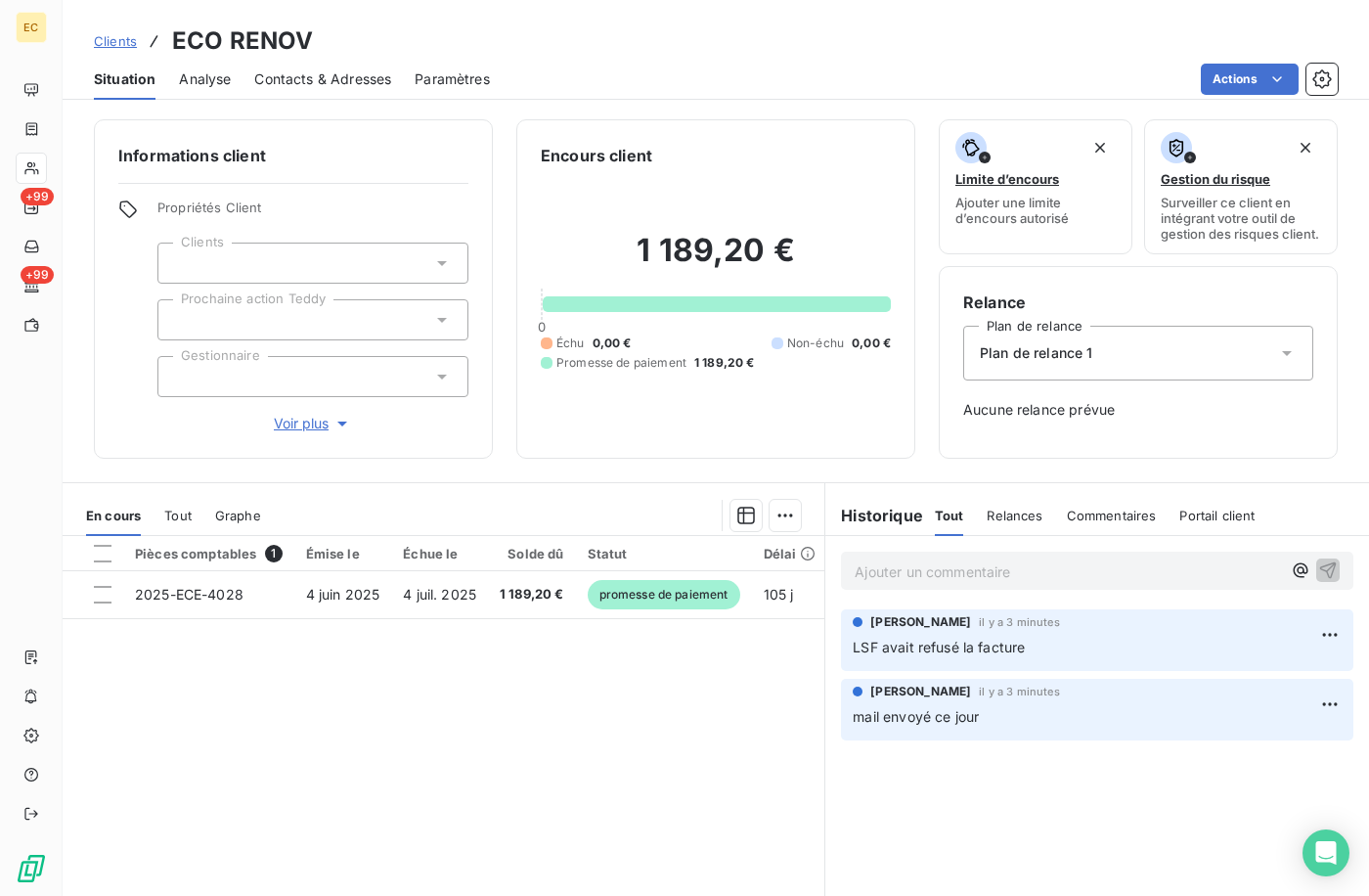
drag, startPoint x: 114, startPoint y: 41, endPoint x: 387, endPoint y: 86, distance: 276.7
click at [115, 41] on span "Clients" at bounding box center [115, 41] width 43 height 16
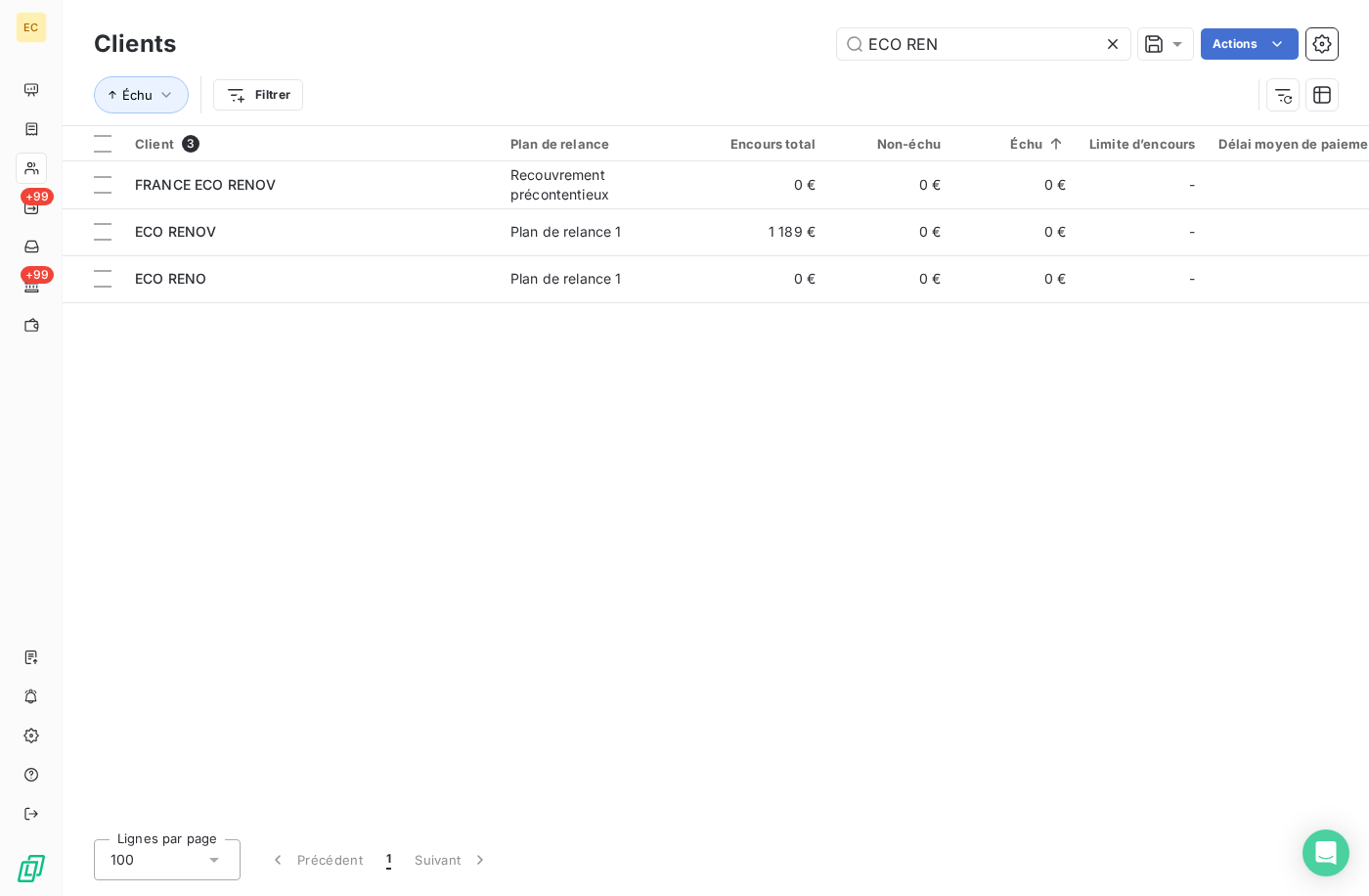
drag, startPoint x: 897, startPoint y: 37, endPoint x: 608, endPoint y: 37, distance: 289.0
click at [618, 37] on div "ECO REN Actions" at bounding box center [769, 44] width 1139 height 31
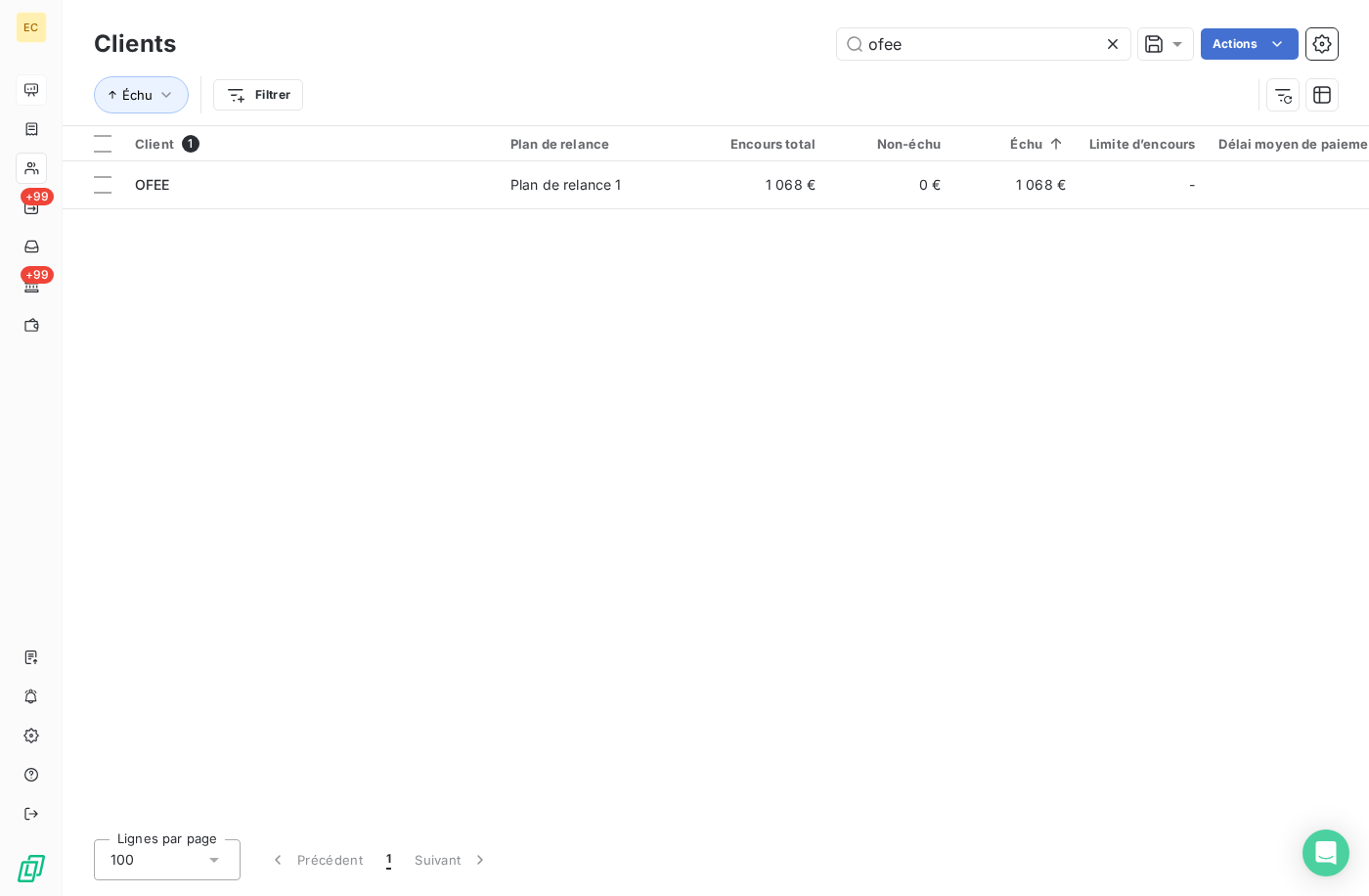
type input "ofee"
drag, startPoint x: 446, startPoint y: 175, endPoint x: 744, endPoint y: 371, distance: 356.7
click at [446, 175] on div "OFEE" at bounding box center [311, 185] width 352 height 20
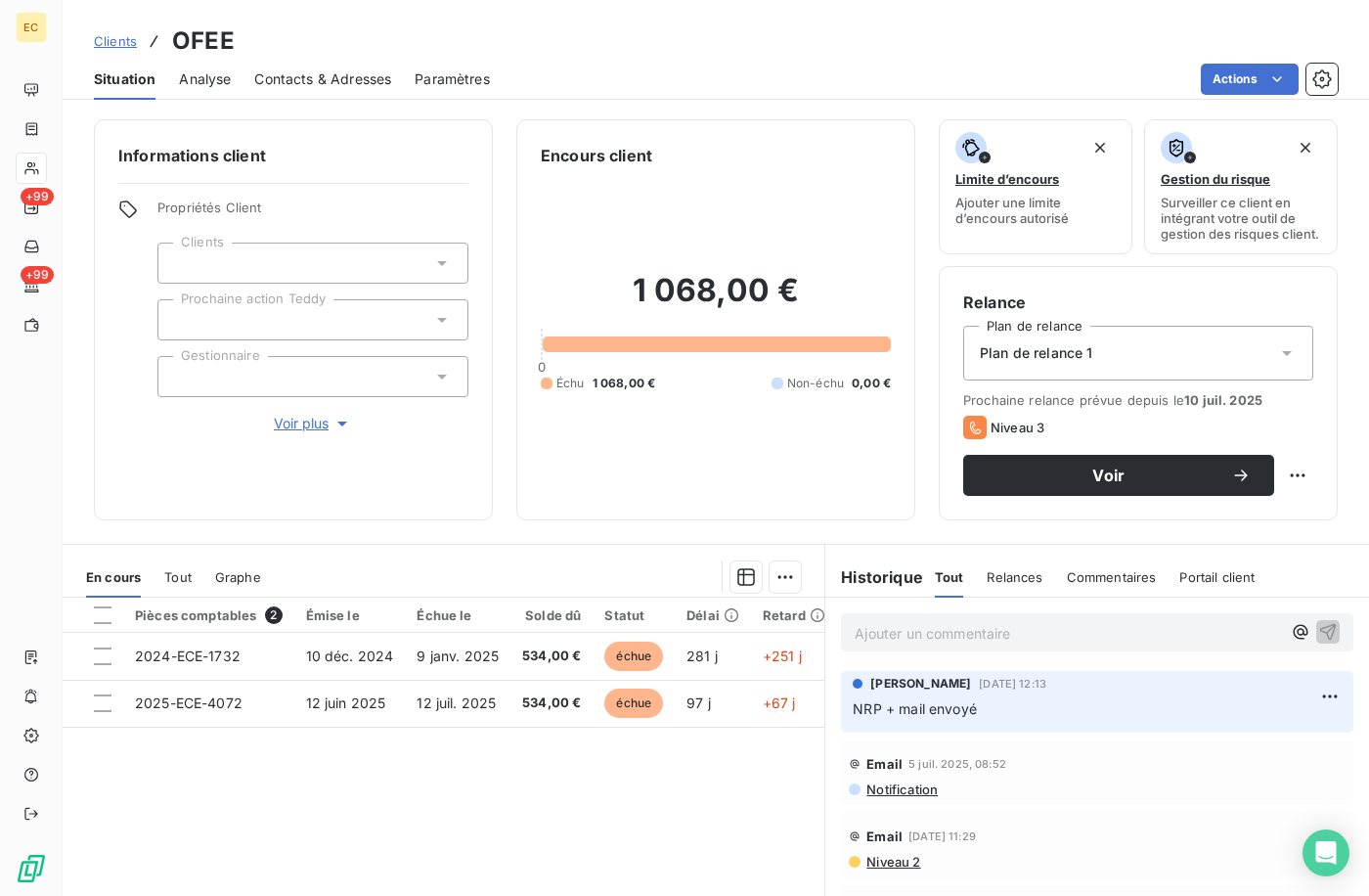
click at [928, 632] on div "Ajouter un commentaire ﻿" at bounding box center [1097, 632] width 512 height 38
click at [945, 641] on p "Ajouter un commentaire ﻿" at bounding box center [1068, 633] width 427 height 25
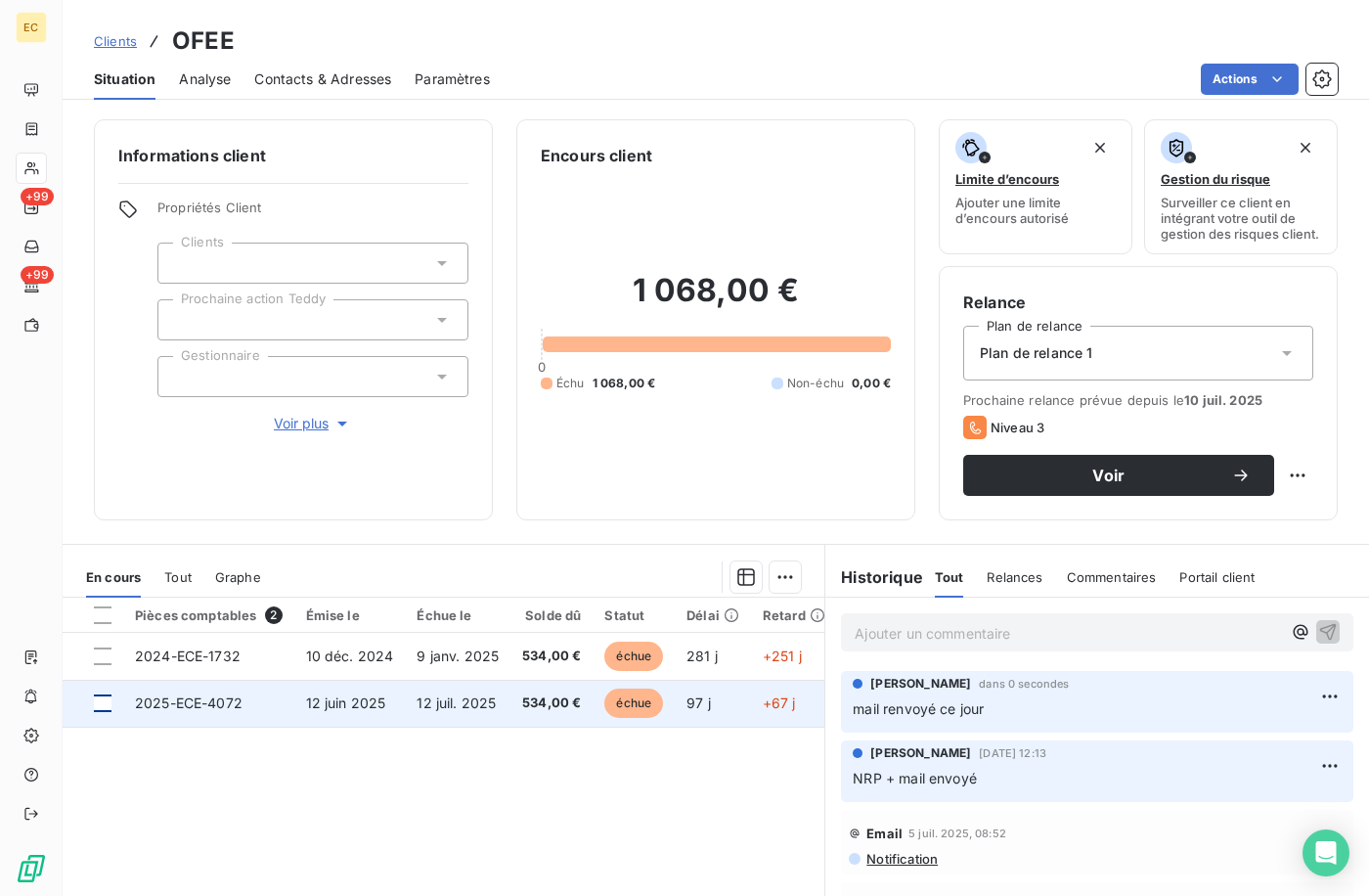
click at [98, 712] on div at bounding box center [102, 703] width 18 height 18
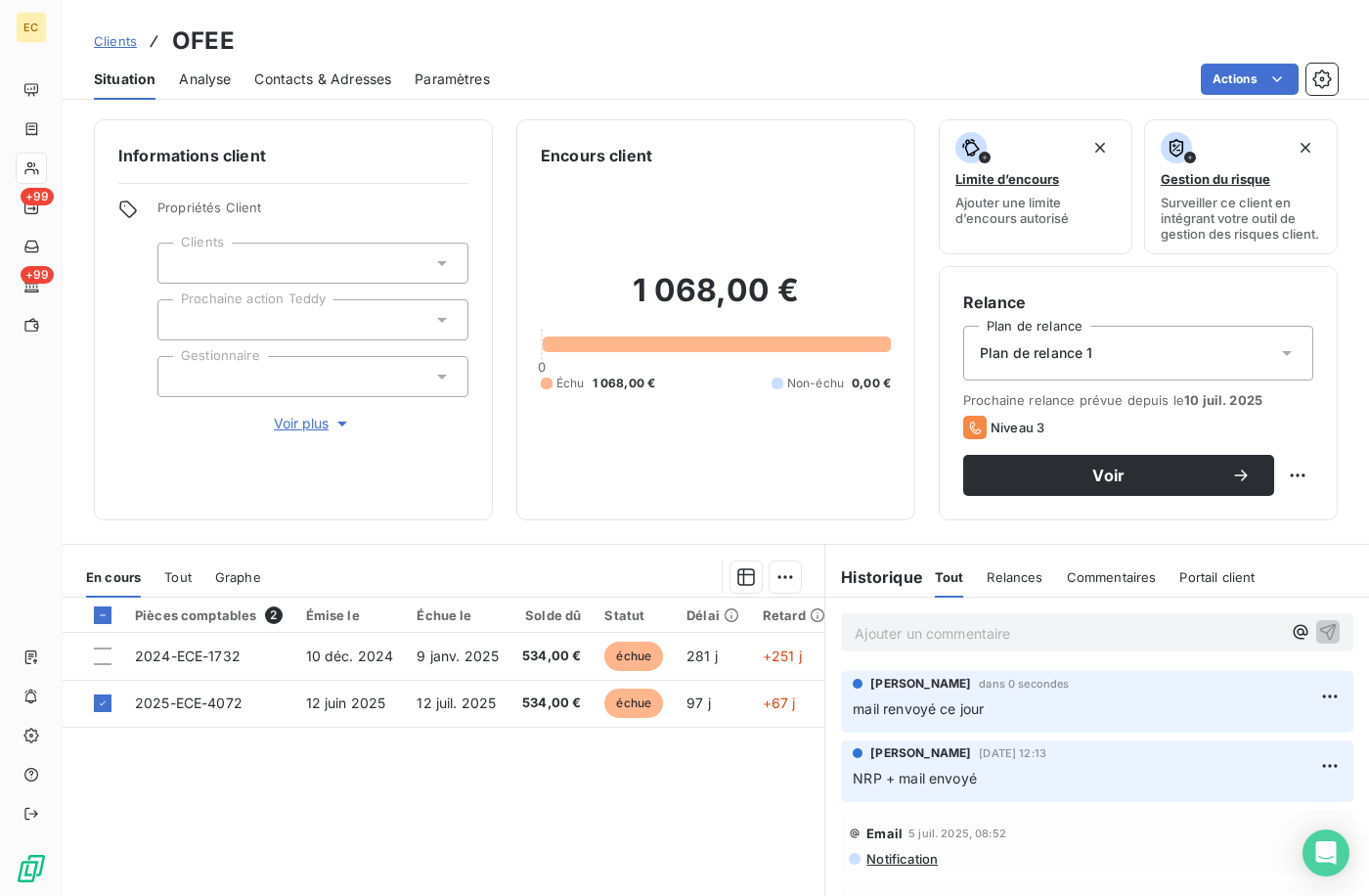
click at [790, 600] on html "EC +99 +99 Clients OFEE Situation Analyse Contacts & Adresses Paramètres Action…" at bounding box center [684, 448] width 1369 height 896
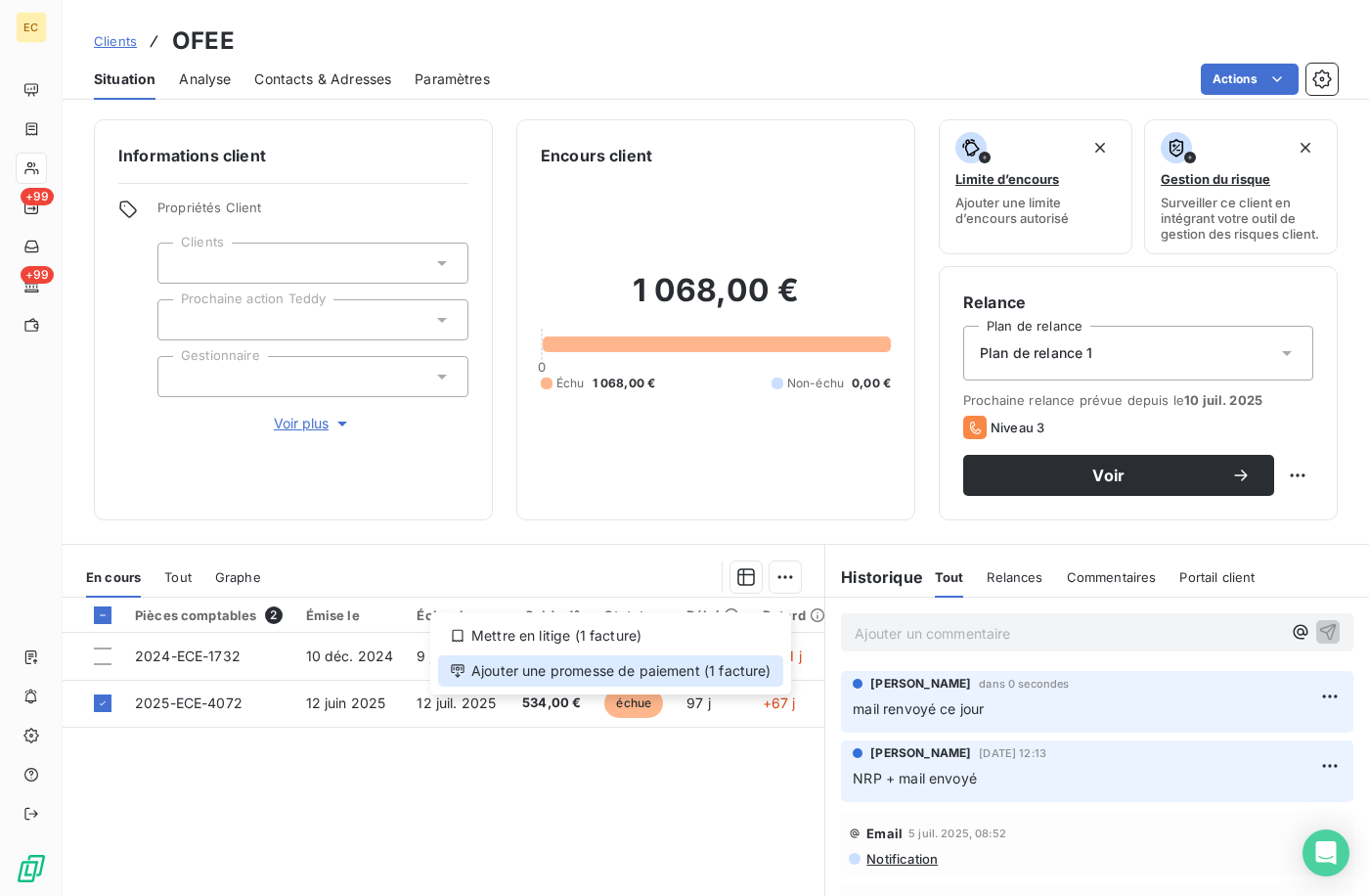
click at [736, 667] on div "Ajouter une promesse de paiement (1 facture)" at bounding box center [611, 671] width 345 height 31
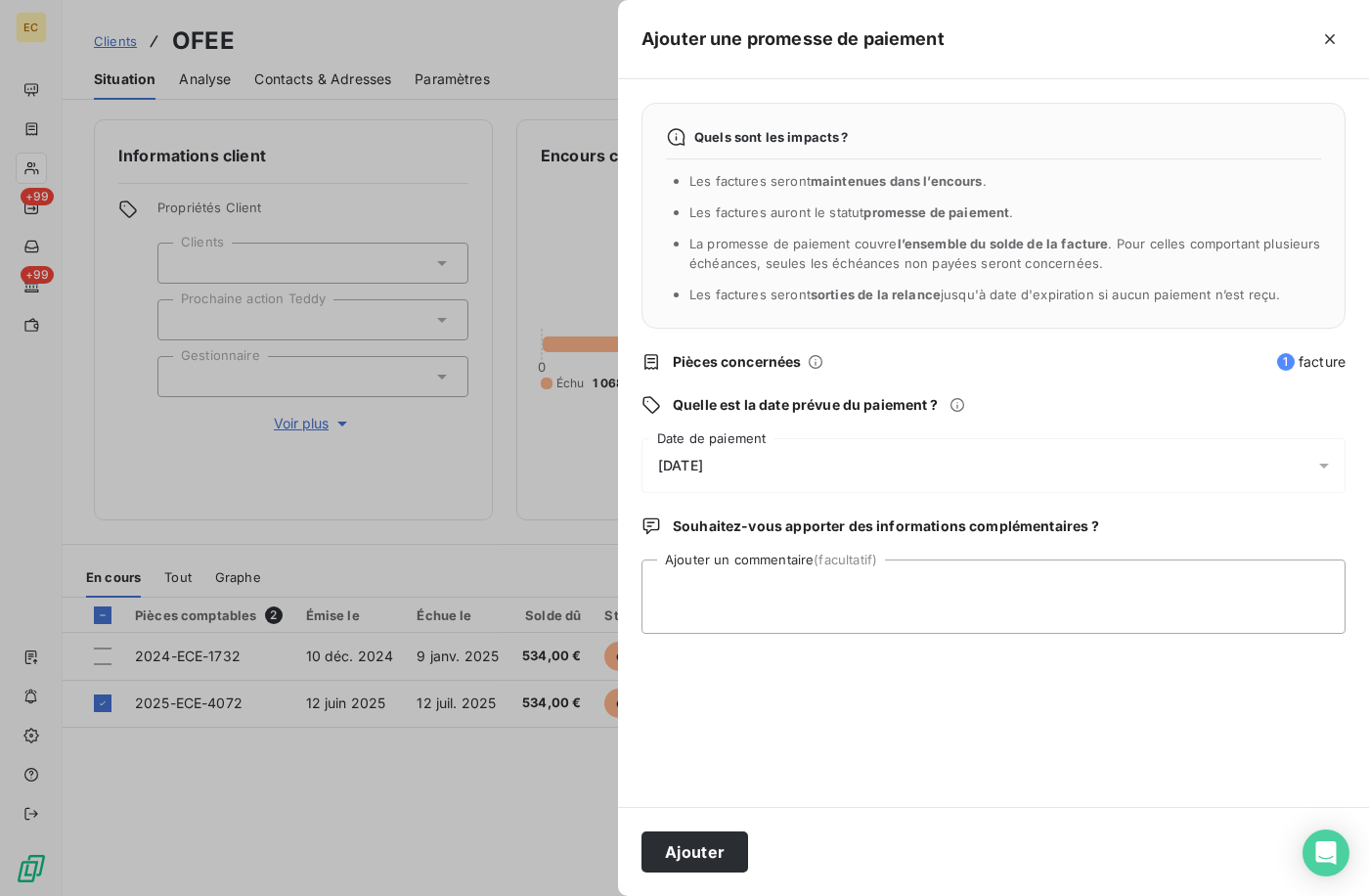
click at [784, 458] on div "[DATE]" at bounding box center [993, 466] width 704 height 55
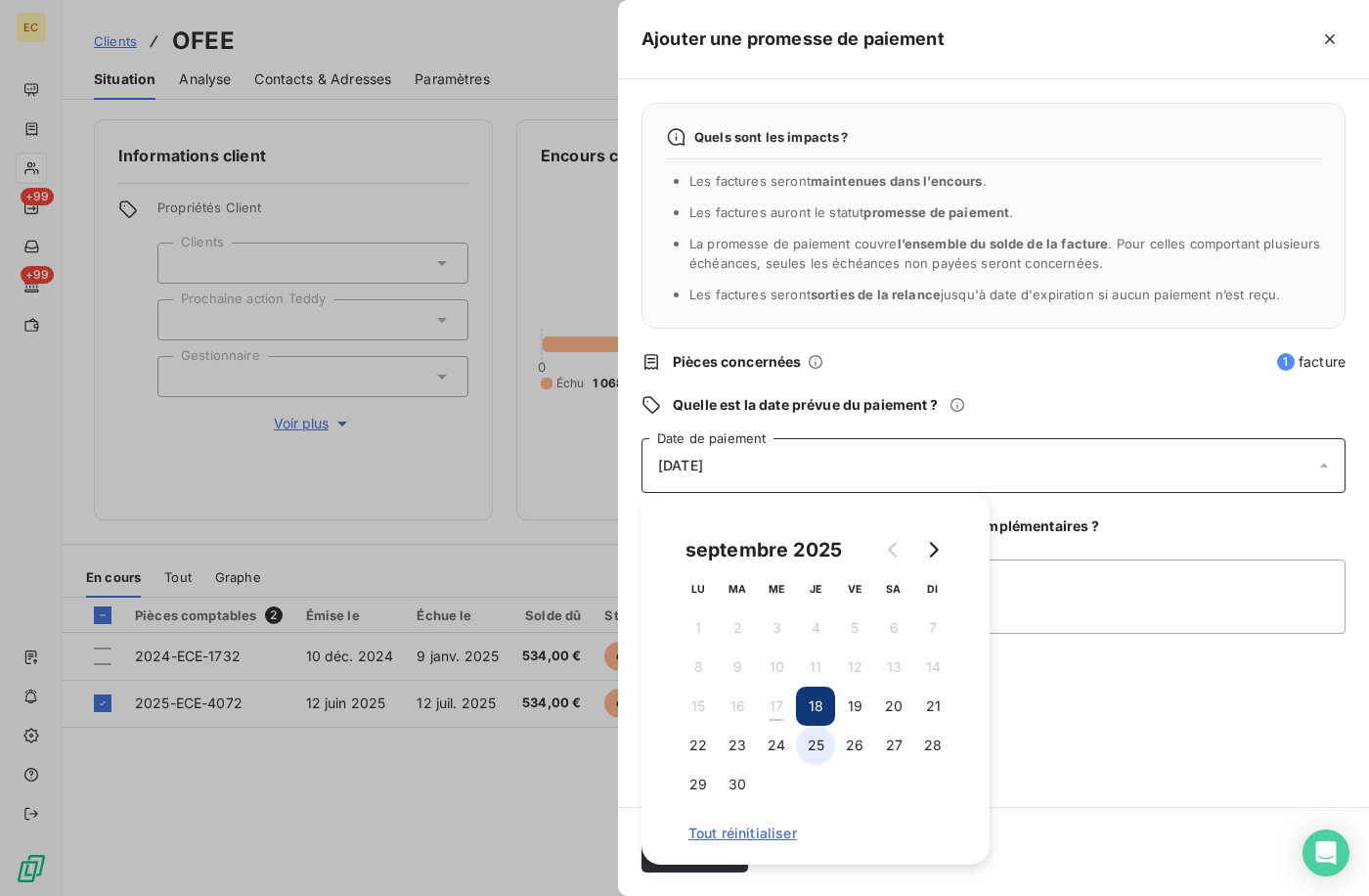
click at [812, 735] on button "25" at bounding box center [816, 746] width 39 height 39
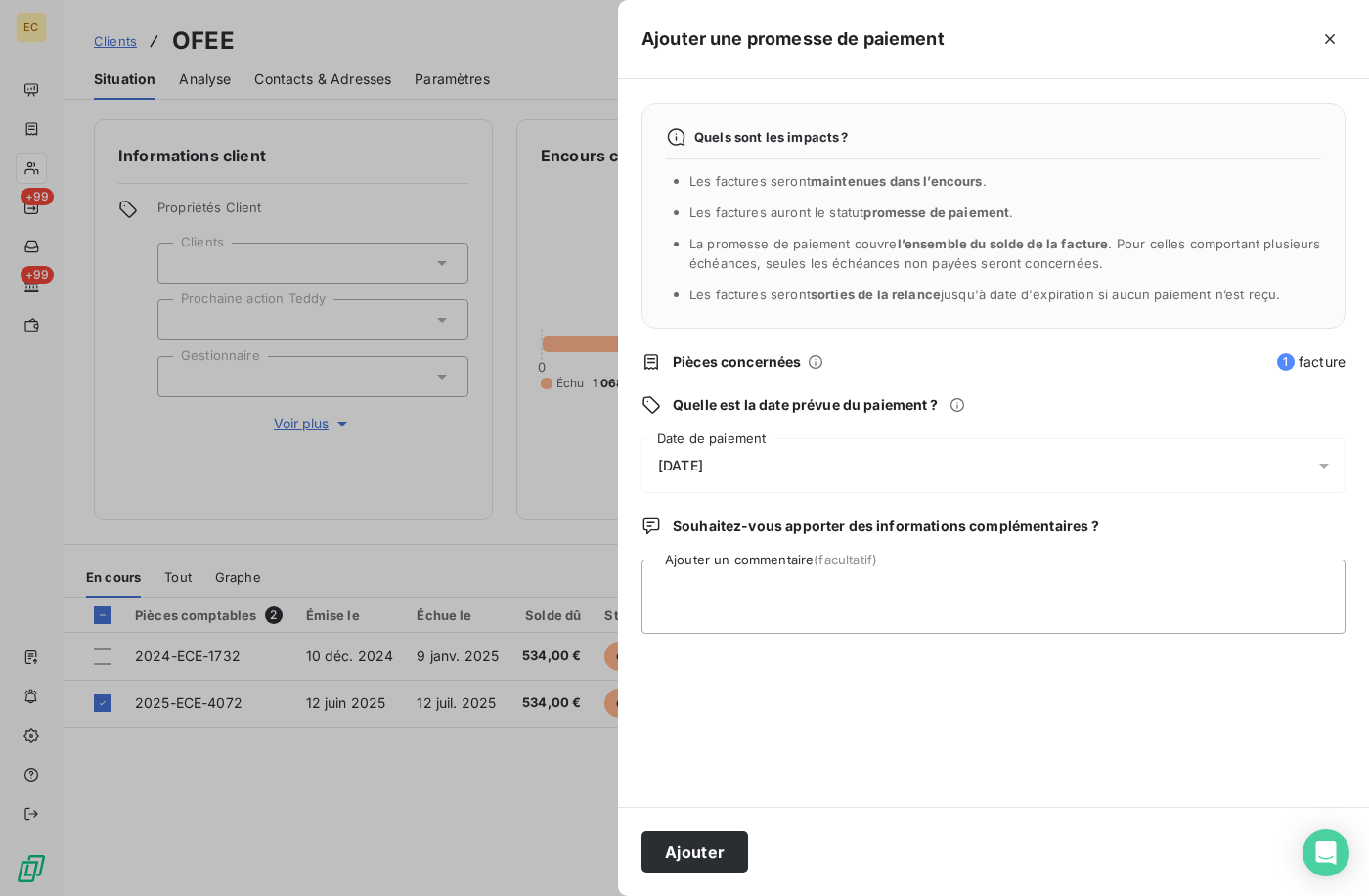
click at [1111, 759] on div "Quels sont les impacts ? Les factures seront maintenues dans l’encours . Les fa…" at bounding box center [994, 444] width 751 height 728
click at [672, 856] on button "Ajouter" at bounding box center [694, 852] width 106 height 41
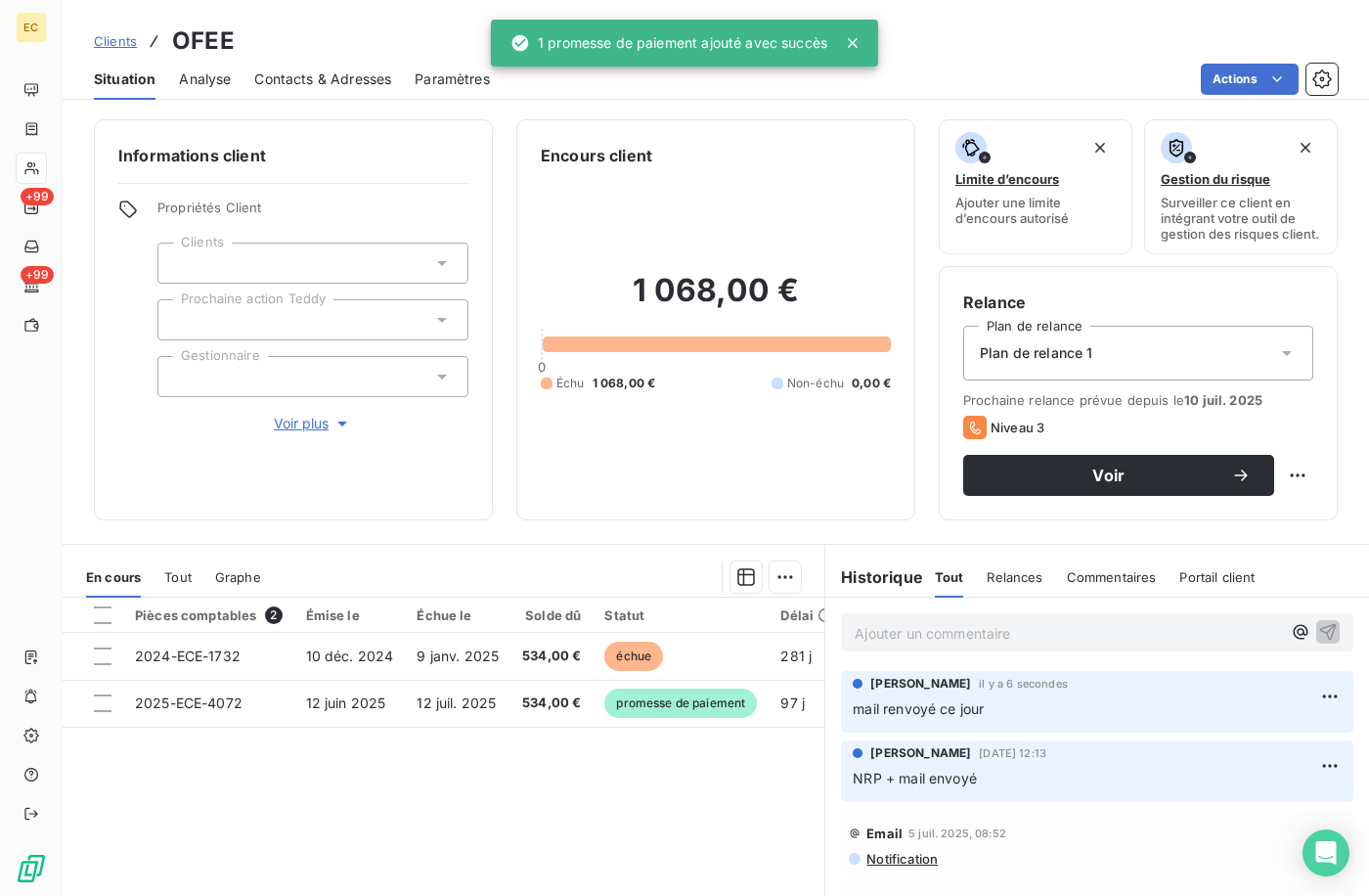
drag, startPoint x: 118, startPoint y: 28, endPoint x: 101, endPoint y: 43, distance: 22.7
click at [117, 31] on div "Clients OFEE" at bounding box center [163, 41] width 141 height 35
click at [129, 39] on span "Clients" at bounding box center [115, 41] width 43 height 16
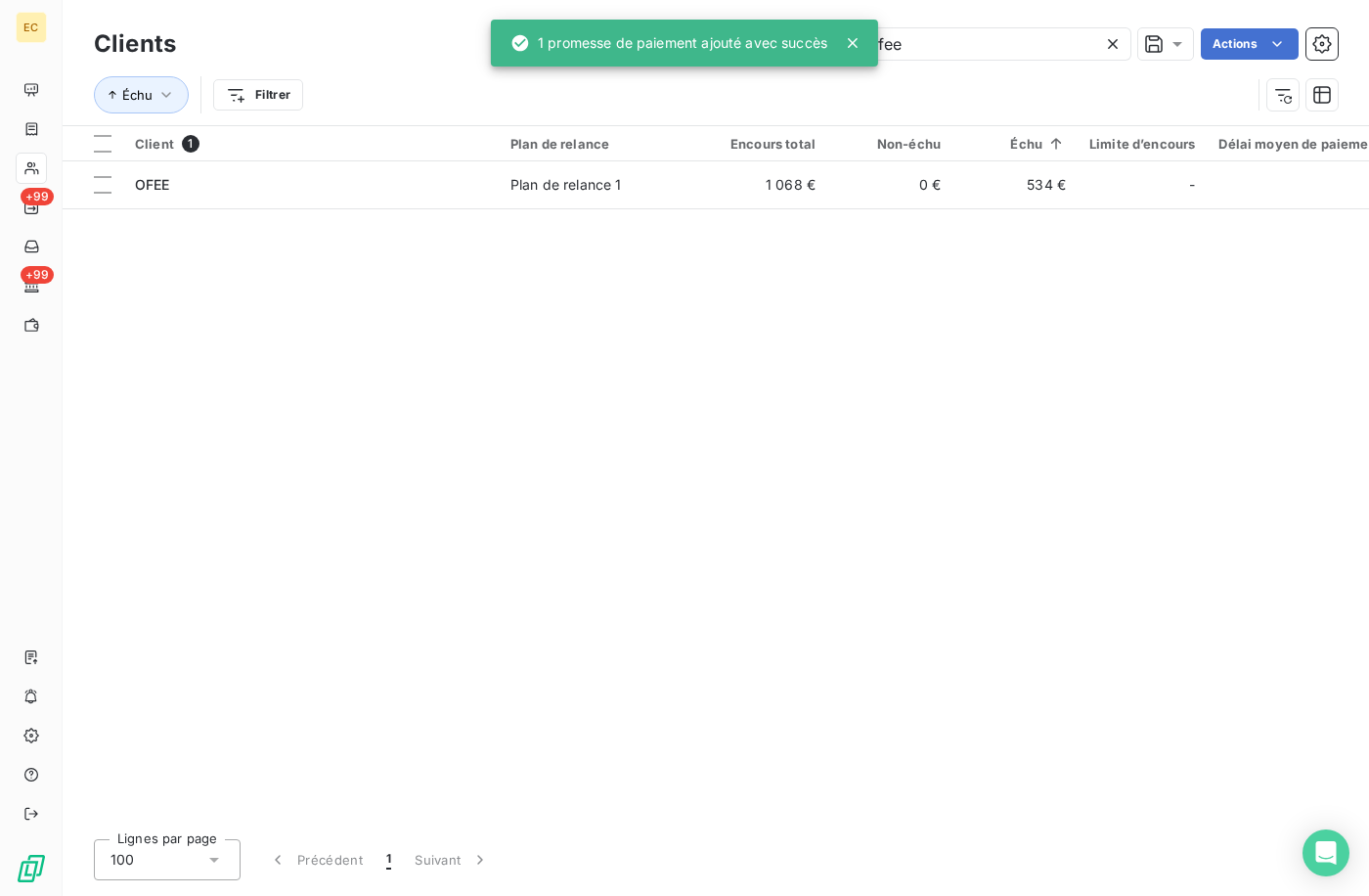
drag, startPoint x: 863, startPoint y: 28, endPoint x: 661, endPoint y: -3, distance: 204.4
click at [661, 0] on html "EC +99 +99 Clients ofee Actions Échu Filtrer Client 1 Plan de relance Encours t…" at bounding box center [684, 448] width 1369 height 896
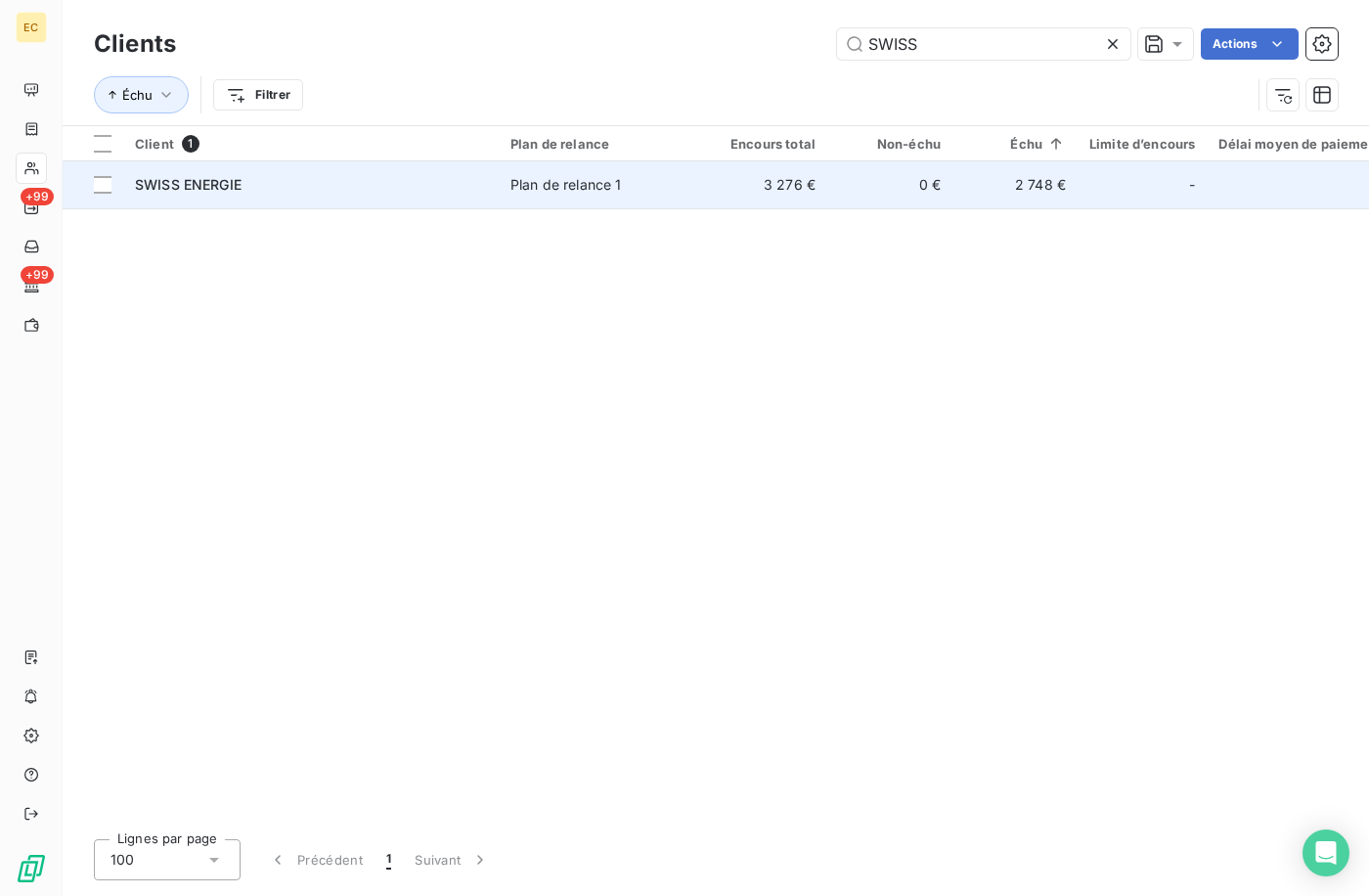
type input "SWISS"
click at [528, 180] on div "Plan de relance 1" at bounding box center [565, 185] width 111 height 20
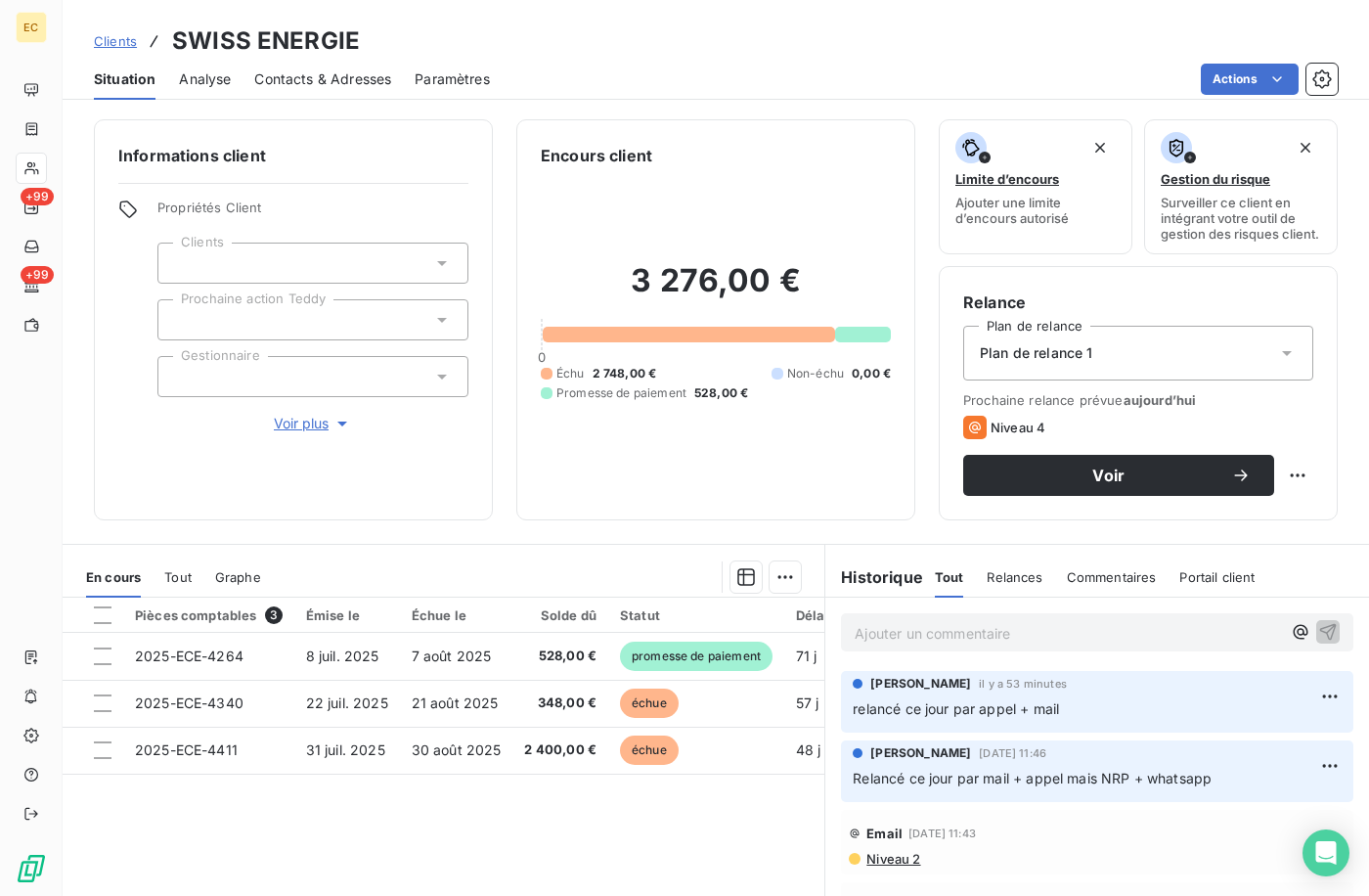
click at [479, 537] on div "Informations client Propriétés Client Clients Prochaine action Teddy Gestionnai…" at bounding box center [716, 502] width 1307 height 789
click at [523, 556] on div "Informations client Propriétés Client Clients Prochaine action Teddy Gestionnai…" at bounding box center [716, 502] width 1307 height 789
drag, startPoint x: 658, startPoint y: 84, endPoint x: 677, endPoint y: 62, distance: 29.1
click at [664, 80] on div "Actions" at bounding box center [925, 80] width 824 height 31
click at [126, 39] on span "Clients" at bounding box center [115, 41] width 43 height 16
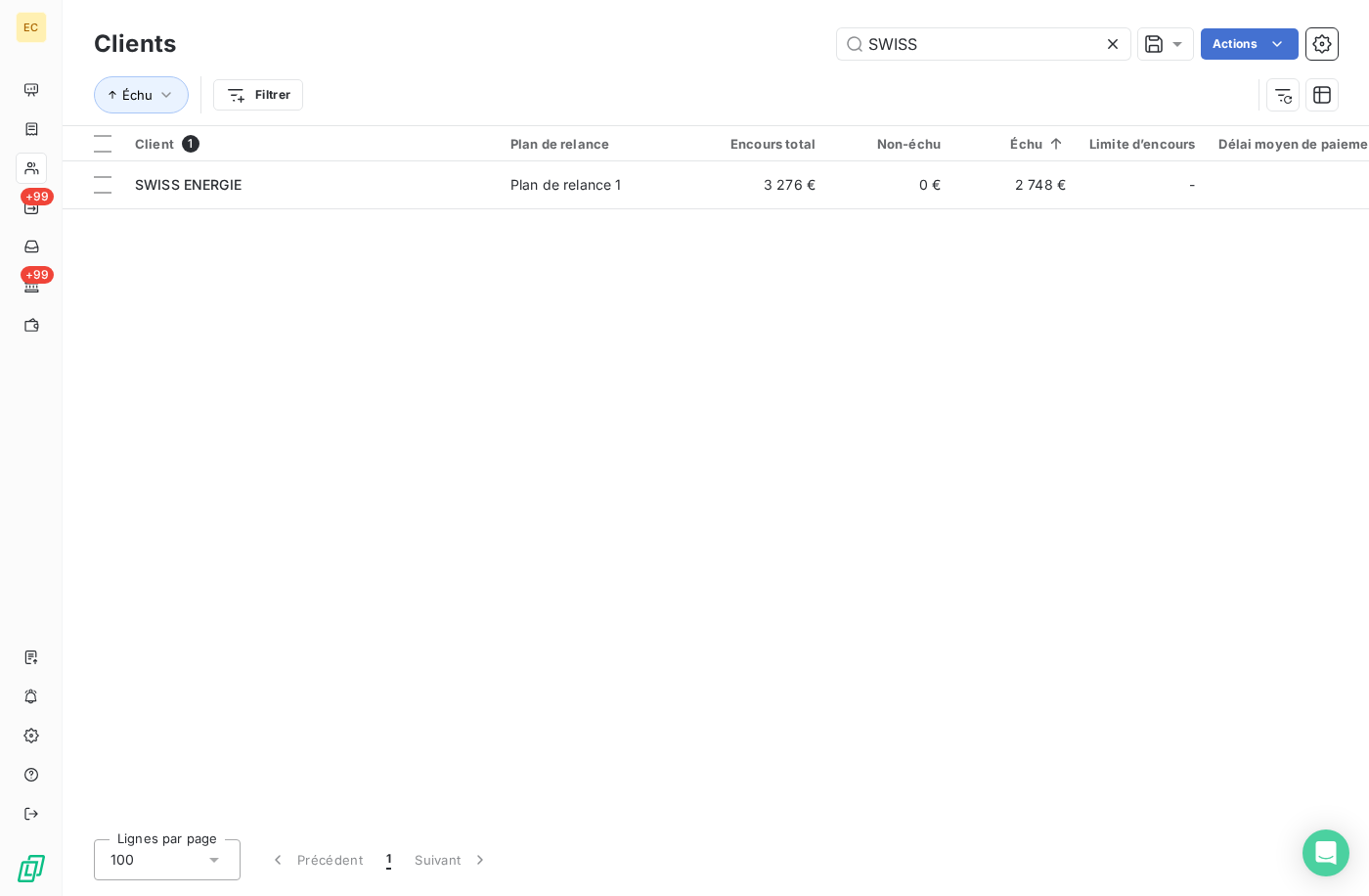
drag, startPoint x: 978, startPoint y: 44, endPoint x: 577, endPoint y: 36, distance: 401.1
click at [599, 36] on div "SWISS Actions" at bounding box center [769, 44] width 1139 height 31
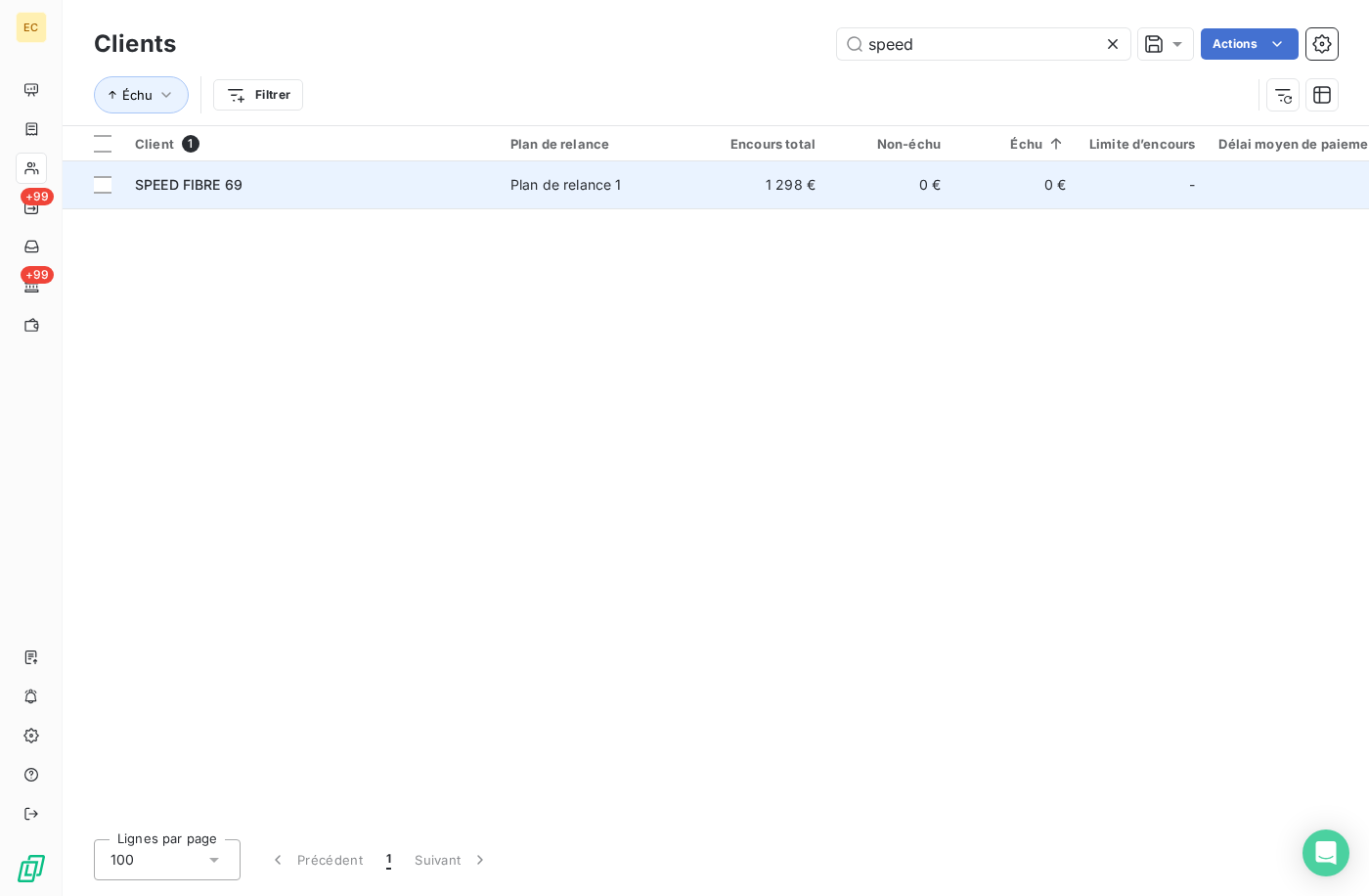
type input "speed"
click at [334, 166] on td "SPEED FIBRE 69" at bounding box center [311, 185] width 376 height 47
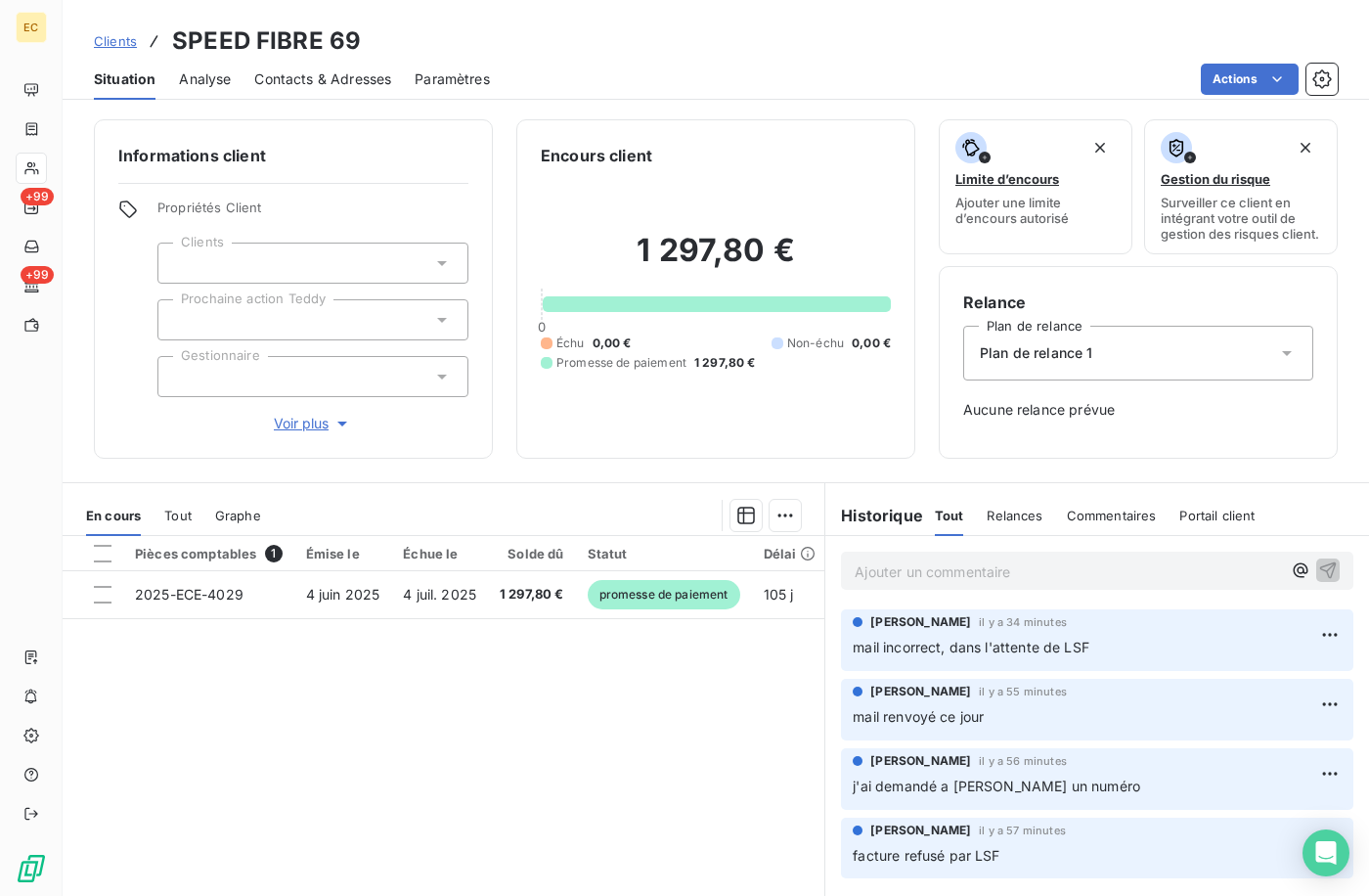
click at [999, 581] on p "Ajouter un commentaire ﻿" at bounding box center [1068, 571] width 427 height 25
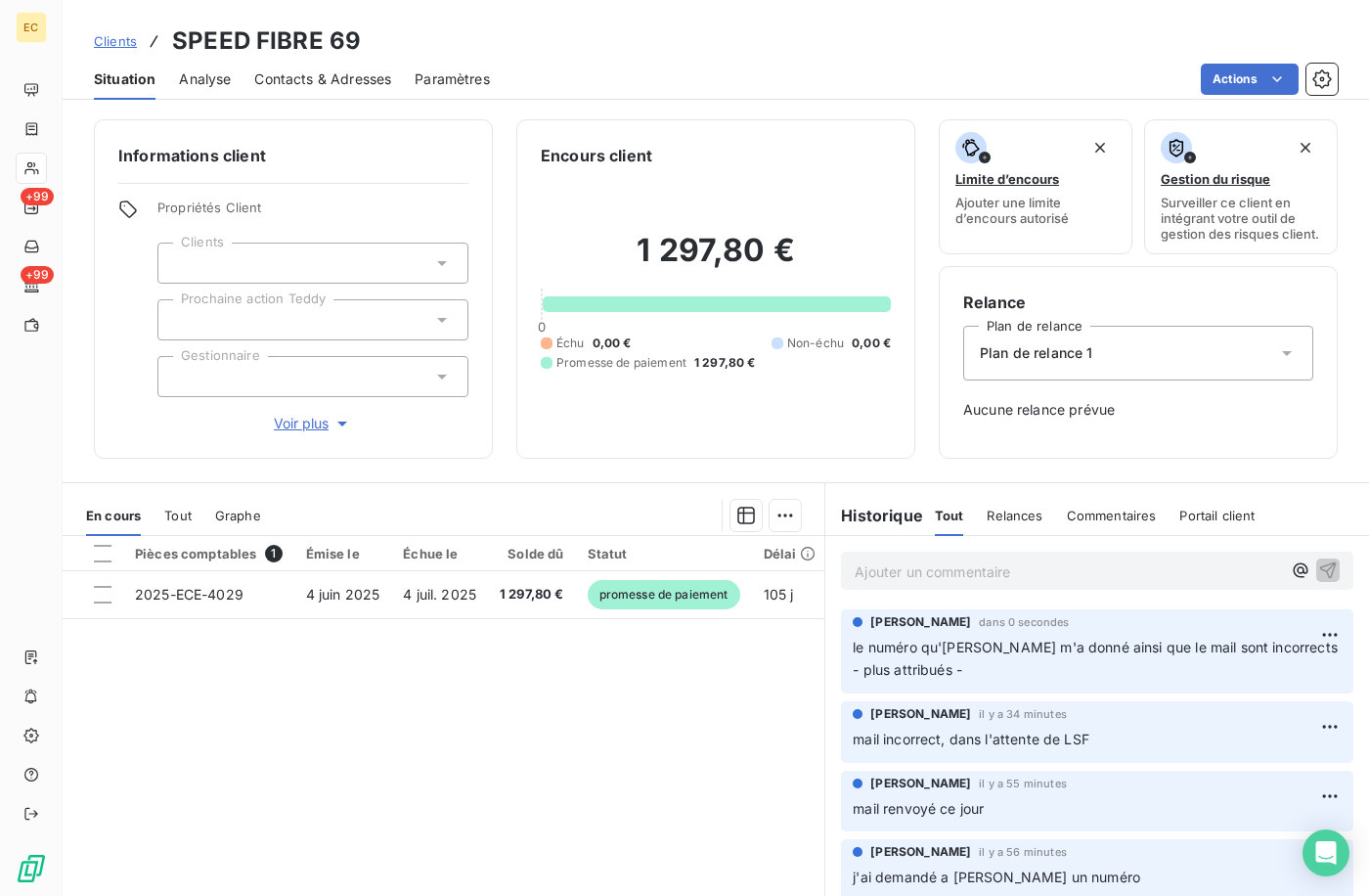
click at [364, 66] on div "Contacts & Adresses" at bounding box center [323, 80] width 137 height 41
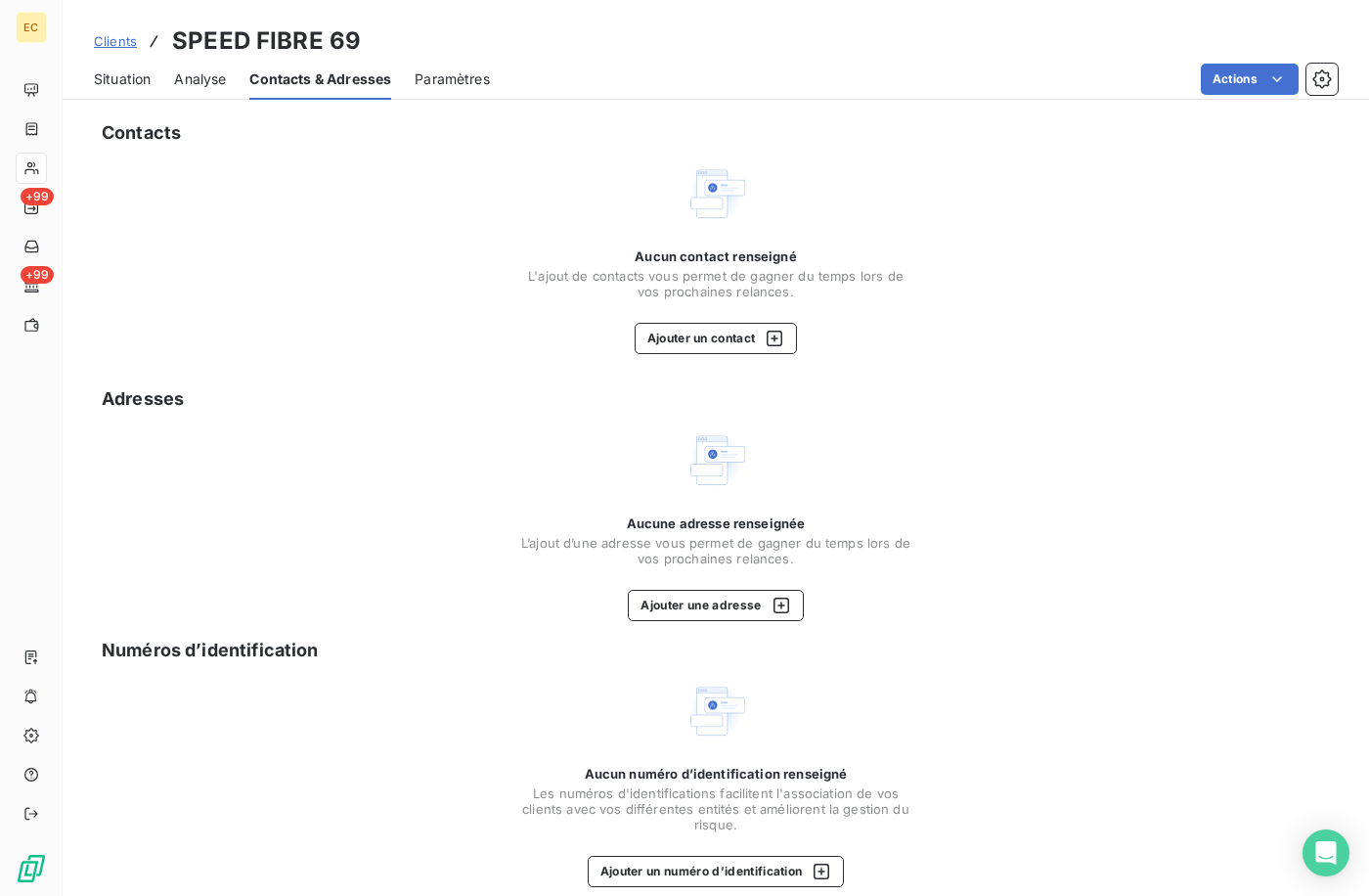
drag, startPoint x: 117, startPoint y: 79, endPoint x: 186, endPoint y: 69, distance: 69.7
click at [116, 79] on span "Situation" at bounding box center [122, 80] width 57 height 20
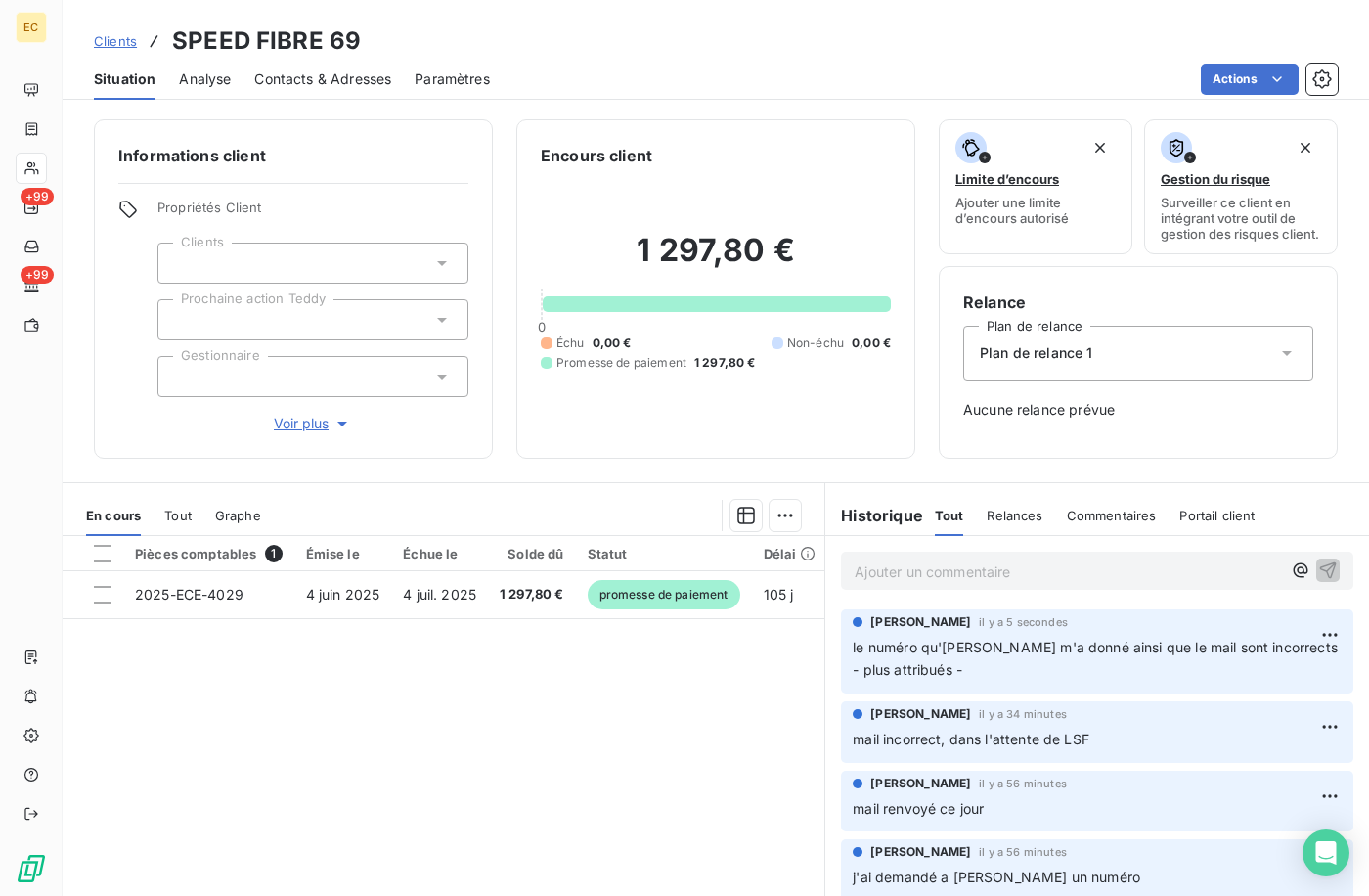
click at [213, 70] on span "Analyse" at bounding box center [205, 80] width 52 height 20
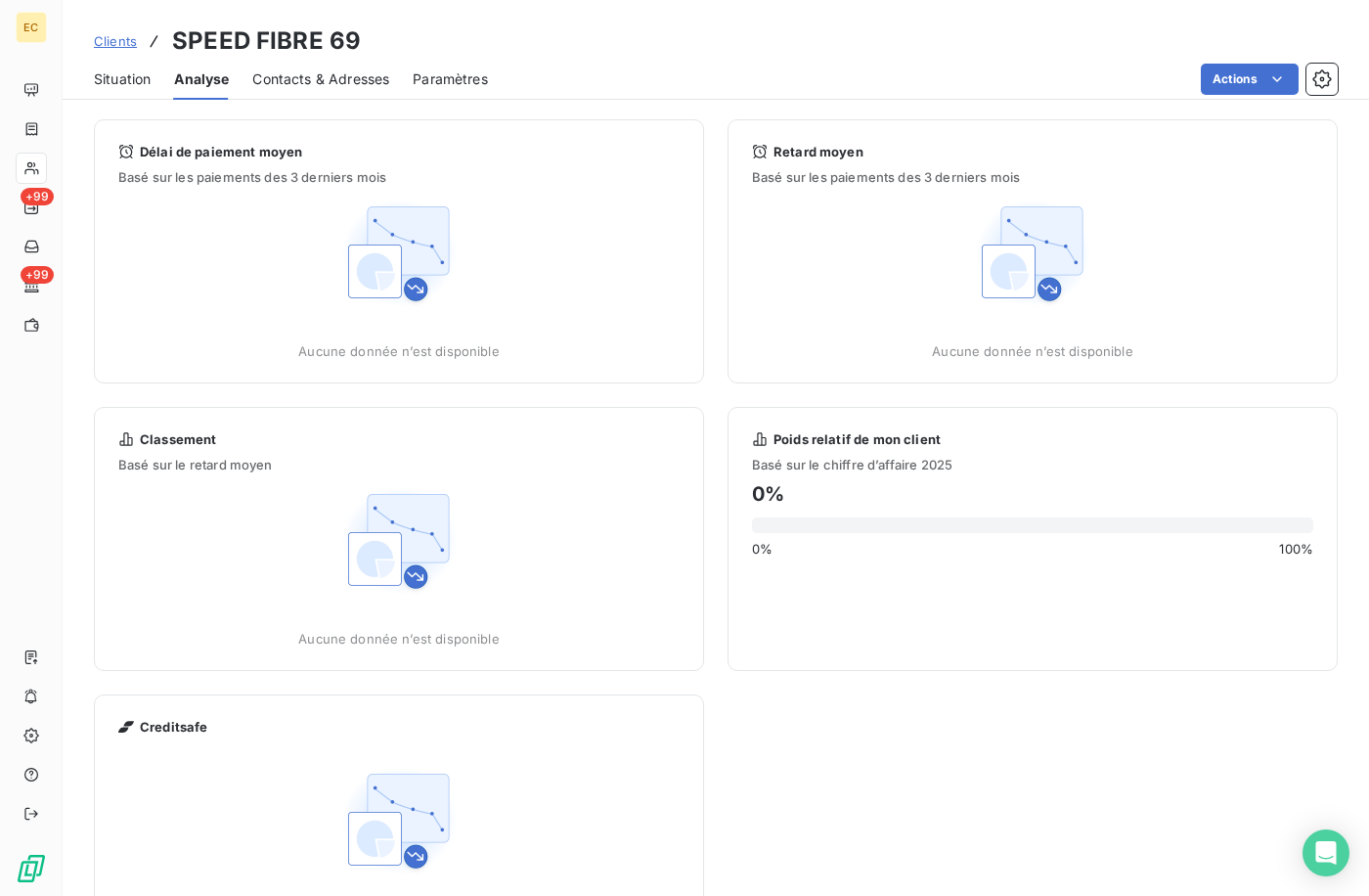
click at [131, 75] on span "Situation" at bounding box center [122, 80] width 57 height 20
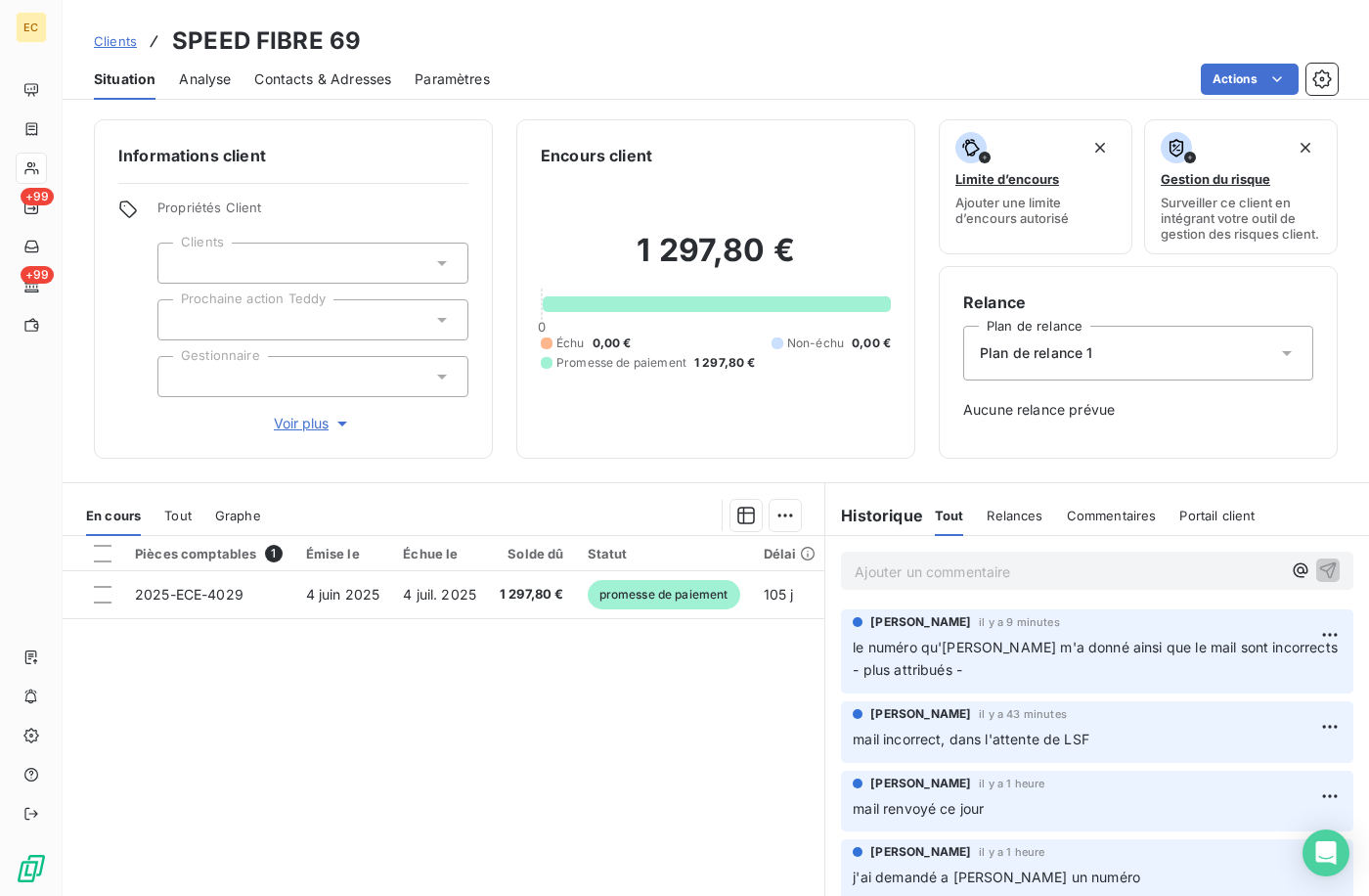
click at [112, 44] on span "Clients" at bounding box center [115, 41] width 43 height 16
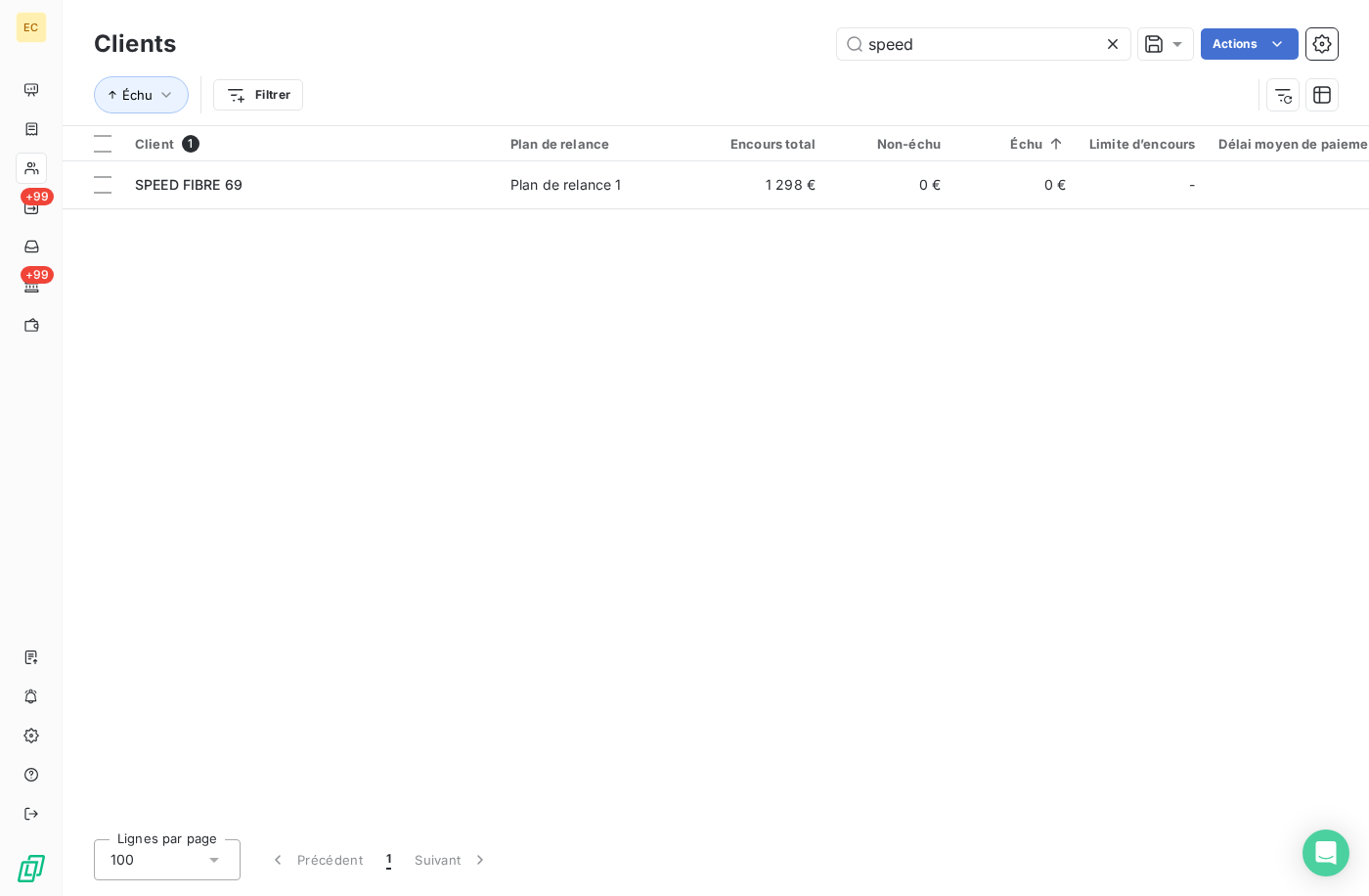
drag, startPoint x: 957, startPoint y: 42, endPoint x: 620, endPoint y: 1, distance: 339.5
click at [633, 4] on div "Clients speed Actions Échu Filtrer" at bounding box center [716, 62] width 1307 height 125
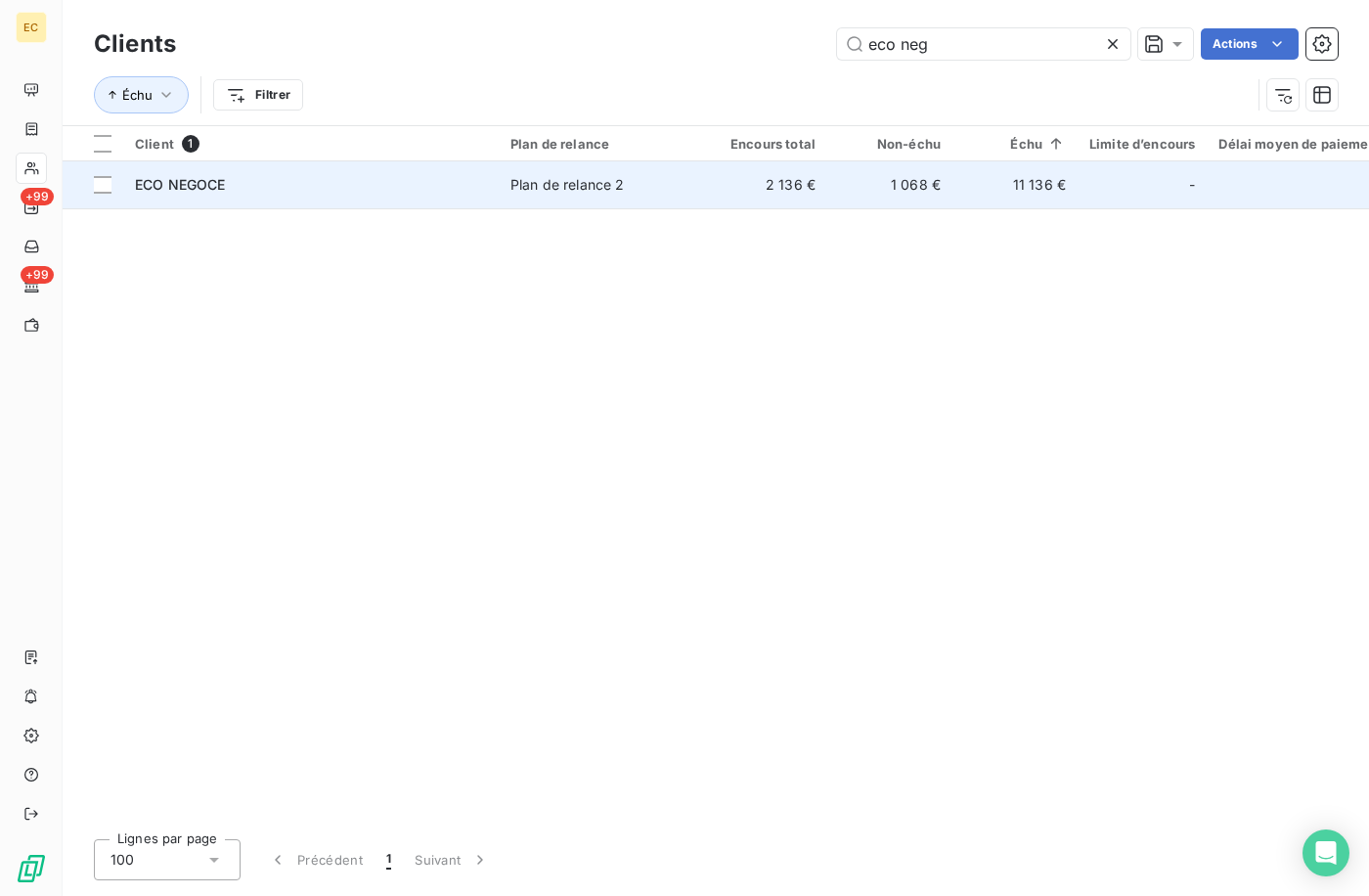
type input "eco neg"
click at [591, 178] on div "Plan de relance 2" at bounding box center [567, 185] width 114 height 20
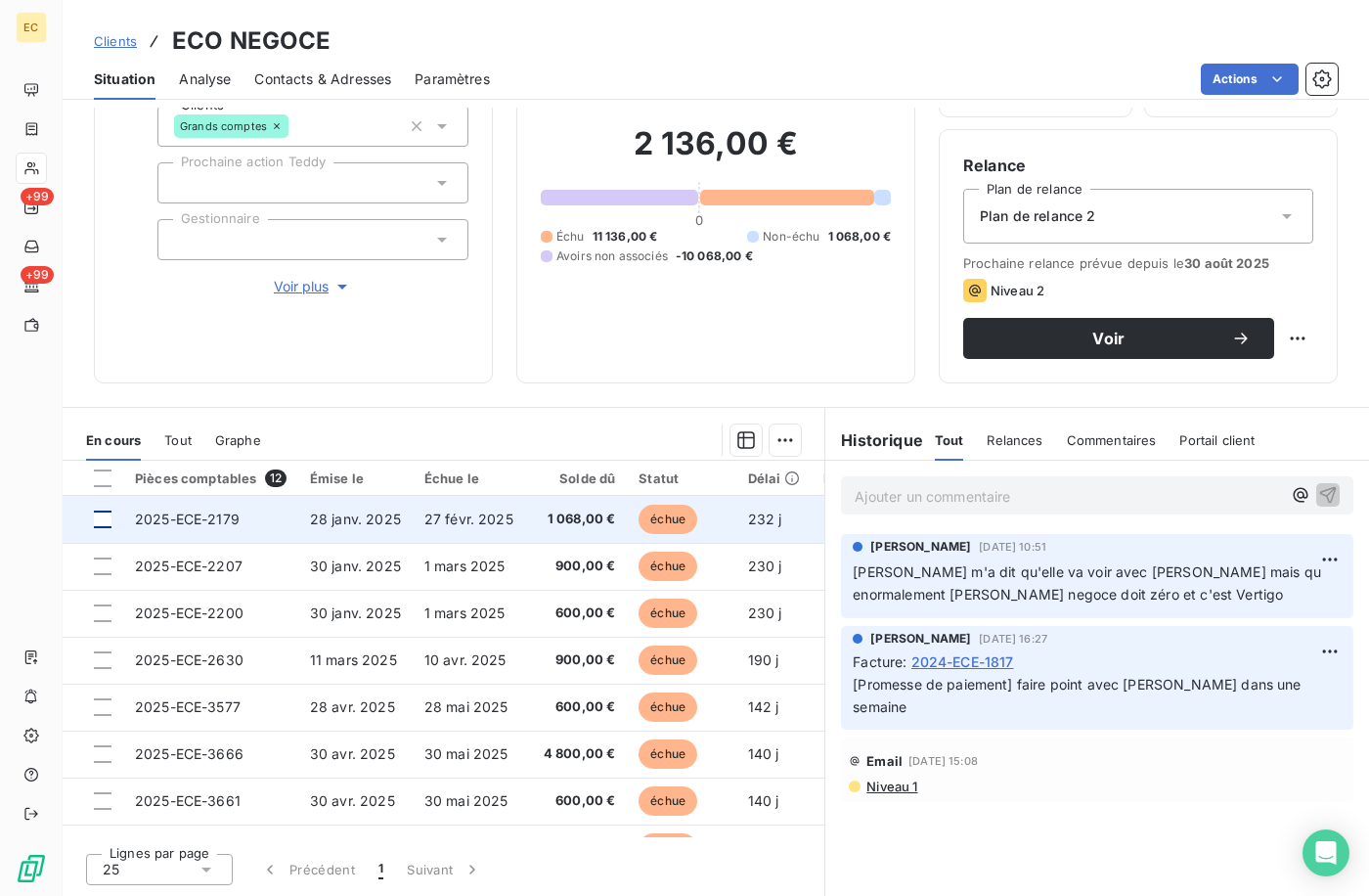
click at [110, 513] on div at bounding box center [102, 519] width 18 height 18
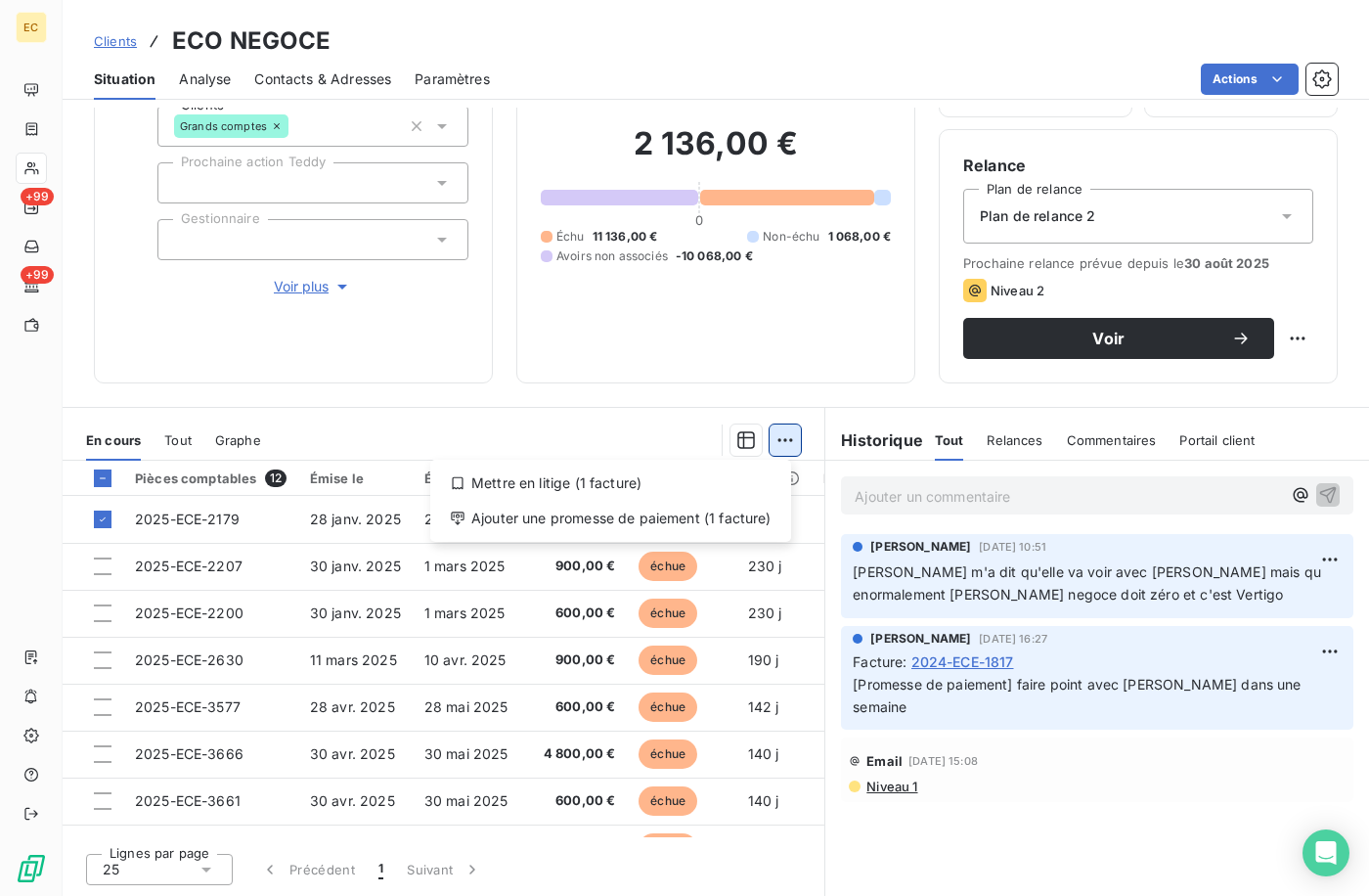
click at [779, 437] on html "EC +99 +99 Clients ECO NEGOCE Situation Analyse Contacts & Adresses Paramètres …" at bounding box center [684, 448] width 1369 height 896
click at [704, 521] on div "Ajouter une promesse de paiement (1 facture)" at bounding box center [611, 518] width 345 height 31
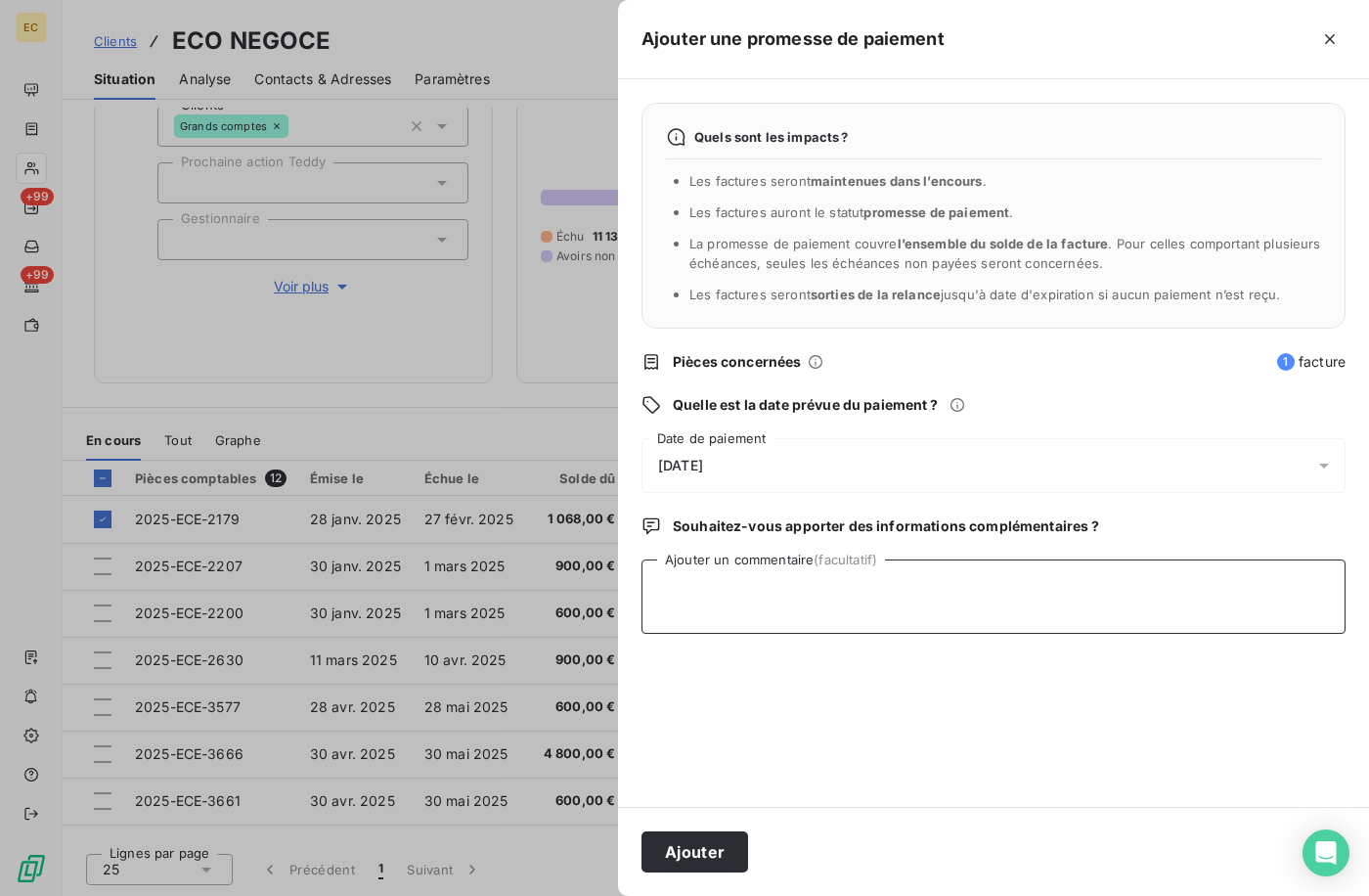
click at [755, 610] on textarea "Ajouter un commentaire (facultatif)" at bounding box center [993, 597] width 704 height 75
type textarea "Alex m'a dit que Gary allait m'appeler pour les 2 factures, relancer si tjs pas"
drag, startPoint x: 756, startPoint y: 461, endPoint x: 608, endPoint y: 481, distance: 149.3
click at [752, 462] on div "[DATE]" at bounding box center [993, 466] width 704 height 55
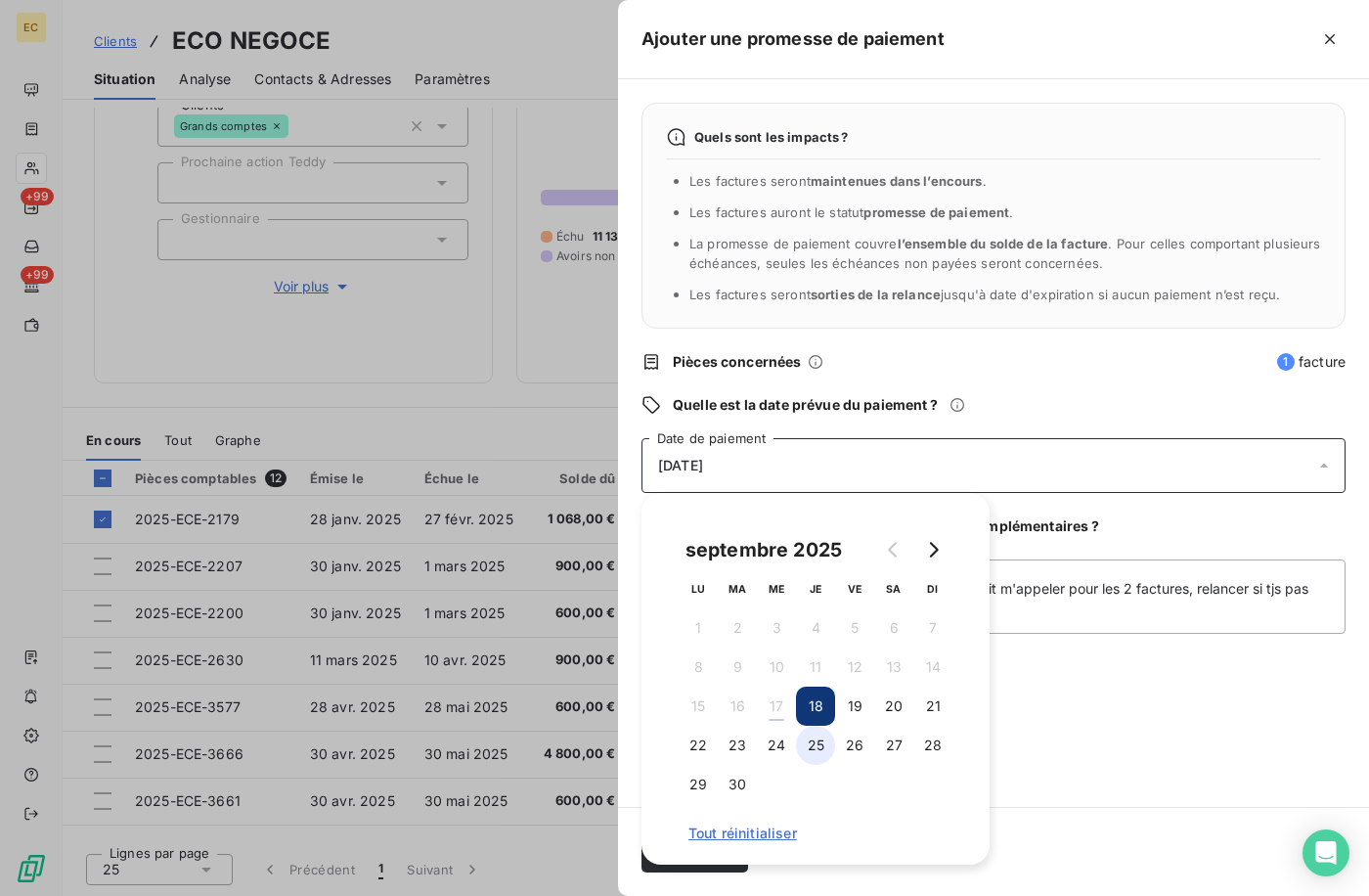
click at [820, 751] on button "25" at bounding box center [816, 746] width 39 height 39
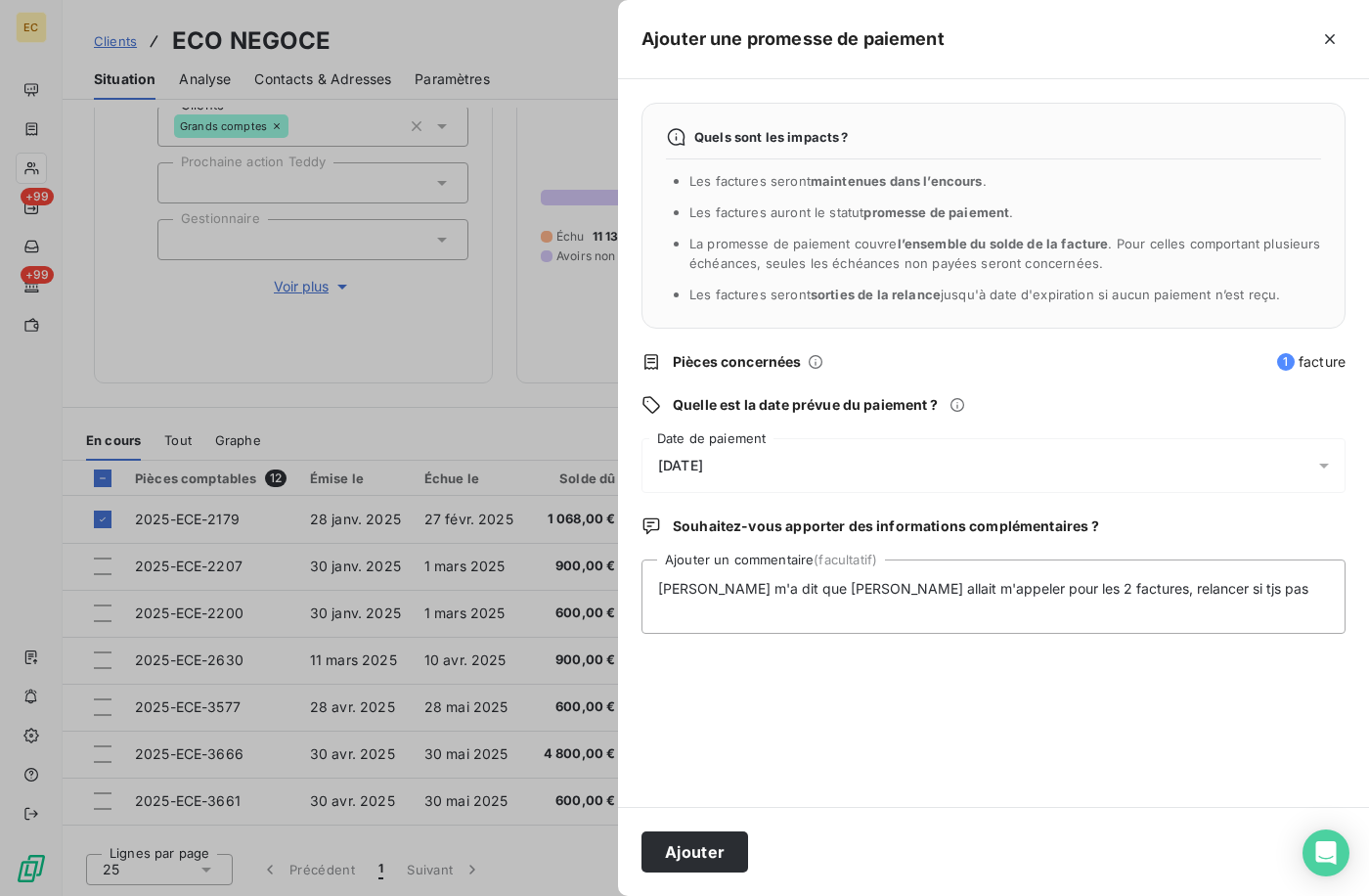
click at [1188, 775] on div "Quels sont les impacts ? Les factures seront maintenues dans l’encours . Les fa…" at bounding box center [994, 444] width 751 height 728
click at [694, 848] on button "Ajouter" at bounding box center [694, 852] width 106 height 41
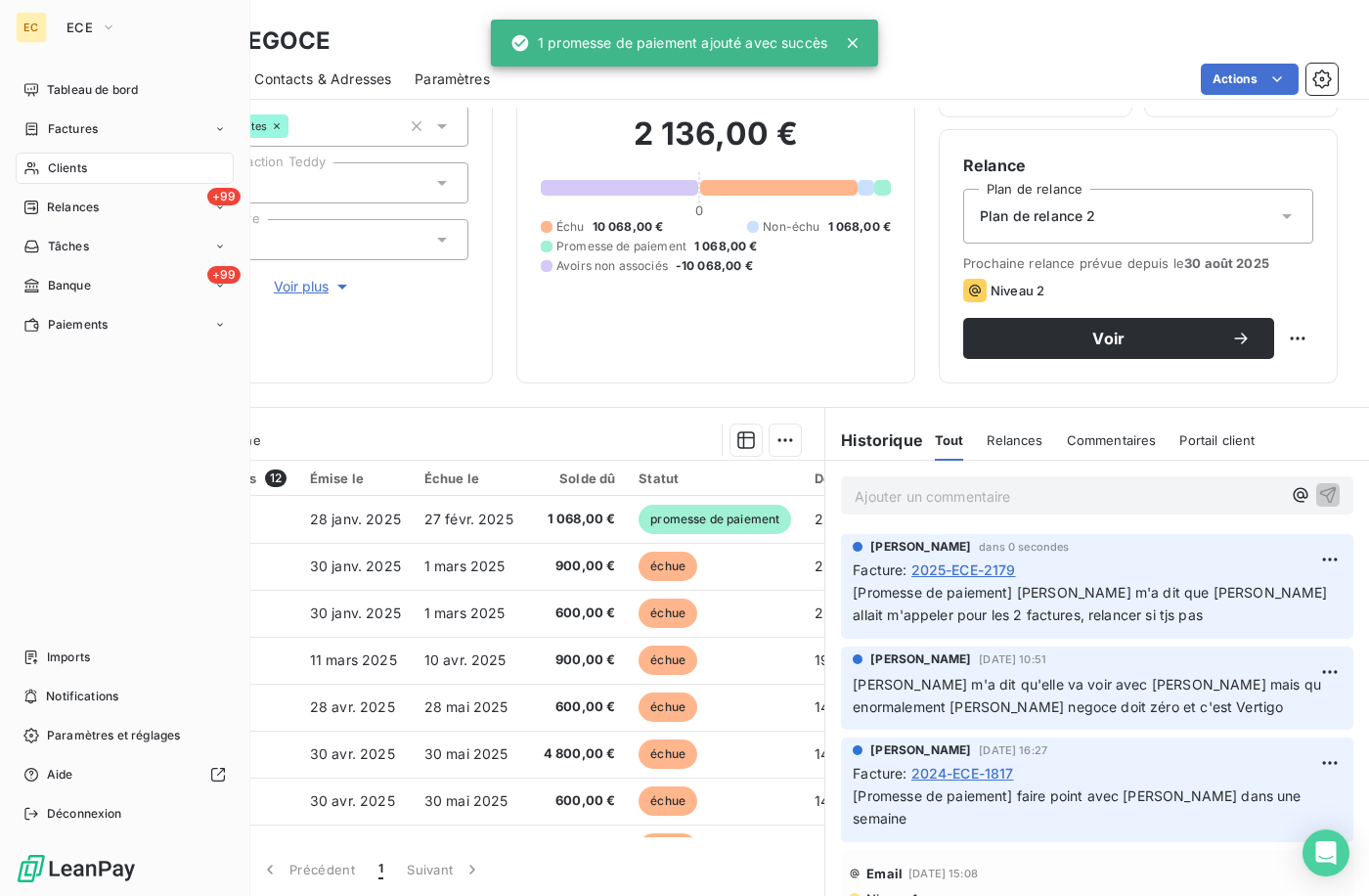
click at [79, 158] on div "Clients" at bounding box center [125, 168] width 218 height 31
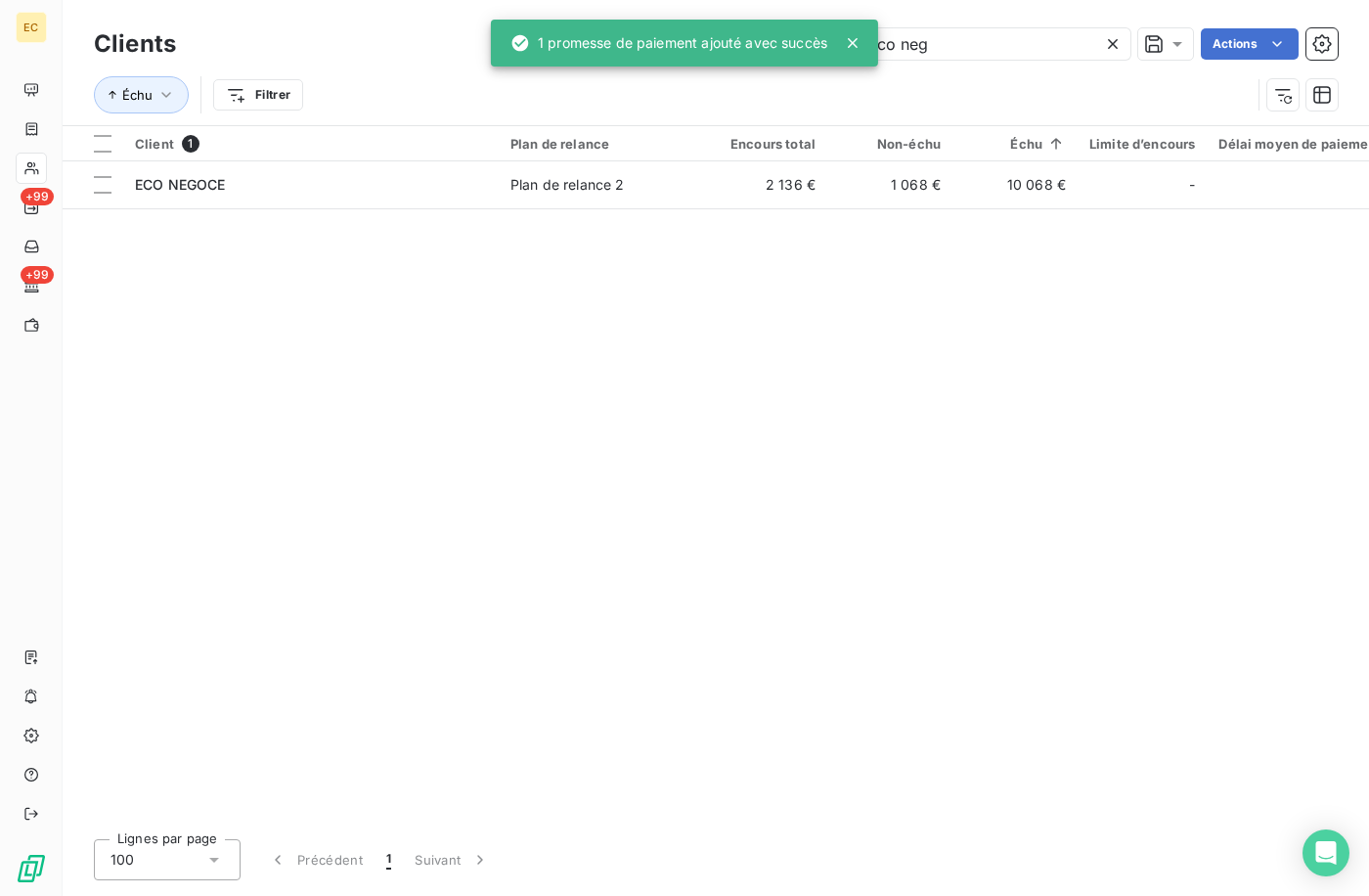
click at [1109, 35] on icon at bounding box center [1113, 44] width 20 height 20
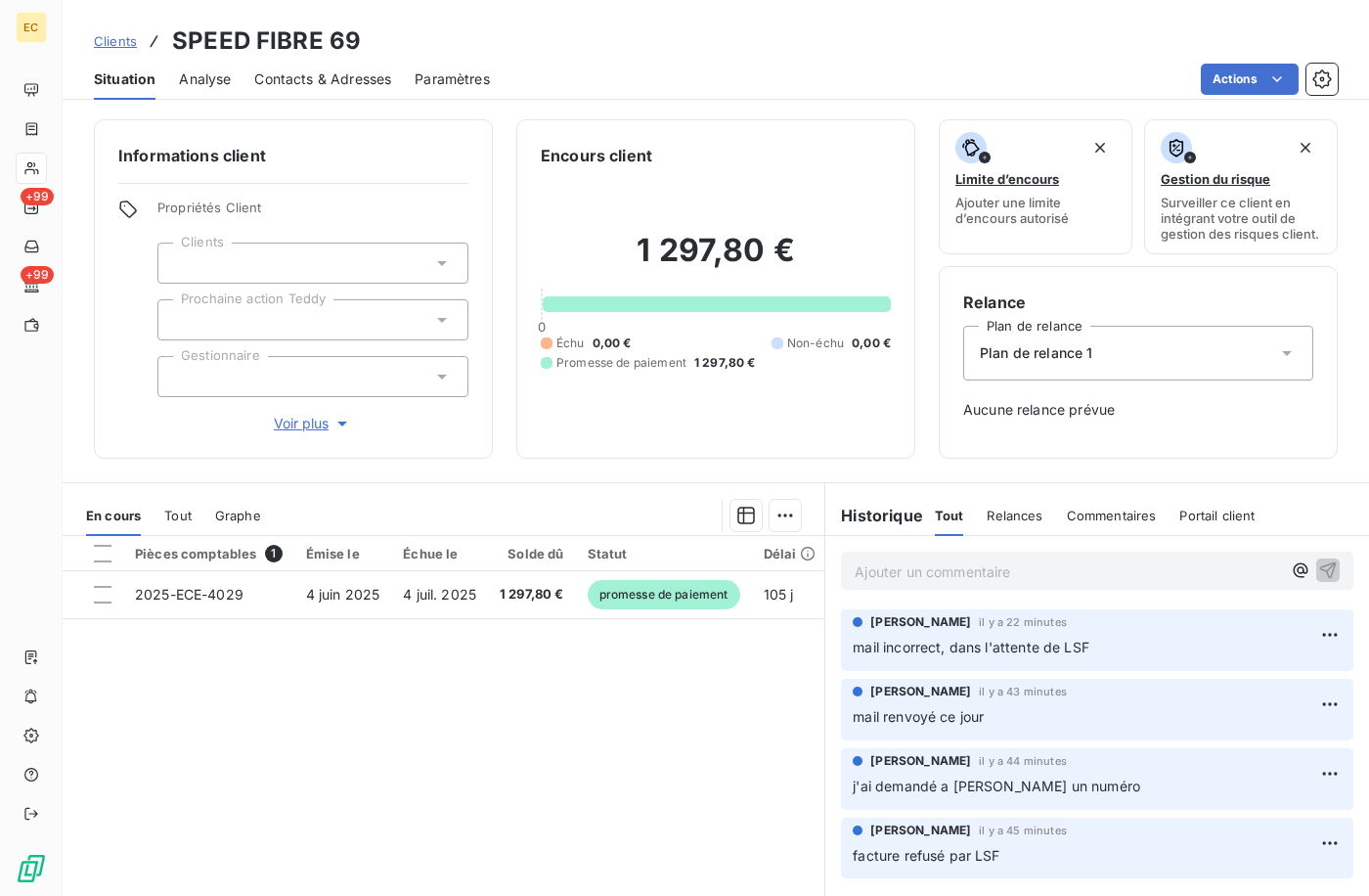
scroll to position [85, 0]
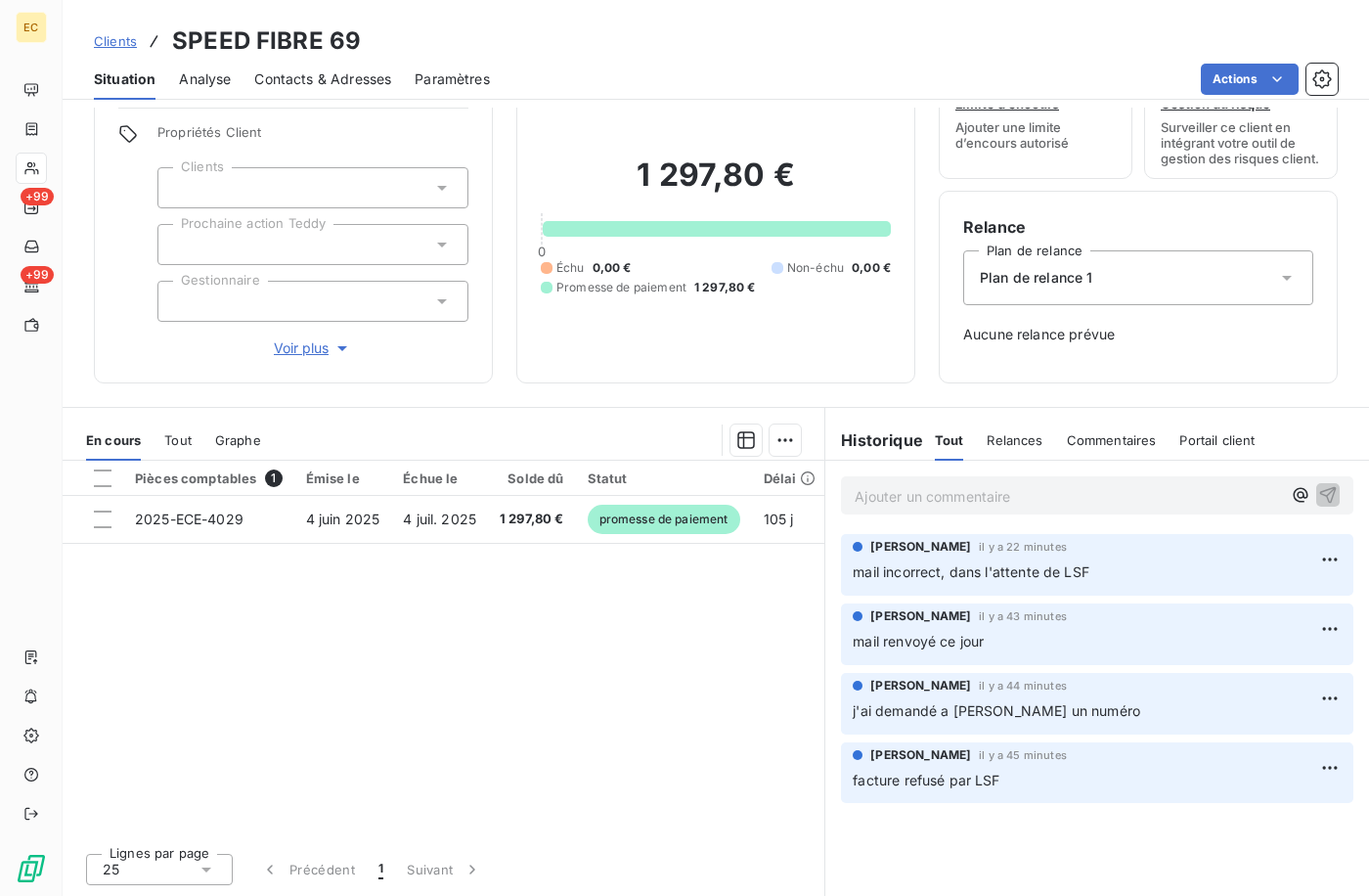
drag, startPoint x: 109, startPoint y: 46, endPoint x: 215, endPoint y: 60, distance: 106.9
click at [109, 46] on span "Clients" at bounding box center [115, 41] width 43 height 16
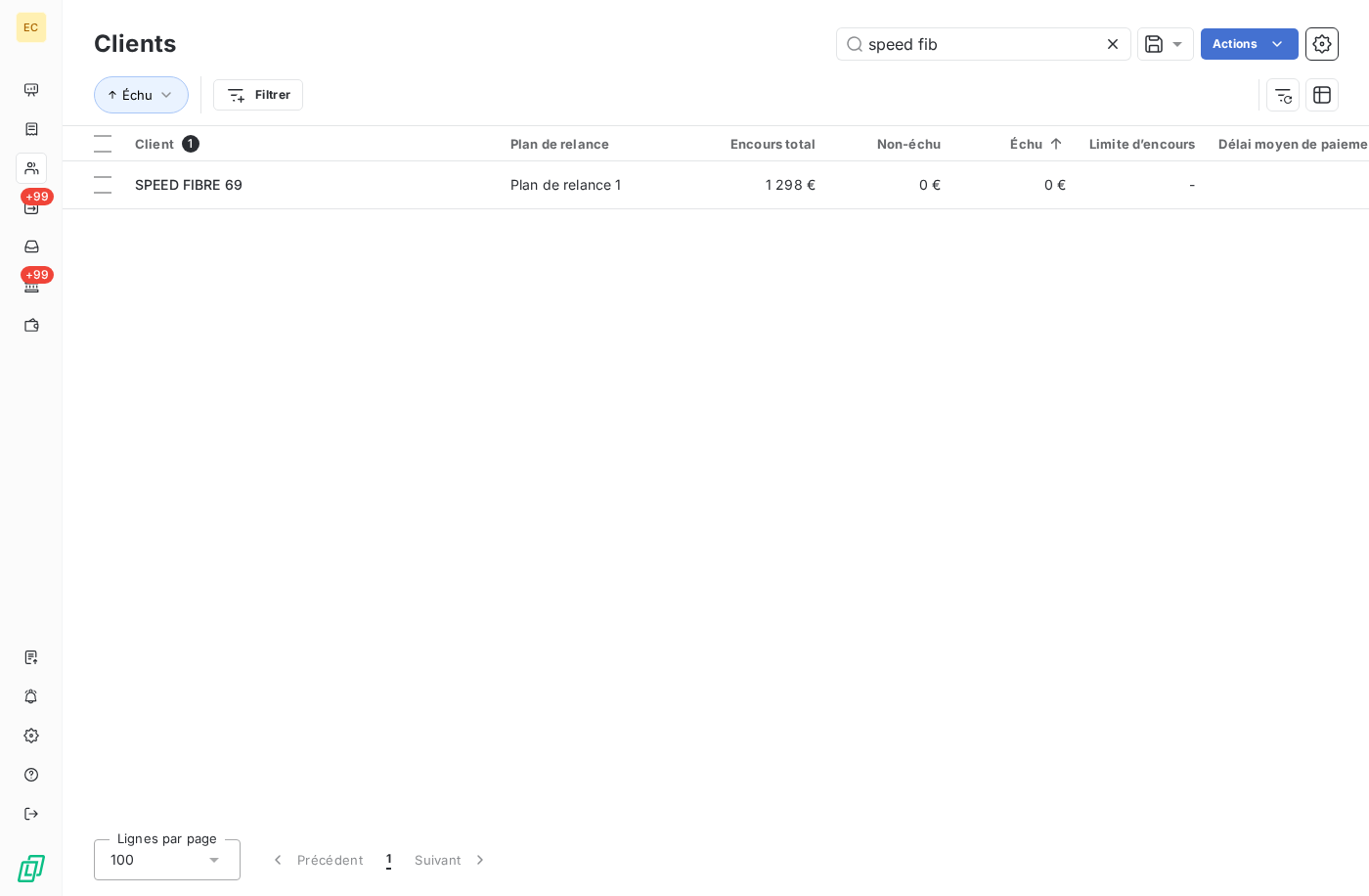
drag, startPoint x: 957, startPoint y: 33, endPoint x: 662, endPoint y: 30, distance: 295.0
click at [666, 33] on div "speed fib Actions" at bounding box center [769, 44] width 1139 height 31
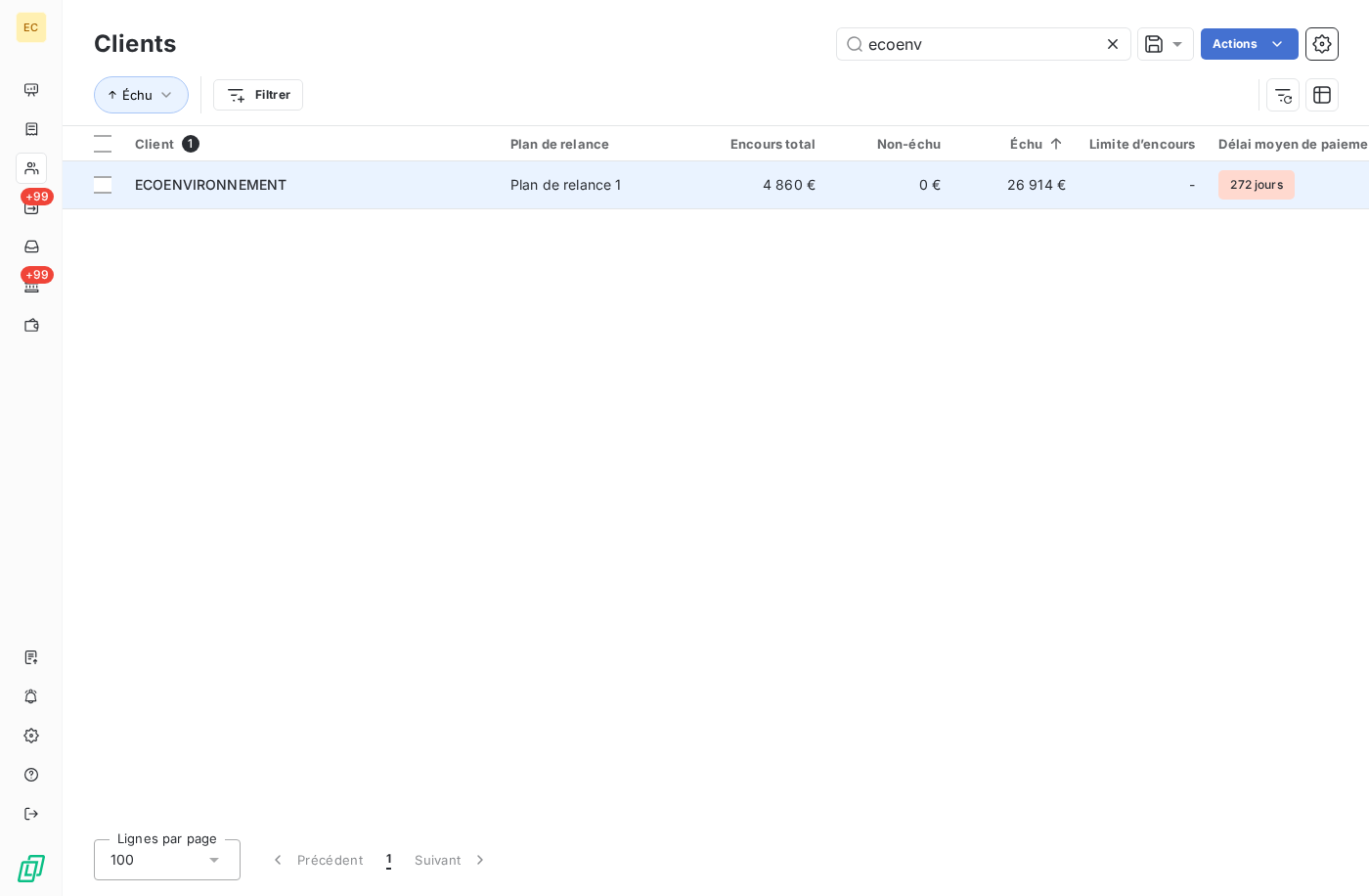
type input "ecoenv"
click at [412, 184] on div "ECOENVIRONNEMENT" at bounding box center [311, 185] width 352 height 20
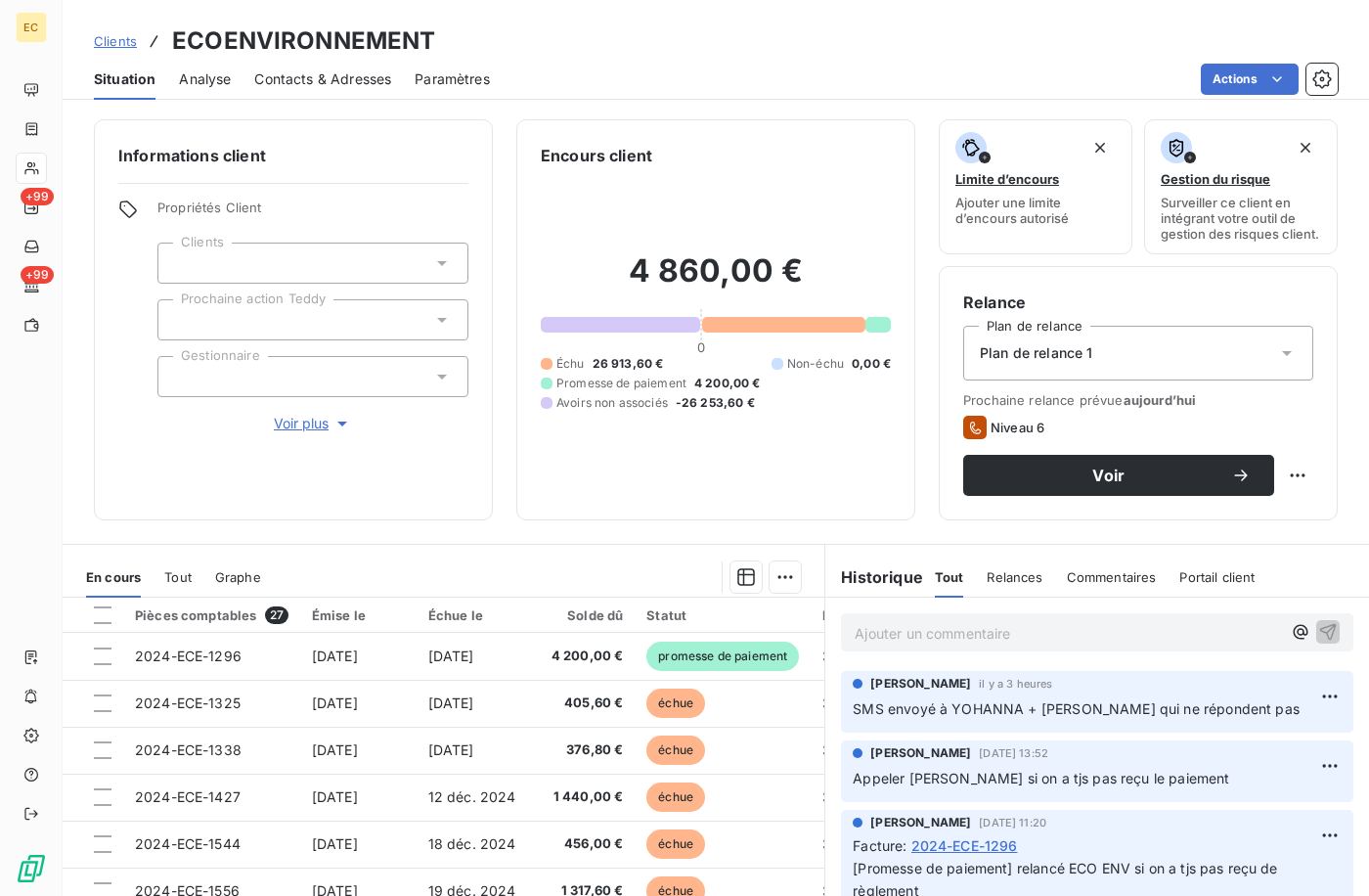
click at [923, 644] on p "Ajouter un commentaire ﻿" at bounding box center [1068, 633] width 427 height 25
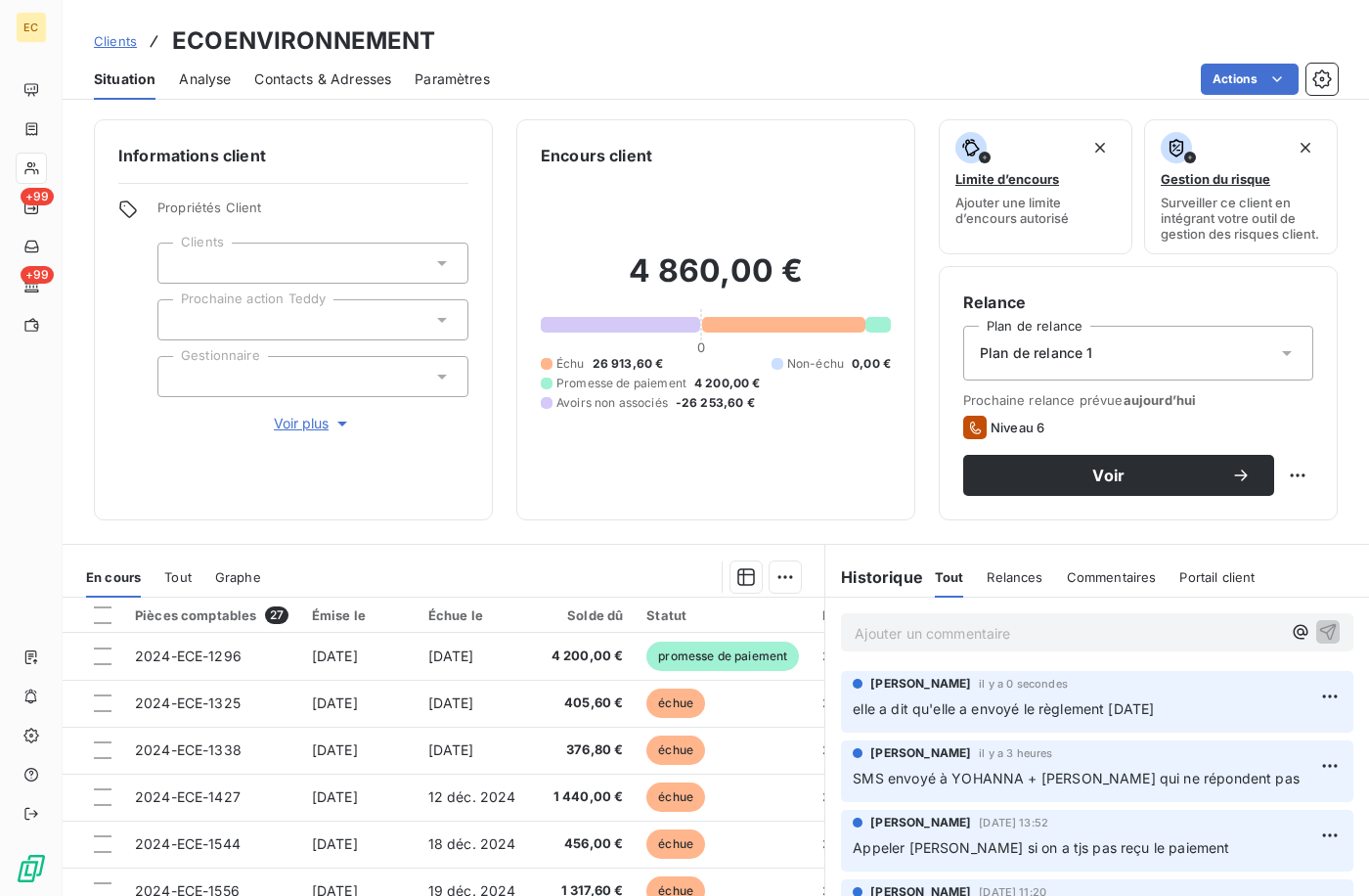
click at [107, 36] on span "Clients" at bounding box center [115, 41] width 43 height 16
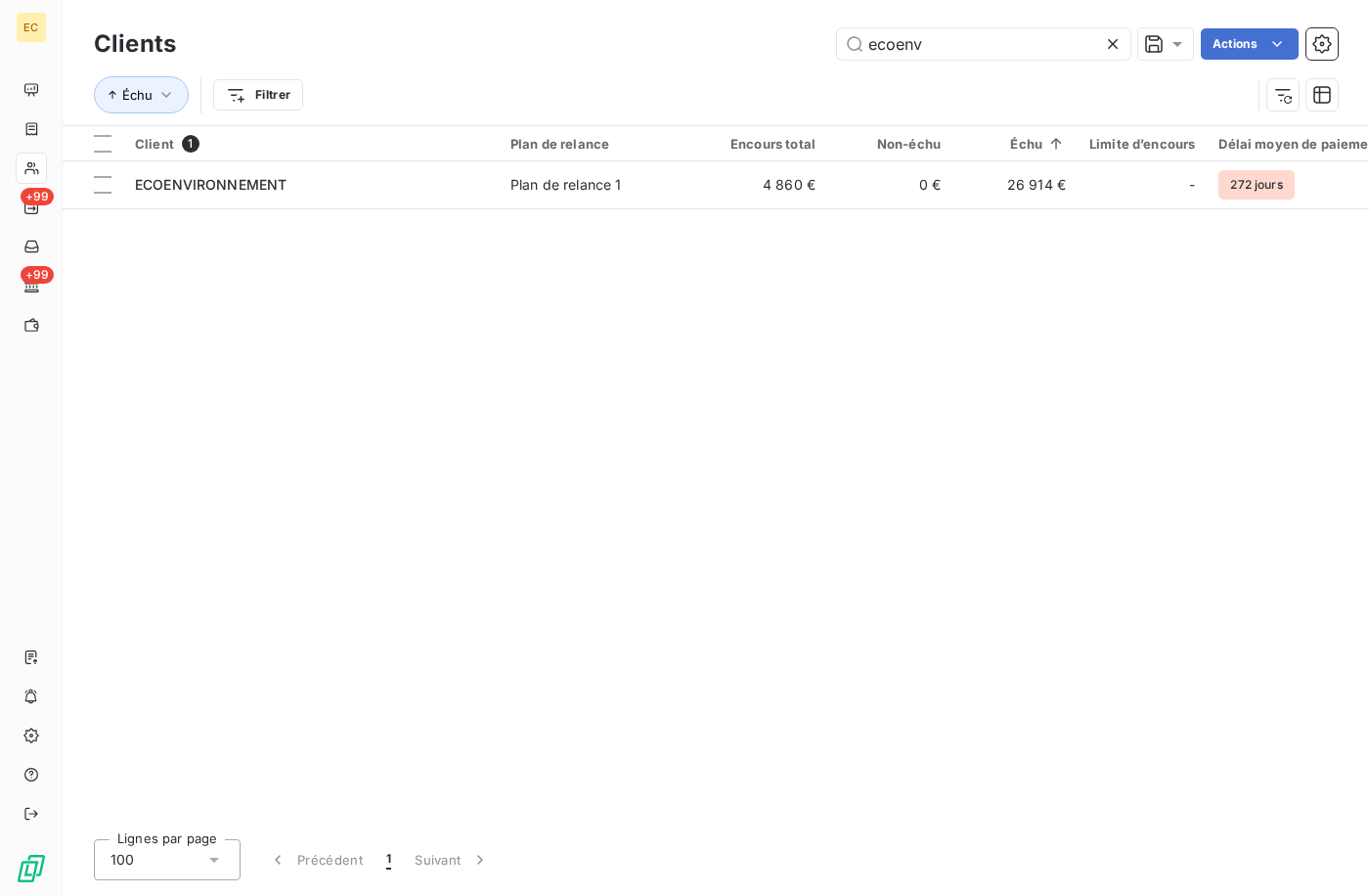
drag, startPoint x: 992, startPoint y: 37, endPoint x: 587, endPoint y: 51, distance: 405.2
click at [601, 51] on div "ecoenv Actions" at bounding box center [769, 44] width 1139 height 31
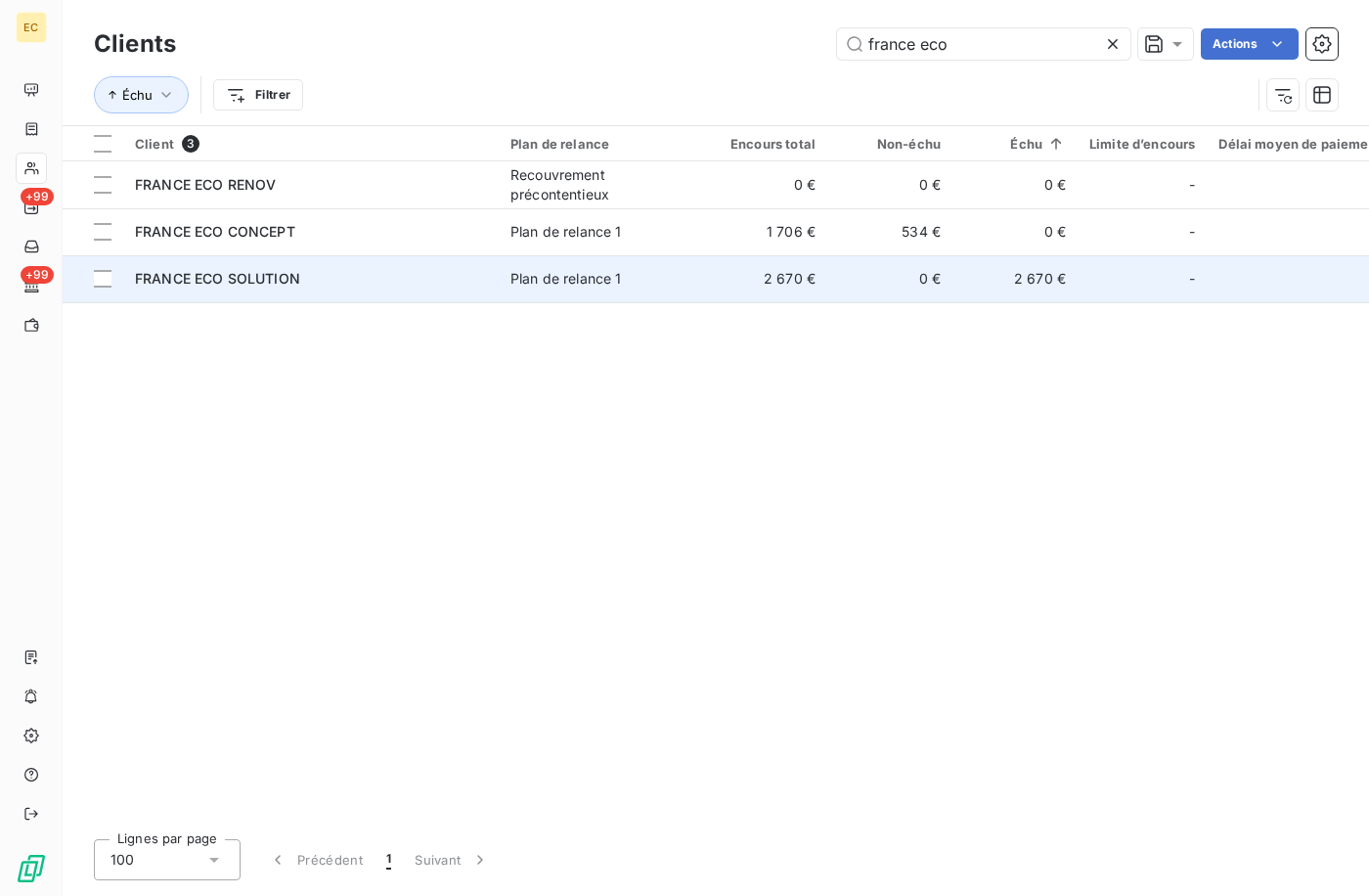
type input "france eco"
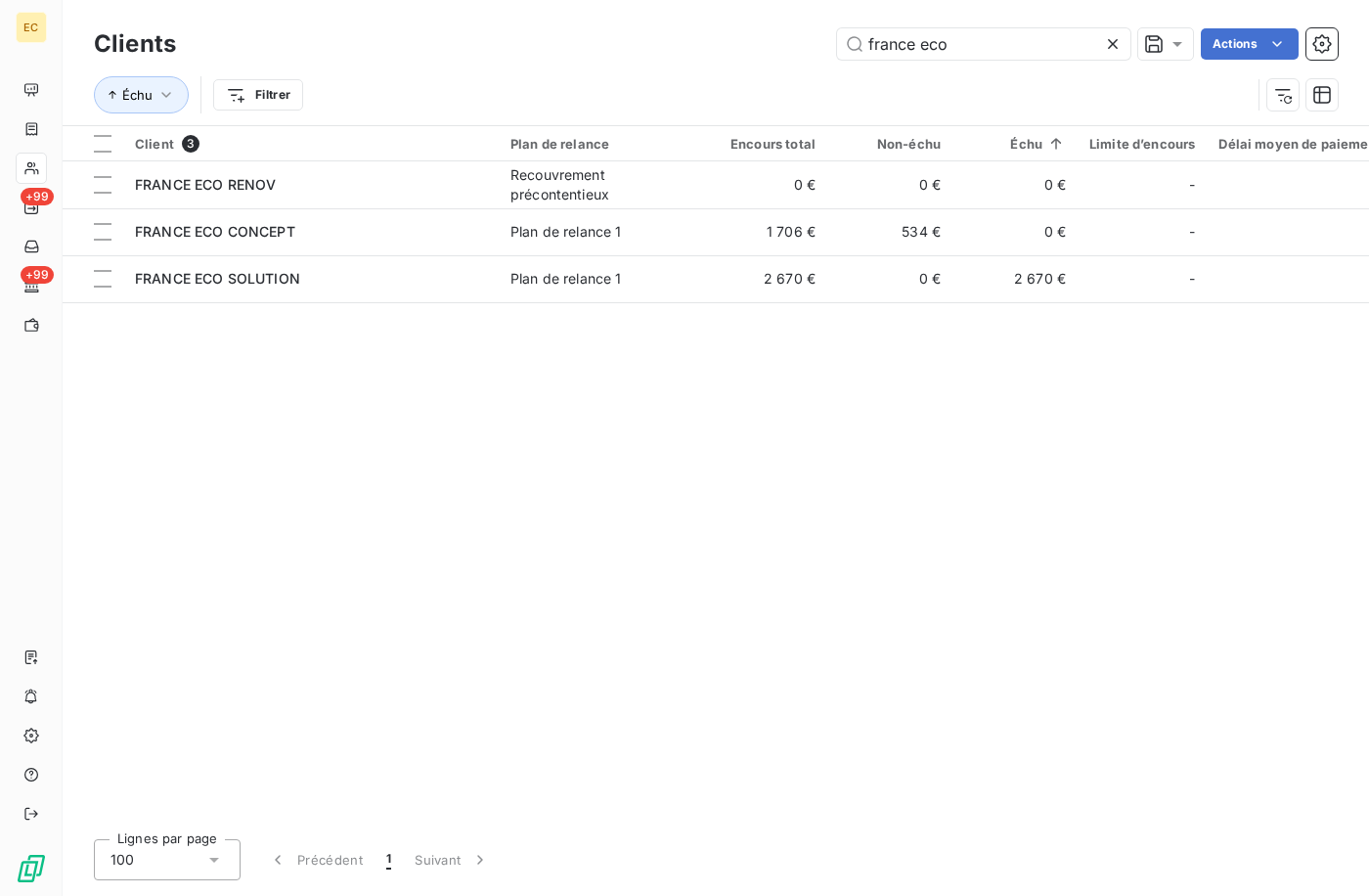
drag, startPoint x: 418, startPoint y: 273, endPoint x: 496, endPoint y: 365, distance: 120.6
click at [419, 273] on div "FRANCE ECO SOLUTION" at bounding box center [311, 279] width 352 height 20
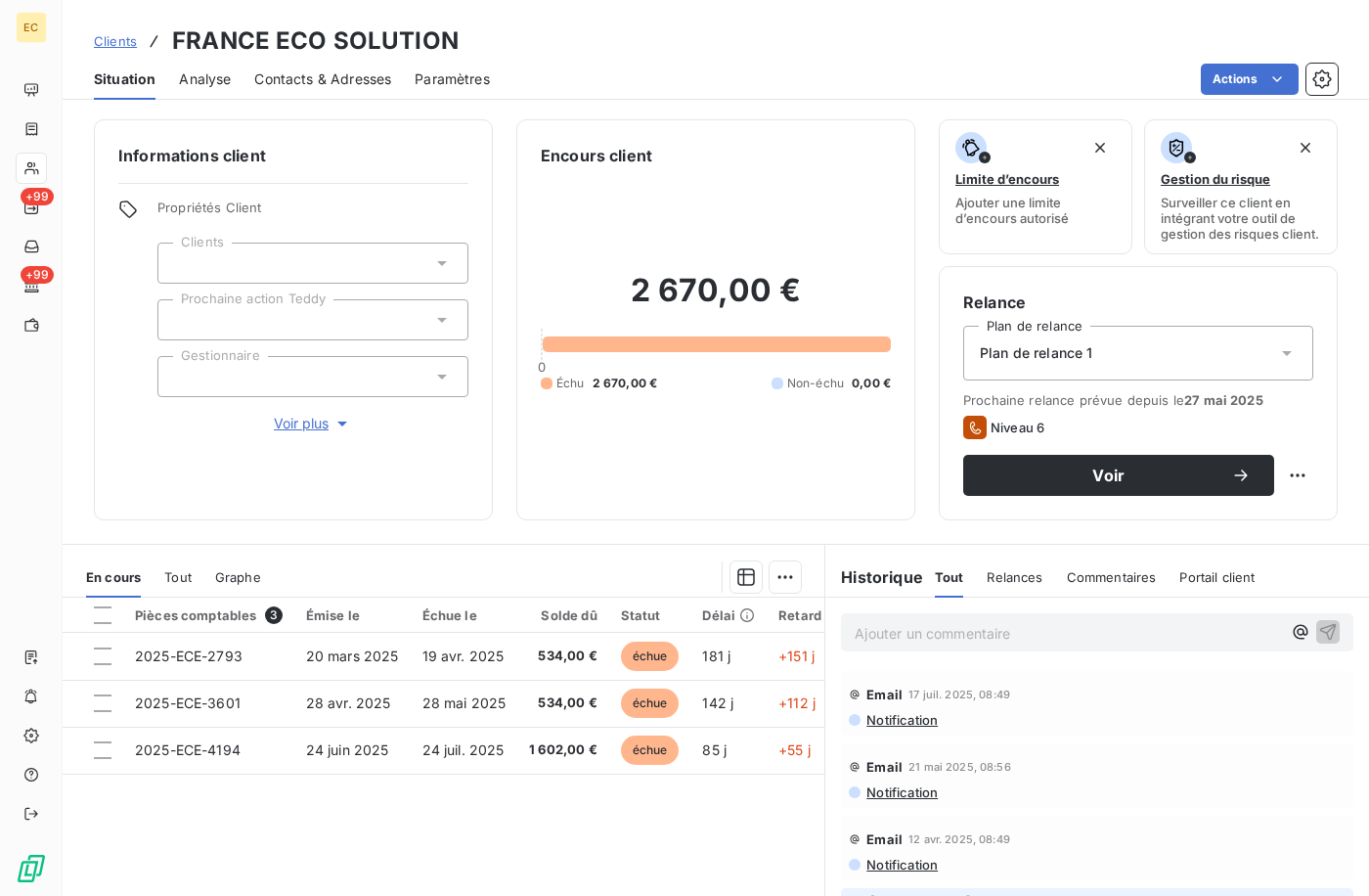
click at [921, 641] on p "Ajouter un commentaire ﻿" at bounding box center [1068, 633] width 427 height 25
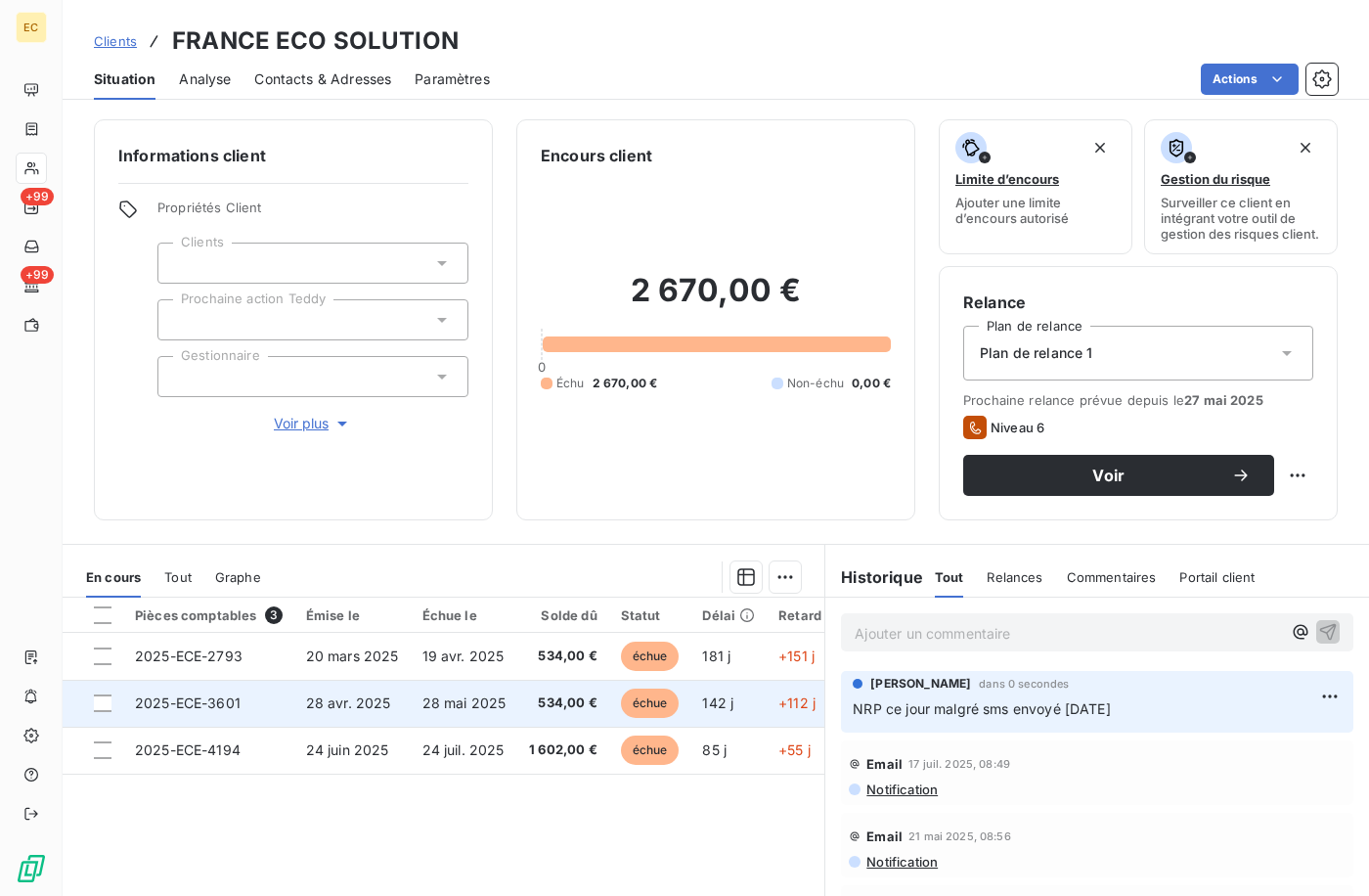
drag, startPoint x: 104, startPoint y: 769, endPoint x: 438, endPoint y: 720, distance: 337.6
click at [106, 759] on div at bounding box center [102, 750] width 18 height 18
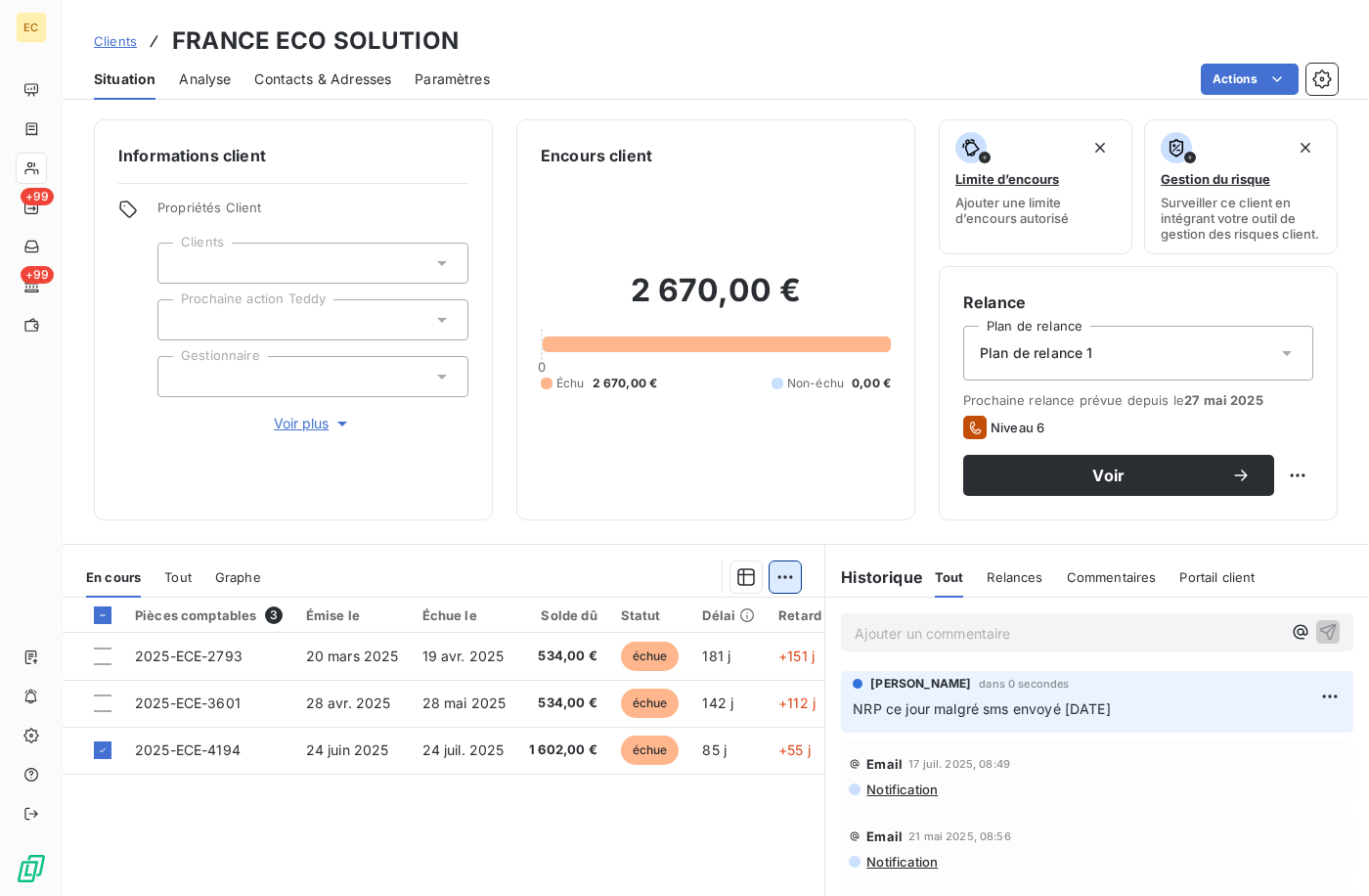
click at [775, 584] on html "EC +99 +99 Clients FRANCE ECO SOLUTION Situation Analyse Contacts & Adresses Pa…" at bounding box center [684, 448] width 1369 height 896
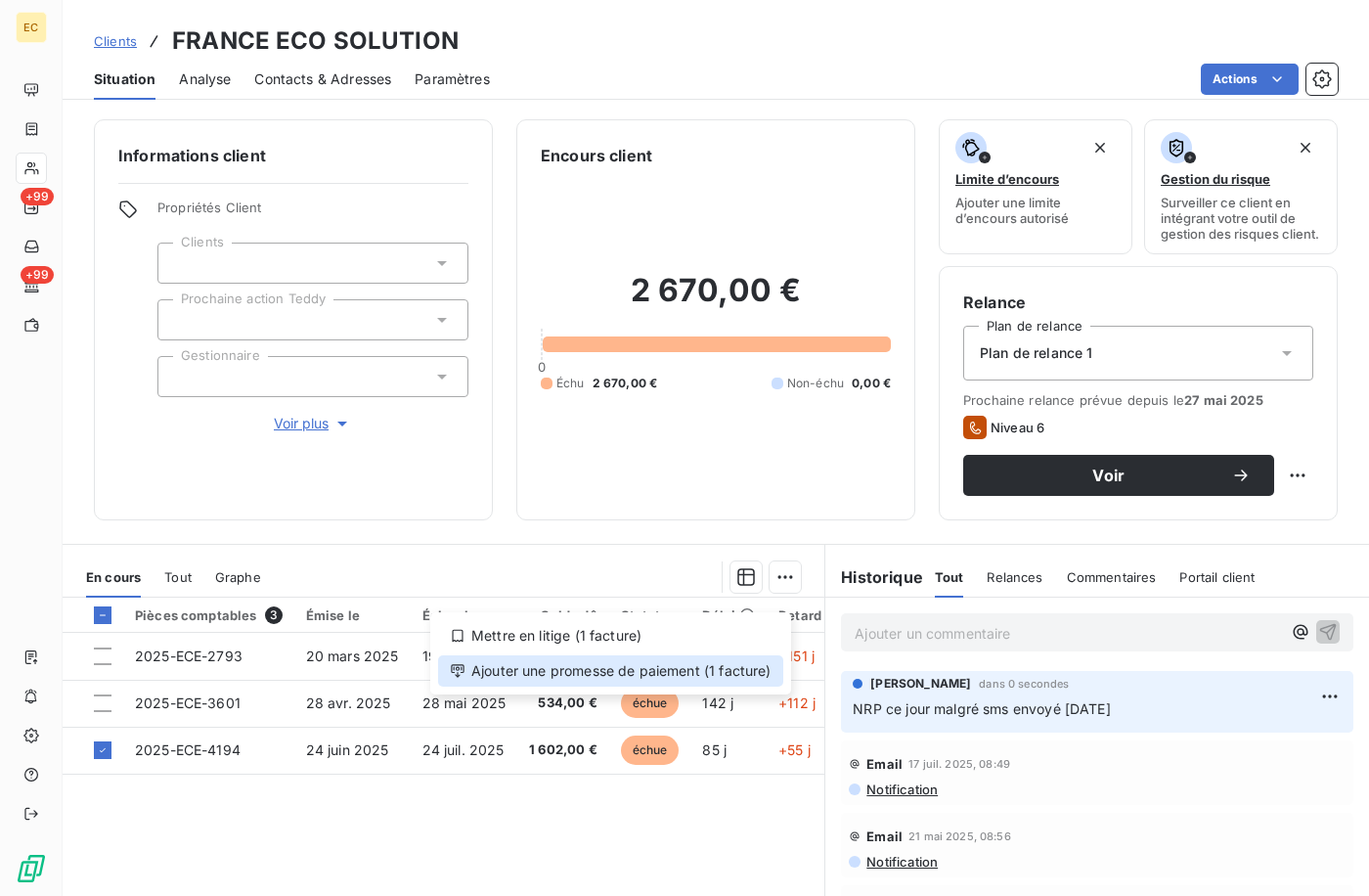
click at [686, 668] on div "Ajouter une promesse de paiement (1 facture)" at bounding box center [611, 671] width 345 height 31
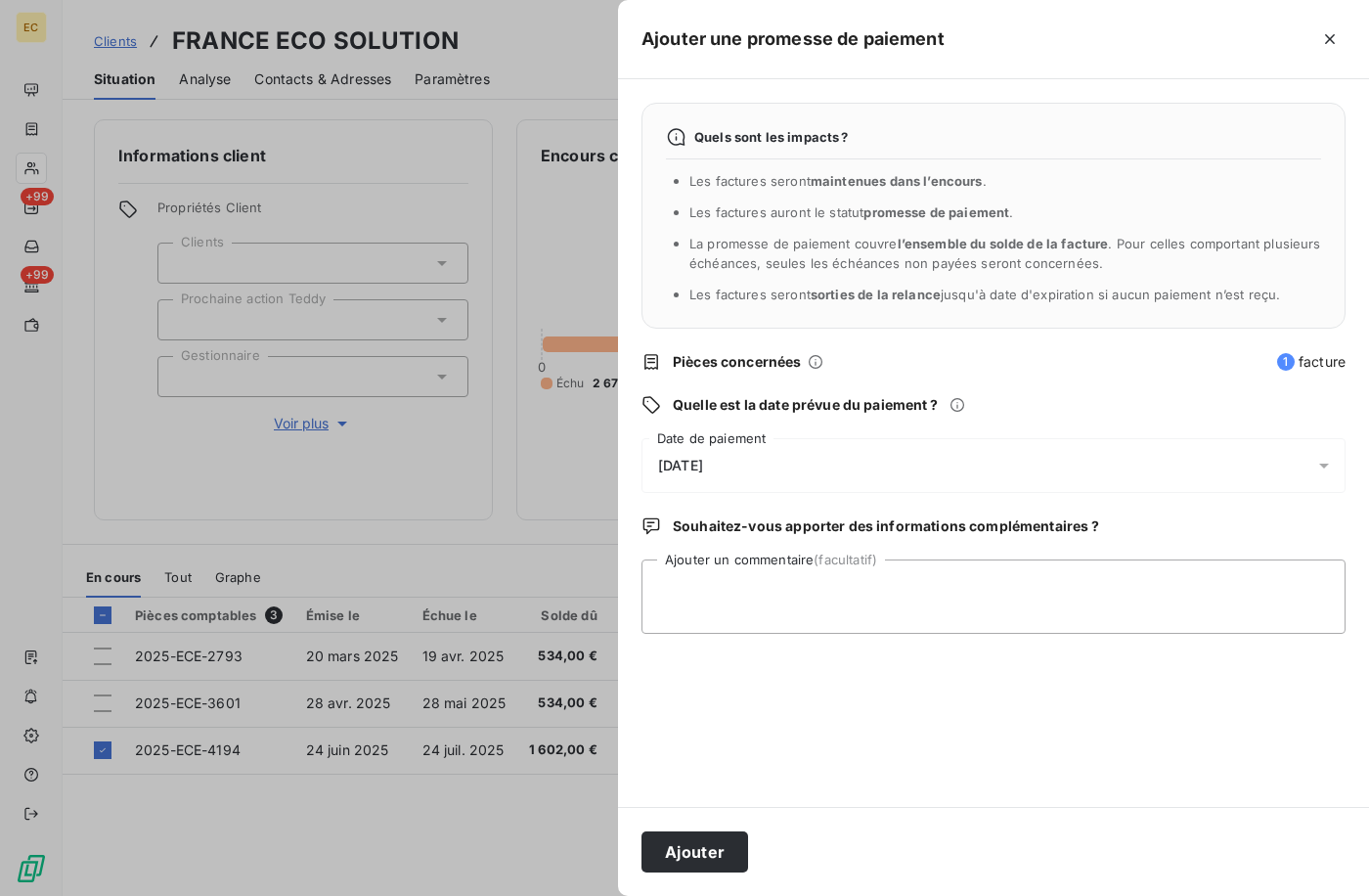
drag, startPoint x: 755, startPoint y: 452, endPoint x: 510, endPoint y: 586, distance: 279.3
click at [746, 452] on div "[DATE]" at bounding box center [993, 466] width 704 height 55
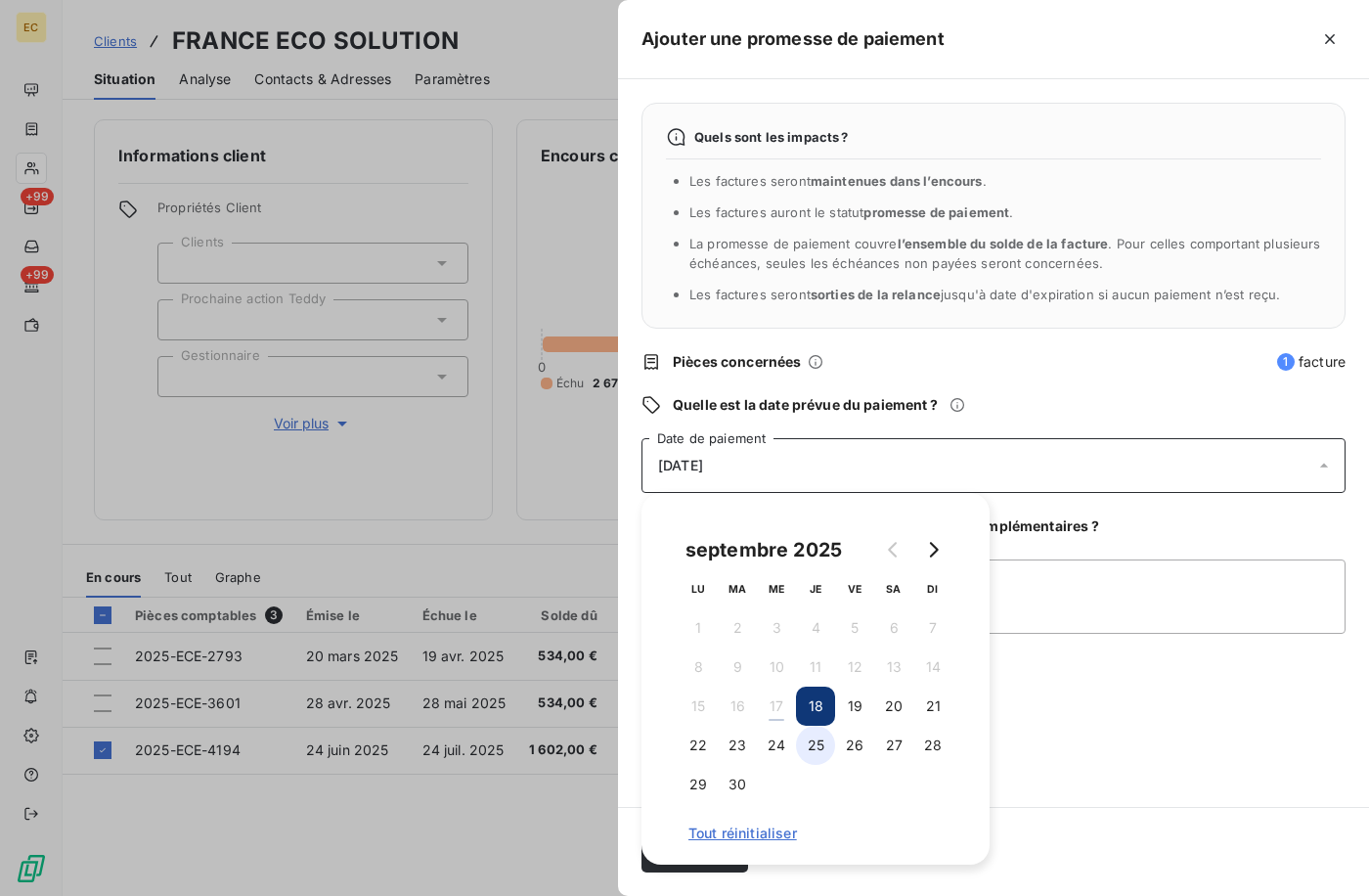
click at [816, 747] on button "25" at bounding box center [816, 746] width 39 height 39
drag, startPoint x: 1072, startPoint y: 769, endPoint x: 829, endPoint y: 805, distance: 245.7
click at [1045, 762] on div "Quels sont les impacts ? Les factures seront maintenues dans l’encours . Les fa…" at bounding box center [994, 444] width 751 height 728
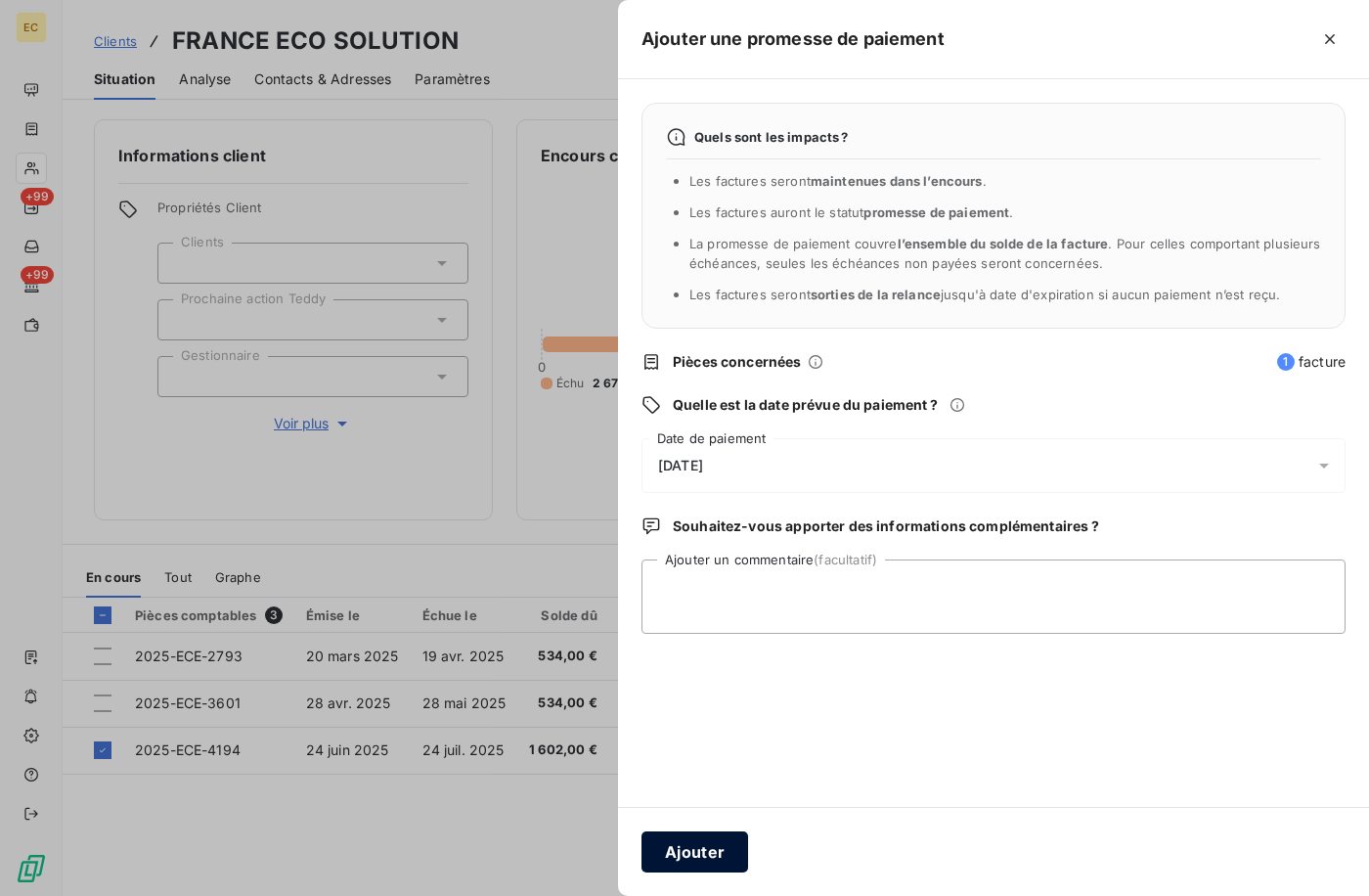
click at [646, 848] on button "Ajouter" at bounding box center [694, 852] width 106 height 41
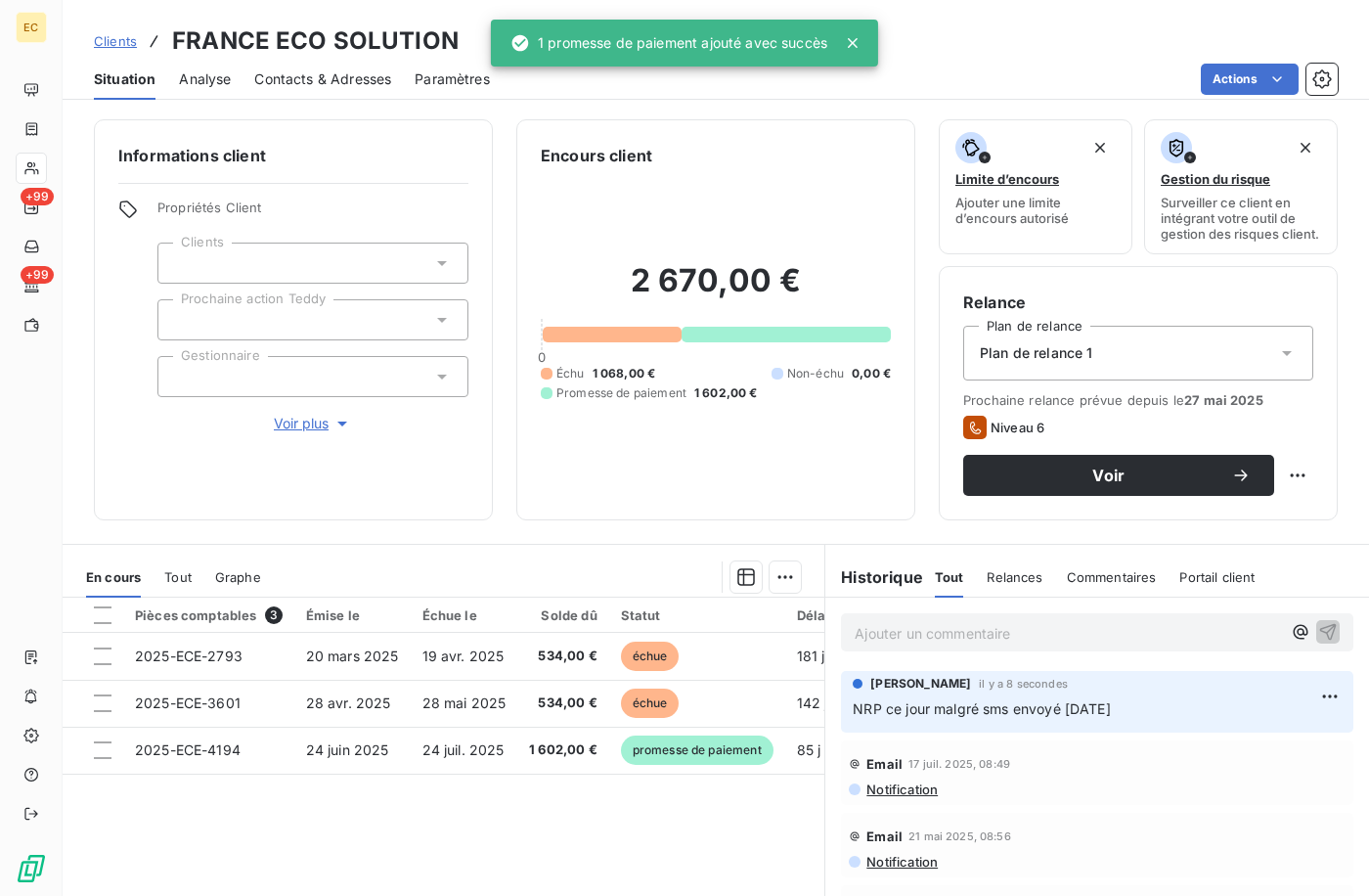
click at [930, 641] on p "Ajouter un commentaire ﻿" at bounding box center [1068, 633] width 427 height 25
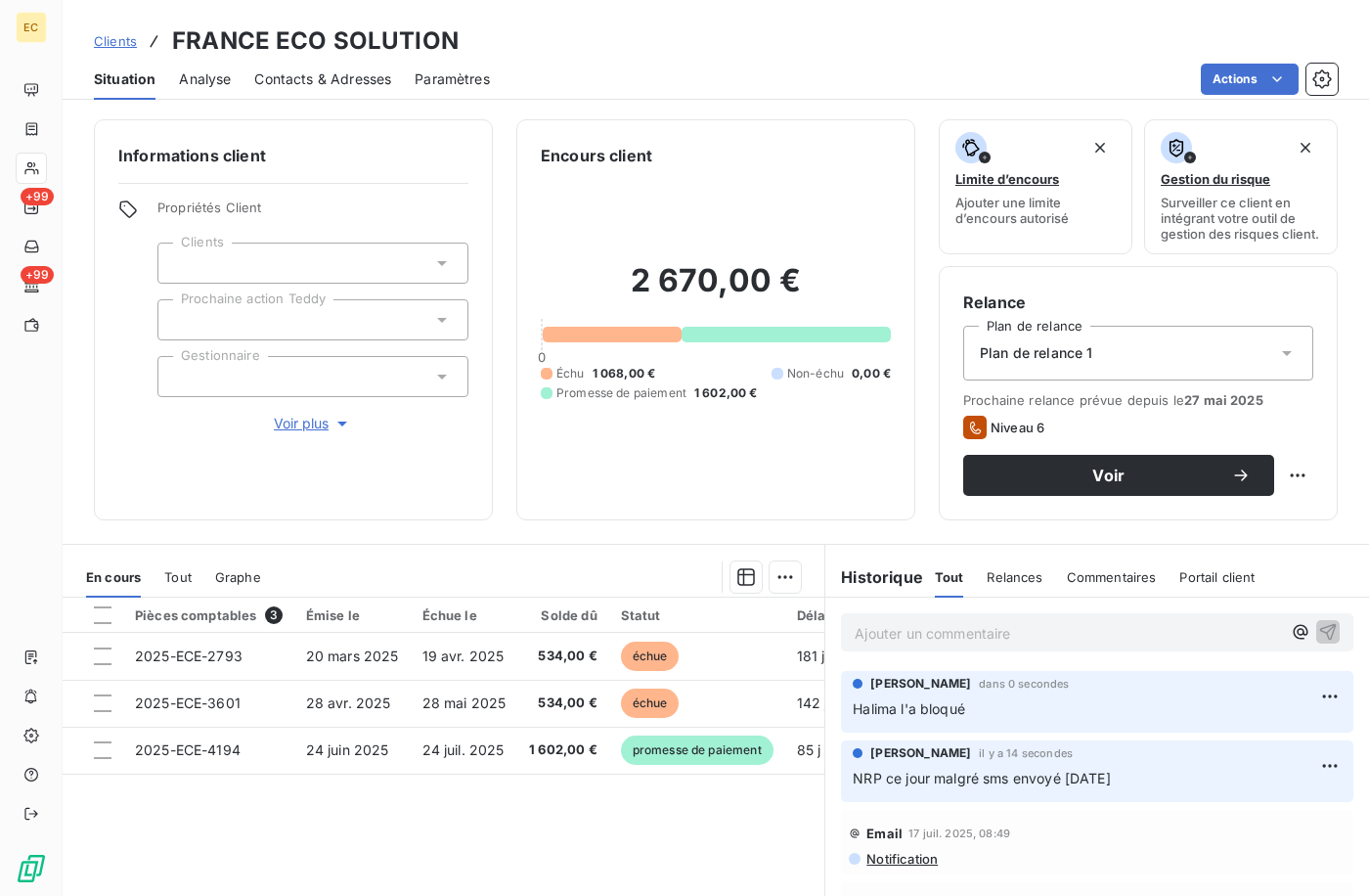
click at [121, 42] on span "Clients" at bounding box center [115, 41] width 43 height 16
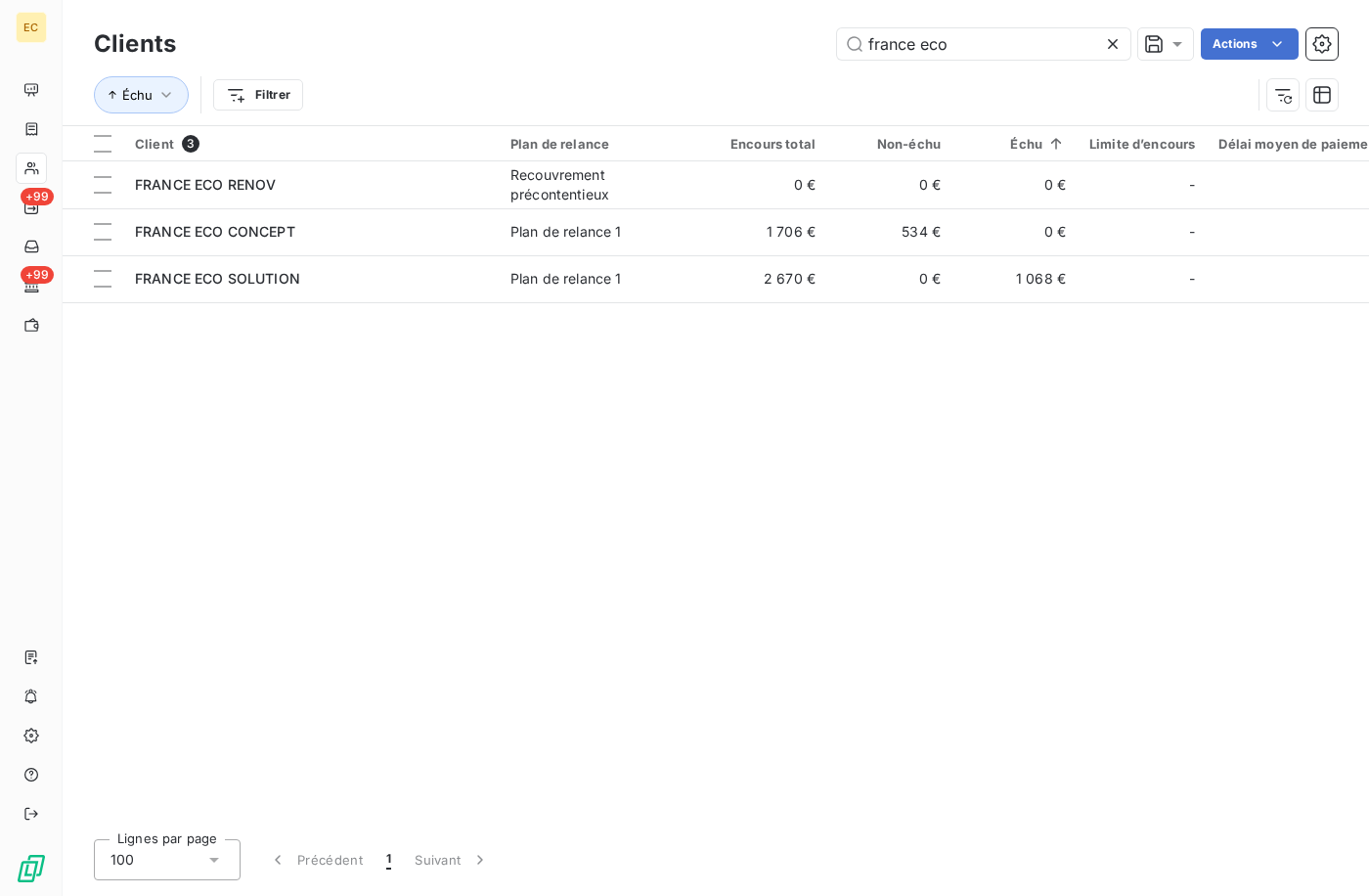
drag, startPoint x: 992, startPoint y: 41, endPoint x: 453, endPoint y: 8, distance: 540.0
click at [461, 9] on div "Clients france eco Actions Échu Filtrer" at bounding box center [716, 62] width 1307 height 125
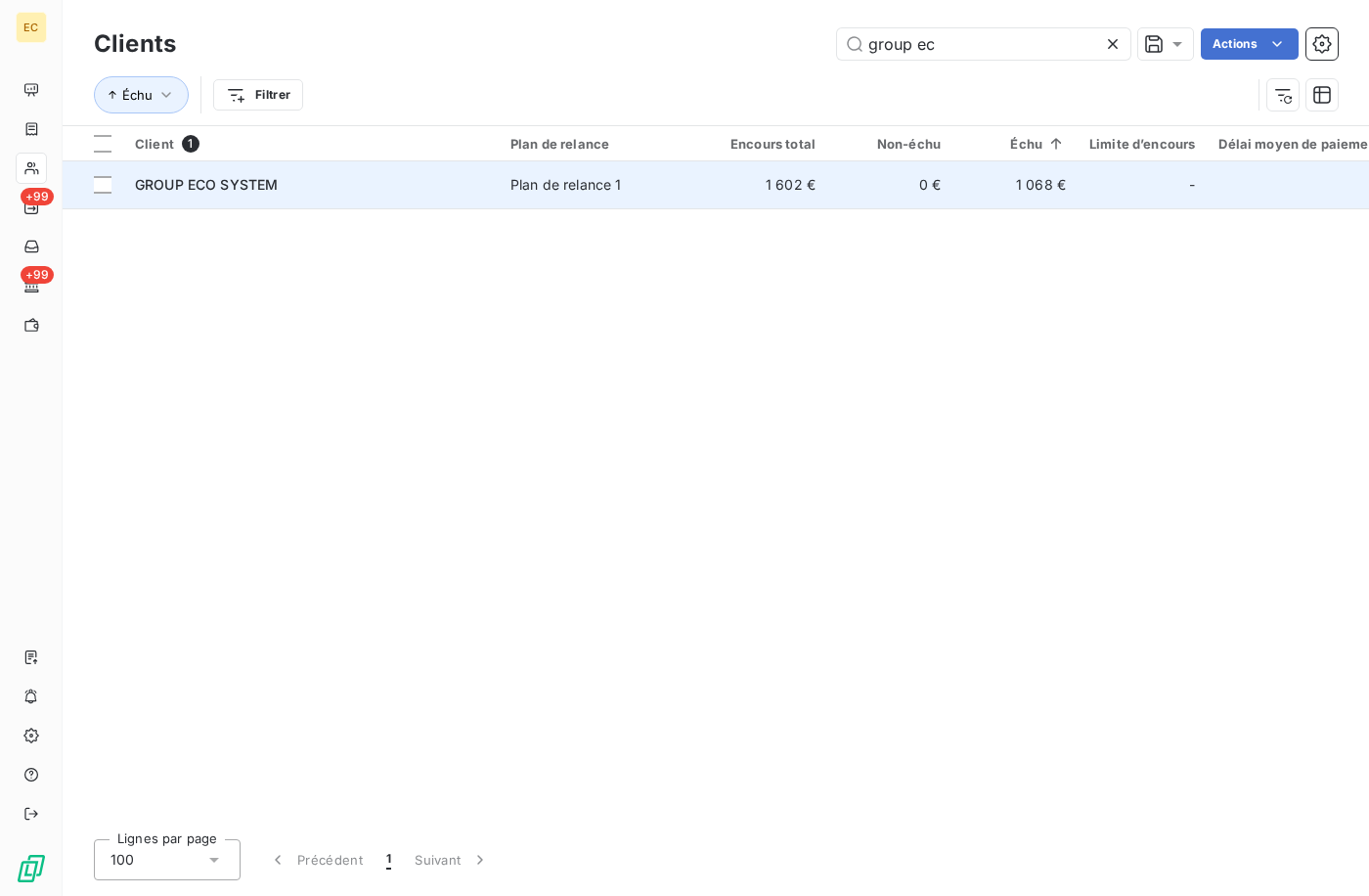
type input "group ec"
click at [328, 189] on div "GROUP ECO SYSTEM" at bounding box center [311, 185] width 352 height 20
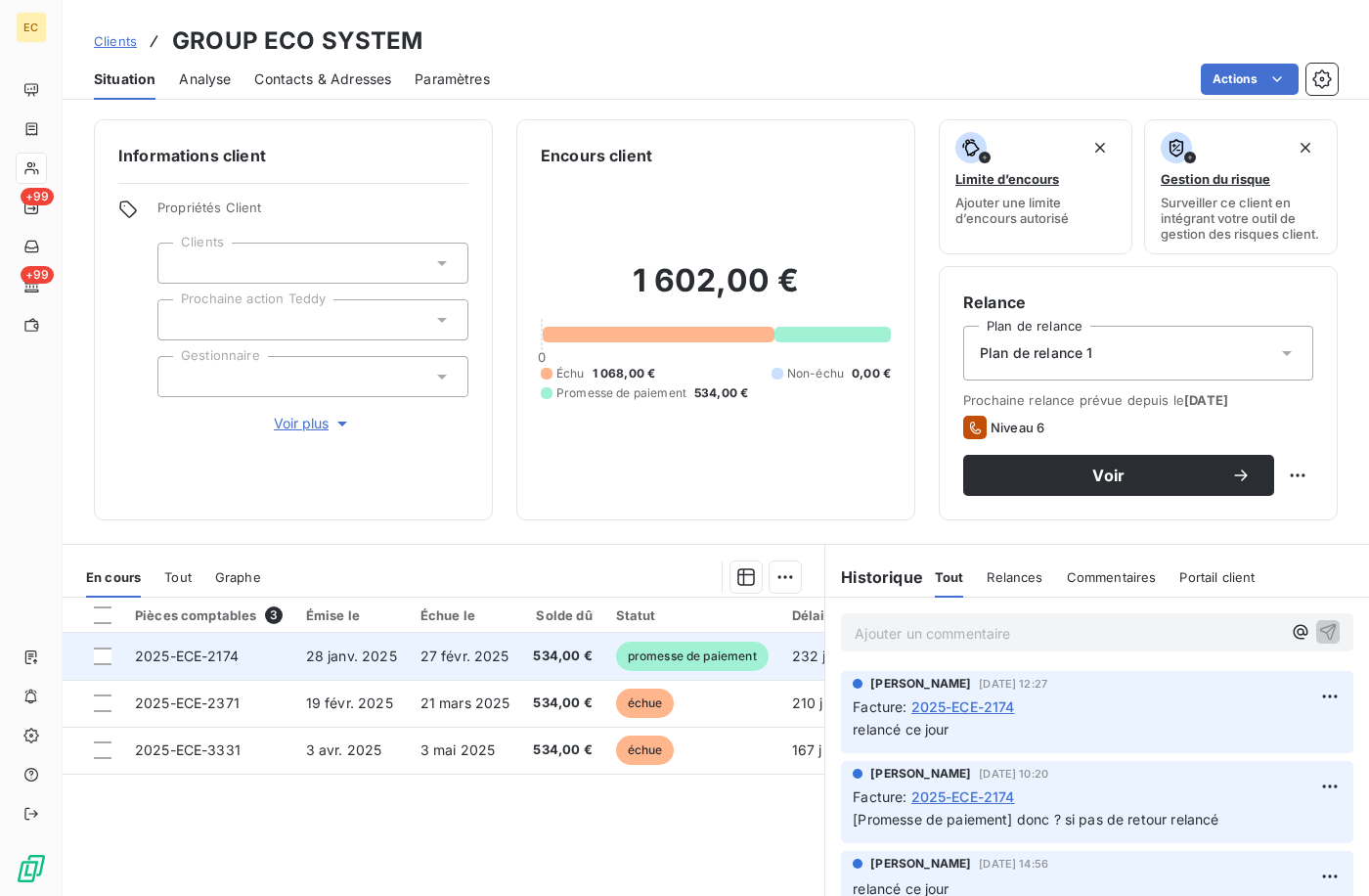
click at [482, 680] on td "27 févr. 2025" at bounding box center [465, 657] width 113 height 47
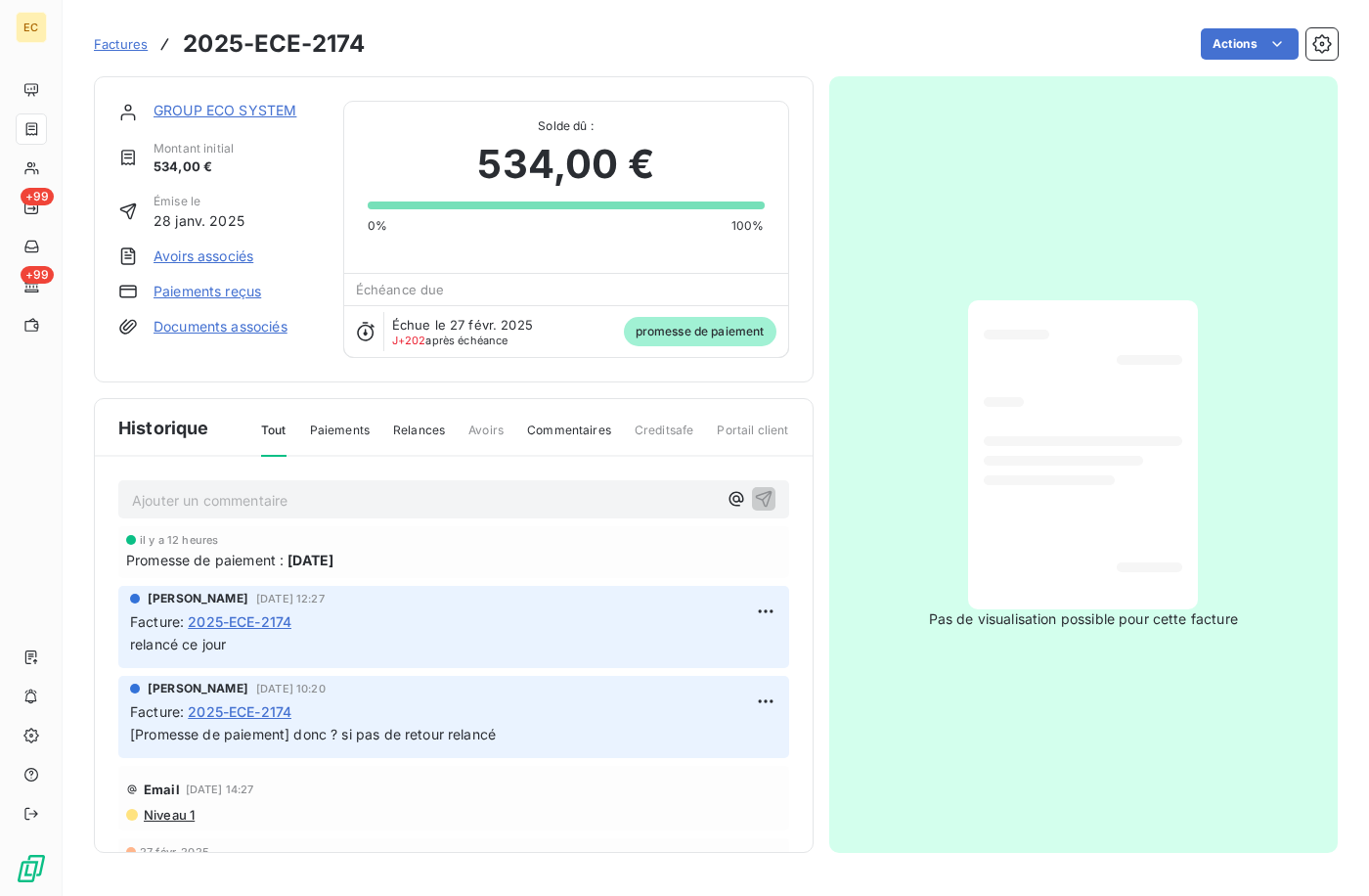
click at [227, 106] on link "GROUP ECO SYSTEM" at bounding box center [224, 109] width 143 height 17
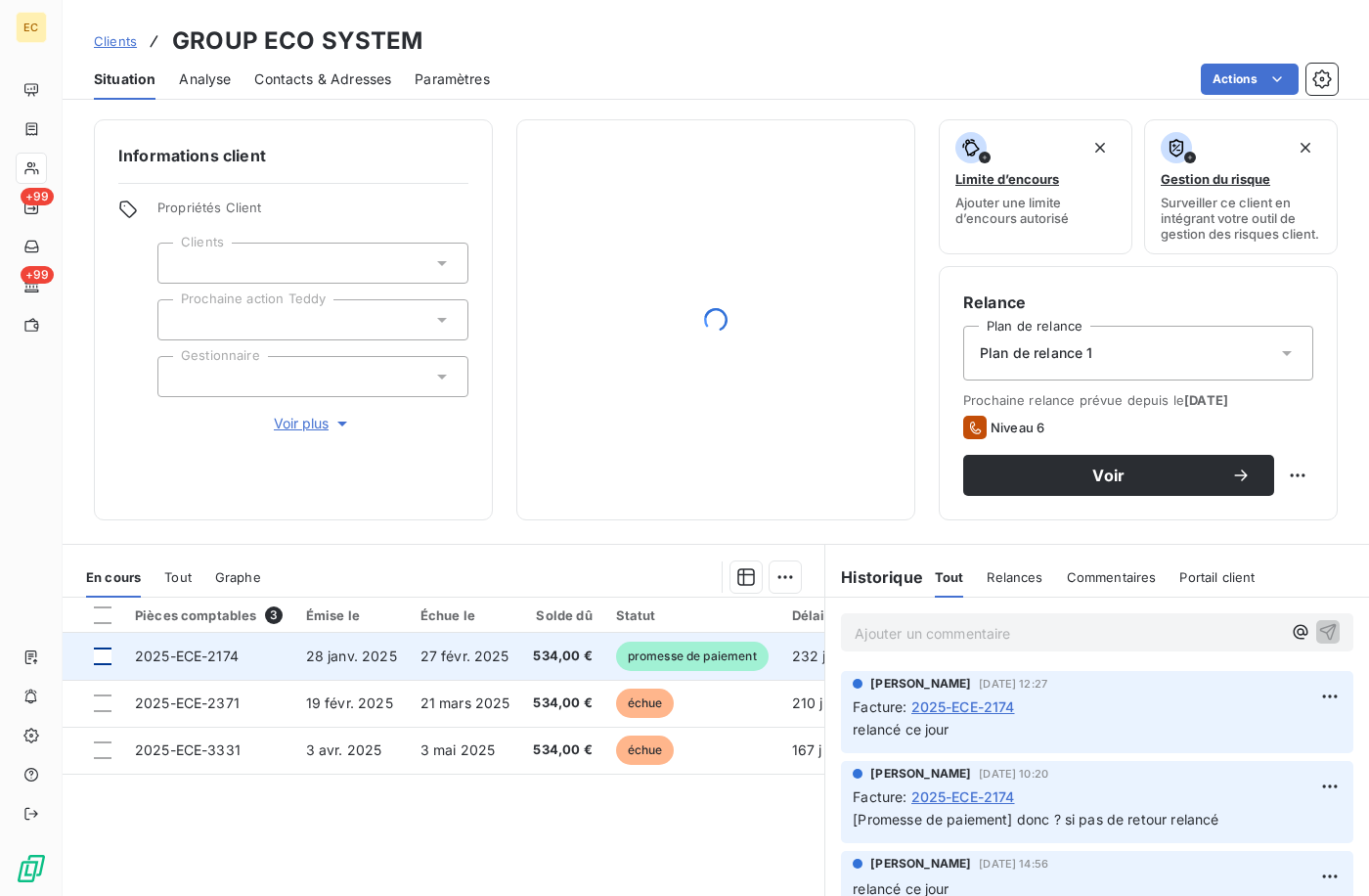
click at [103, 665] on div at bounding box center [102, 656] width 18 height 18
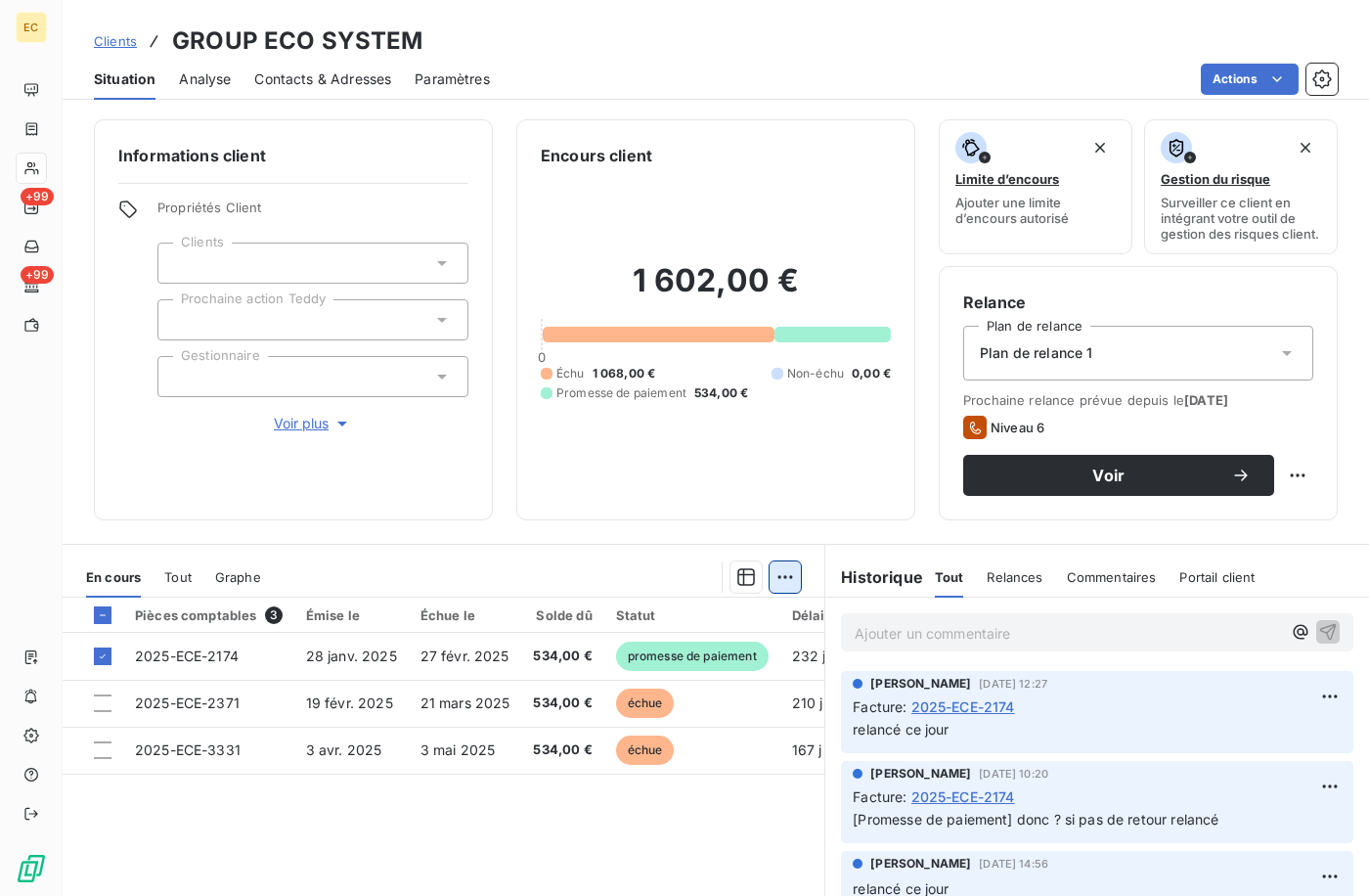
click at [773, 598] on html "EC +99 +99 Clients GROUP ECO SYSTEM Situation Analyse Contacts & Adresses Param…" at bounding box center [684, 448] width 1369 height 896
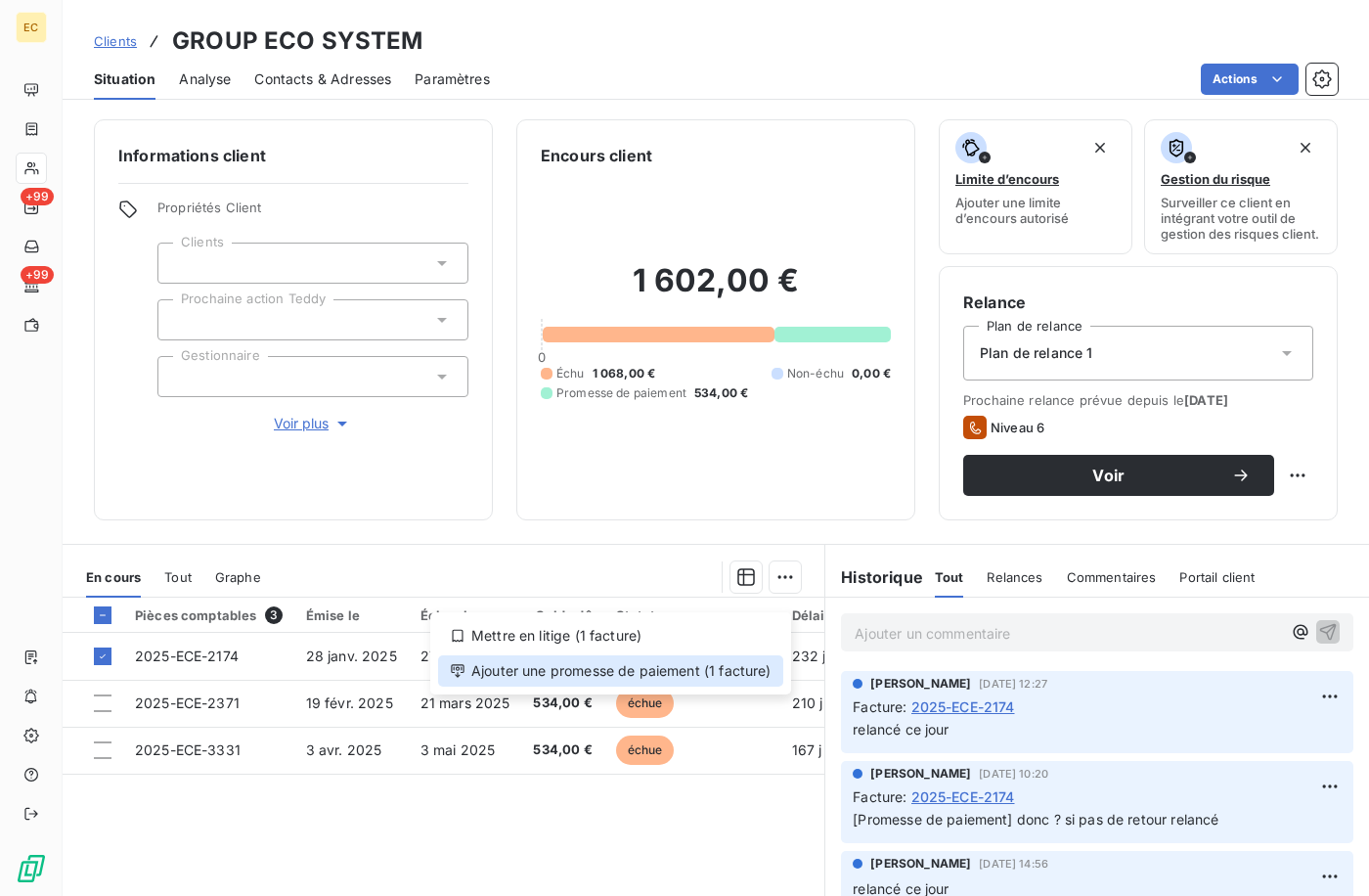
click at [698, 672] on div "Ajouter une promesse de paiement (1 facture)" at bounding box center [611, 671] width 345 height 31
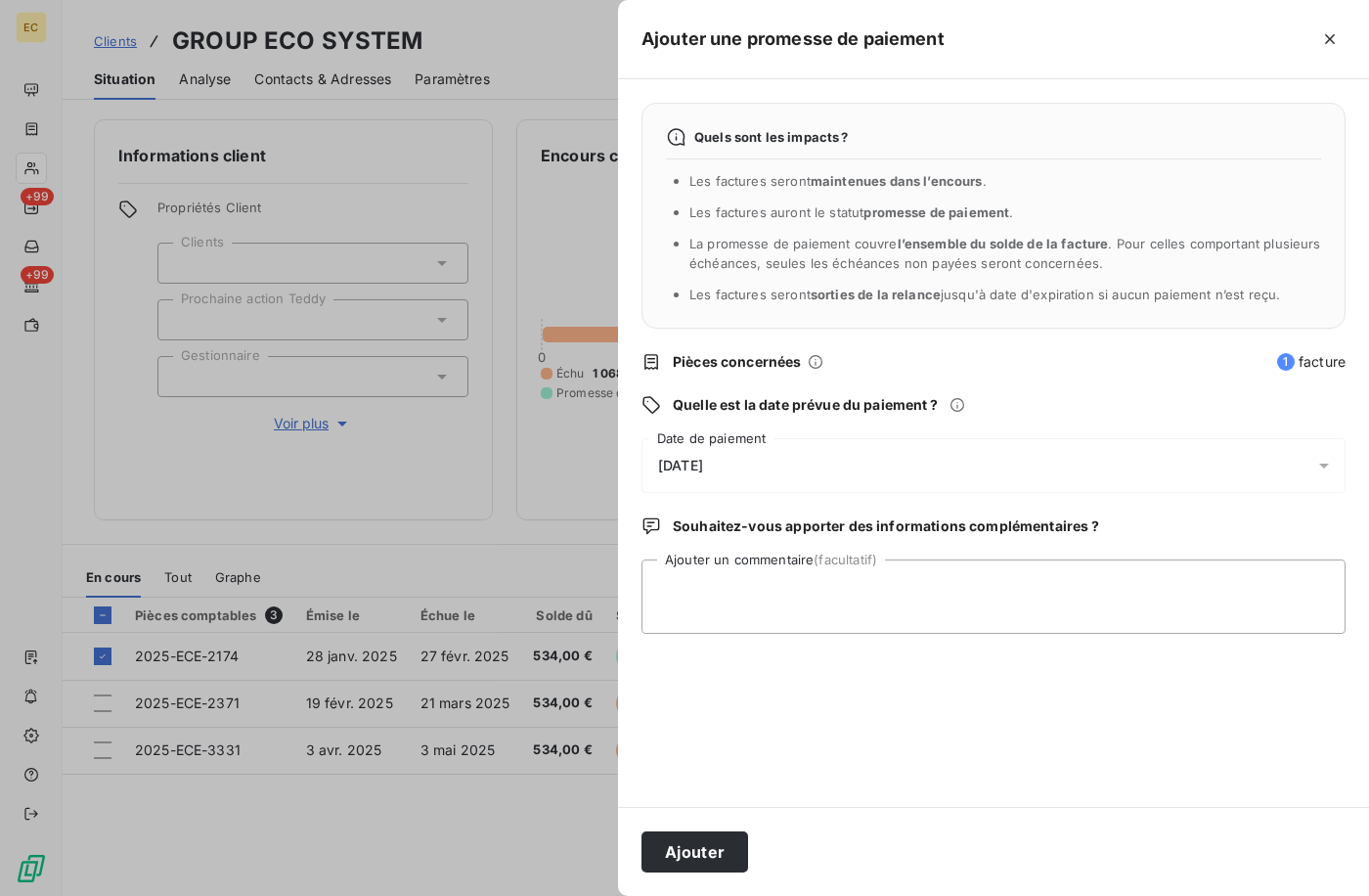
drag, startPoint x: 720, startPoint y: 462, endPoint x: 684, endPoint y: 475, distance: 38.3
click at [703, 462] on span "[DATE]" at bounding box center [681, 465] width 45 height 16
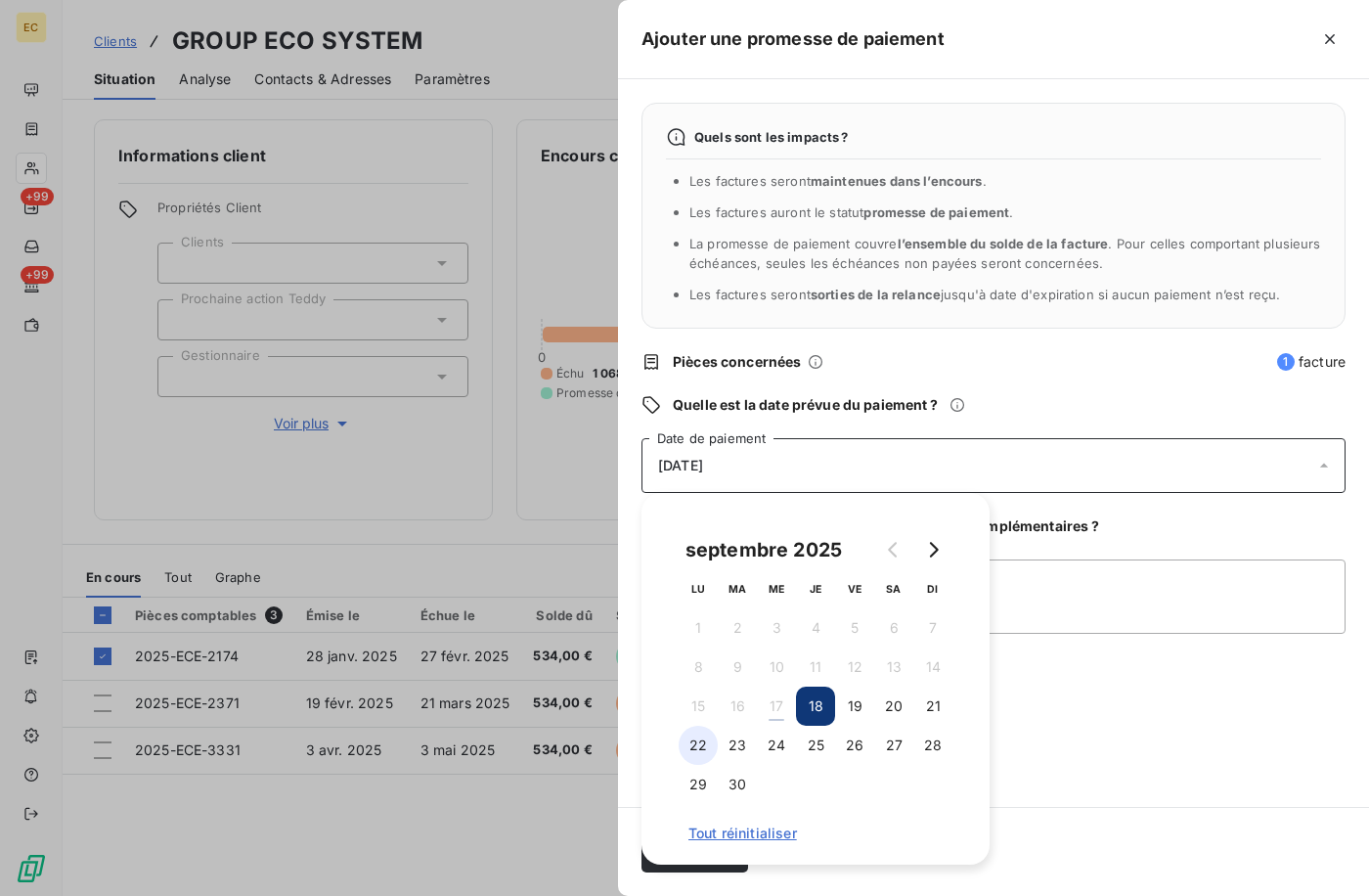
click at [679, 743] on div "septembre 2025 LU MA ME JE VE SA DI 1 2 3 4 5 6 7 8 9 10 11 12 13 14 15 16 17 1…" at bounding box center [815, 679] width 301 height 325
click at [685, 746] on button "22" at bounding box center [698, 746] width 39 height 39
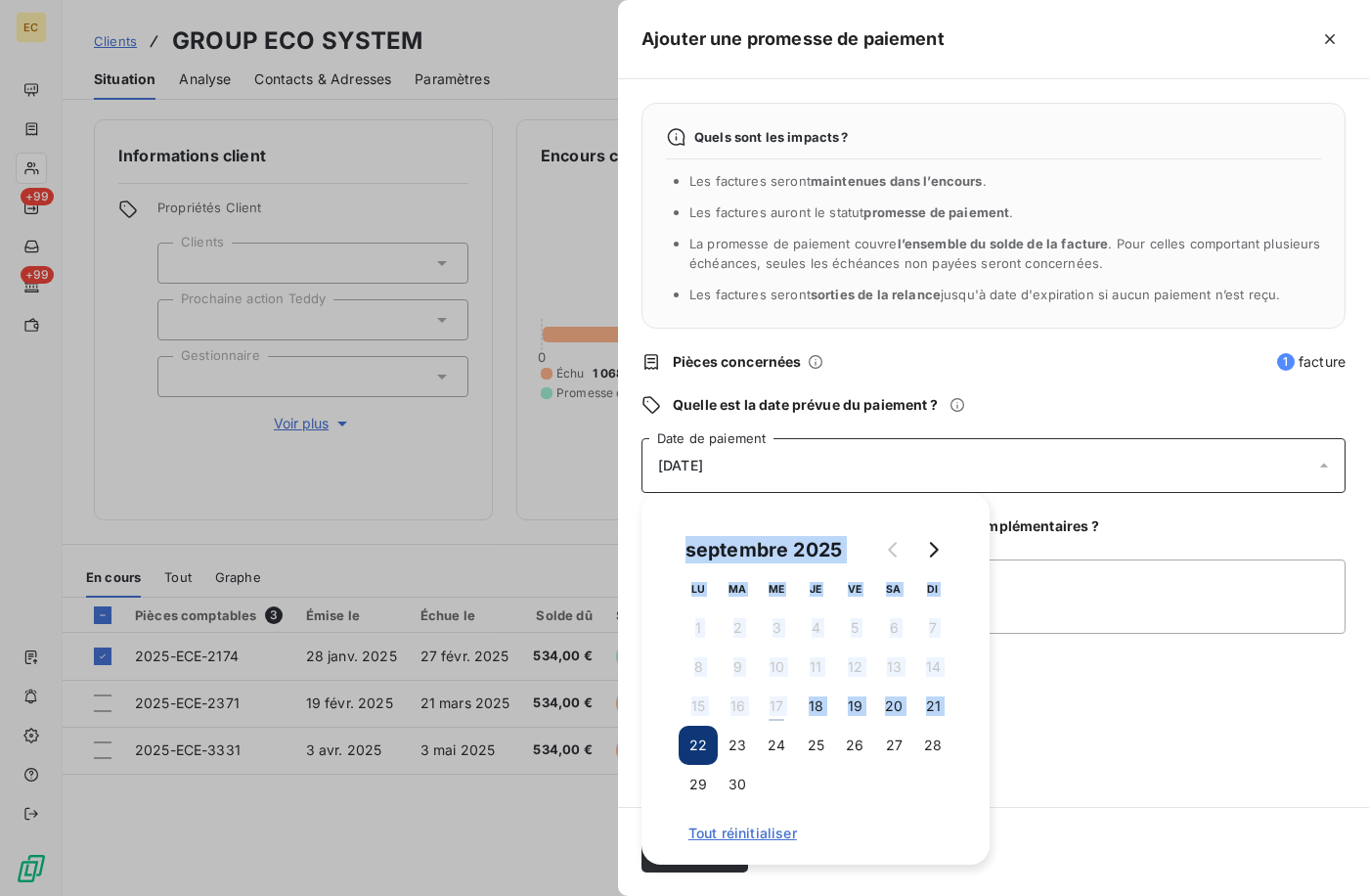
click at [685, 746] on button "22" at bounding box center [698, 746] width 39 height 39
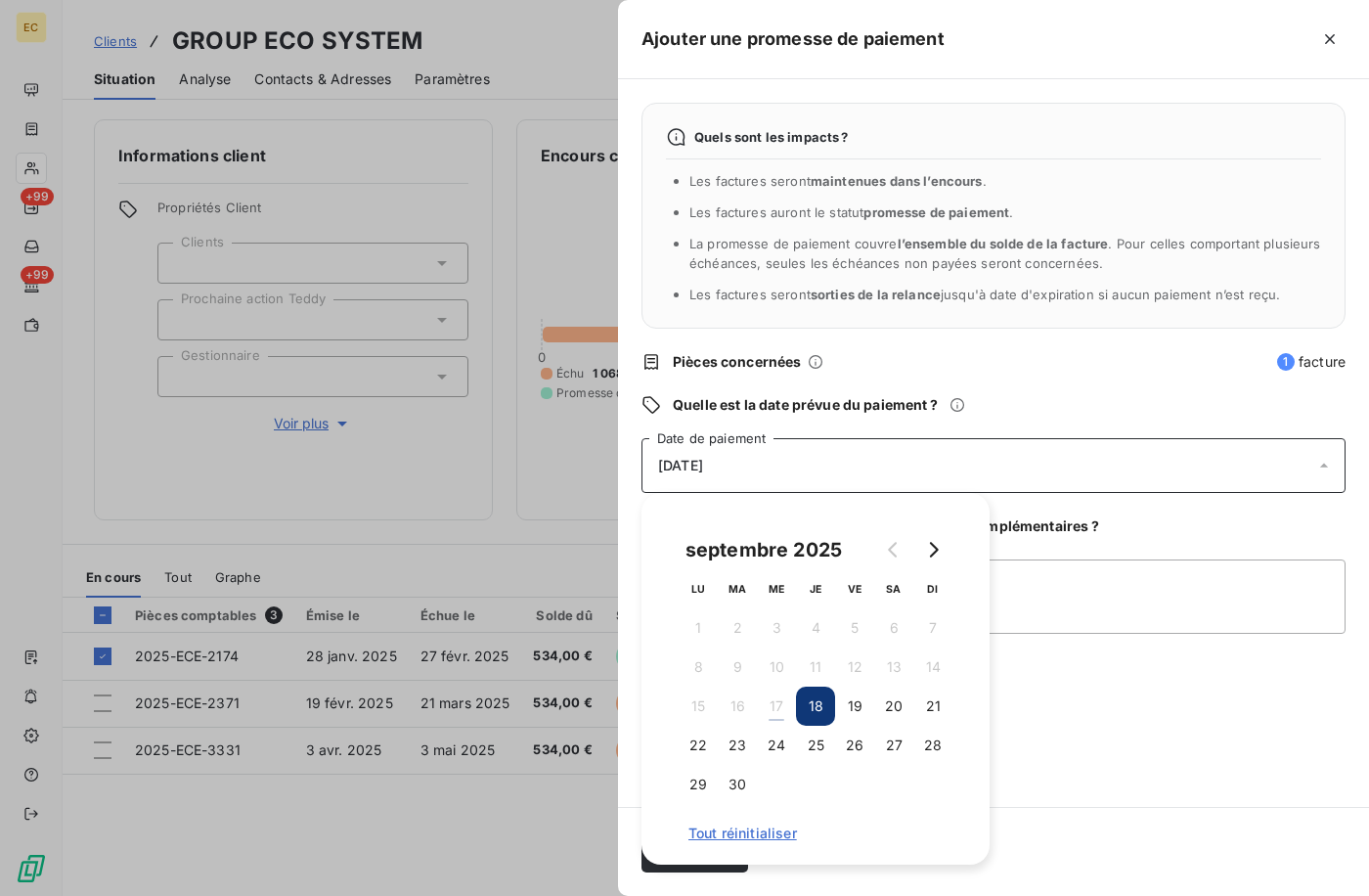
drag, startPoint x: 686, startPoint y: 747, endPoint x: 1030, endPoint y: 787, distance: 346.3
click at [1187, 752] on div "Quels sont les impacts ? Les factures seront maintenues dans l’encours . Les fa…" at bounding box center [994, 444] width 751 height 728
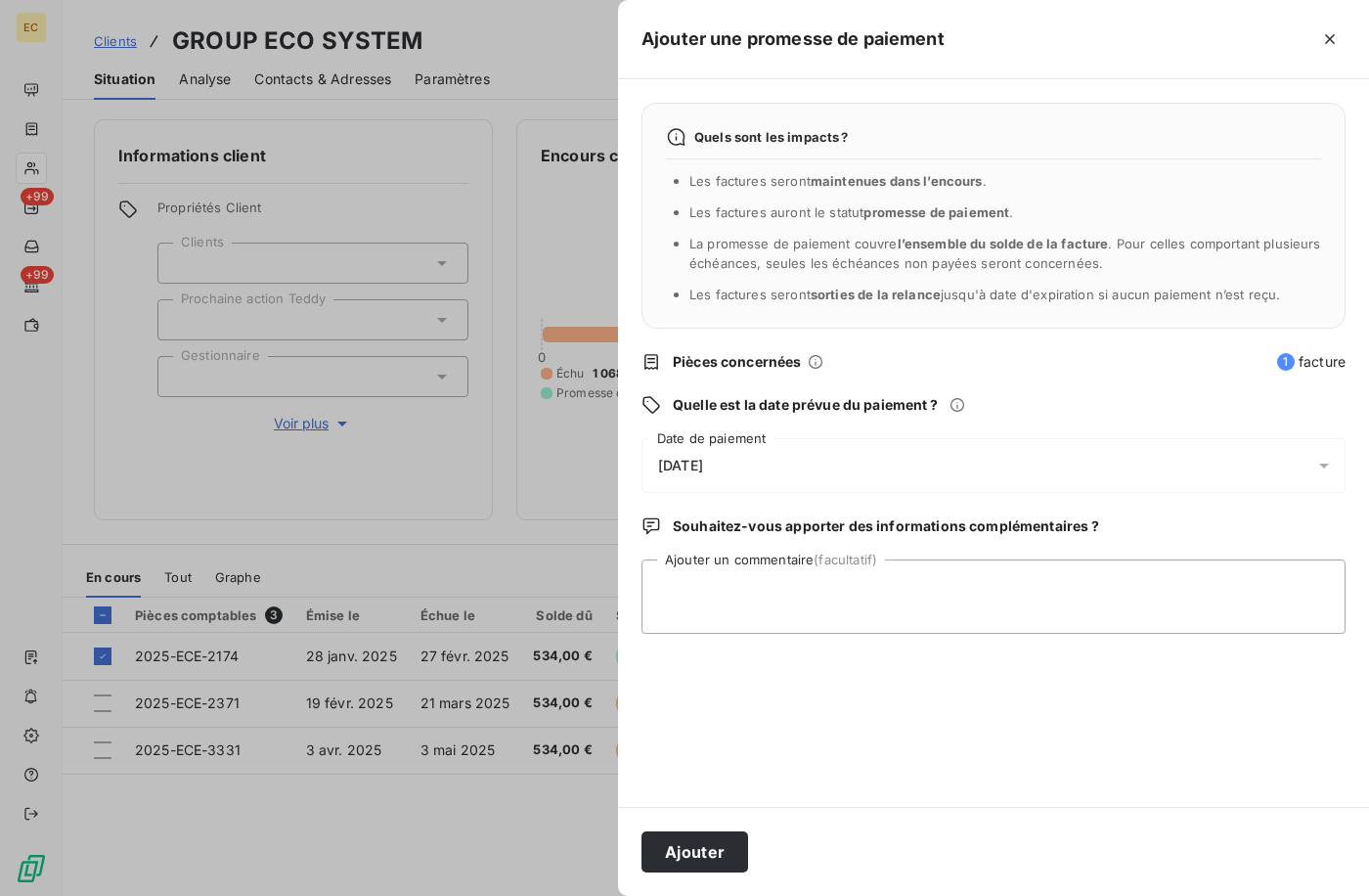
drag, startPoint x: 774, startPoint y: 460, endPoint x: 750, endPoint y: 486, distance: 35.4
click at [773, 460] on div "[DATE]" at bounding box center [993, 466] width 704 height 55
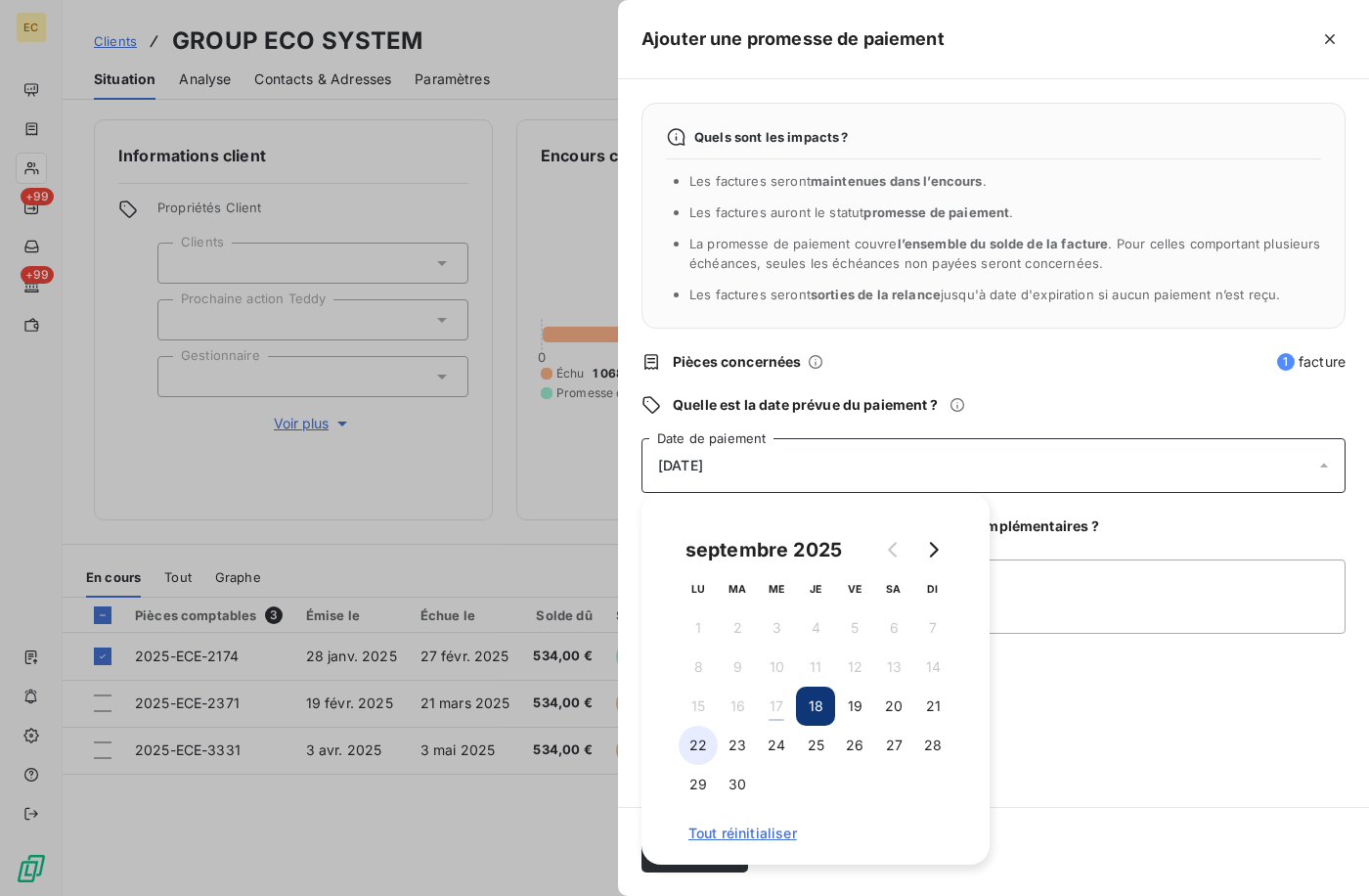
click at [699, 754] on button "22" at bounding box center [698, 746] width 39 height 39
click at [1263, 718] on div "Quels sont les impacts ? Les factures seront maintenues dans l’encours . Les fa…" at bounding box center [994, 444] width 751 height 728
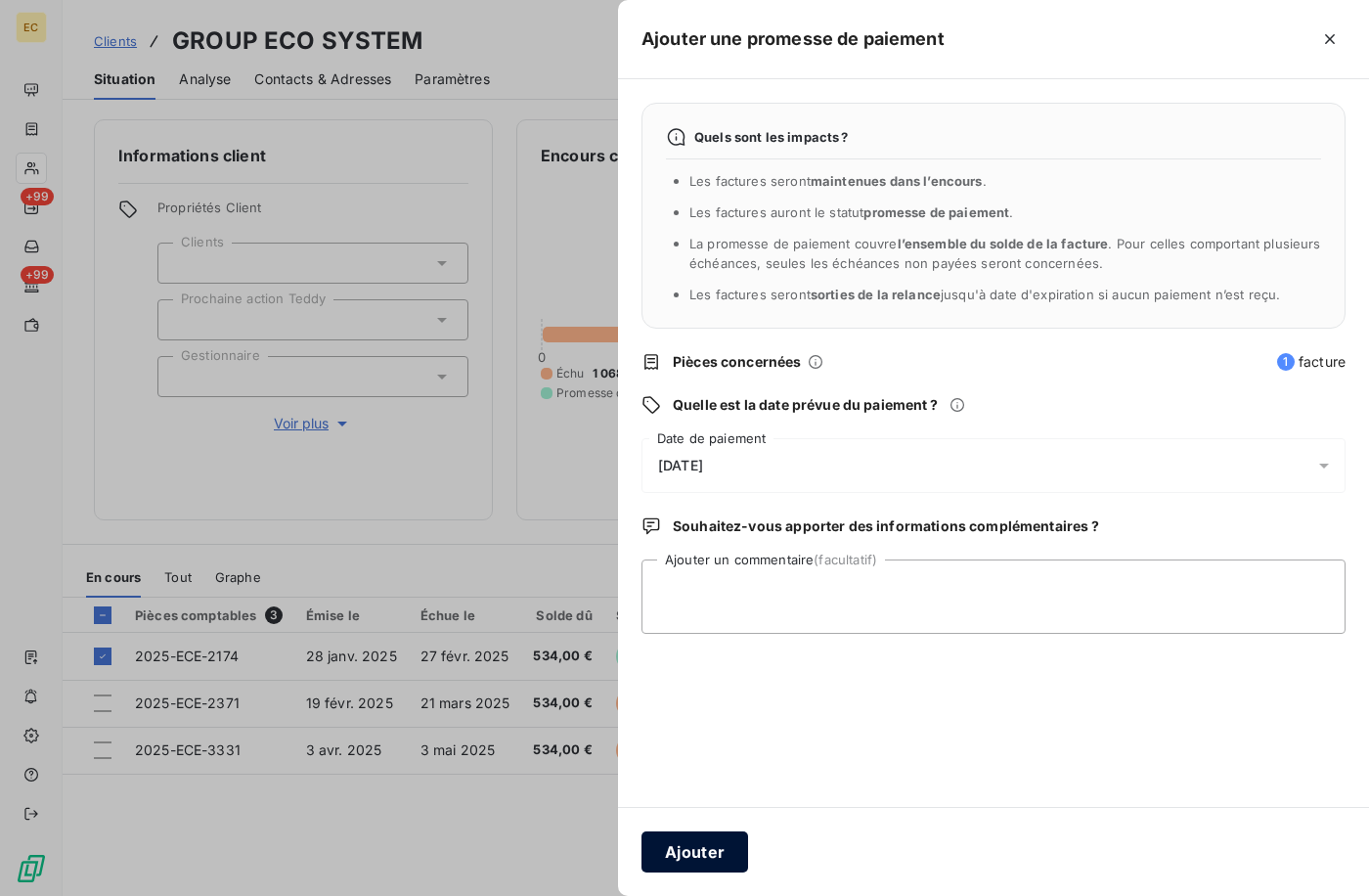
click at [677, 866] on button "Ajouter" at bounding box center [694, 852] width 106 height 41
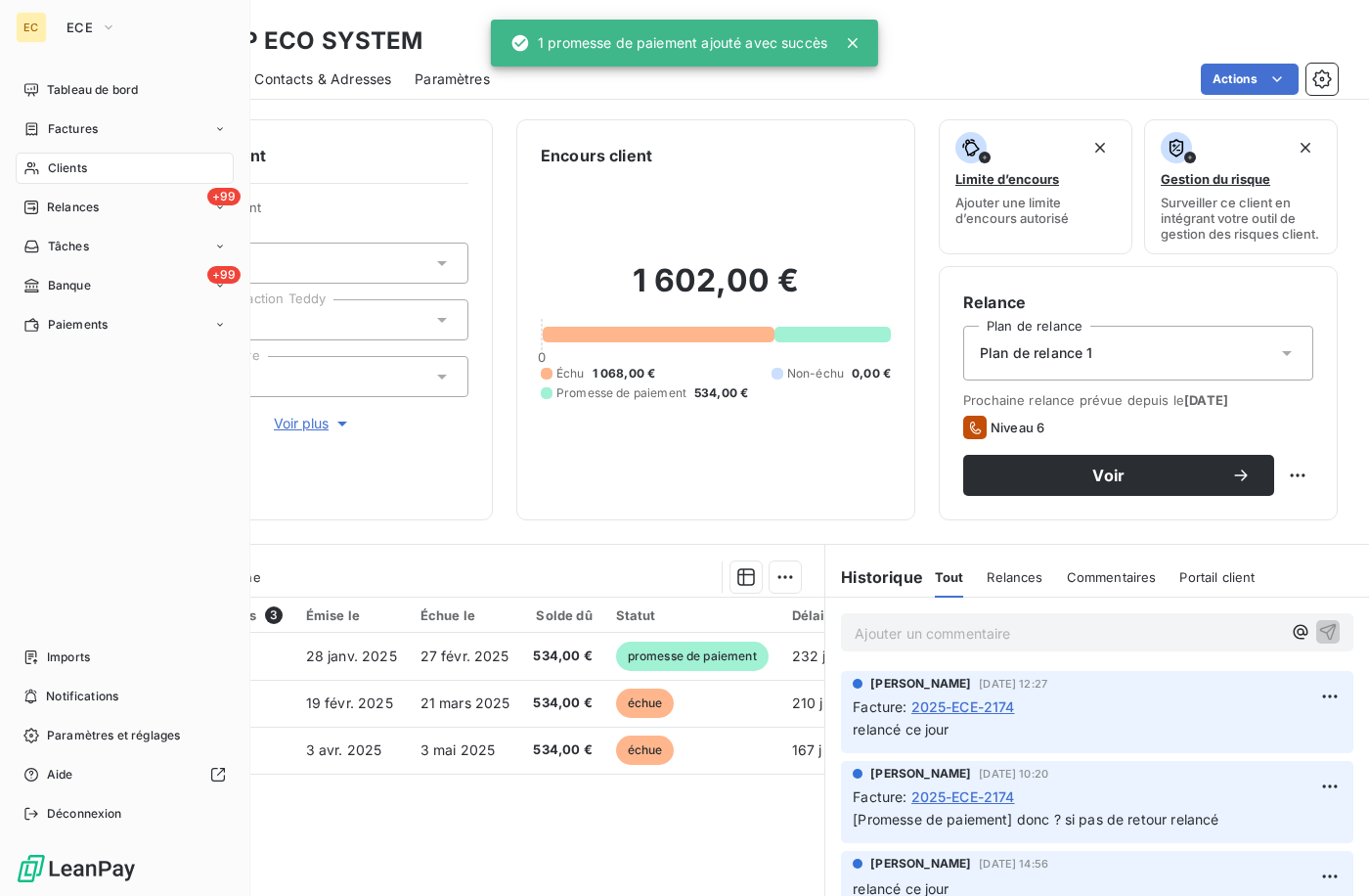
click at [55, 164] on span "Clients" at bounding box center [68, 168] width 39 height 18
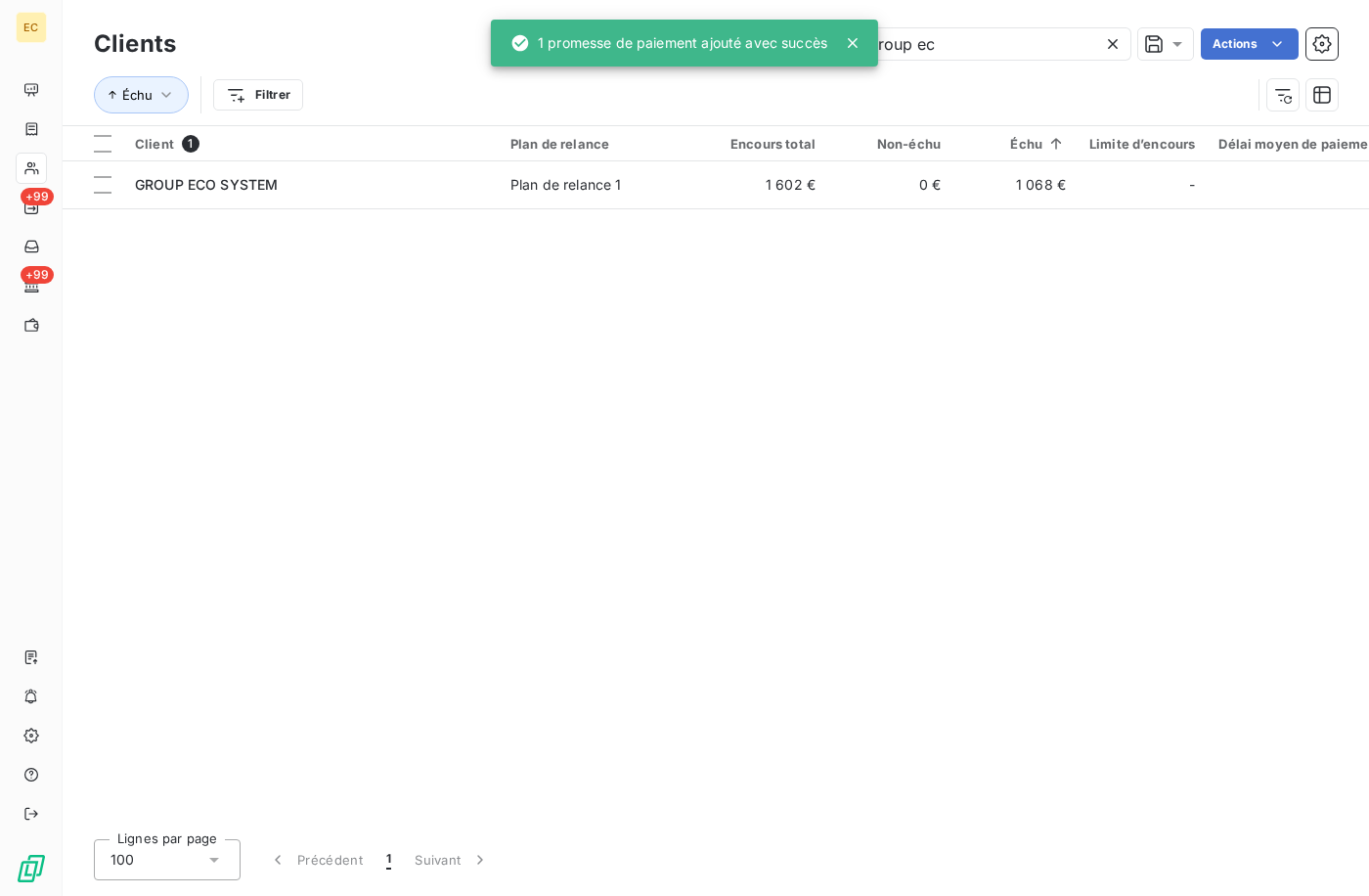
drag, startPoint x: 699, startPoint y: 42, endPoint x: 664, endPoint y: 42, distance: 35.0
click at [686, 42] on div "EC +99 +99 Clients group ec Actions Échu Filtrer Client 1 Plan de relance Encou…" at bounding box center [684, 448] width 1369 height 896
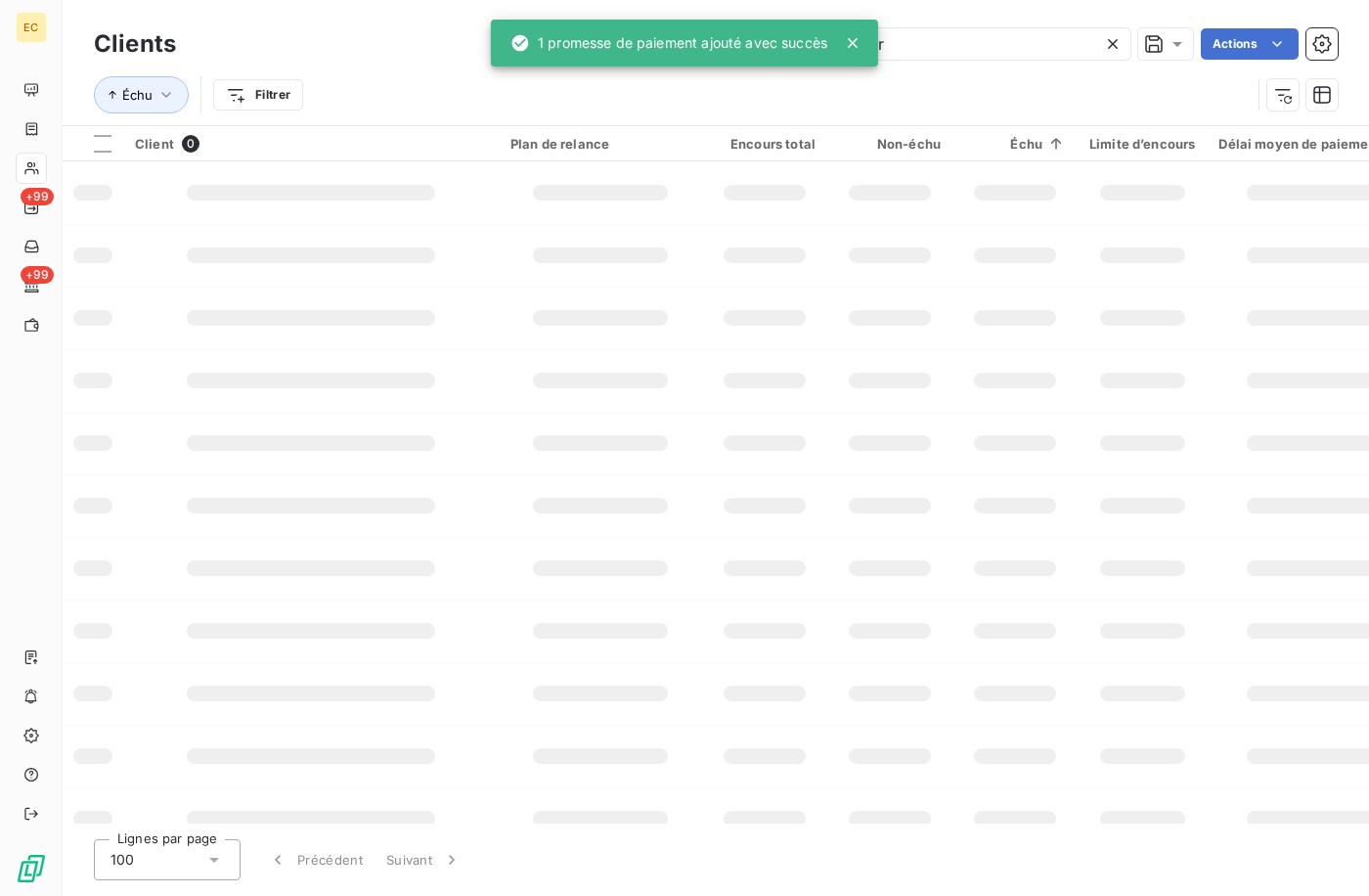
type input "g"
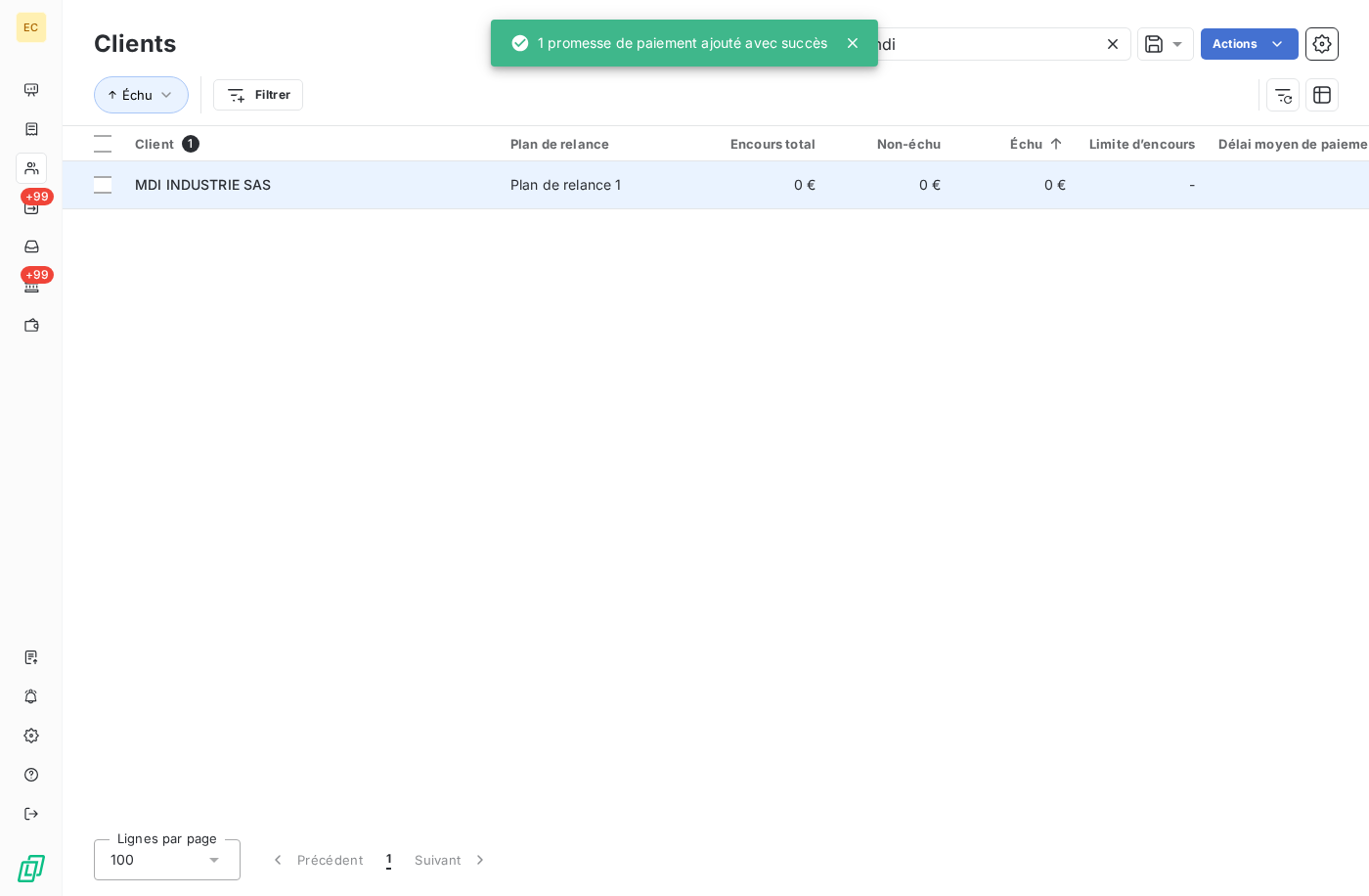
type input "mdi"
click at [333, 192] on div "MDI INDUSTRIE SAS" at bounding box center [311, 185] width 352 height 20
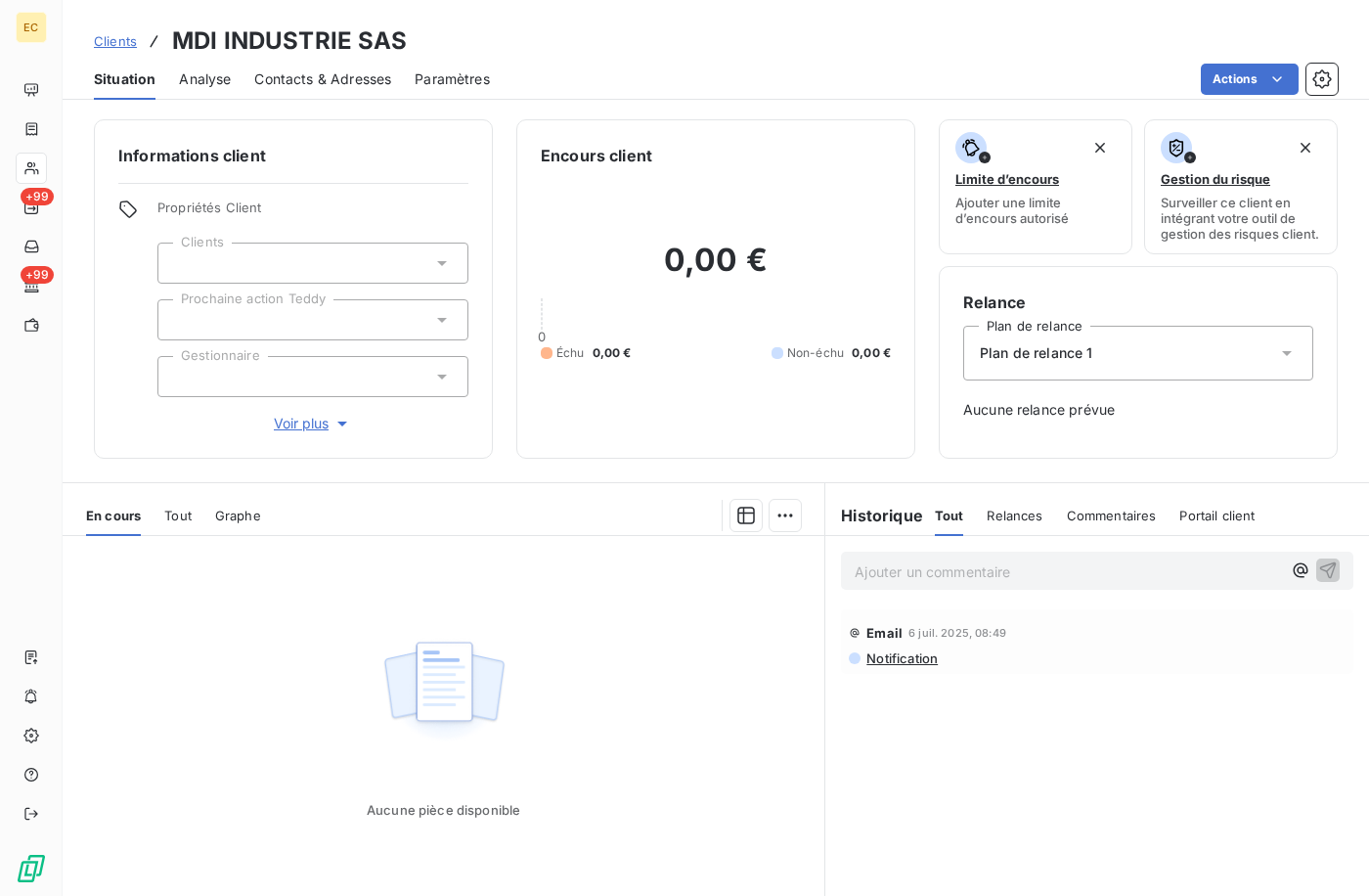
click at [114, 39] on span "Clients" at bounding box center [115, 41] width 43 height 16
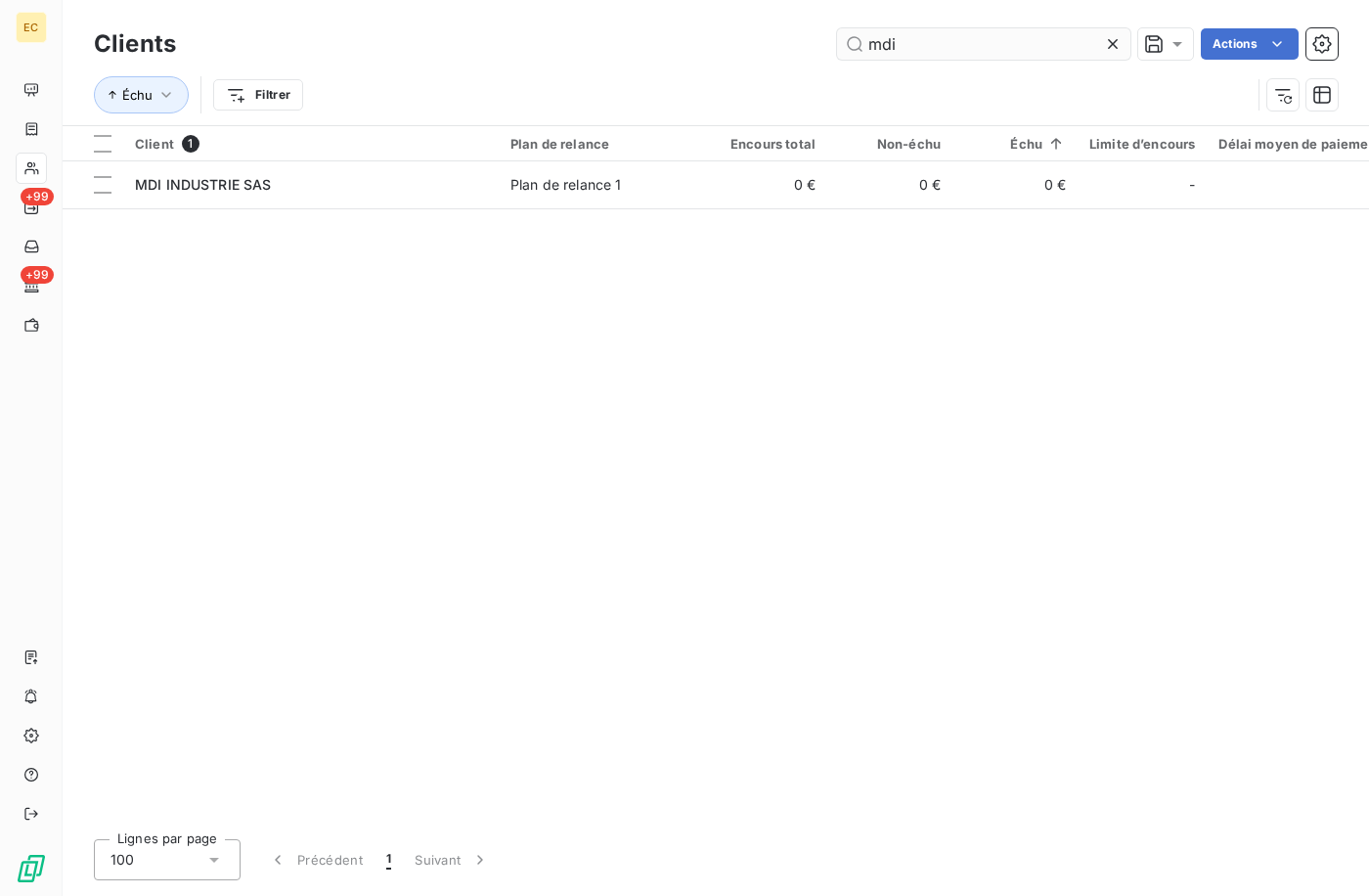
type input "mdi"
drag, startPoint x: 927, startPoint y: 36, endPoint x: 658, endPoint y: 33, distance: 269.0
click at [658, 33] on div "mdi Actions" at bounding box center [769, 44] width 1139 height 31
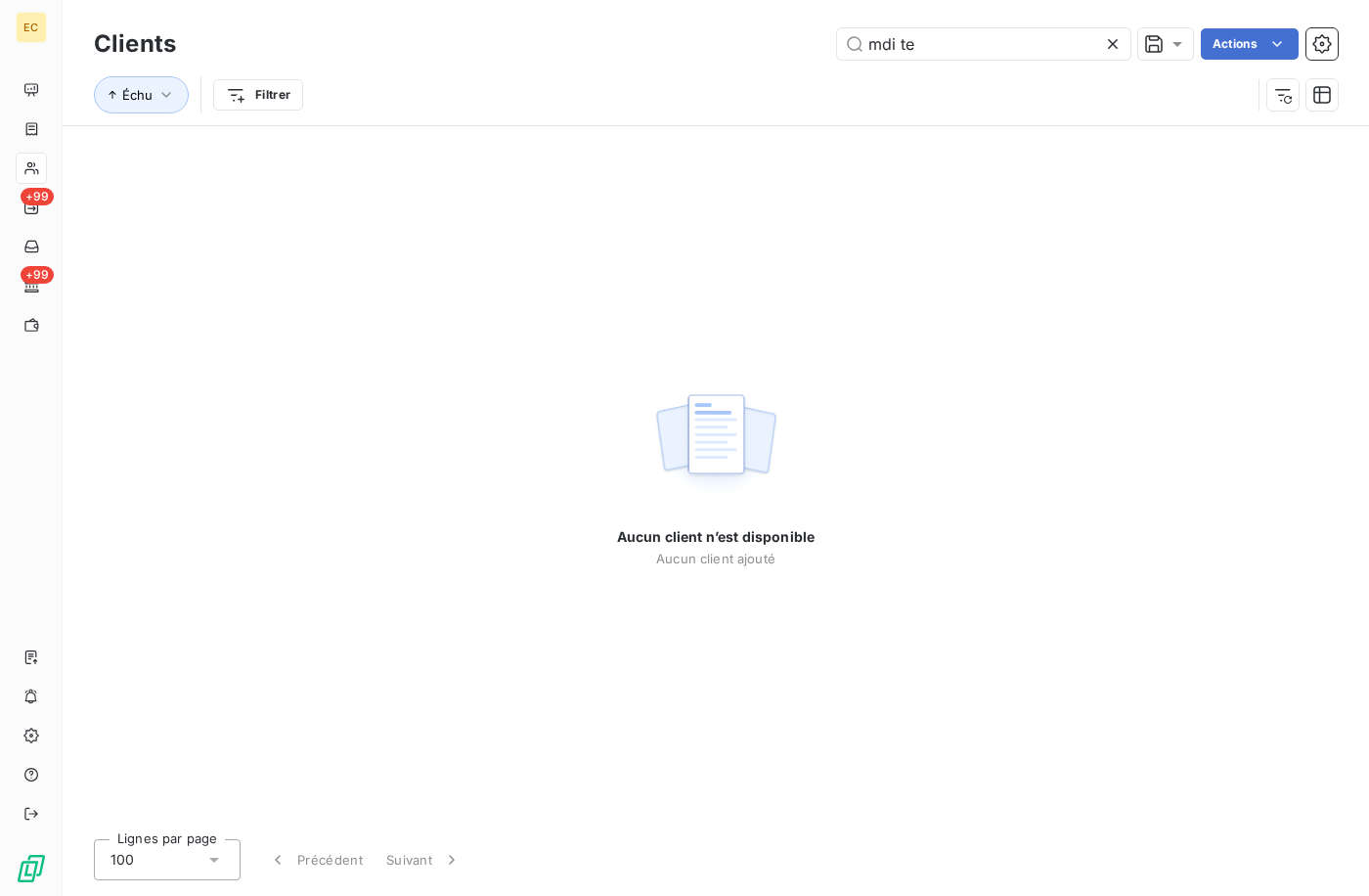
type input "mdi te"
click at [1116, 42] on icon at bounding box center [1113, 44] width 20 height 20
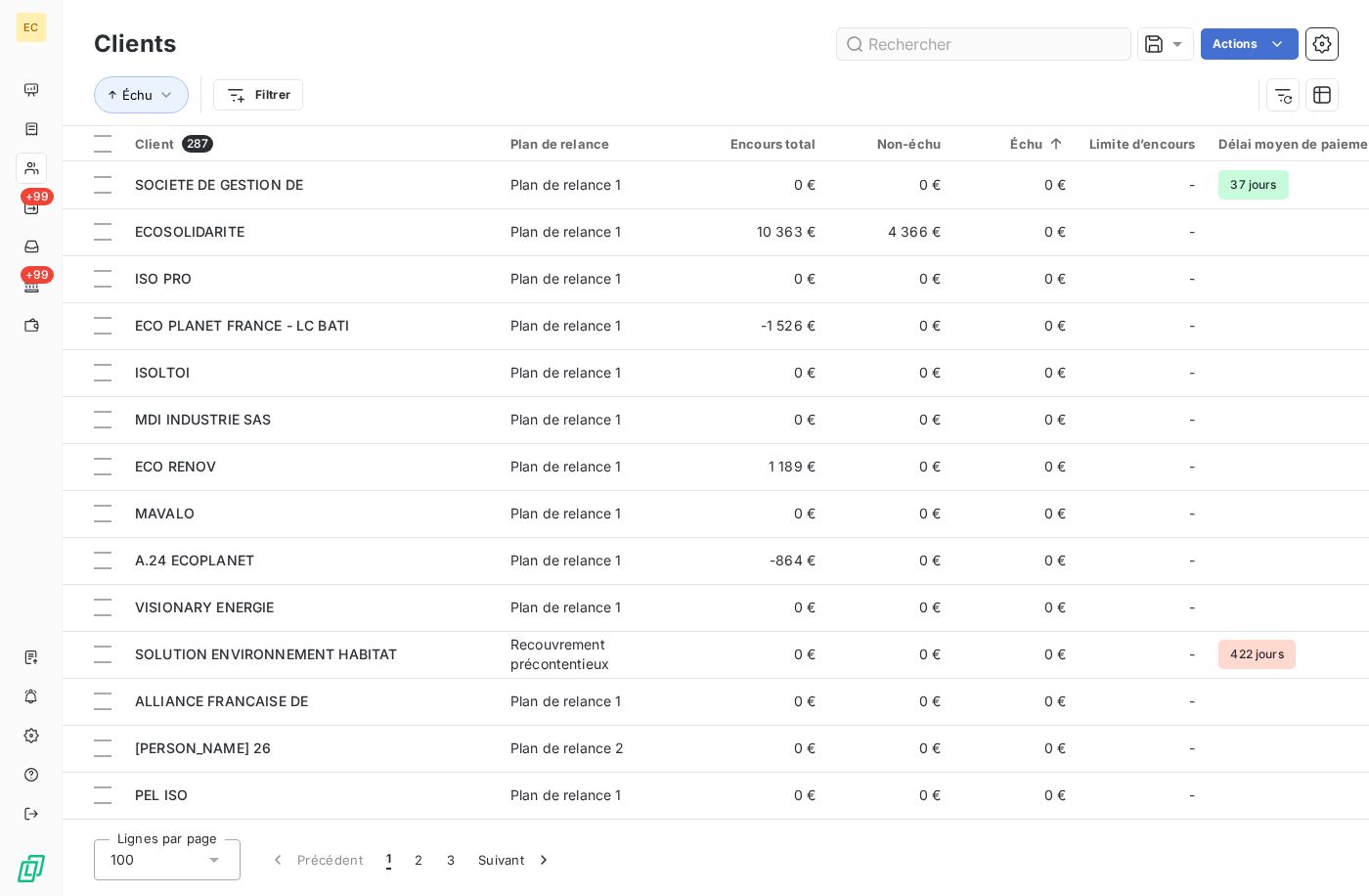
drag, startPoint x: 969, startPoint y: 28, endPoint x: 966, endPoint y: 44, distance: 16.3
click at [966, 30] on div "Clients Actions" at bounding box center [715, 44] width 1244 height 41
click at [965, 44] on input "text" at bounding box center [983, 44] width 293 height 31
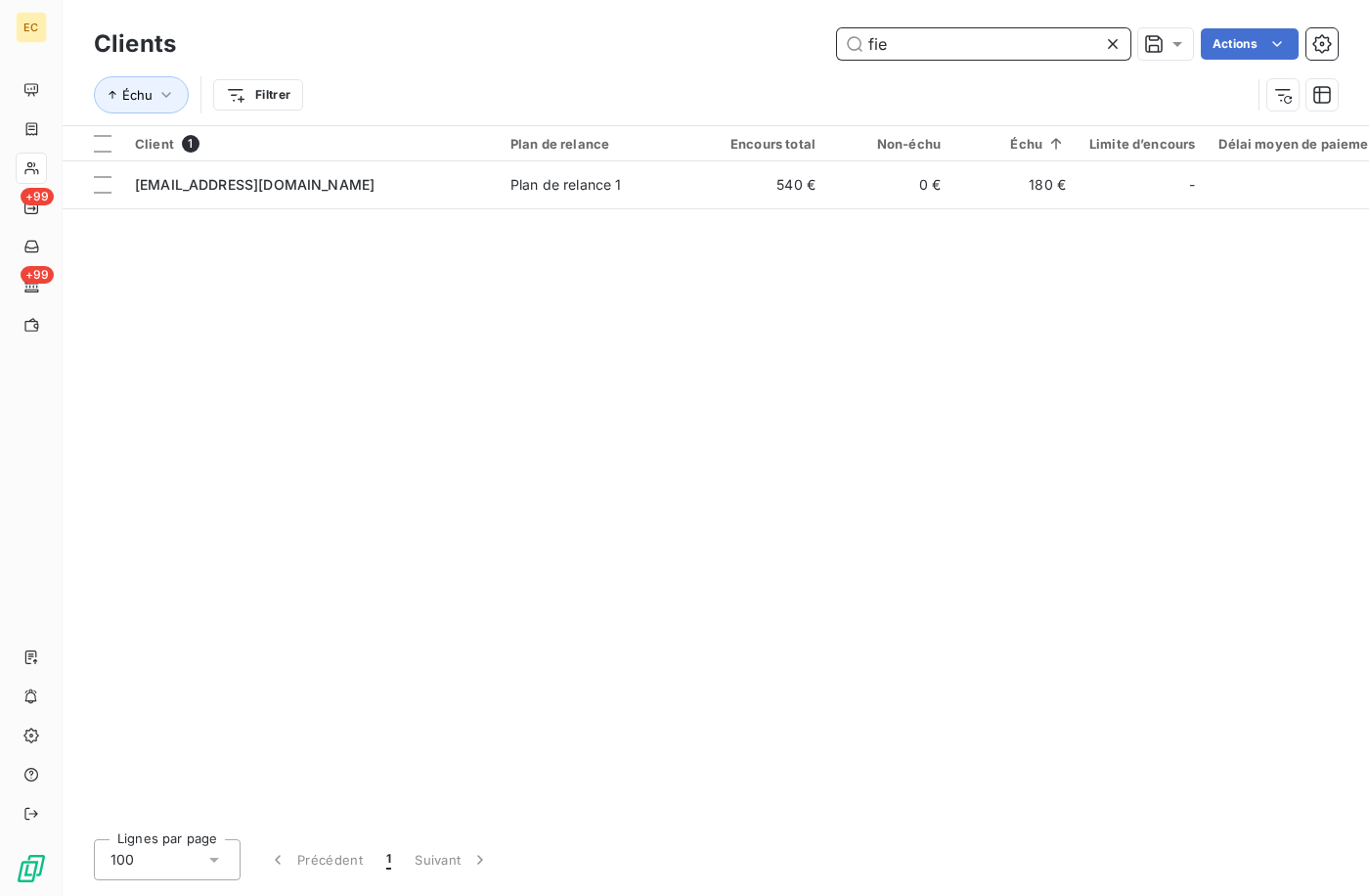
type input "fie"
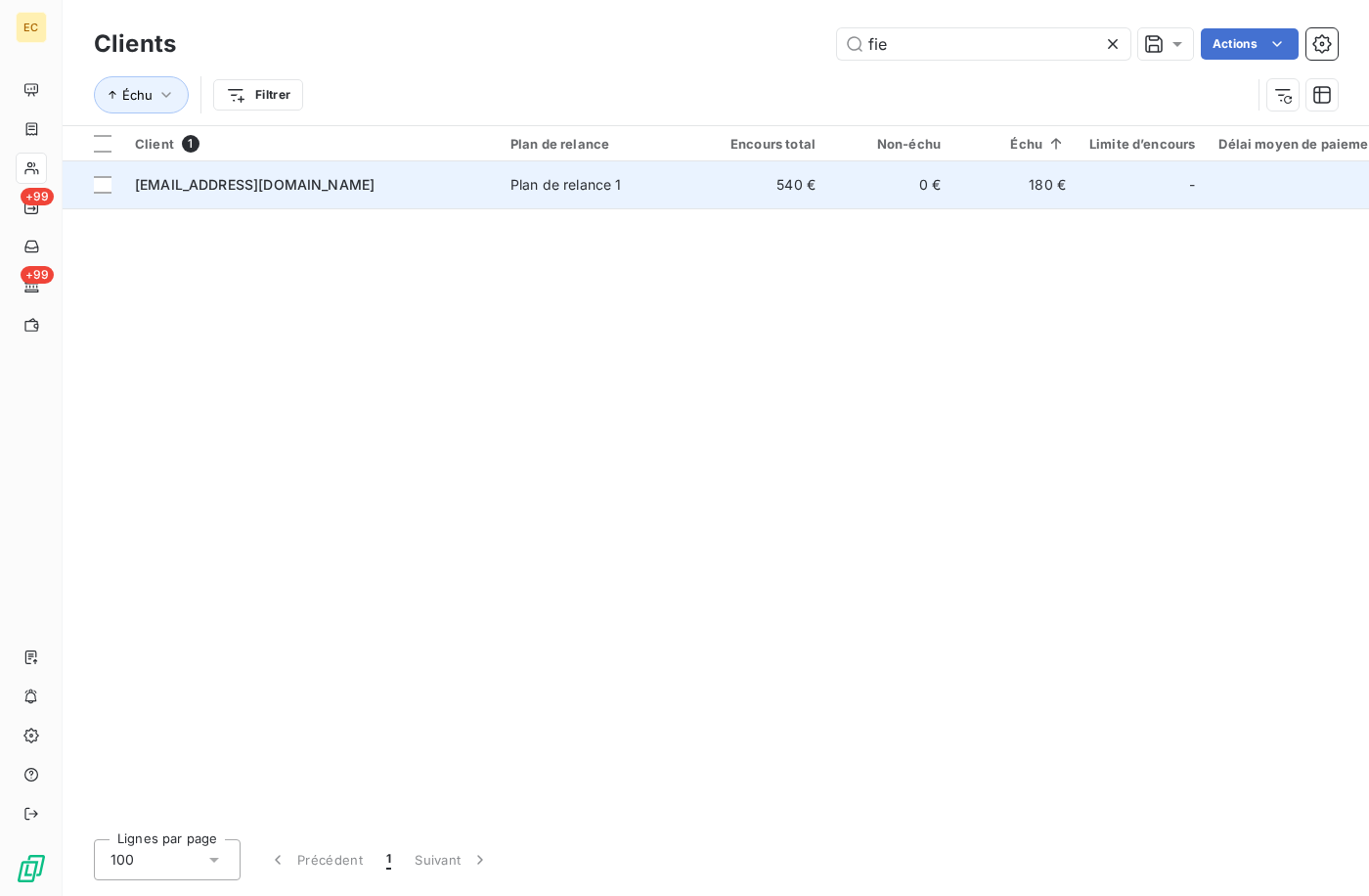
click at [846, 186] on td "0 €" at bounding box center [889, 185] width 125 height 47
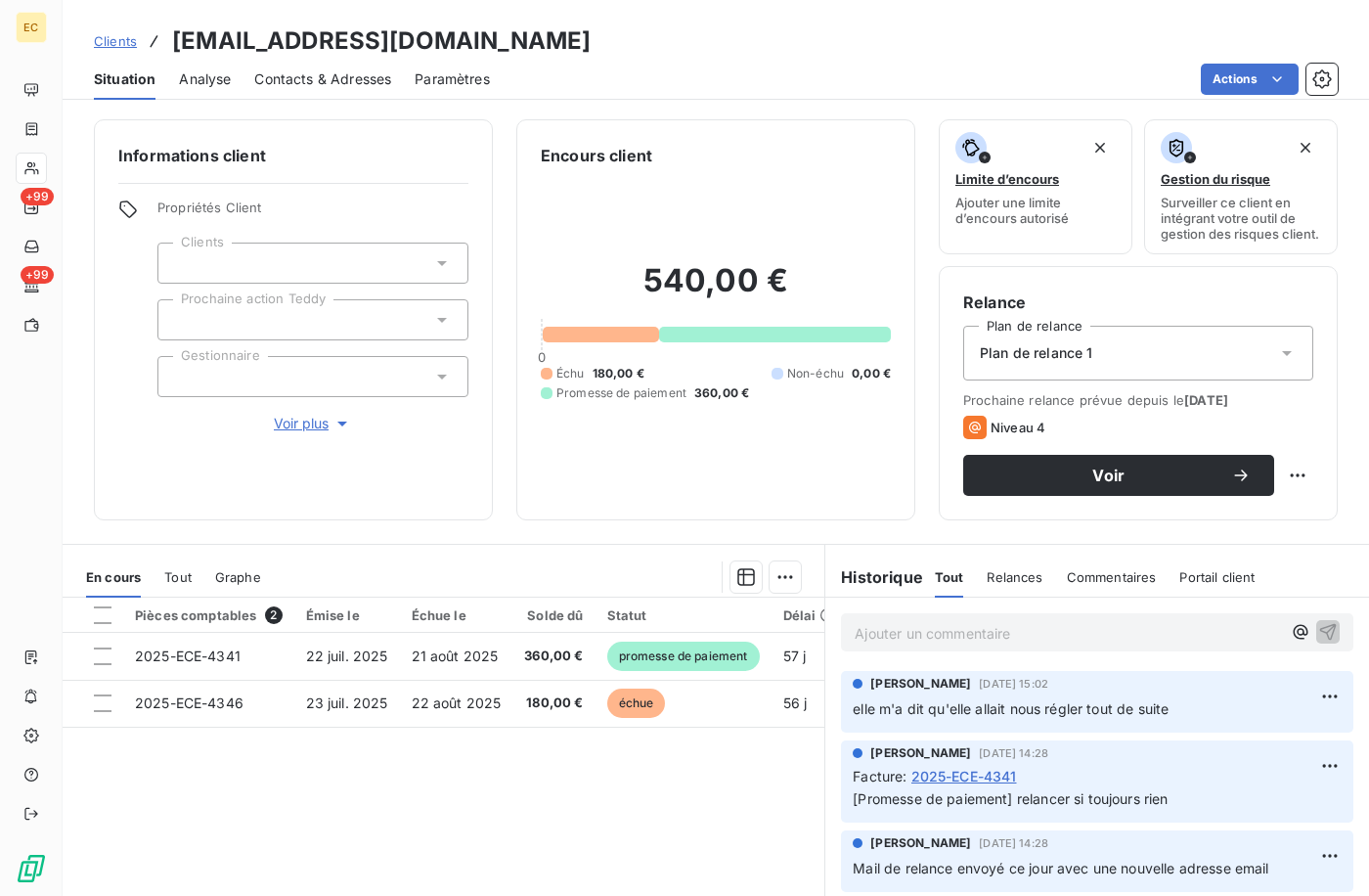
click at [917, 645] on p "Ajouter un commentaire ﻿" at bounding box center [1068, 633] width 427 height 25
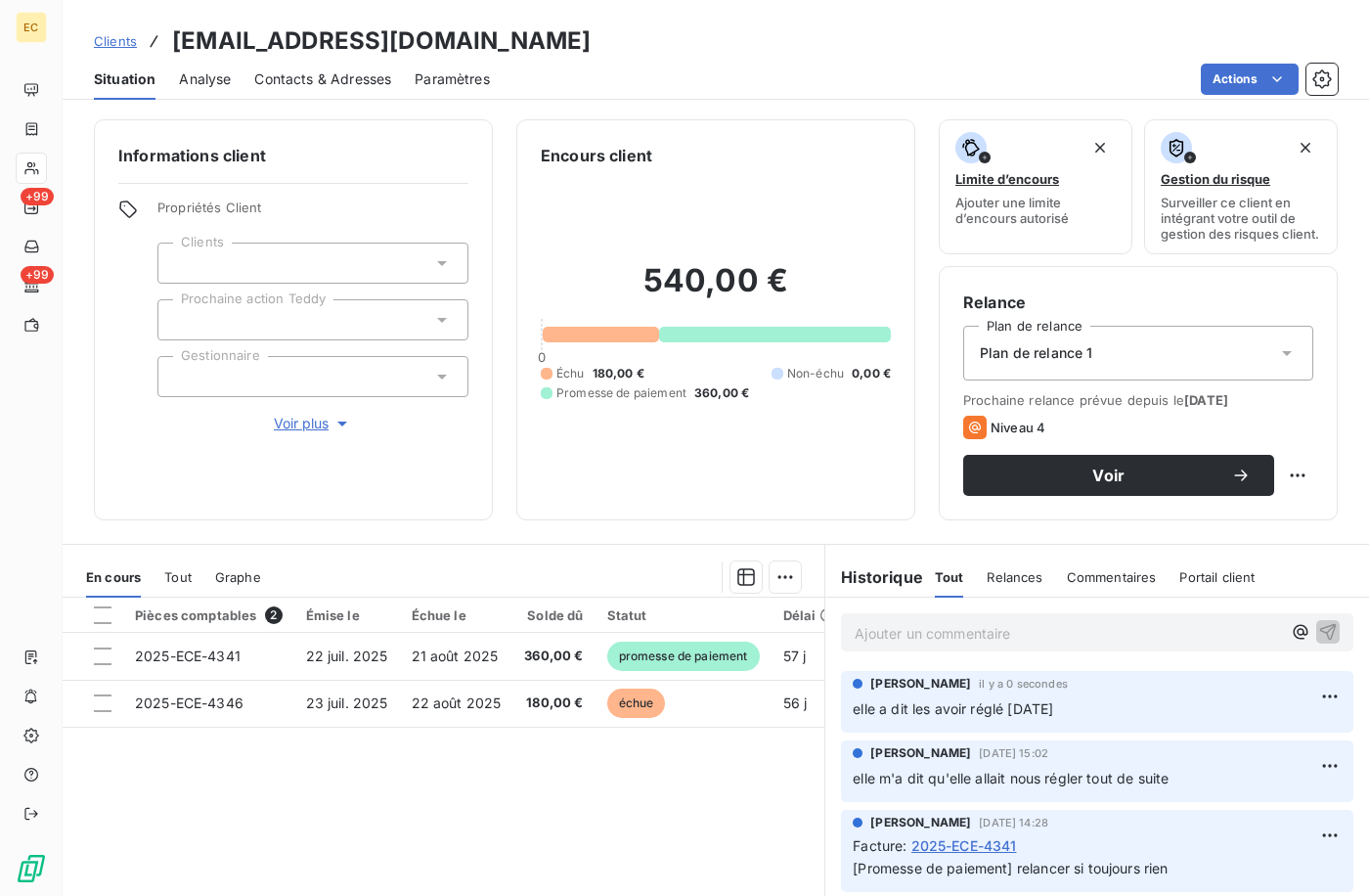
click at [107, 41] on span "Clients" at bounding box center [115, 41] width 43 height 16
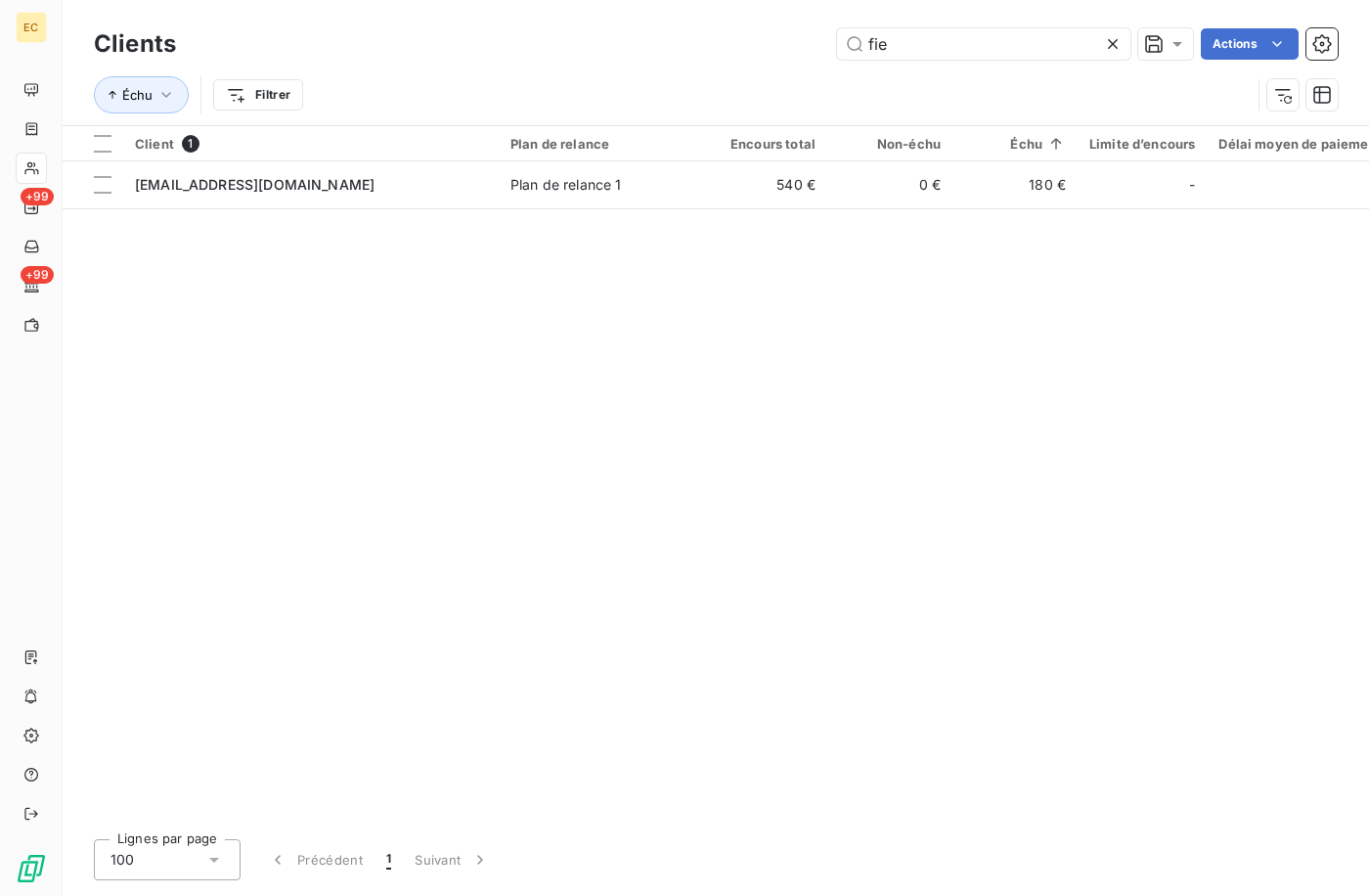
drag, startPoint x: 918, startPoint y: 44, endPoint x: 800, endPoint y: 38, distance: 118.2
click at [804, 38] on div "fie Actions" at bounding box center [769, 44] width 1139 height 31
type input "mdi"
drag, startPoint x: 1110, startPoint y: 42, endPoint x: 929, endPoint y: 2, distance: 185.4
click at [1110, 42] on icon at bounding box center [1113, 44] width 10 height 10
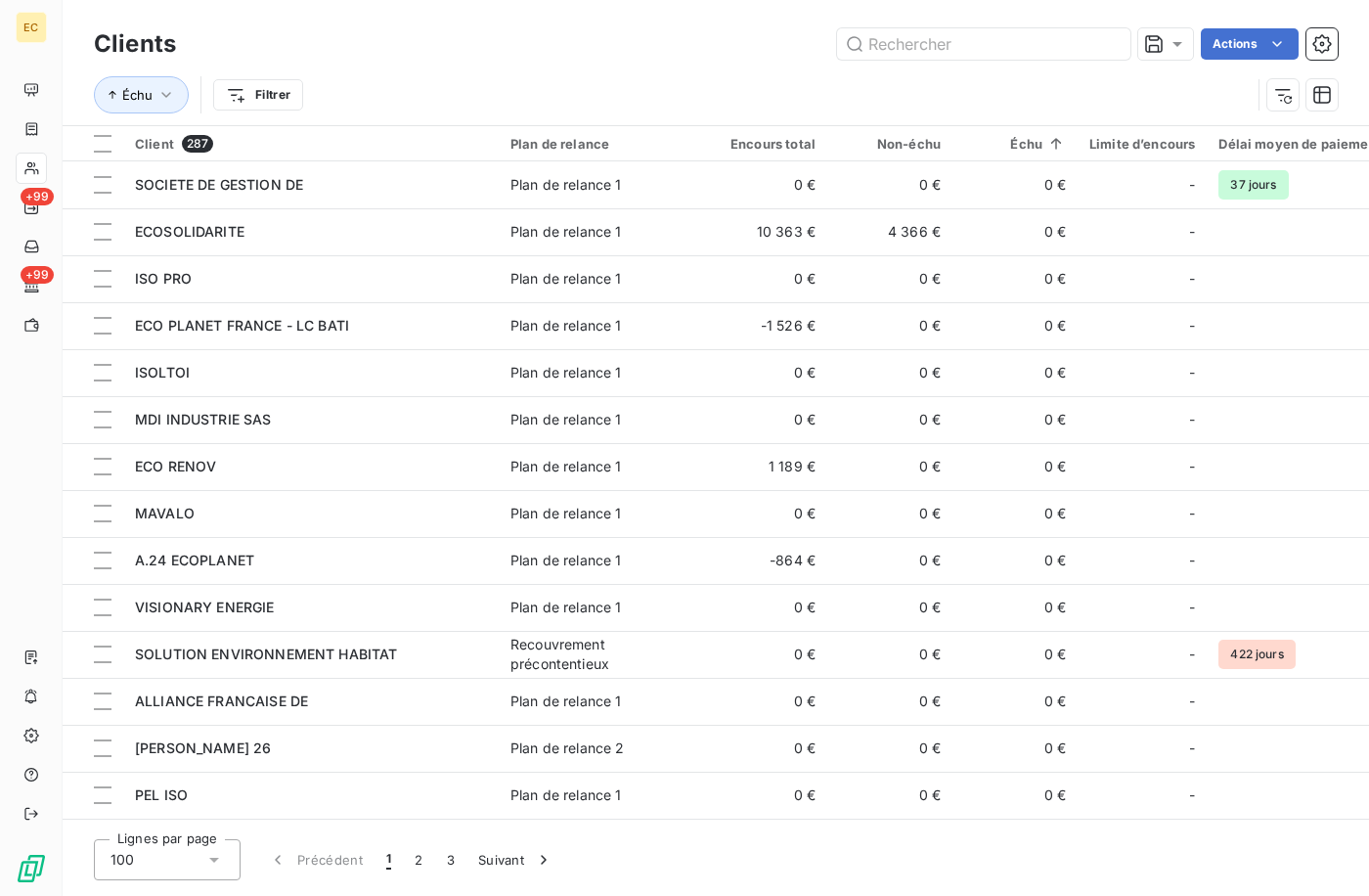
click at [526, 35] on div "Actions" at bounding box center [769, 44] width 1139 height 31
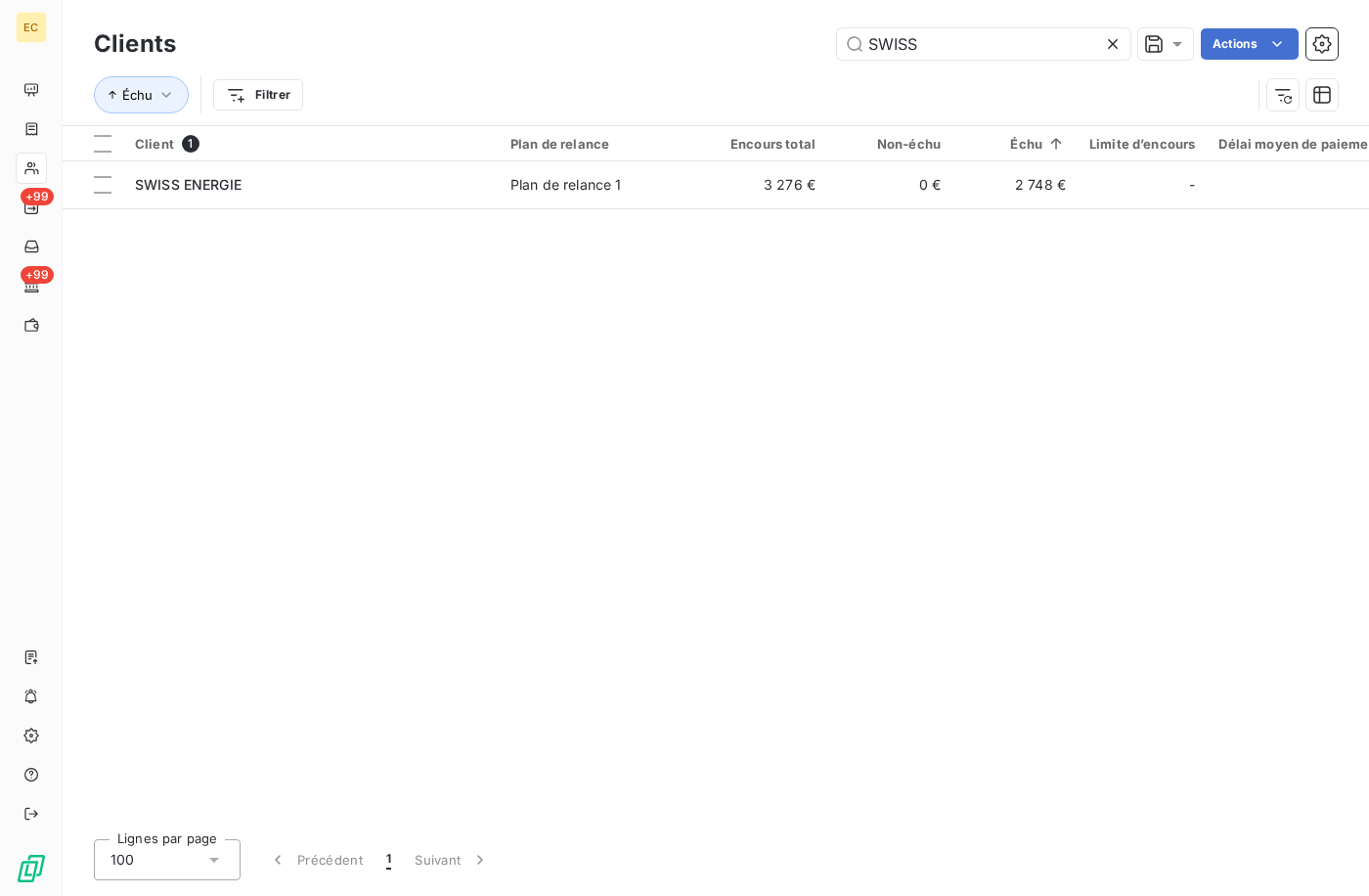
type input "speed"
